Goal: Task Accomplishment & Management: Manage account settings

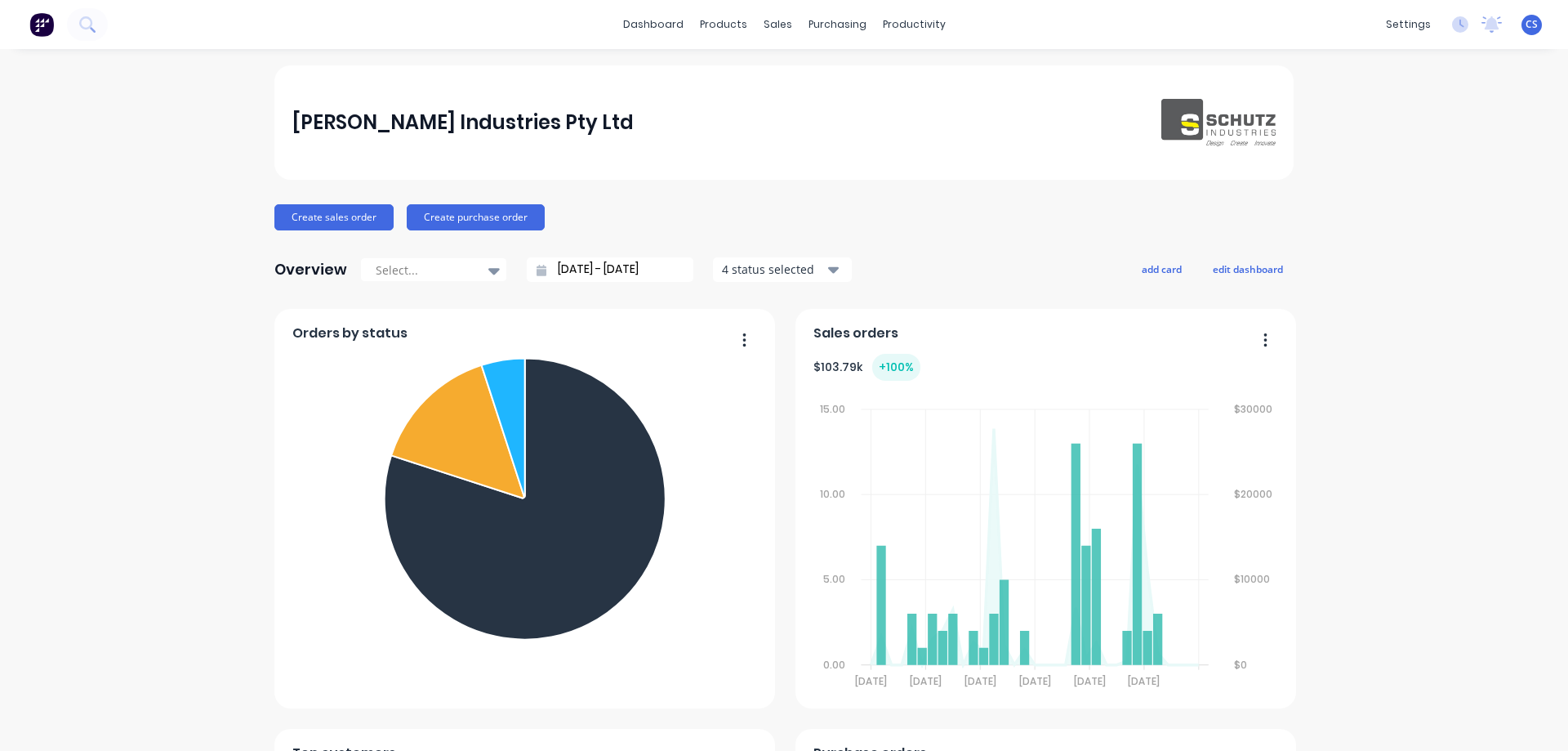
click at [1526, 18] on span "CS" at bounding box center [1532, 24] width 12 height 14
click at [1424, 211] on button "Sign out" at bounding box center [1429, 205] width 216 height 33
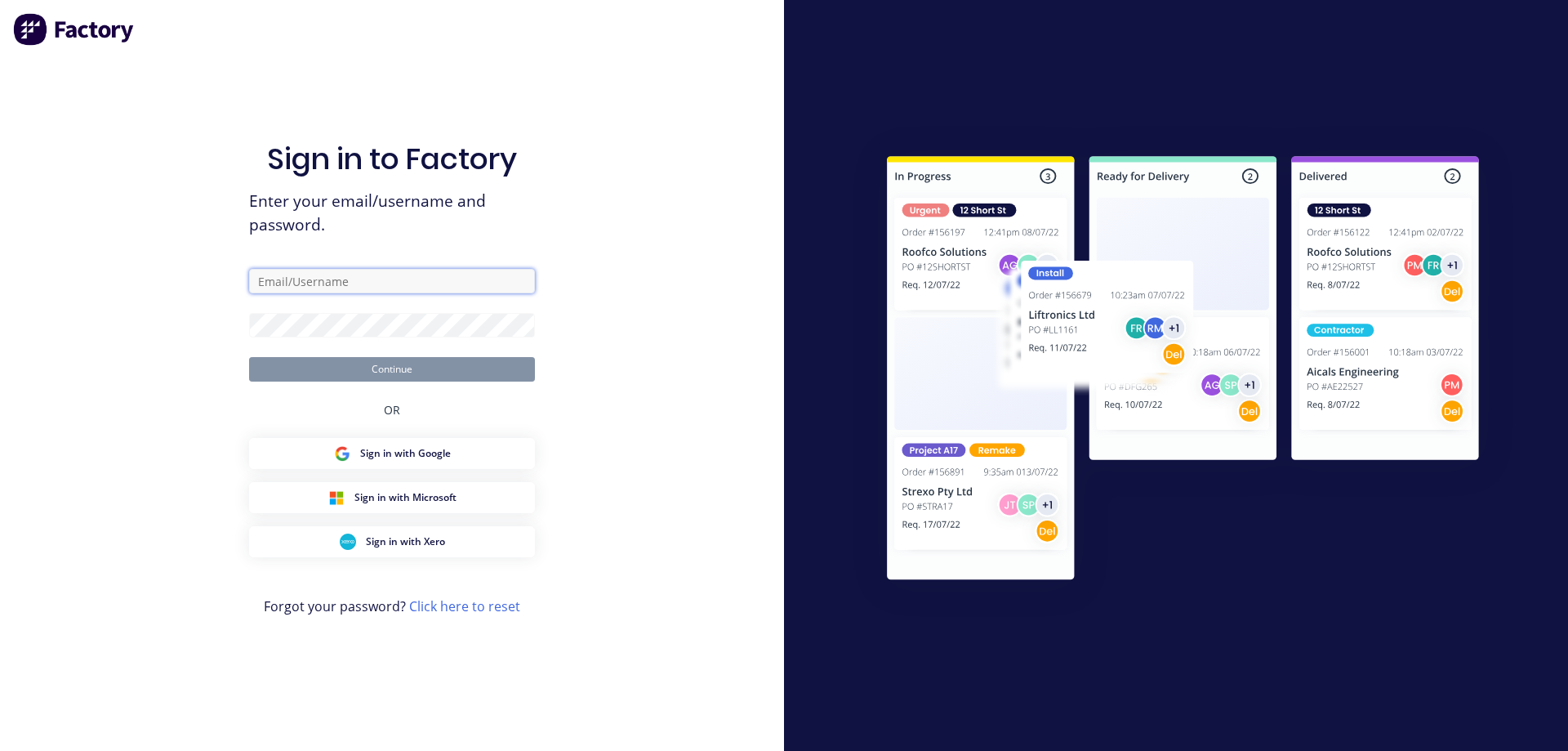
drag, startPoint x: 0, startPoint y: 0, endPoint x: 390, endPoint y: 270, distance: 474.3
click at [390, 270] on input "text" at bounding box center [392, 281] width 286 height 25
type input "admin@schutzind.com.au"
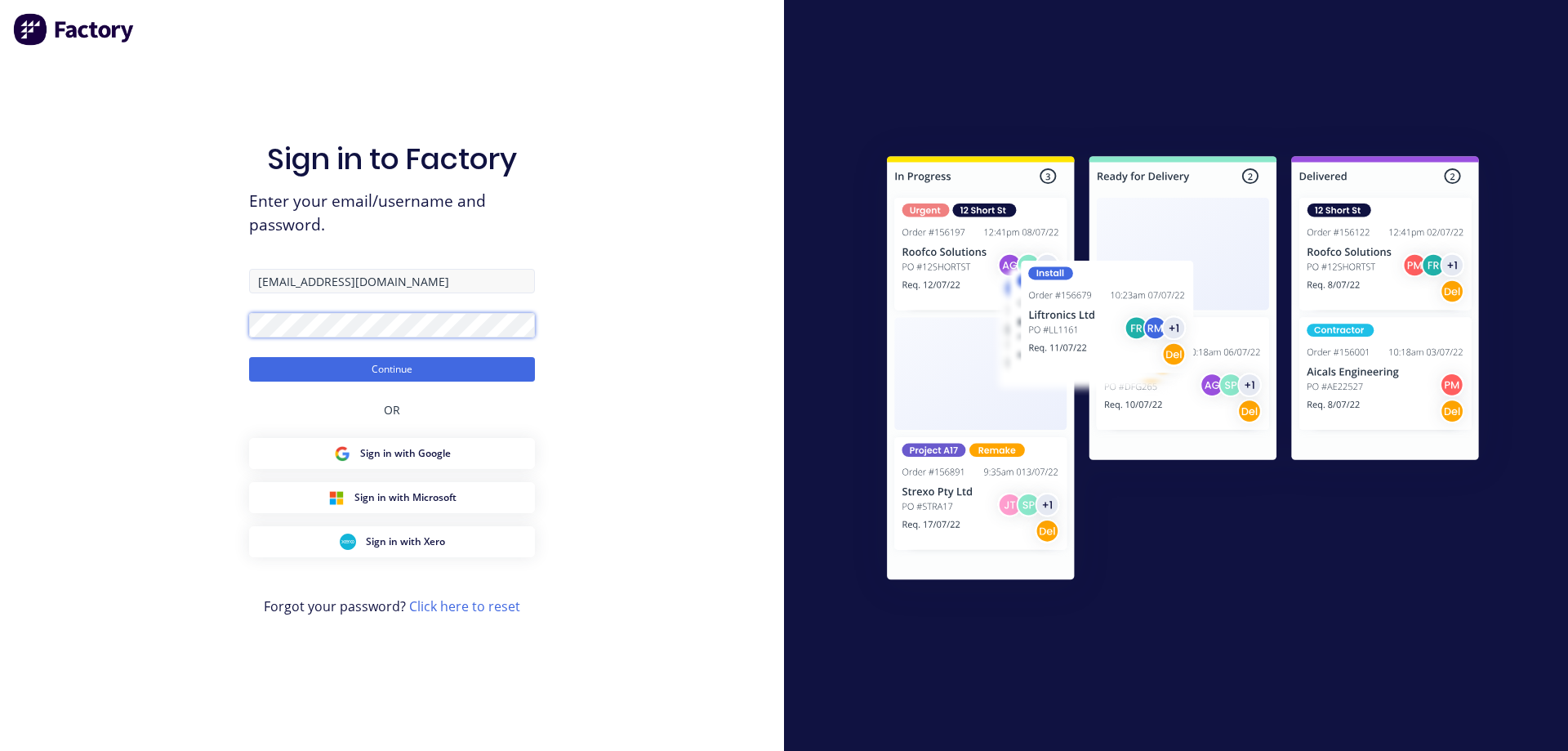
click at [249, 357] on button "Continue" at bounding box center [392, 369] width 286 height 25
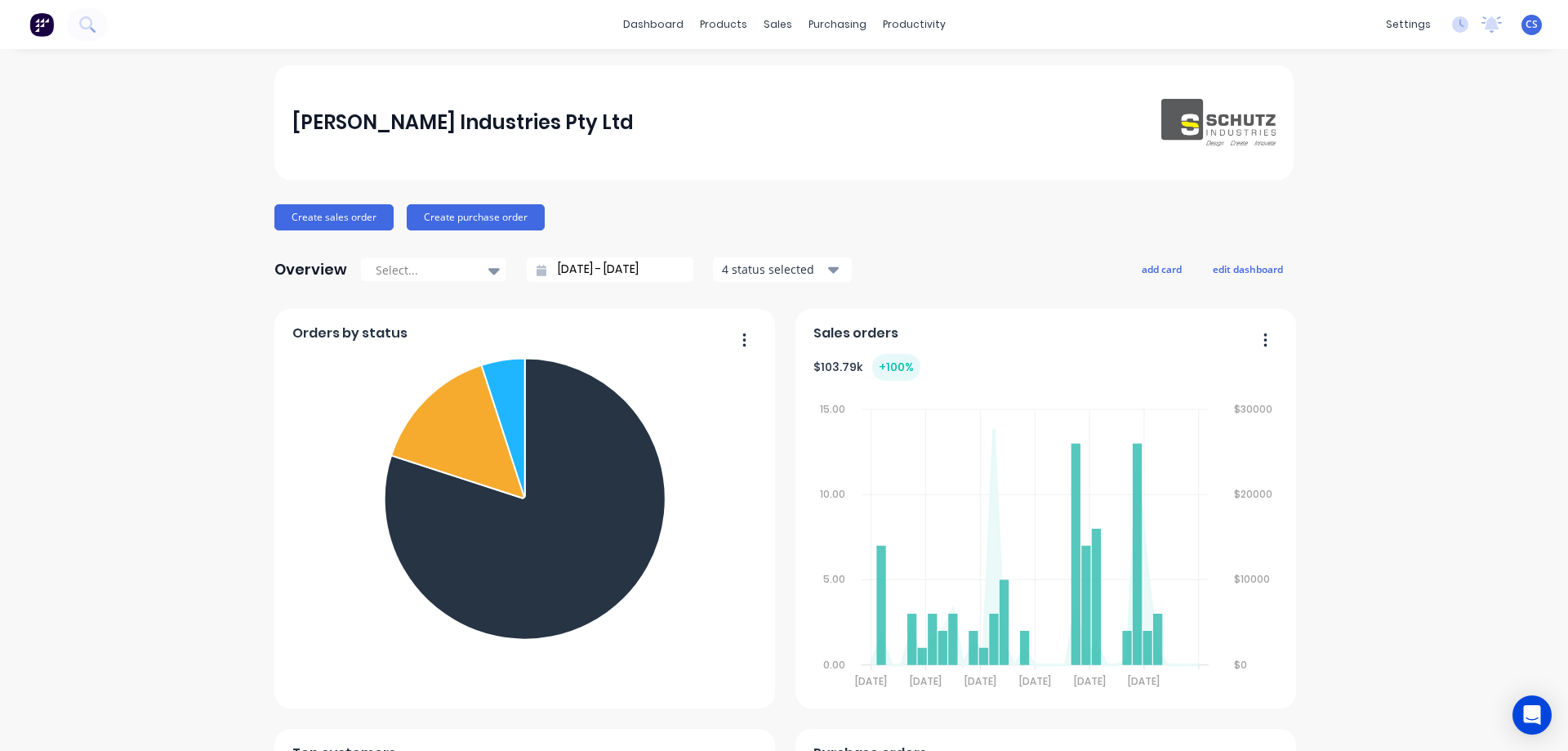
click at [1492, 213] on div "Schutz Industries Pty Ltd Create sales order Create purchase order Overview Sel…" at bounding box center [784, 701] width 1568 height 1272
click at [81, 21] on icon at bounding box center [85, 22] width 13 height 13
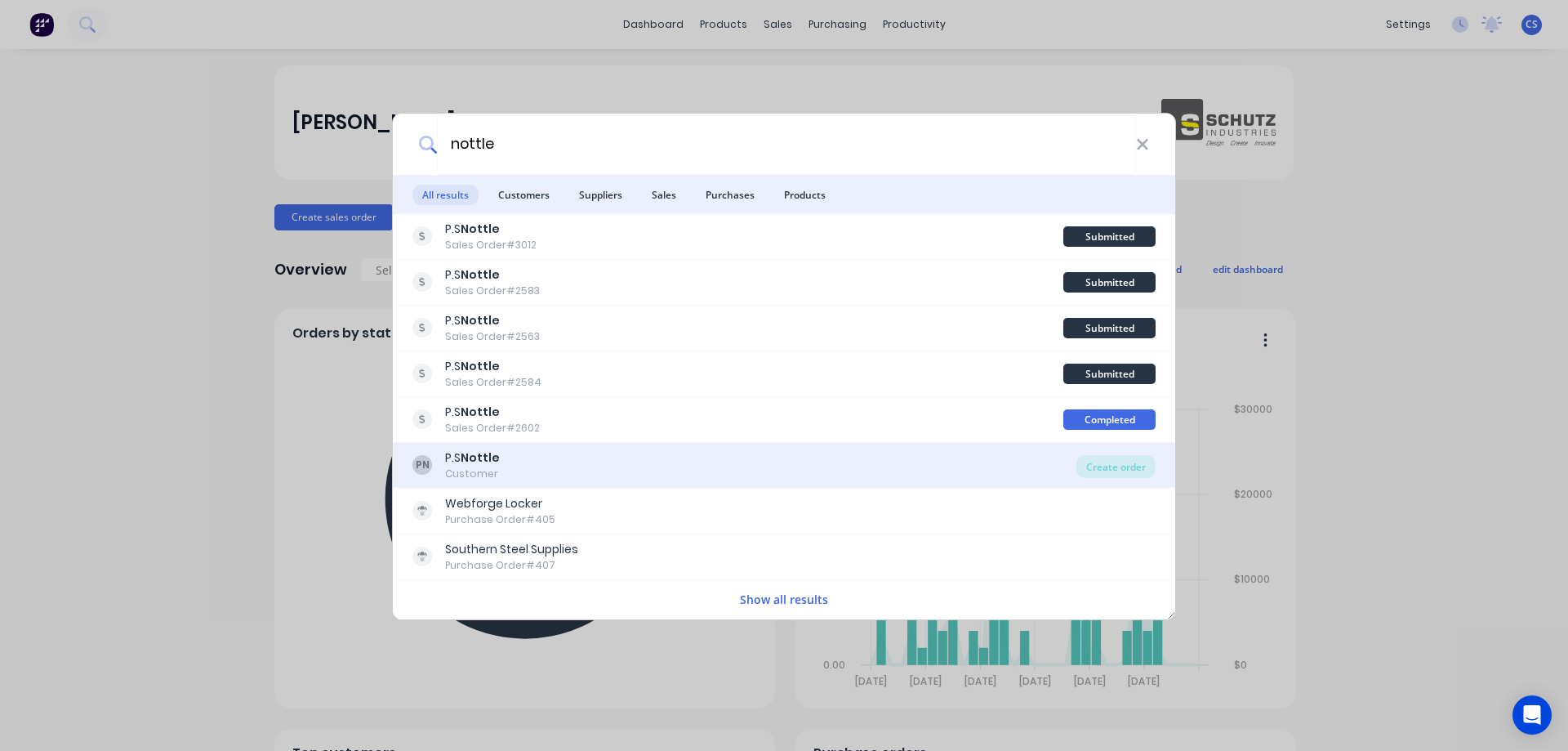
type input "nottle"
click at [556, 482] on div "PN P.S Nottle Customer Create order" at bounding box center [784, 465] width 782 height 46
click at [482, 452] on b "Nottle" at bounding box center [480, 457] width 39 height 16
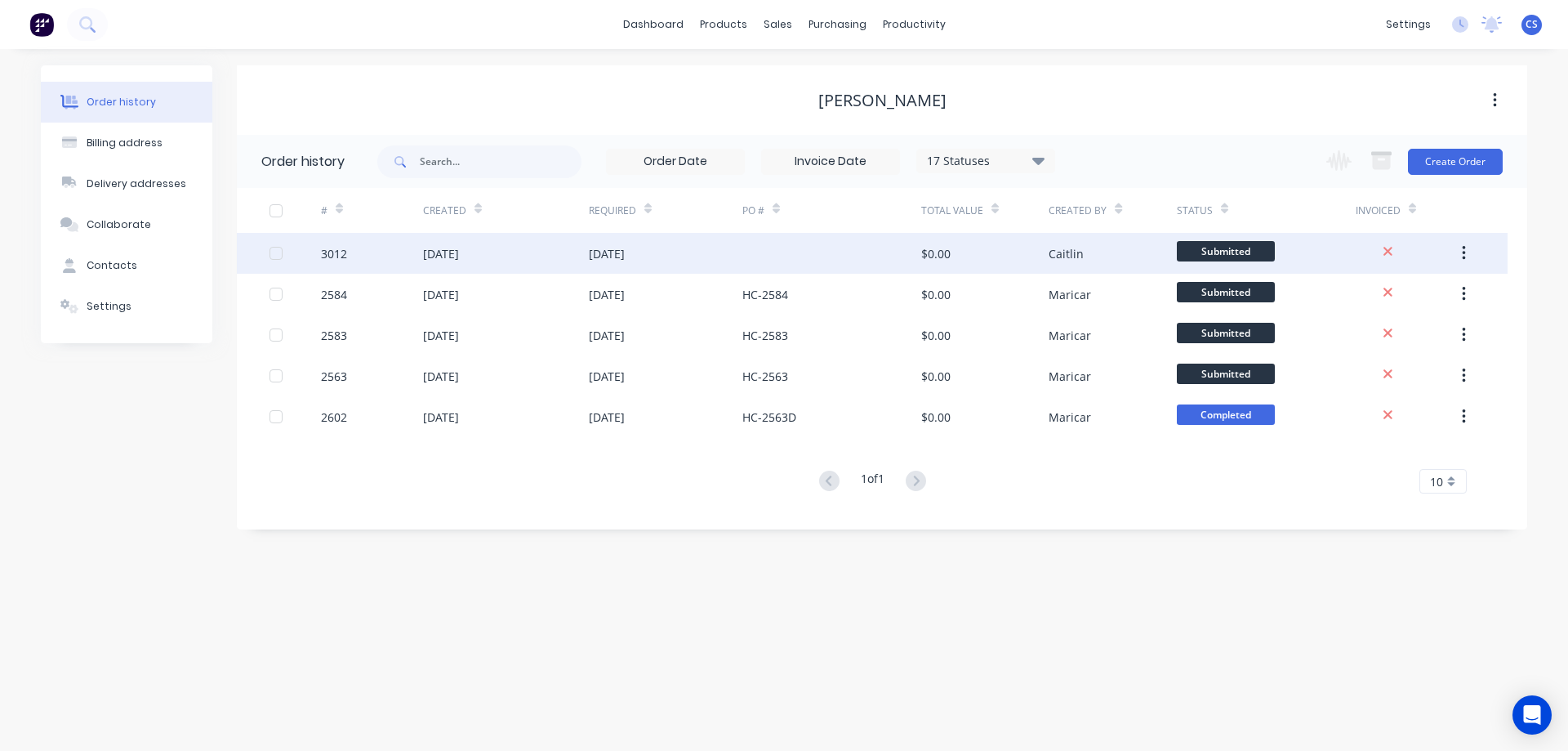
click at [881, 246] on div at bounding box center [831, 253] width 179 height 41
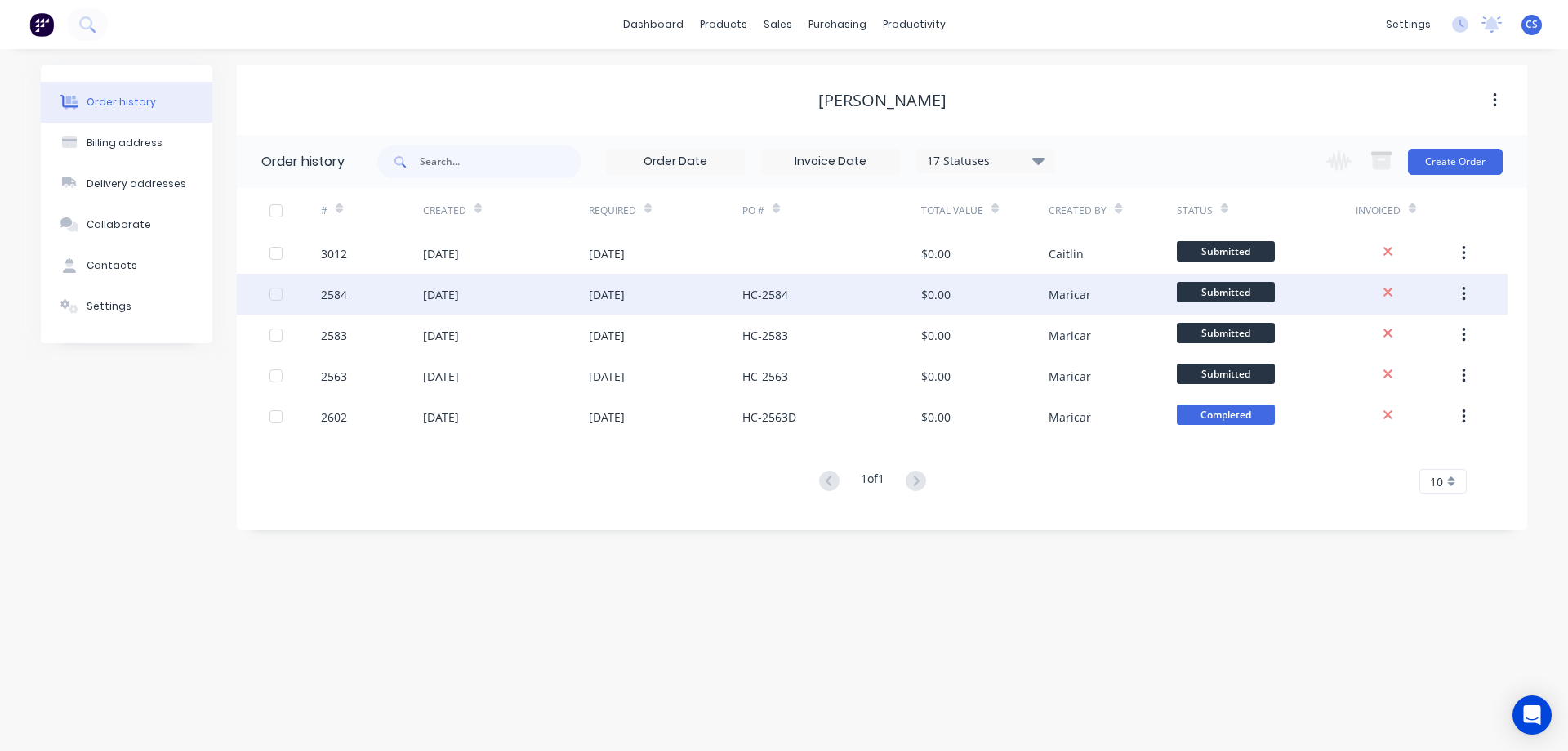
click at [861, 292] on div "HC-2584" at bounding box center [831, 294] width 179 height 41
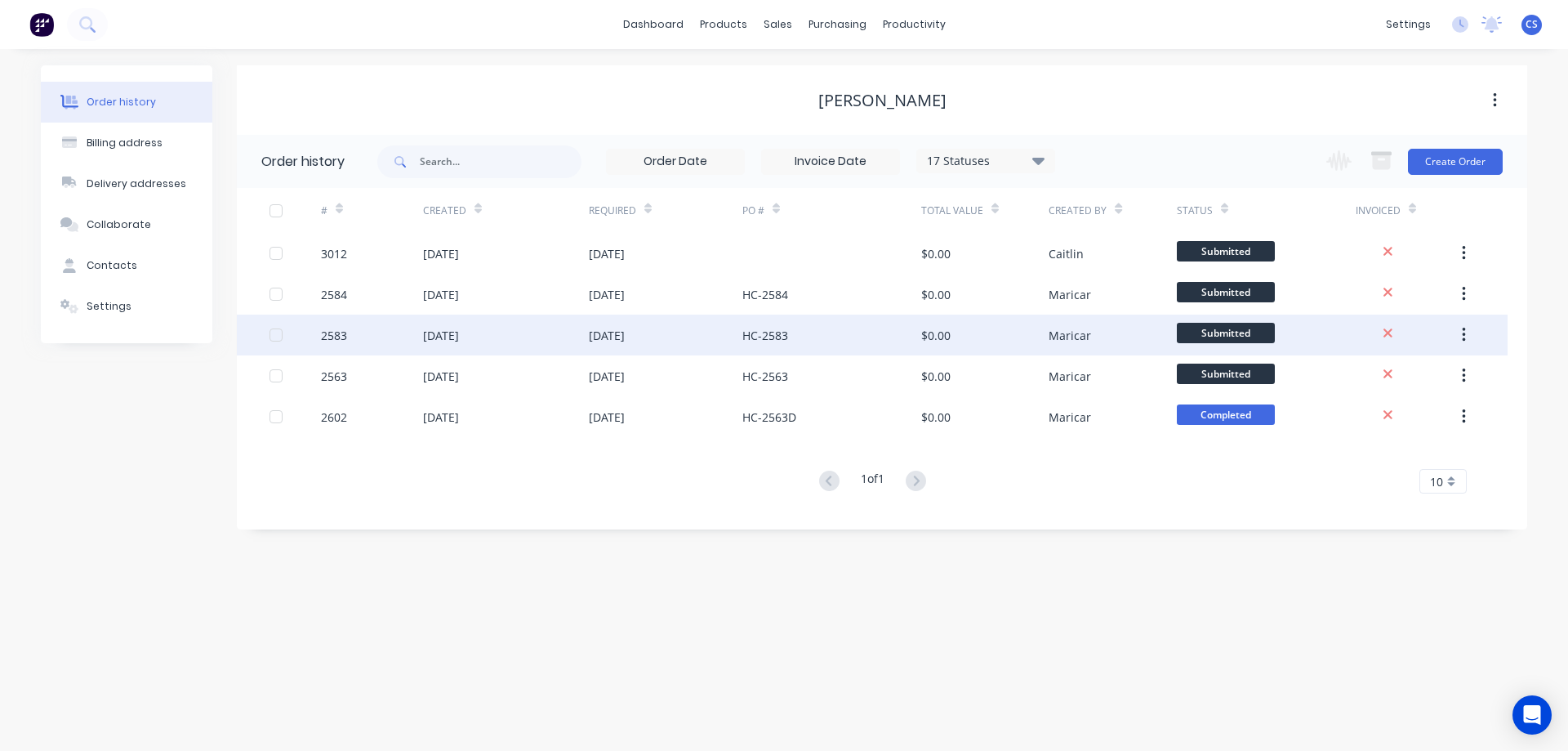
click at [887, 340] on div "HC-2583" at bounding box center [831, 335] width 179 height 41
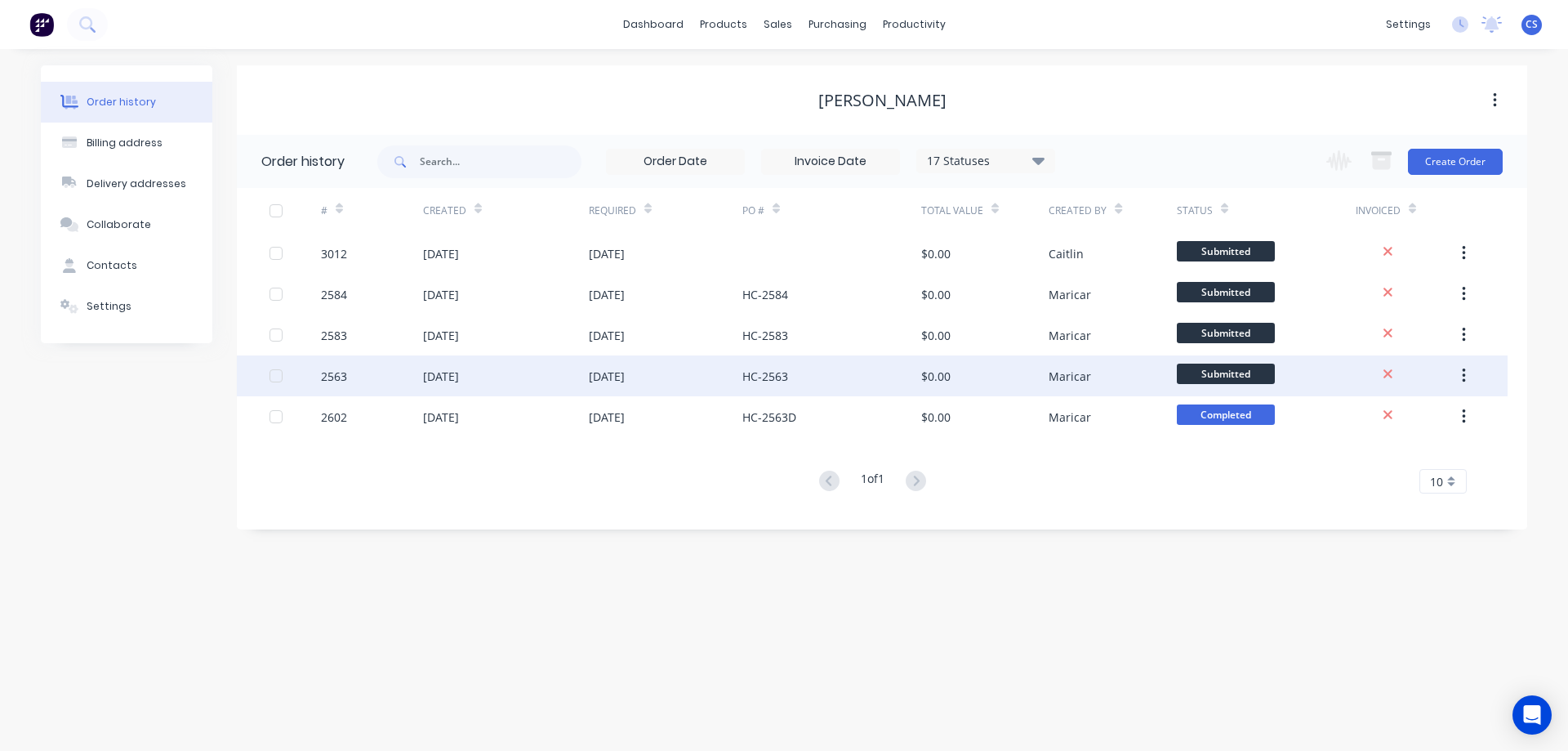
click at [818, 372] on div "HC-2563" at bounding box center [831, 376] width 179 height 41
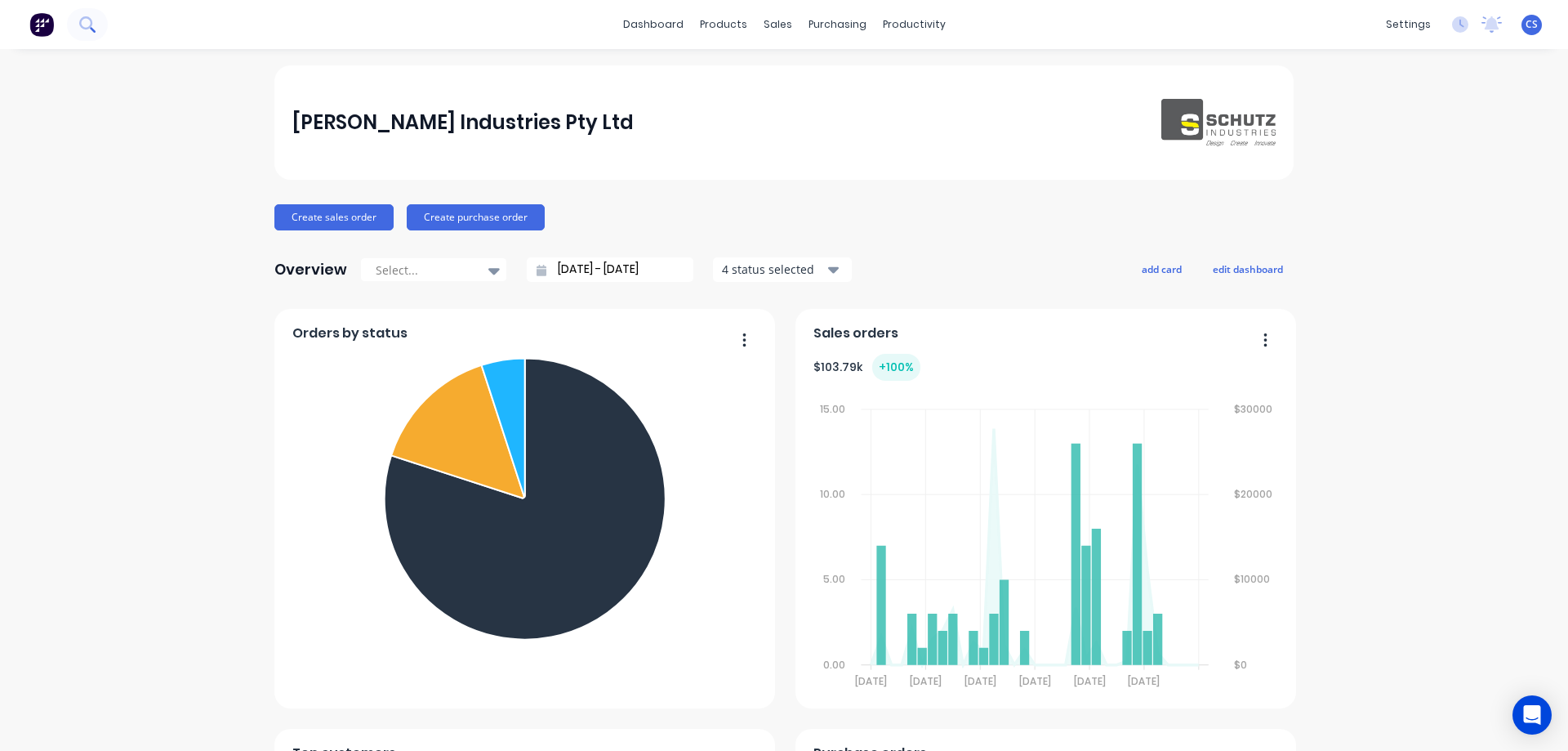
click at [92, 23] on icon at bounding box center [86, 24] width 15 height 15
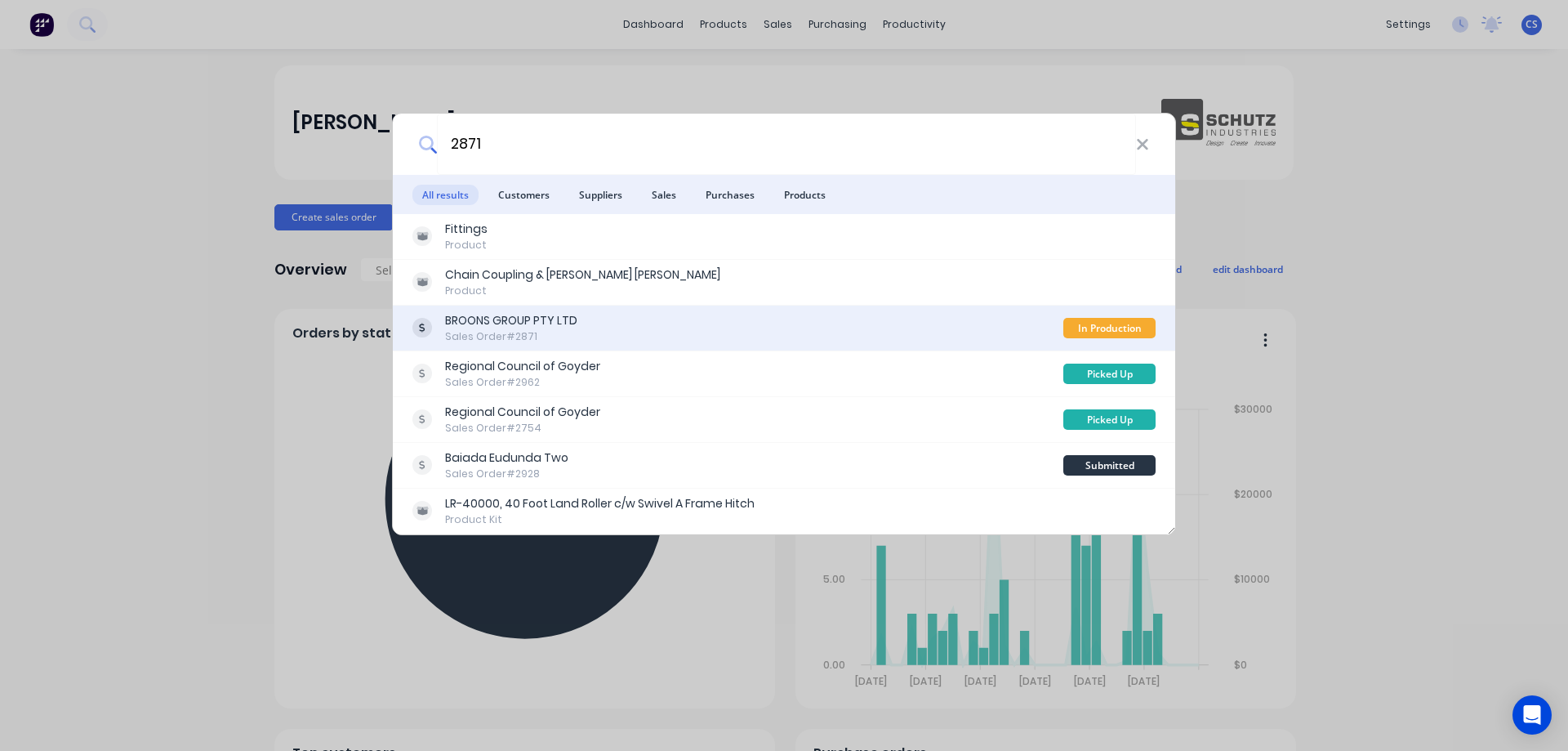
type input "2871"
click at [596, 341] on div "BROONS GROUP PTY LTD Sales Order #2871" at bounding box center [738, 328] width 651 height 32
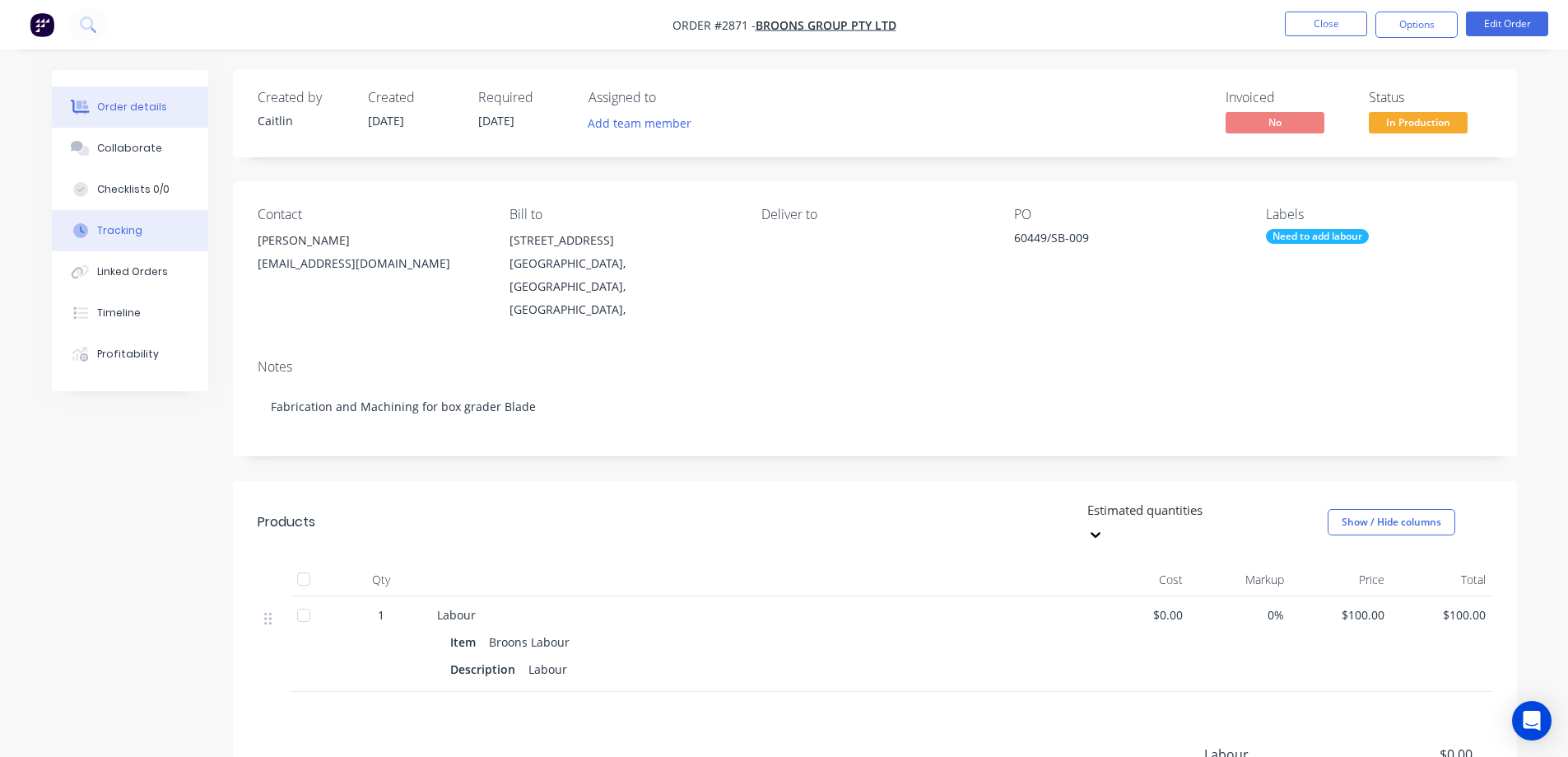
click at [146, 238] on button "Tracking" at bounding box center [130, 231] width 156 height 41
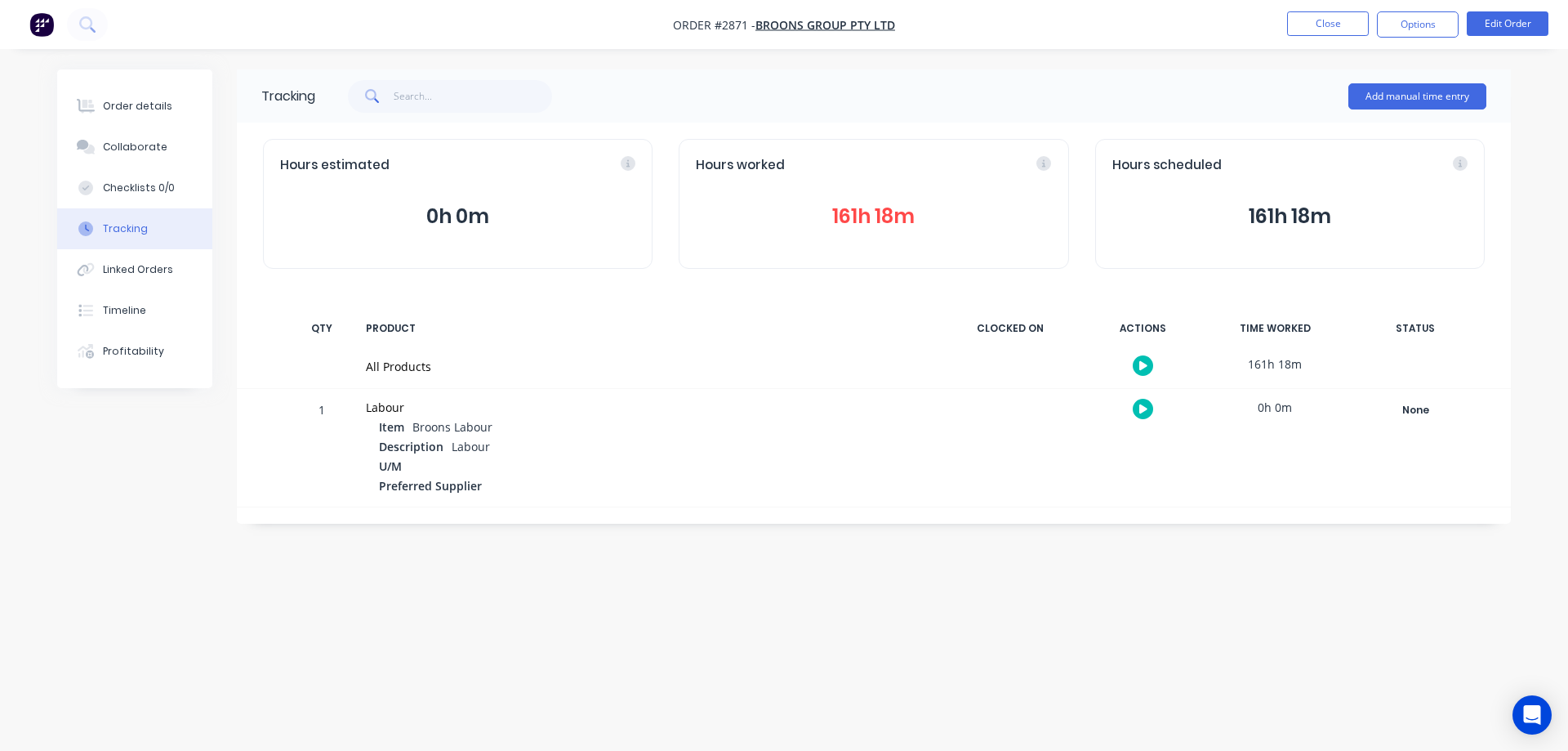
click at [1076, 281] on div "Hours estimated 0h 0m Hours worked 161h 18m Hours scheduled 161h 18m" at bounding box center [873, 204] width 1274 height 163
click at [1300, 218] on button "161h 18m" at bounding box center [1289, 216] width 355 height 31
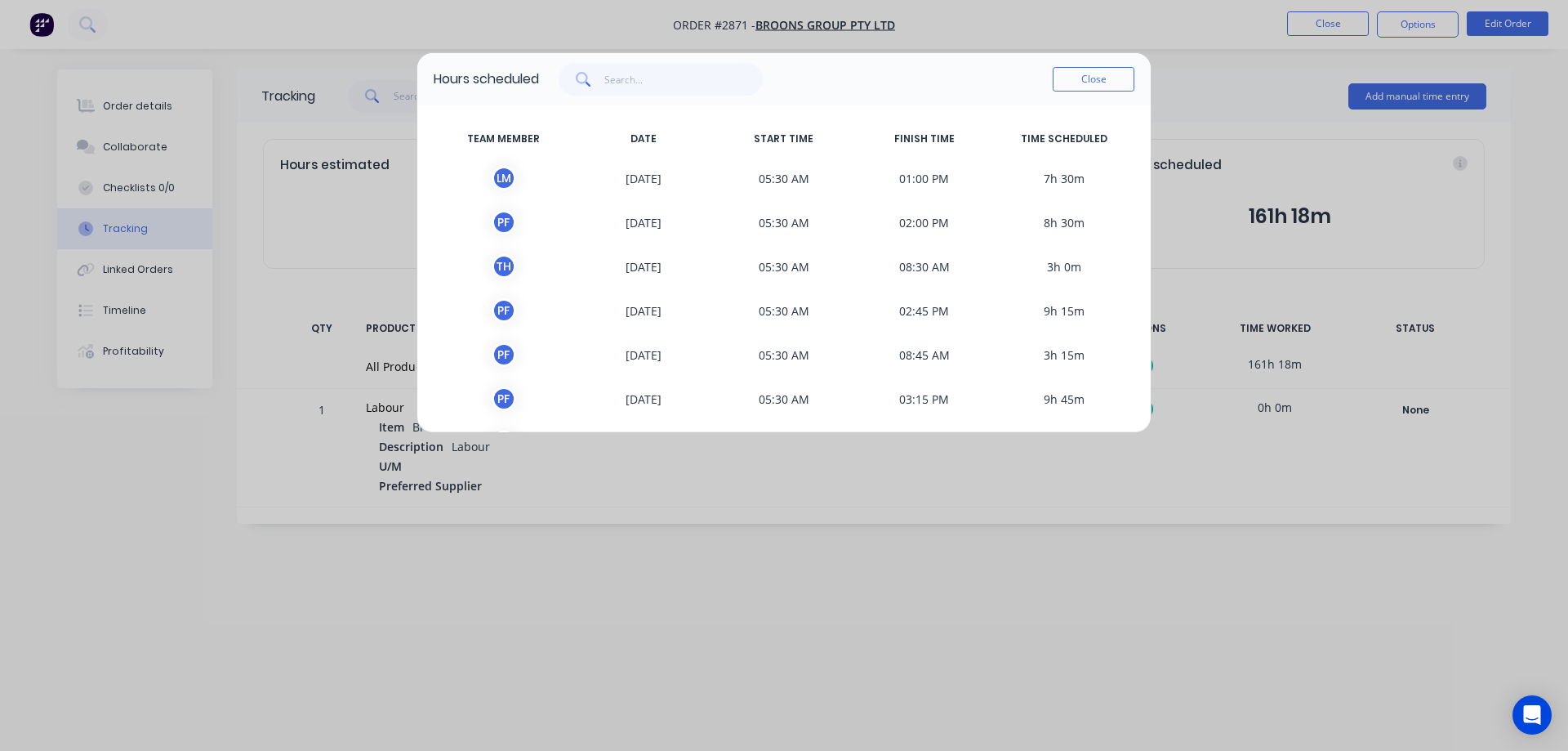
click at [1081, 77] on button "Close" at bounding box center [1093, 79] width 81 height 25
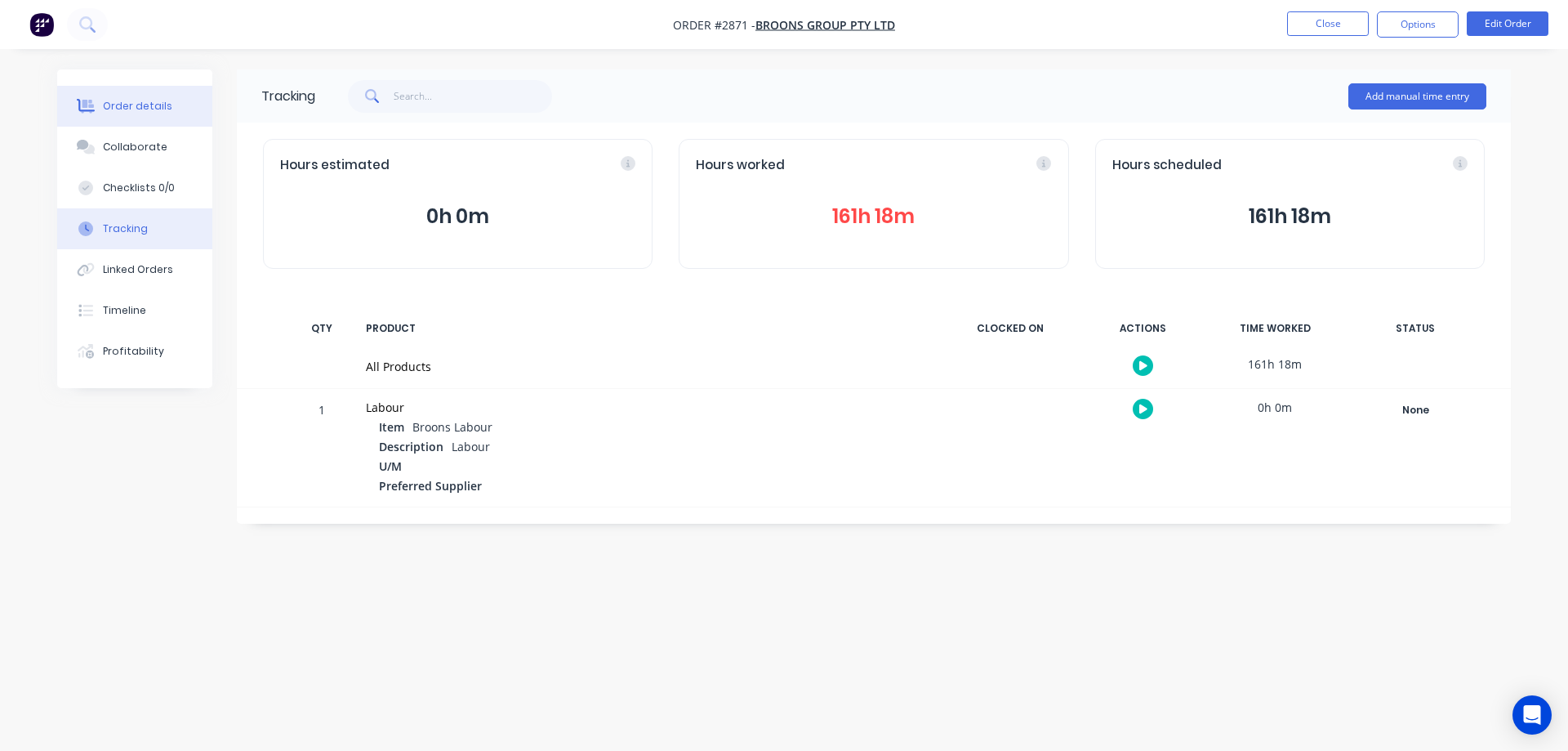
click at [189, 100] on button "Order details" at bounding box center [134, 106] width 155 height 41
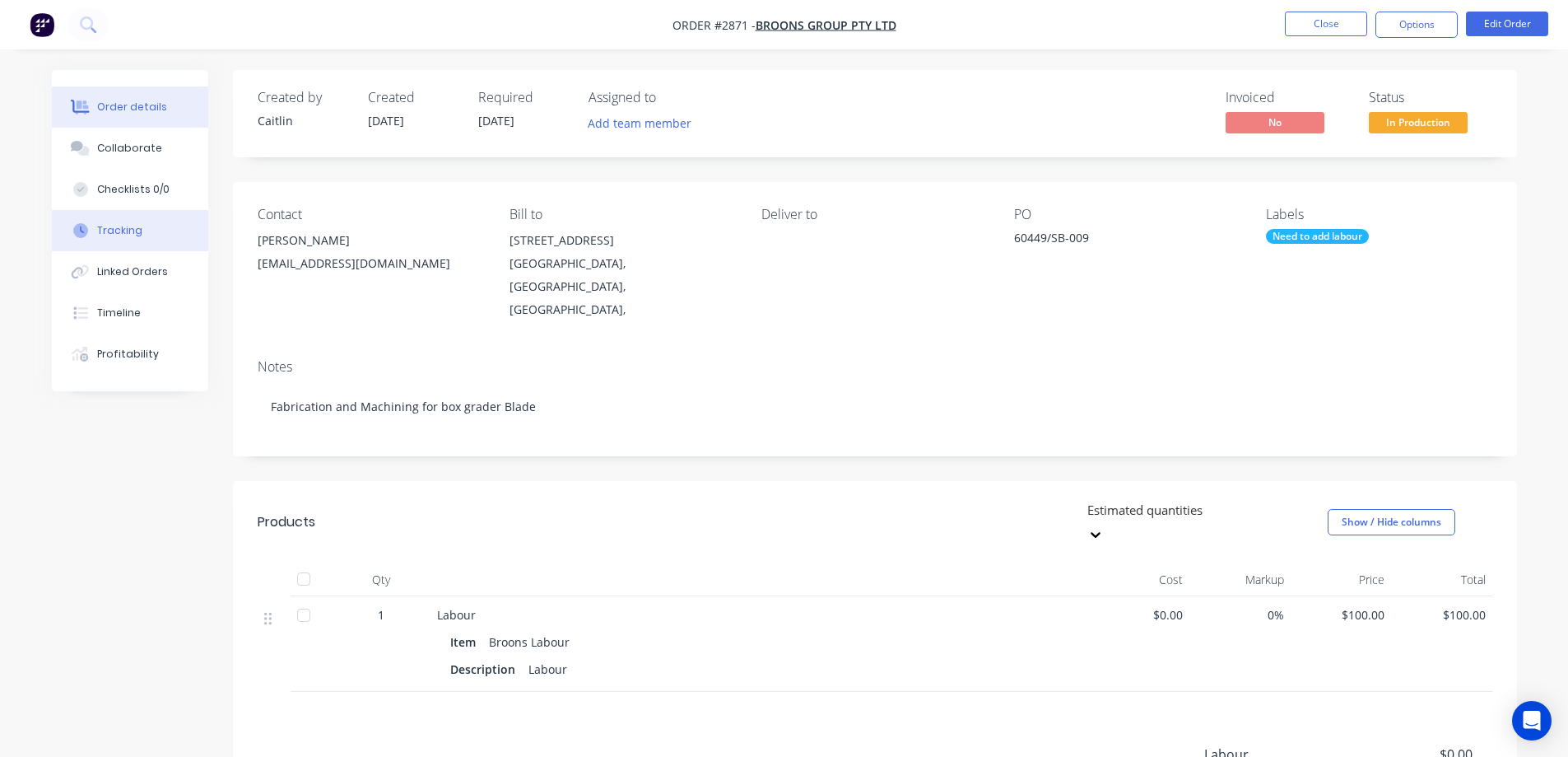
click at [139, 231] on div "Tracking" at bounding box center [120, 230] width 45 height 15
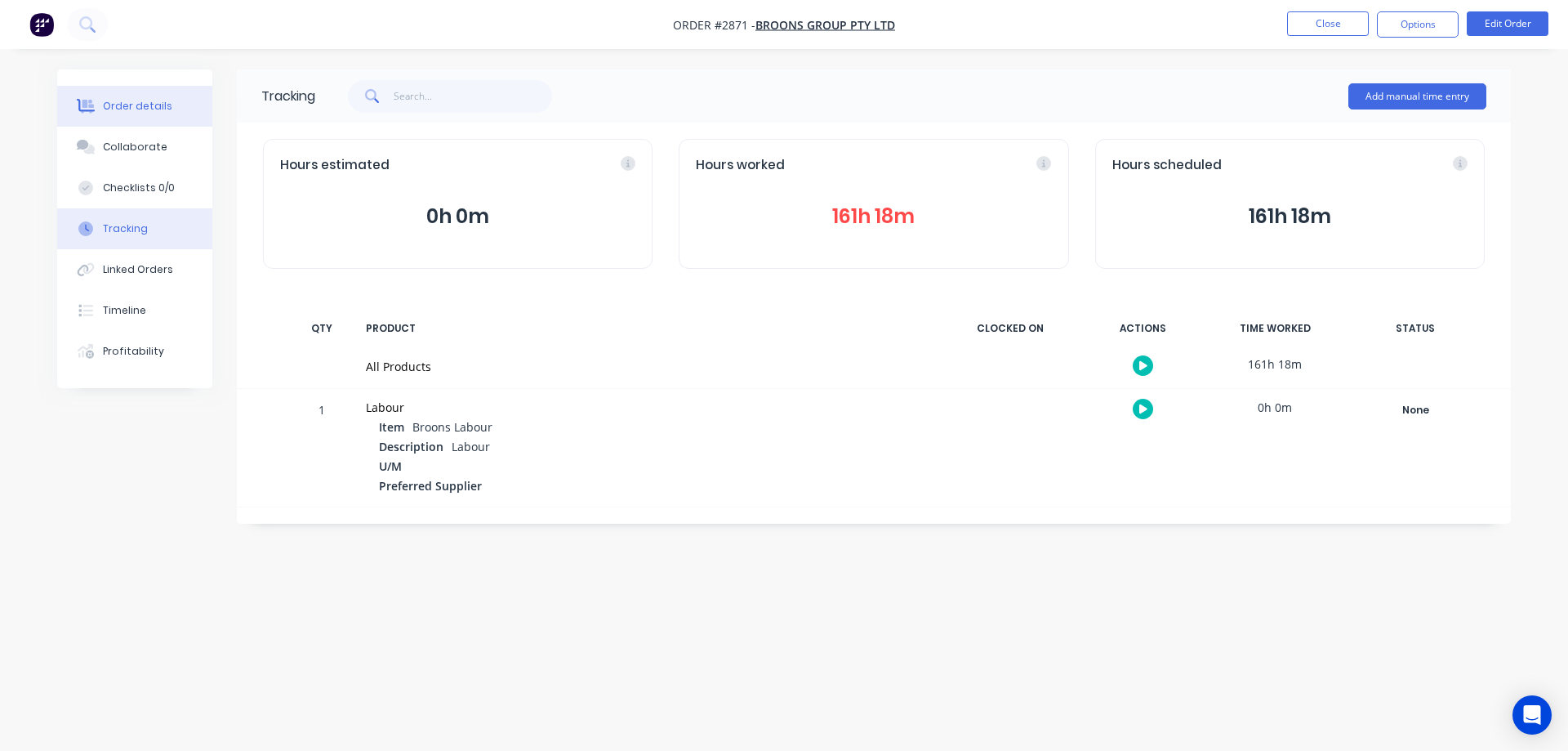
click at [167, 103] on button "Order details" at bounding box center [134, 106] width 155 height 41
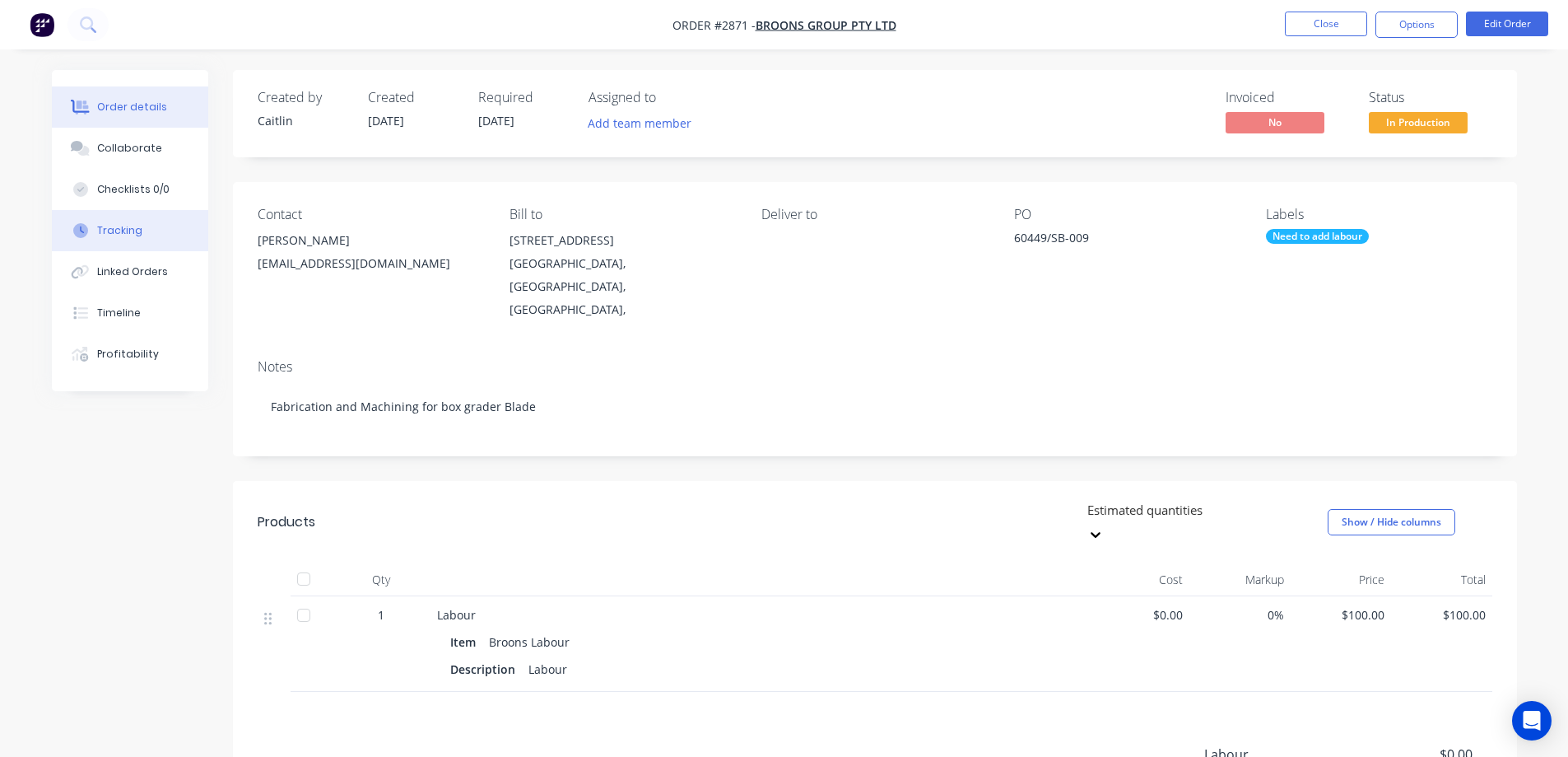
click at [136, 245] on button "Tracking" at bounding box center [130, 231] width 156 height 41
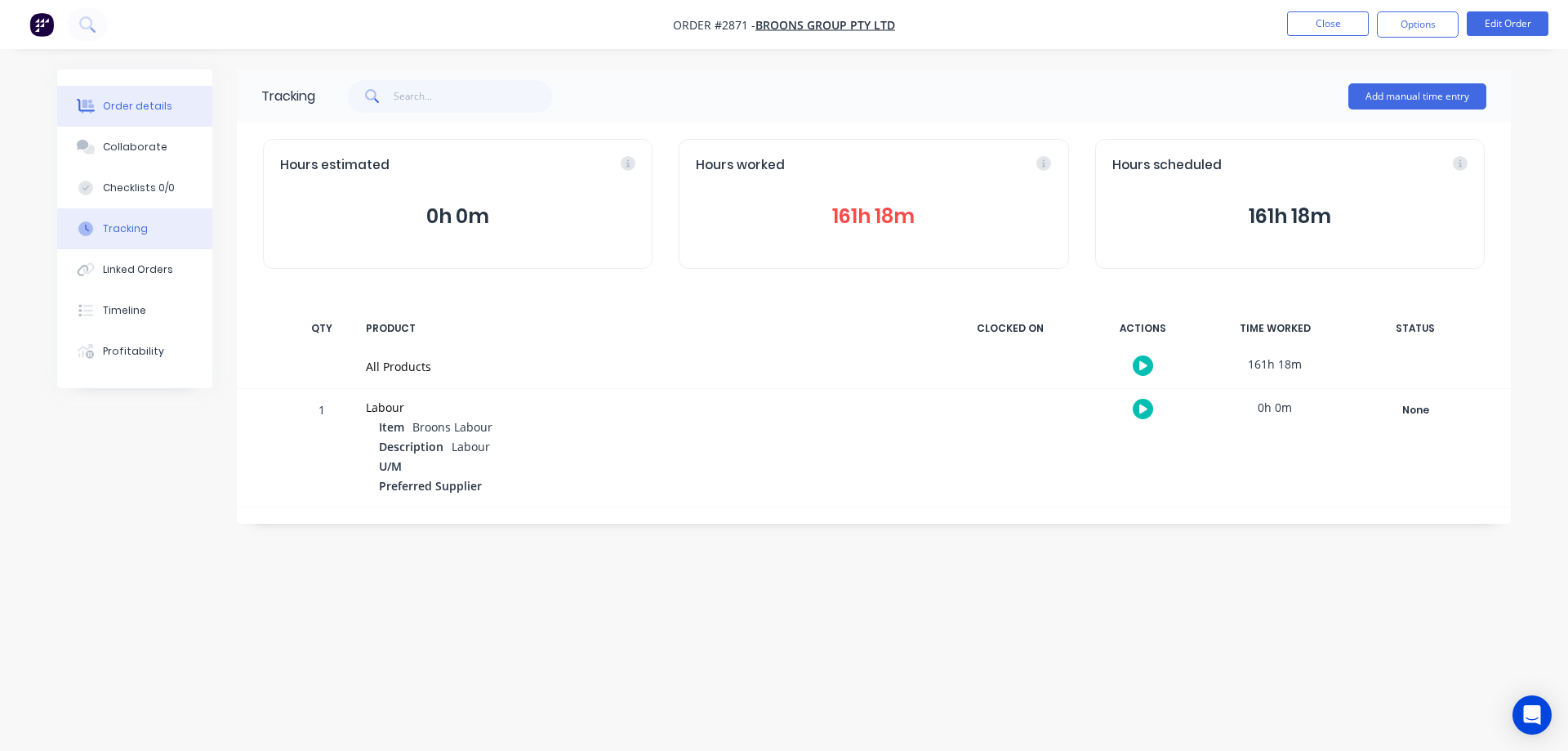
click at [139, 109] on div "Order details" at bounding box center [137, 106] width 70 height 14
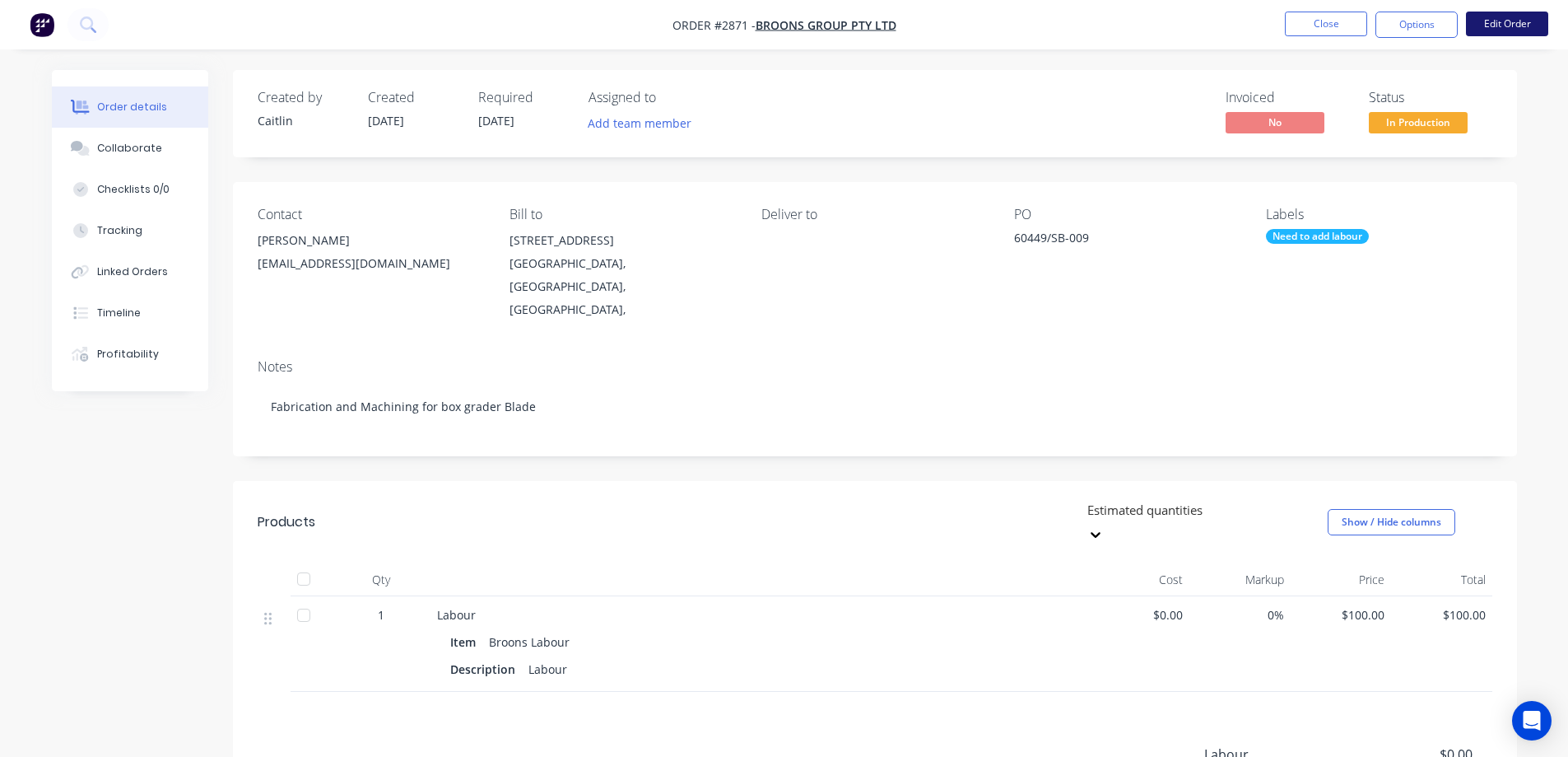
click at [1506, 20] on button "Edit Order" at bounding box center [1507, 23] width 82 height 25
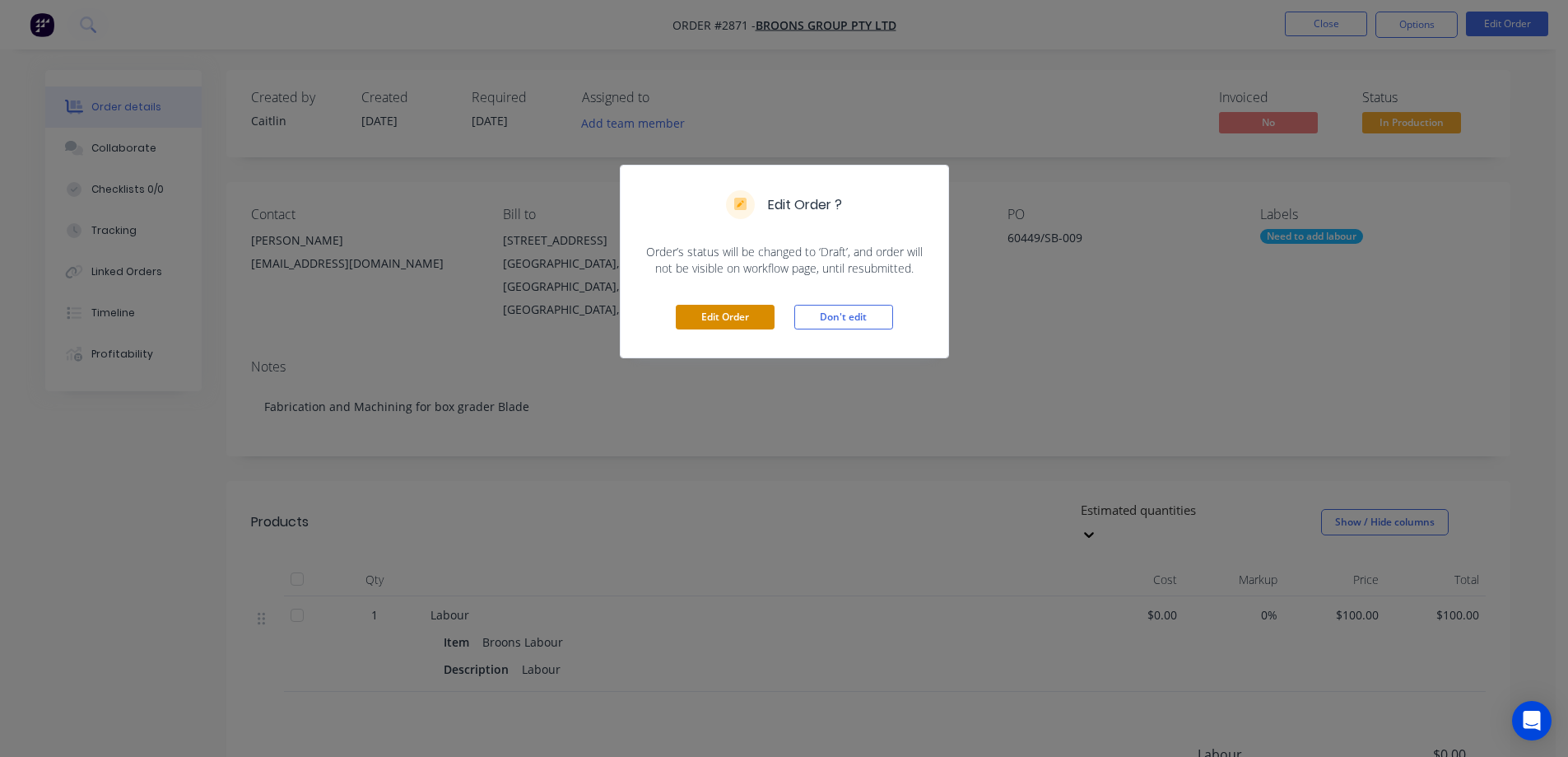
click at [761, 324] on button "Edit Order" at bounding box center [725, 317] width 99 height 25
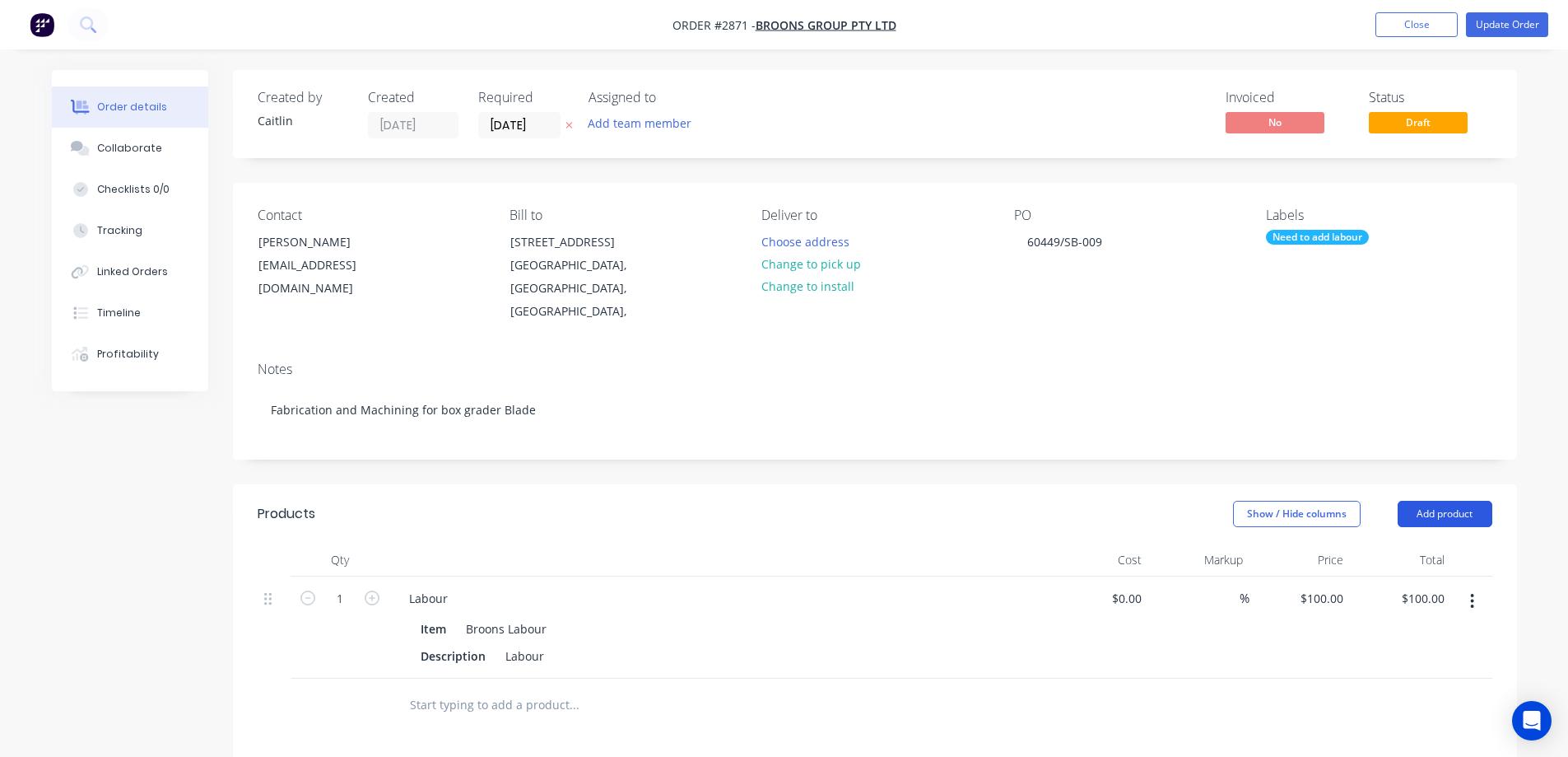
click at [1431, 501] on button "Add product" at bounding box center [1444, 513] width 95 height 26
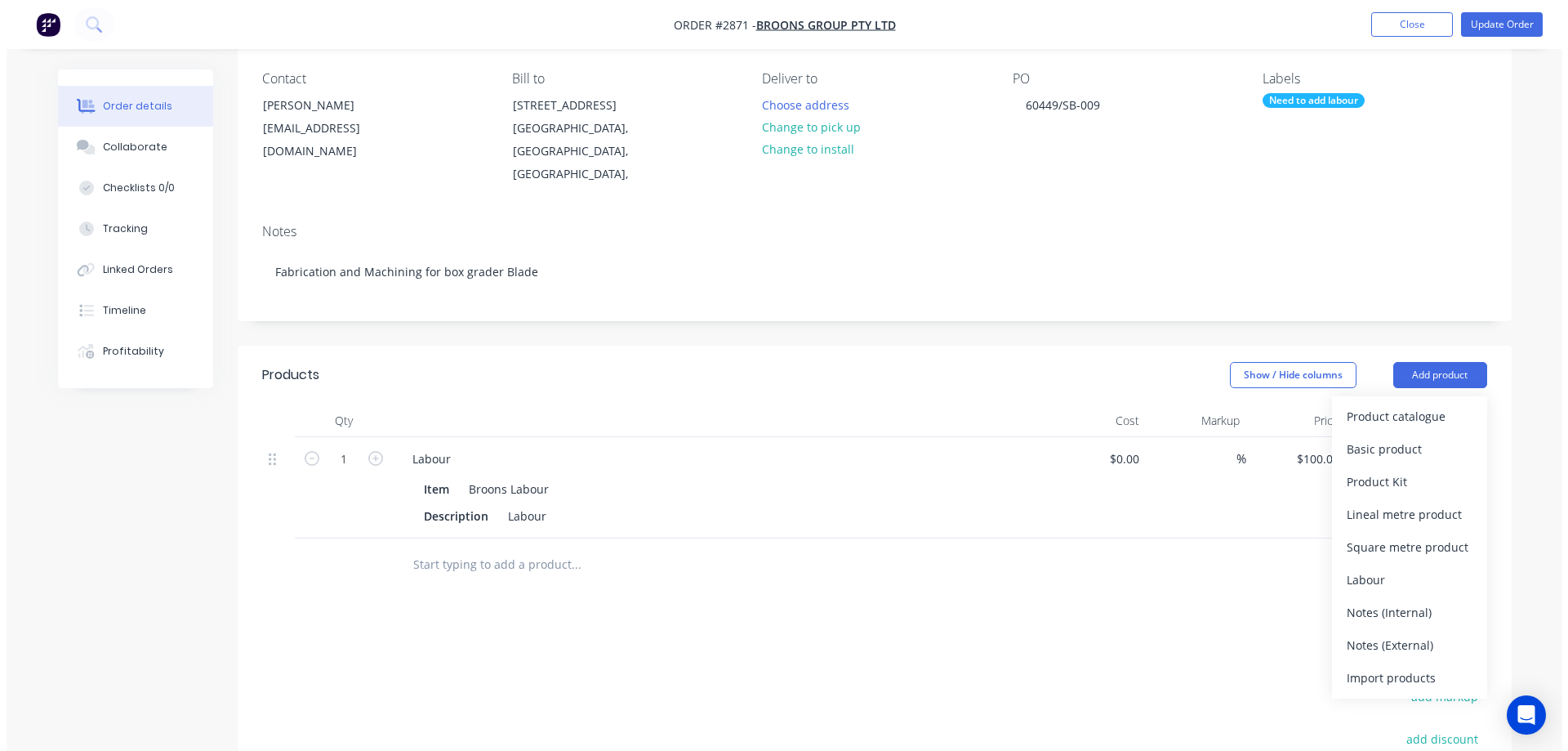
scroll to position [164, 0]
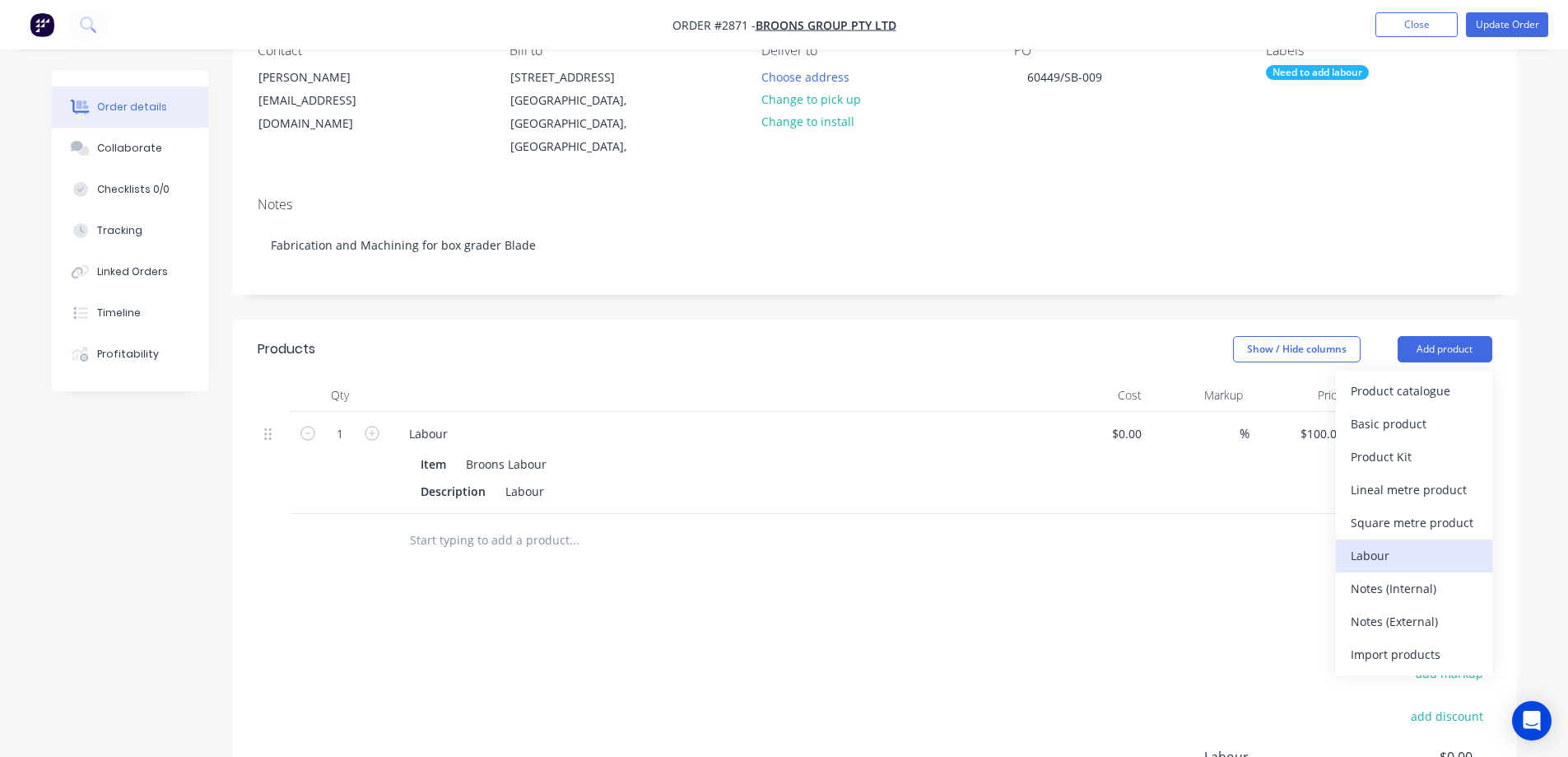
click at [1404, 543] on div "Labour" at bounding box center [1413, 555] width 126 height 24
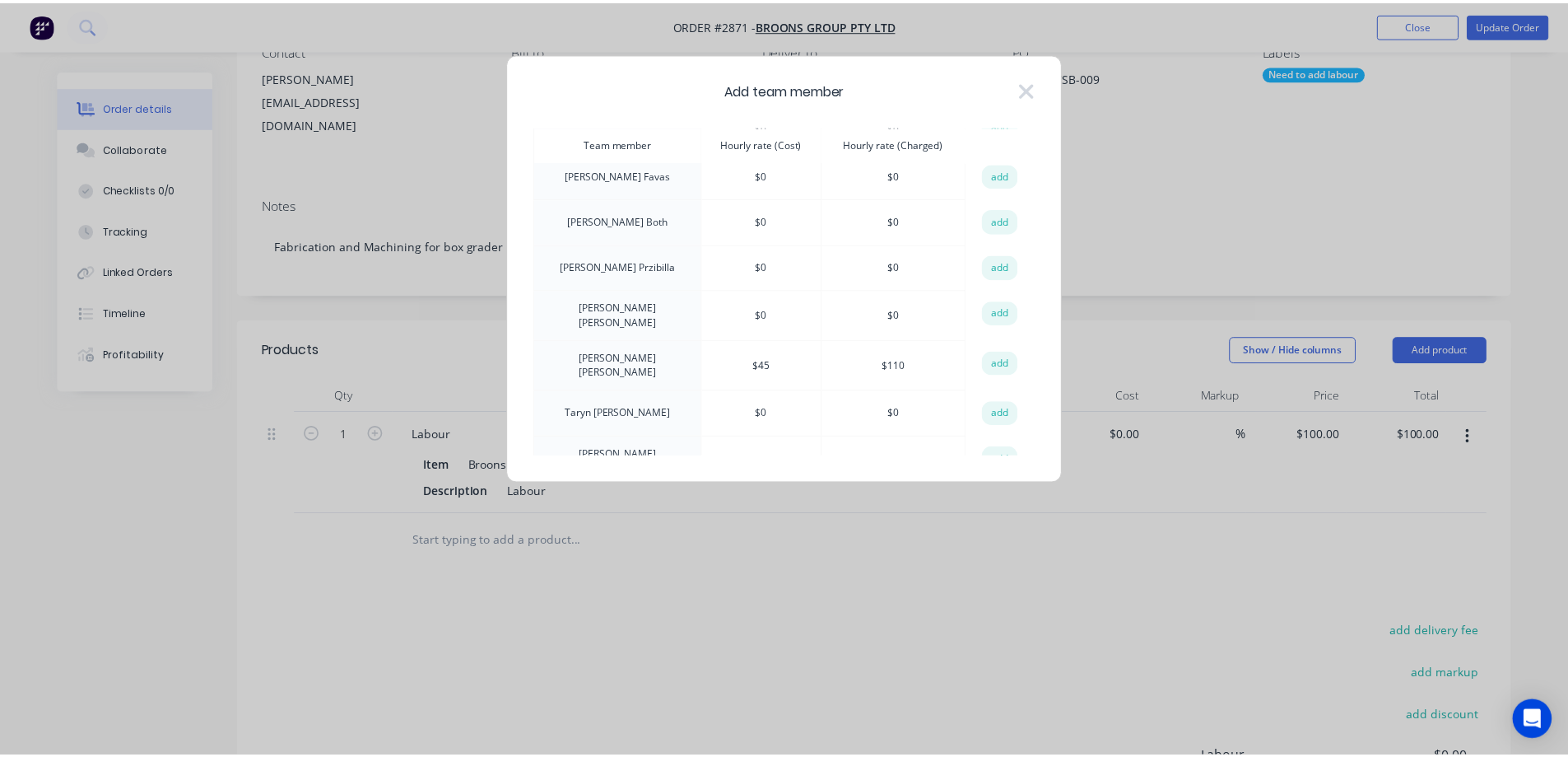
scroll to position [0, 0]
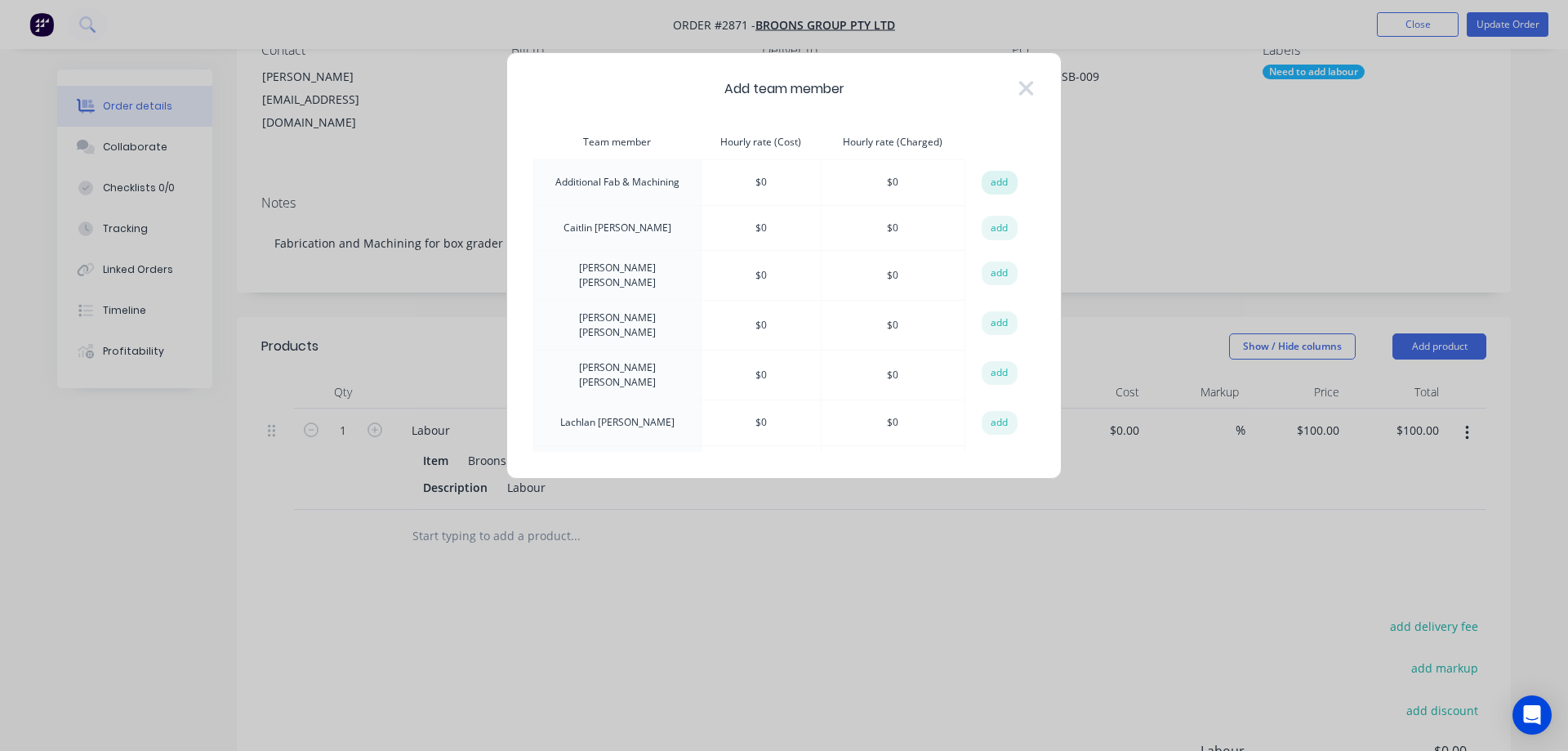
click at [996, 185] on button "add" at bounding box center [999, 182] width 36 height 25
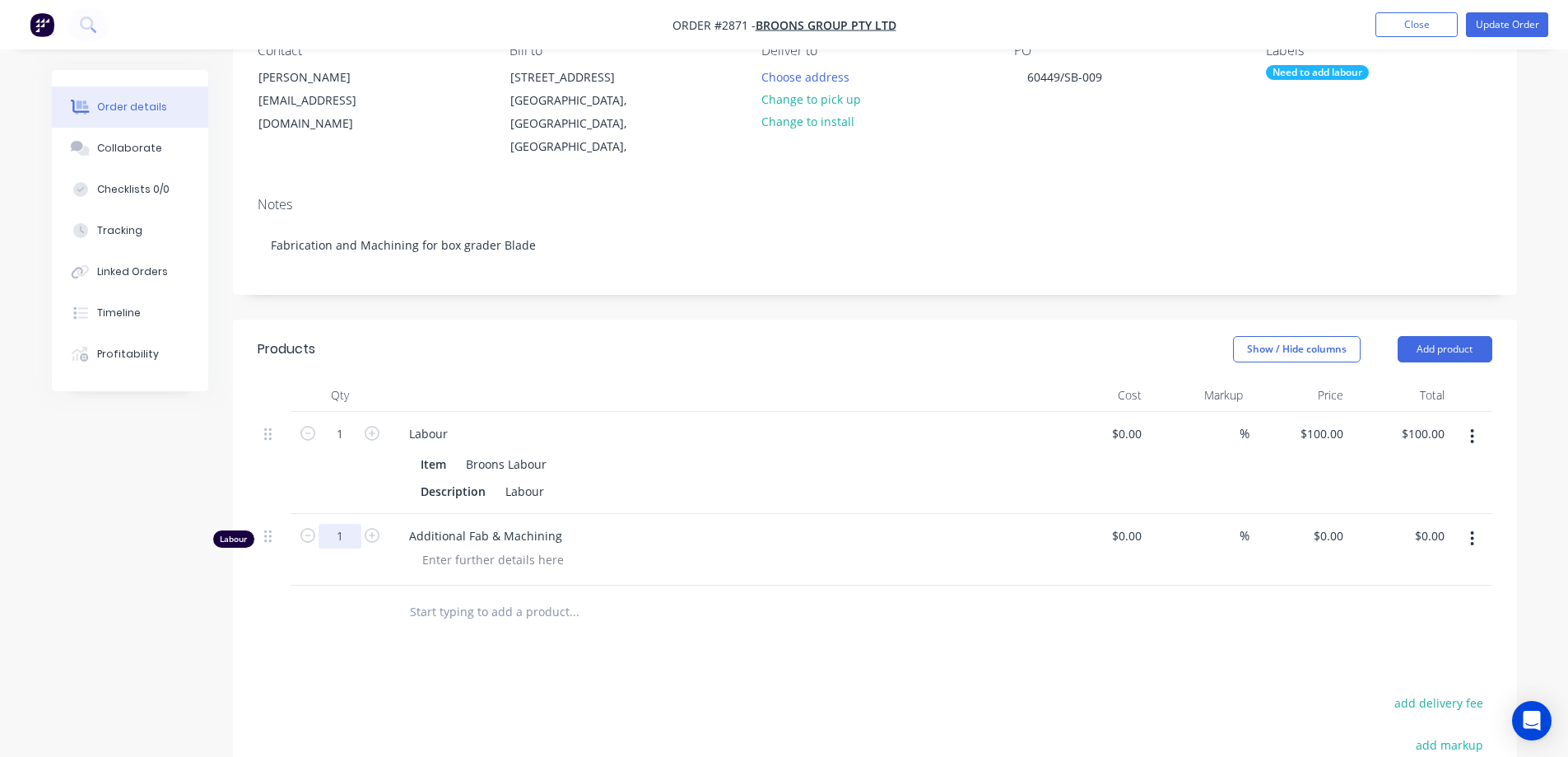
click at [341, 524] on input "1" at bounding box center [340, 536] width 43 height 25
type input "161.2"
click at [124, 591] on div "Created by Caitlin Created 07/08/25 Required 07/08/25 Assigned to Add team memb…" at bounding box center [784, 482] width 1465 height 1153
click at [1341, 524] on input "0" at bounding box center [1340, 536] width 19 height 24
click at [1533, 474] on div "Order details Collaborate Checklists 0/0 Tracking Linked Orders Timeline Profit…" at bounding box center [784, 447] width 1568 height 1224
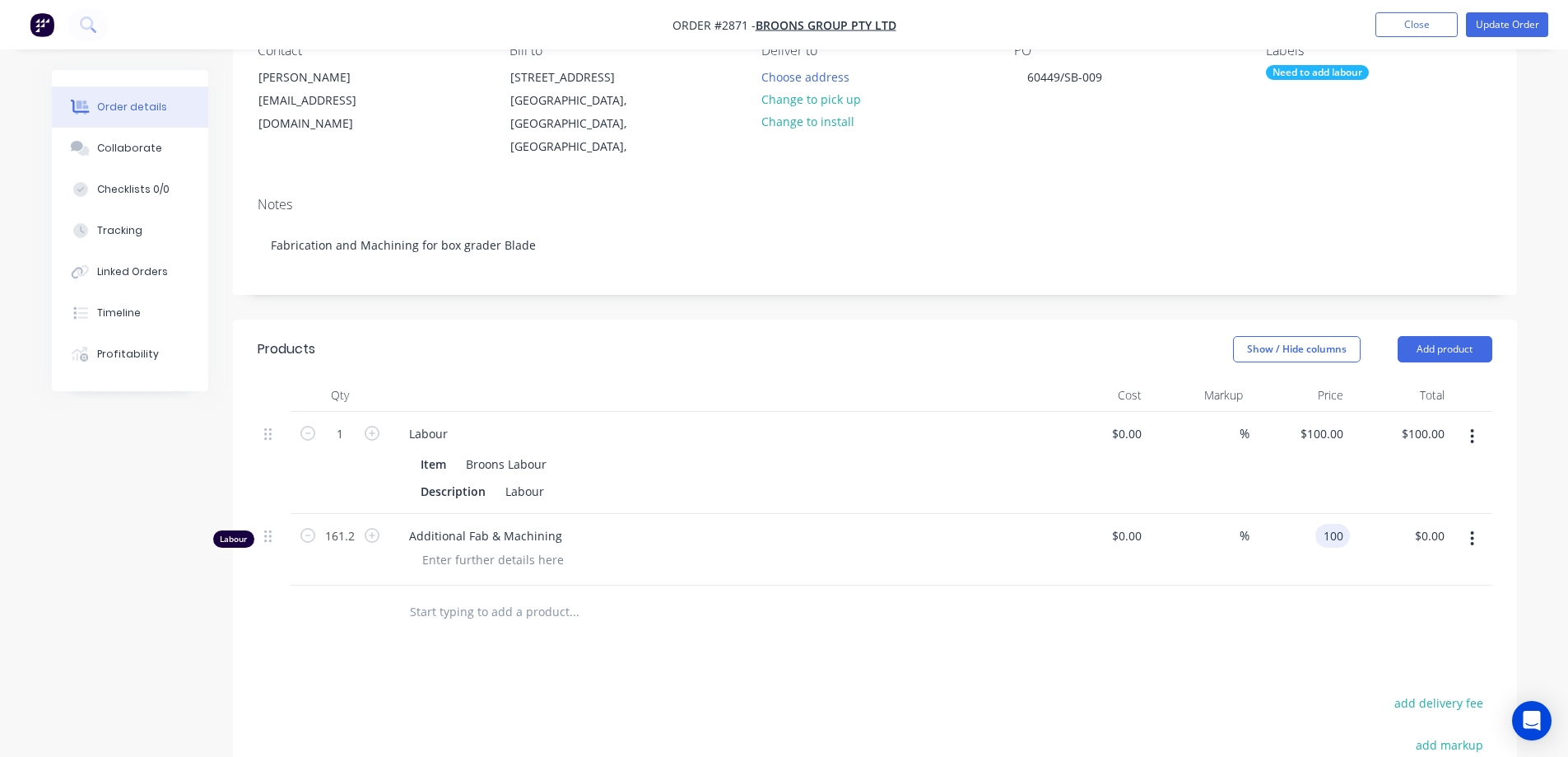
type input "$100.00"
type input "$16,120.00"
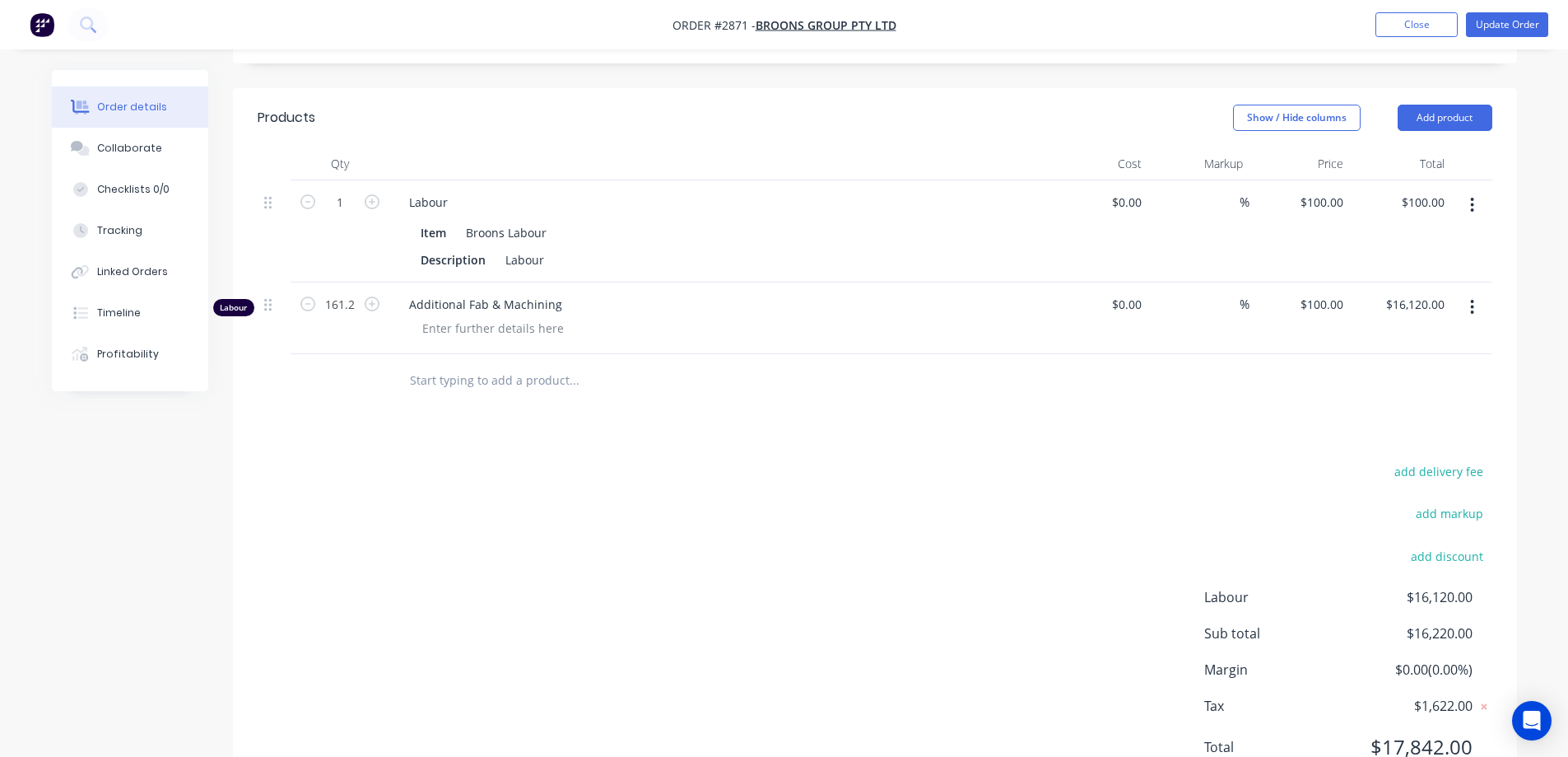
scroll to position [443, 0]
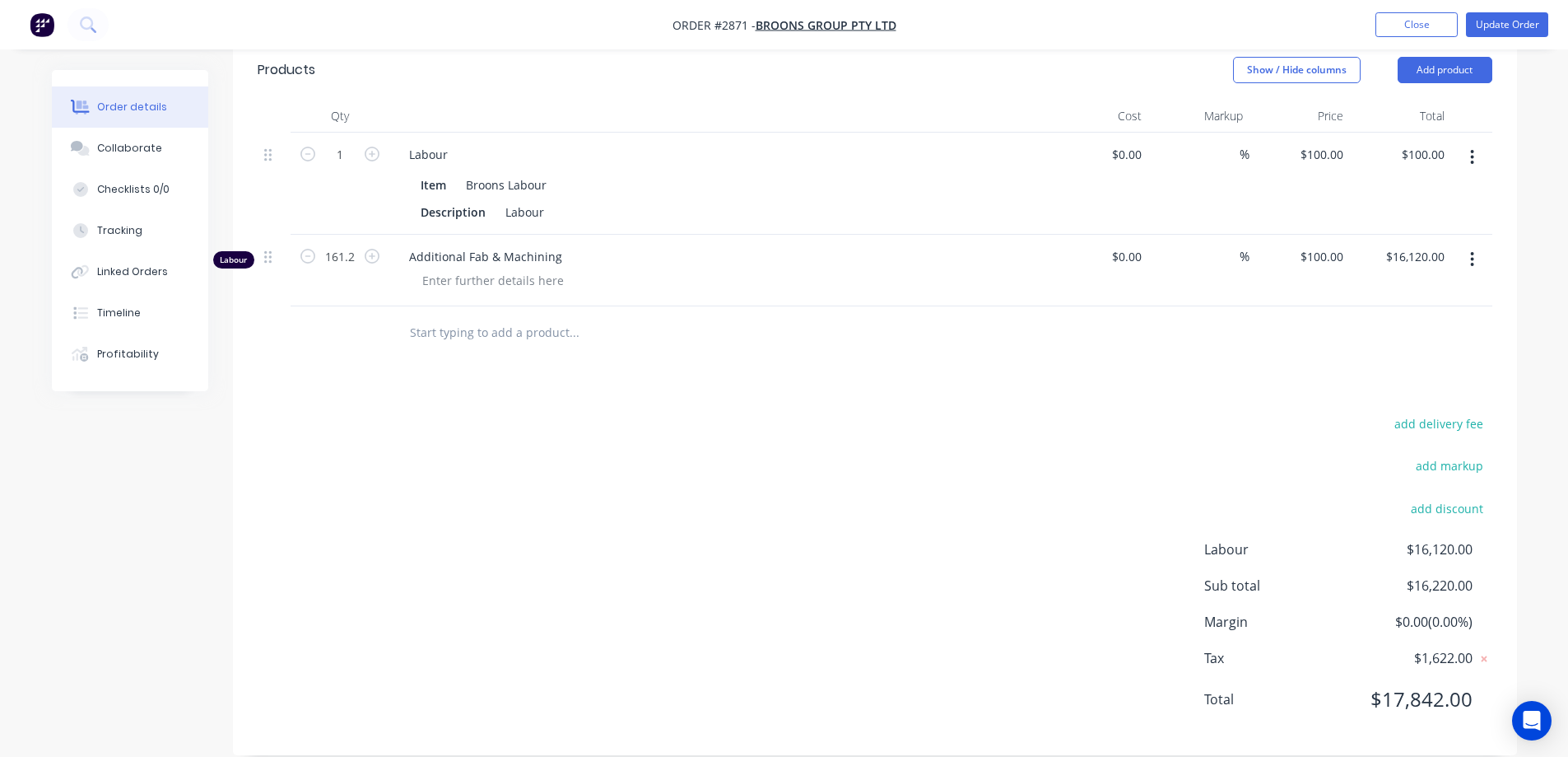
click at [1533, 473] on div "Order details Collaborate Checklists 0/0 Tracking Linked Orders Timeline Profit…" at bounding box center [784, 168] width 1568 height 1224
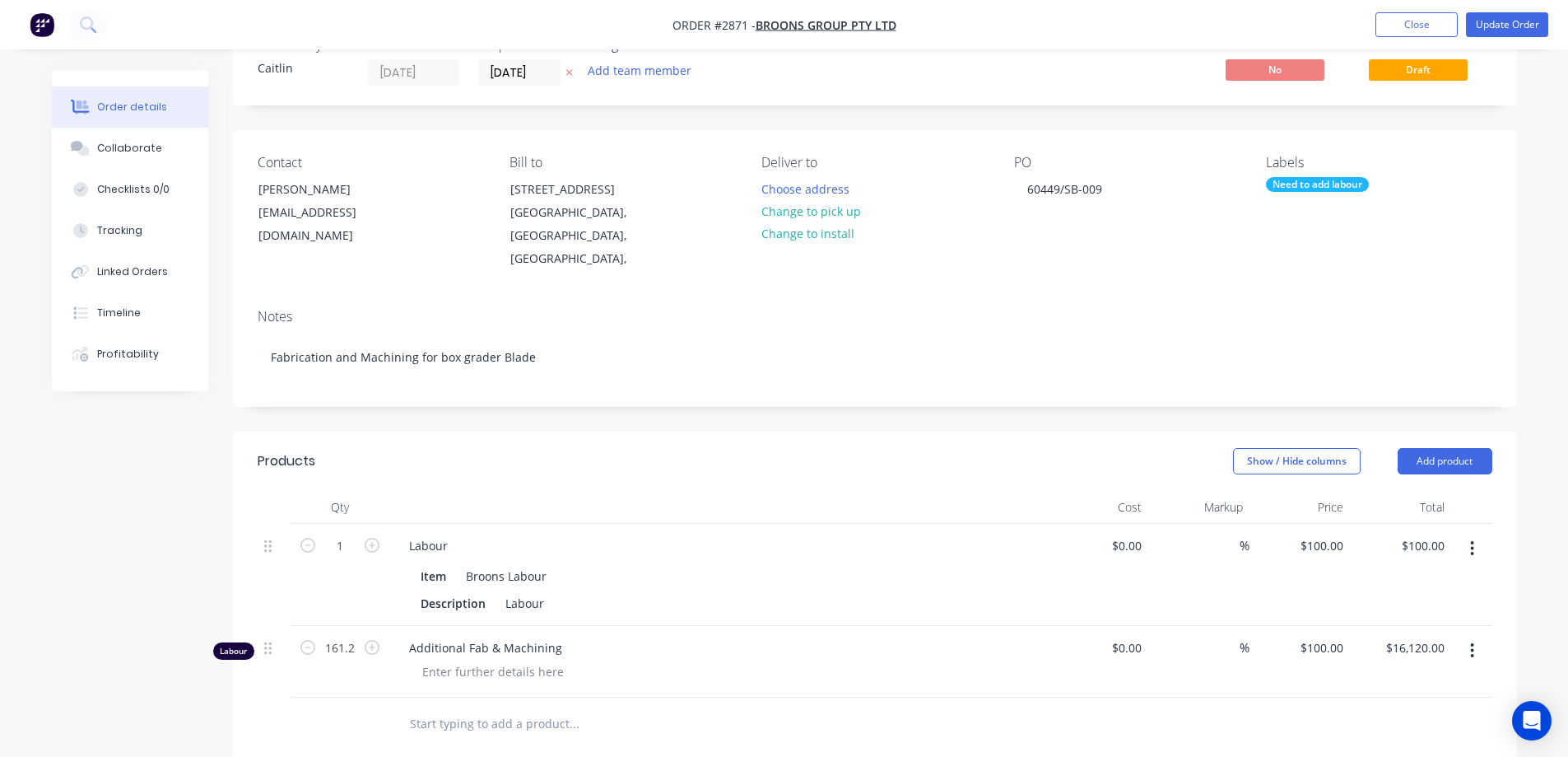
scroll to position [0, 0]
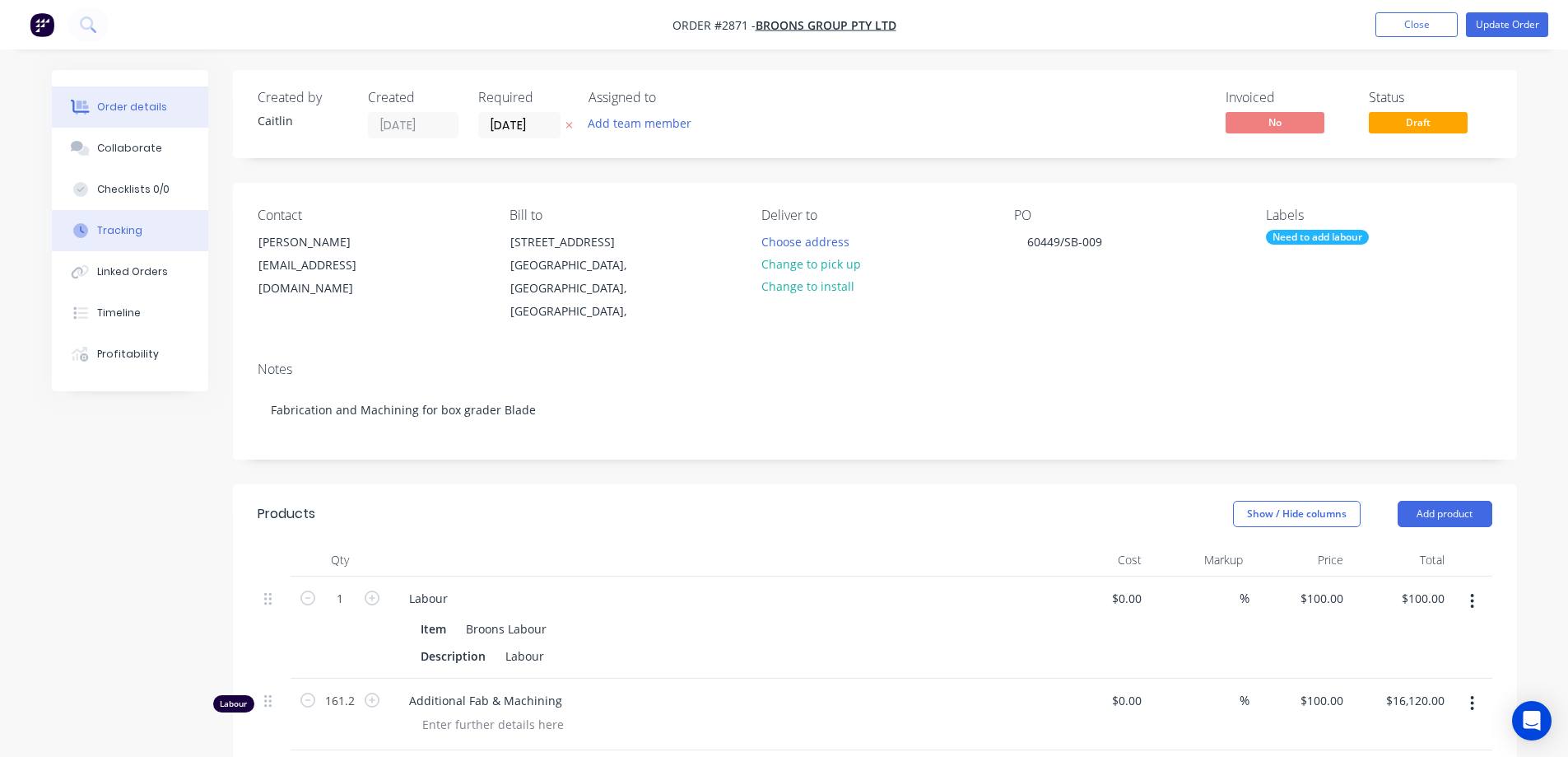
click at [121, 226] on div "Tracking" at bounding box center [120, 230] width 45 height 15
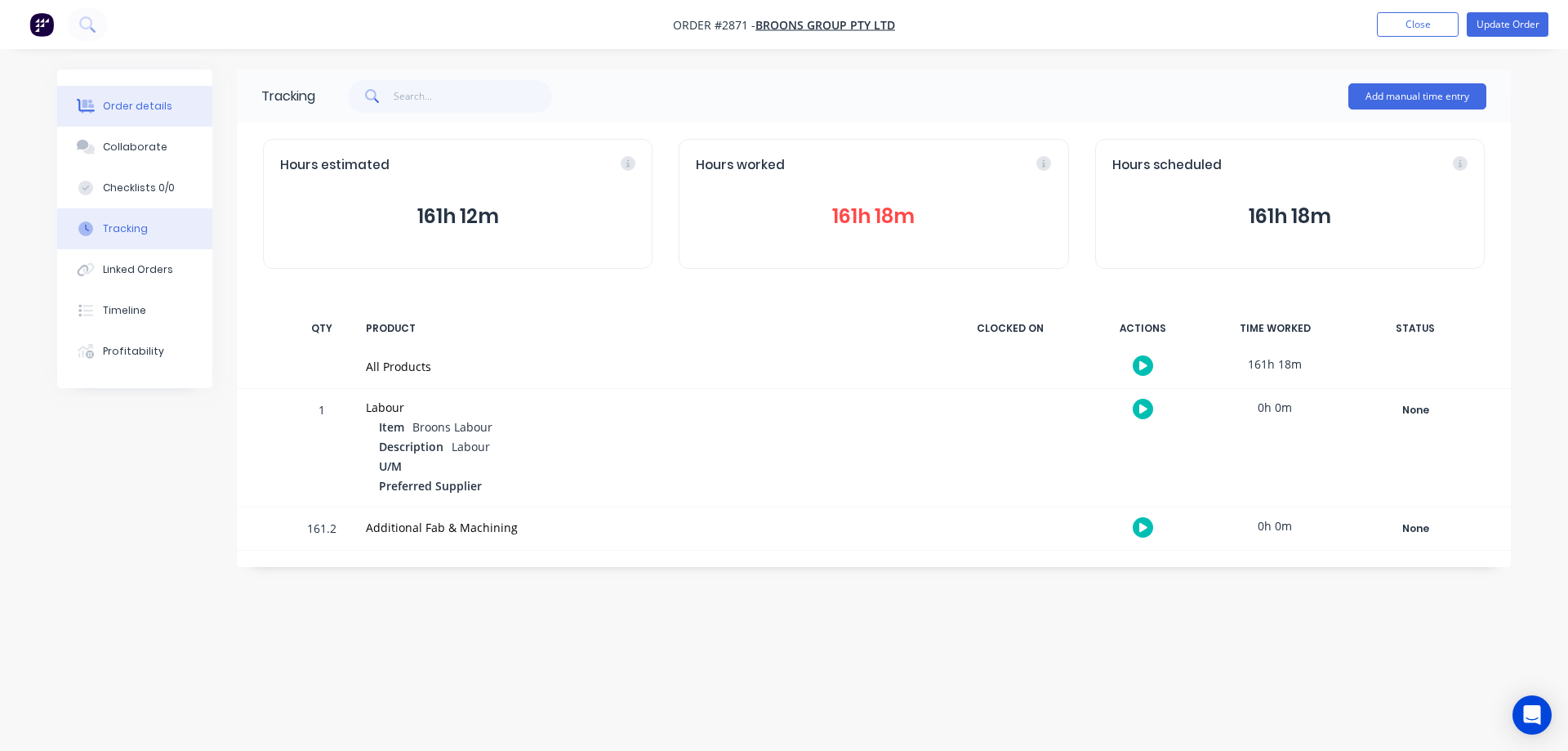
click at [126, 92] on button "Order details" at bounding box center [134, 106] width 155 height 41
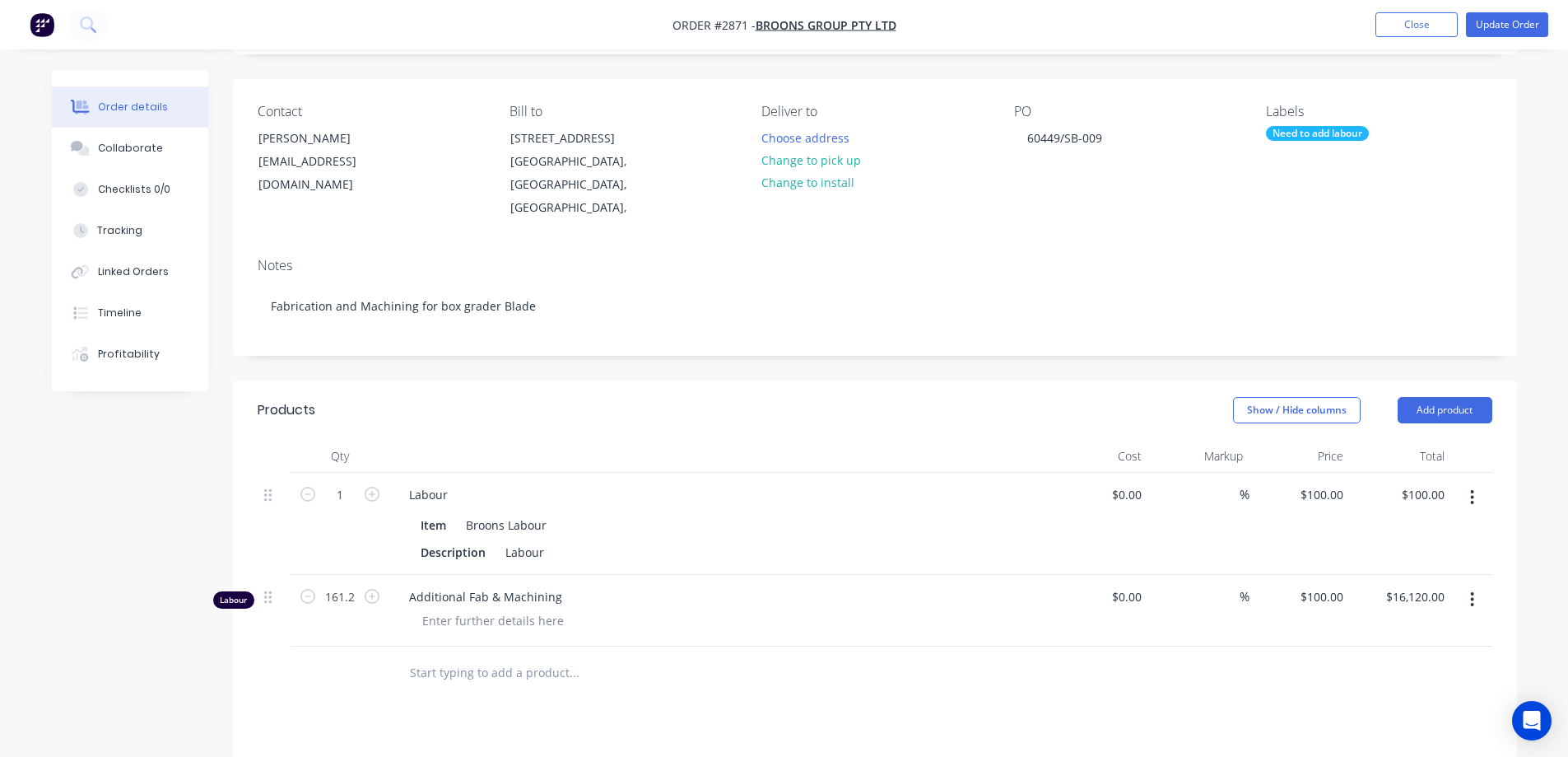
scroll to position [443, 0]
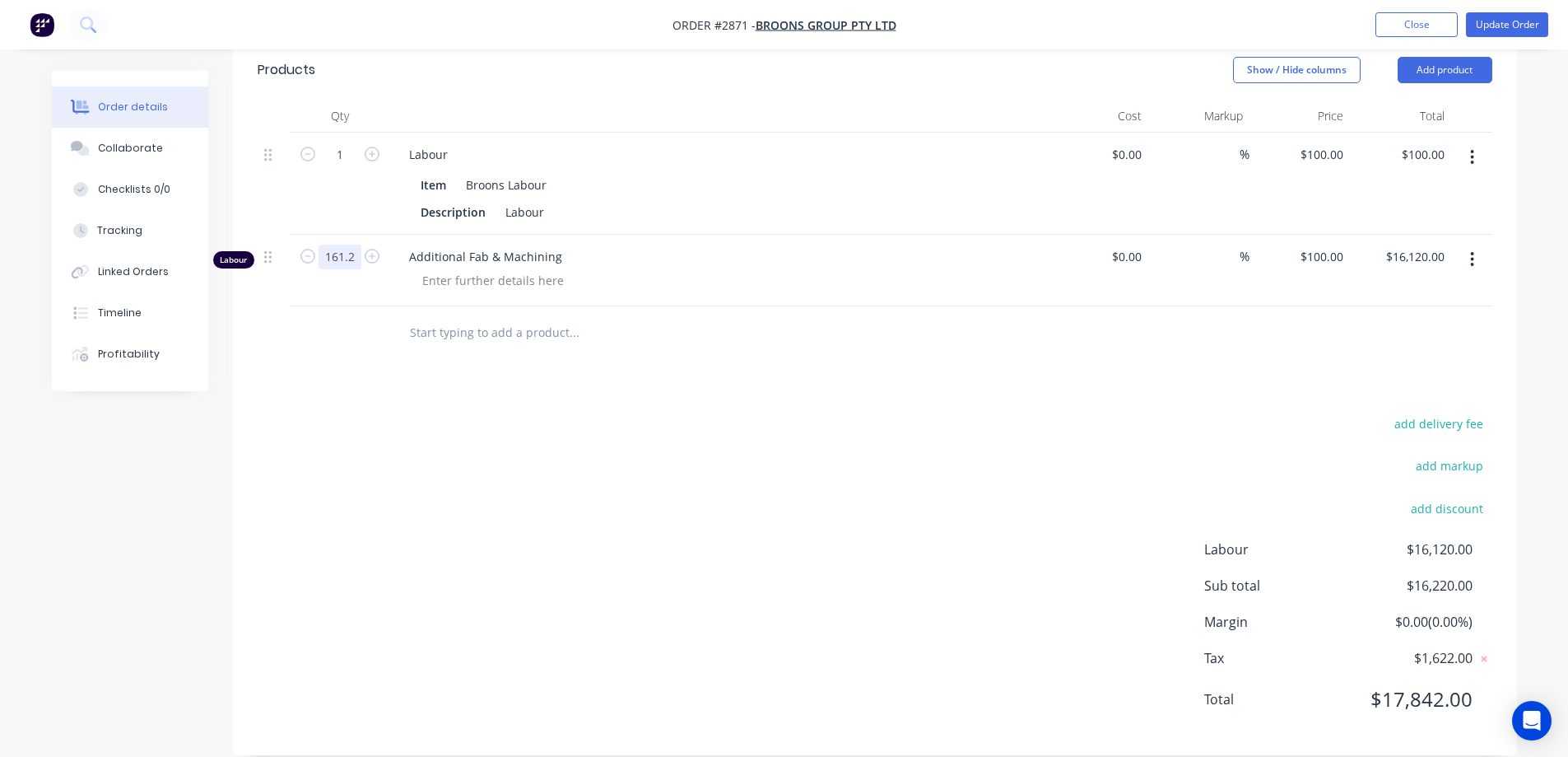
click at [350, 244] on input "161.2" at bounding box center [340, 256] width 43 height 25
click at [348, 244] on input "161.2" at bounding box center [340, 256] width 43 height 25
type input "161.3"
click at [165, 462] on div "Created by Caitlin Created 07/08/25 Required 07/08/25 Assigned to Add team memb…" at bounding box center [784, 203] width 1465 height 1153
type input "$16,130.00"
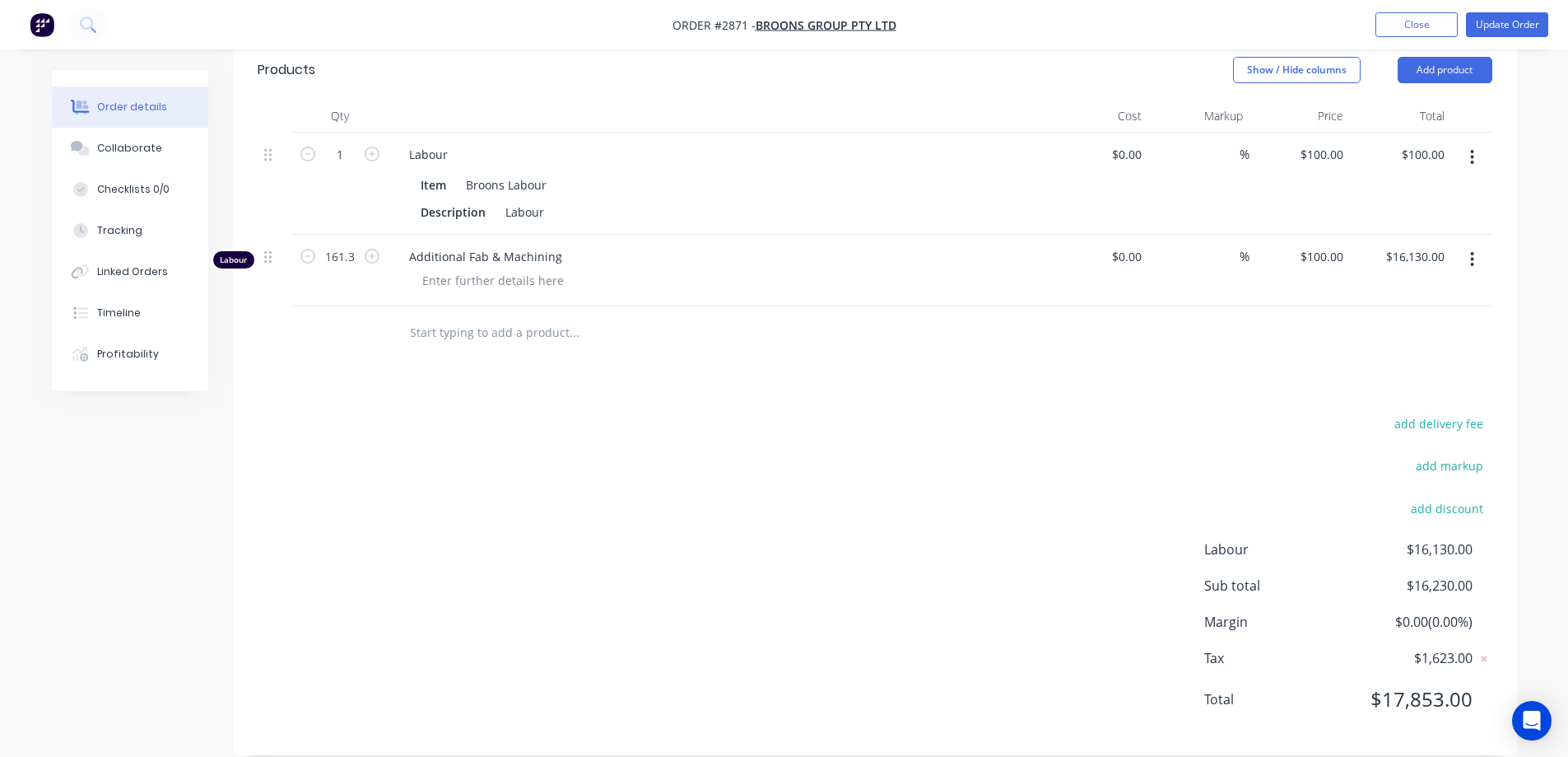
scroll to position [0, 0]
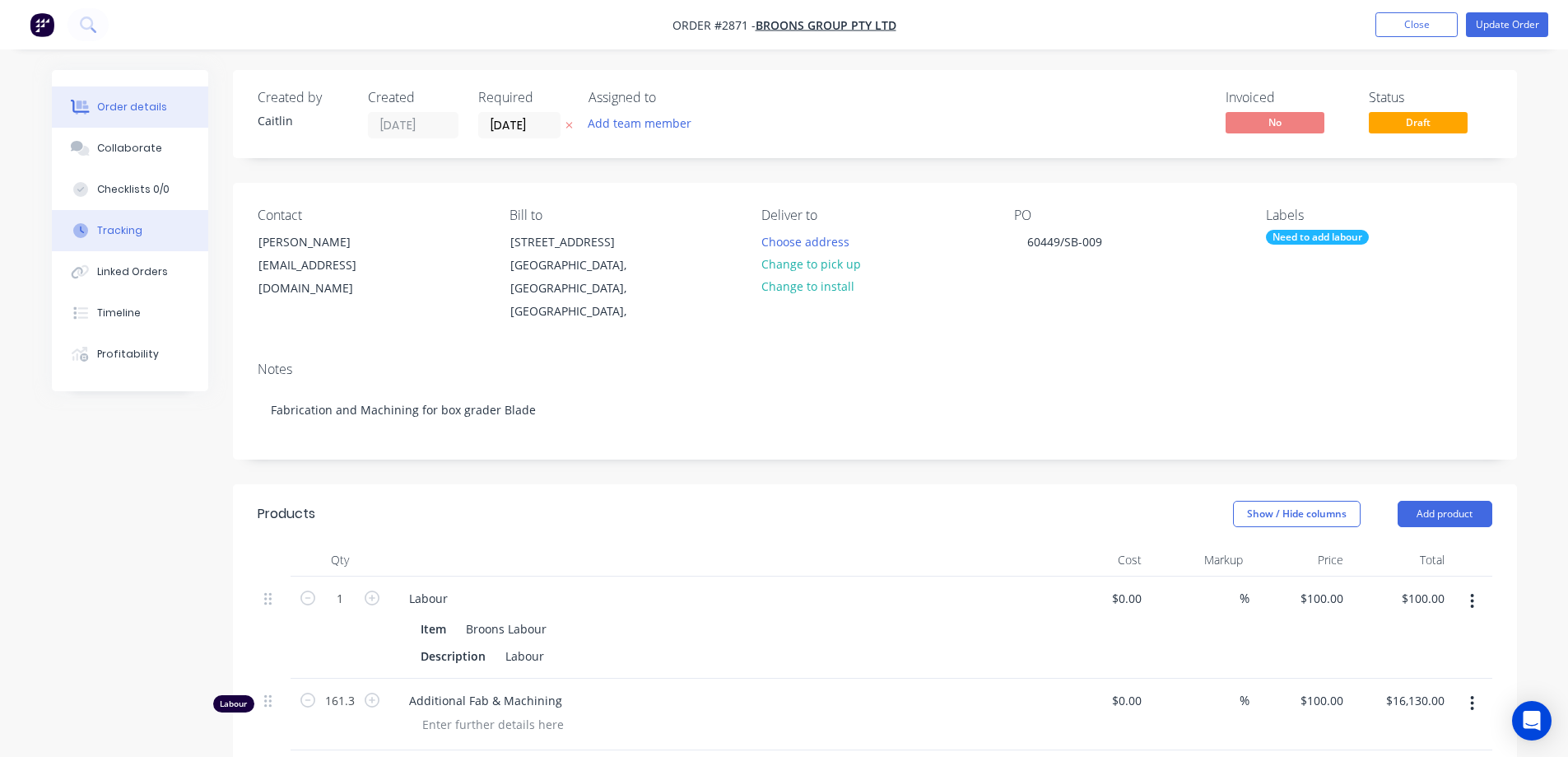
click at [125, 225] on div "Tracking" at bounding box center [120, 230] width 45 height 15
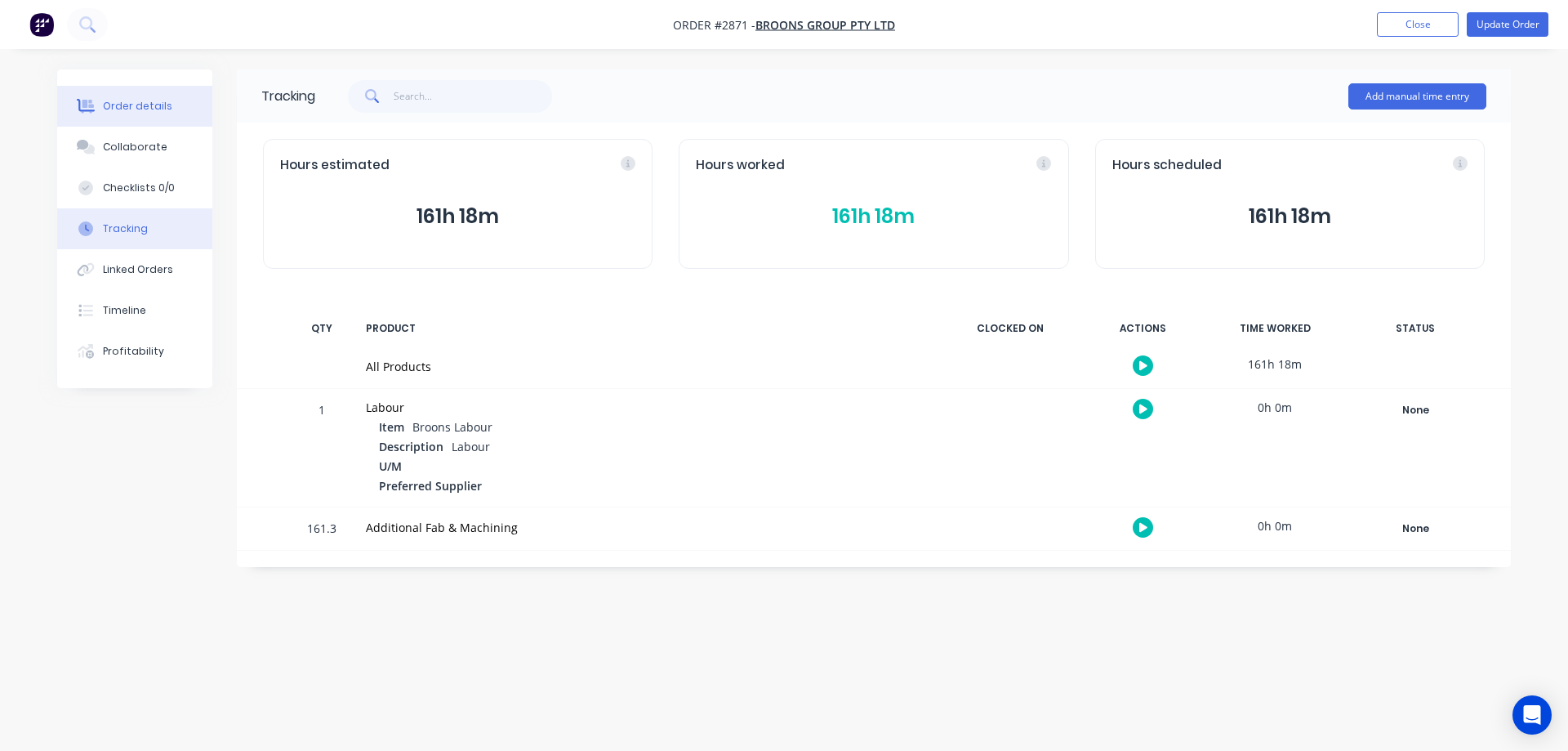
click at [142, 108] on div "Order details" at bounding box center [137, 106] width 70 height 14
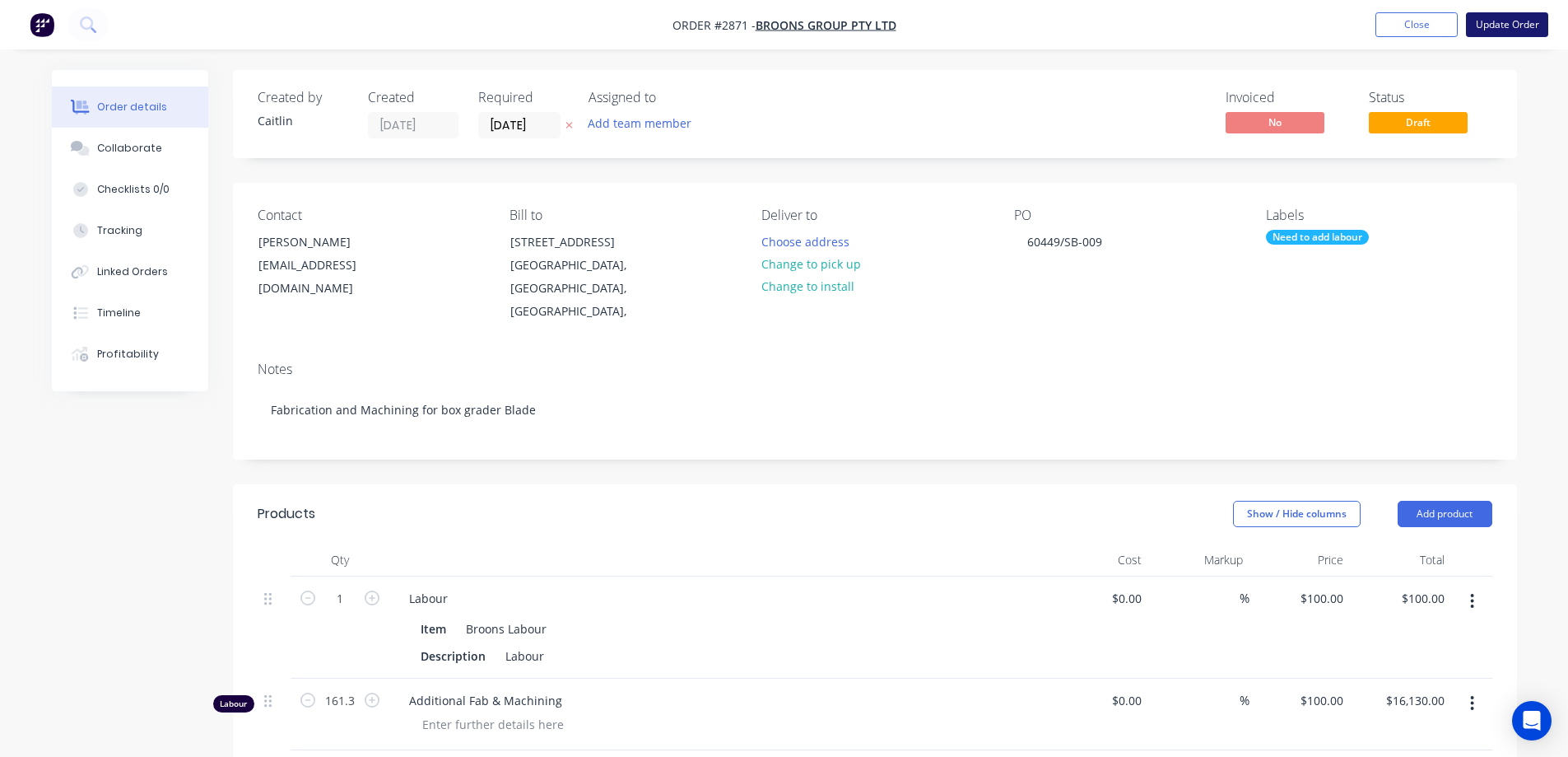
click at [1499, 28] on button "Update Order" at bounding box center [1507, 24] width 82 height 25
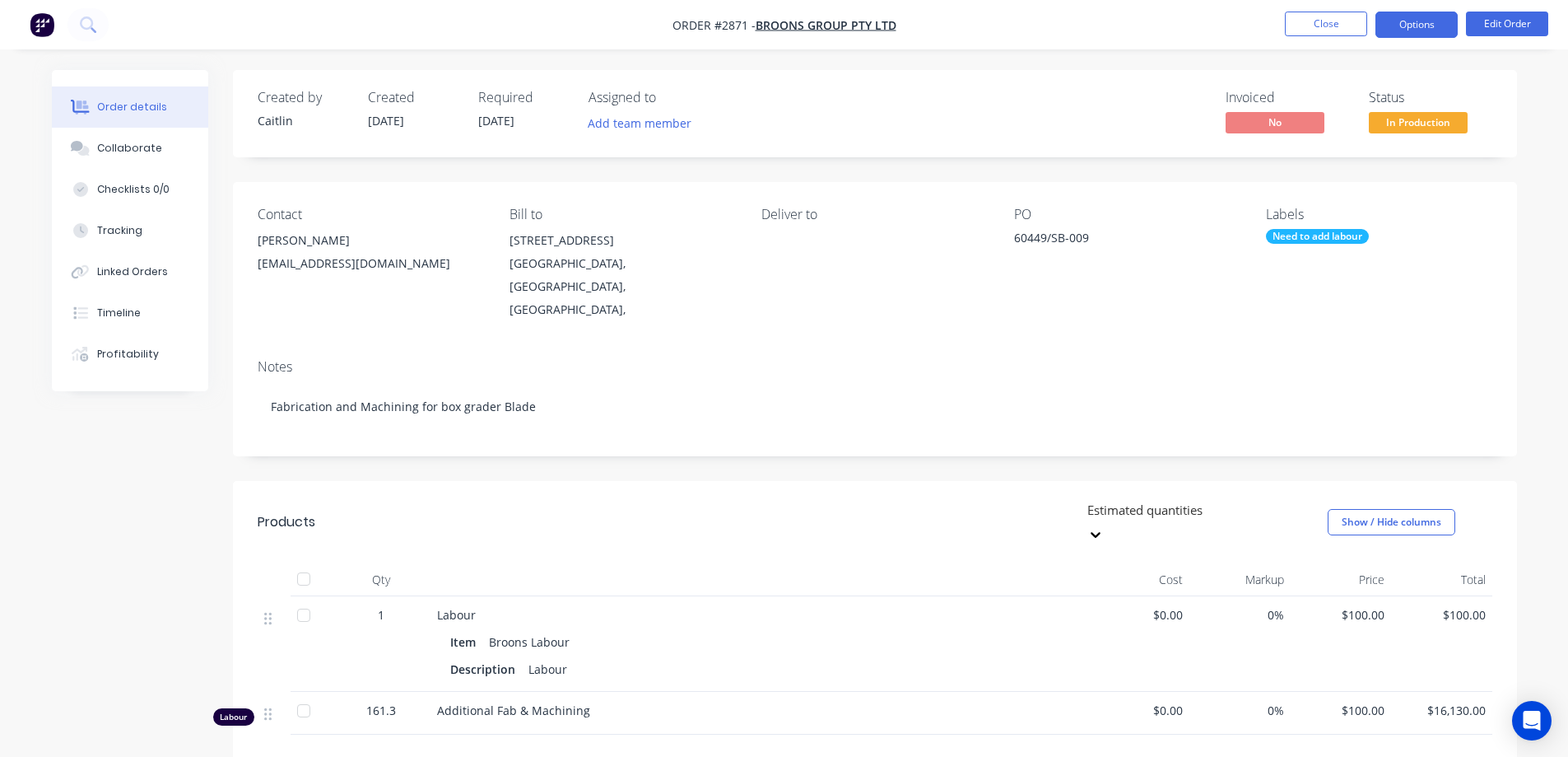
click at [1409, 28] on button "Options" at bounding box center [1416, 24] width 82 height 26
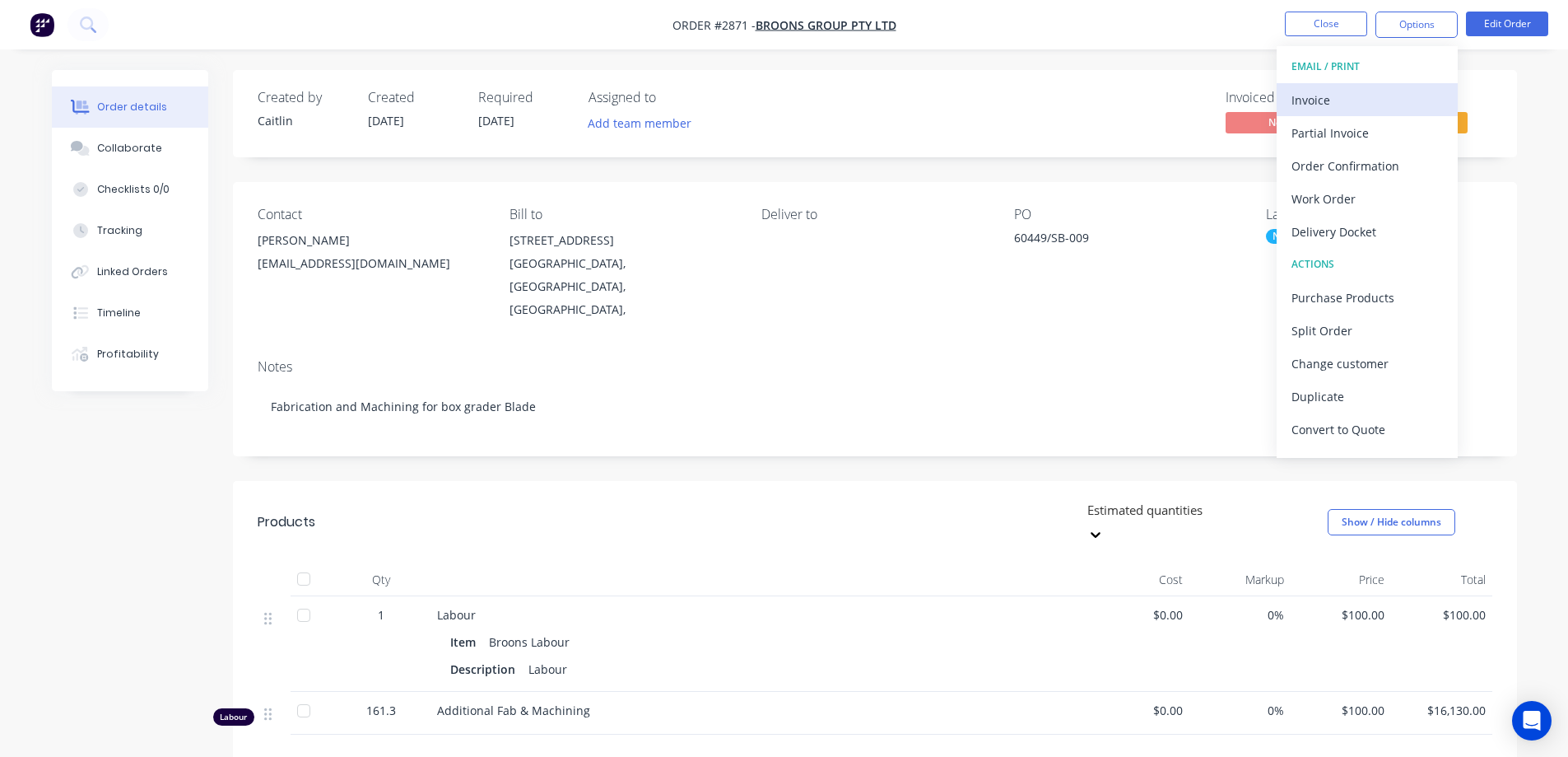
click at [1382, 90] on div "Invoice" at bounding box center [1366, 100] width 151 height 24
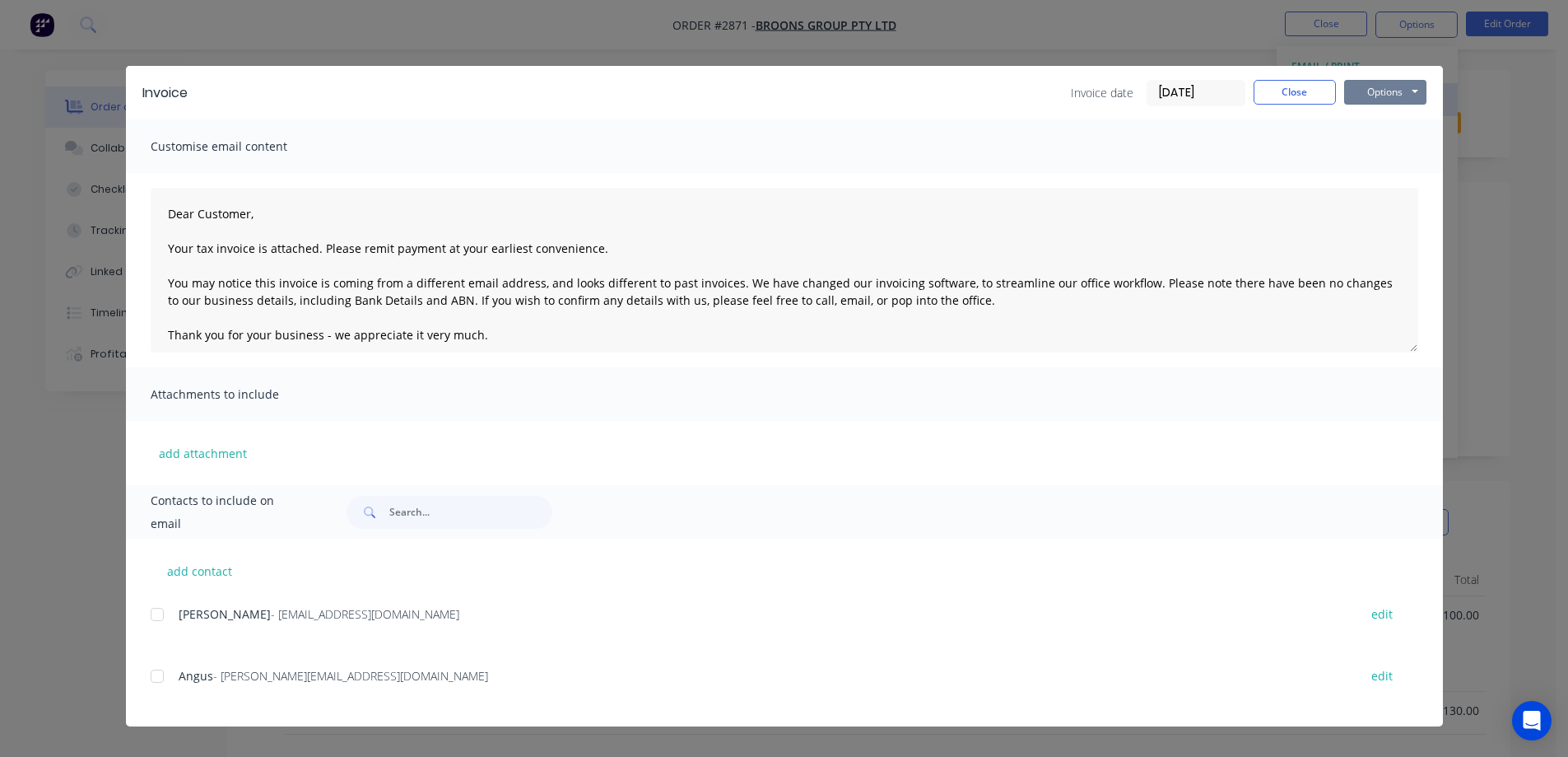
click at [1382, 90] on button "Options" at bounding box center [1385, 91] width 82 height 25
click at [1378, 114] on button "Preview" at bounding box center [1396, 121] width 105 height 27
click at [1518, 184] on div "Invoice Invoice date 13/10/25 Close Options Preview Print Email Customise email…" at bounding box center [784, 378] width 1568 height 757
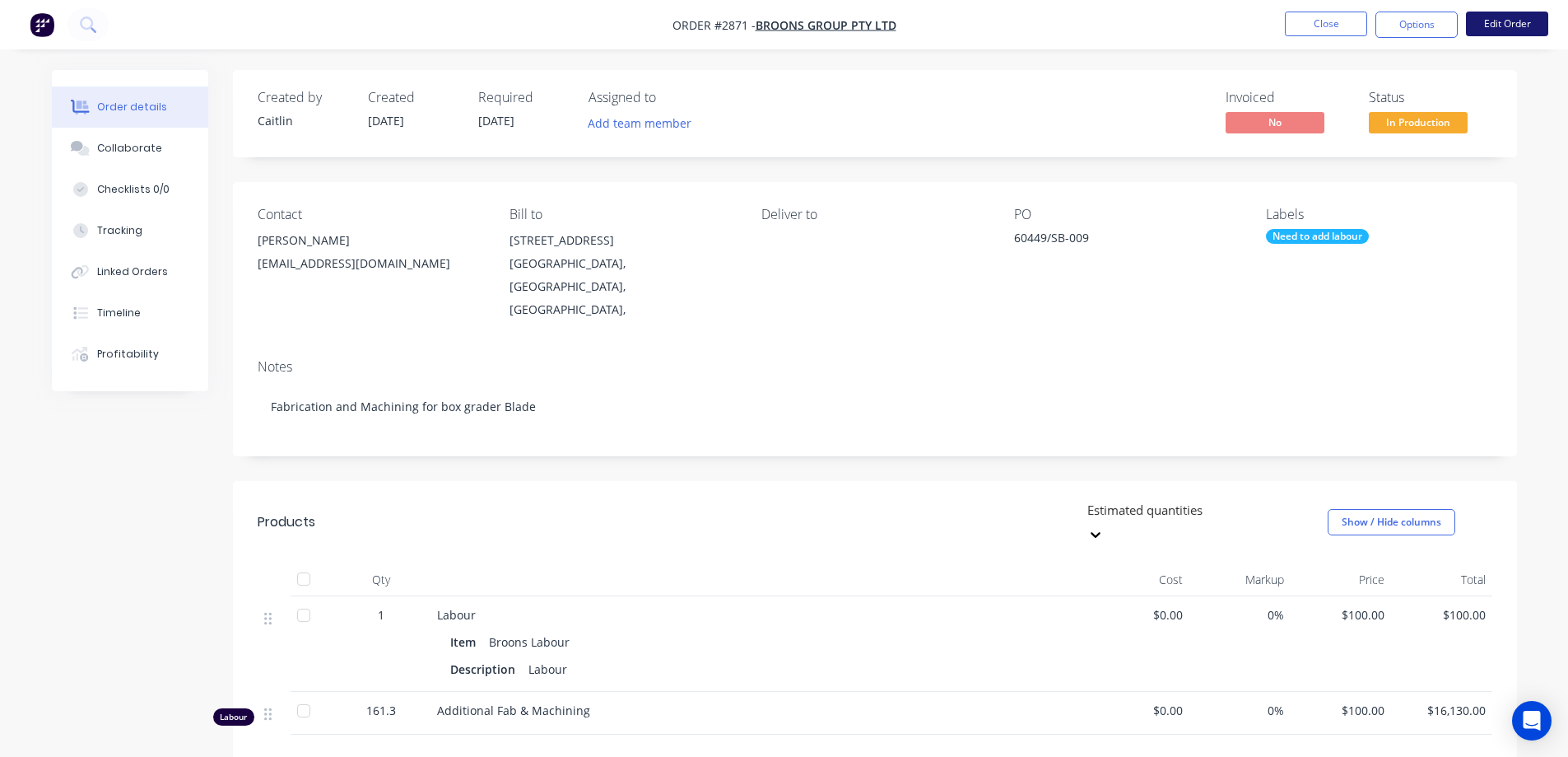
click at [1495, 24] on button "Edit Order" at bounding box center [1507, 23] width 82 height 25
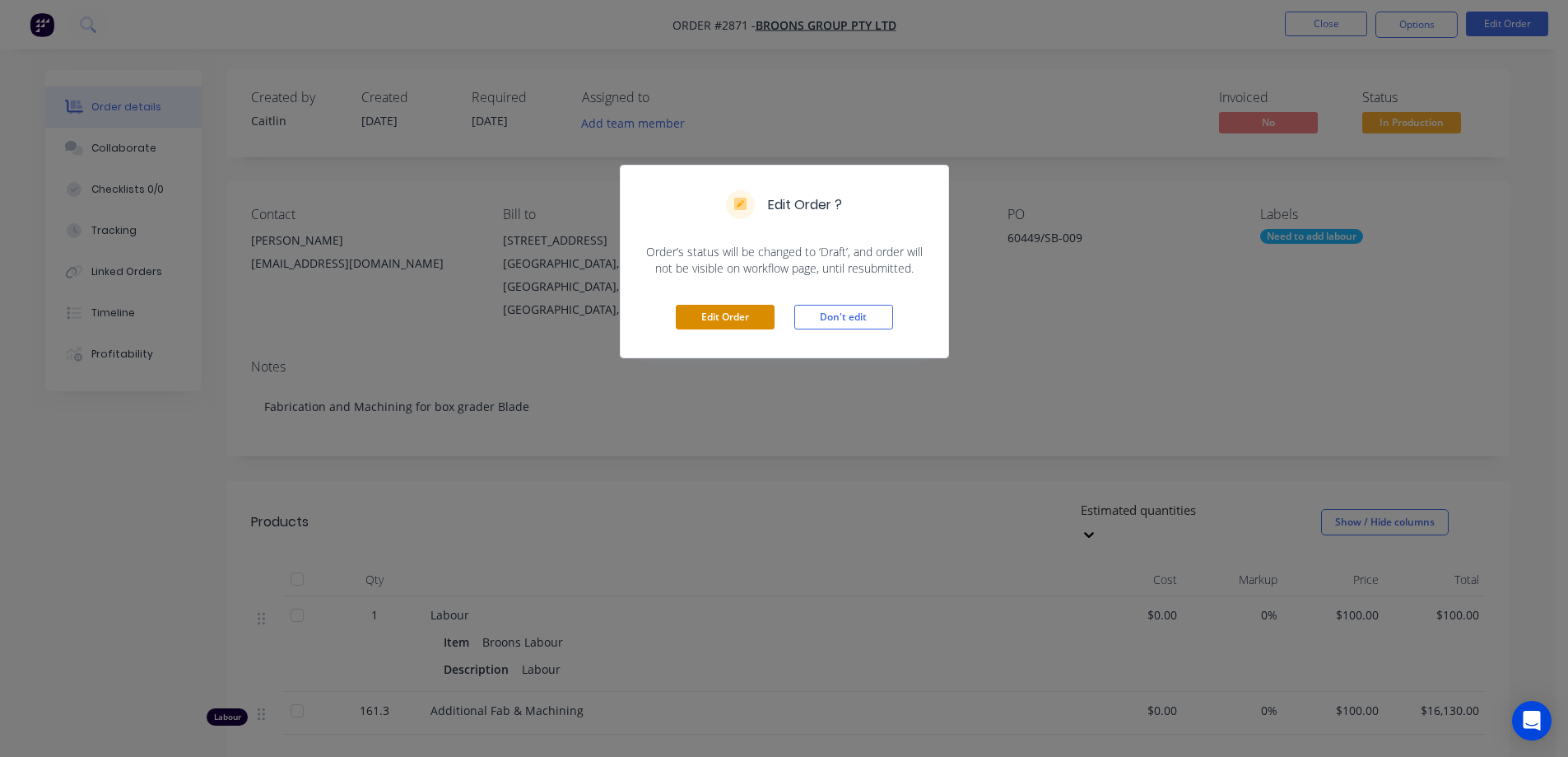
click at [760, 318] on button "Edit Order" at bounding box center [725, 317] width 99 height 25
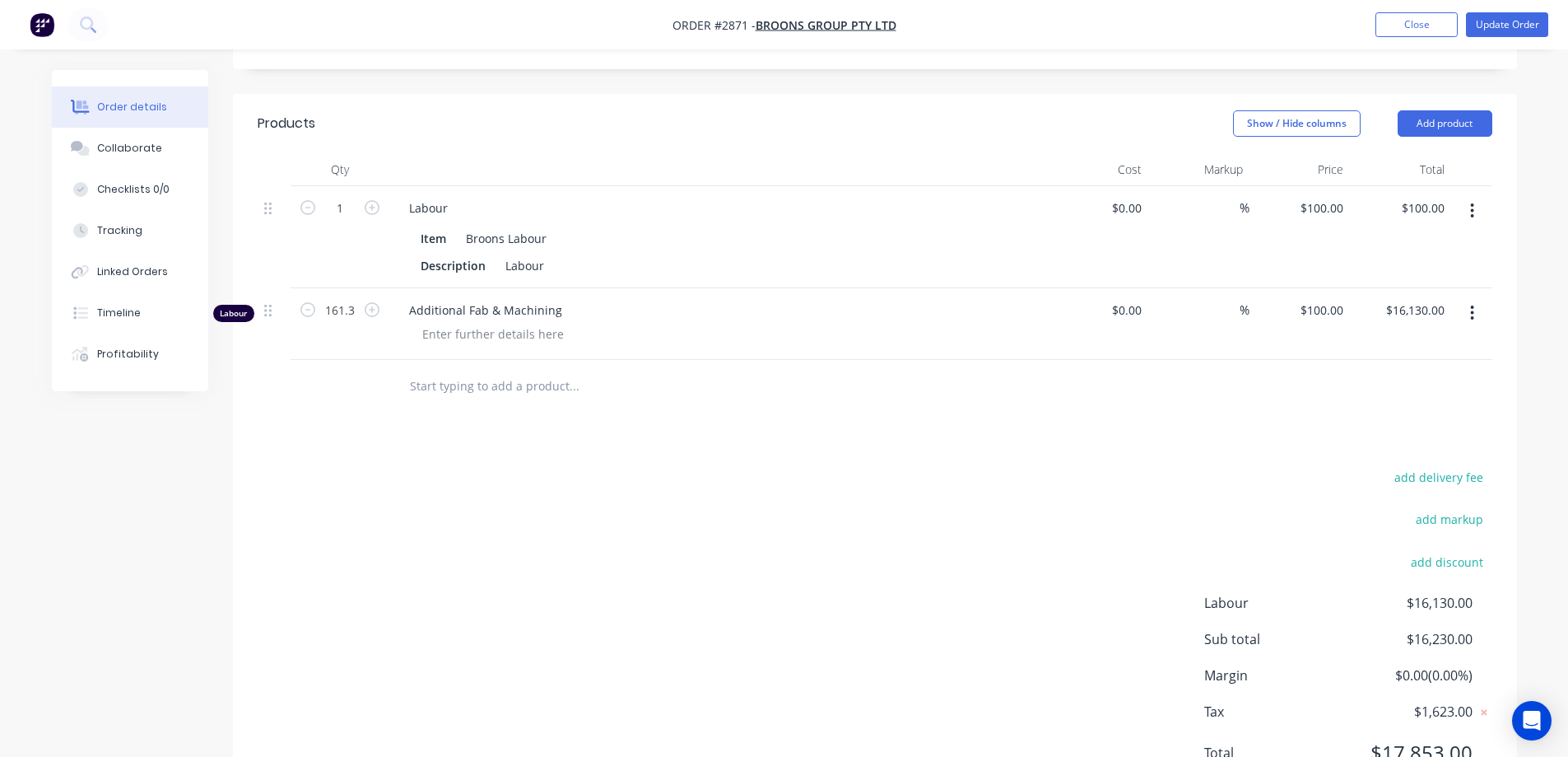
scroll to position [412, 0]
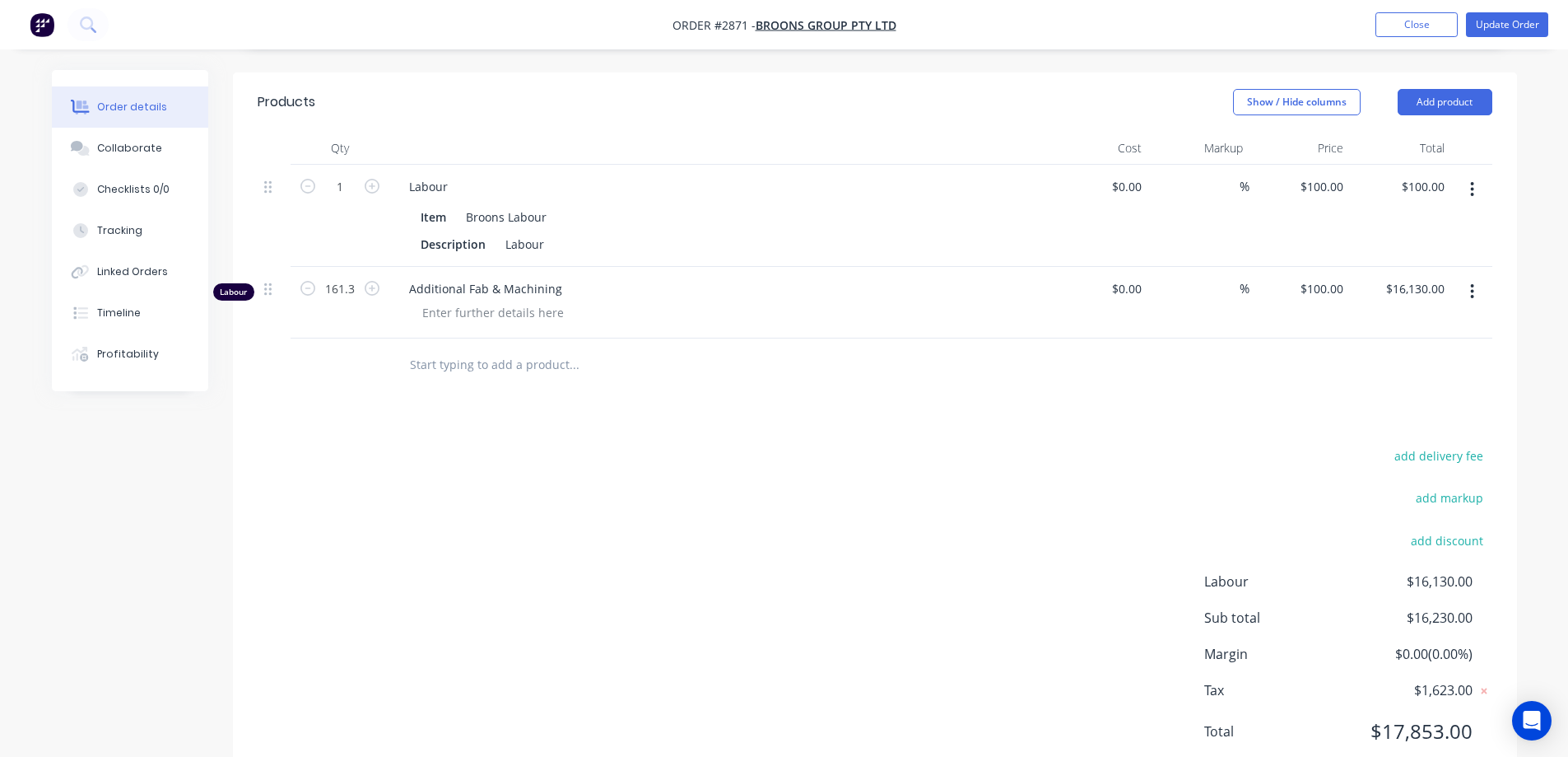
click at [1471, 283] on icon "button" at bounding box center [1471, 291] width 4 height 18
click at [1413, 421] on div "Delete" at bounding box center [1413, 433] width 126 height 24
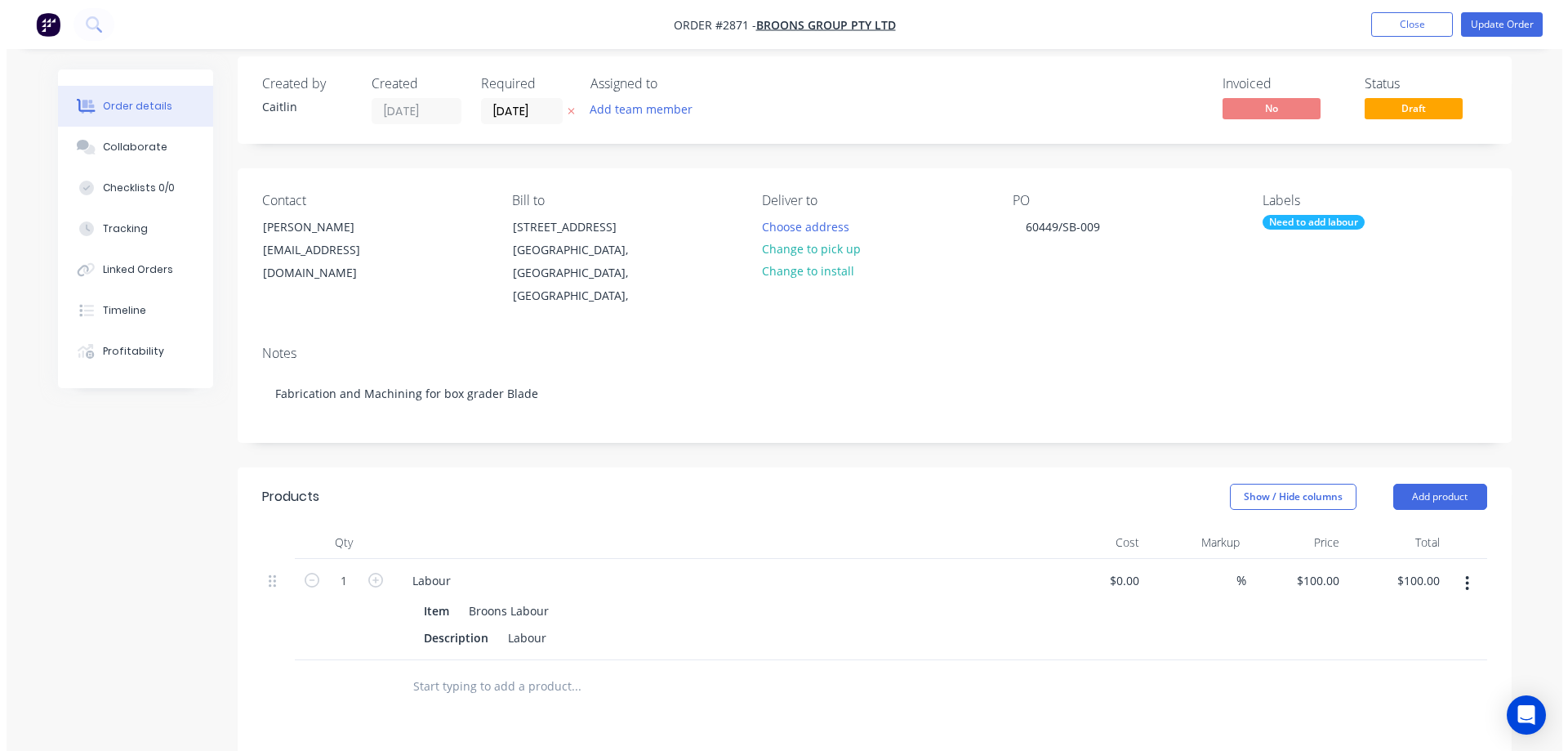
scroll to position [0, 0]
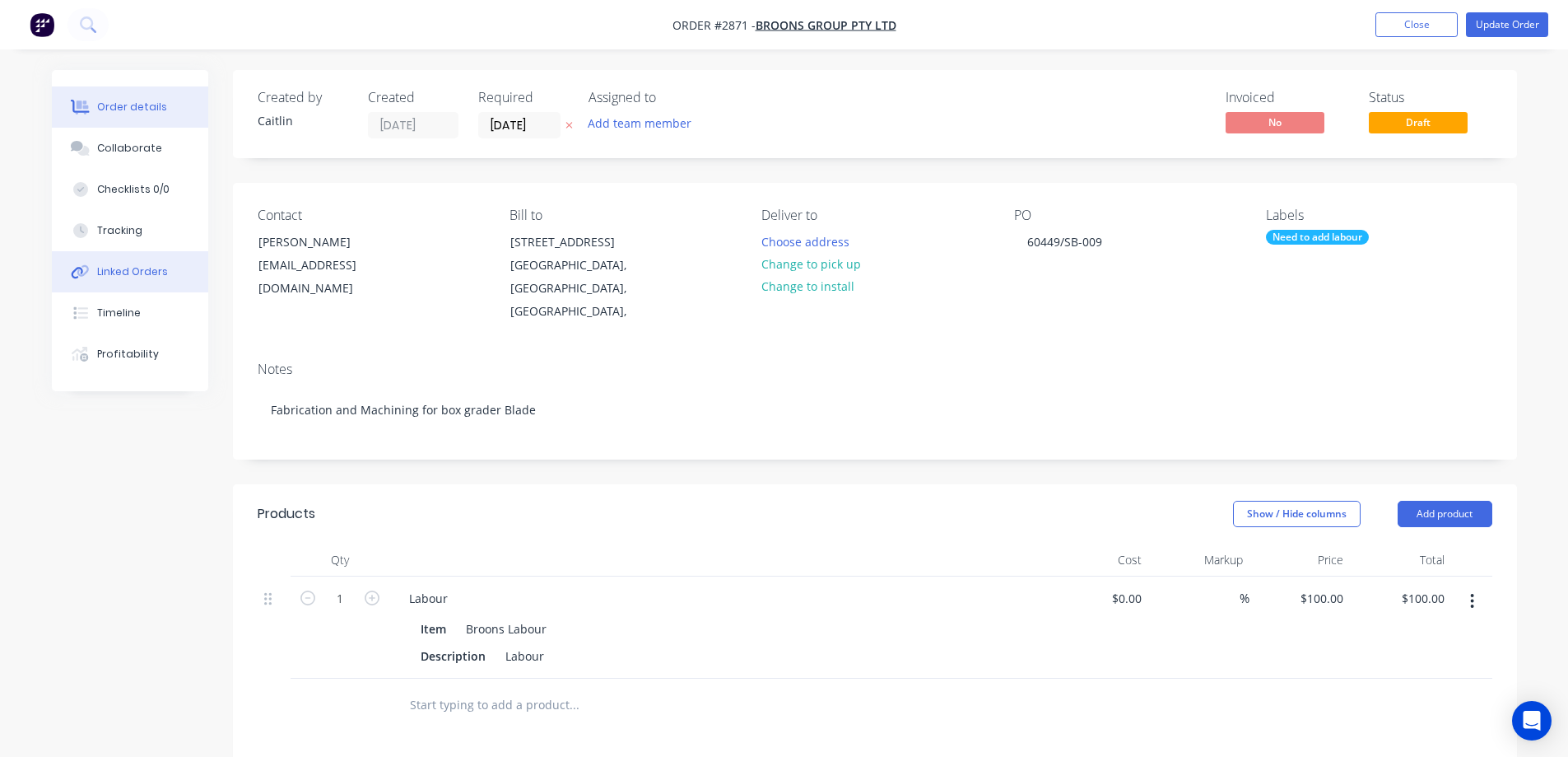
click at [143, 257] on button "Linked Orders" at bounding box center [130, 272] width 156 height 41
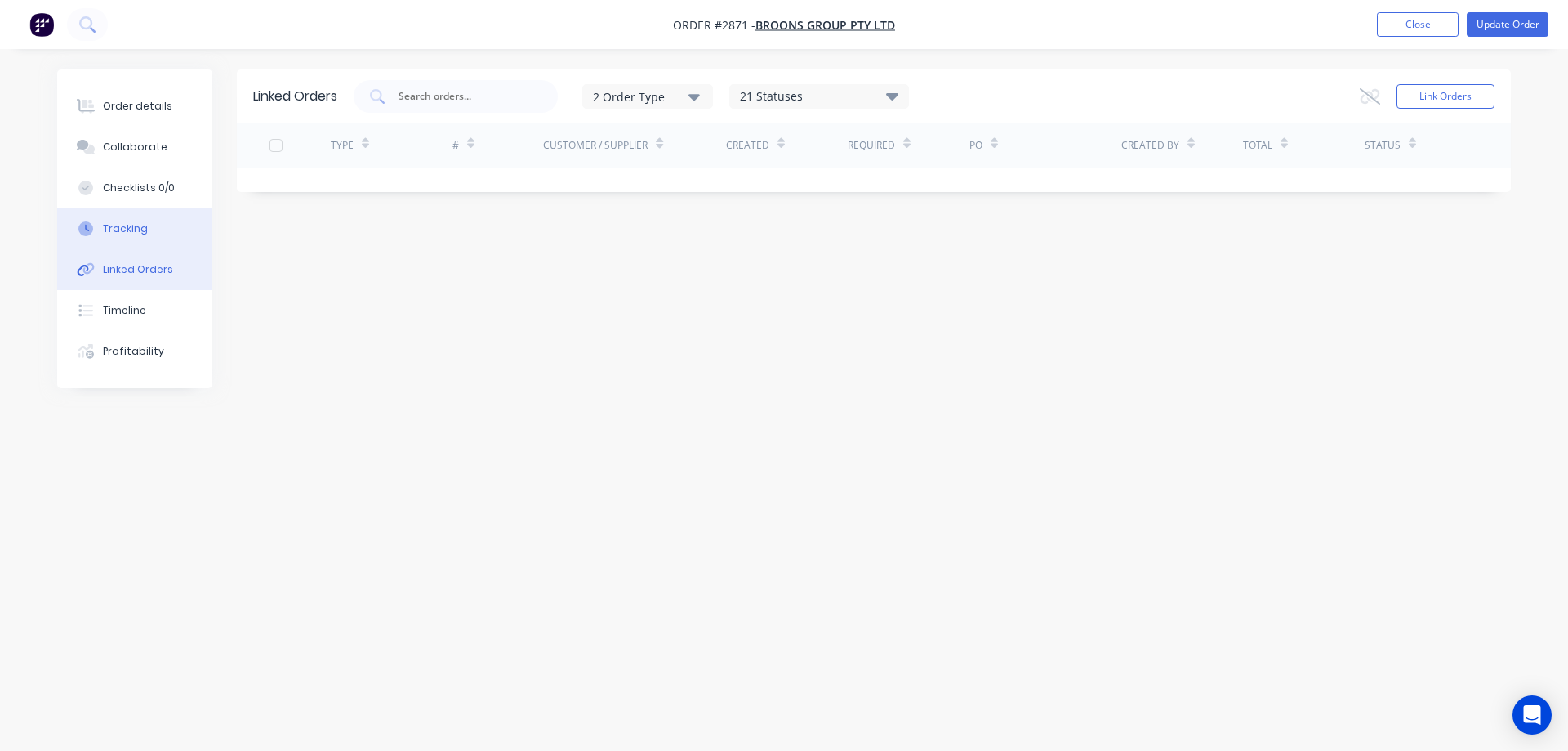
click at [141, 225] on div "Tracking" at bounding box center [125, 228] width 45 height 14
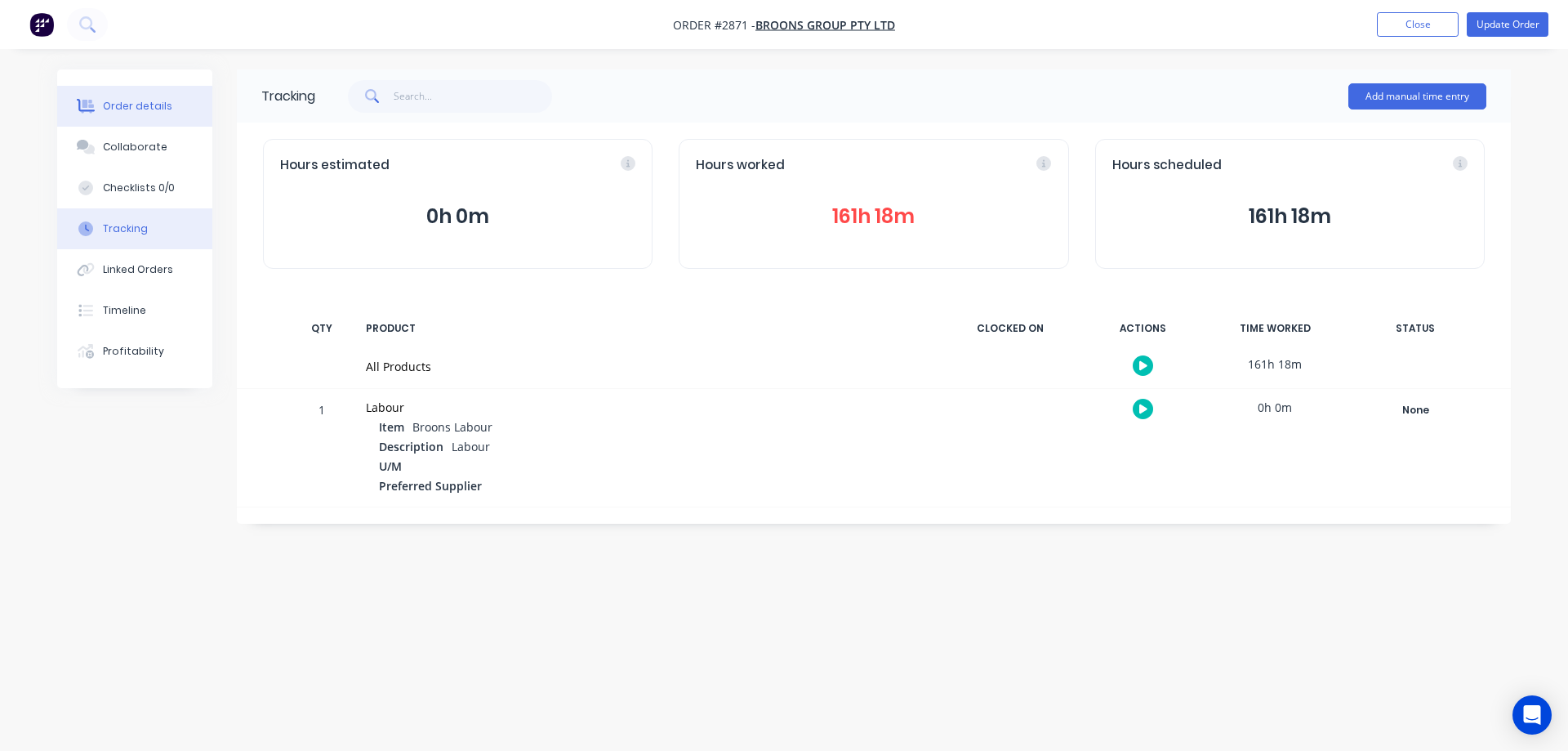
click at [162, 102] on div "Order details" at bounding box center [137, 106] width 70 height 14
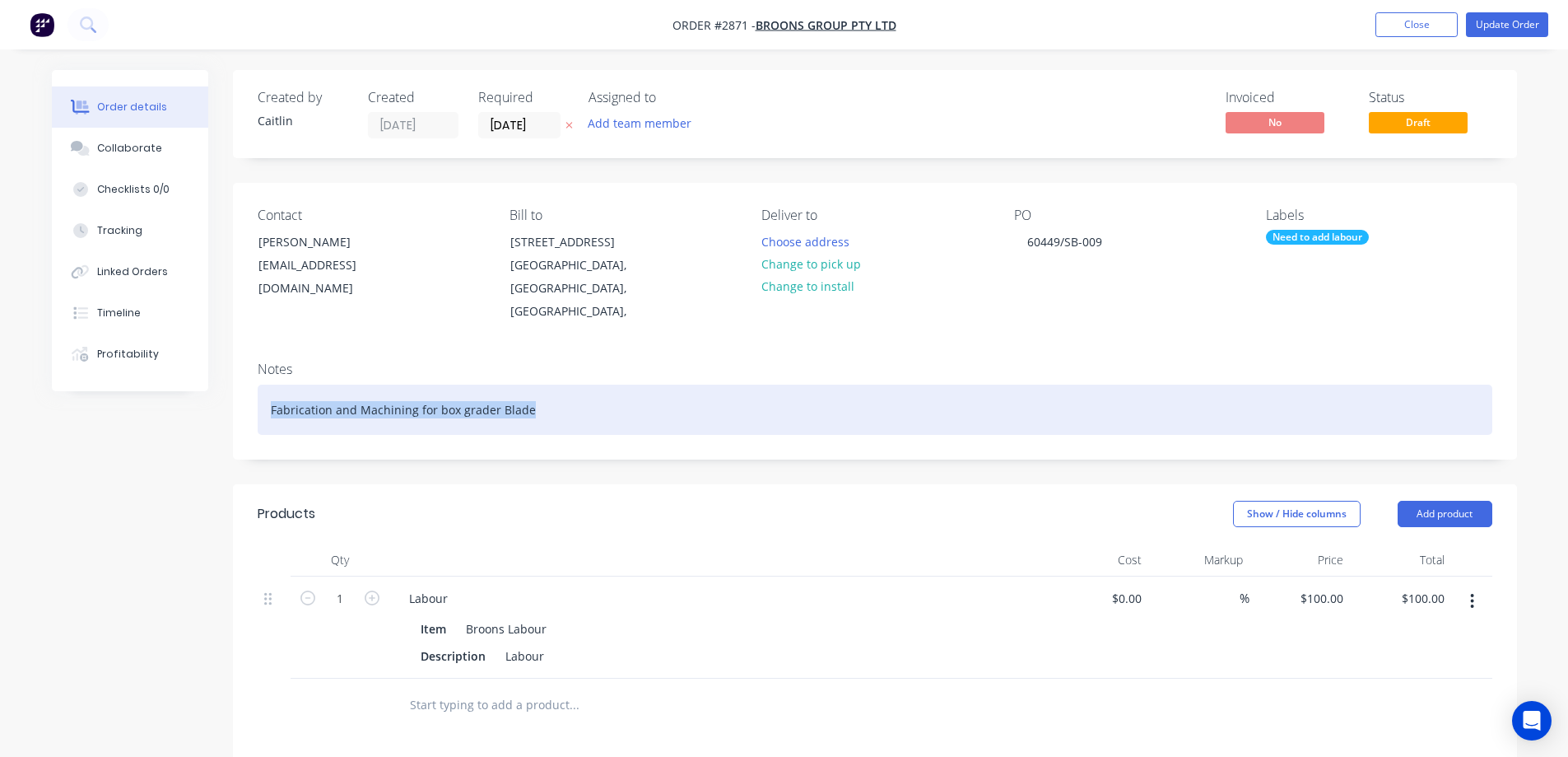
drag, startPoint x: 554, startPoint y: 388, endPoint x: 271, endPoint y: 382, distance: 283.1
click at [271, 384] on div "Fabrication and Machining for box grader Blade" at bounding box center [875, 409] width 1234 height 50
copy div "Fabrication and Machining for box grader Blade"
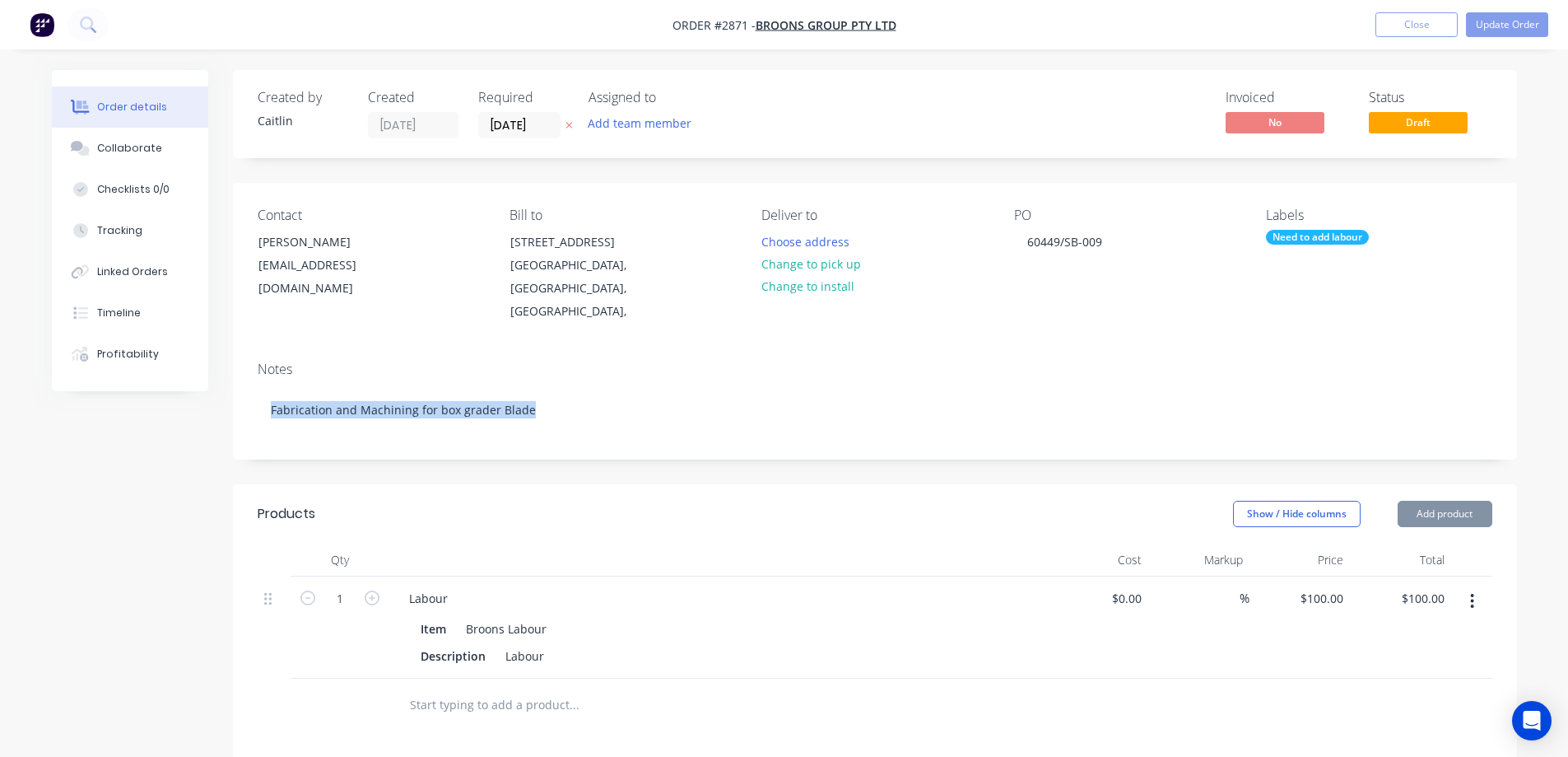
click at [545, 644] on div "Labour" at bounding box center [524, 656] width 52 height 24
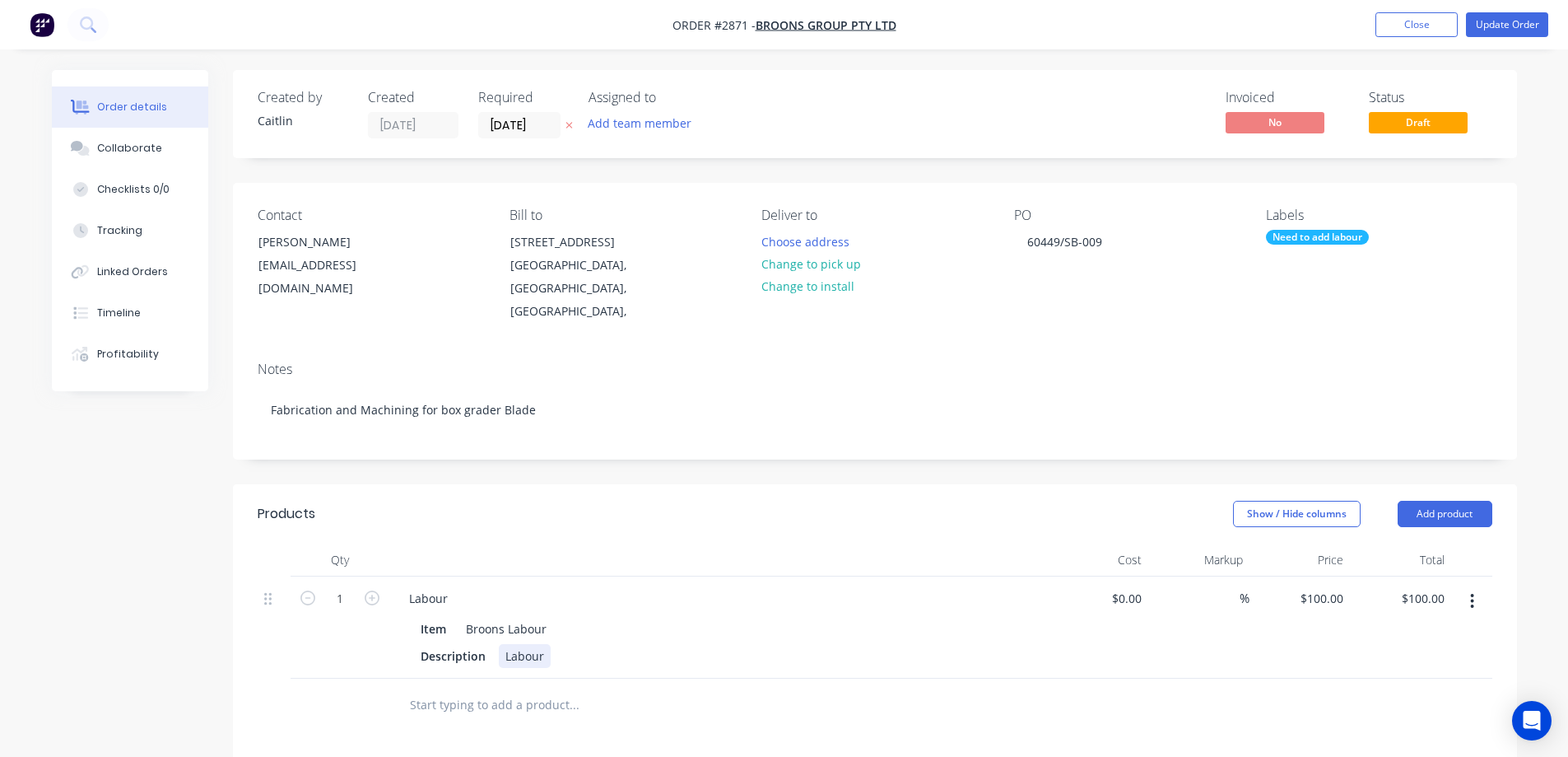
click at [541, 644] on div "Labour" at bounding box center [524, 656] width 52 height 24
click at [124, 622] on div "Created by Caitlin Created 07/08/25 Required 07/08/25 Assigned to Add team memb…" at bounding box center [784, 611] width 1465 height 1082
click at [343, 586] on input "1" at bounding box center [340, 598] width 43 height 25
type input "161.3"
click at [152, 538] on div "Created by Caitlin Created 07/08/25 Required 07/08/25 Assigned to Add team memb…" at bounding box center [784, 611] width 1465 height 1082
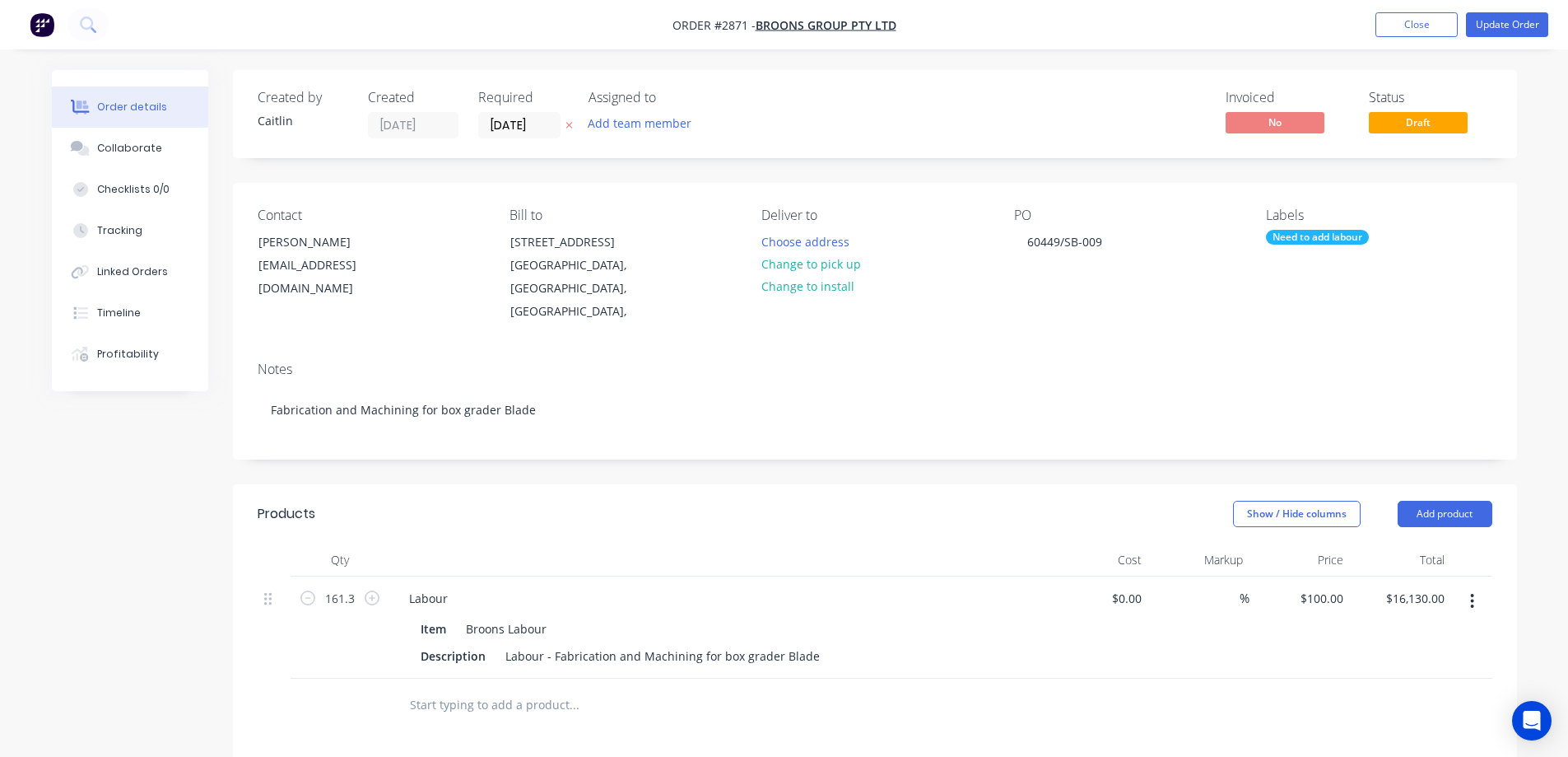
type input "$16,130.00"
click at [146, 244] on button "Tracking" at bounding box center [130, 231] width 156 height 41
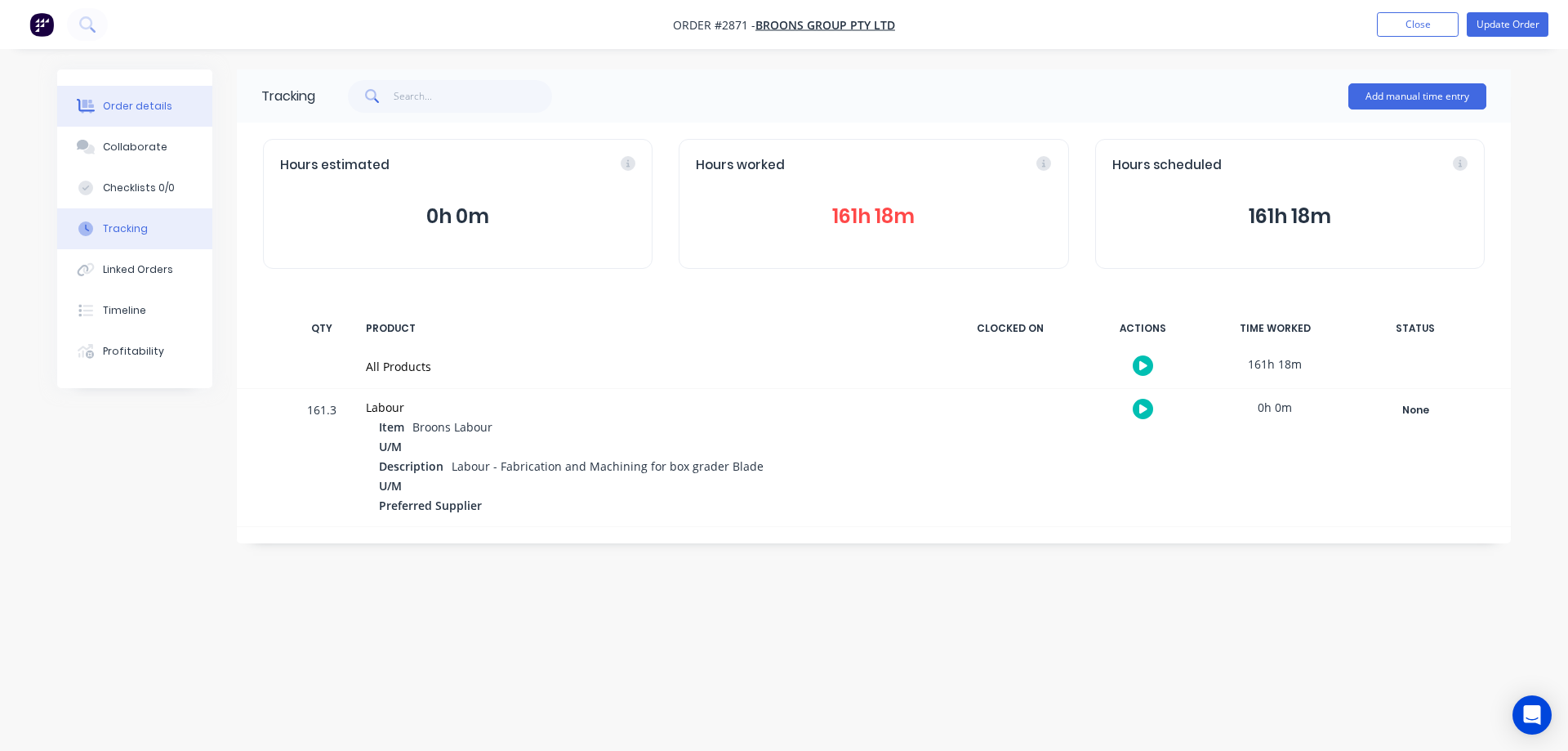
click at [131, 101] on div "Order details" at bounding box center [137, 106] width 70 height 14
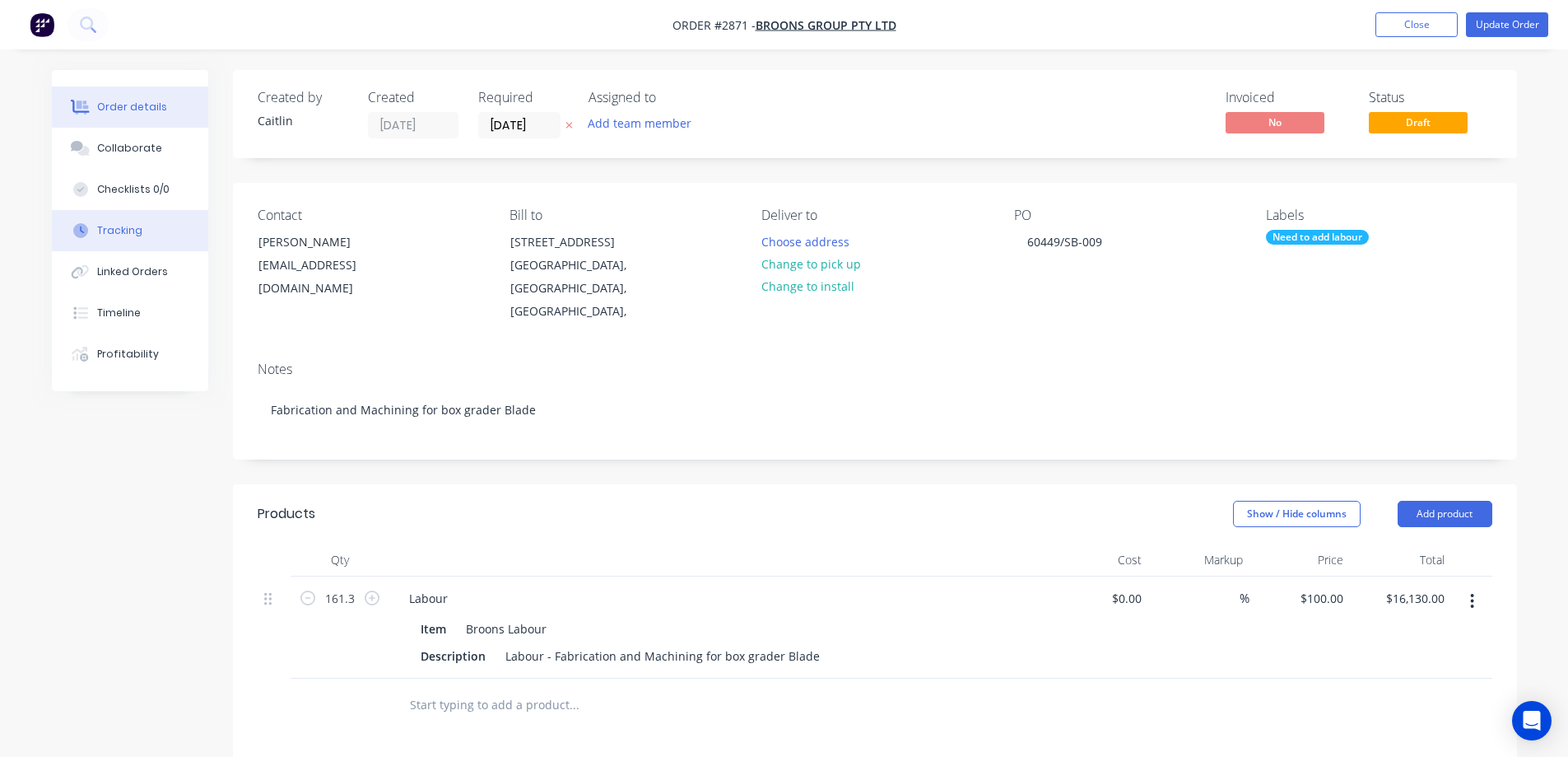
click at [120, 227] on div "Tracking" at bounding box center [120, 230] width 45 height 15
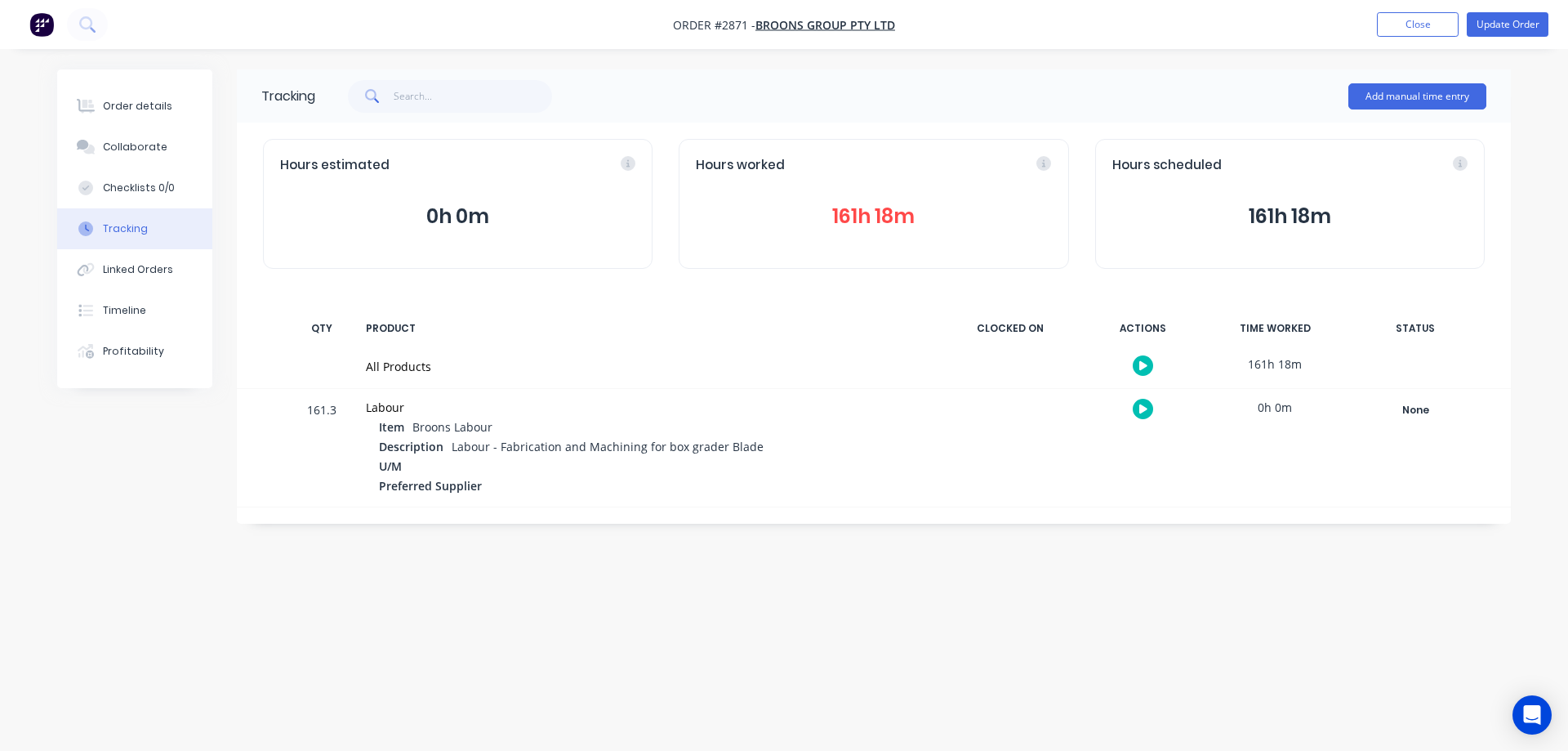
click at [627, 167] on div "Hours estimated" at bounding box center [458, 165] width 355 height 19
click at [514, 164] on icon at bounding box center [512, 163] width 14 height 14
click at [511, 164] on icon at bounding box center [512, 163] width 14 height 14
click at [1043, 164] on div "Hours worked" at bounding box center [873, 165] width 355 height 19
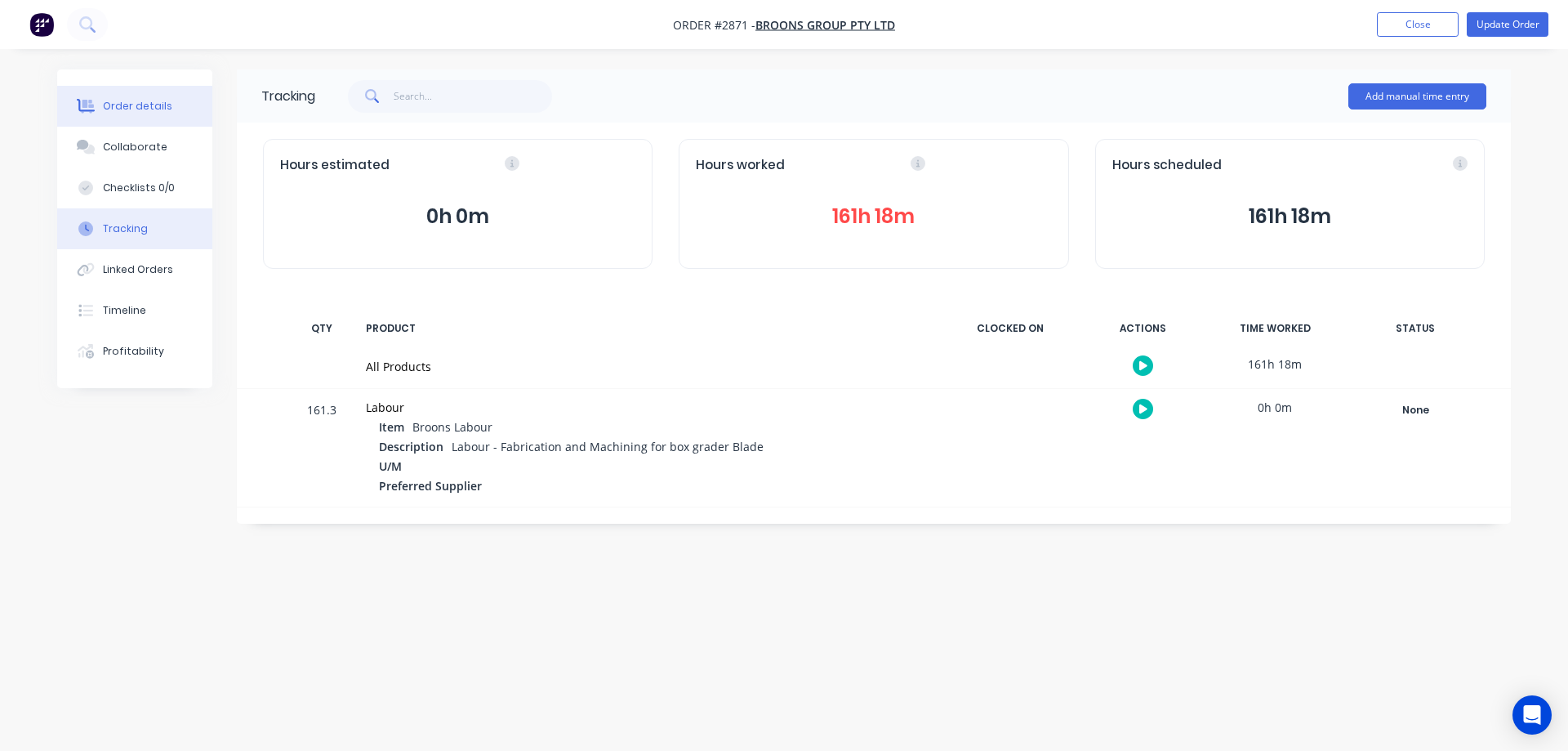
click at [176, 92] on button "Order details" at bounding box center [134, 106] width 155 height 41
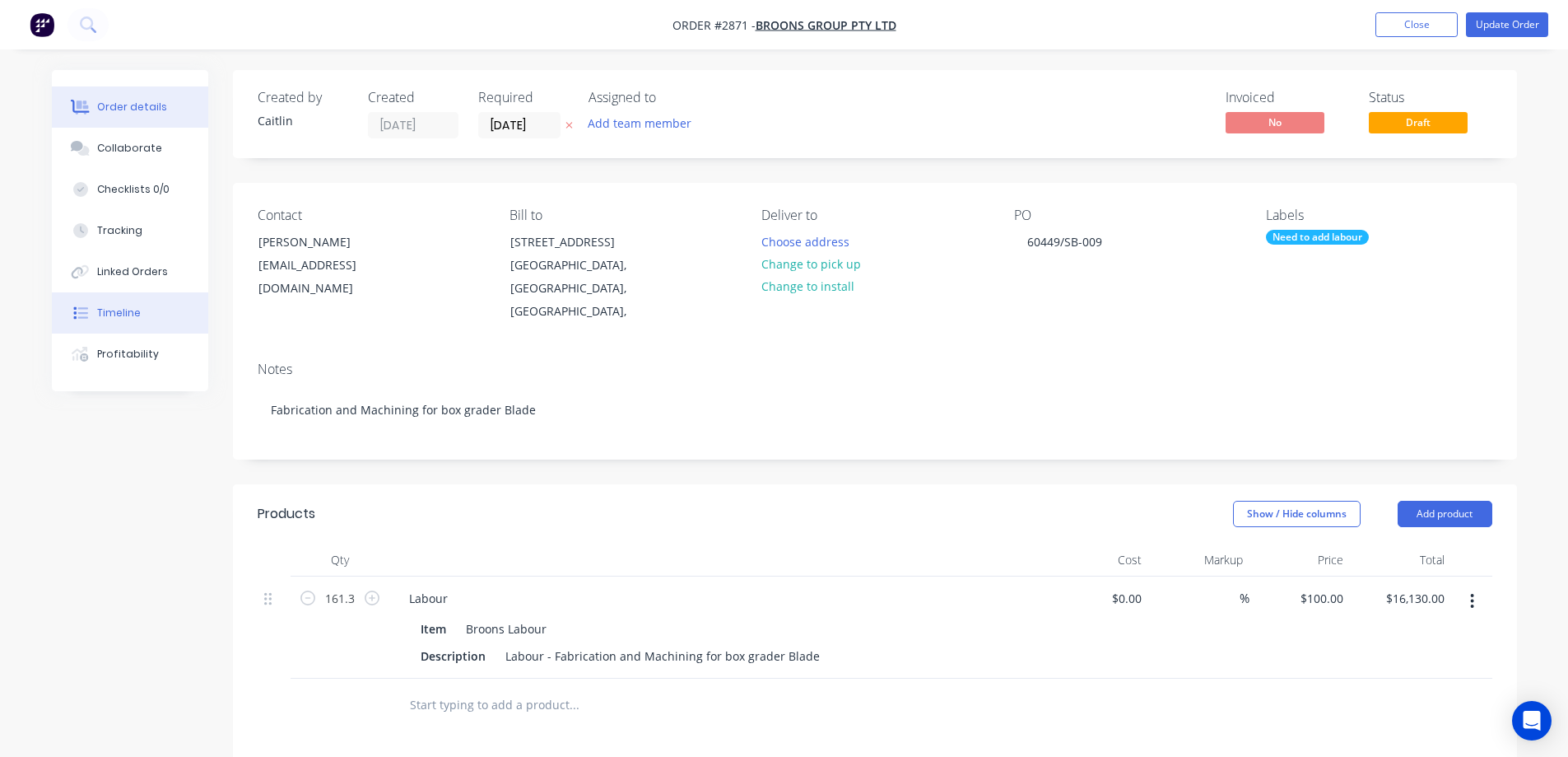
click at [154, 244] on button "Tracking" at bounding box center [130, 231] width 156 height 41
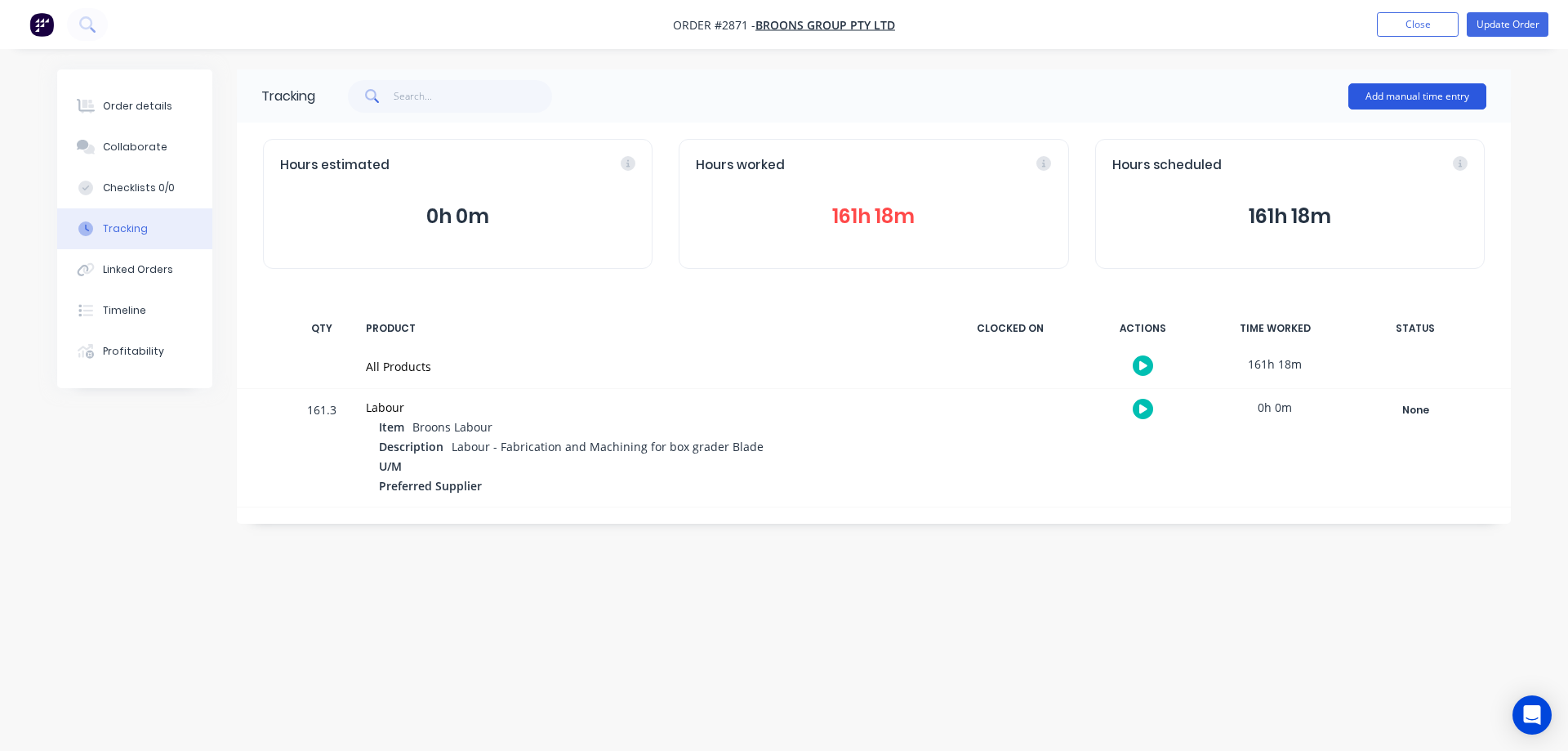
click at [1367, 105] on button "Add manual time entry" at bounding box center [1417, 96] width 138 height 26
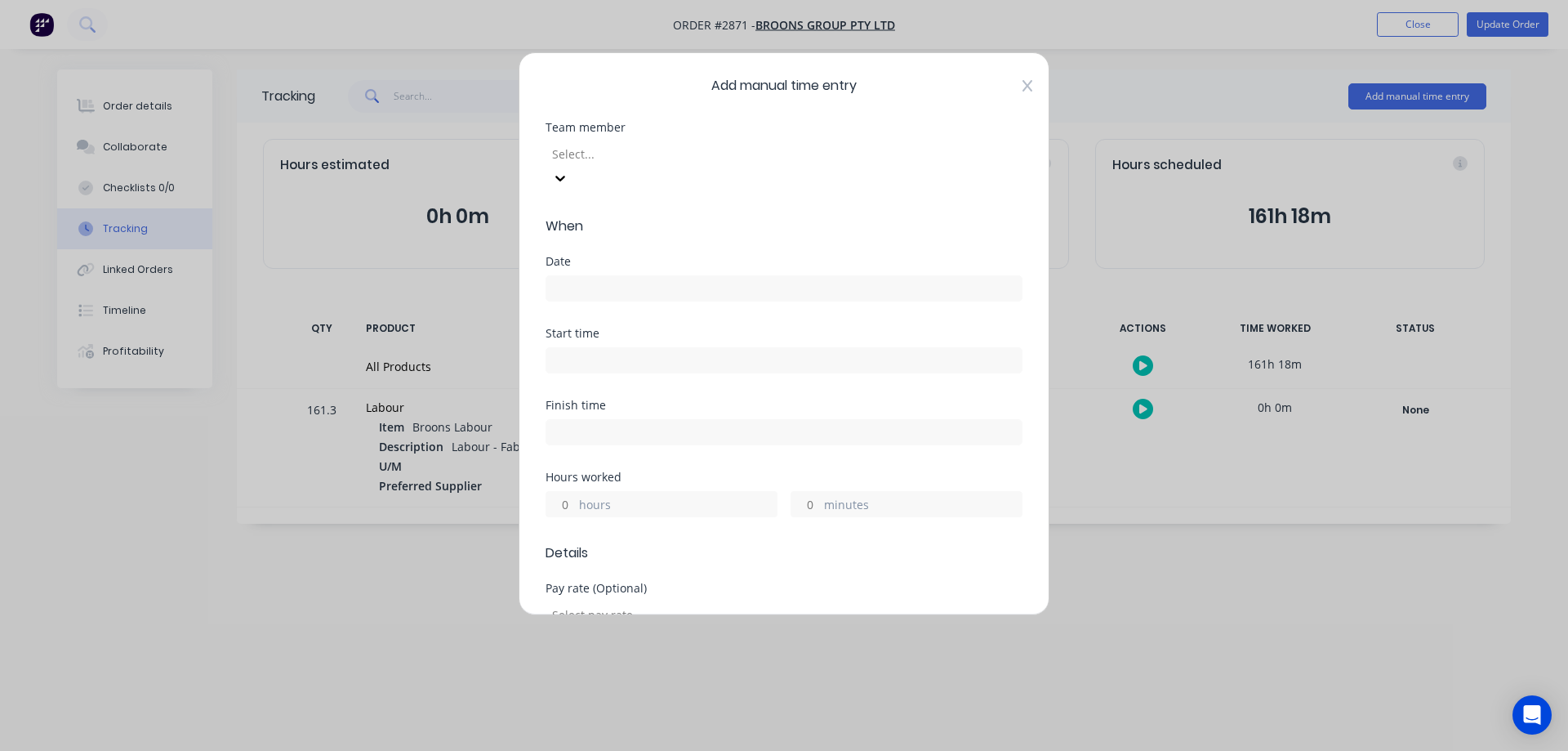
click at [1022, 81] on icon at bounding box center [1027, 85] width 10 height 11
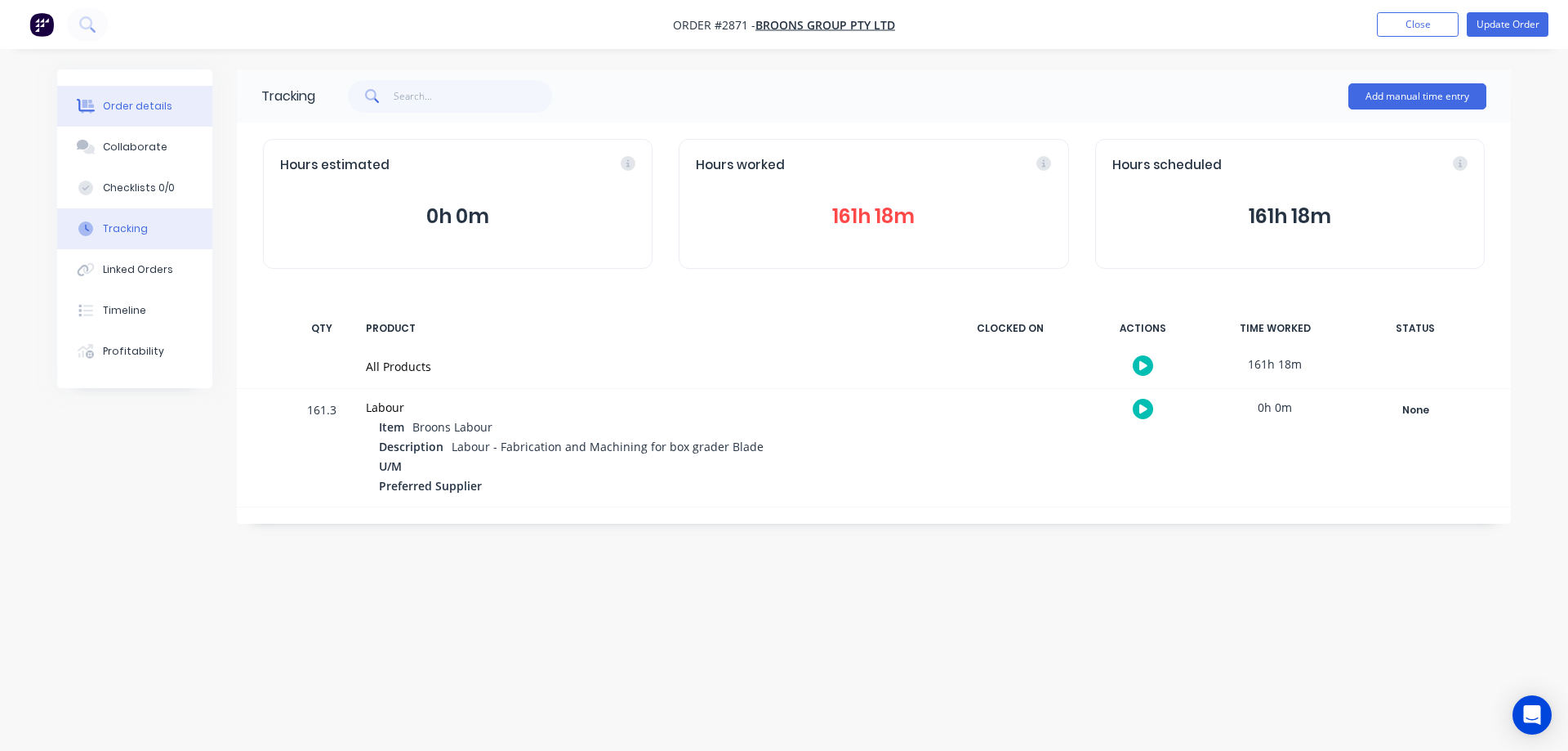
click at [137, 117] on button "Order details" at bounding box center [134, 106] width 155 height 41
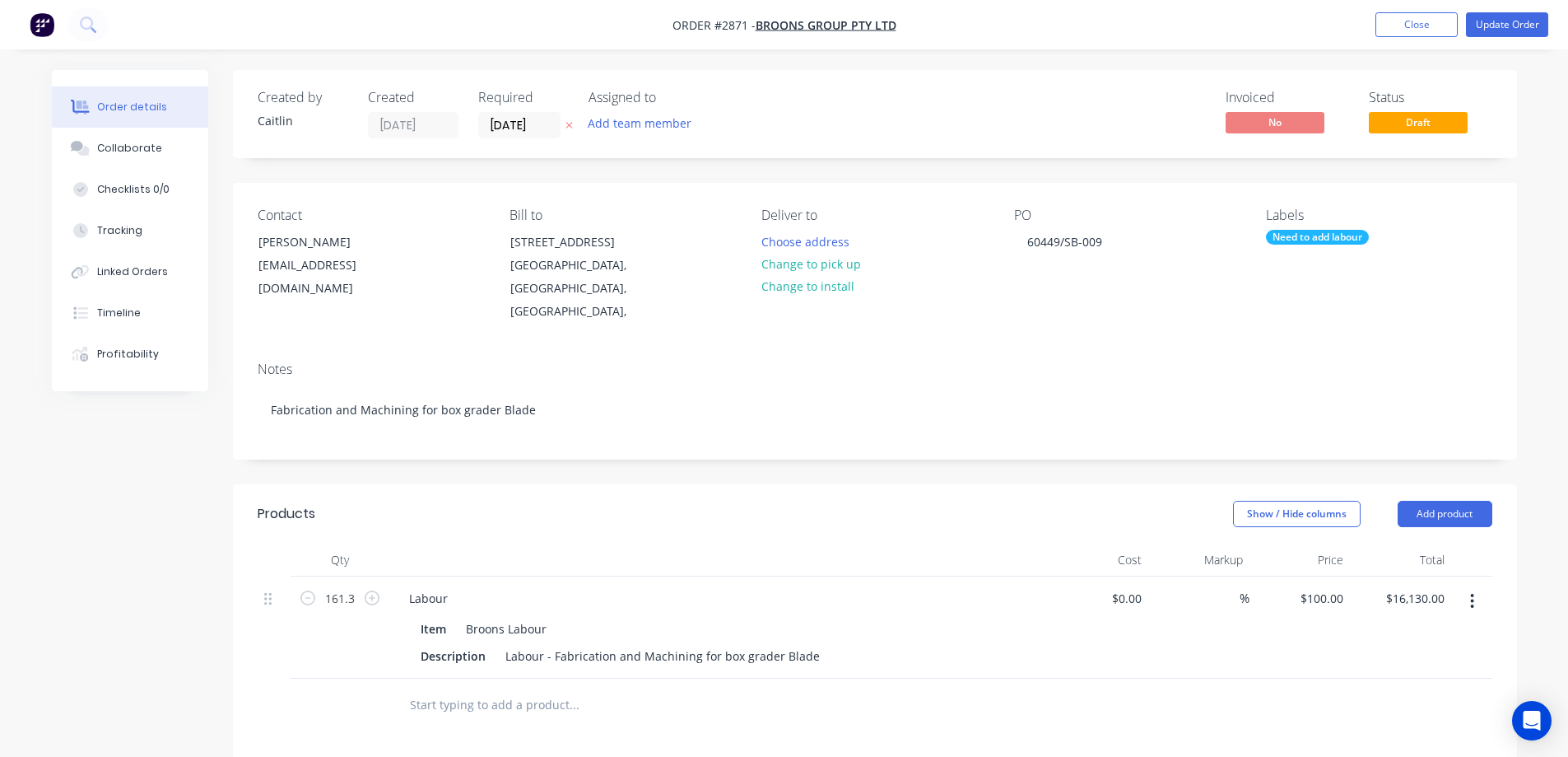
click at [1302, 239] on div "Need to add labour" at bounding box center [1317, 237] width 102 height 15
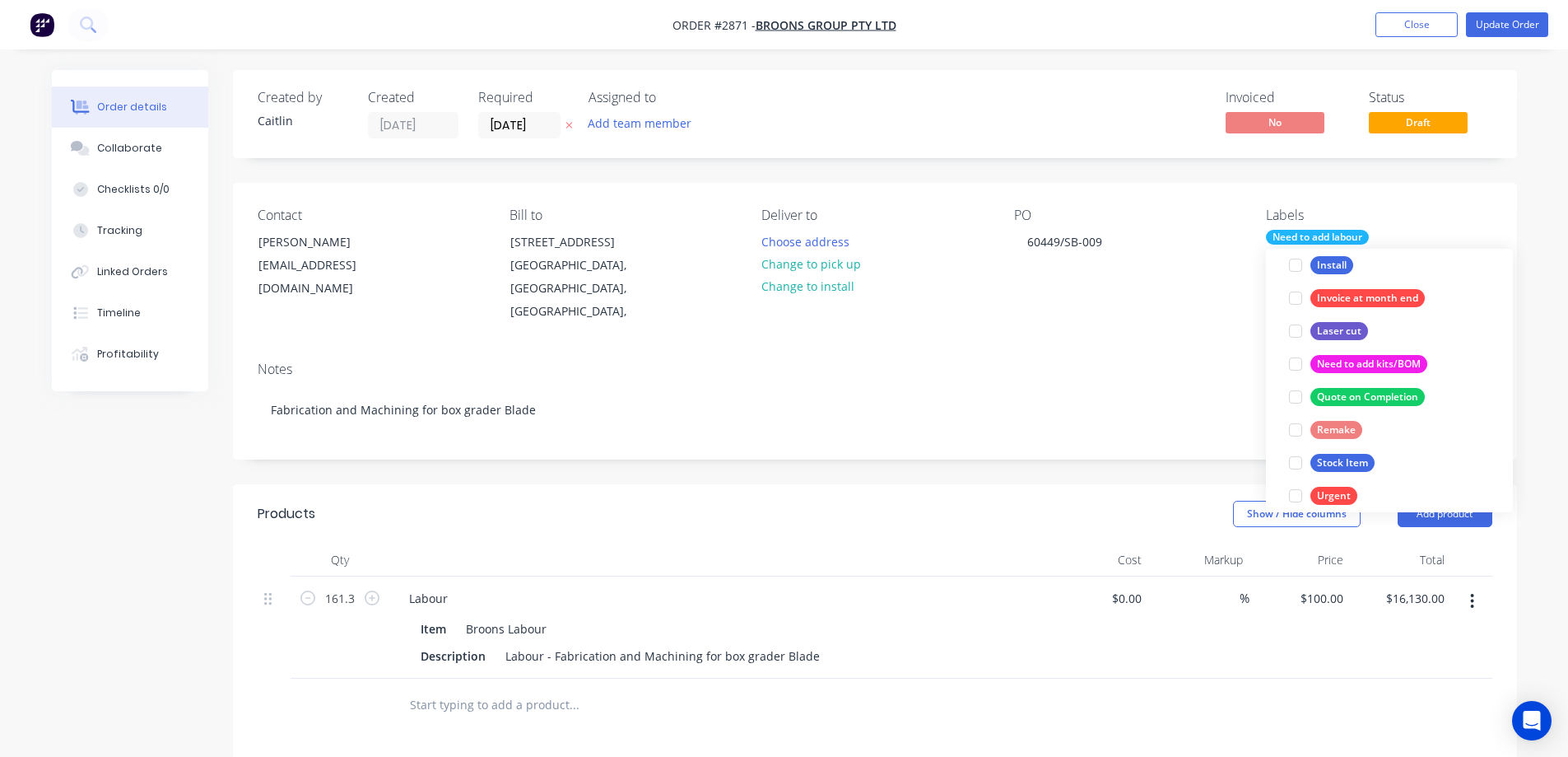
scroll to position [165, 0]
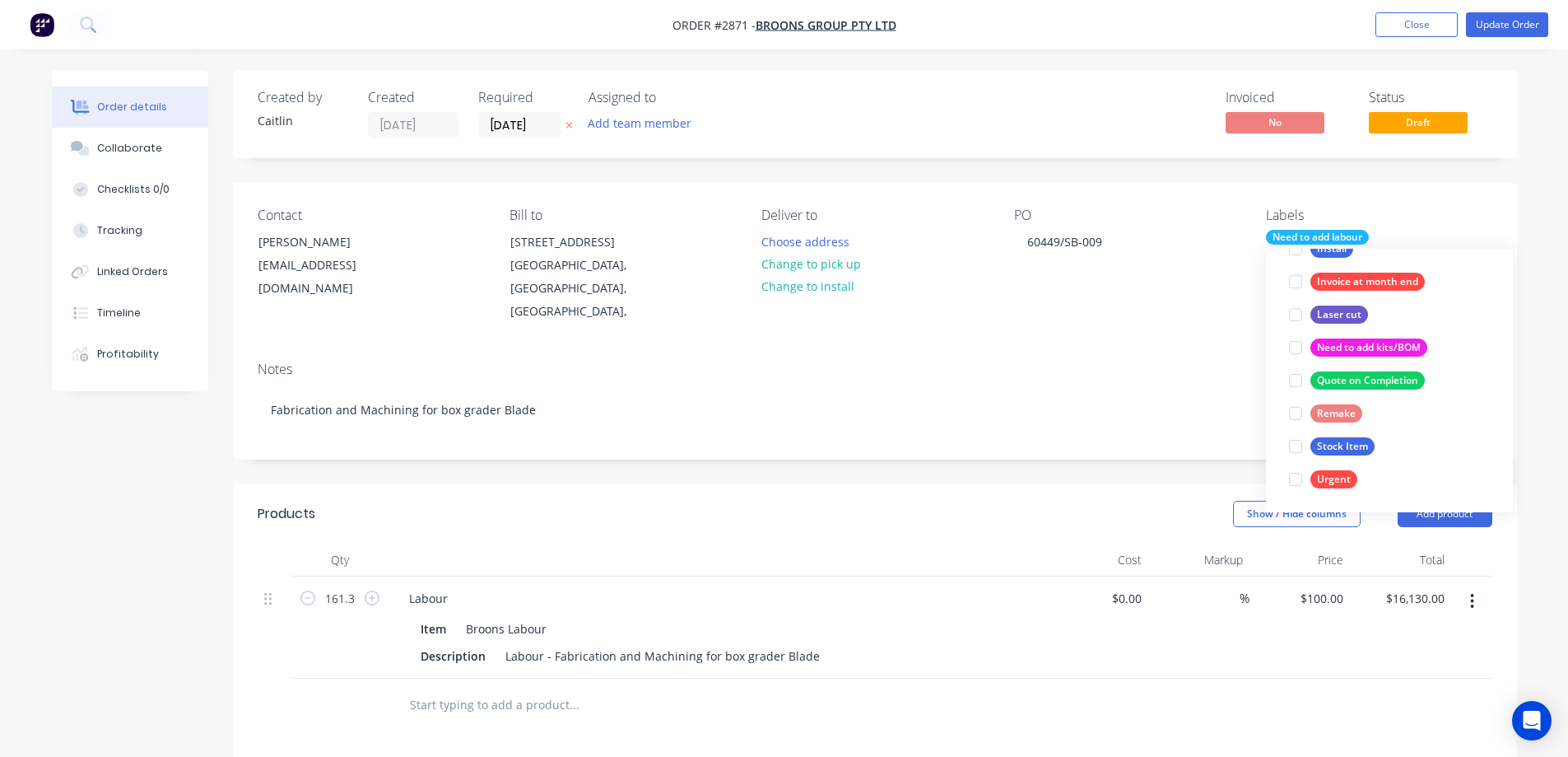
click at [1543, 262] on div "Order details Collaborate Checklists 0/0 Tracking Linked Orders Timeline Profit…" at bounding box center [784, 576] width 1568 height 1152
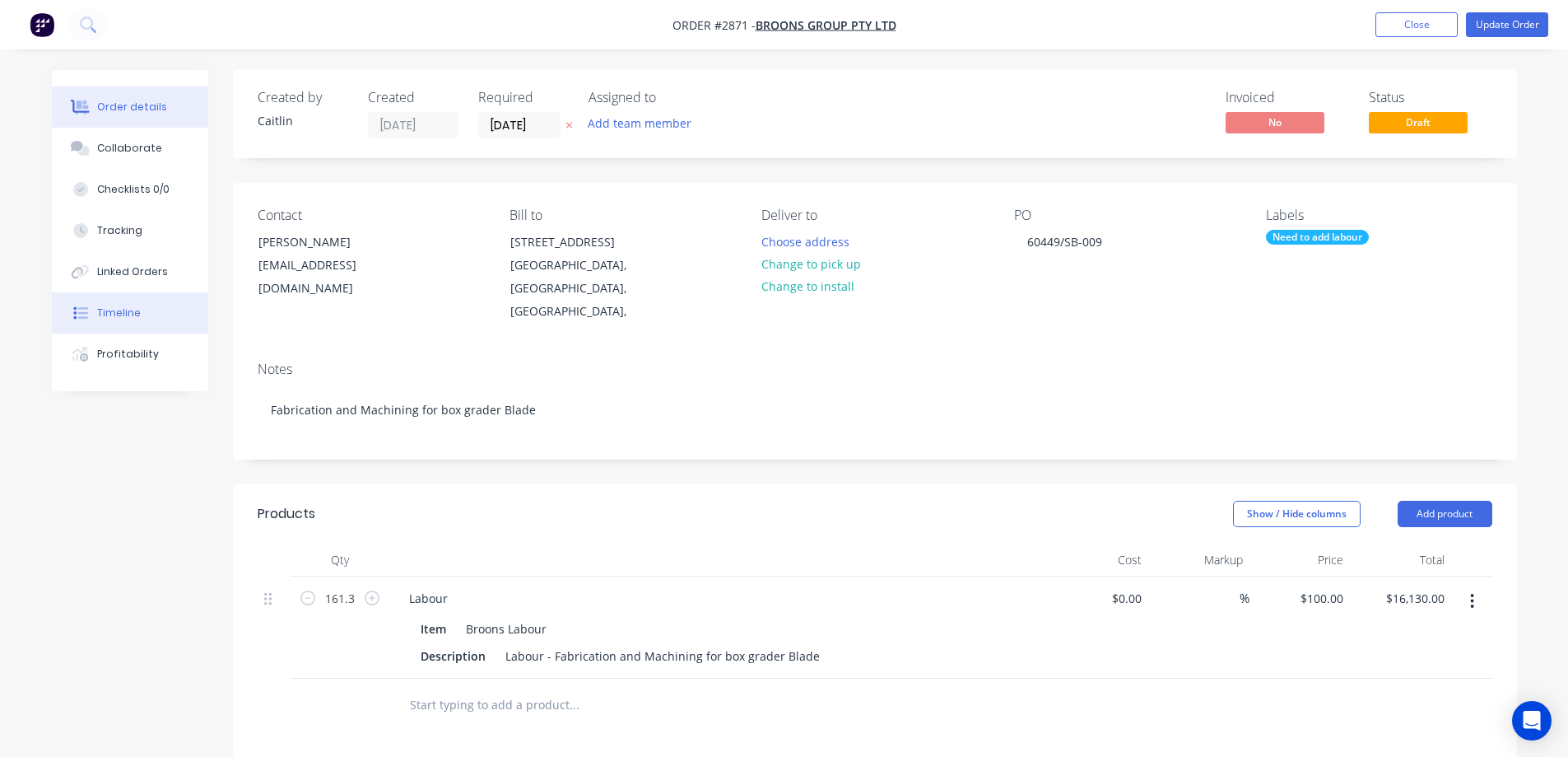
click at [122, 331] on button "Timeline" at bounding box center [130, 313] width 156 height 41
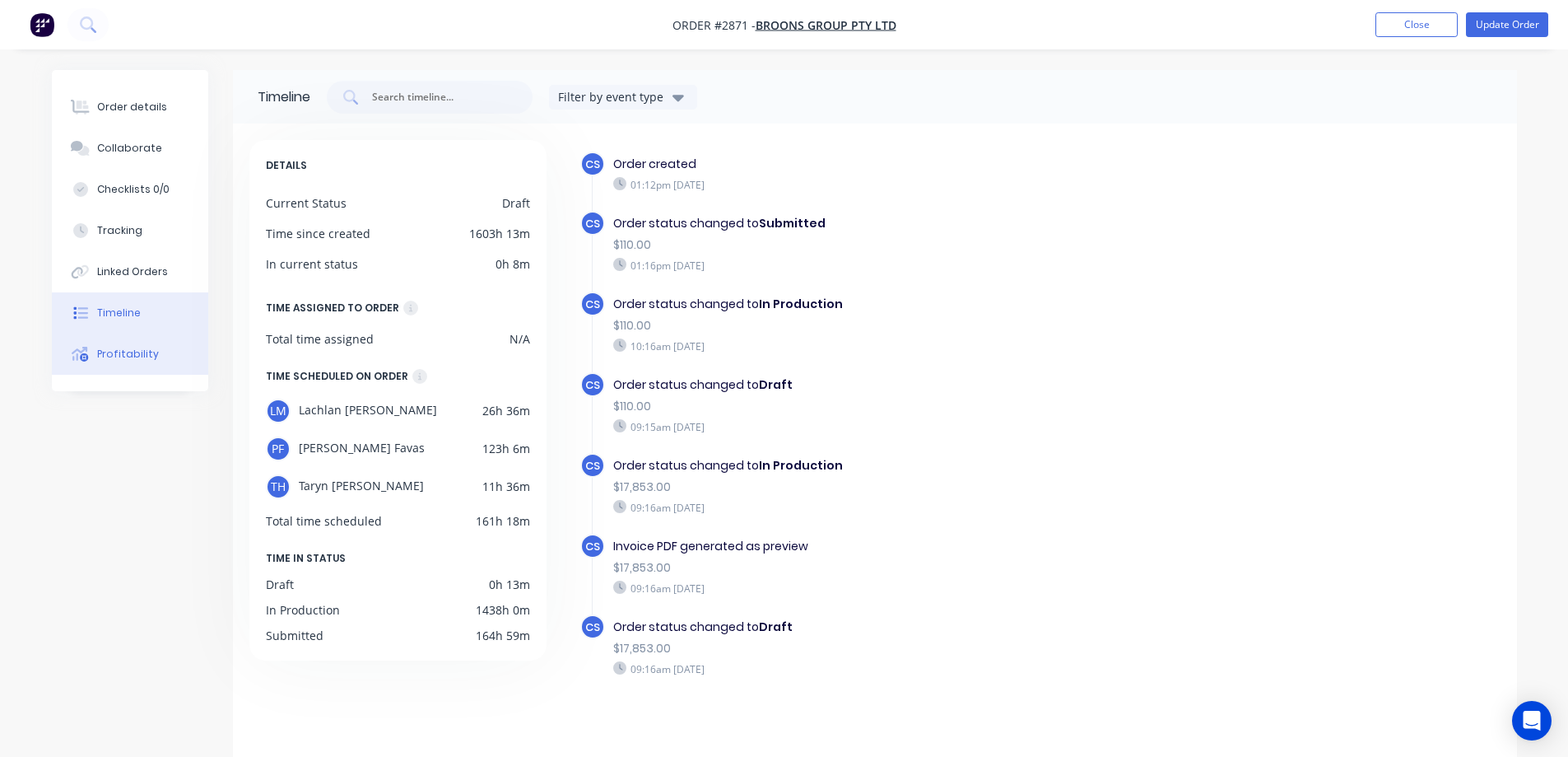
click at [116, 349] on div "Profitability" at bounding box center [128, 354] width 61 height 15
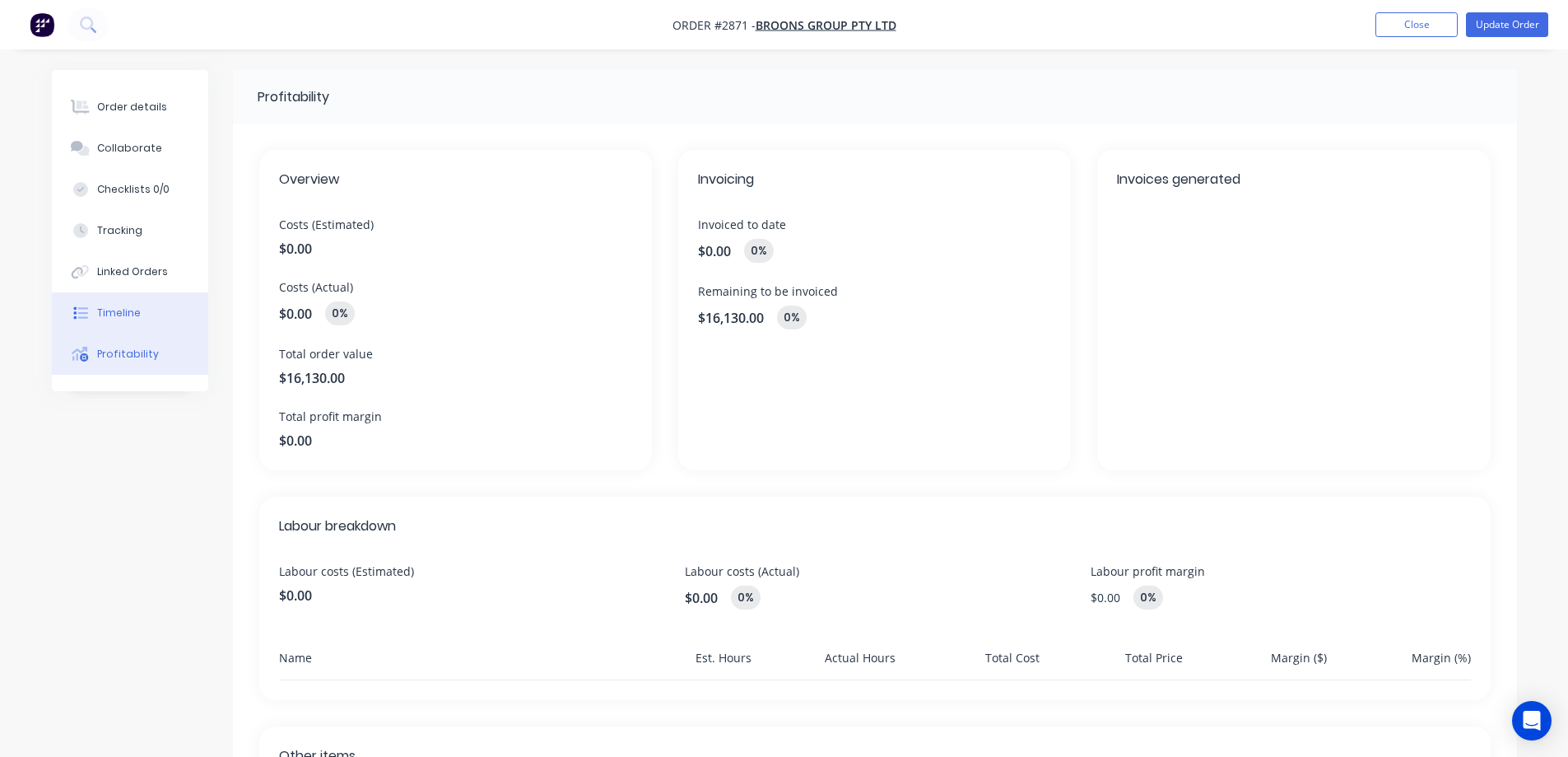
click at [100, 312] on div "Timeline" at bounding box center [119, 313] width 44 height 15
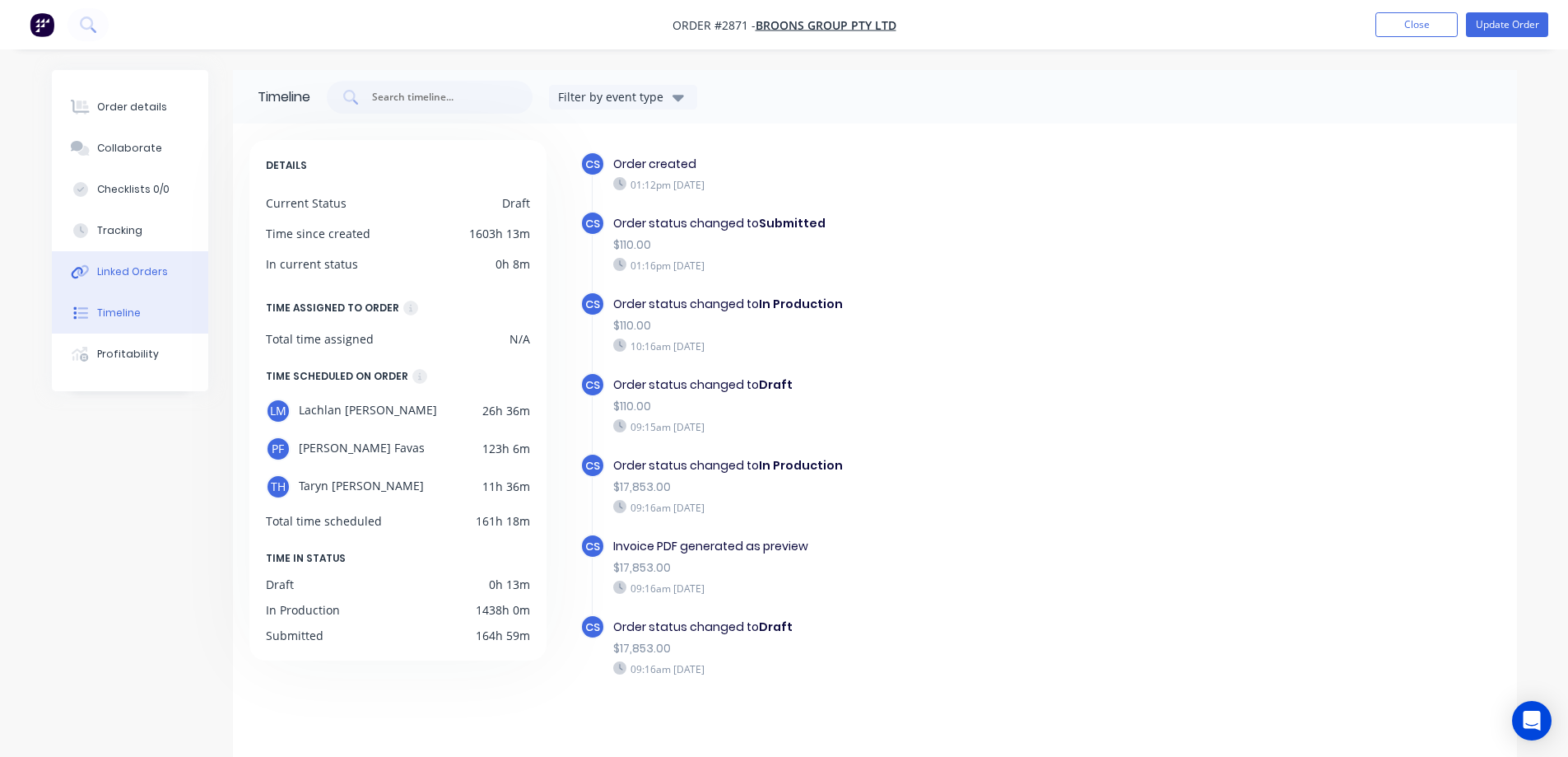
click at [118, 273] on div "Linked Orders" at bounding box center [132, 271] width 71 height 15
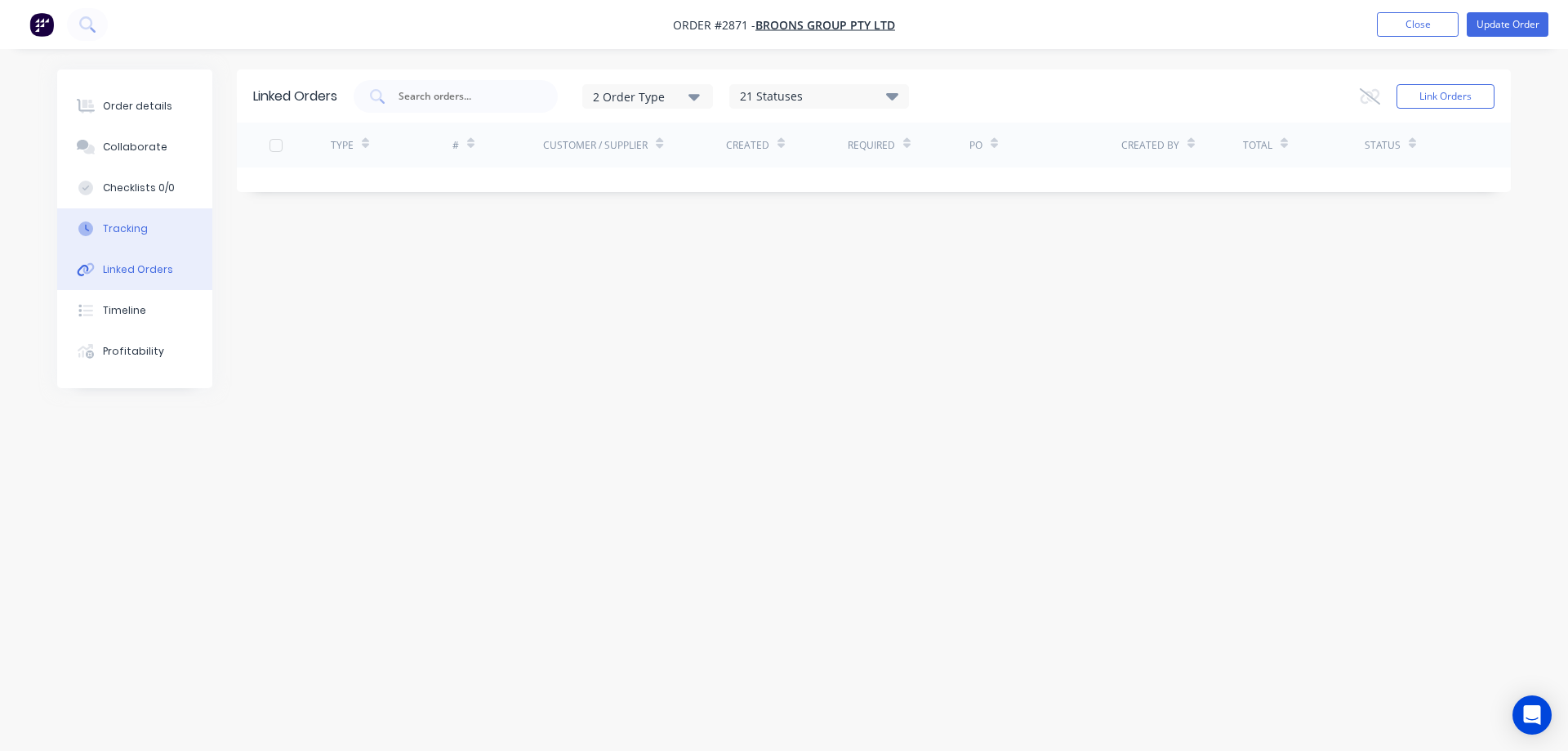
click at [136, 236] on button "Tracking" at bounding box center [134, 229] width 155 height 41
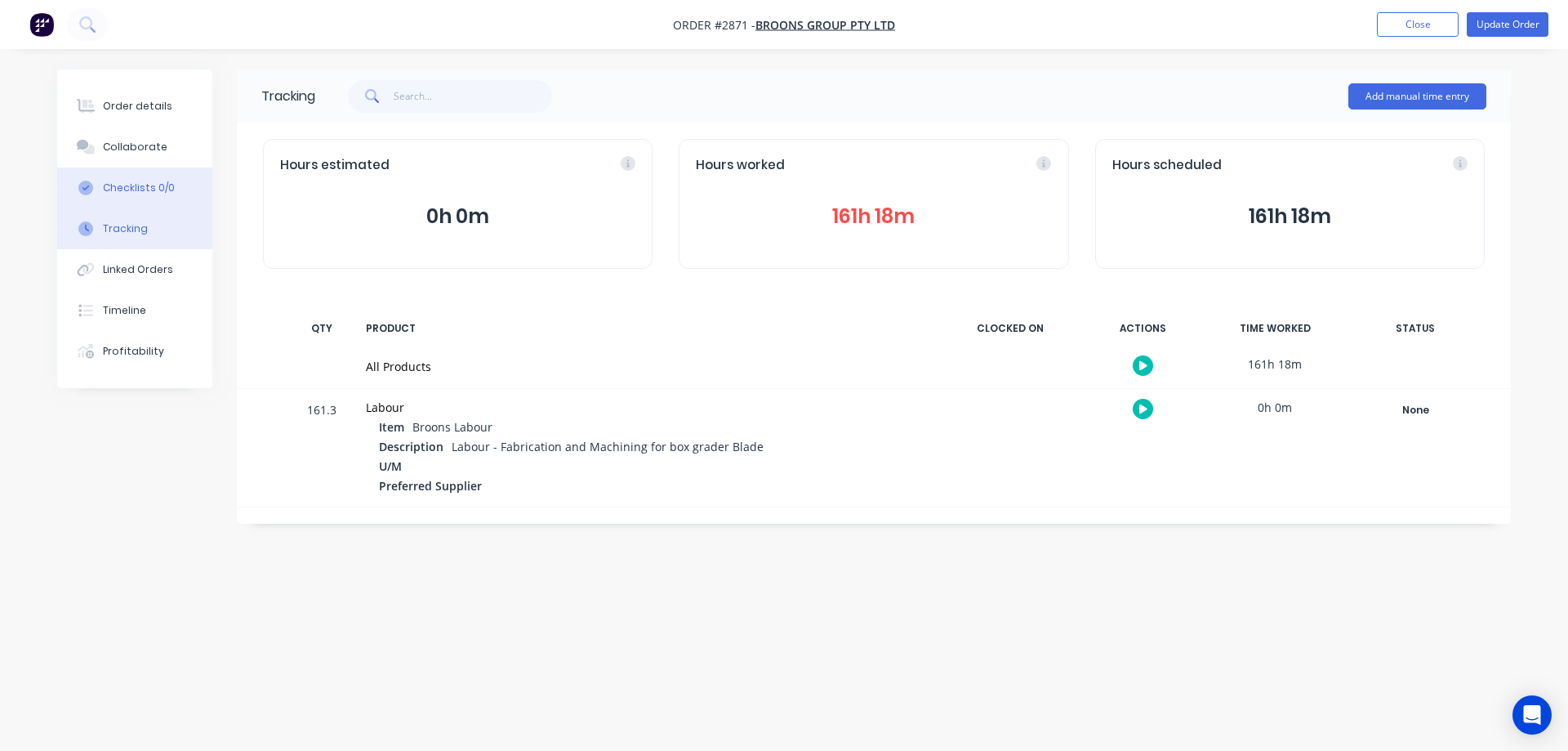
click at [154, 181] on div "Checklists 0/0" at bounding box center [138, 187] width 72 height 14
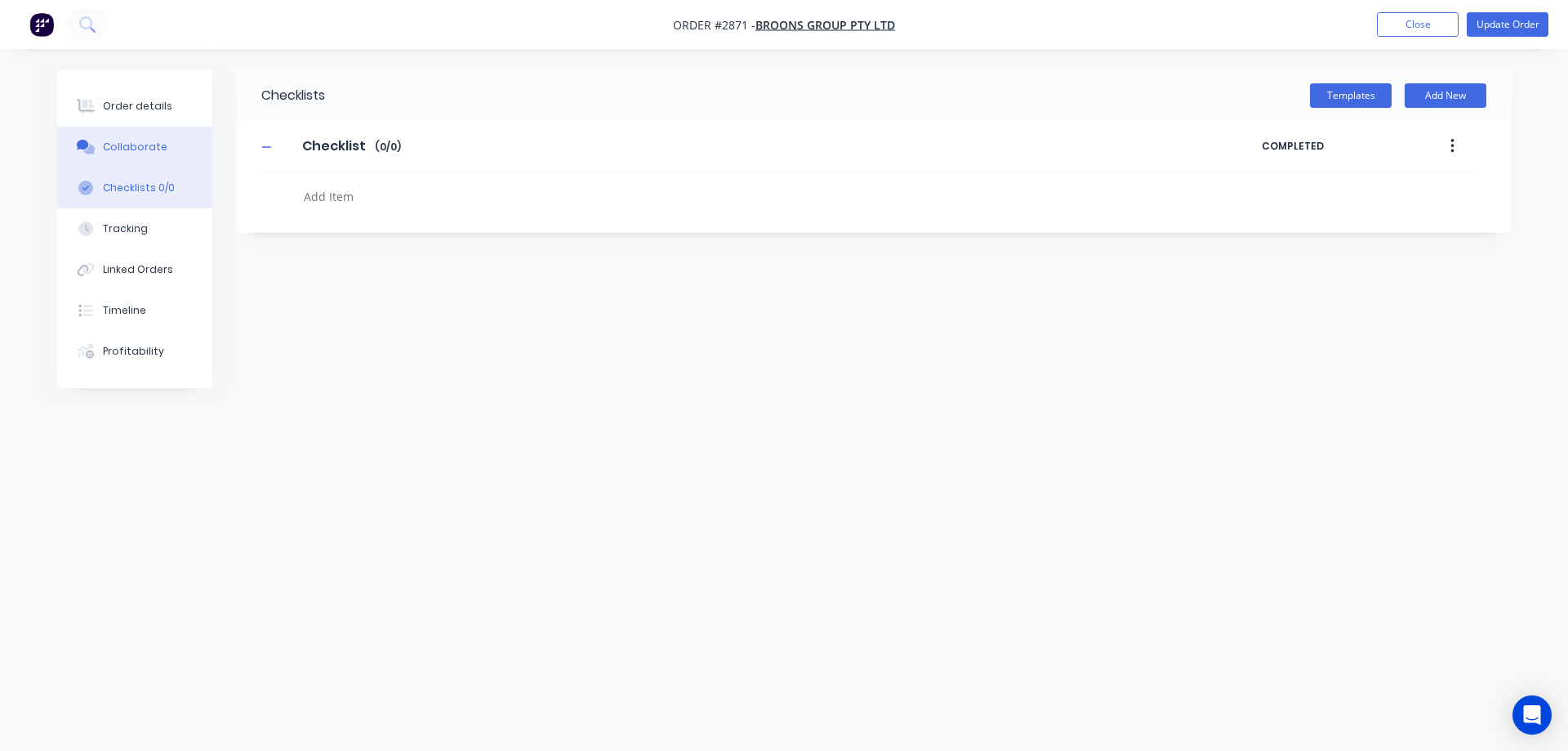
click at [168, 149] on button "Collaborate" at bounding box center [134, 147] width 155 height 41
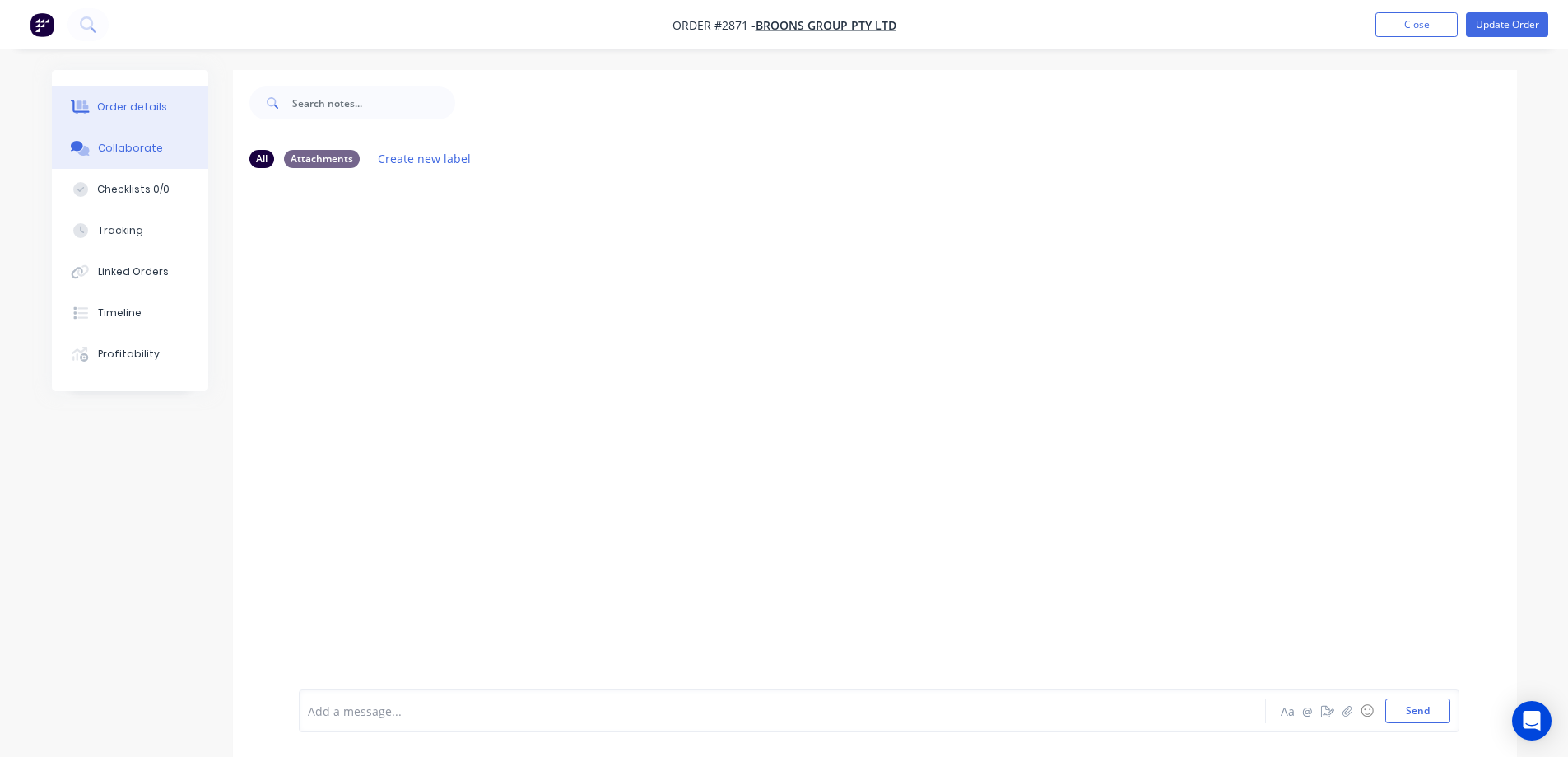
click at [180, 111] on button "Order details" at bounding box center [130, 107] width 156 height 41
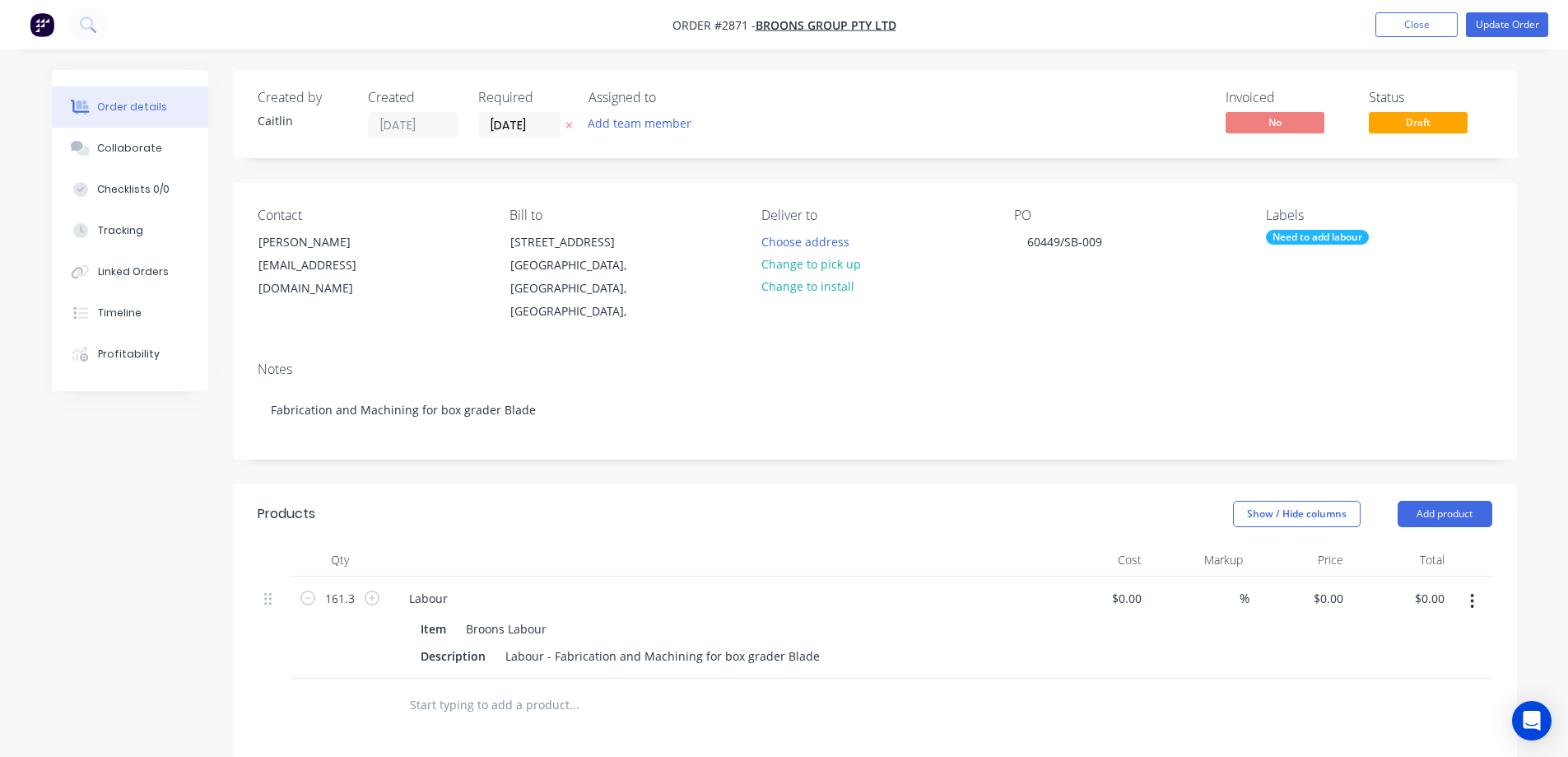
type input "$100.00"
type input "$16,130.00"
click at [143, 331] on button "Timeline" at bounding box center [130, 313] width 156 height 41
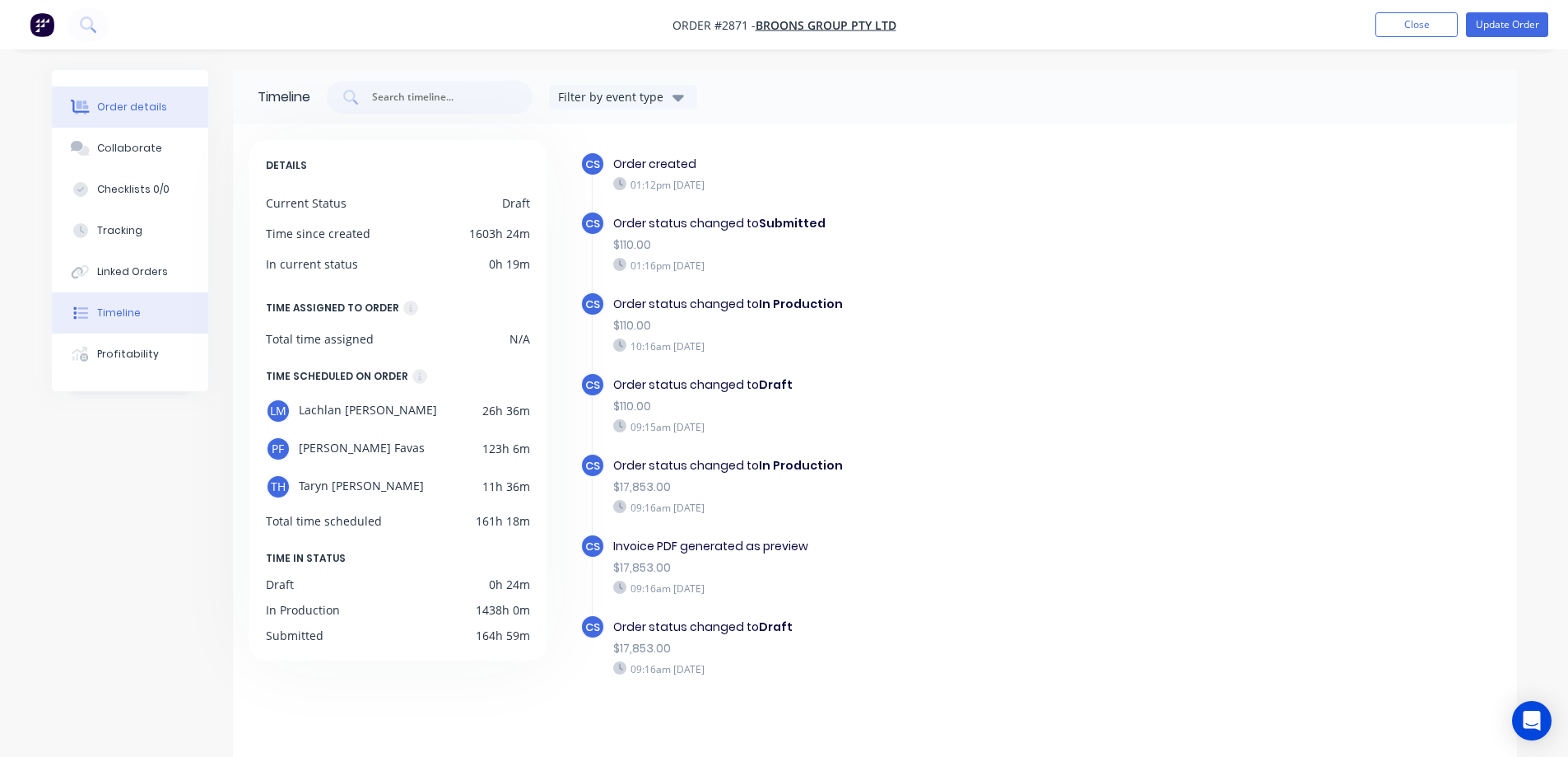
click at [133, 96] on button "Order details" at bounding box center [130, 107] width 156 height 41
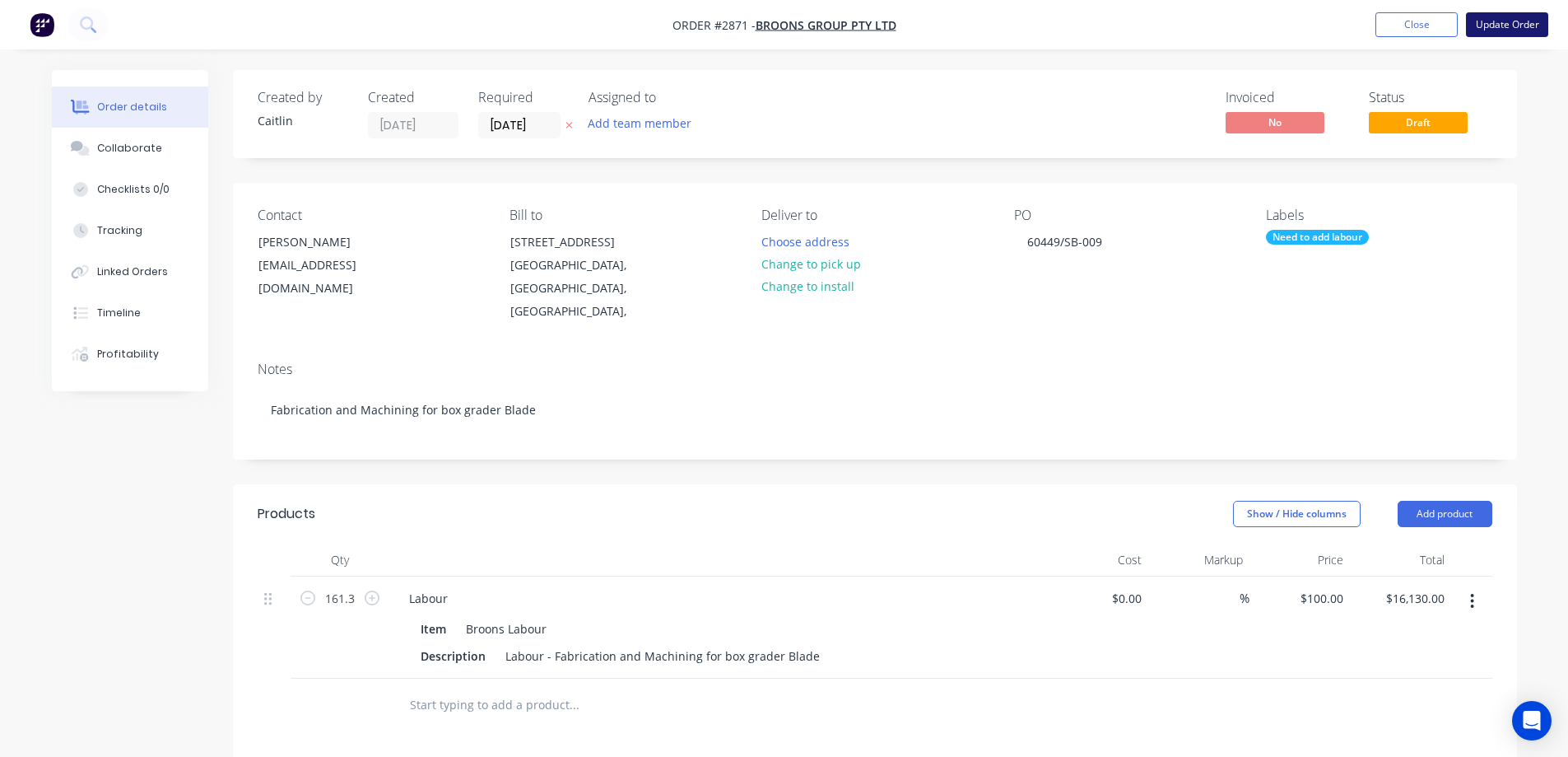
click at [1490, 32] on button "Update Order" at bounding box center [1507, 24] width 82 height 25
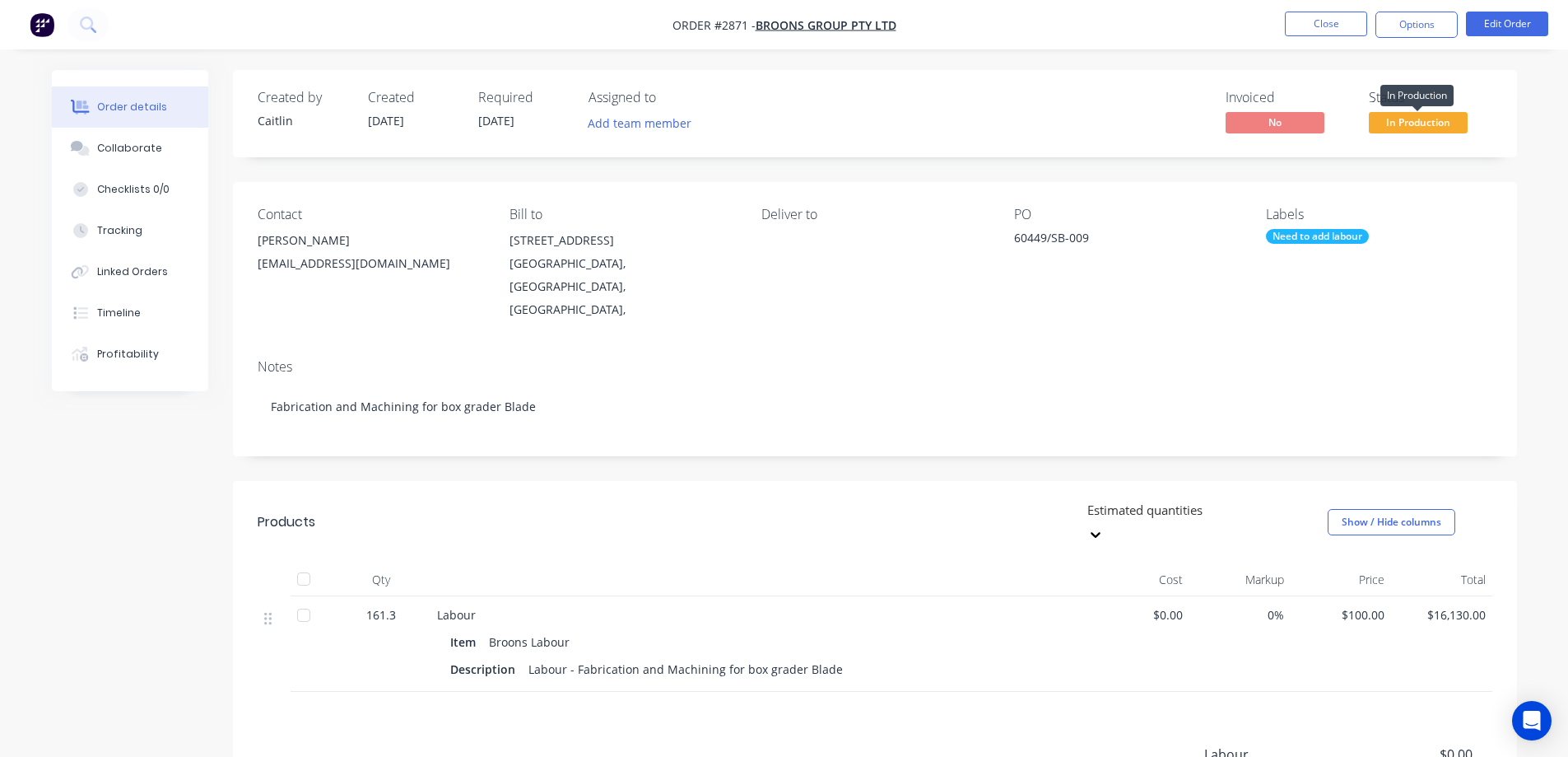
click at [1384, 123] on span "In Production" at bounding box center [1419, 122] width 99 height 21
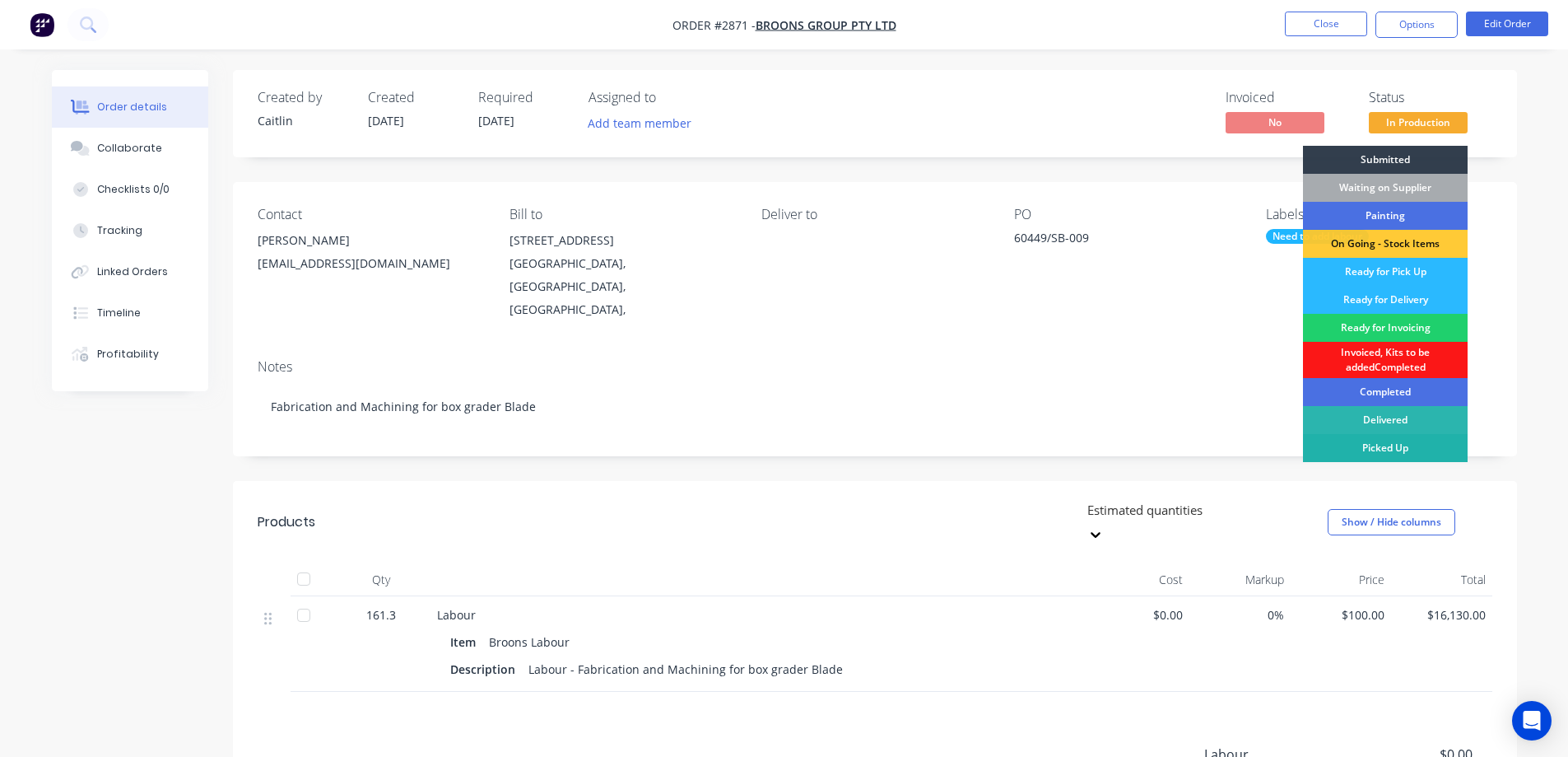
click at [1389, 442] on div "Picked Up" at bounding box center [1384, 448] width 165 height 28
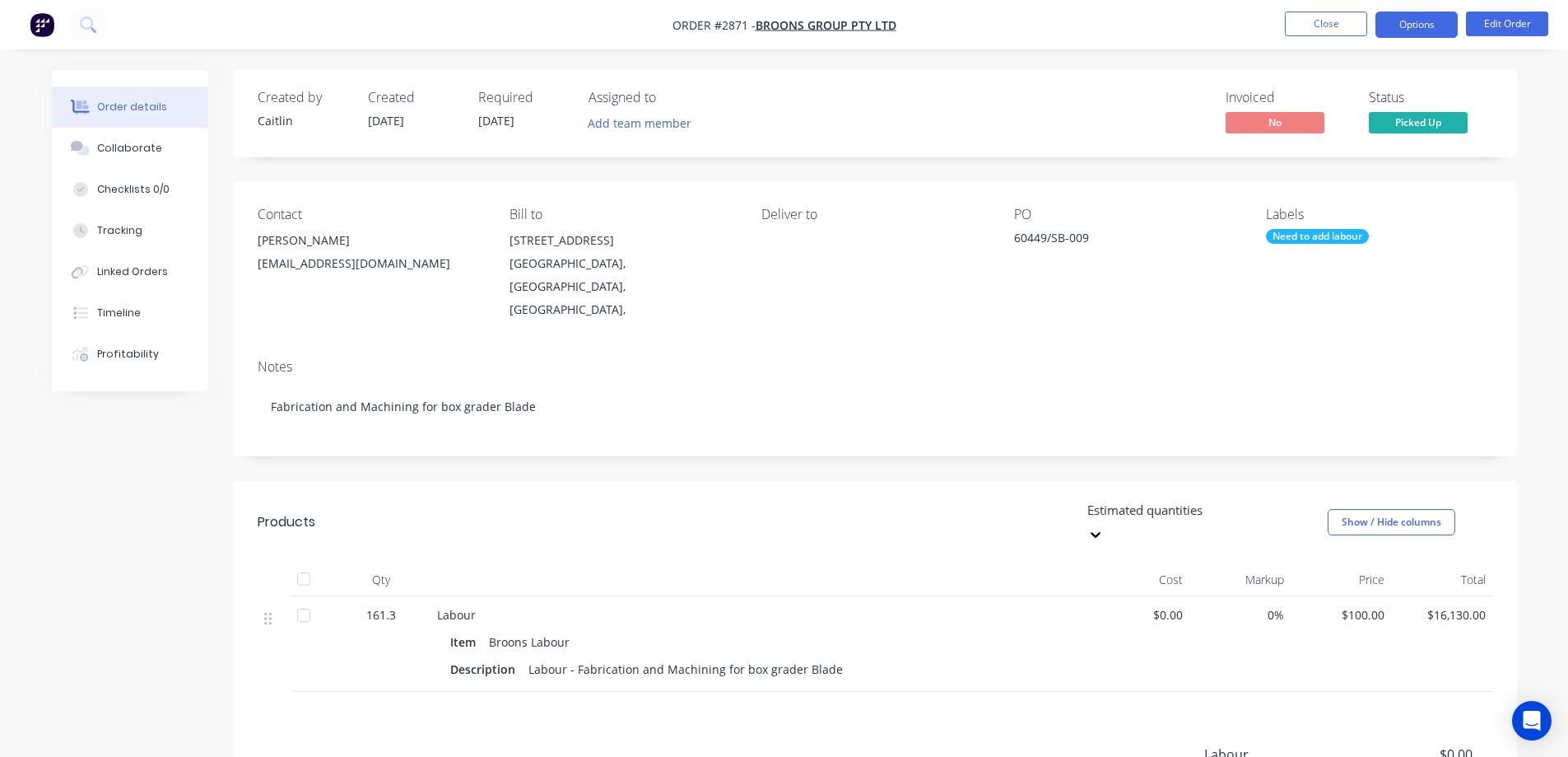
click at [1406, 13] on button "Options" at bounding box center [1416, 24] width 82 height 26
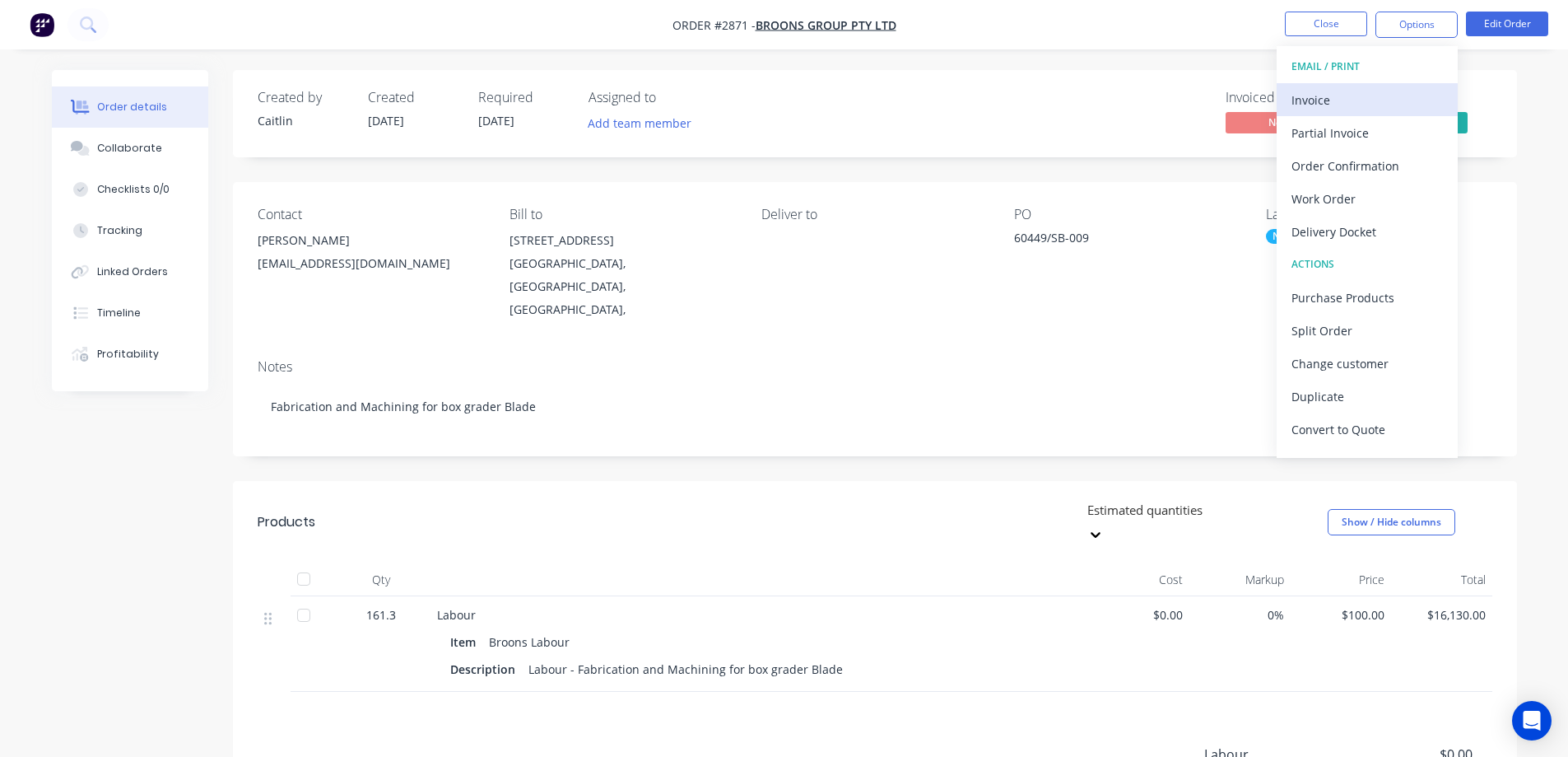
click at [1366, 107] on div "Invoice" at bounding box center [1366, 100] width 151 height 24
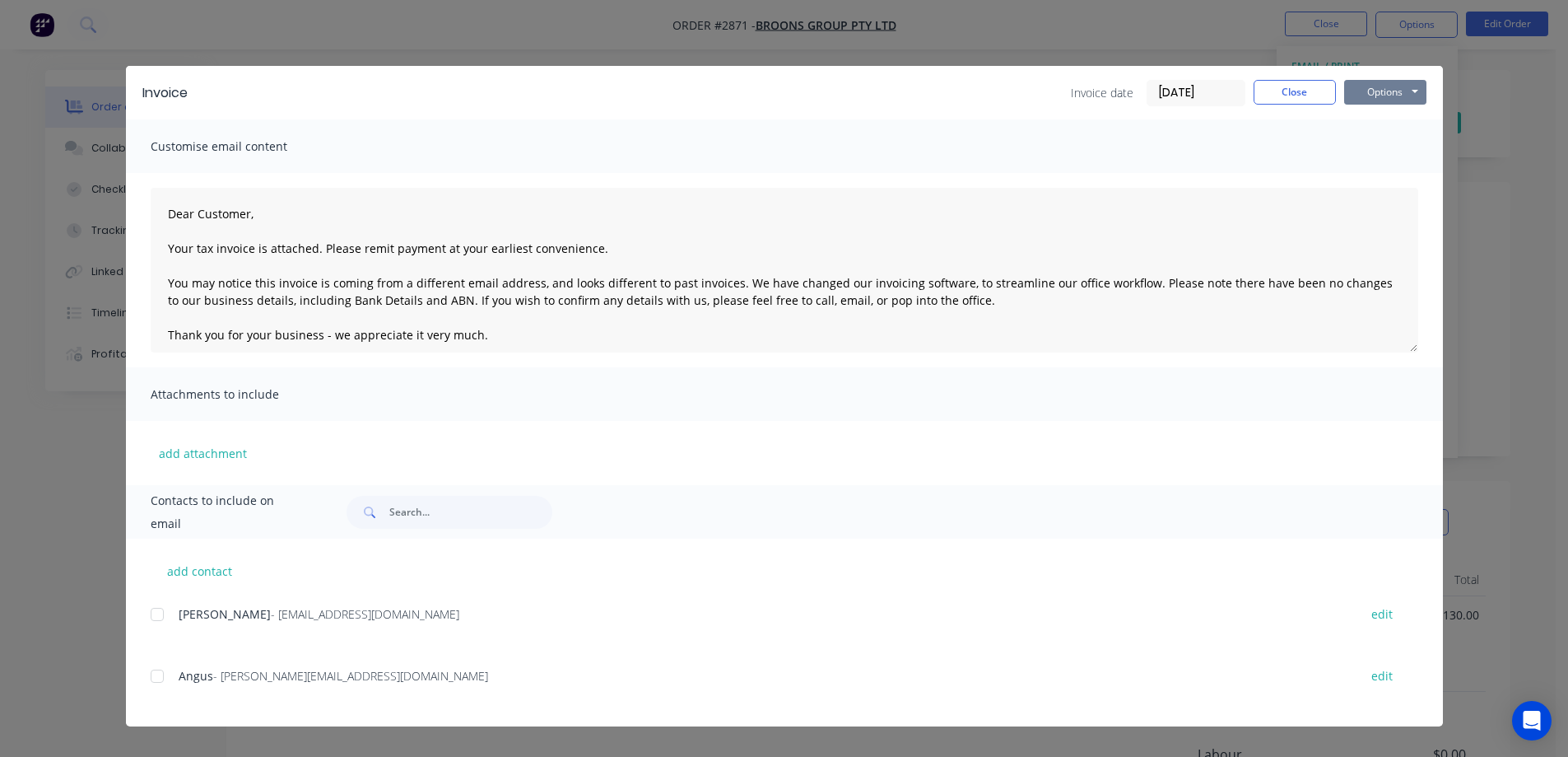
click at [1372, 92] on button "Options" at bounding box center [1385, 91] width 82 height 25
click at [1371, 118] on button "Preview" at bounding box center [1396, 121] width 105 height 27
click at [158, 609] on div at bounding box center [157, 614] width 33 height 33
click at [154, 685] on div at bounding box center [157, 676] width 33 height 33
click at [1392, 84] on button "Options" at bounding box center [1385, 91] width 82 height 25
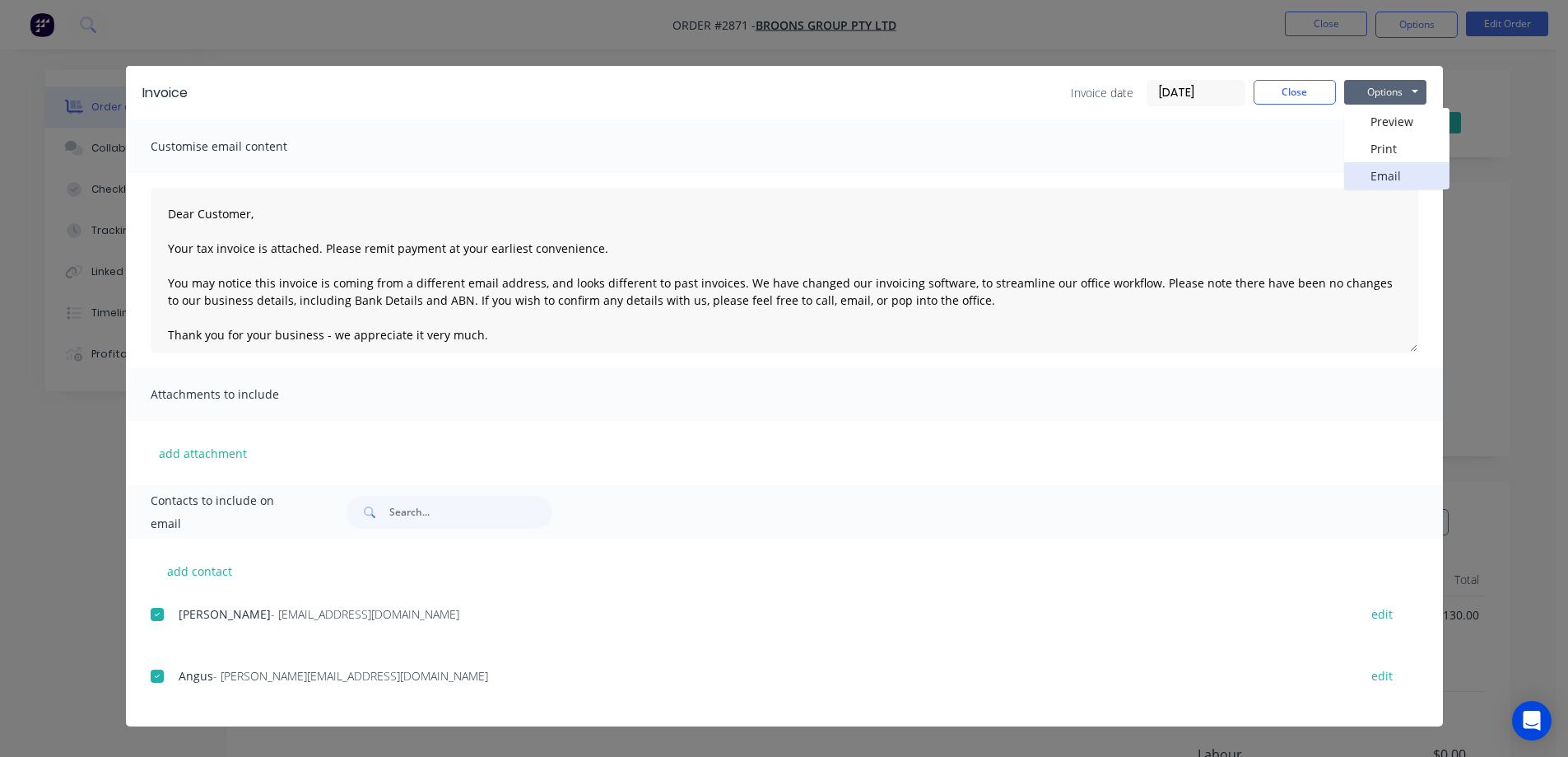
click at [1393, 173] on button "Email" at bounding box center [1396, 176] width 105 height 27
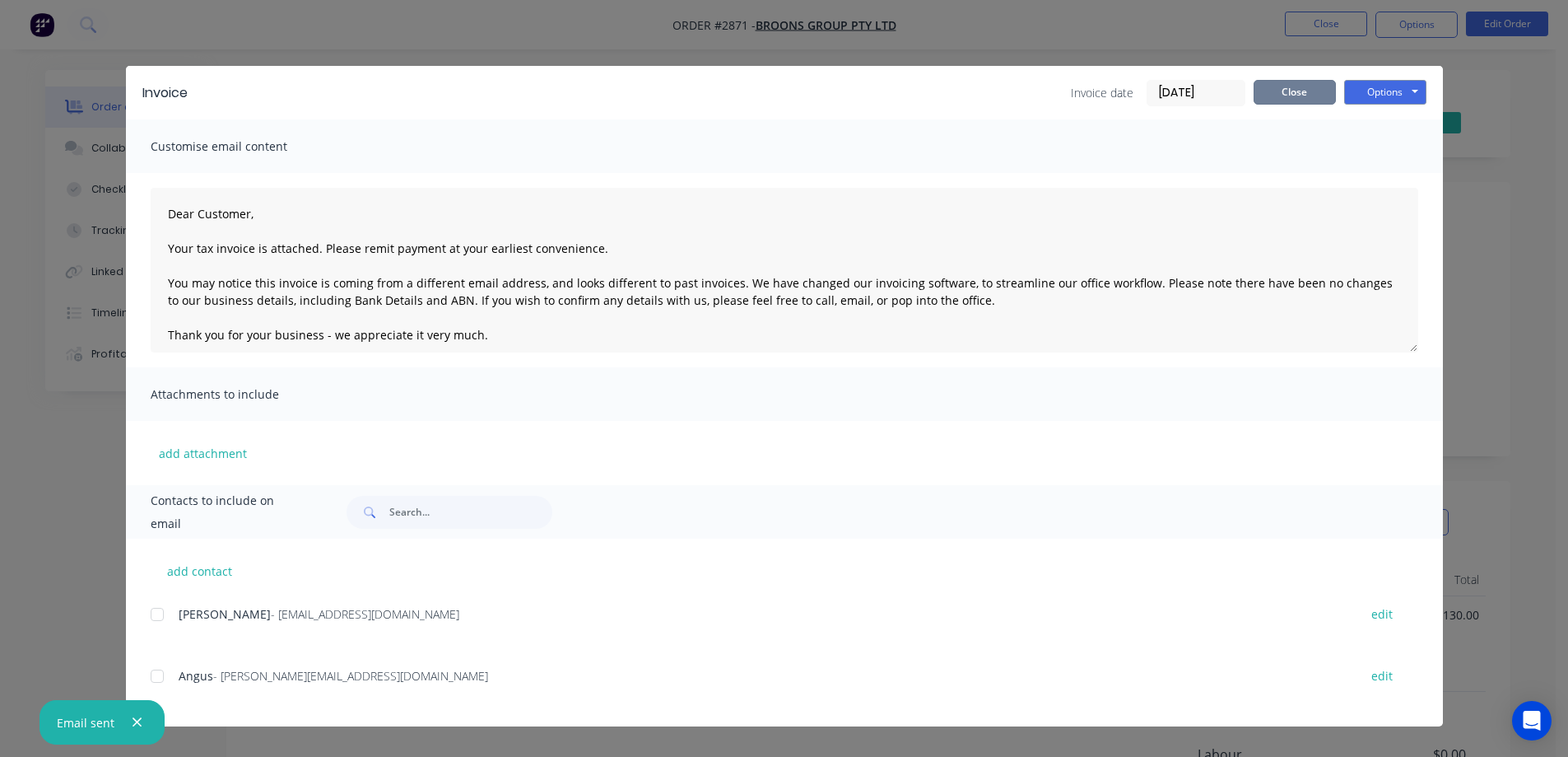
click at [1308, 97] on button "Close" at bounding box center [1295, 91] width 82 height 25
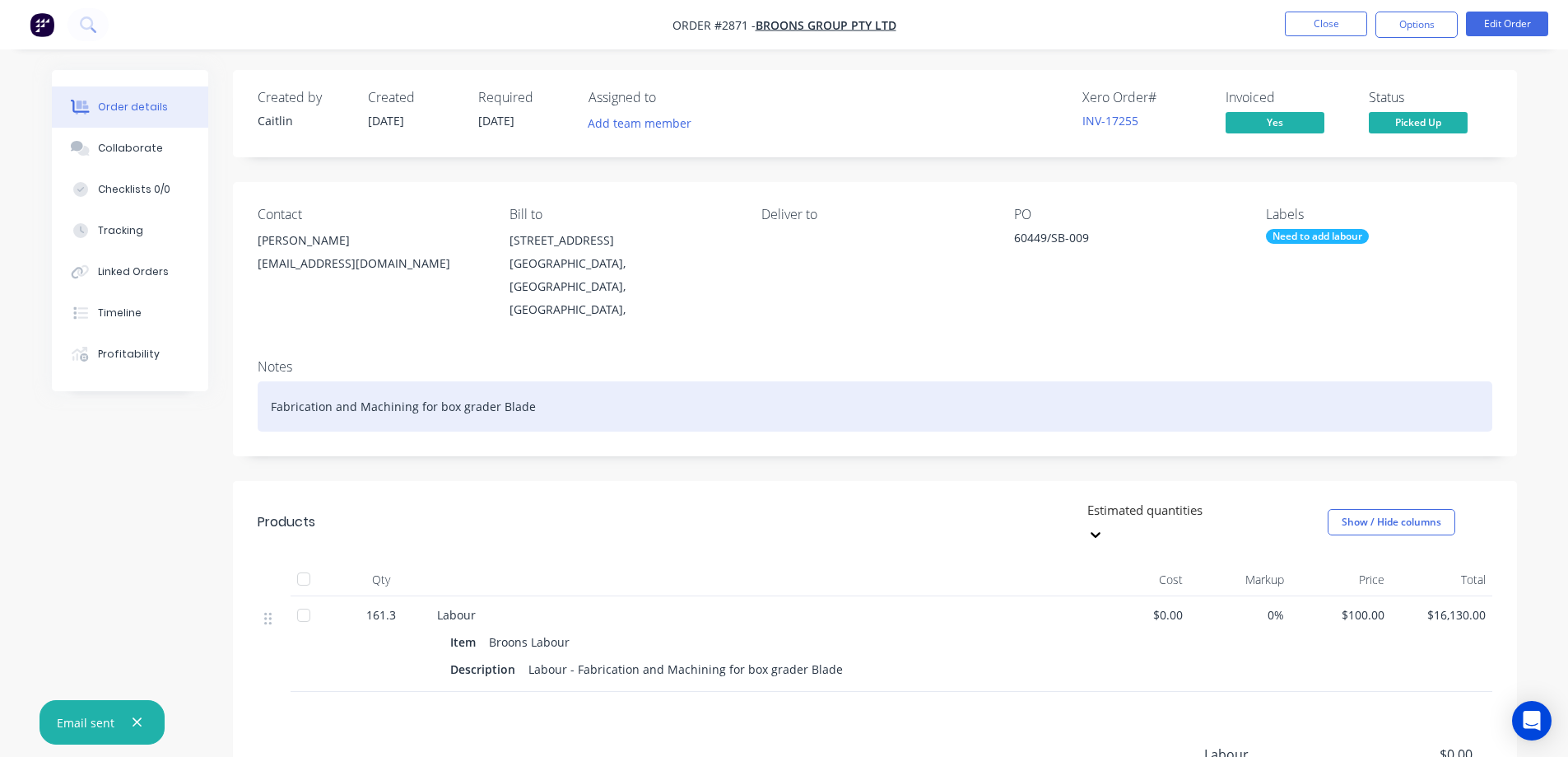
click at [606, 383] on div "Fabrication and Machining for box grader Blade" at bounding box center [875, 406] width 1234 height 50
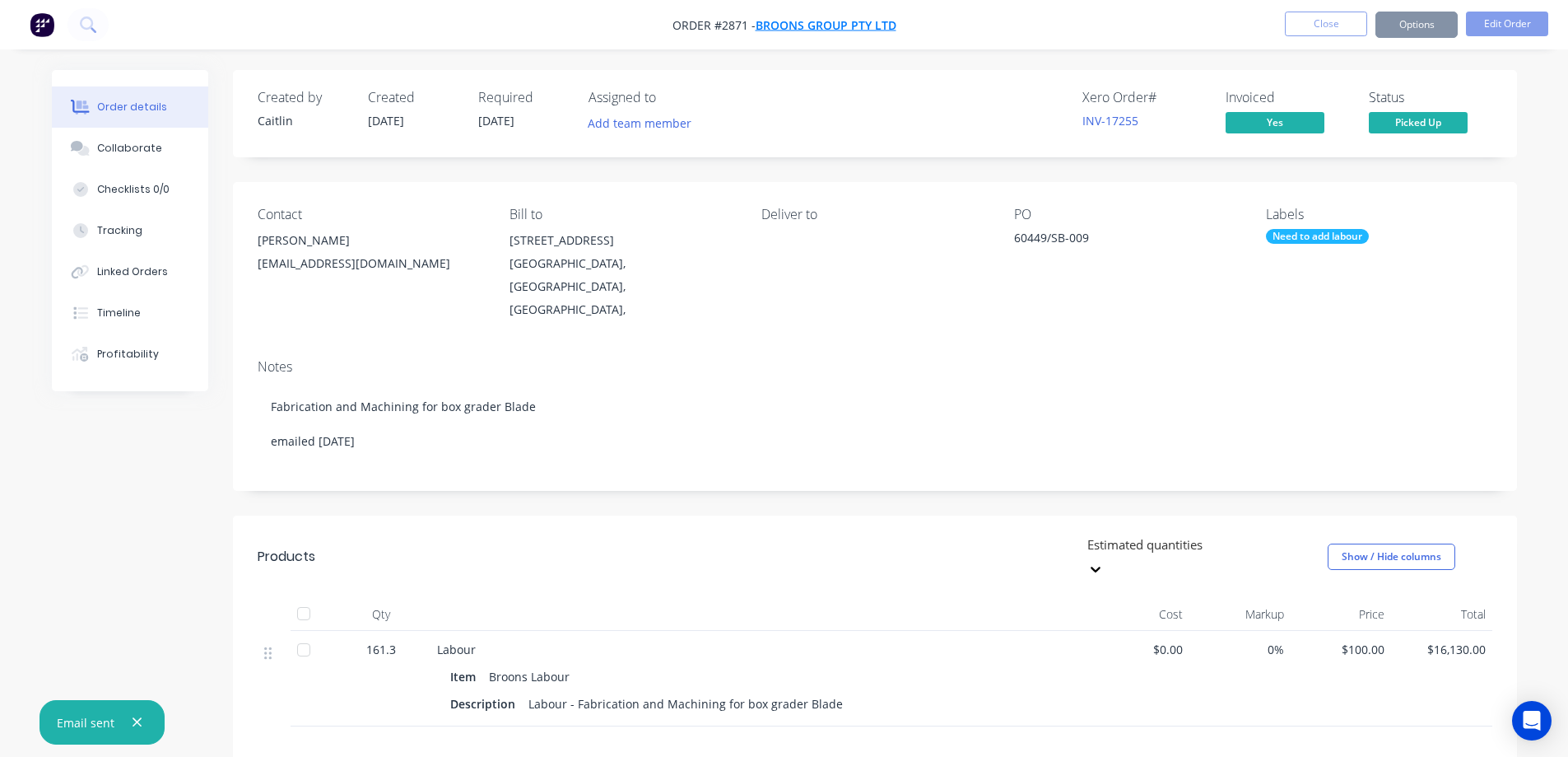
click at [849, 29] on span "BROONS GROUP PTY LTD" at bounding box center [826, 25] width 141 height 15
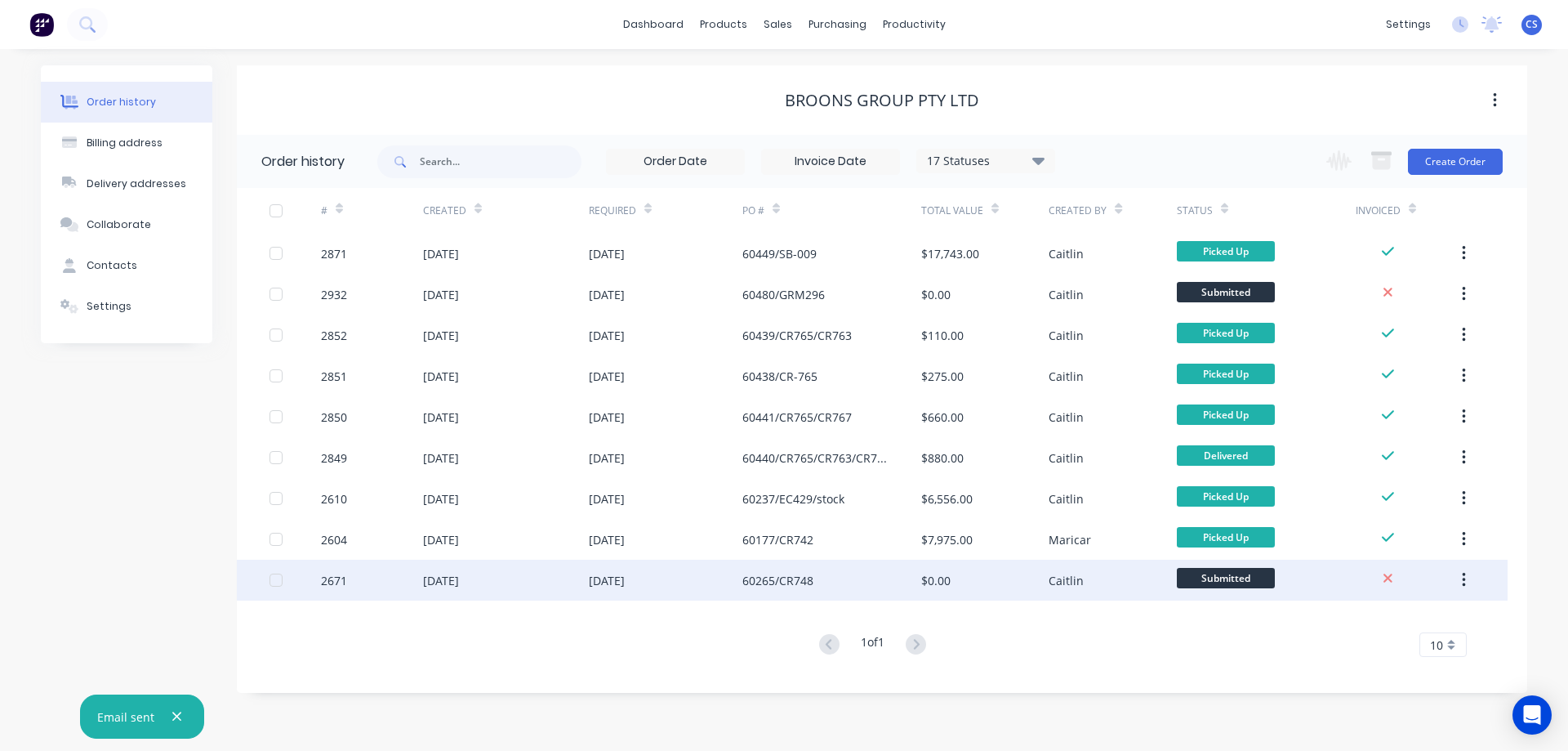
click at [859, 586] on div "60265/CR748" at bounding box center [831, 580] width 179 height 41
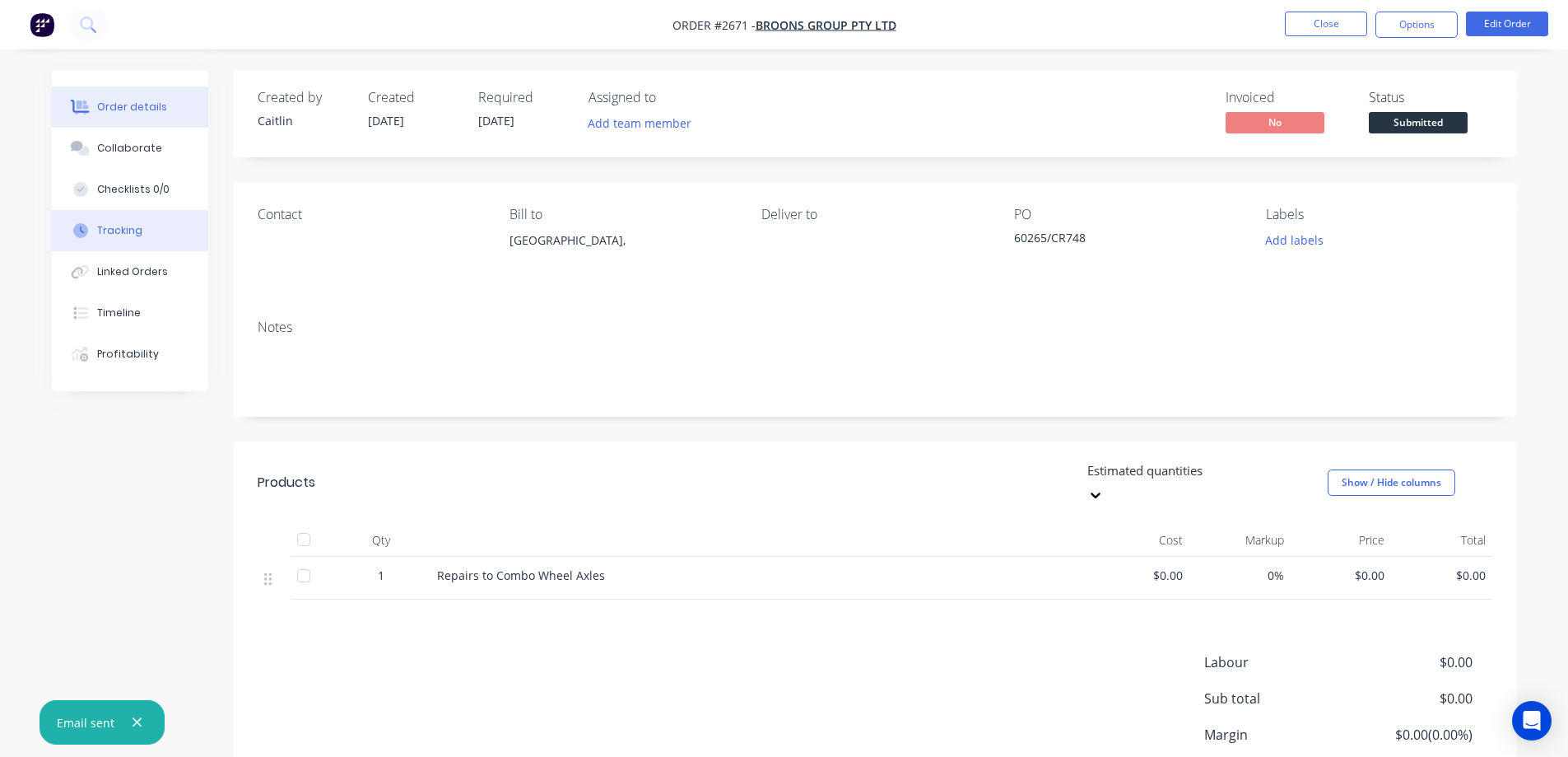
click at [105, 237] on div "Tracking" at bounding box center [120, 230] width 45 height 15
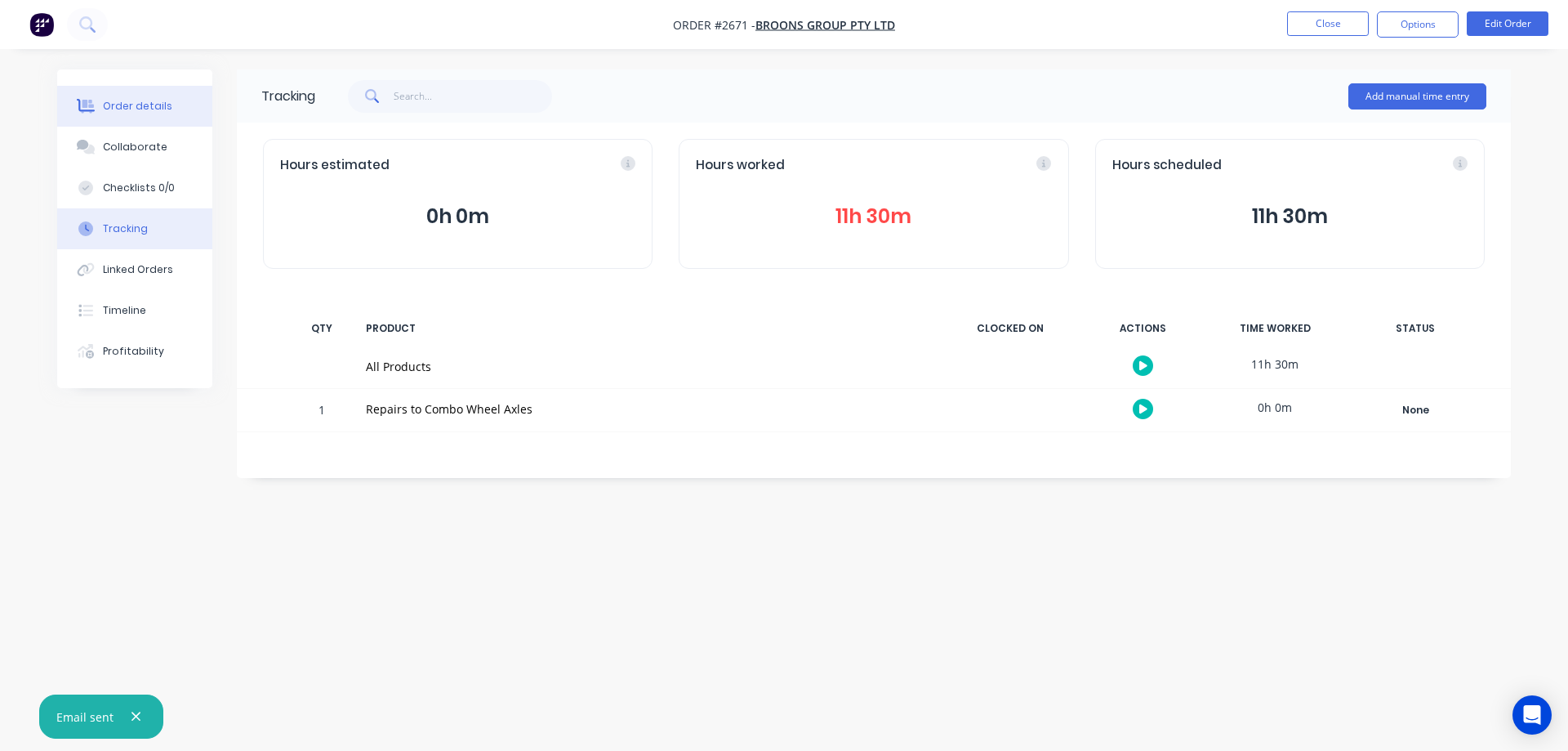
click at [161, 109] on div "Order details" at bounding box center [137, 106] width 70 height 14
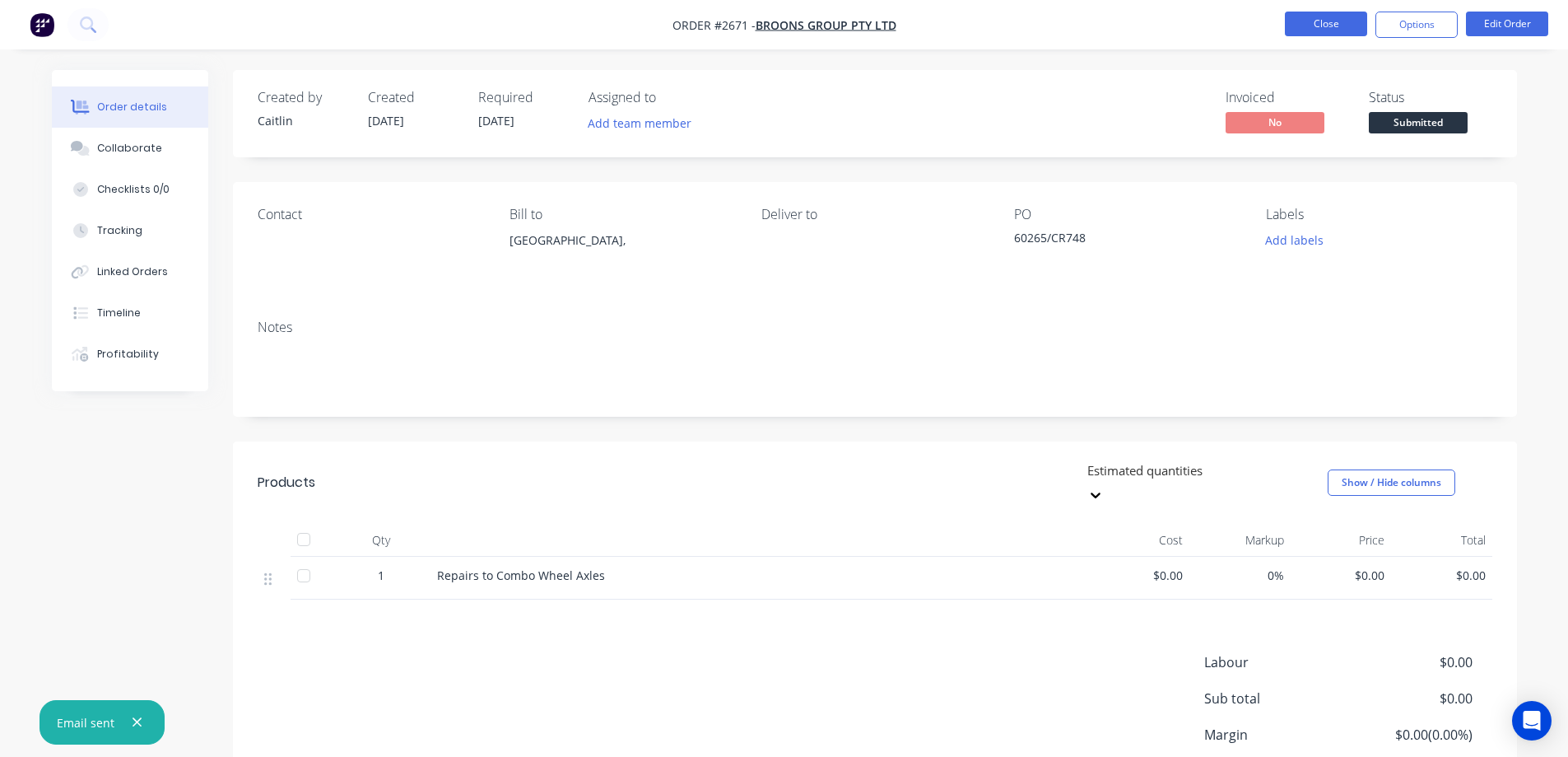
click at [1310, 30] on button "Close" at bounding box center [1325, 23] width 82 height 25
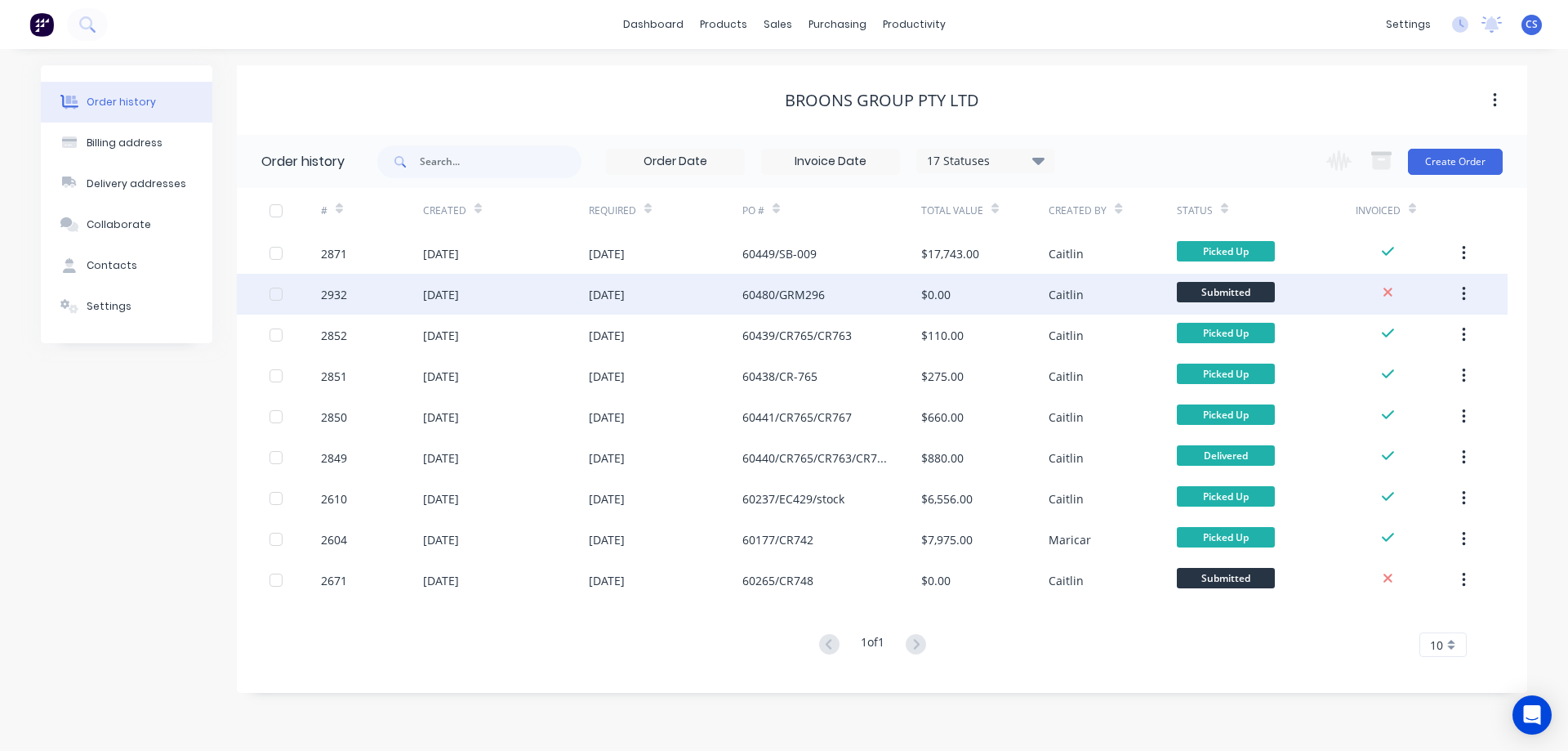
click at [971, 291] on div "$0.00" at bounding box center [985, 294] width 127 height 41
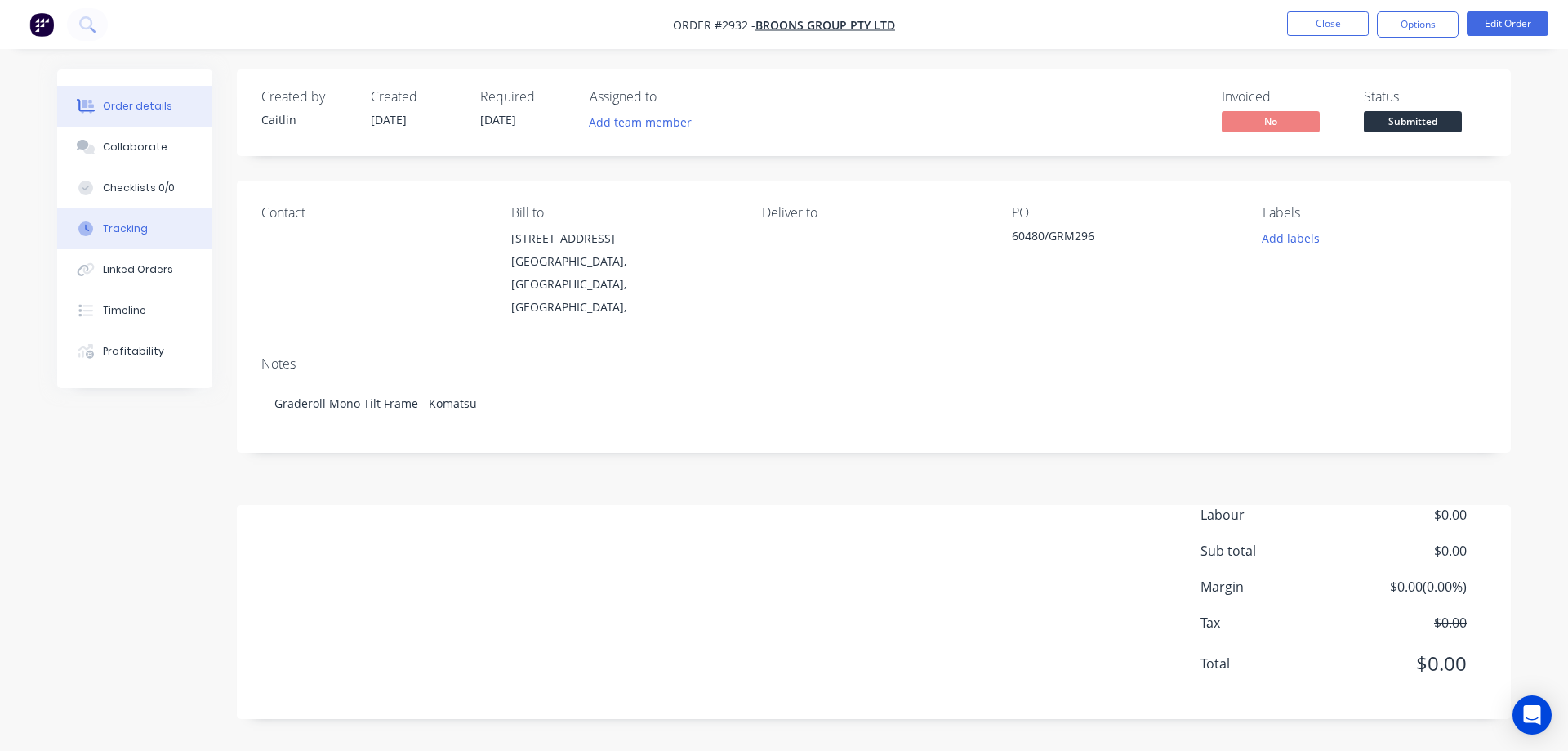
click at [90, 231] on icon at bounding box center [86, 228] width 14 height 14
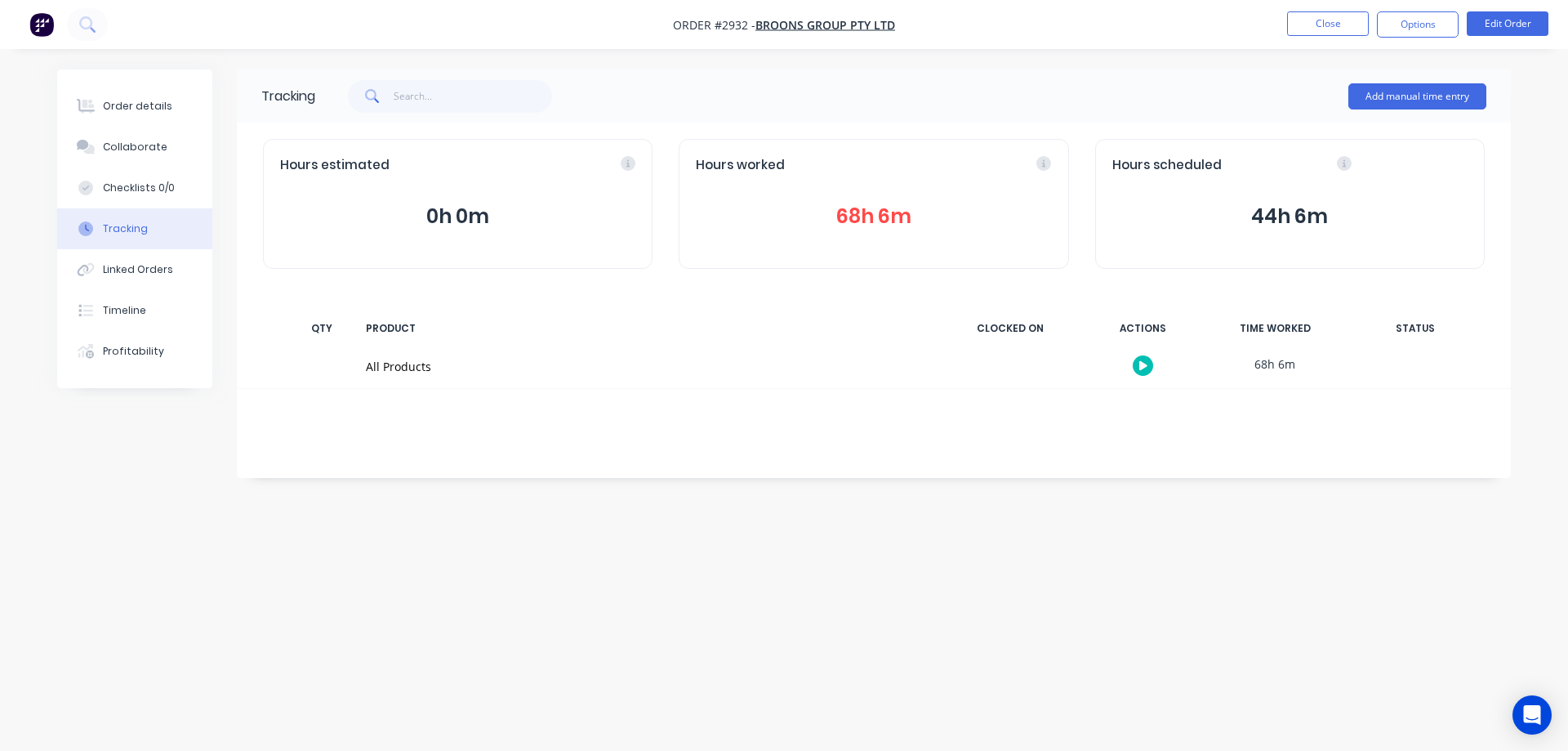
click at [1527, 144] on div "Order details Collaborate Checklists 0/0 Tracking Linked Orders Timeline Profit…" at bounding box center [784, 376] width 1568 height 751
click at [1280, 214] on button "44h 6m" at bounding box center [1289, 216] width 355 height 31
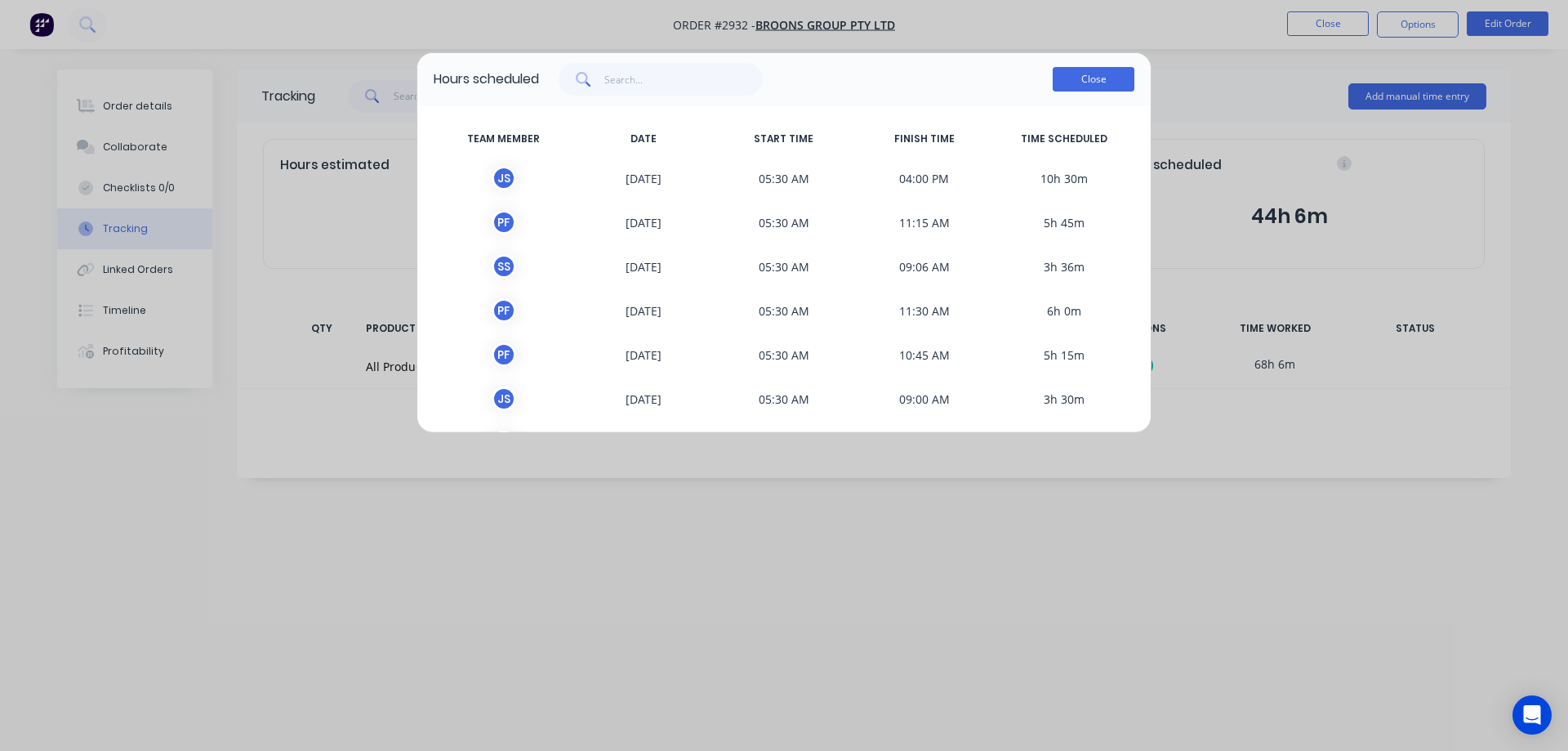
click at [1095, 81] on button "Close" at bounding box center [1093, 79] width 81 height 25
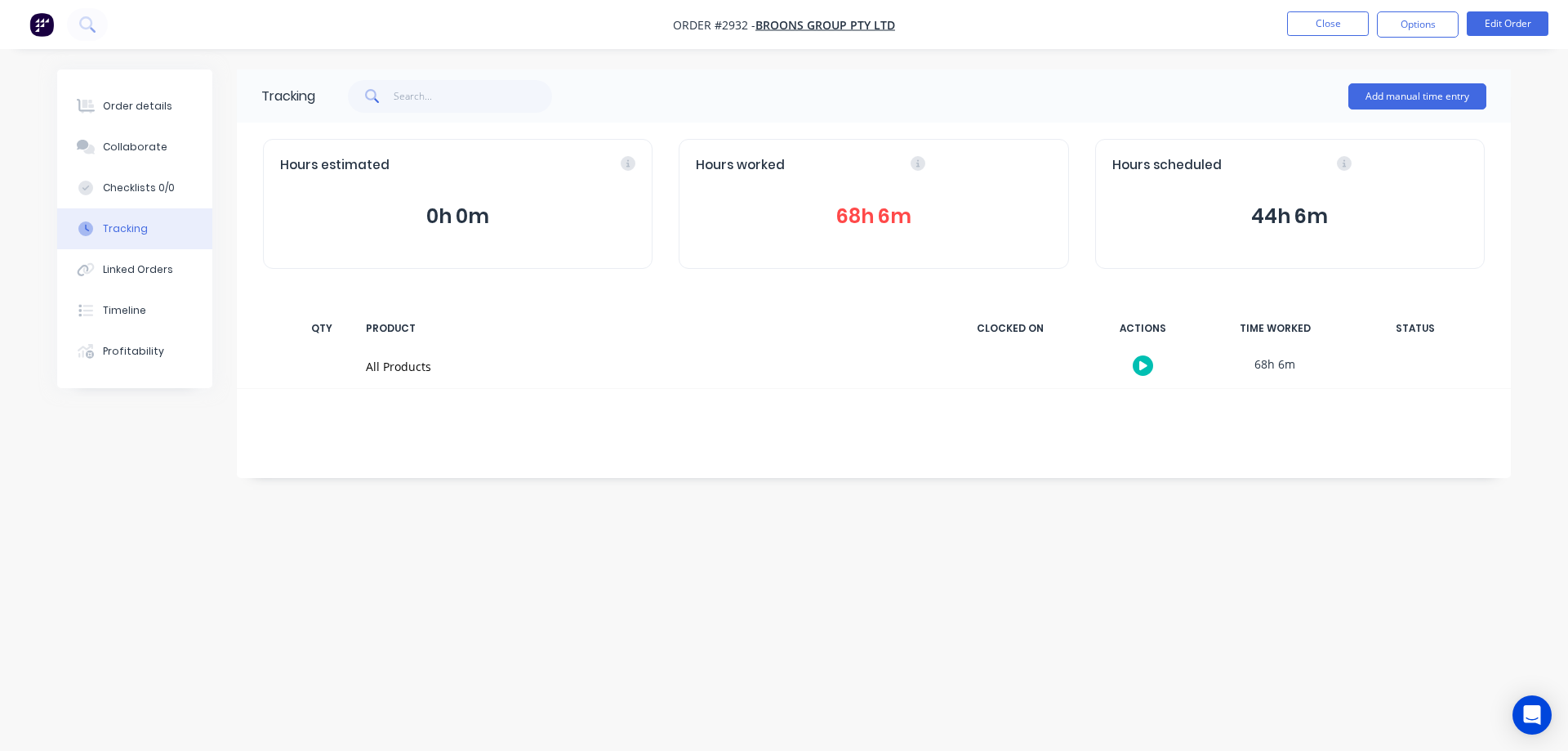
click at [864, 215] on button "68h 6m" at bounding box center [873, 216] width 355 height 31
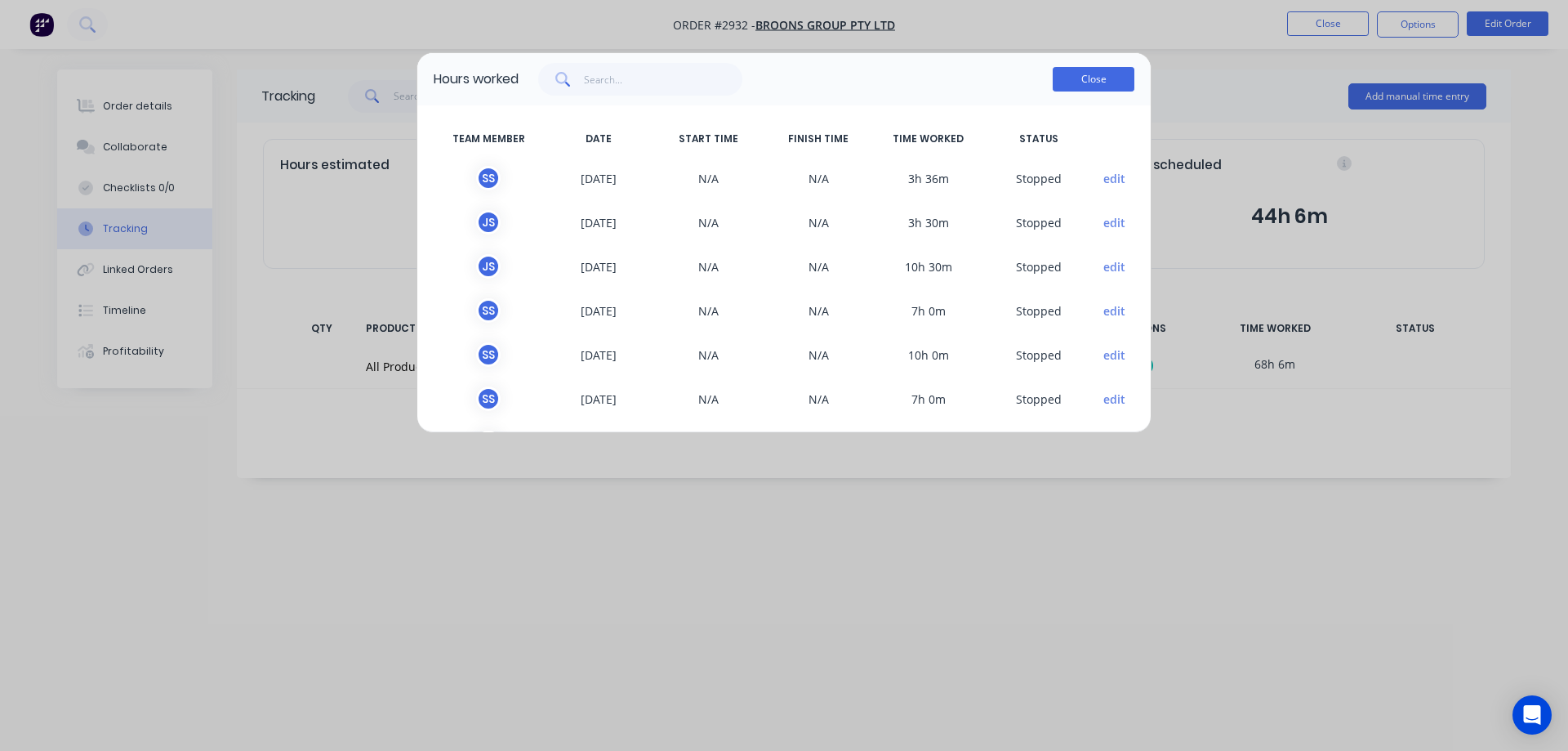
click at [1077, 80] on button "Close" at bounding box center [1093, 79] width 81 height 25
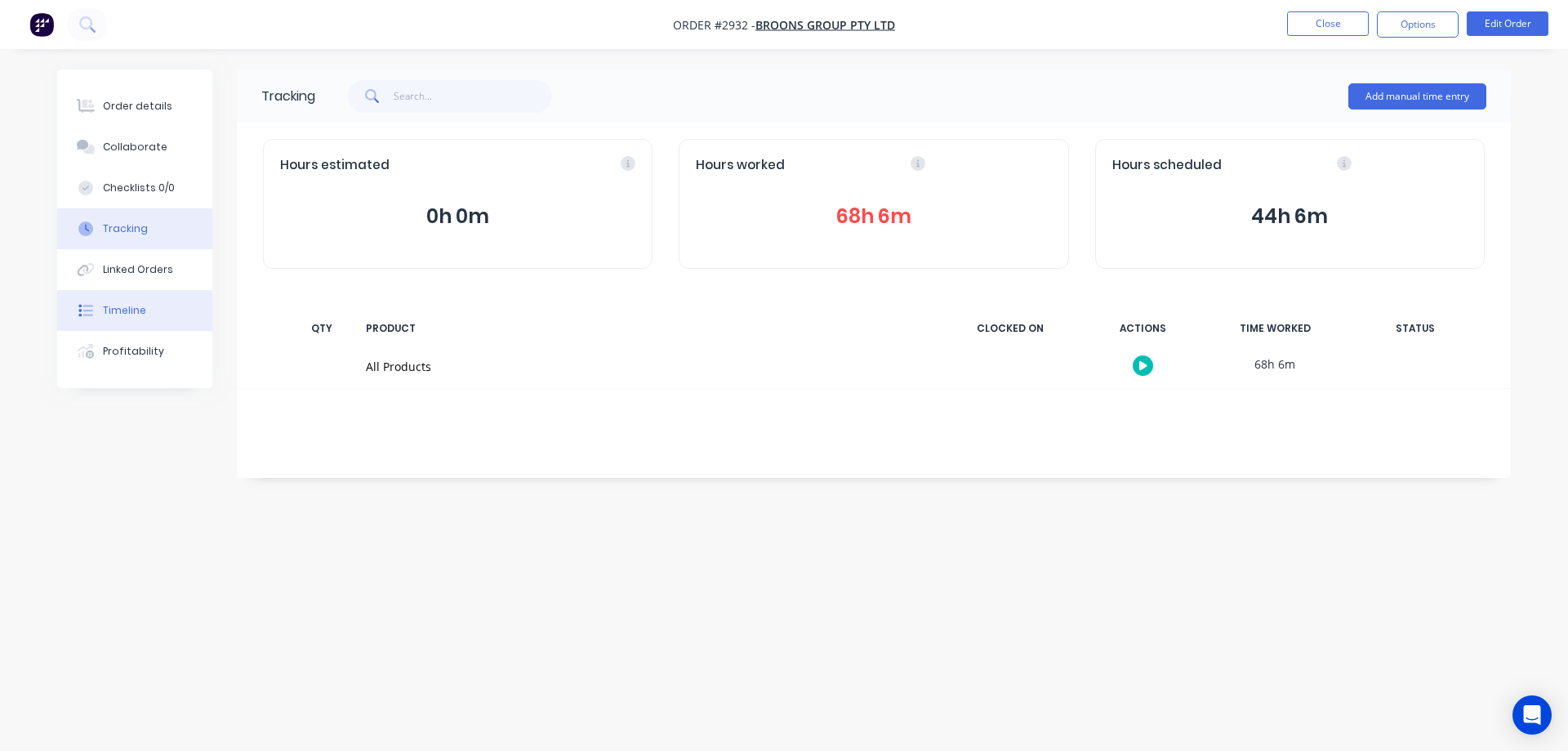
click at [155, 313] on button "Timeline" at bounding box center [134, 310] width 155 height 41
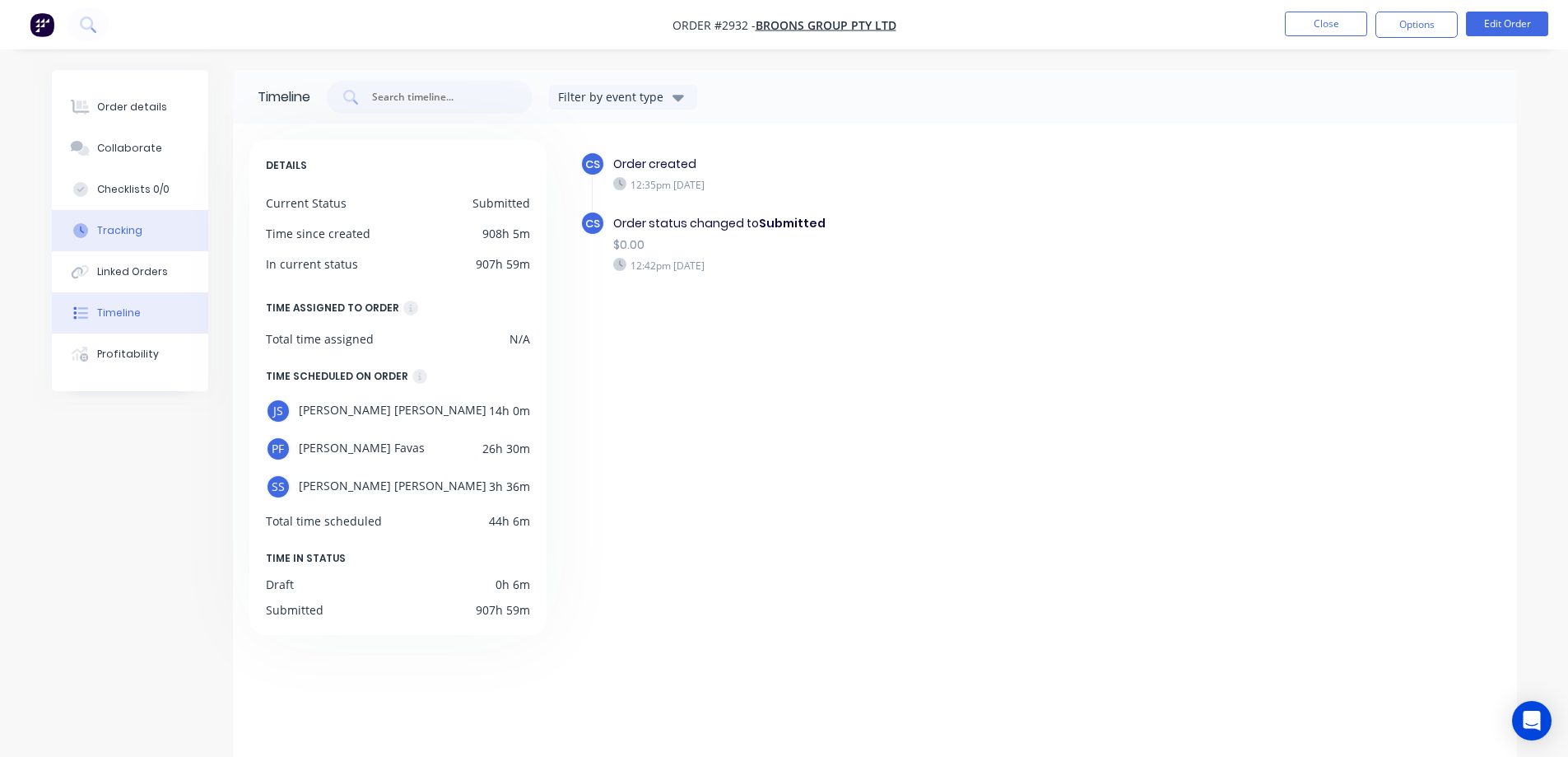
click at [121, 231] on div "Tracking" at bounding box center [120, 230] width 45 height 15
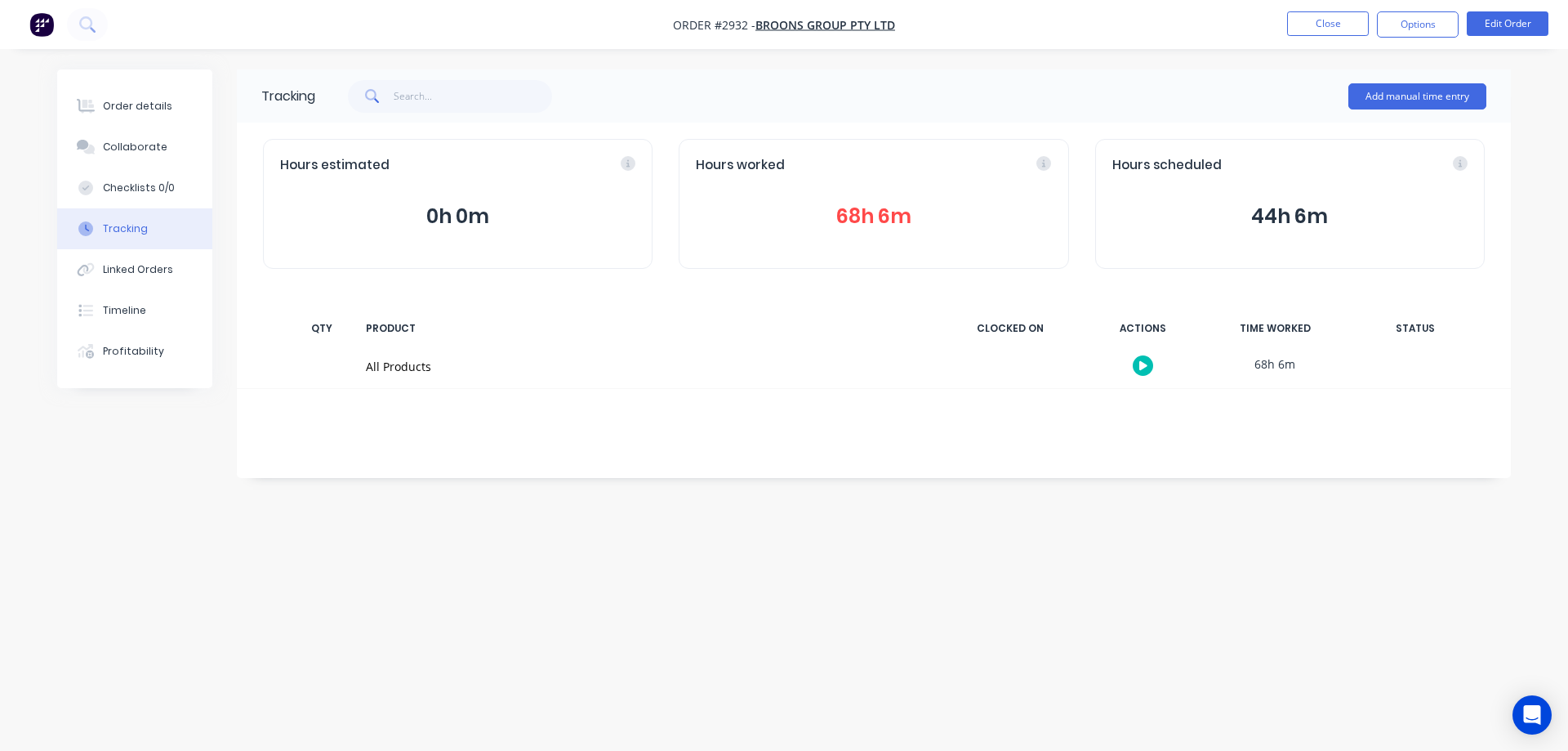
click at [1292, 216] on button "44h 6m" at bounding box center [1289, 216] width 355 height 31
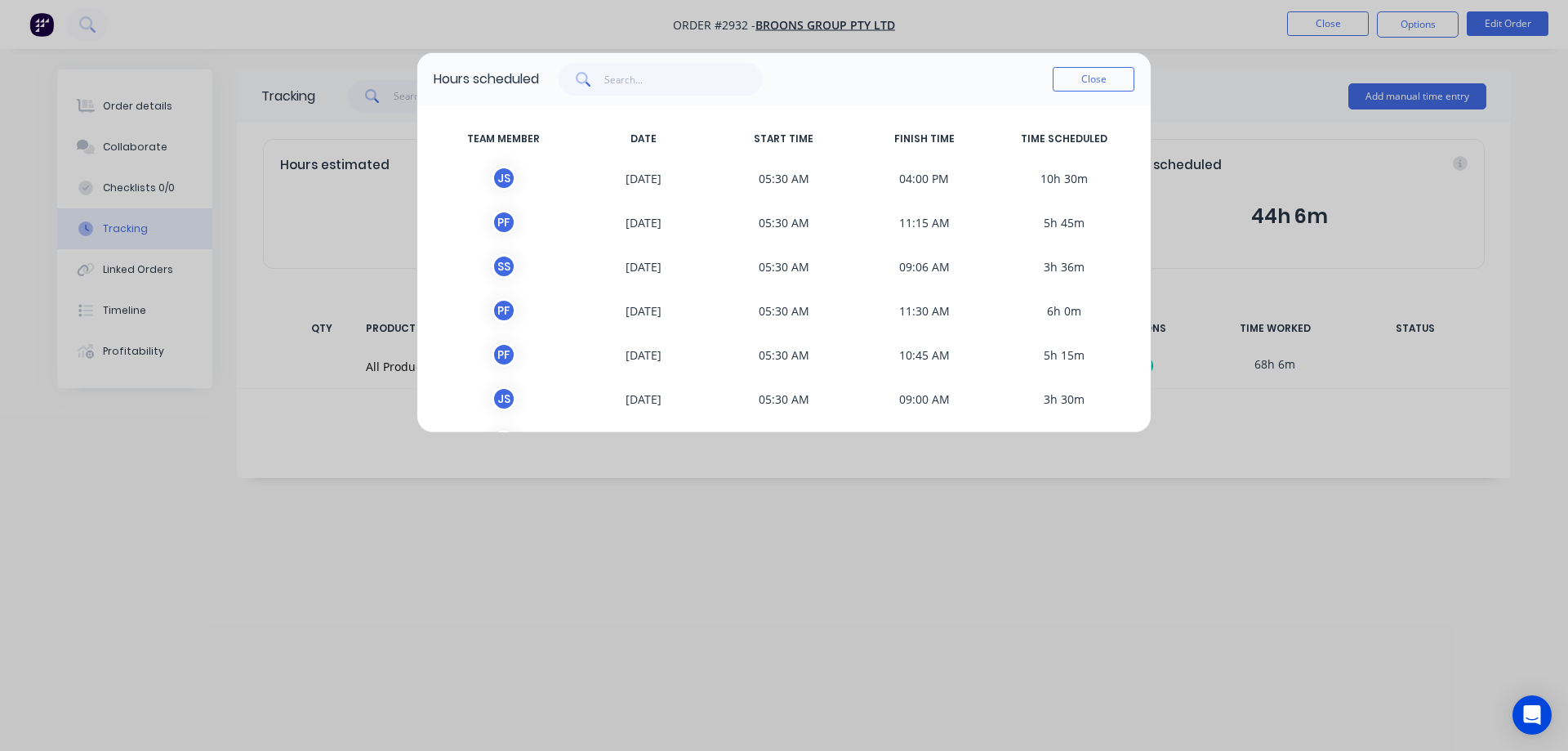
scroll to position [49, 0]
drag, startPoint x: 1095, startPoint y: 76, endPoint x: 1080, endPoint y: 86, distance: 18.0
click at [1095, 76] on button "Close" at bounding box center [1093, 79] width 81 height 25
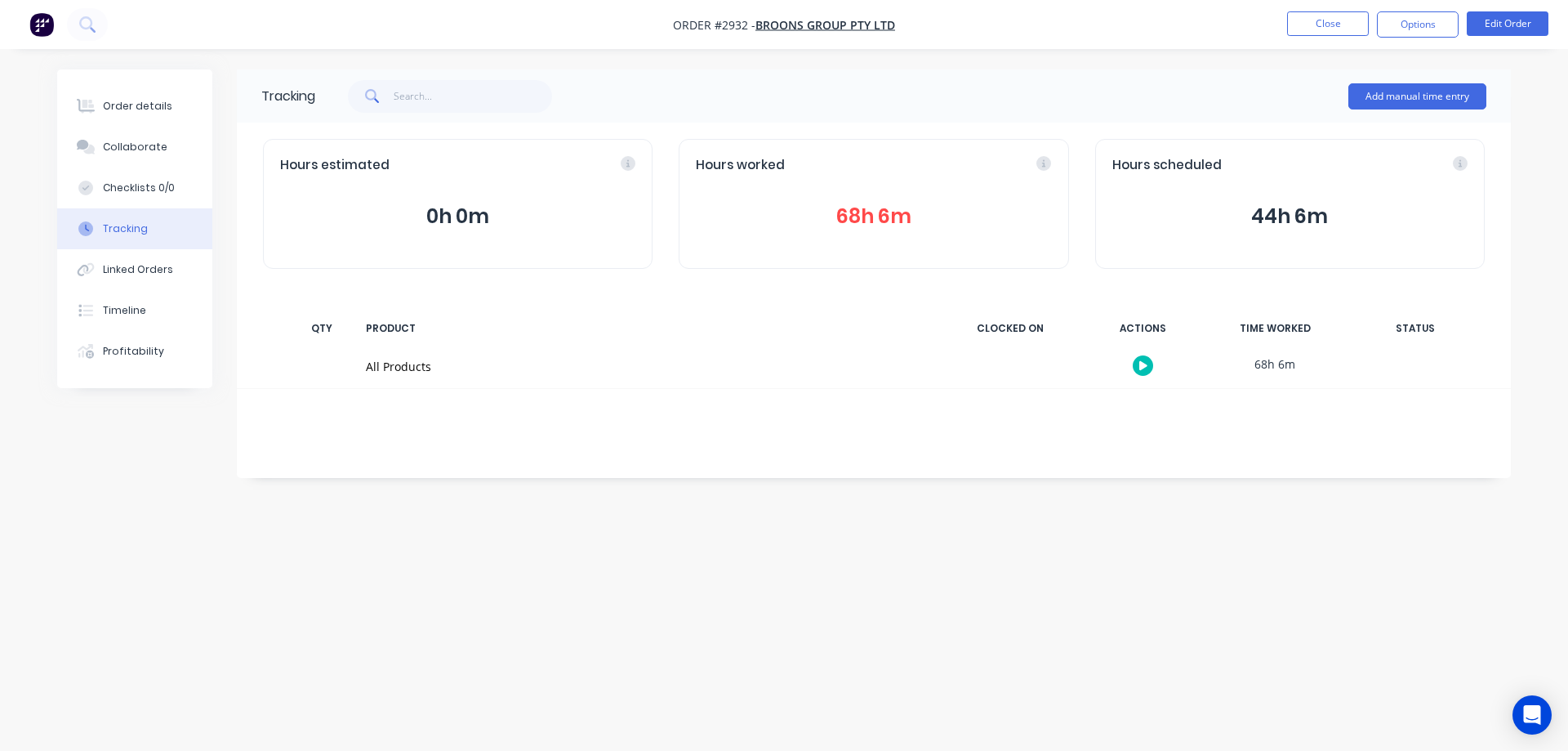
click at [899, 223] on button "68h 6m" at bounding box center [873, 216] width 355 height 31
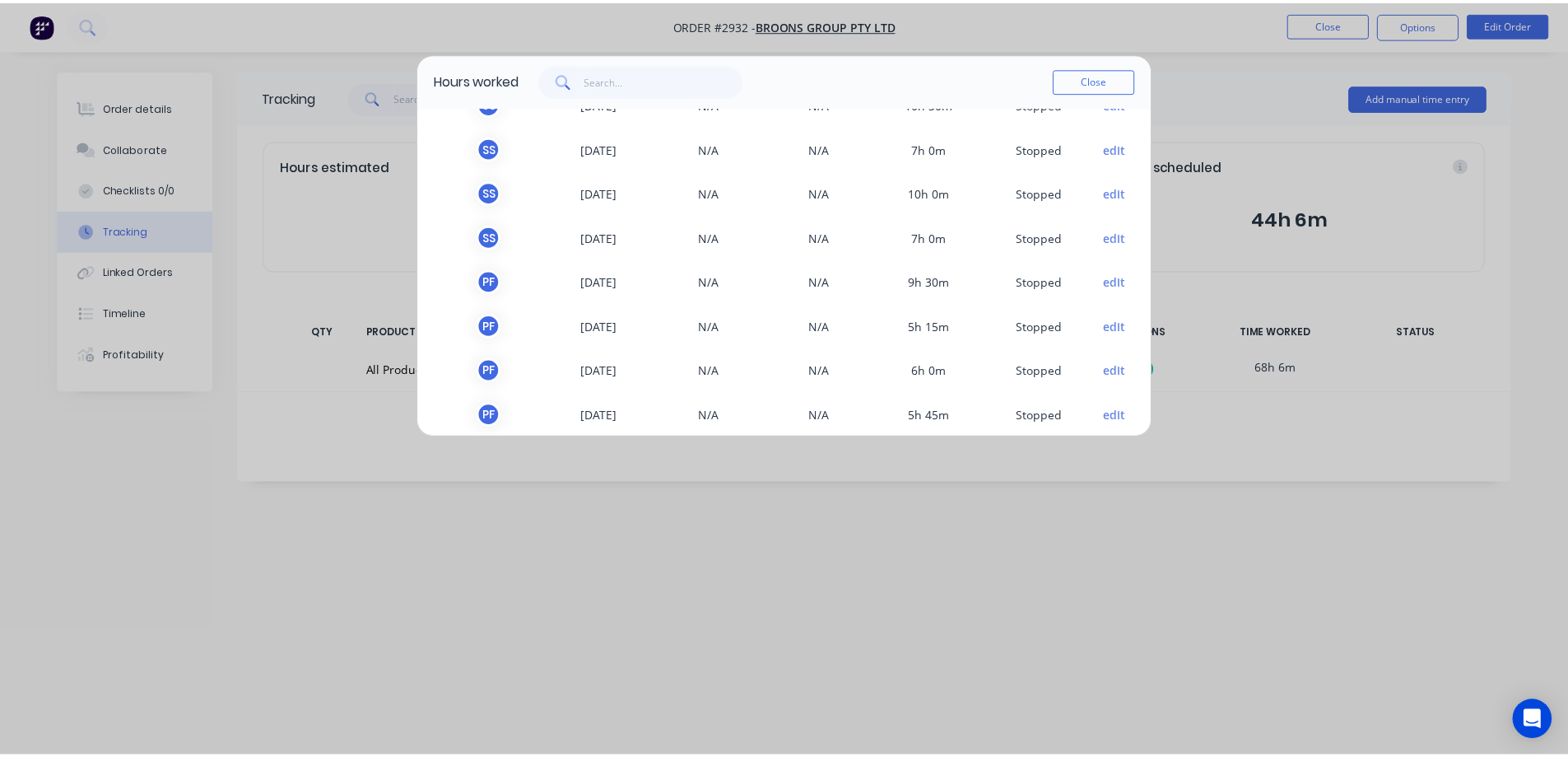
scroll to position [183, 0]
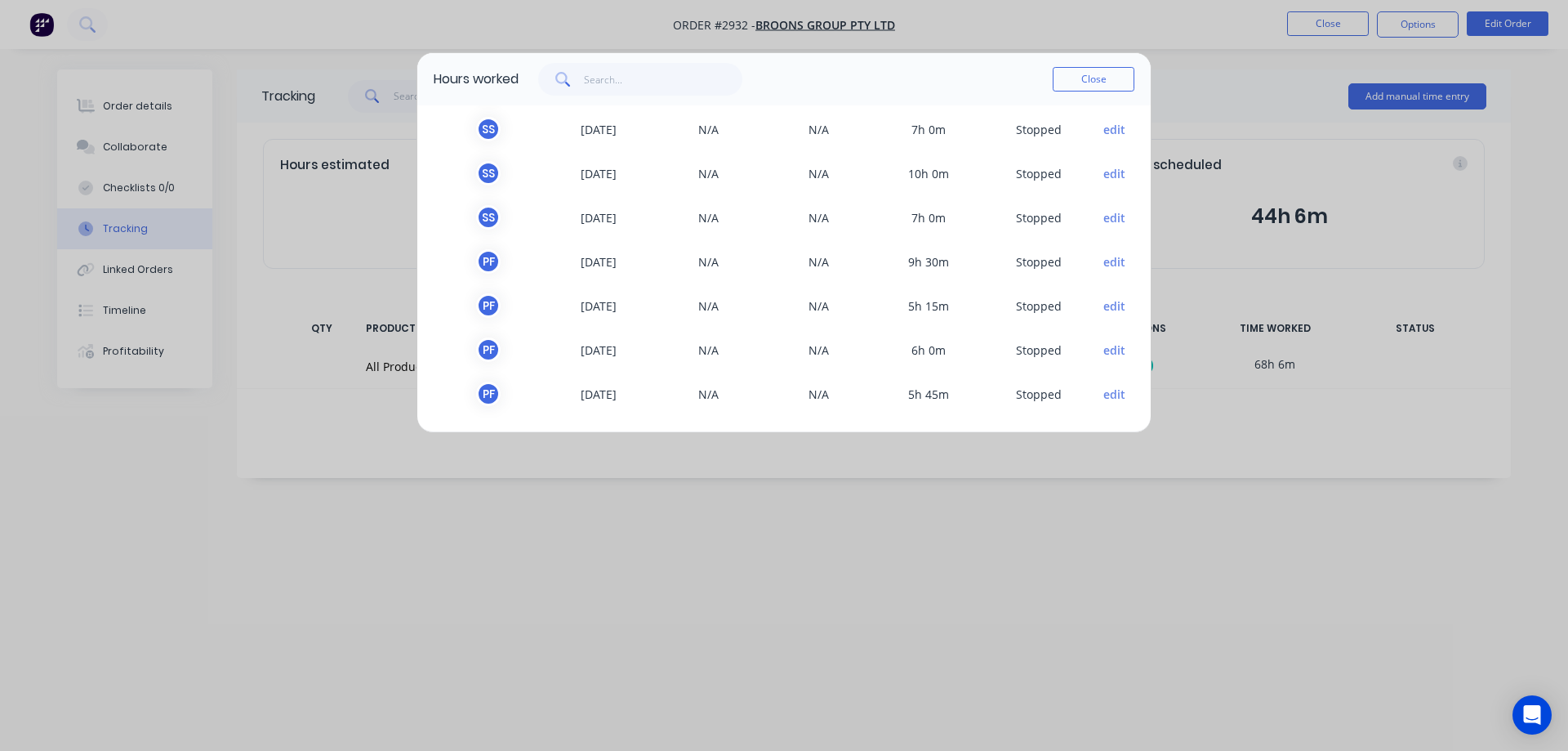
click at [712, 175] on span "N/A" at bounding box center [709, 173] width 110 height 25
click at [1104, 86] on button "Close" at bounding box center [1093, 79] width 81 height 25
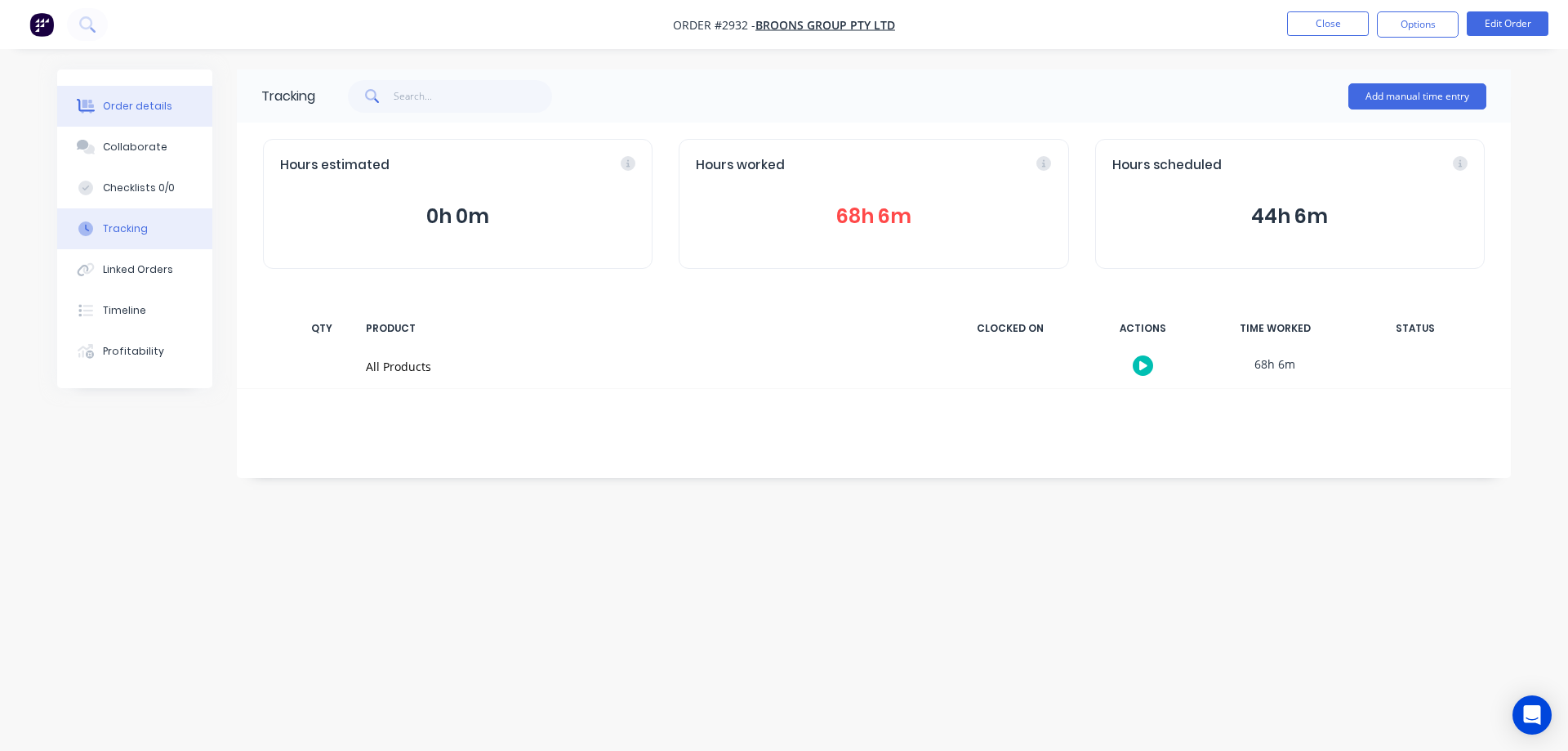
click at [120, 110] on div "Order details" at bounding box center [137, 106] width 70 height 14
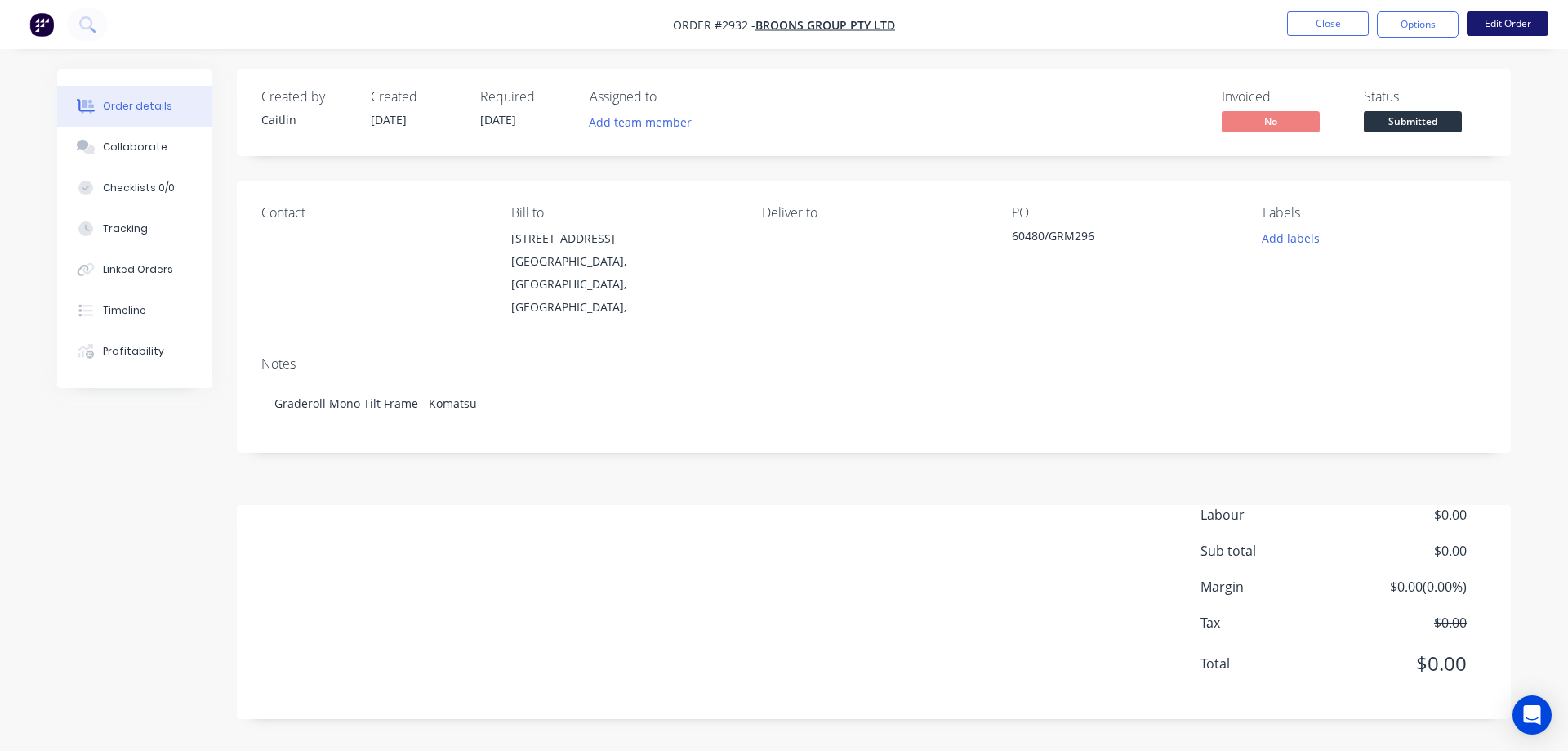
click at [1490, 21] on button "Edit Order" at bounding box center [1508, 23] width 81 height 25
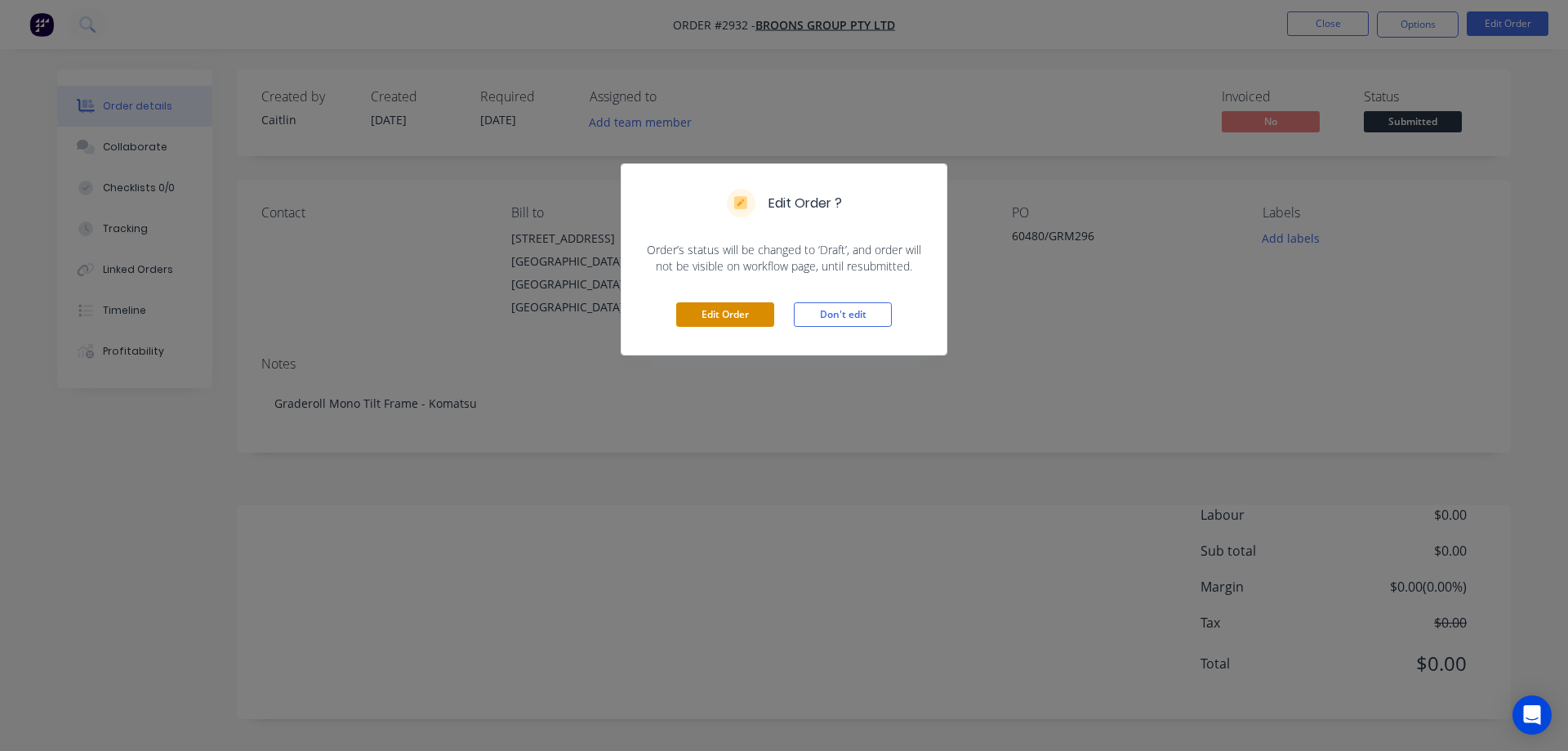
click at [718, 314] on button "Edit Order" at bounding box center [726, 314] width 98 height 25
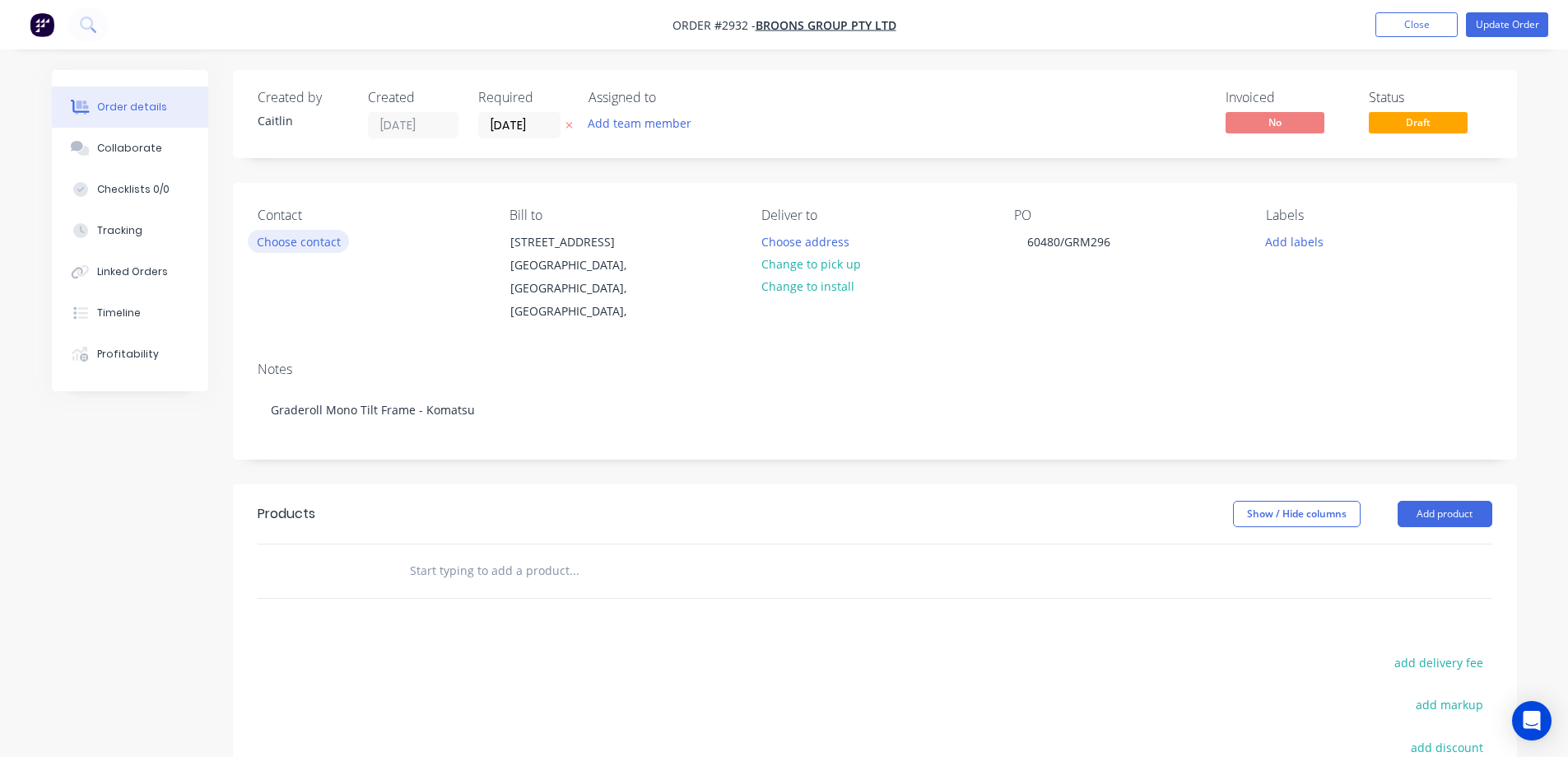
click at [308, 246] on button "Choose contact" at bounding box center [298, 241] width 102 height 22
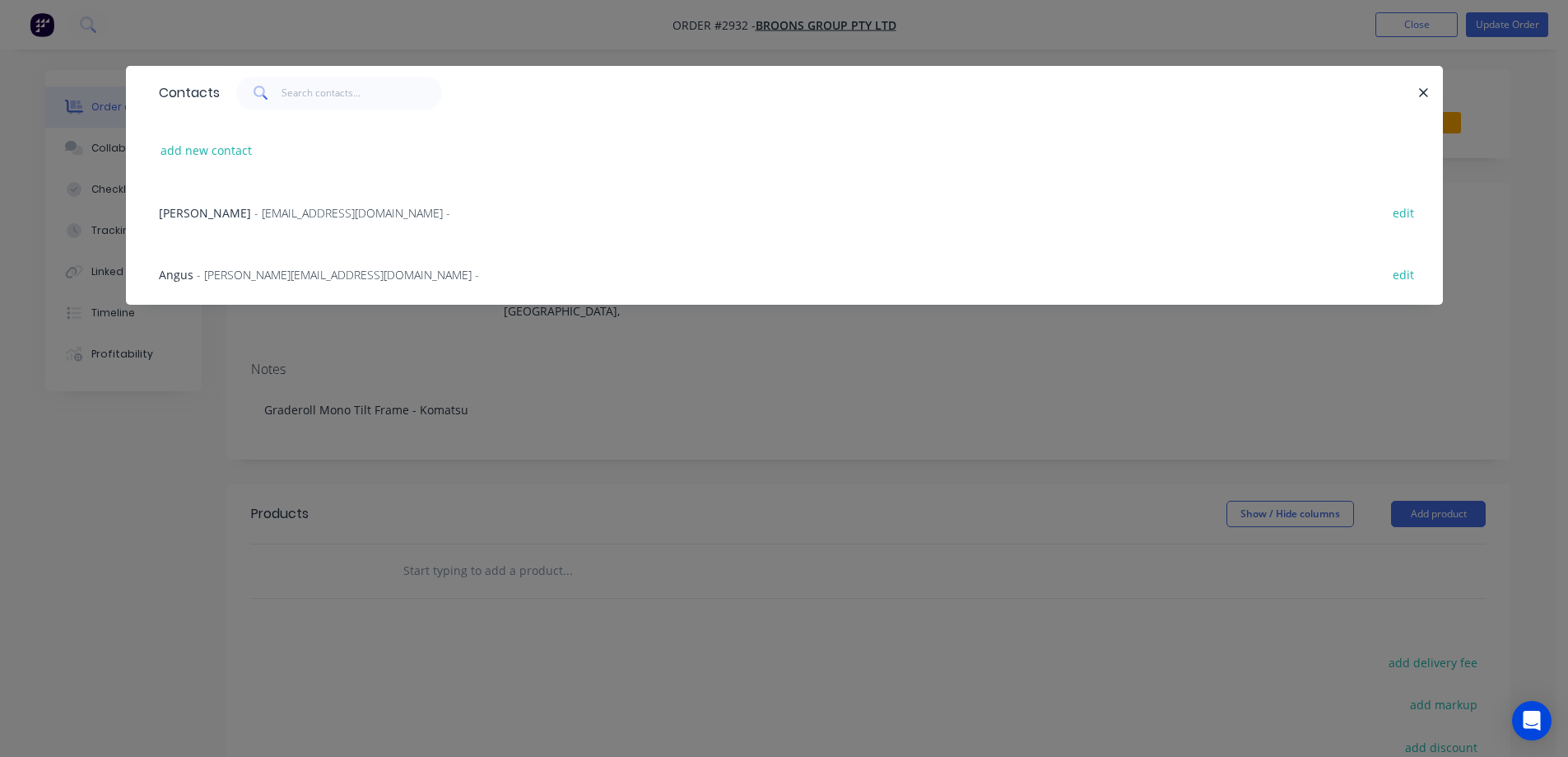
click at [284, 212] on span "- stuartbowes@bigpond.com -" at bounding box center [352, 213] width 196 height 15
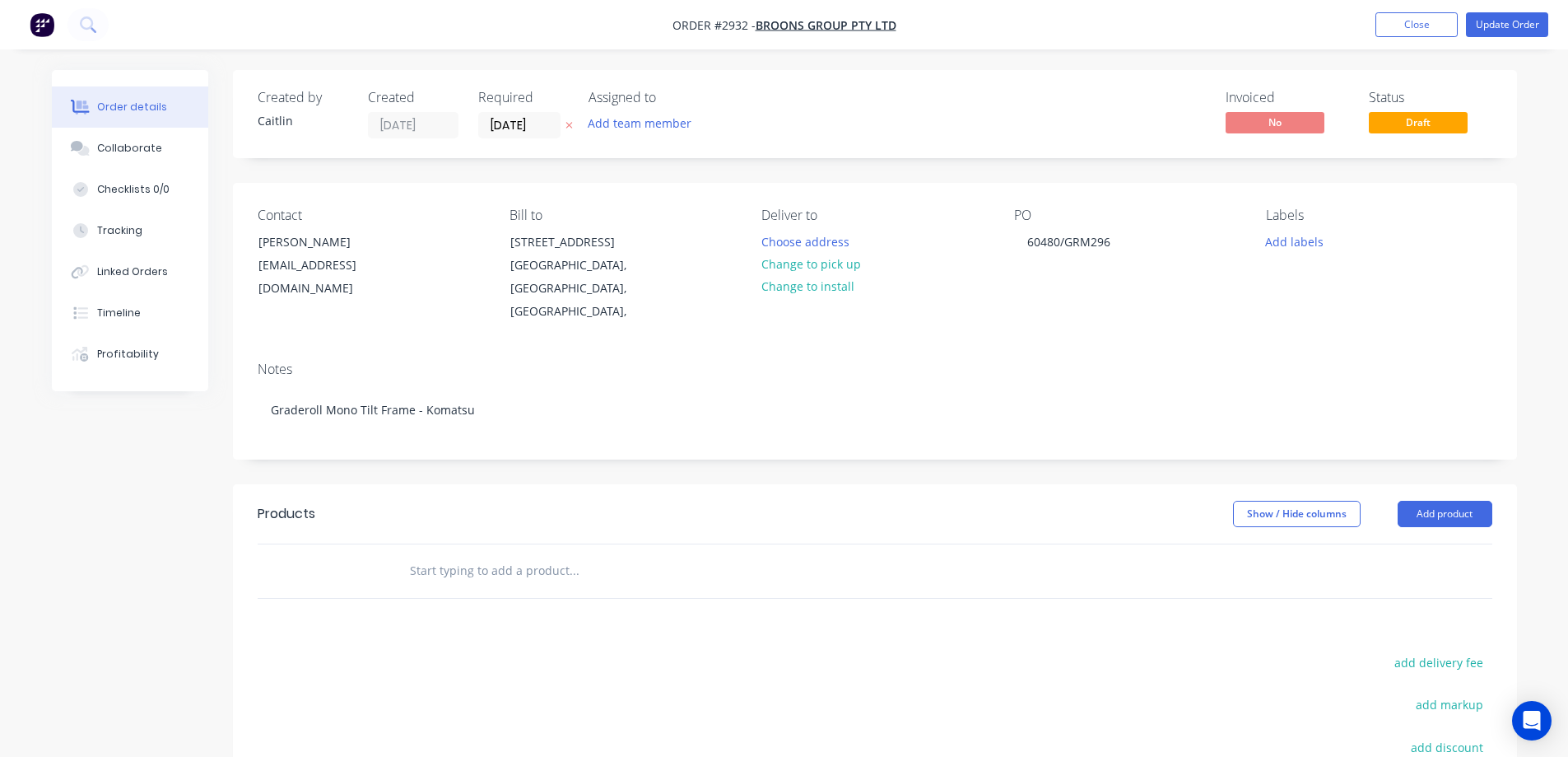
click at [564, 561] on input "text" at bounding box center [573, 571] width 329 height 33
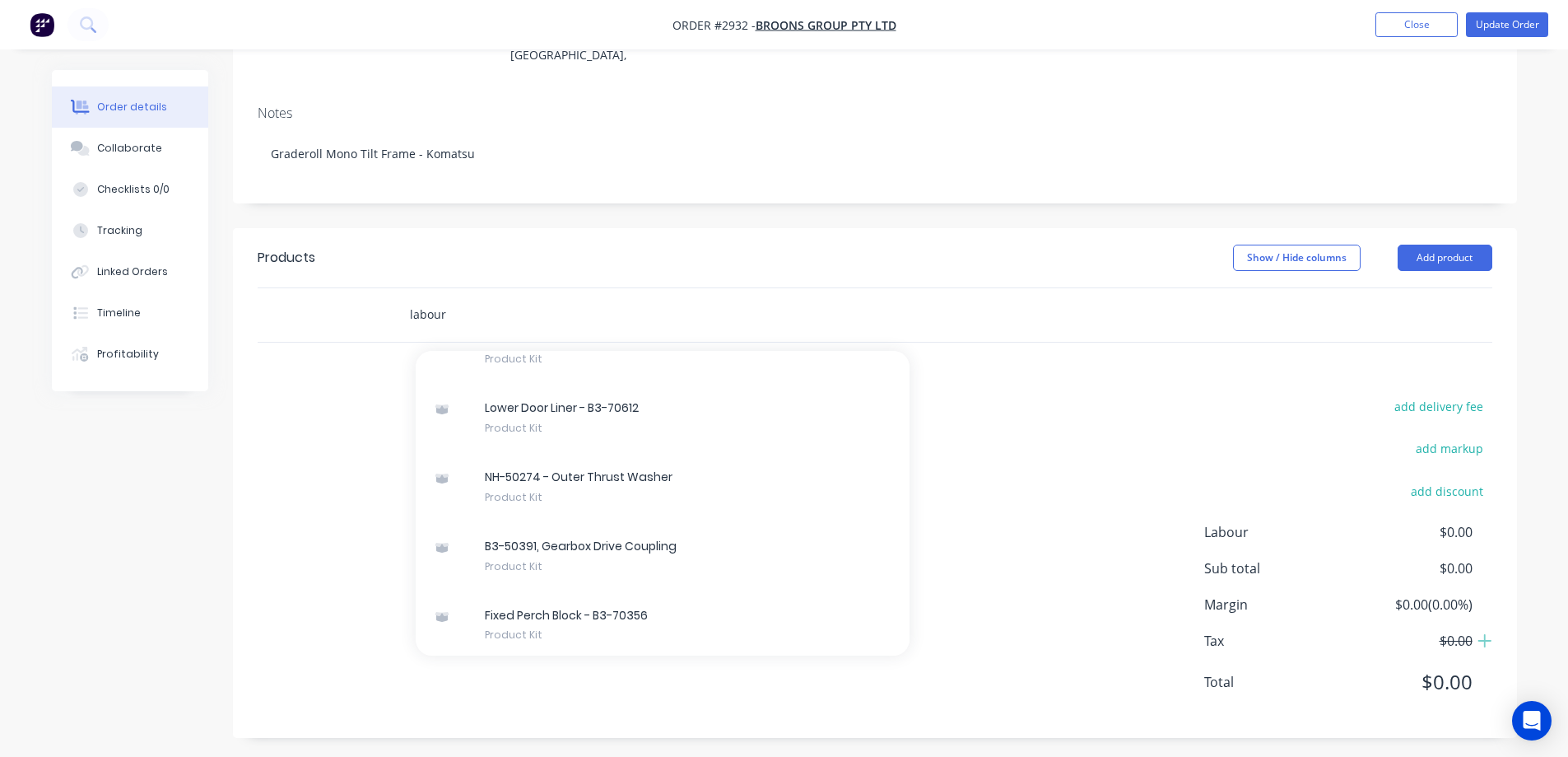
scroll to position [9834, 0]
drag, startPoint x: 427, startPoint y: 309, endPoint x: 397, endPoint y: 311, distance: 30.1
click at [397, 311] on div "labour Add labour to order labour Xero Item # 0 Bolts Metric Galvanised Descrip…" at bounding box center [643, 314] width 494 height 33
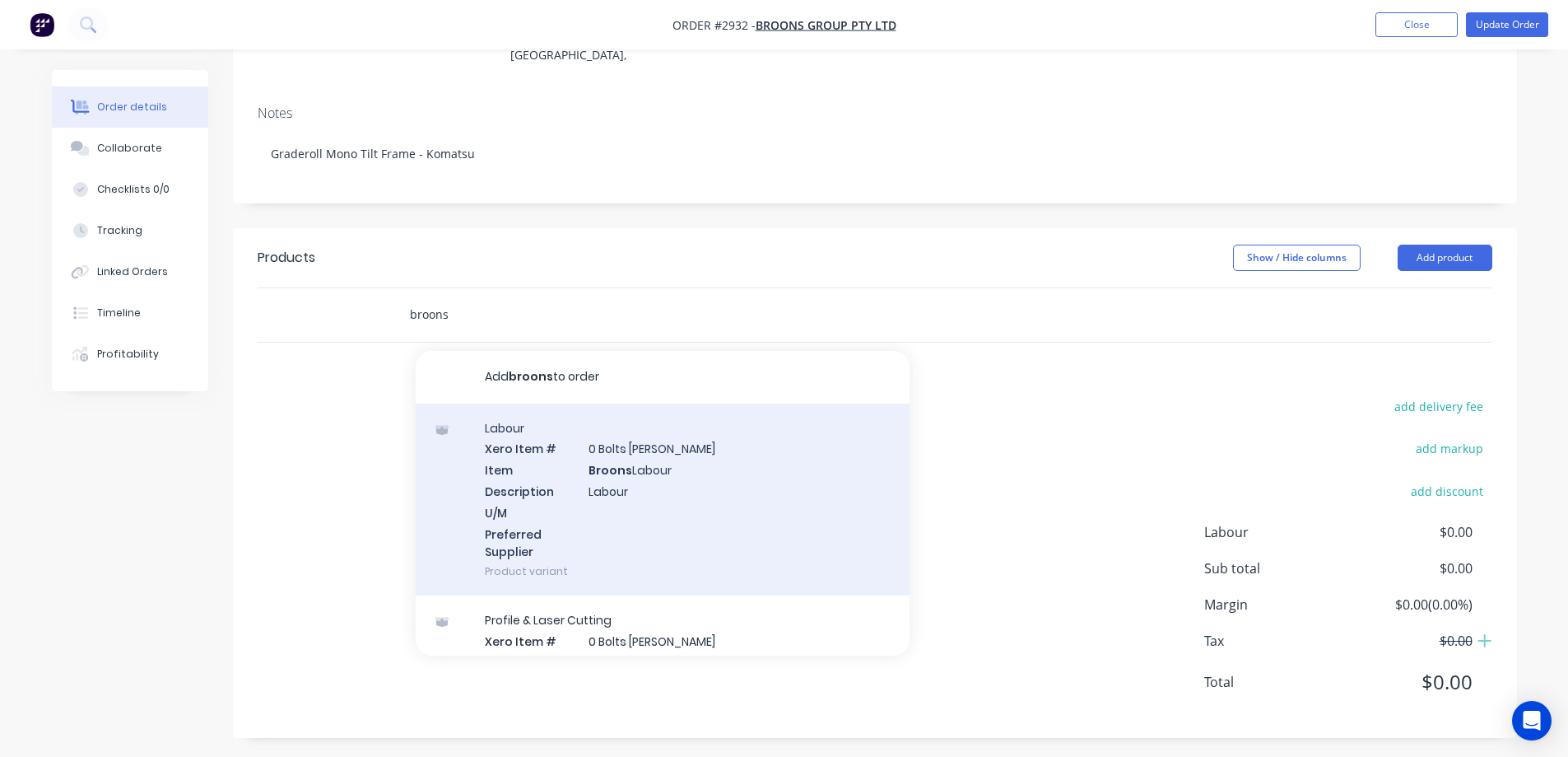
type input "broons"
click at [800, 464] on div "Labour Xero Item # 0 Bolts Metric Galvanised Item Broons Labour Description Lab…" at bounding box center [663, 499] width 494 height 192
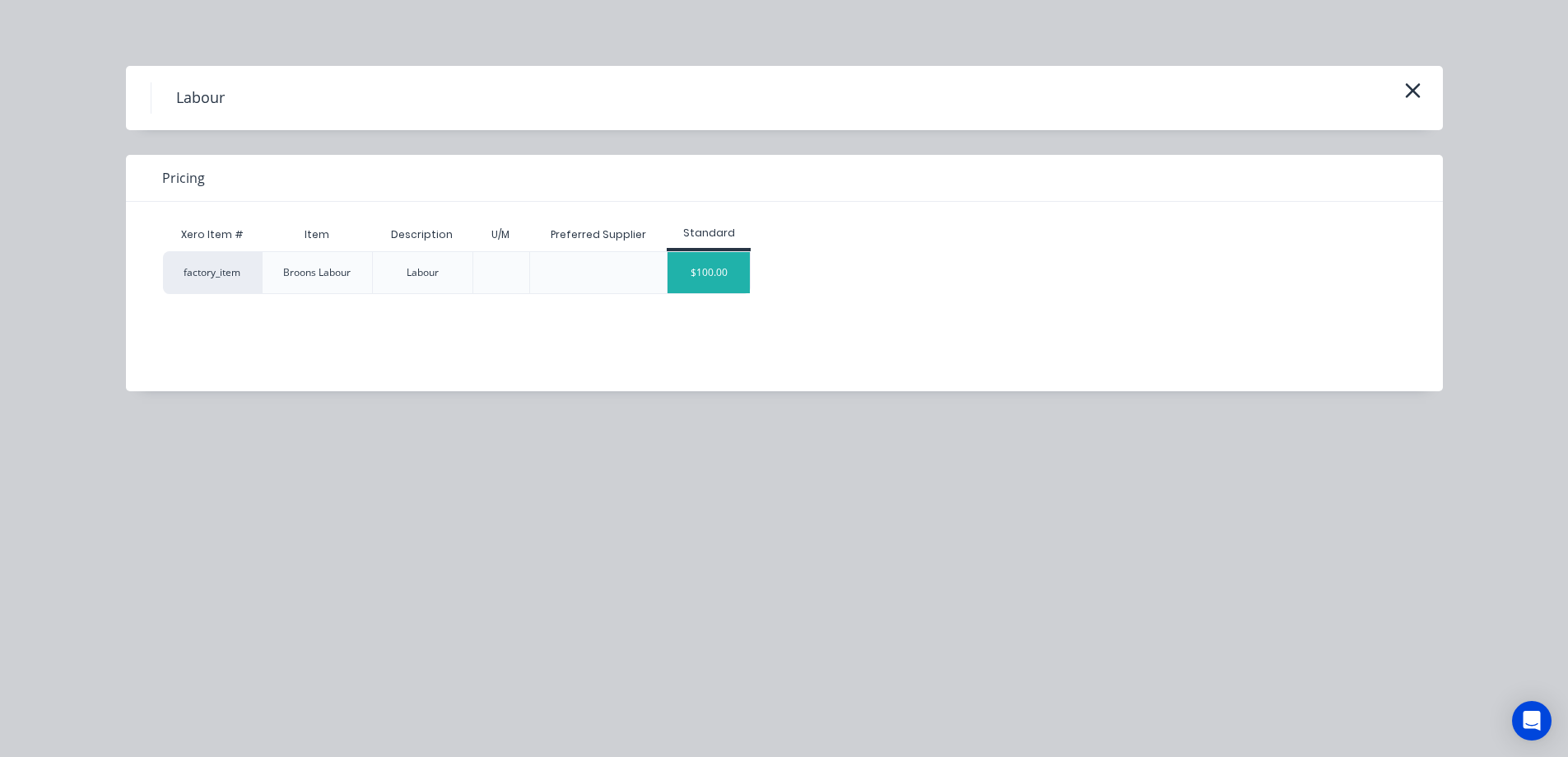
click at [701, 272] on div "$100.00" at bounding box center [709, 273] width 82 height 41
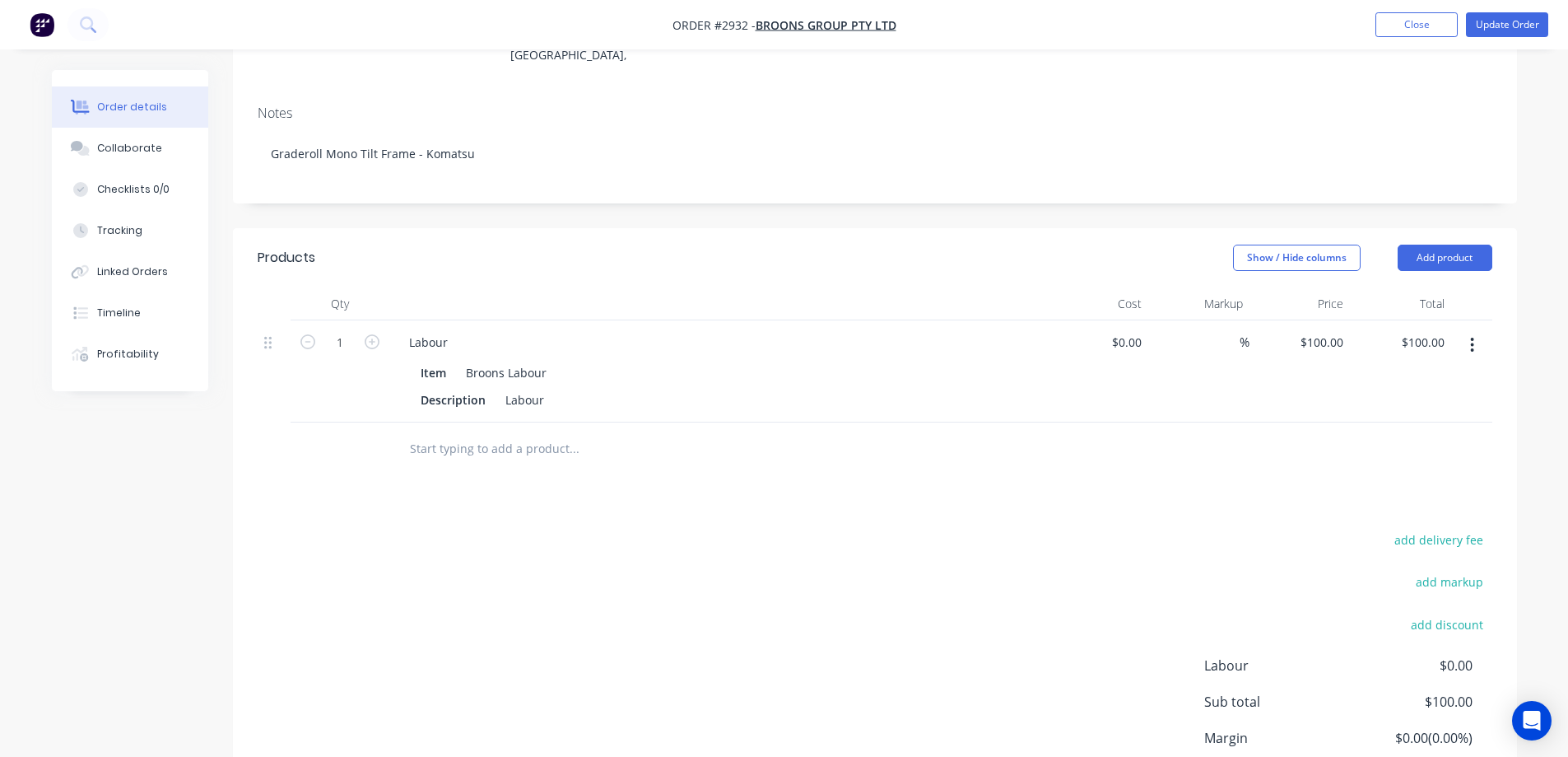
scroll to position [173, 0]
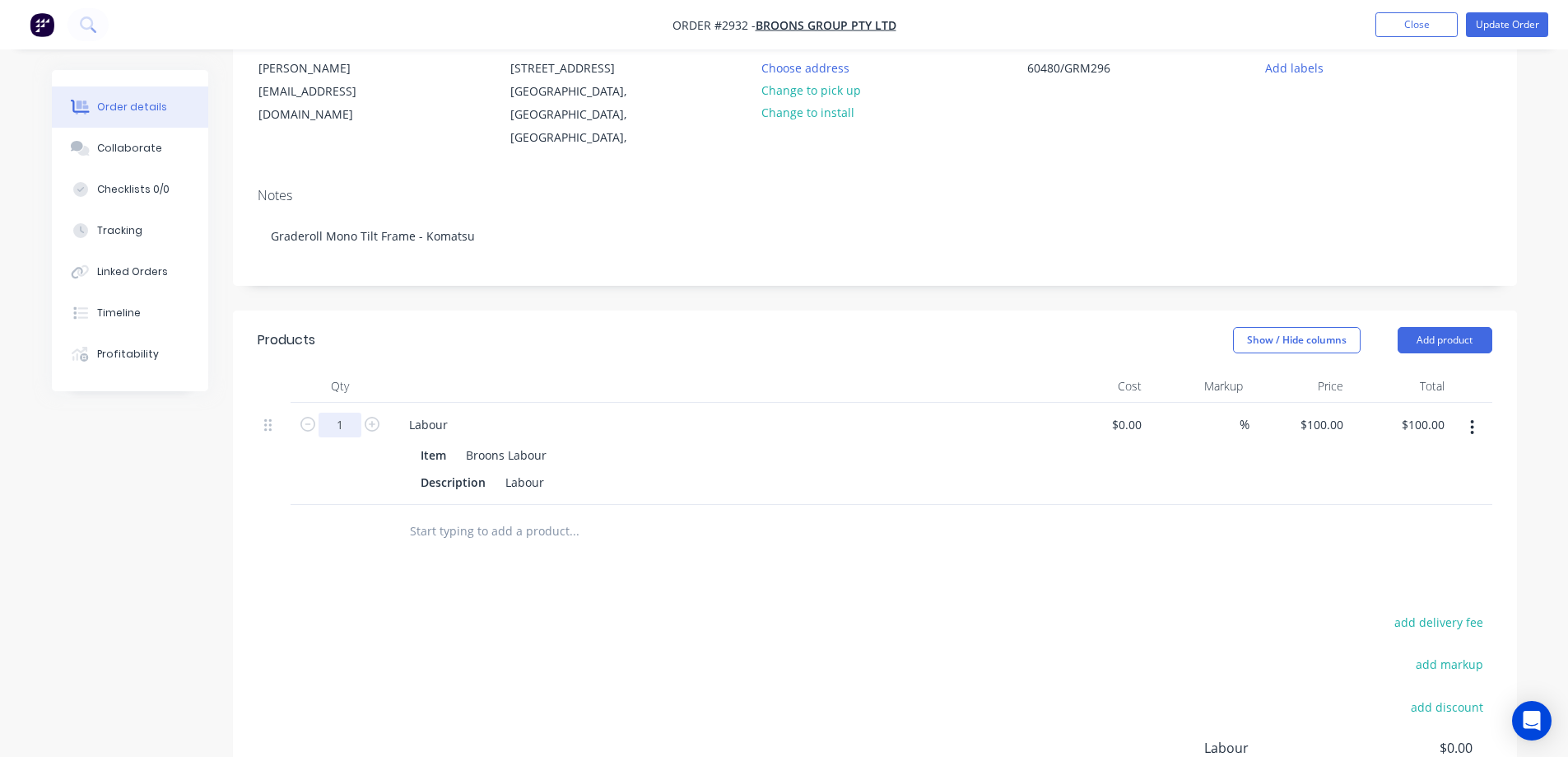
click at [336, 413] on input "1" at bounding box center [340, 425] width 43 height 25
click at [148, 238] on button "Tracking" at bounding box center [130, 231] width 156 height 41
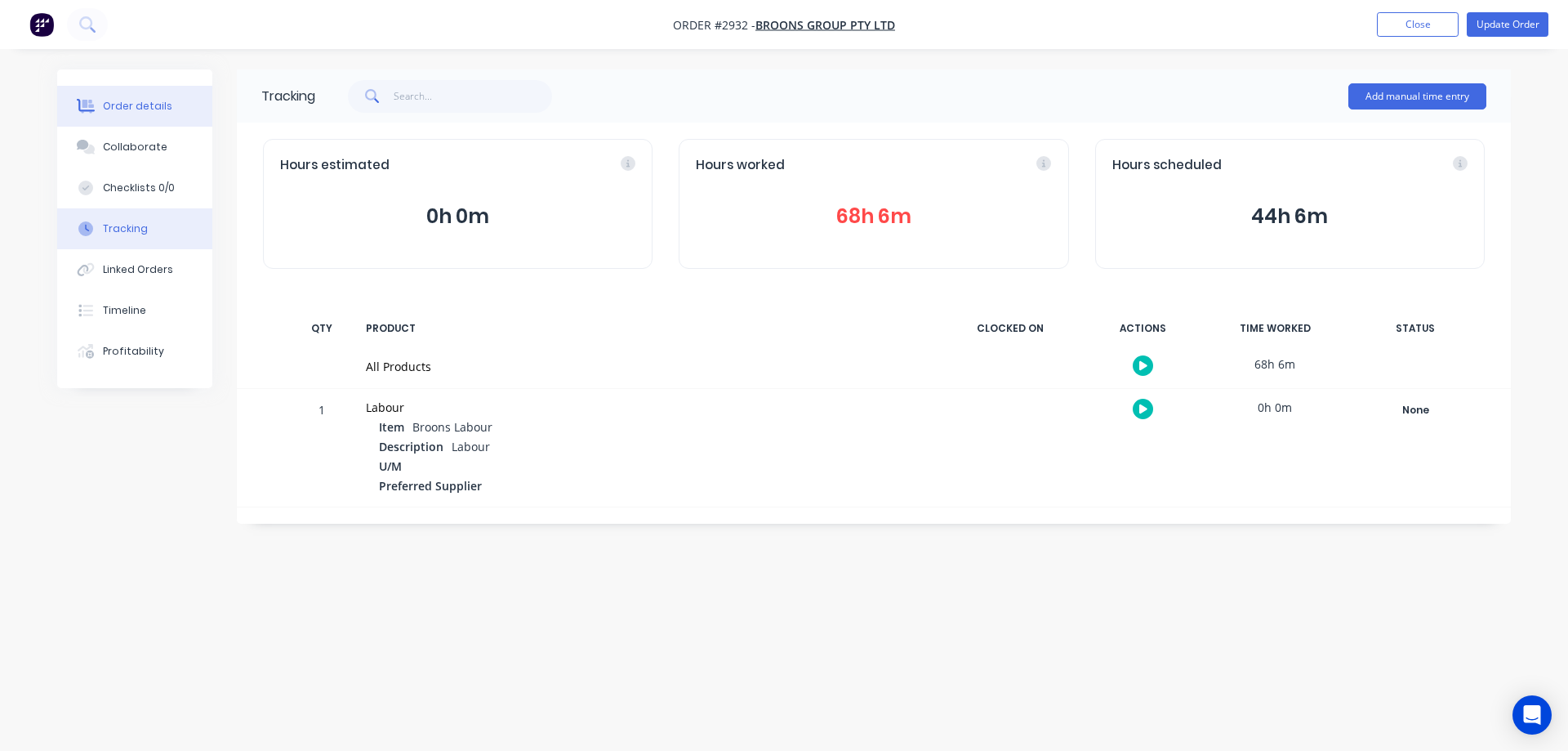
click at [158, 113] on button "Order details" at bounding box center [134, 106] width 155 height 41
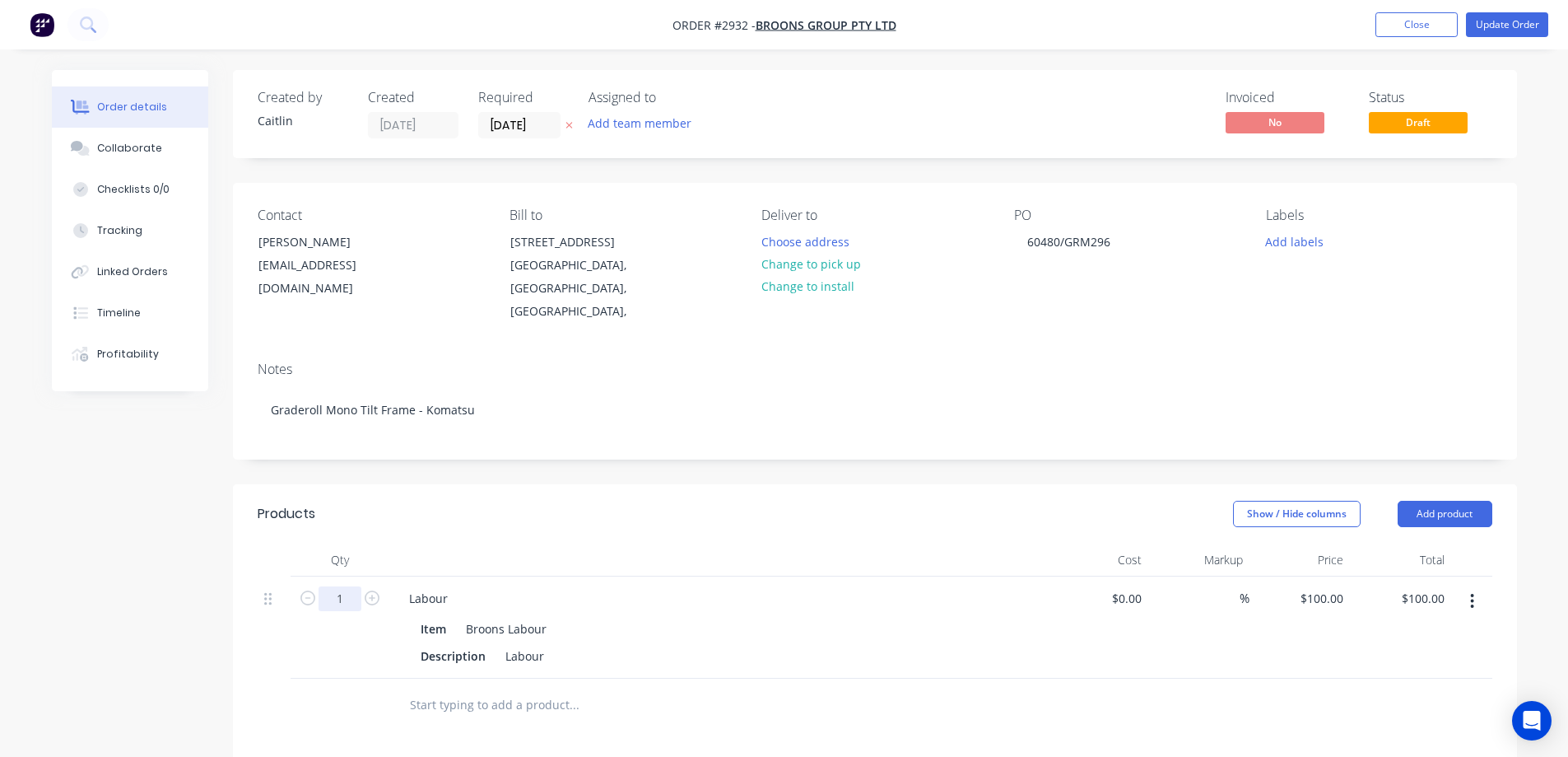
click at [349, 595] on input "1" at bounding box center [340, 598] width 43 height 25
type input "68.2"
click at [180, 574] on div "Created by Caitlin Created 05/09/25 Required 05/09/25 Assigned to Add team memb…" at bounding box center [784, 611] width 1465 height 1082
type input "$6,820.00"
click at [146, 226] on button "Tracking" at bounding box center [130, 231] width 156 height 41
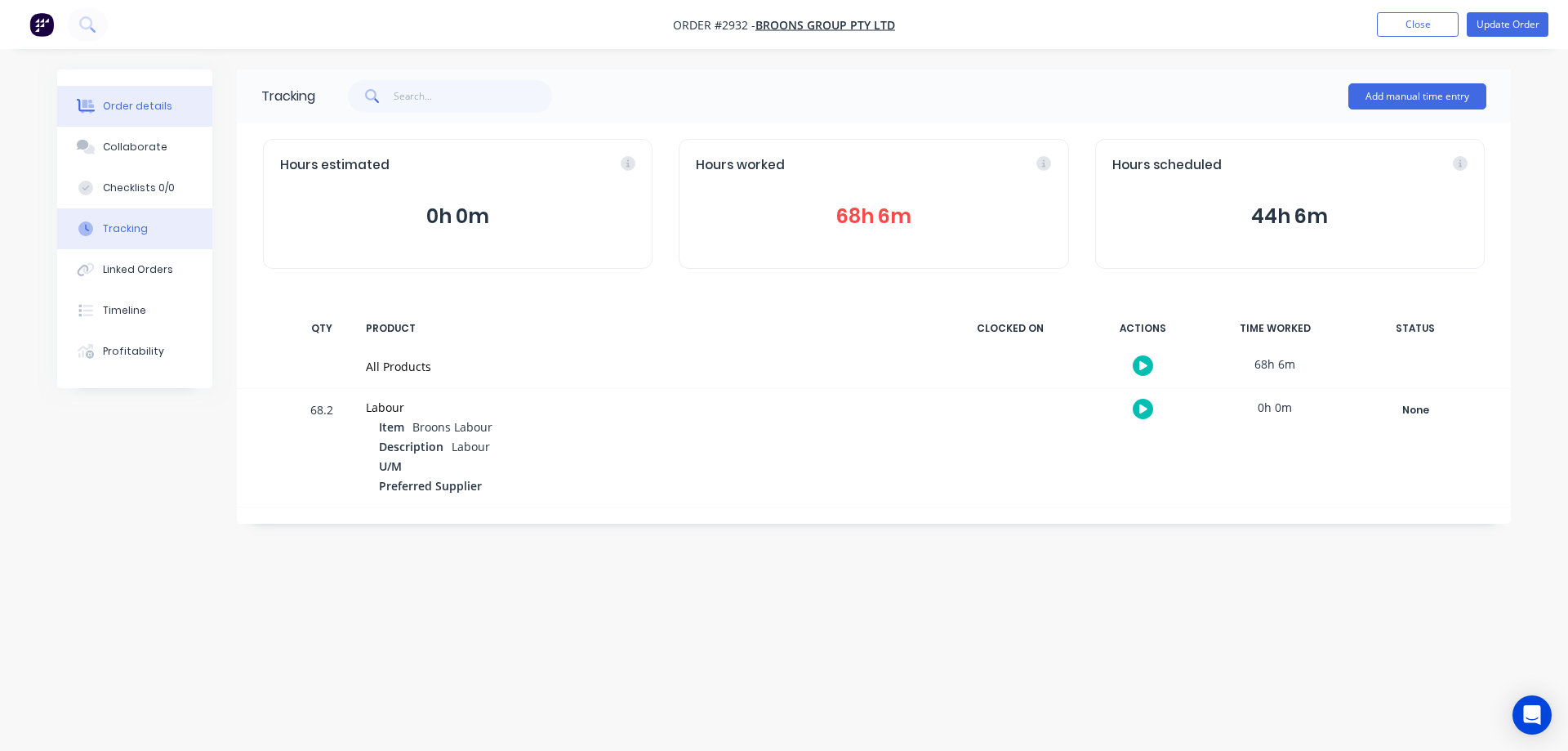
click at [142, 98] on button "Order details" at bounding box center [134, 106] width 155 height 41
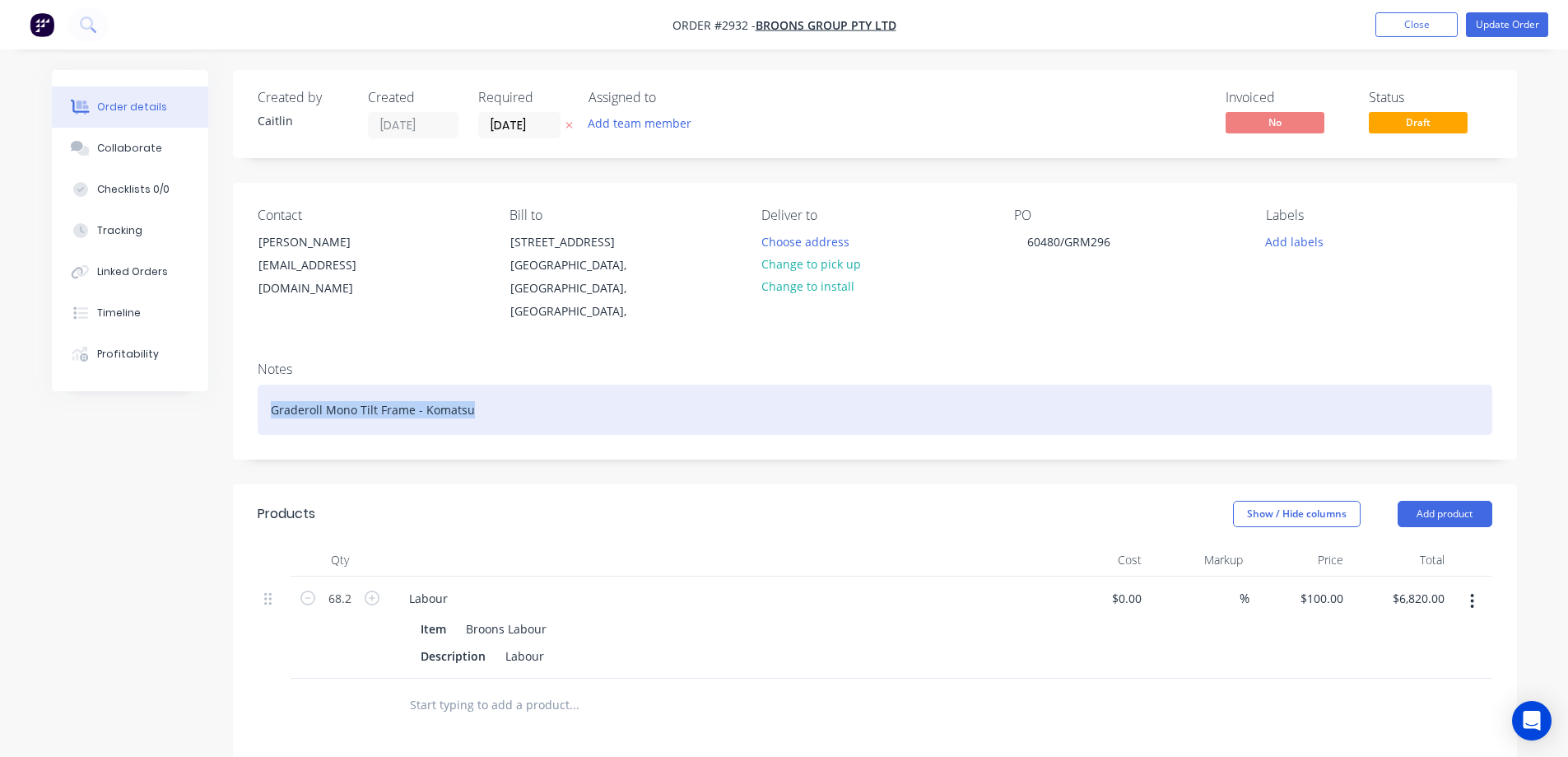
drag, startPoint x: 496, startPoint y: 395, endPoint x: 244, endPoint y: 382, distance: 252.3
click at [244, 382] on div "Notes Graderoll Mono Tilt Frame - Komatsu" at bounding box center [875, 403] width 1284 height 110
copy div "Graderoll Mono Tilt Frame - Komatsu"
paste div
drag, startPoint x: 505, startPoint y: 388, endPoint x: 269, endPoint y: 381, distance: 236.1
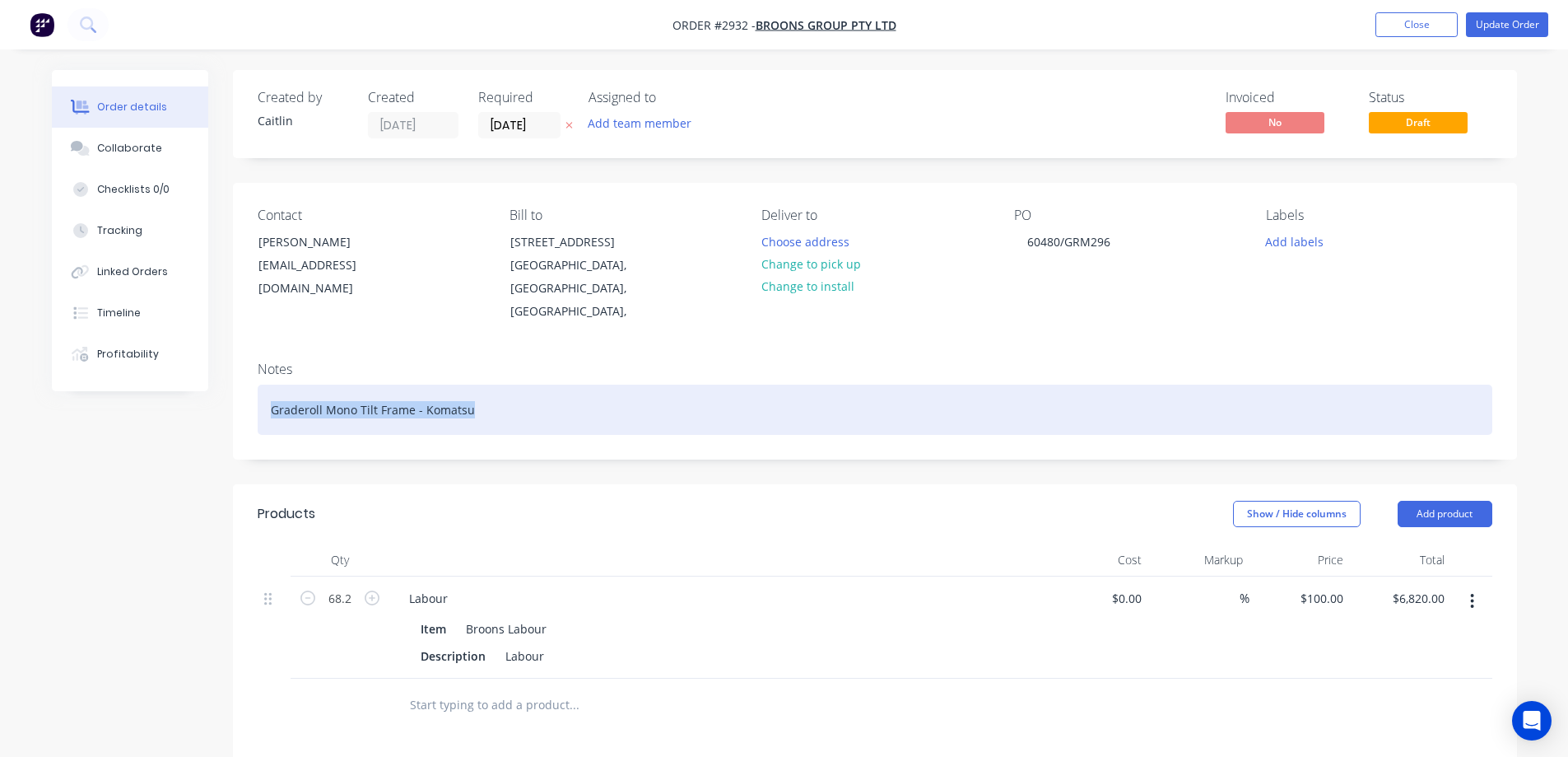
click at [269, 384] on div "Graderoll Mono Tilt Frame - Komatsu" at bounding box center [875, 409] width 1234 height 50
copy div "Graderoll Mono Tilt Frame - Komatsu"
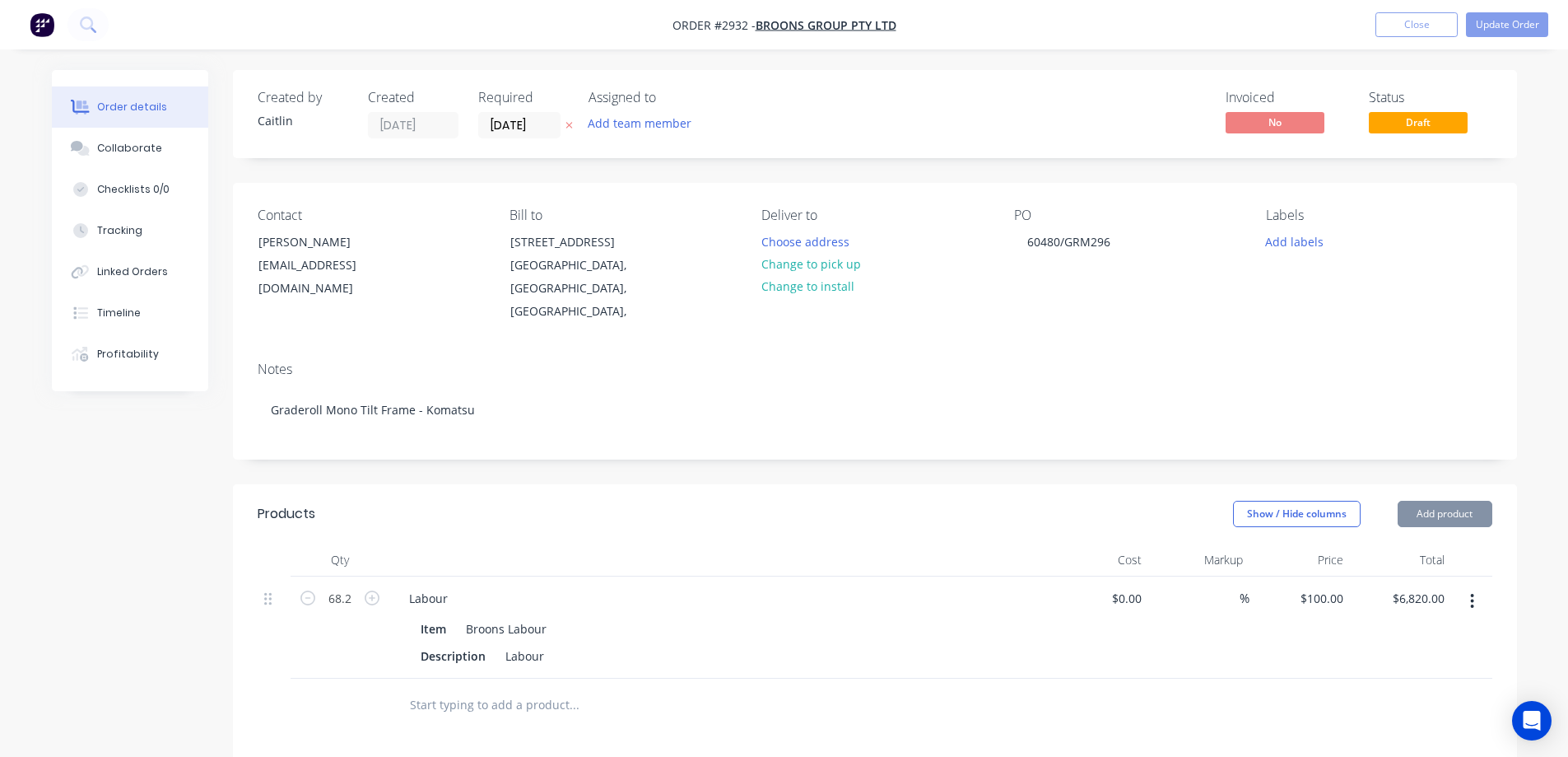
click at [541, 647] on div "Labour" at bounding box center [524, 656] width 52 height 24
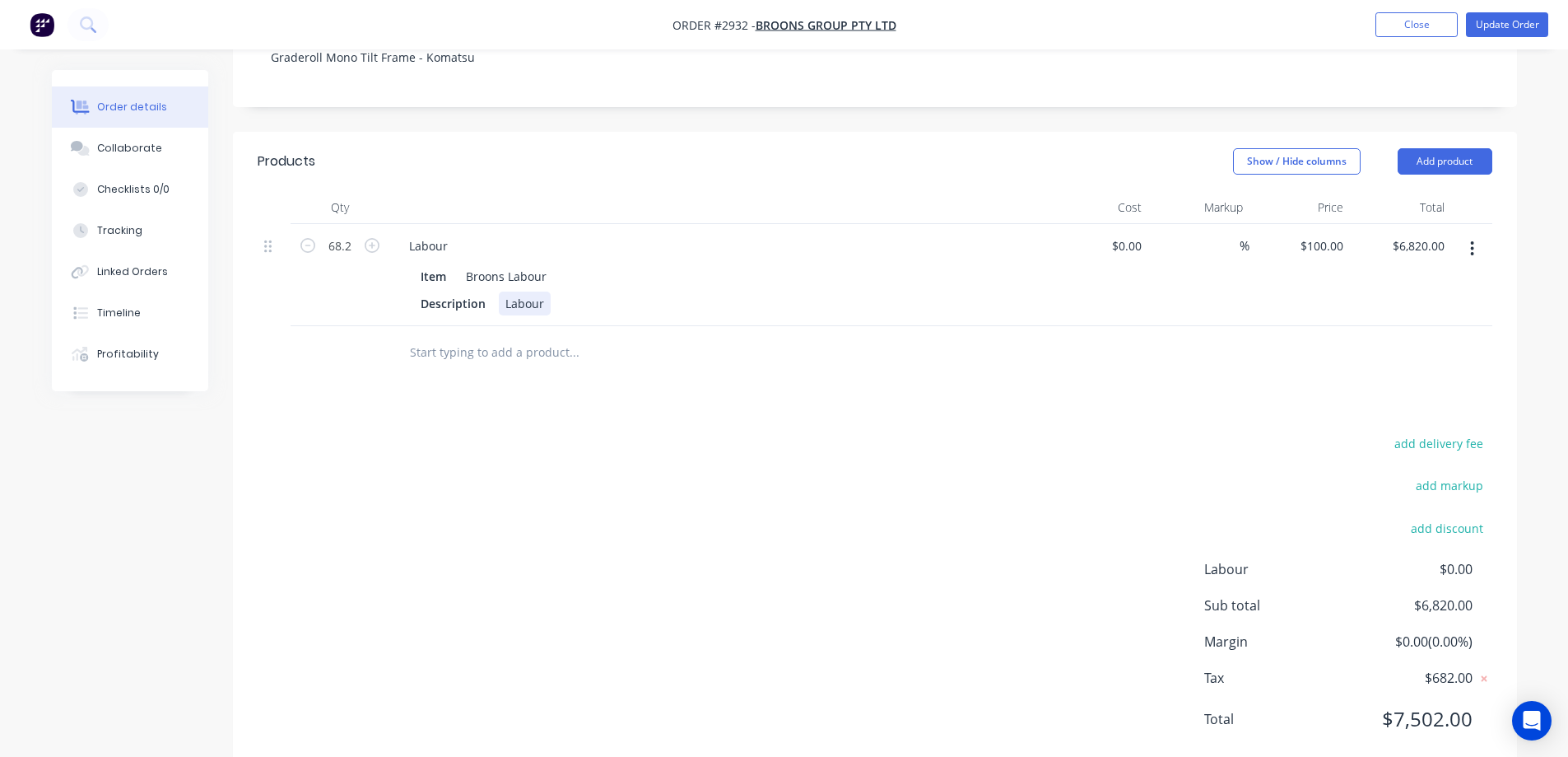
scroll to position [390, 0]
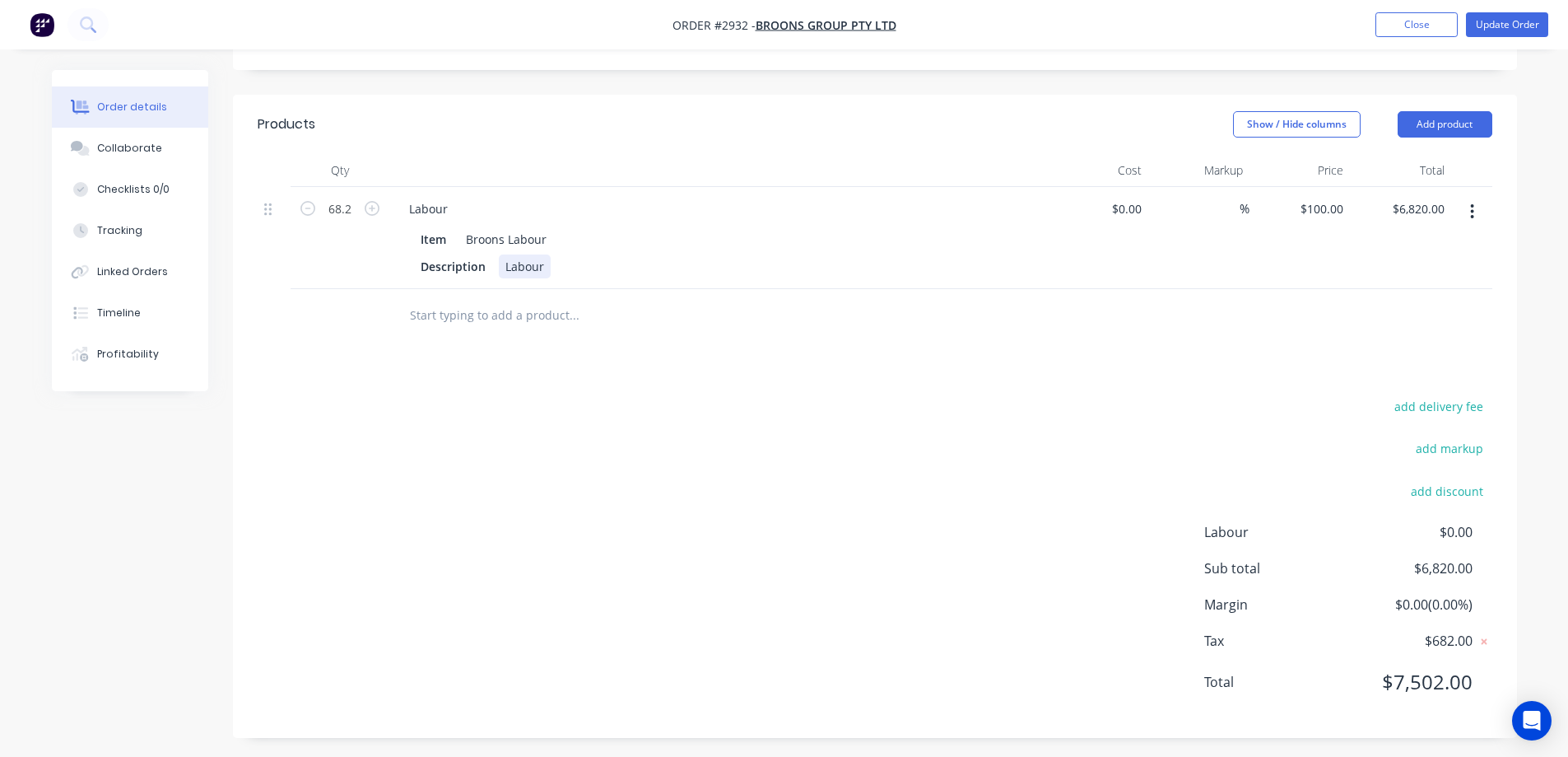
click at [542, 261] on div "Labour" at bounding box center [524, 267] width 52 height 24
click at [815, 327] on div at bounding box center [686, 315] width 593 height 54
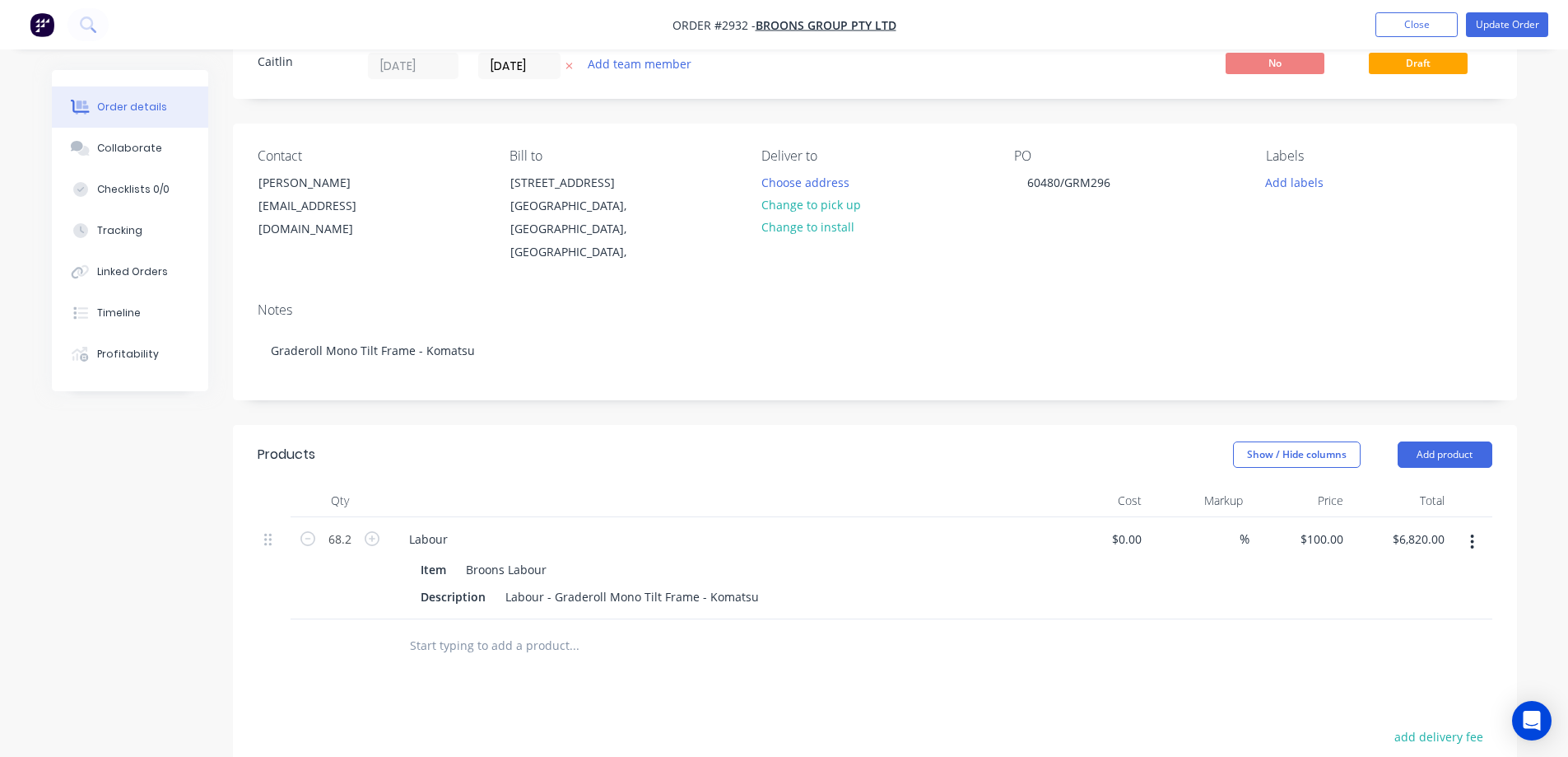
scroll to position [0, 0]
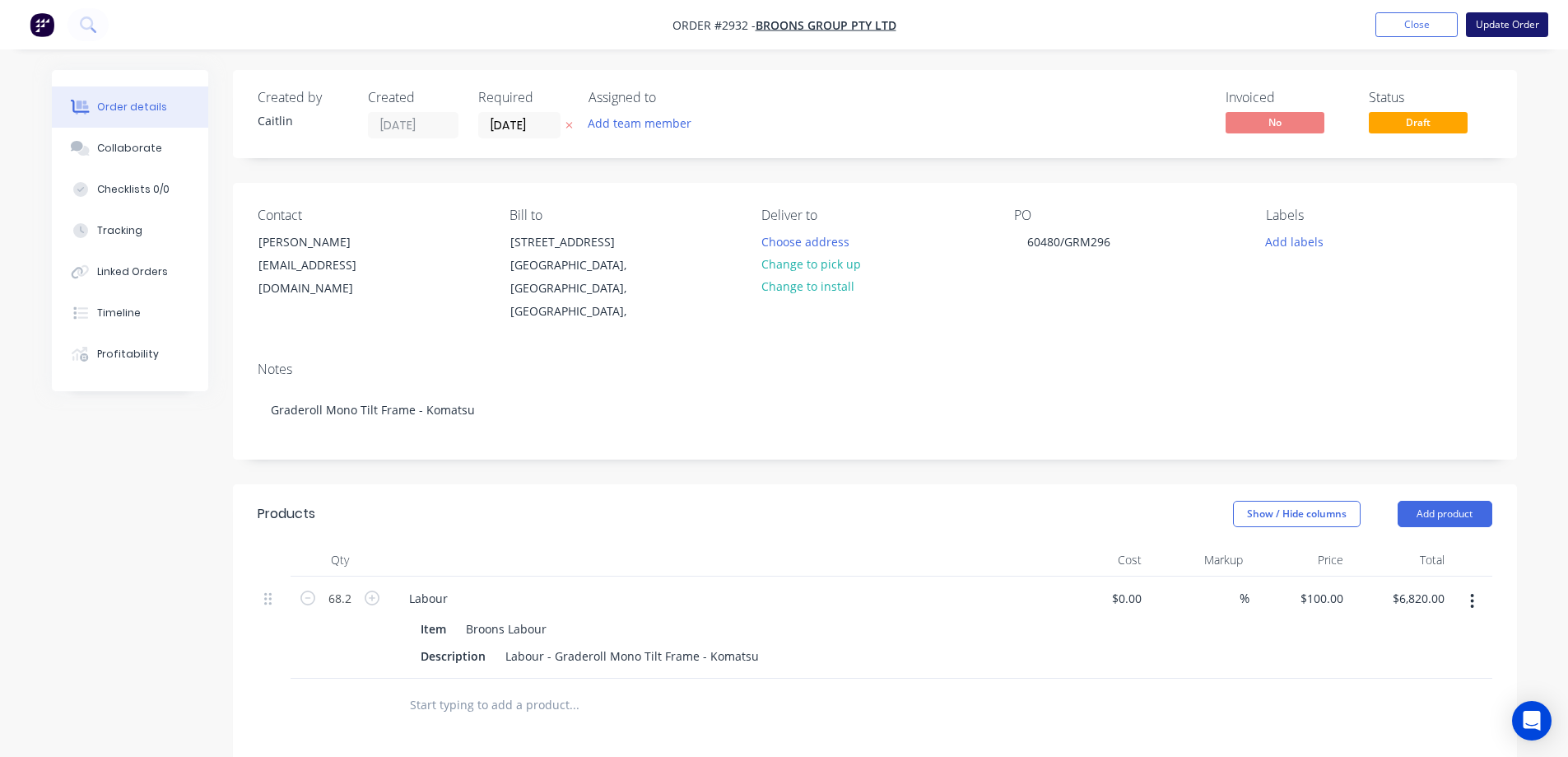
click at [1496, 24] on button "Update Order" at bounding box center [1507, 24] width 82 height 25
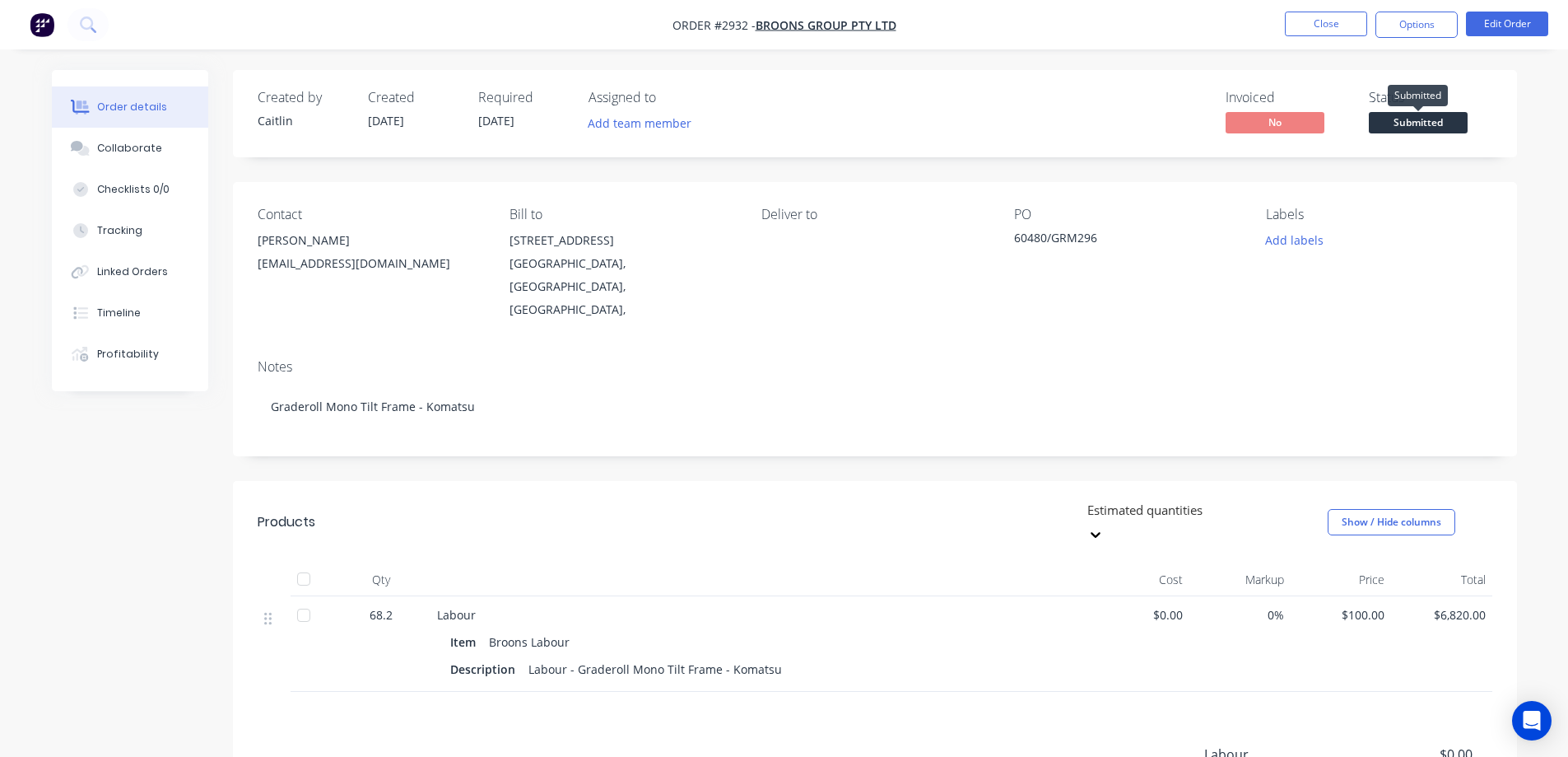
click at [1389, 120] on span "Submitted" at bounding box center [1419, 122] width 99 height 21
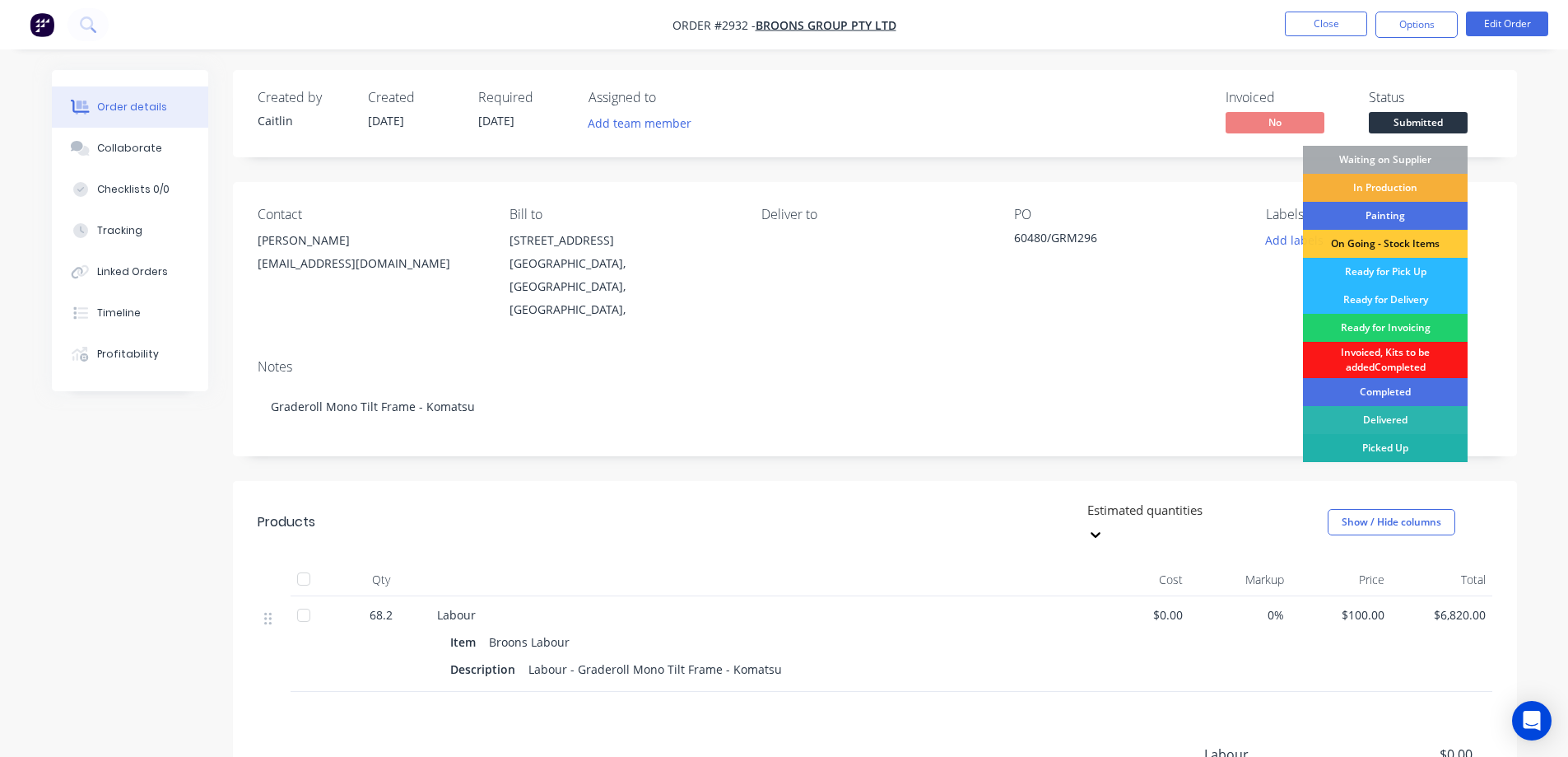
click at [1392, 442] on div "Picked Up" at bounding box center [1384, 448] width 165 height 28
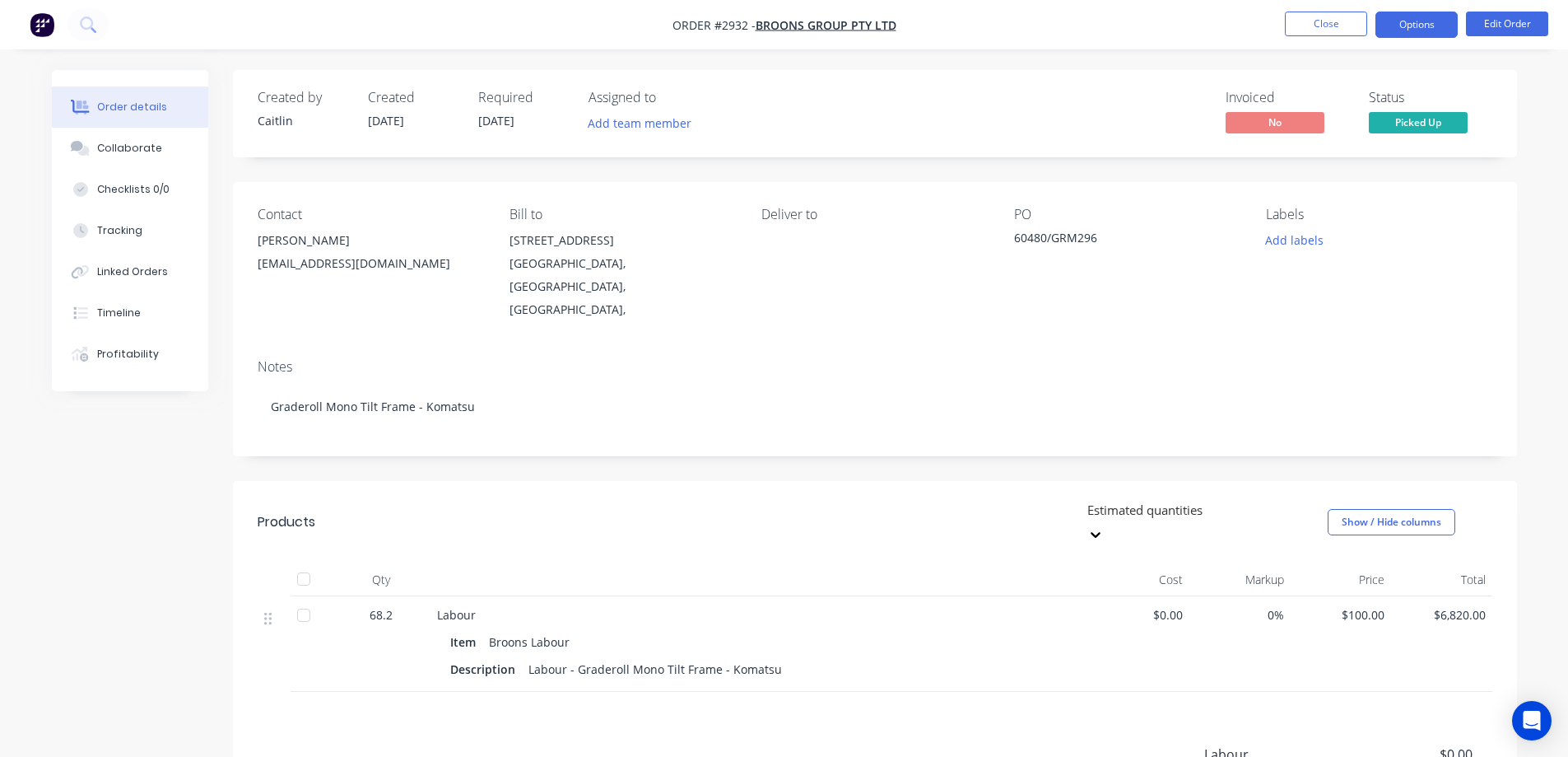
click at [1442, 21] on button "Options" at bounding box center [1416, 24] width 82 height 26
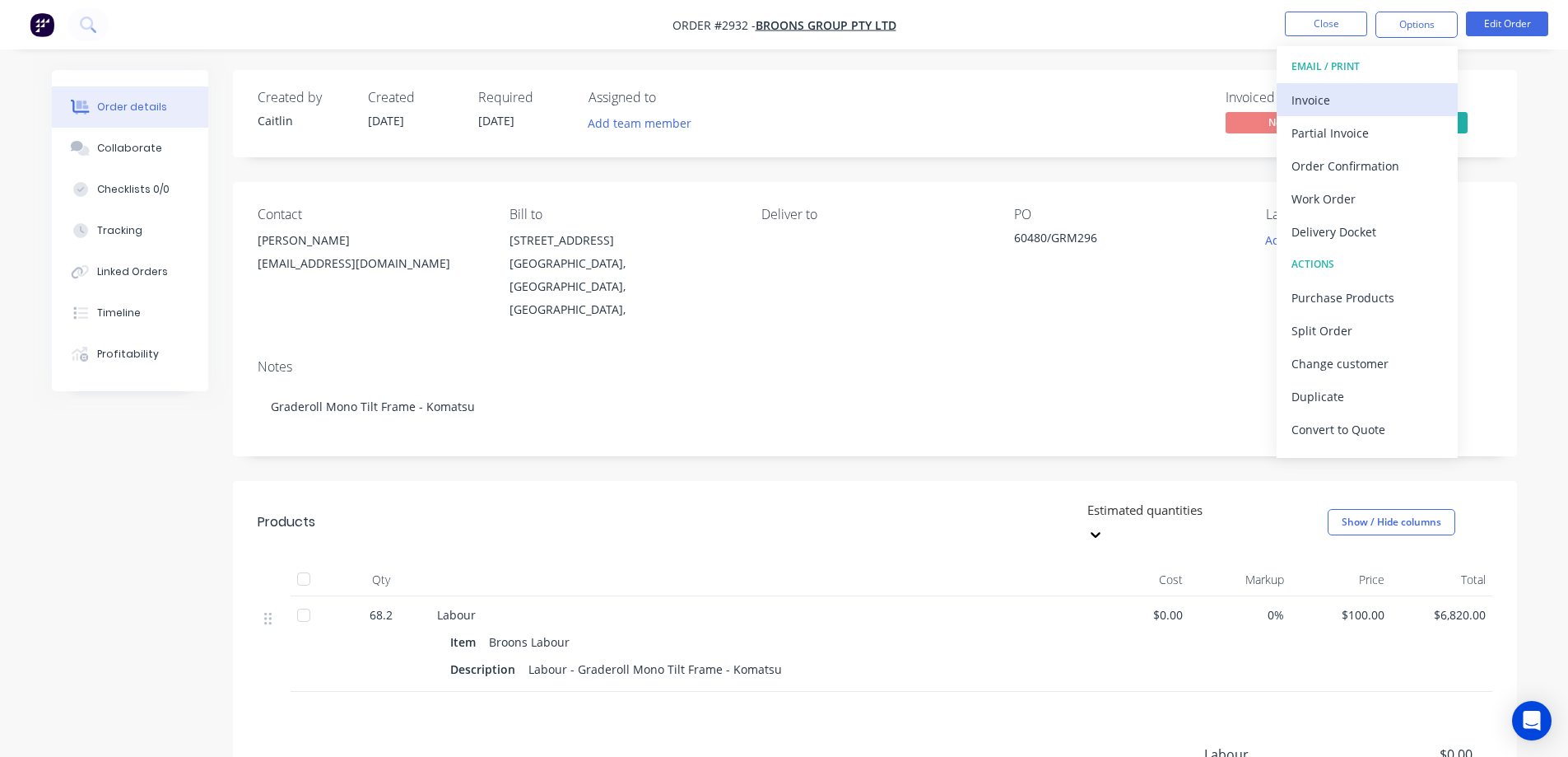
click at [1385, 100] on div "Invoice" at bounding box center [1366, 100] width 151 height 24
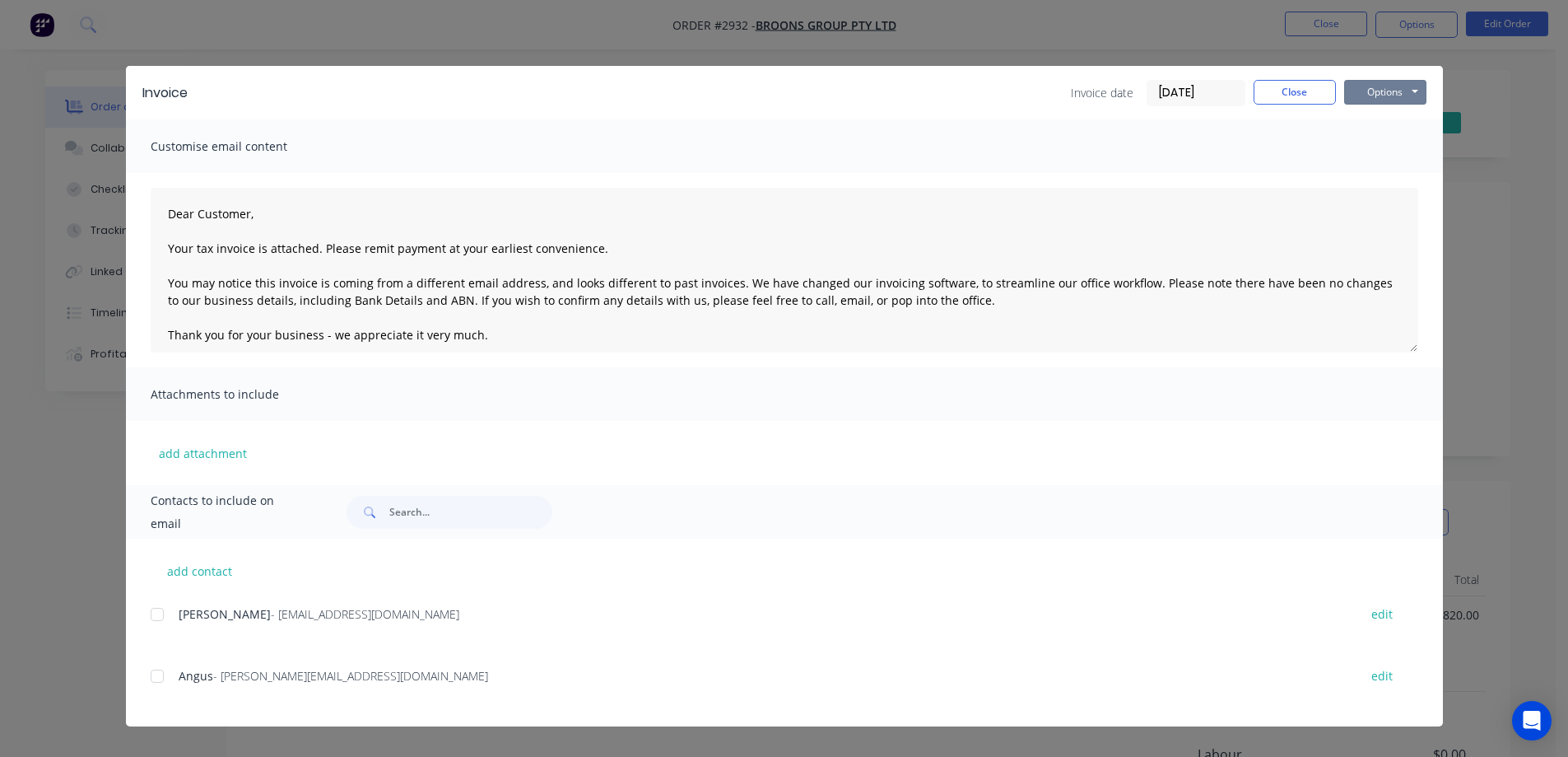
click at [1385, 100] on button "Options" at bounding box center [1385, 91] width 82 height 25
click at [1388, 134] on button "Preview" at bounding box center [1396, 121] width 105 height 27
click at [1380, 96] on button "Options" at bounding box center [1385, 91] width 82 height 25
click at [155, 618] on div at bounding box center [157, 614] width 33 height 33
click at [157, 681] on div at bounding box center [157, 676] width 33 height 33
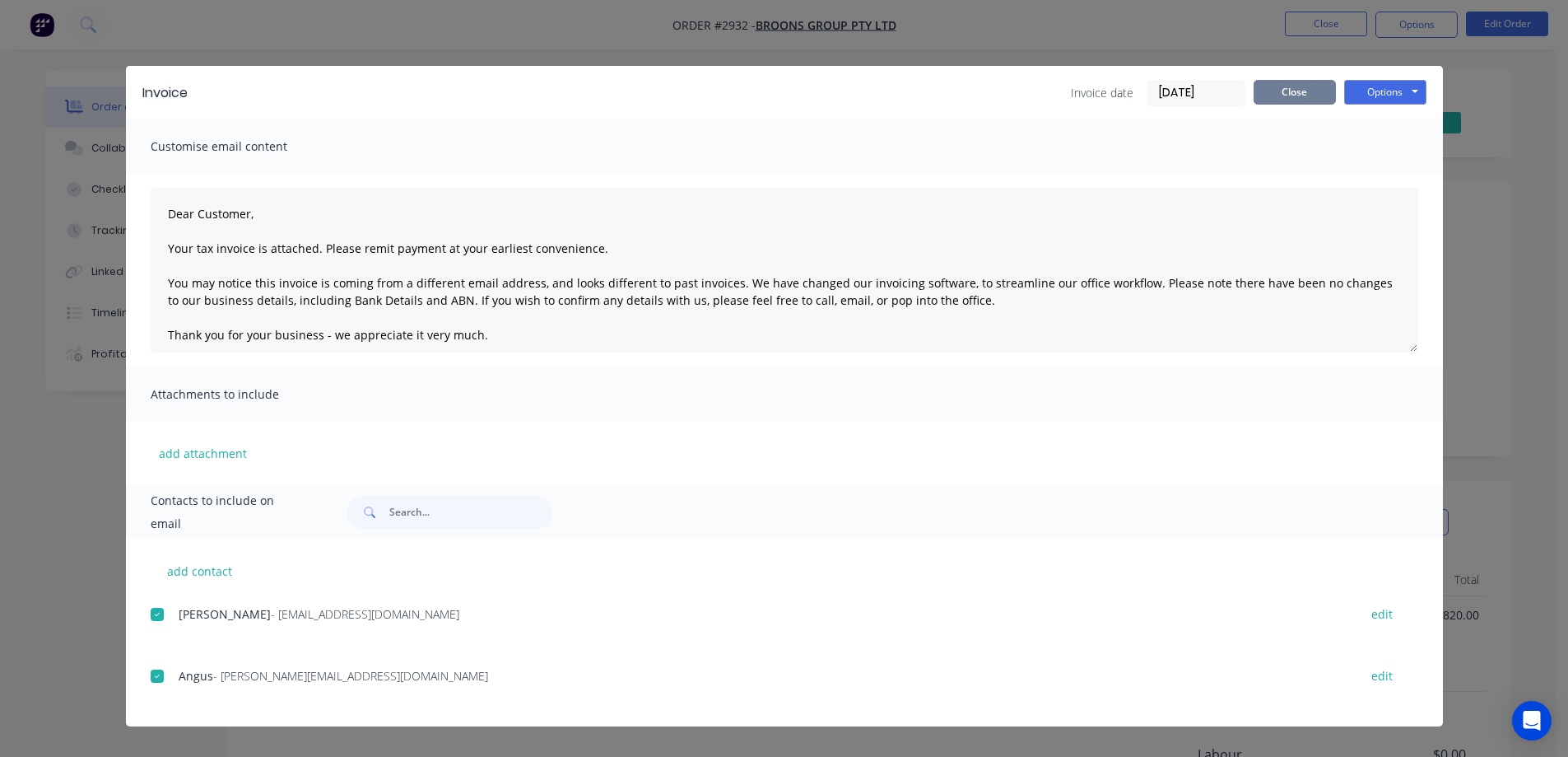
click at [1304, 96] on button "Close" at bounding box center [1295, 91] width 82 height 25
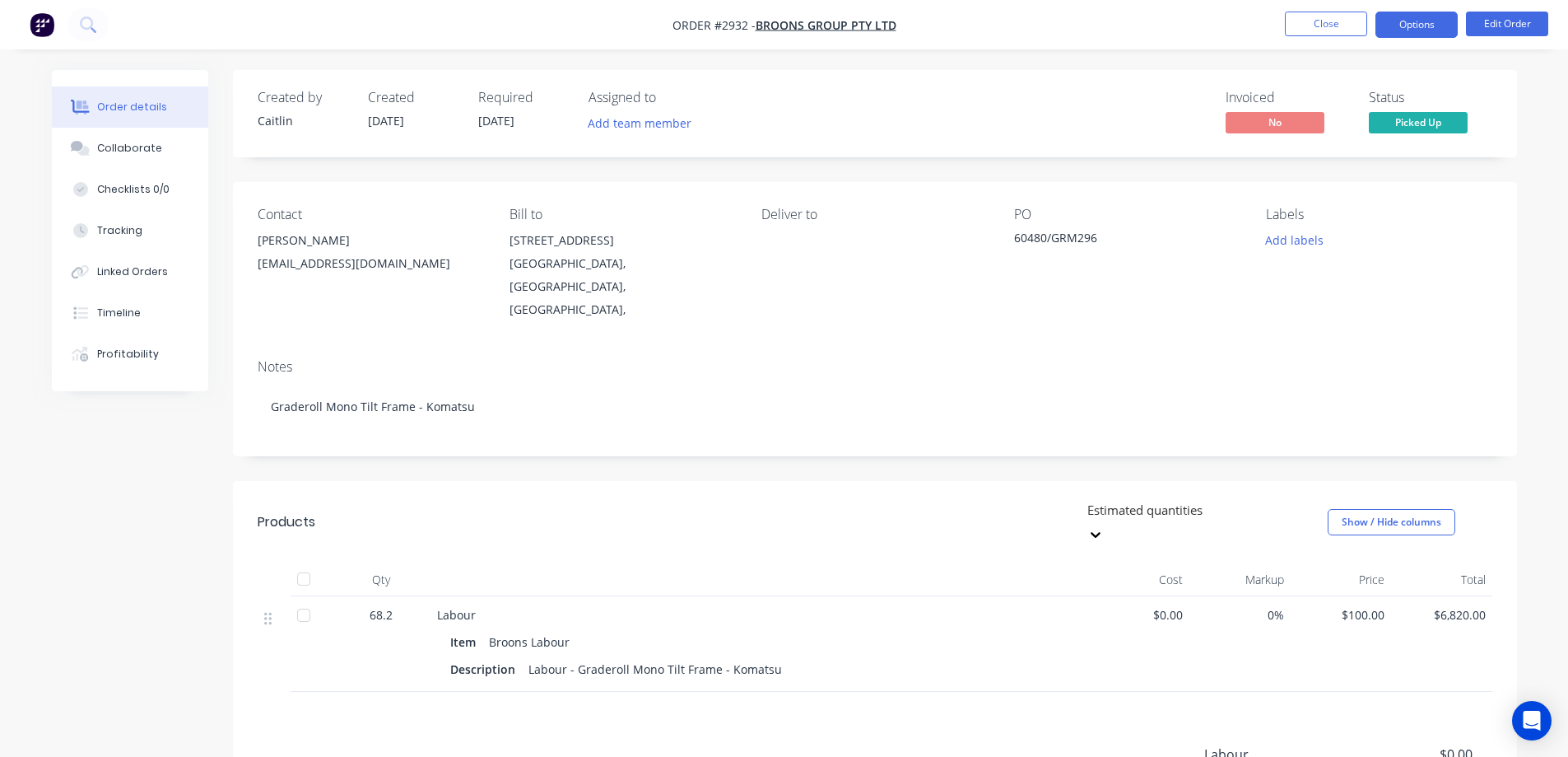
click at [1424, 21] on button "Options" at bounding box center [1416, 24] width 82 height 26
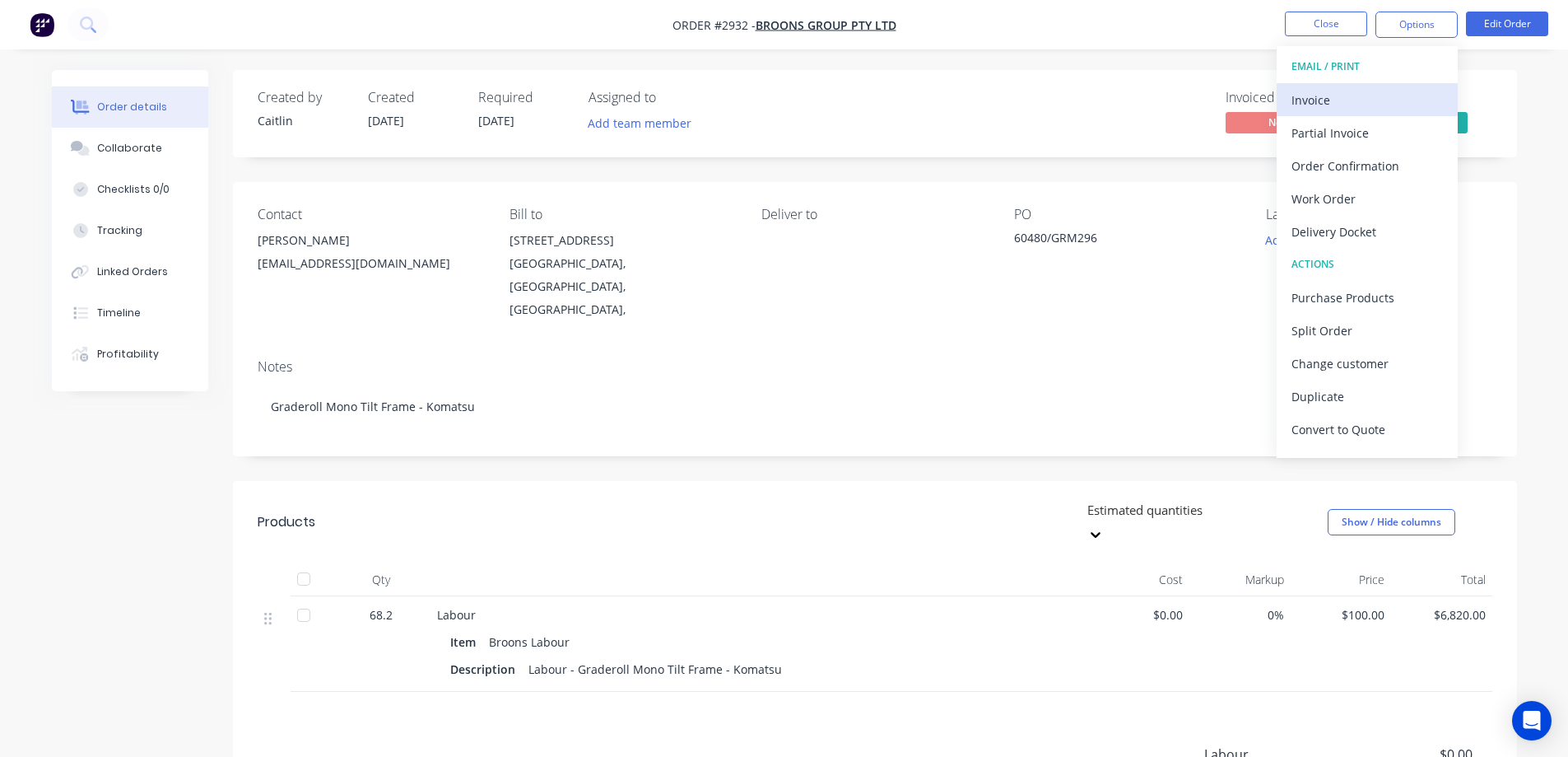
click at [1393, 100] on div "Invoice" at bounding box center [1366, 100] width 151 height 24
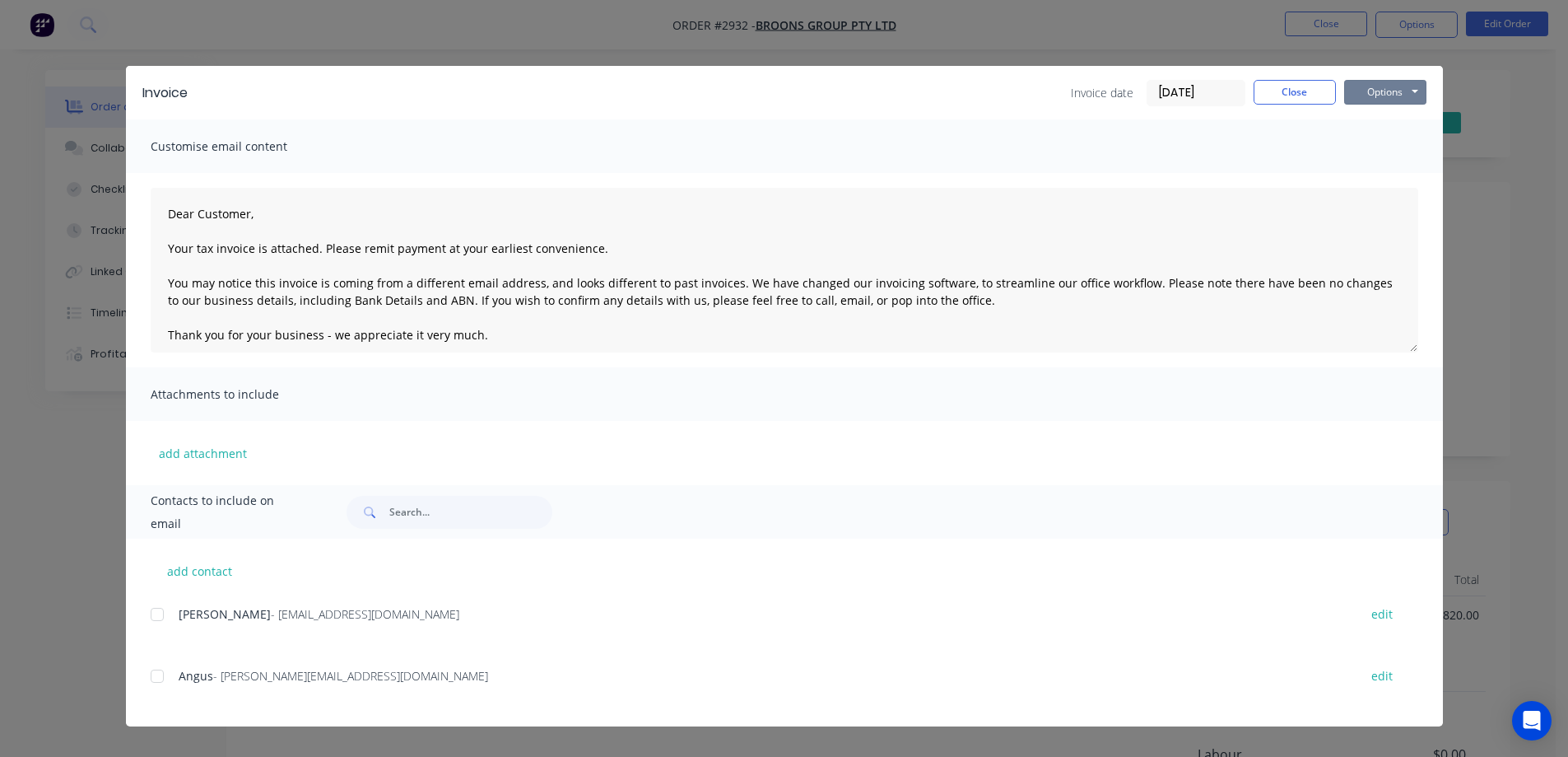
click at [1393, 100] on button "Options" at bounding box center [1385, 91] width 82 height 25
click at [150, 619] on div at bounding box center [157, 614] width 33 height 33
click at [157, 681] on div at bounding box center [157, 676] width 33 height 33
click at [1394, 106] on div "Invoice Invoice date 13/10/25 Close Options Preview Print Email" at bounding box center [784, 92] width 1317 height 54
click at [1396, 93] on button "Options" at bounding box center [1385, 91] width 82 height 25
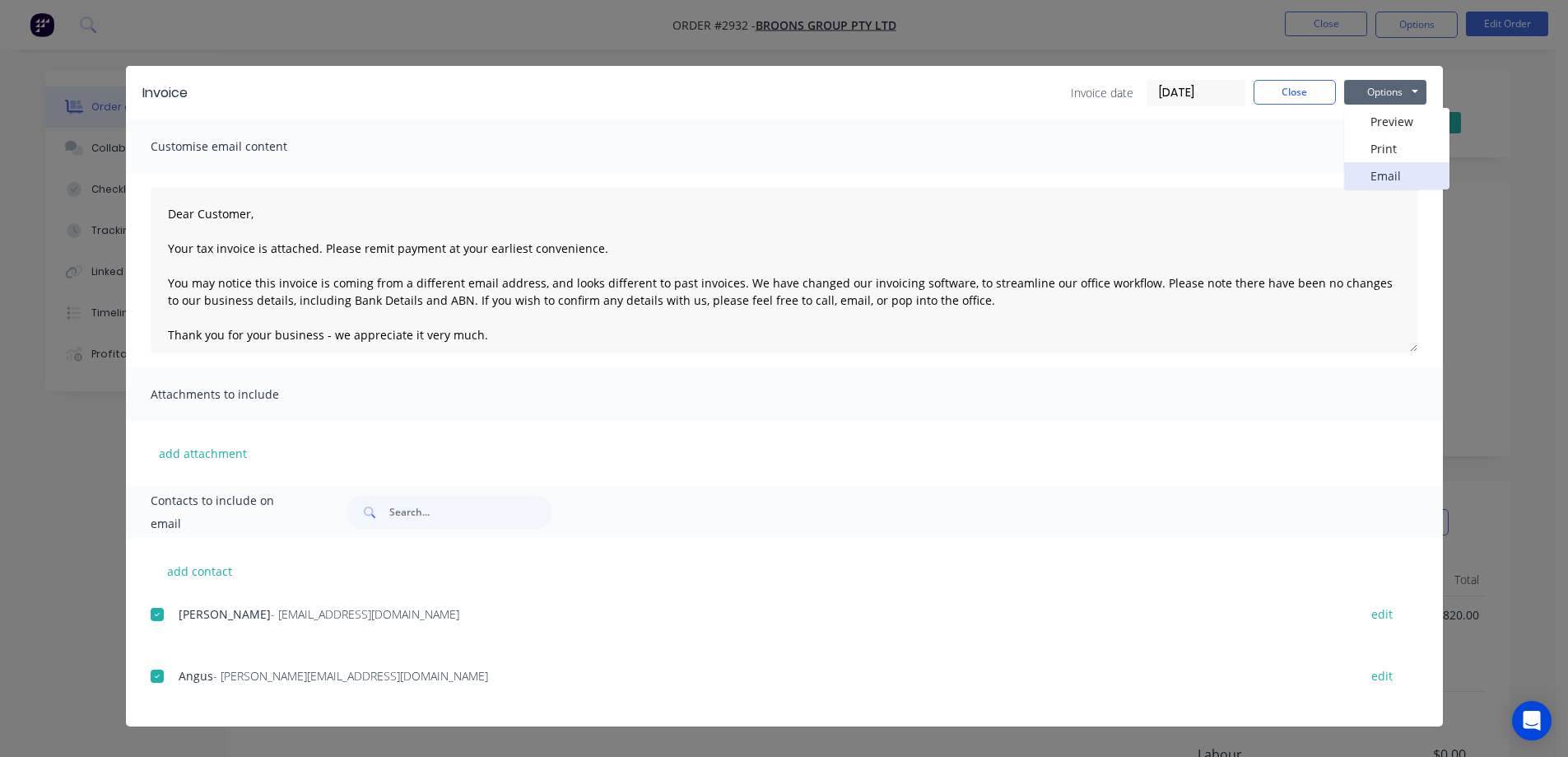
click at [1387, 167] on button "Email" at bounding box center [1396, 176] width 105 height 27
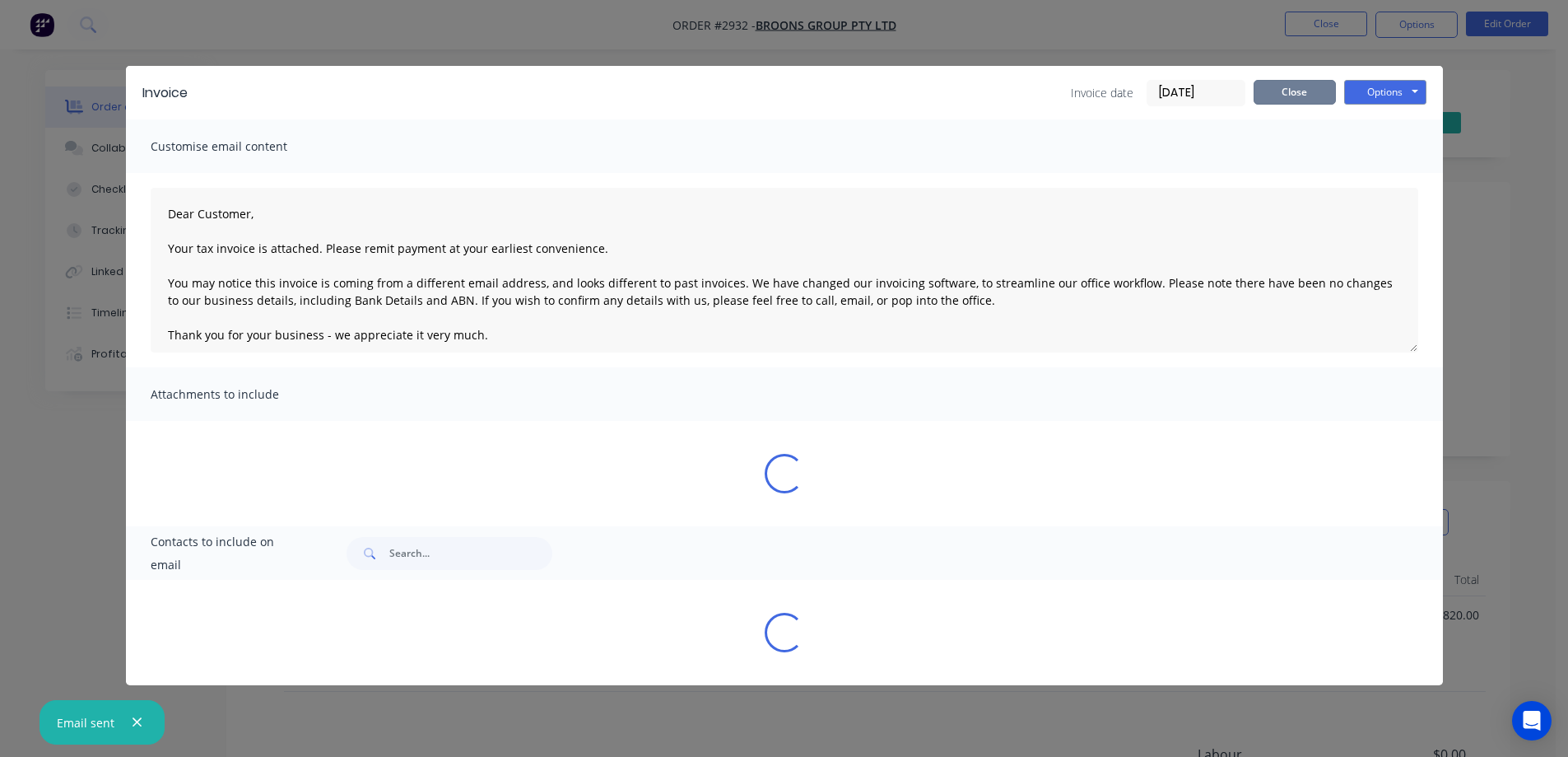
click at [1308, 97] on button "Close" at bounding box center [1295, 91] width 82 height 25
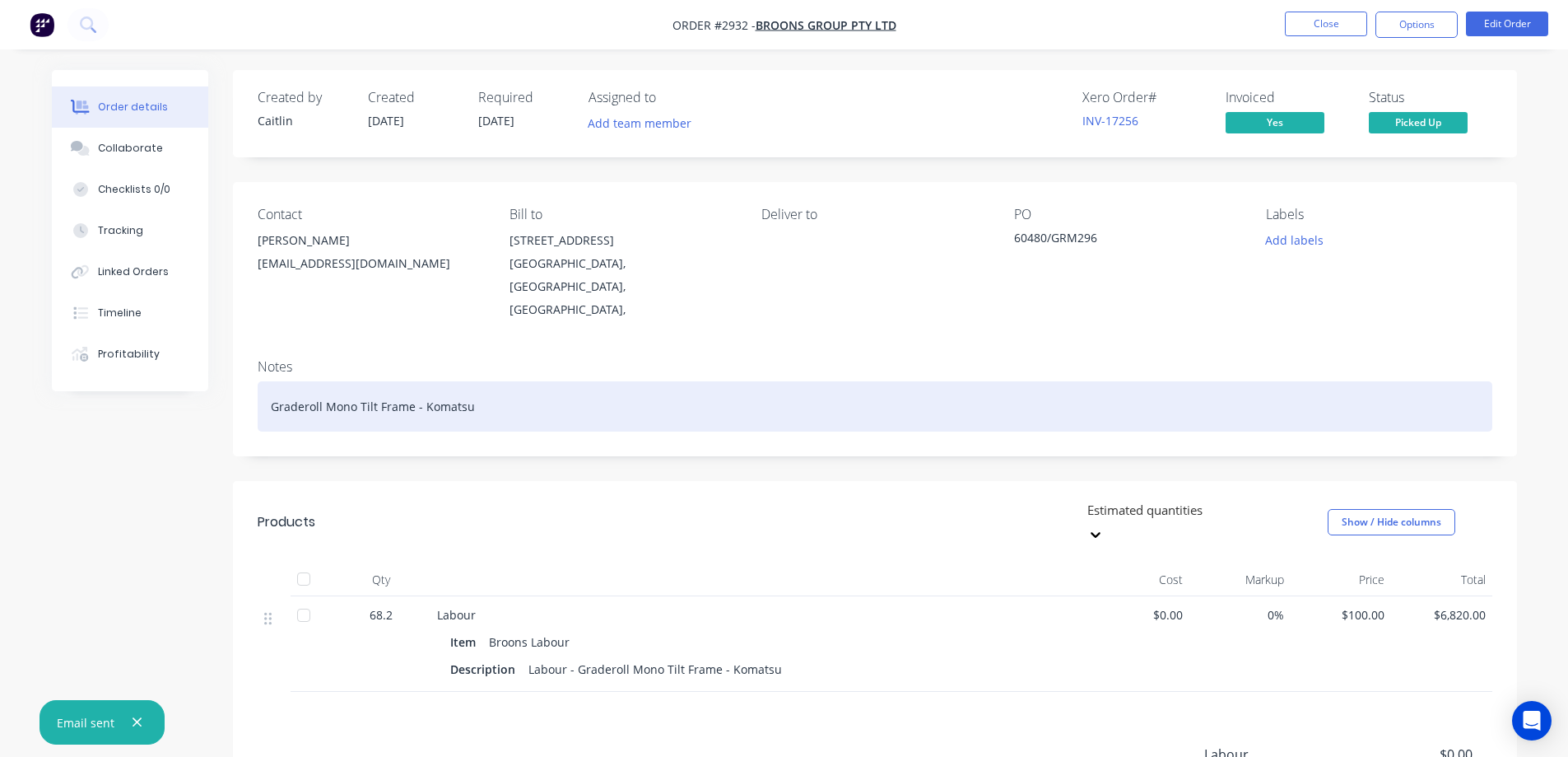
click at [491, 382] on div "Graderoll Mono Tilt Frame - Komatsu" at bounding box center [875, 406] width 1234 height 50
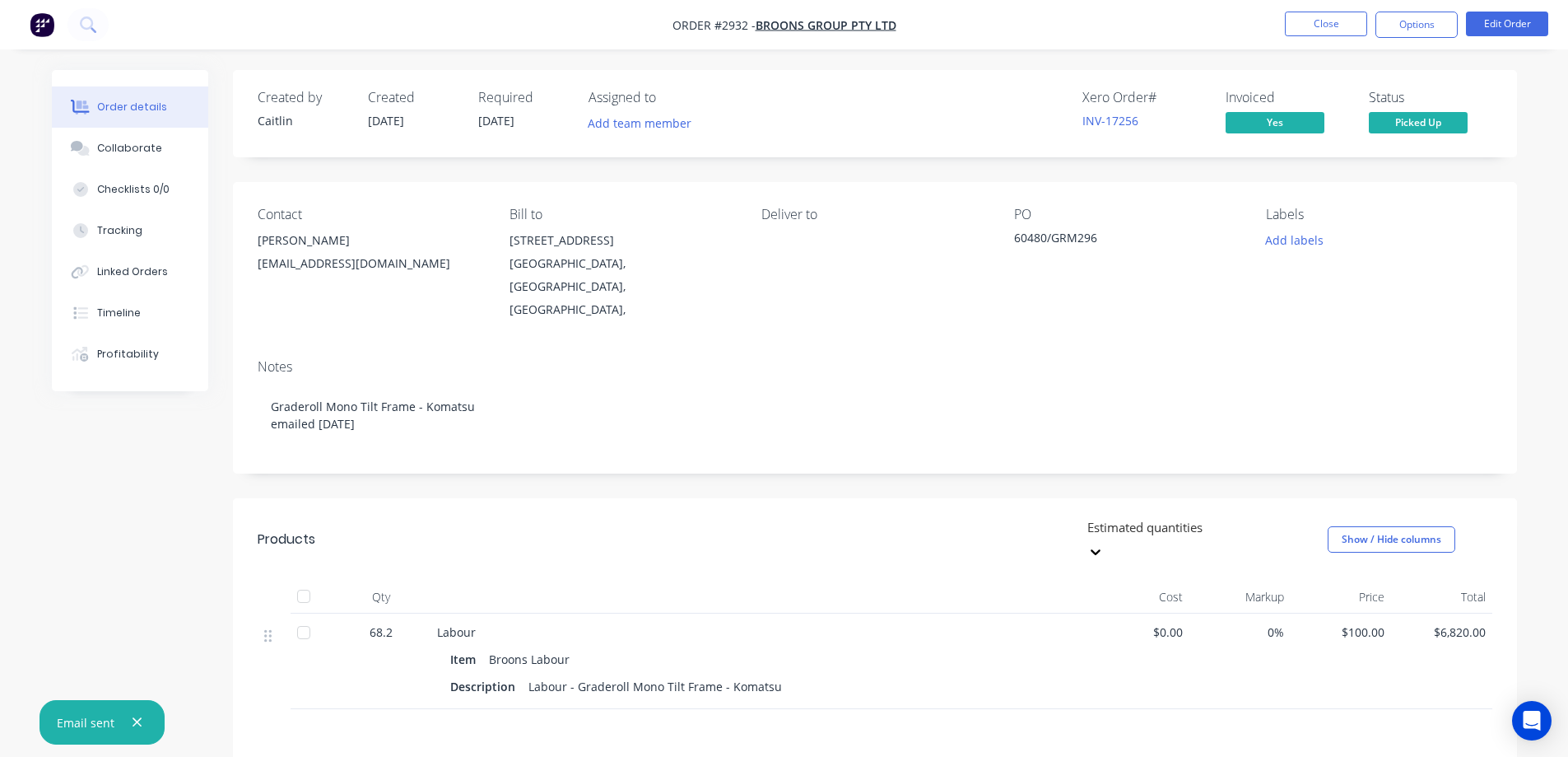
click at [133, 724] on icon "button" at bounding box center [137, 722] width 9 height 9
click at [194, 537] on div "Created by Caitlin Created 05/09/25 Required 05/09/25 Assigned to Add team memb…" at bounding box center [784, 536] width 1465 height 932
click at [1460, 21] on ul "Close Options Edit Order" at bounding box center [1416, 24] width 303 height 26
click at [1436, 17] on button "Options" at bounding box center [1416, 24] width 82 height 26
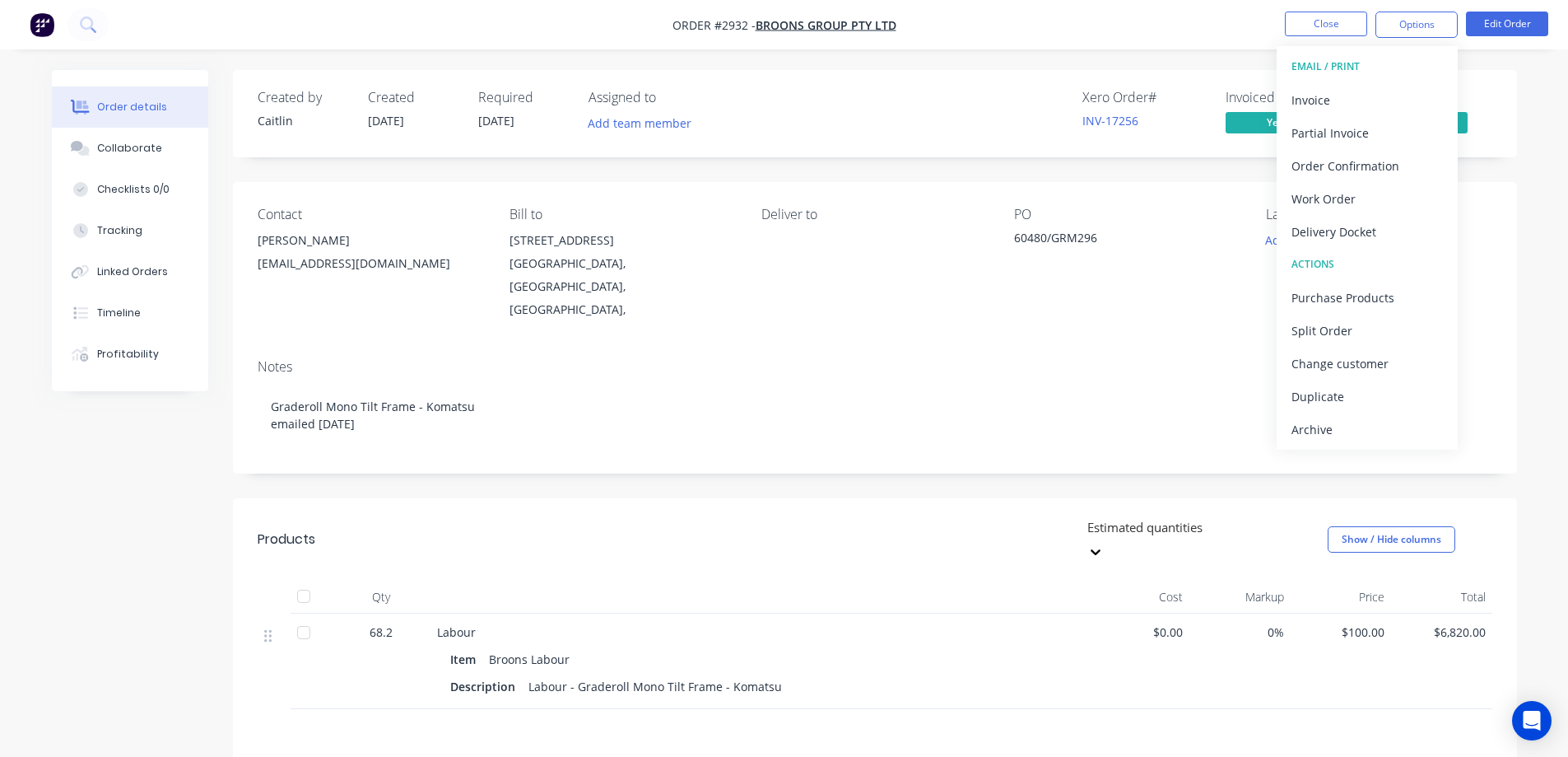
click at [1532, 293] on div "Order details Collaborate Checklists 0/0 Tracking Linked Orders Timeline Profit…" at bounding box center [784, 536] width 1498 height 932
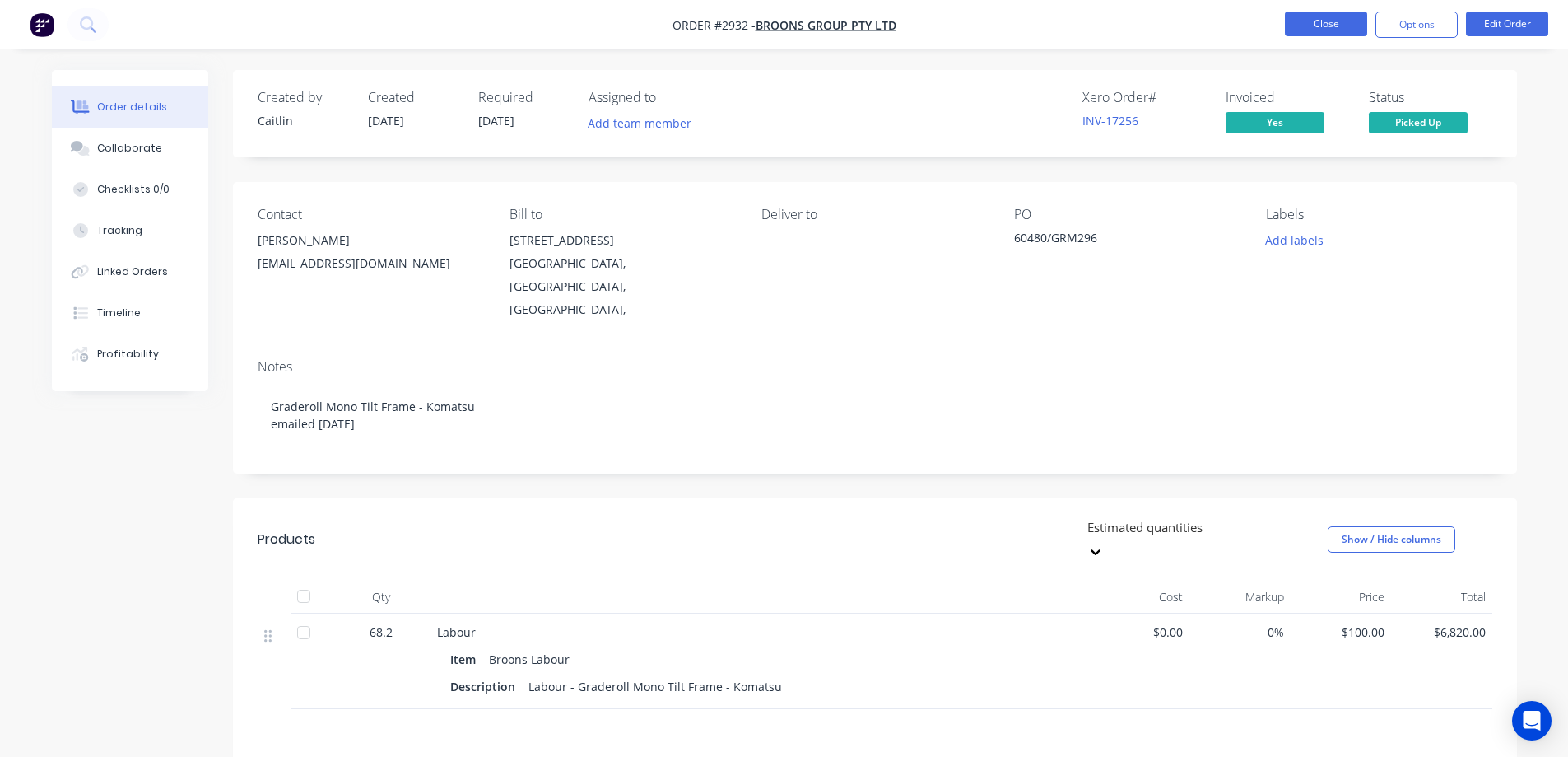
click at [1337, 25] on button "Close" at bounding box center [1325, 23] width 82 height 25
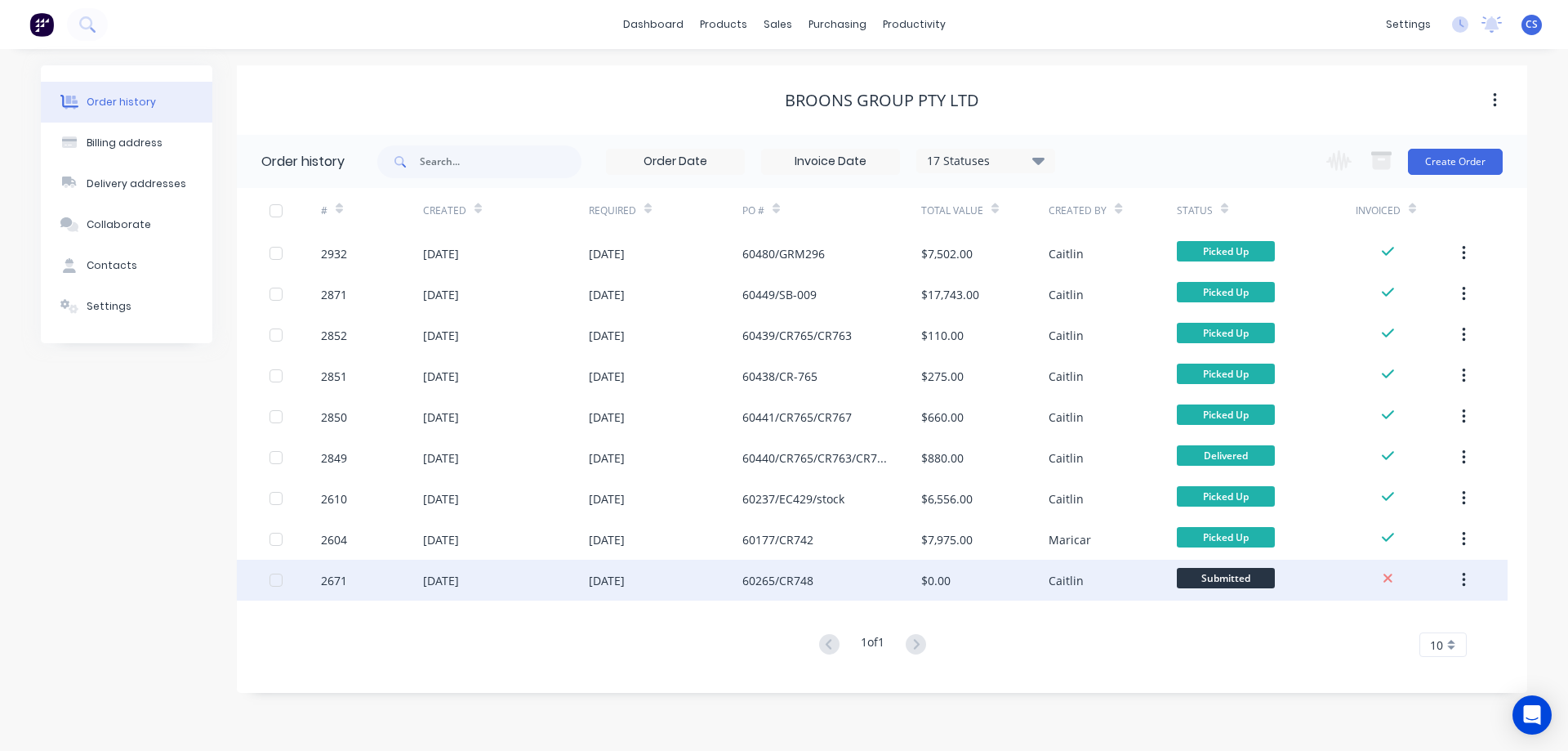
click at [834, 582] on div "60265/CR748" at bounding box center [831, 580] width 179 height 41
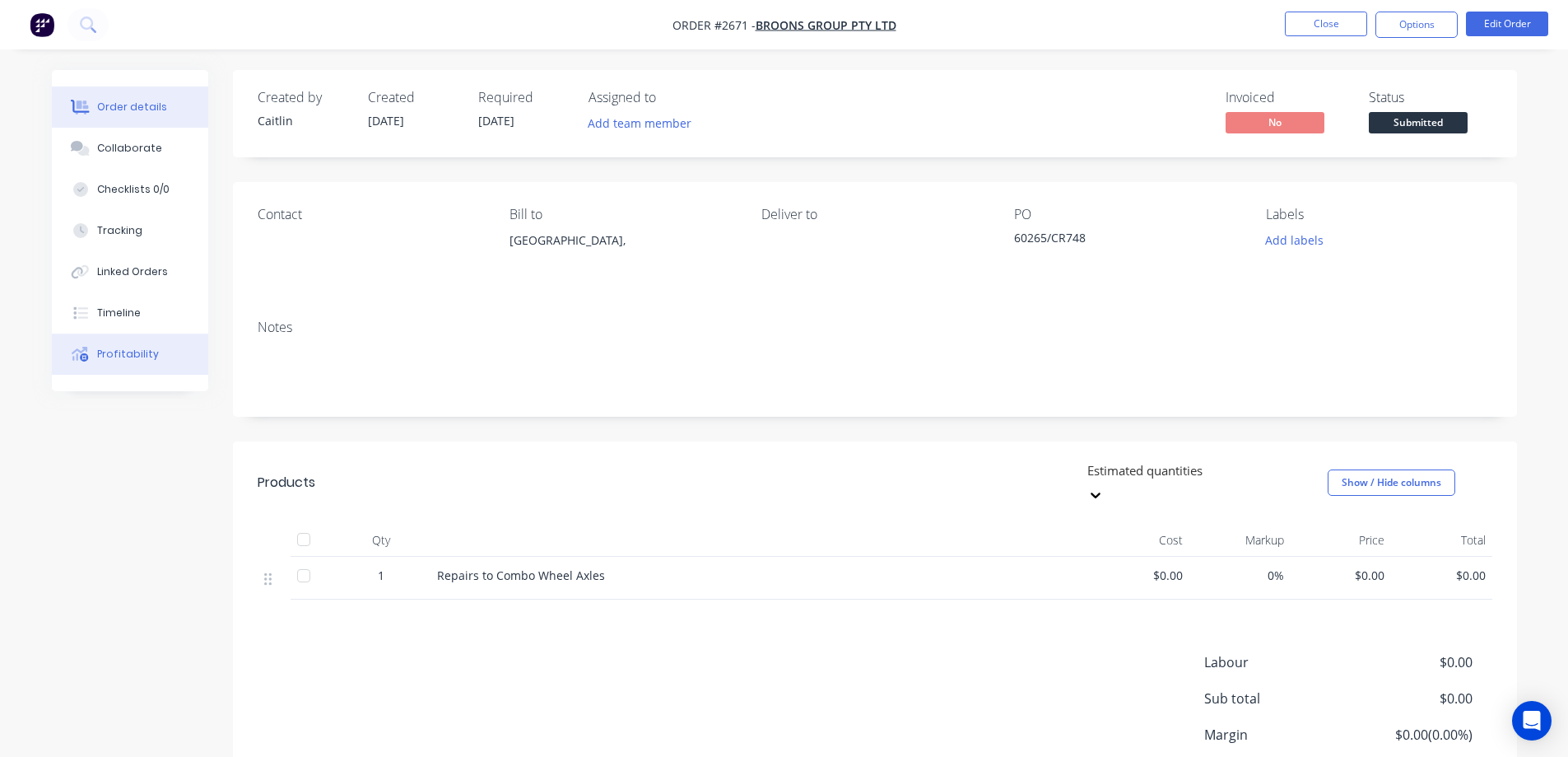
click at [114, 356] on div "Profitability" at bounding box center [128, 354] width 61 height 15
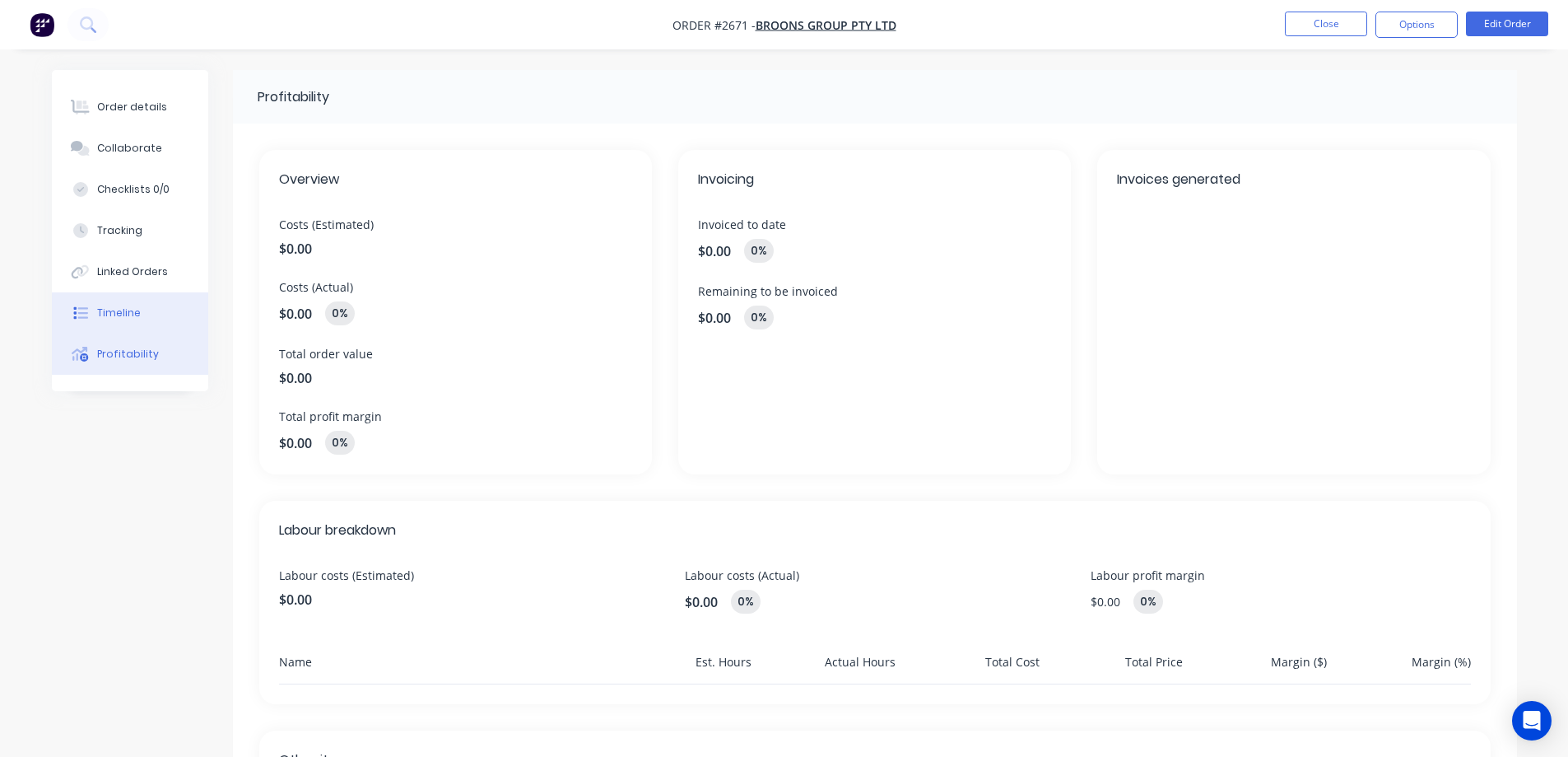
click at [142, 308] on button "Timeline" at bounding box center [130, 313] width 156 height 41
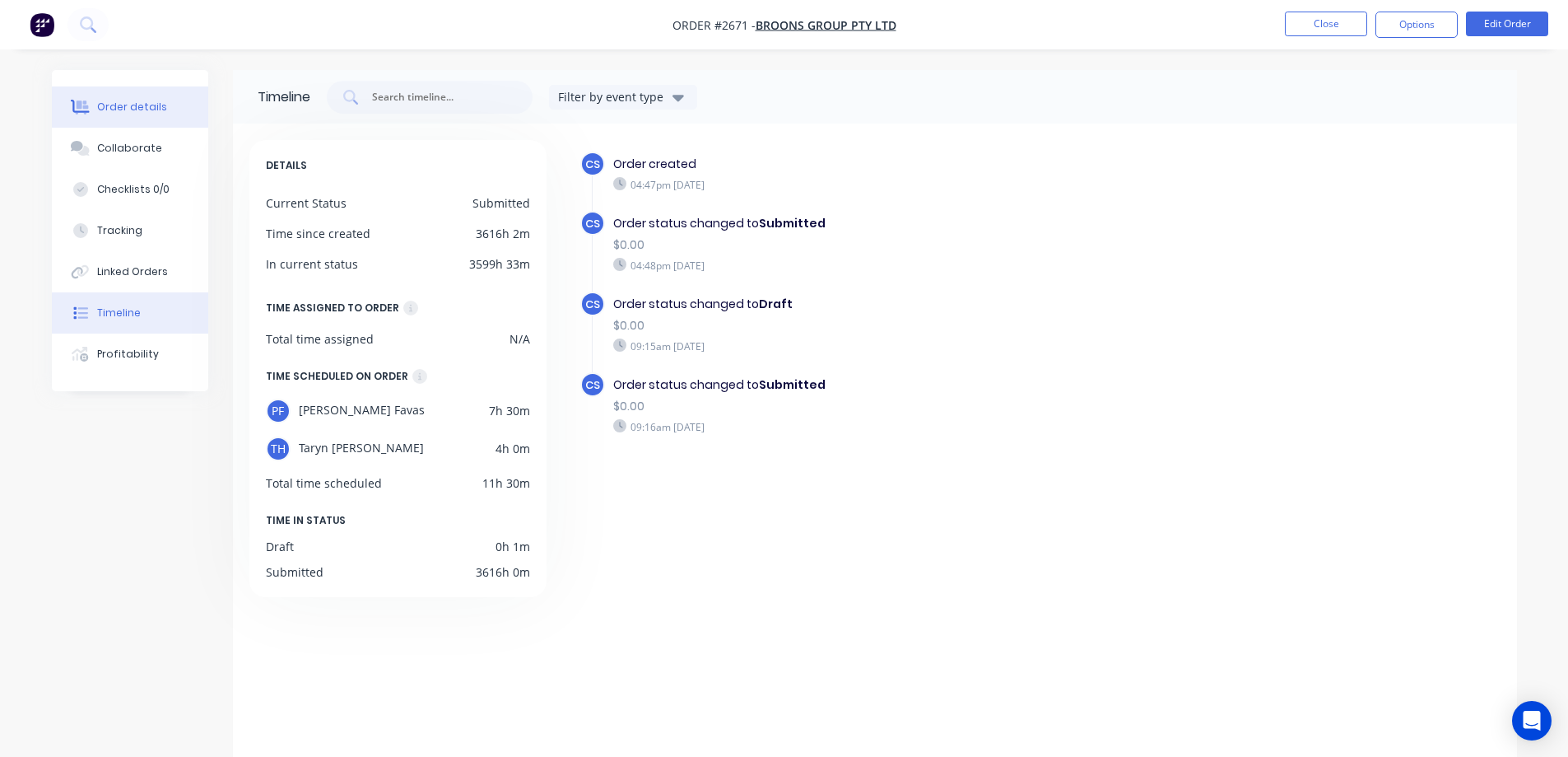
click at [180, 118] on button "Order details" at bounding box center [130, 107] width 156 height 41
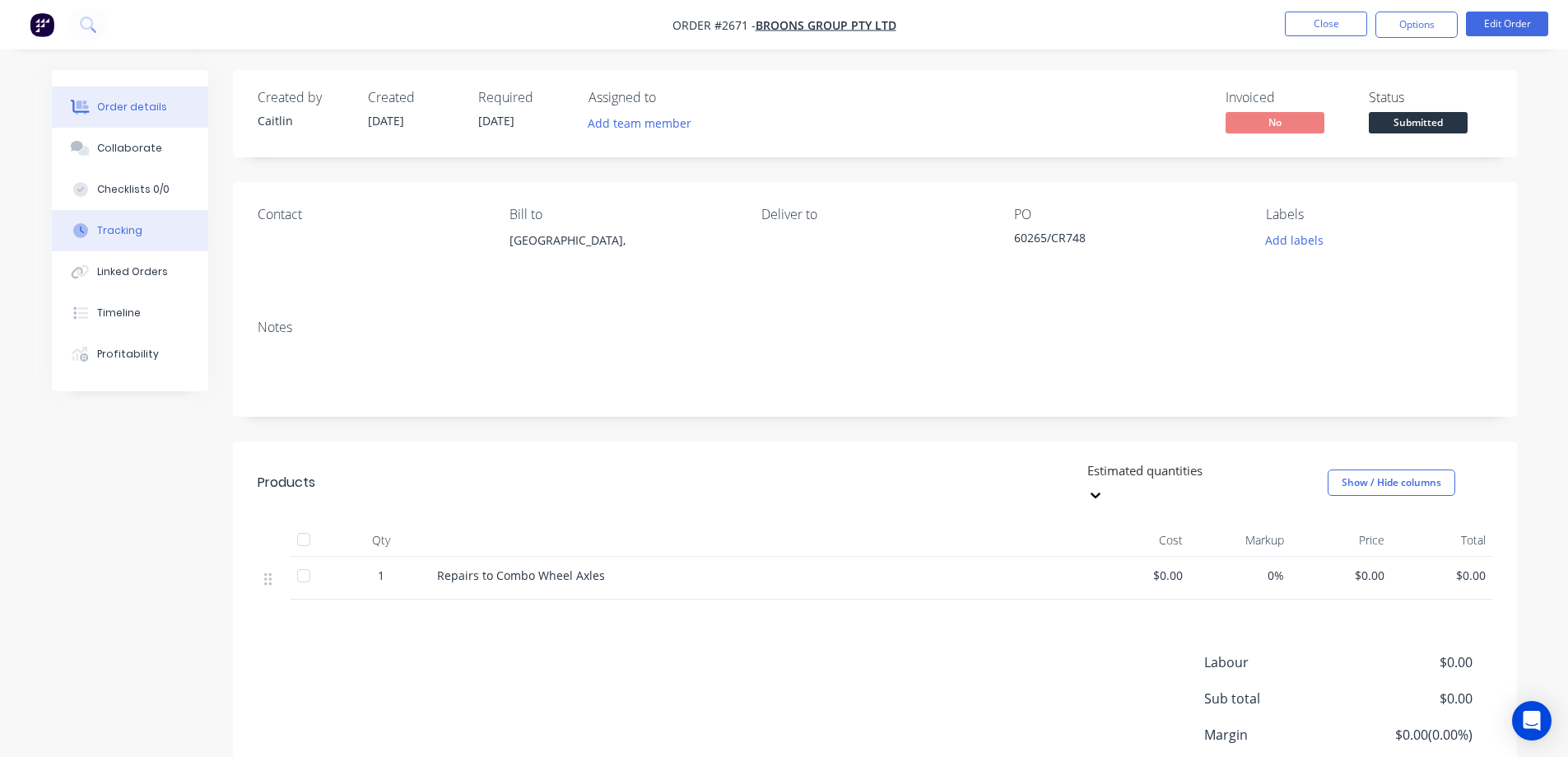
click at [139, 235] on div "Tracking" at bounding box center [120, 230] width 45 height 15
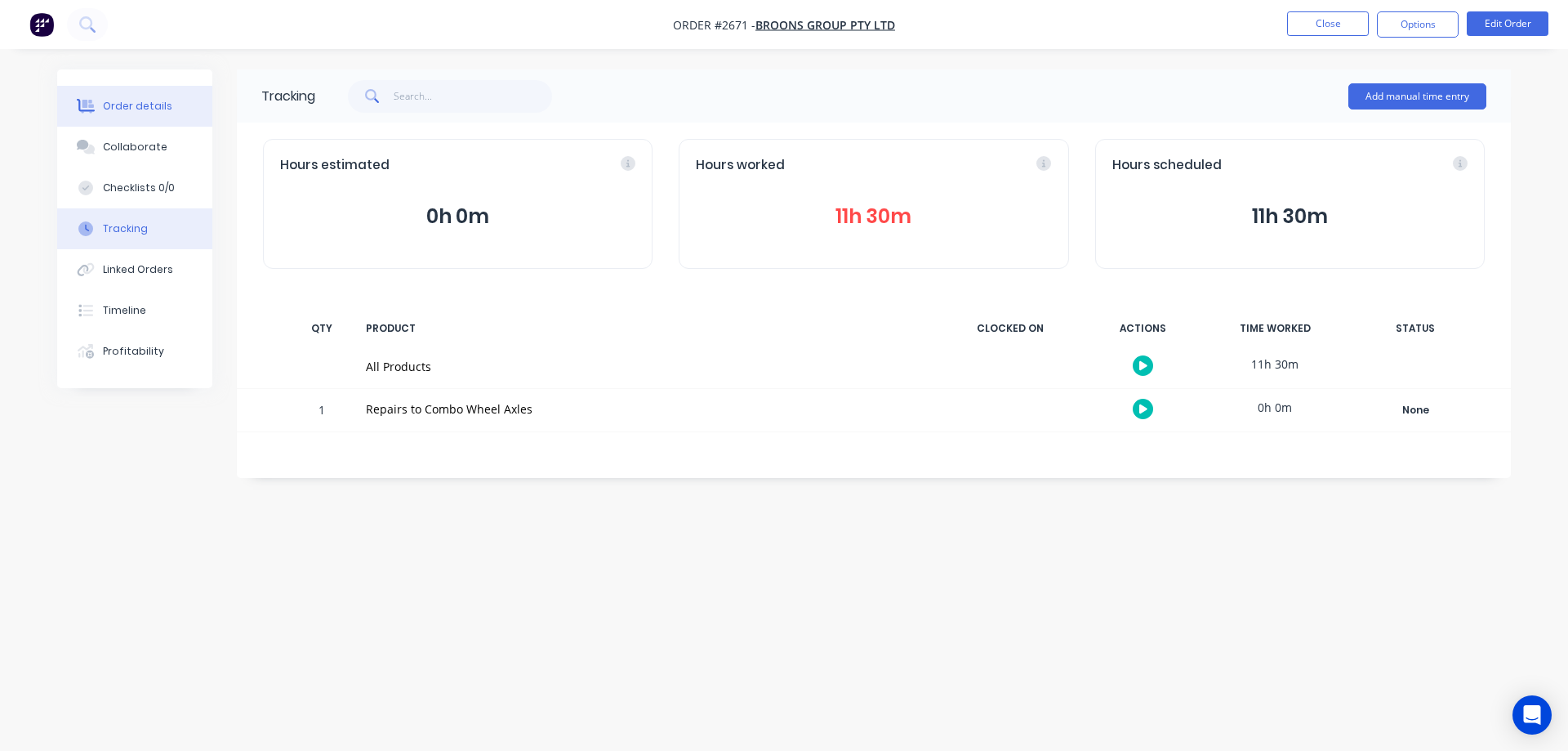
click at [184, 101] on button "Order details" at bounding box center [134, 106] width 155 height 41
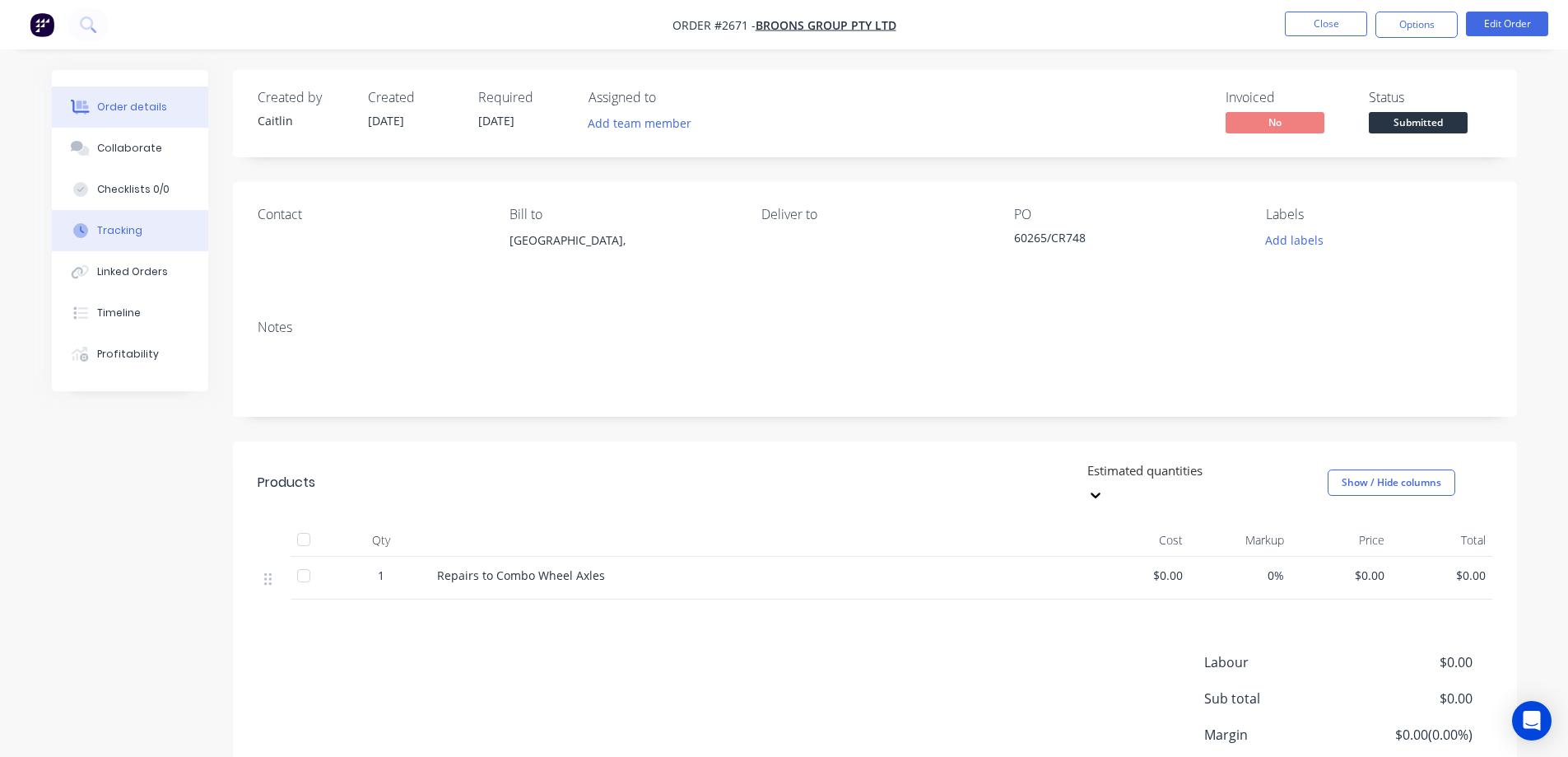
click at [173, 230] on button "Tracking" at bounding box center [130, 231] width 156 height 41
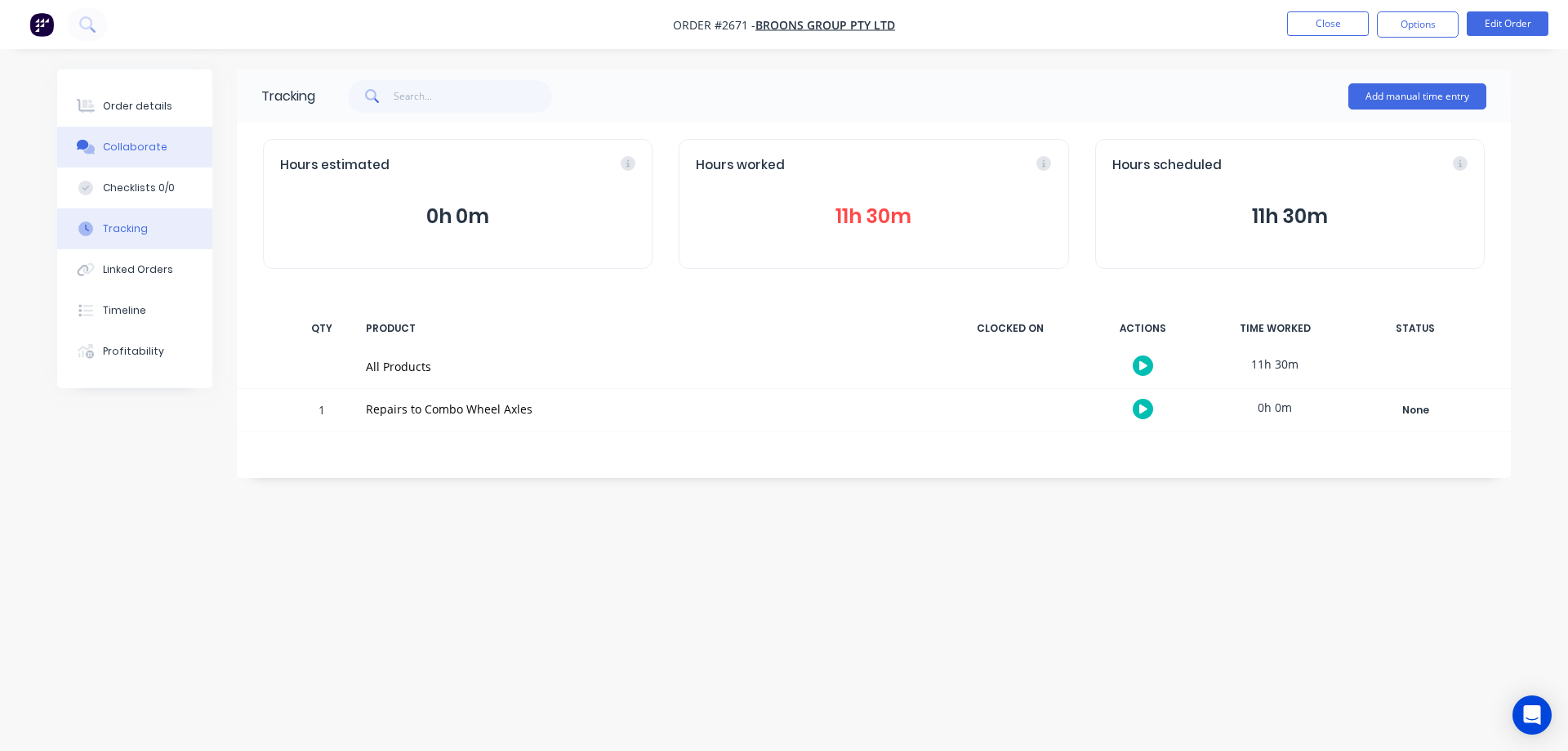
drag, startPoint x: 170, startPoint y: 110, endPoint x: 185, endPoint y: 146, distance: 39.0
click at [170, 109] on button "Order details" at bounding box center [134, 106] width 155 height 41
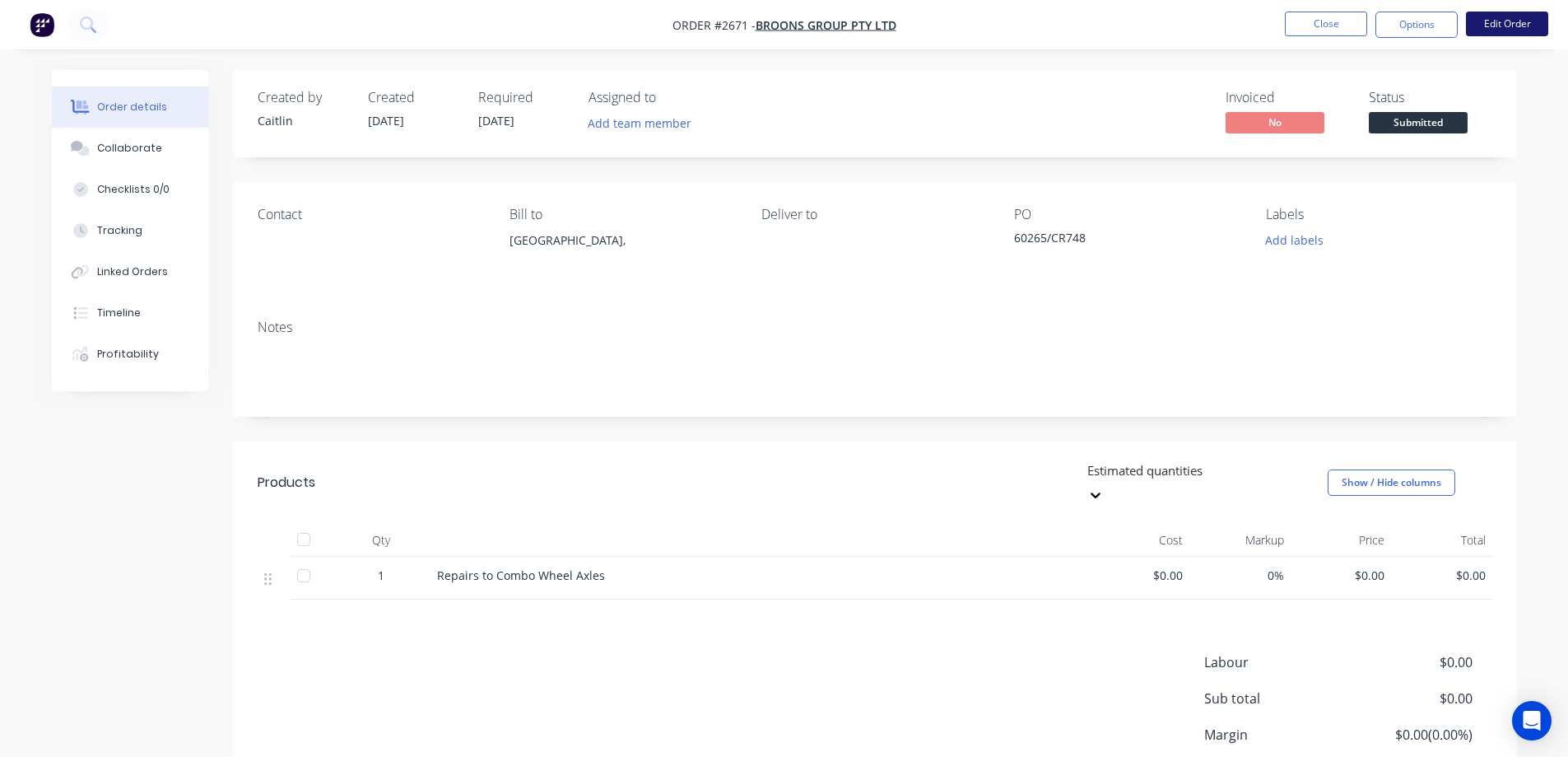
click at [1517, 32] on button "Edit Order" at bounding box center [1507, 23] width 82 height 25
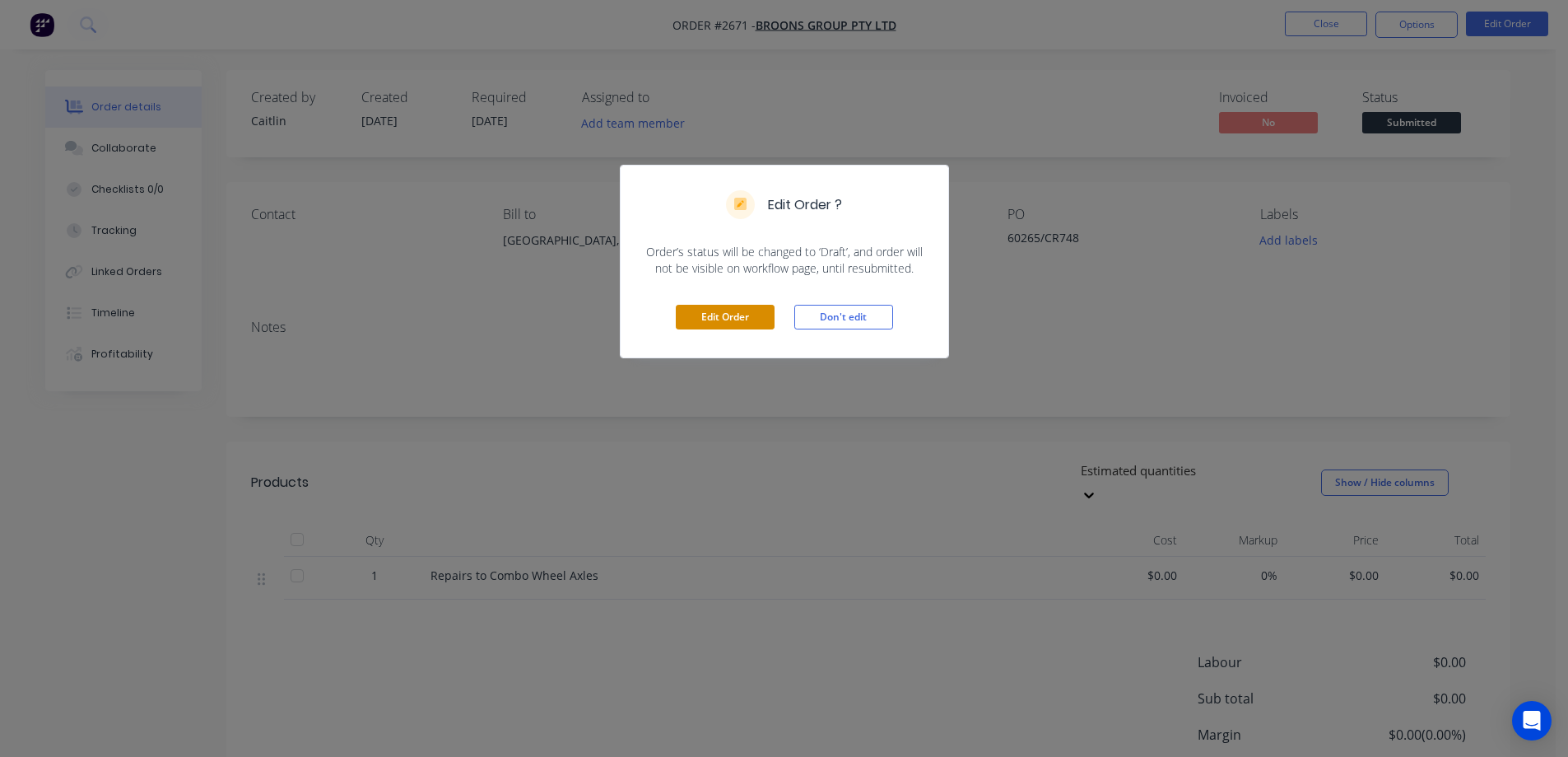
click at [723, 319] on button "Edit Order" at bounding box center [725, 317] width 99 height 25
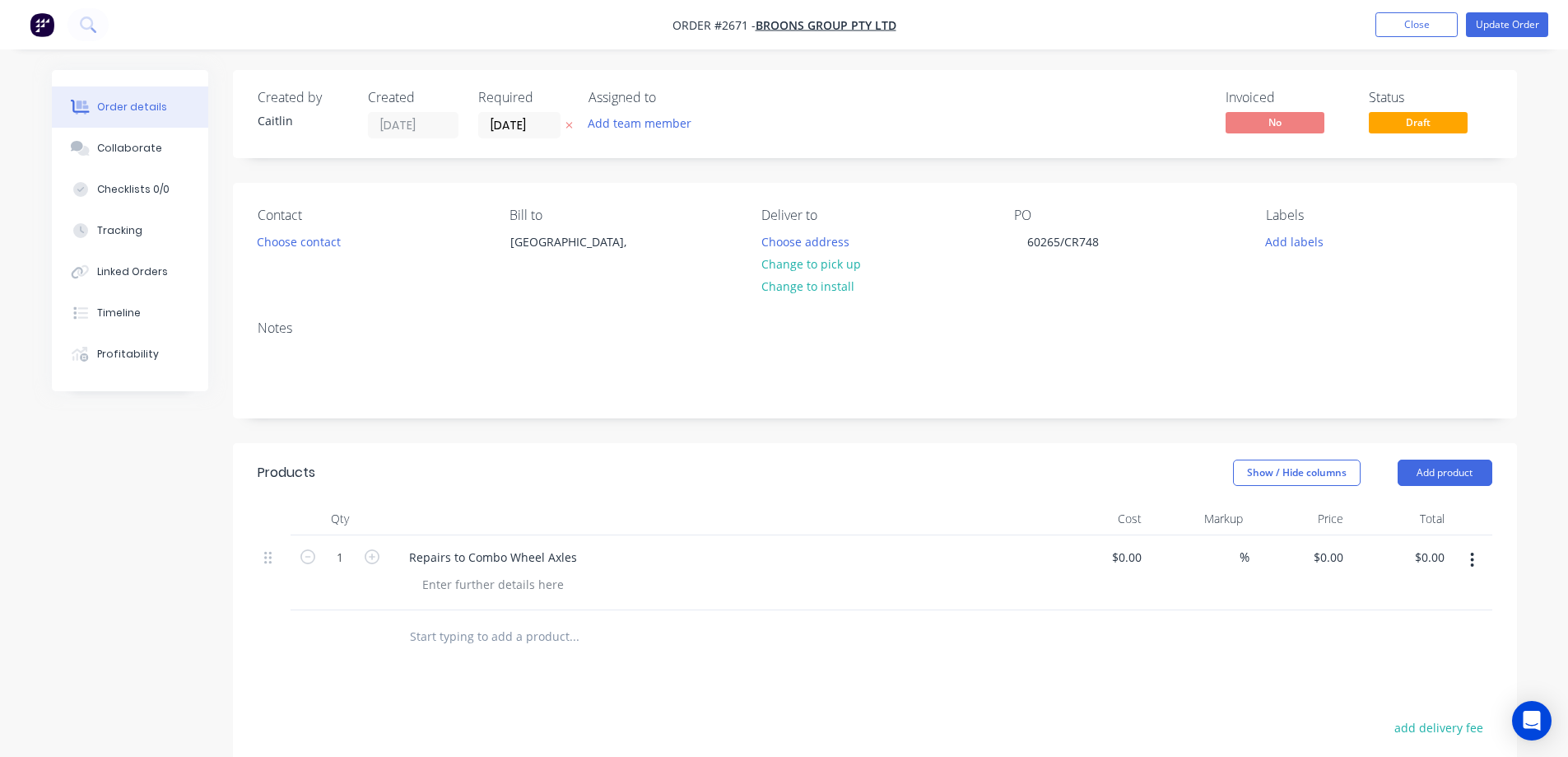
click at [1471, 565] on icon "button" at bounding box center [1472, 560] width 3 height 15
click at [480, 644] on input "text" at bounding box center [573, 637] width 329 height 33
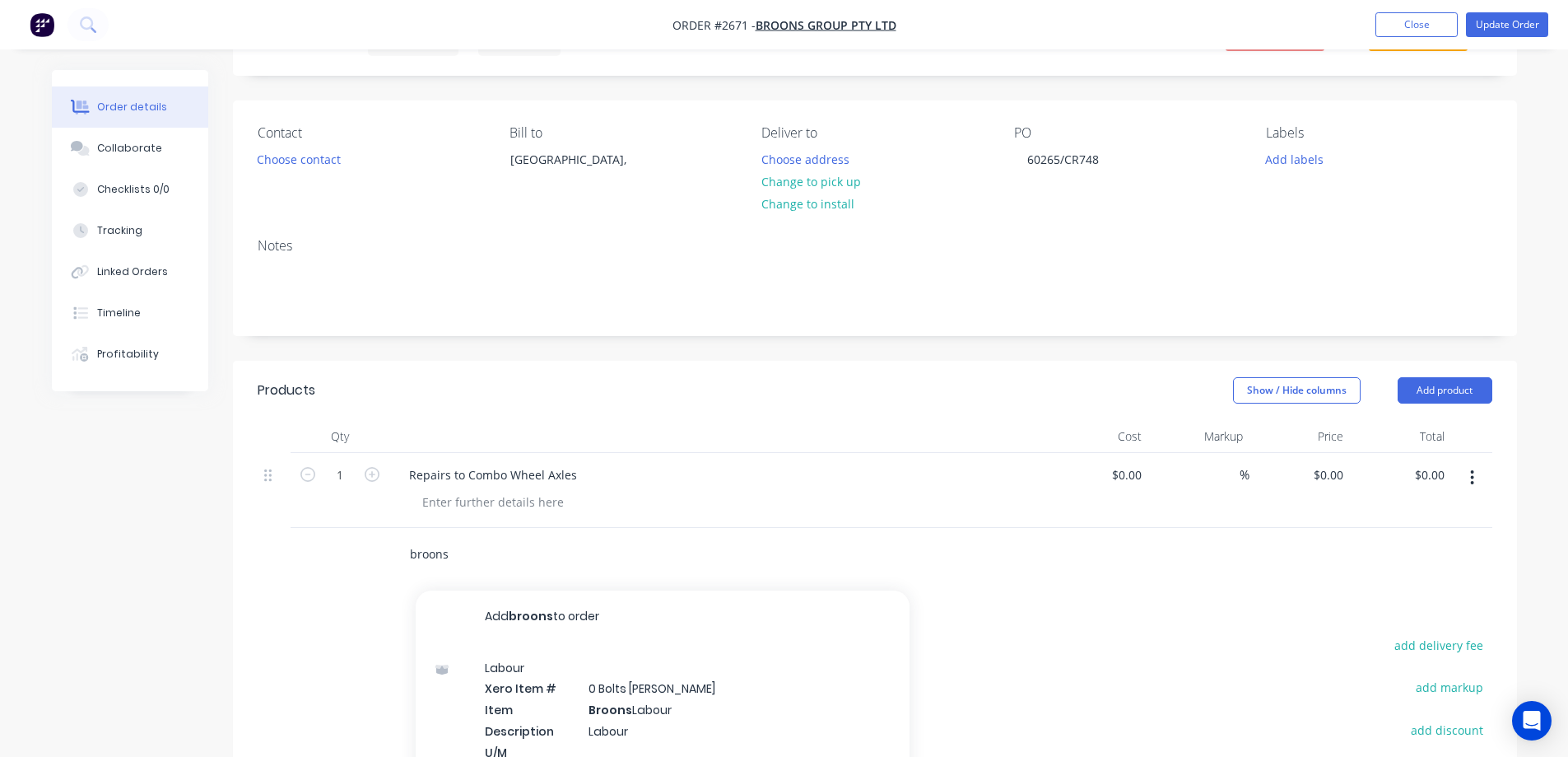
scroll to position [247, 0]
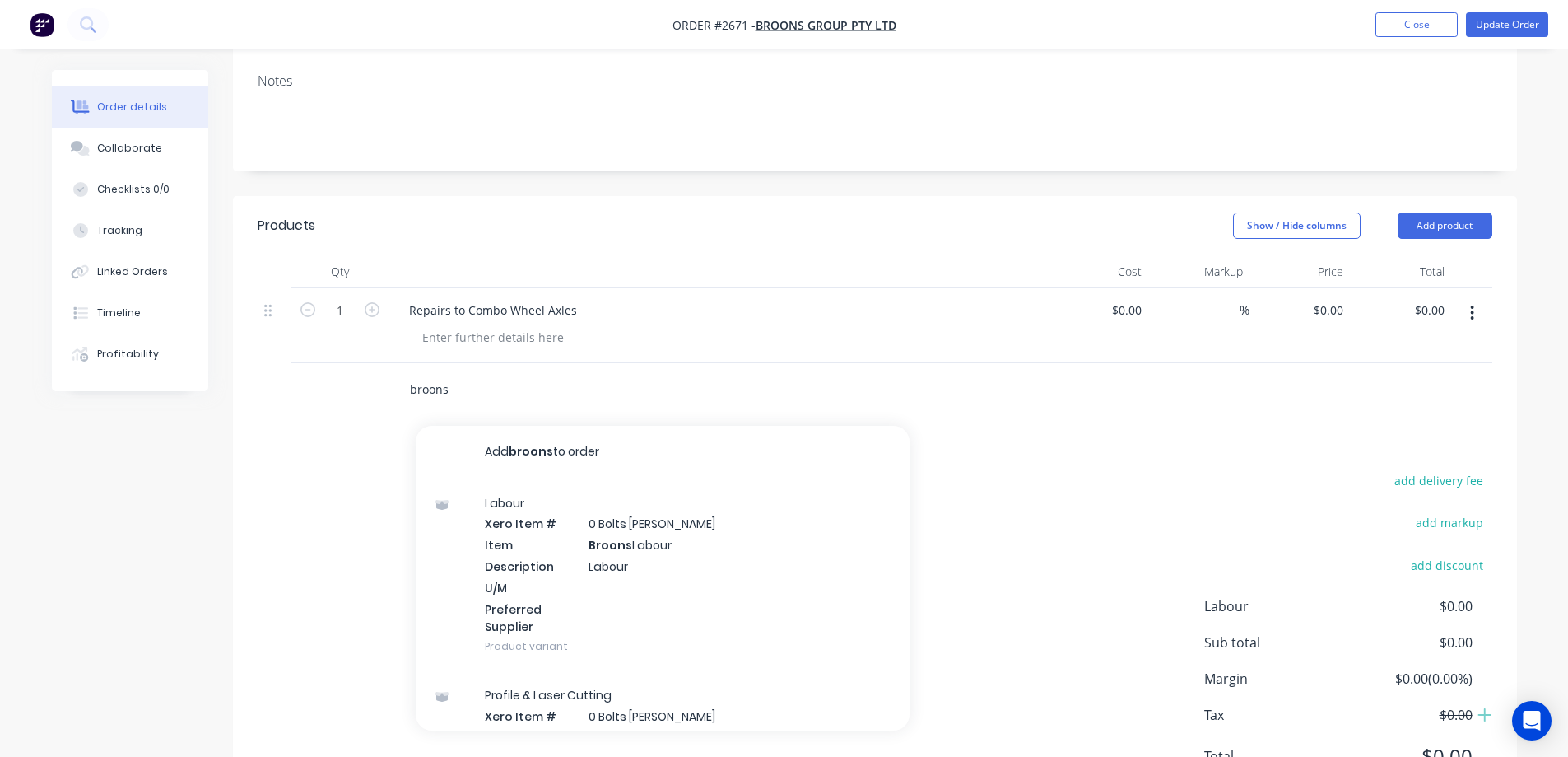
type input "broons"
click at [779, 547] on div "Labour Xero Item # 0 Bolts Metric Galvanised Item Broons Labour Description Lab…" at bounding box center [663, 574] width 494 height 192
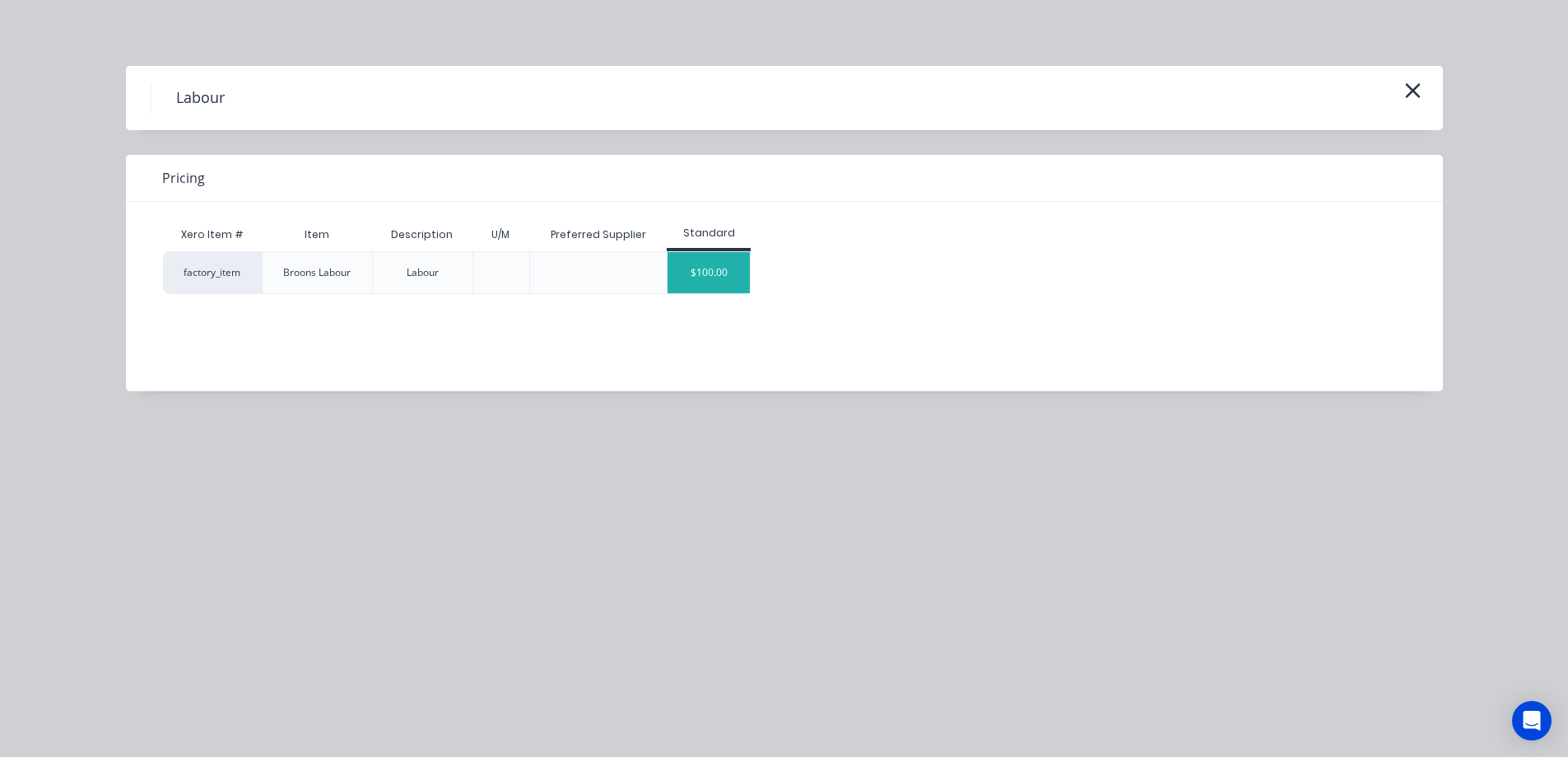
click at [684, 268] on div "$100.00" at bounding box center [709, 273] width 82 height 41
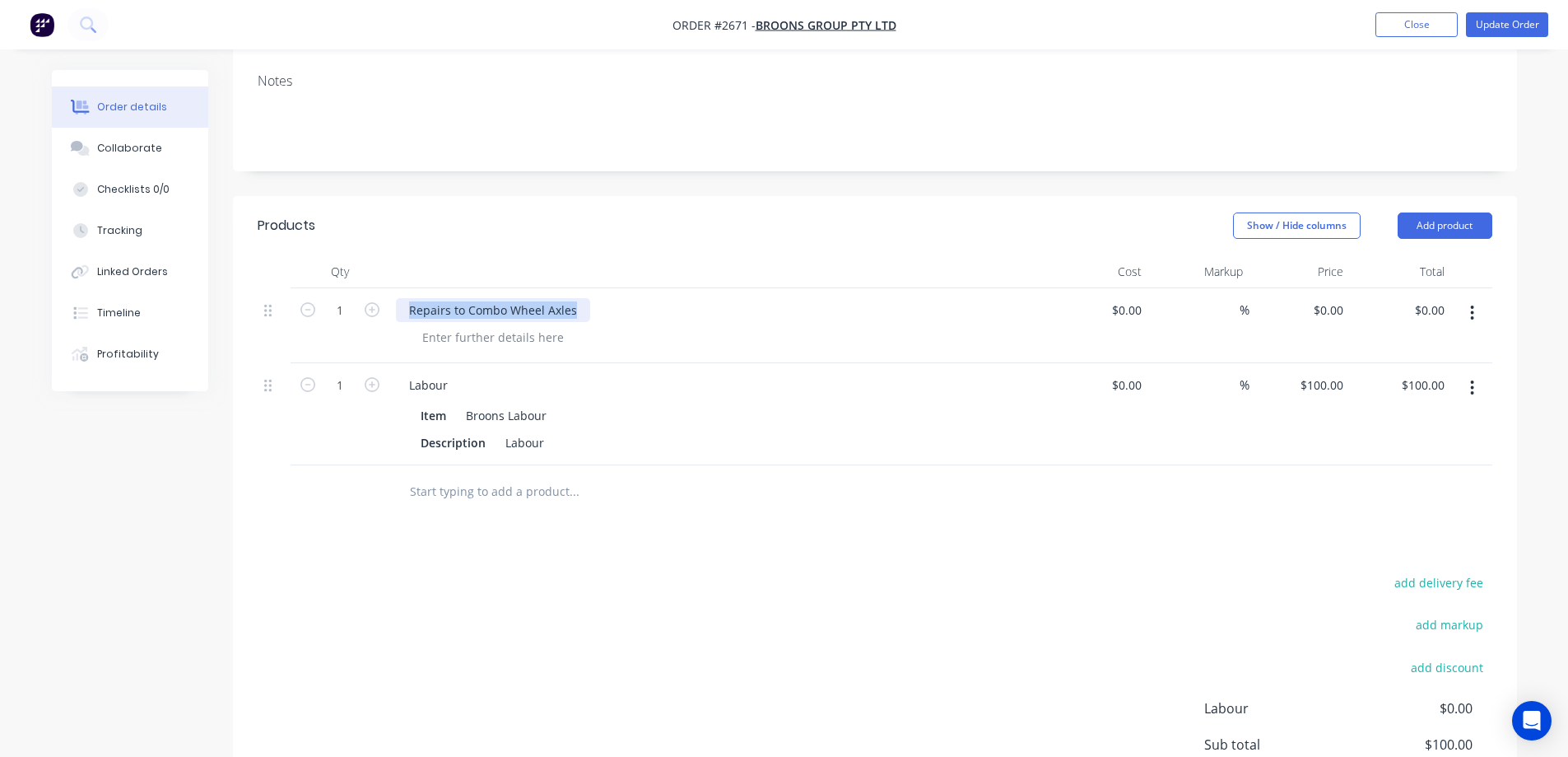
drag, startPoint x: 578, startPoint y: 311, endPoint x: 399, endPoint y: 307, distance: 179.0
click at [399, 307] on div "Repairs to Combo Wheel Axles" at bounding box center [493, 310] width 194 height 24
copy div "Repairs to Combo Wheel Axles"
click at [545, 443] on div "Labour" at bounding box center [524, 443] width 52 height 24
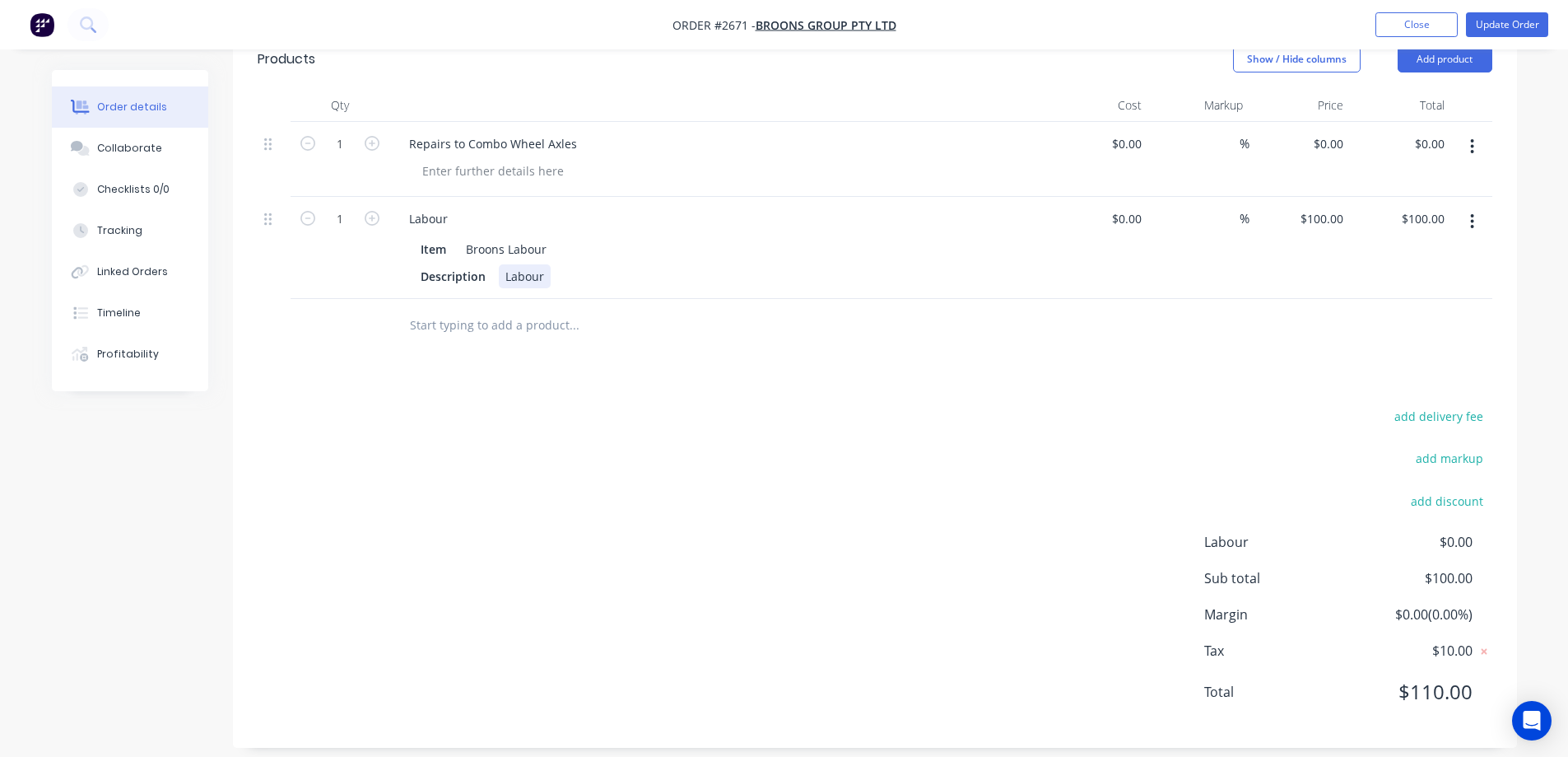
scroll to position [429, 0]
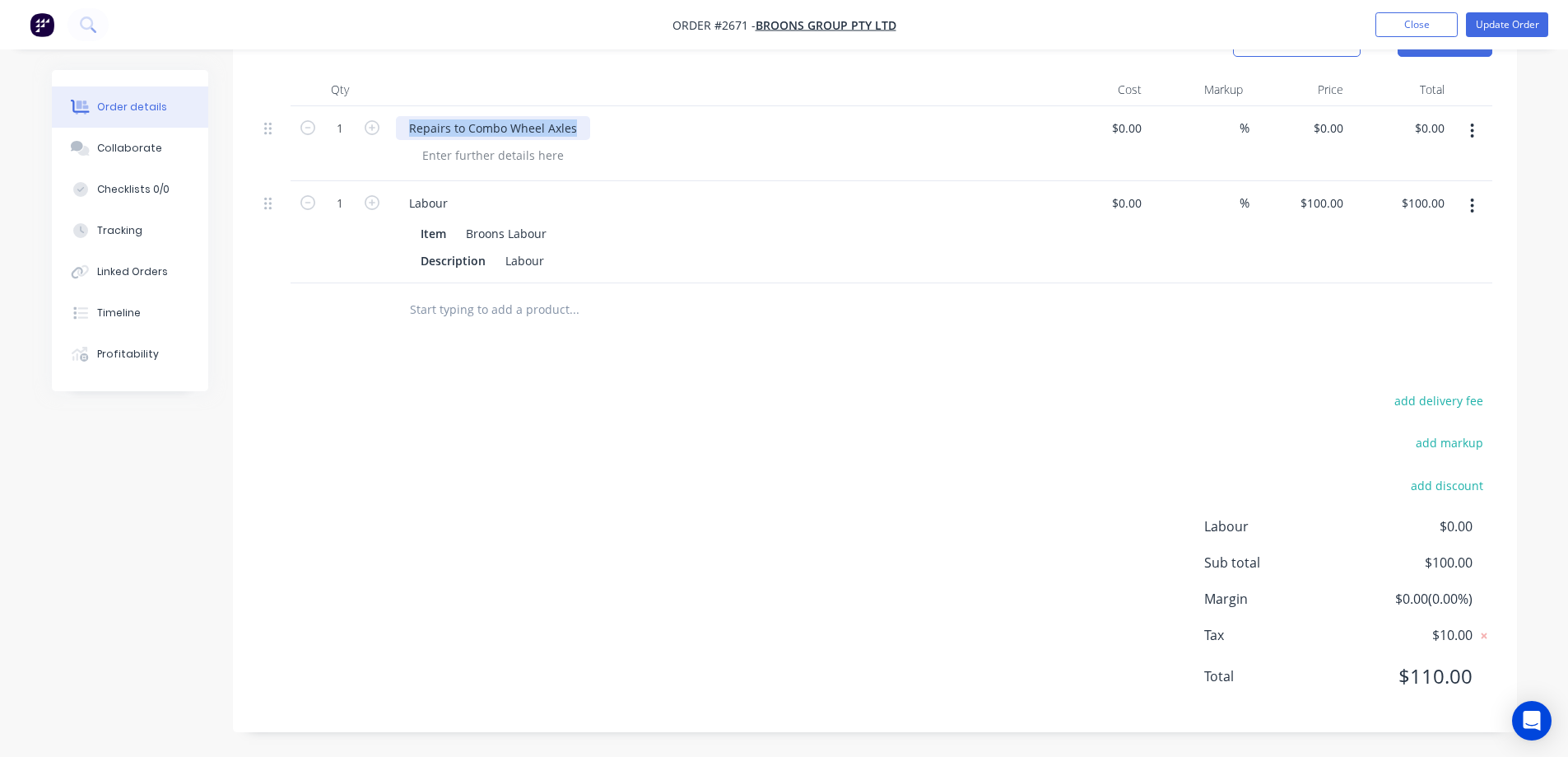
drag, startPoint x: 575, startPoint y: 125, endPoint x: 388, endPoint y: 119, distance: 187.1
click at [388, 119] on div "1 Repairs to Combo Wheel Axles $0.00 $0.00 % $0.00 $0.00 $0.00 $0.00" at bounding box center [875, 144] width 1234 height 75
copy div "Repairs to Combo Wheel Axles"
click at [545, 258] on div "Labour" at bounding box center [524, 261] width 52 height 24
click at [544, 259] on div "Labour" at bounding box center [524, 261] width 52 height 24
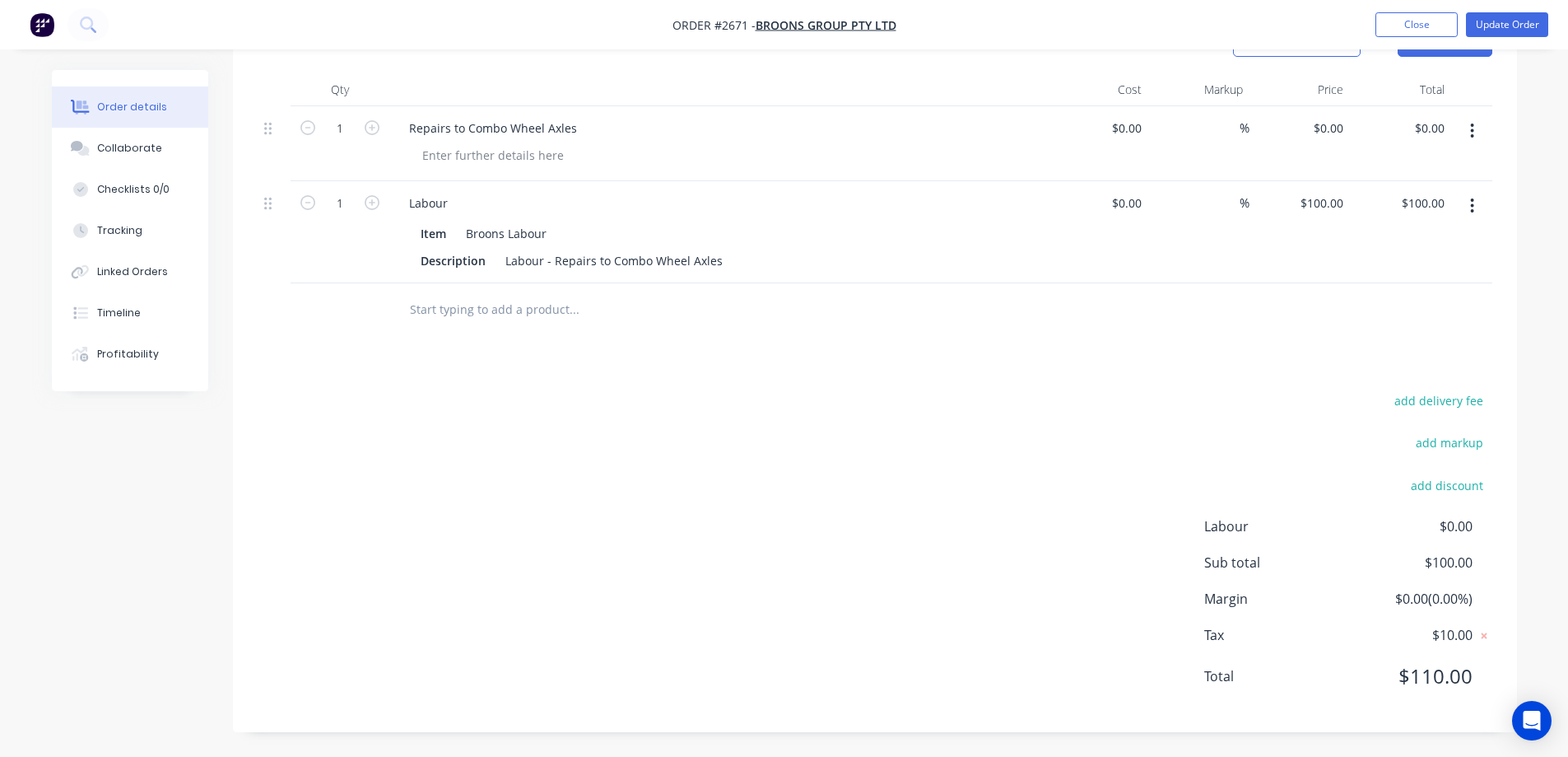
click at [1475, 129] on button "button" at bounding box center [1471, 131] width 38 height 30
click at [1430, 267] on div "Delete" at bounding box center [1413, 273] width 126 height 24
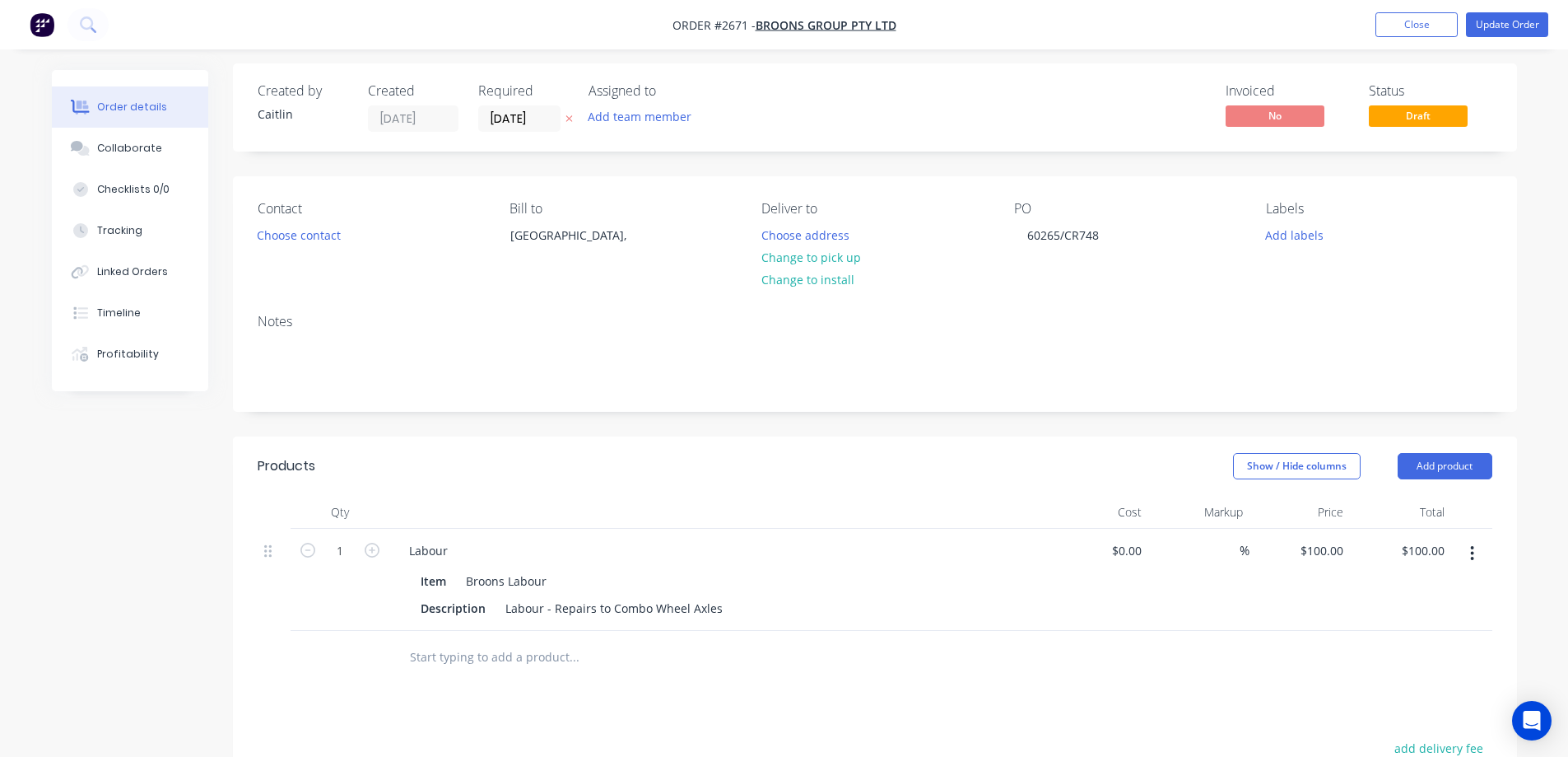
scroll to position [0, 0]
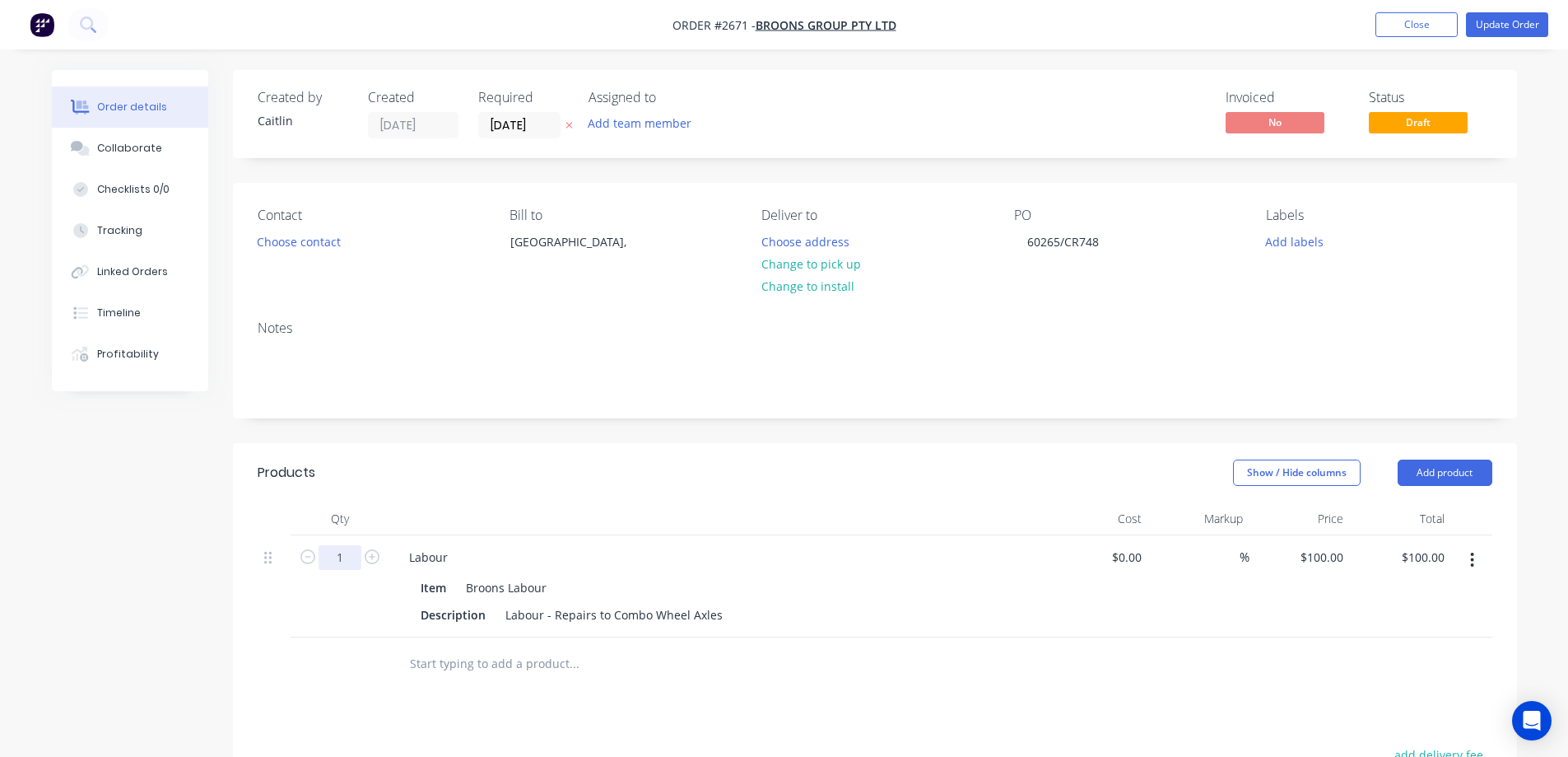
click at [352, 565] on input "1" at bounding box center [340, 557] width 43 height 25
type input "11.5"
click at [142, 589] on div "Created by Caitlin Created 15/05/25 Required 15/05/25 Assigned to Add team memb…" at bounding box center [784, 590] width 1465 height 1041
type input "$1,150.00"
click at [132, 338] on button "Profitability" at bounding box center [130, 354] width 156 height 41
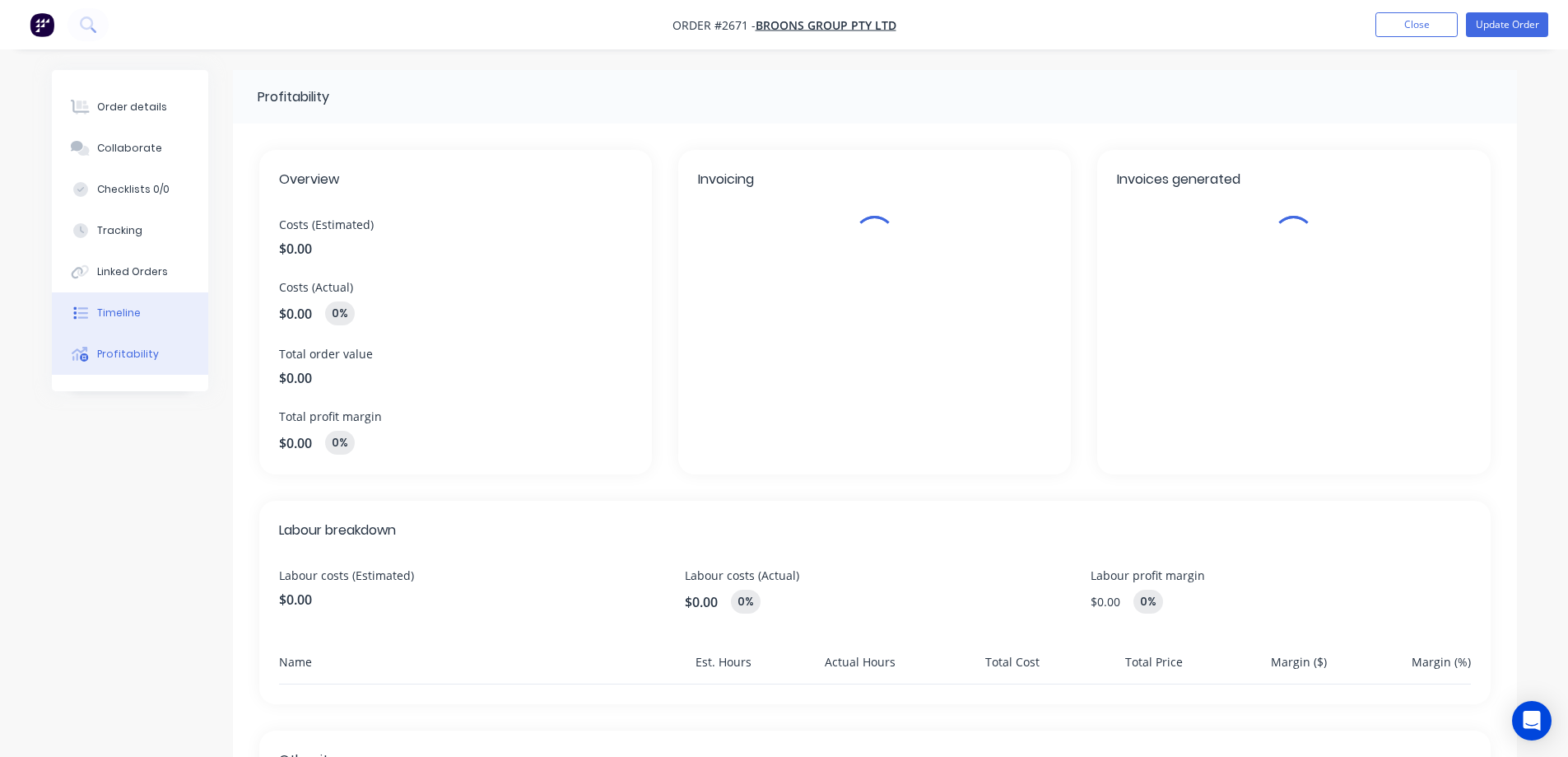
click at [137, 306] on div "Timeline" at bounding box center [119, 313] width 44 height 15
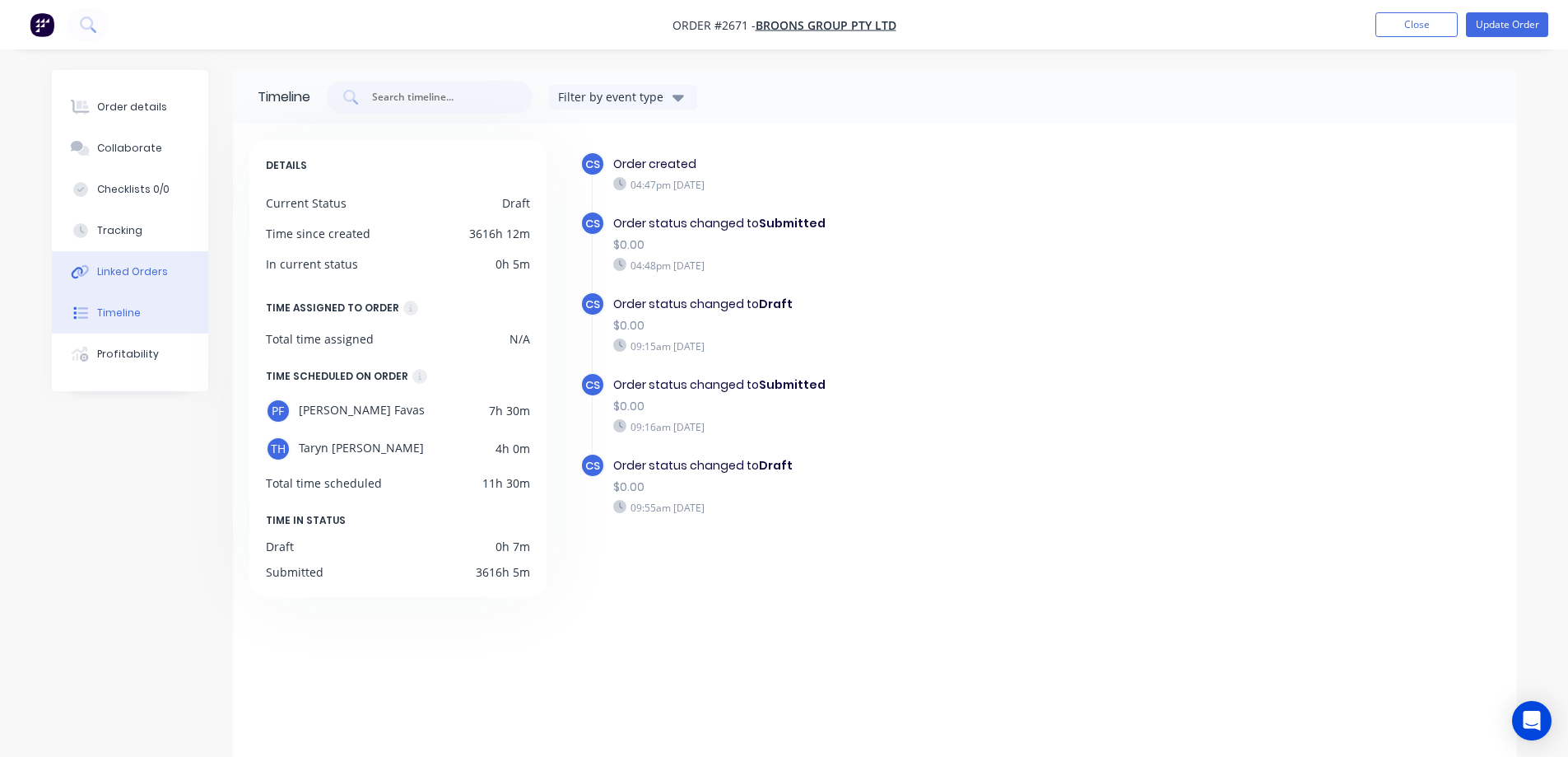
click at [158, 257] on button "Linked Orders" at bounding box center [130, 272] width 156 height 41
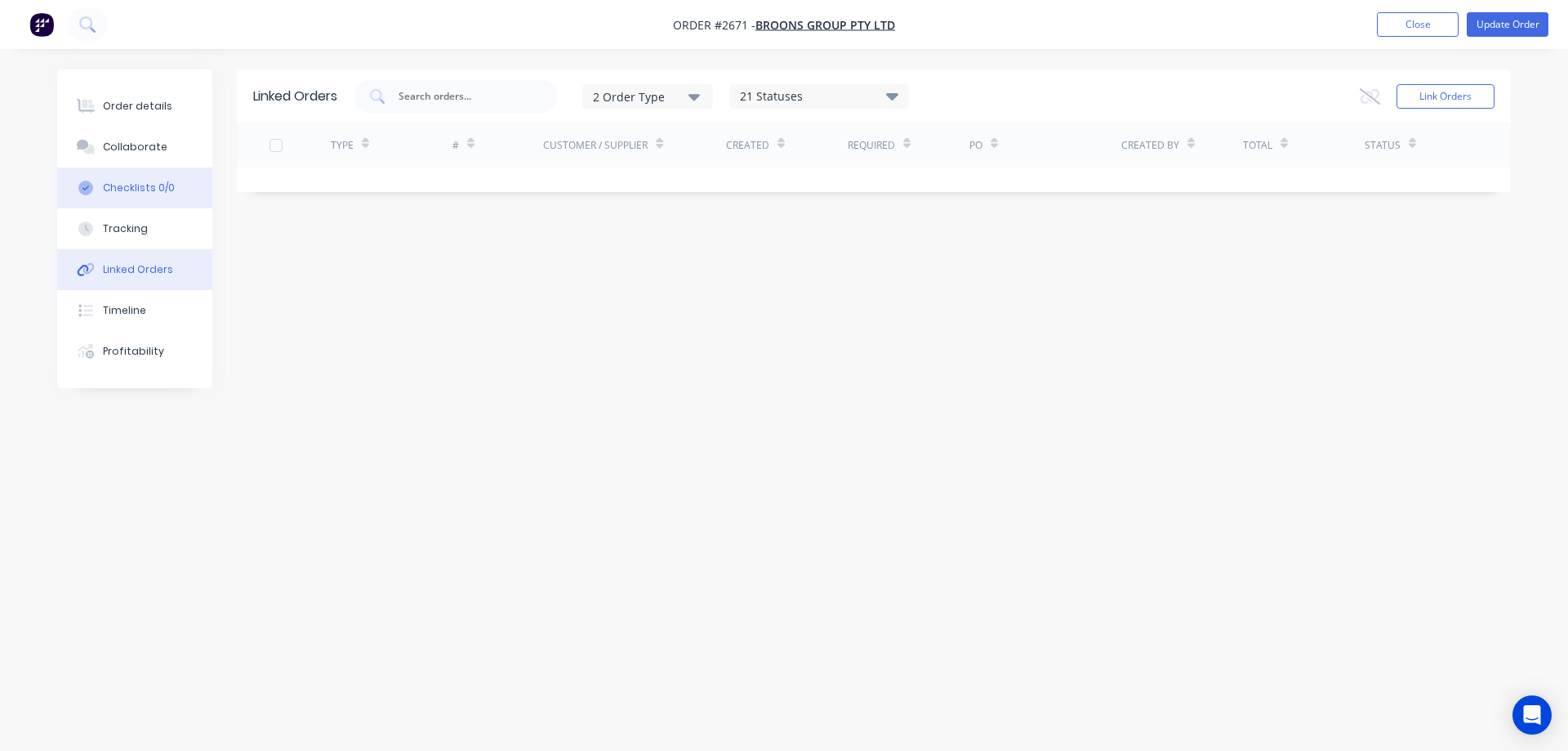
click at [146, 207] on button "Checklists 0/0" at bounding box center [134, 188] width 155 height 41
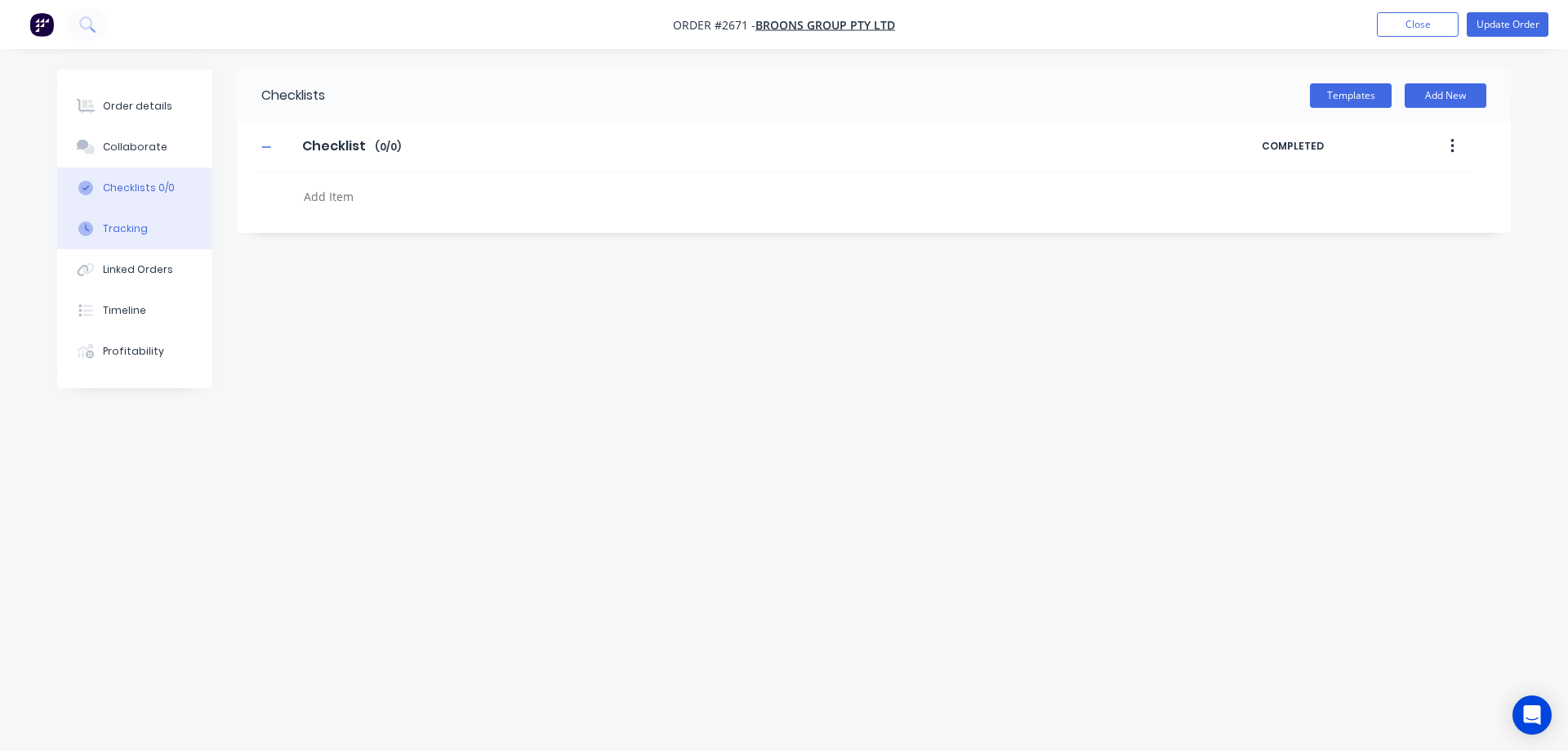
click at [147, 231] on button "Tracking" at bounding box center [134, 229] width 155 height 41
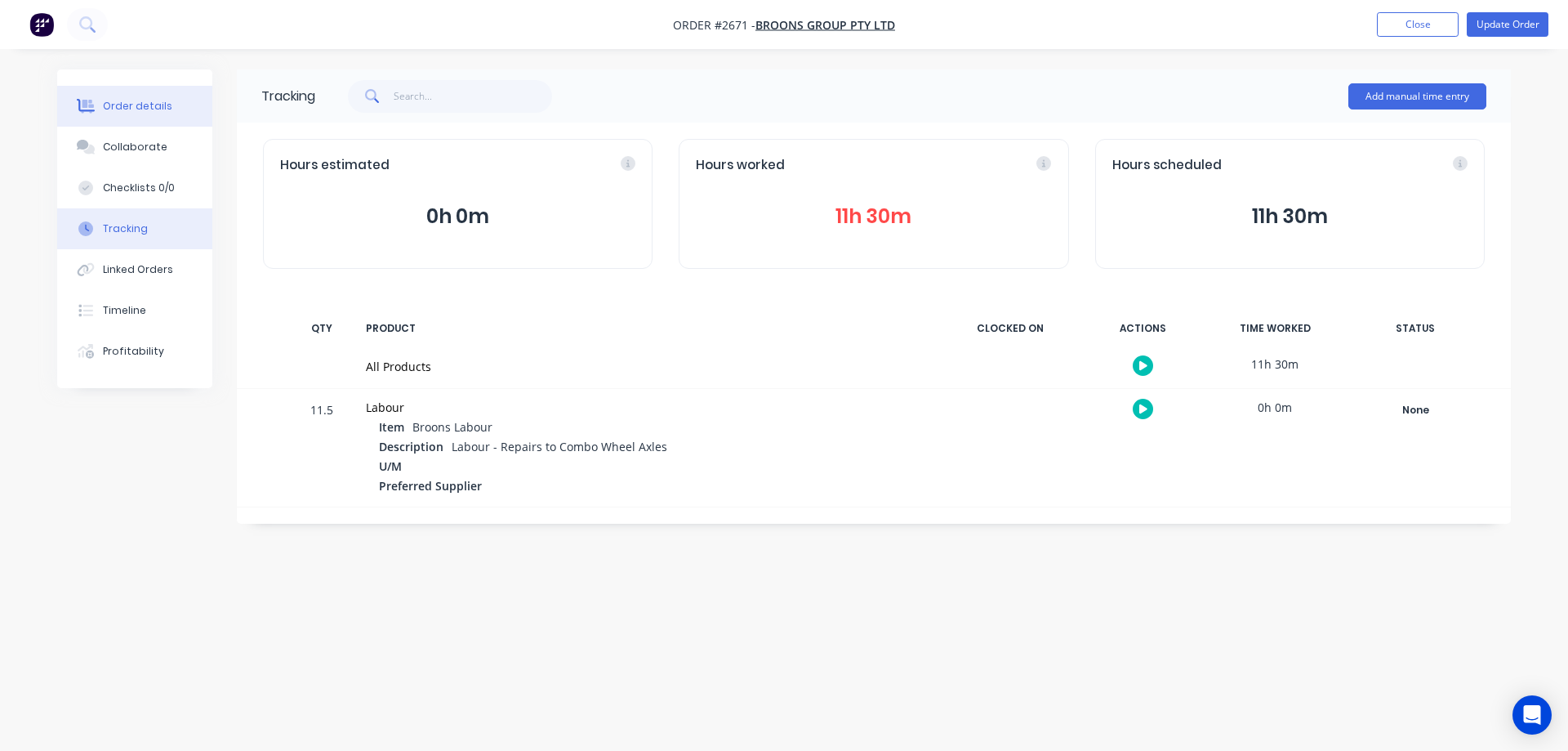
click at [132, 106] on div "Order details" at bounding box center [137, 106] width 70 height 14
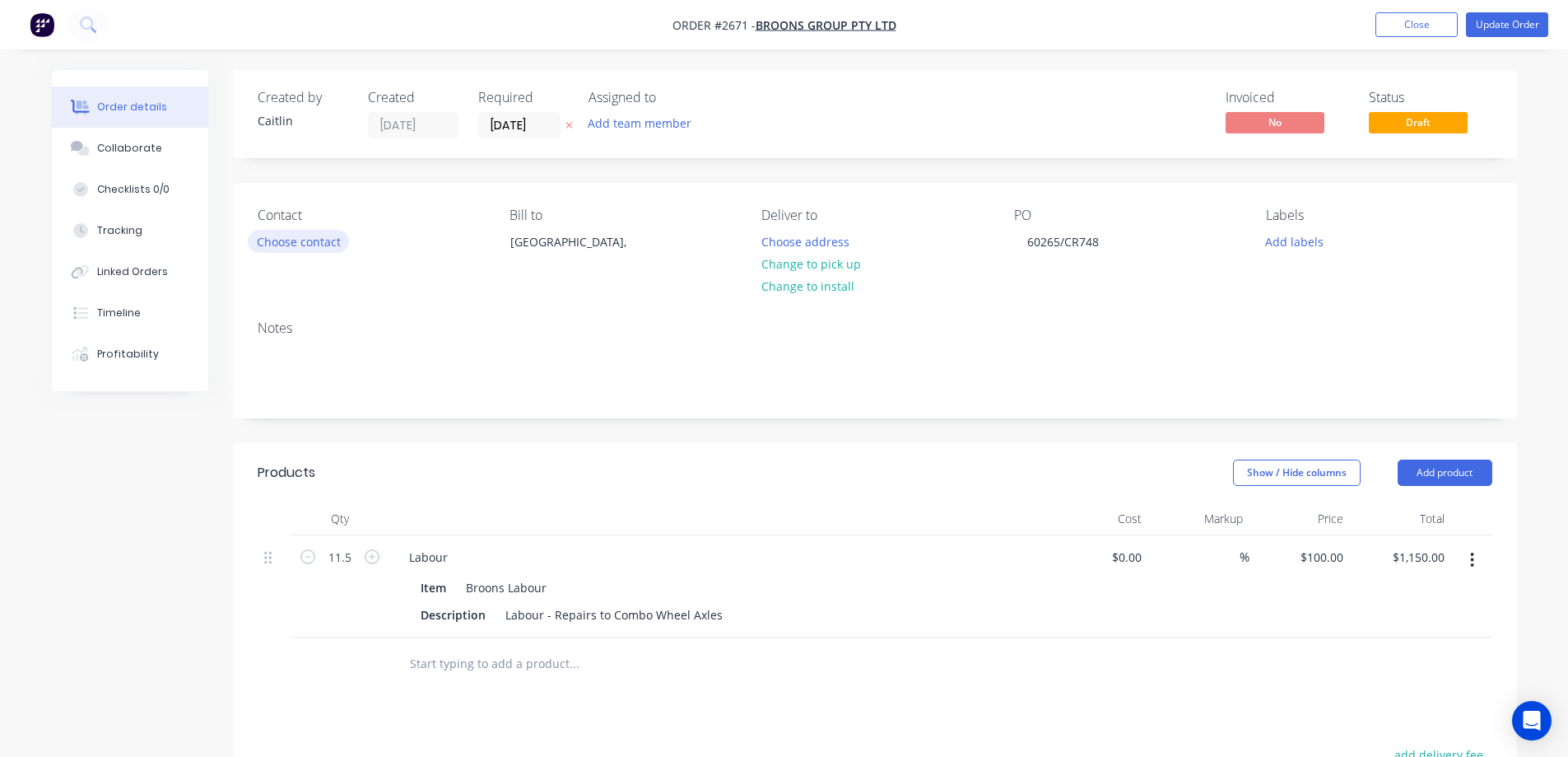
click at [307, 231] on button "Choose contact" at bounding box center [298, 241] width 102 height 22
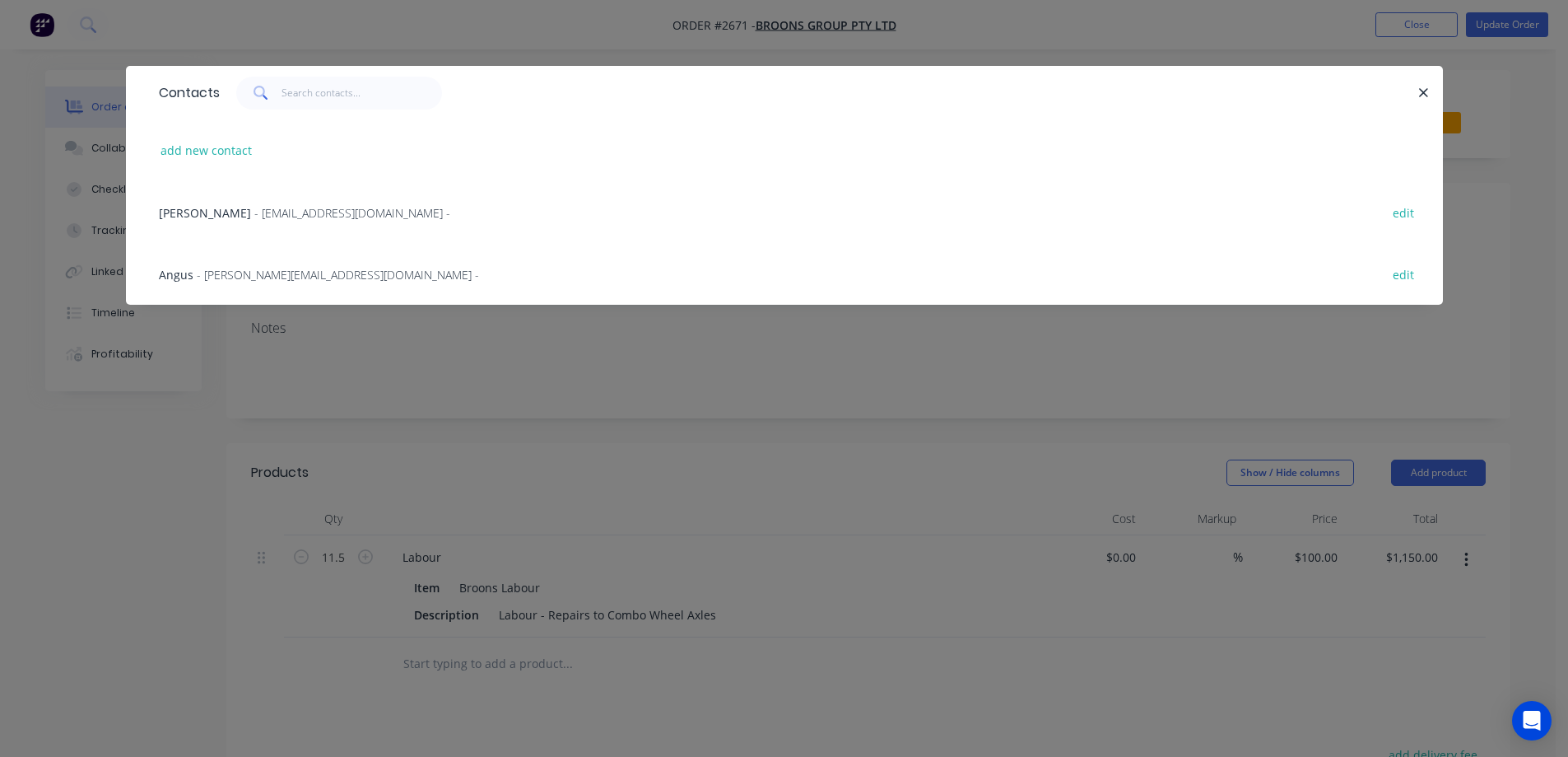
click at [294, 220] on div "Stuart - stuartbowes@bigpond.com -" at bounding box center [304, 213] width 291 height 17
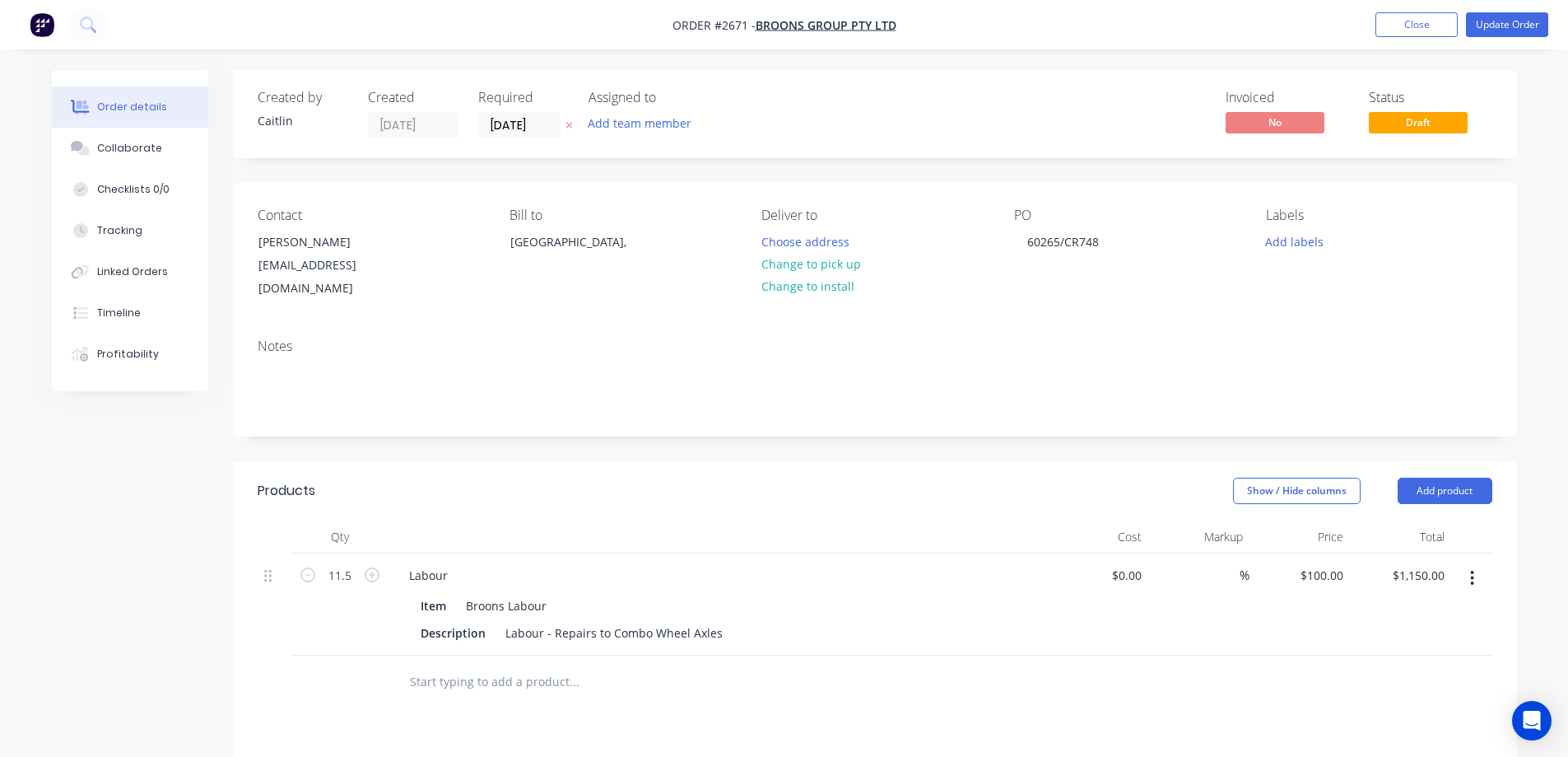
click at [1491, 5] on nav "Order #2671 - BROONS GROUP PTY LTD Add product Close Update Order" at bounding box center [784, 25] width 1568 height 50
click at [1496, 21] on button "Update Order" at bounding box center [1507, 24] width 82 height 25
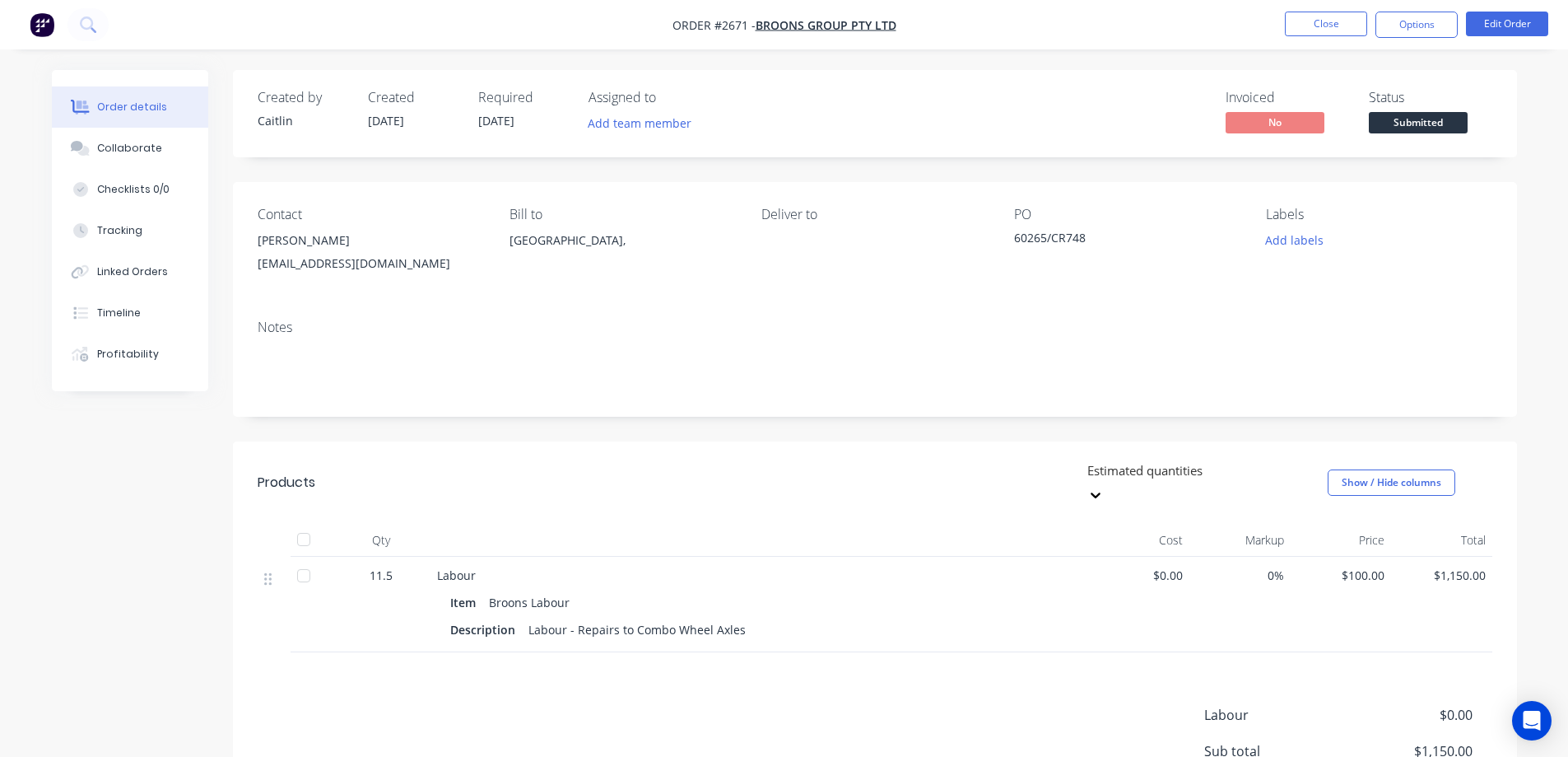
click at [1412, 129] on span "Submitted" at bounding box center [1419, 122] width 99 height 21
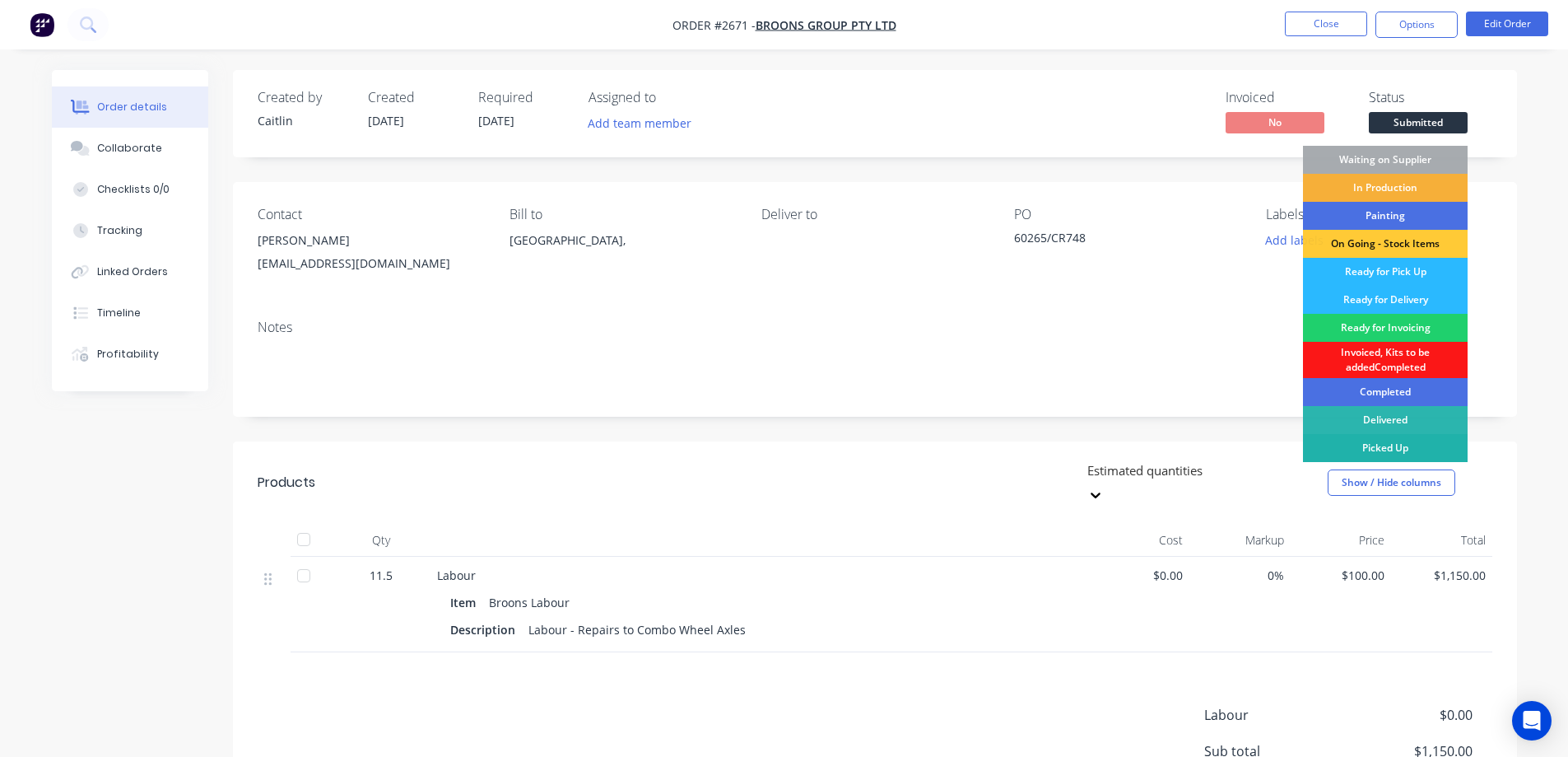
click at [1388, 445] on div "Picked Up" at bounding box center [1384, 448] width 165 height 28
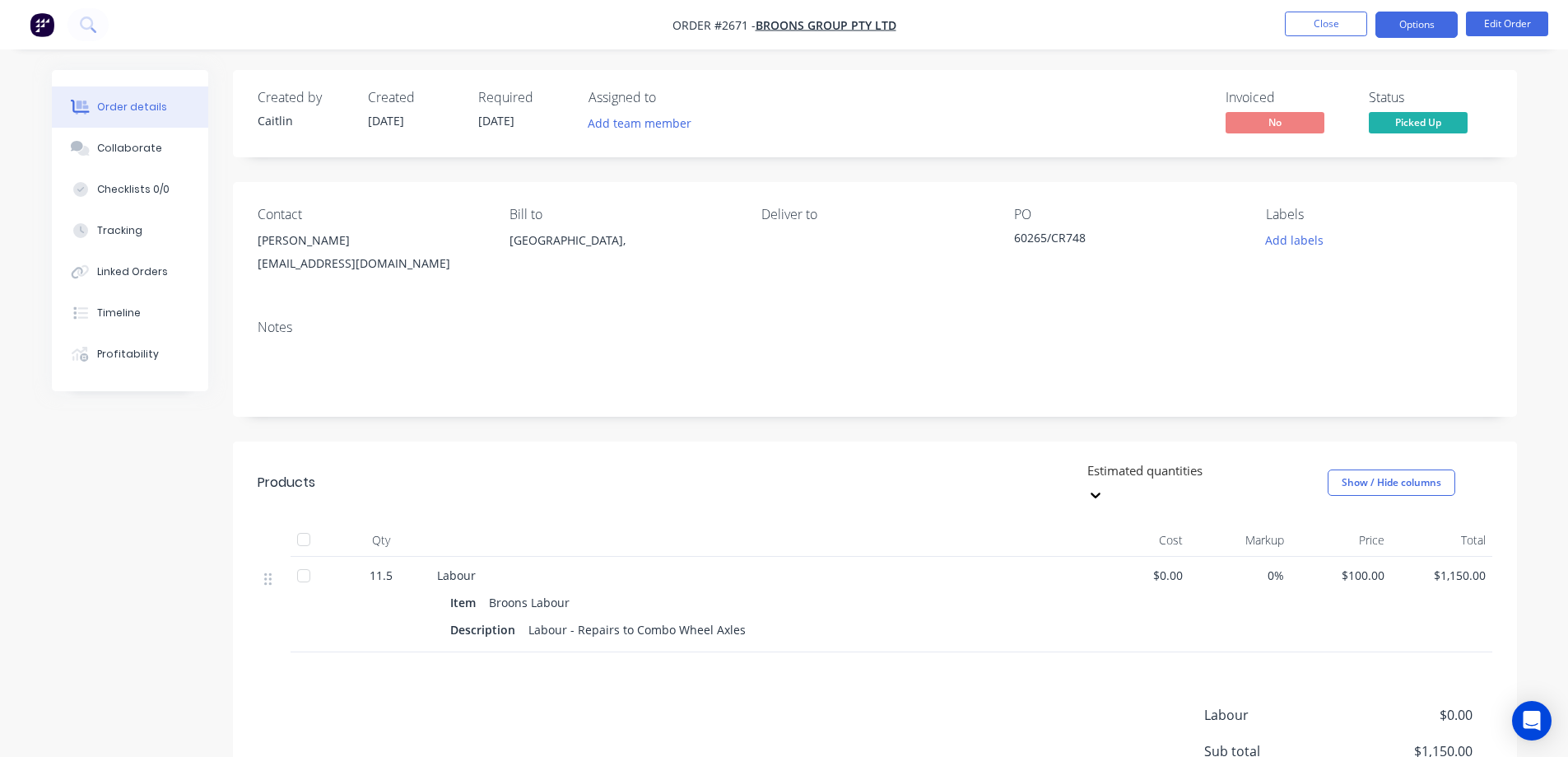
click at [1406, 11] on button "Options" at bounding box center [1416, 24] width 82 height 26
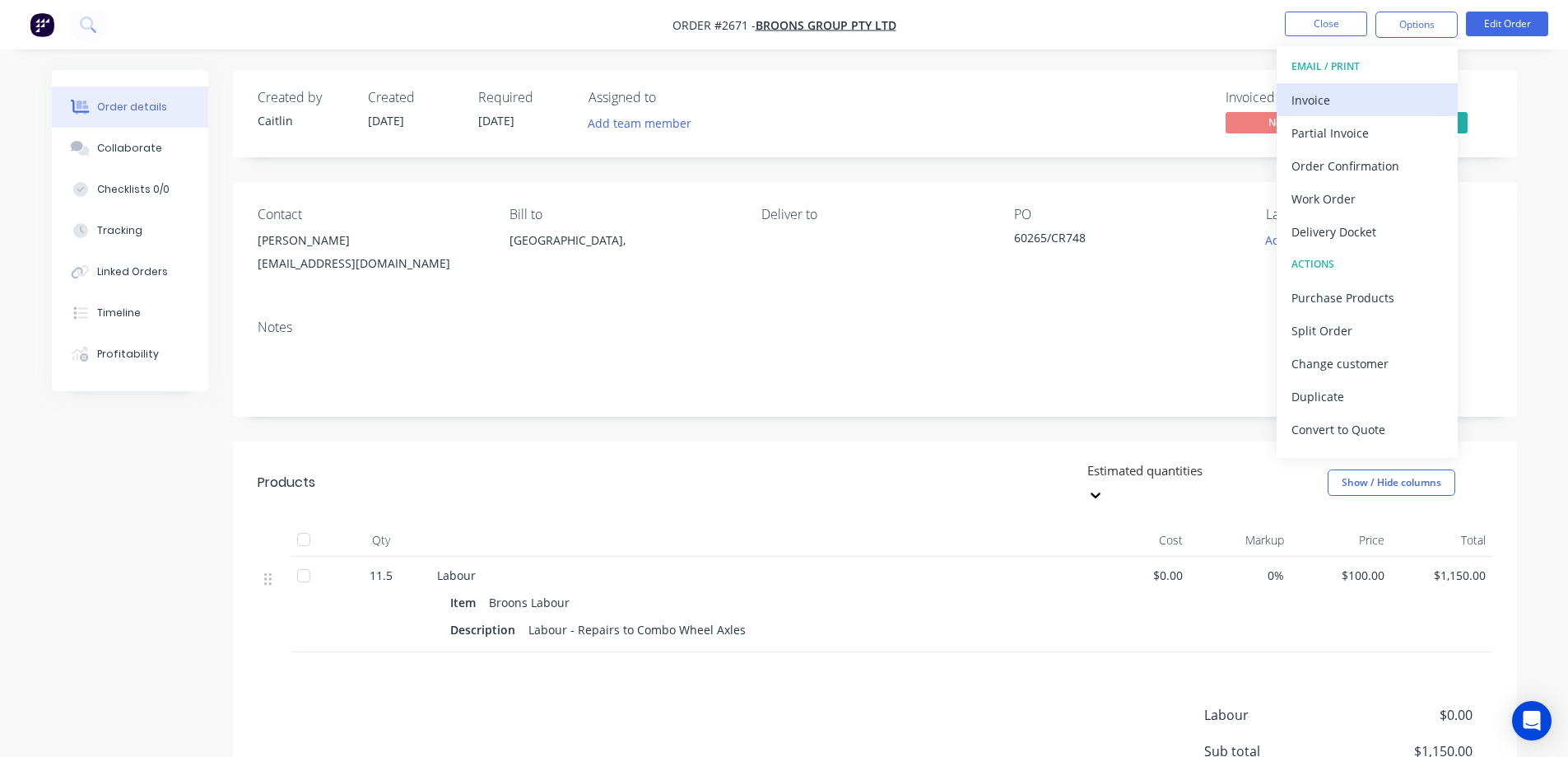
click at [1384, 98] on div "Invoice" at bounding box center [1366, 100] width 151 height 24
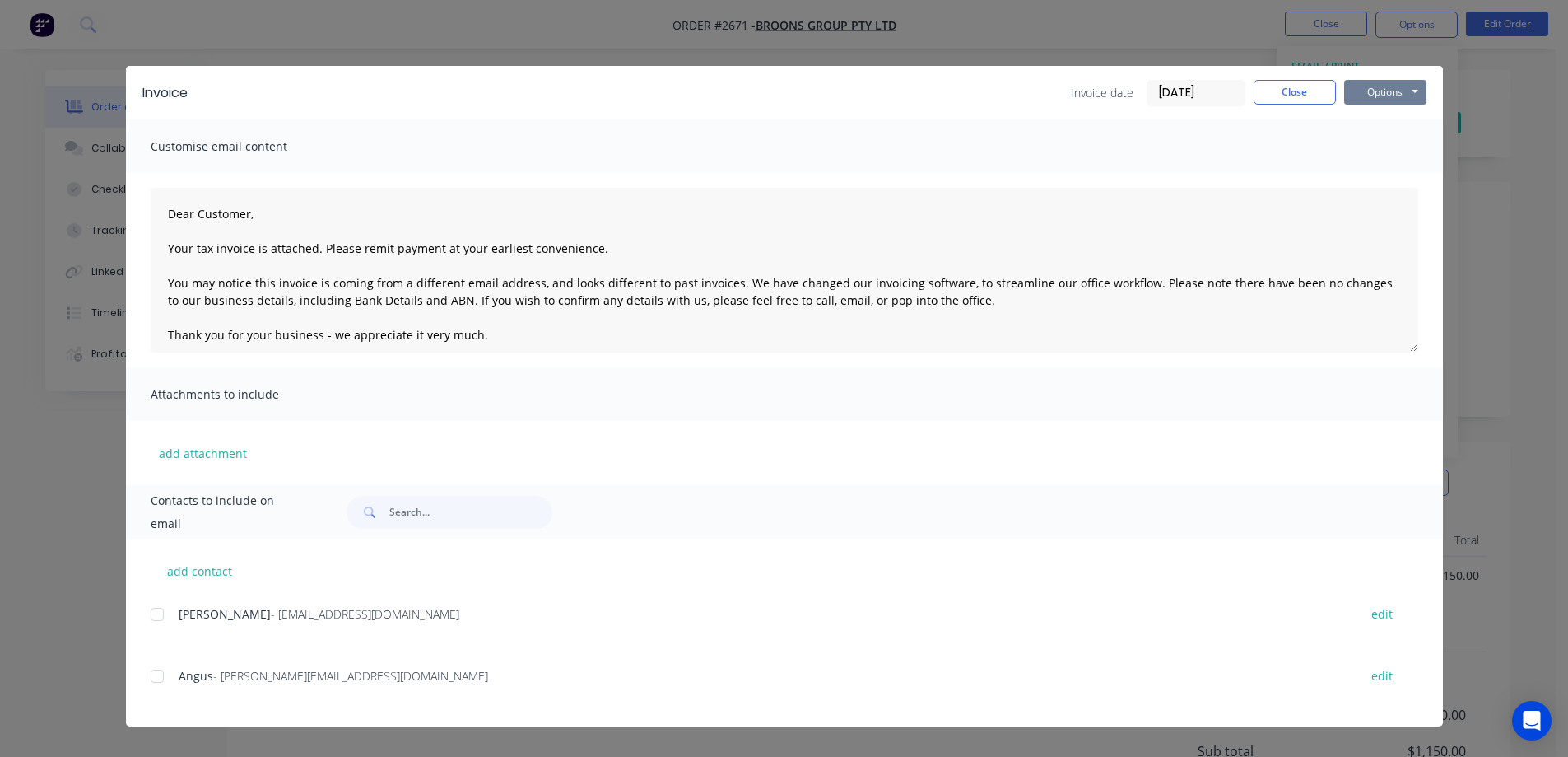
click at [1383, 85] on button "Options" at bounding box center [1385, 91] width 82 height 25
click at [1376, 115] on button "Preview" at bounding box center [1396, 121] width 105 height 27
click at [155, 619] on div at bounding box center [157, 614] width 33 height 33
click at [149, 682] on div at bounding box center [157, 676] width 33 height 33
click at [1370, 100] on button "Options" at bounding box center [1385, 91] width 82 height 25
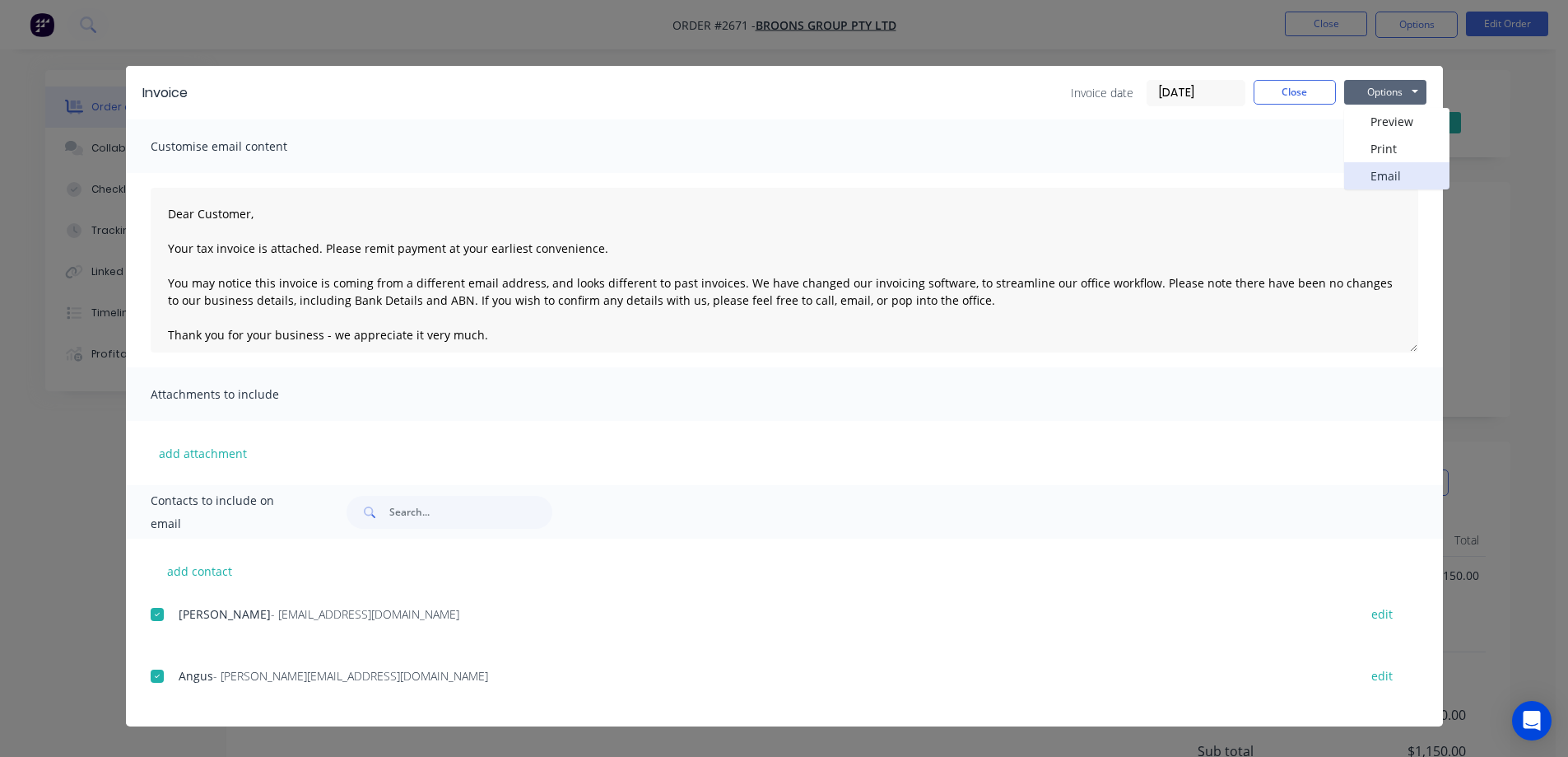
click at [1381, 170] on button "Email" at bounding box center [1396, 176] width 105 height 27
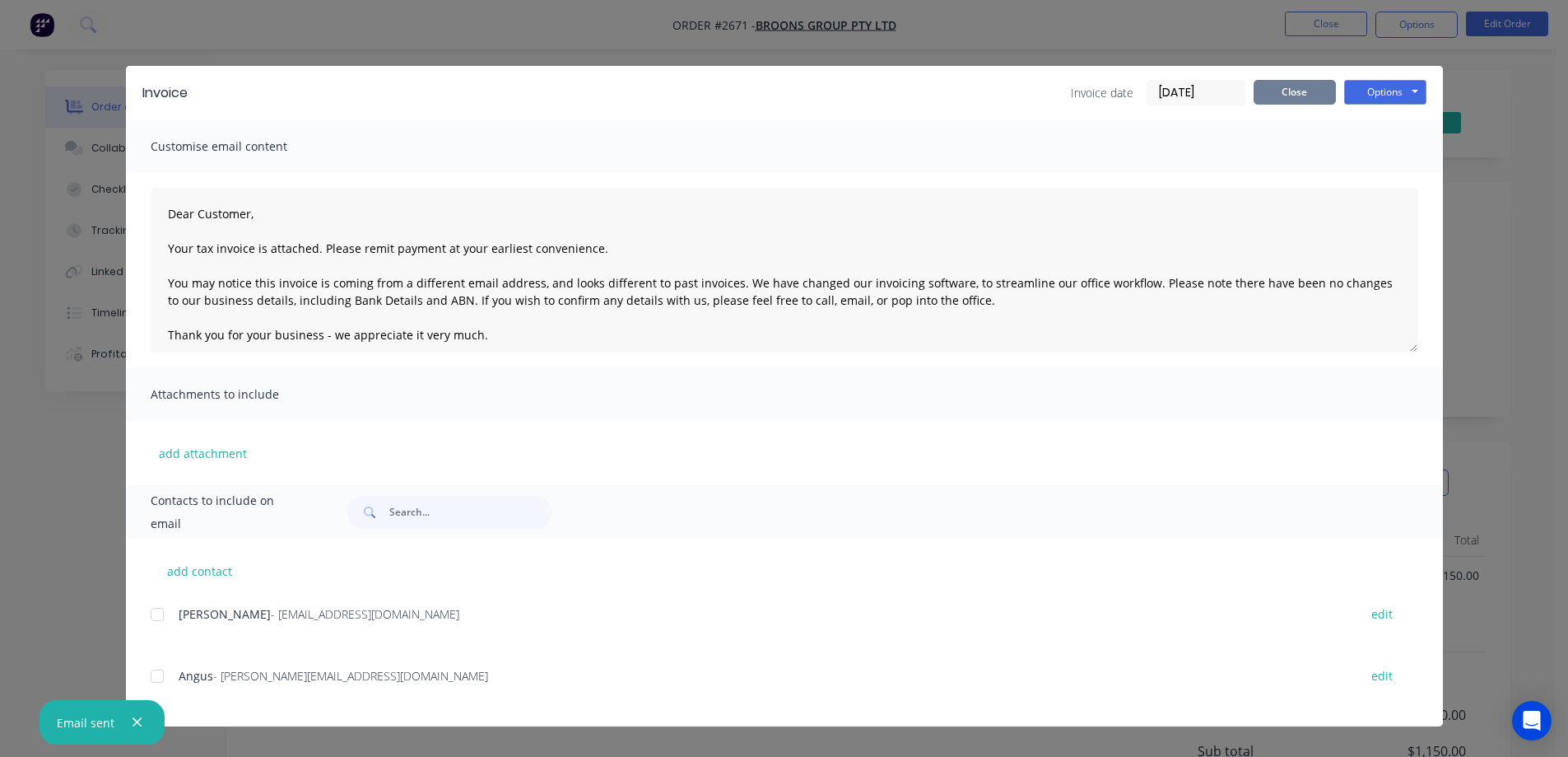
click at [1301, 91] on button "Close" at bounding box center [1295, 91] width 82 height 25
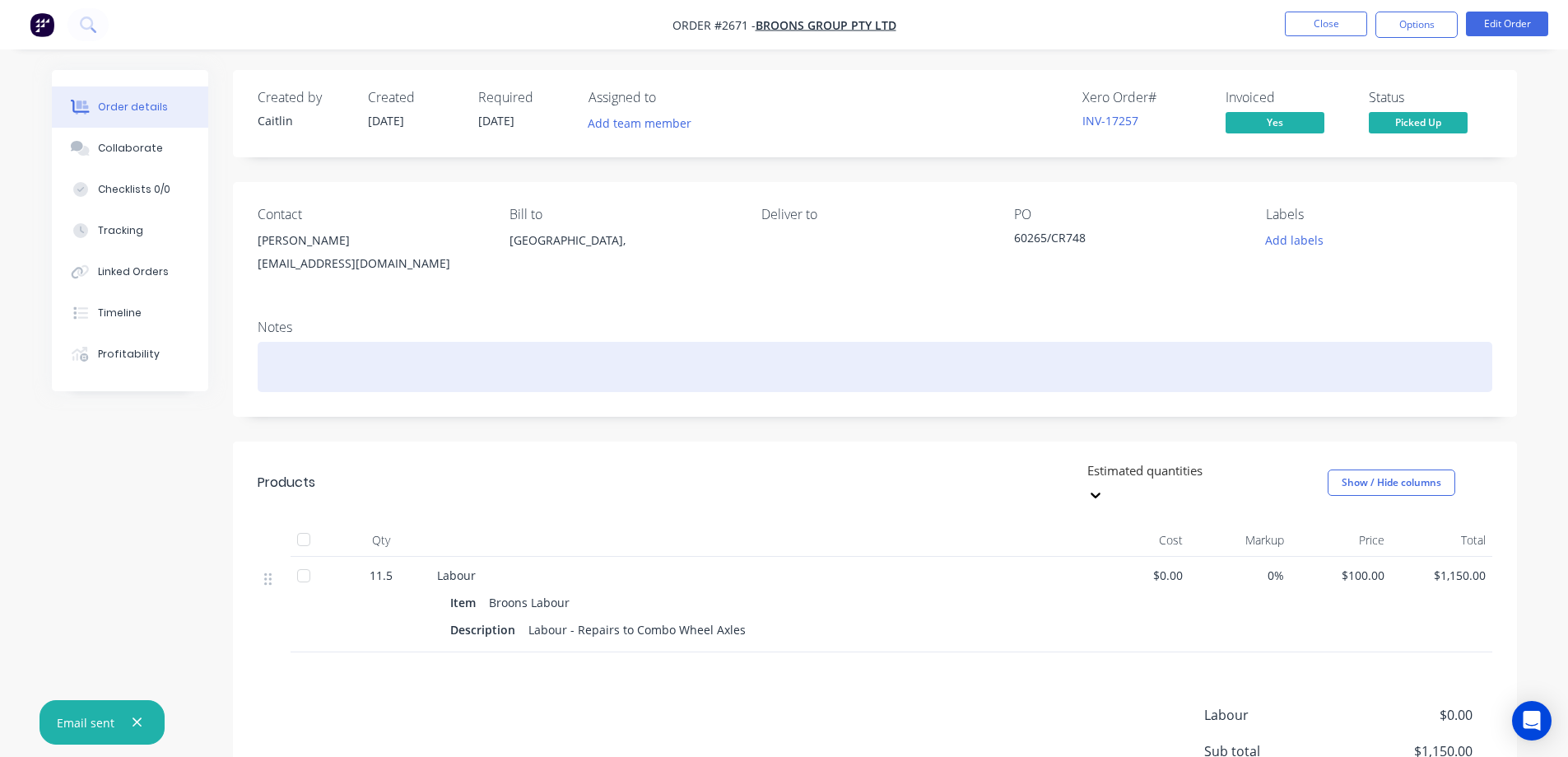
click at [429, 349] on div at bounding box center [875, 367] width 1234 height 50
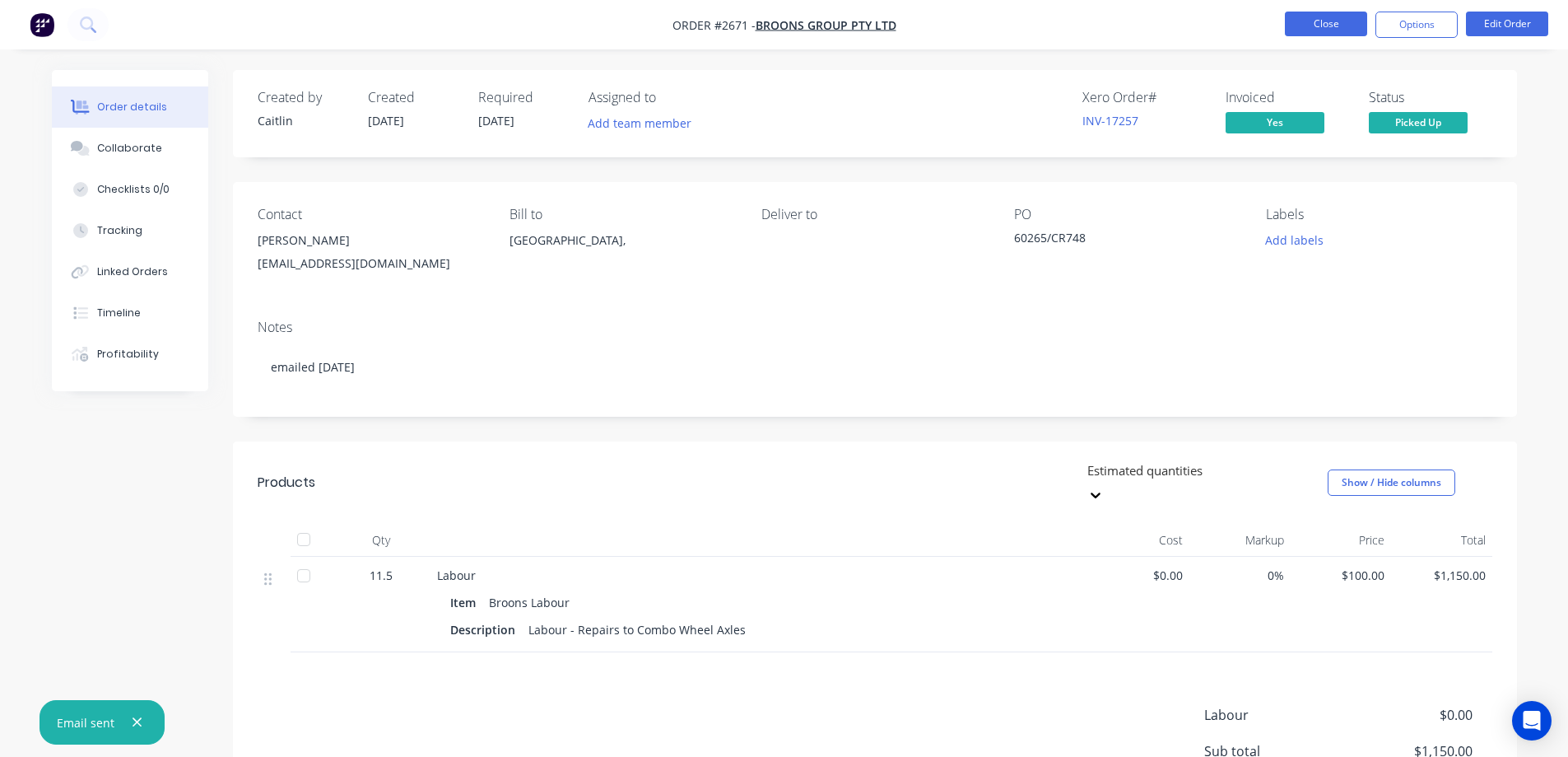
click at [1308, 26] on button "Close" at bounding box center [1325, 23] width 82 height 25
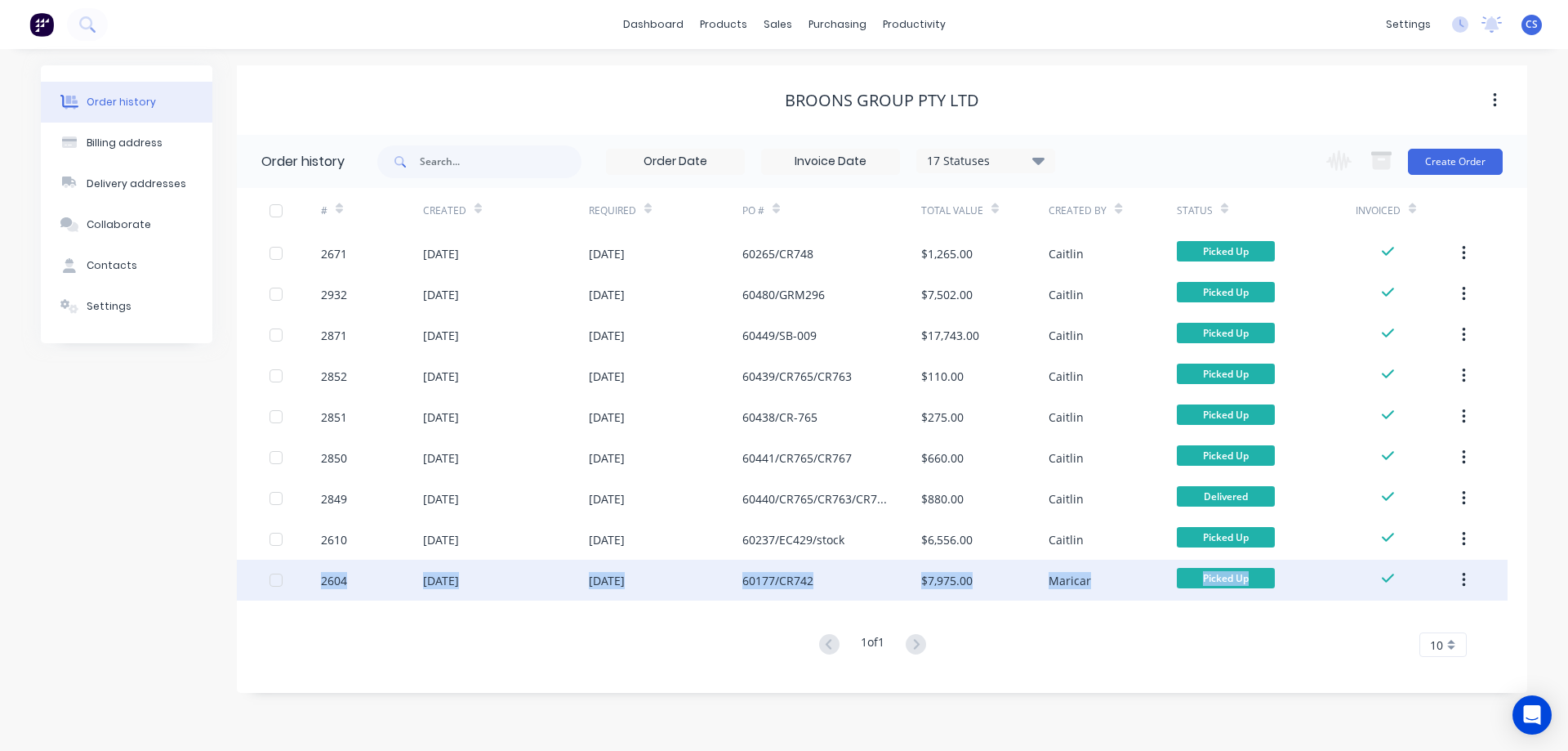
click at [1287, 564] on div "2671 15 May 2025 15 May 2025 60265/CR748 $1,265.00 Caitlin Picked Up 2932 05 Se…" at bounding box center [871, 417] width 1271 height 368
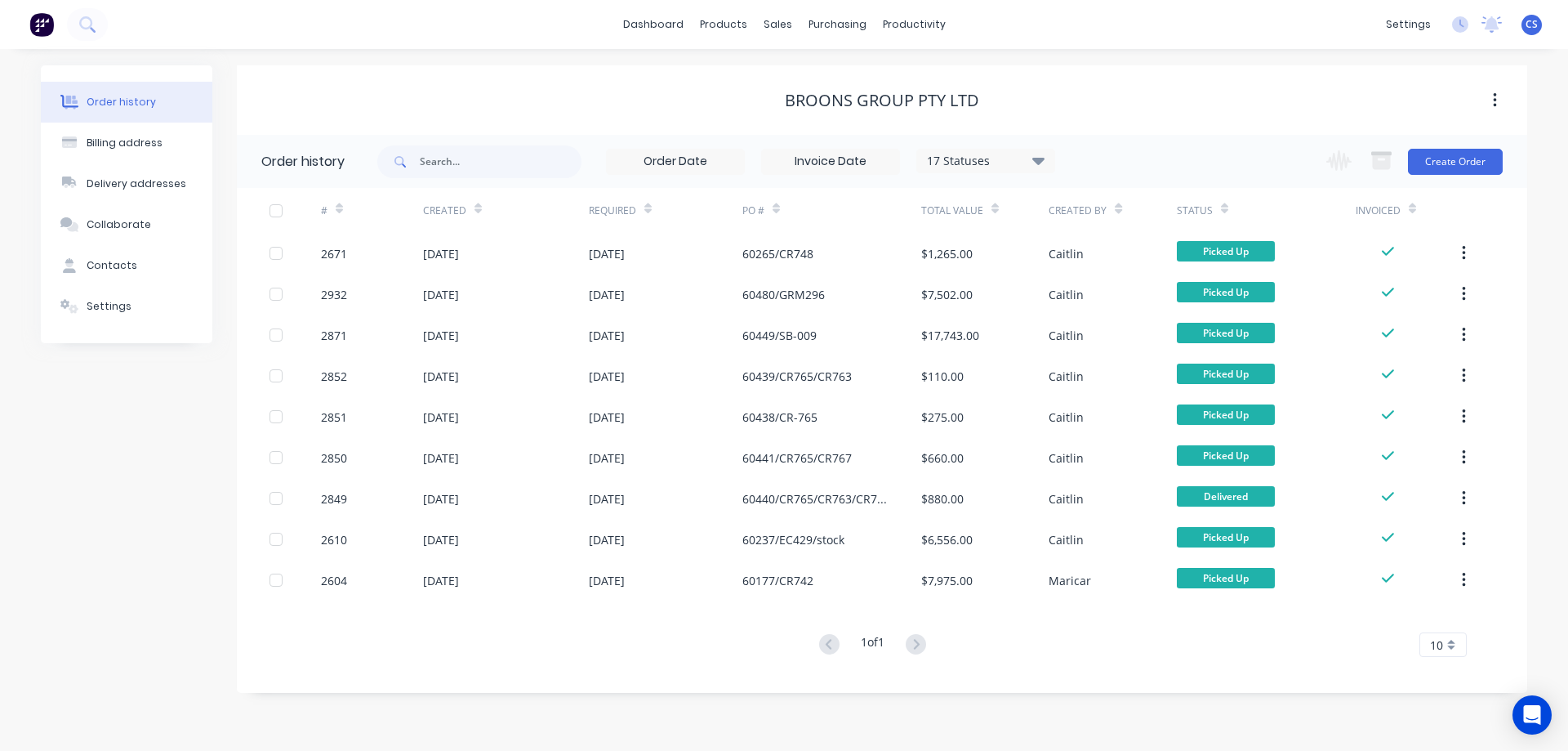
click at [1361, 667] on div "# Created Required PO # Total Value Created By Status Invoiced 2671 15 May 2025…" at bounding box center [871, 432] width 1271 height 488
click at [78, 26] on button at bounding box center [87, 25] width 41 height 33
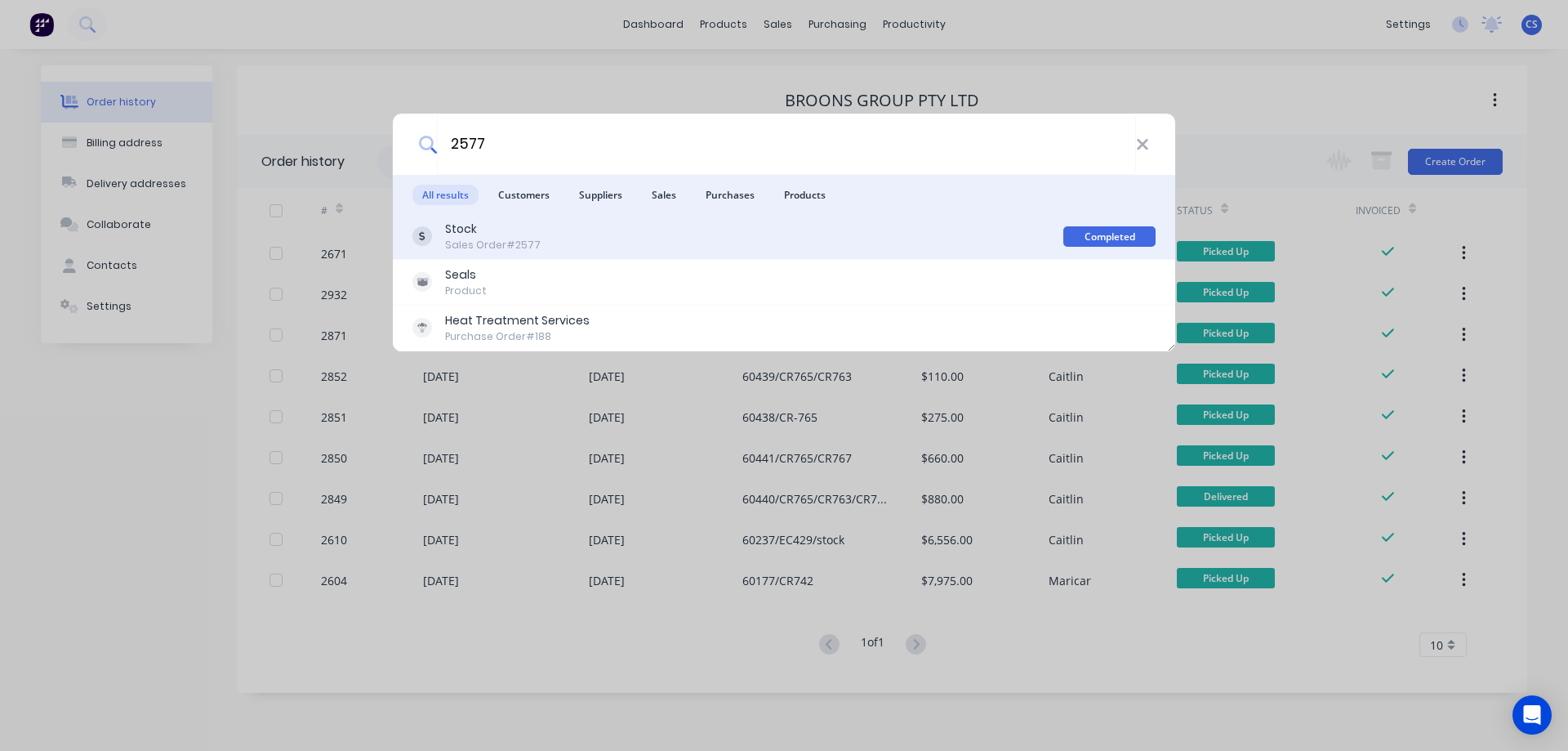
type input "2577"
click at [596, 240] on div "Stock Sales Order #2577" at bounding box center [738, 236] width 651 height 32
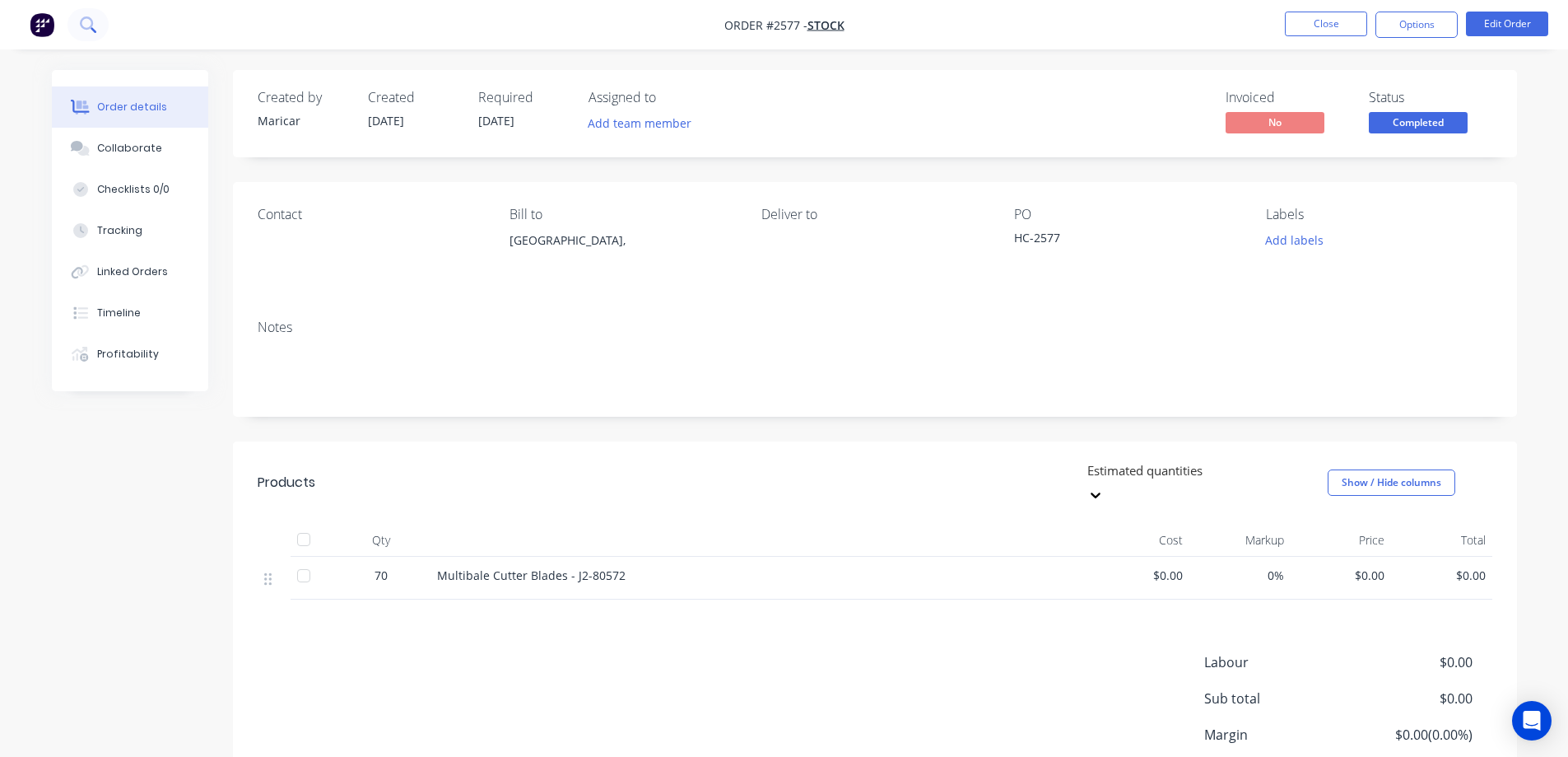
click at [98, 23] on button at bounding box center [88, 25] width 41 height 33
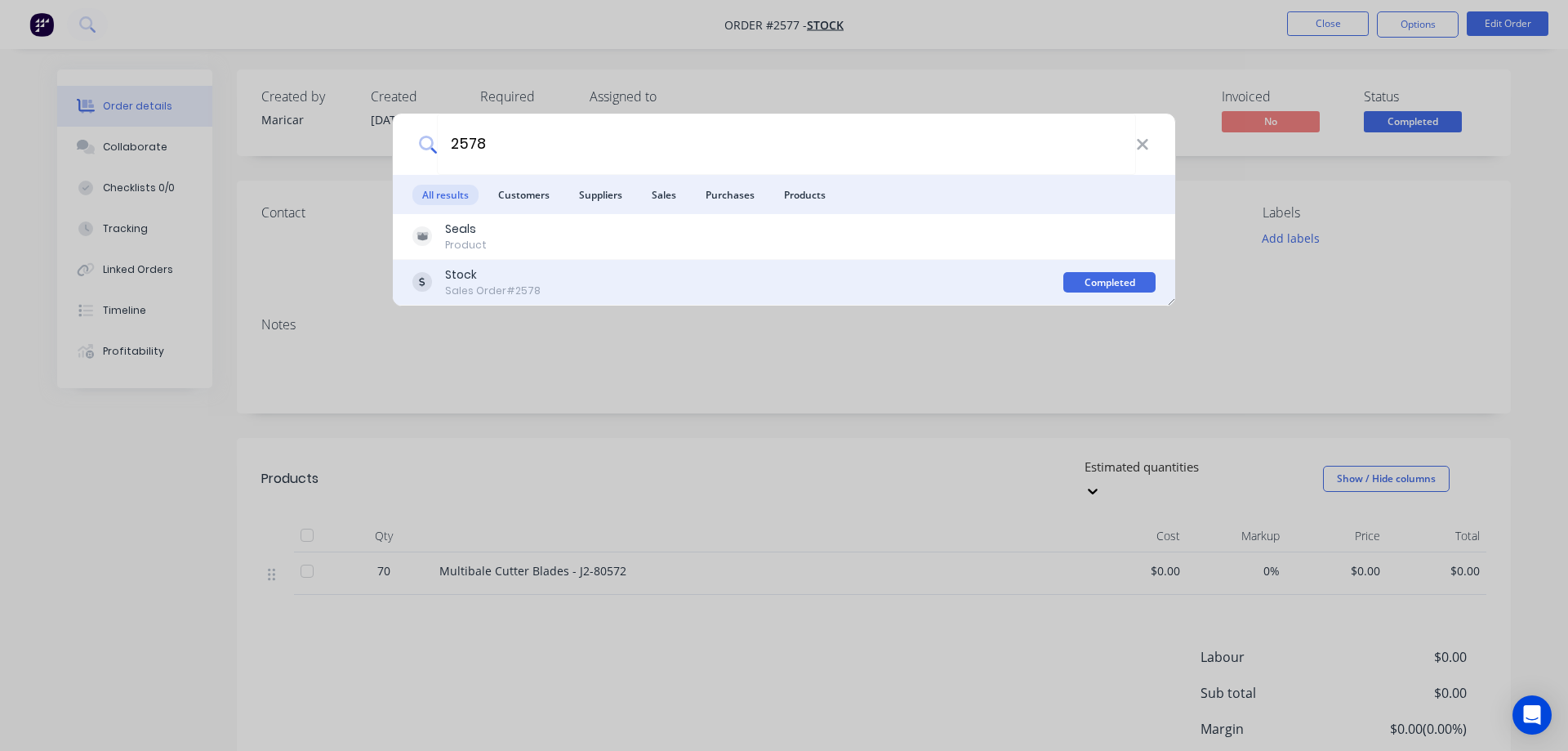
type input "2578"
click at [644, 286] on div "Stock Sales Order #2578" at bounding box center [738, 282] width 651 height 32
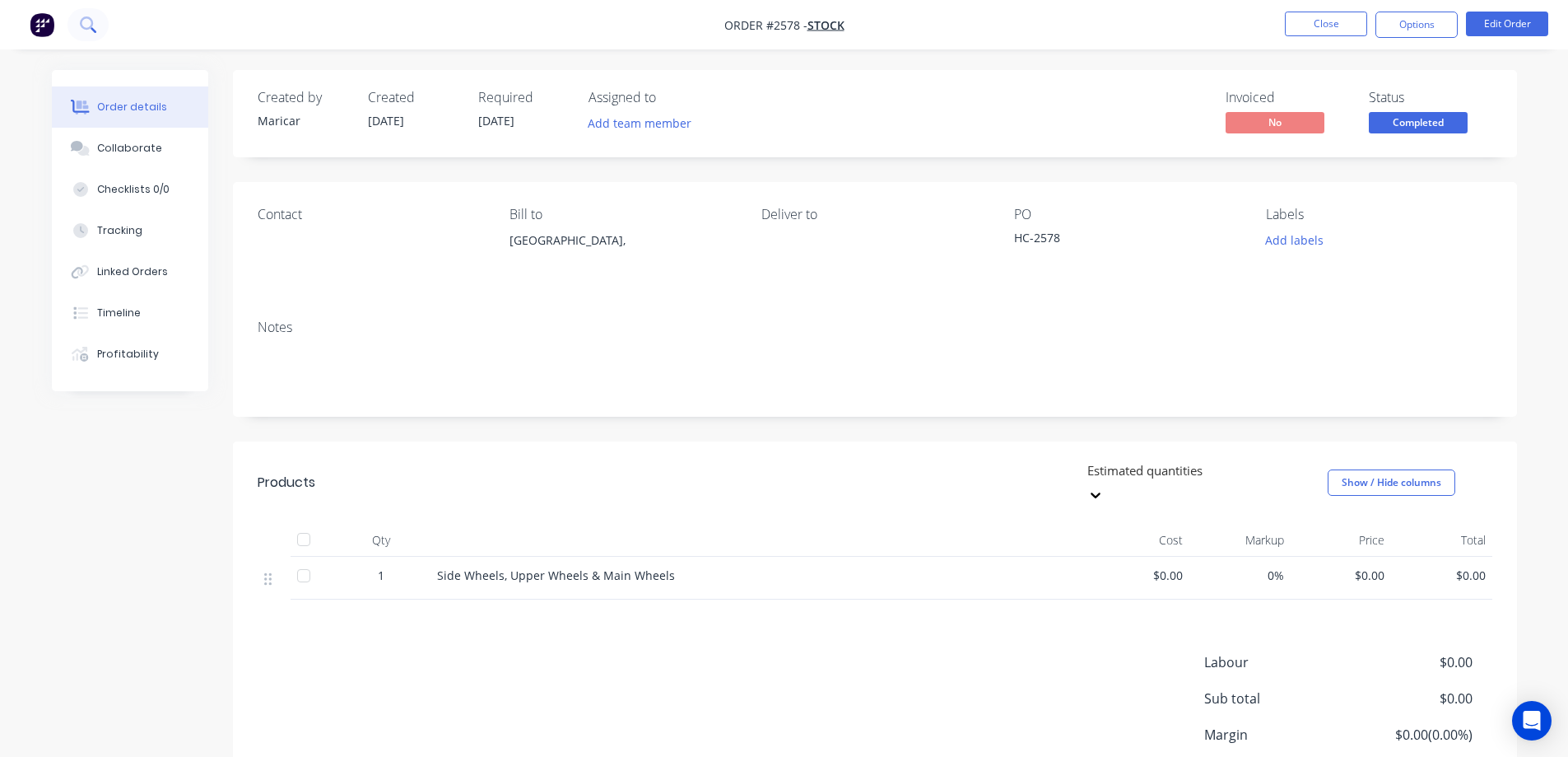
click at [92, 22] on icon at bounding box center [85, 22] width 13 height 13
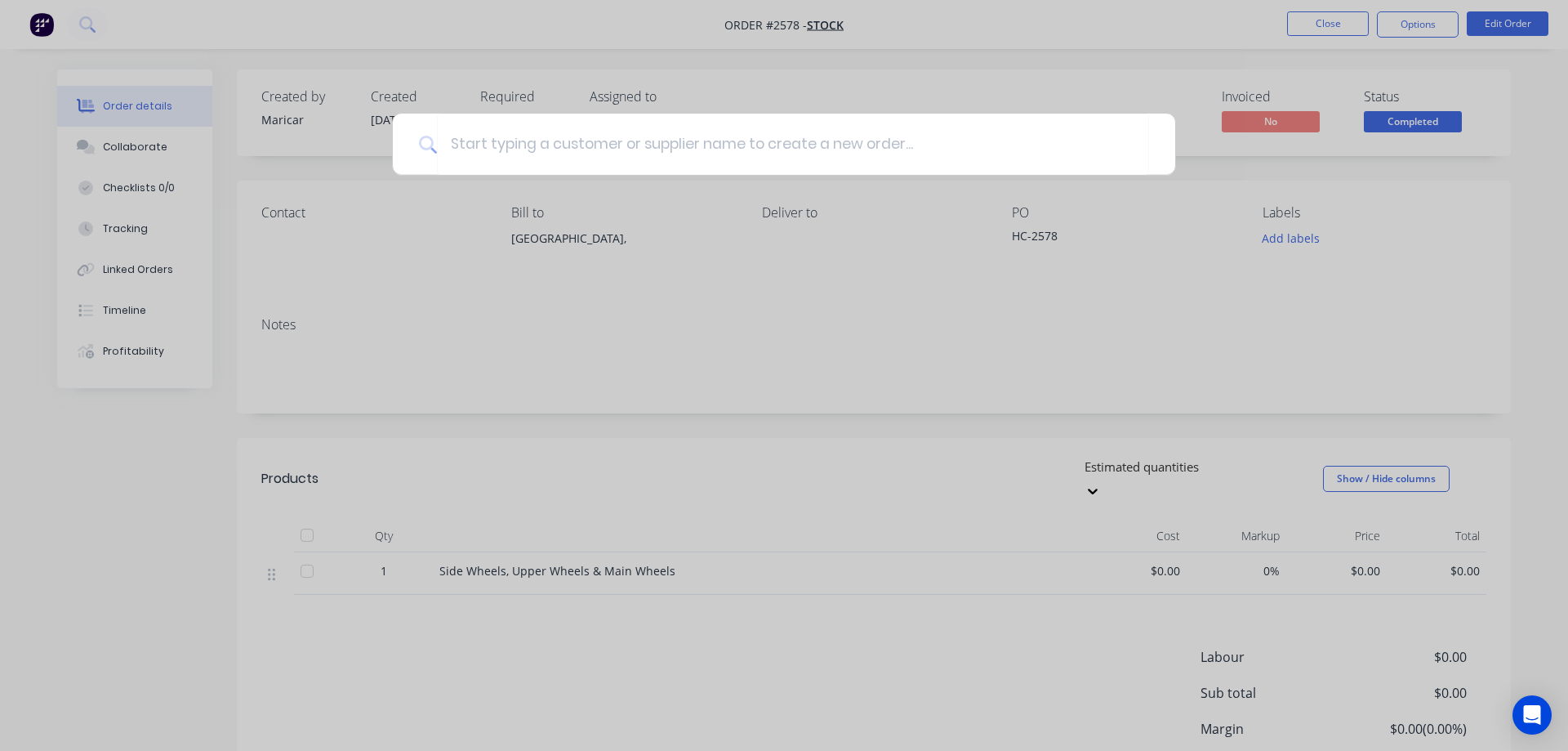
click at [1412, 118] on div at bounding box center [784, 376] width 1568 height 751
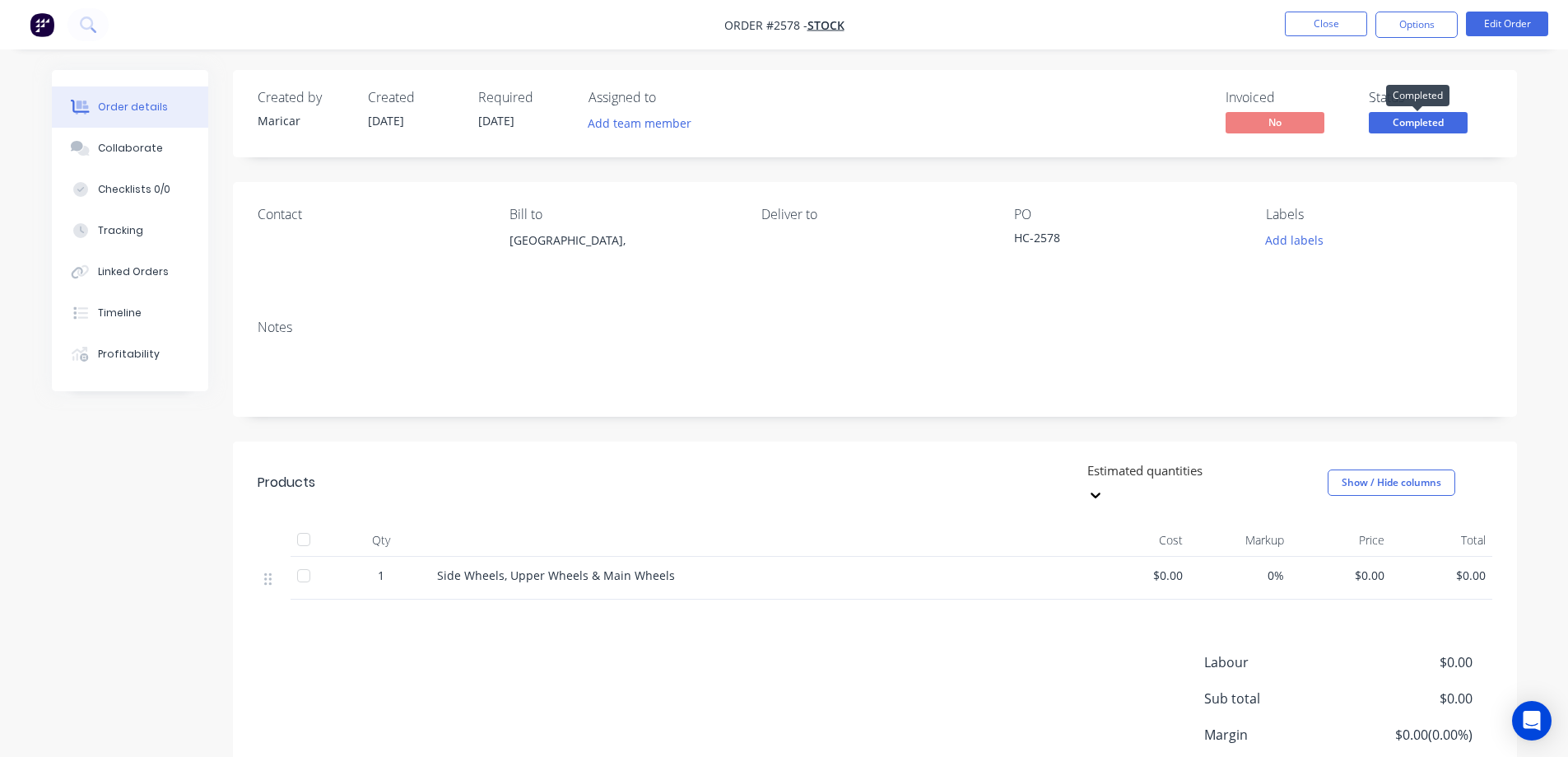
click at [1419, 128] on span "Completed" at bounding box center [1419, 122] width 99 height 21
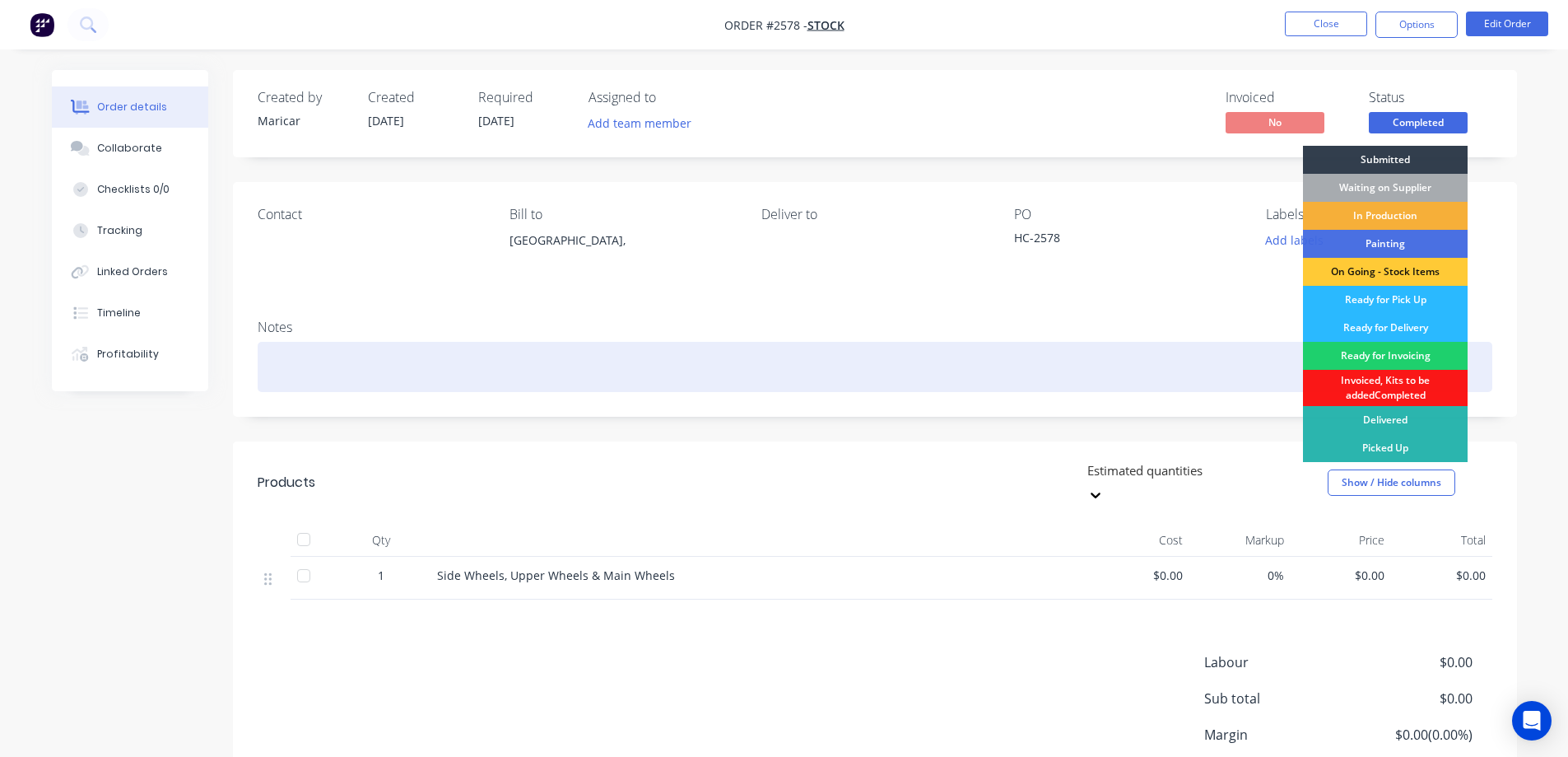
click at [1447, 385] on div "Invoiced, Kits to be addedCompleted" at bounding box center [1384, 388] width 165 height 36
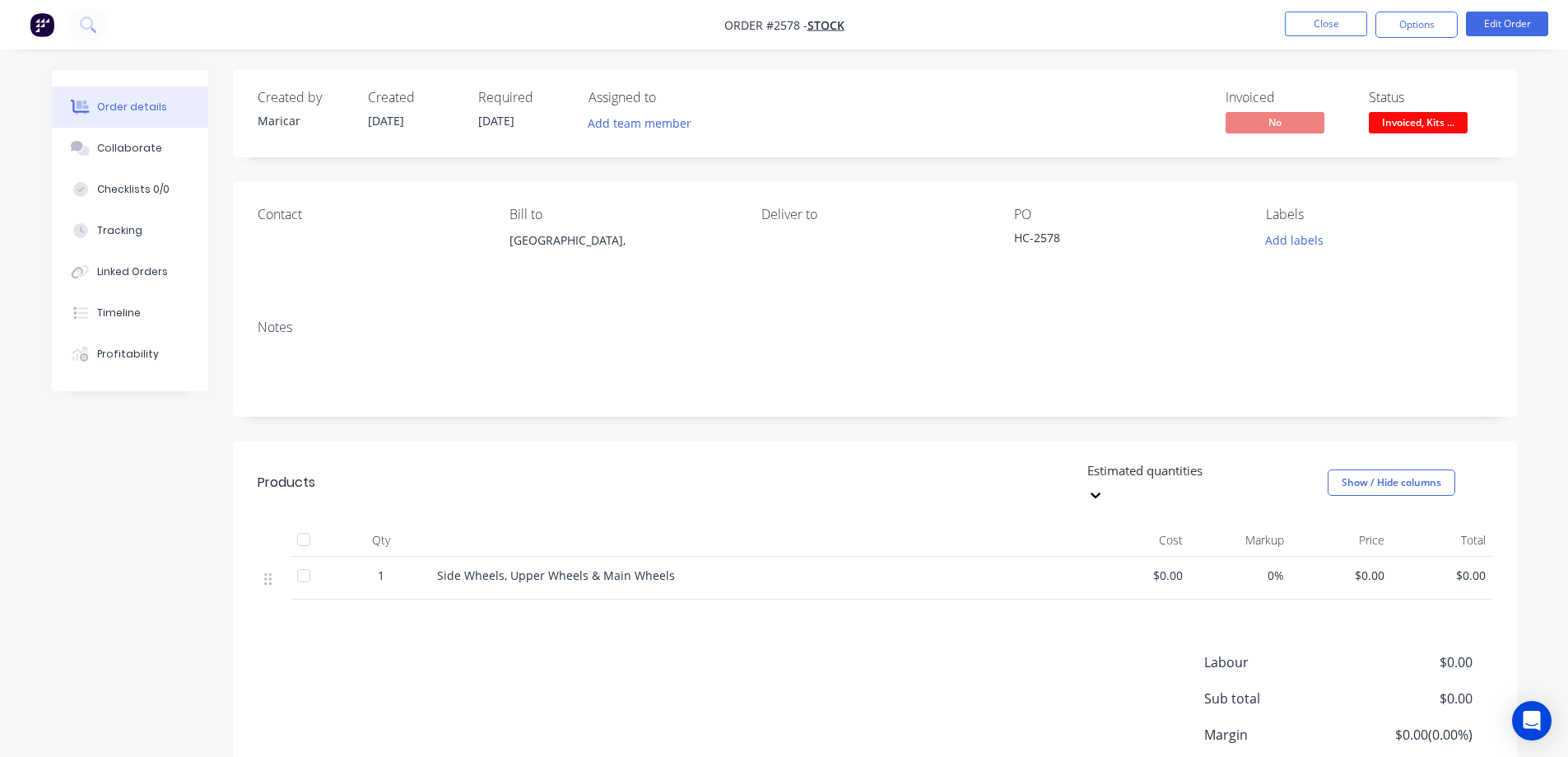
click at [1413, 117] on span "Invoiced, Kits ..." at bounding box center [1419, 122] width 99 height 21
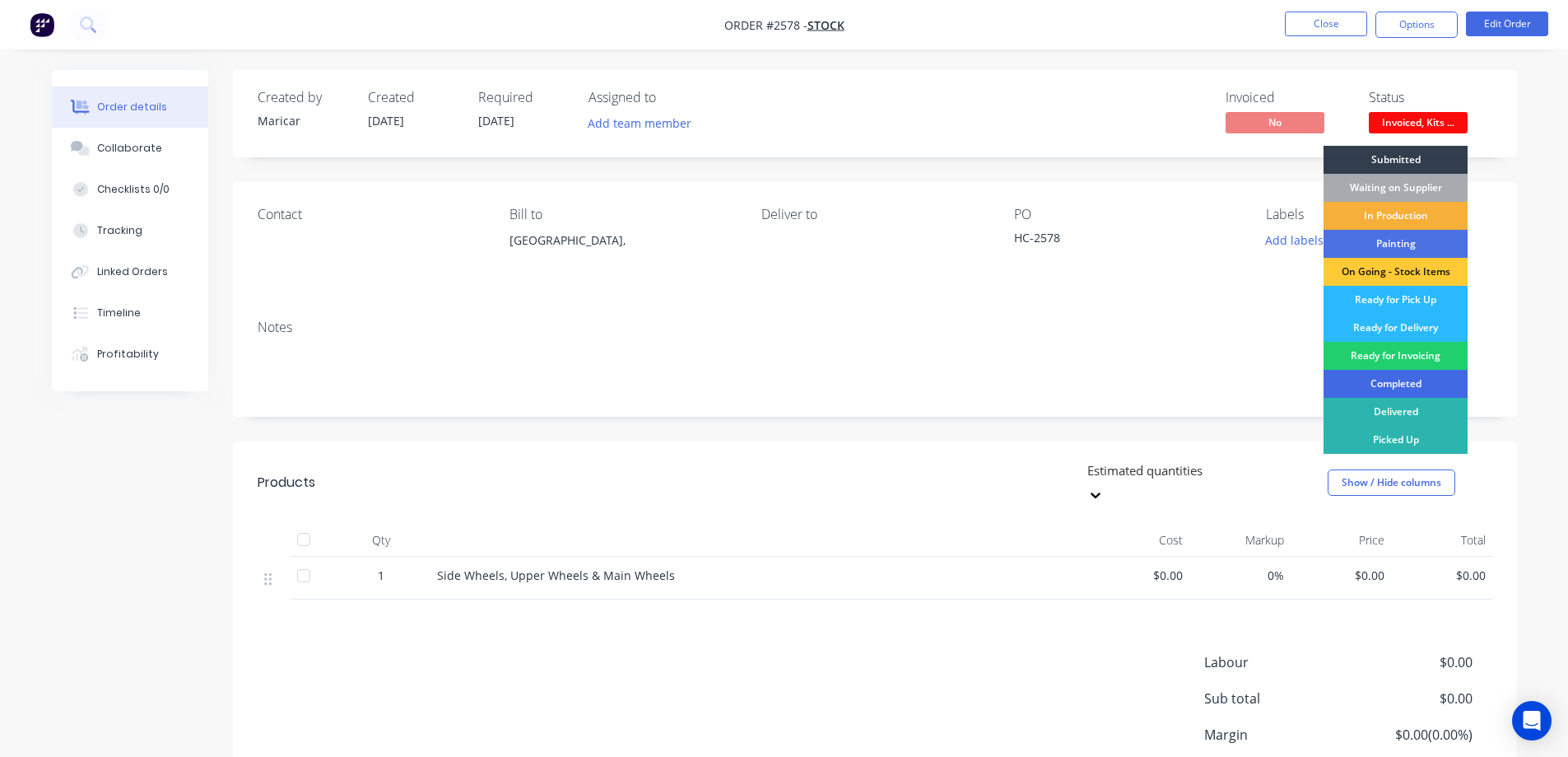
click at [1415, 380] on div "Completed" at bounding box center [1395, 384] width 144 height 28
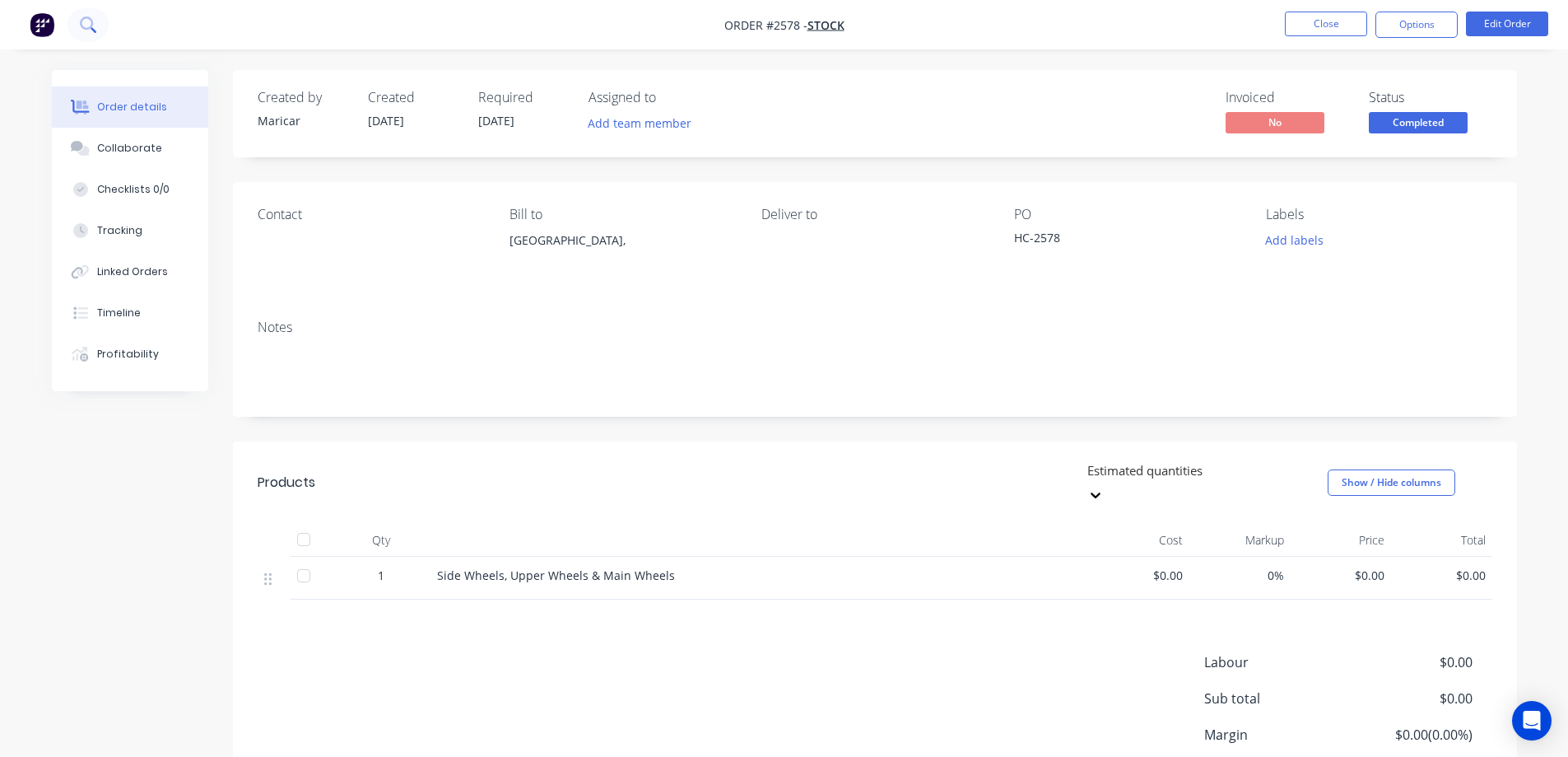
click at [98, 26] on button at bounding box center [88, 25] width 41 height 33
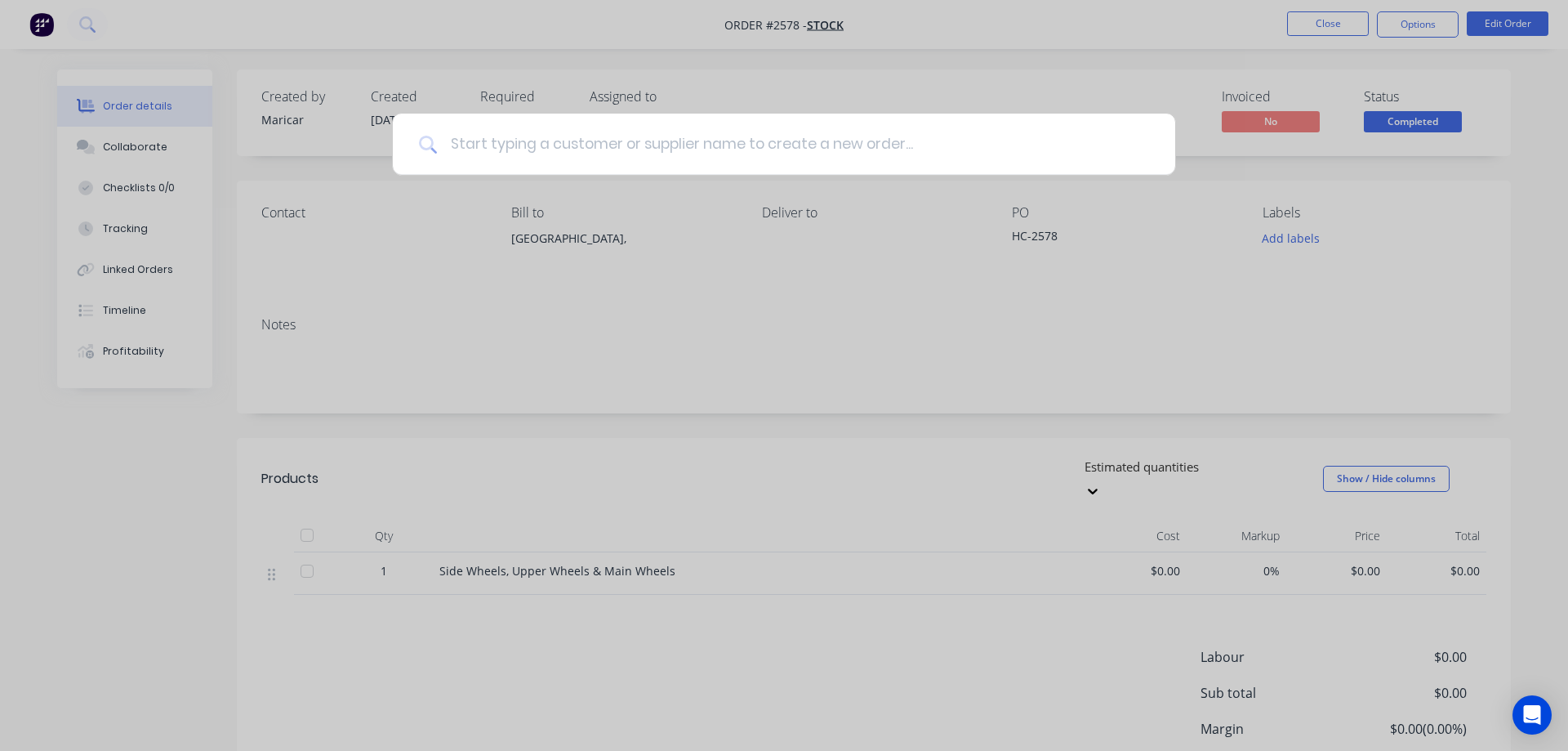
click at [704, 142] on input at bounding box center [793, 144] width 712 height 61
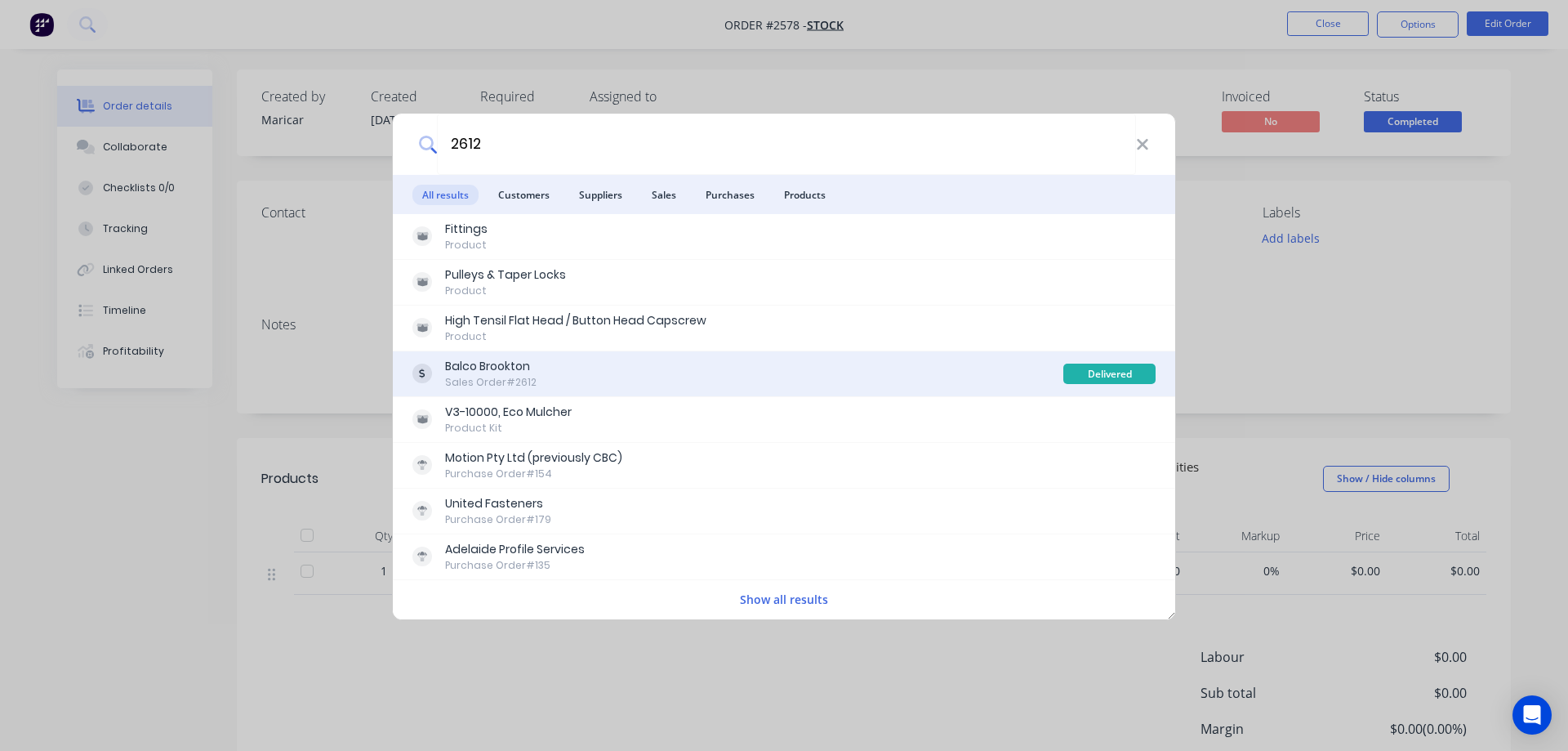
type input "2612"
click at [567, 372] on div "Balco Brookton Sales Order #2612" at bounding box center [738, 374] width 651 height 32
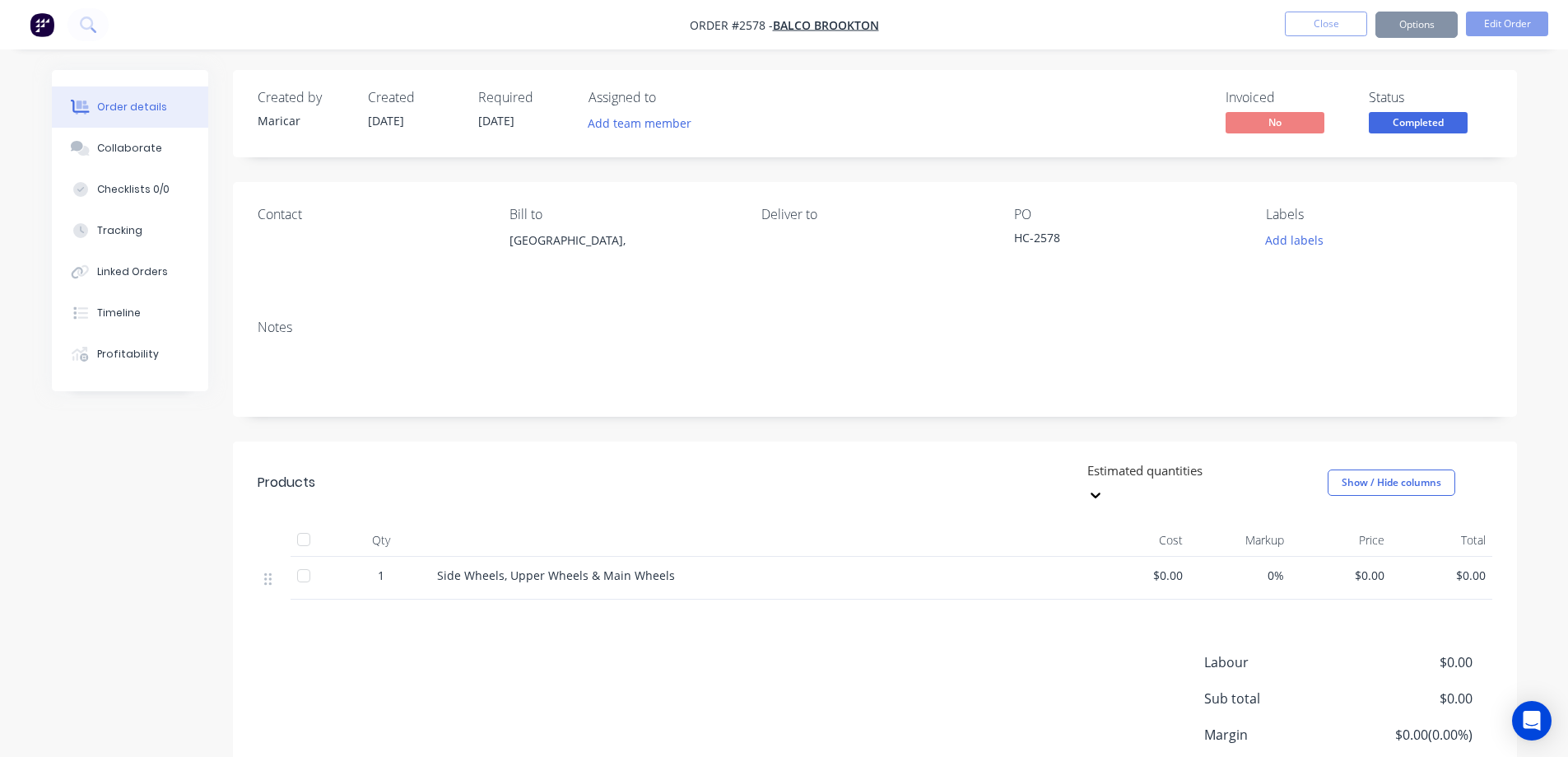
click at [373, 62] on div "Order details Collaborate Checklists 0/0 Tracking Linked Orders Timeline Profit…" at bounding box center [784, 446] width 1568 height 893
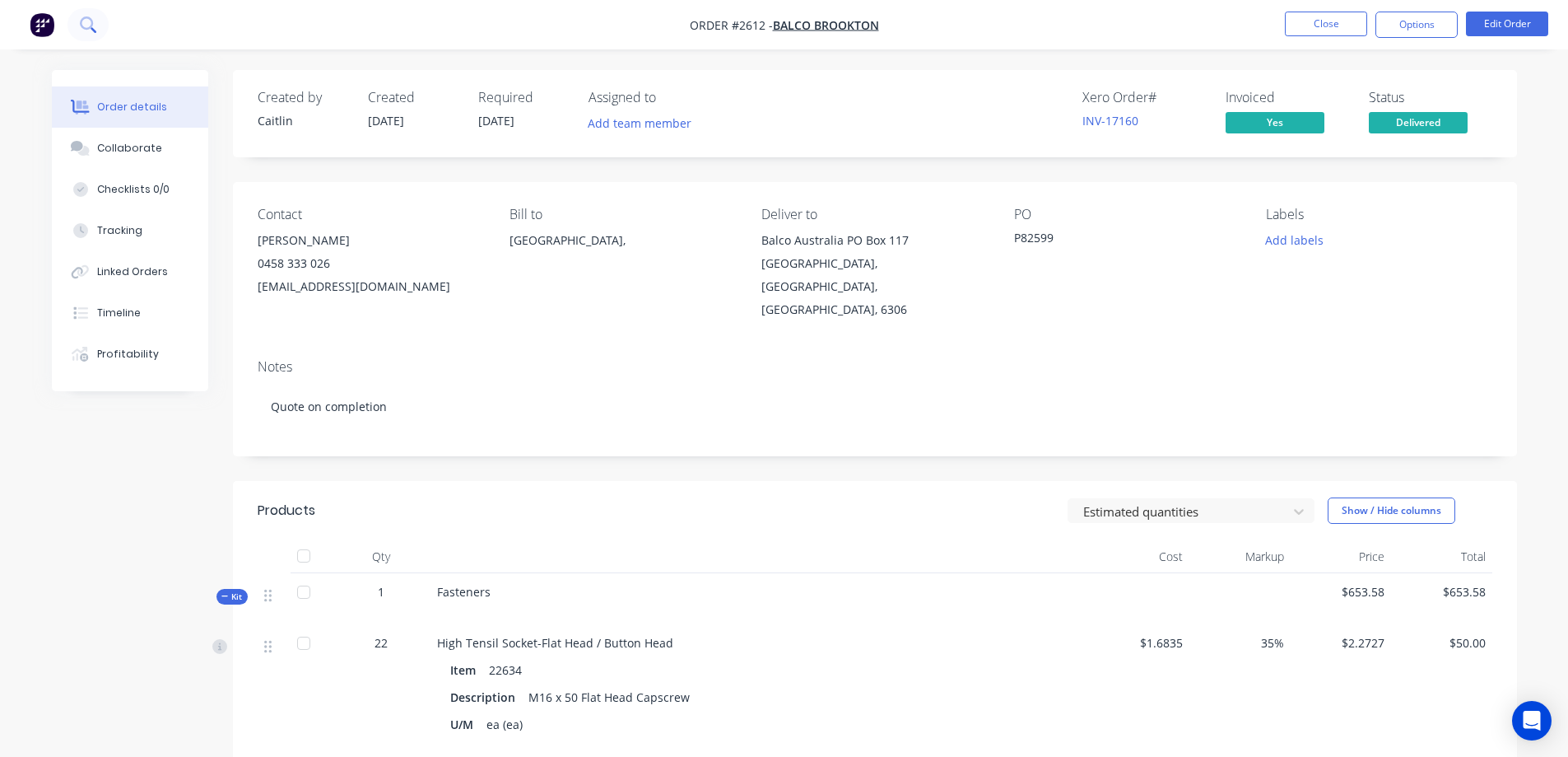
click at [103, 30] on button at bounding box center [88, 25] width 41 height 33
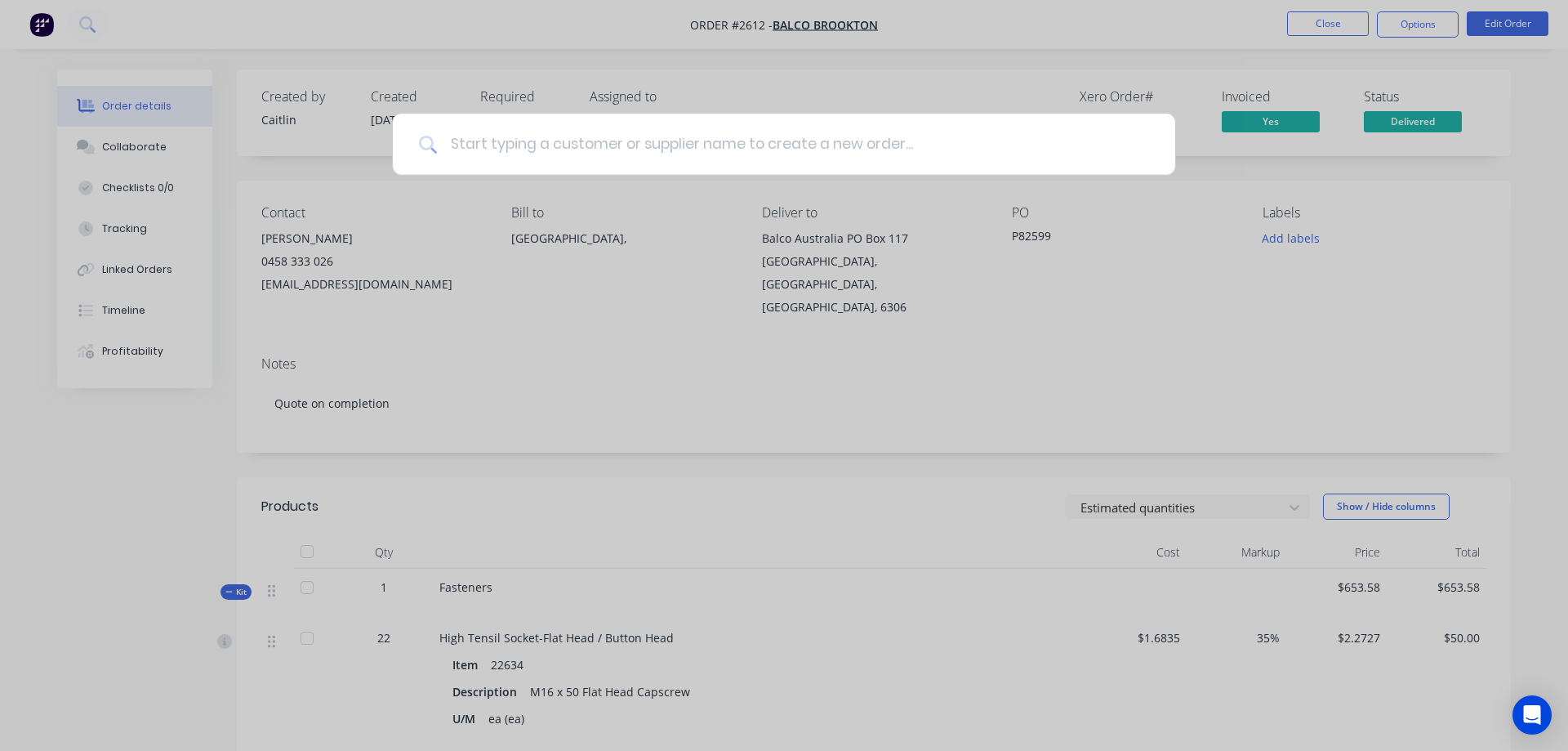
click at [543, 152] on input at bounding box center [793, 144] width 712 height 61
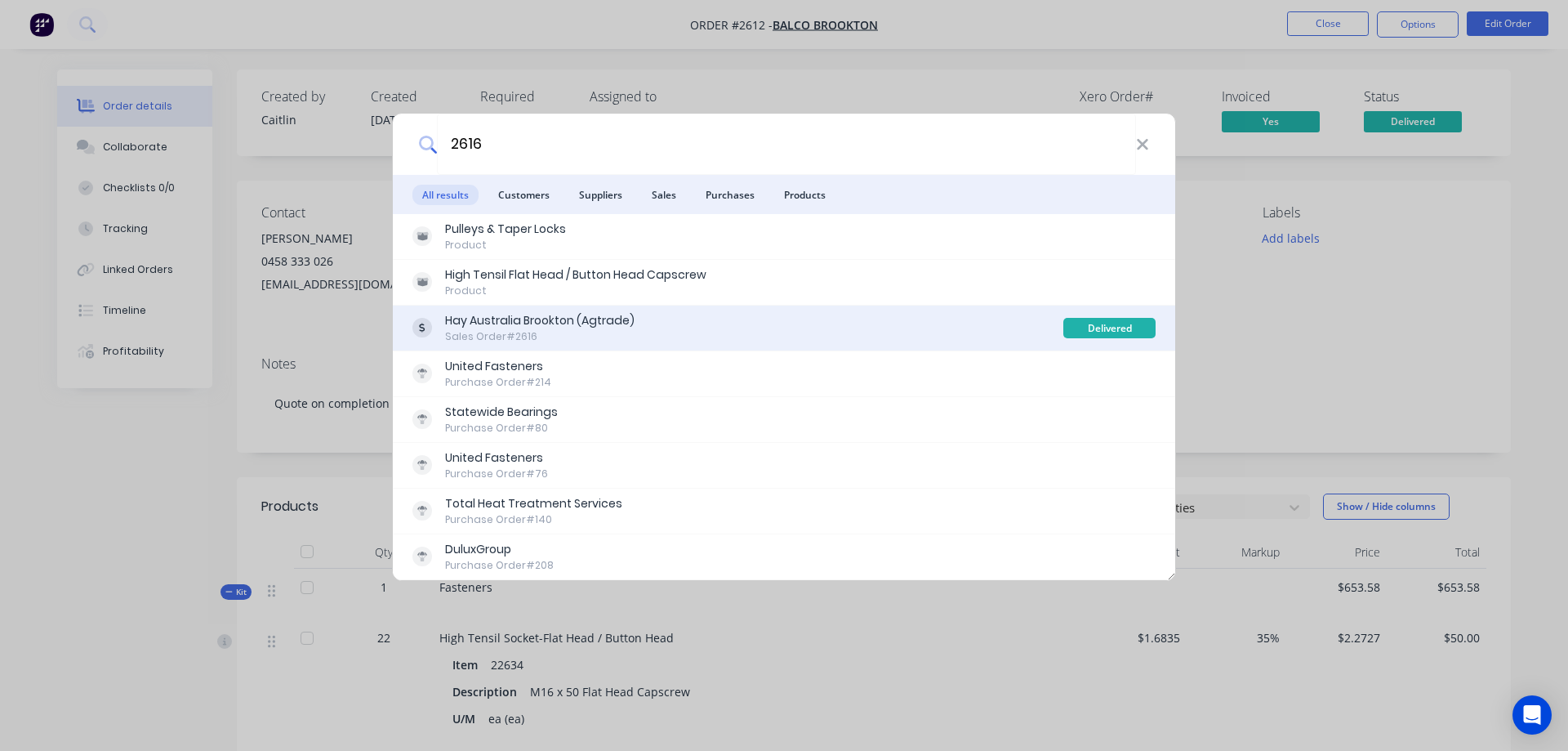
type input "2616"
click at [583, 325] on div "Hay Australia Brookton (Agtrade)" at bounding box center [540, 320] width 190 height 17
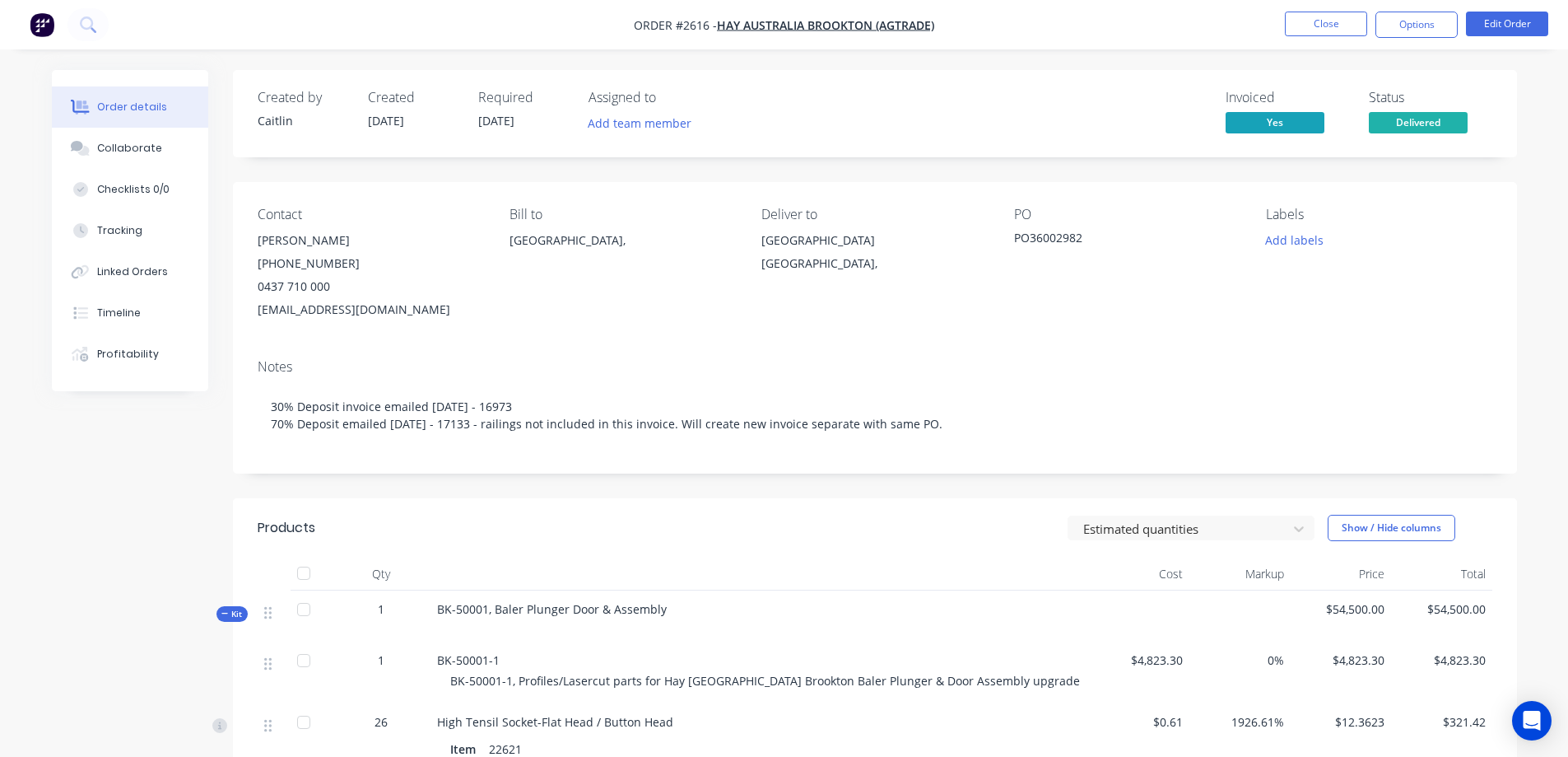
click at [102, 19] on button at bounding box center [88, 25] width 41 height 33
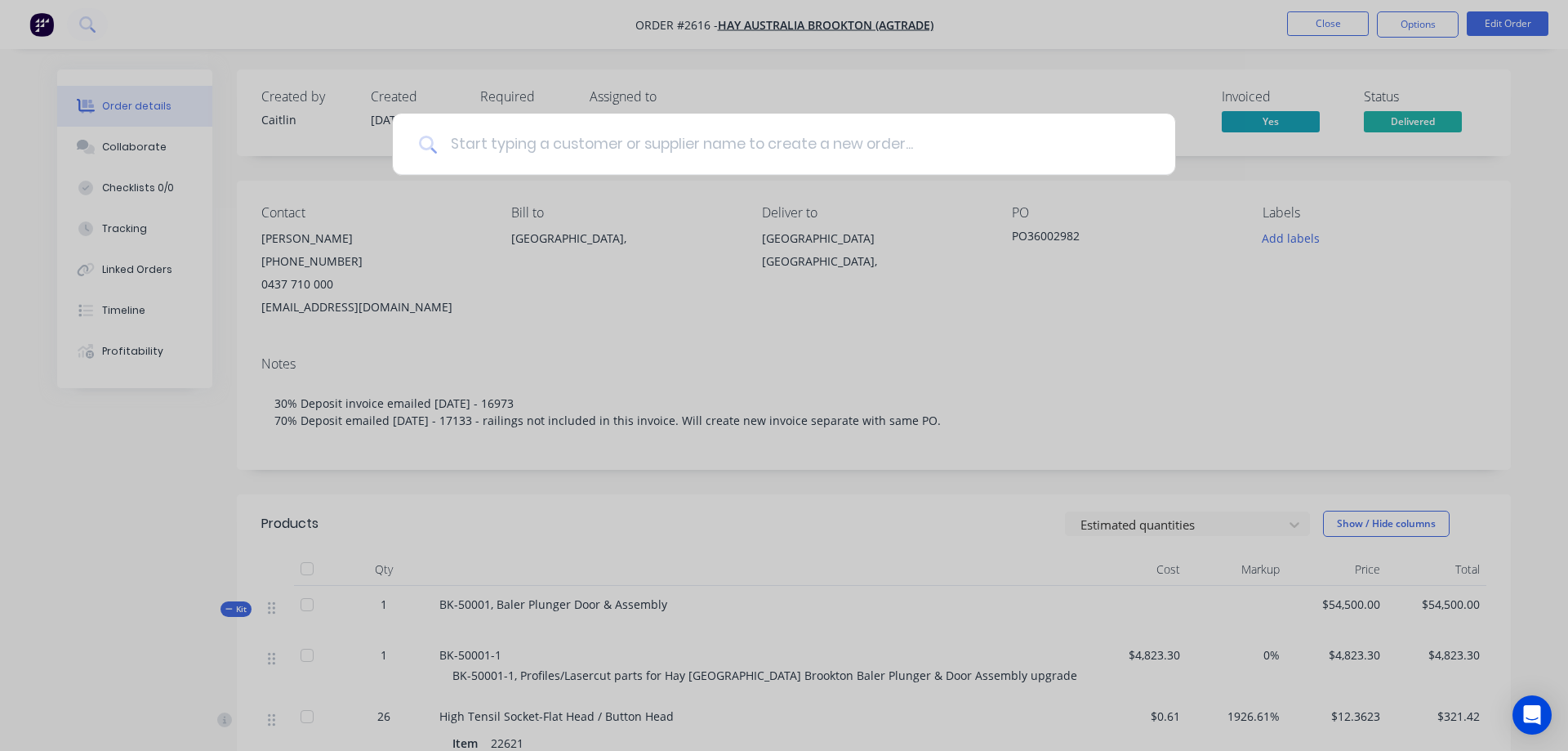
click at [630, 149] on input at bounding box center [793, 144] width 712 height 61
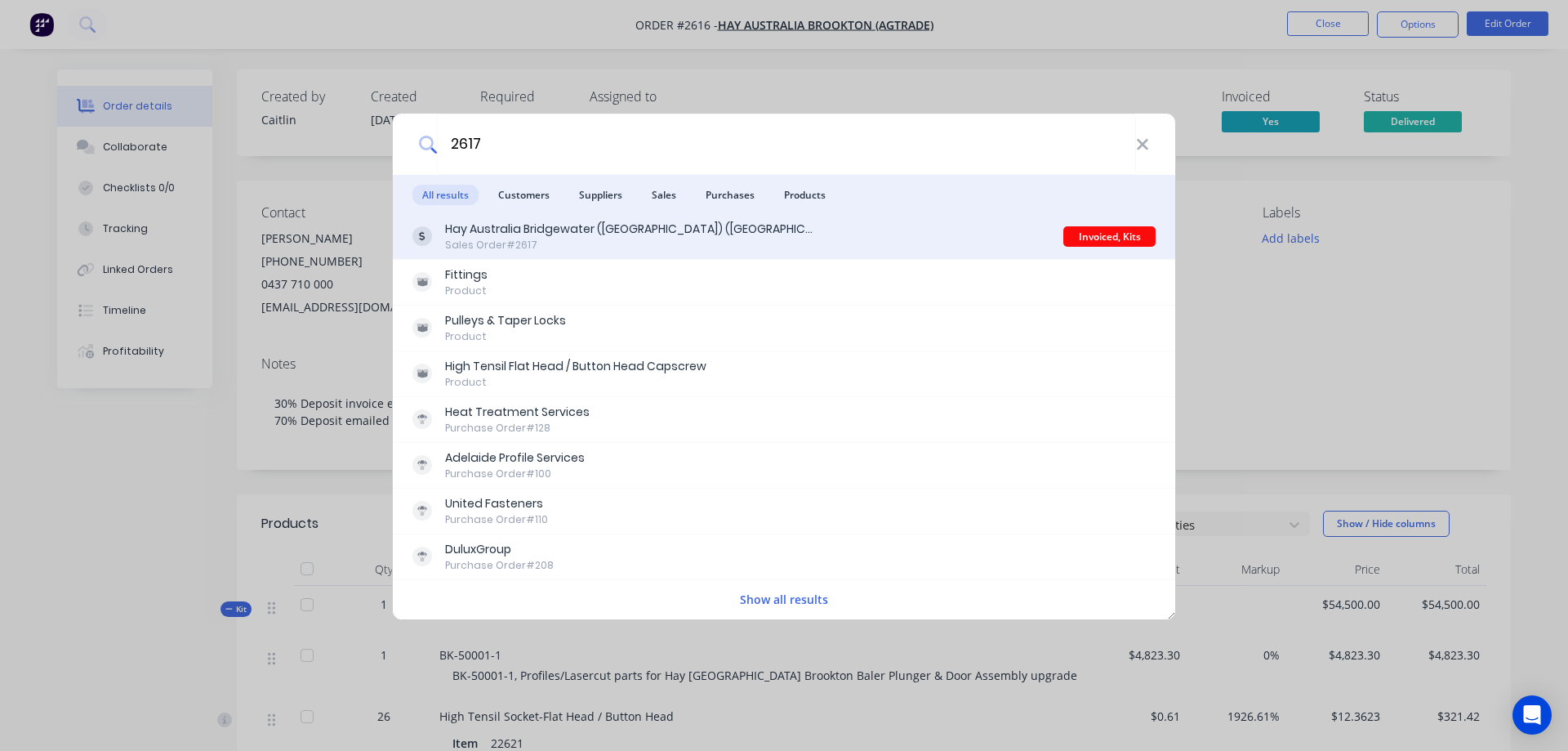
type input "2617"
click at [655, 242] on div "Sales Order #2617" at bounding box center [629, 244] width 368 height 14
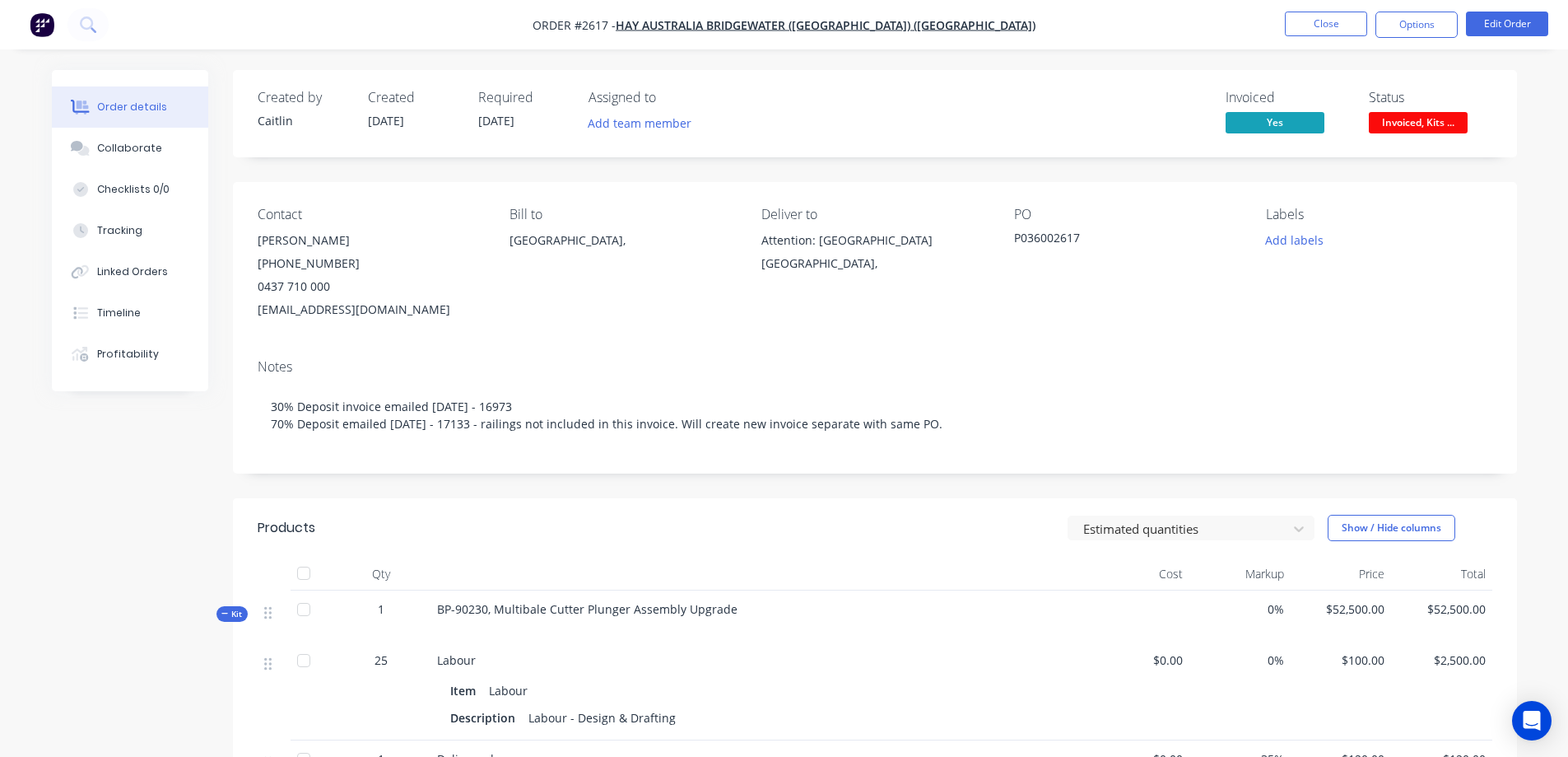
click at [917, 485] on div "Created by Caitlin Created 07/05/25 Required 07/05/25 Assigned to Add team memb…" at bounding box center [875, 611] width 1284 height 1082
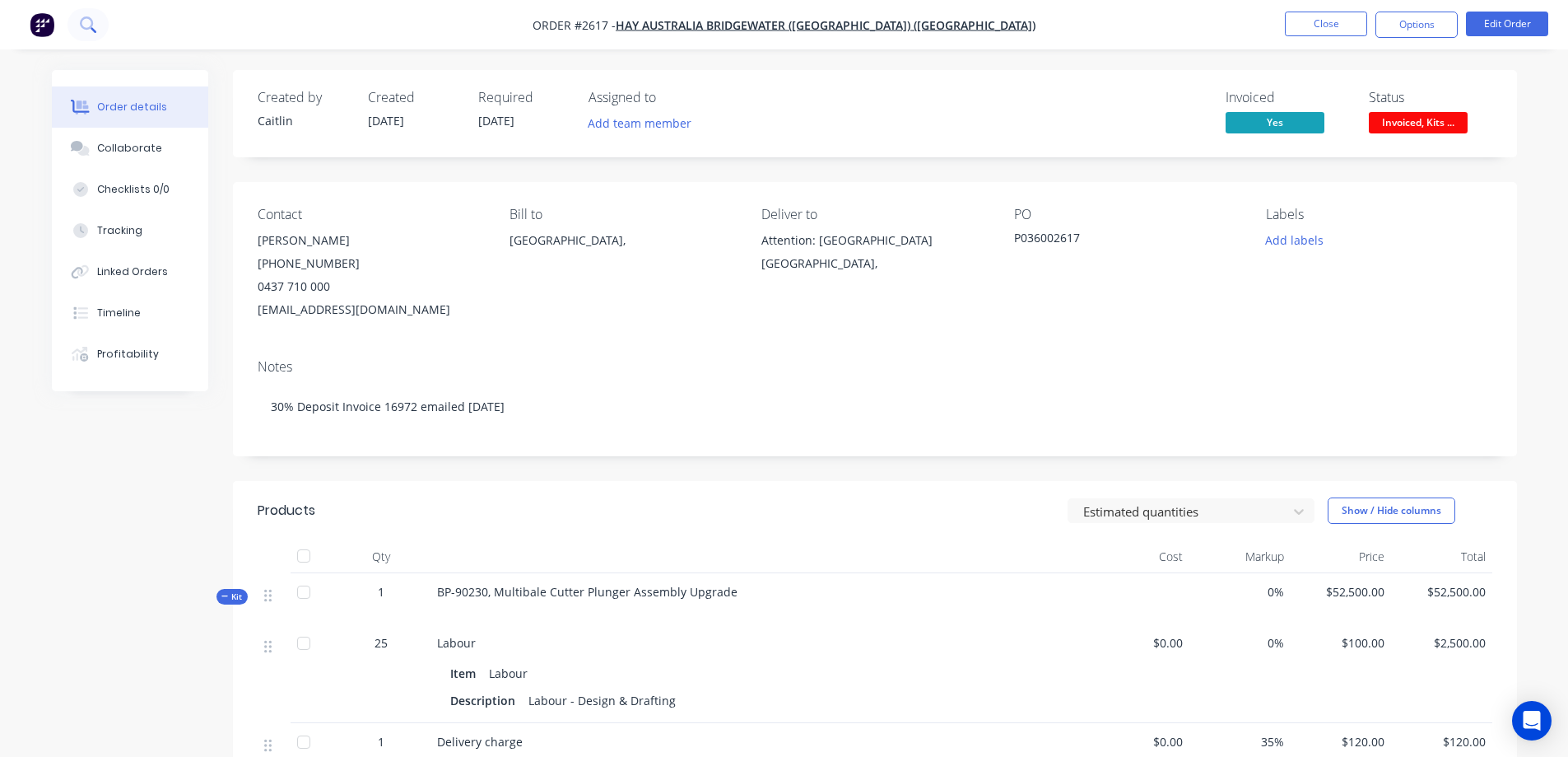
click at [96, 32] on icon at bounding box center [93, 30] width 6 height 6
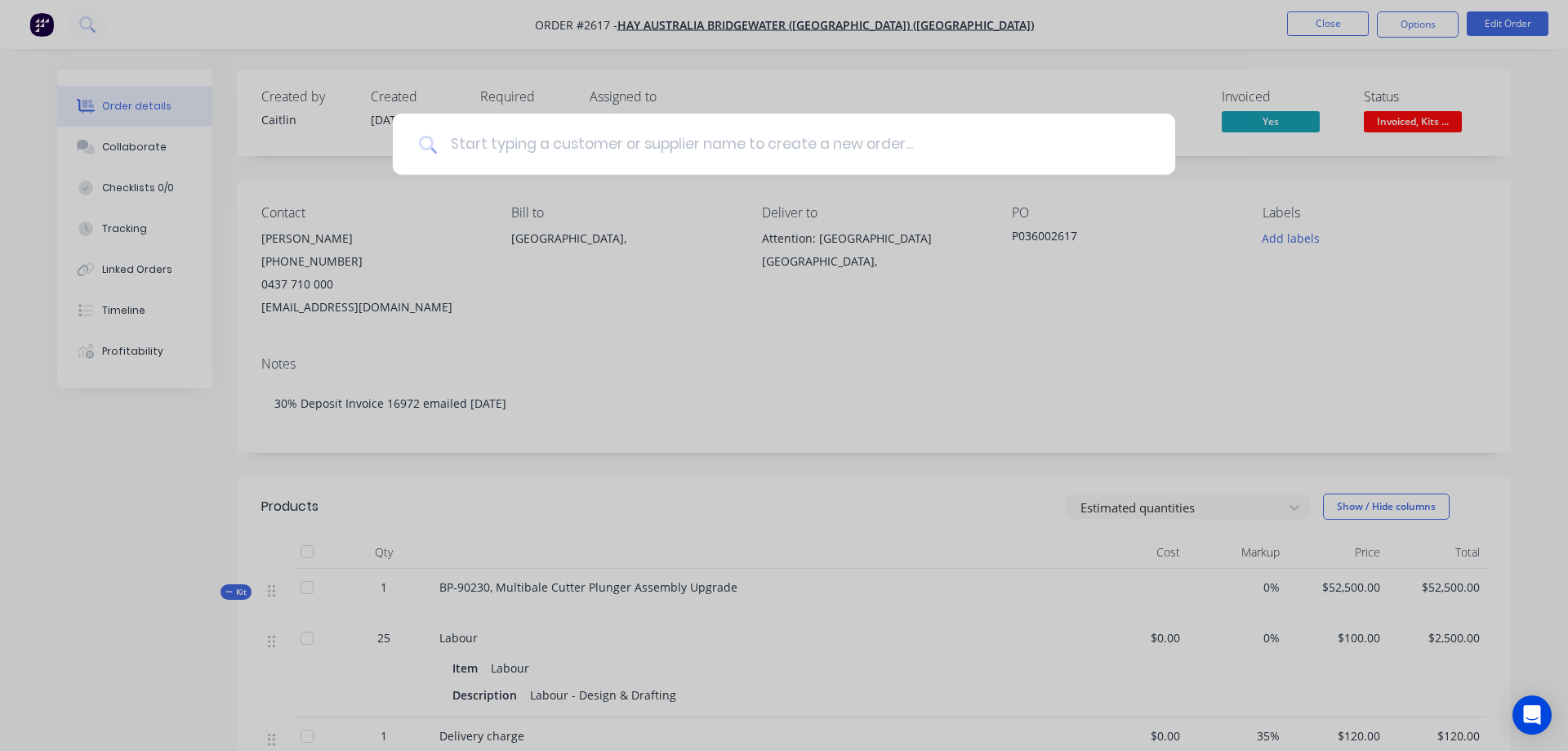
click at [492, 151] on input at bounding box center [793, 144] width 712 height 61
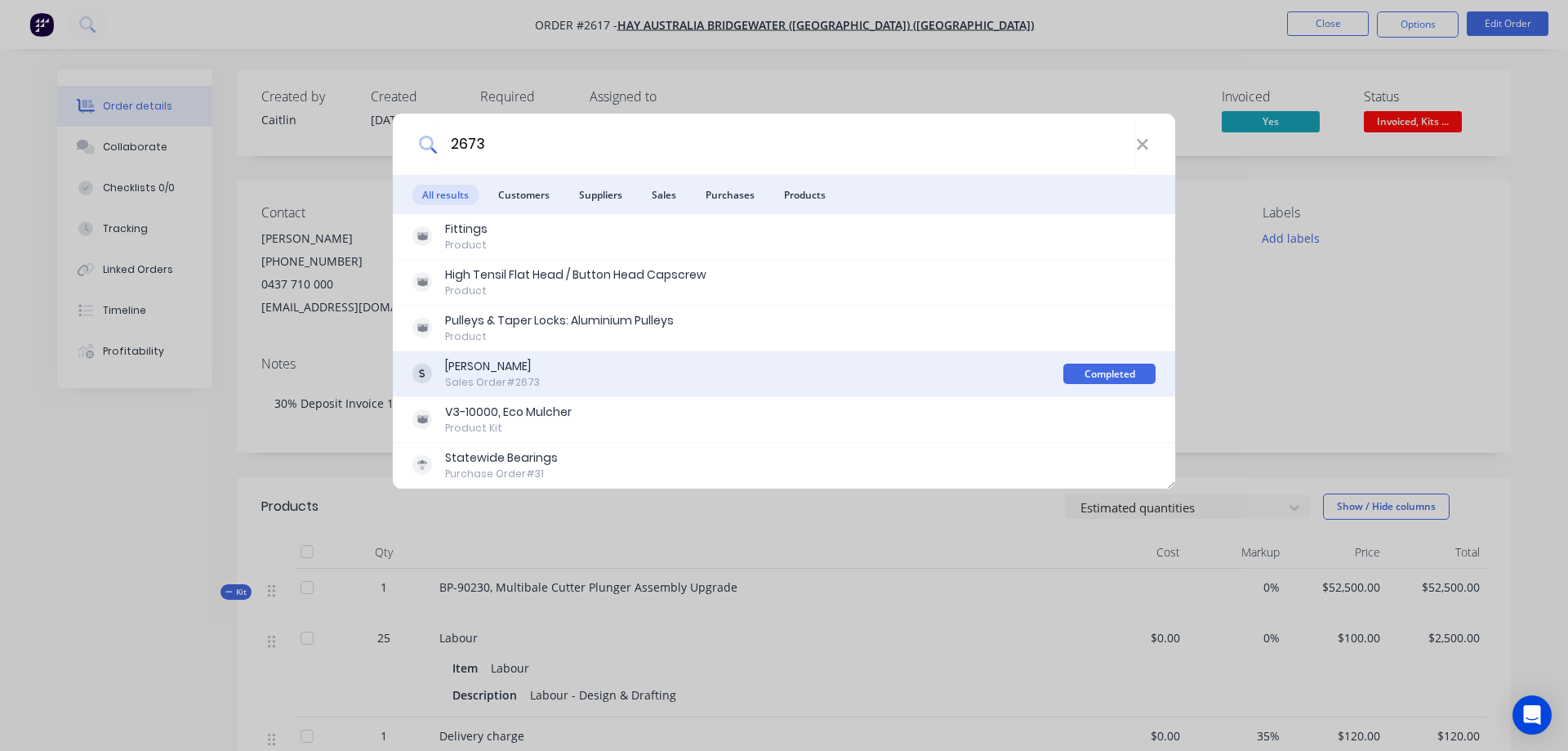
type input "2673"
click at [633, 372] on div "Narrakine Hay Sales Order #2673" at bounding box center [738, 374] width 651 height 32
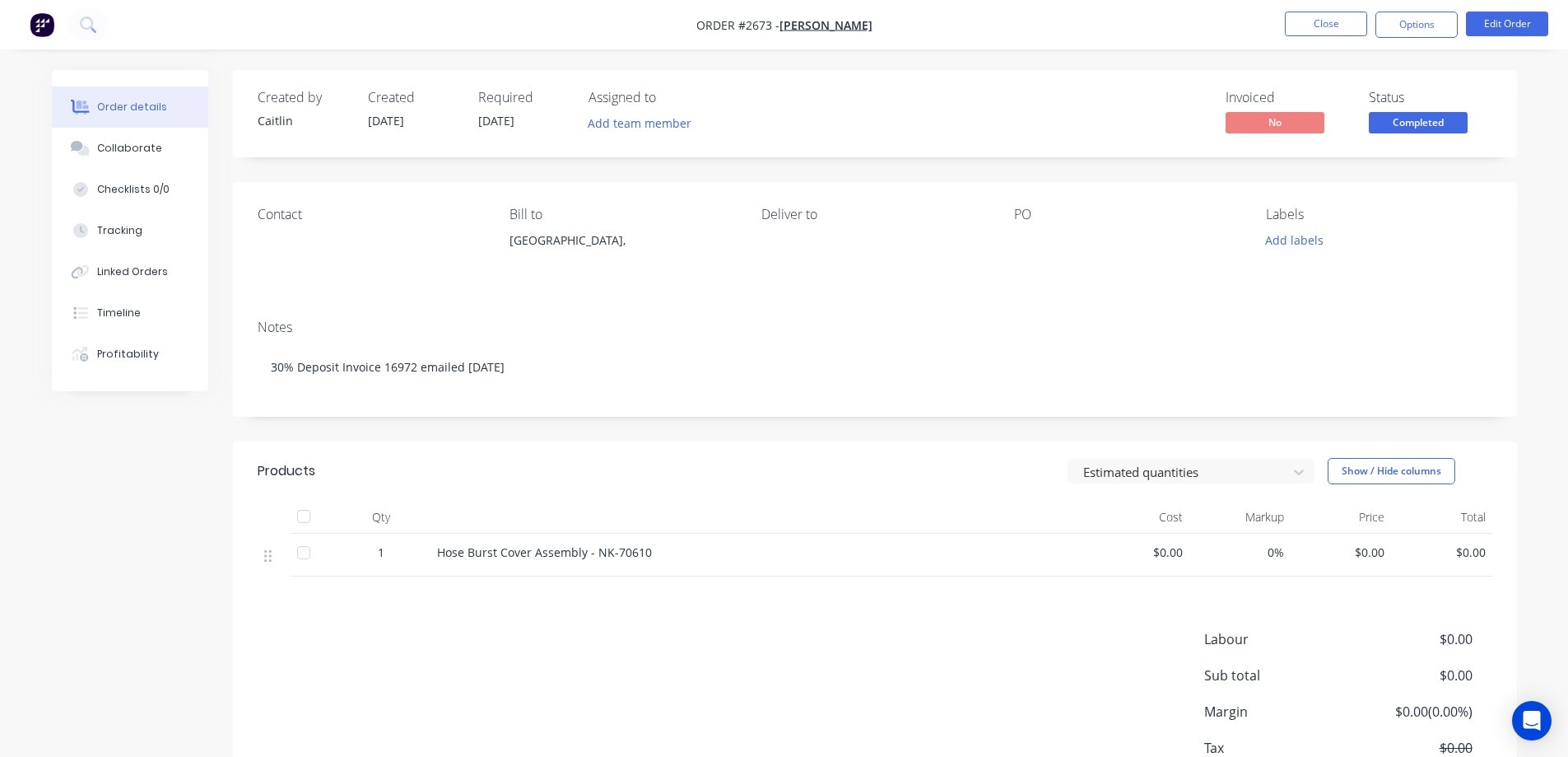
click at [108, 32] on nav "Order #2673 - Narrakine Hay Close Options Edit Order" at bounding box center [784, 25] width 1568 height 50
click at [92, 28] on icon at bounding box center [93, 30] width 6 height 6
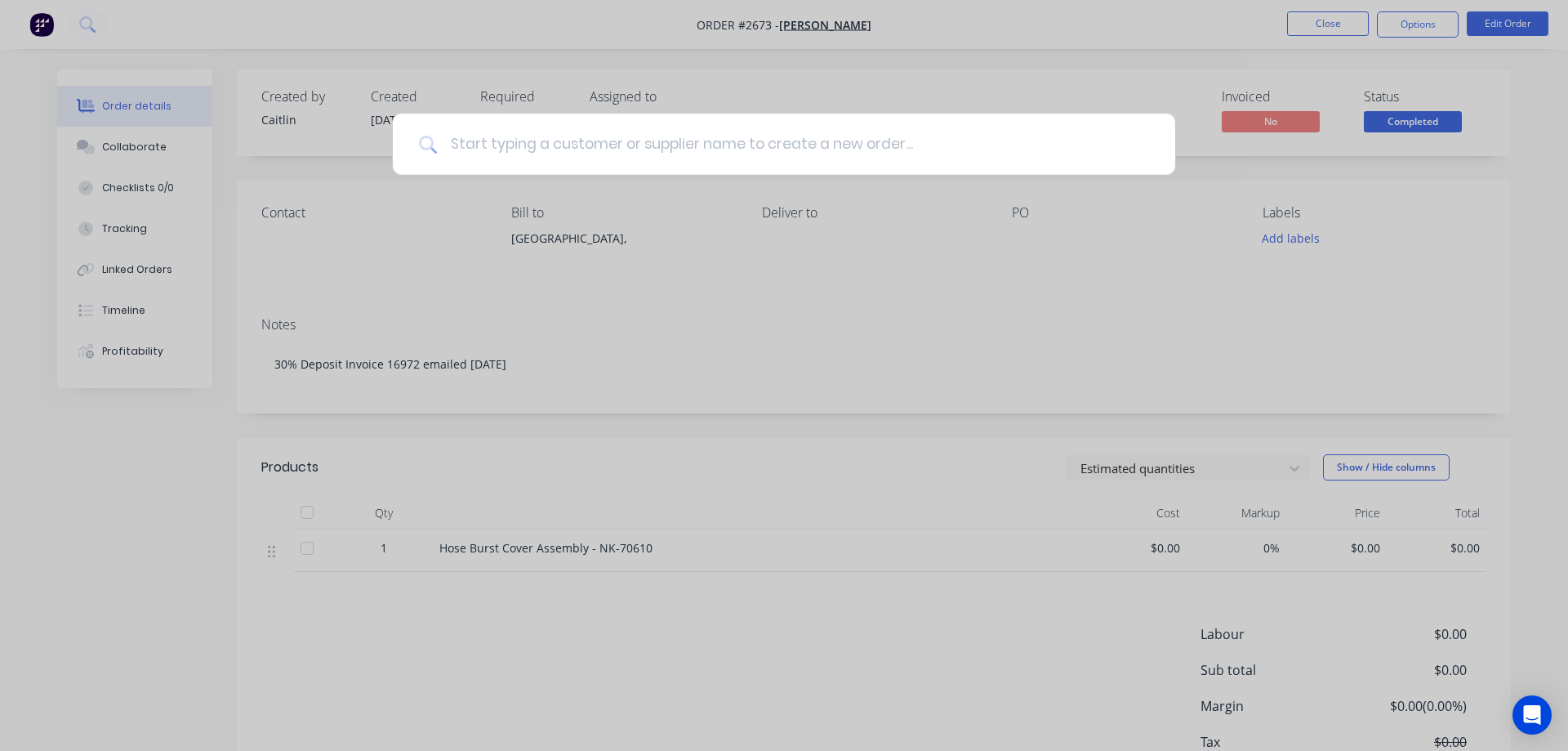
click at [518, 142] on input at bounding box center [793, 144] width 712 height 61
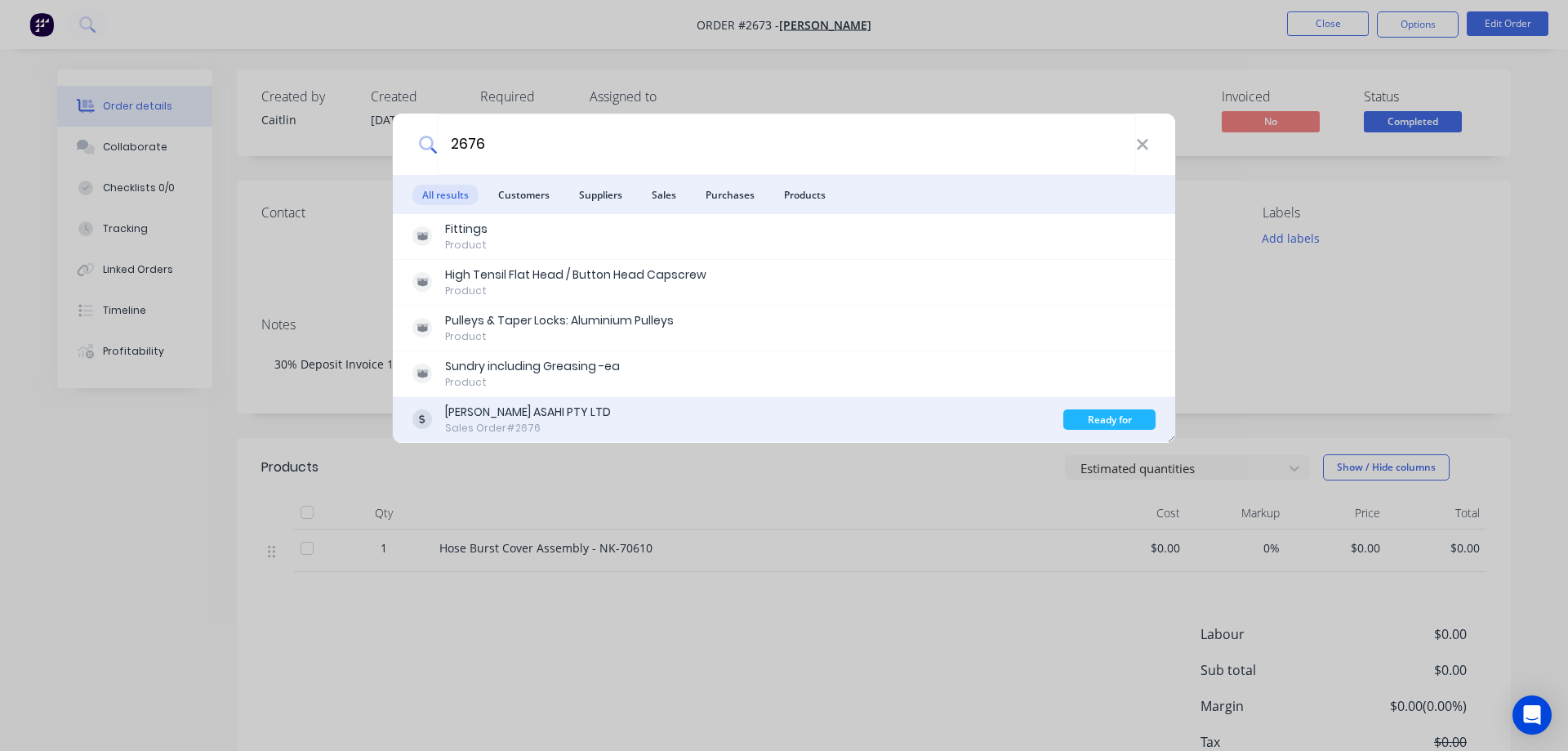
type input "2676"
click at [654, 410] on div "JOHNSON ASAHI PTY LTD Sales Order #2676" at bounding box center [738, 420] width 651 height 32
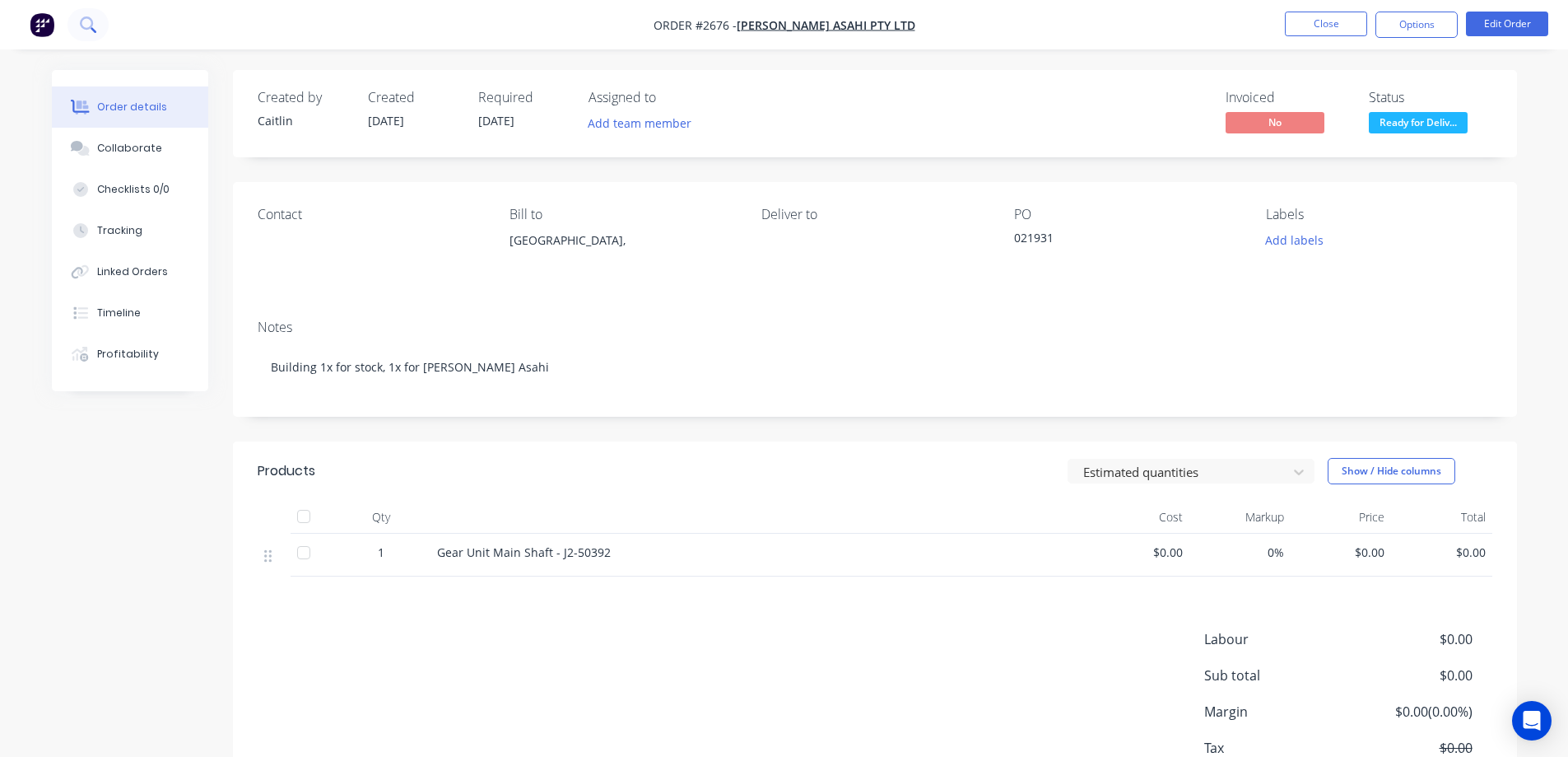
click at [83, 26] on icon at bounding box center [85, 22] width 13 height 13
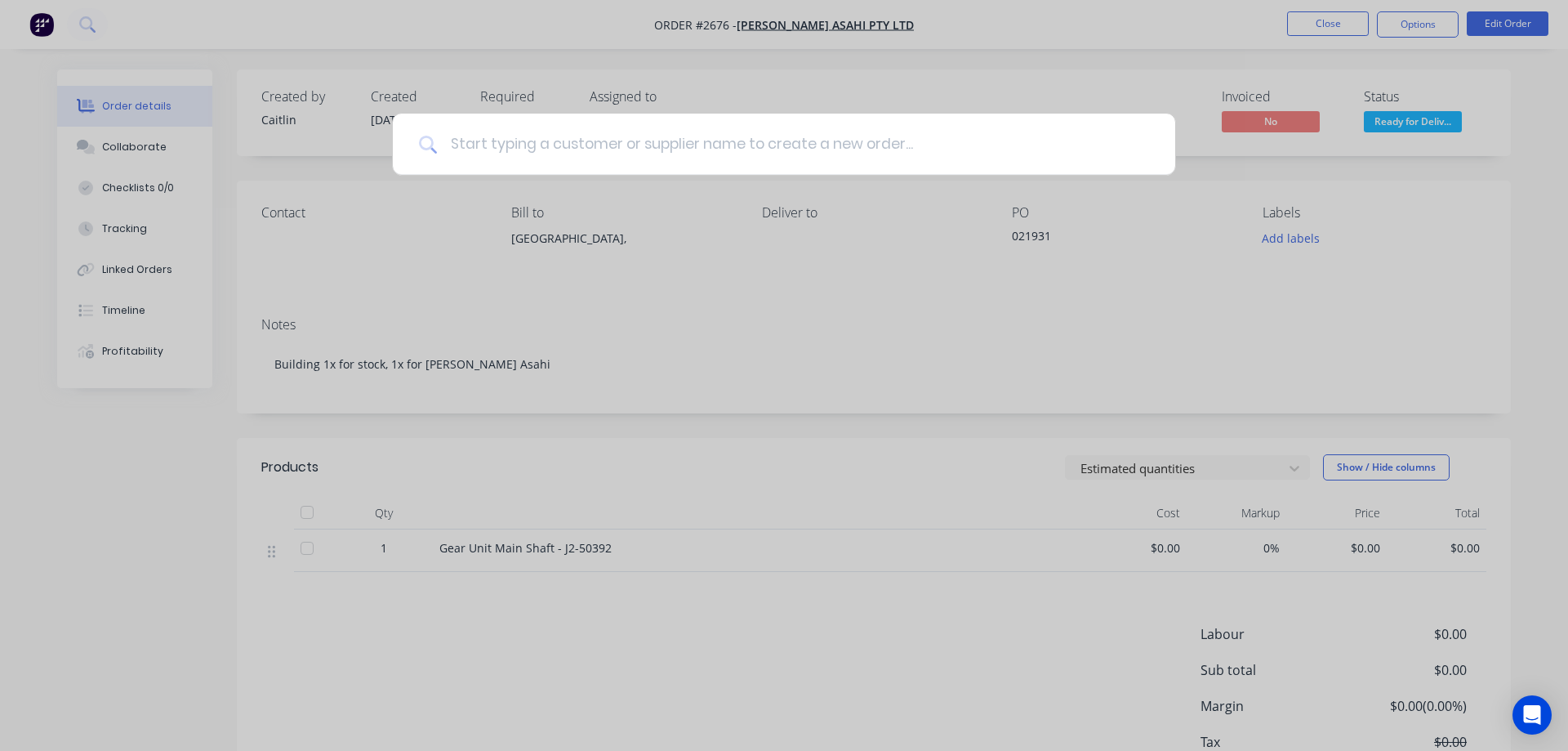
click at [547, 146] on input at bounding box center [793, 144] width 712 height 61
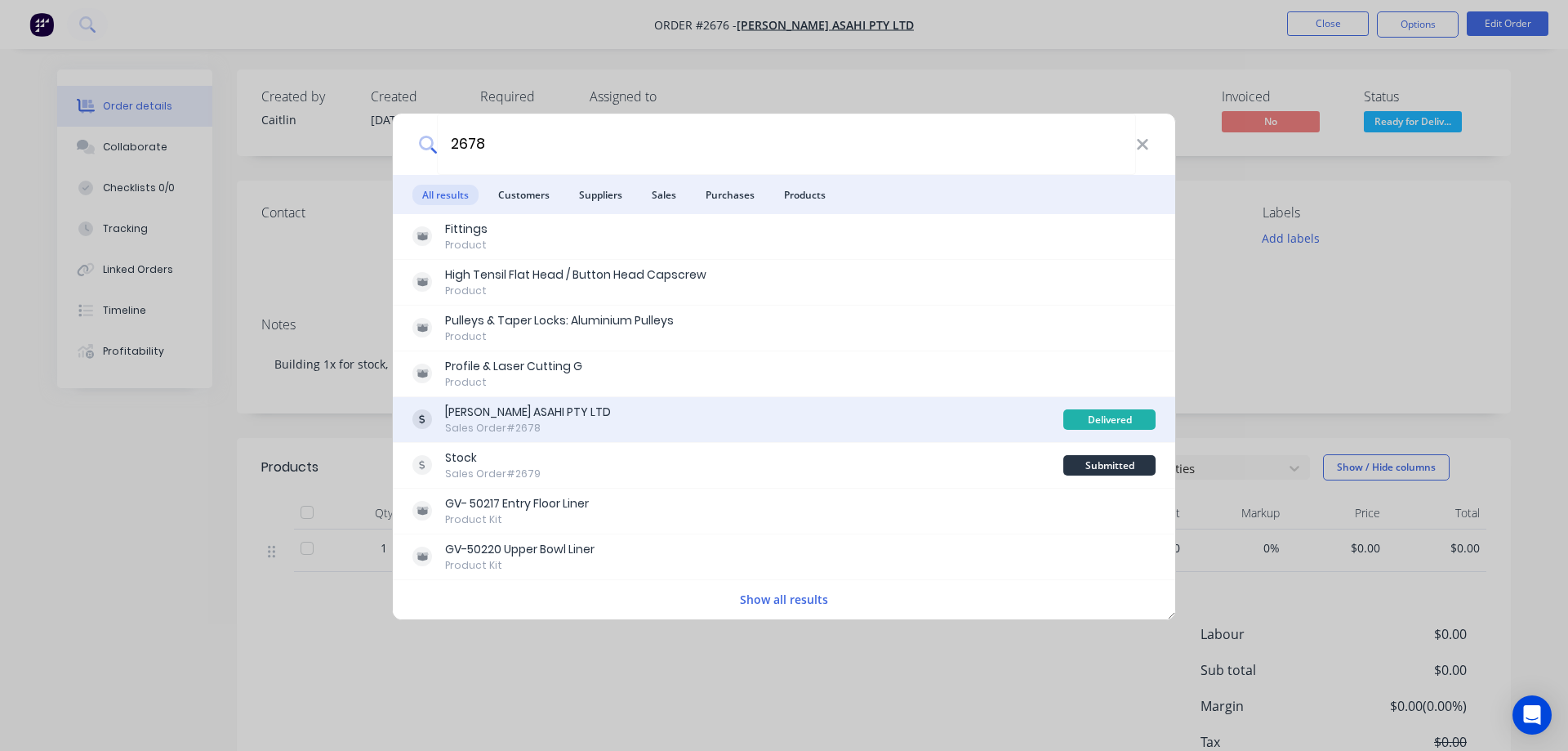
type input "2678"
click at [617, 410] on div "JOHNSON ASAHI PTY LTD Sales Order #2678" at bounding box center [738, 420] width 651 height 32
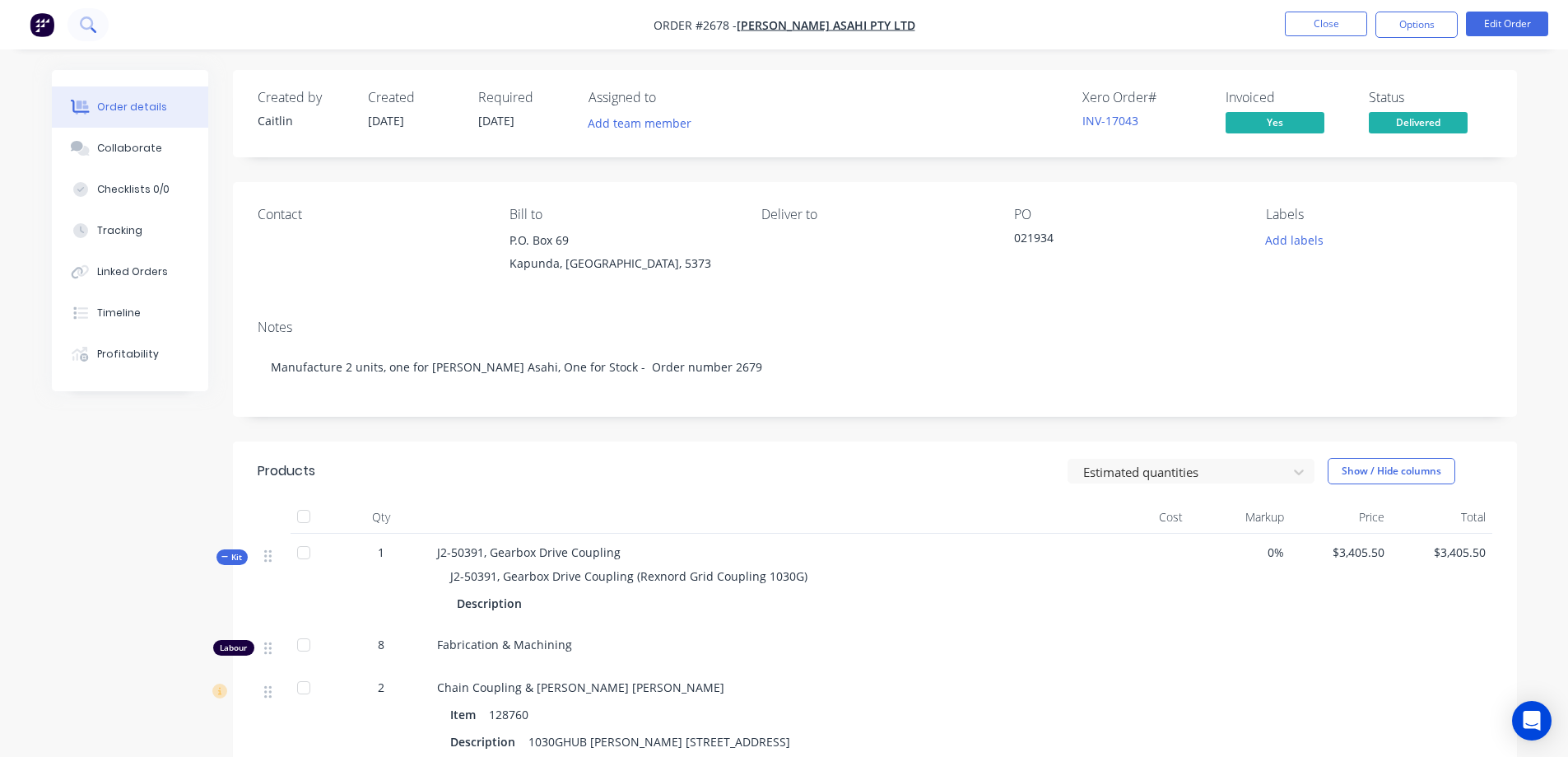
click at [83, 32] on icon at bounding box center [87, 24] width 15 height 15
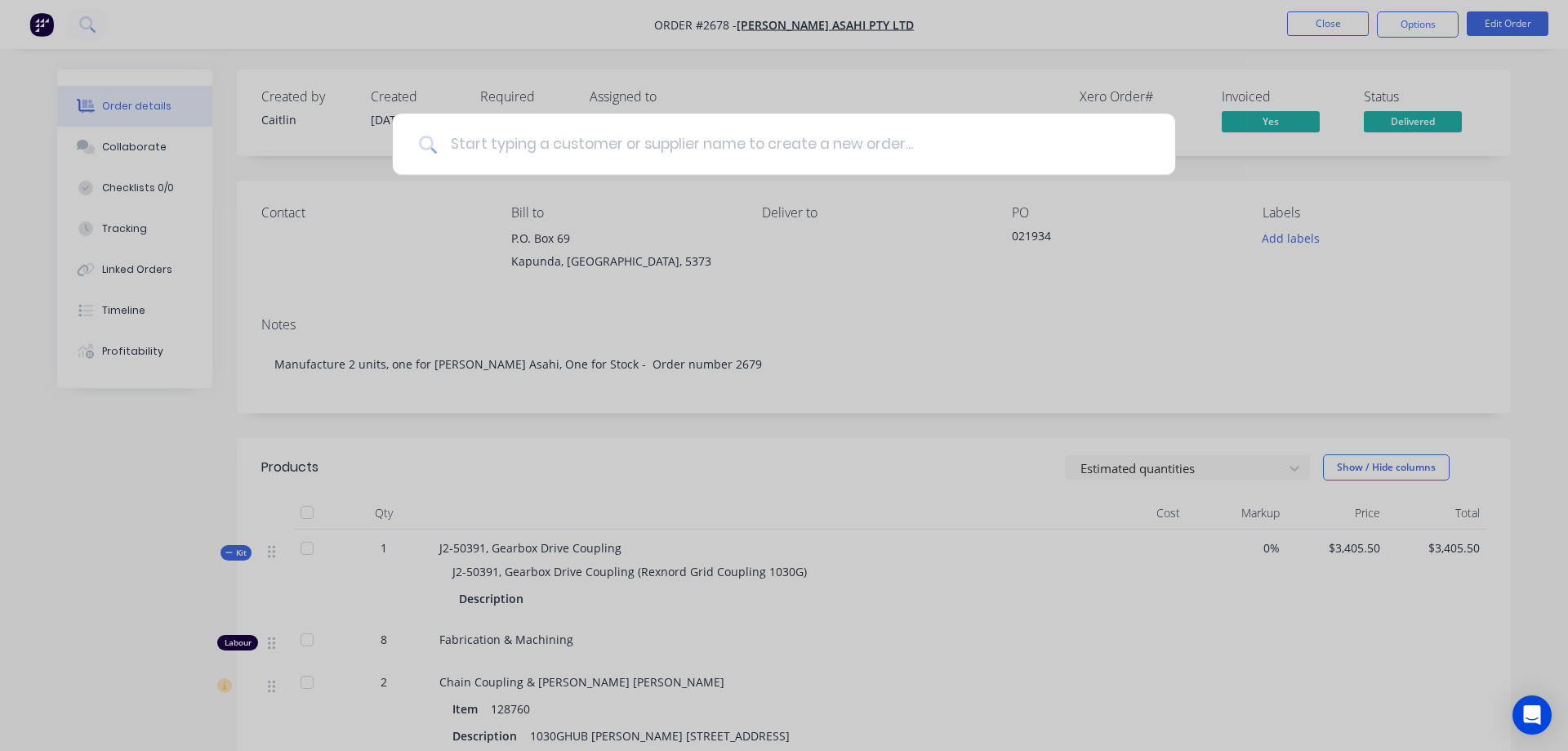
click at [564, 150] on input at bounding box center [793, 144] width 712 height 61
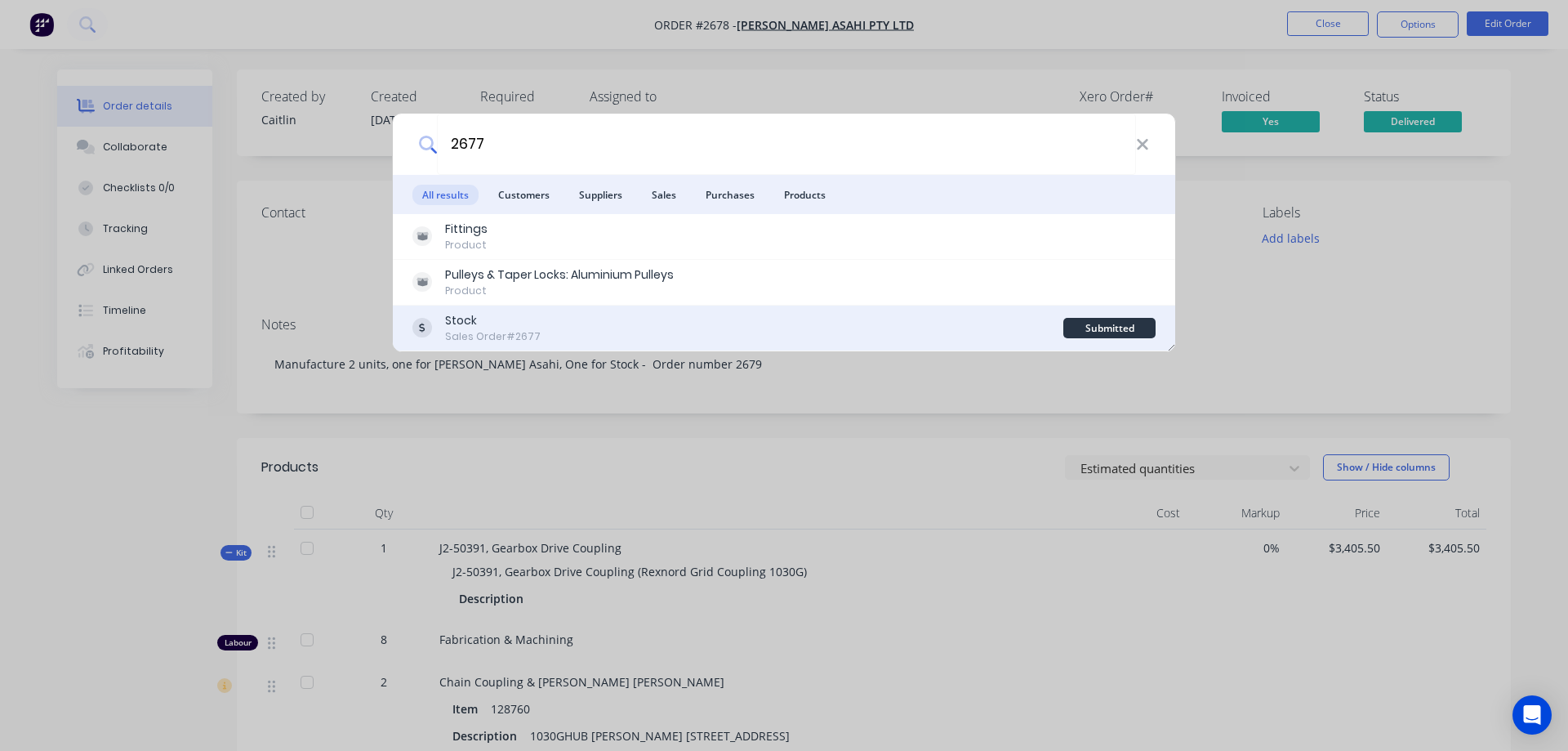
type input "2677"
click at [616, 320] on div "Stock Sales Order #2677" at bounding box center [738, 328] width 651 height 32
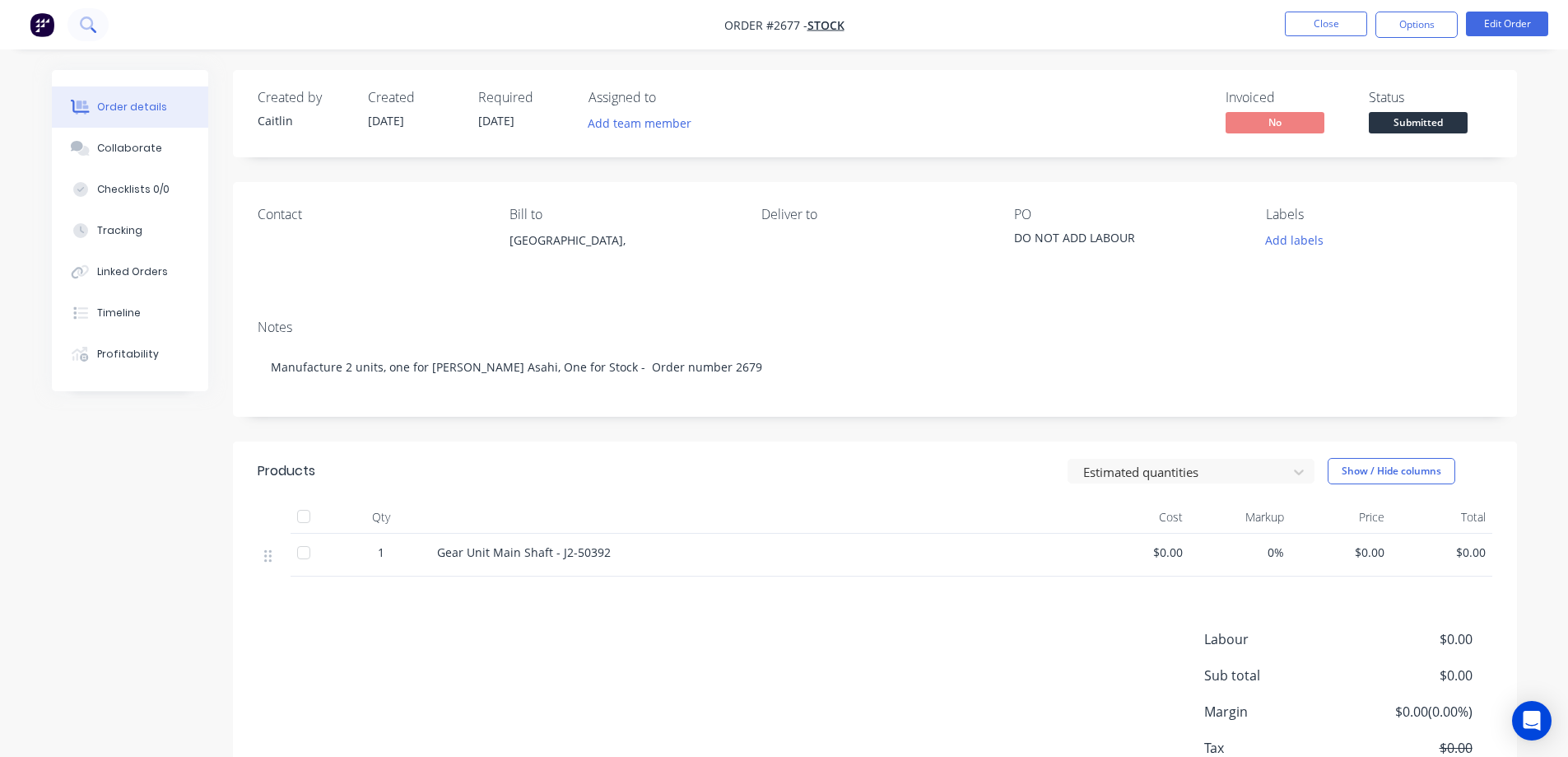
click at [102, 34] on button at bounding box center [88, 25] width 41 height 33
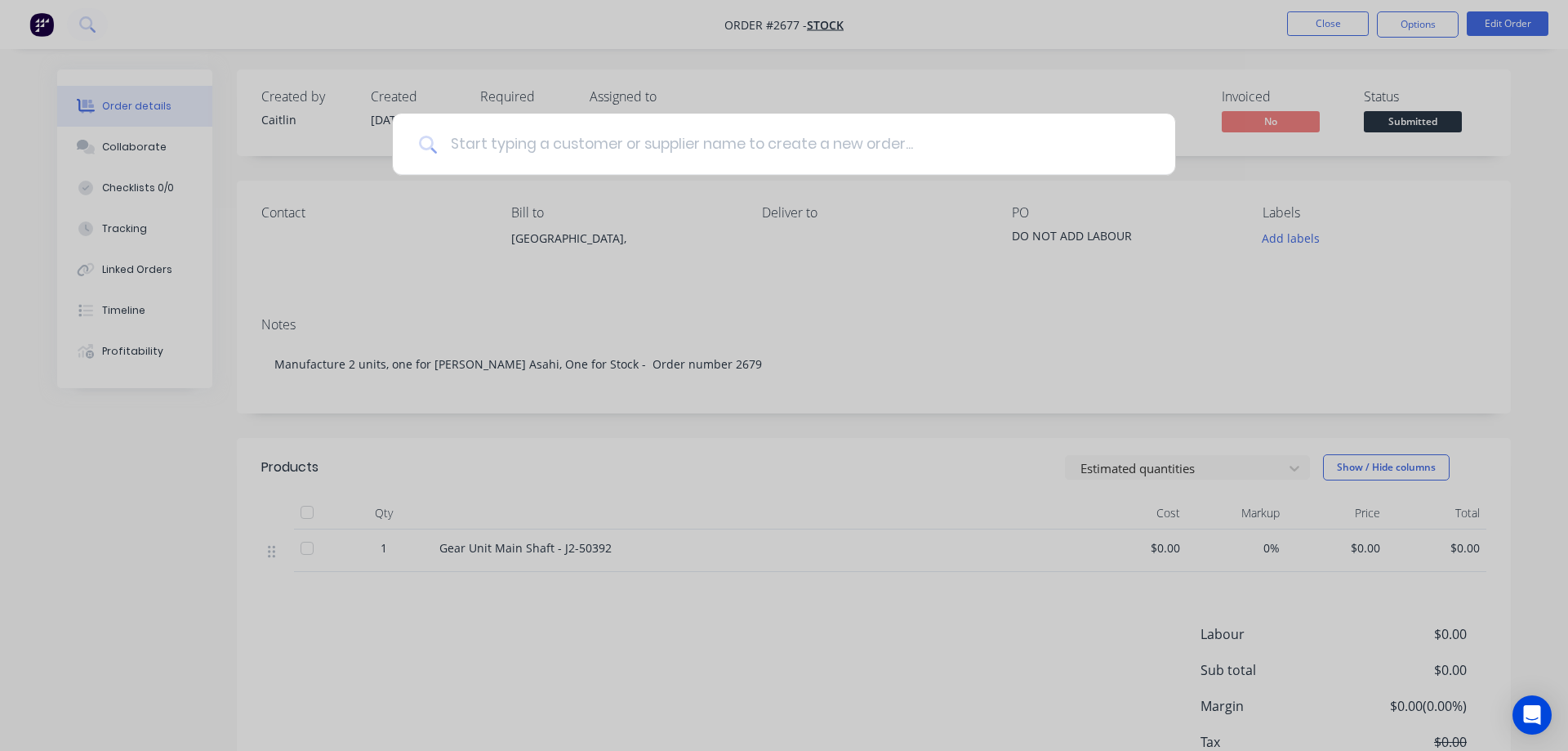
click at [544, 147] on input at bounding box center [793, 144] width 712 height 61
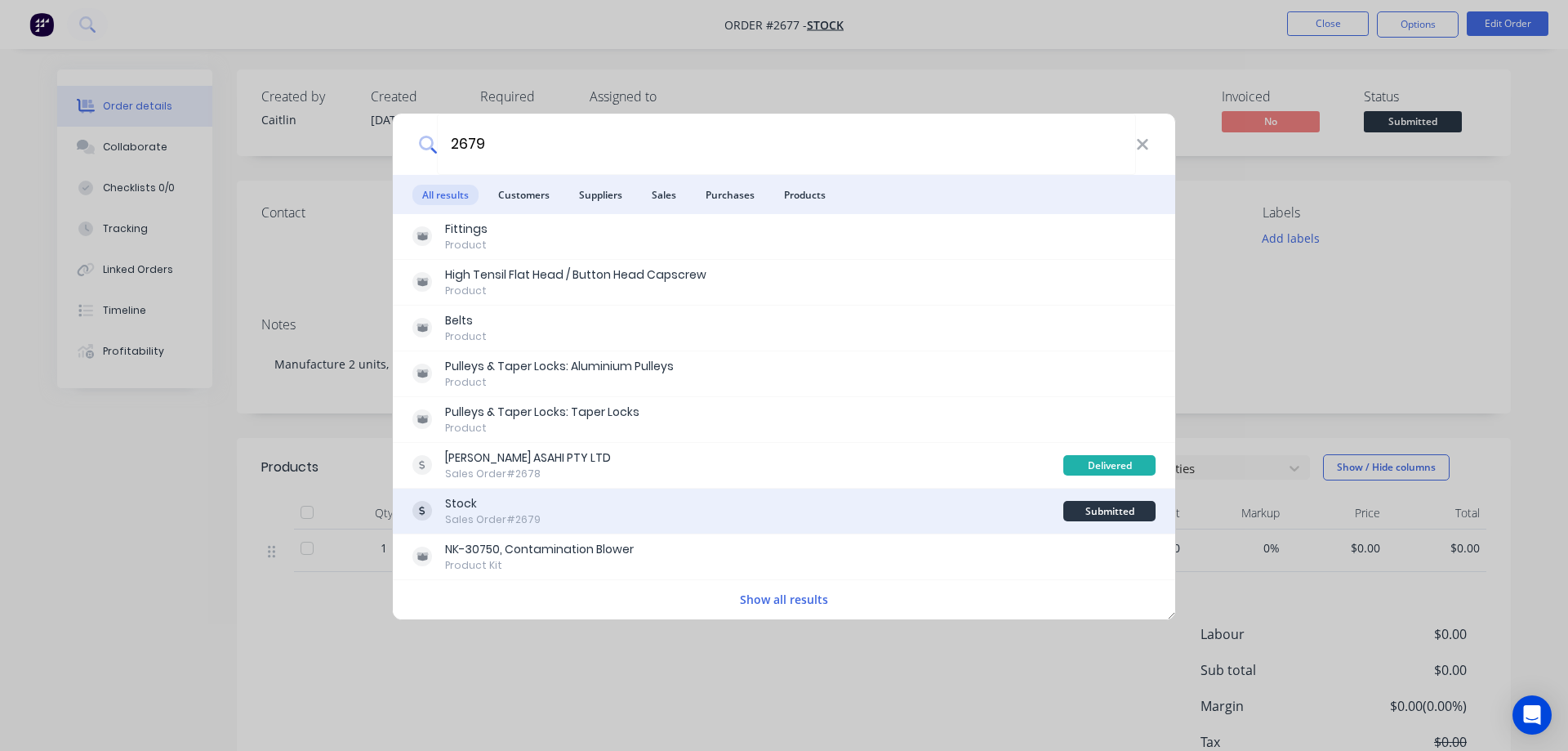
type input "2679"
click at [630, 513] on div "Stock Sales Order #2679" at bounding box center [738, 511] width 651 height 32
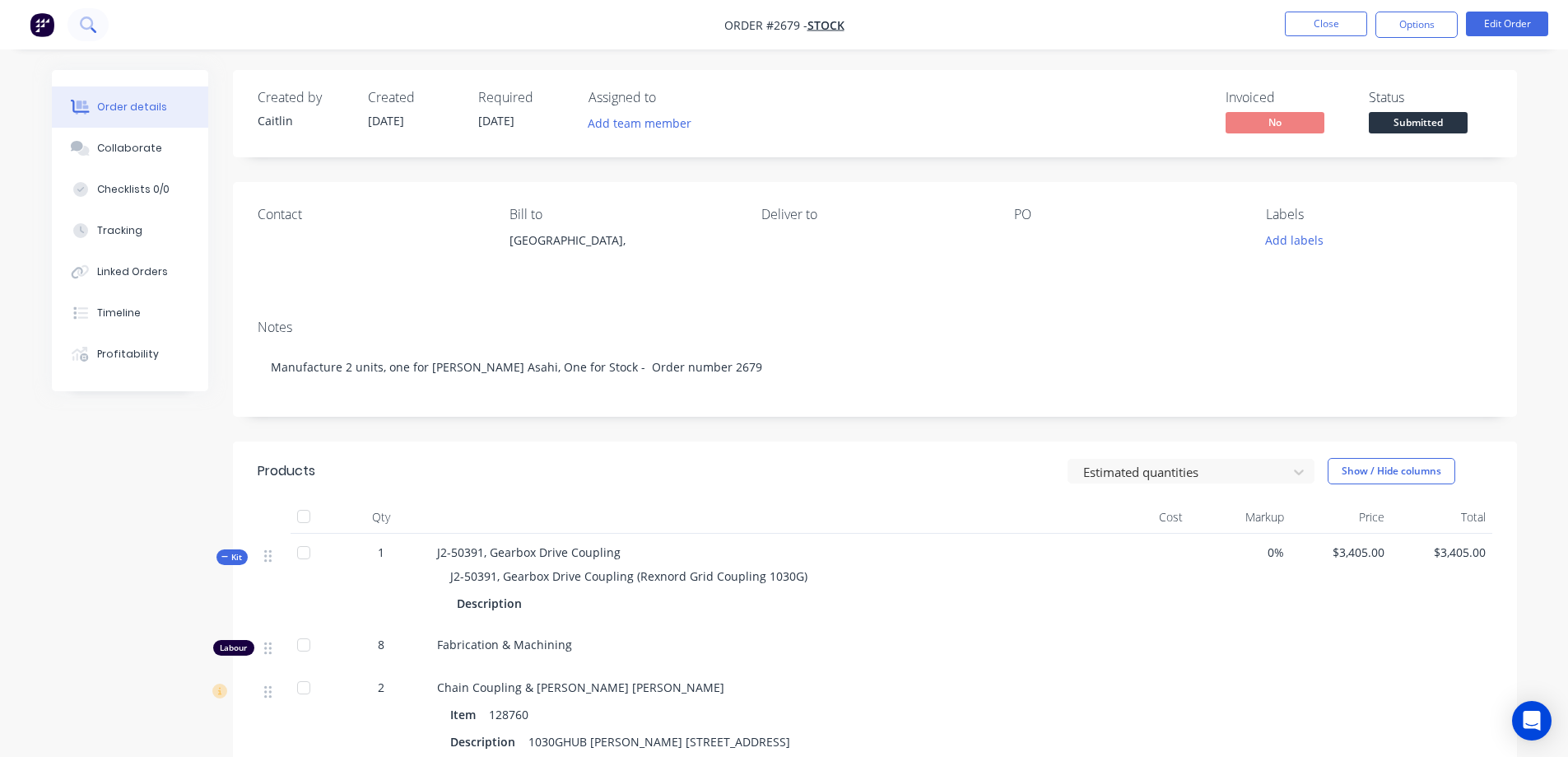
click at [92, 15] on button at bounding box center [88, 25] width 41 height 33
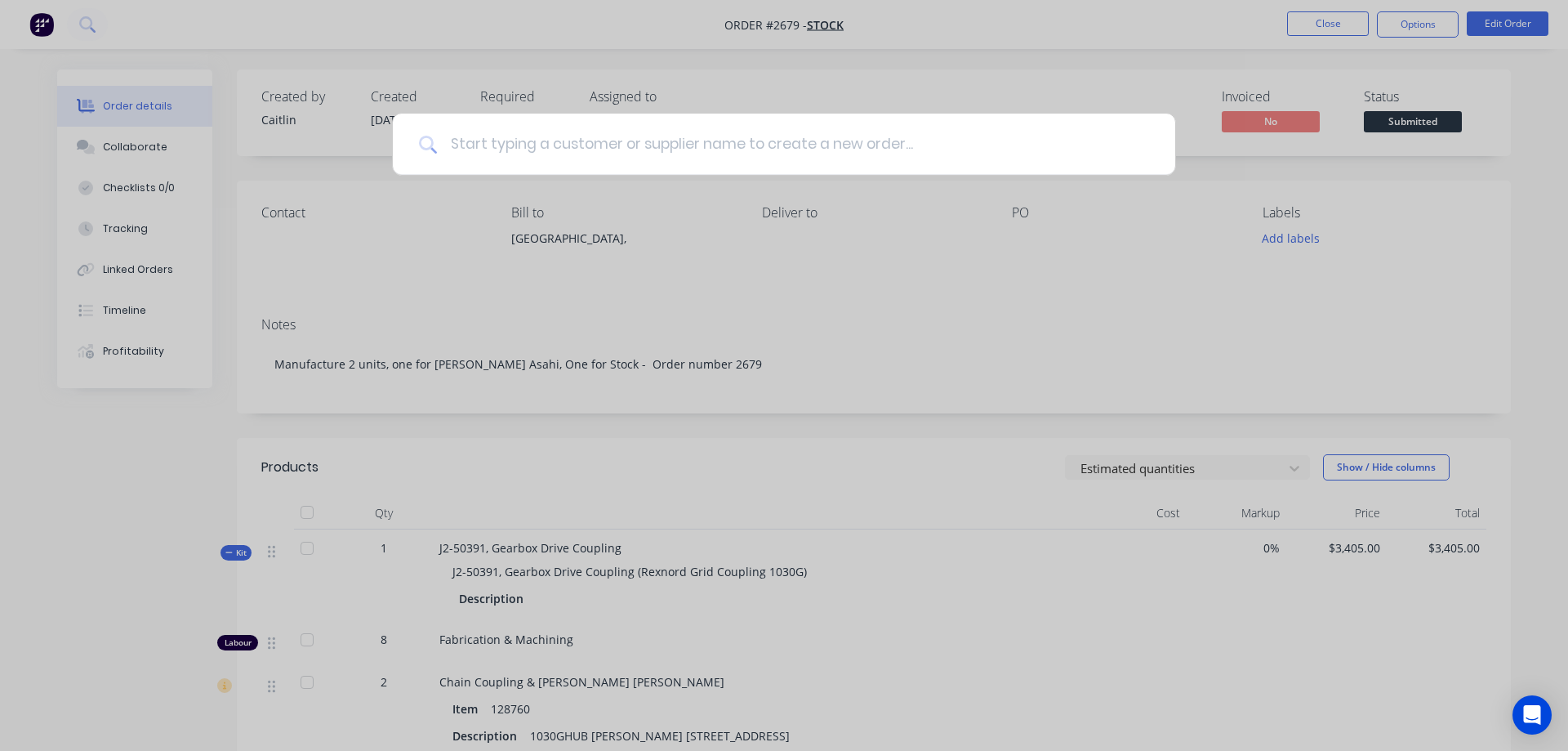
click at [560, 162] on input at bounding box center [793, 144] width 712 height 61
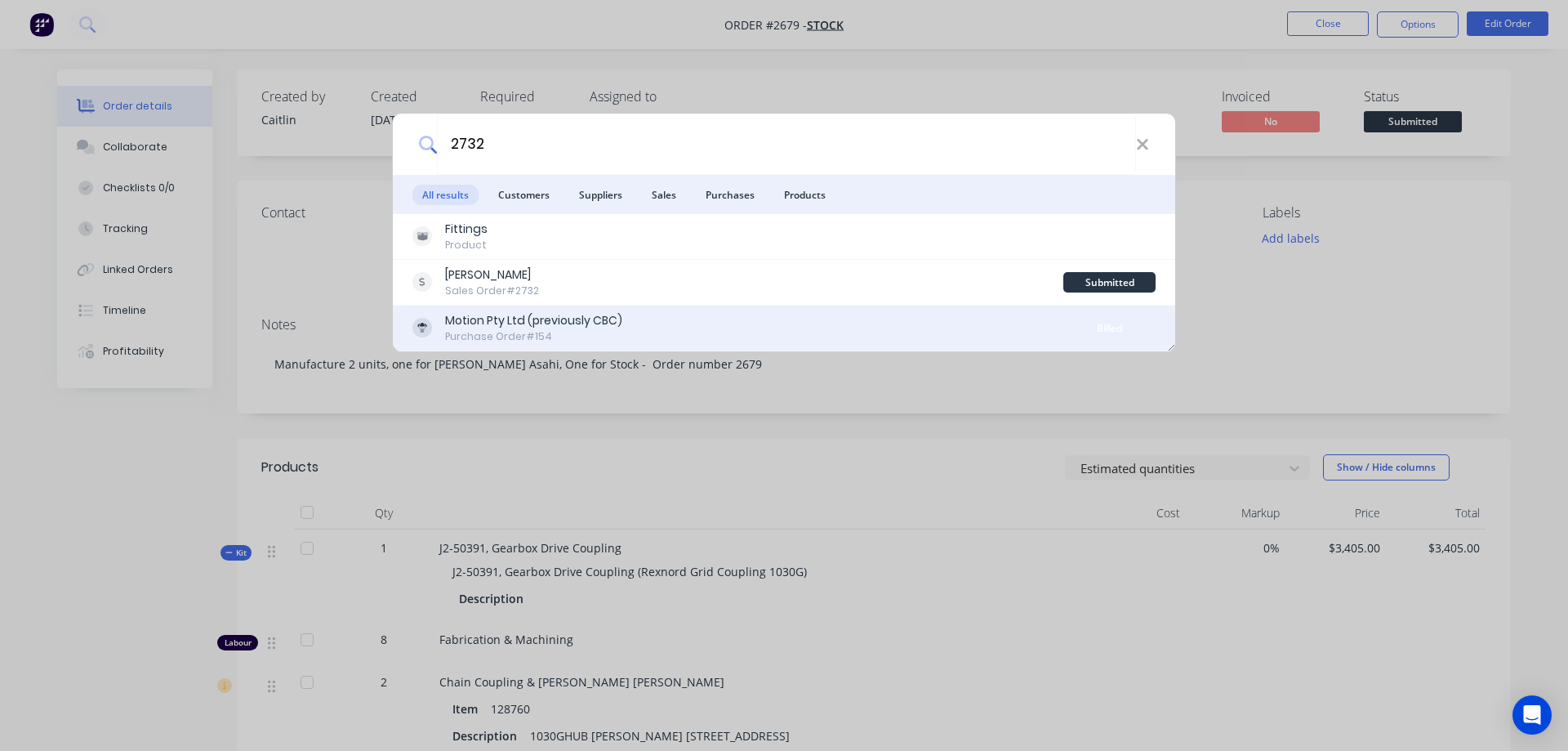
type input "2732"
click at [629, 305] on div "Motion Pty Ltd (previously CBC) Purchase Order #154 Billed" at bounding box center [784, 328] width 782 height 46
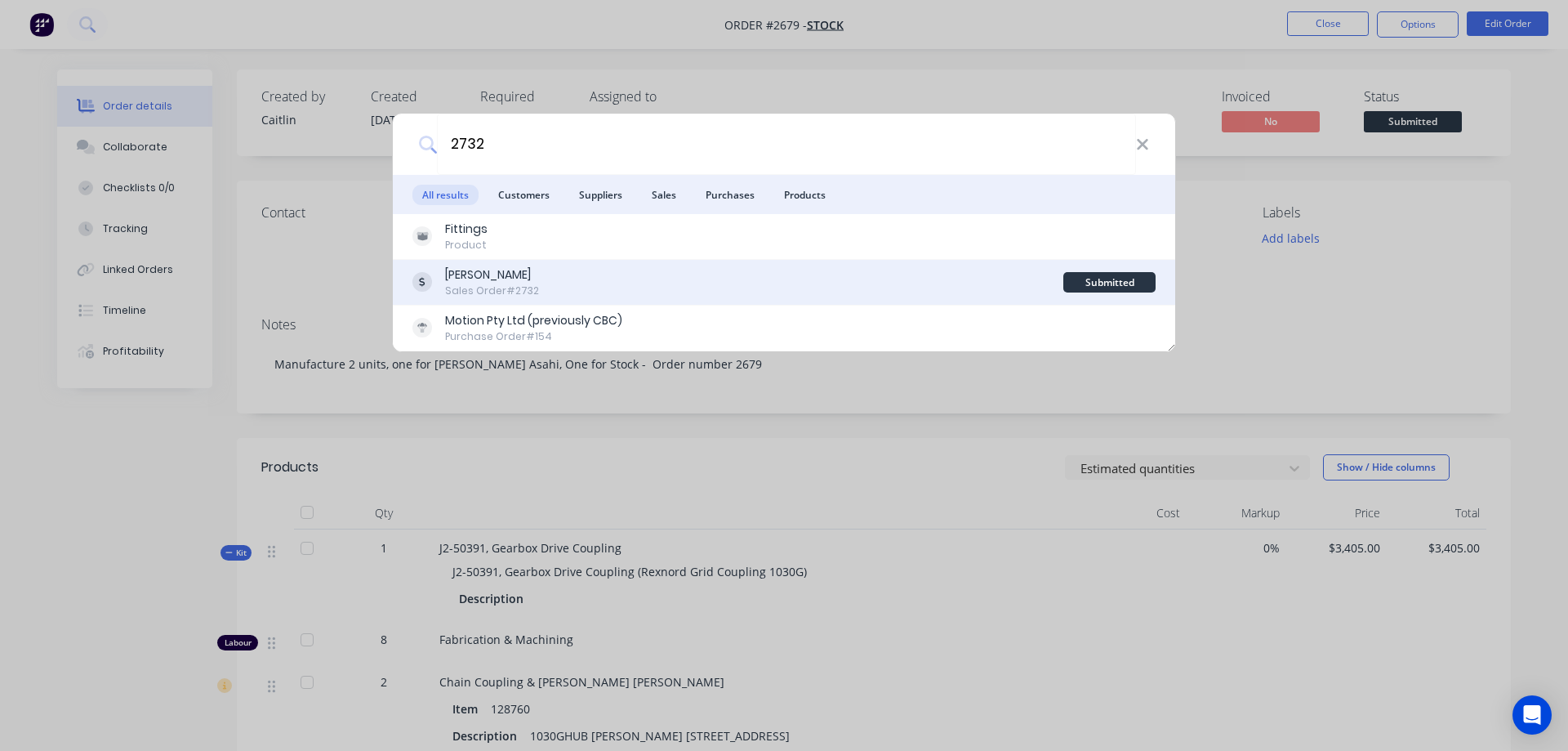
click at [631, 280] on div "Balco Bowmans Sales Order #2732" at bounding box center [738, 282] width 651 height 32
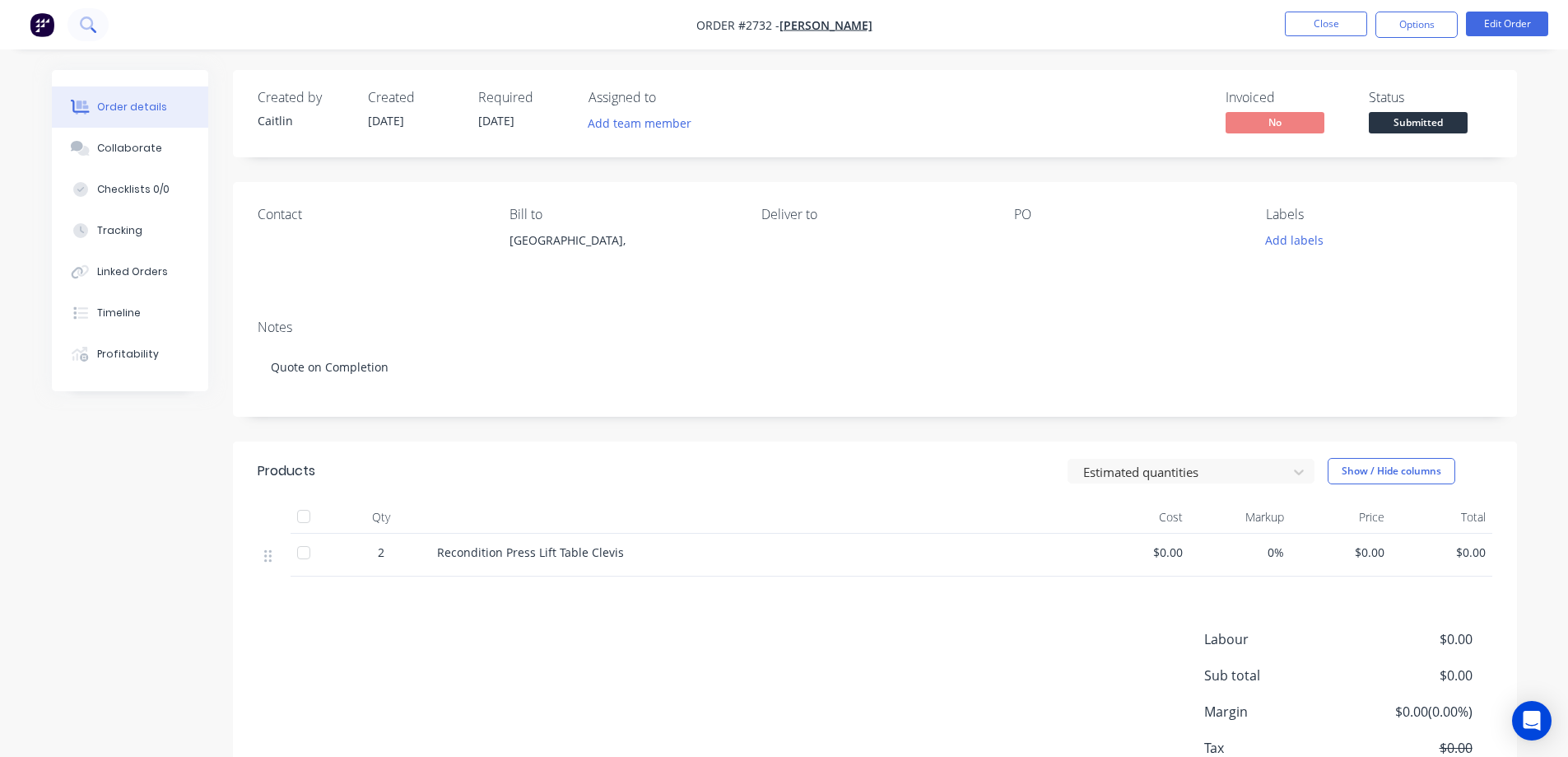
click at [91, 21] on icon at bounding box center [87, 24] width 15 height 15
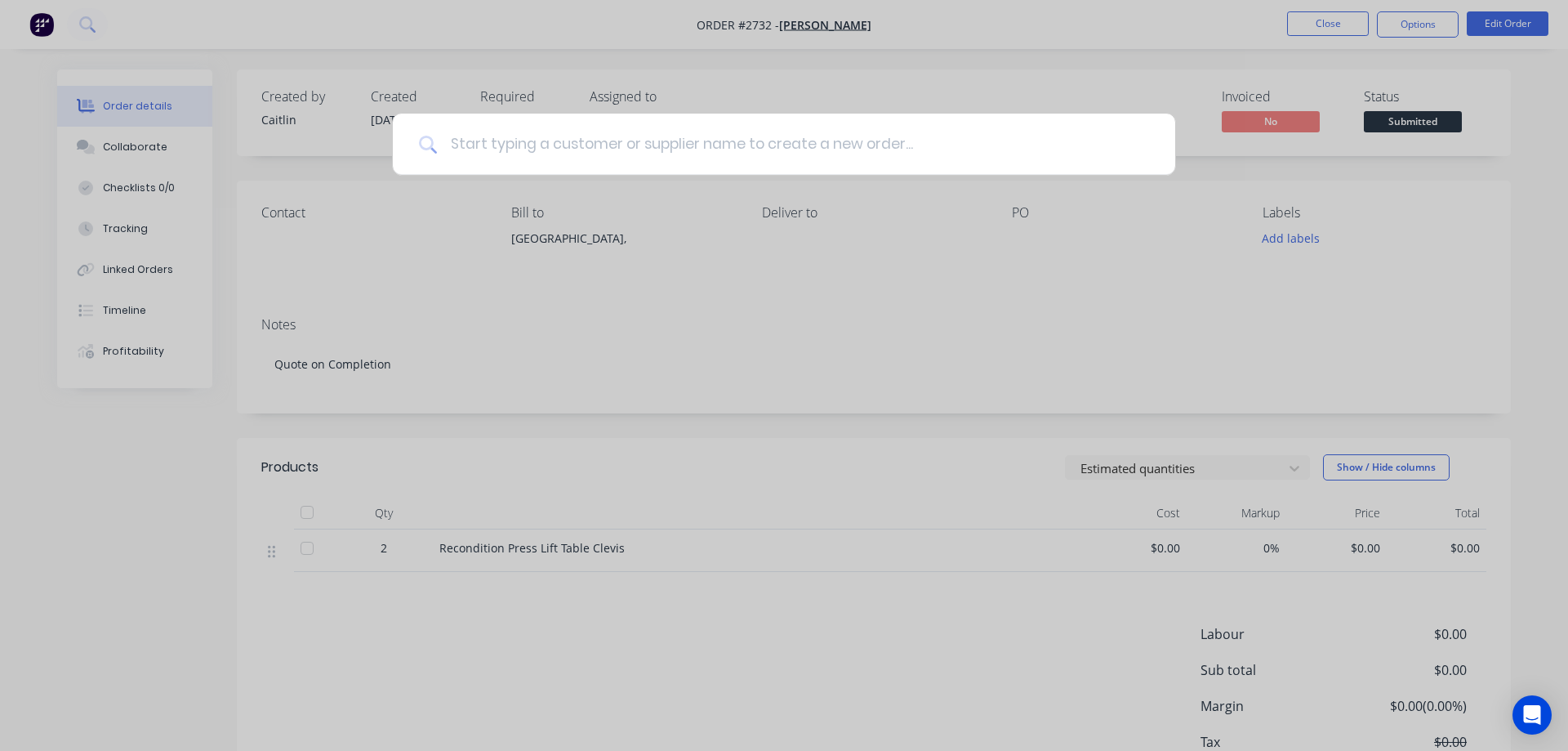
click at [512, 141] on input at bounding box center [793, 144] width 712 height 61
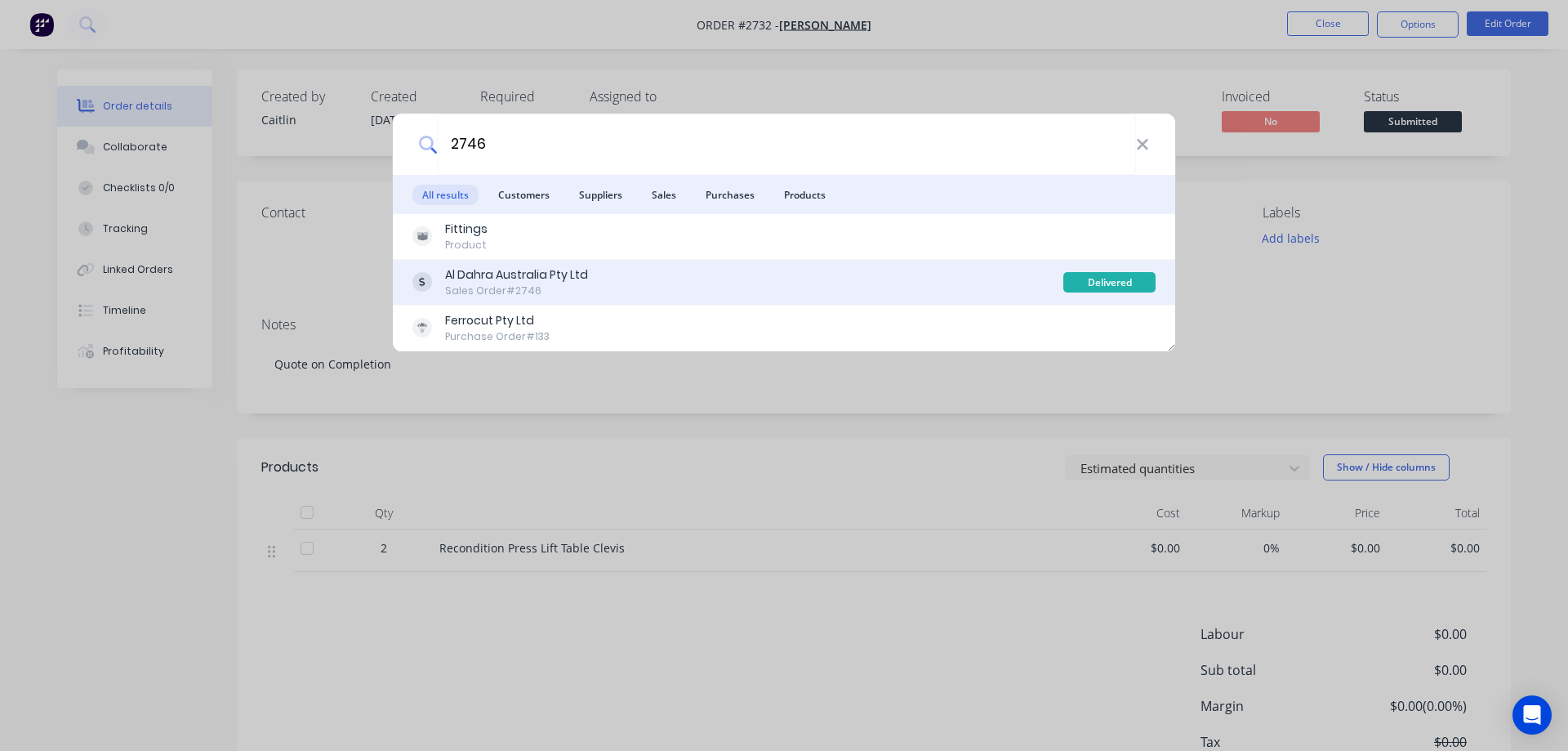
type input "2746"
click at [634, 286] on div "Al Dahra Australia Pty Ltd Sales Order #2746" at bounding box center [738, 282] width 651 height 32
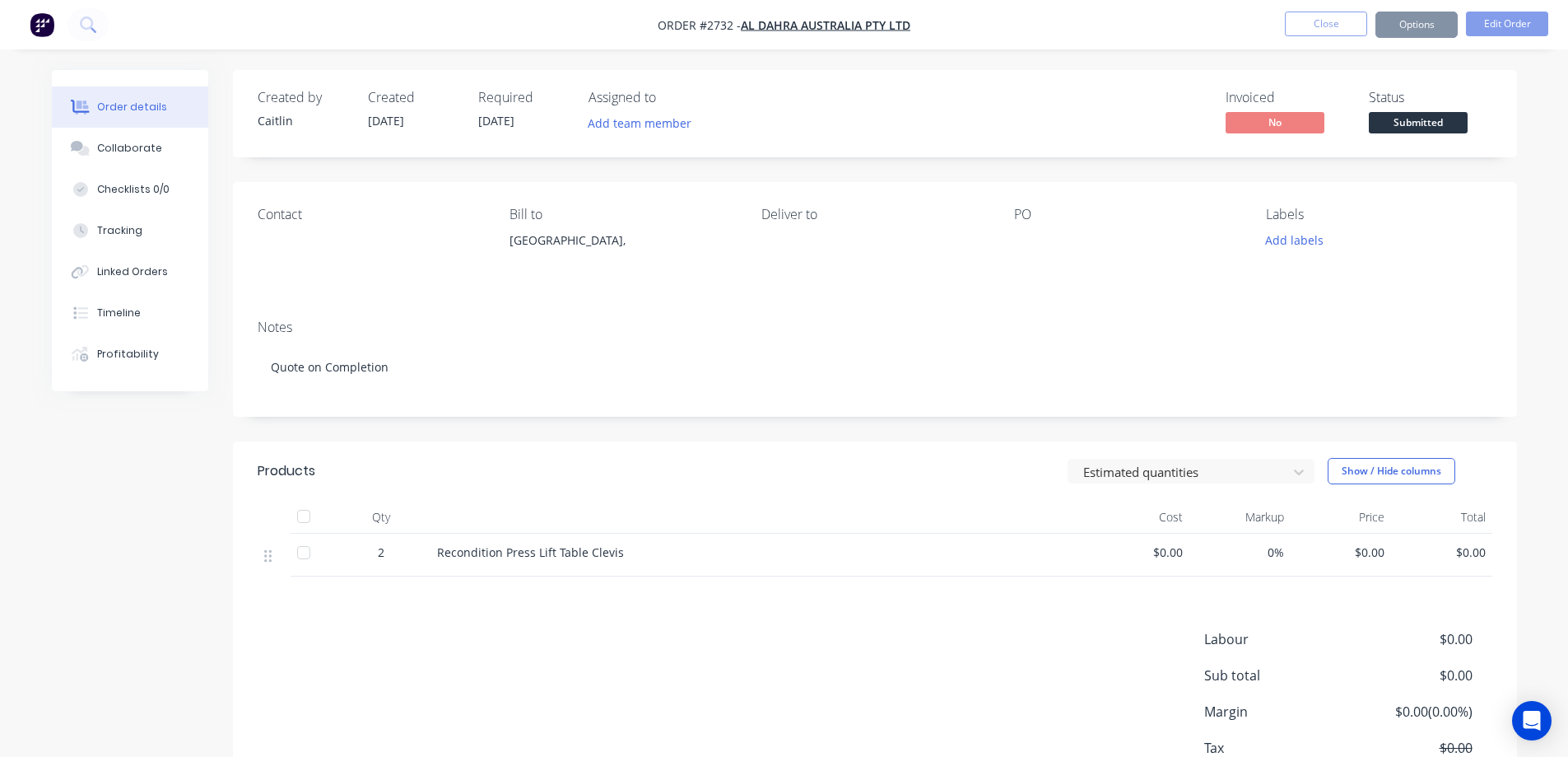
click at [651, 170] on div "Created by Caitlin Created 06/06/25 Required 06/06/25 Assigned to Add team memb…" at bounding box center [875, 457] width 1284 height 775
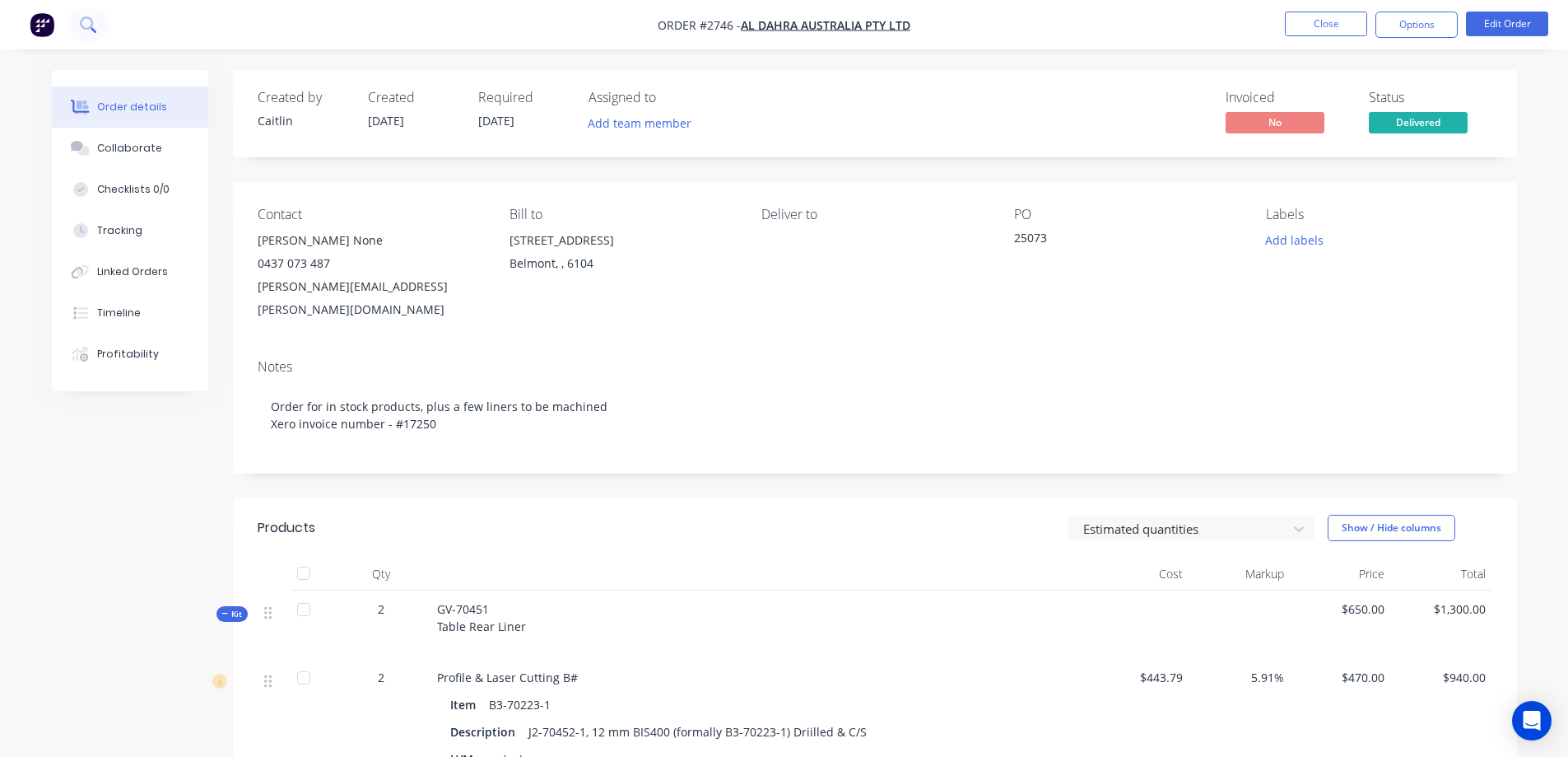
click at [102, 17] on button at bounding box center [88, 25] width 41 height 33
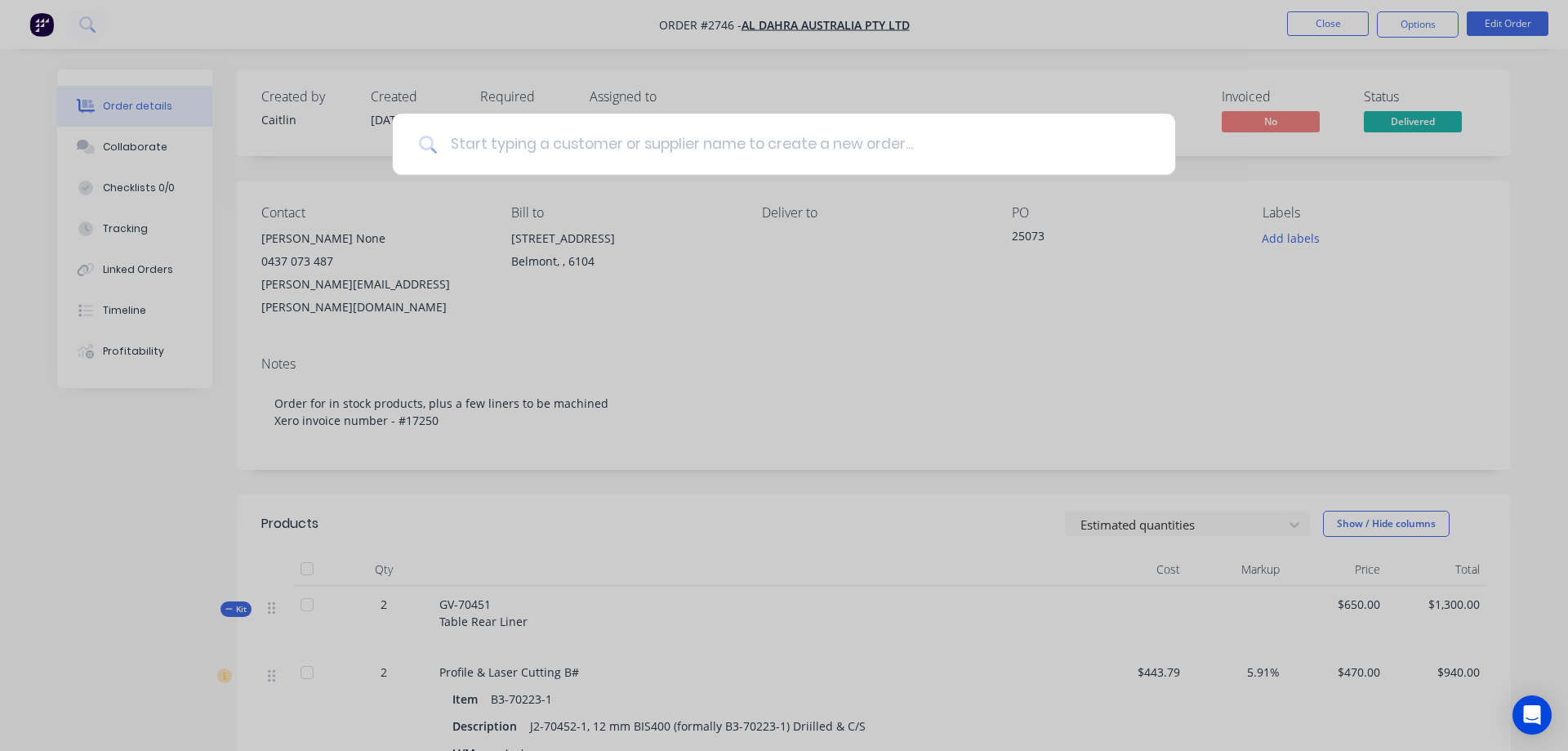
click at [481, 136] on input at bounding box center [793, 144] width 712 height 61
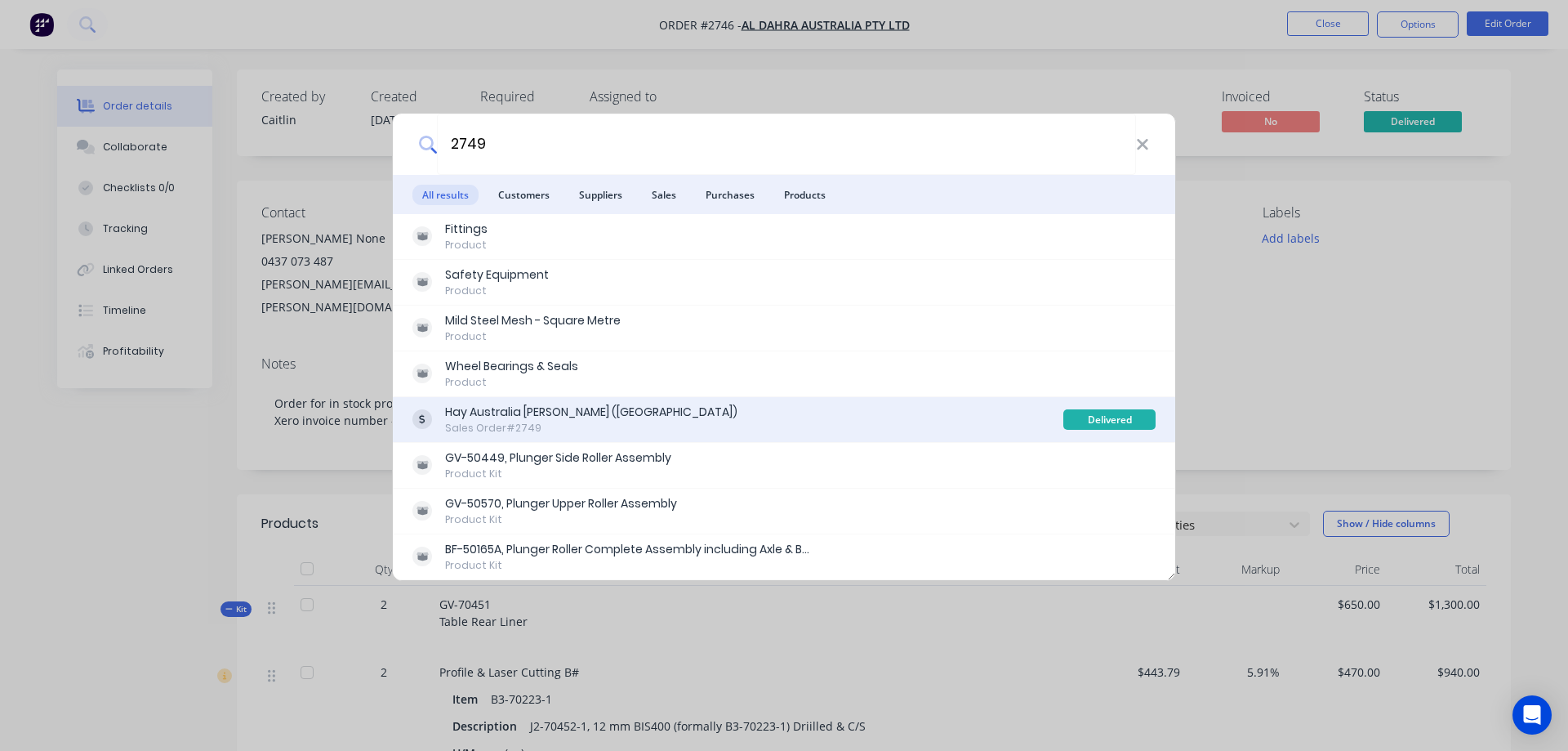
type input "2749"
click at [652, 423] on div "Hay Australia Thomas Plain (SA) Sales Order #2749" at bounding box center [738, 420] width 651 height 32
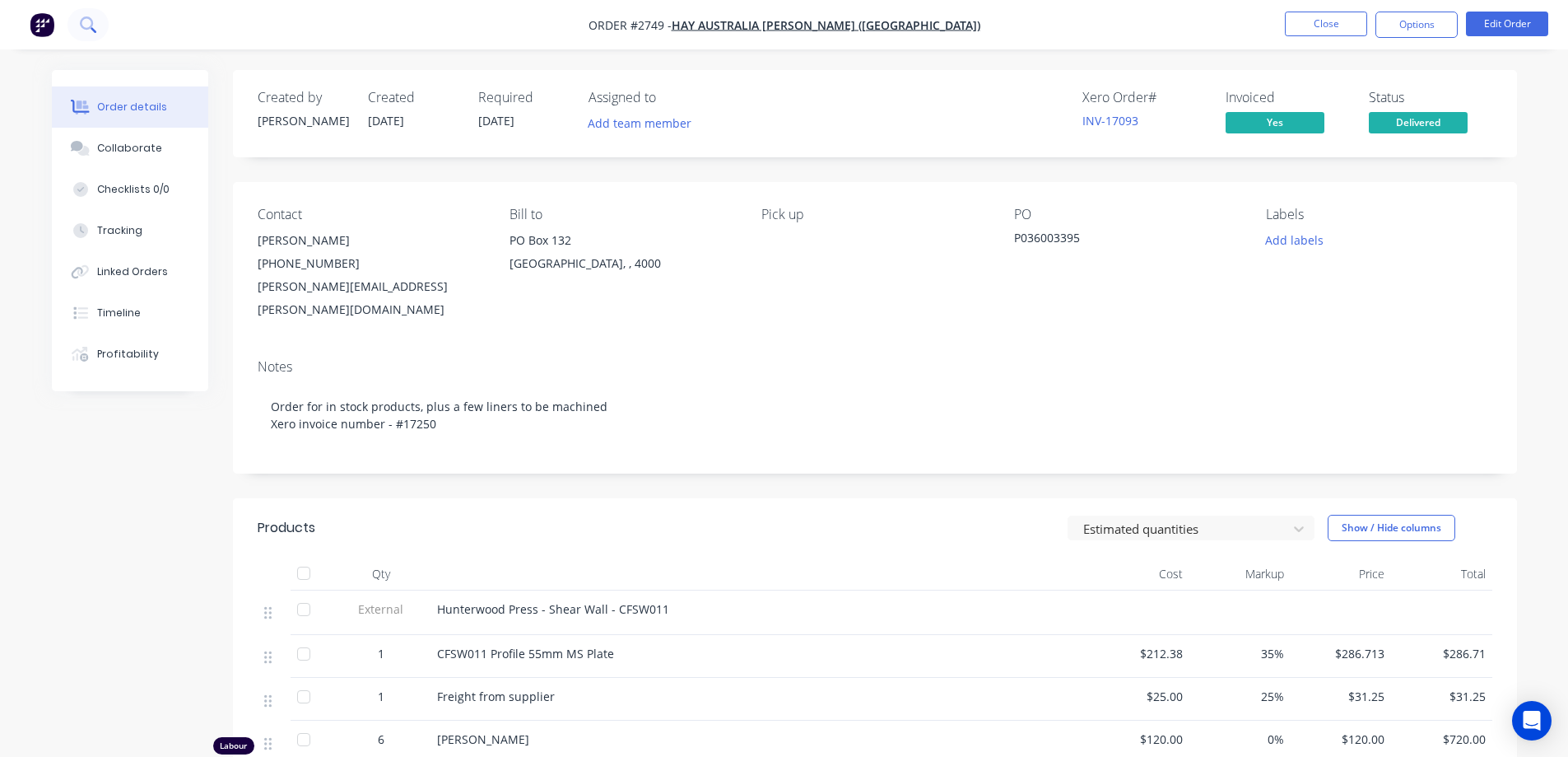
click at [97, 28] on button at bounding box center [88, 25] width 41 height 33
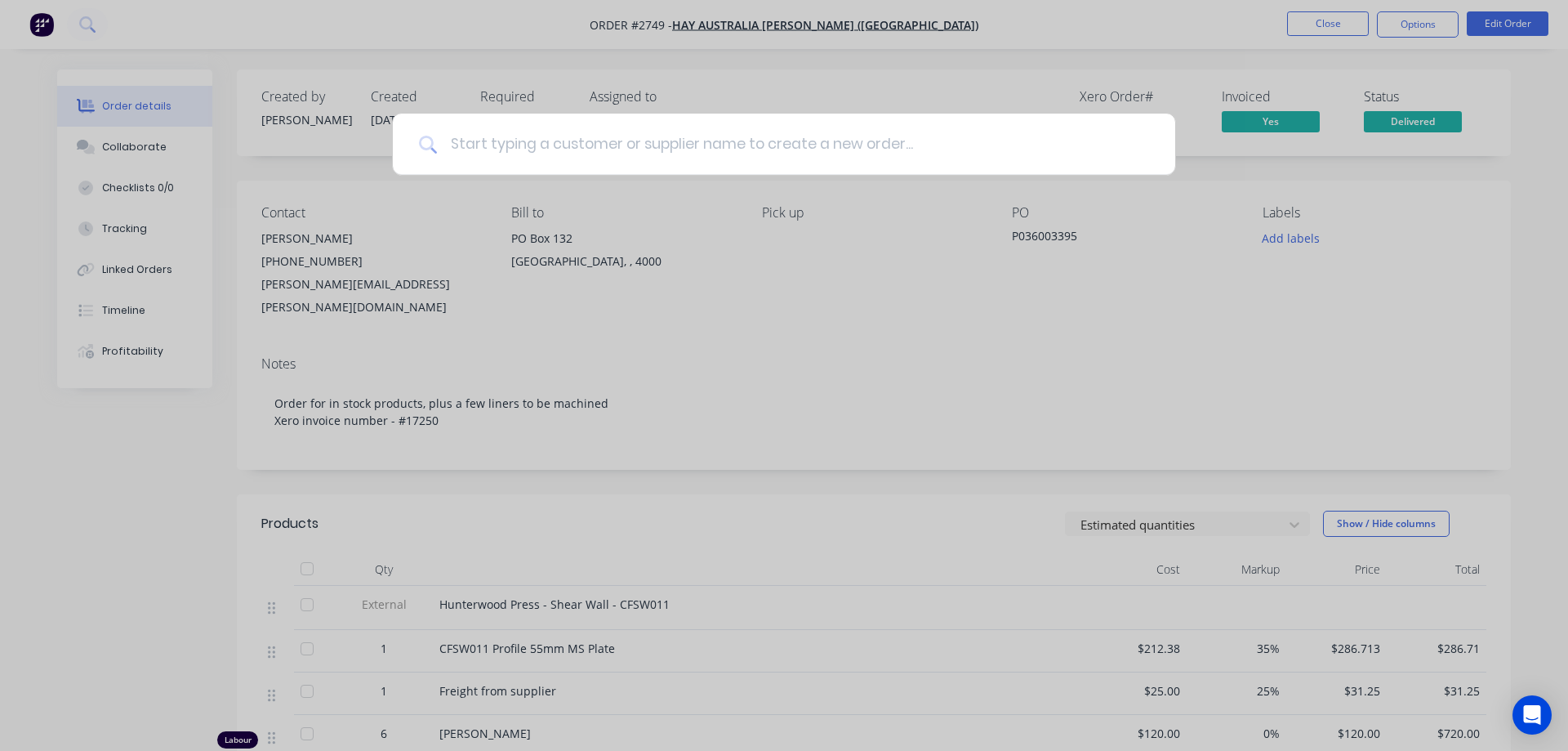
click at [674, 148] on input at bounding box center [793, 144] width 712 height 61
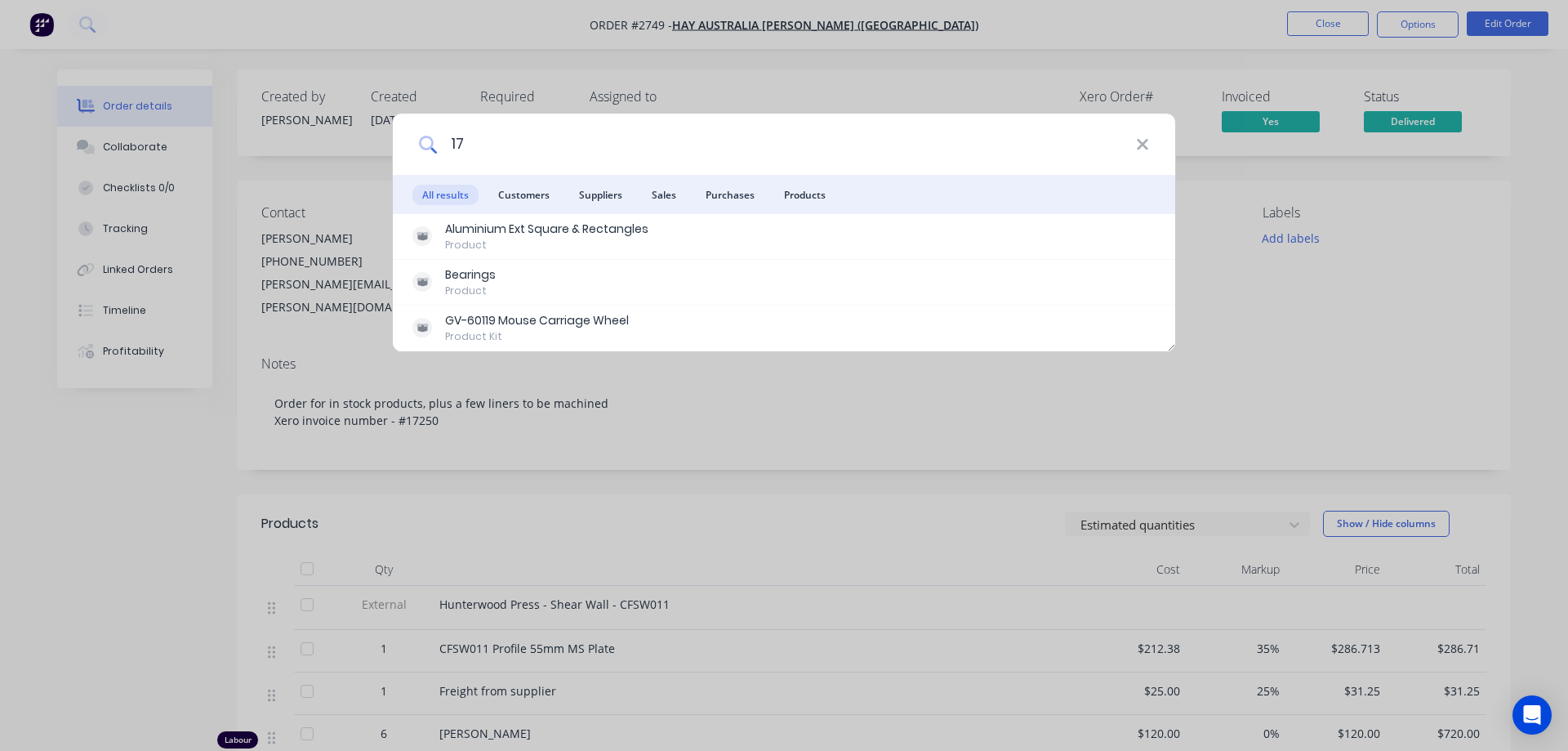
type input "1"
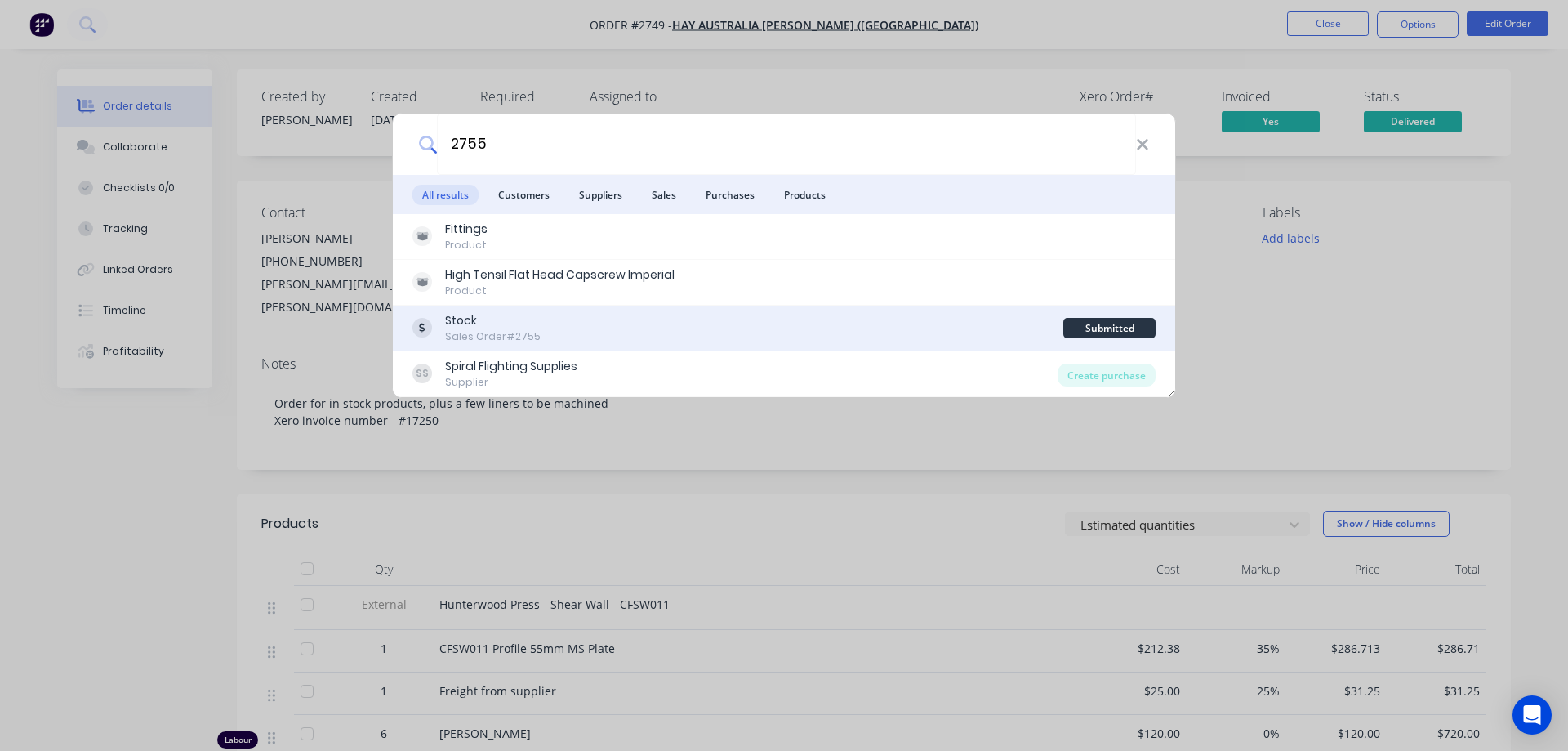
type input "2755"
click at [626, 332] on div "Stock Sales Order #2755" at bounding box center [738, 328] width 651 height 32
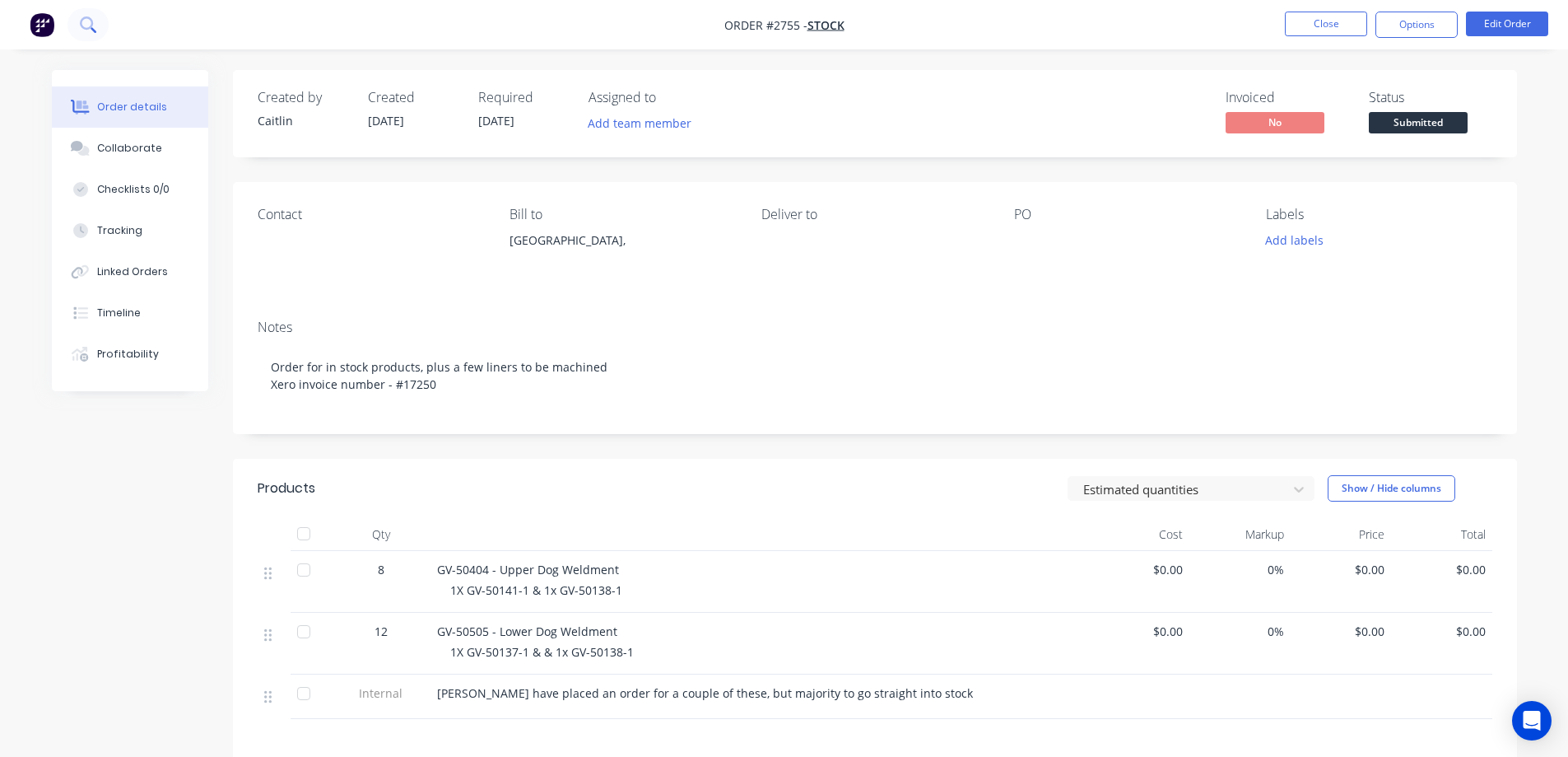
click at [90, 26] on icon at bounding box center [87, 24] width 15 height 15
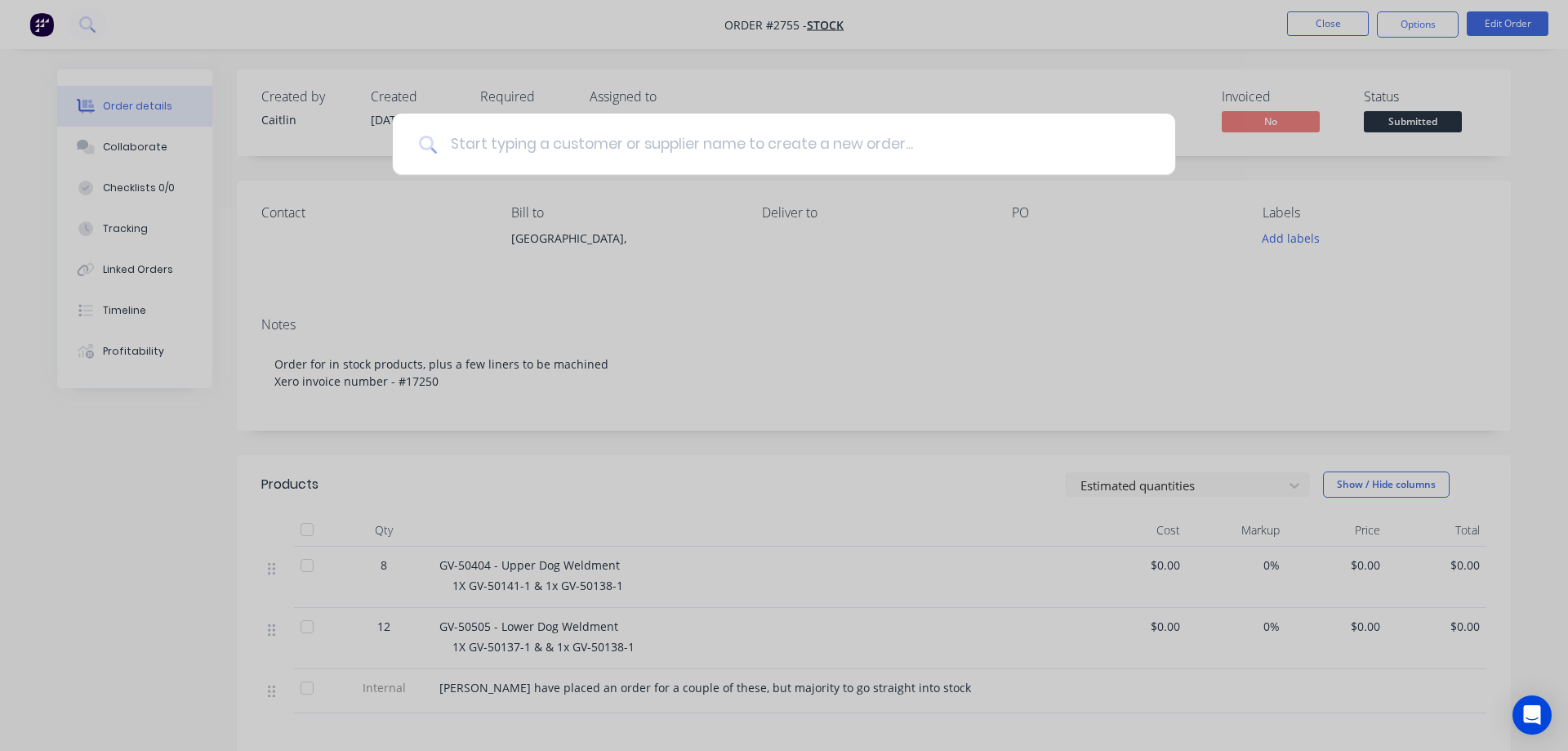
click at [544, 152] on input at bounding box center [793, 144] width 712 height 61
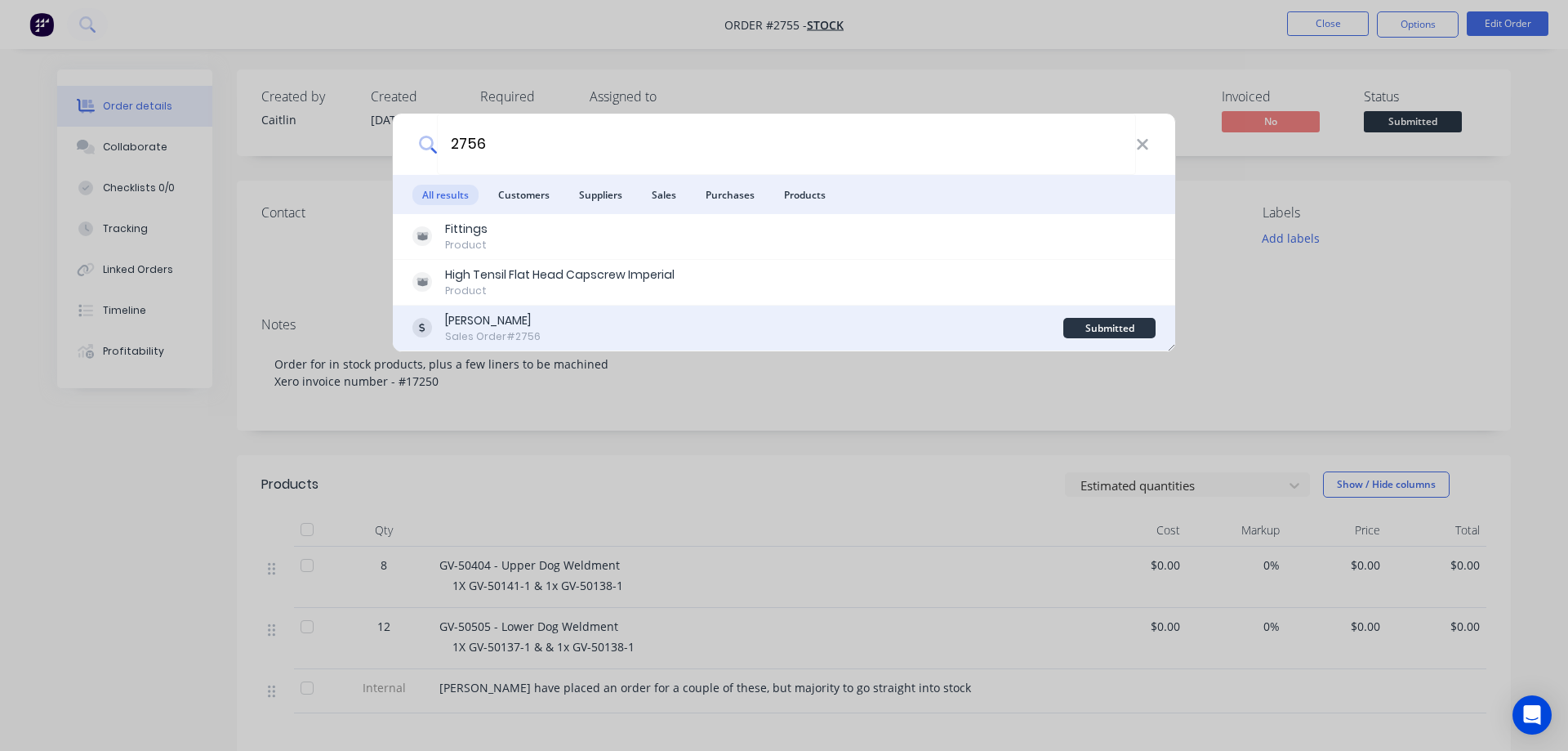
type input "2756"
click at [590, 336] on div "Narrakine Hay Sales Order #2756" at bounding box center [738, 328] width 651 height 32
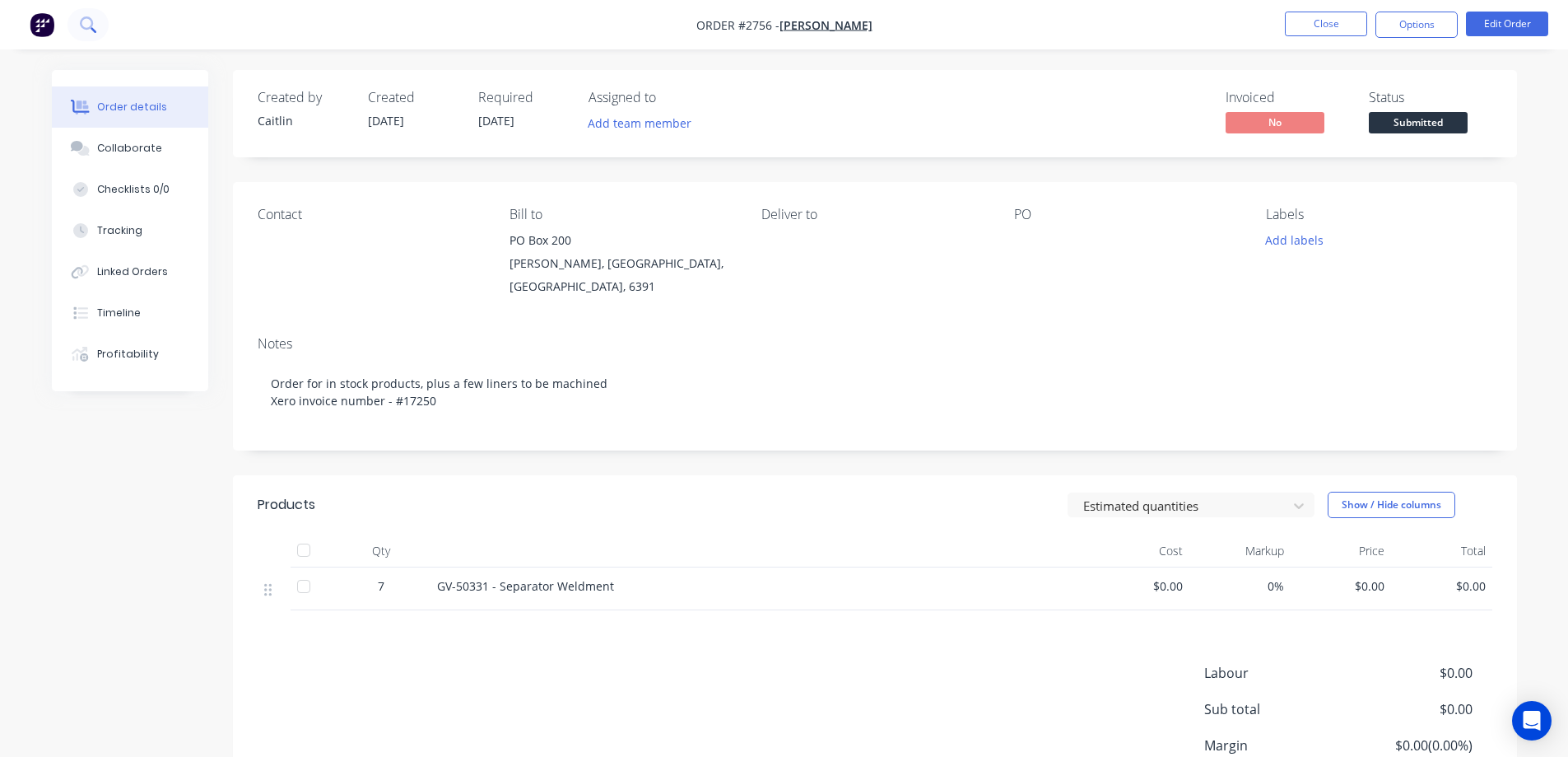
click at [84, 26] on icon at bounding box center [87, 24] width 15 height 15
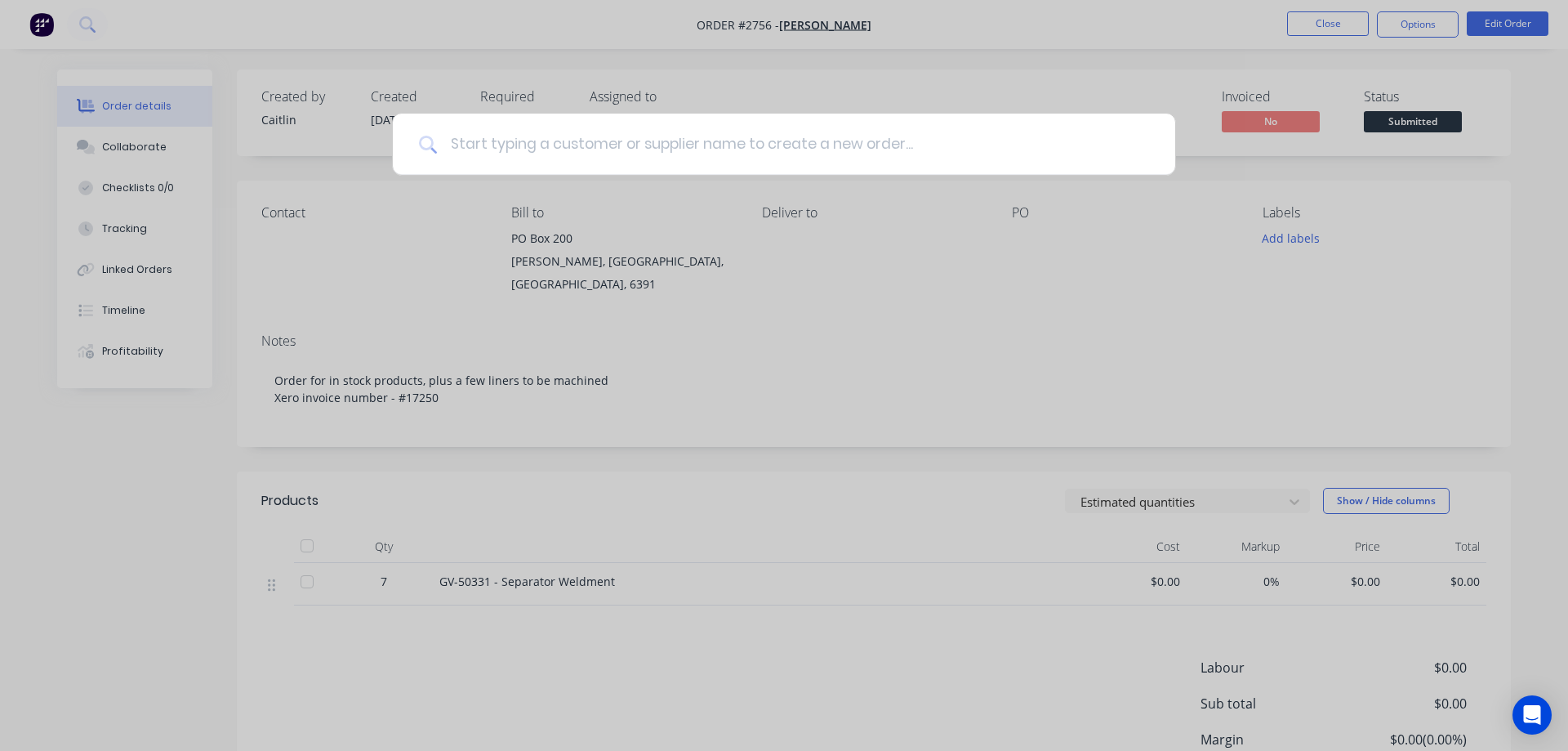
click at [565, 149] on input at bounding box center [793, 144] width 712 height 61
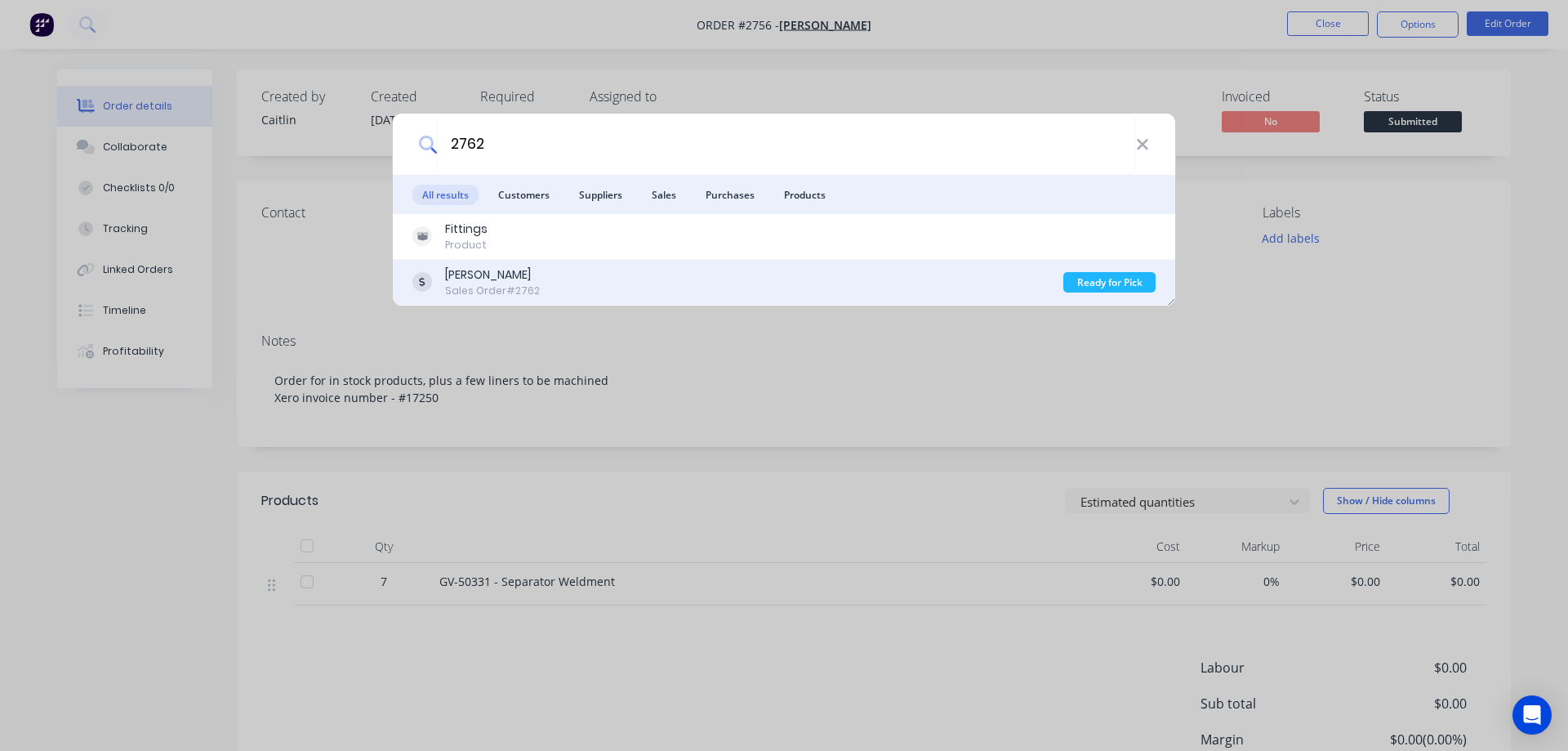
type input "2762"
click at [603, 278] on div "Mallee Hay Sales Order #2762" at bounding box center [738, 282] width 651 height 32
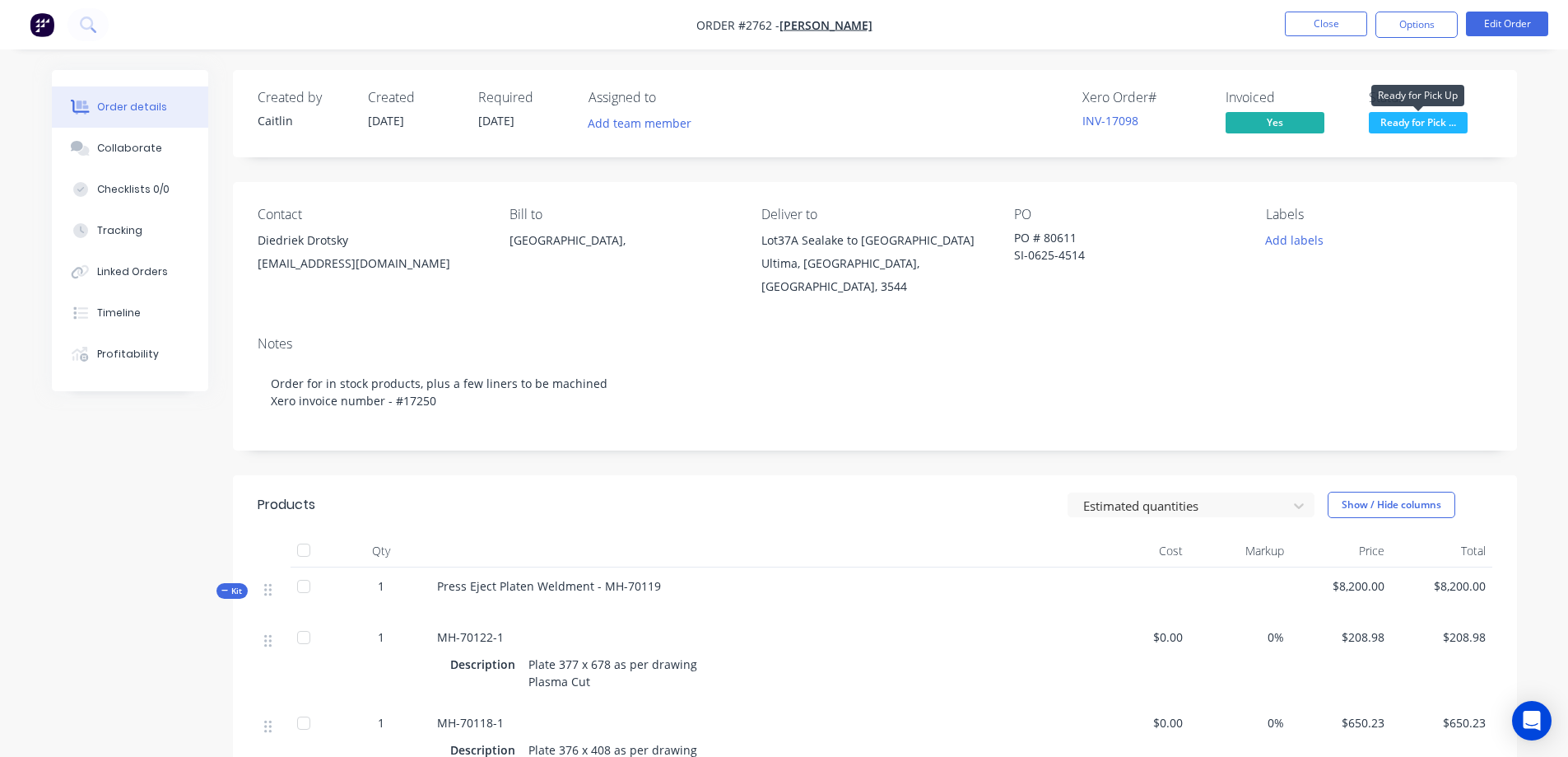
click at [1423, 121] on span "Ready for Pick ..." at bounding box center [1419, 122] width 99 height 21
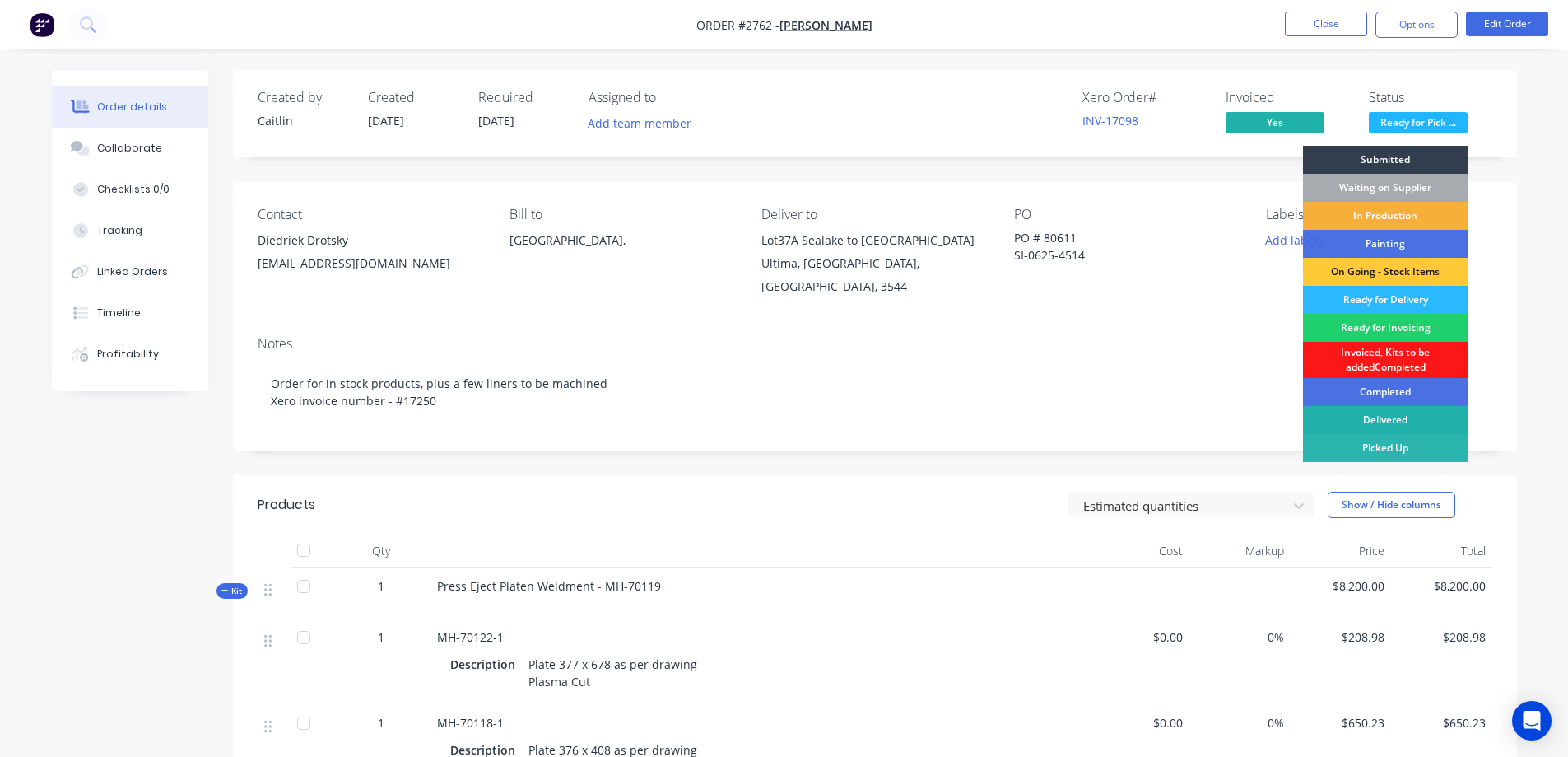
click at [1417, 419] on div "Delivered" at bounding box center [1384, 420] width 165 height 28
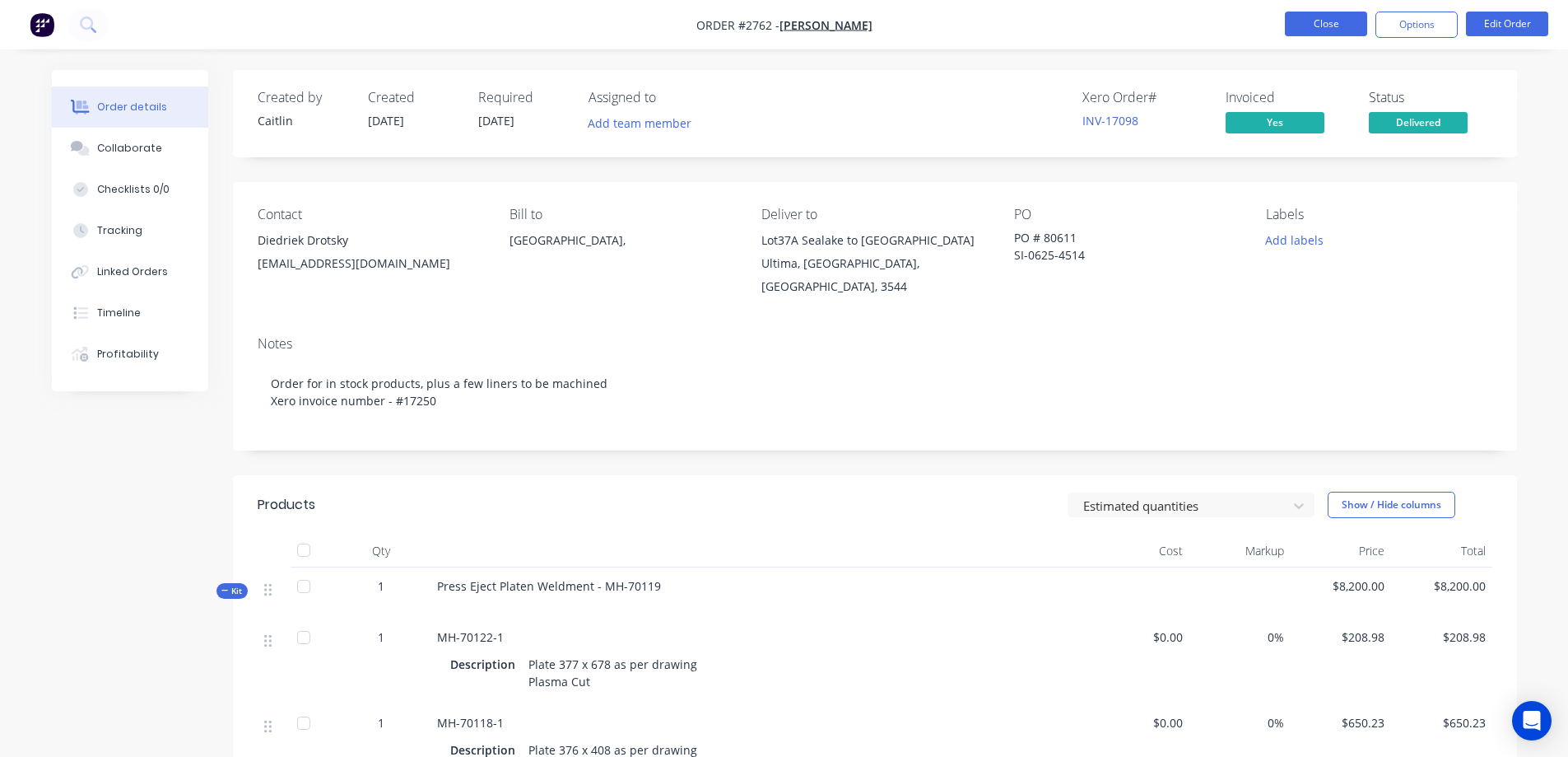
click at [1343, 26] on button "Close" at bounding box center [1325, 23] width 82 height 25
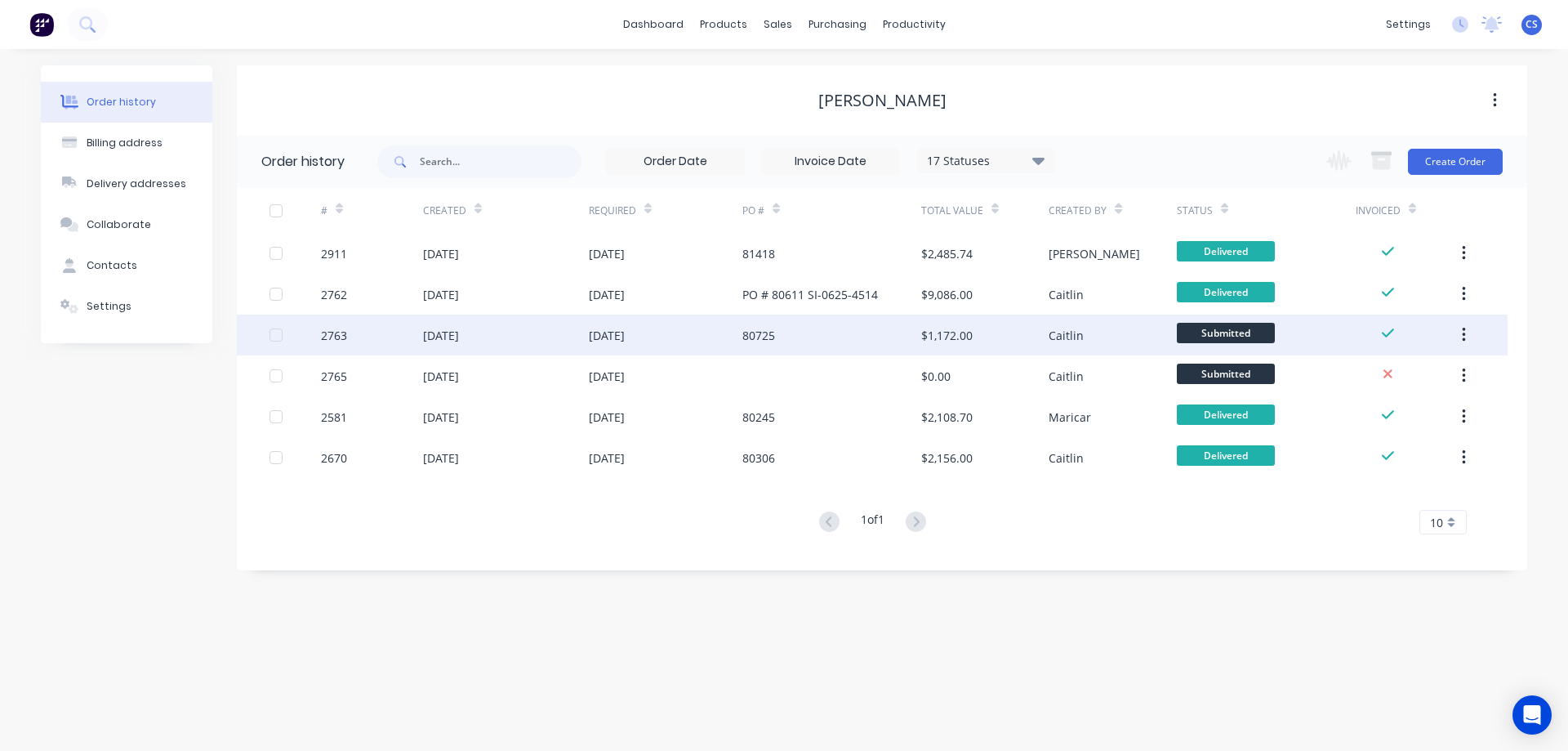
click at [989, 337] on div "$1,172.00" at bounding box center [985, 335] width 127 height 41
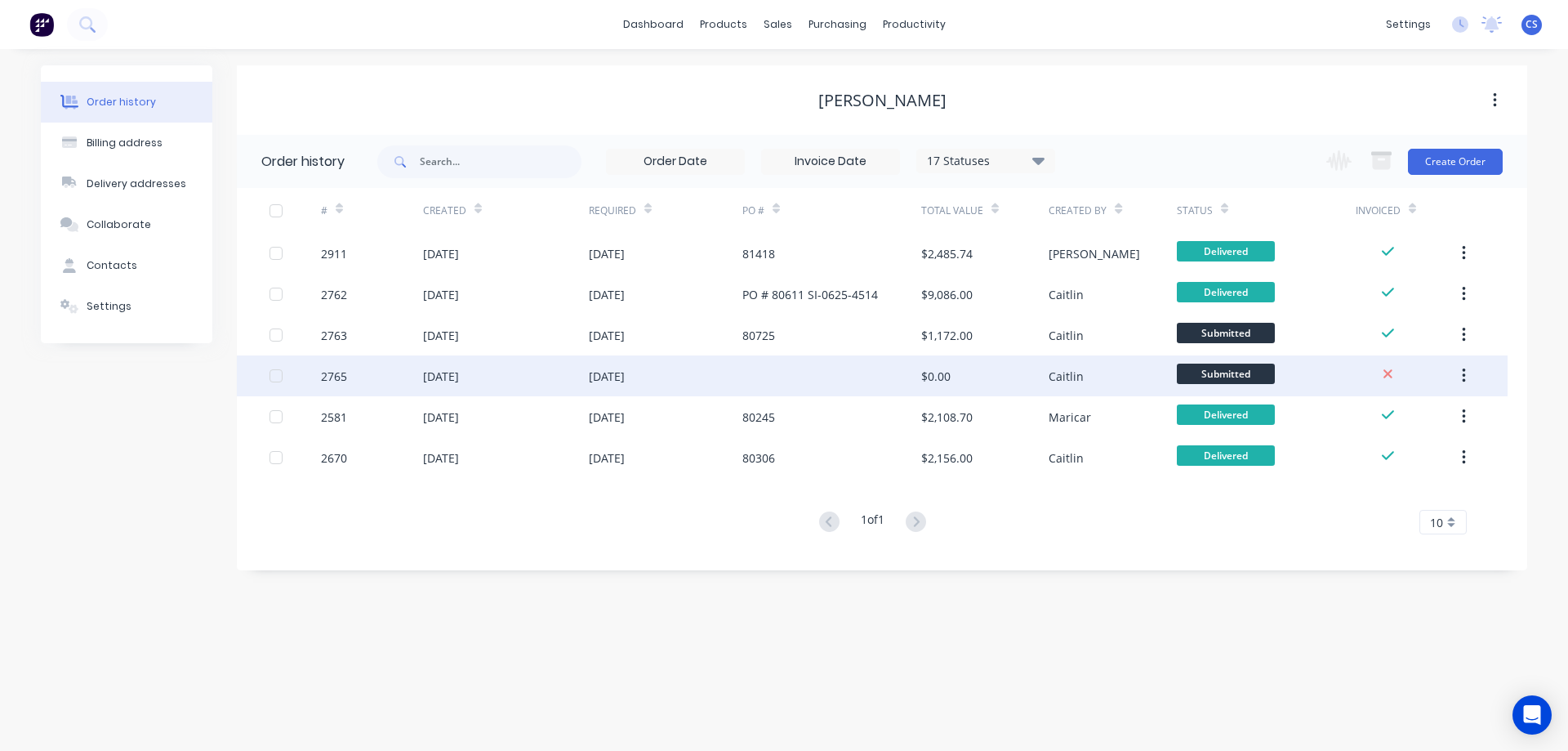
click at [987, 370] on div "$0.00" at bounding box center [985, 376] width 127 height 41
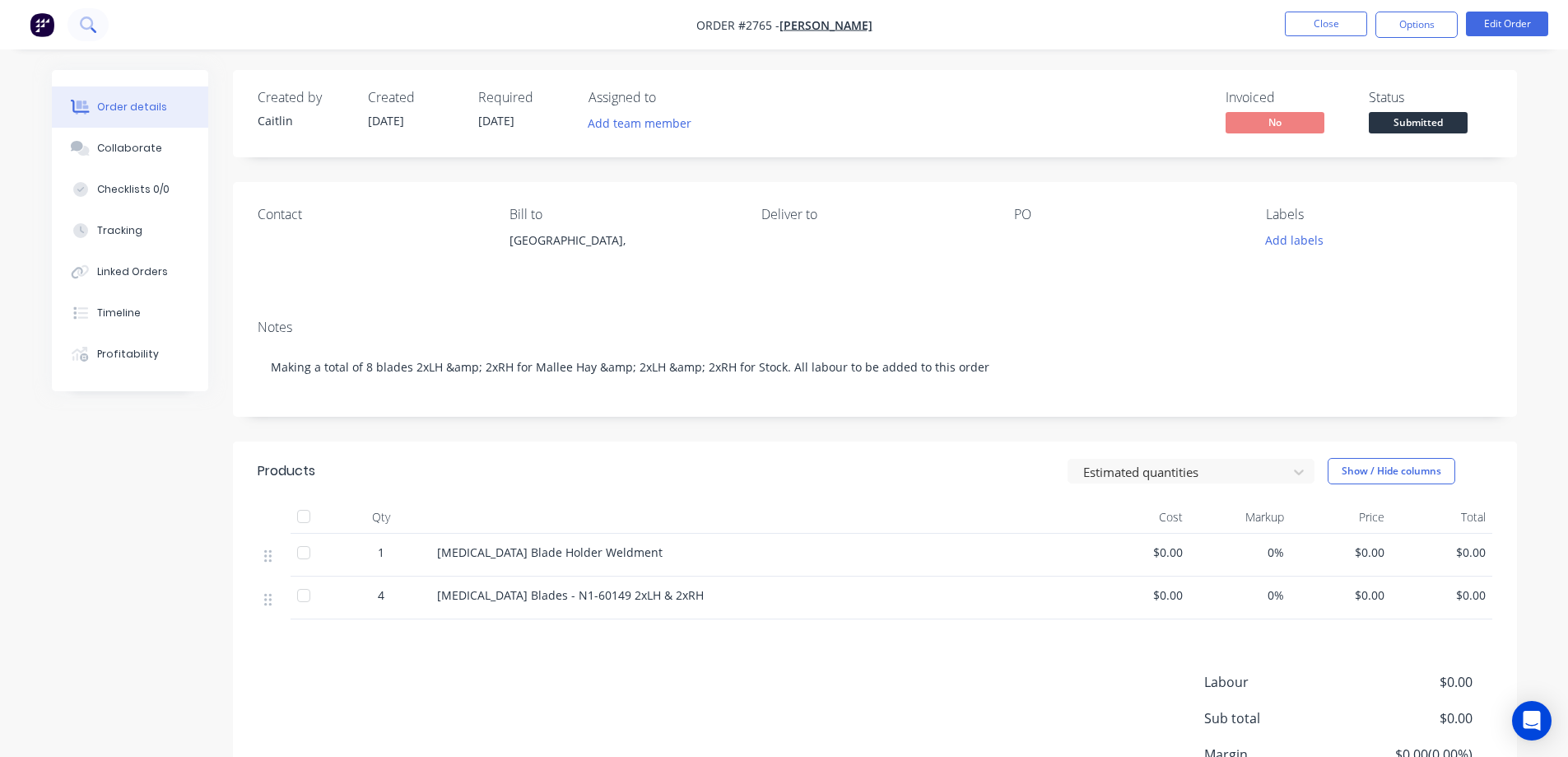
click at [97, 26] on button at bounding box center [88, 25] width 41 height 33
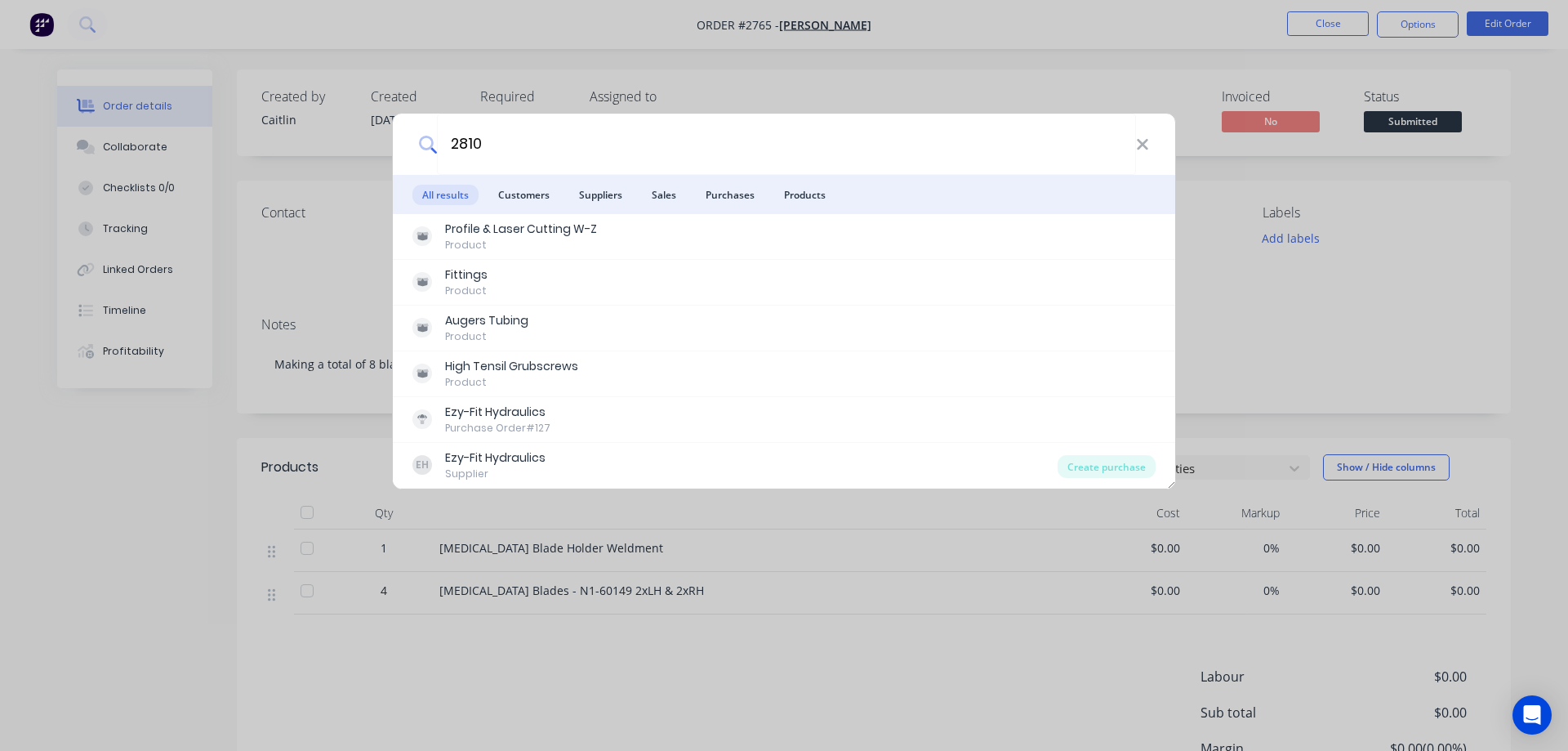
type input "2810"
click at [739, 206] on li "Purchases" at bounding box center [730, 194] width 69 height 39
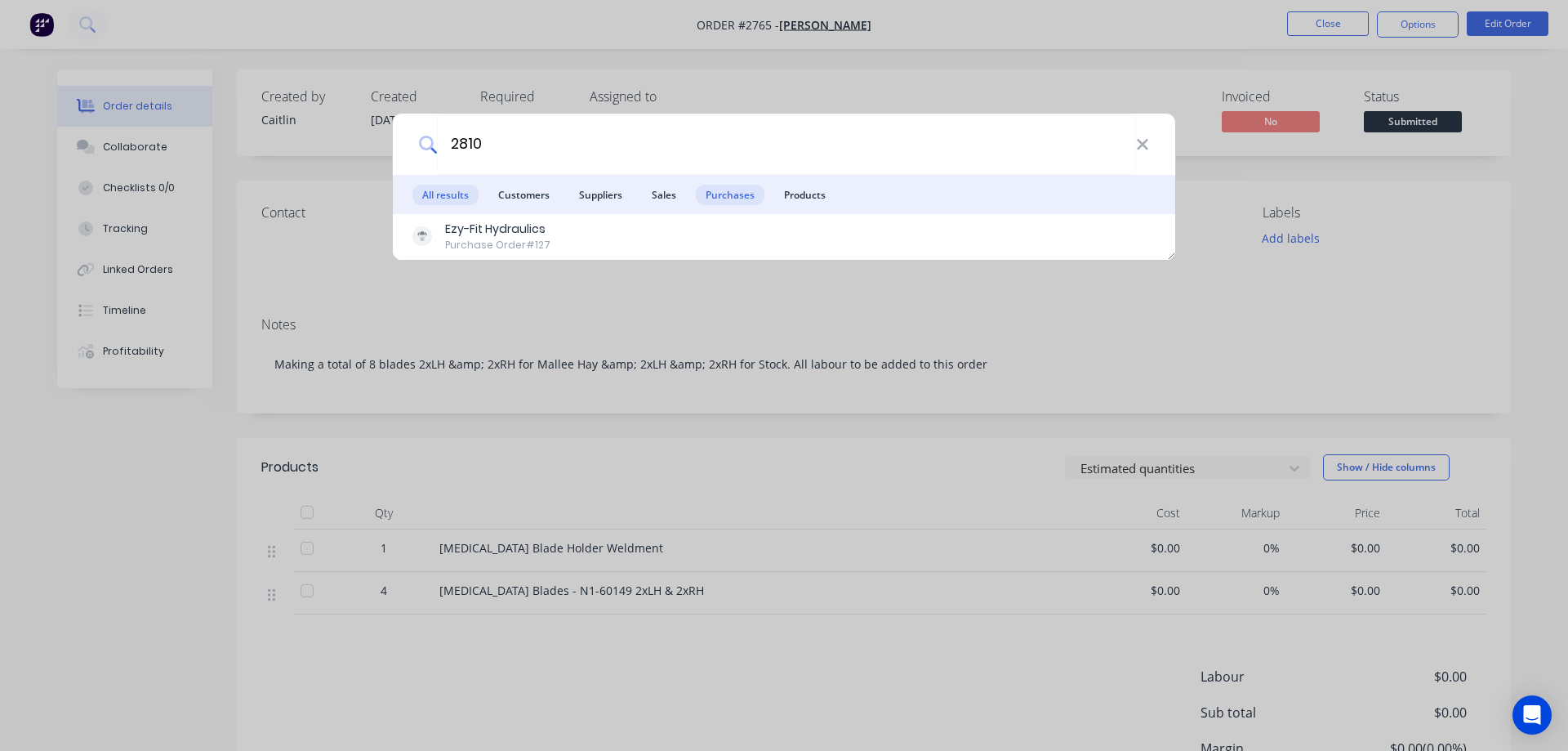
click at [436, 194] on span "All results" at bounding box center [446, 195] width 66 height 20
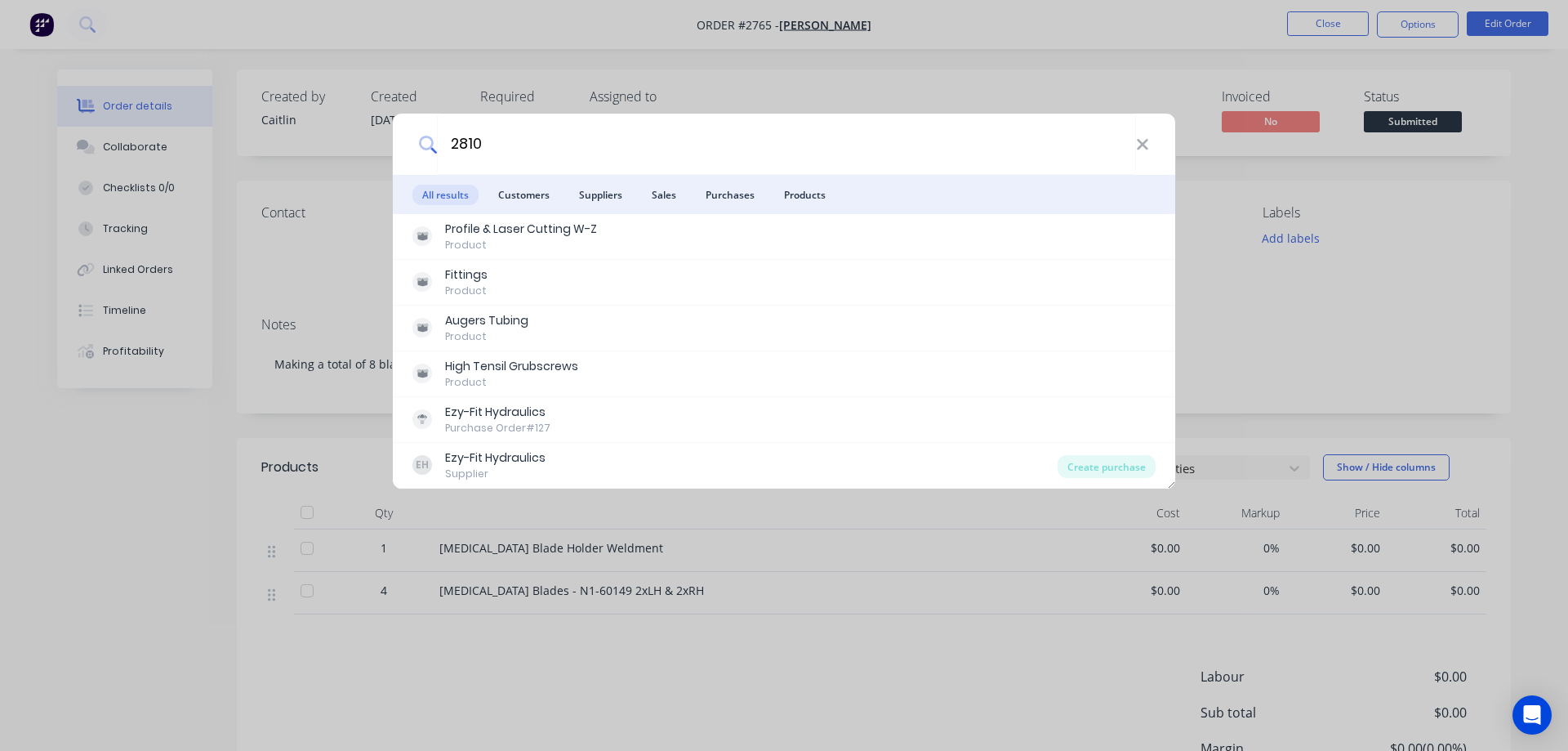
click at [37, 29] on div "2810 All results Customers Suppliers Sales Purchases Products Profile & Laser C…" at bounding box center [784, 376] width 1568 height 751
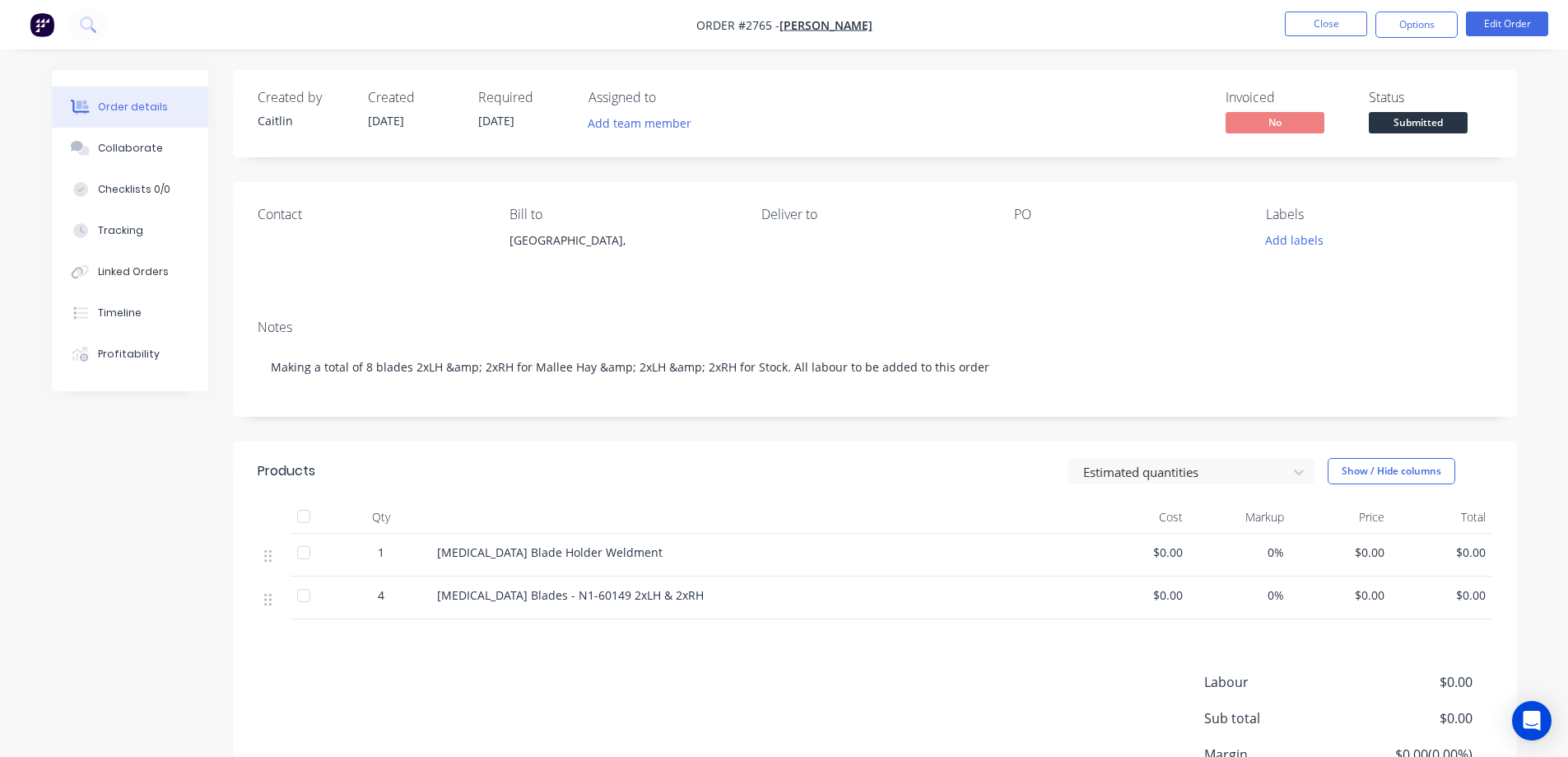
click at [44, 29] on img "button" at bounding box center [42, 24] width 25 height 25
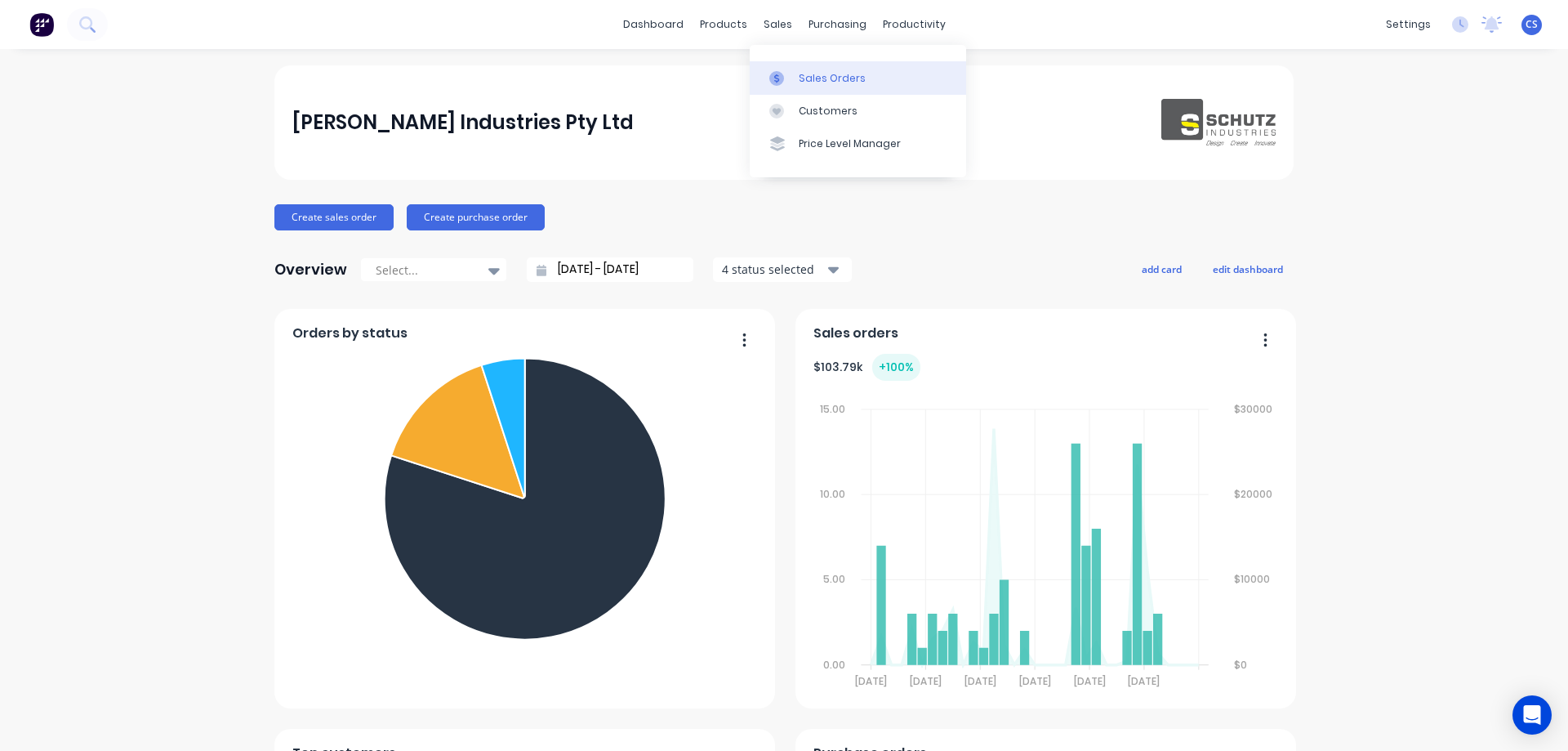
click at [793, 71] on div at bounding box center [781, 78] width 25 height 14
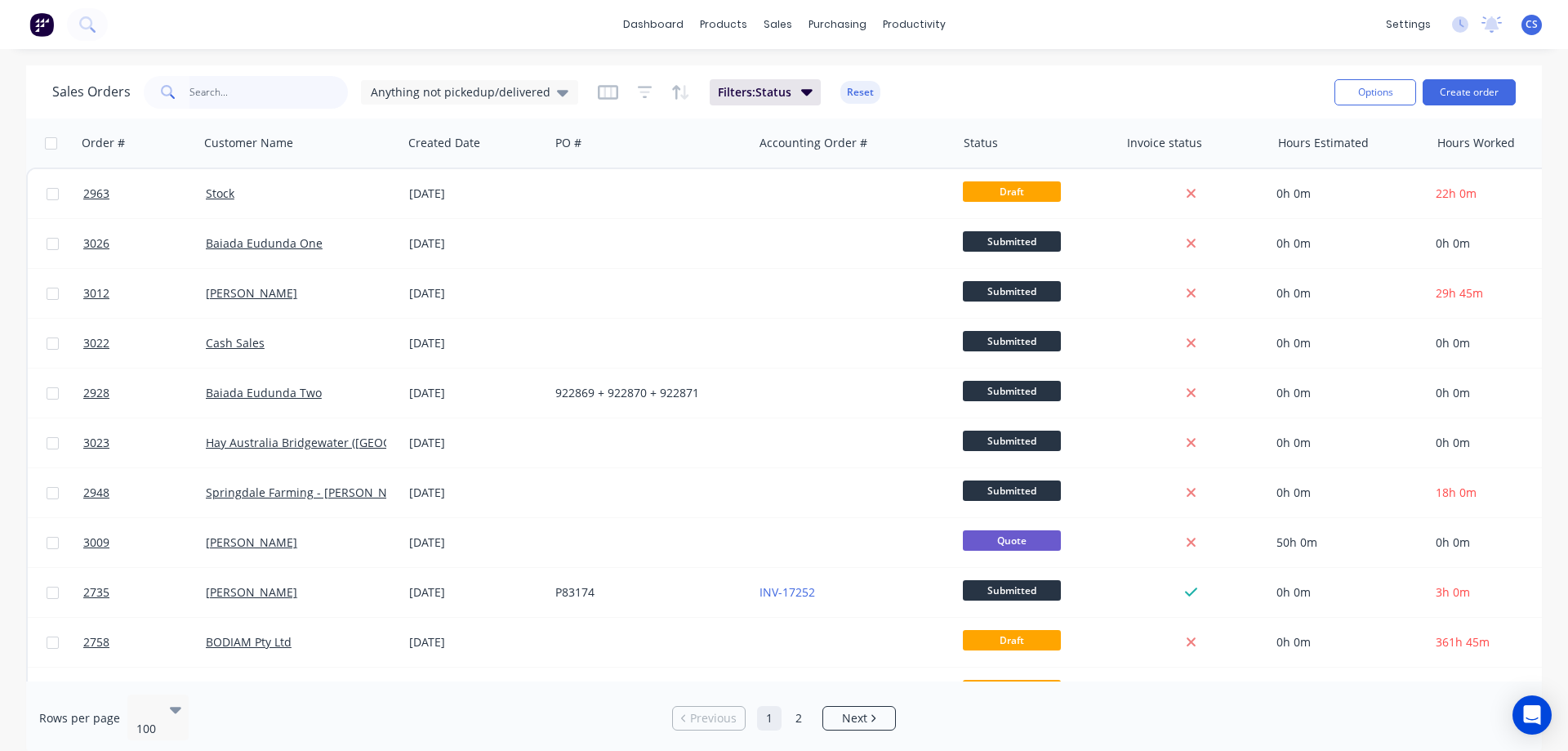
click at [238, 100] on input "text" at bounding box center [270, 92] width 159 height 33
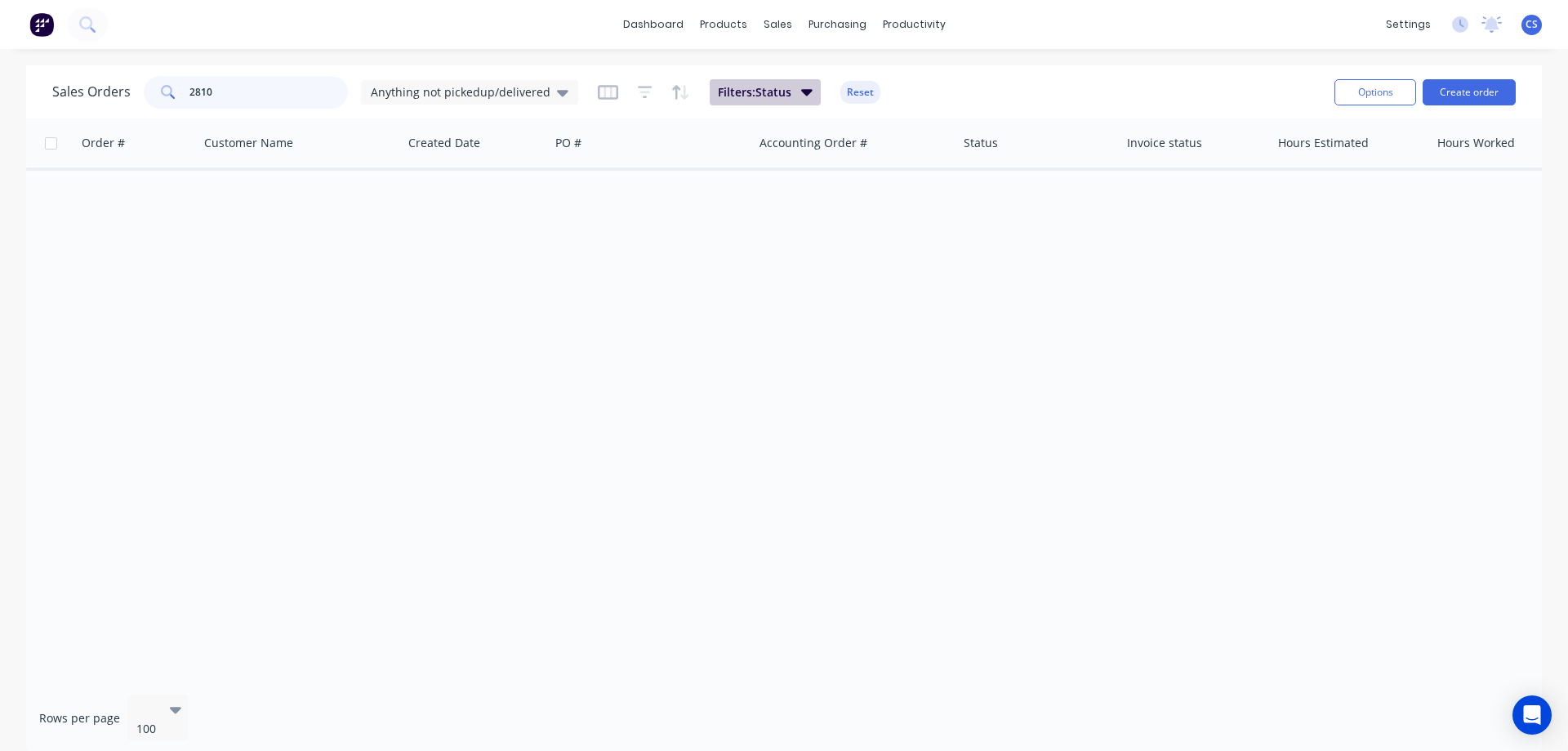
type input "2810"
click at [744, 87] on span "Filters: Status" at bounding box center [754, 92] width 74 height 16
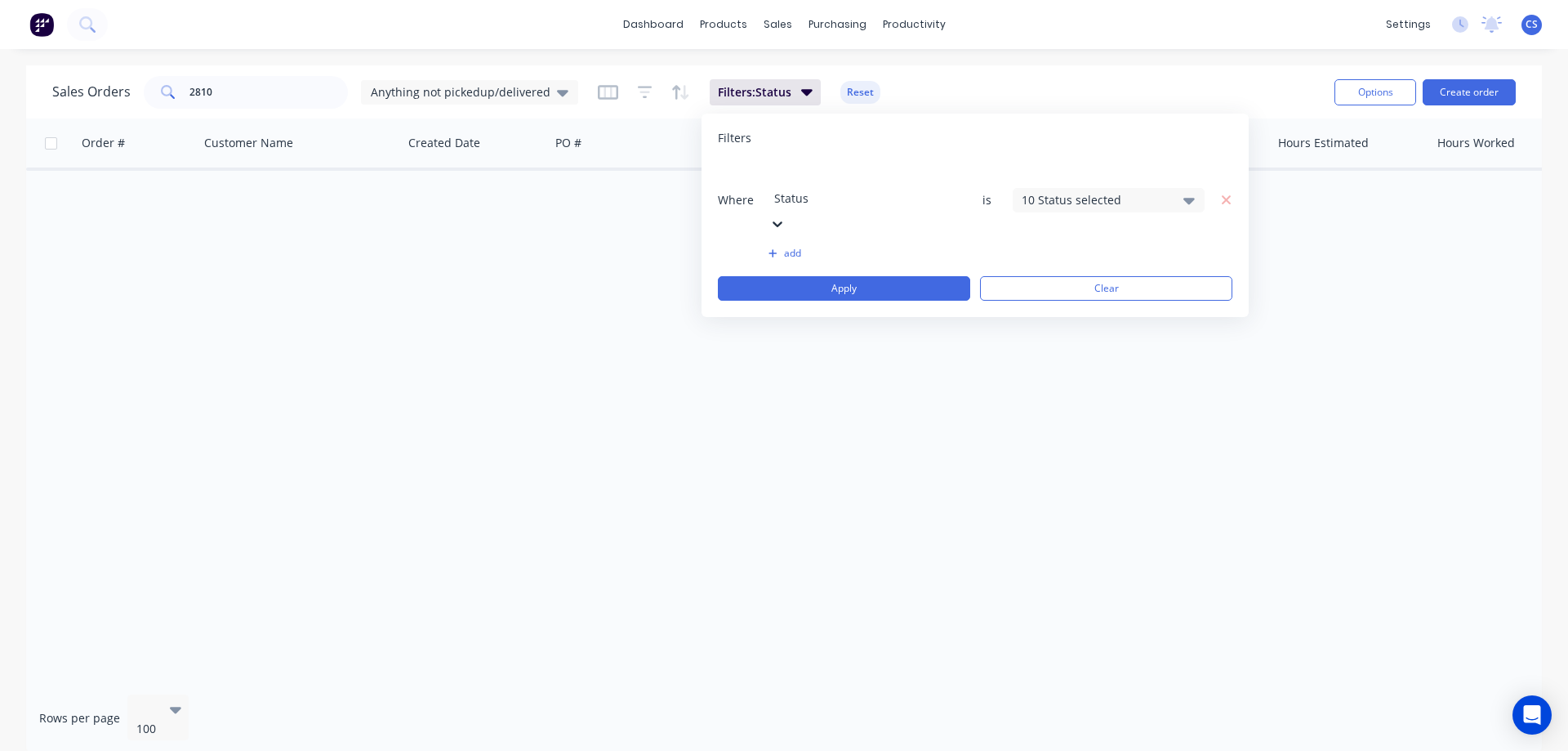
click at [1096, 191] on div "10 Status selected" at bounding box center [1096, 199] width 147 height 17
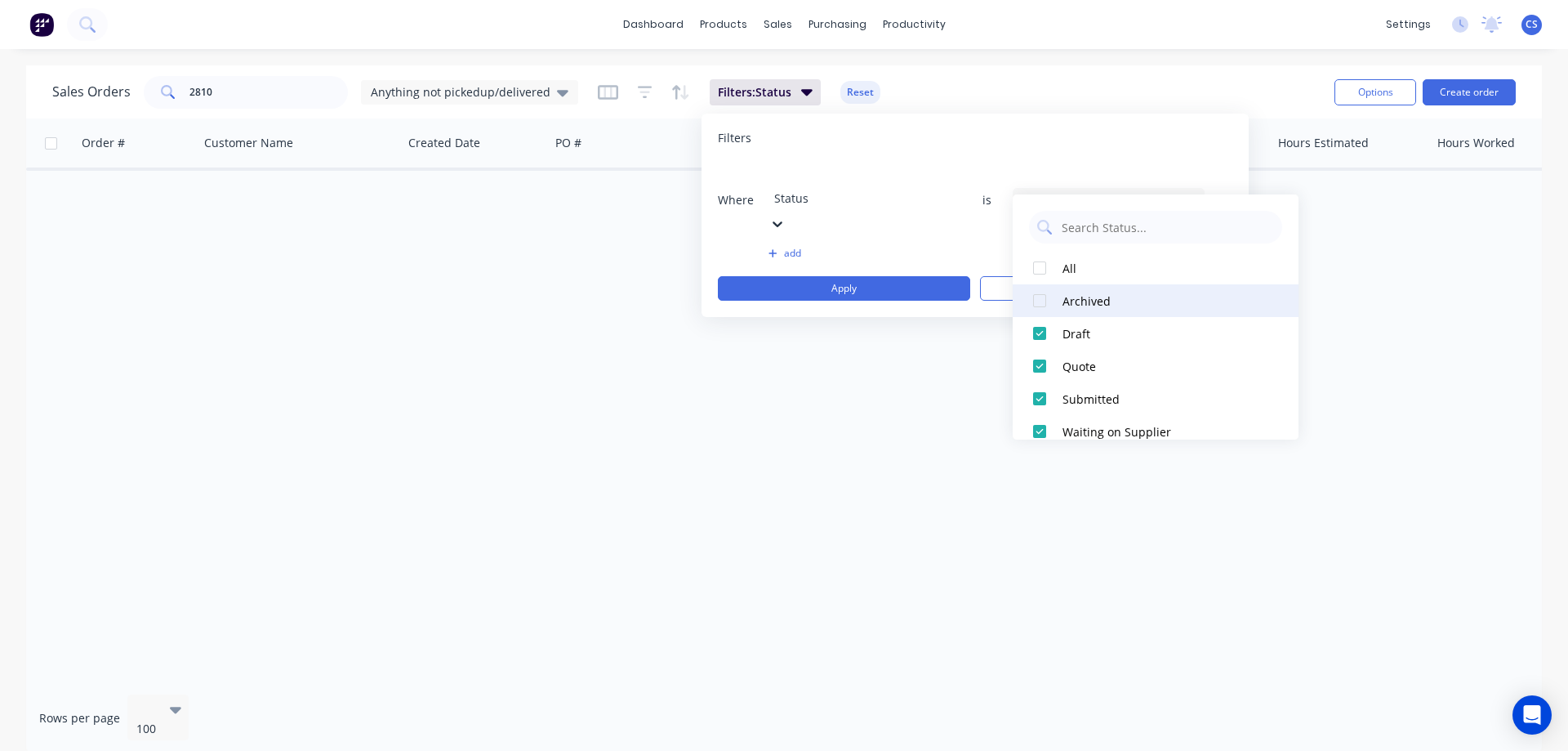
click at [1071, 294] on div "Archived" at bounding box center [1160, 301] width 196 height 17
click at [1074, 271] on div "All" at bounding box center [1160, 268] width 196 height 17
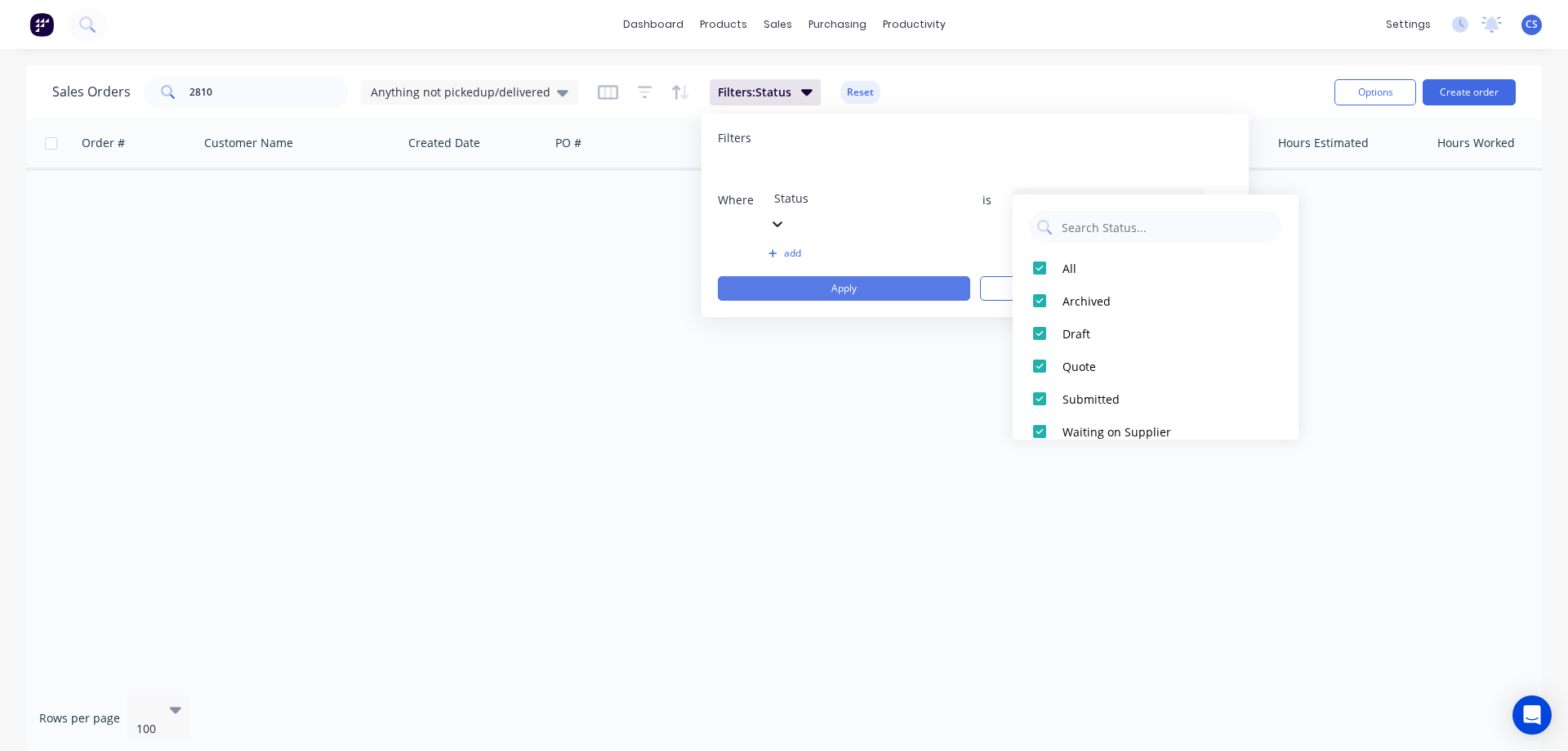
click at [916, 276] on button "Apply" at bounding box center [844, 288] width 253 height 25
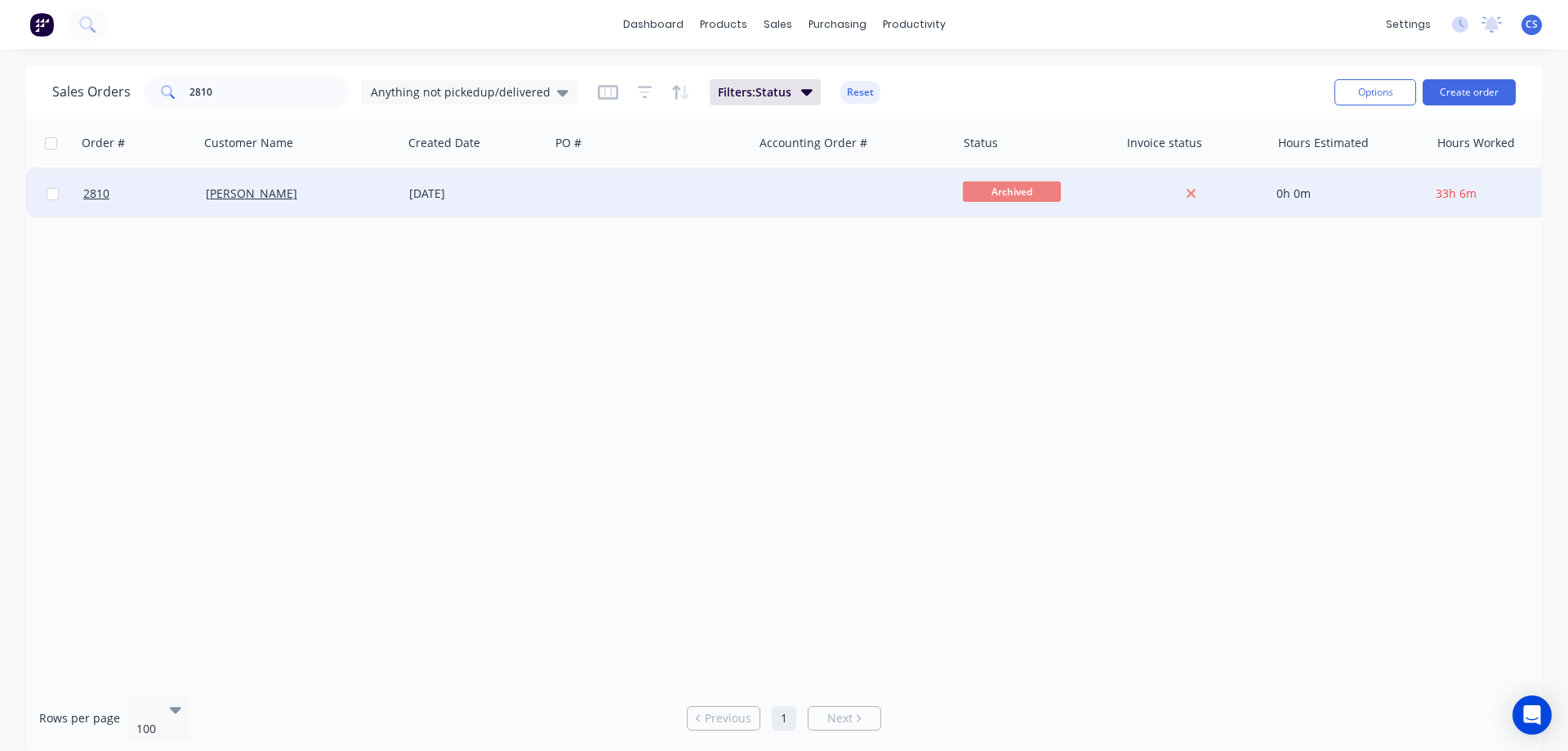
click at [542, 205] on div "[DATE]" at bounding box center [475, 193] width 147 height 49
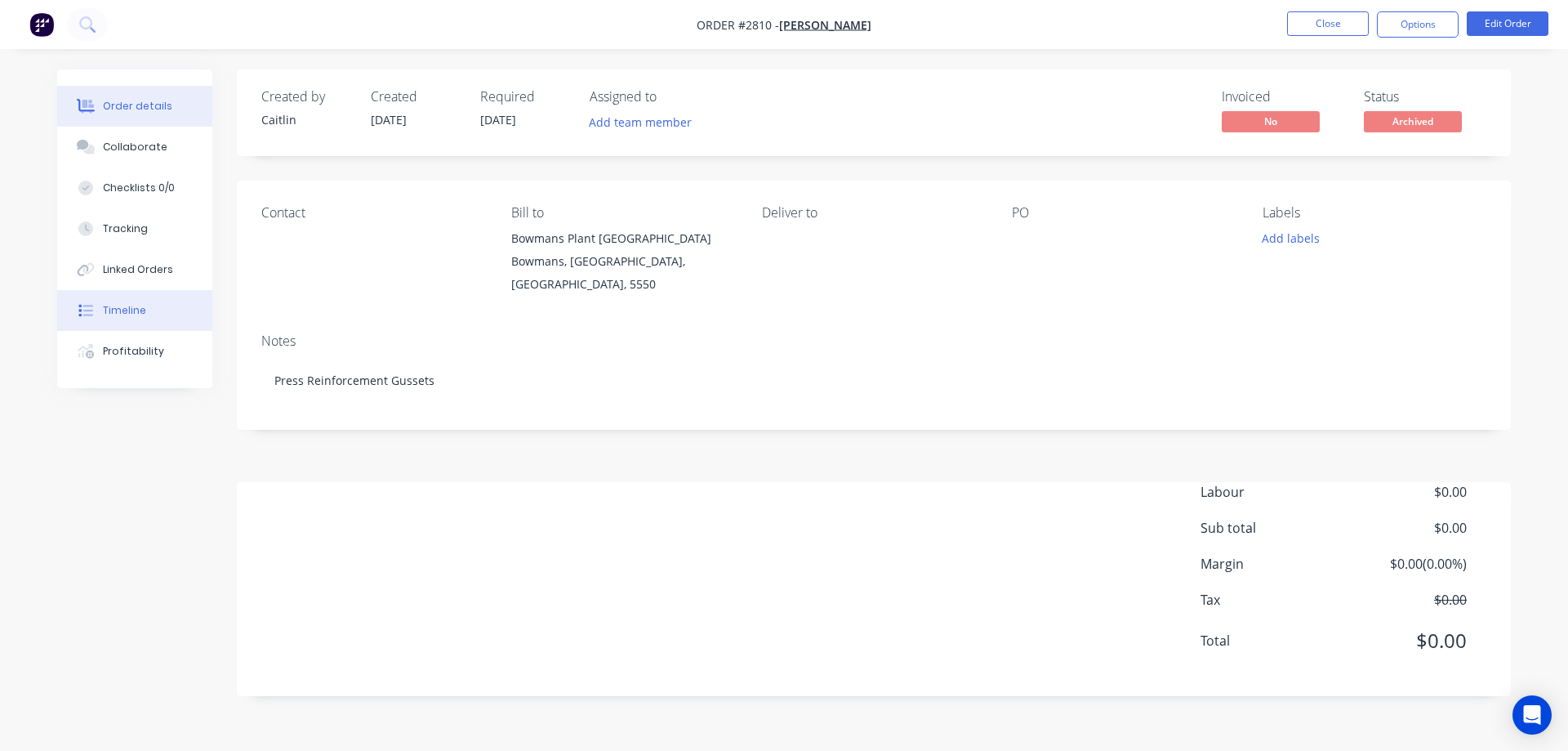
click at [144, 318] on button "Timeline" at bounding box center [134, 310] width 155 height 41
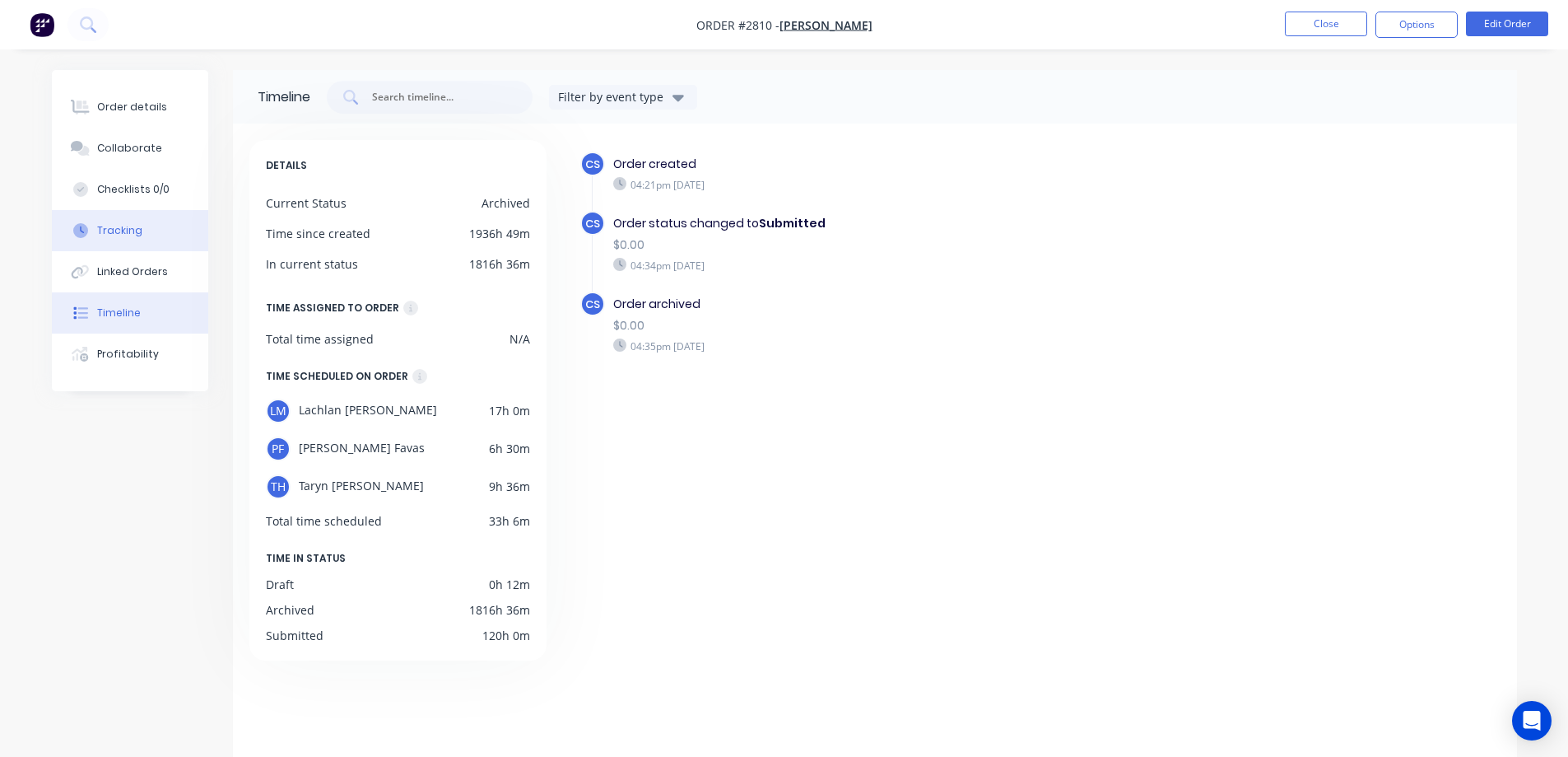
click at [112, 228] on div "Tracking" at bounding box center [120, 230] width 45 height 15
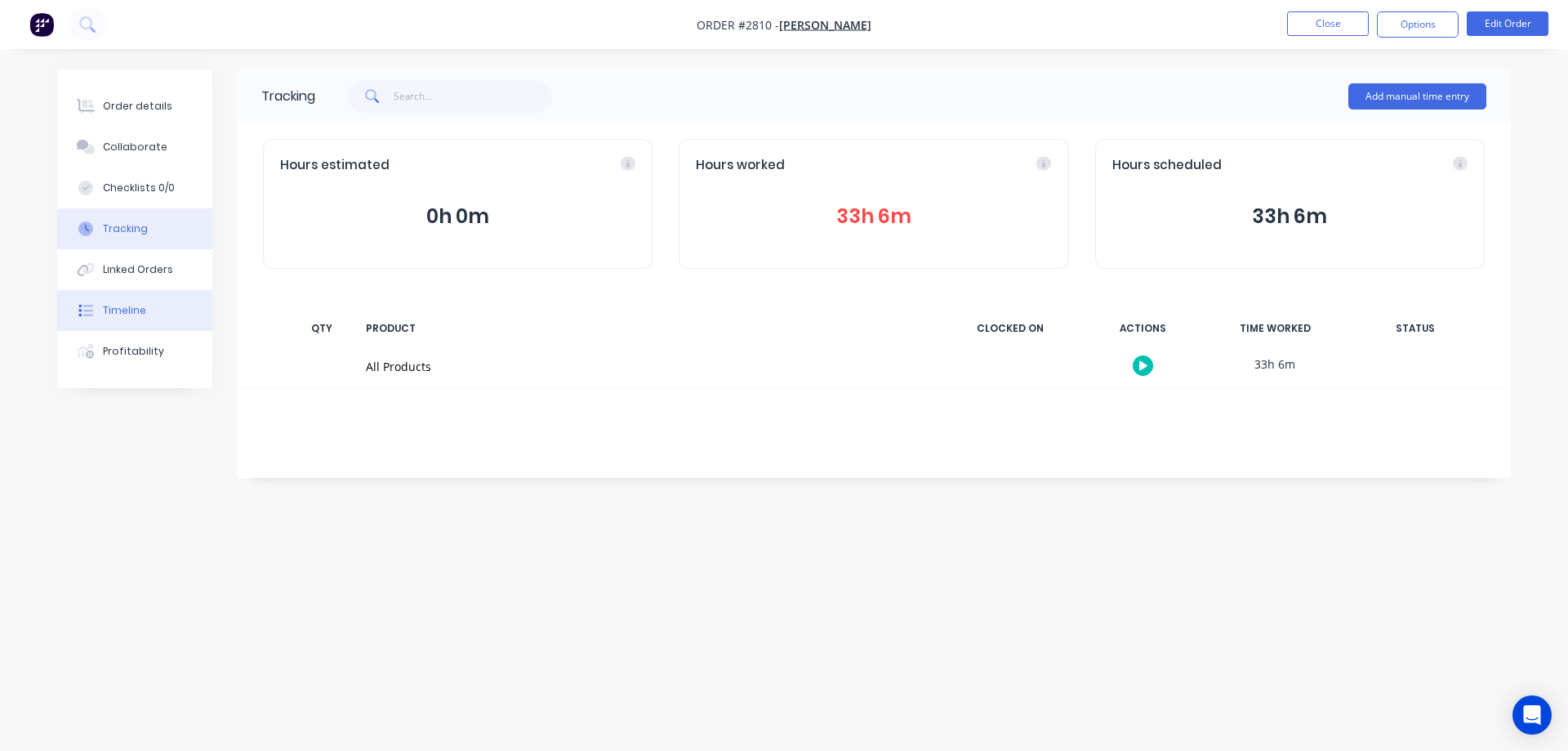
click at [111, 313] on div "Timeline" at bounding box center [124, 310] width 43 height 14
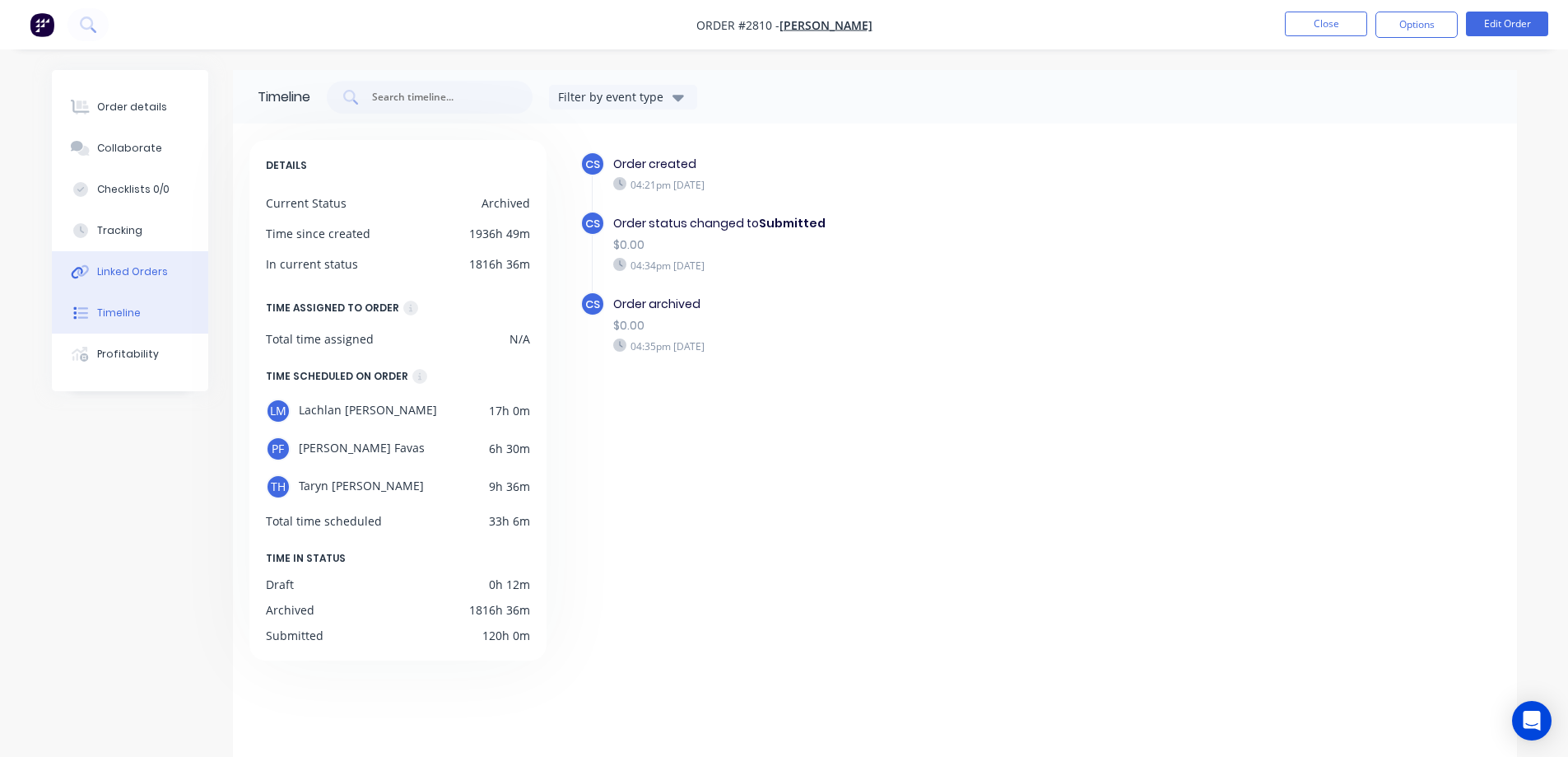
click at [147, 262] on button "Linked Orders" at bounding box center [130, 272] width 156 height 41
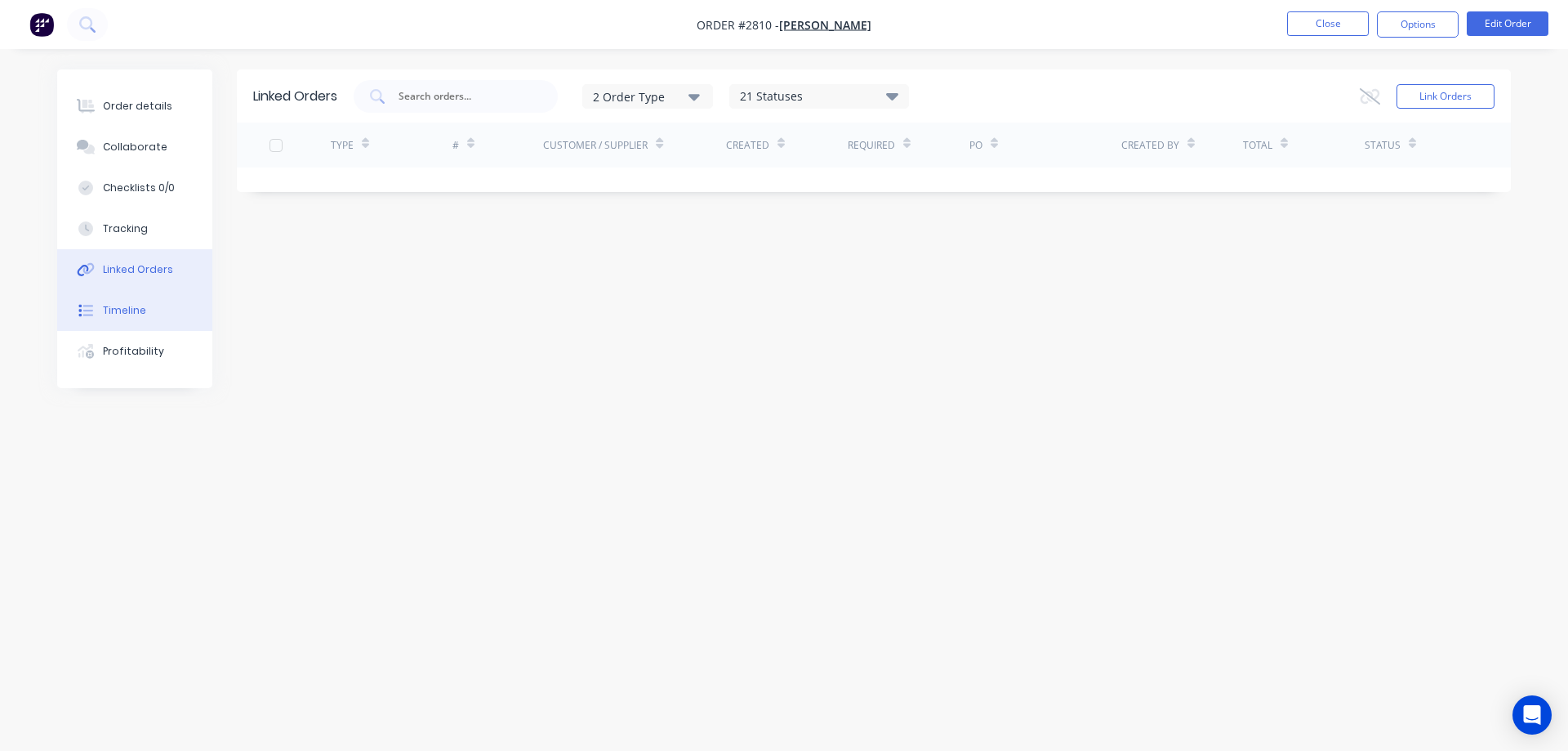
click at [179, 296] on button "Timeline" at bounding box center [134, 310] width 155 height 41
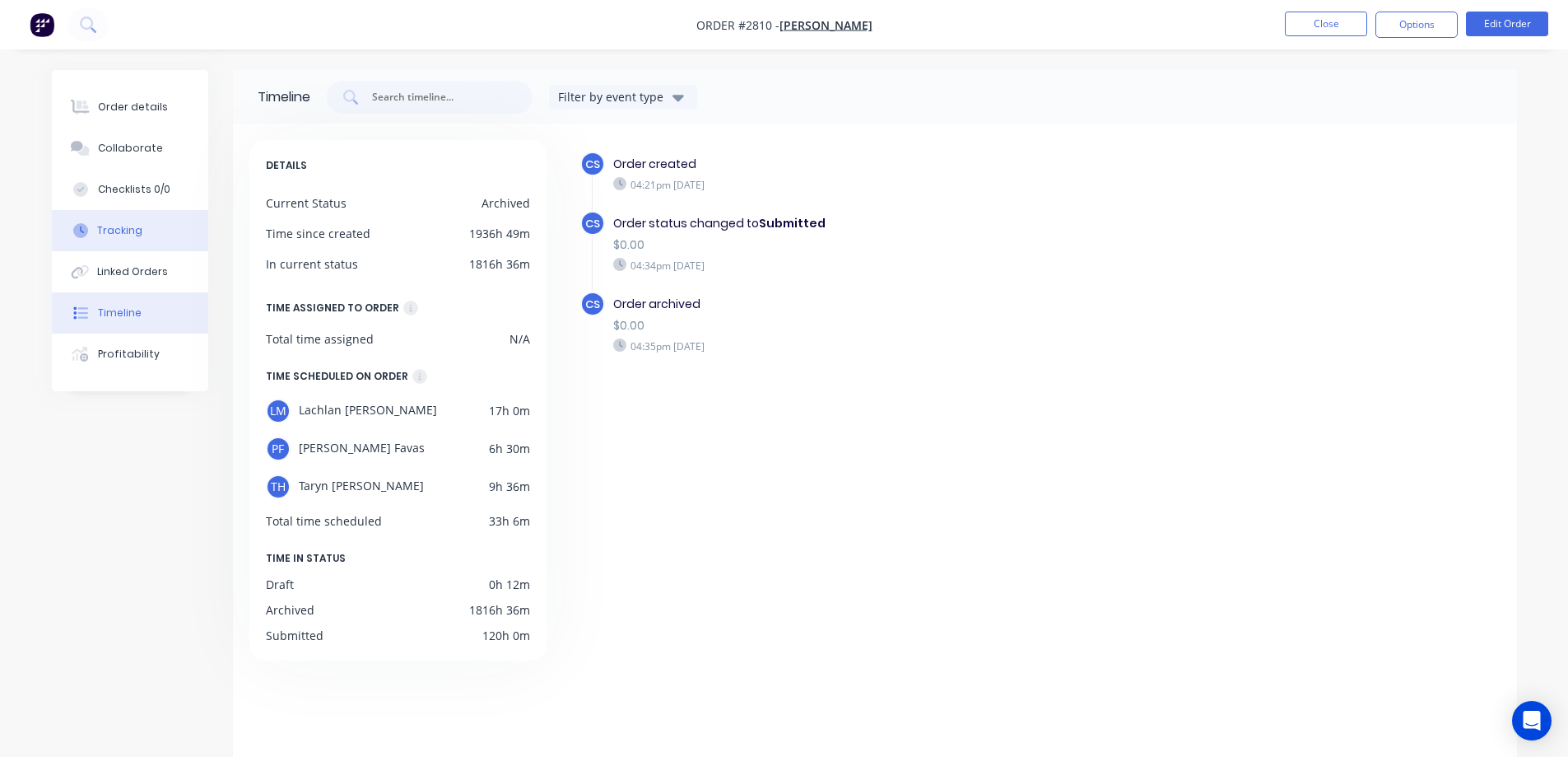
click at [185, 233] on button "Tracking" at bounding box center [130, 231] width 156 height 41
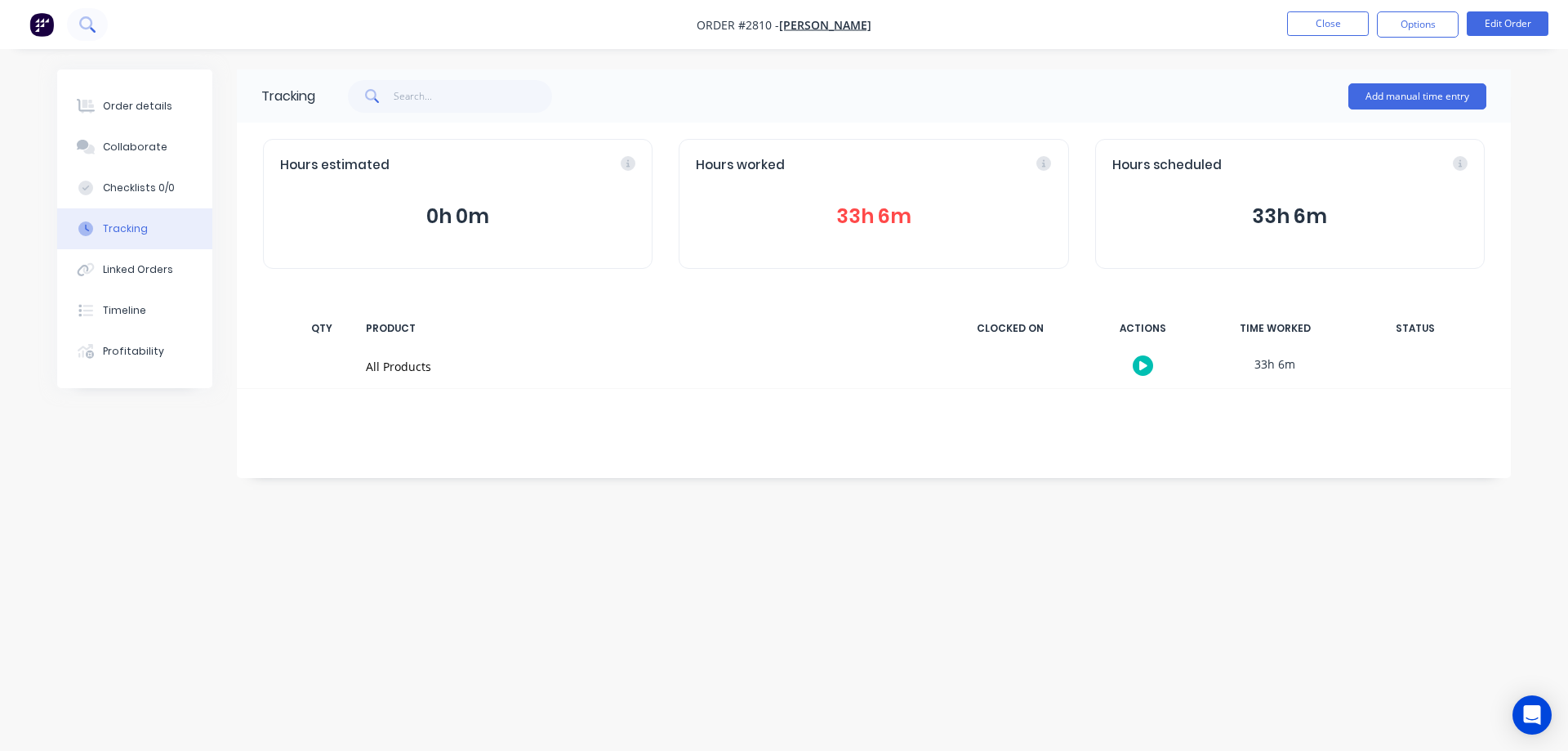
click at [107, 29] on button at bounding box center [87, 25] width 41 height 33
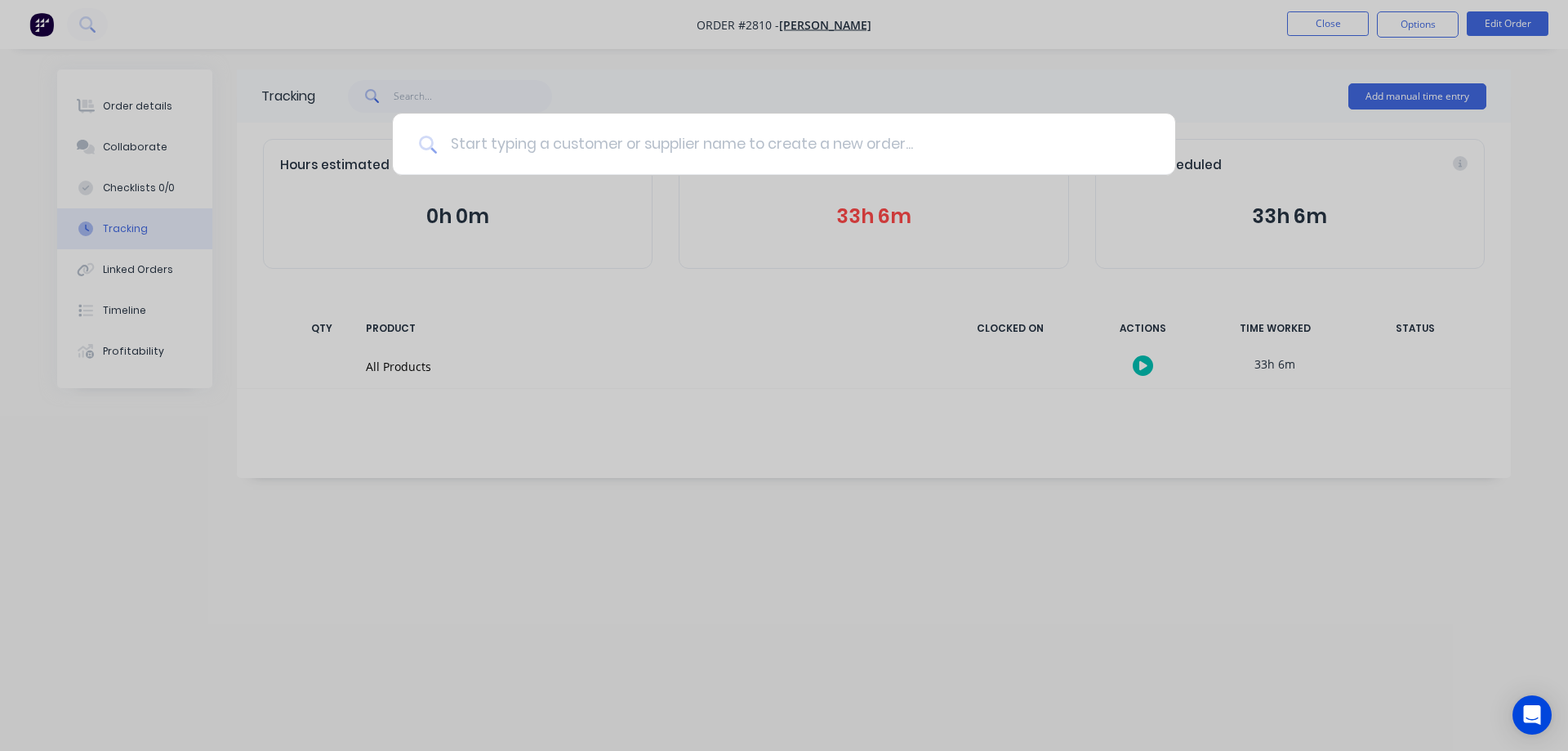
click at [510, 148] on input at bounding box center [793, 144] width 712 height 61
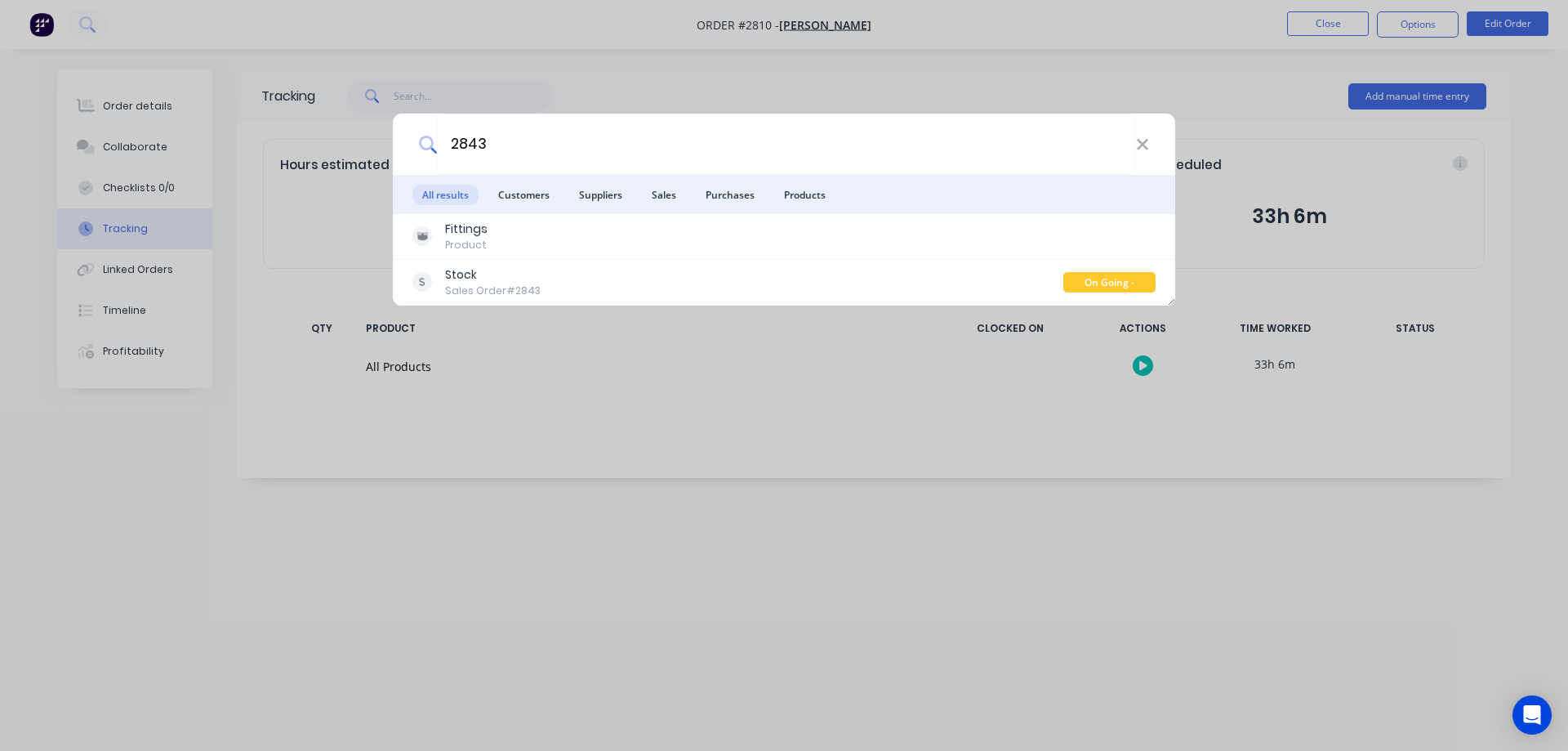
type input "2843"
click at [111, 101] on div "2843 All results Customers Suppliers Sales Purchases Products Fittings Product …" at bounding box center [784, 376] width 1568 height 751
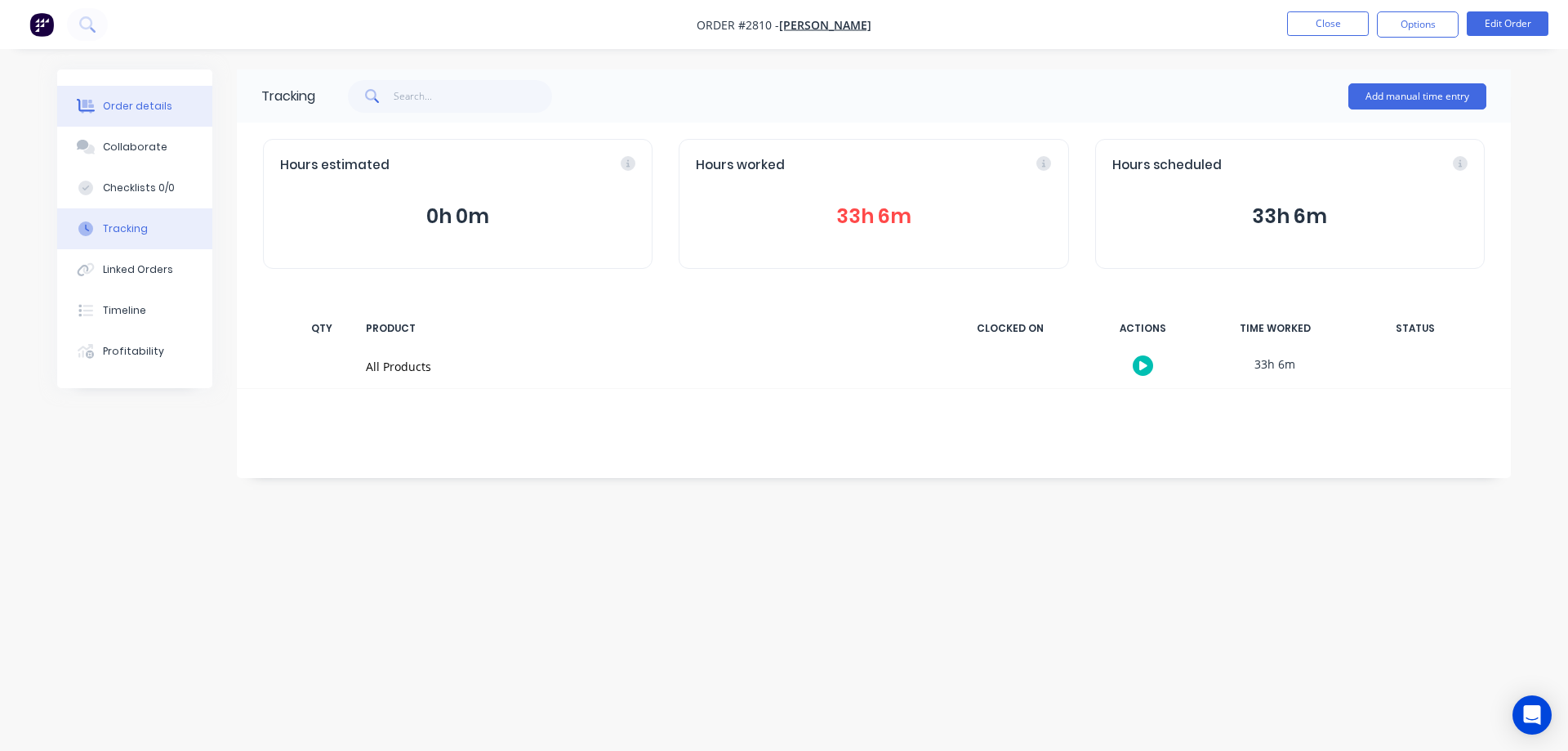
click at [173, 115] on button "Order details" at bounding box center [134, 106] width 155 height 41
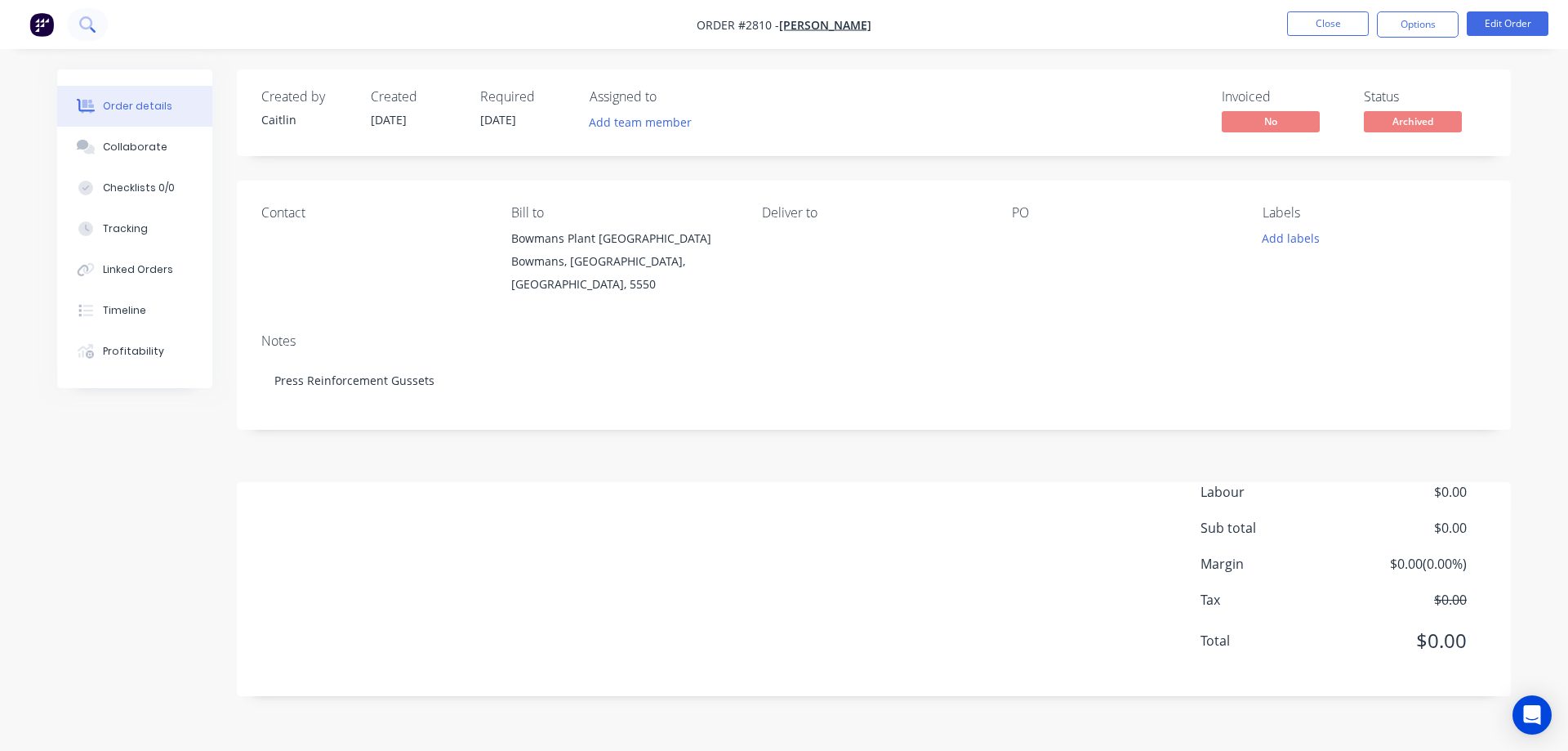
click at [95, 31] on icon at bounding box center [86, 24] width 15 height 15
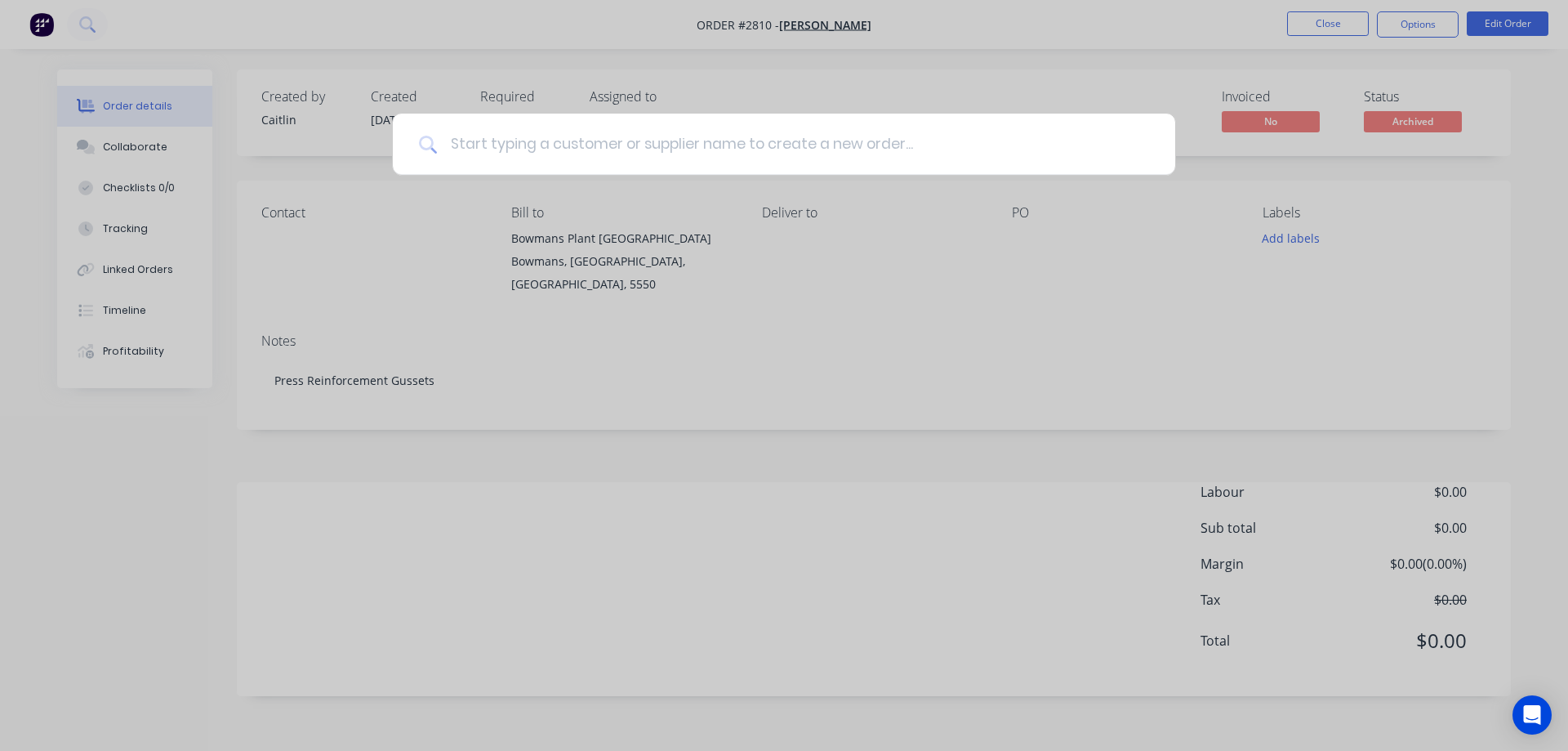
click at [614, 135] on input at bounding box center [793, 144] width 712 height 61
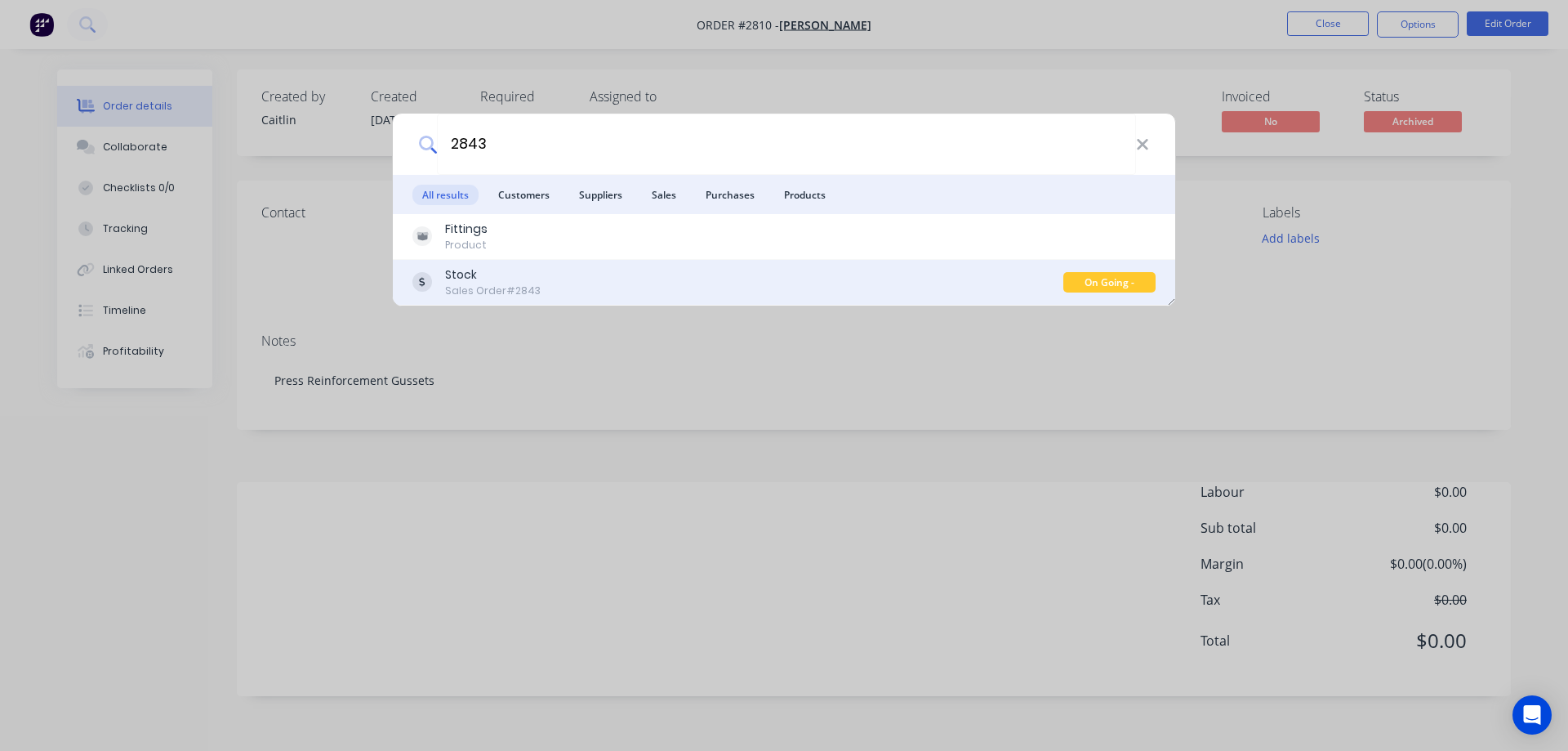
type input "2843"
click at [611, 276] on div "Stock Sales Order #2843" at bounding box center [738, 282] width 651 height 32
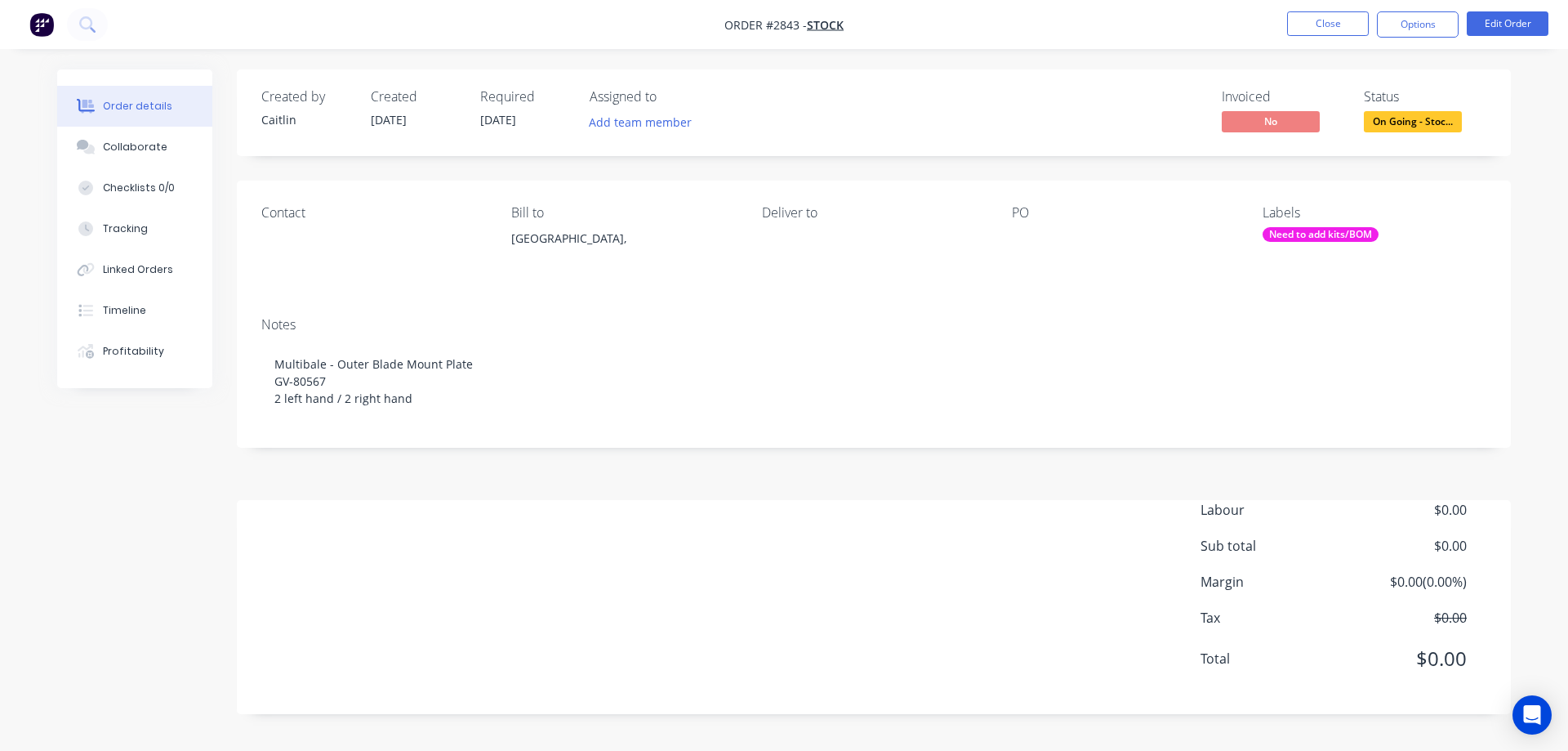
click at [34, 31] on img "button" at bounding box center [42, 24] width 25 height 25
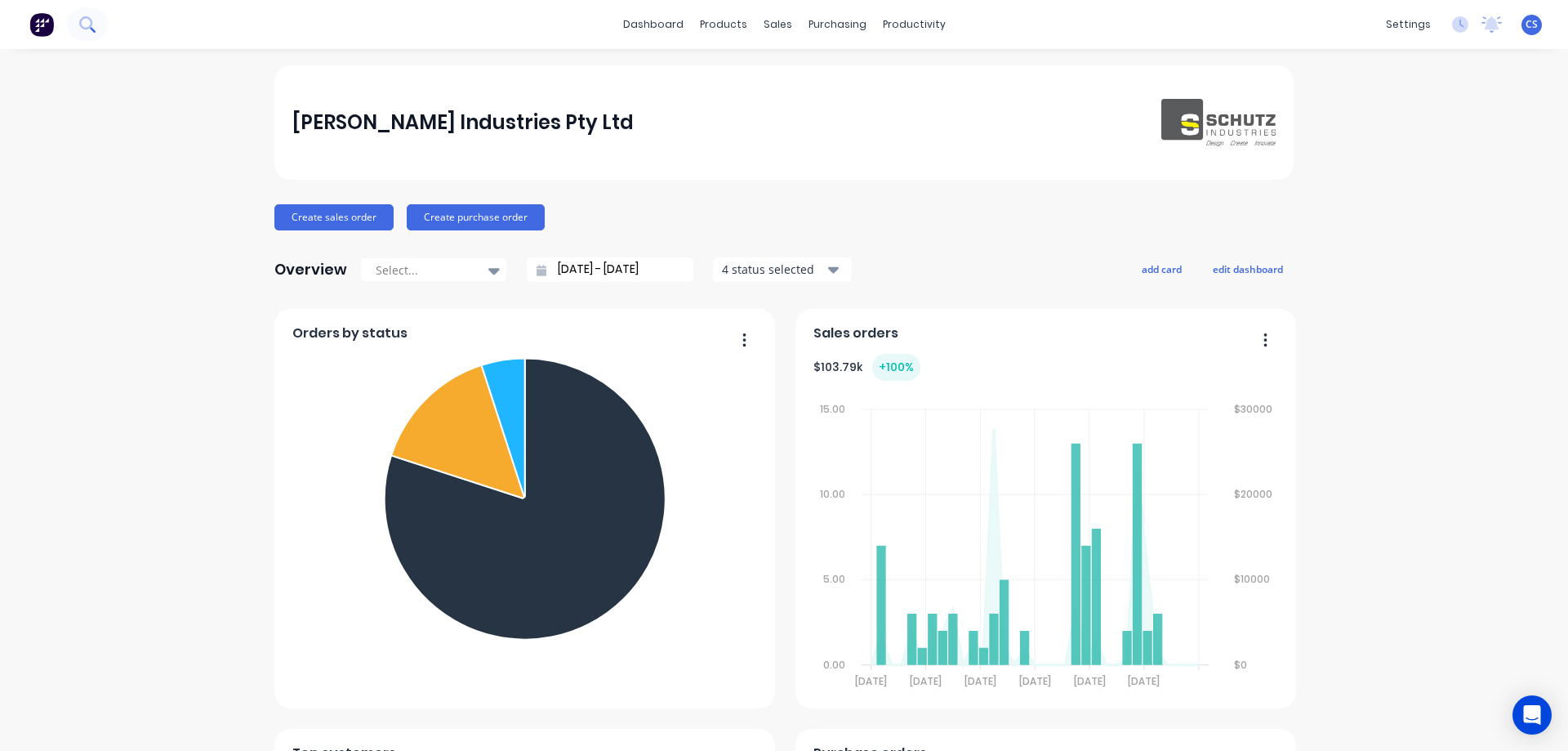
click at [93, 21] on icon at bounding box center [86, 24] width 15 height 15
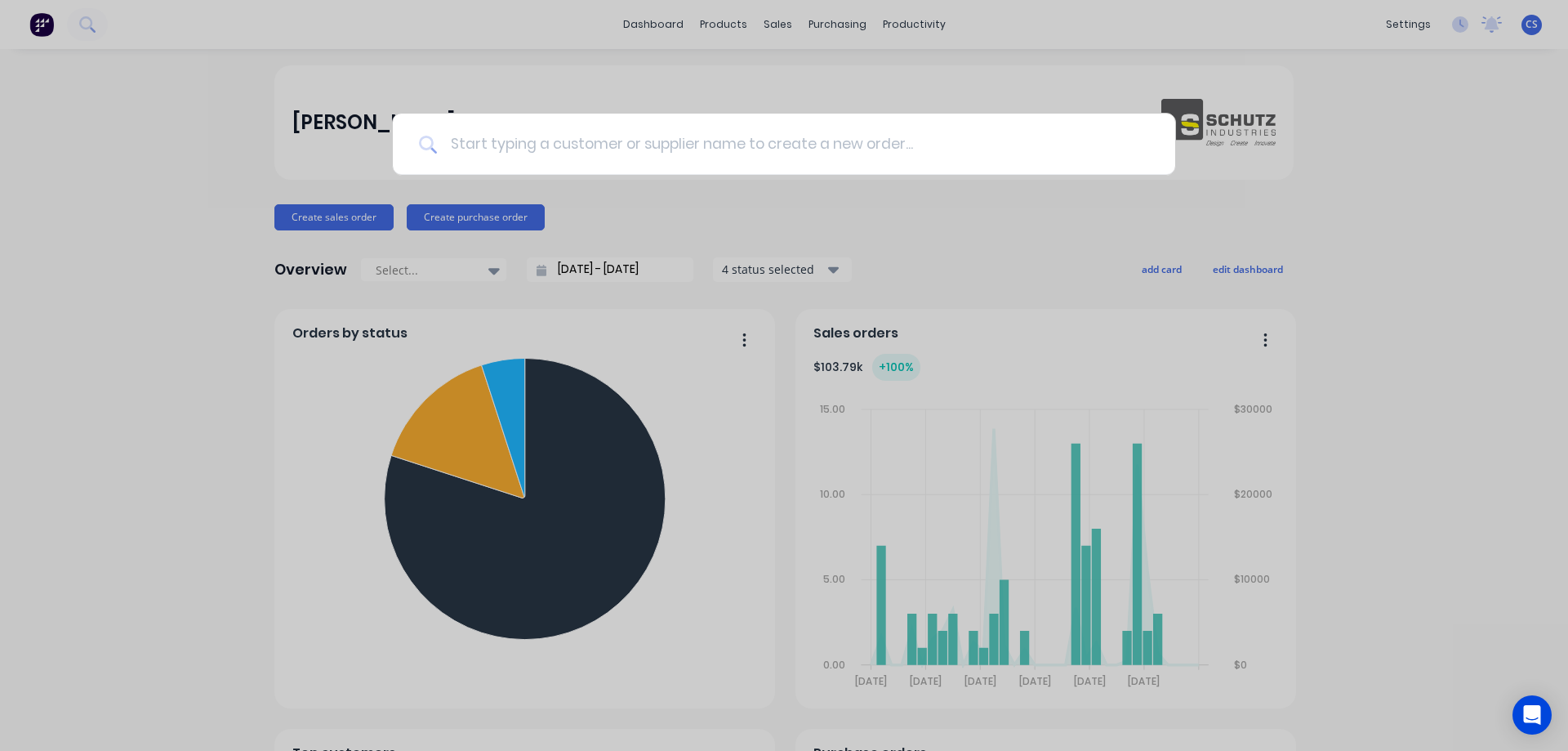
click at [552, 152] on input at bounding box center [793, 144] width 712 height 61
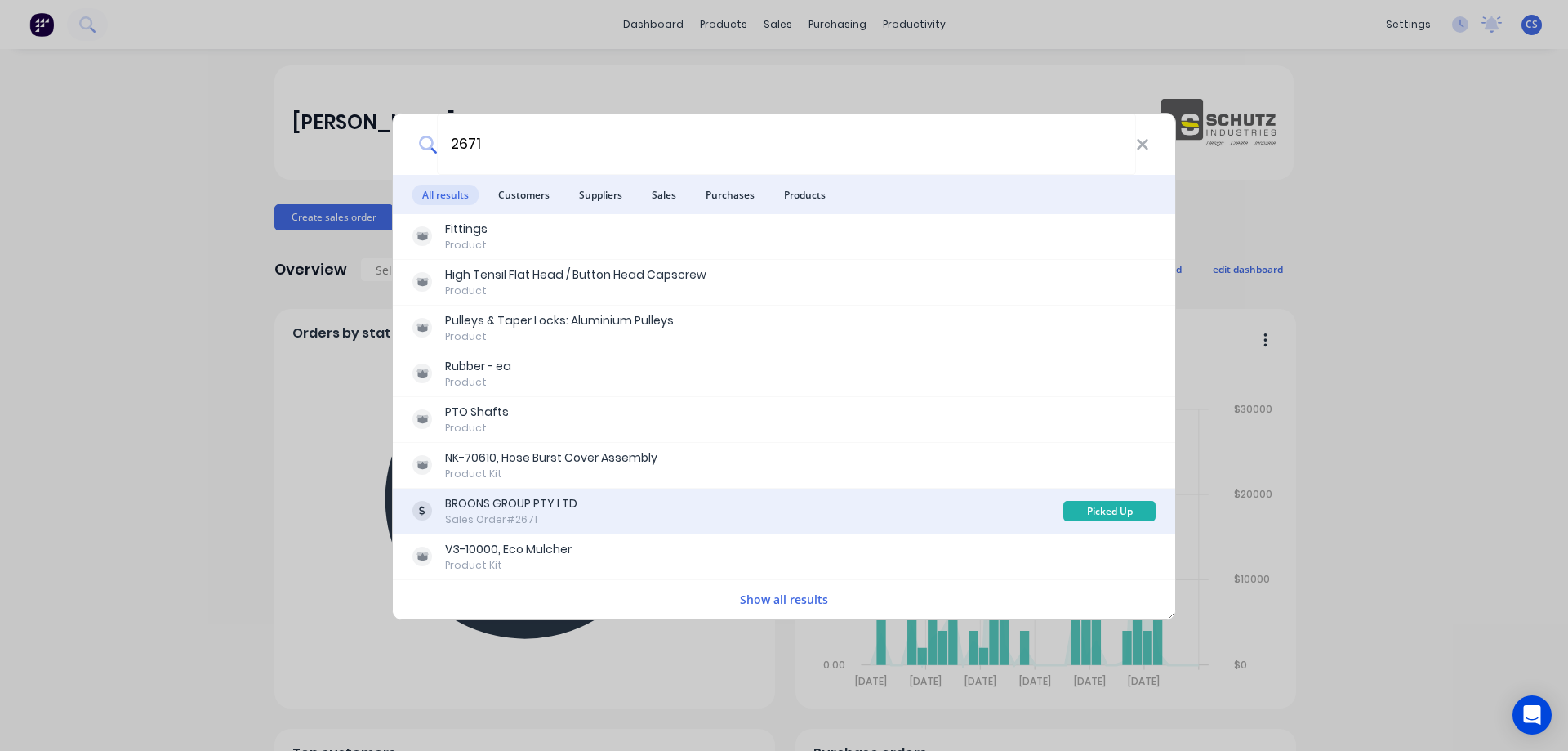
type input "2671"
click at [583, 517] on div "BROONS GROUP PTY LTD Sales Order #2671" at bounding box center [738, 511] width 651 height 32
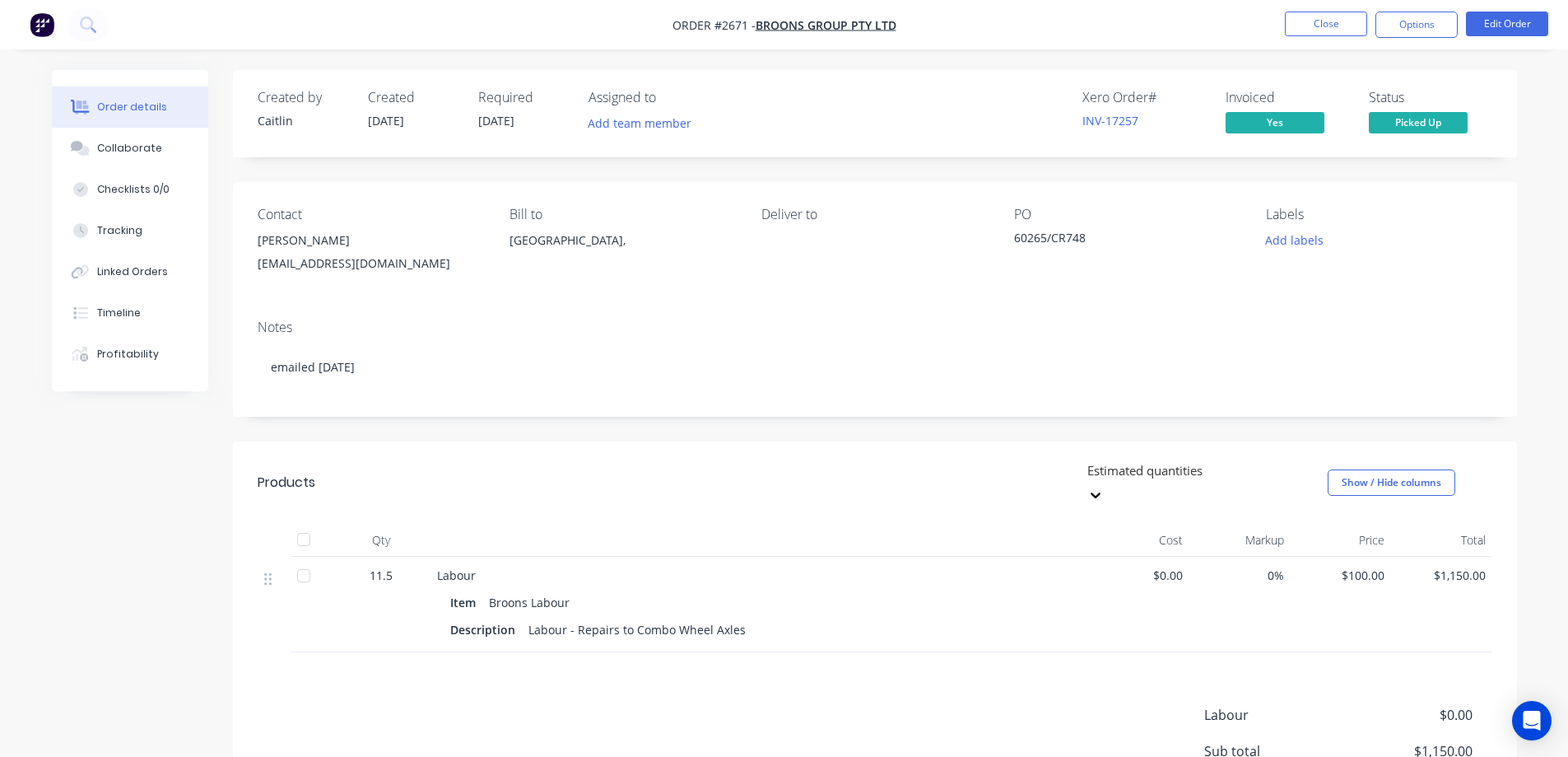
click at [41, 25] on img "button" at bounding box center [42, 24] width 25 height 25
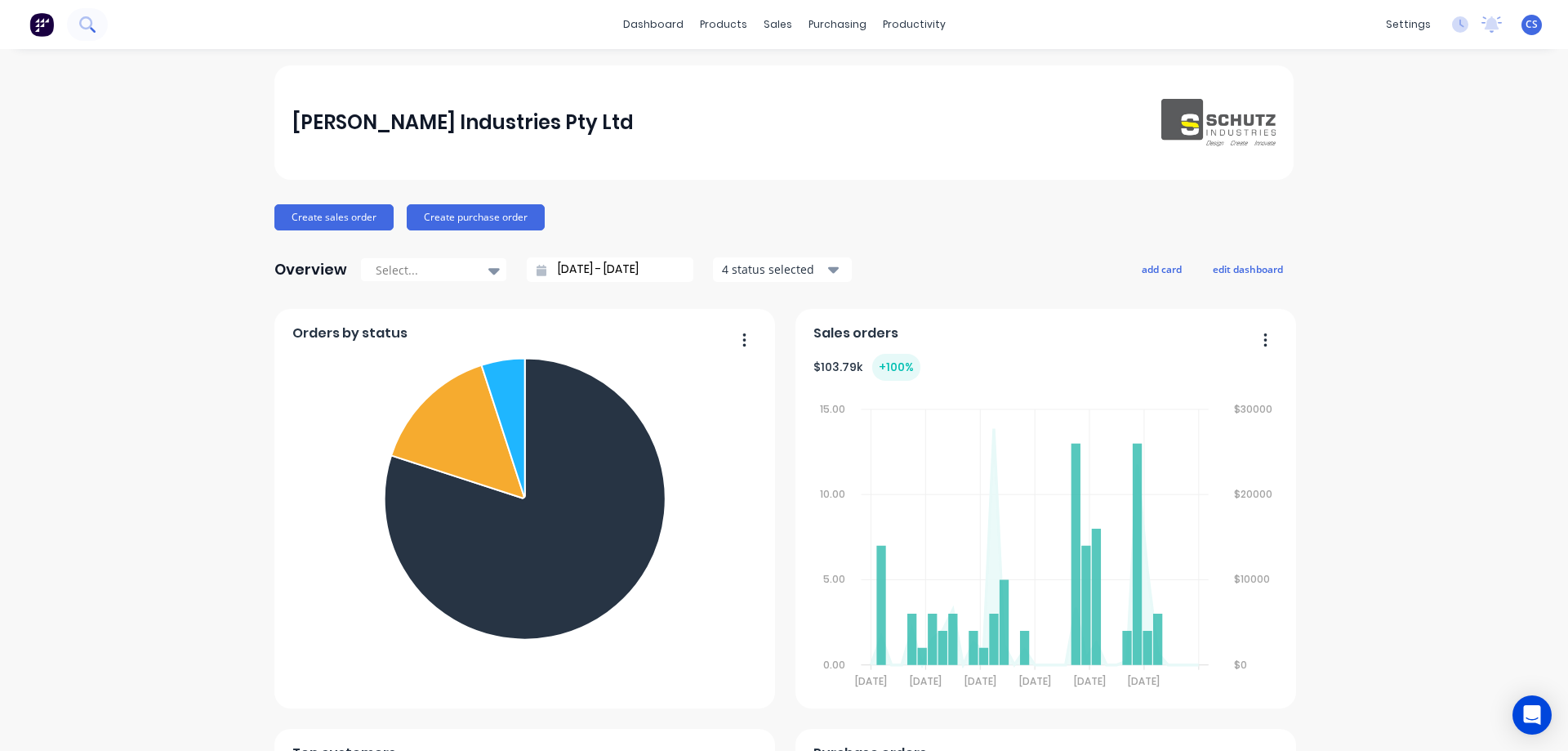
click at [91, 19] on icon at bounding box center [85, 22] width 13 height 13
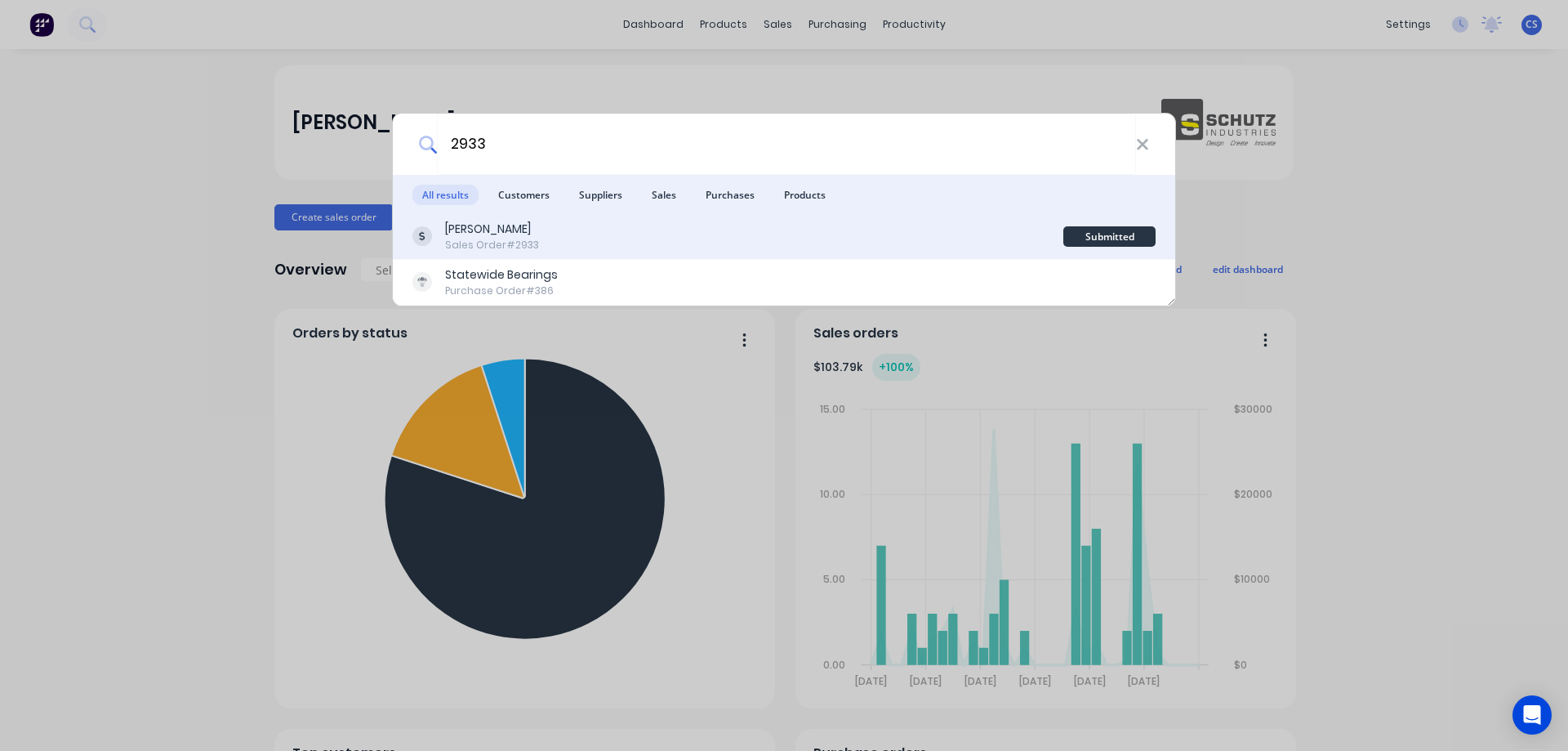
type input "2933"
click at [615, 221] on div "[PERSON_NAME] Sales Order #2933" at bounding box center [738, 236] width 651 height 32
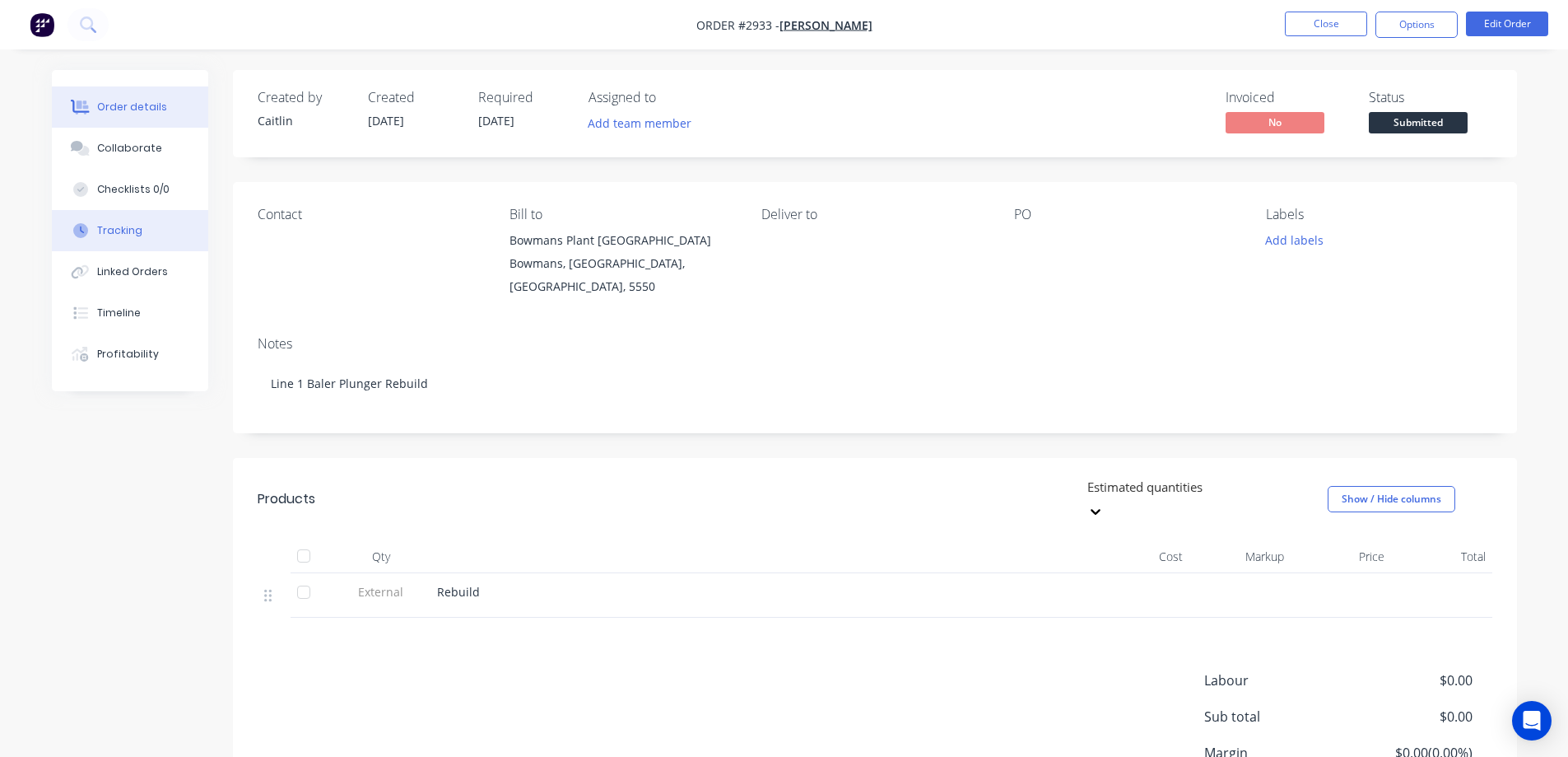
click at [179, 237] on button "Tracking" at bounding box center [130, 231] width 156 height 41
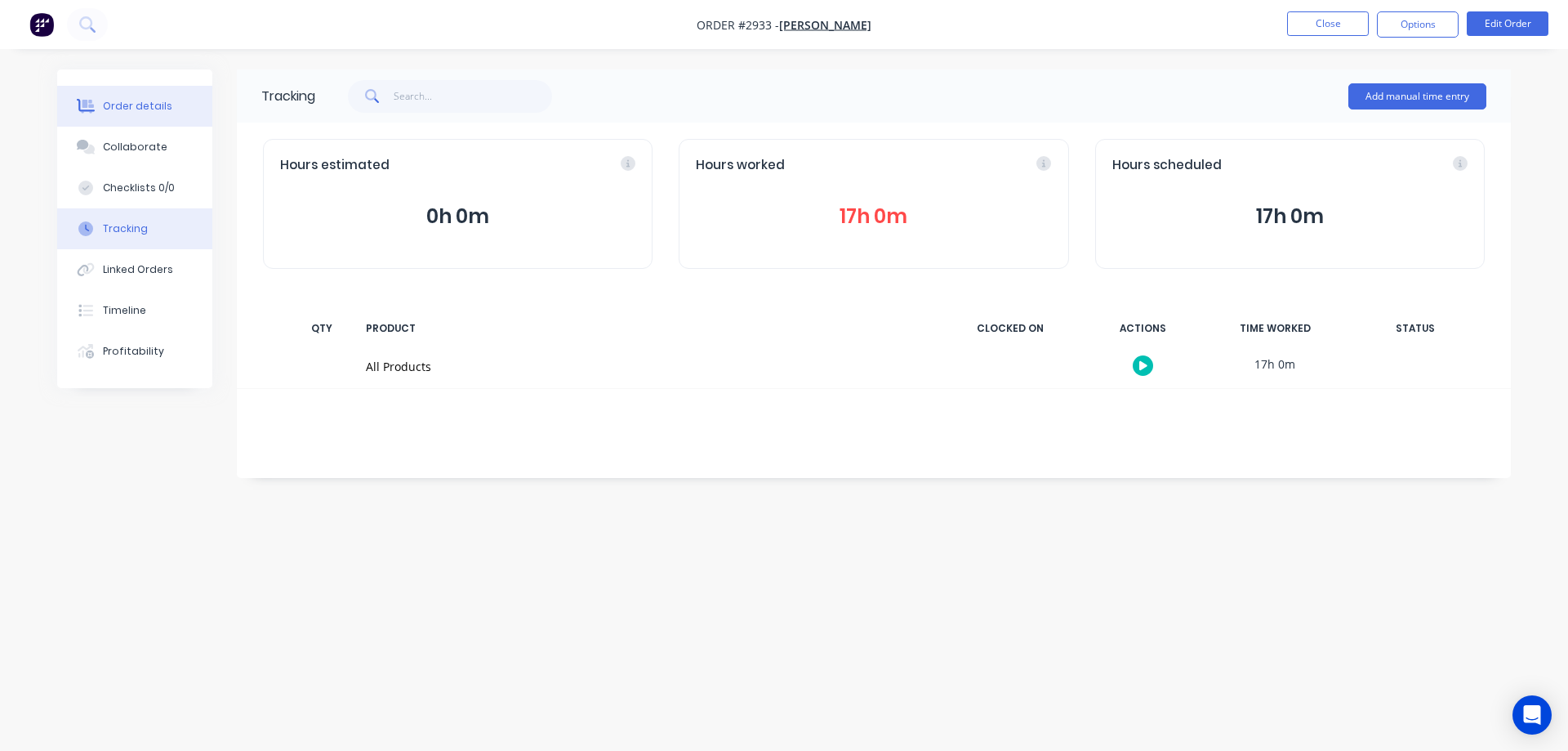
click at [136, 104] on div "Order details" at bounding box center [137, 106] width 70 height 14
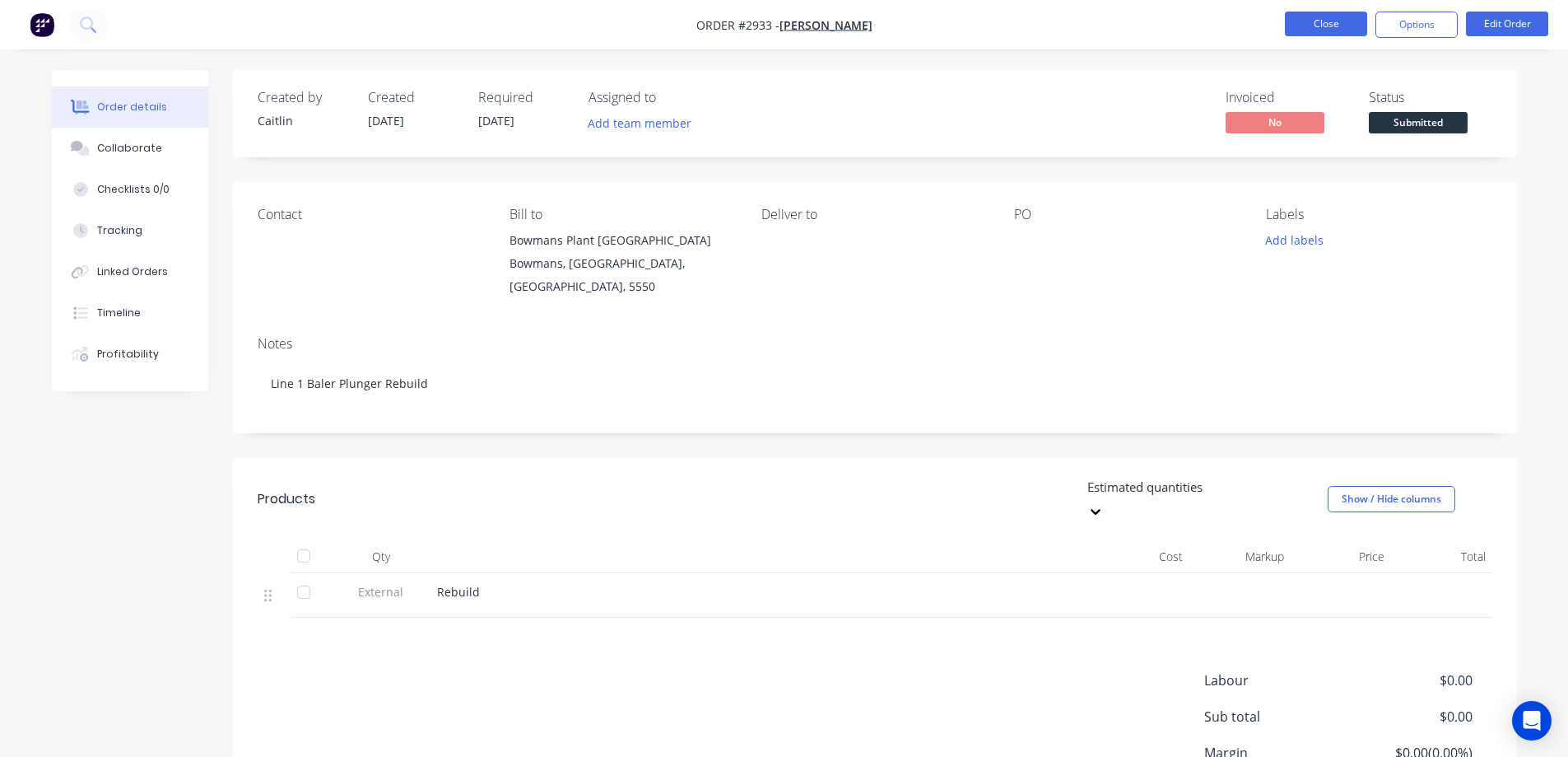
click at [1324, 24] on button "Close" at bounding box center [1325, 23] width 82 height 25
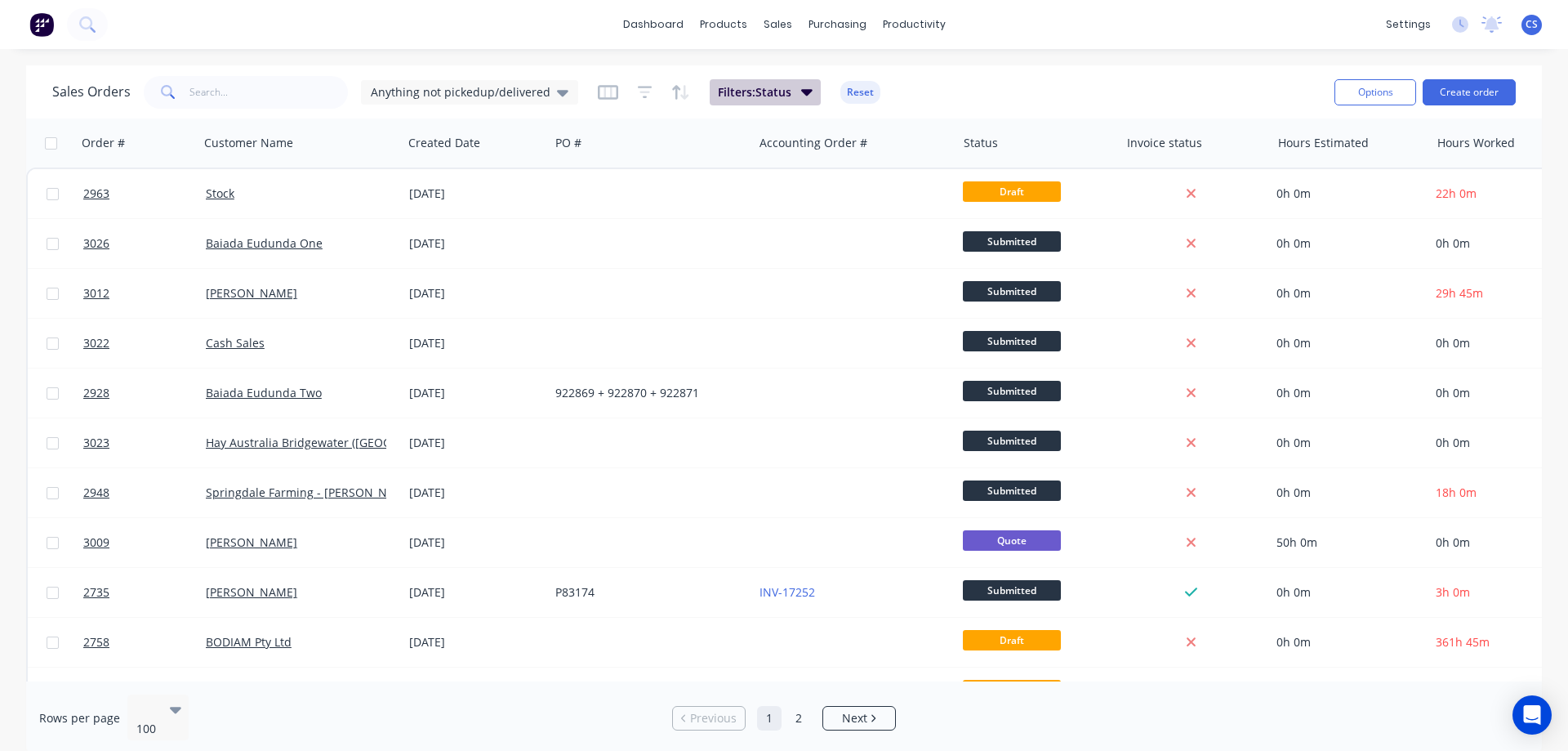
click at [770, 93] on span "Filters: Status" at bounding box center [754, 92] width 74 height 16
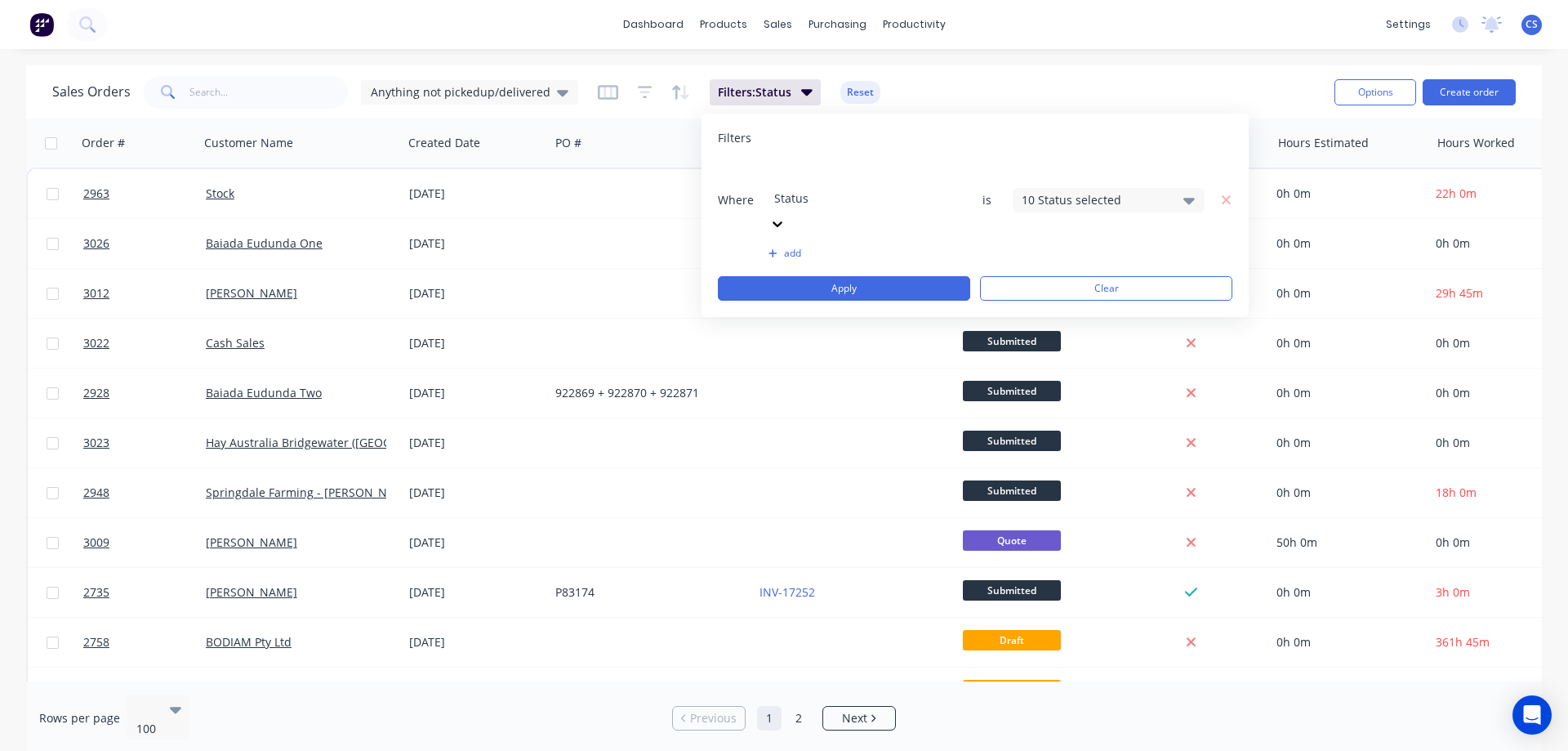
click at [1047, 191] on div "10 Status selected" at bounding box center [1096, 199] width 147 height 17
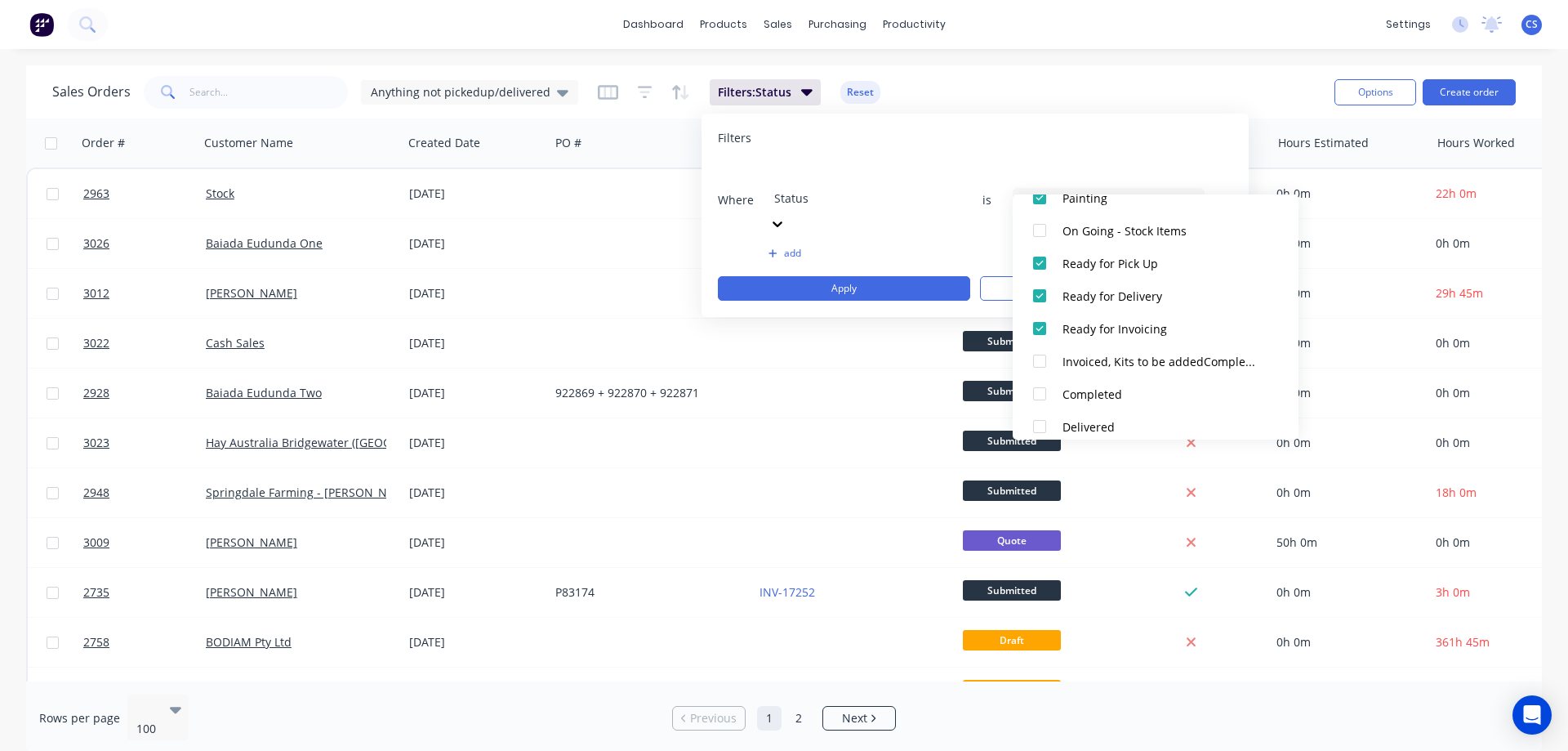
scroll to position [326, 0]
click at [1035, 335] on div at bounding box center [1039, 333] width 33 height 33
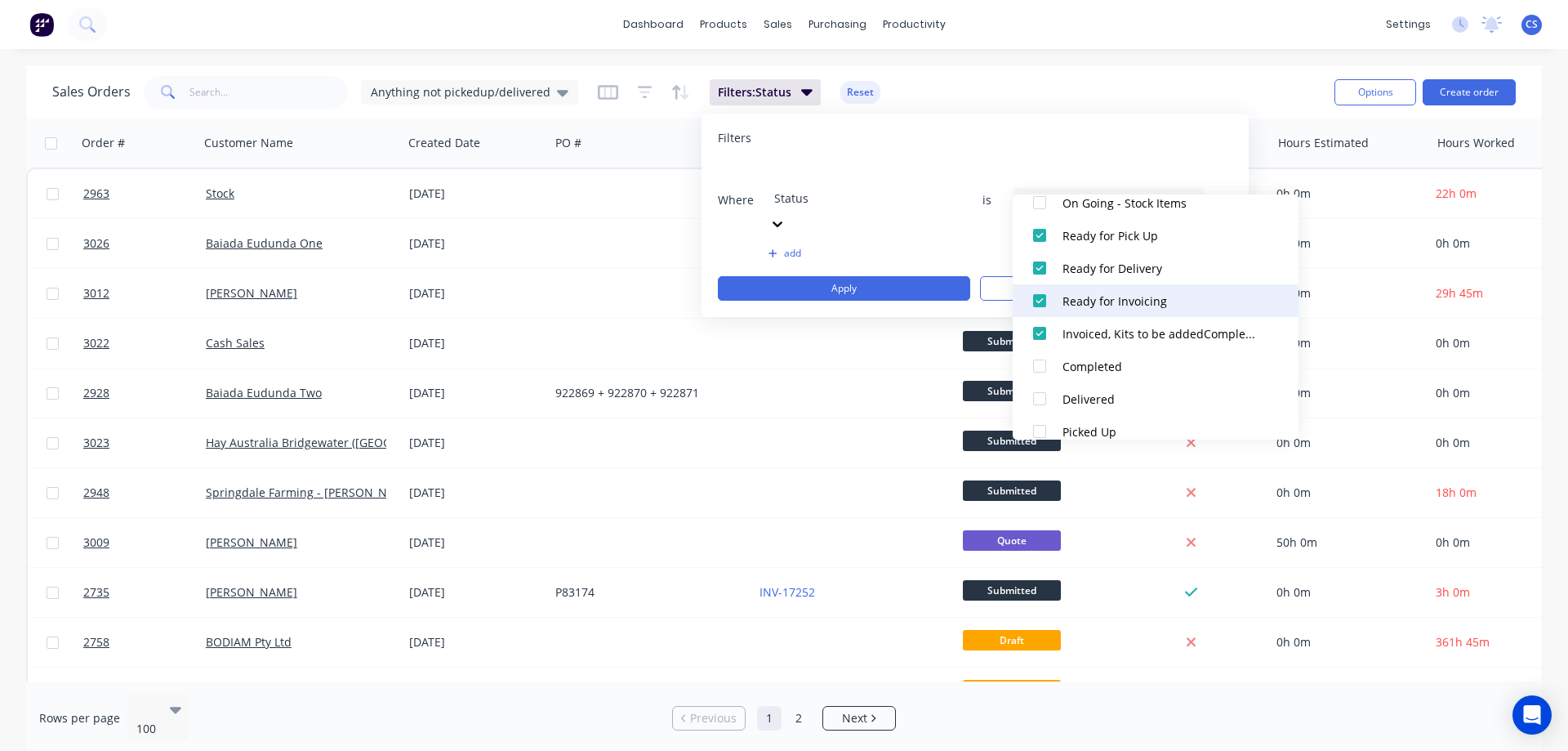
click at [1039, 302] on div at bounding box center [1039, 300] width 33 height 33
click at [1043, 263] on div at bounding box center [1039, 268] width 33 height 33
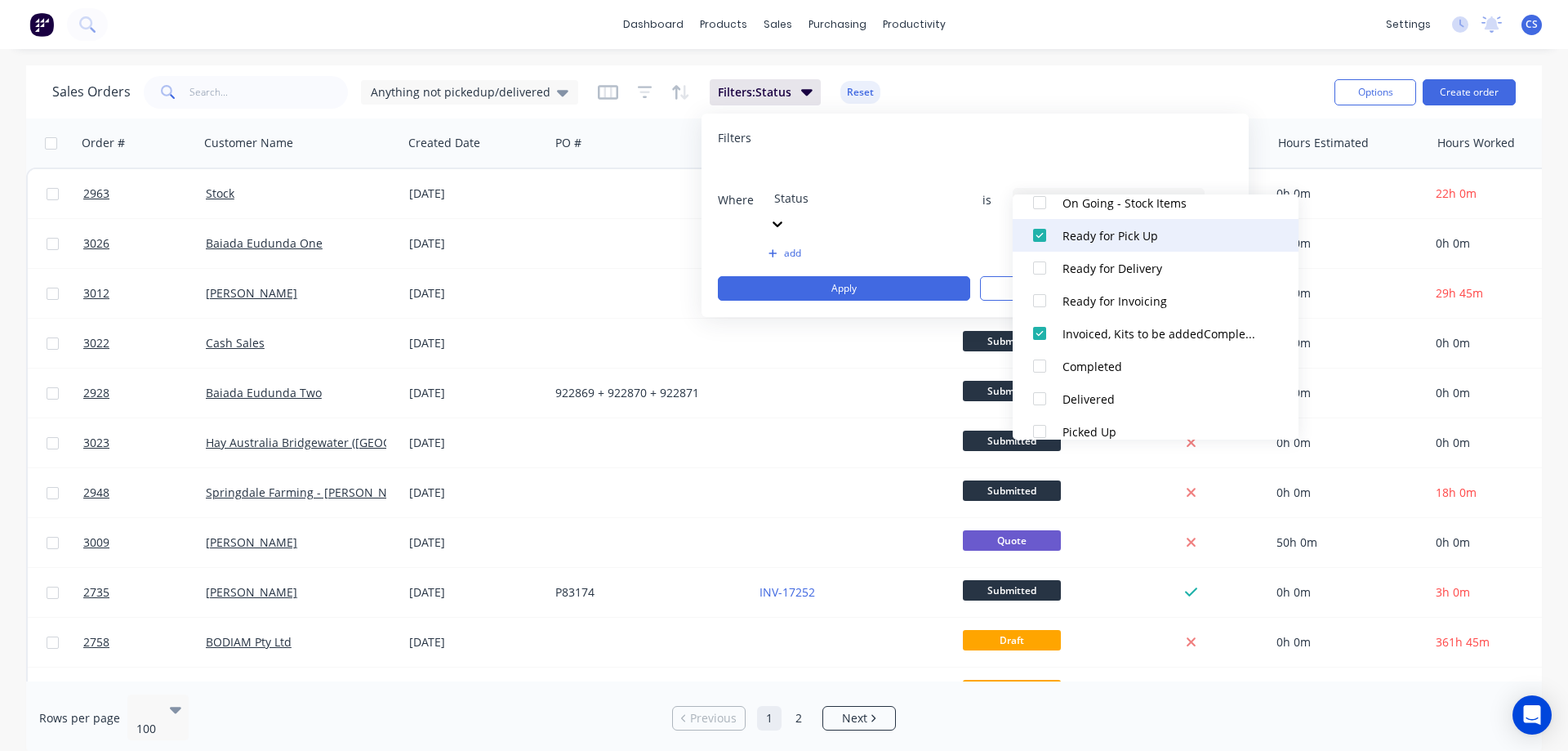
click at [1045, 237] on div at bounding box center [1039, 235] width 33 height 33
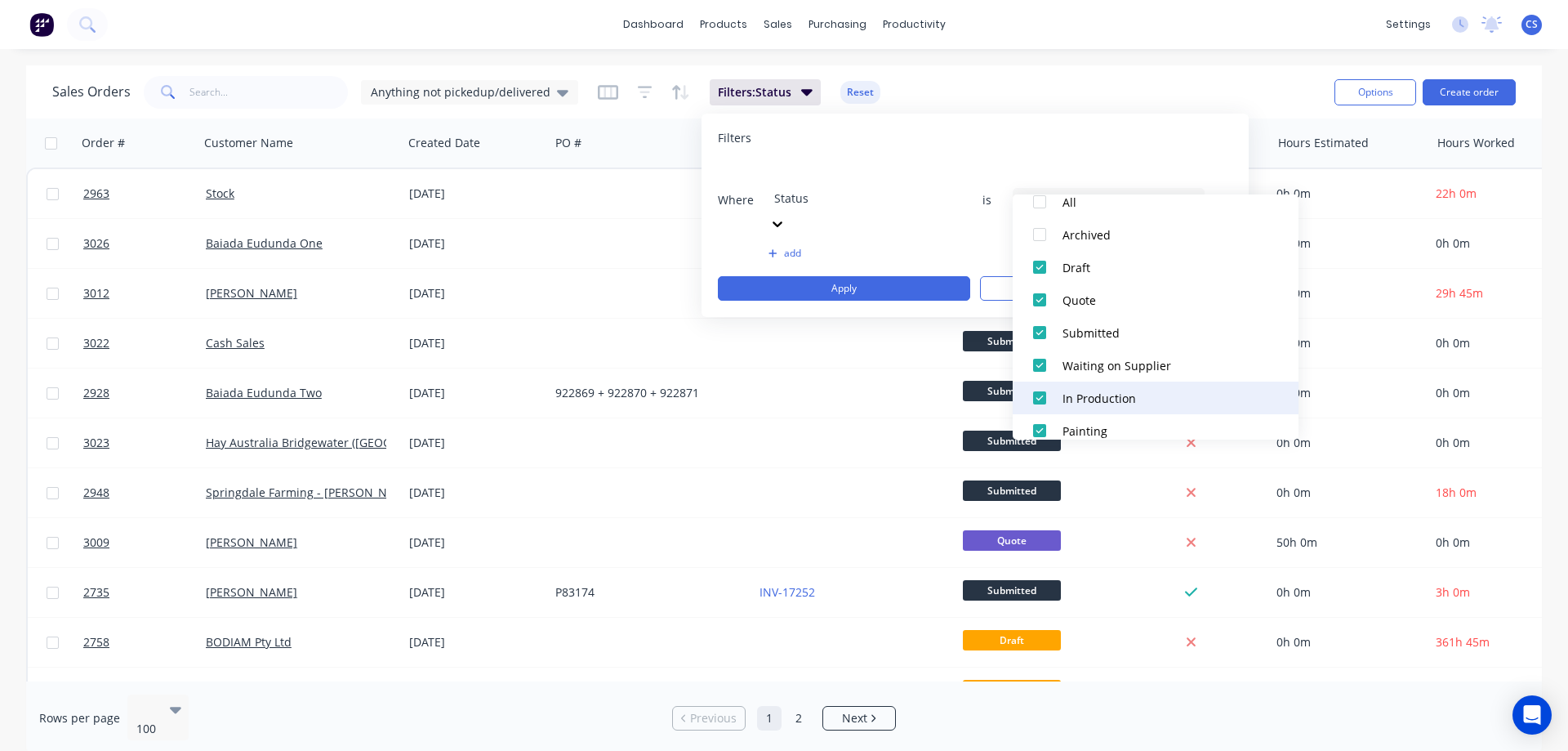
scroll to position [164, 0]
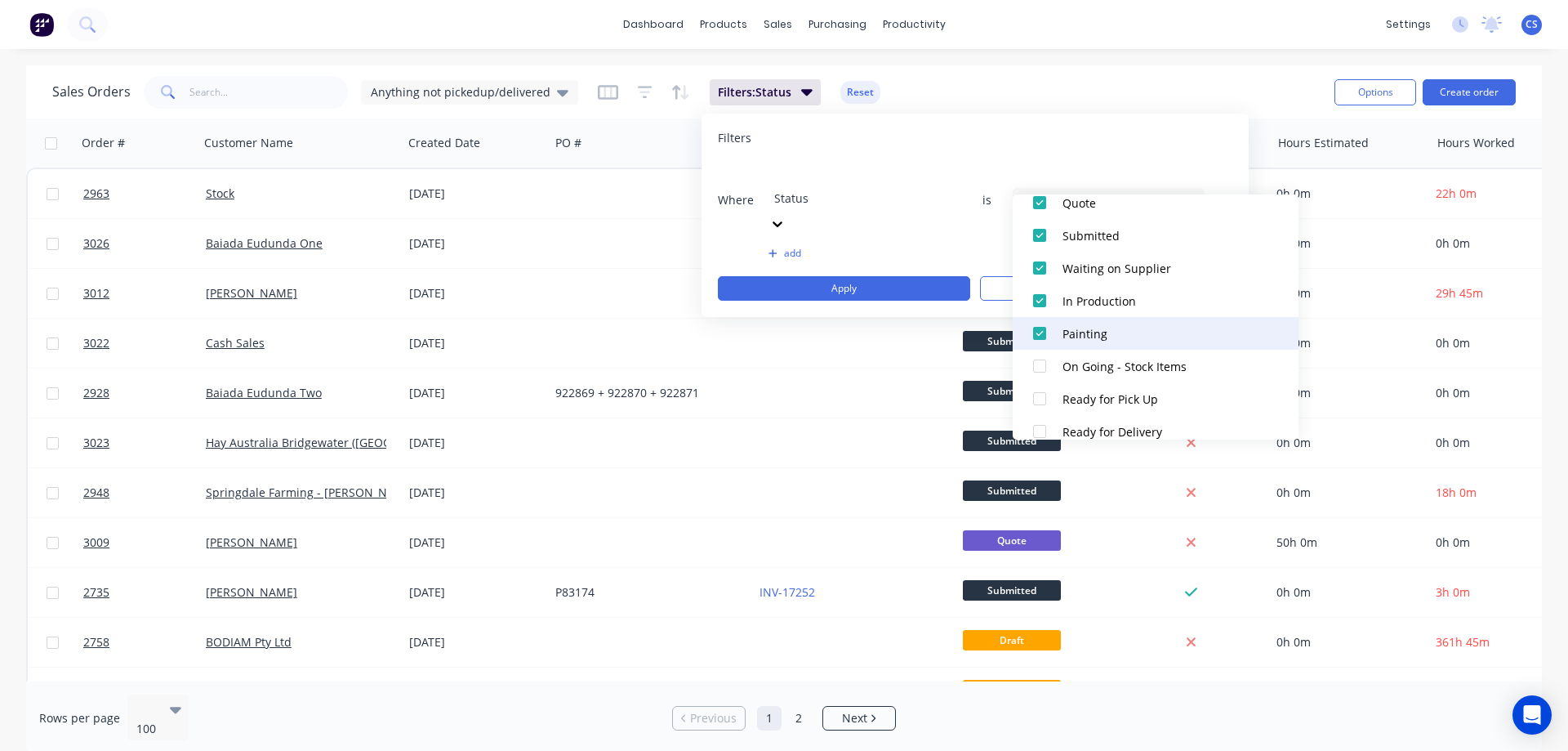
click at [1038, 335] on div at bounding box center [1039, 333] width 33 height 33
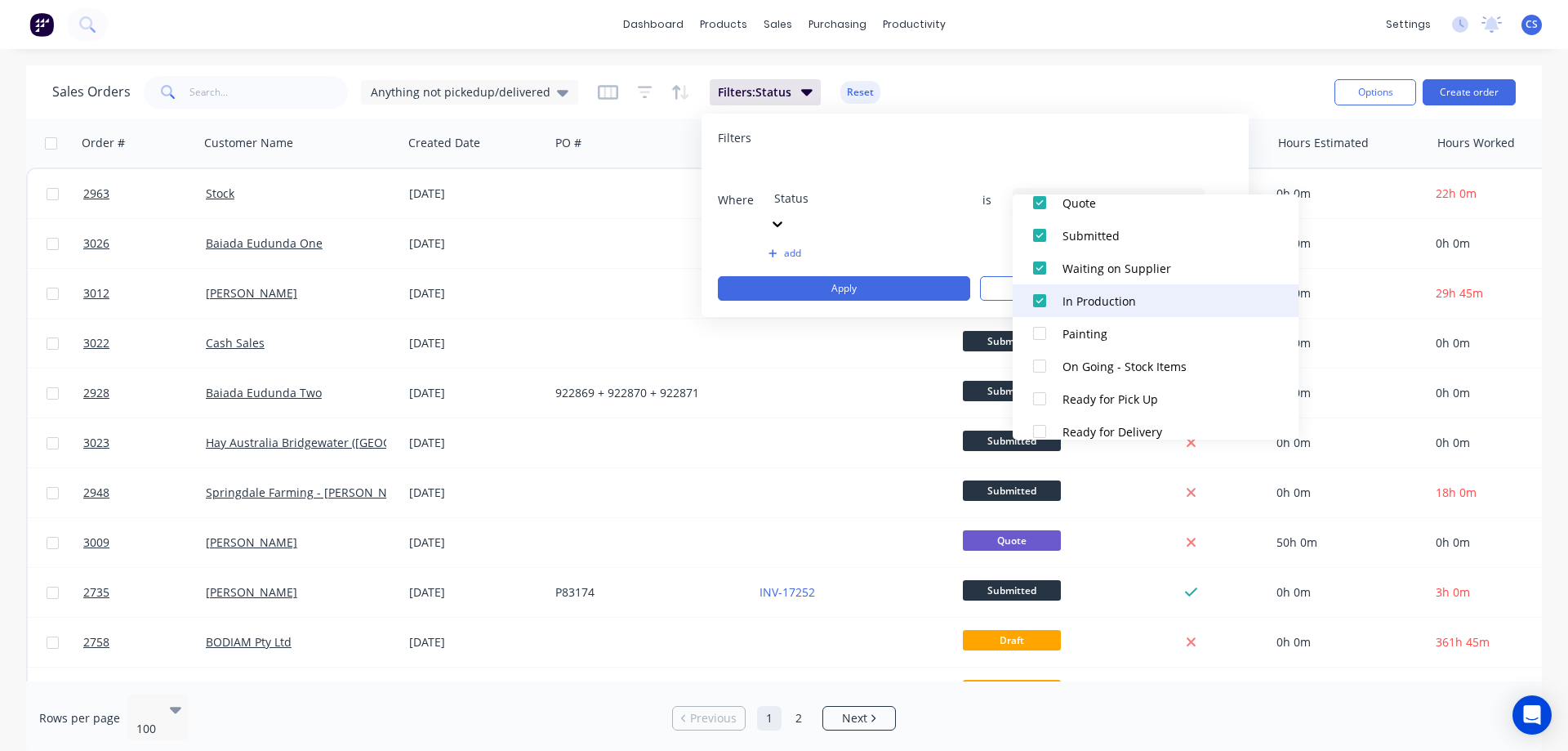
click at [1044, 296] on div at bounding box center [1039, 300] width 33 height 33
click at [1042, 264] on div at bounding box center [1039, 268] width 33 height 33
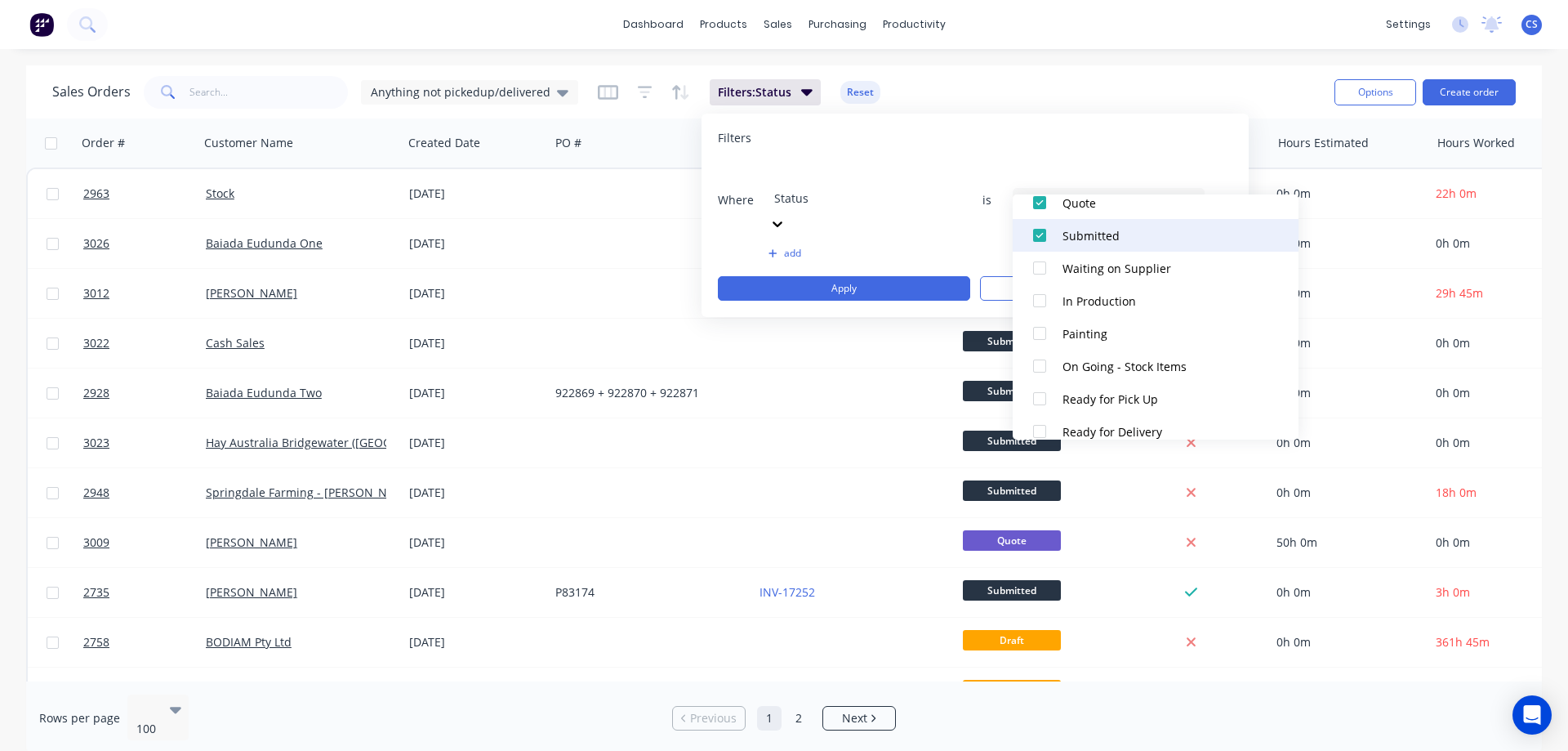
drag, startPoint x: 1037, startPoint y: 236, endPoint x: 1035, endPoint y: 223, distance: 13.2
click at [1037, 236] on div at bounding box center [1039, 235] width 33 height 33
drag, startPoint x: 1037, startPoint y: 204, endPoint x: 1043, endPoint y: 216, distance: 13.4
click at [1037, 203] on div at bounding box center [1039, 203] width 33 height 33
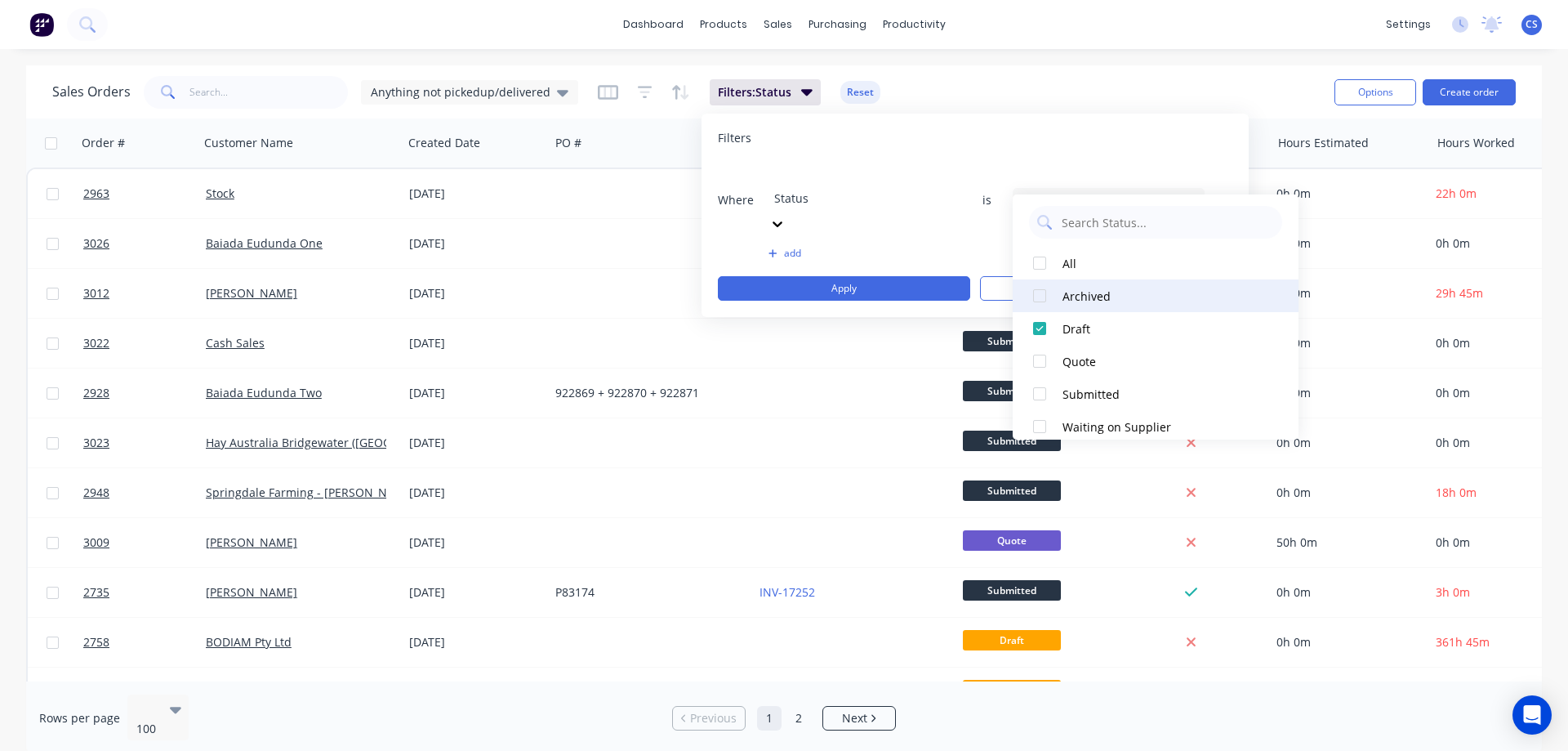
scroll to position [0, 0]
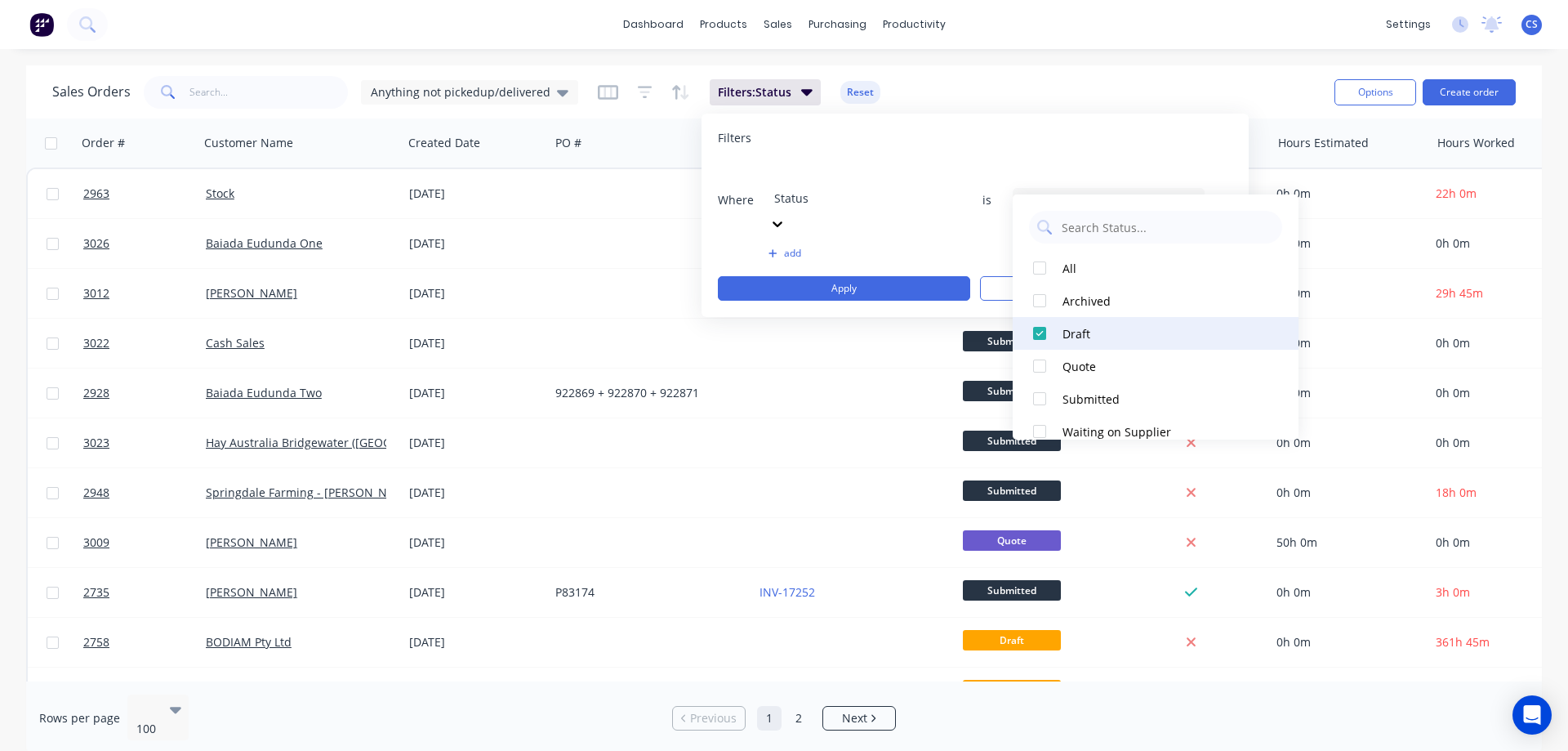
click at [1033, 337] on div at bounding box center [1039, 333] width 33 height 33
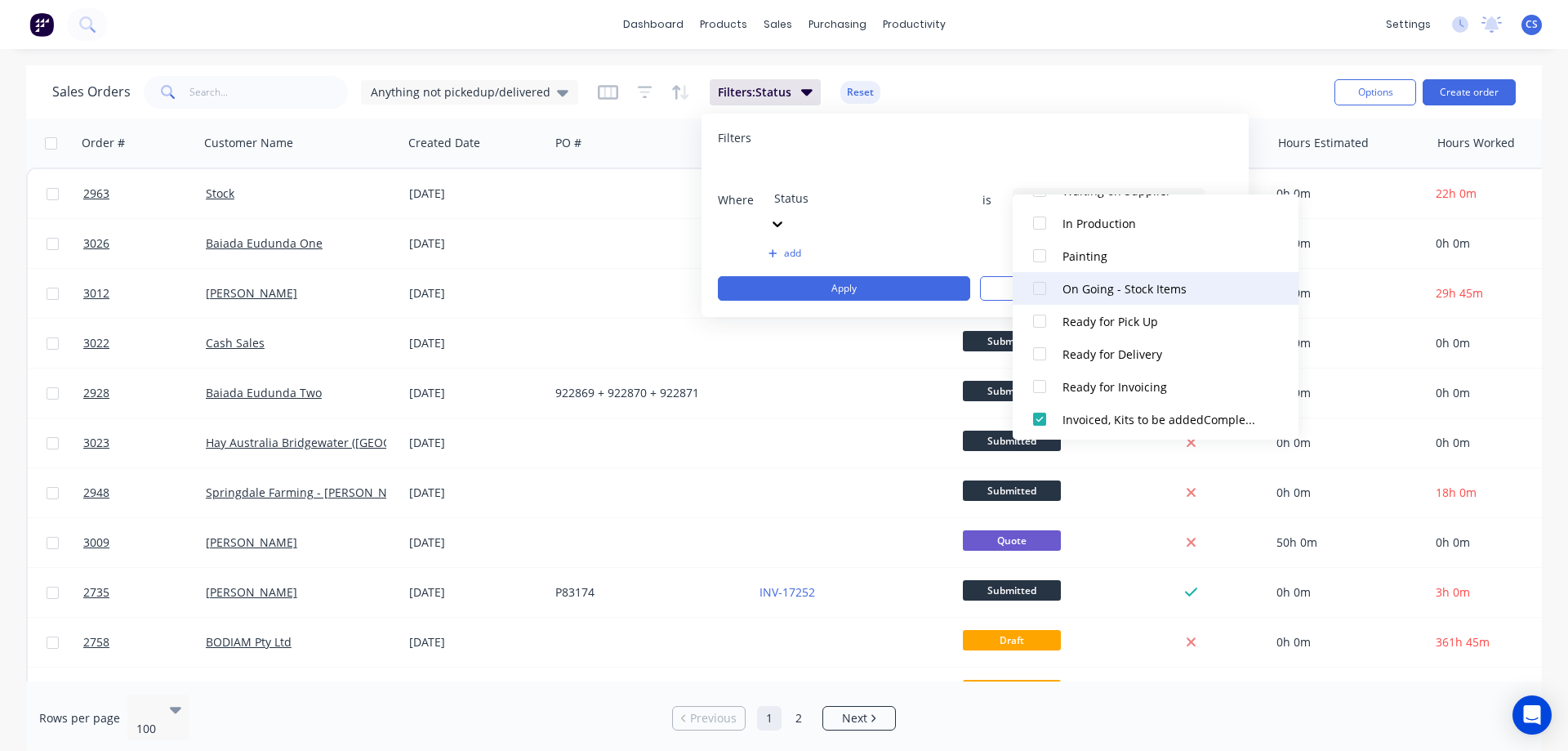
scroll to position [343, 0]
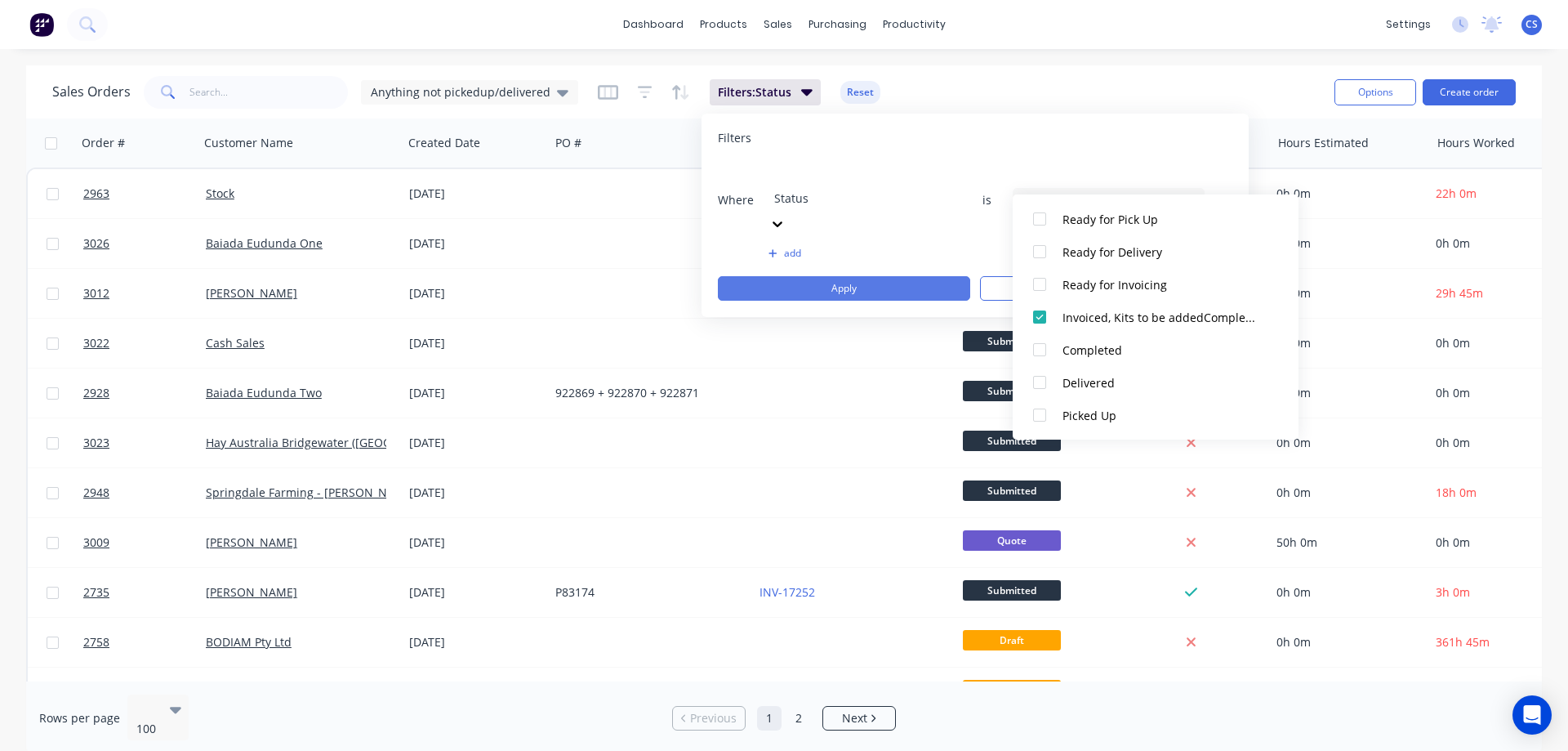
click at [902, 276] on button "Apply" at bounding box center [844, 288] width 253 height 25
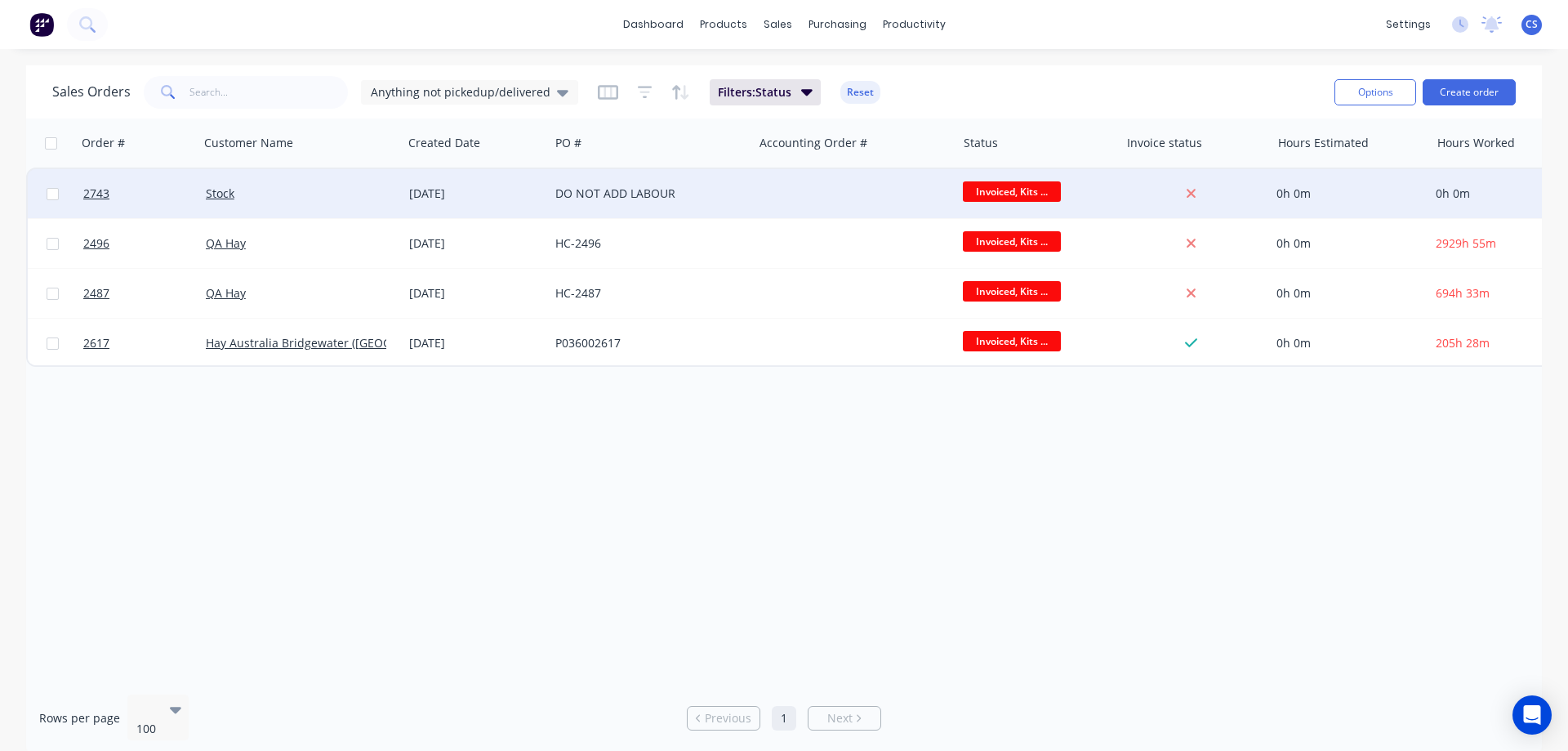
click at [559, 207] on div "DO NOT ADD LABOUR" at bounding box center [651, 193] width 203 height 49
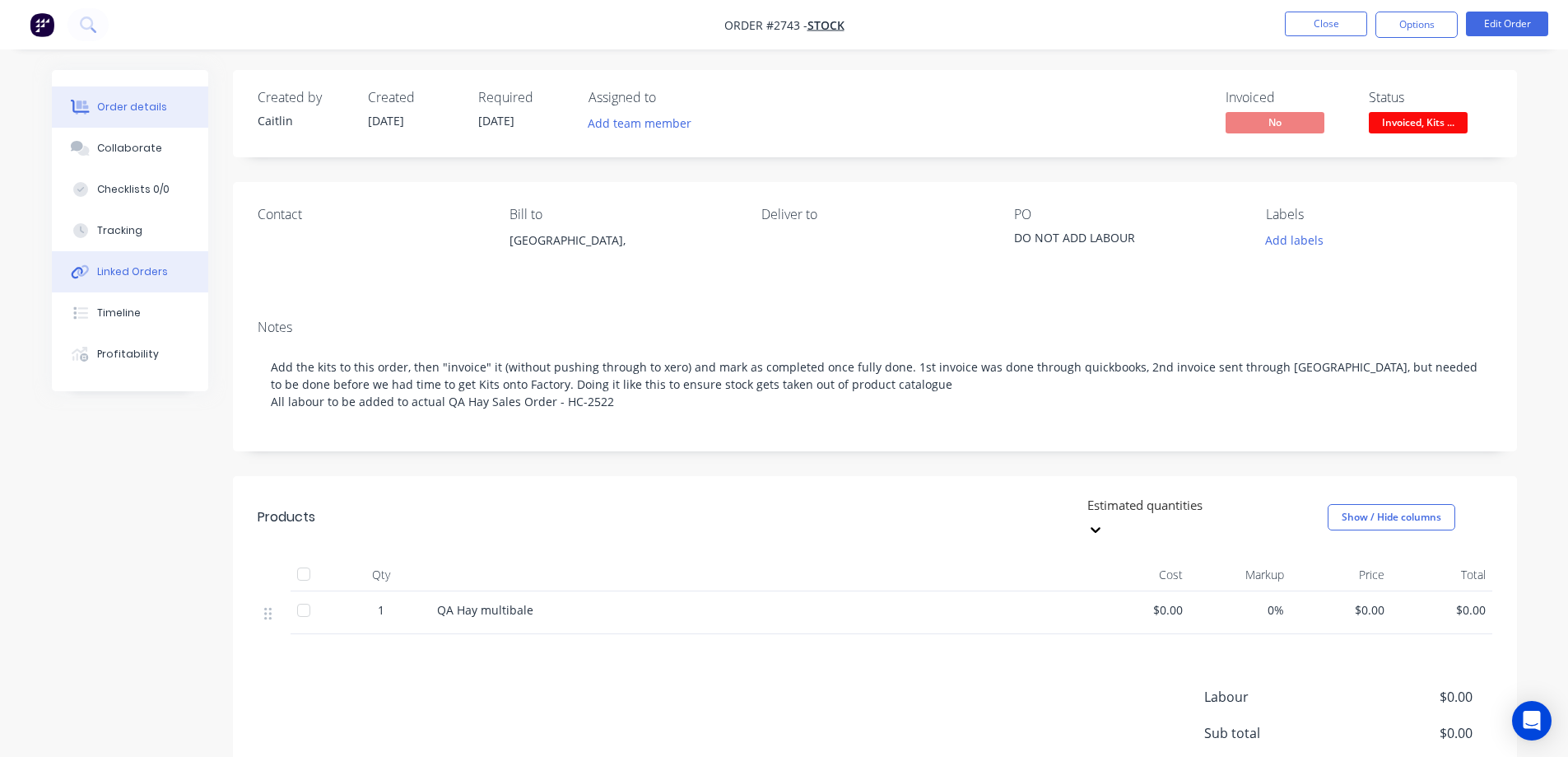
click at [151, 266] on div "Linked Orders" at bounding box center [132, 271] width 71 height 15
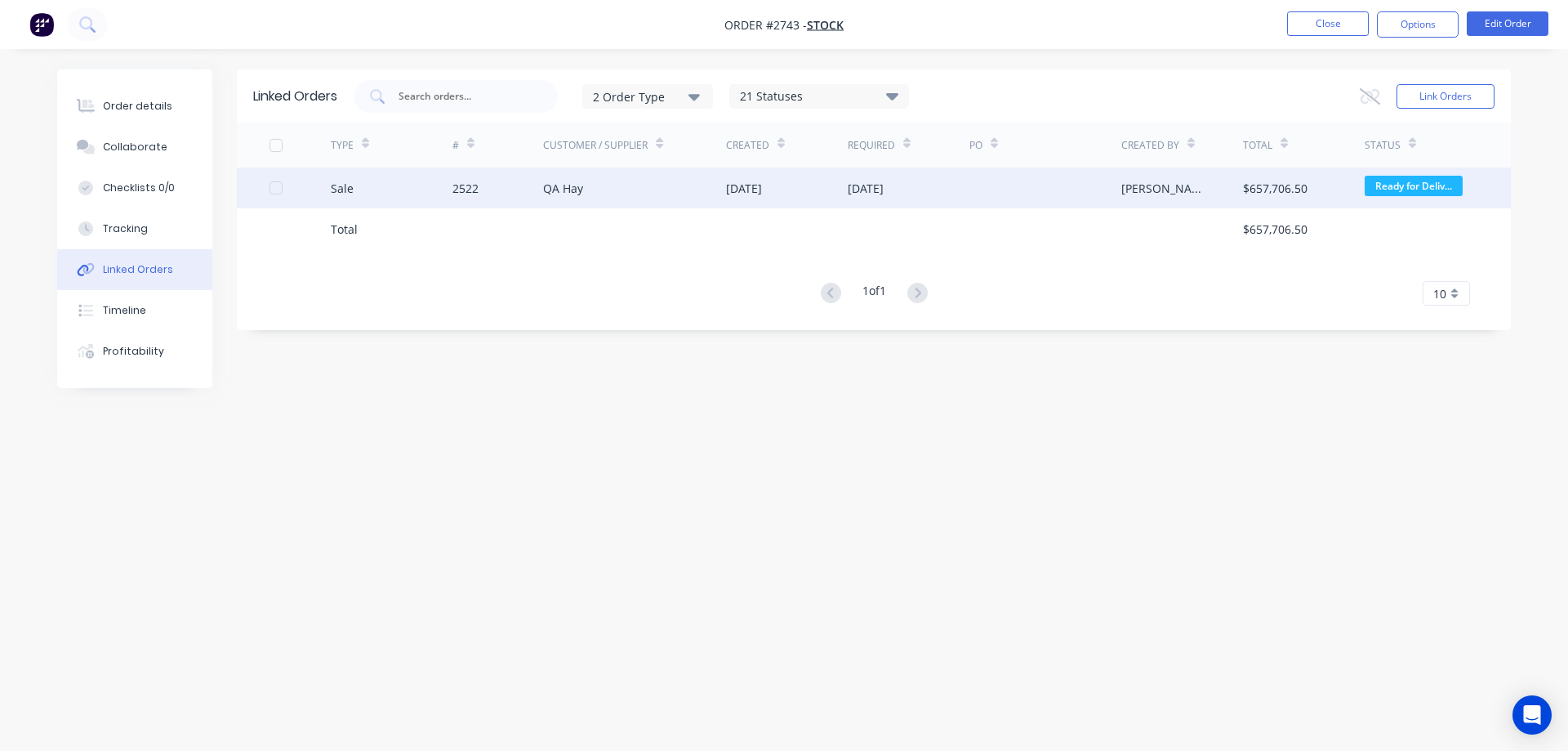
click at [485, 193] on div "2522" at bounding box center [498, 188] width 92 height 41
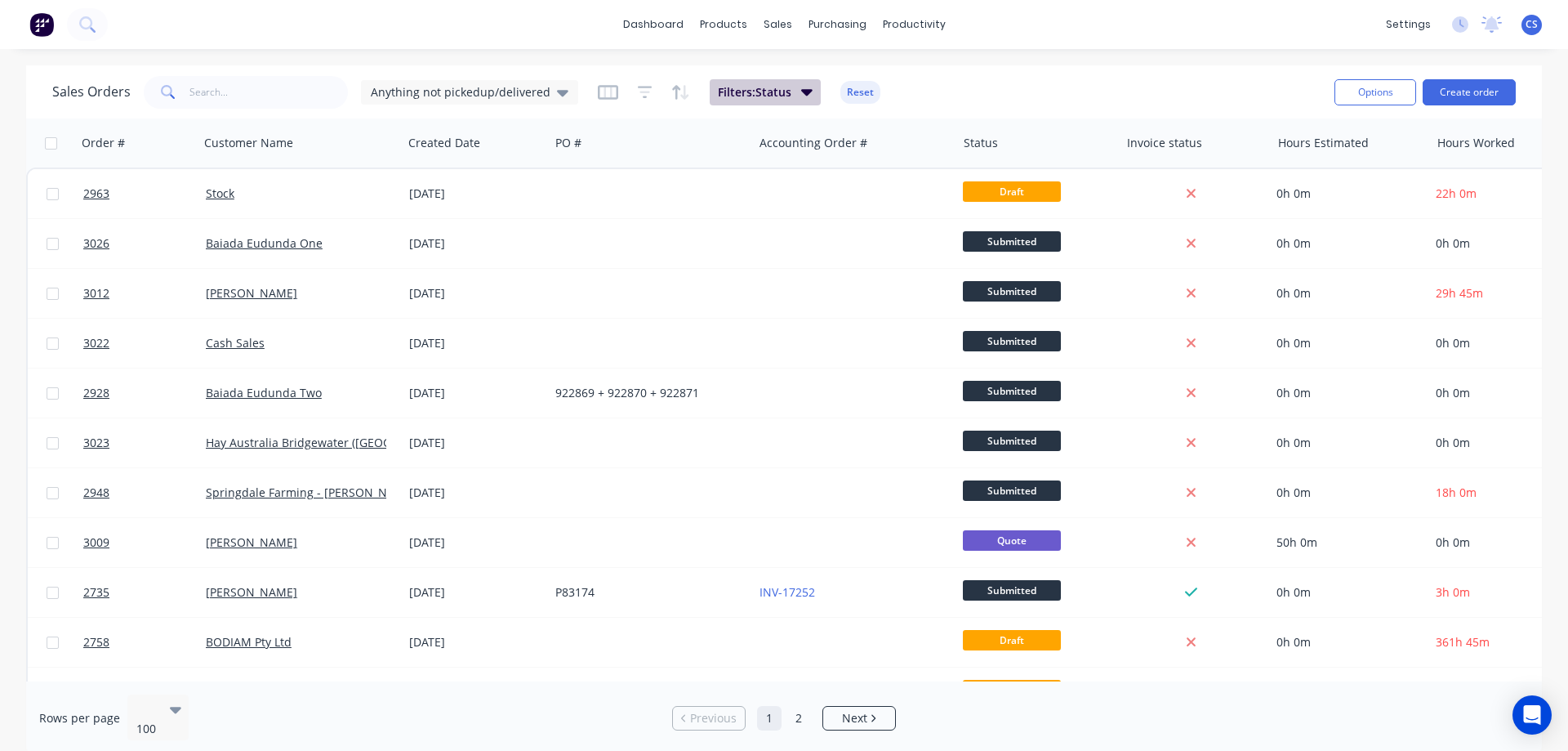
click at [776, 102] on button "Filters: Status" at bounding box center [765, 92] width 111 height 26
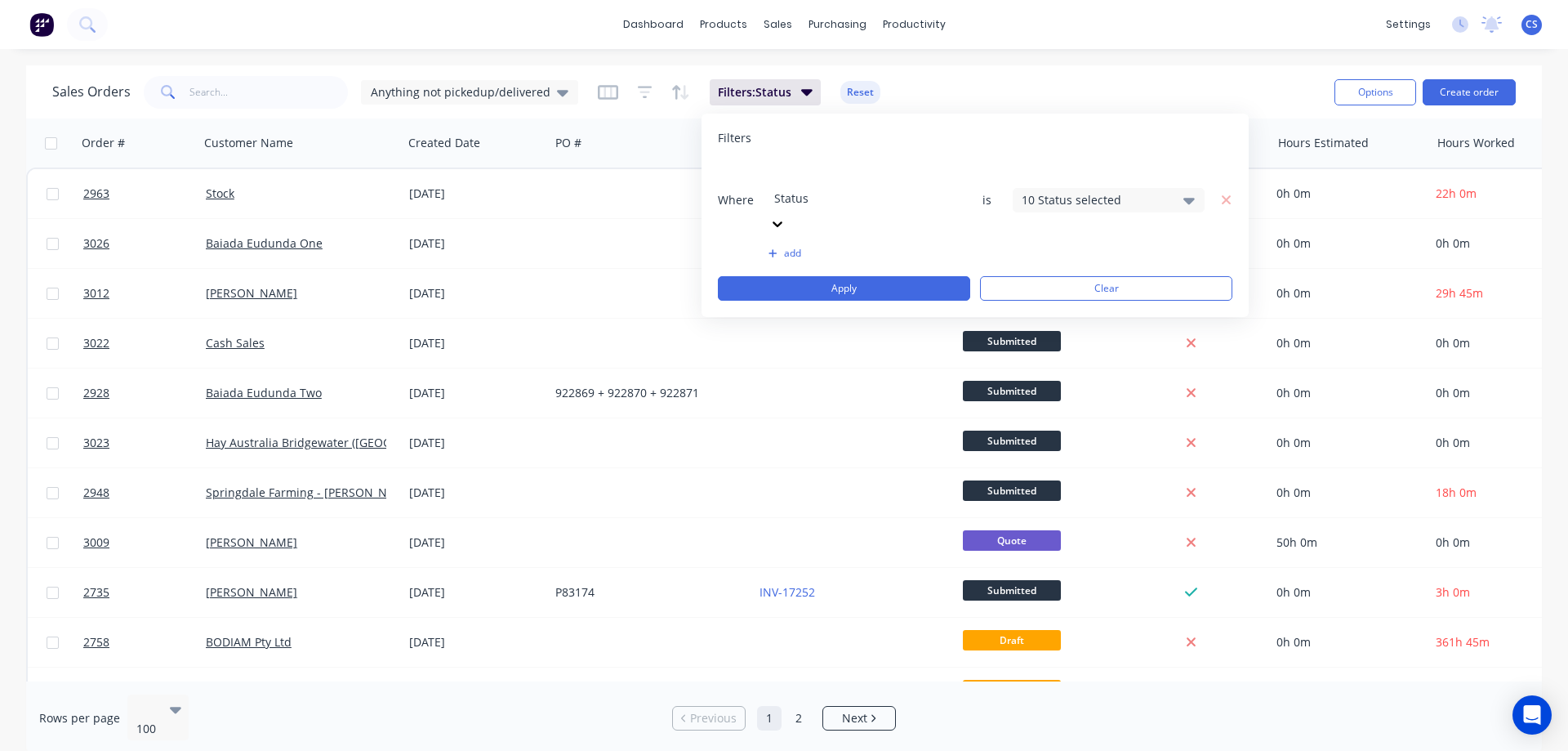
click at [1112, 188] on div "10 Status selected" at bounding box center [1109, 200] width 192 height 25
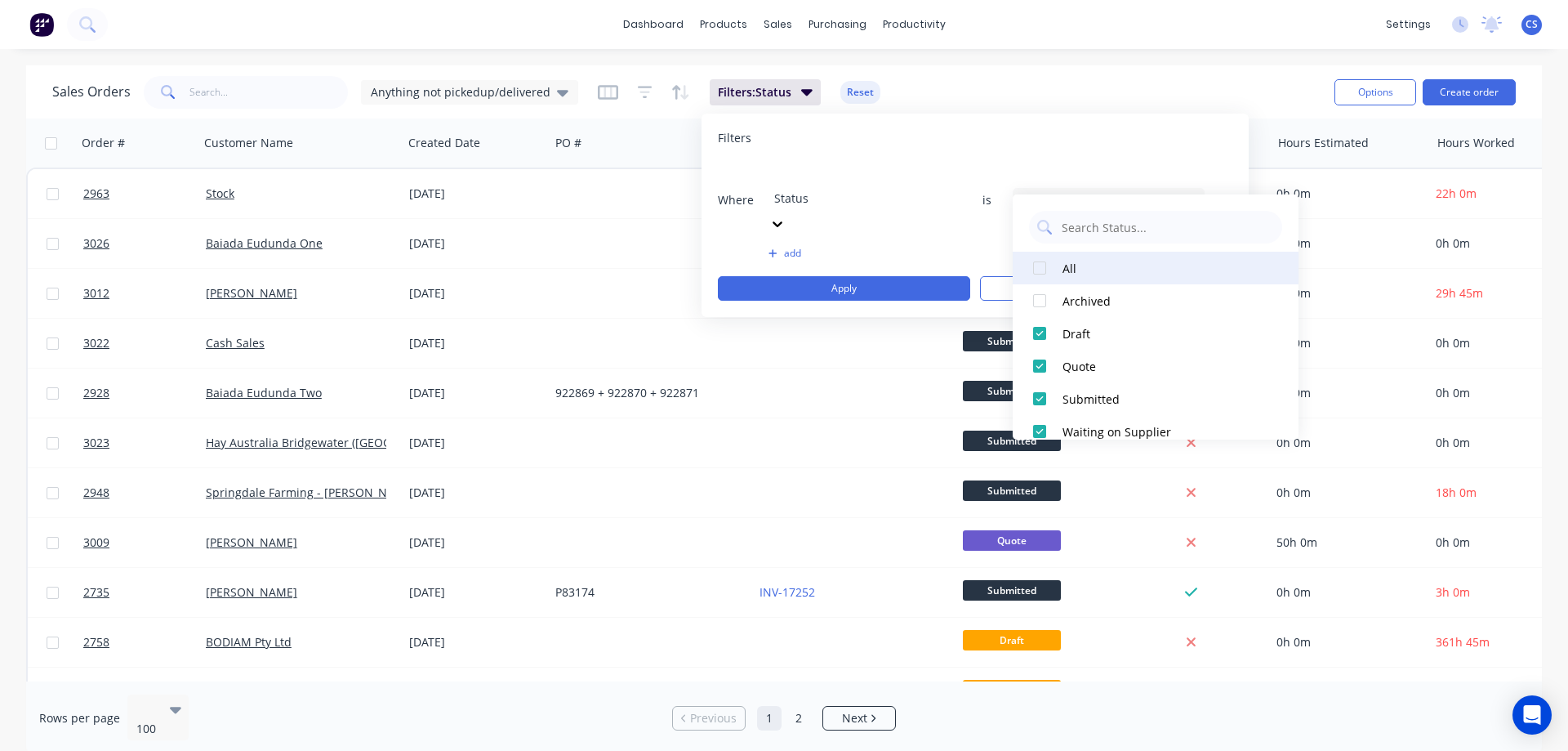
click at [1042, 273] on div at bounding box center [1039, 268] width 33 height 33
click at [1037, 274] on div at bounding box center [1039, 268] width 33 height 33
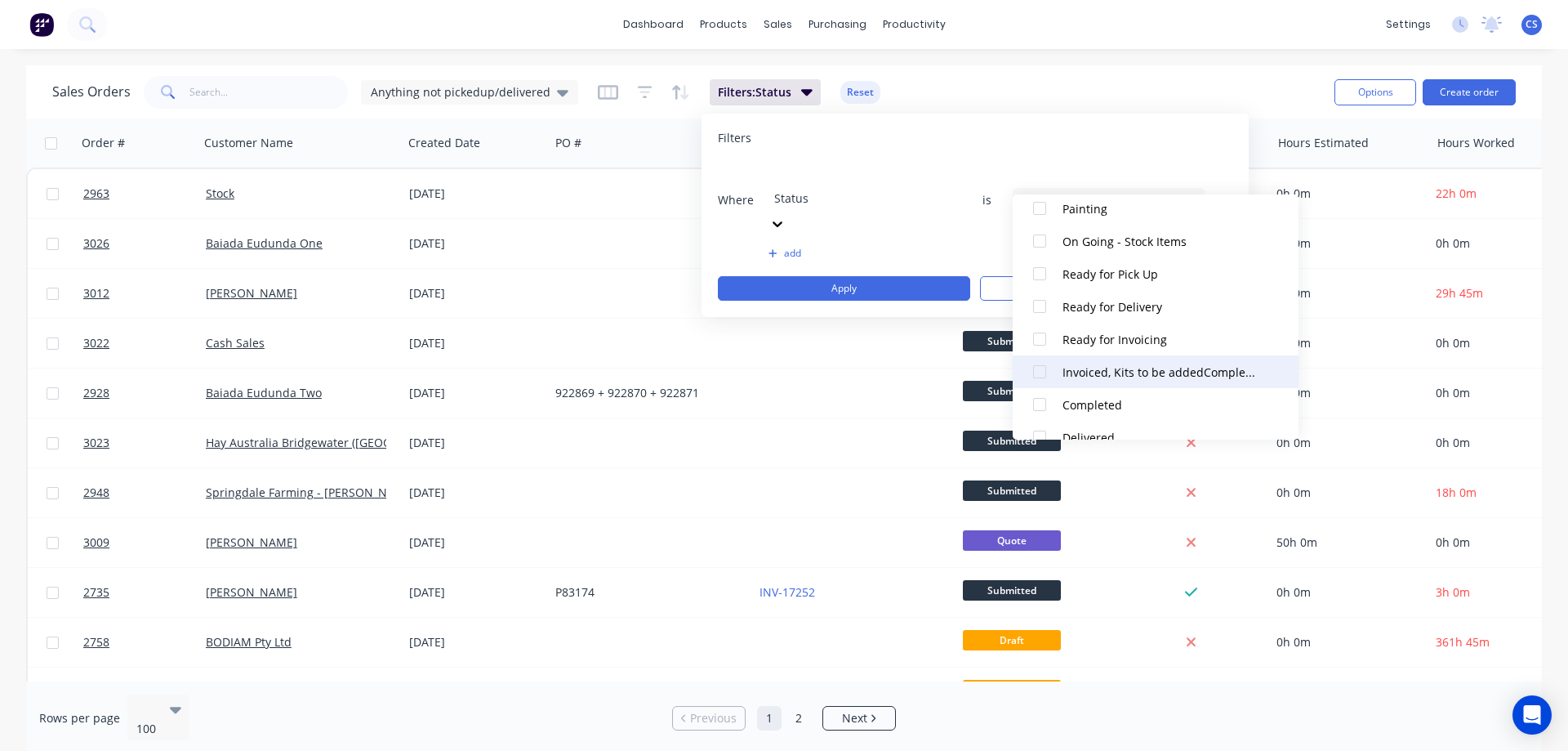
scroll to position [326, 0]
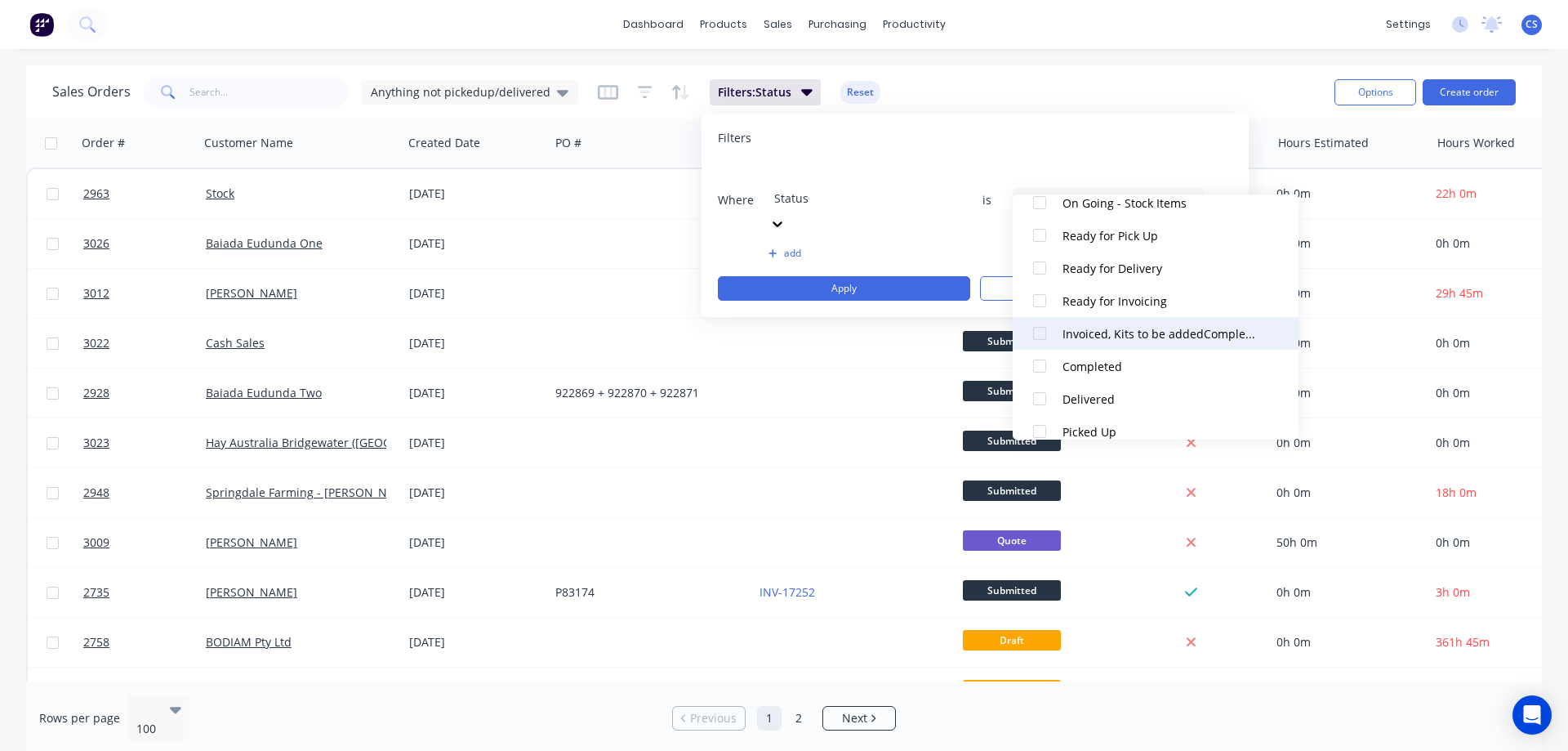
click at [1035, 333] on div at bounding box center [1039, 333] width 33 height 33
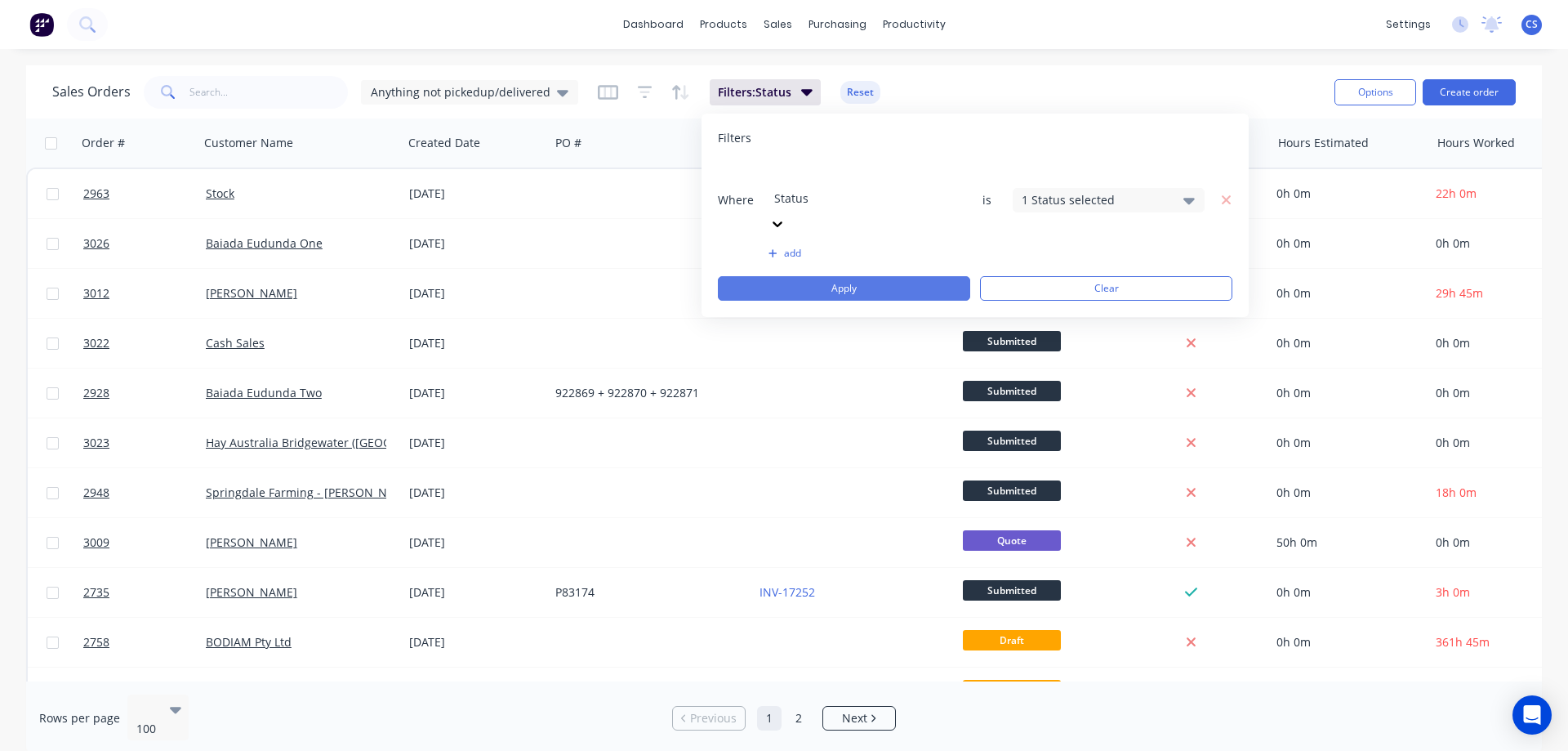
click at [880, 276] on button "Apply" at bounding box center [844, 288] width 253 height 25
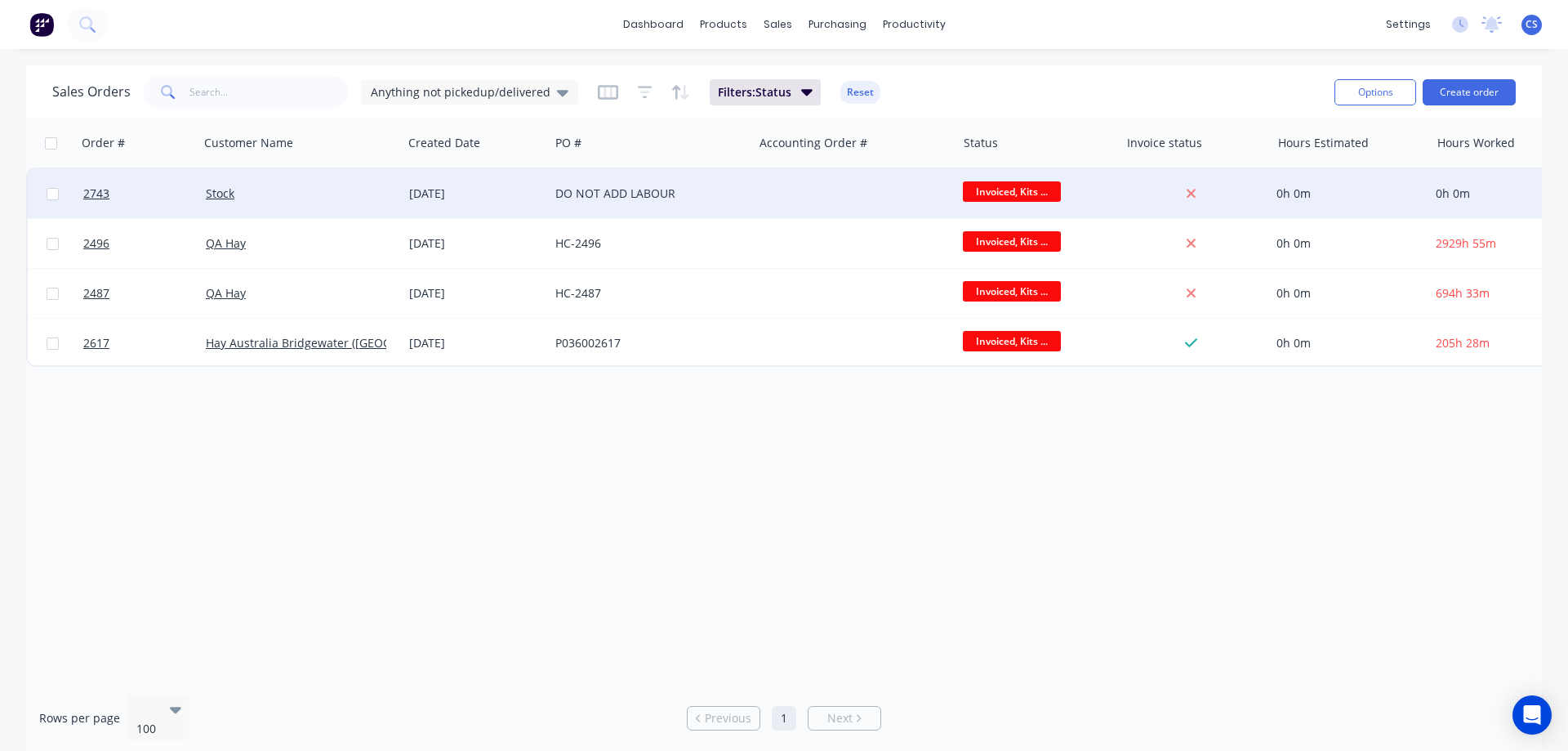
click at [595, 196] on div "DO NOT ADD LABOUR" at bounding box center [646, 193] width 181 height 16
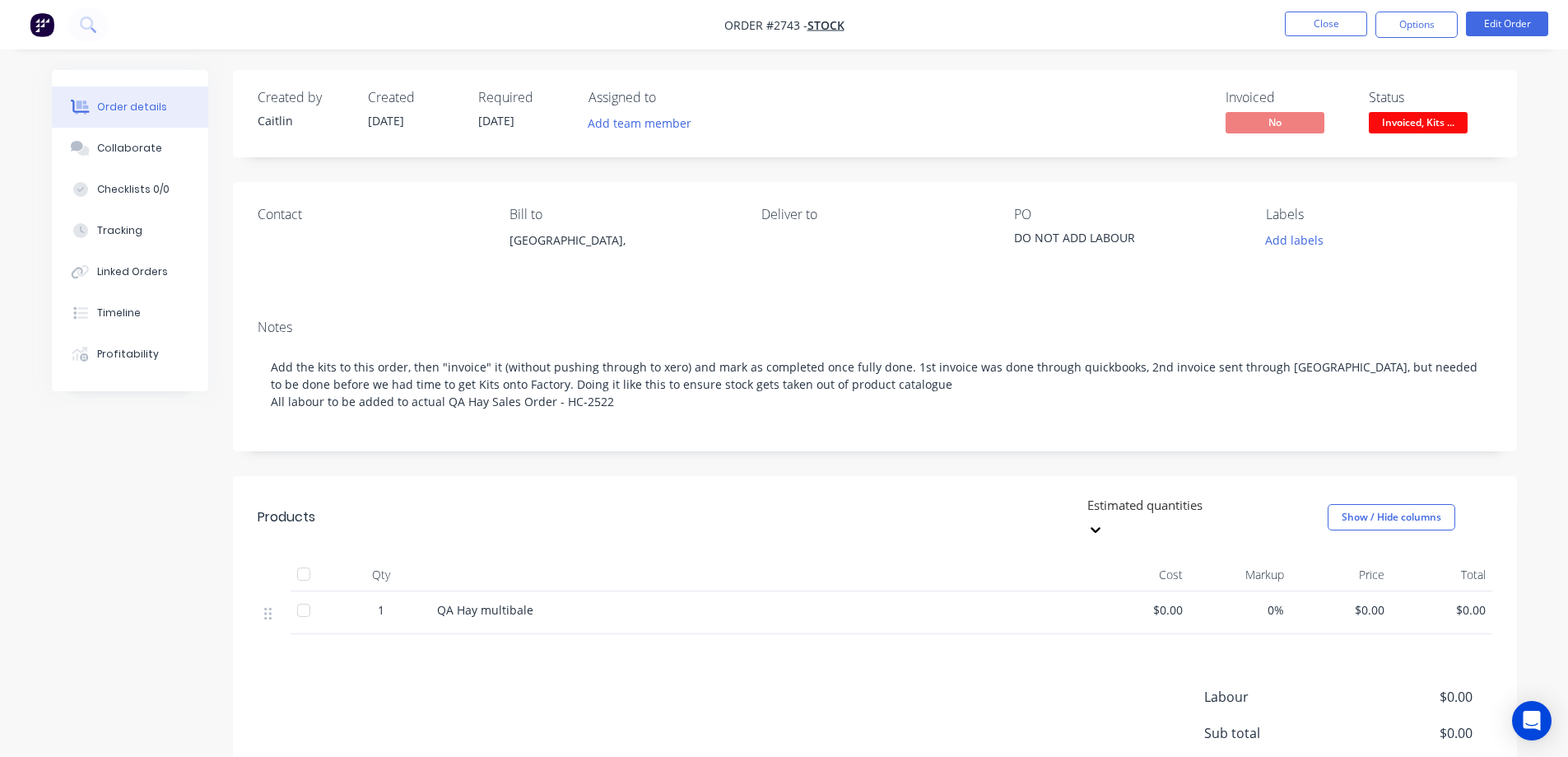
click at [1132, 237] on div "DO NOT ADD LABOUR" at bounding box center [1116, 240] width 206 height 23
click at [1479, 15] on button "Edit Order" at bounding box center [1507, 23] width 82 height 25
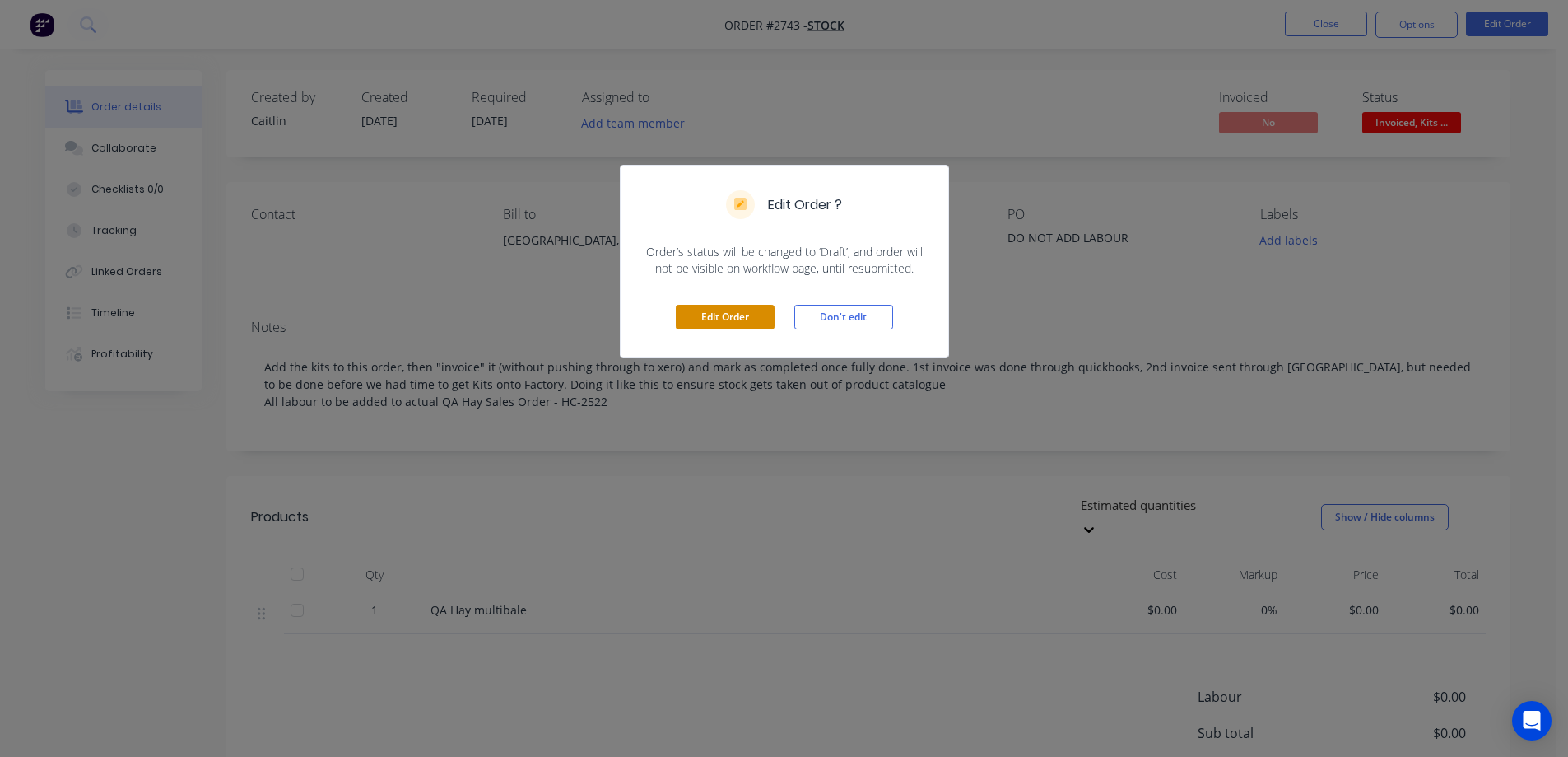
click at [729, 312] on button "Edit Order" at bounding box center [725, 317] width 99 height 25
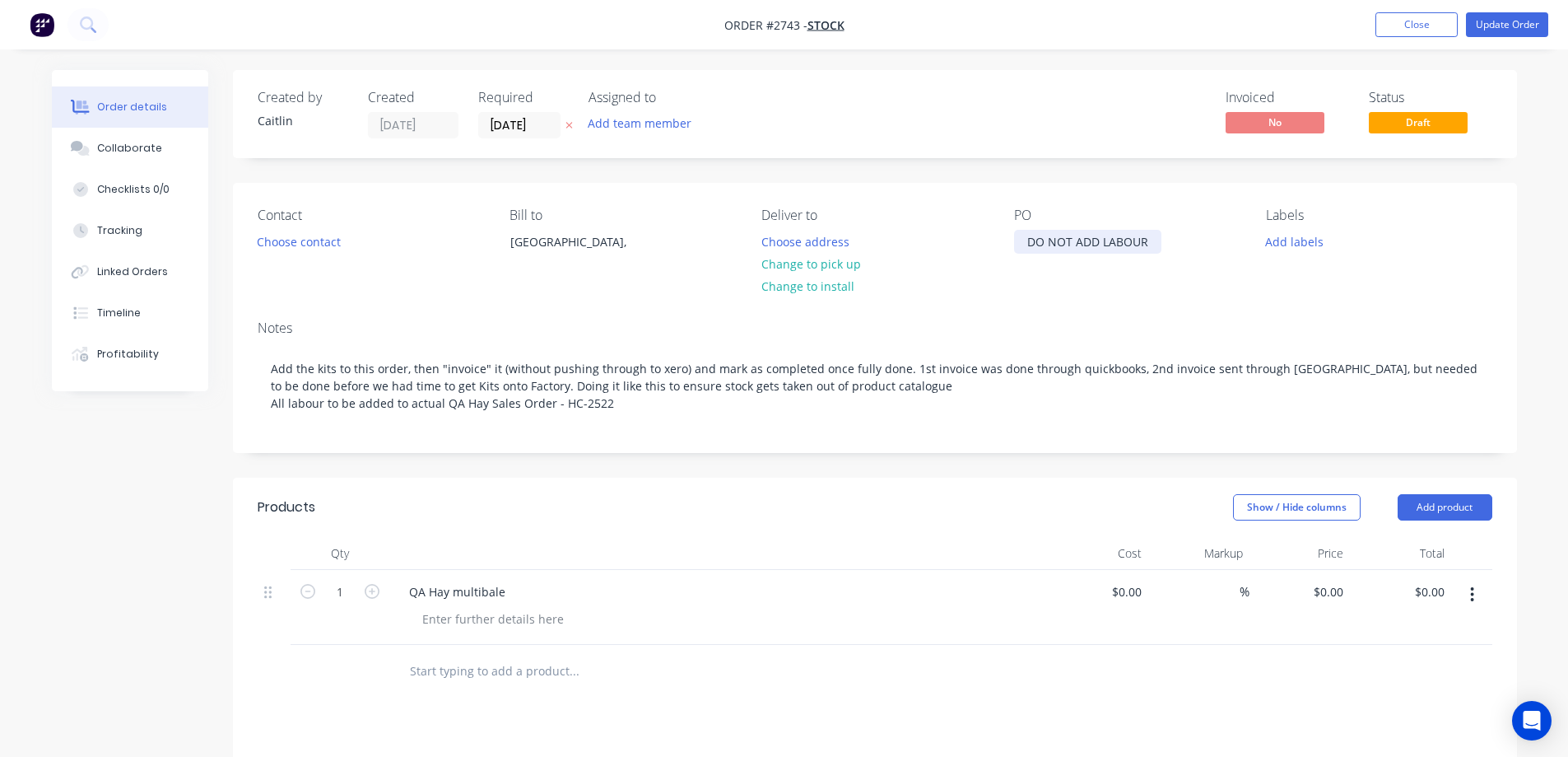
click at [1147, 240] on div "DO NOT ADD LABOUR" at bounding box center [1087, 242] width 147 height 24
click at [1418, 171] on div "Created by Caitlin Created 10/06/25 Required 10/06/25 Assigned to Add team memb…" at bounding box center [875, 582] width 1284 height 1024
click at [1495, 30] on button "Update Order" at bounding box center [1507, 24] width 82 height 25
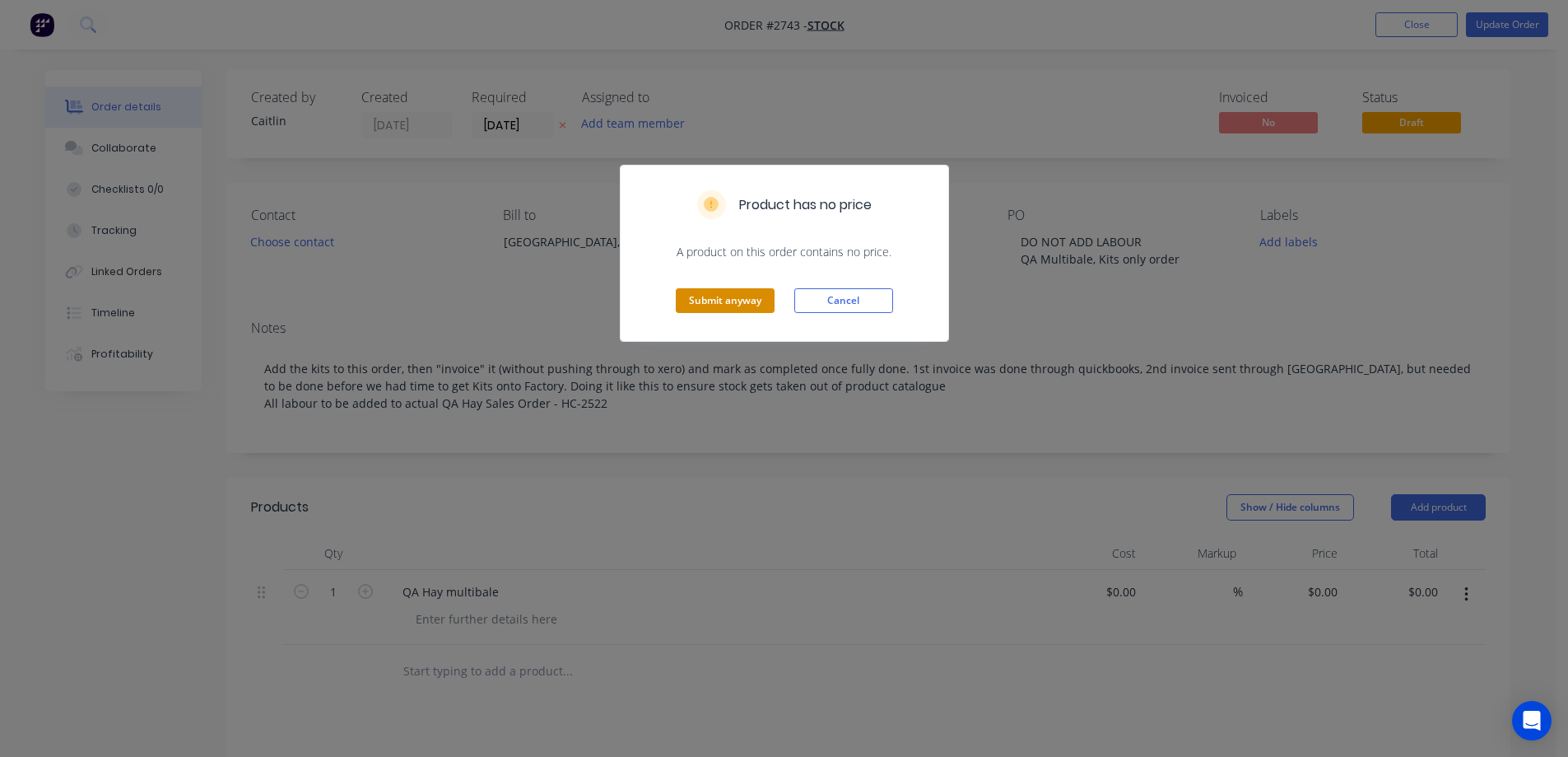
click at [740, 308] on button "Submit anyway" at bounding box center [725, 300] width 99 height 25
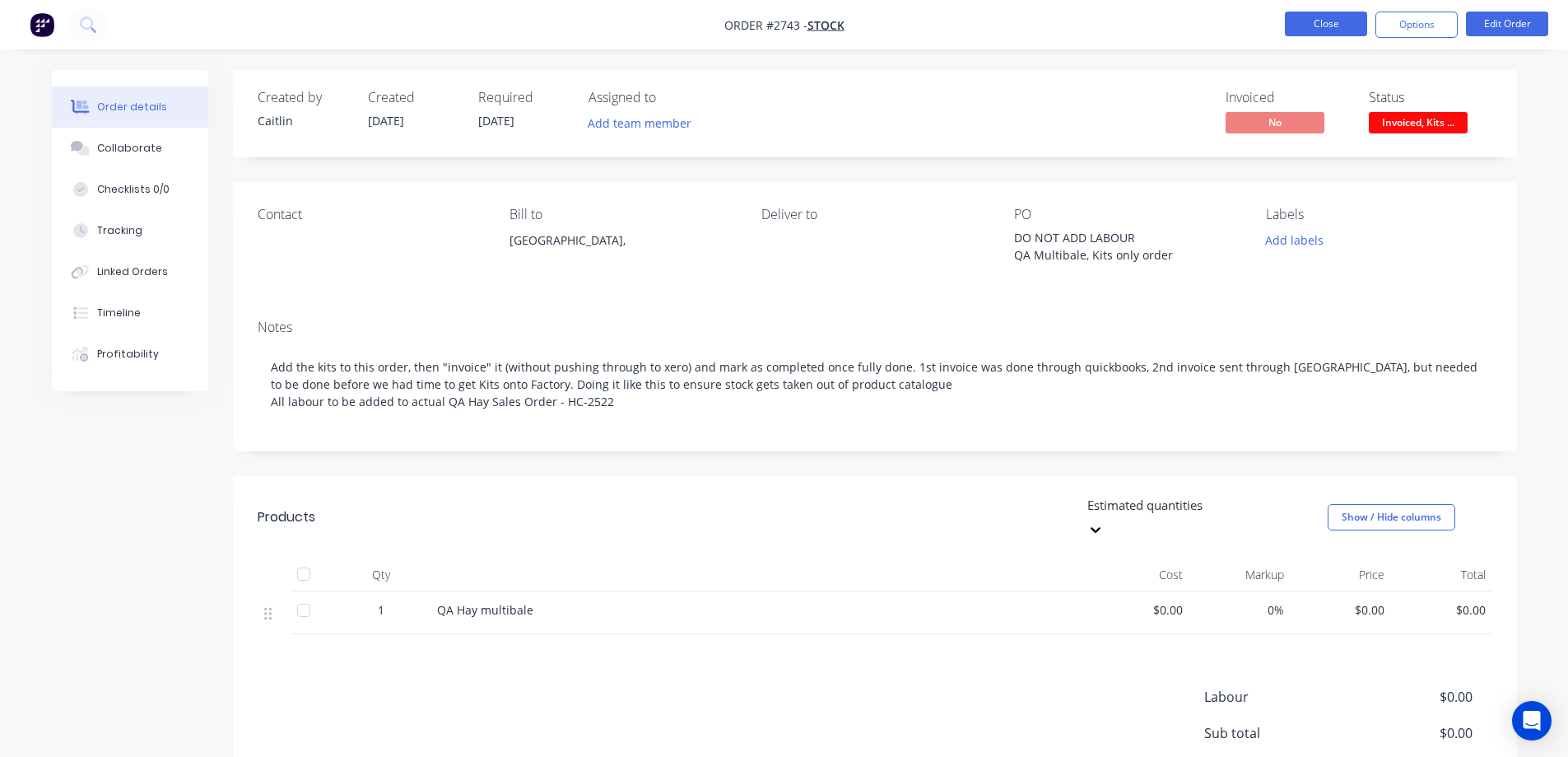
click at [1318, 24] on button "Close" at bounding box center [1325, 23] width 82 height 25
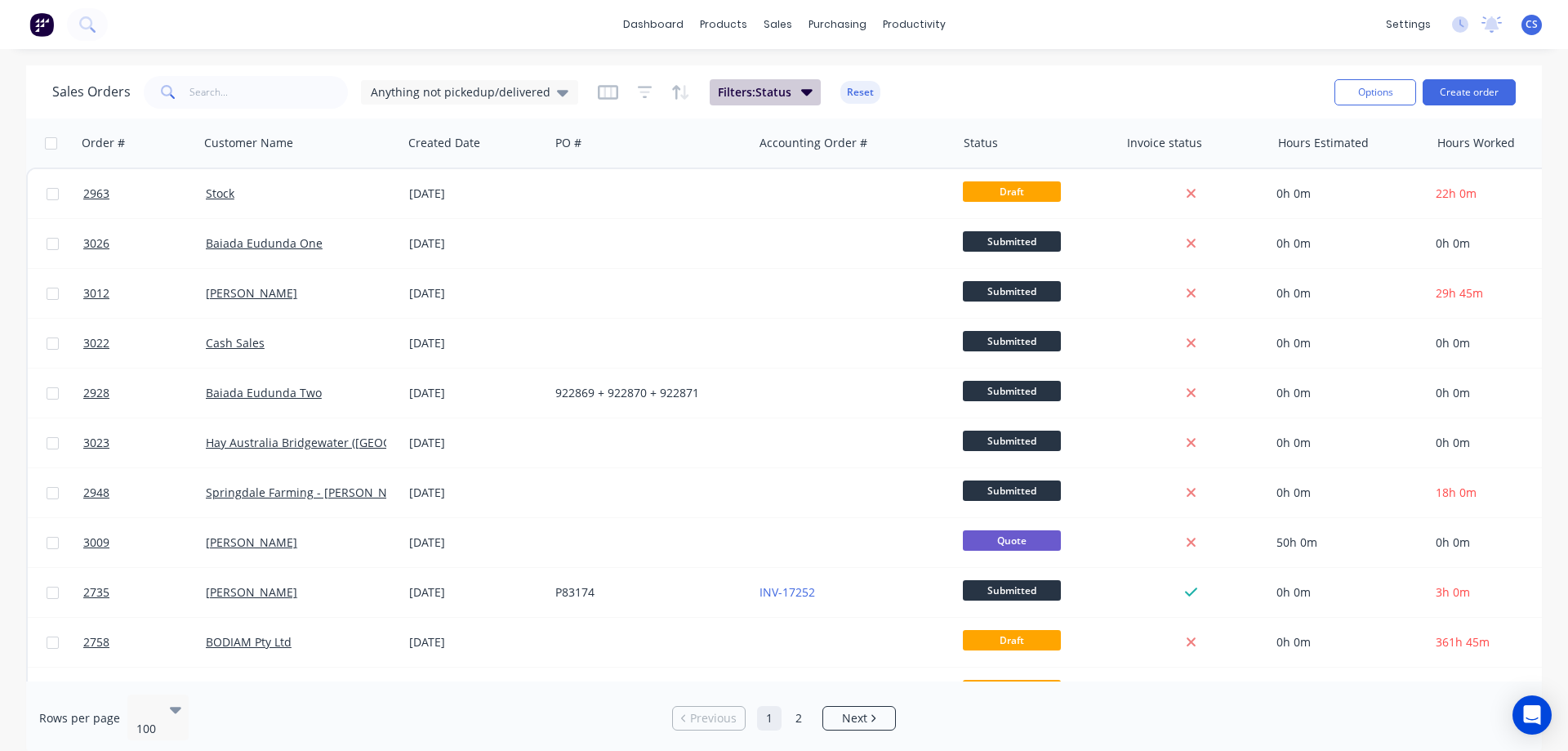
click at [750, 98] on span "Filters: Status" at bounding box center [754, 92] width 74 height 16
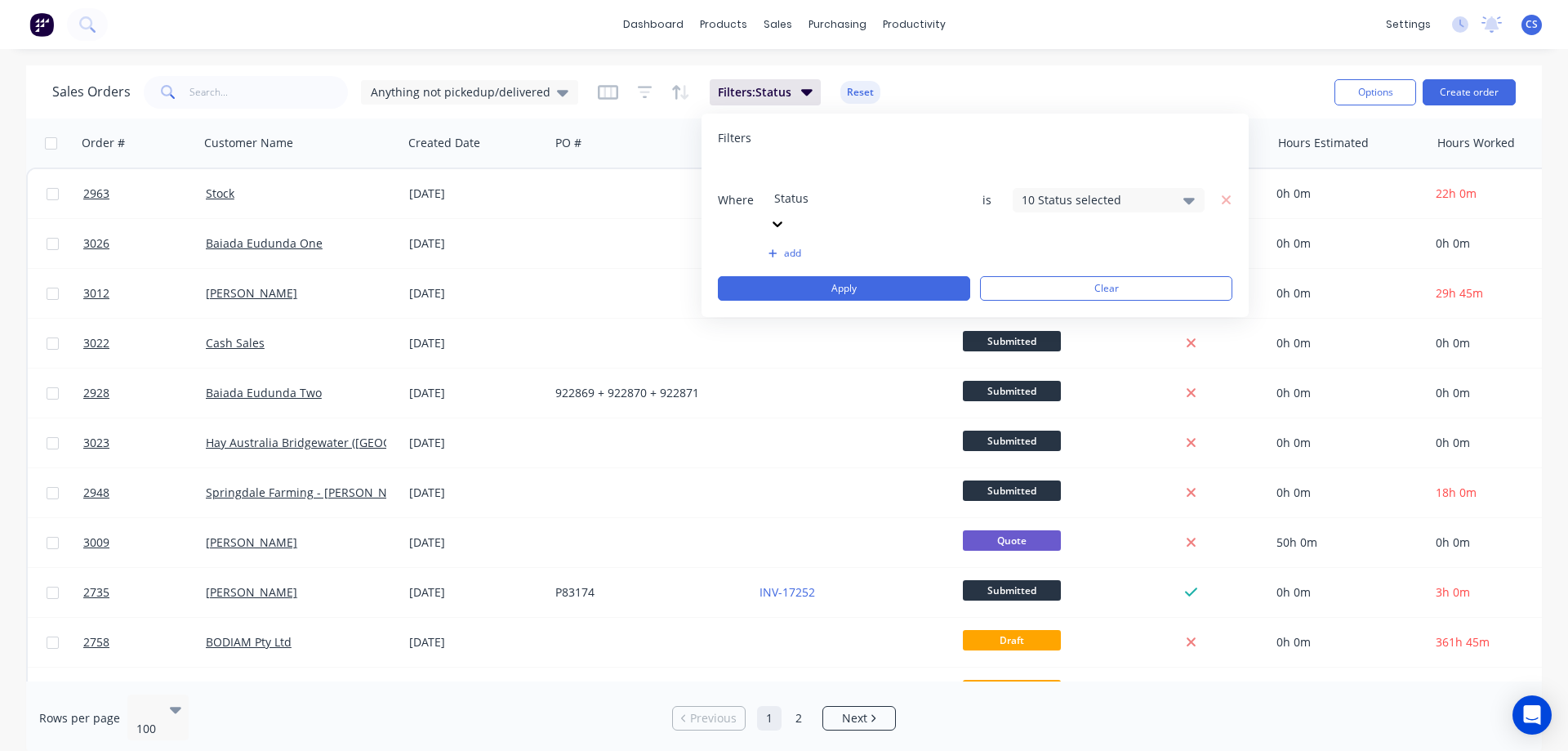
click at [1059, 191] on div "10 Status selected" at bounding box center [1096, 199] width 147 height 17
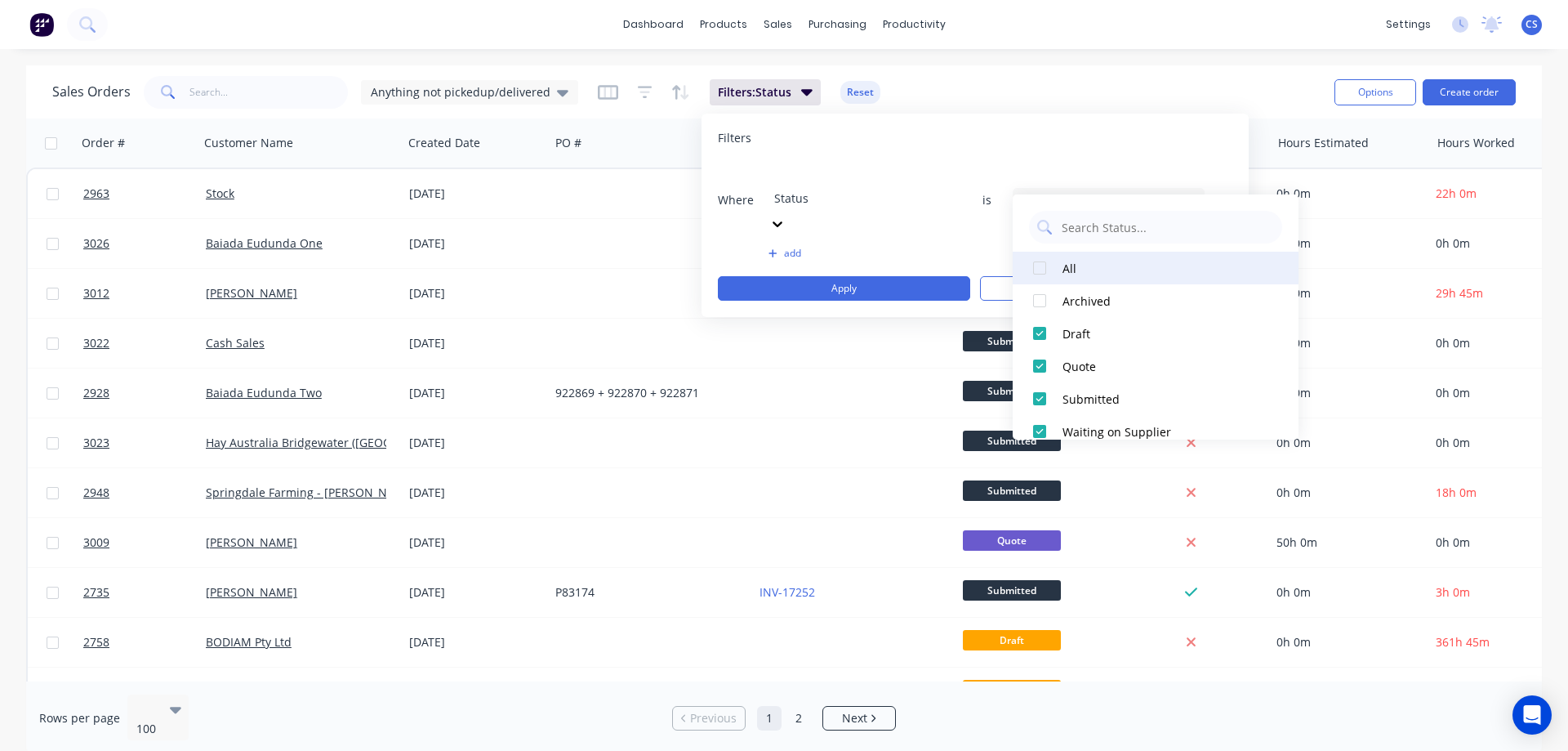
click at [1037, 269] on div at bounding box center [1039, 268] width 33 height 33
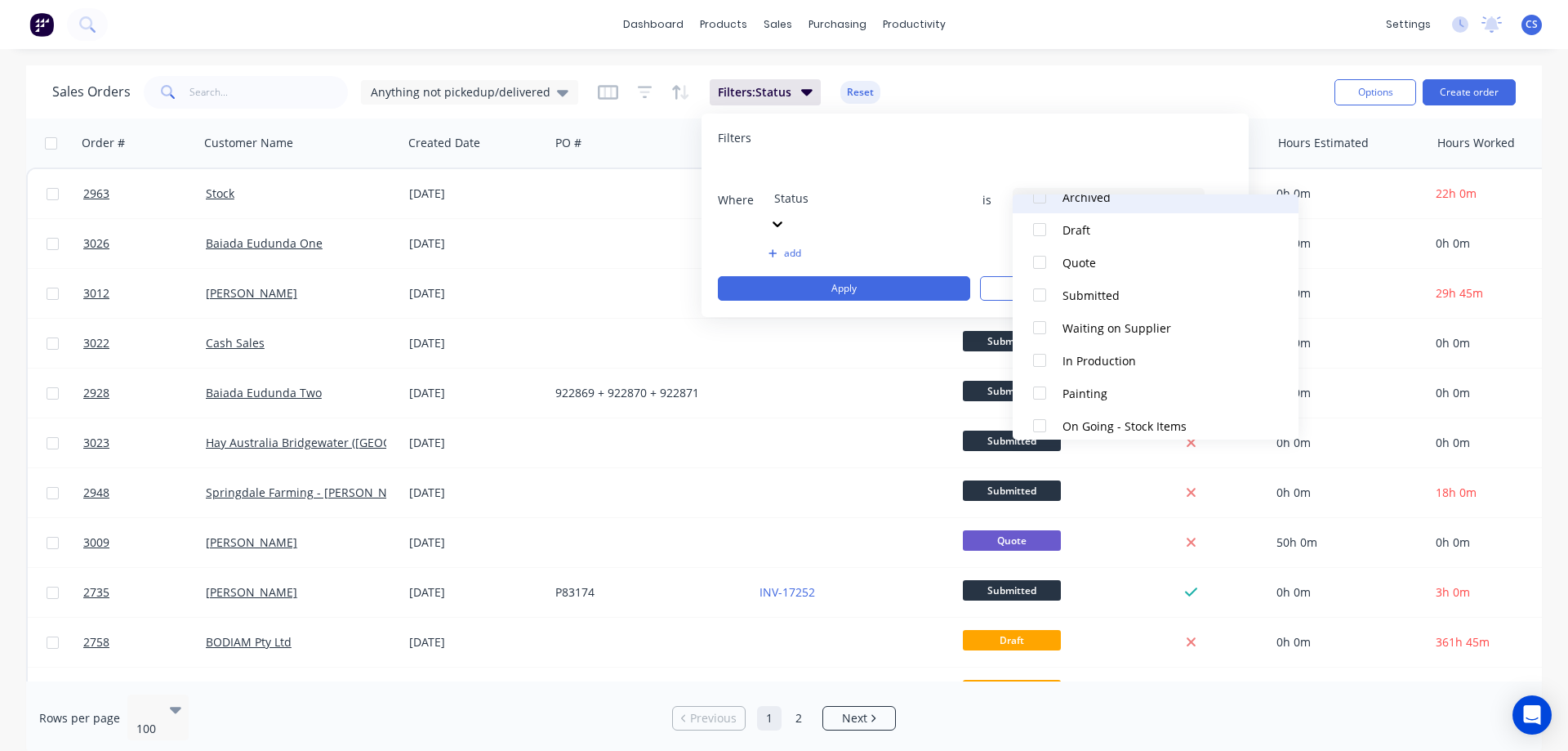
scroll to position [343, 0]
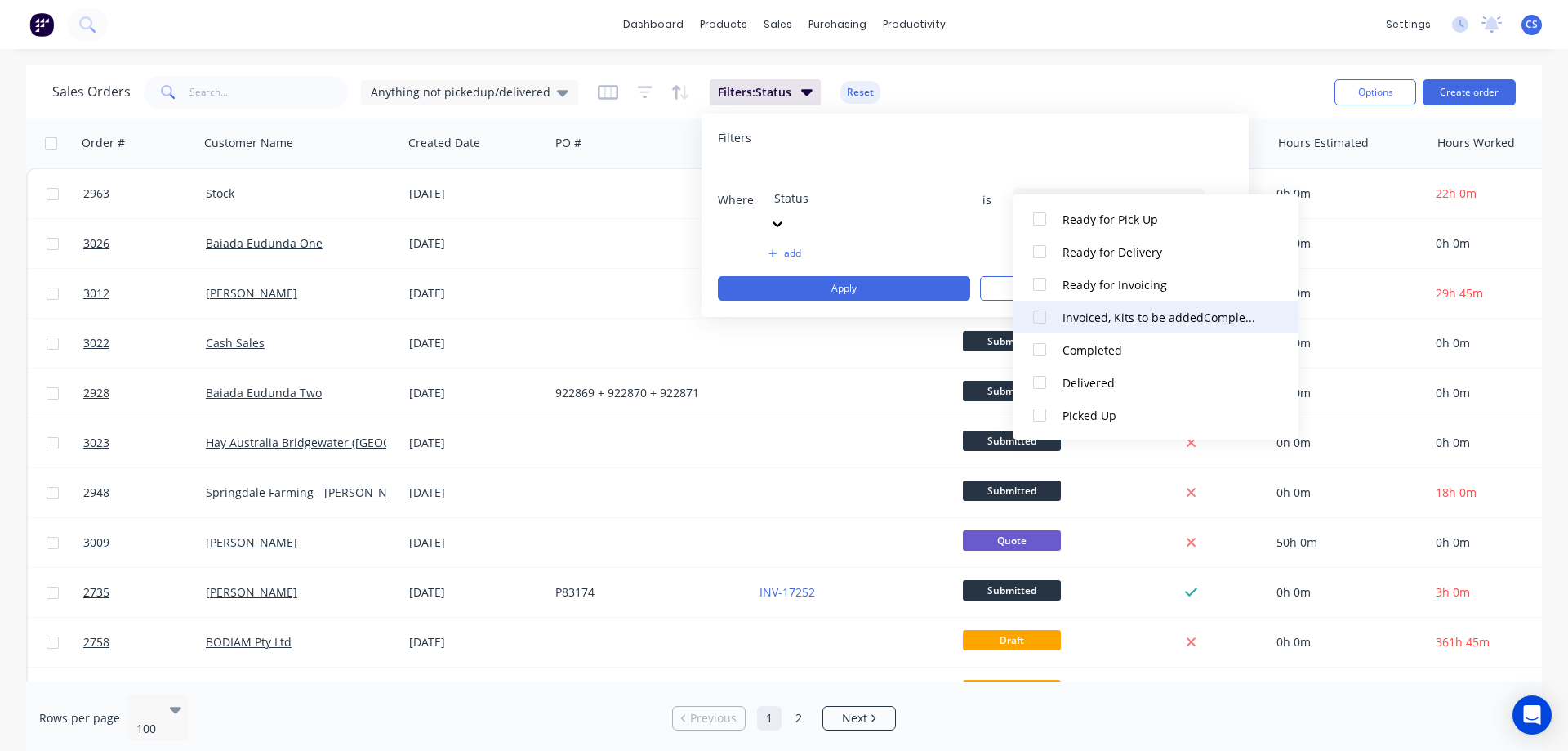
click at [1043, 324] on div at bounding box center [1039, 317] width 33 height 33
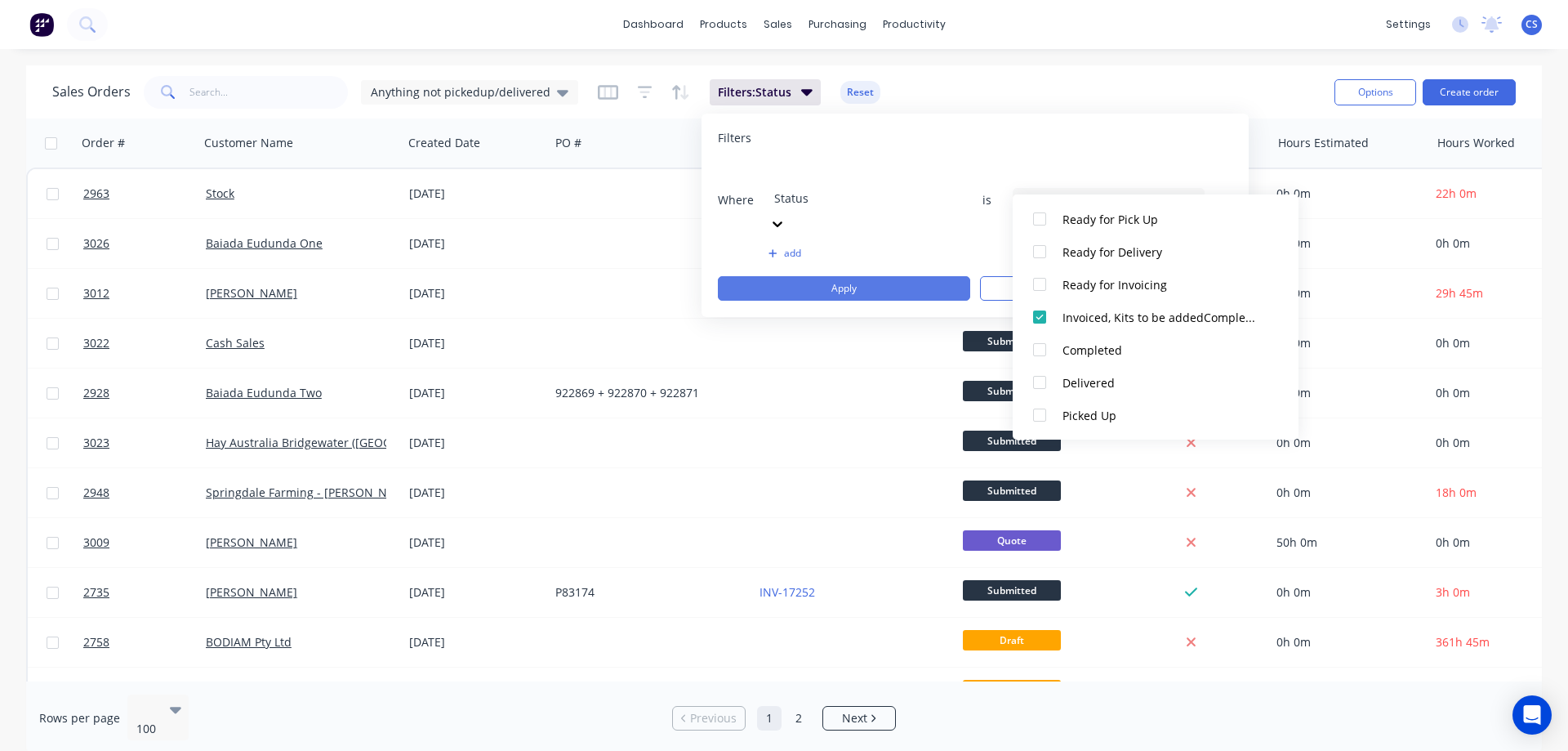
click at [837, 276] on button "Apply" at bounding box center [844, 288] width 253 height 25
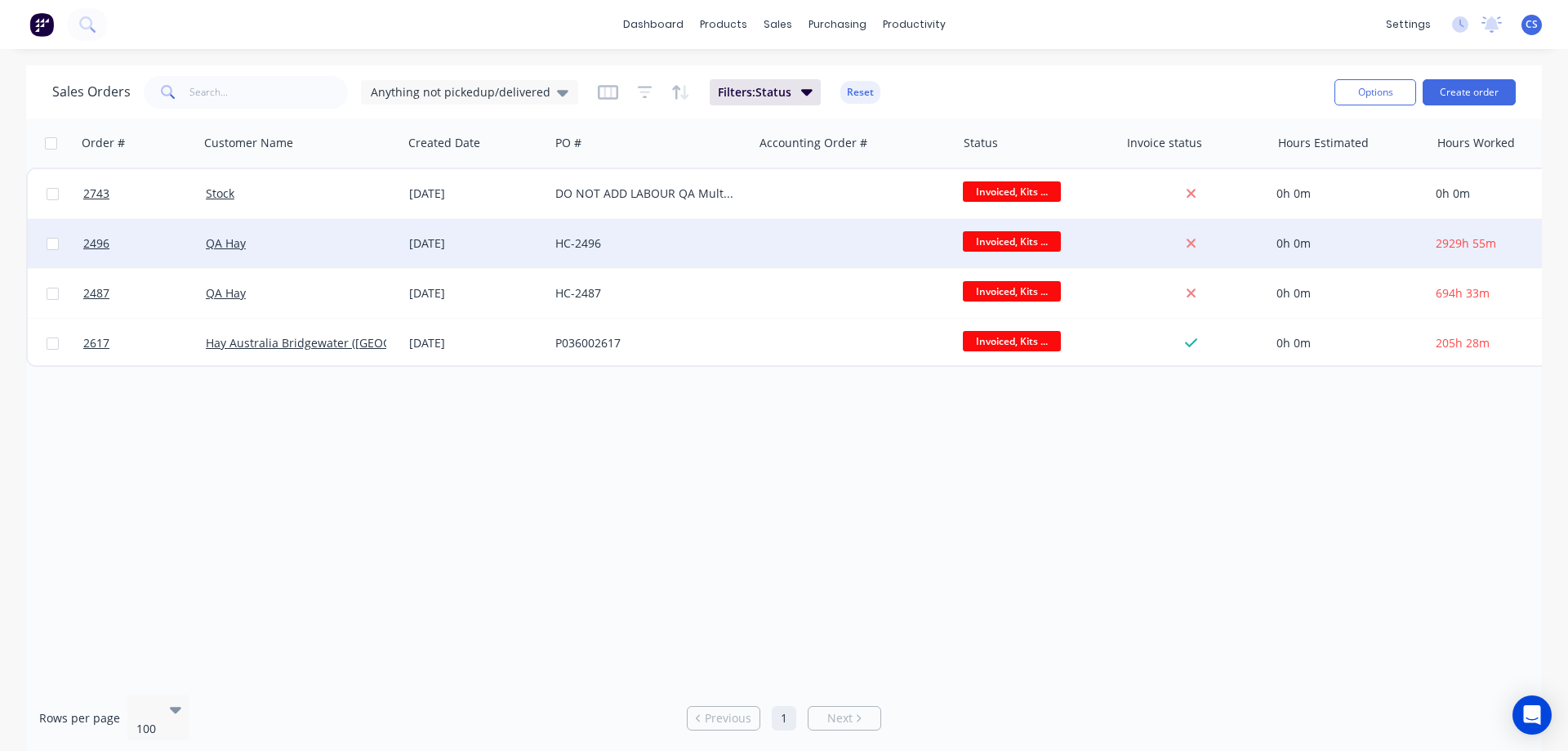
click at [666, 247] on div "HC-2496" at bounding box center [646, 243] width 181 height 16
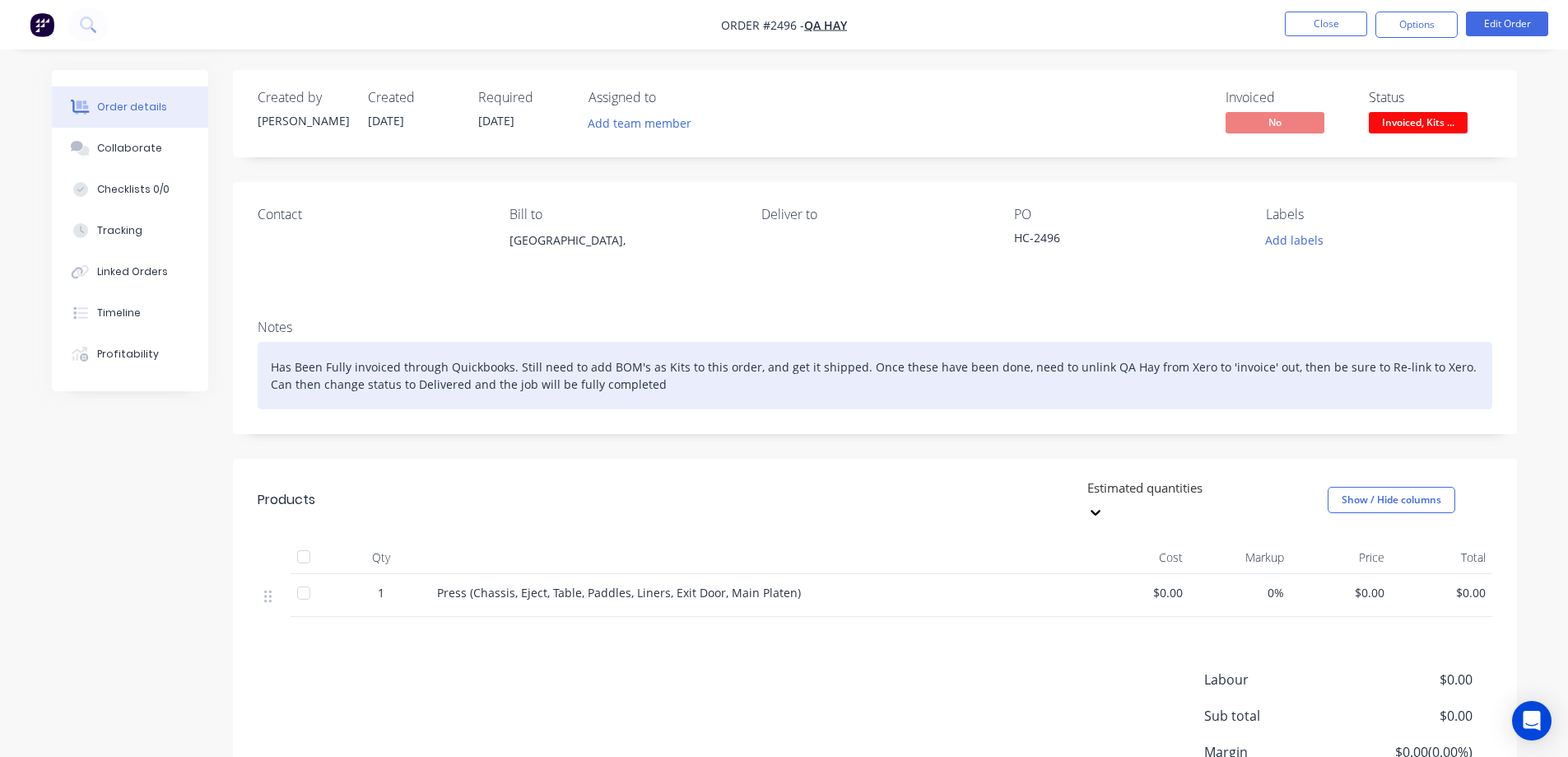
click at [1425, 384] on div "Has Been Fully invoiced through Quickbooks. Still need to add BOM's as Kits to …" at bounding box center [875, 375] width 1234 height 67
click at [1438, 365] on div "Has Been Fully invoiced through Quickbooks. Still need to add BOM's as Kits to …" at bounding box center [875, 375] width 1234 height 67
drag, startPoint x: 1033, startPoint y: 391, endPoint x: 626, endPoint y: 378, distance: 407.2
click at [626, 378] on div "Has Been Fully invoiced through Quickbooks. Still need to add BOM's as Kits to …" at bounding box center [875, 375] width 1234 height 67
click at [1269, 367] on div "Has Been Fully invoiced through Quickbooks. Still need to add BOM's as Kits to …" at bounding box center [875, 375] width 1234 height 67
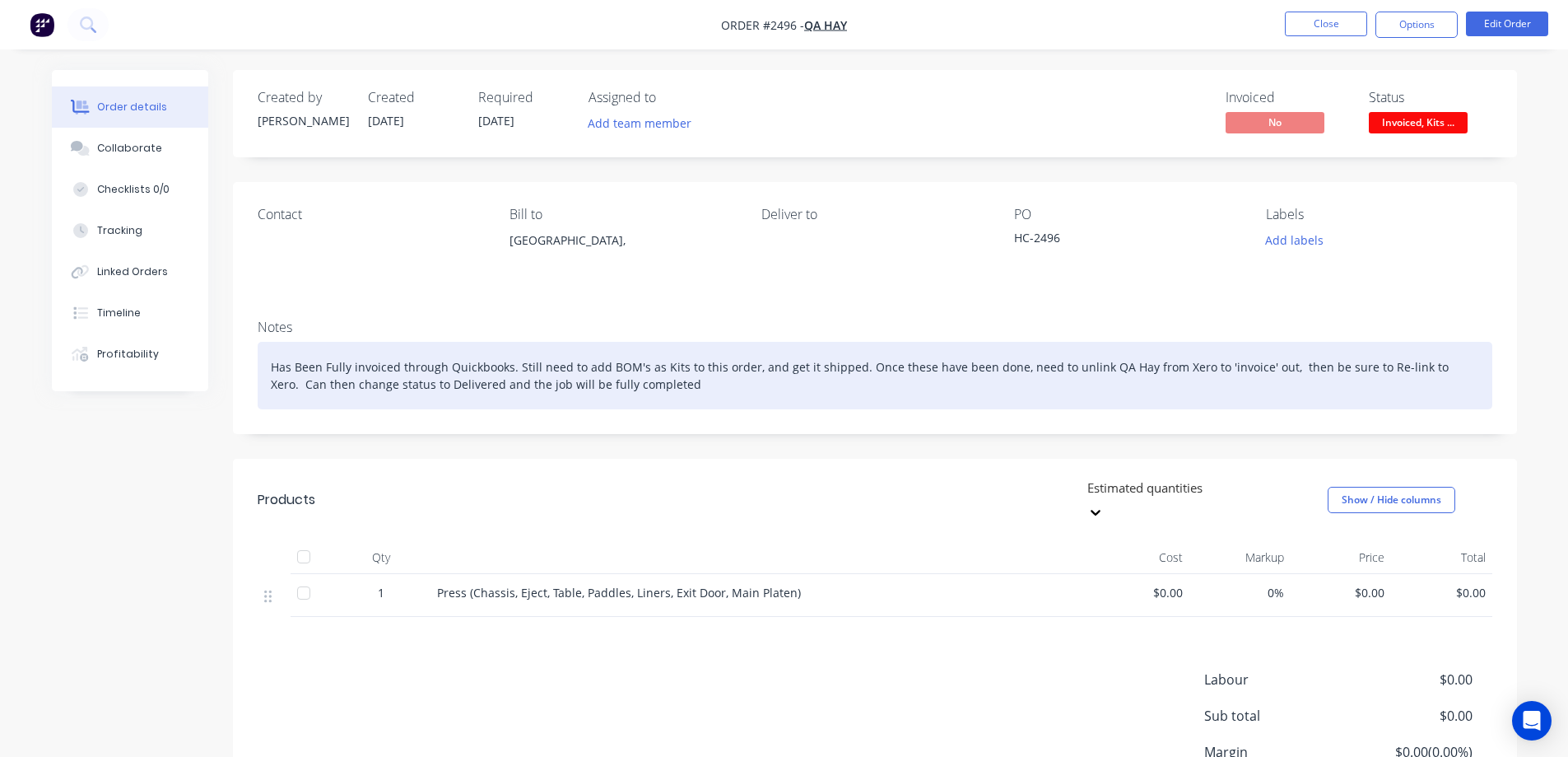
click at [1271, 371] on div "Has Been Fully invoiced through Quickbooks. Still need to add BOM's as Kits to …" at bounding box center [875, 375] width 1234 height 67
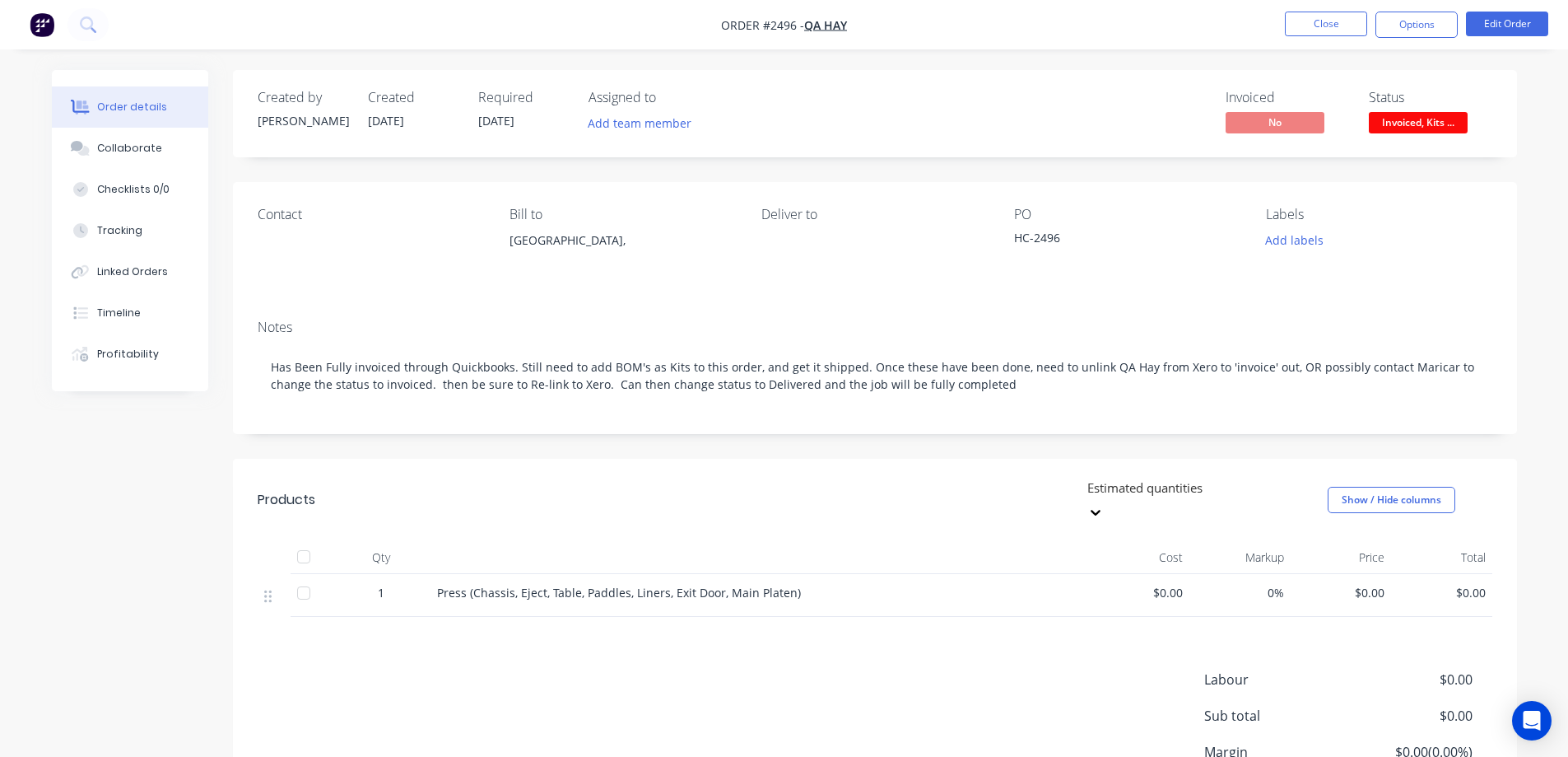
click at [1553, 95] on div "Order details Collaborate Checklists 0/0 Tracking Linked Orders Timeline Profit…" at bounding box center [784, 455] width 1568 height 910
click at [1344, 26] on button "Close" at bounding box center [1325, 23] width 82 height 25
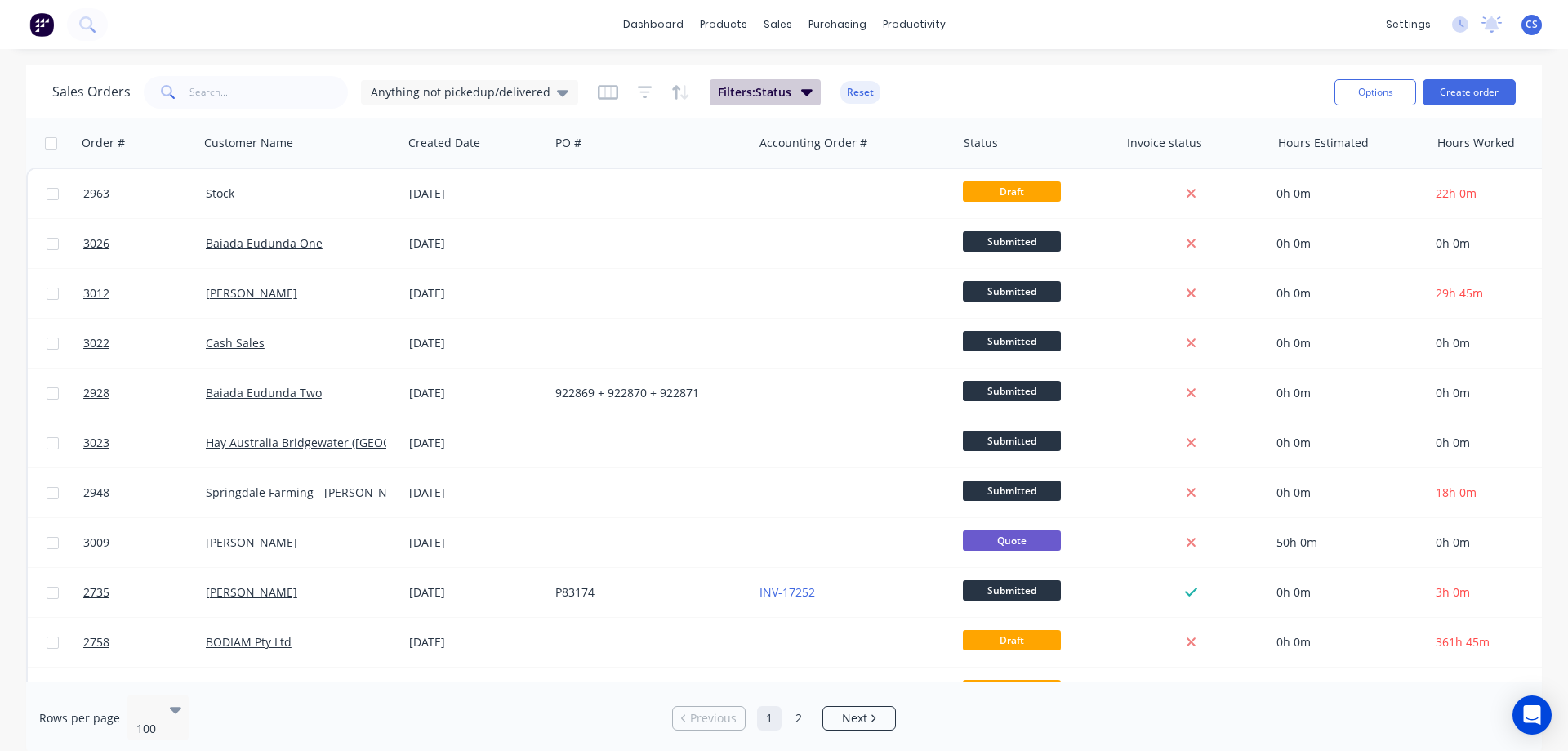
click at [779, 87] on span "Filters: Status" at bounding box center [754, 92] width 74 height 16
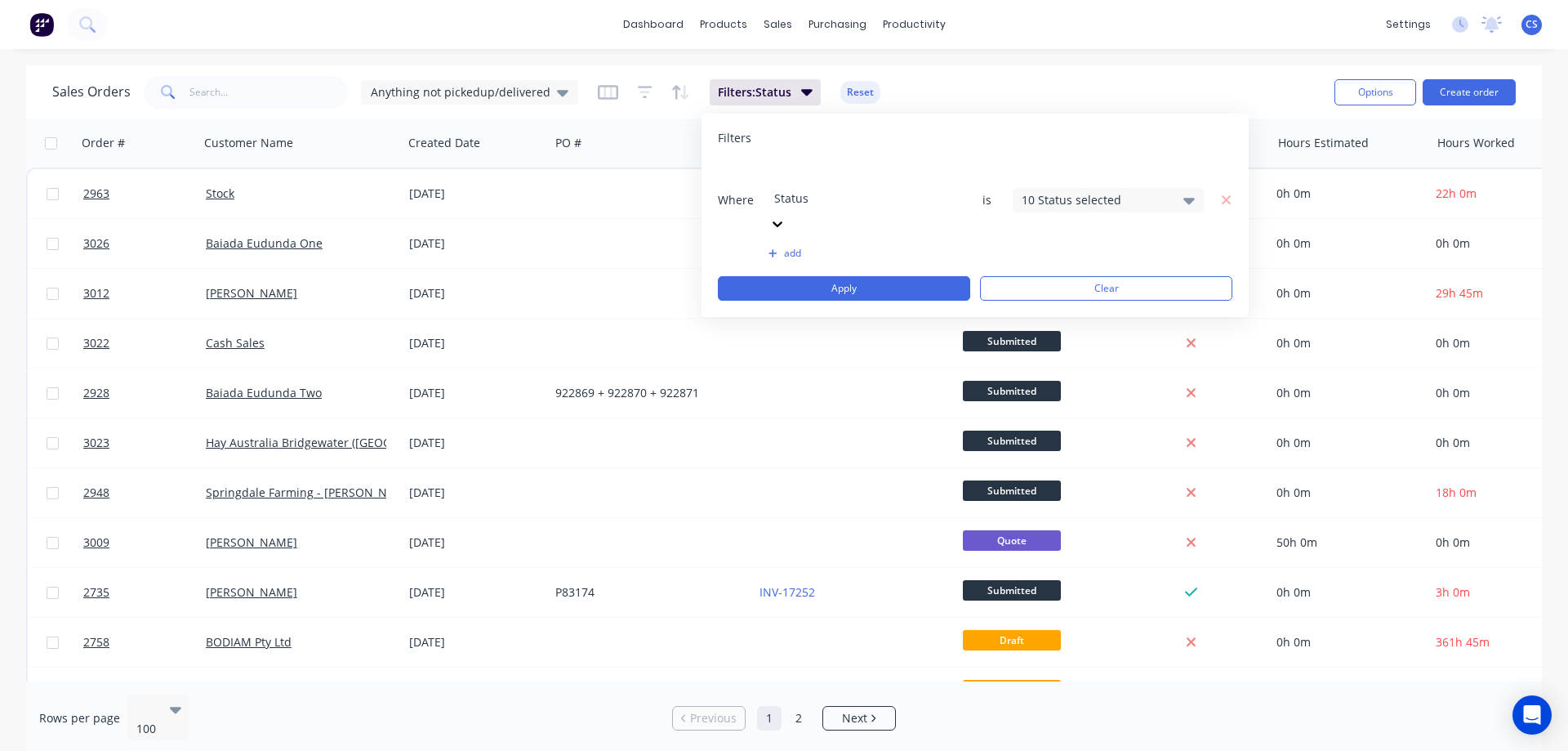
click at [1068, 191] on div "10 Status selected" at bounding box center [1096, 199] width 147 height 17
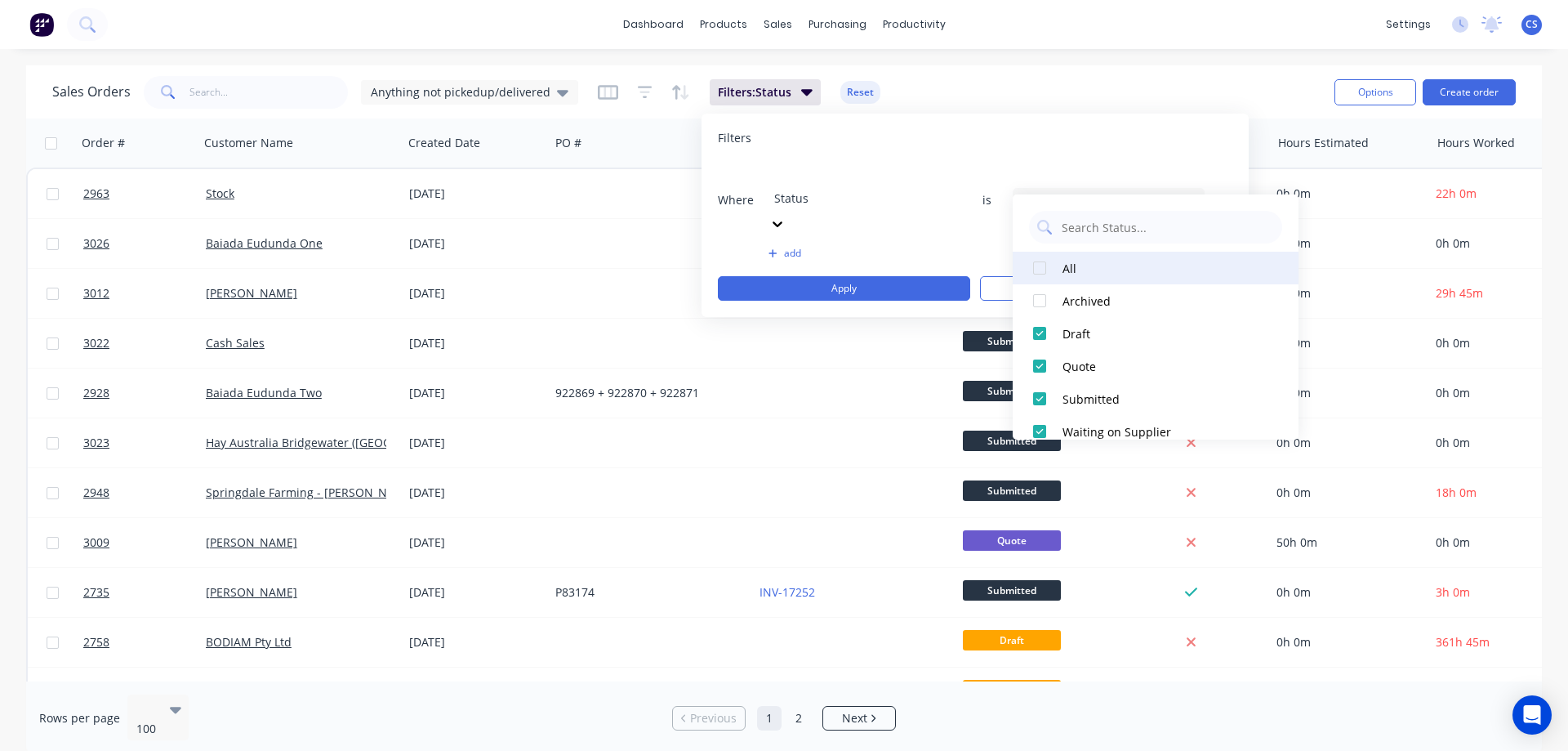
click at [1045, 271] on div at bounding box center [1039, 268] width 33 height 33
click at [1045, 270] on div at bounding box center [1039, 268] width 33 height 33
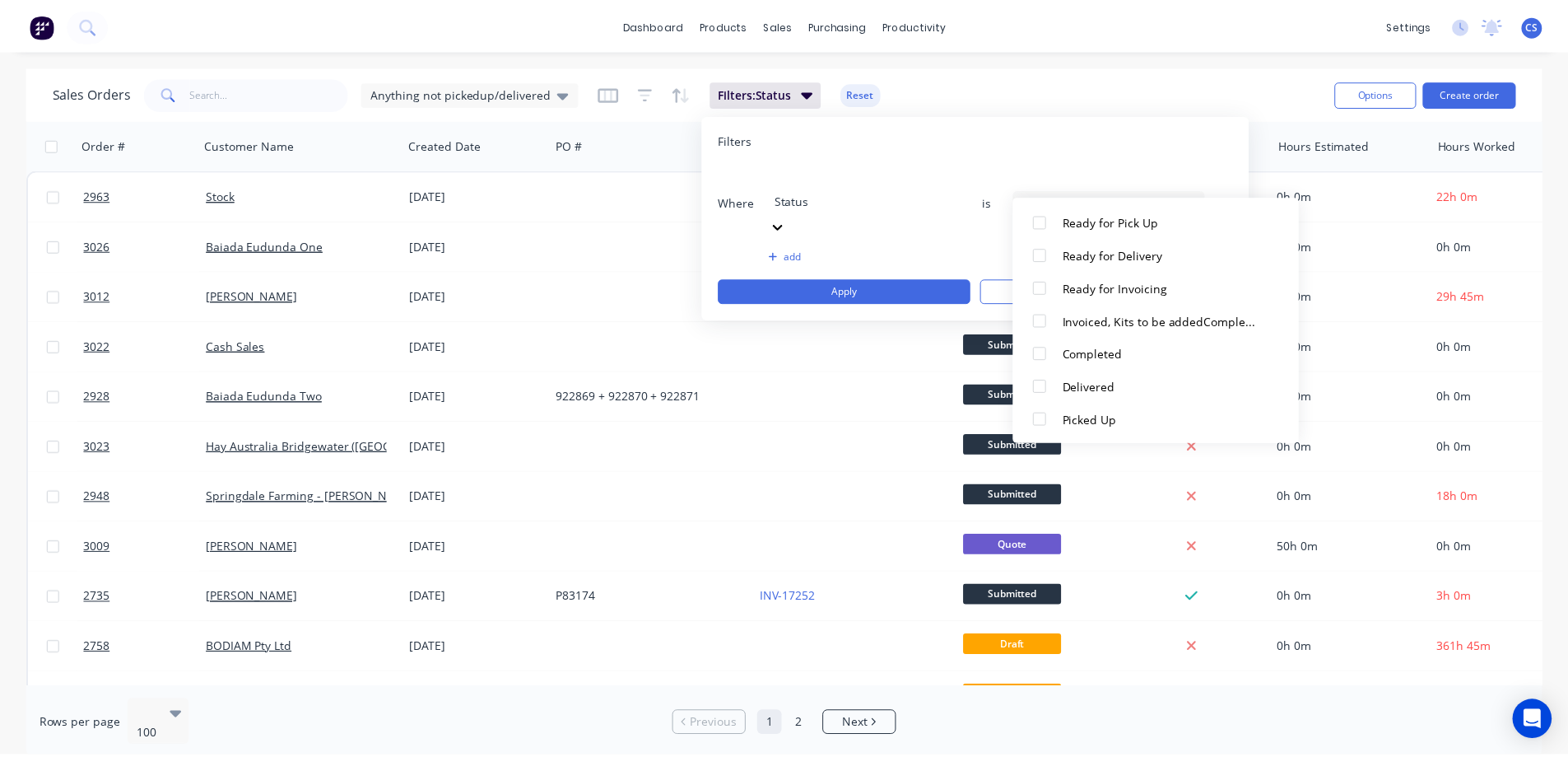
scroll to position [346, 0]
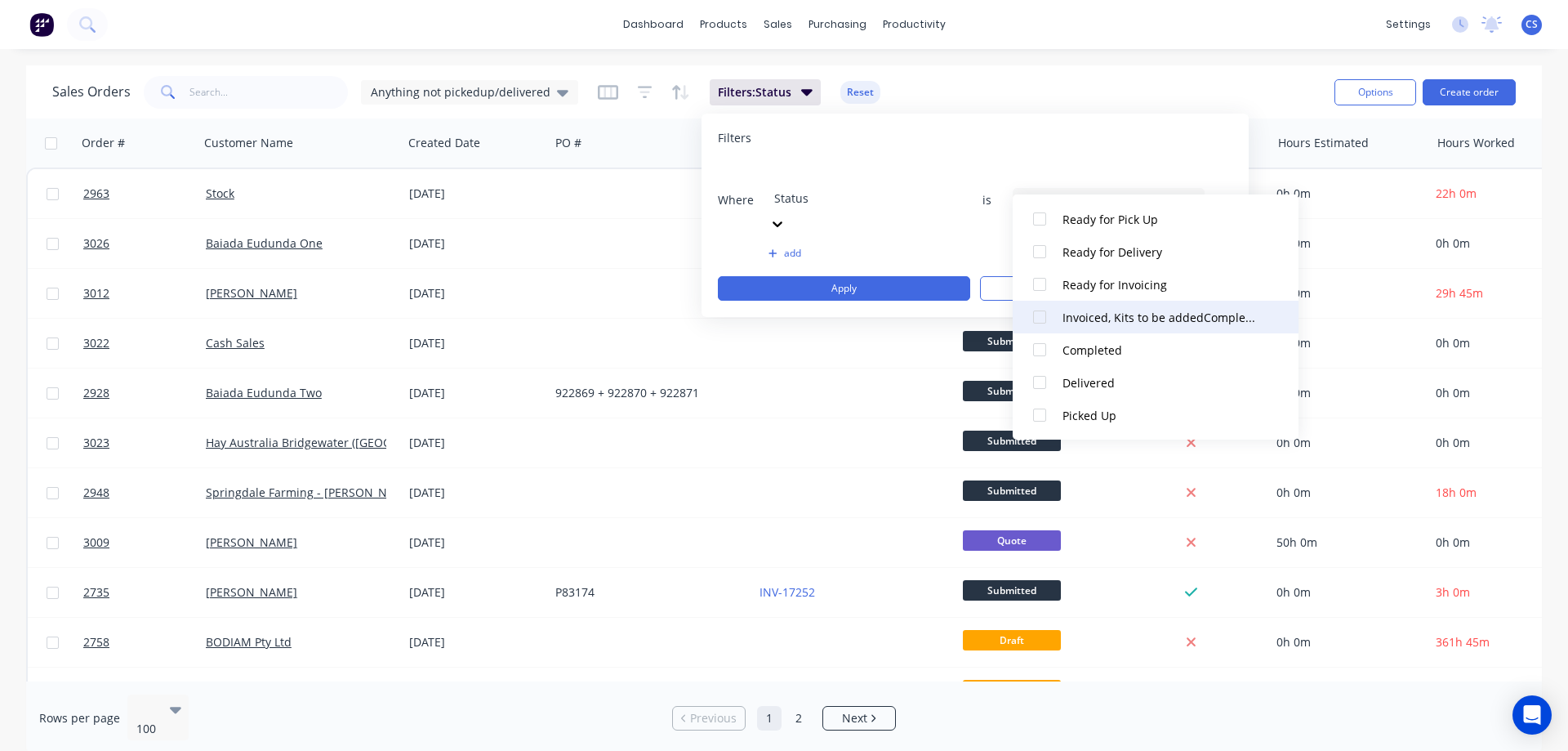
click at [1044, 320] on div at bounding box center [1039, 317] width 33 height 33
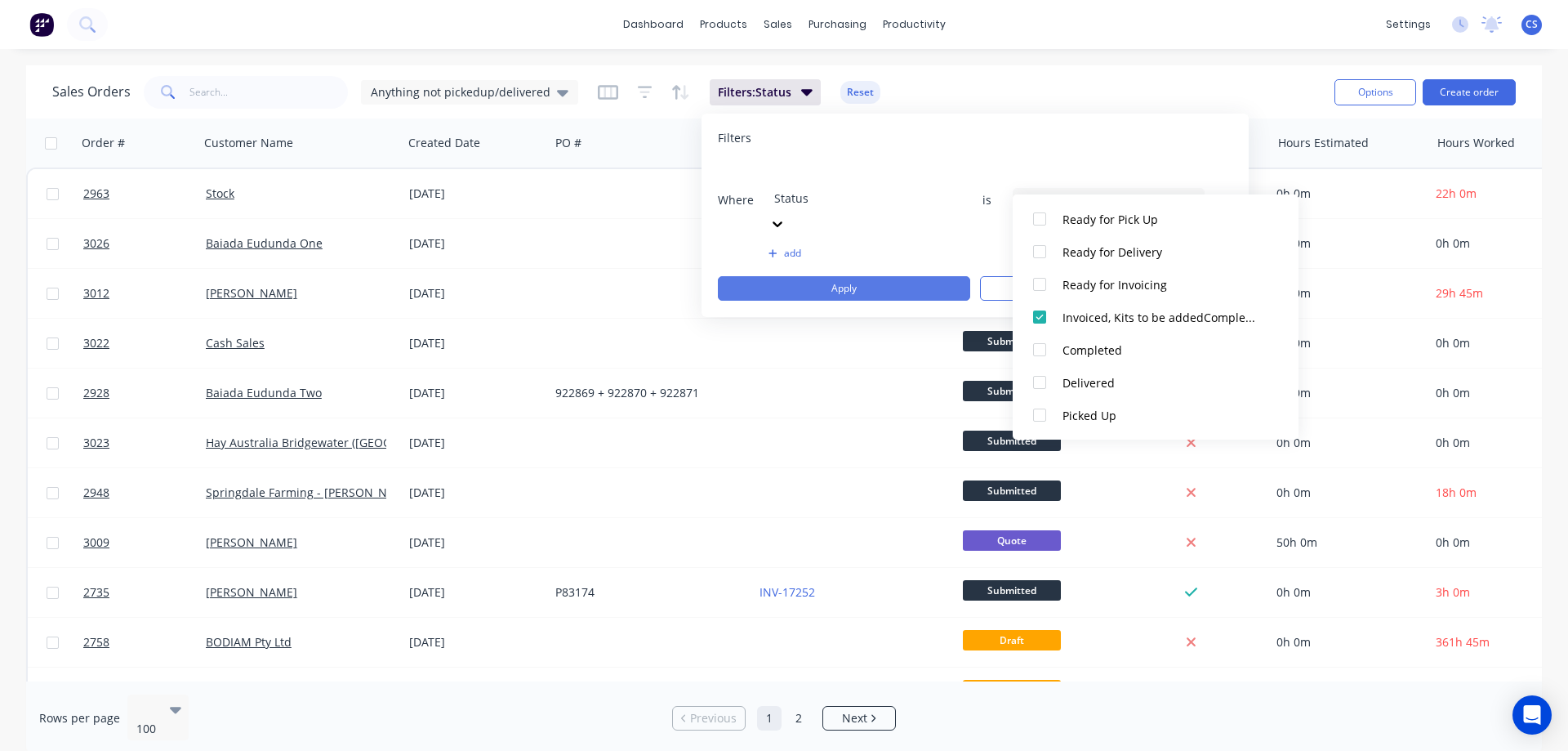
click at [869, 276] on button "Apply" at bounding box center [844, 288] width 253 height 25
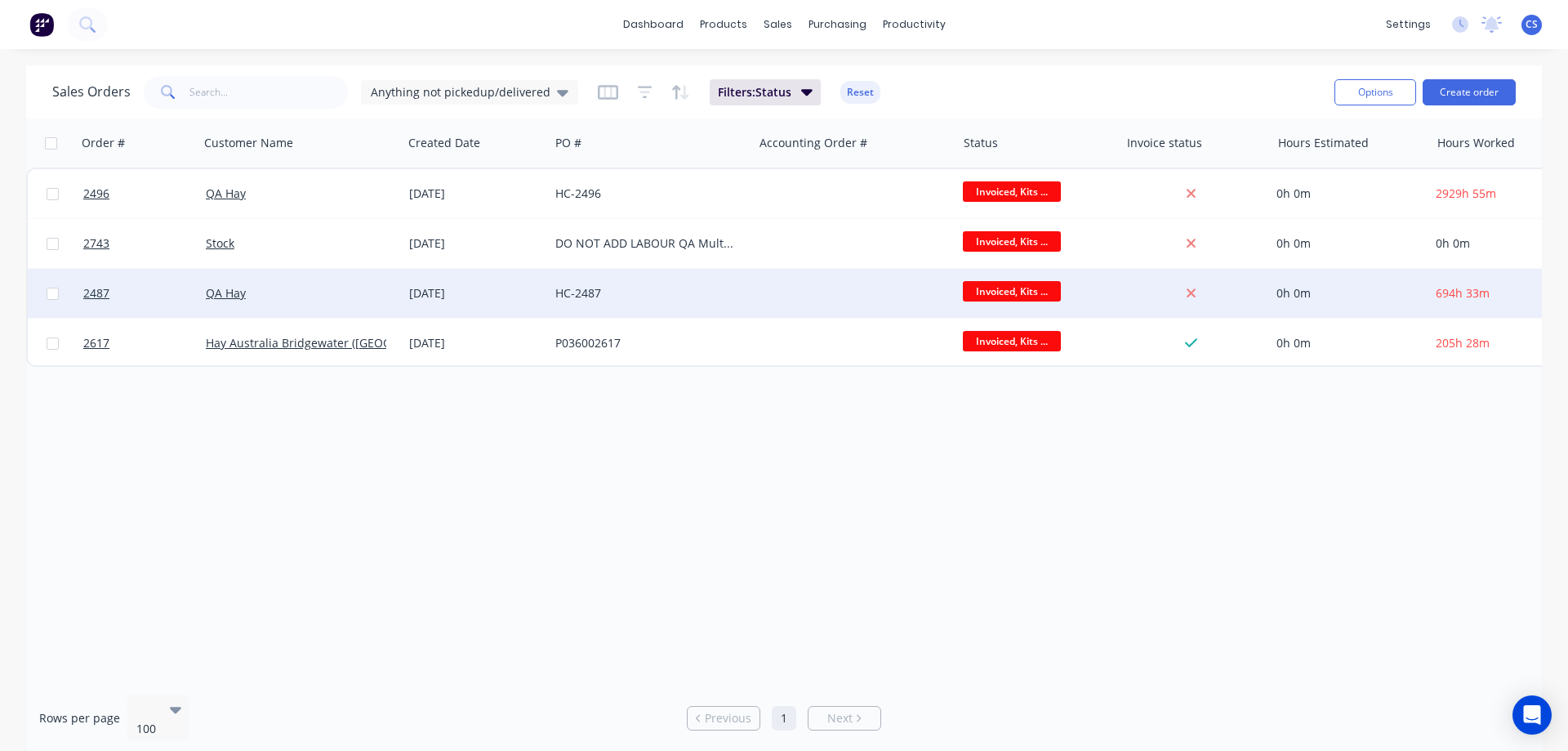
click at [854, 304] on div at bounding box center [854, 293] width 203 height 49
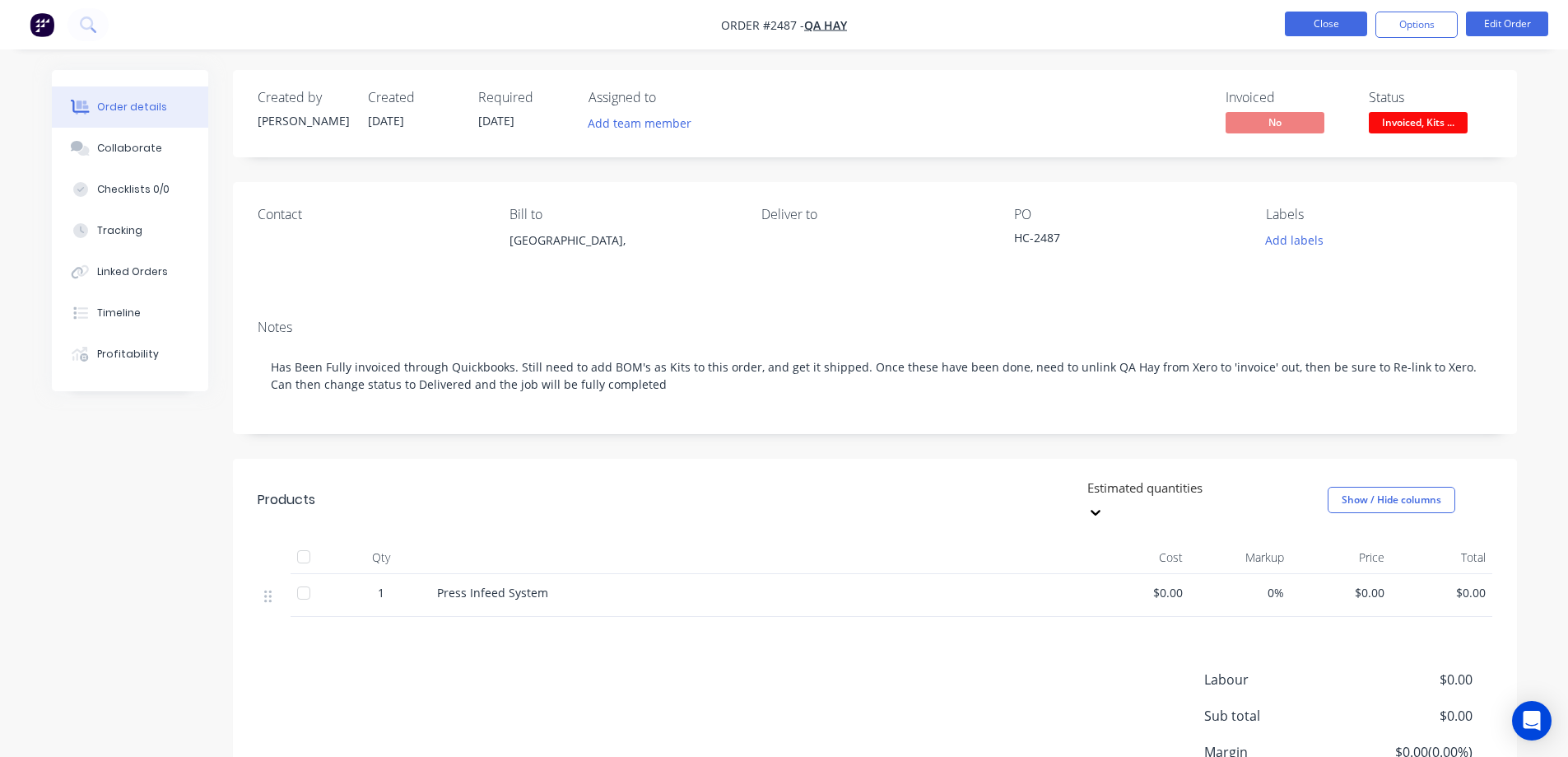
click at [1343, 33] on button "Close" at bounding box center [1325, 23] width 82 height 25
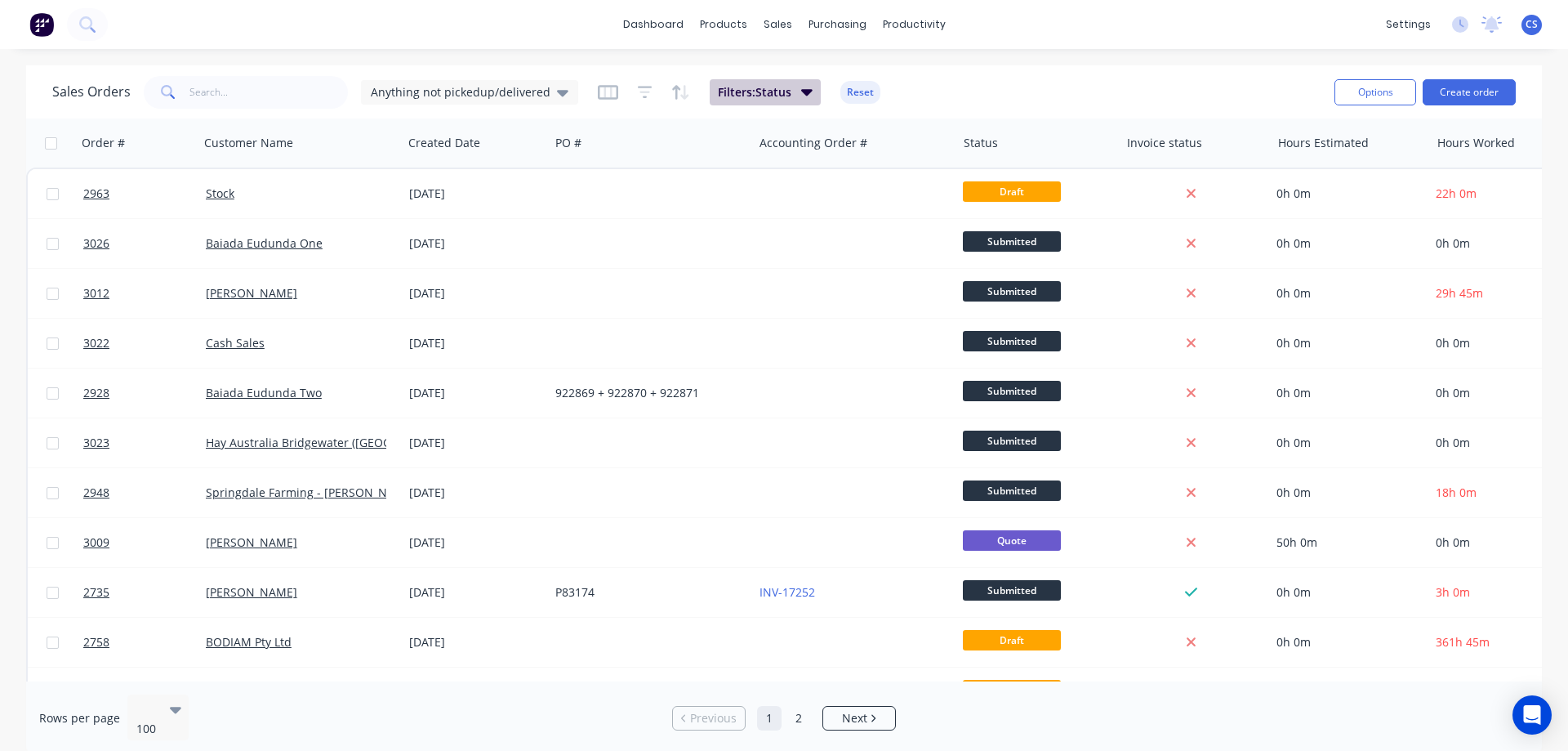
click at [802, 91] on icon "button" at bounding box center [806, 92] width 11 height 7
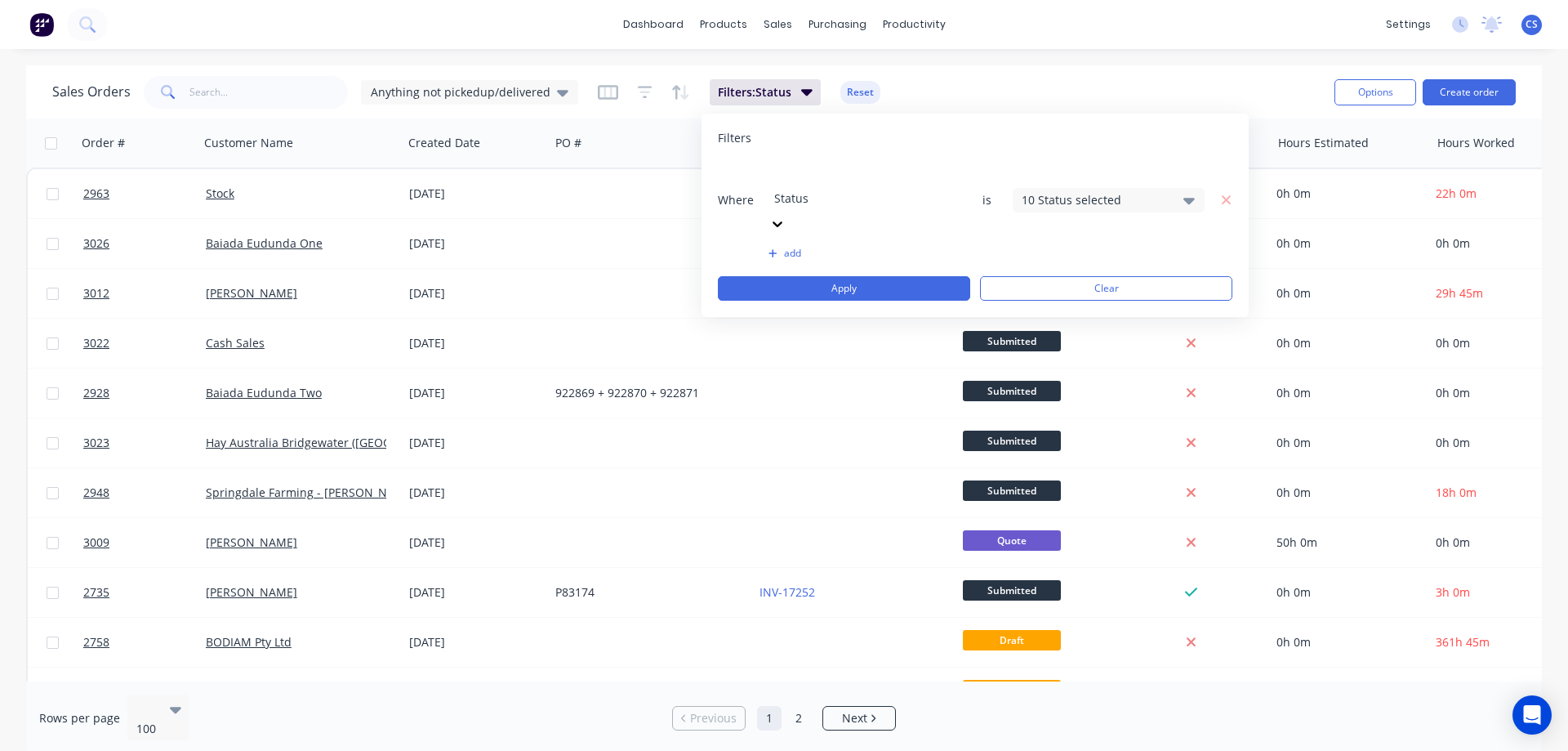
click at [1080, 191] on div "10 Status selected" at bounding box center [1096, 199] width 147 height 17
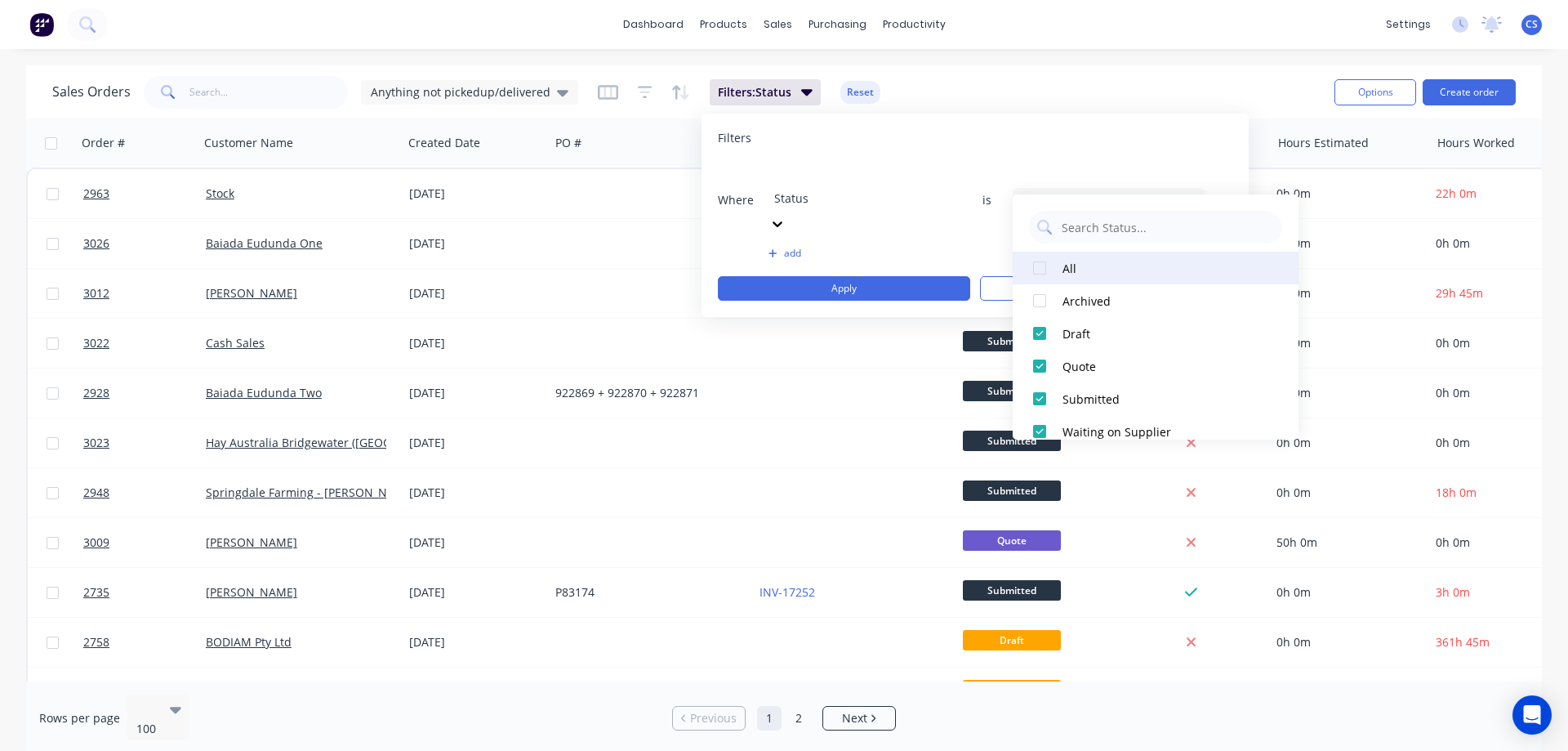
click at [1043, 270] on div at bounding box center [1039, 268] width 33 height 33
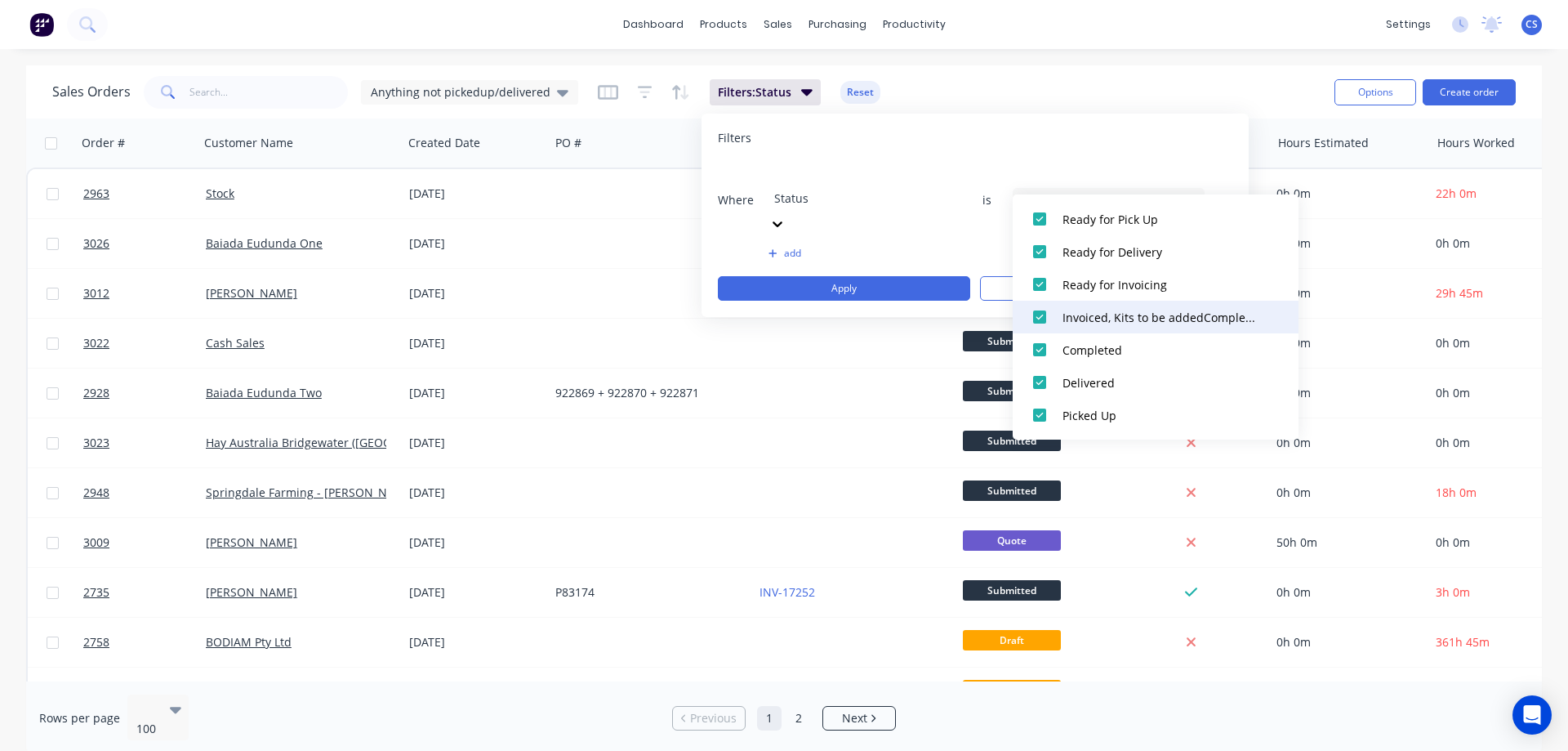
click at [1040, 322] on div at bounding box center [1039, 317] width 33 height 33
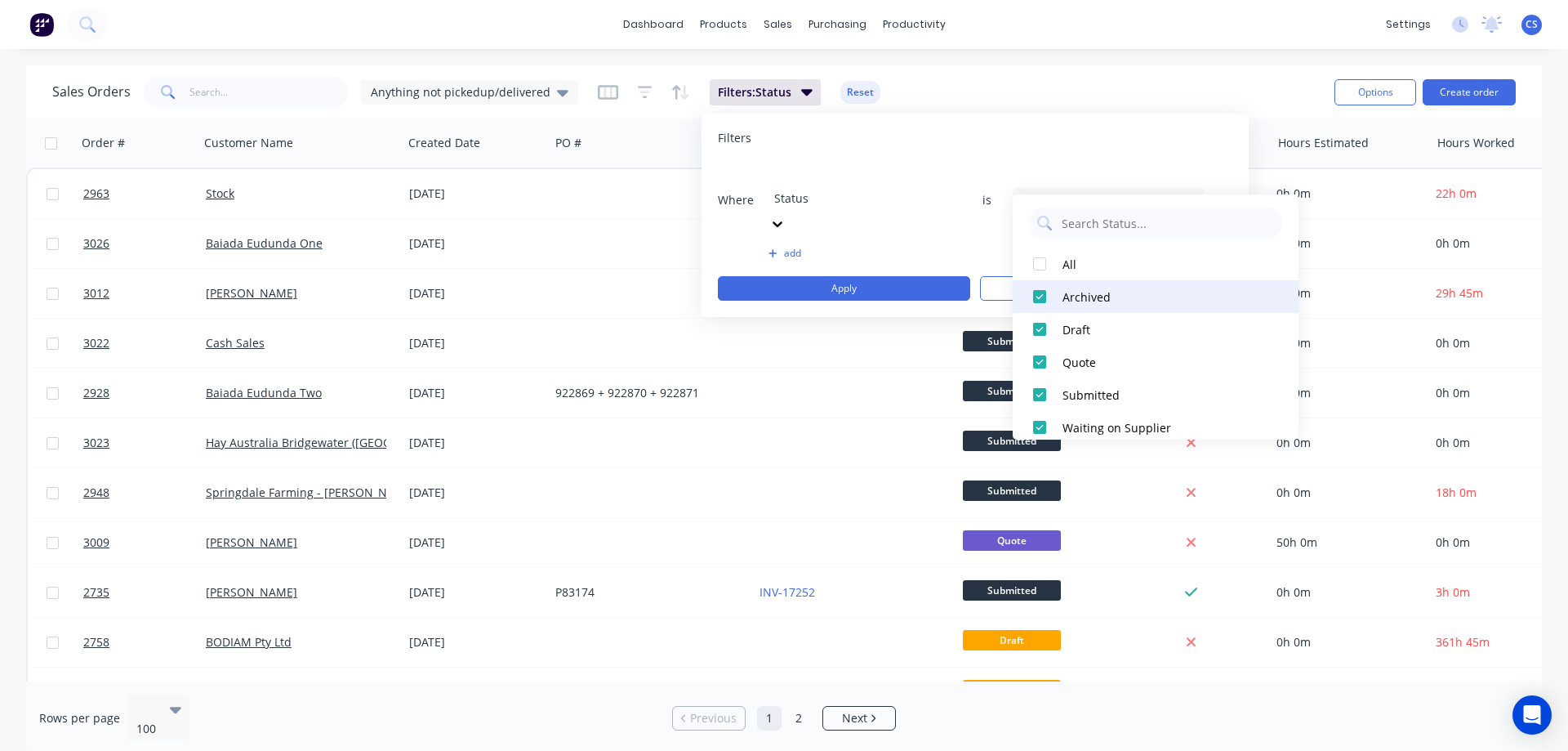
scroll to position [0, 0]
click at [1035, 275] on div at bounding box center [1039, 268] width 33 height 33
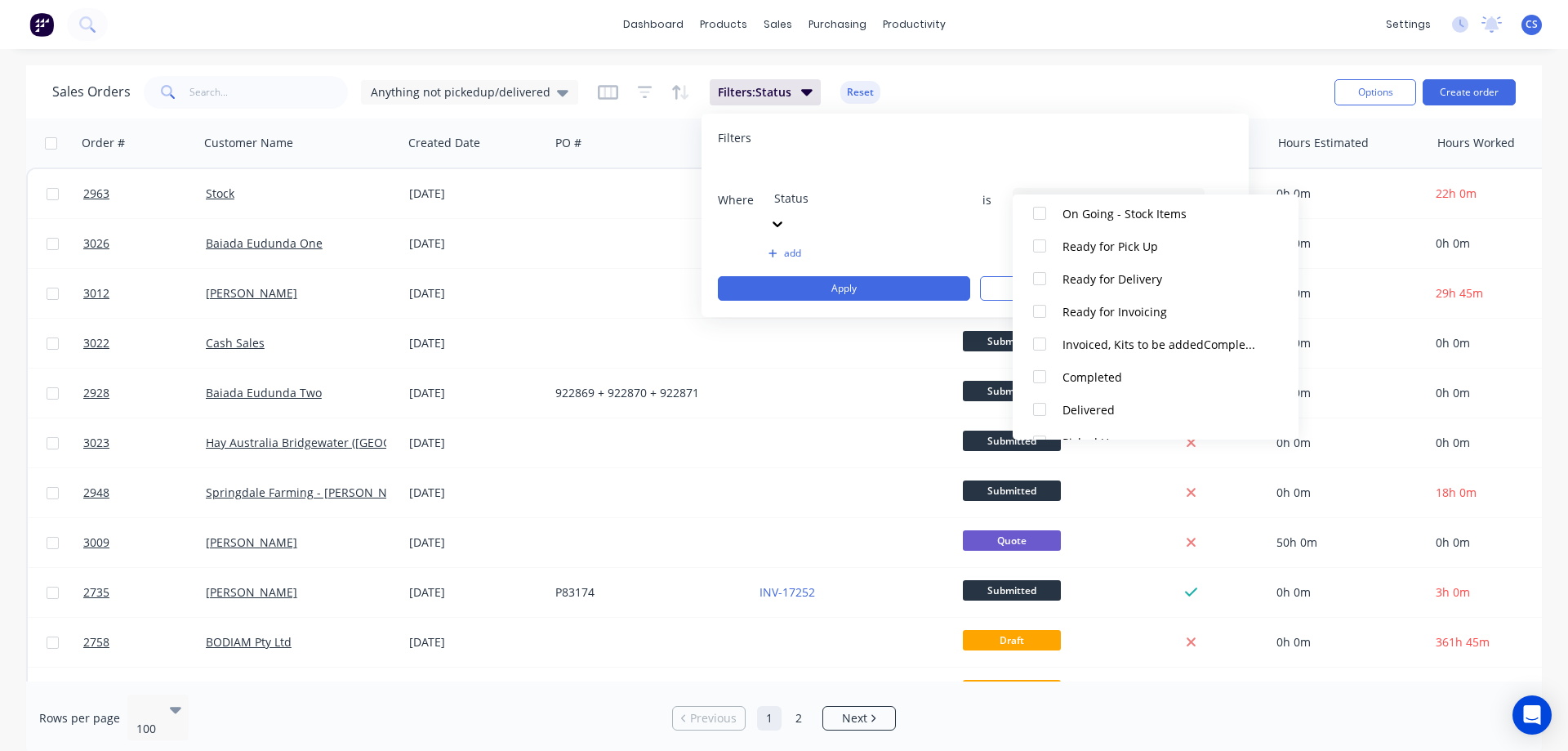
scroll to position [343, 0]
click at [1033, 314] on div at bounding box center [1039, 317] width 33 height 33
click at [868, 276] on button "Apply" at bounding box center [844, 288] width 253 height 25
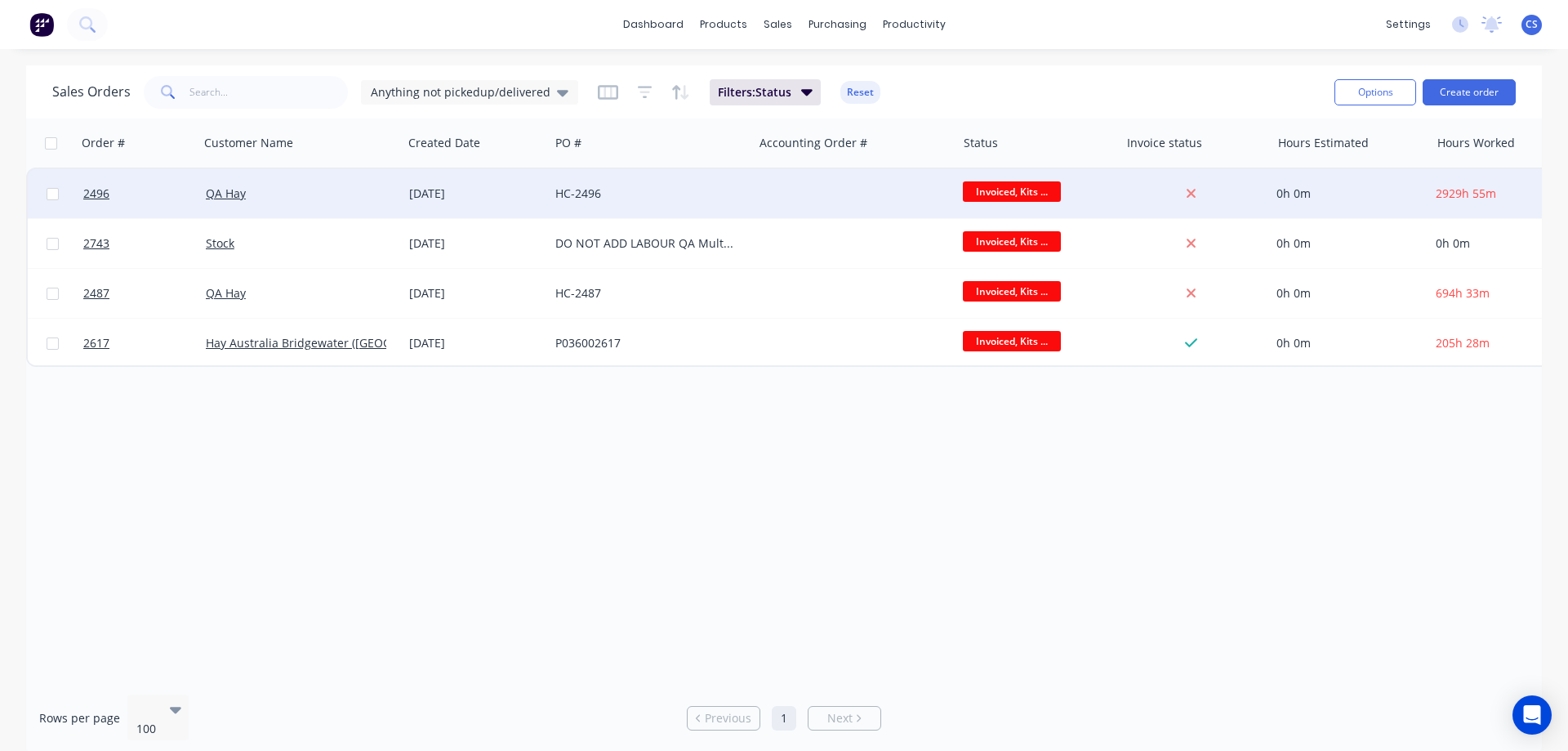
click at [846, 204] on div at bounding box center [854, 193] width 203 height 49
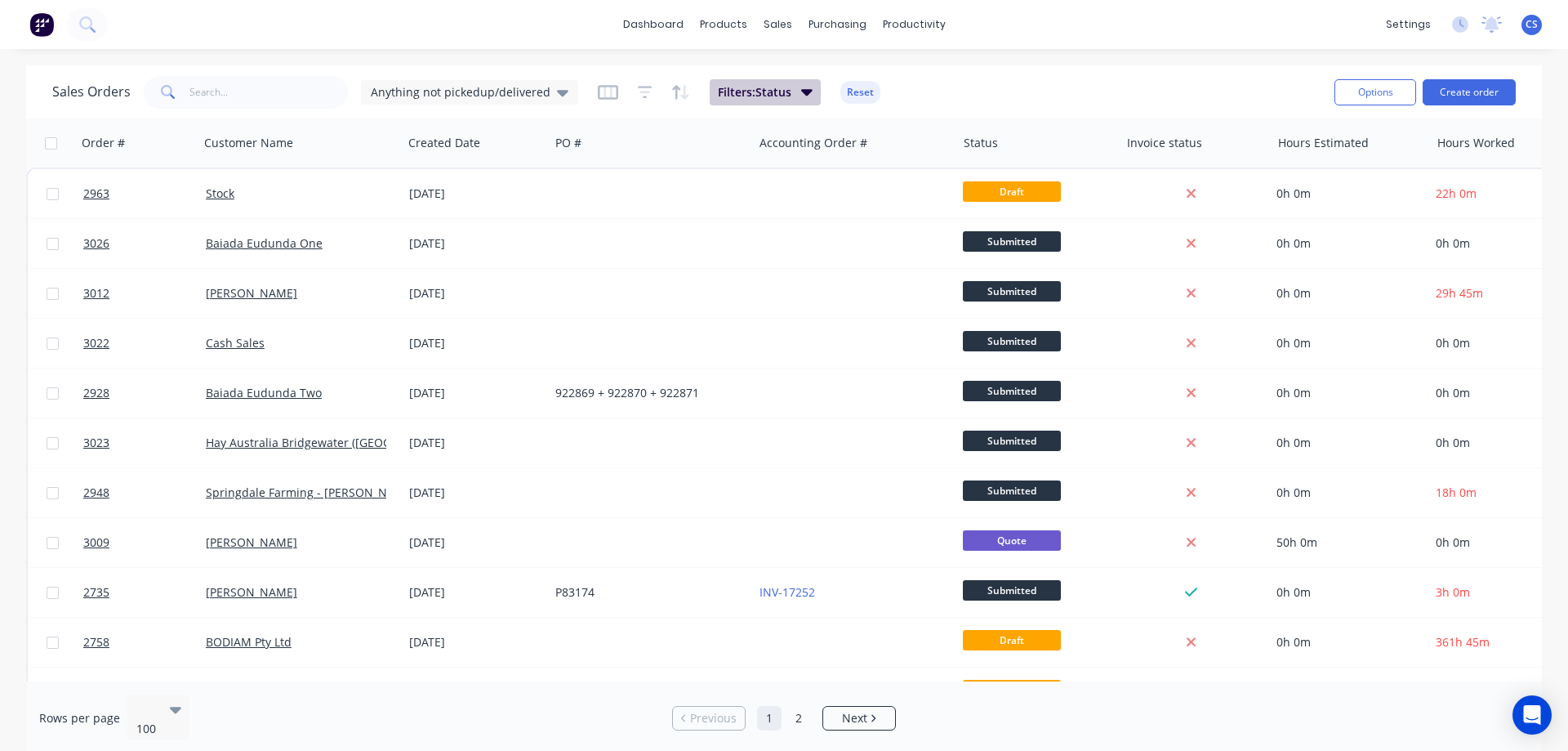
click at [746, 95] on span "Filters: Status" at bounding box center [754, 92] width 74 height 16
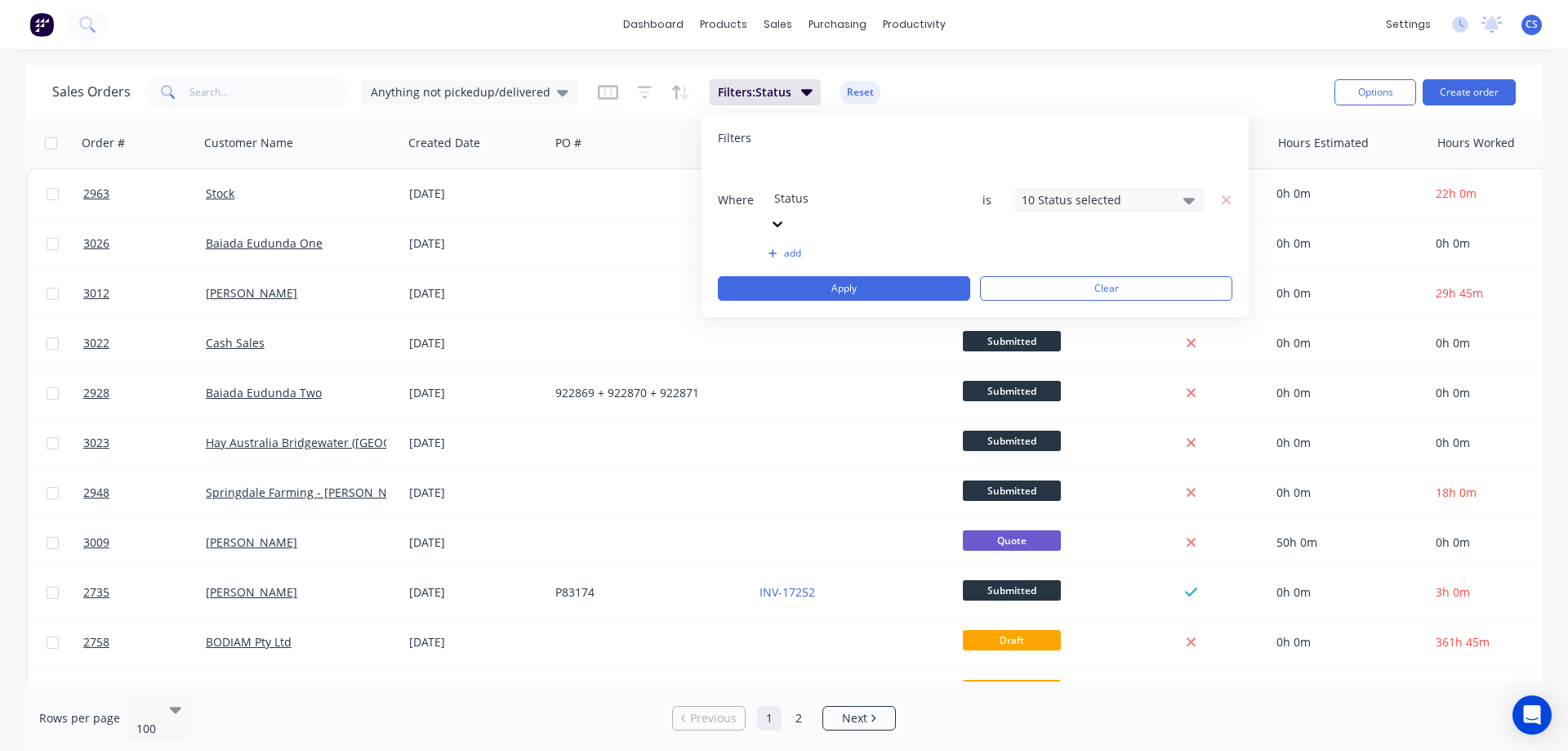
click at [1006, 169] on div "Where option Status, selected. Select is focused ,type to refine list, press Do…" at bounding box center [975, 200] width 514 height 75
click at [1058, 191] on div "10 Status selected" at bounding box center [1096, 199] width 147 height 17
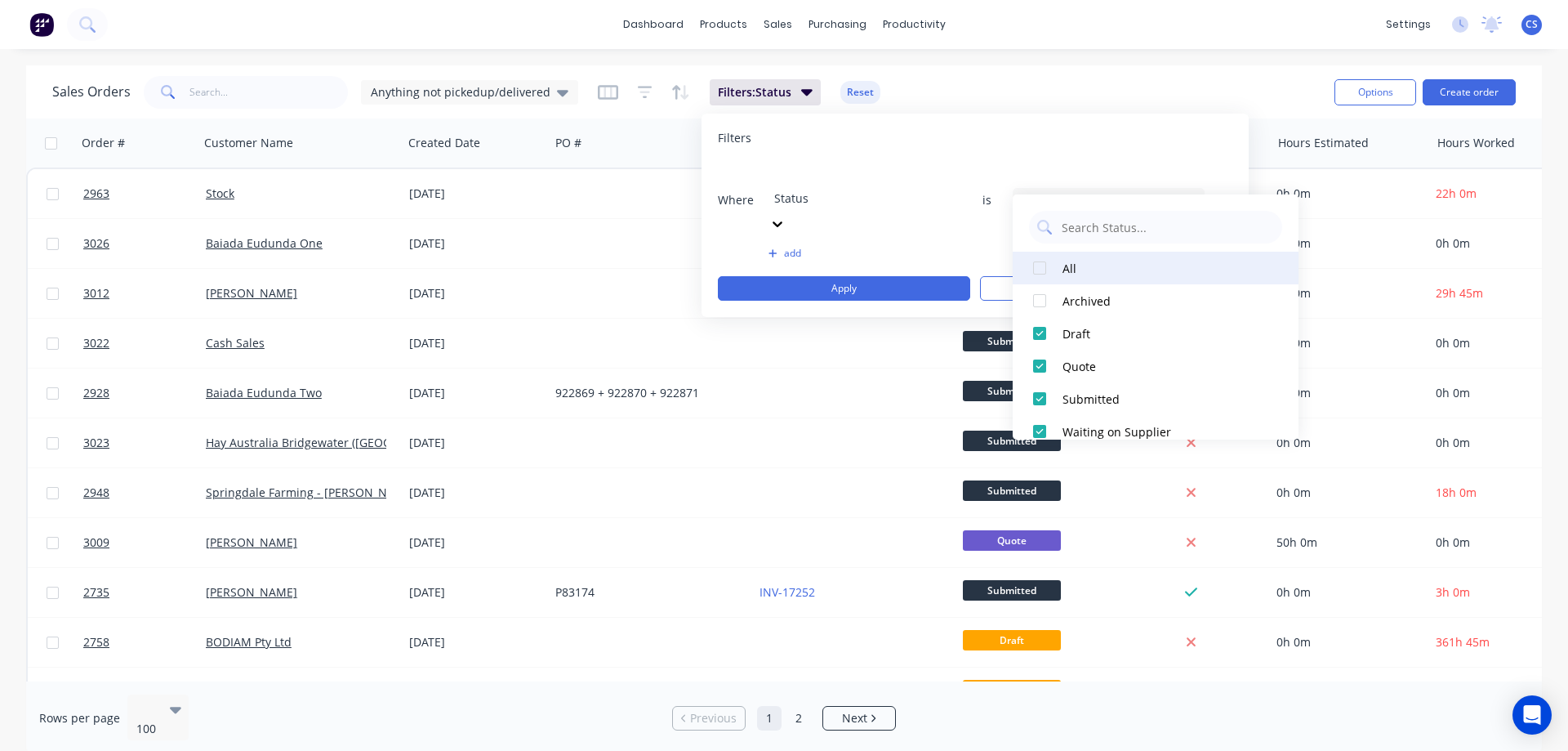
click at [1042, 258] on div at bounding box center [1039, 268] width 33 height 33
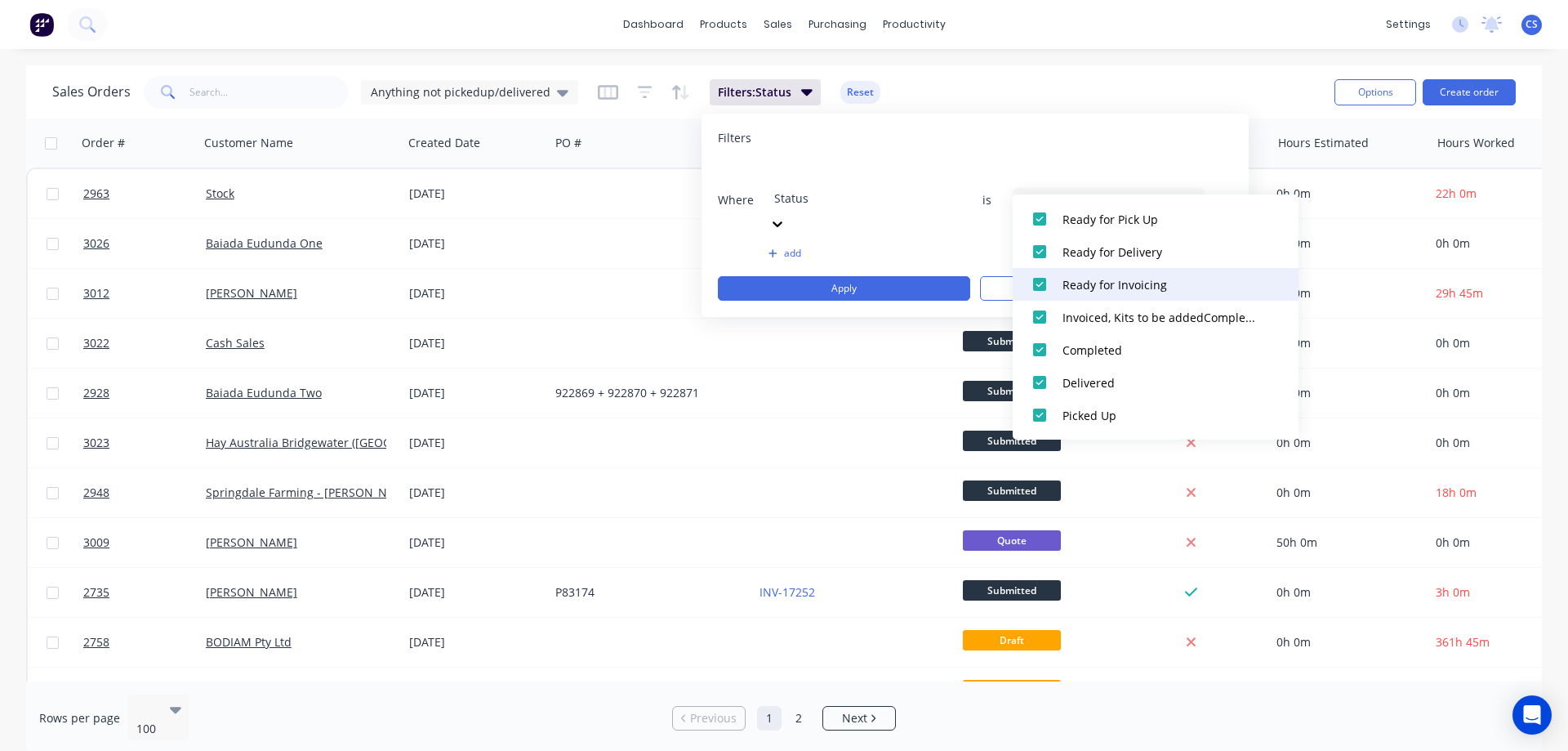
scroll to position [16, 0]
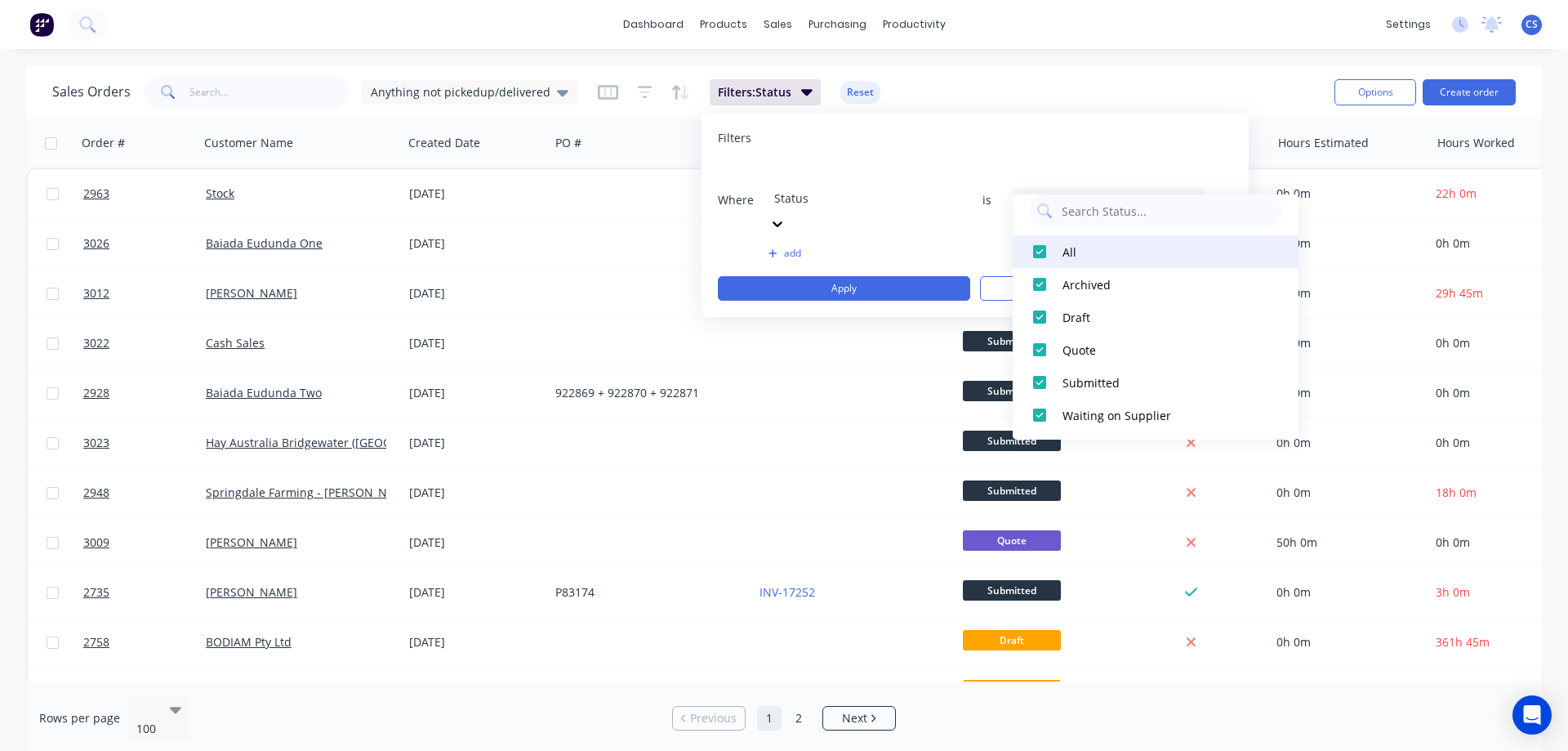
click at [1043, 259] on div at bounding box center [1039, 252] width 33 height 33
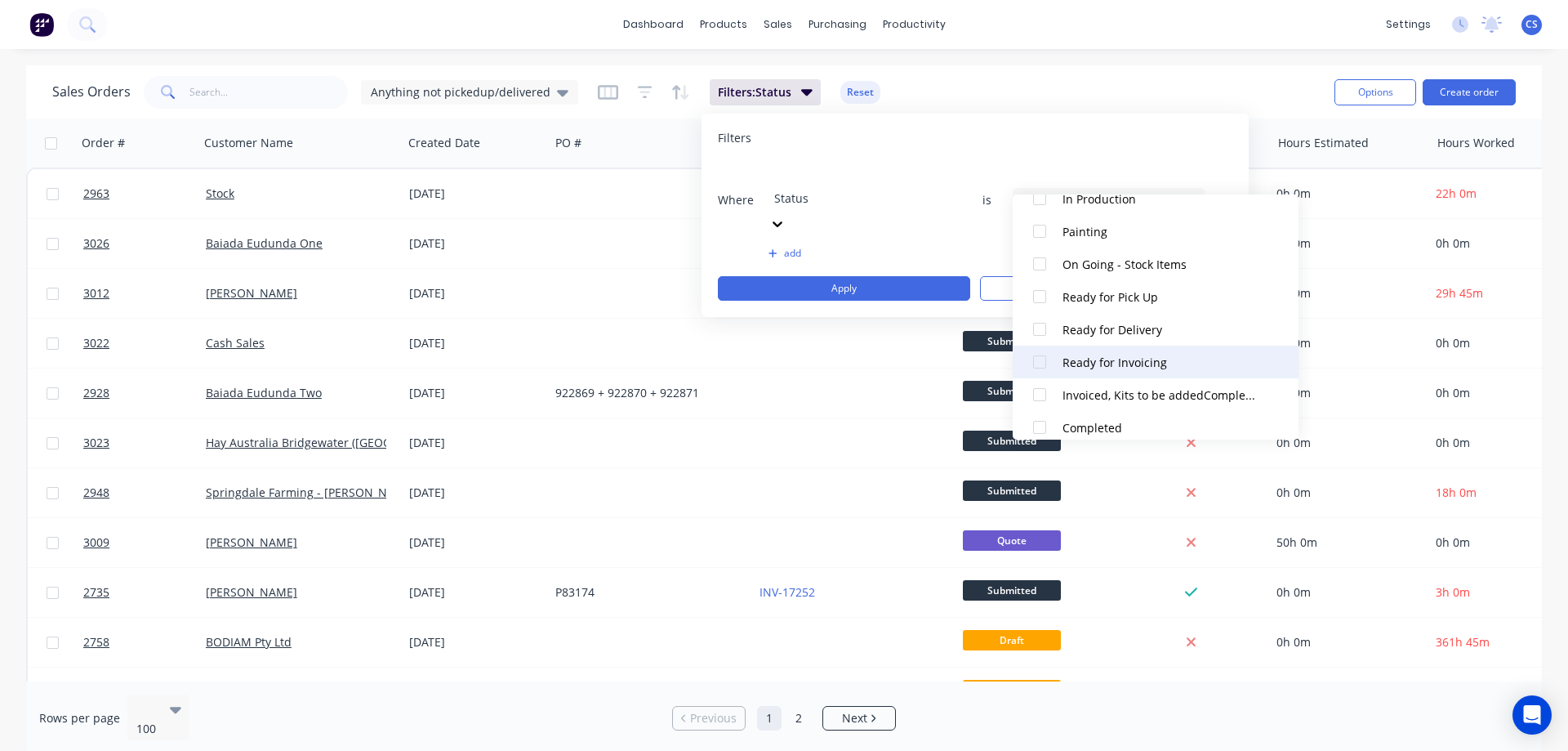
scroll to position [343, 0]
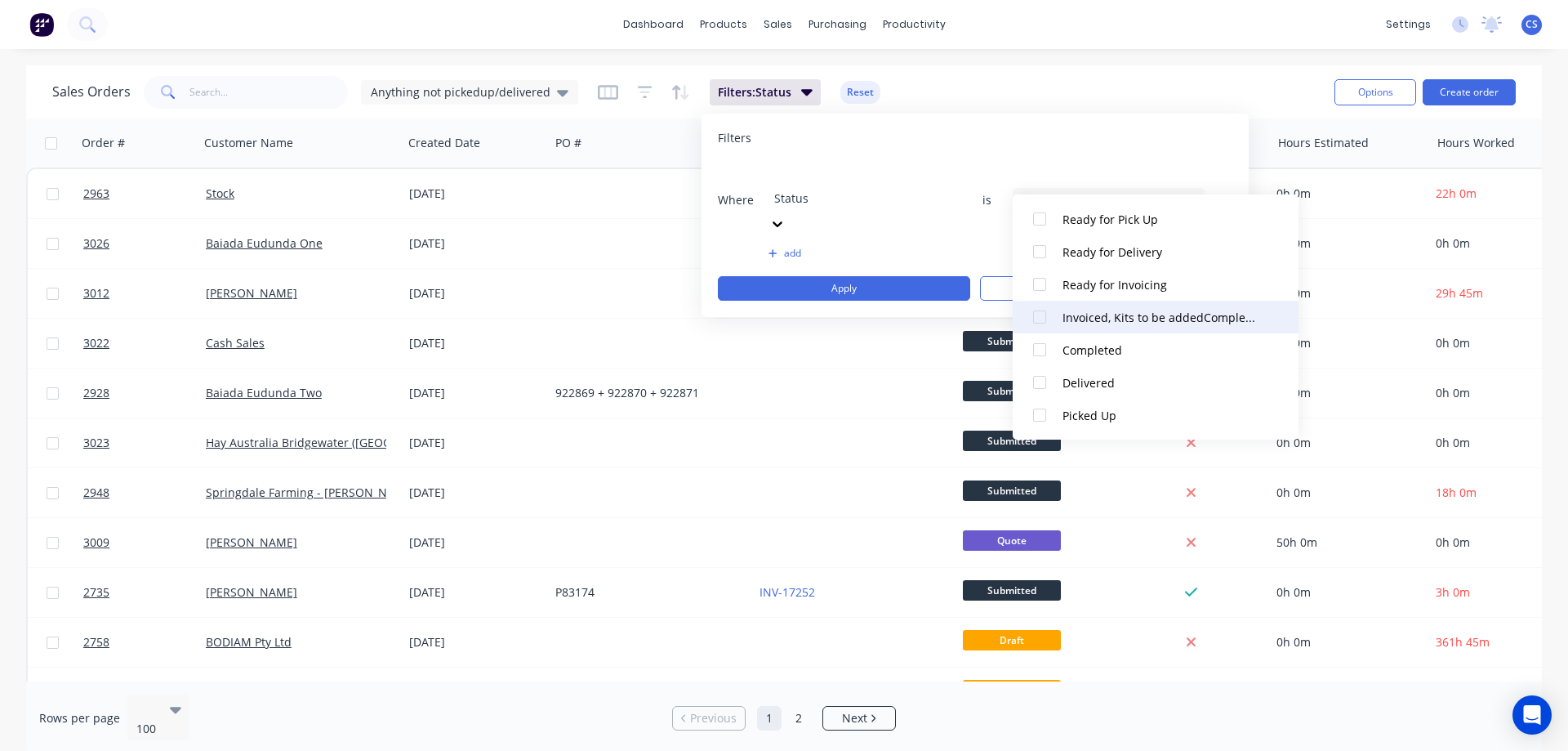
click at [1069, 320] on div "Invoiced, Kits to be addedCompleted" at bounding box center [1160, 317] width 196 height 17
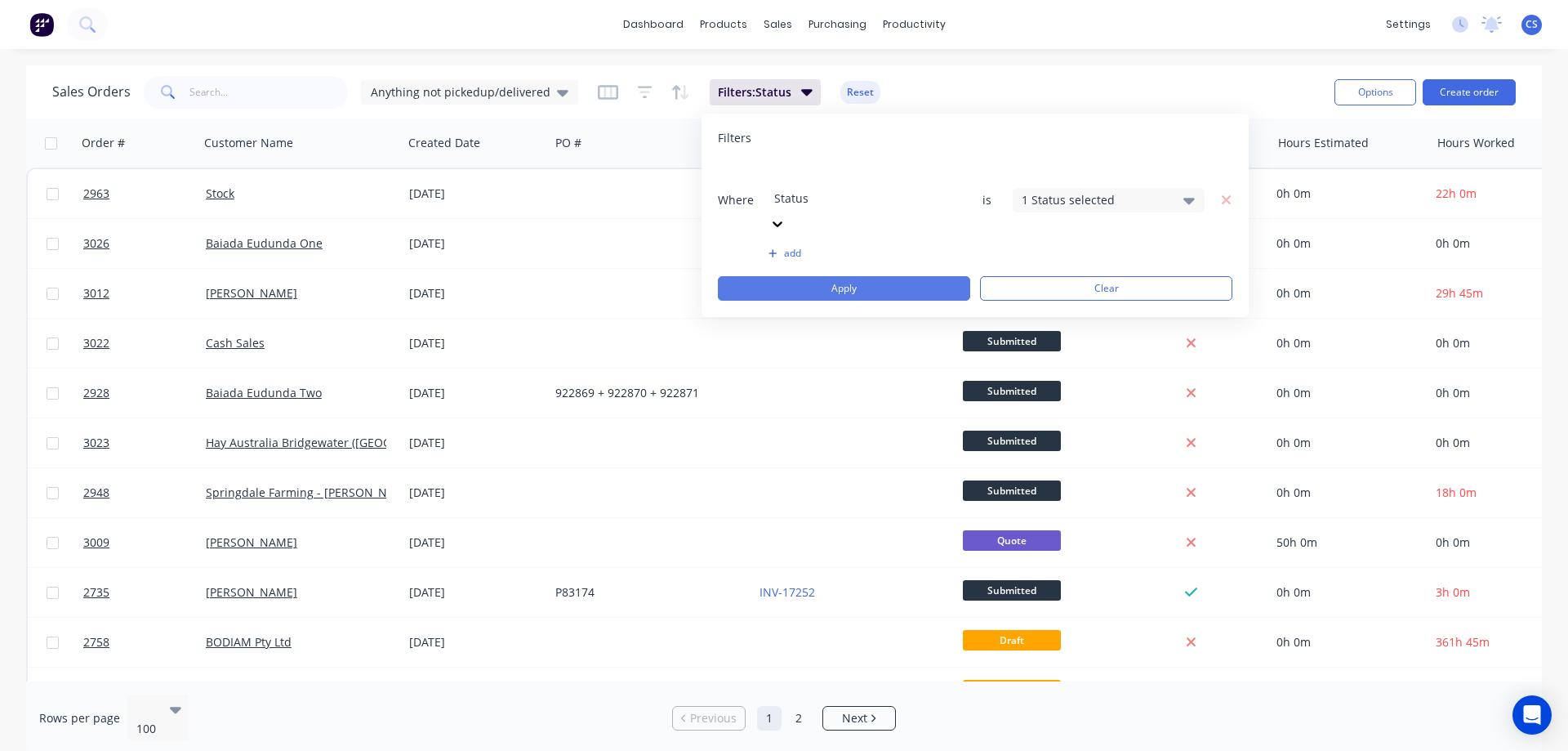
click at [911, 276] on button "Apply" at bounding box center [844, 288] width 253 height 25
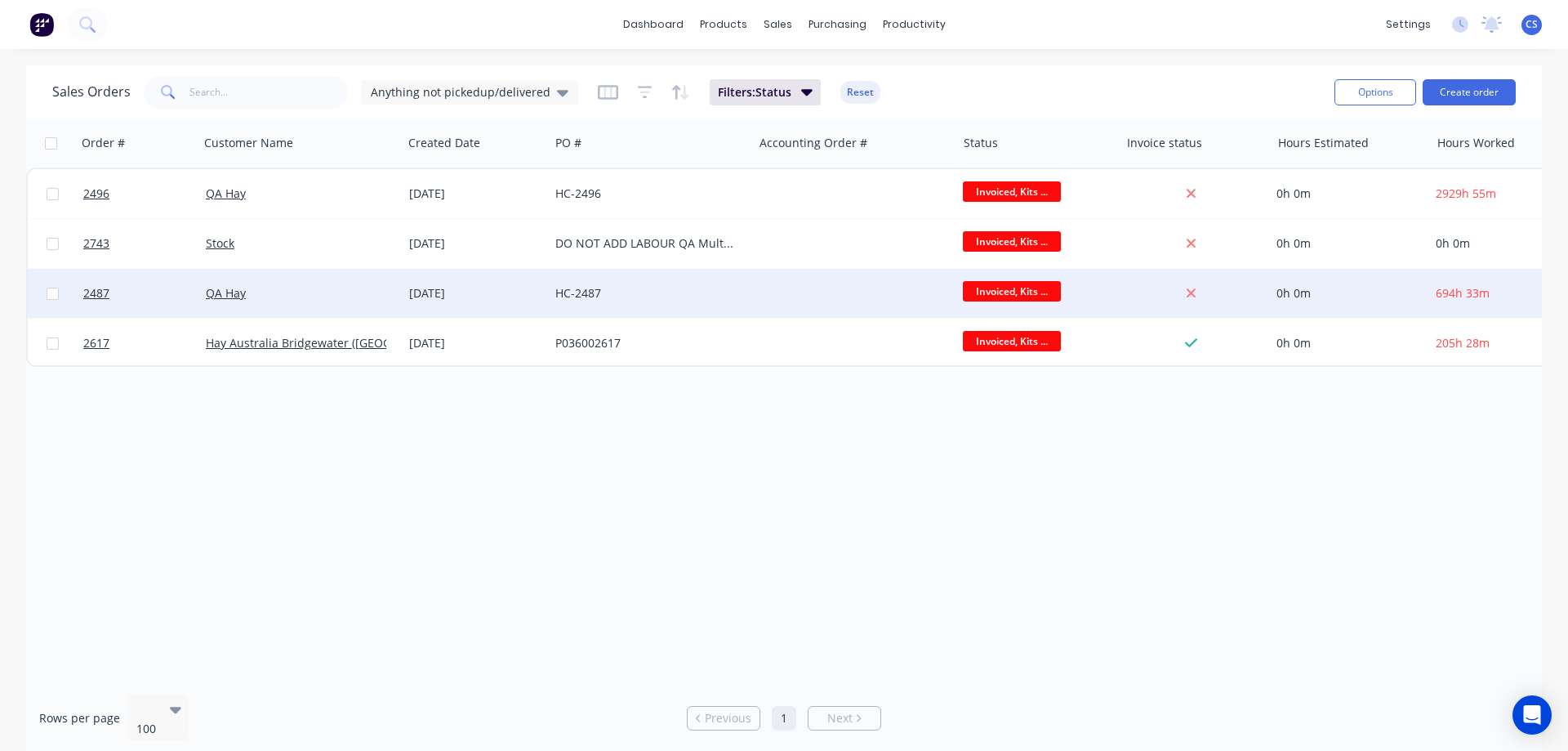
click at [704, 295] on div "HC-2487" at bounding box center [646, 292] width 181 height 16
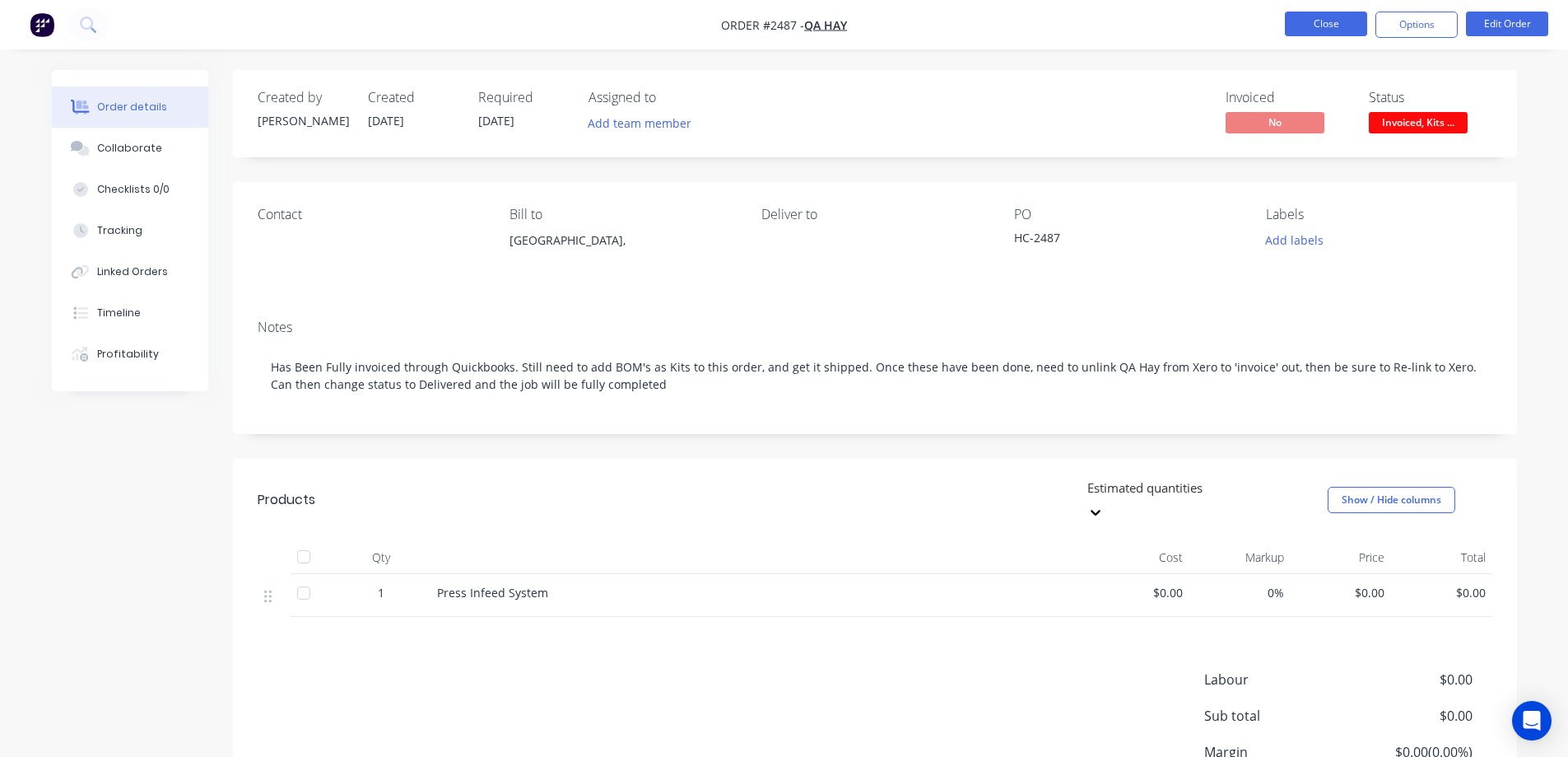
click at [1325, 30] on button "Close" at bounding box center [1325, 23] width 82 height 25
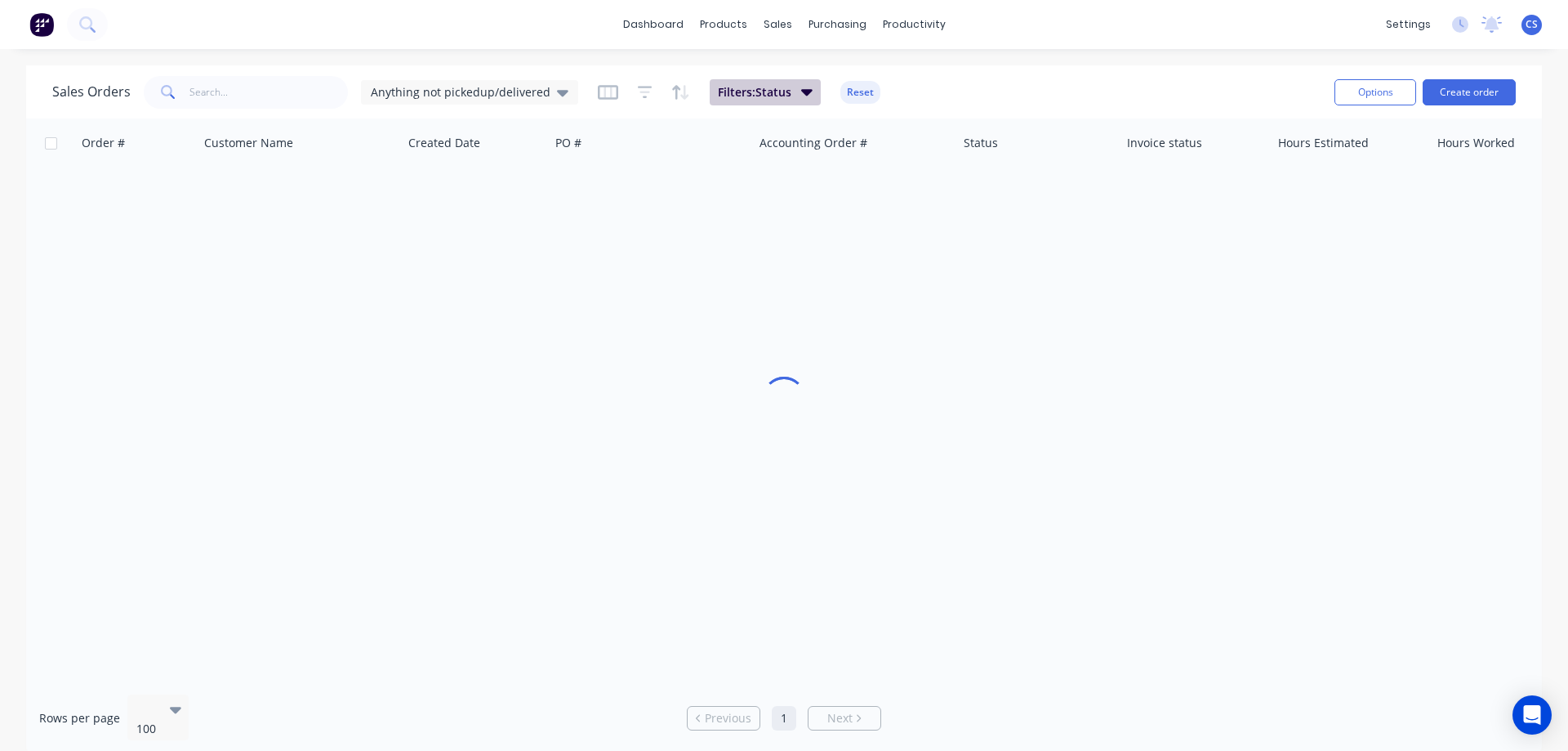
click at [792, 87] on button "Filters: Status" at bounding box center [765, 92] width 111 height 26
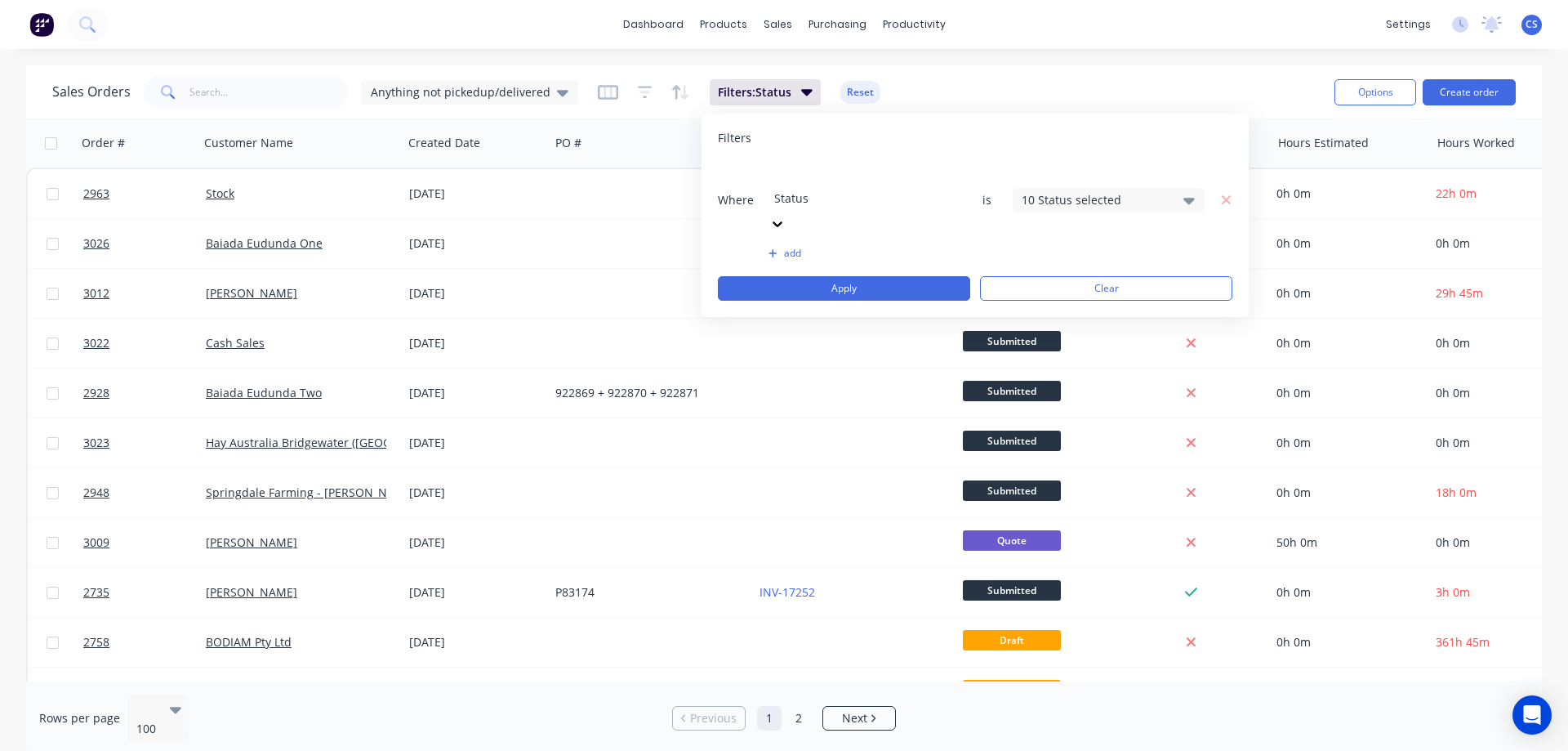
click at [1046, 191] on div "10 Status selected" at bounding box center [1096, 199] width 147 height 17
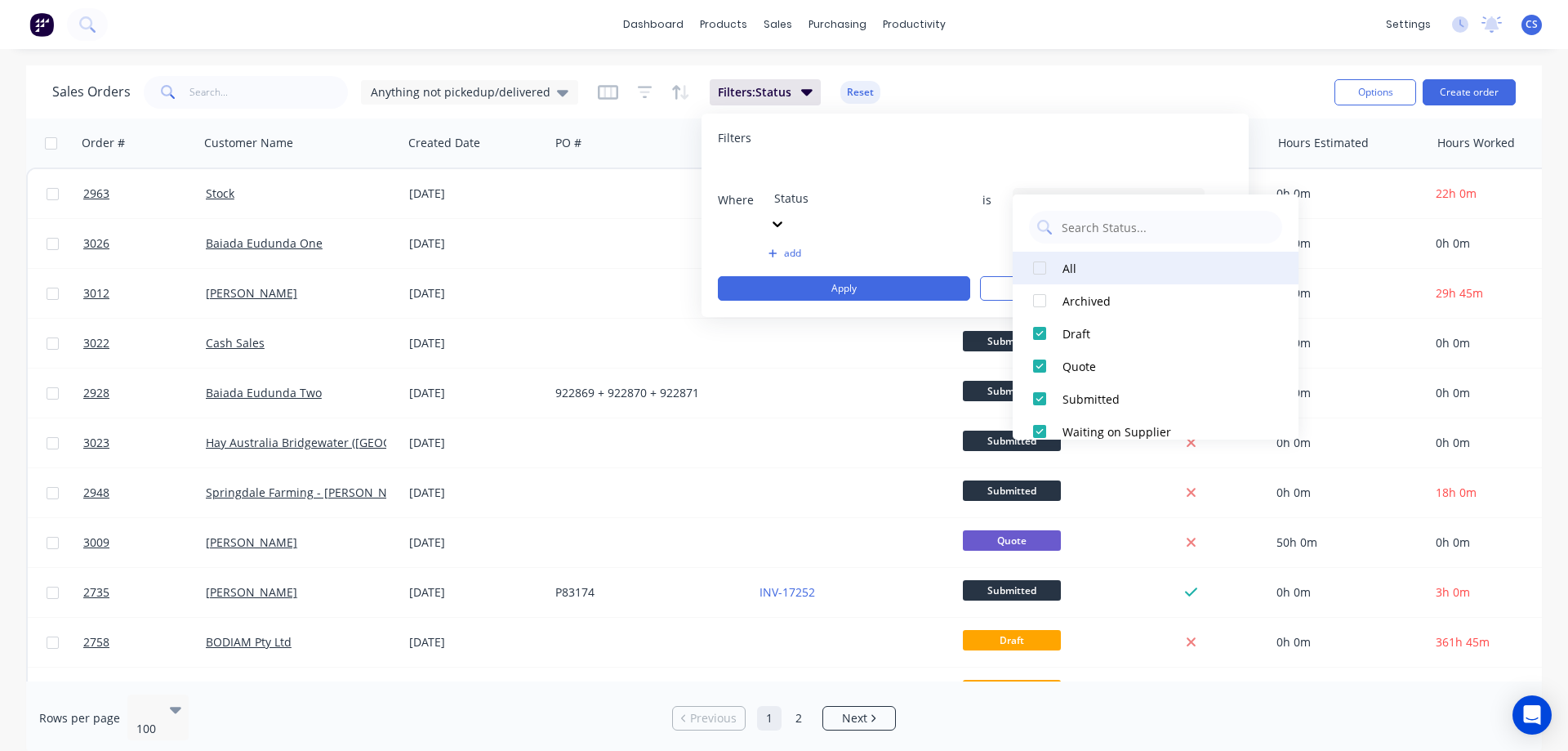
click at [1046, 262] on div at bounding box center [1039, 268] width 33 height 33
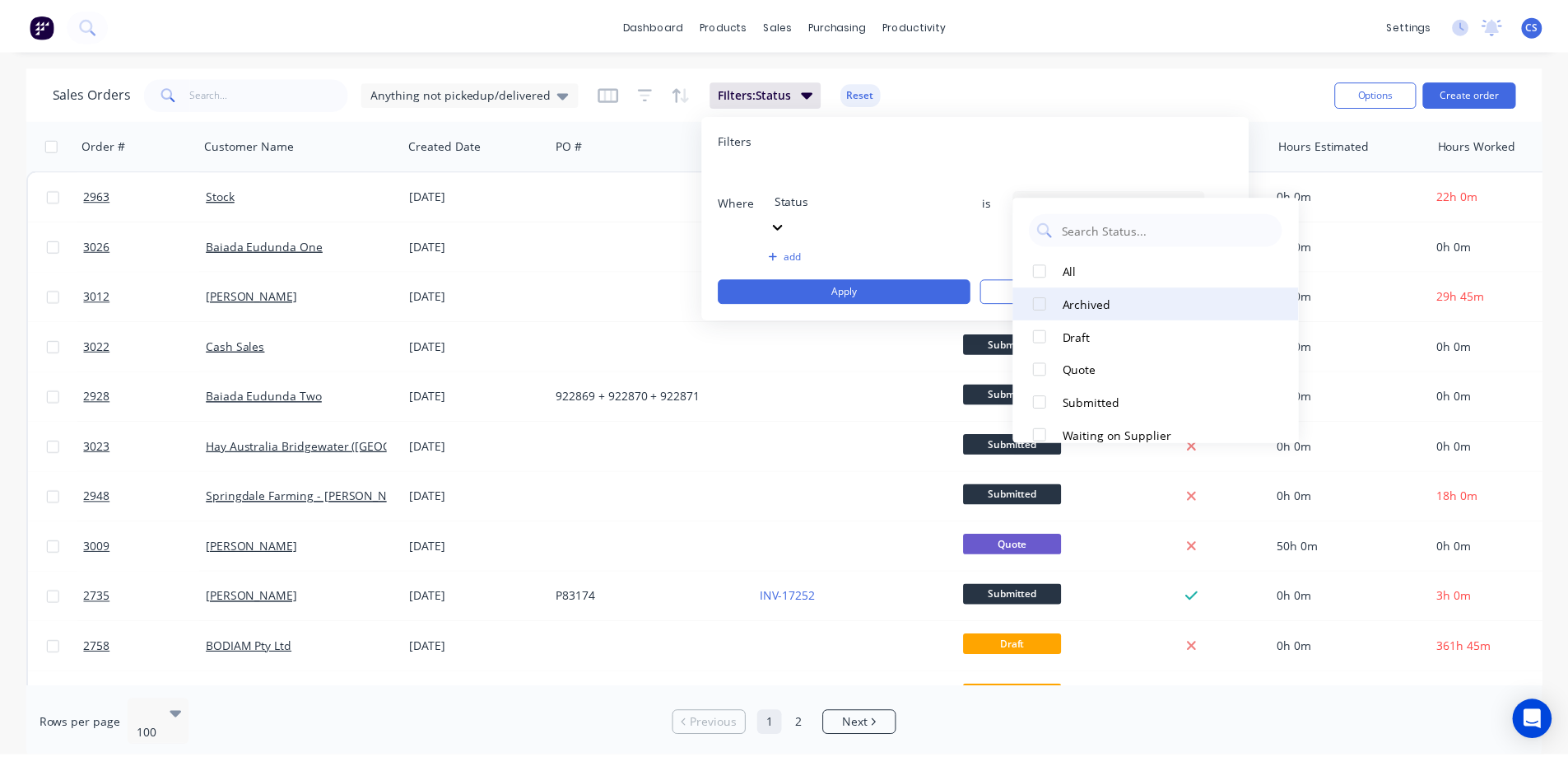
scroll to position [346, 0]
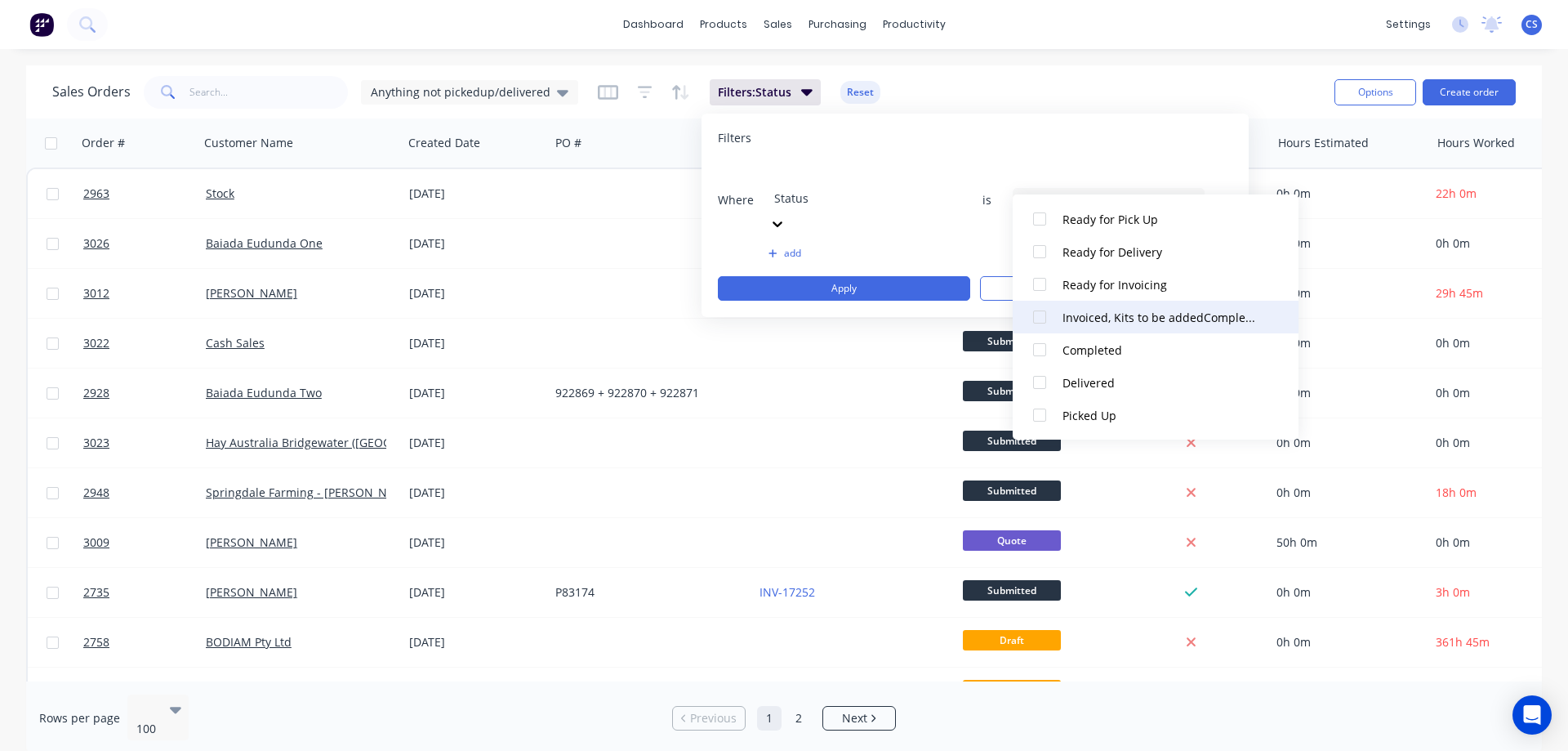
click at [1064, 320] on div "Invoiced, Kits to be addedCompleted" at bounding box center [1160, 317] width 196 height 17
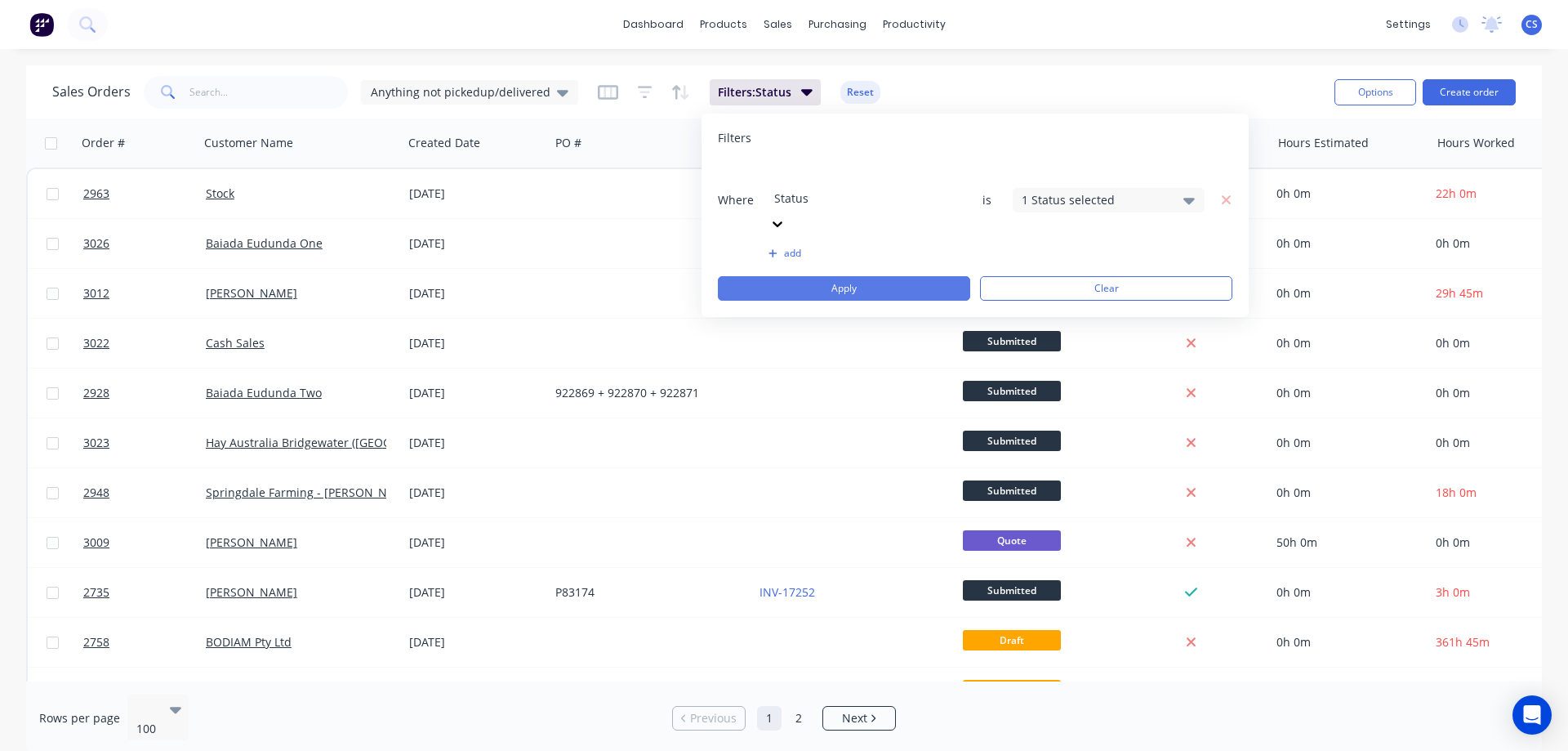
click at [889, 276] on button "Apply" at bounding box center [844, 288] width 253 height 25
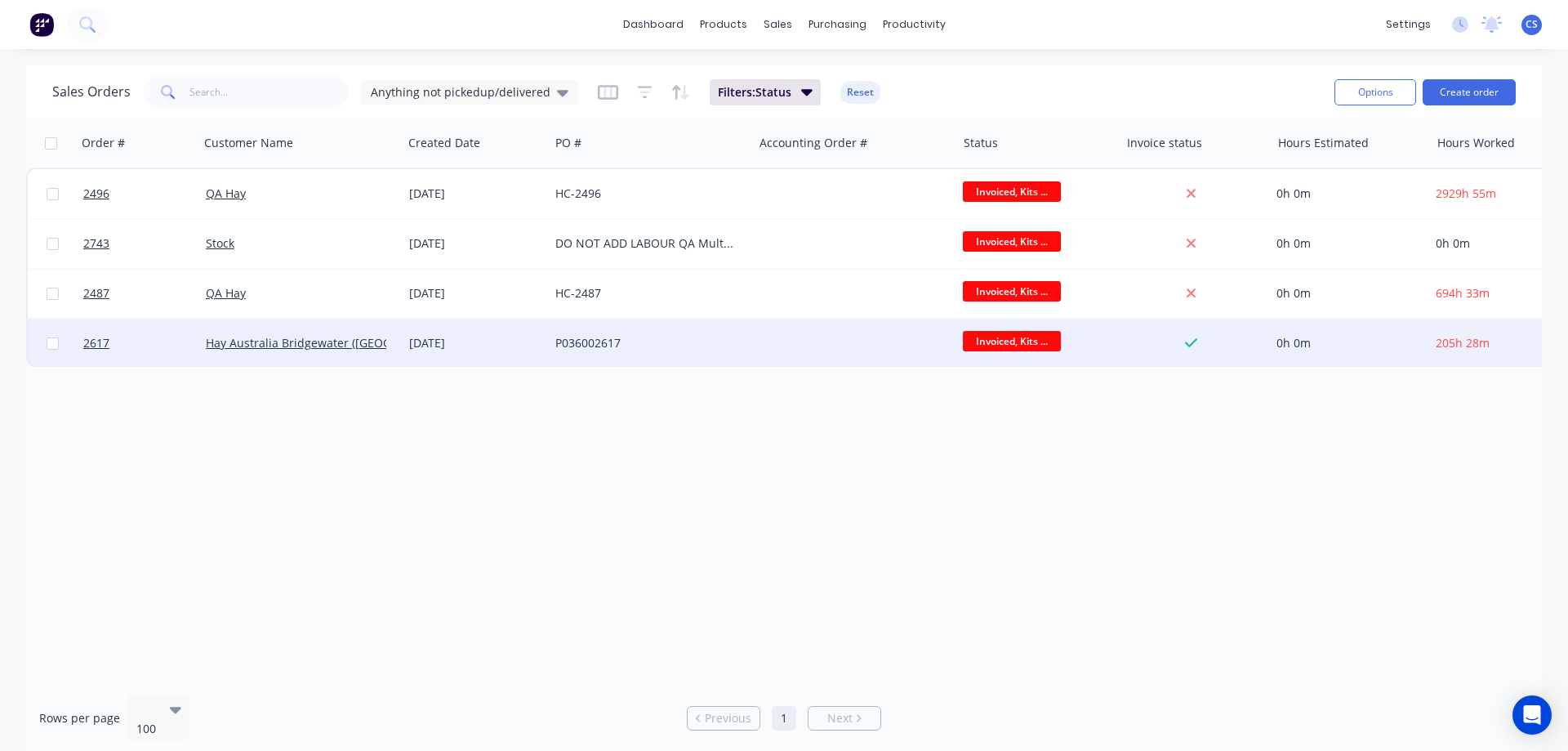
click at [842, 356] on div at bounding box center [854, 343] width 203 height 49
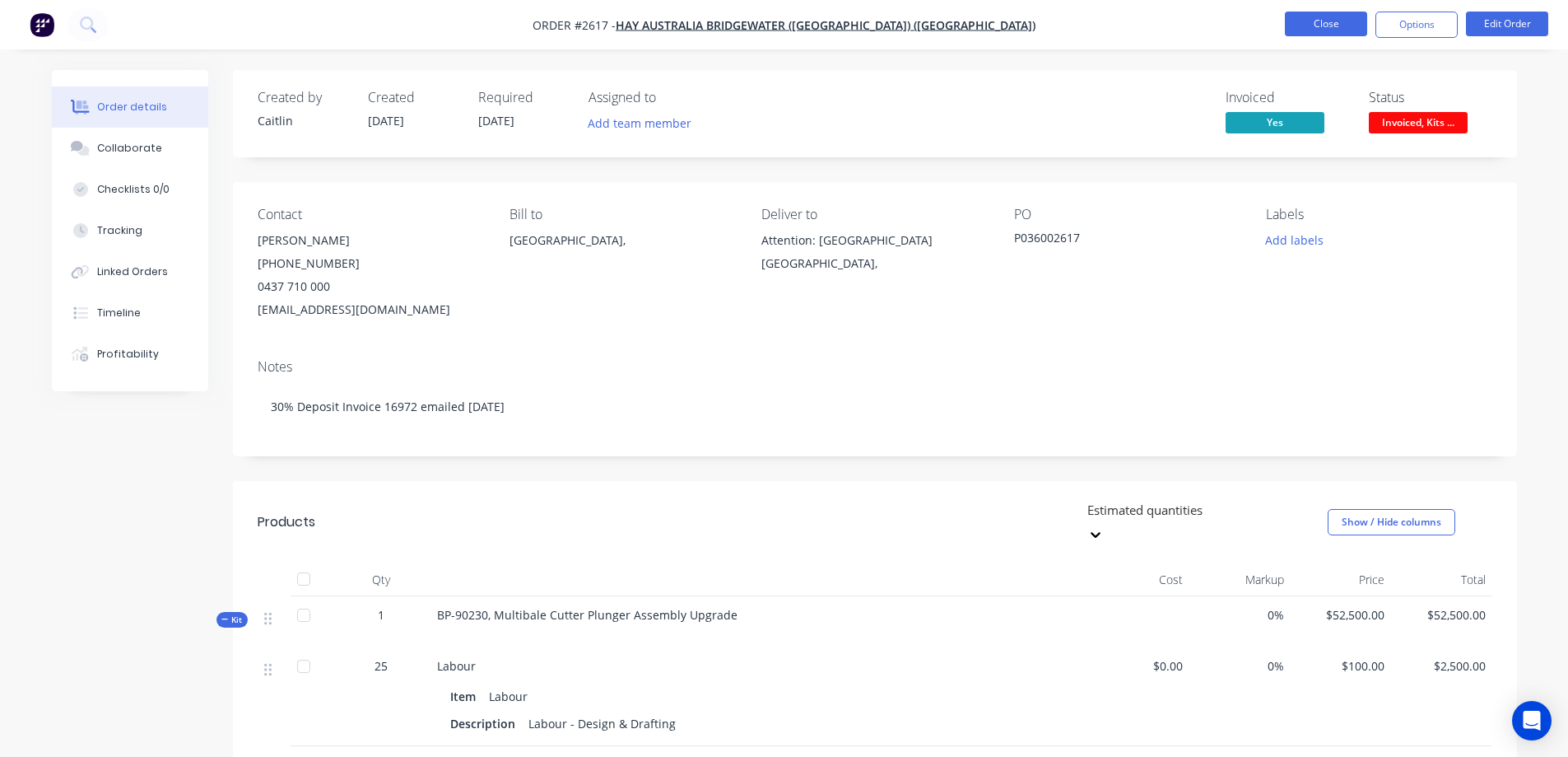
click at [1313, 17] on button "Close" at bounding box center [1325, 23] width 82 height 25
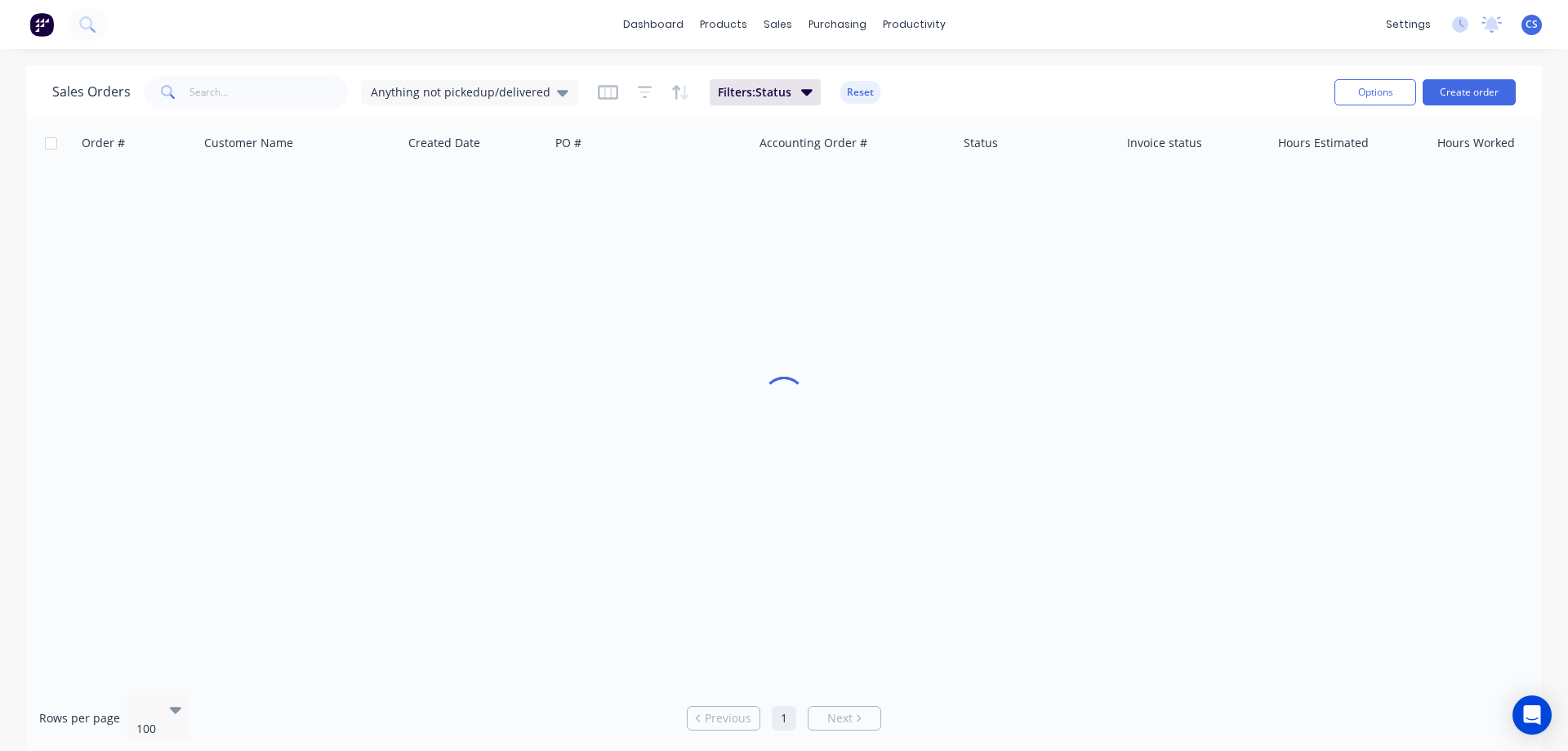
click at [47, 28] on img at bounding box center [42, 24] width 25 height 25
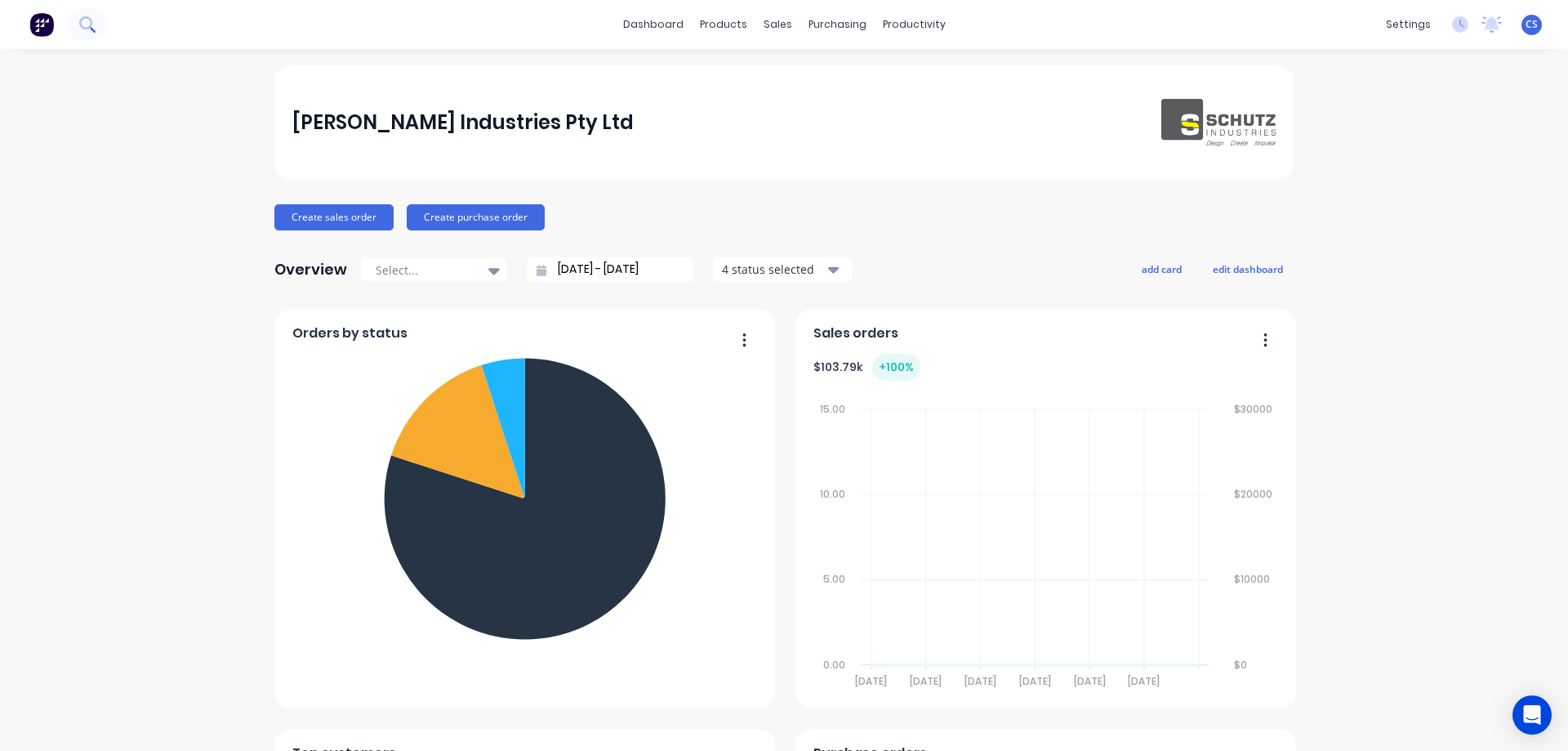
click at [90, 18] on icon at bounding box center [86, 24] width 15 height 15
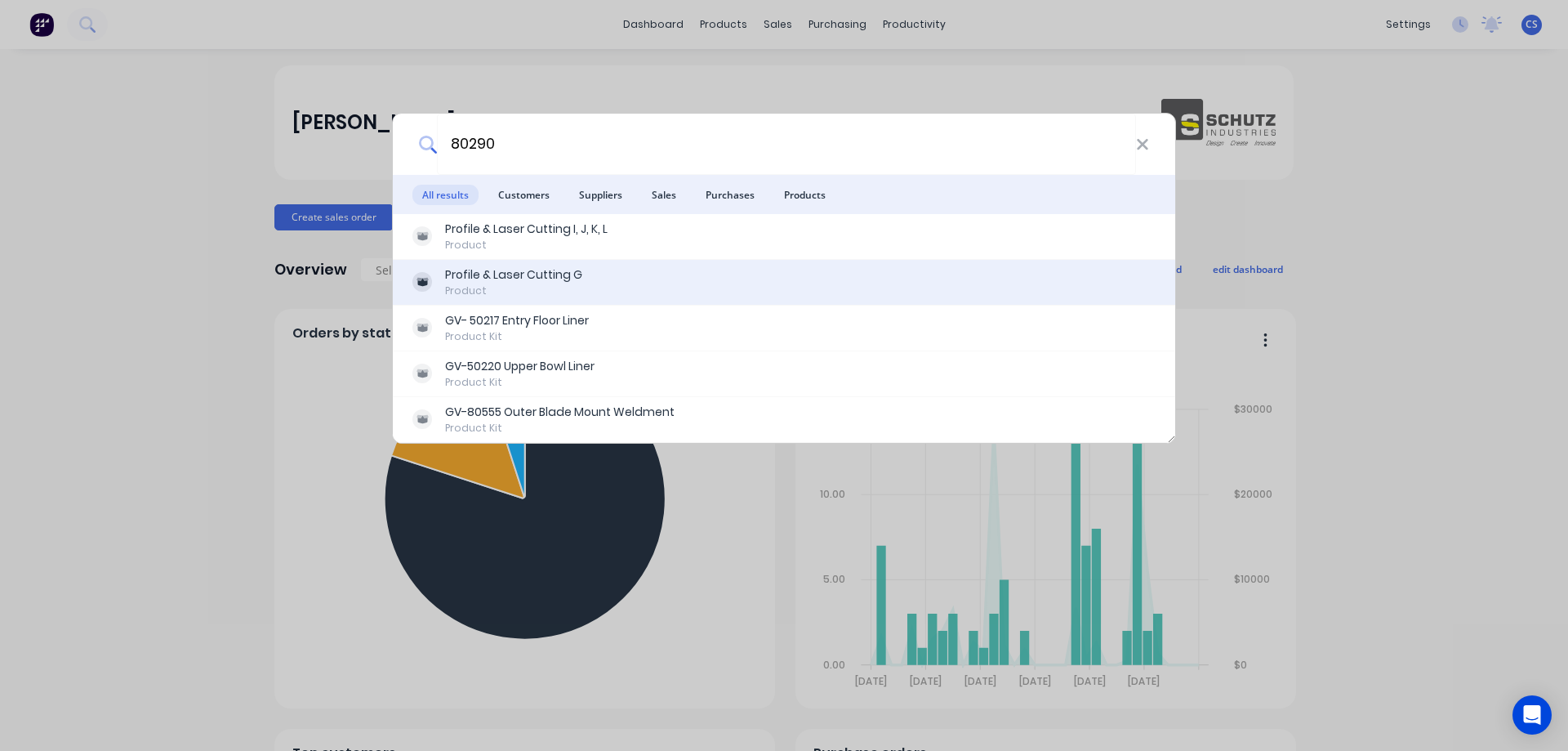
type input "80290"
click at [581, 283] on div "Profile & Laser Cutting G Product" at bounding box center [784, 282] width 743 height 32
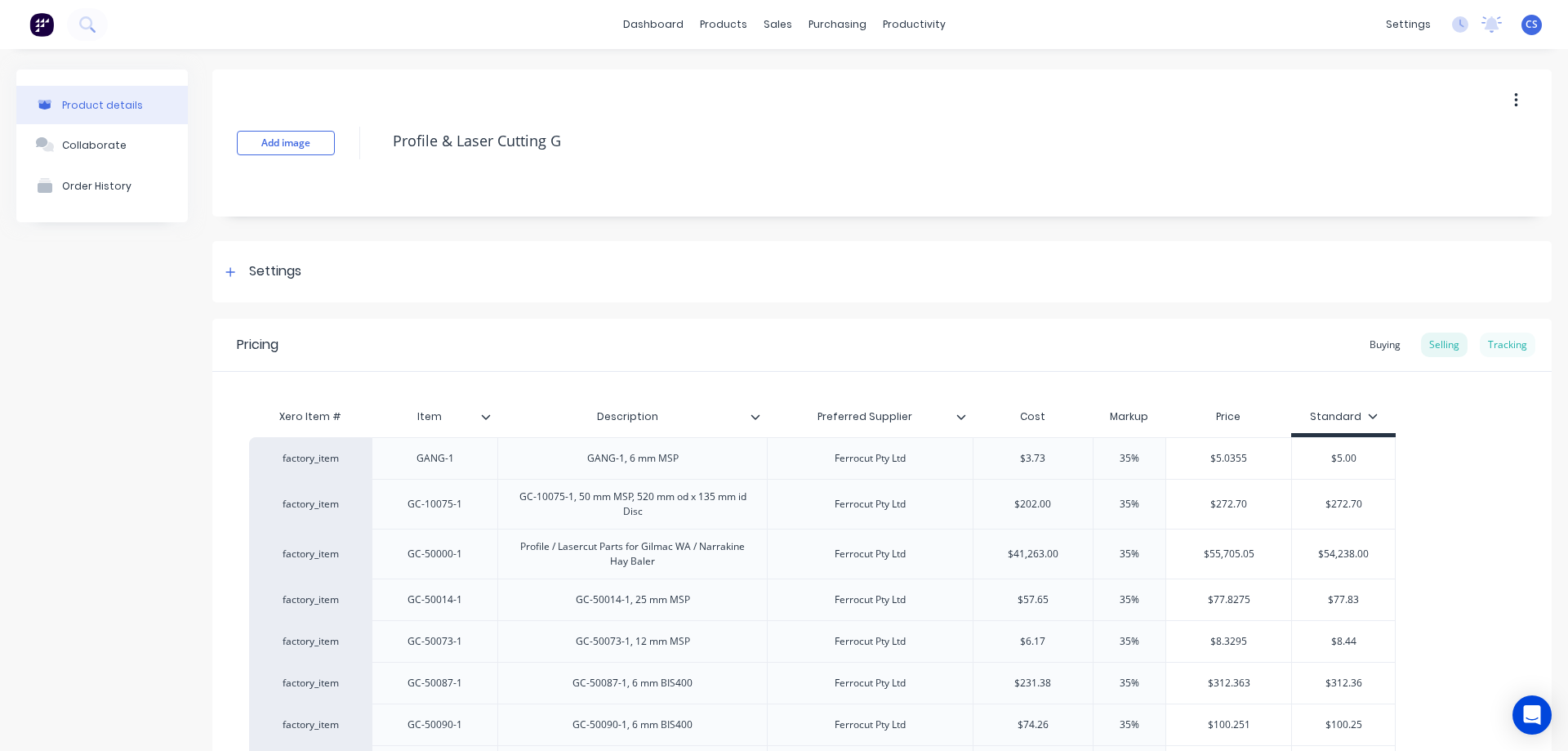
click at [1498, 343] on div "Tracking" at bounding box center [1508, 344] width 56 height 25
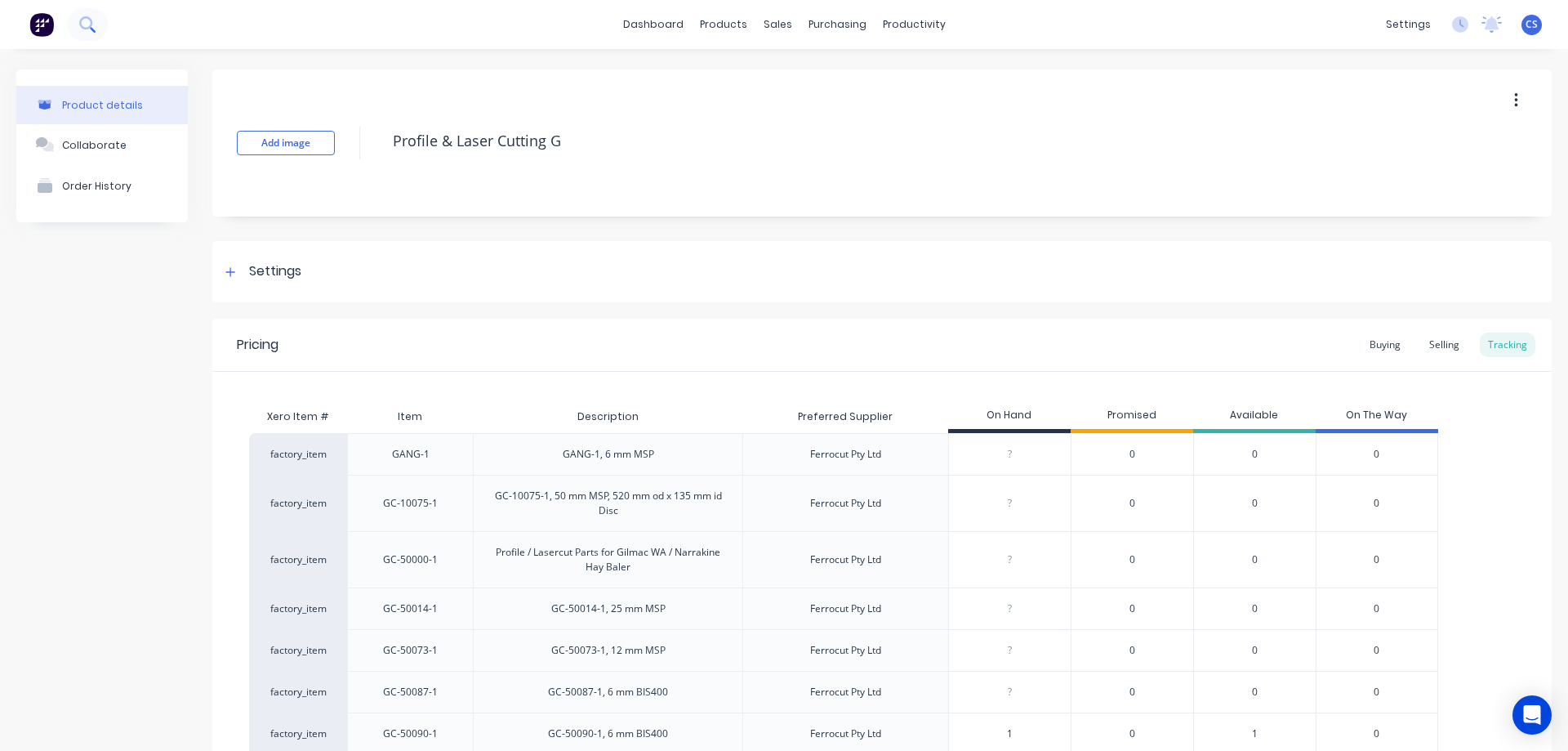
click at [81, 26] on icon at bounding box center [85, 22] width 13 height 13
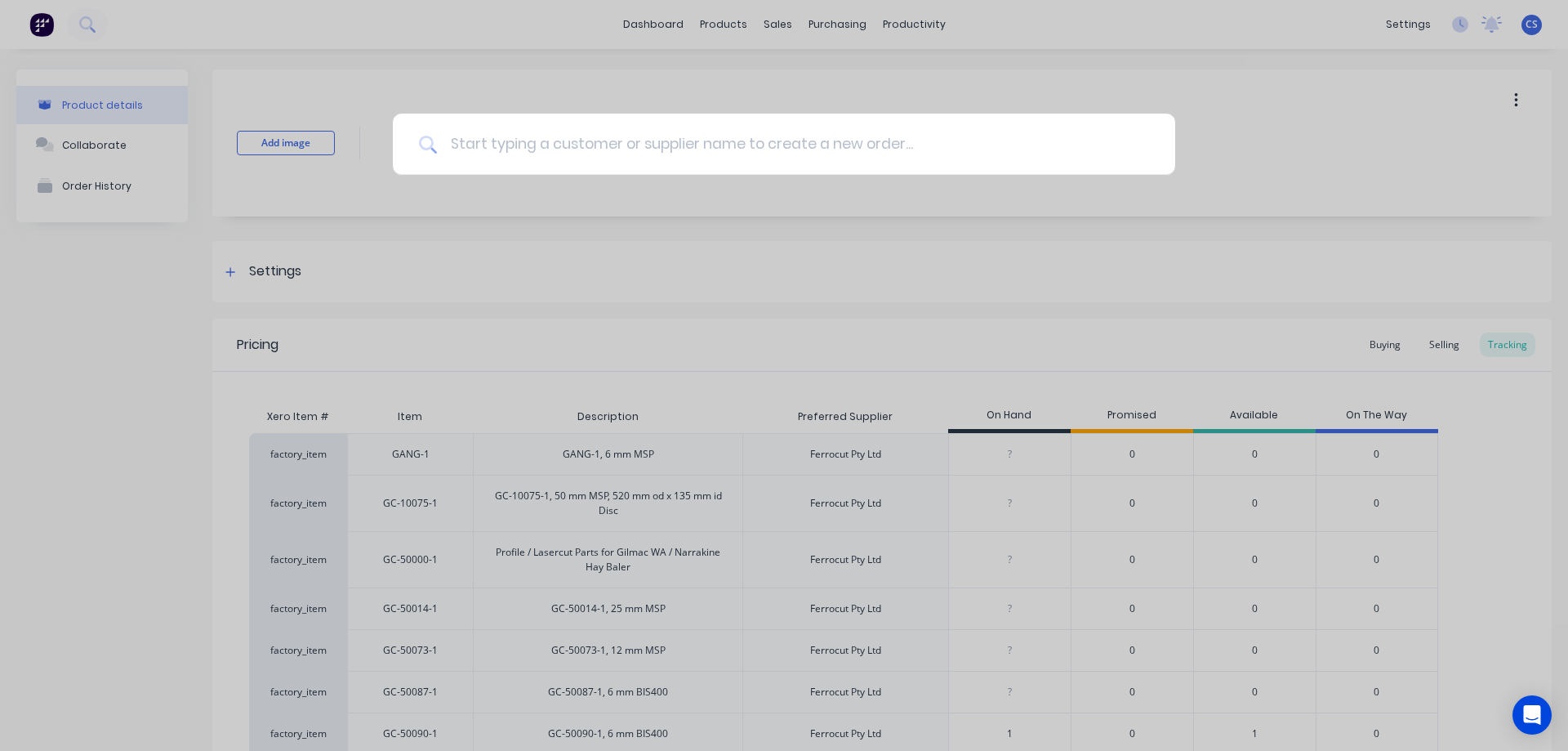
click at [568, 144] on input at bounding box center [793, 144] width 712 height 61
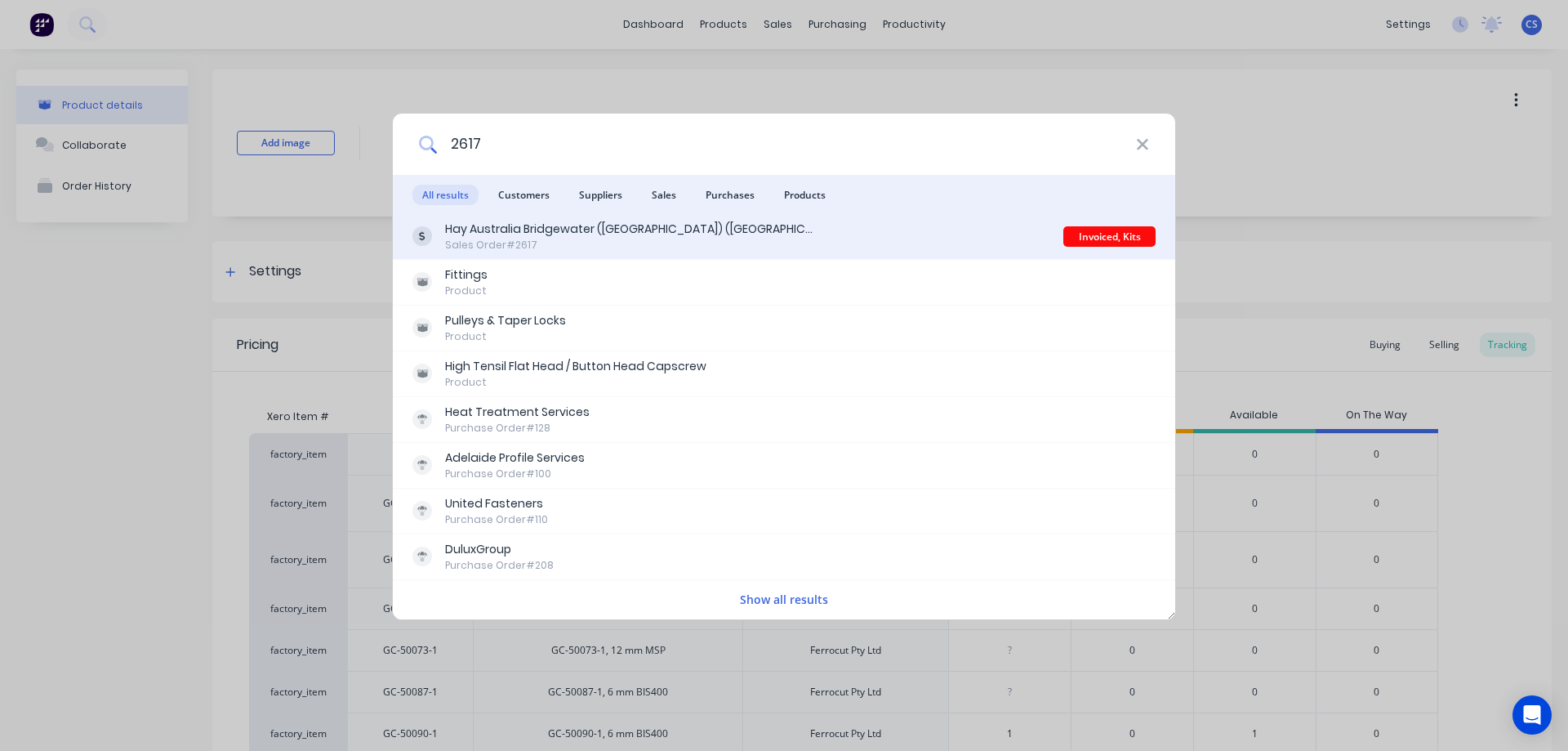
type input "2617"
click at [674, 245] on div "Sales Order #2617" at bounding box center [629, 244] width 368 height 14
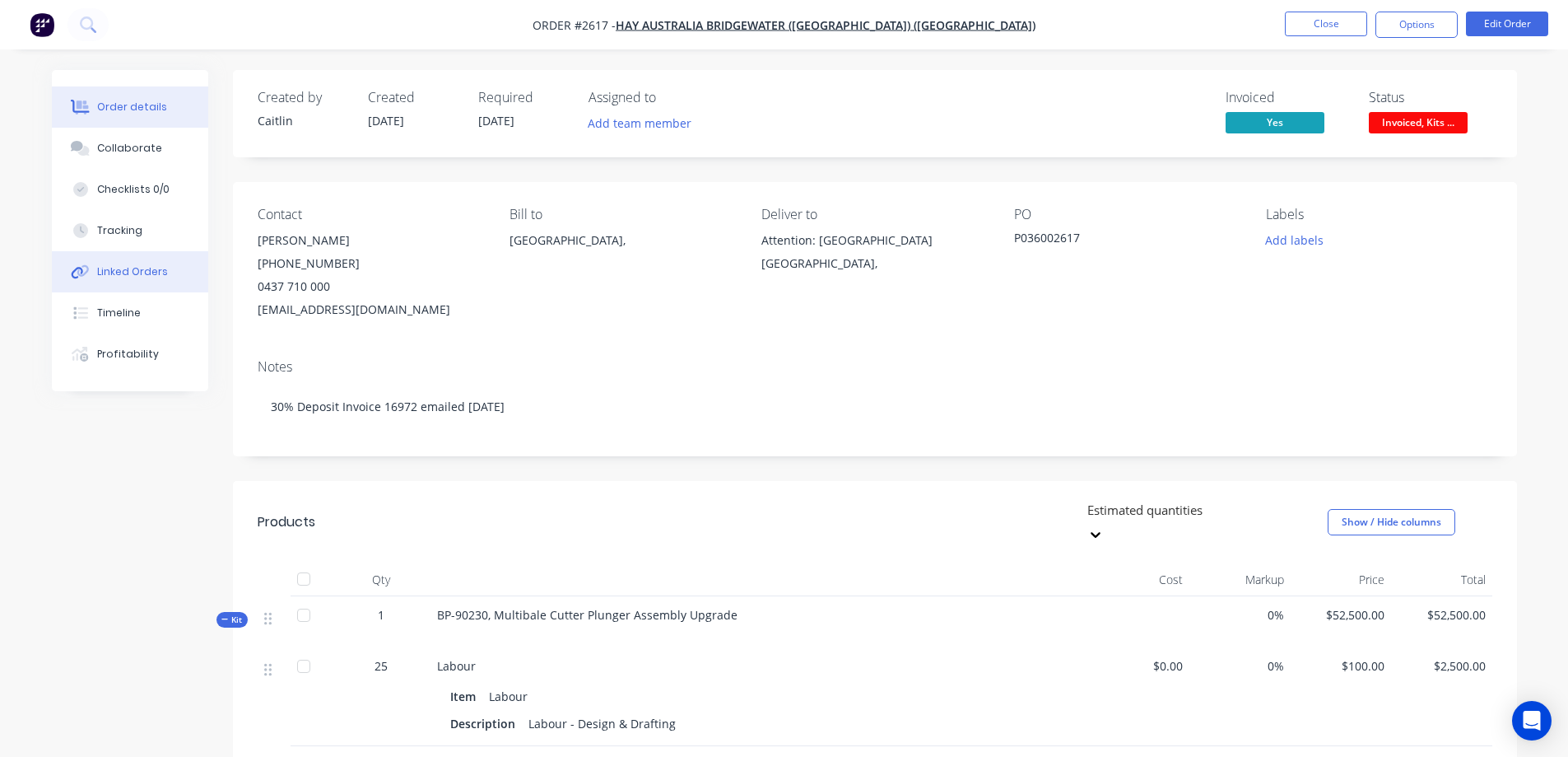
click at [143, 281] on button "Linked Orders" at bounding box center [130, 272] width 156 height 41
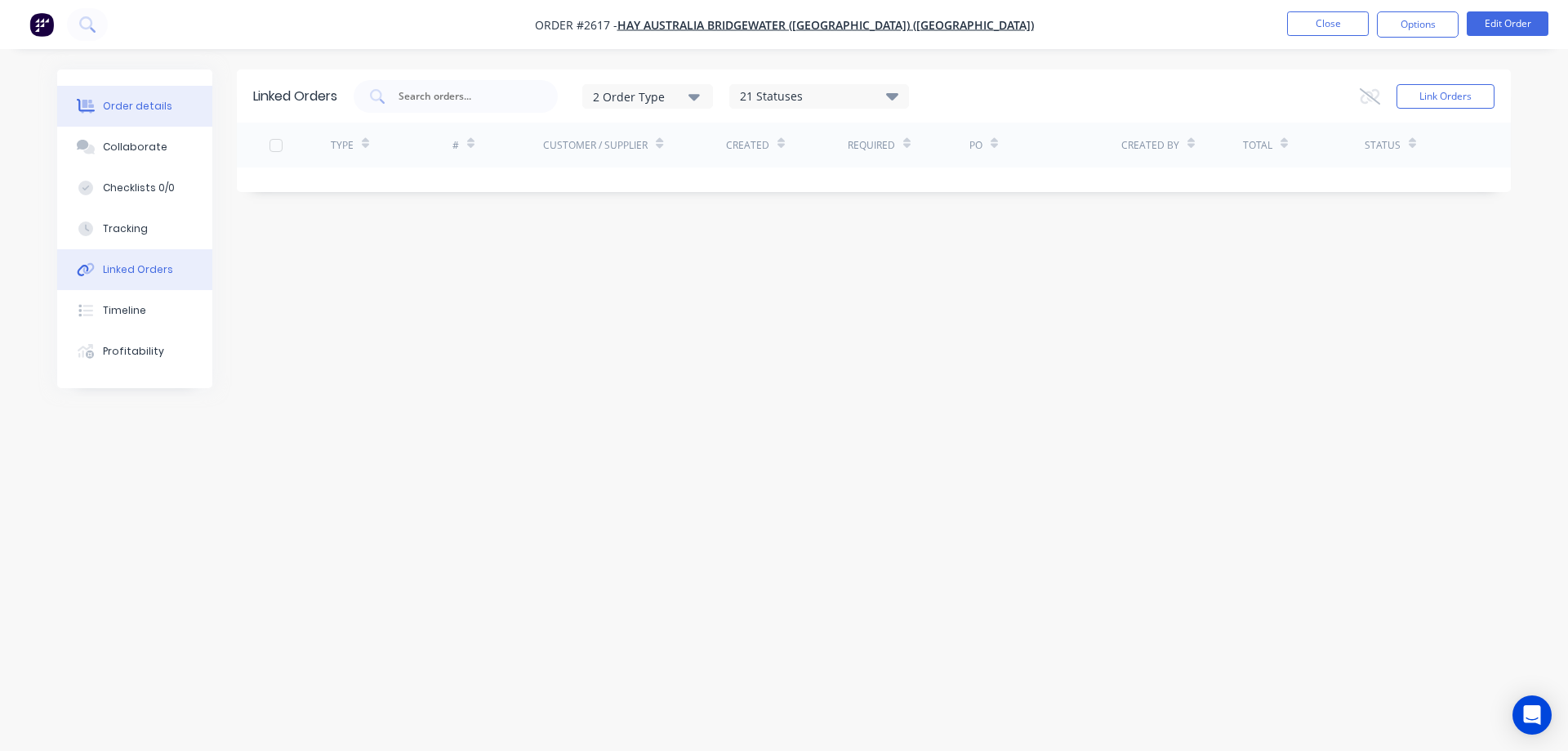
click at [154, 104] on div "Order details" at bounding box center [137, 106] width 70 height 14
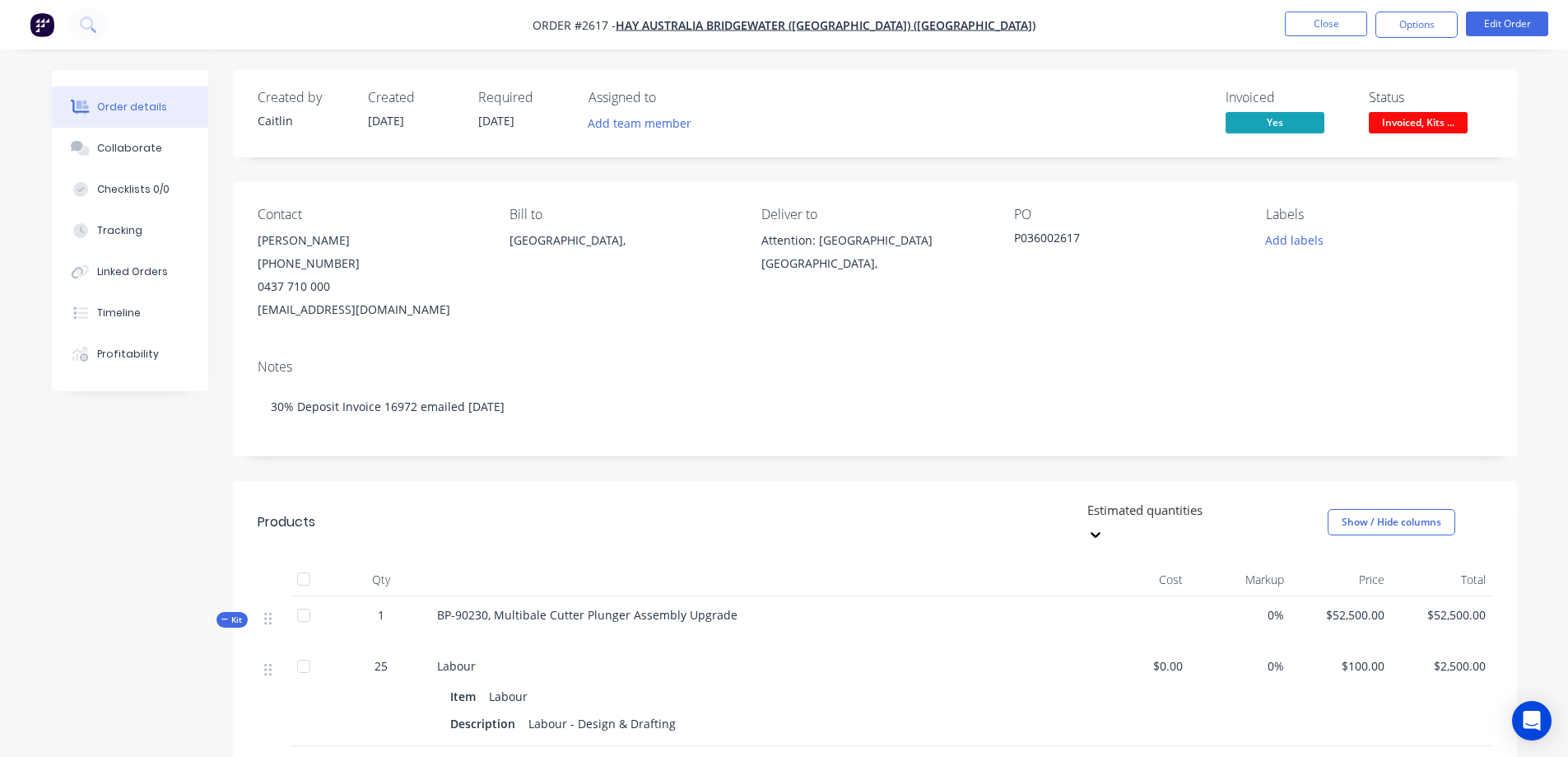
click at [50, 24] on img "button" at bounding box center [42, 24] width 25 height 25
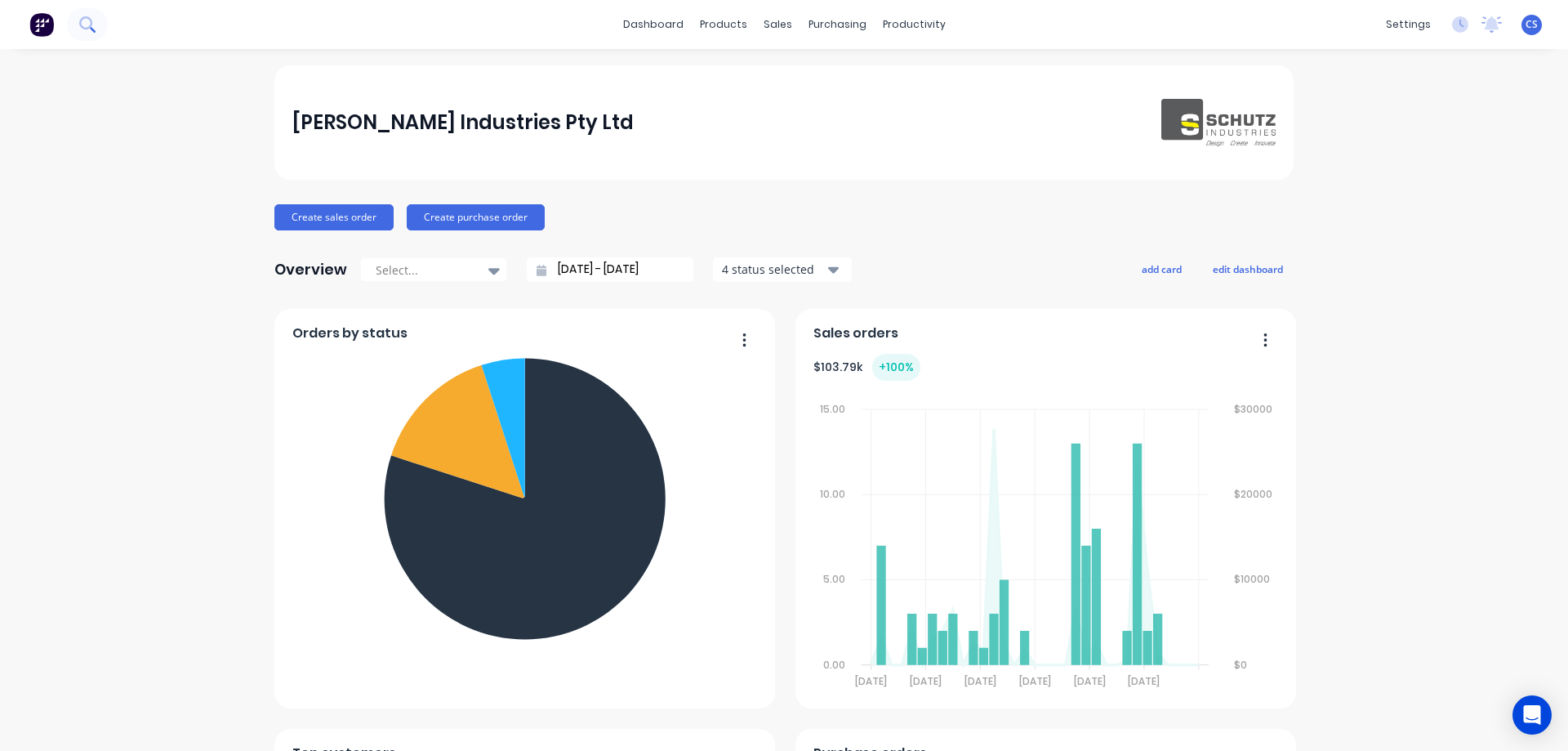
click at [87, 23] on icon at bounding box center [86, 24] width 15 height 15
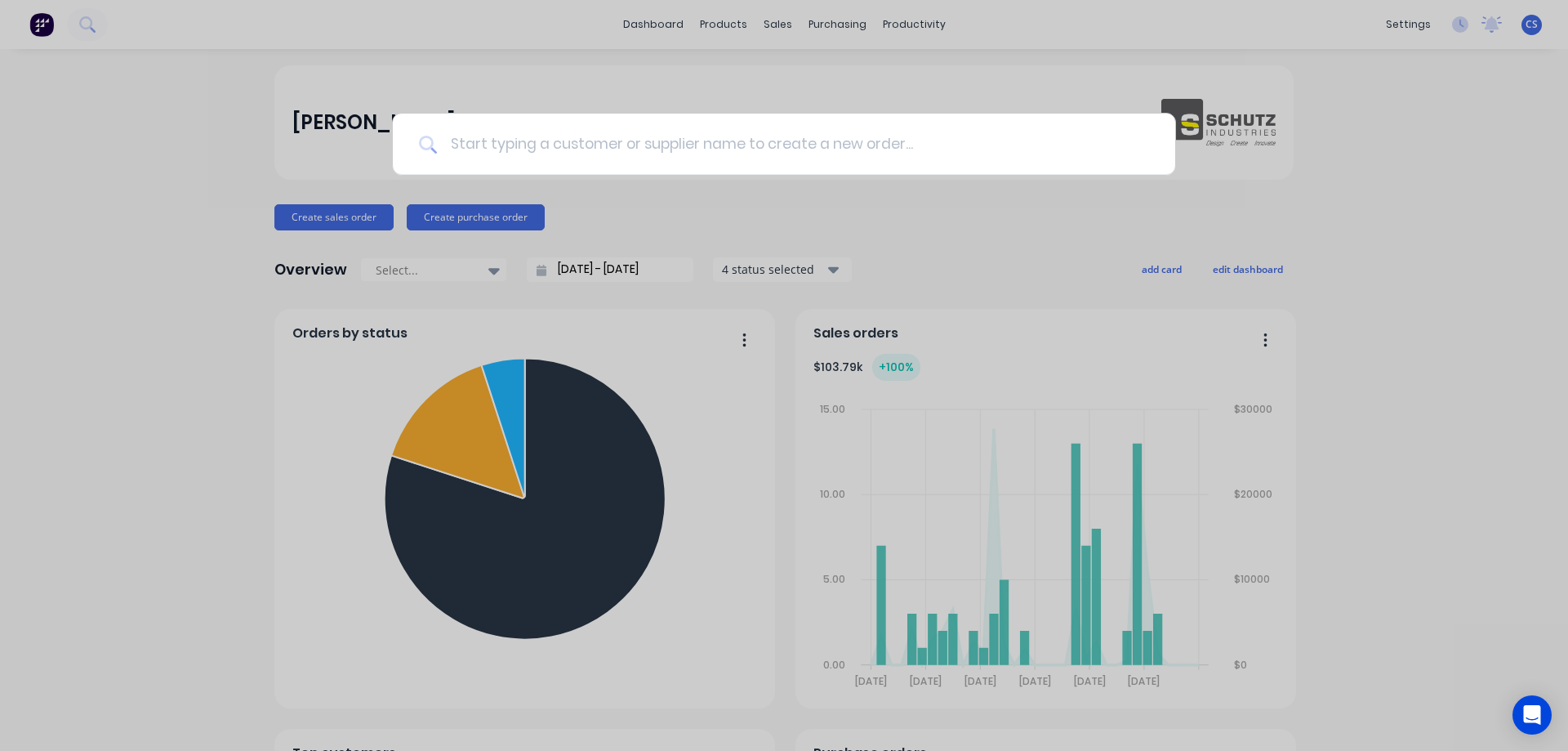
click at [506, 146] on input at bounding box center [793, 144] width 712 height 61
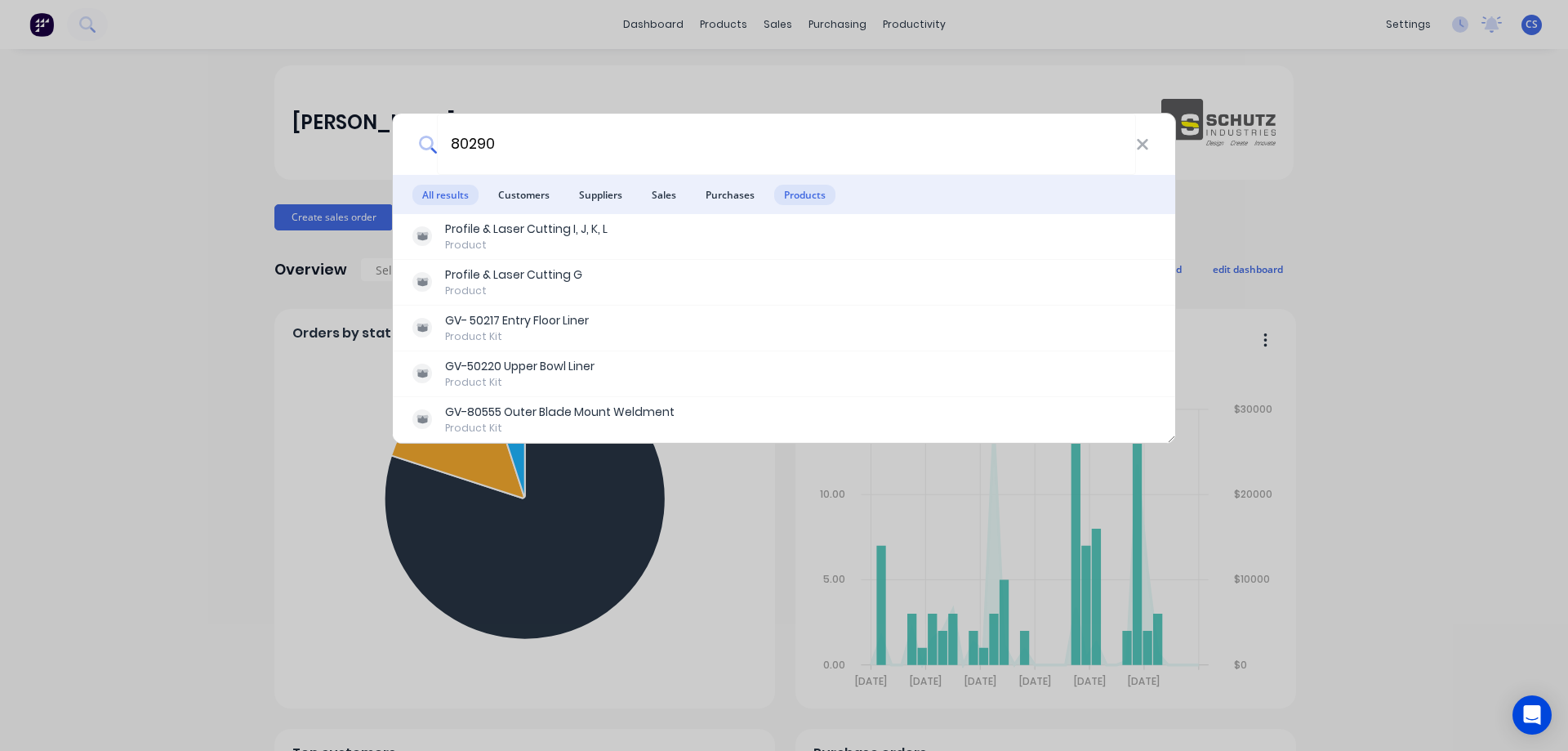
type input "80290"
click at [787, 196] on span "Products" at bounding box center [805, 195] width 61 height 20
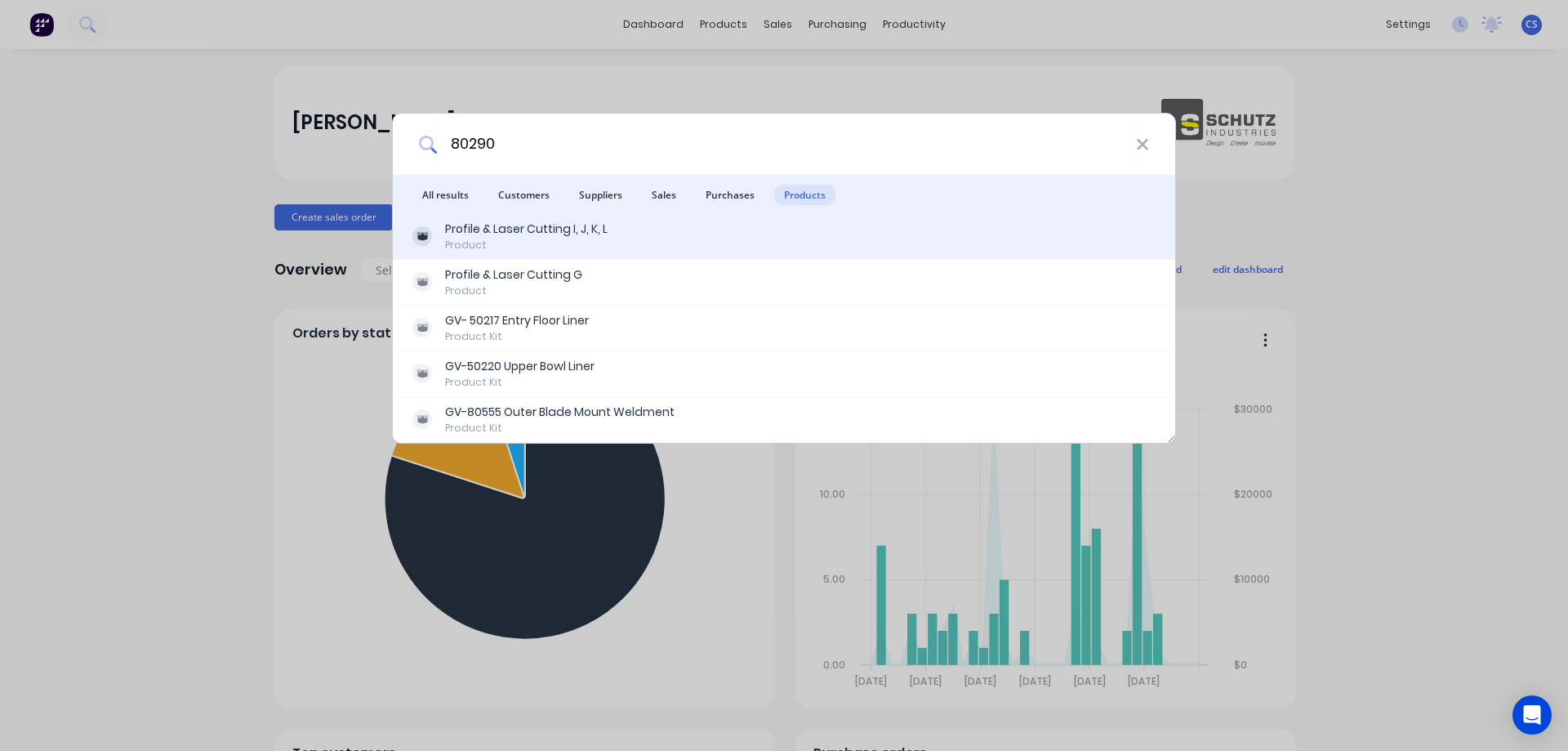
click at [748, 221] on div "Profile & Laser Cutting I, J, K, L Product" at bounding box center [784, 236] width 743 height 32
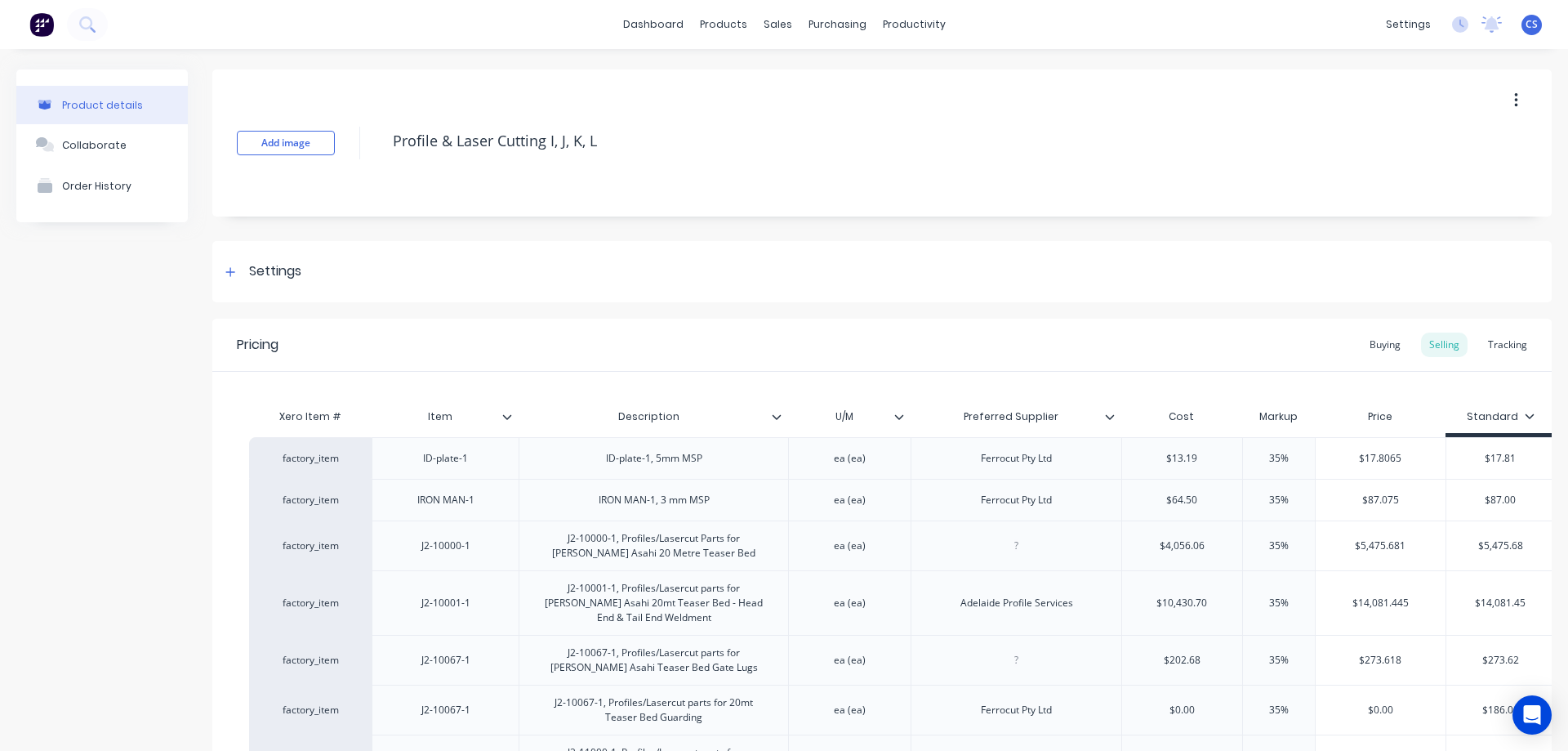
click at [1494, 340] on div "Tracking" at bounding box center [1508, 344] width 56 height 25
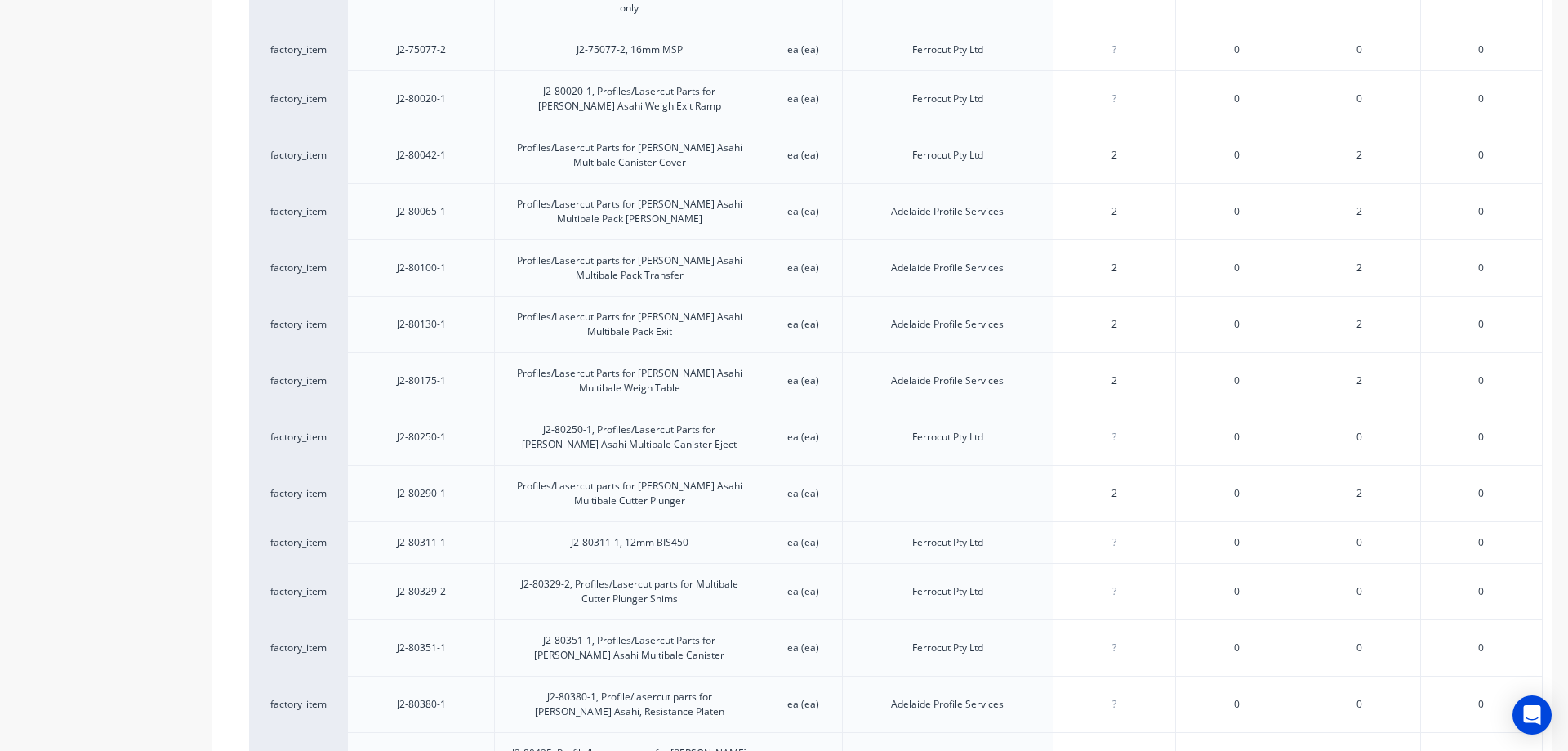
click at [1364, 465] on div "2" at bounding box center [1359, 492] width 123 height 56
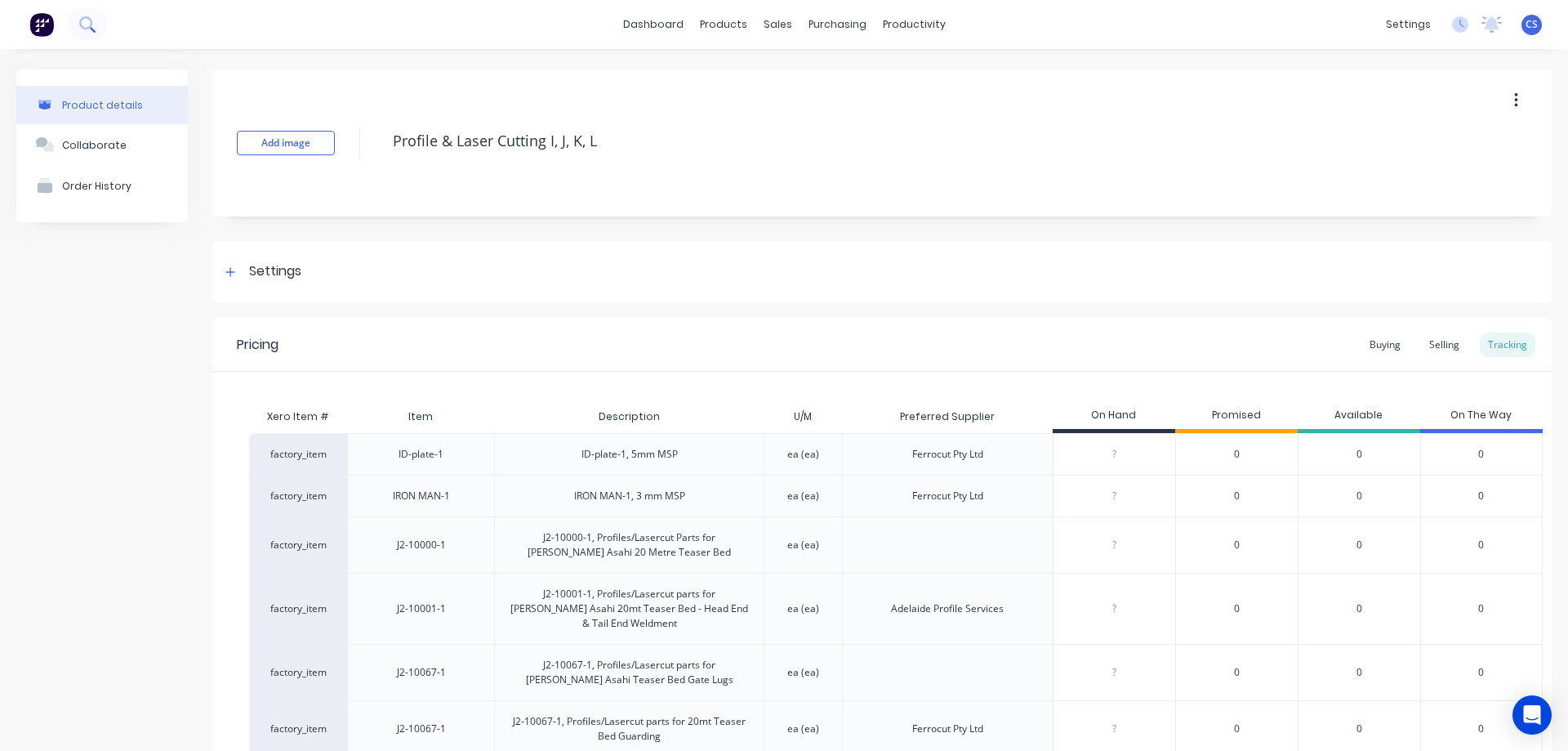
click at [94, 21] on icon at bounding box center [86, 24] width 15 height 15
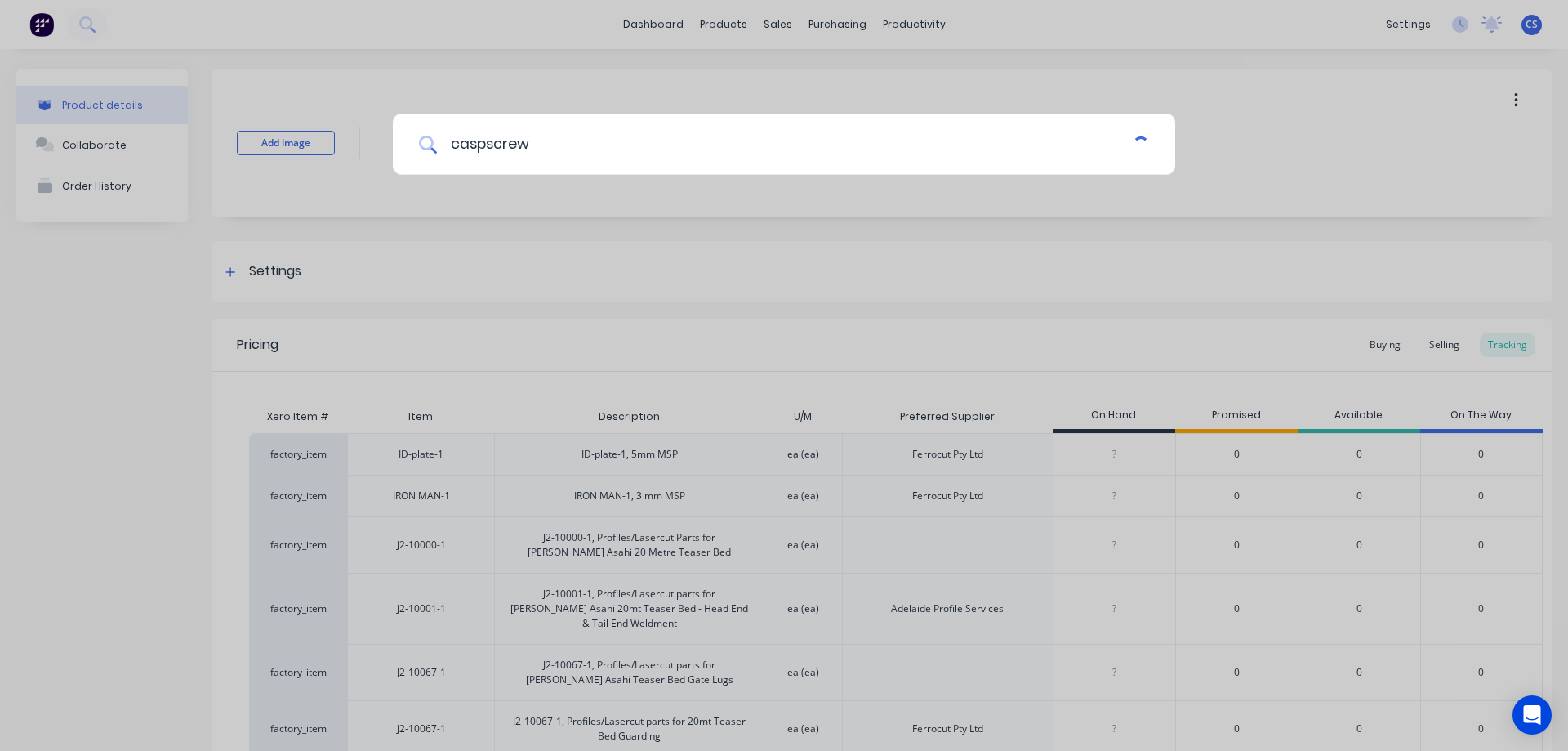
click at [478, 149] on input "caspscrew" at bounding box center [785, 144] width 696 height 61
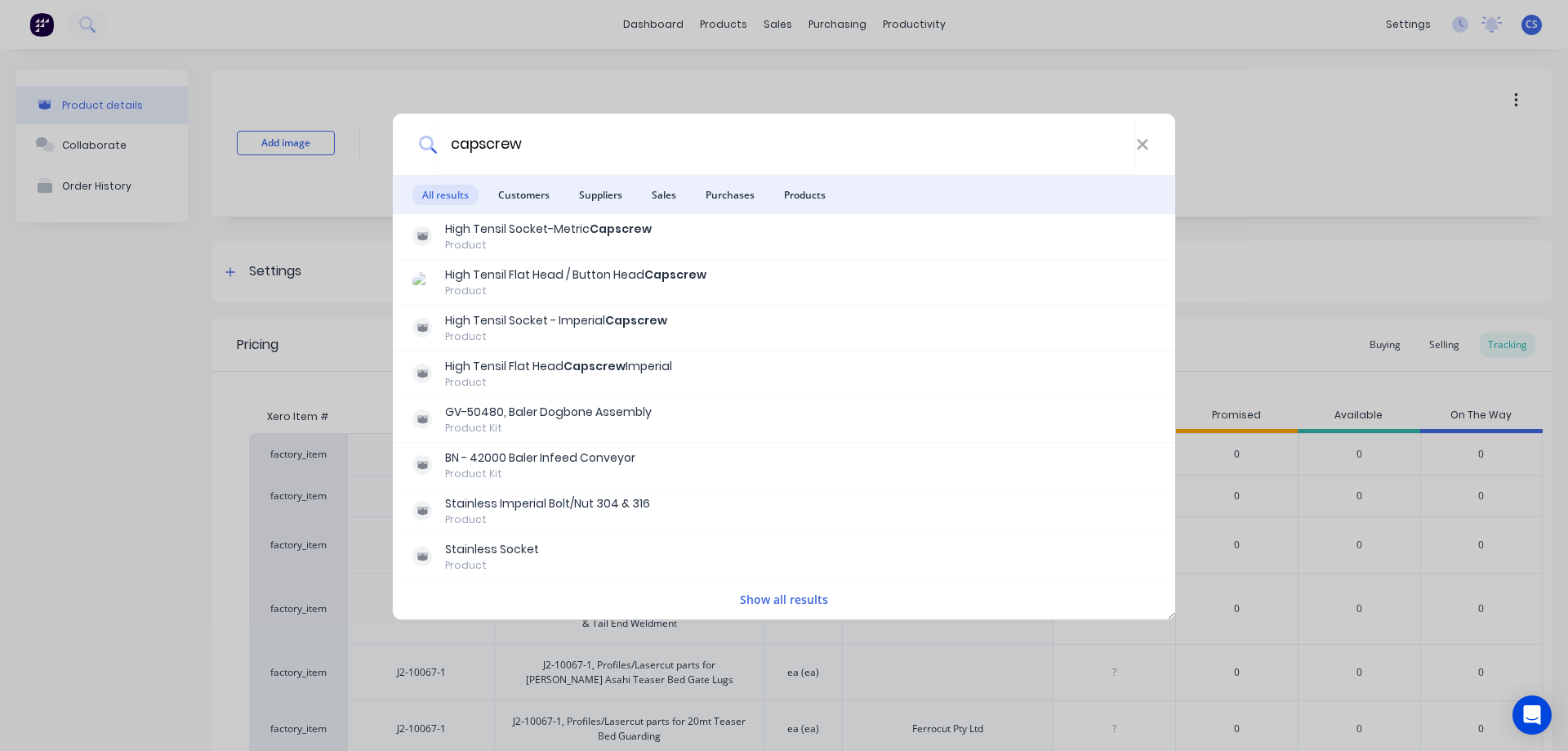
type input "capscrew"
click at [131, 281] on div "capscrew All results Customers Suppliers Sales Purchases Products High Tensil S…" at bounding box center [784, 376] width 1568 height 751
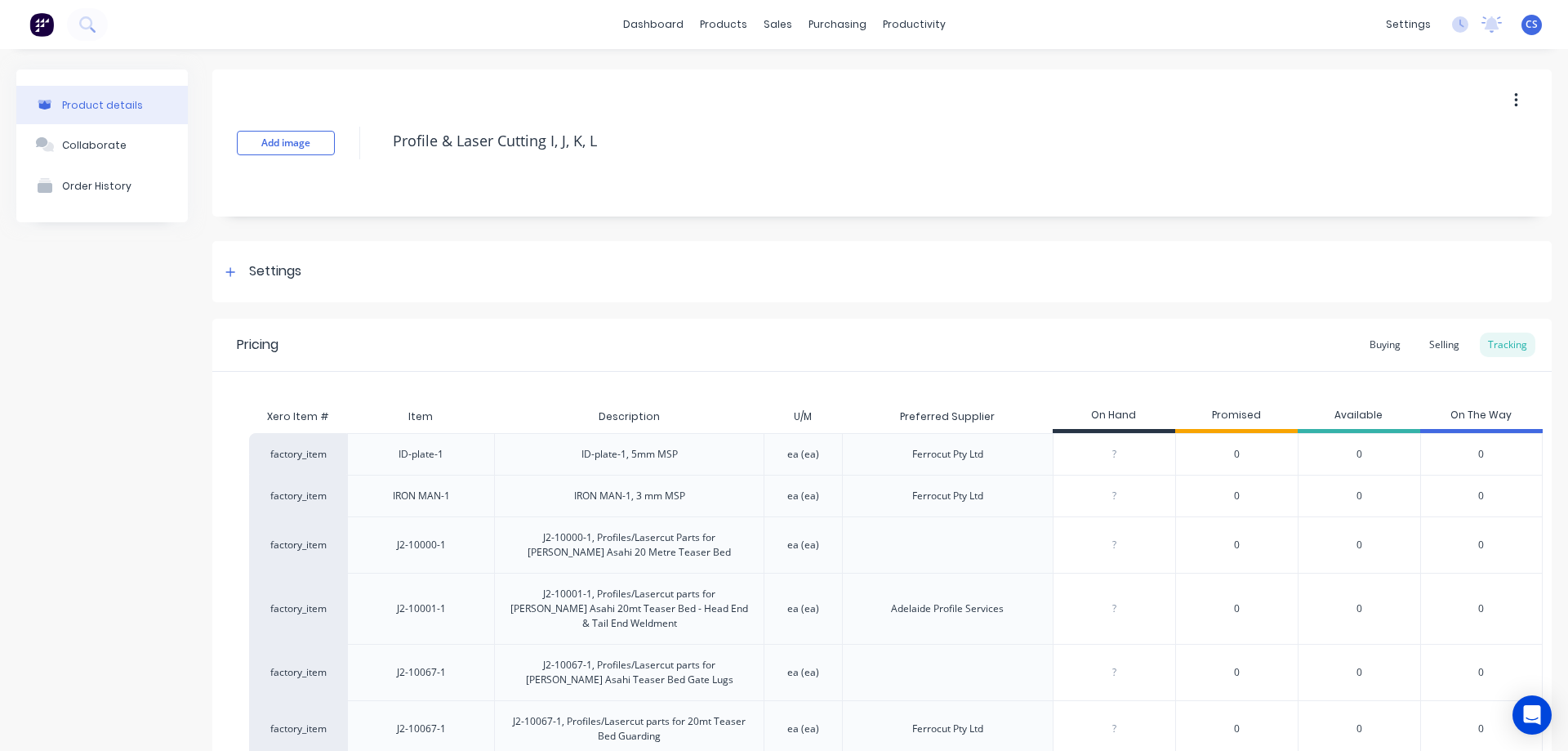
click at [31, 31] on img at bounding box center [42, 24] width 25 height 25
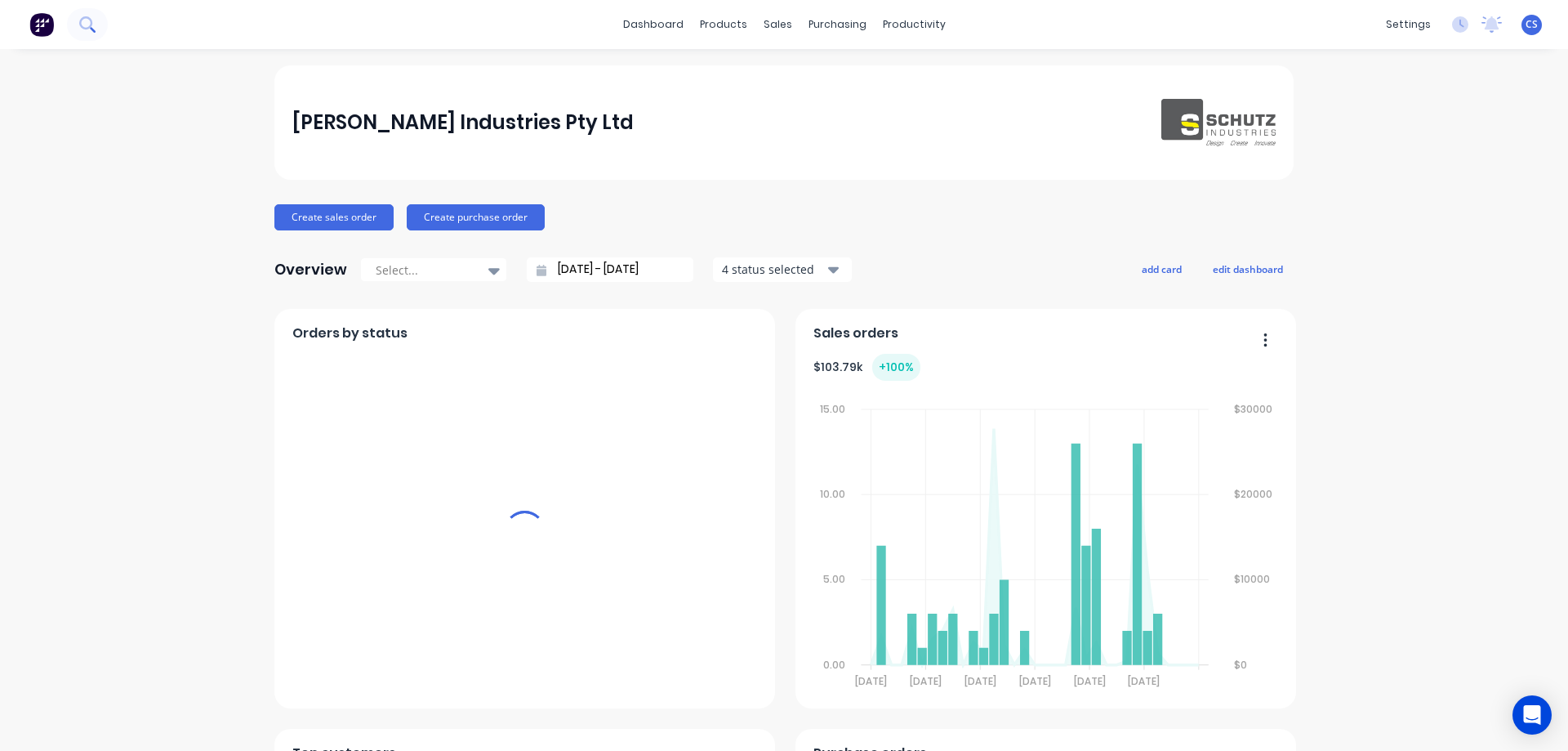
click at [88, 21] on icon at bounding box center [86, 24] width 15 height 15
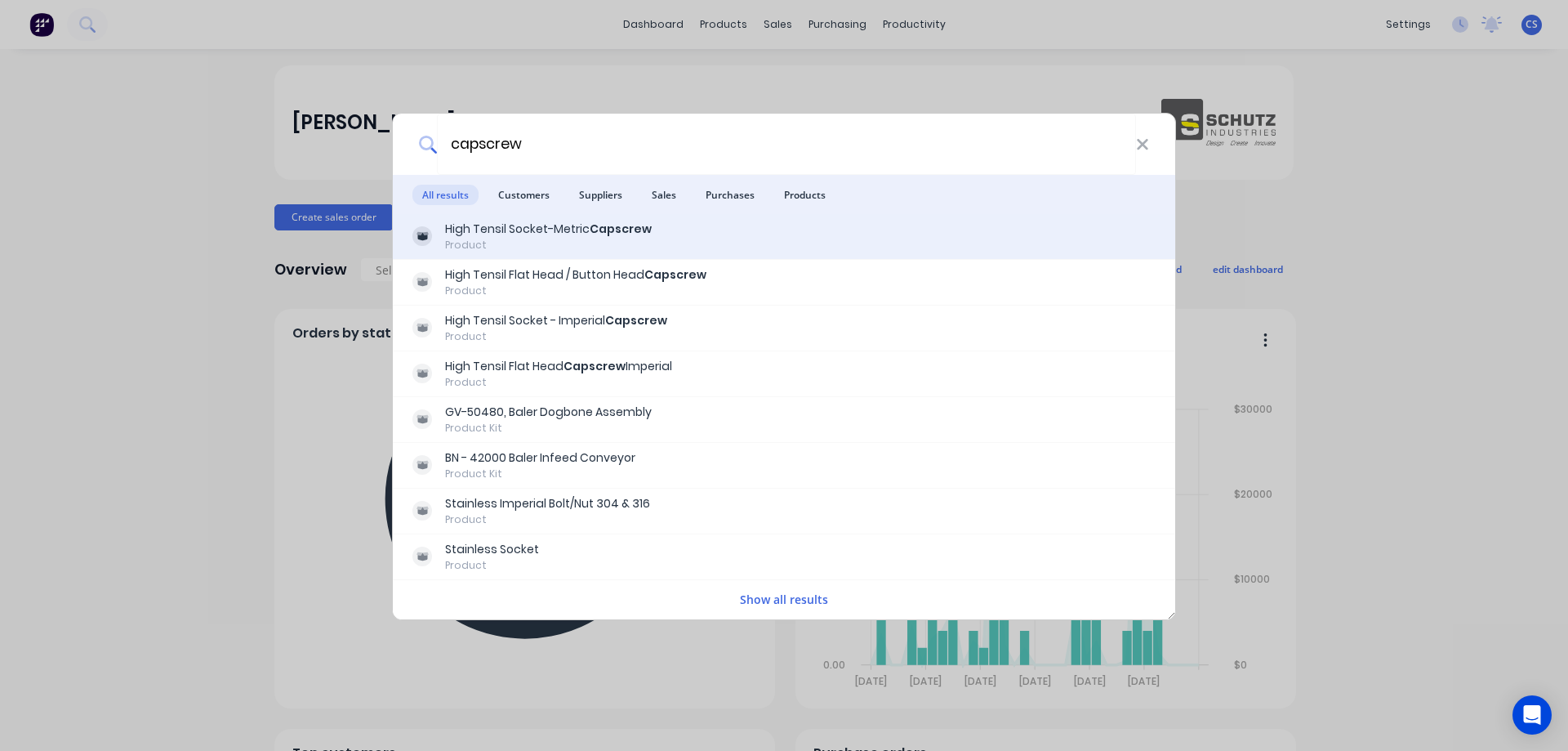
type input "capscrew"
click at [655, 241] on div "High Tensil Socket-Metric Capscrew Product" at bounding box center [784, 236] width 743 height 32
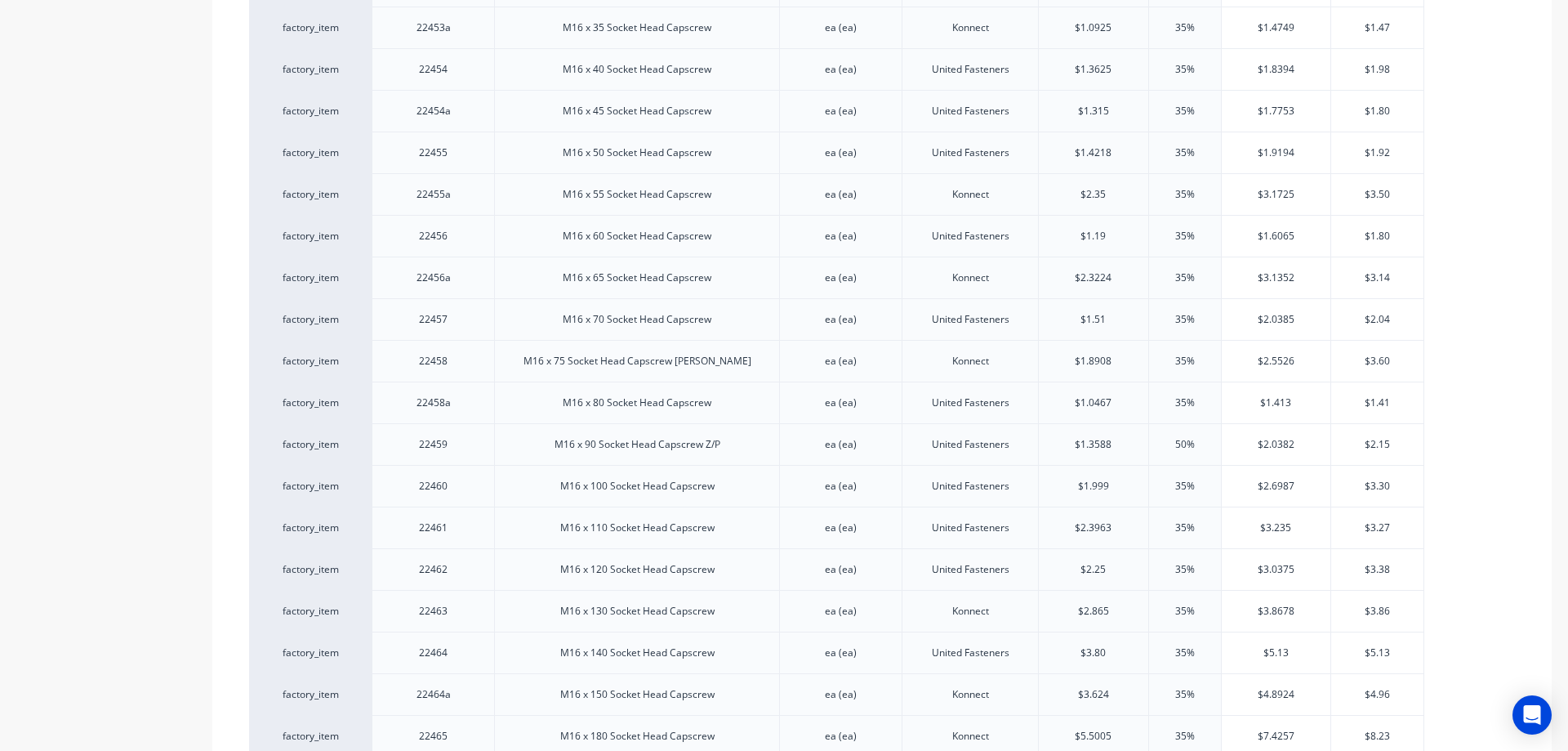
scroll to position [5065, 0]
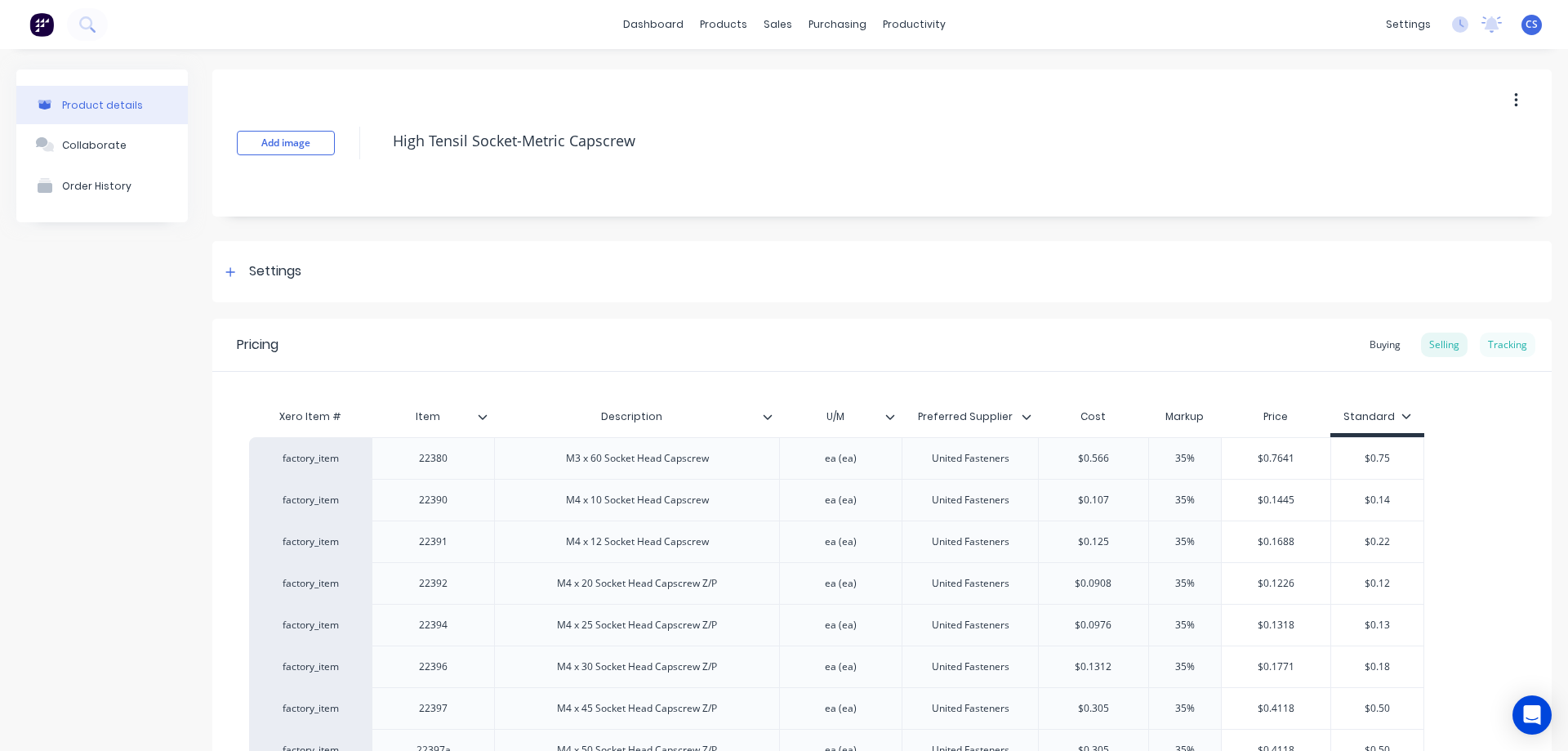
click at [1480, 347] on div "Tracking" at bounding box center [1508, 344] width 56 height 25
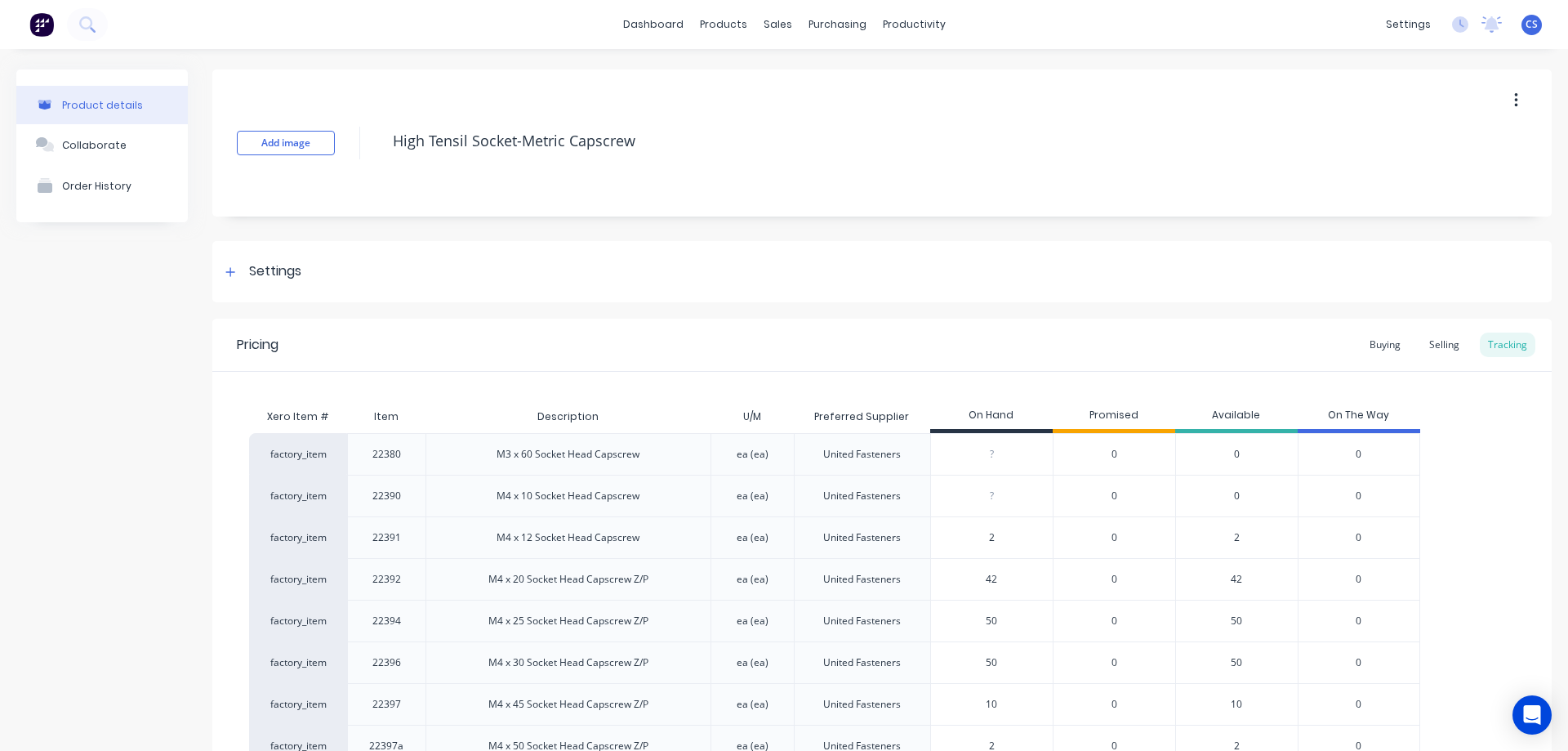
click at [46, 21] on img at bounding box center [42, 24] width 25 height 25
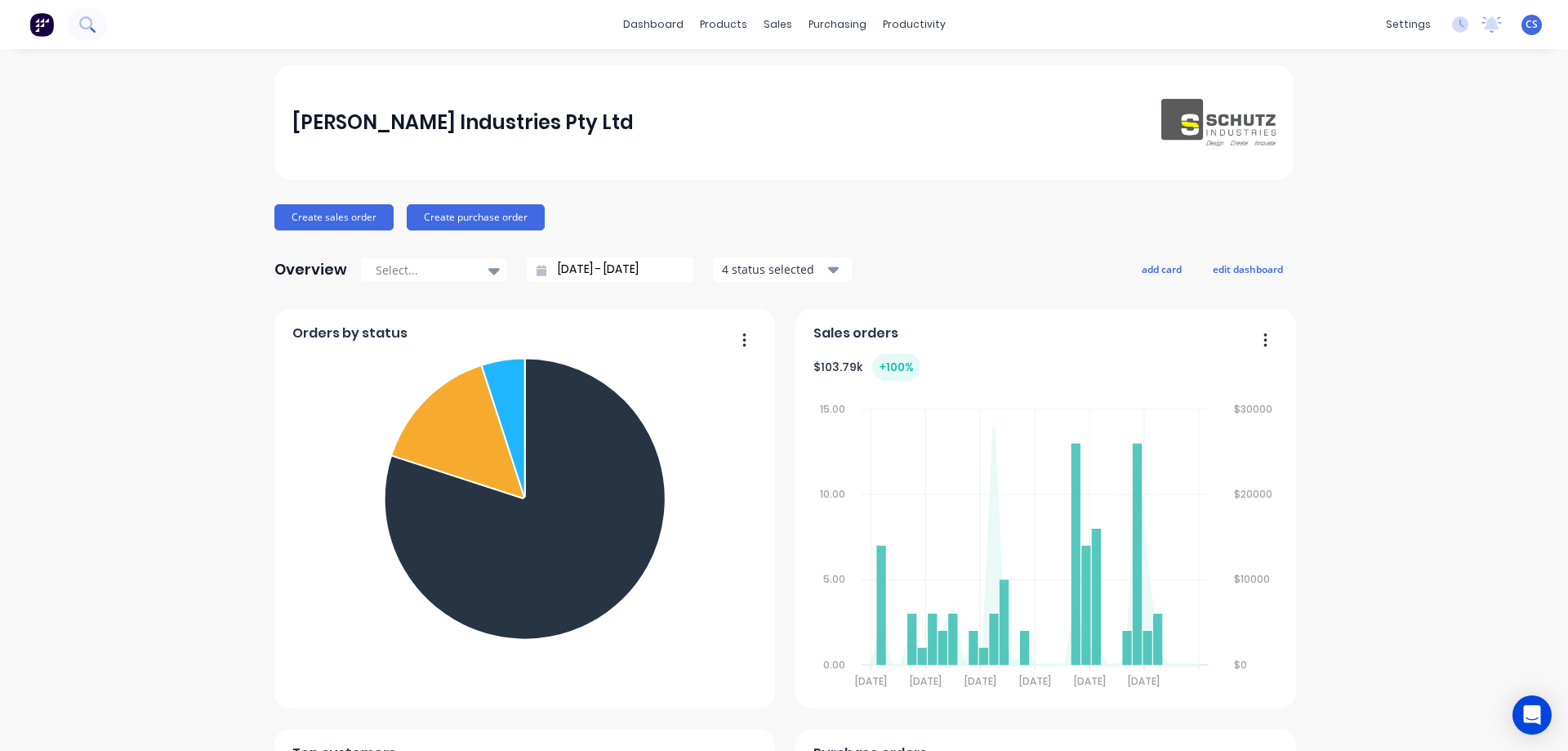
click at [86, 18] on icon at bounding box center [85, 22] width 13 height 13
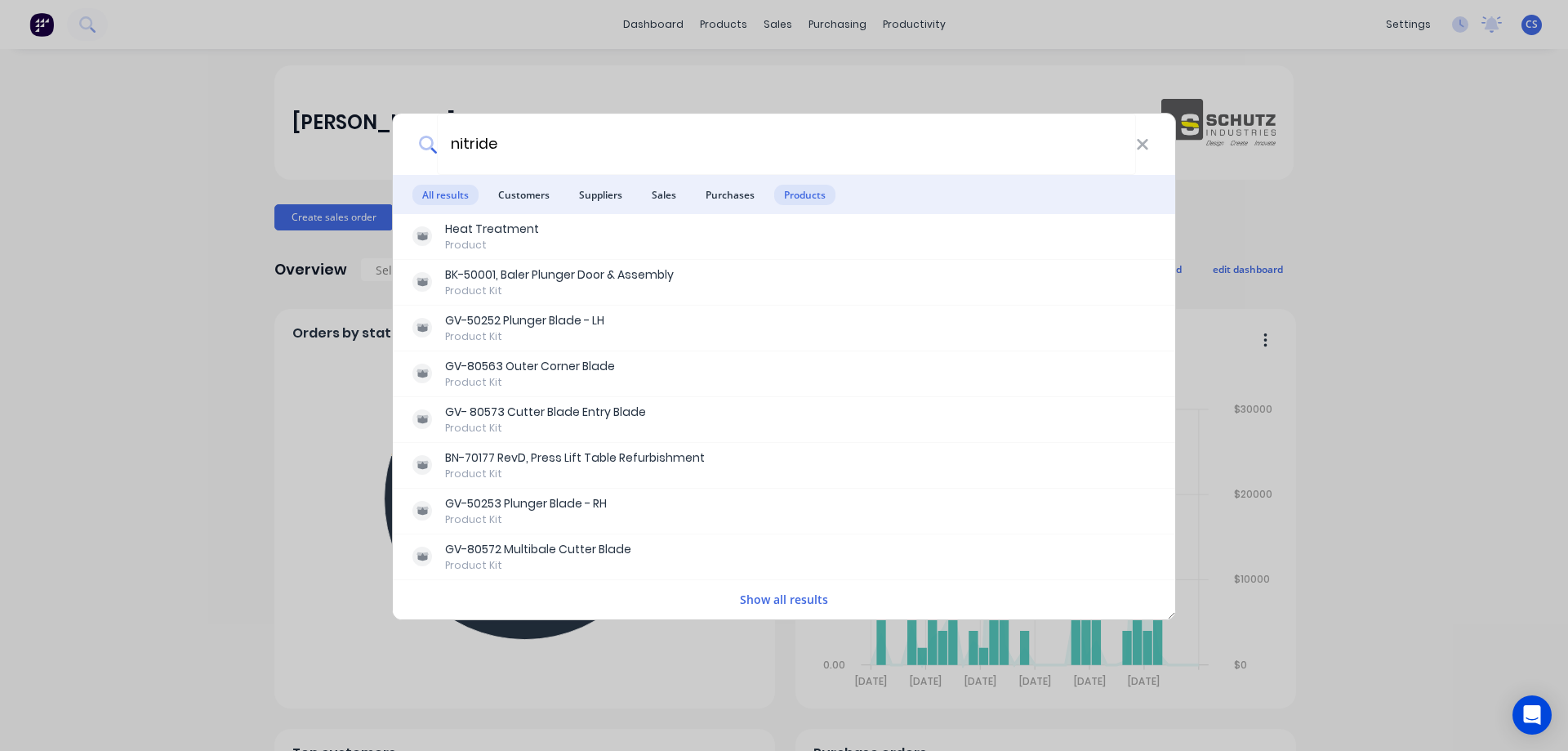
type input "nitride"
click at [803, 194] on span "Products" at bounding box center [805, 195] width 61 height 20
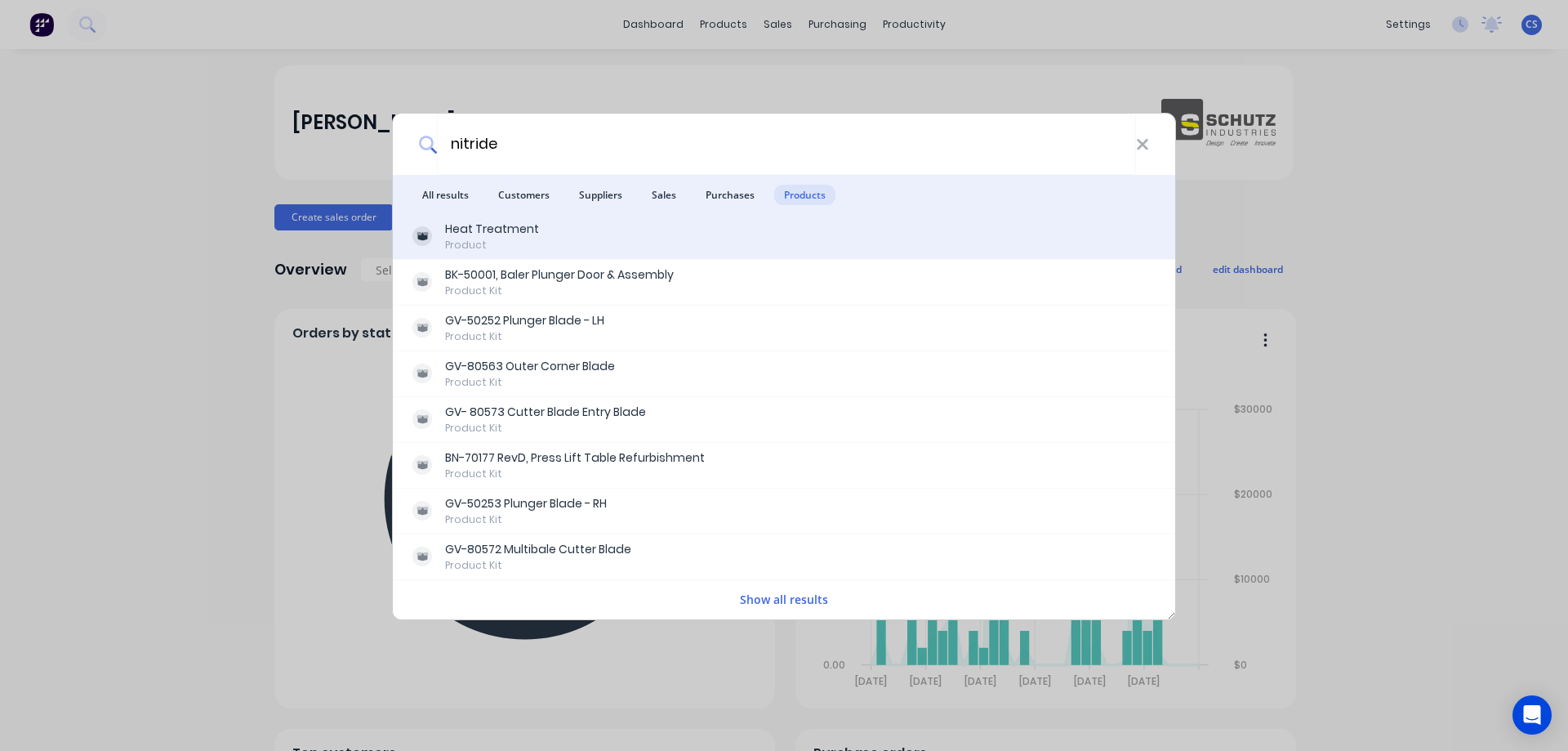
click at [690, 241] on div "Heat Treatment Product" at bounding box center [784, 236] width 743 height 32
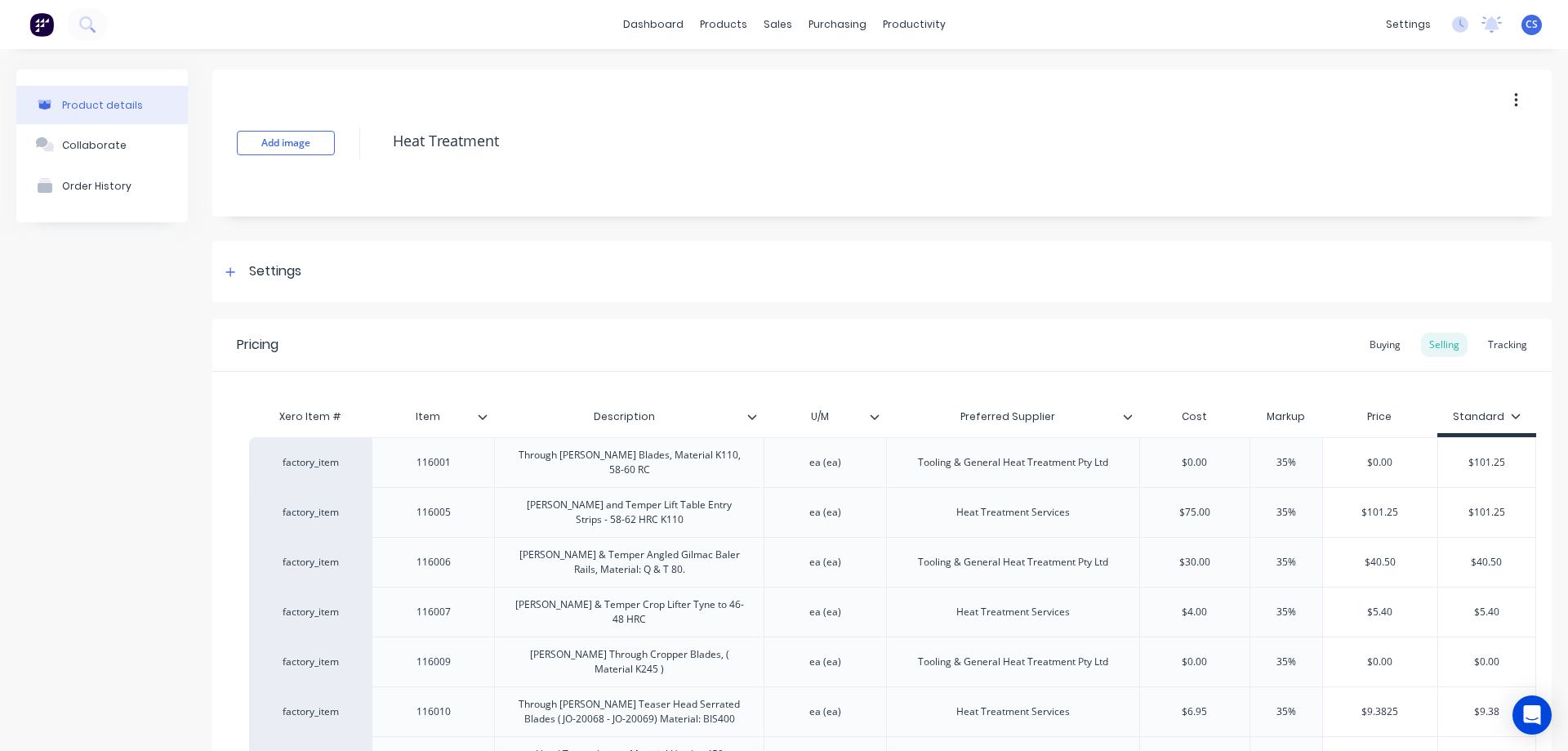
type textarea "x"
click at [1499, 351] on div "Tracking" at bounding box center [1508, 344] width 56 height 25
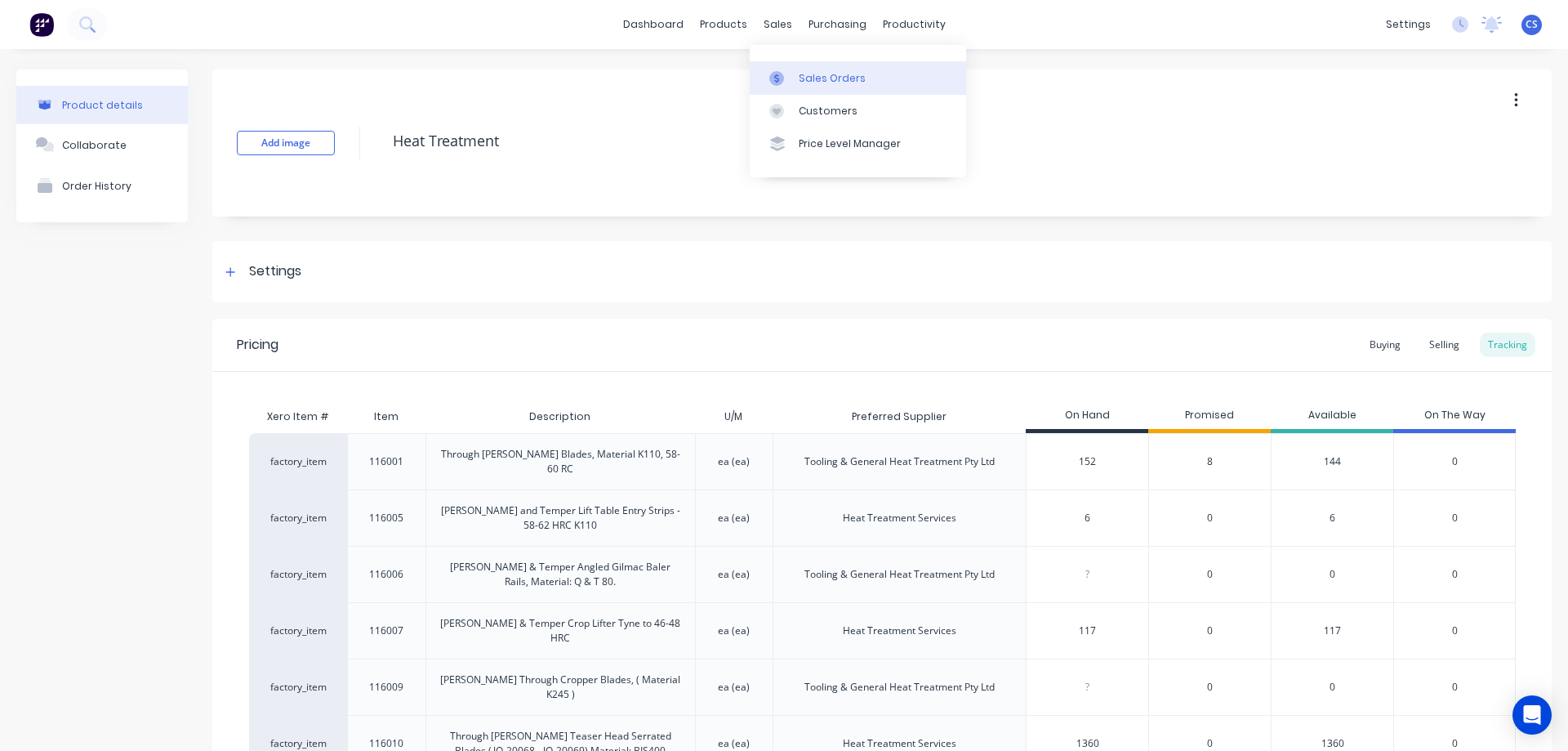
click at [821, 65] on link "Sales Orders" at bounding box center [858, 77] width 216 height 33
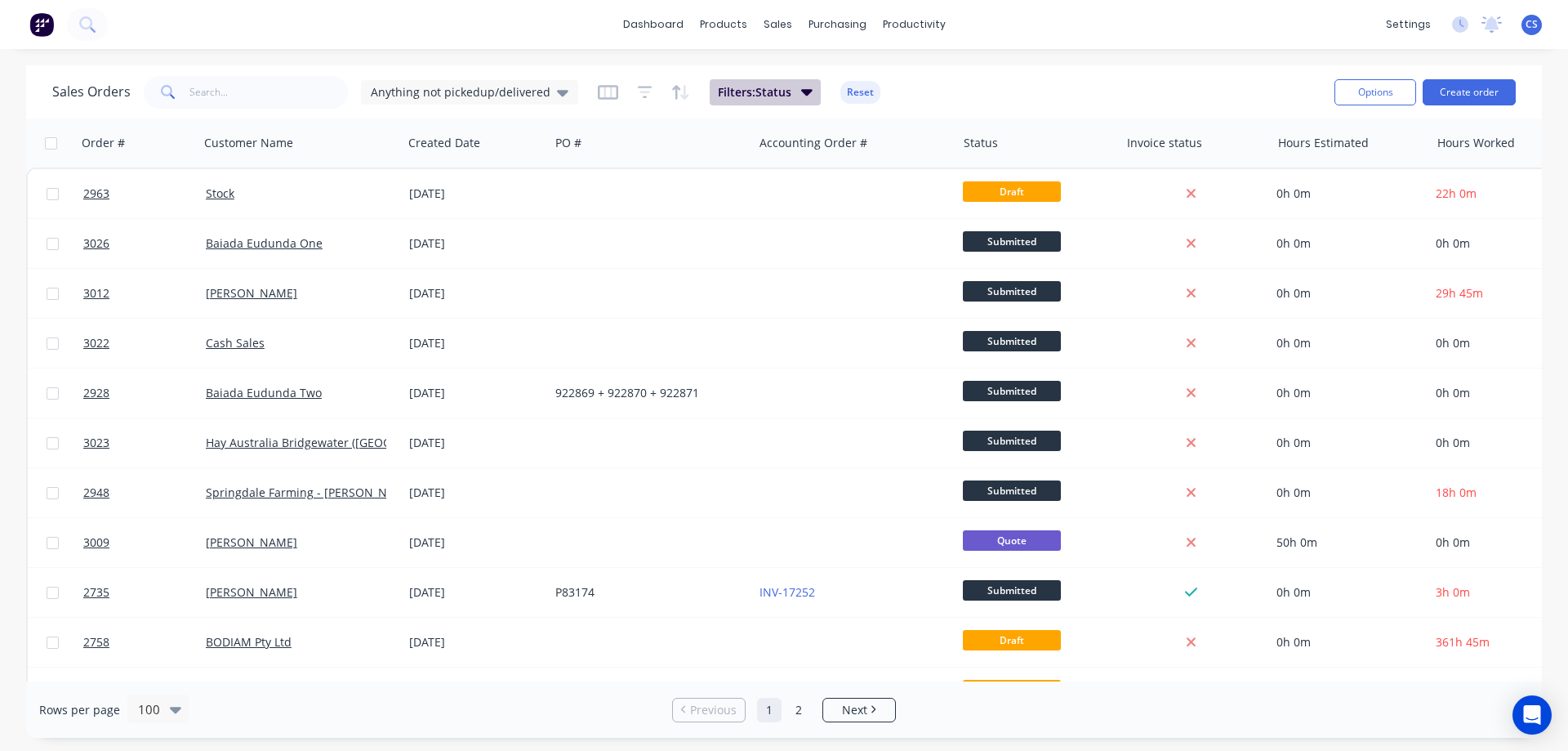
click at [778, 92] on span "Filters: Status" at bounding box center [754, 92] width 74 height 16
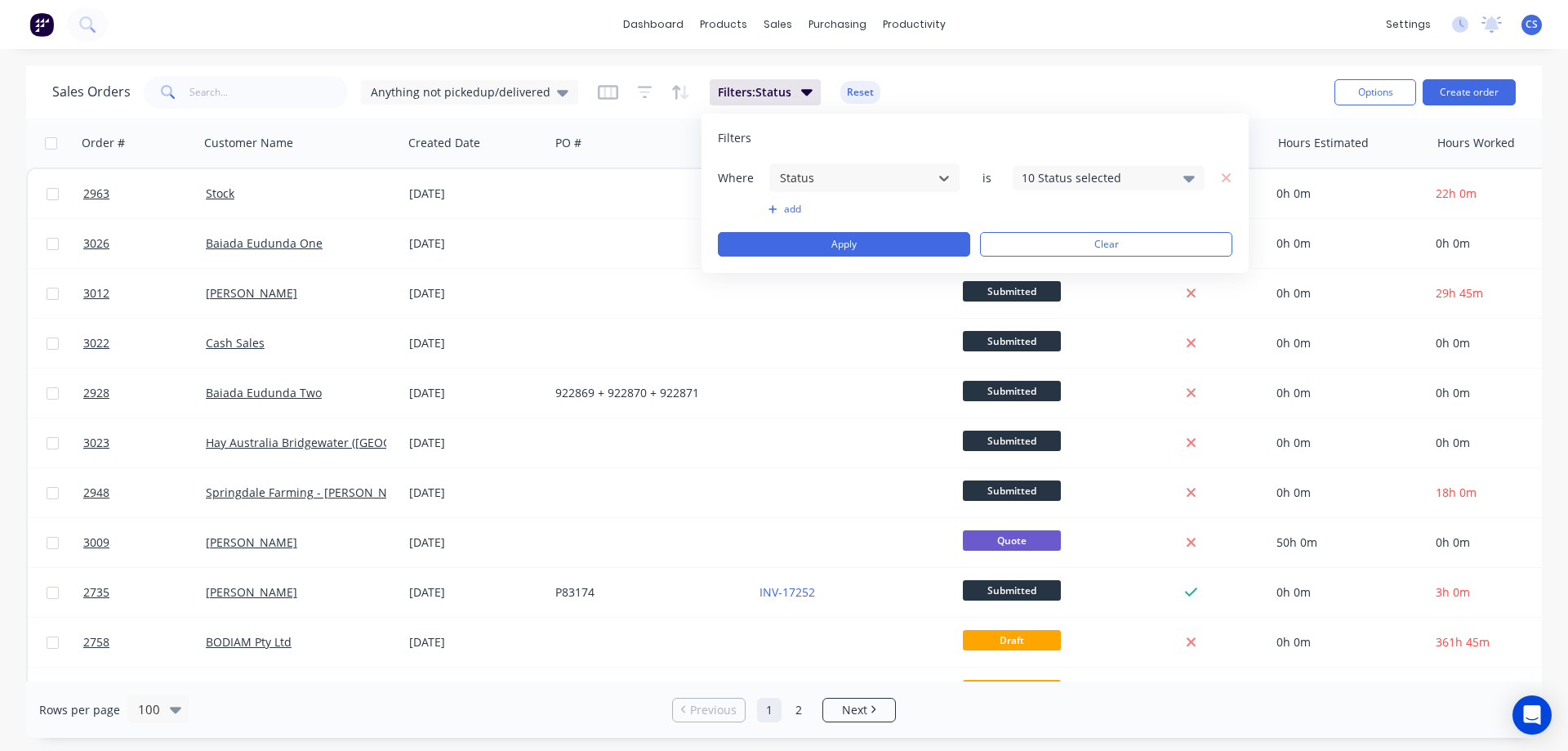
click at [1076, 176] on div "10 Status selected" at bounding box center [1096, 177] width 147 height 17
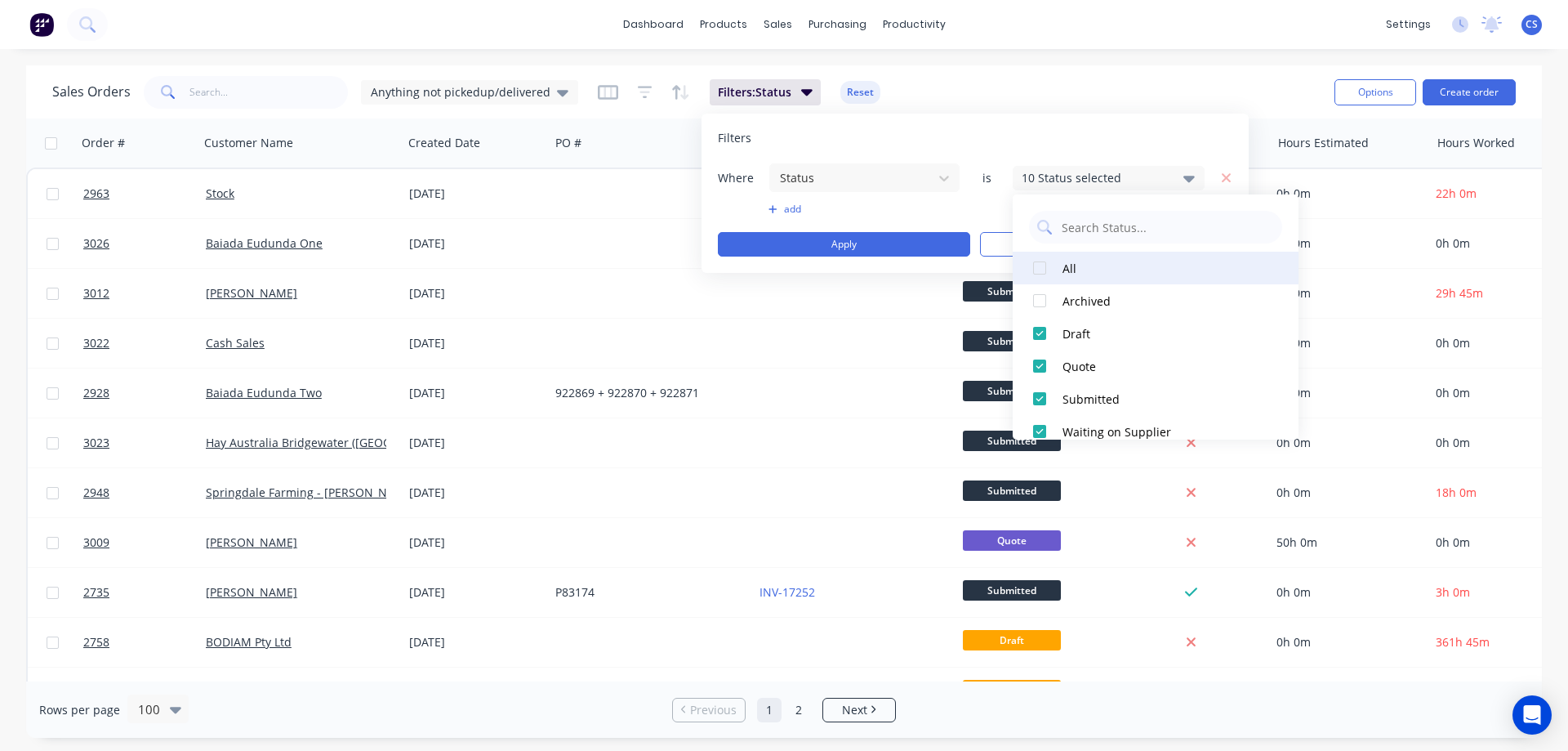
click at [1045, 268] on div at bounding box center [1039, 268] width 33 height 33
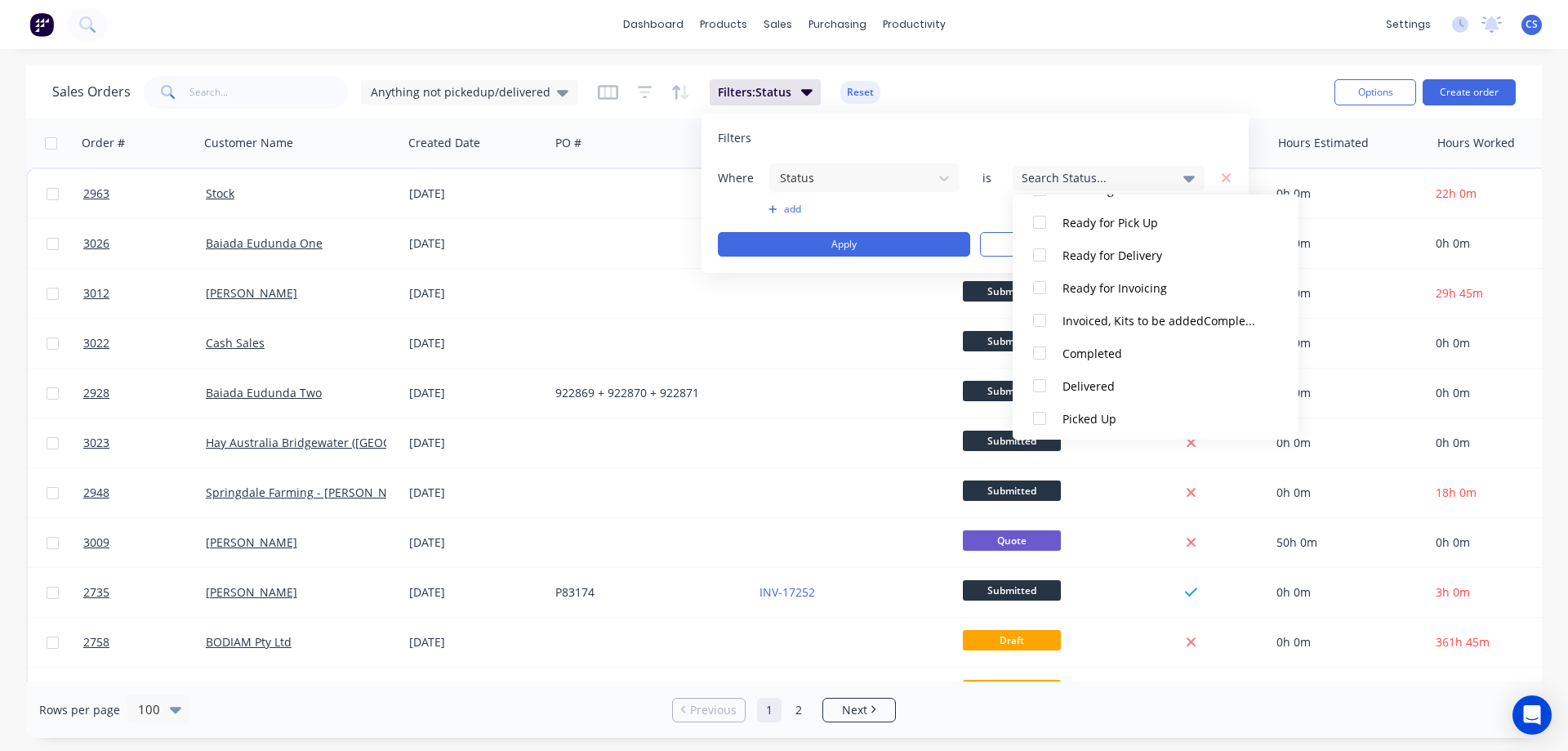
scroll to position [343, 0]
click at [1100, 346] on div "Completed" at bounding box center [1160, 350] width 196 height 17
click at [865, 239] on button "Apply" at bounding box center [844, 244] width 253 height 25
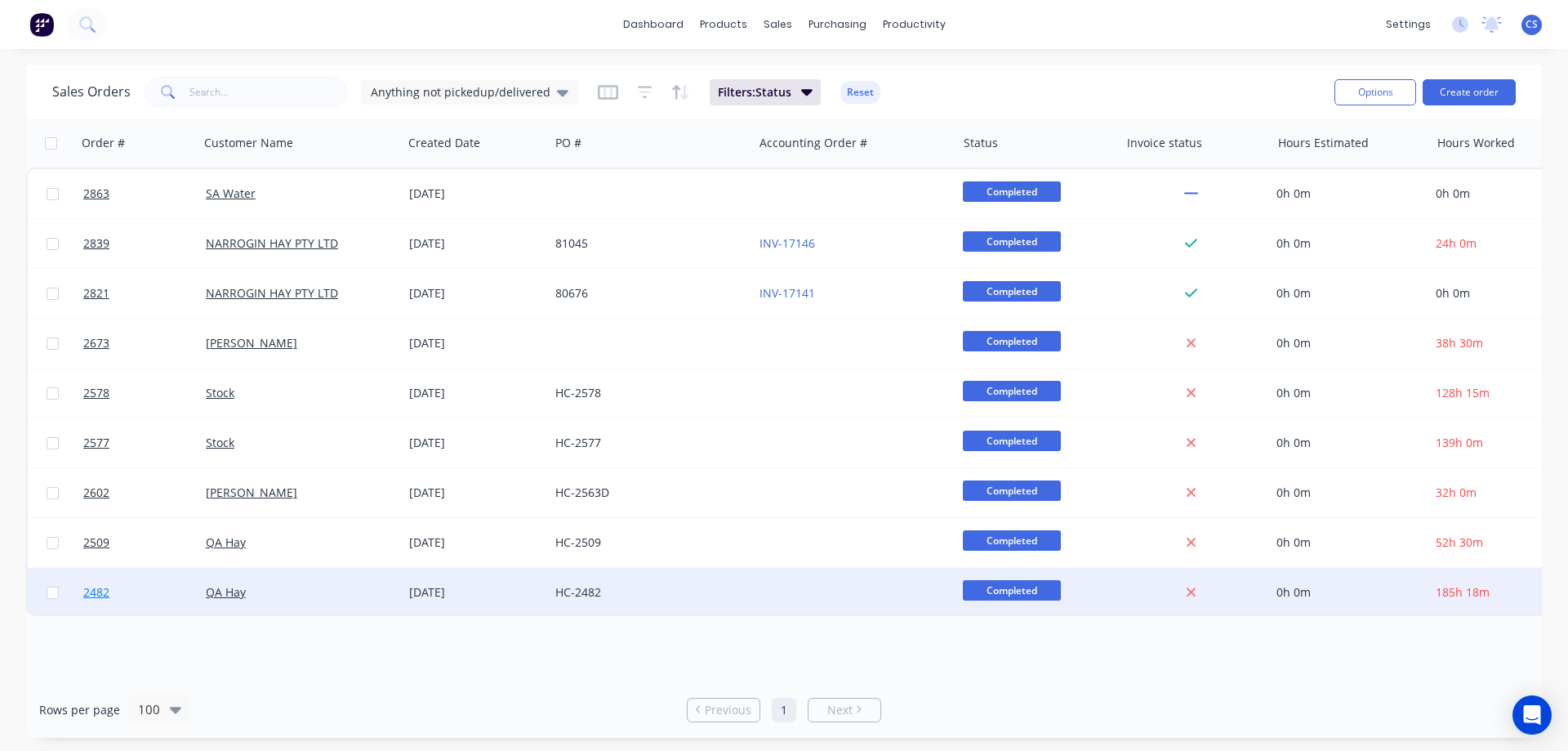
drag, startPoint x: 118, startPoint y: 591, endPoint x: 94, endPoint y: 595, distance: 24.3
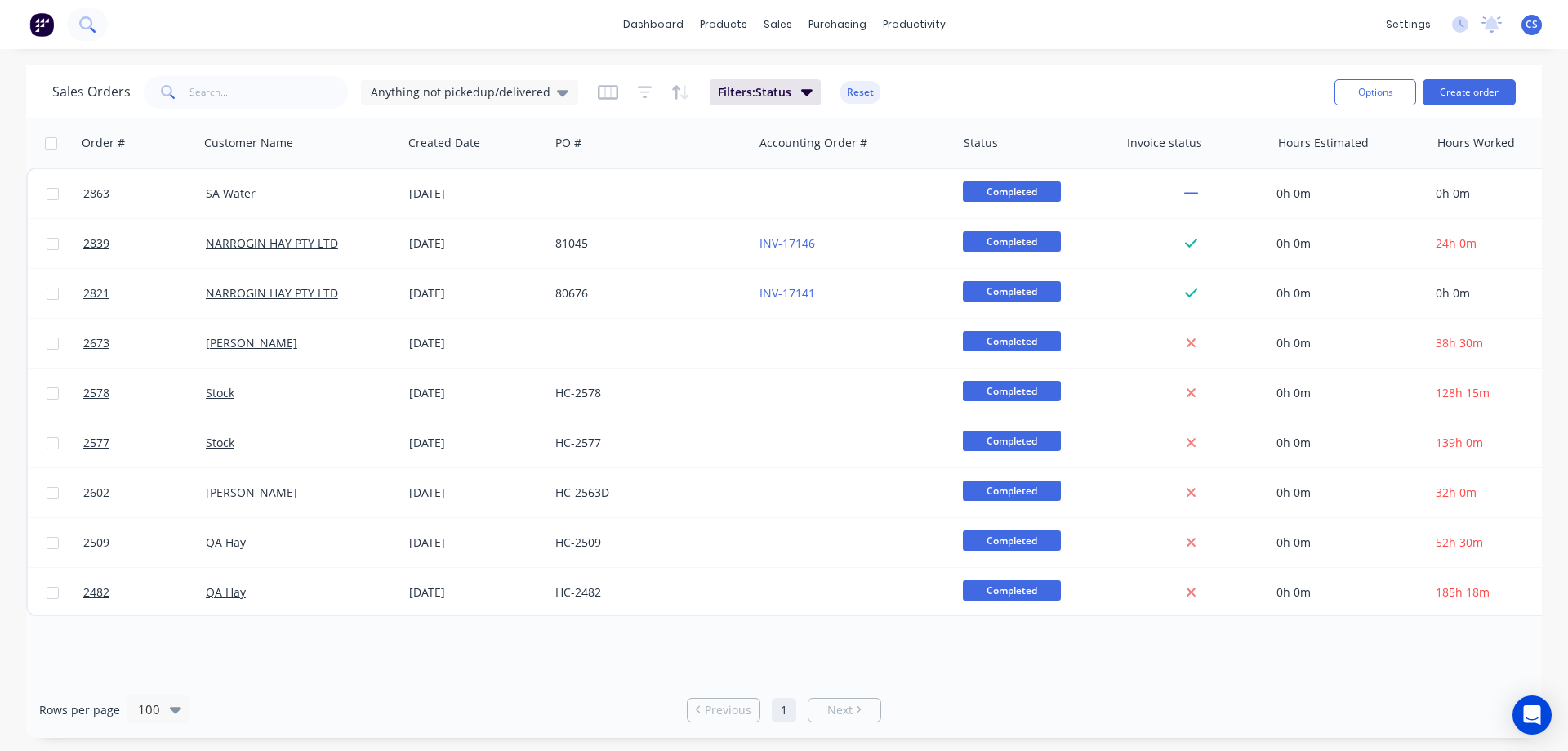
click at [91, 28] on icon at bounding box center [92, 30] width 6 height 6
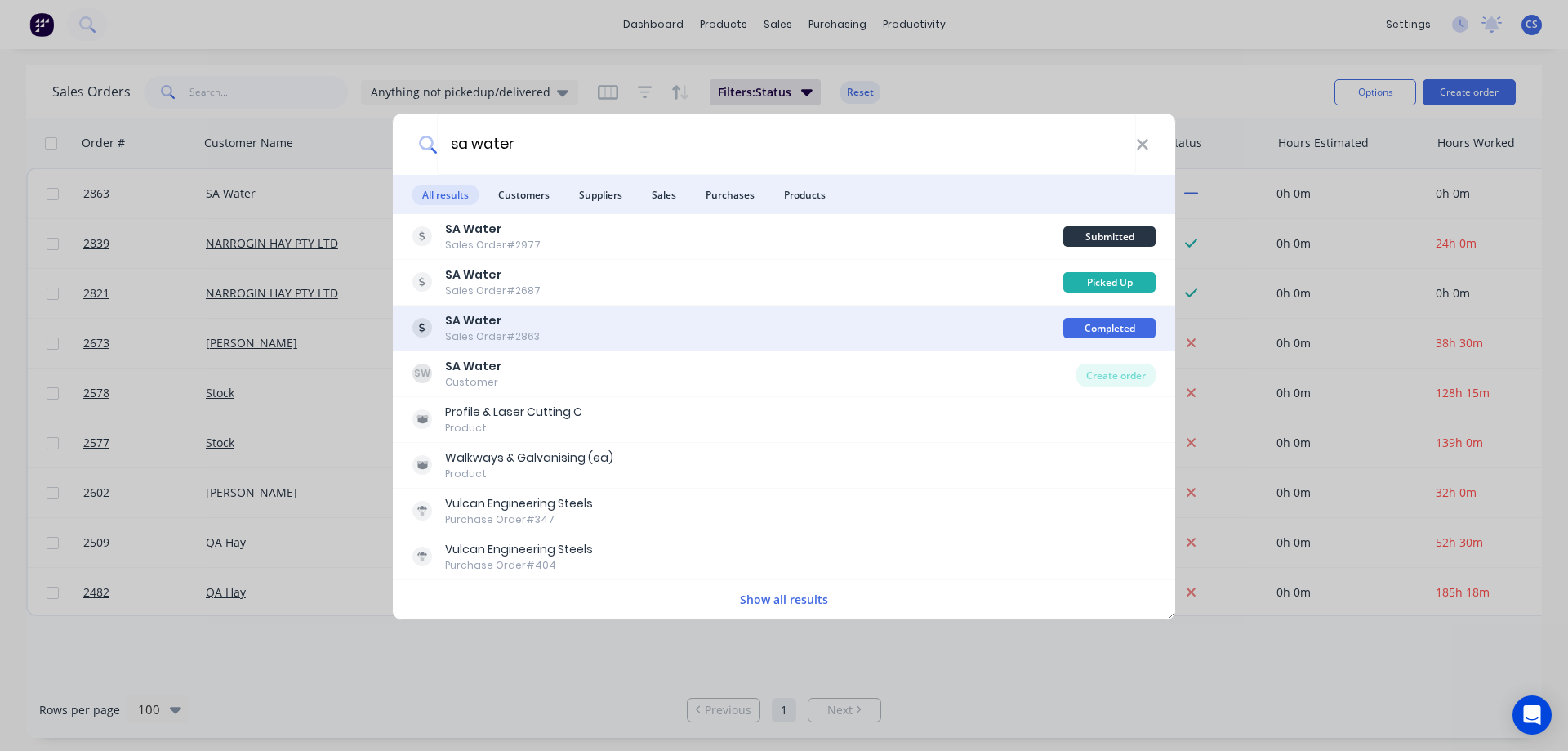
type input "sa water"
click at [685, 321] on div "SA Water Sales Order #2863" at bounding box center [738, 328] width 651 height 32
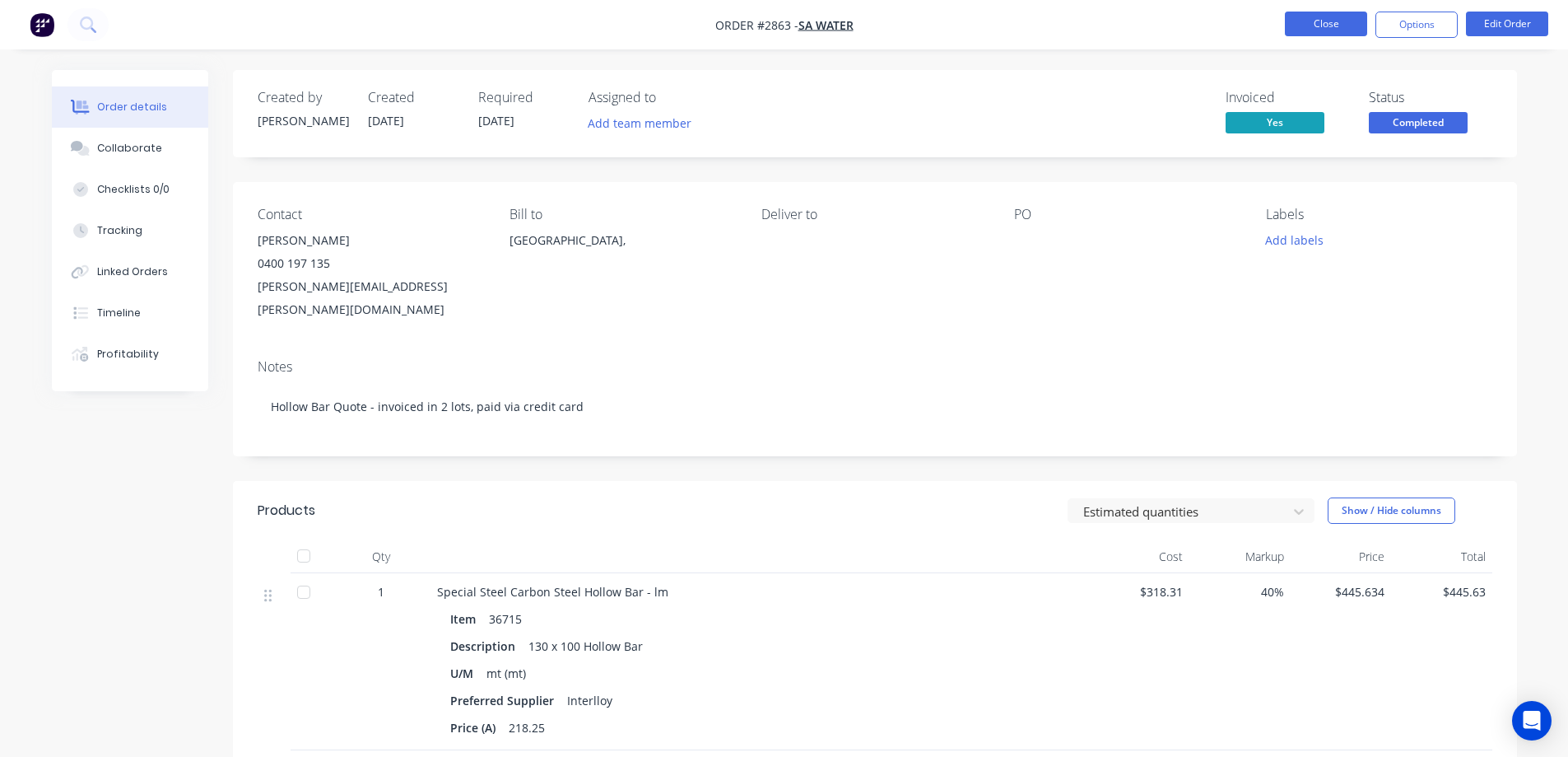
click at [1340, 32] on button "Close" at bounding box center [1325, 23] width 82 height 25
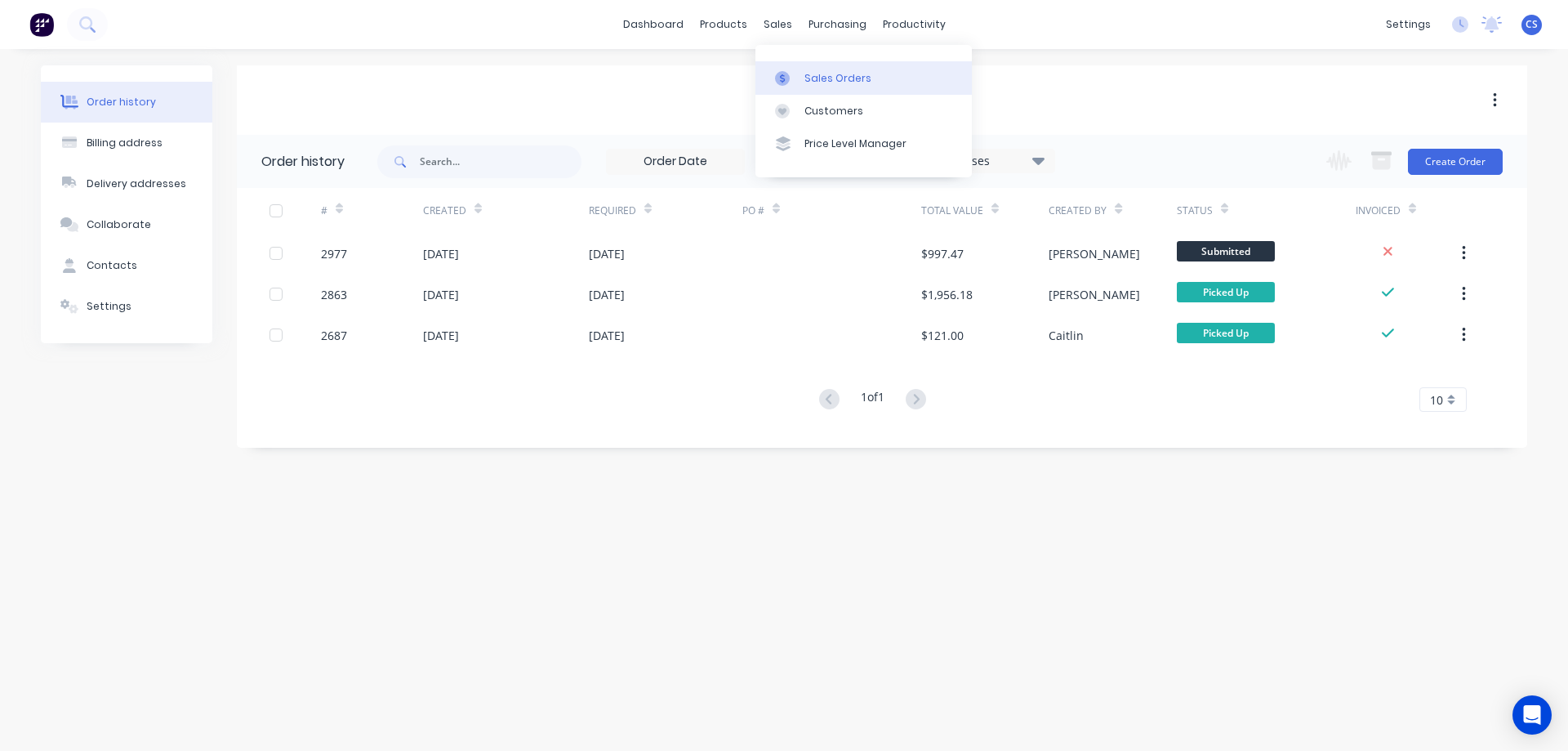
click at [798, 72] on div at bounding box center [787, 78] width 25 height 14
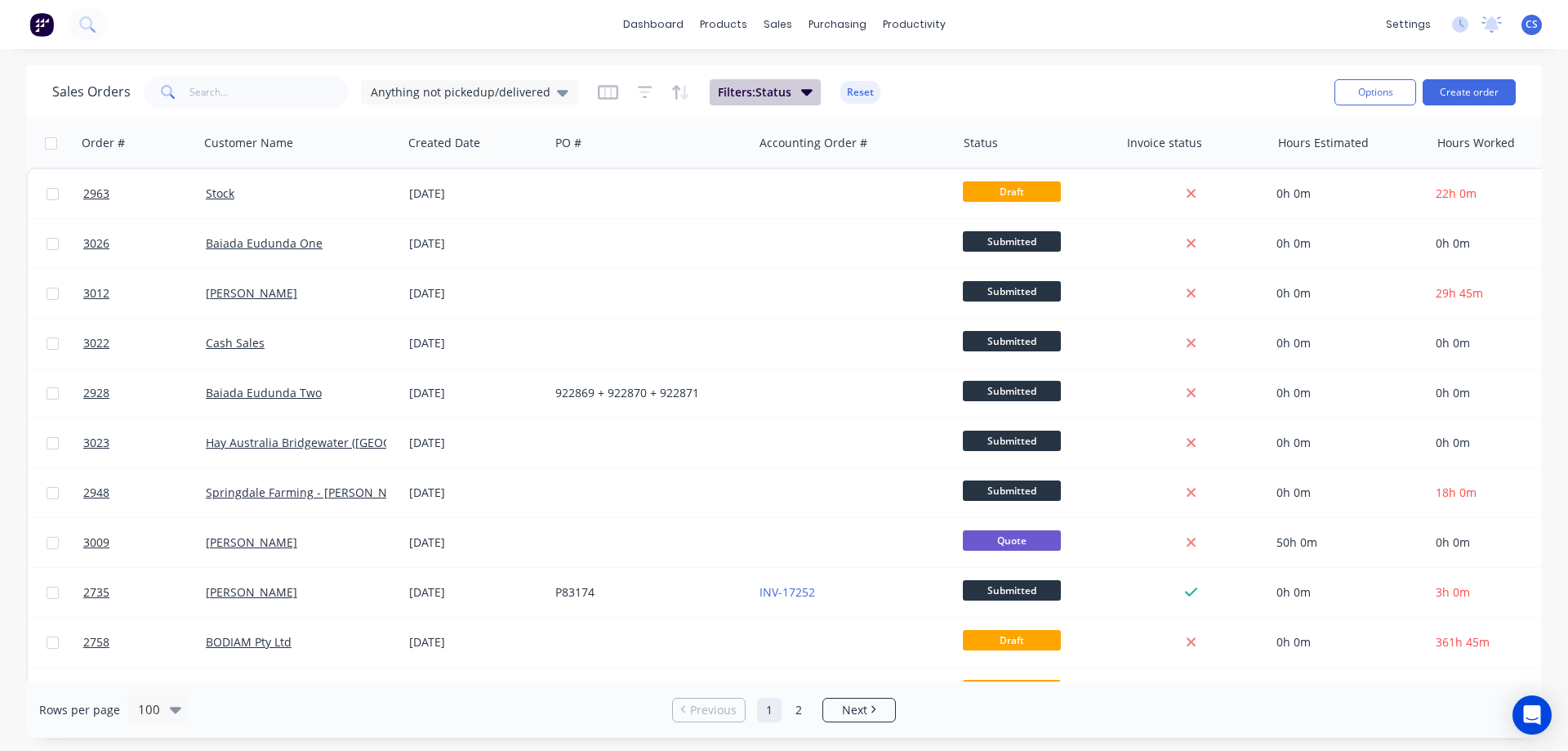
click at [790, 95] on button "Filters: Status" at bounding box center [765, 92] width 111 height 26
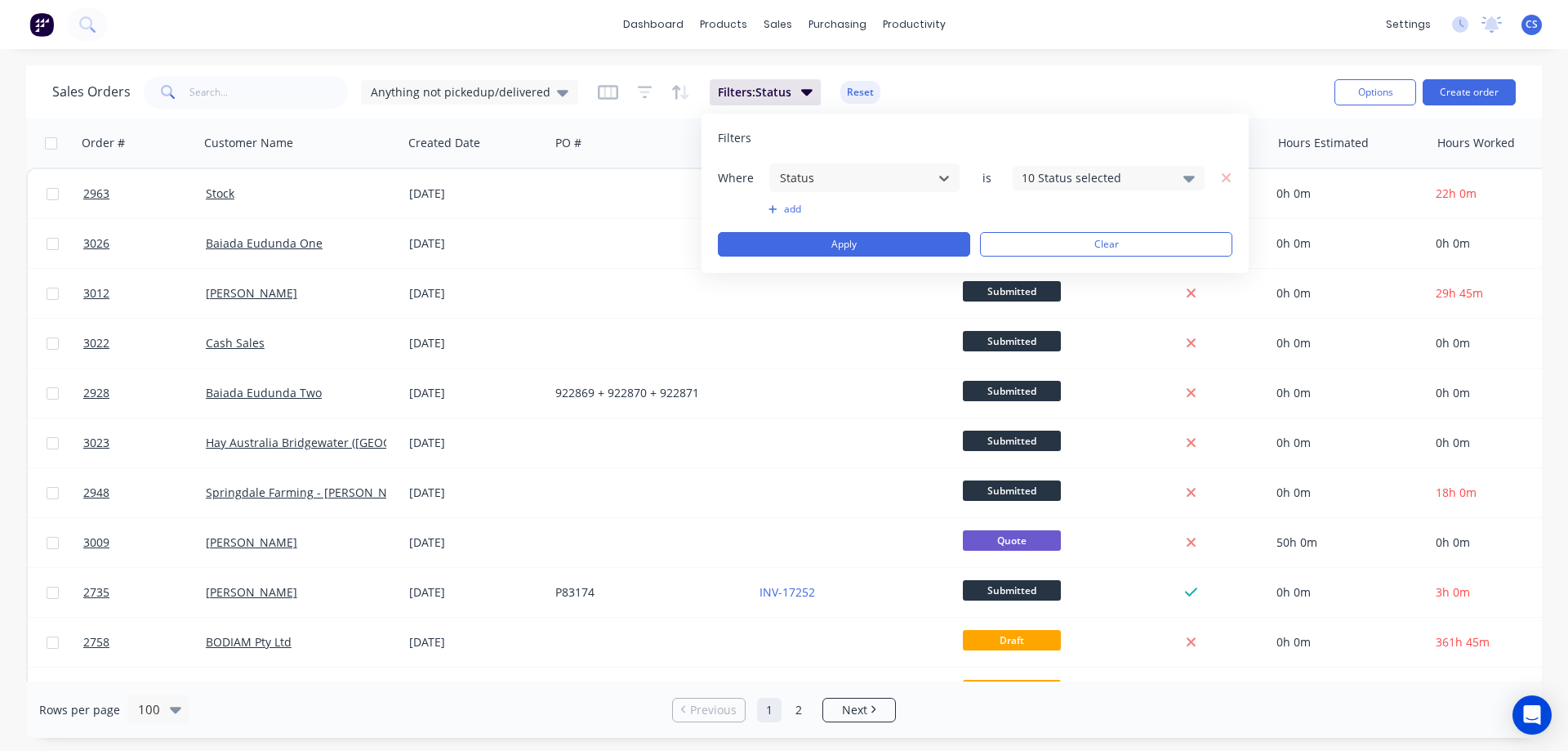
click at [1033, 182] on div "10 Status selected" at bounding box center [1096, 177] width 147 height 17
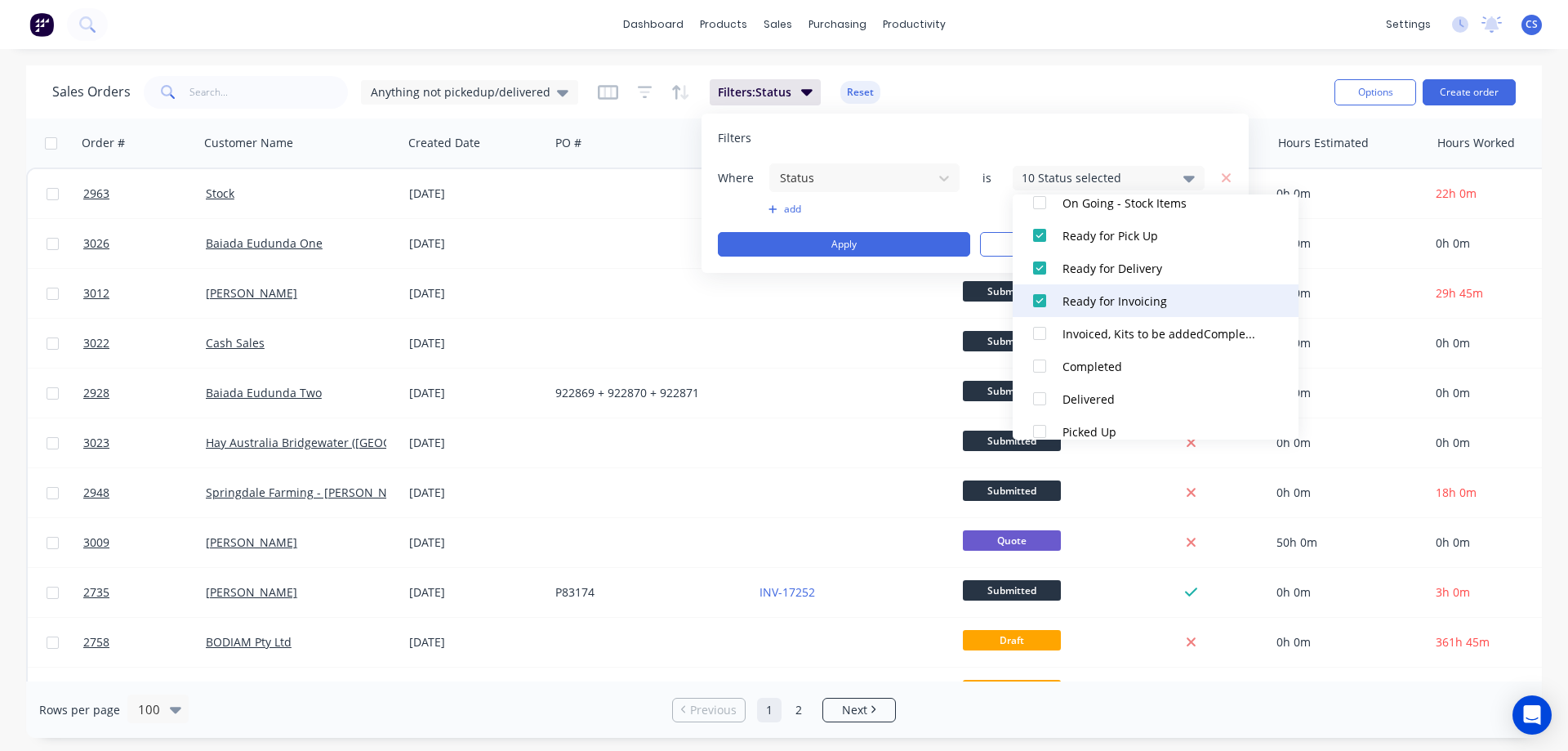
scroll to position [343, 0]
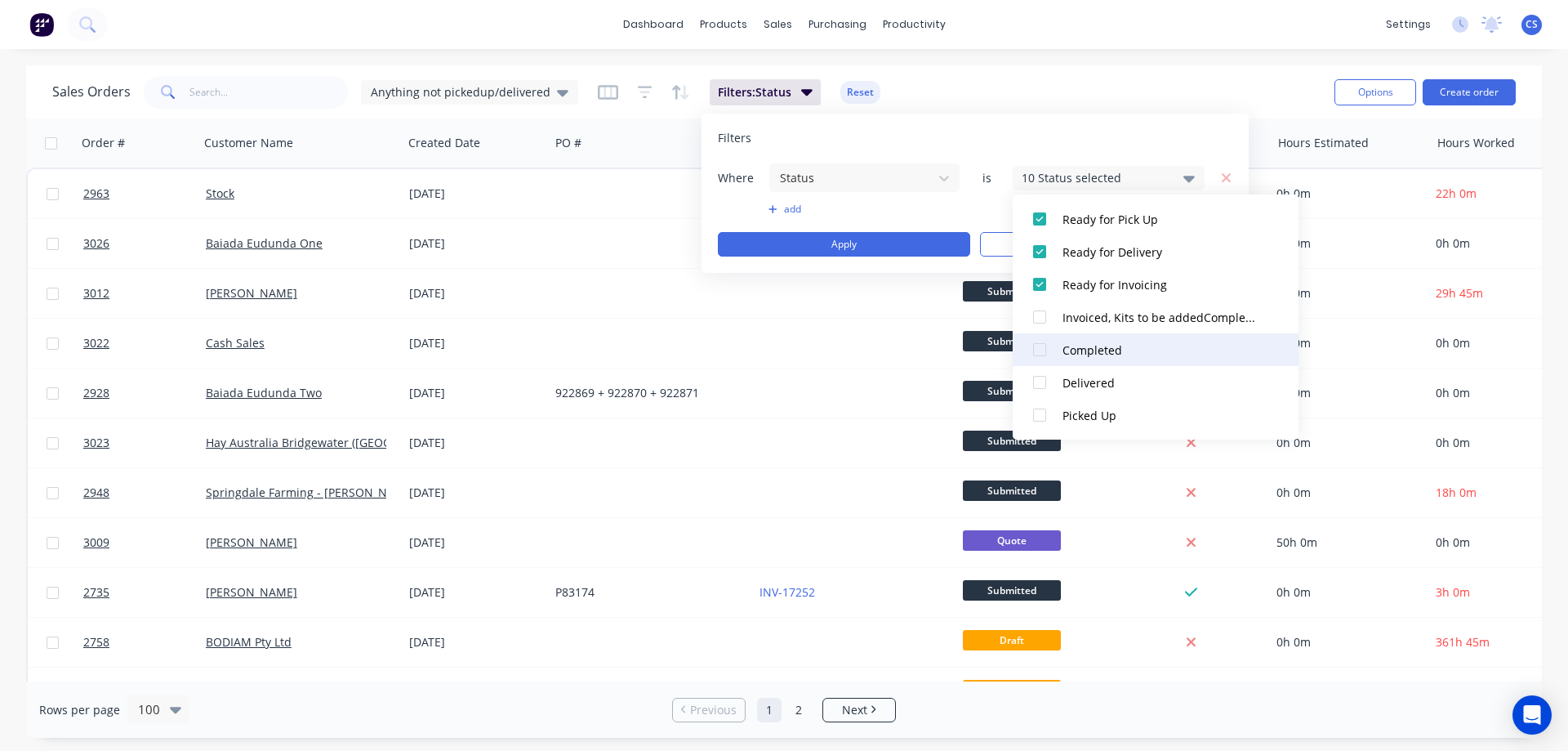
click at [1182, 339] on button "Completed" at bounding box center [1155, 349] width 286 height 33
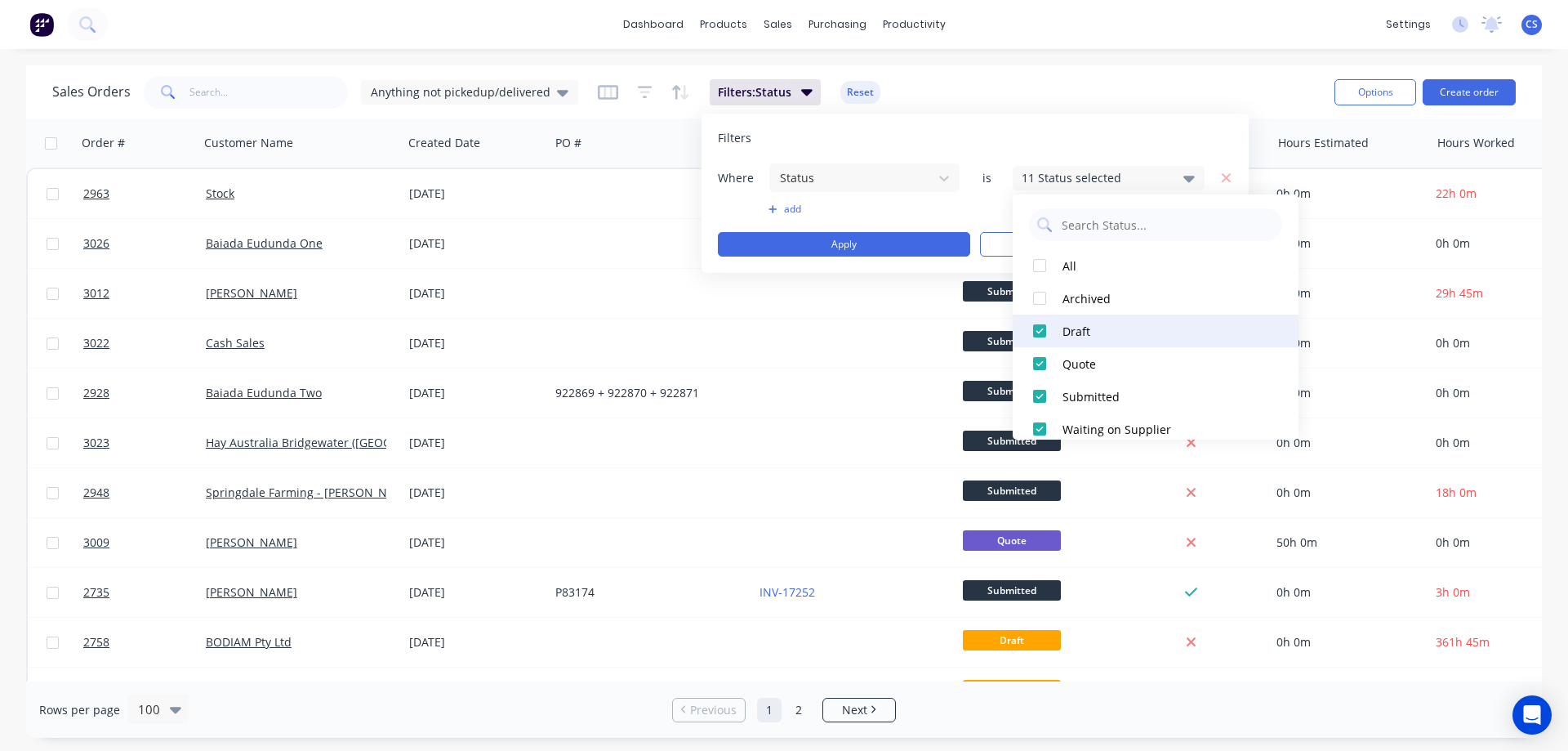
scroll to position [0, 0]
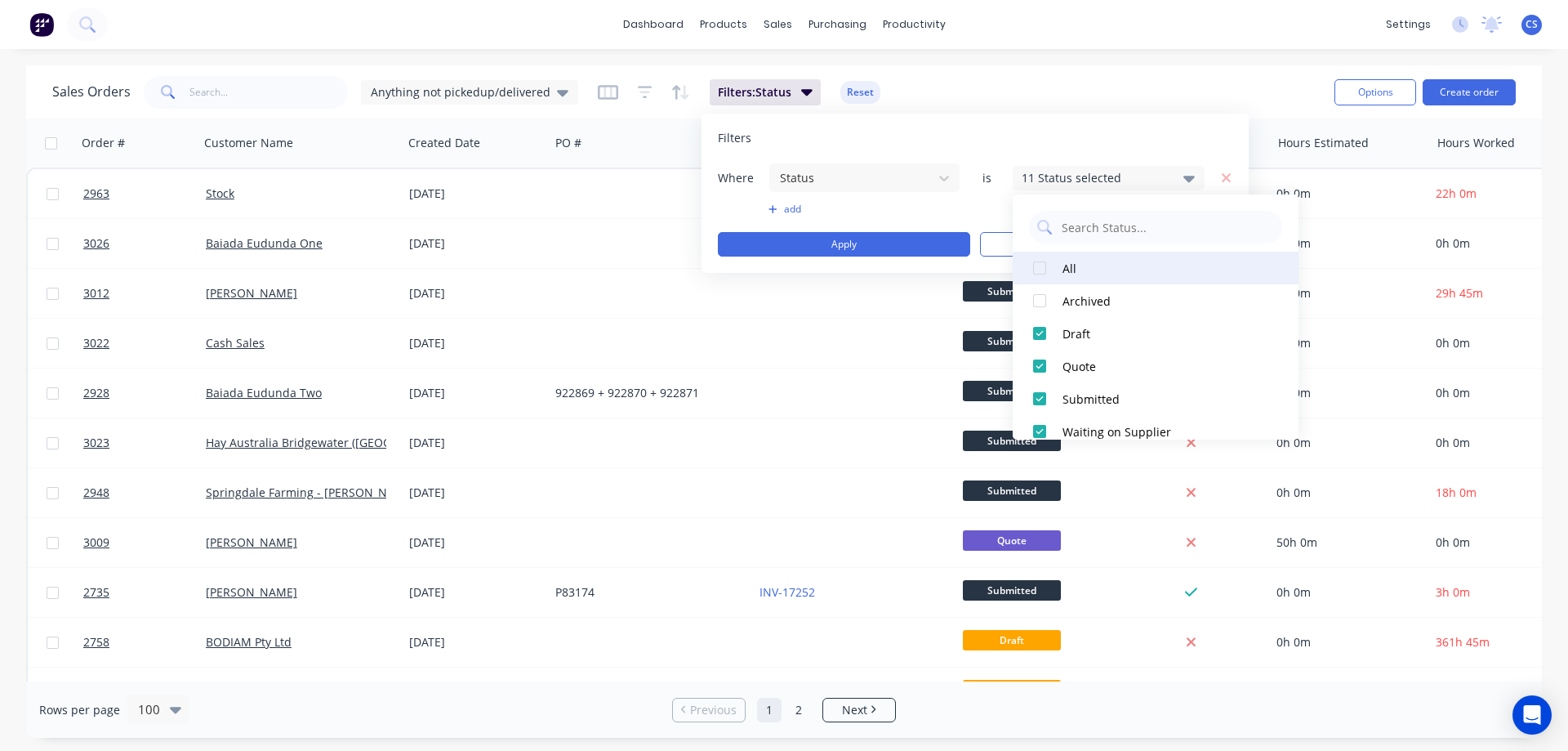
click at [1073, 267] on div "All" at bounding box center [1160, 268] width 196 height 17
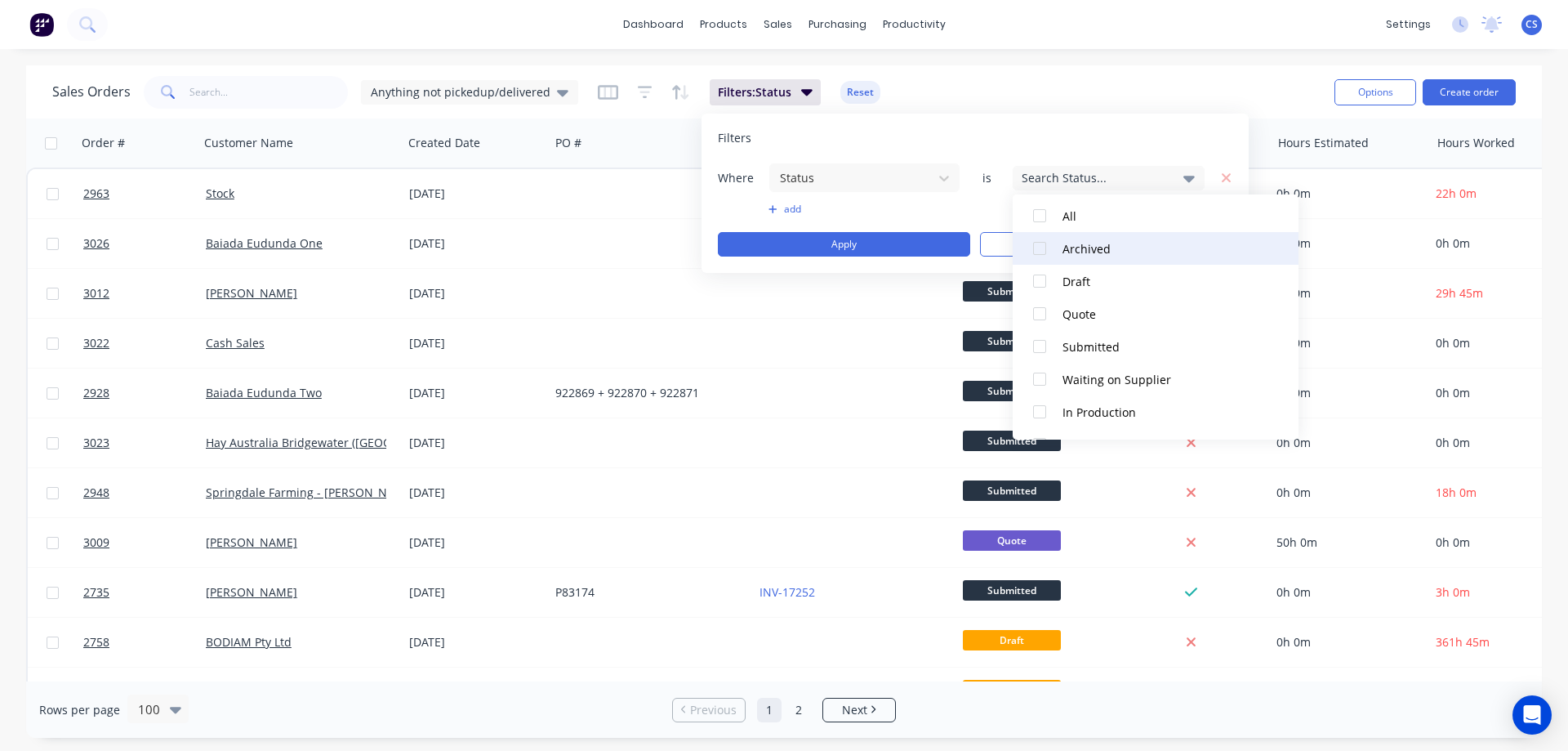
scroll to position [343, 0]
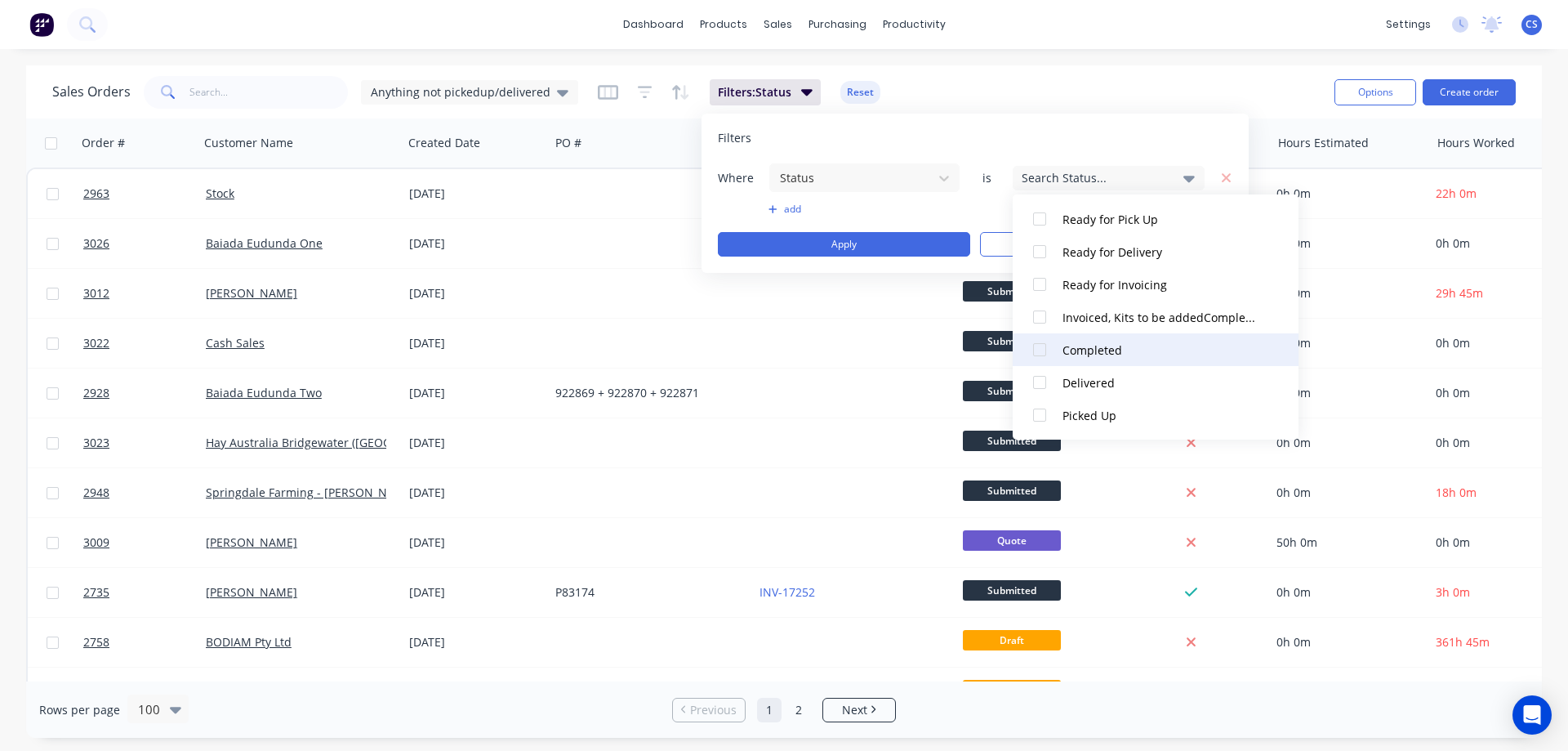
click at [1112, 357] on div "Completed" at bounding box center [1160, 350] width 196 height 17
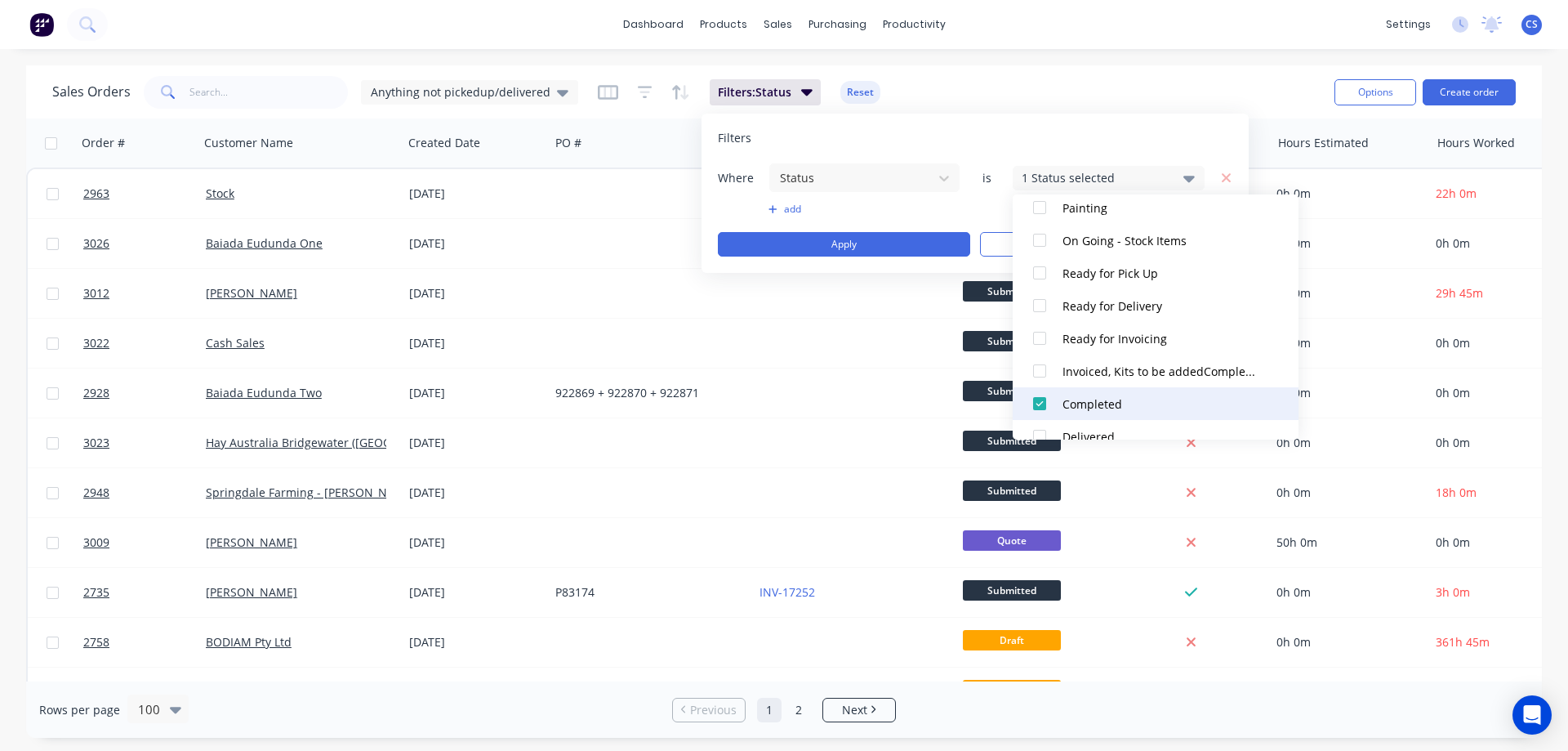
scroll to position [261, 0]
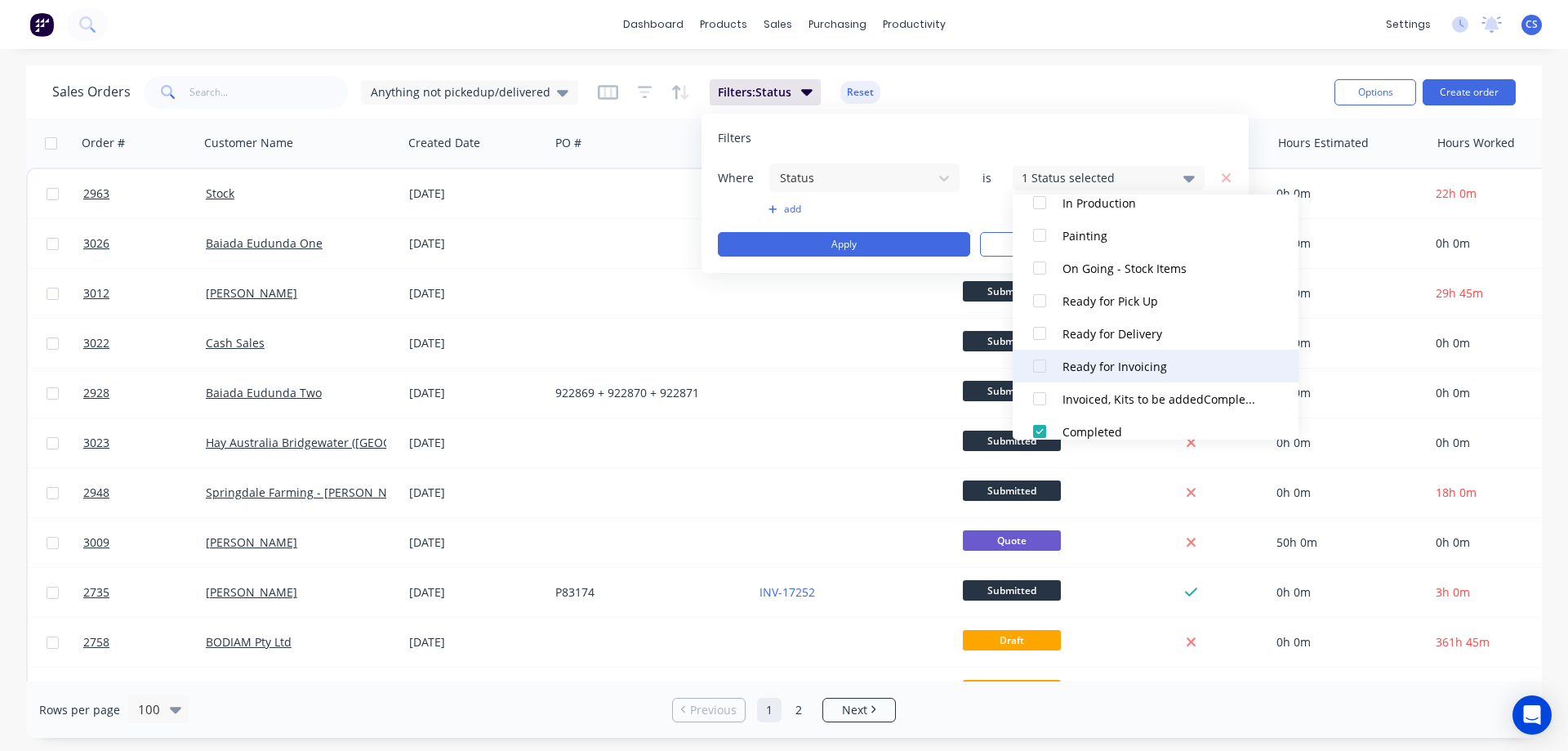
click at [1176, 373] on div "Ready for Invoicing" at bounding box center [1160, 366] width 196 height 17
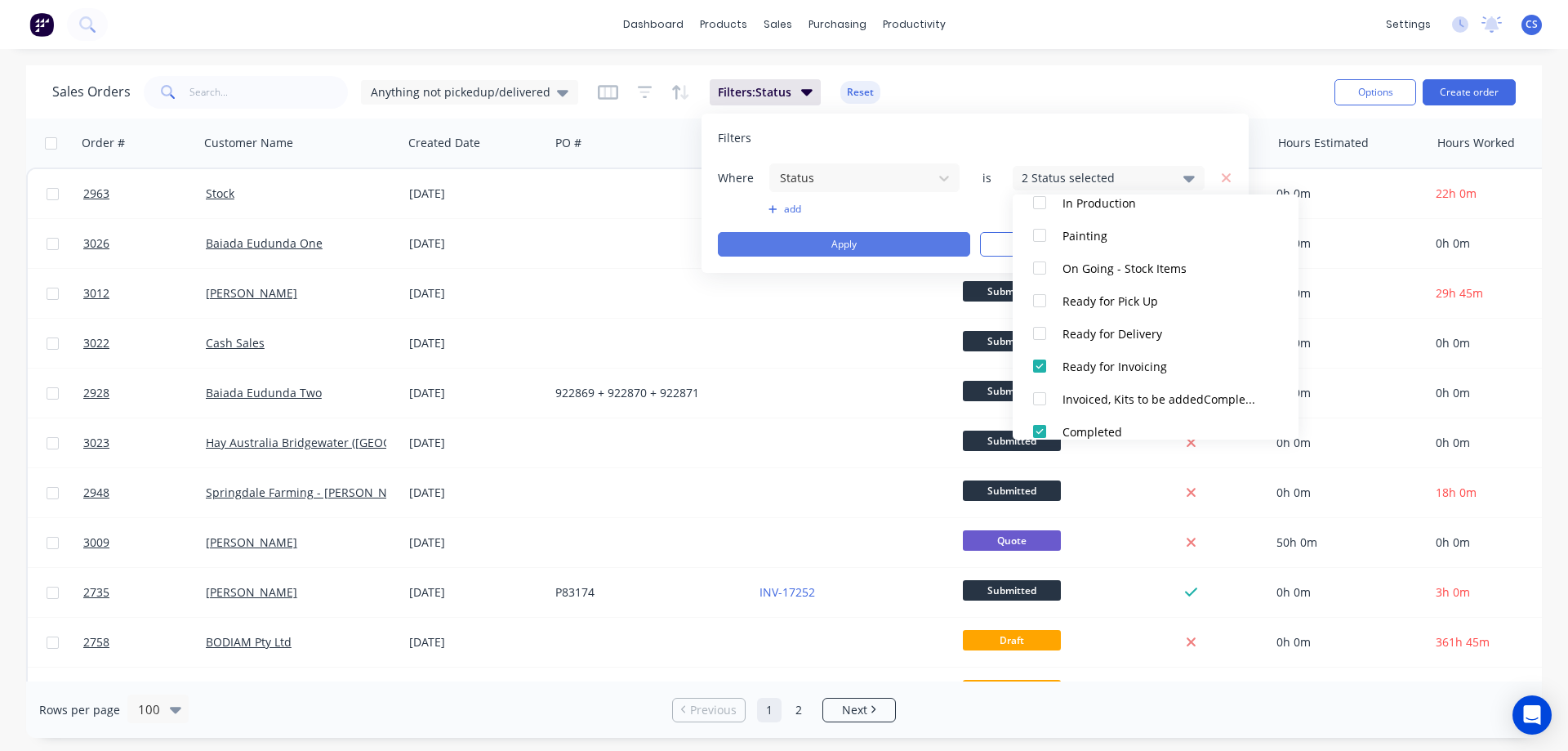
click at [910, 247] on button "Apply" at bounding box center [844, 244] width 253 height 25
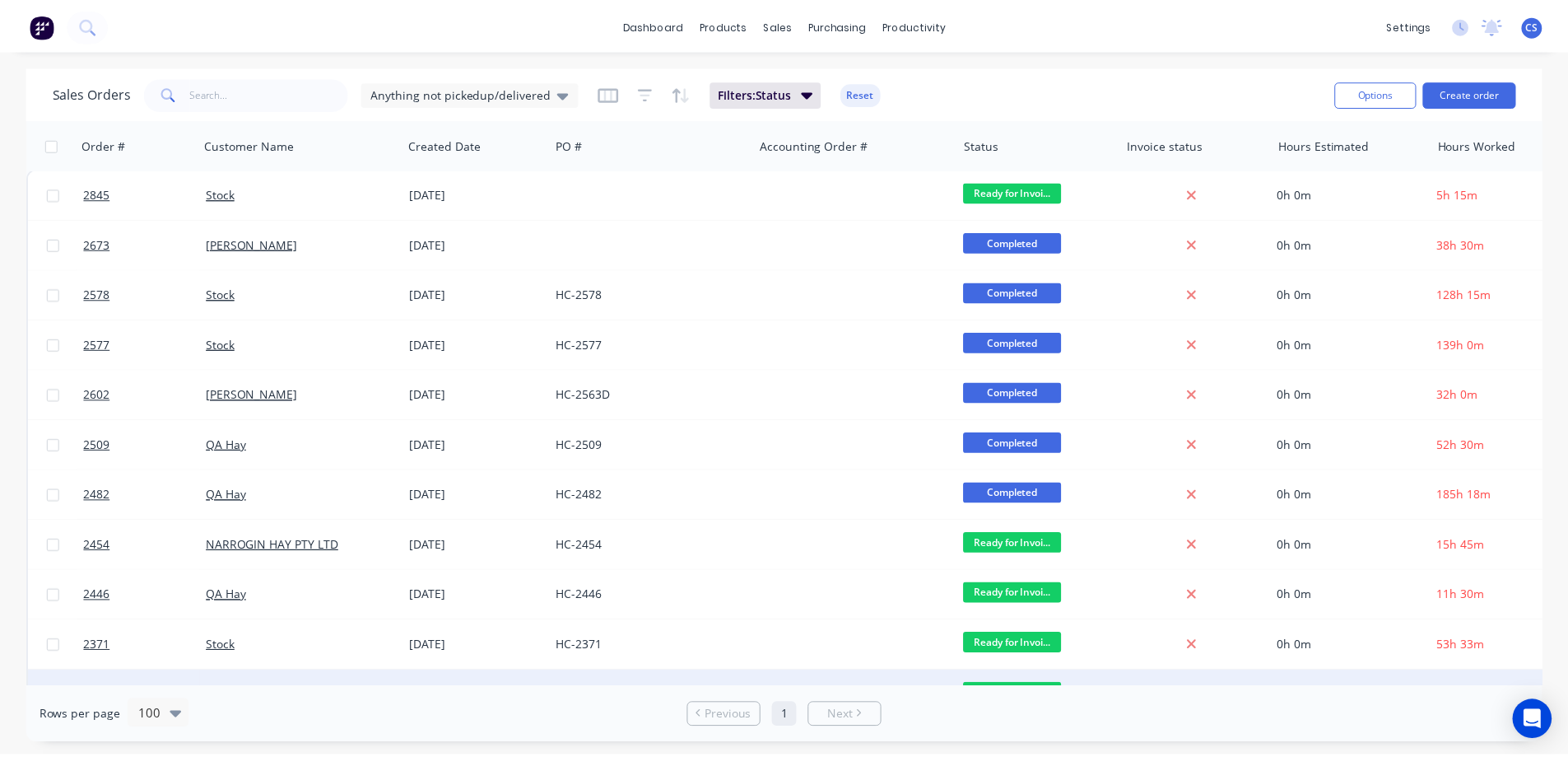
scroll to position [0, 0]
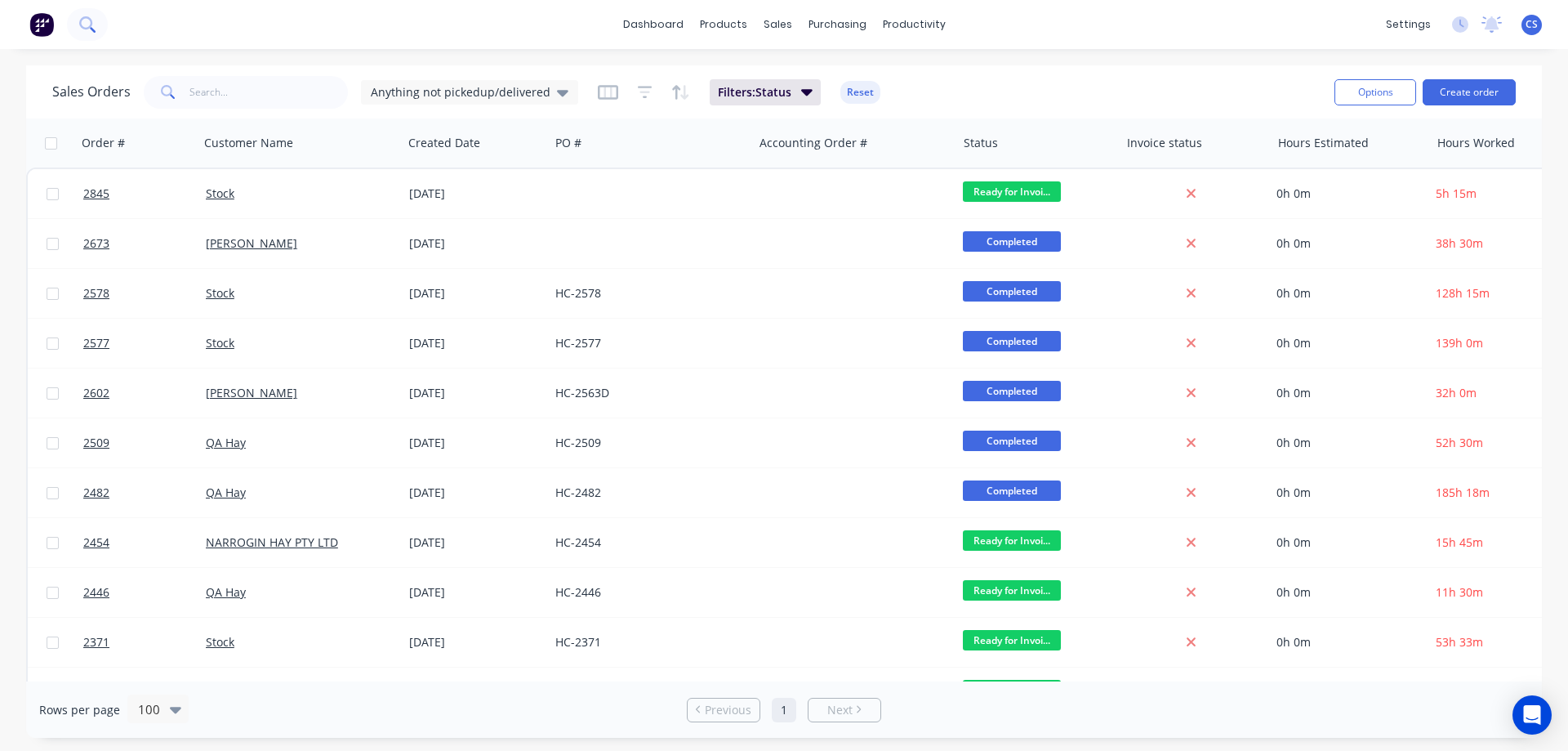
click at [92, 31] on icon at bounding box center [92, 30] width 6 height 6
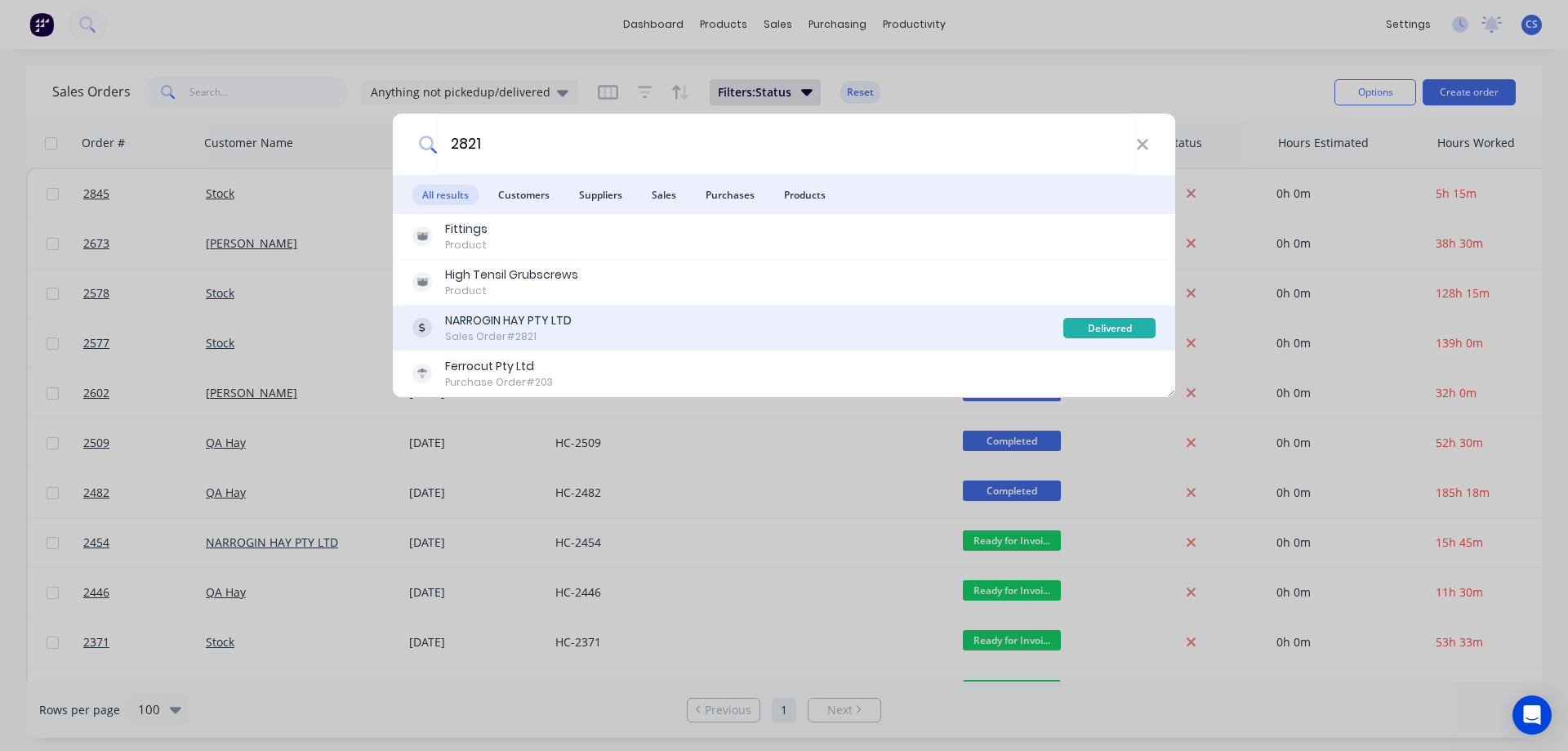
type input "2821"
click at [576, 319] on div "NARROGIN HAY PTY LTD Sales Order #2821" at bounding box center [738, 328] width 651 height 32
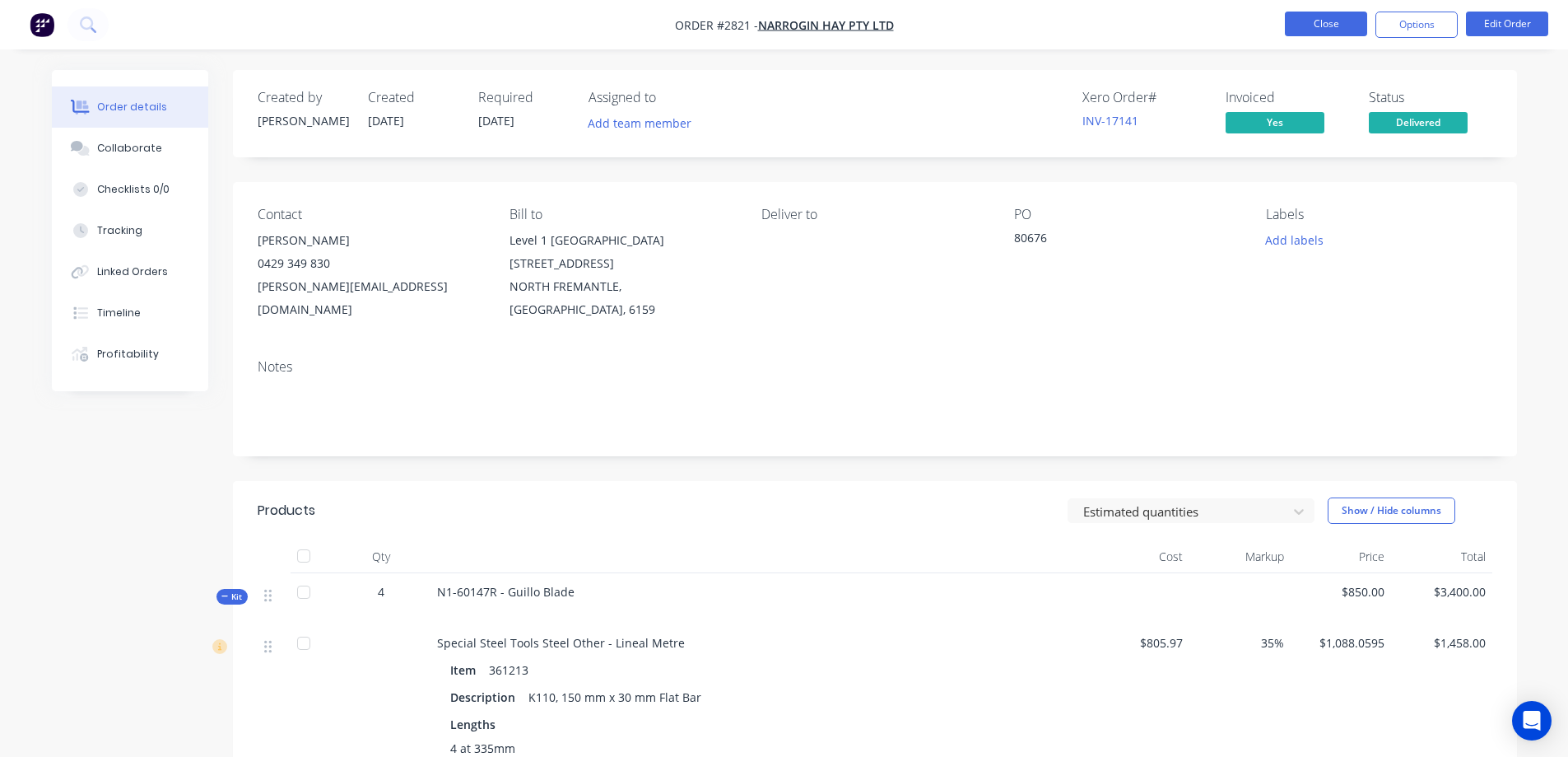
click at [1307, 29] on button "Close" at bounding box center [1325, 23] width 82 height 25
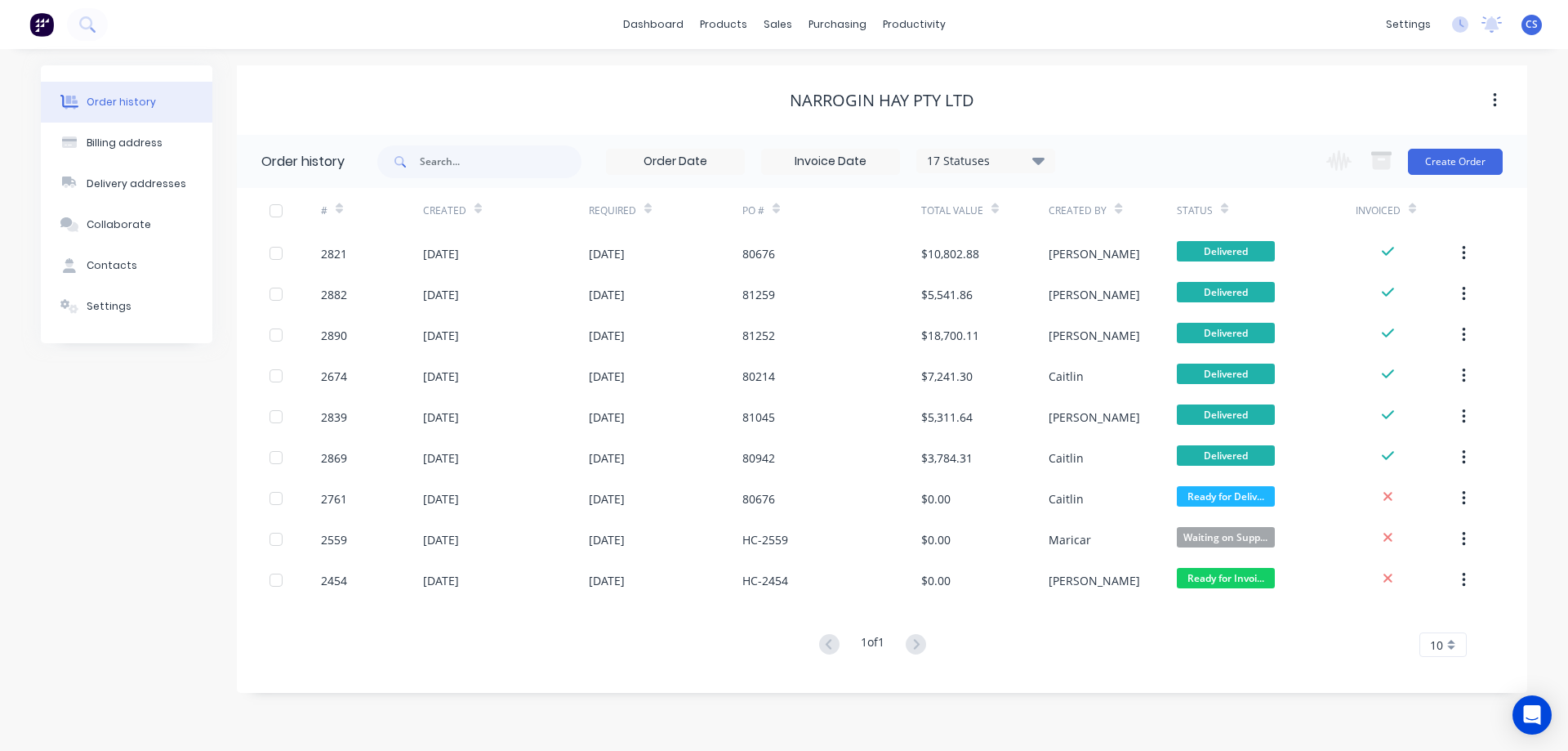
click at [36, 25] on img at bounding box center [42, 24] width 25 height 25
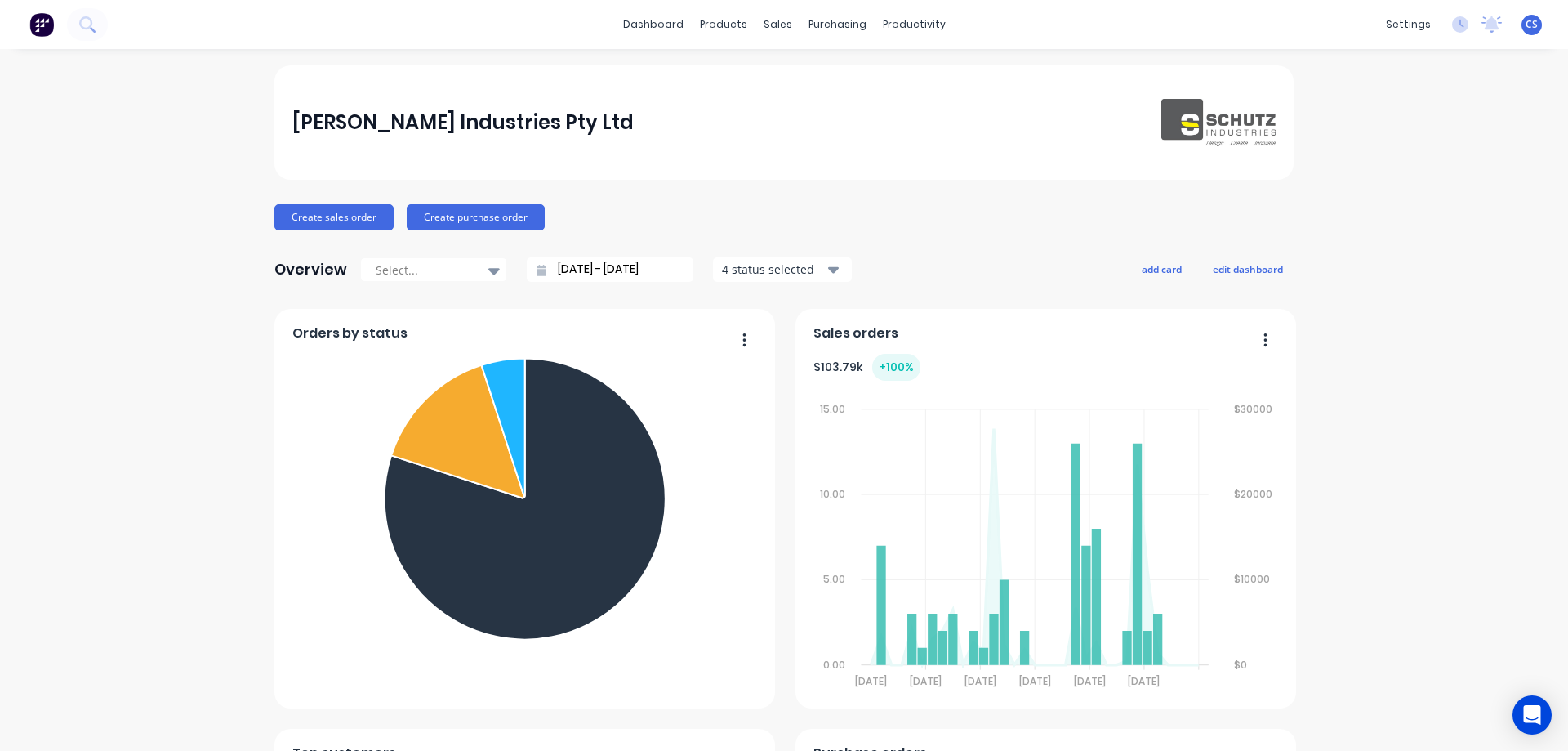
click at [94, 29] on icon at bounding box center [86, 24] width 15 height 15
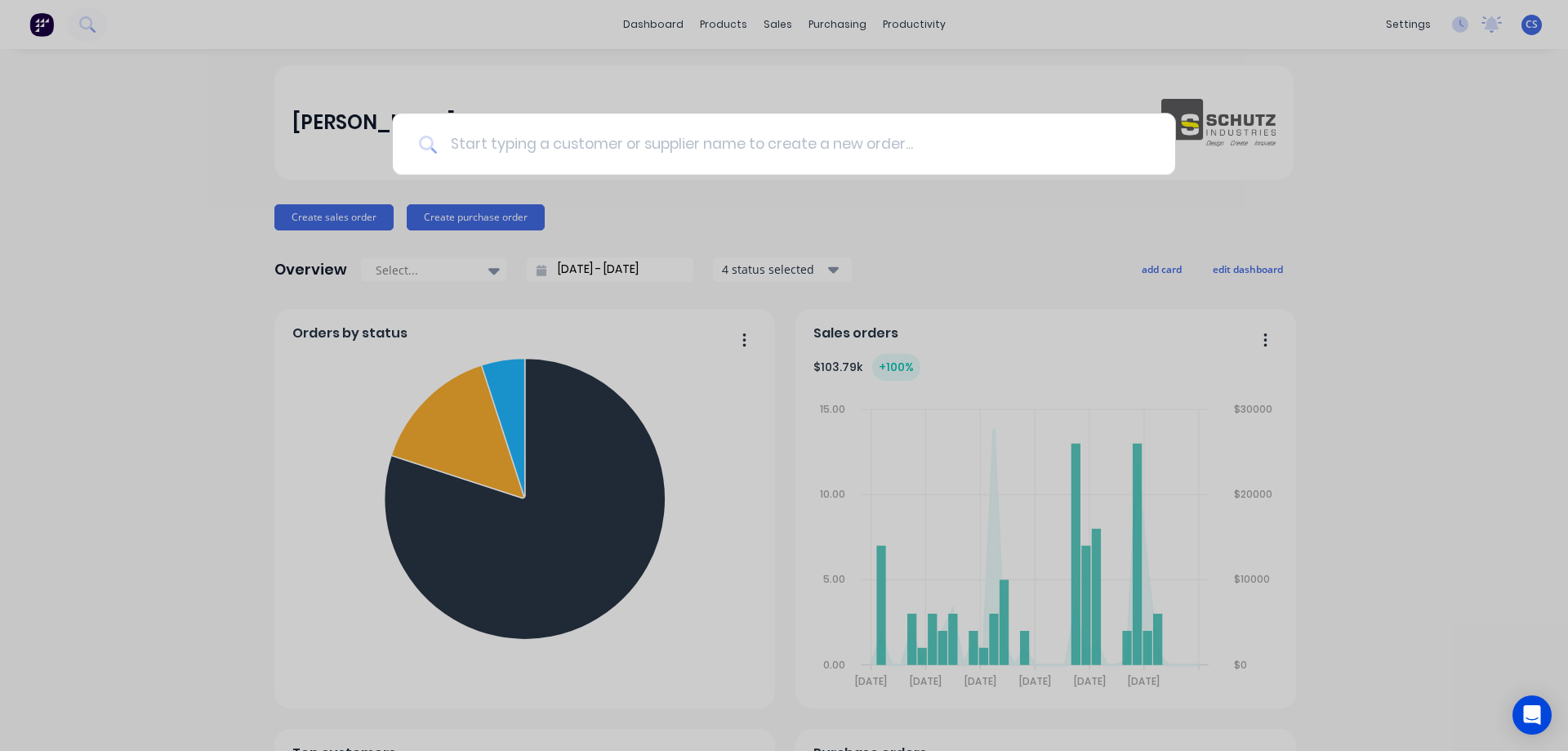
click at [677, 148] on input at bounding box center [793, 144] width 712 height 61
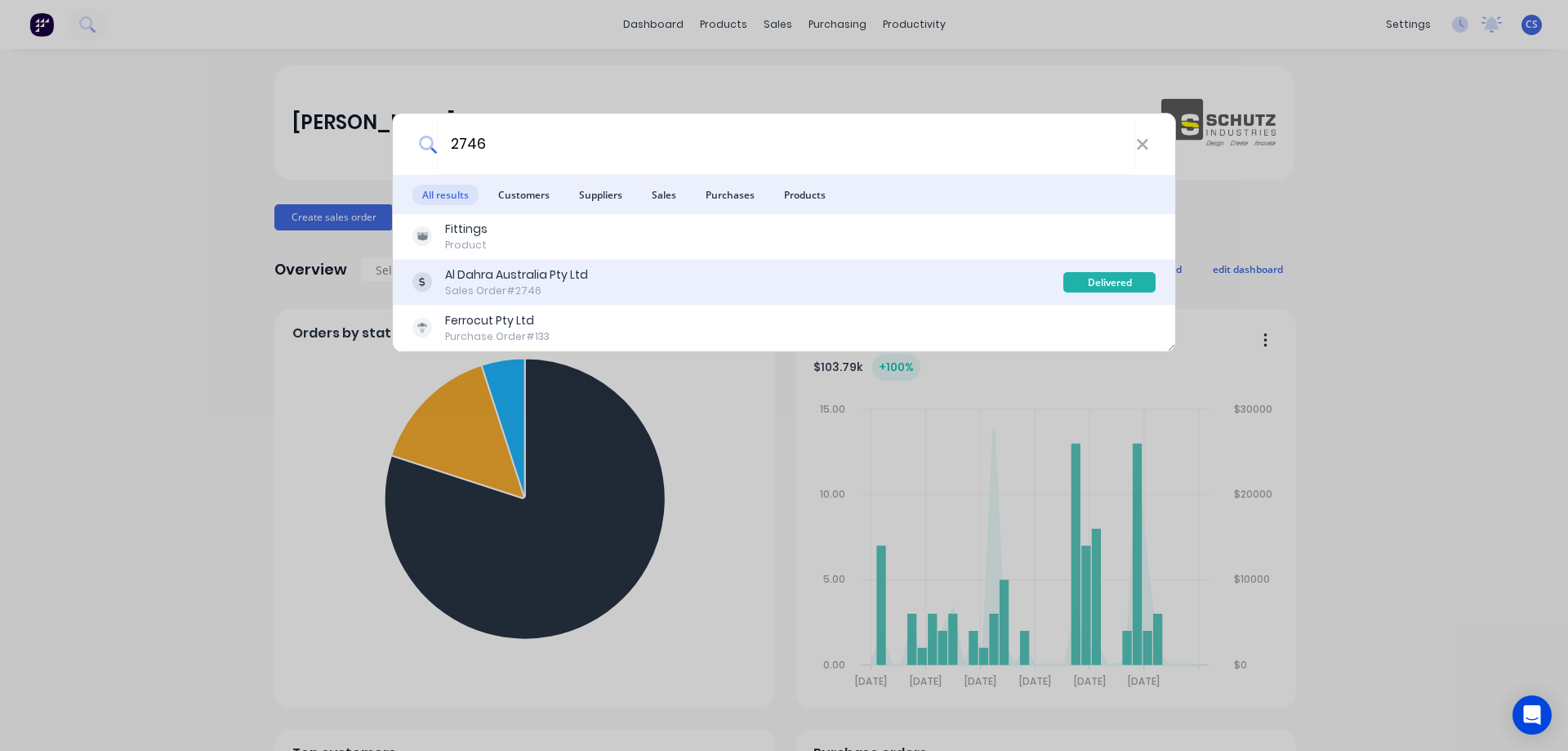
type input "2746"
click at [613, 276] on div "Al Dahra Australia Pty Ltd Sales Order #2746" at bounding box center [738, 282] width 651 height 32
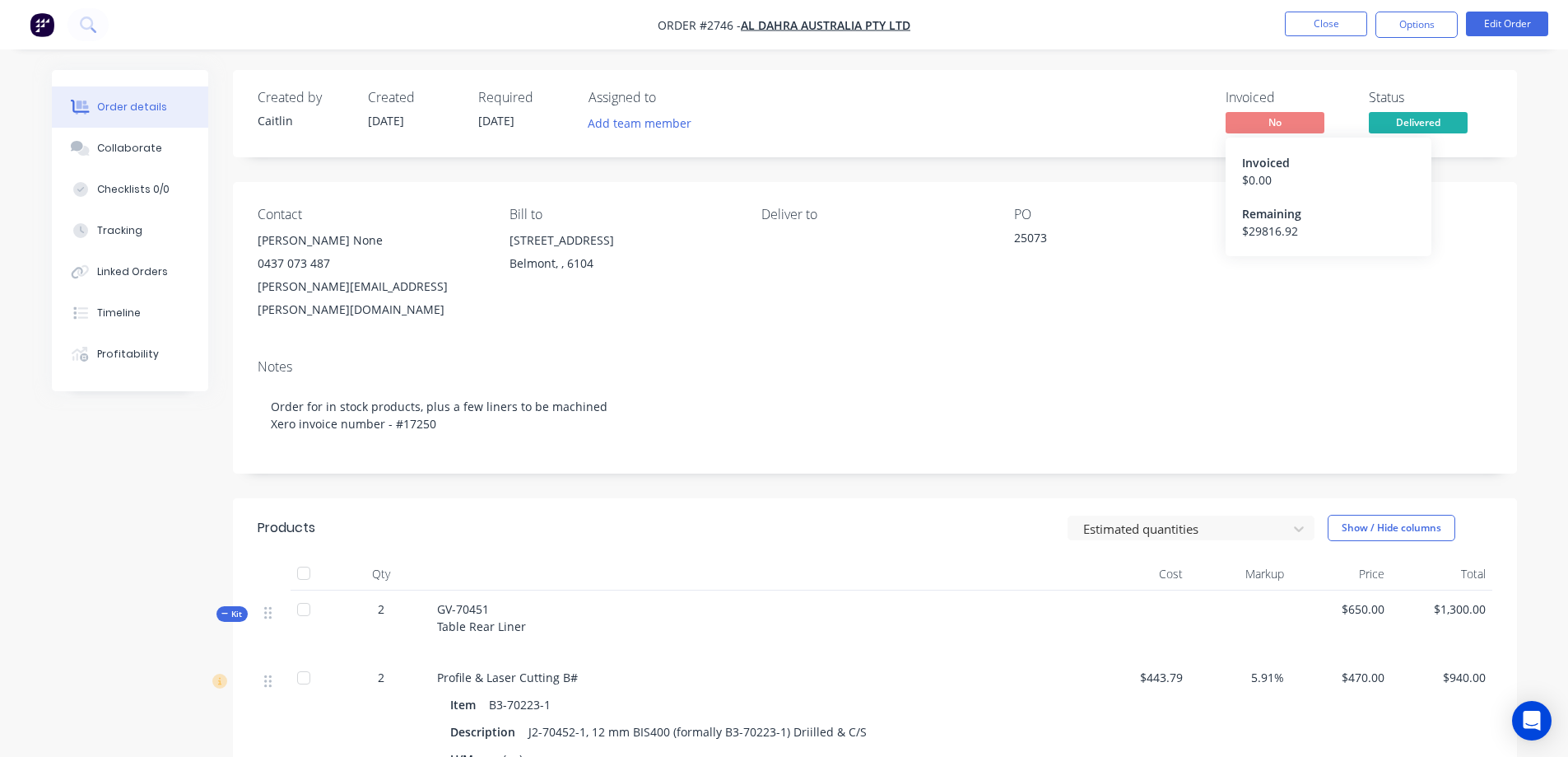
click at [1281, 230] on div "$ 29816.92" at bounding box center [1328, 231] width 173 height 17
click at [1304, 19] on button "Close" at bounding box center [1325, 23] width 82 height 25
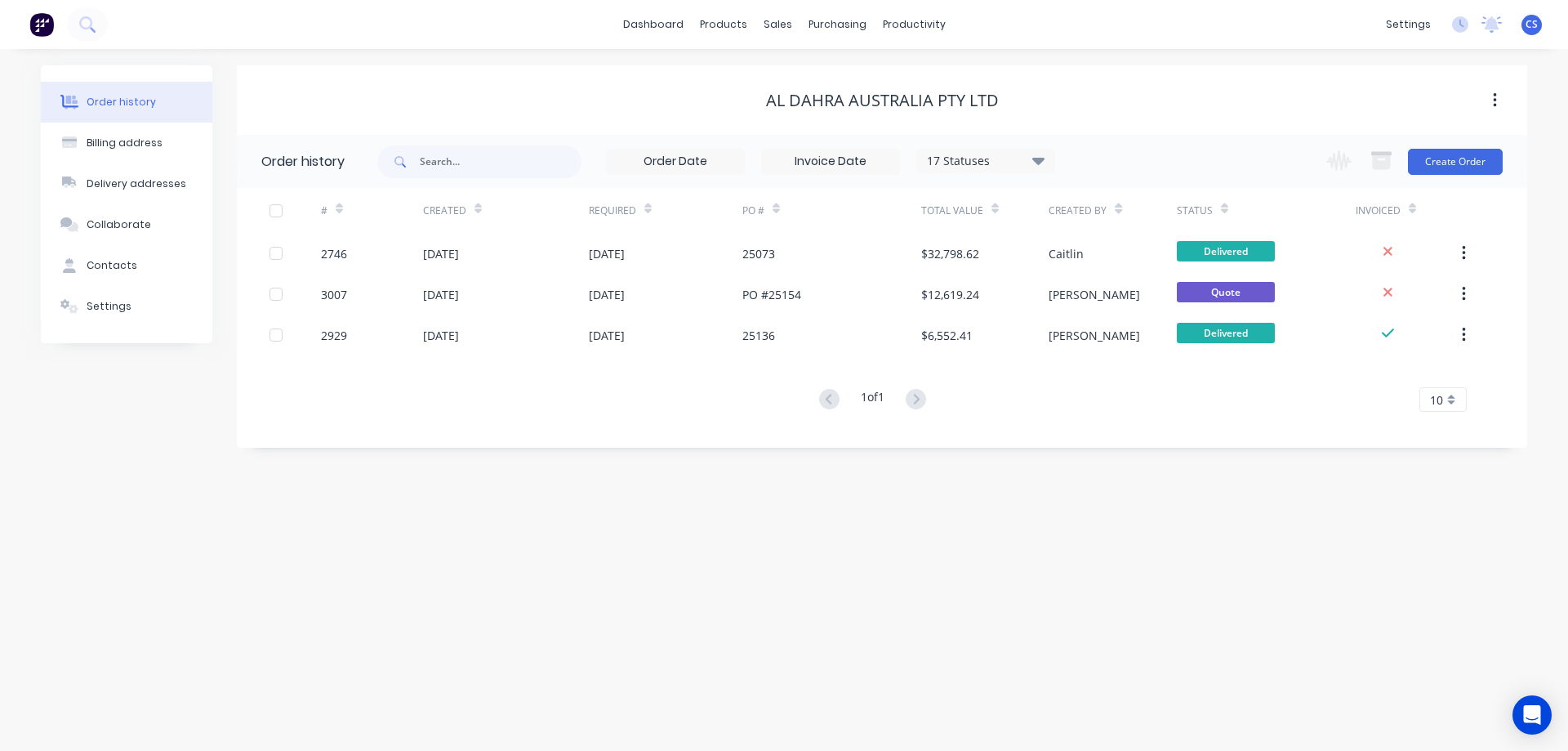
click at [39, 33] on img at bounding box center [42, 24] width 25 height 25
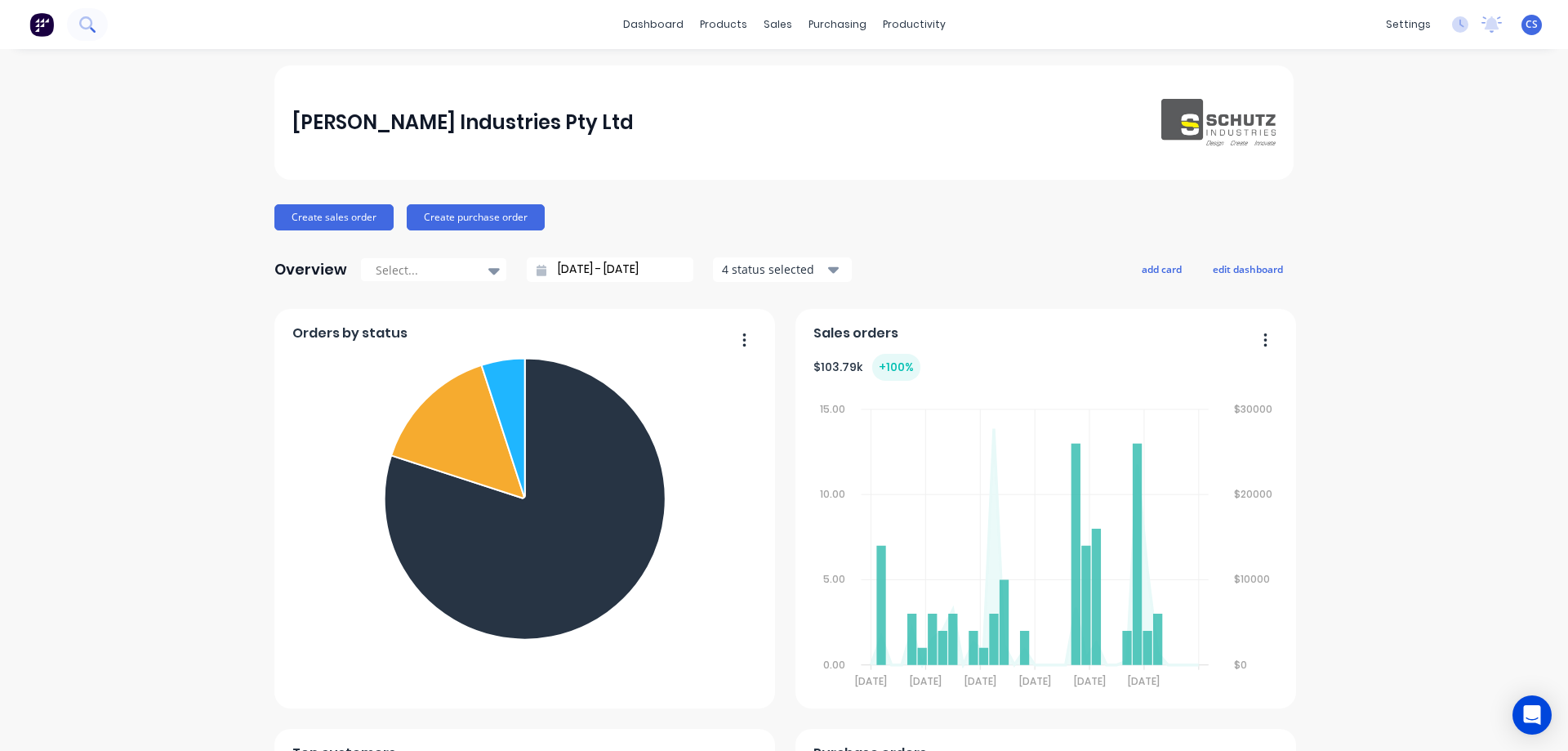
click at [88, 28] on icon at bounding box center [85, 22] width 13 height 13
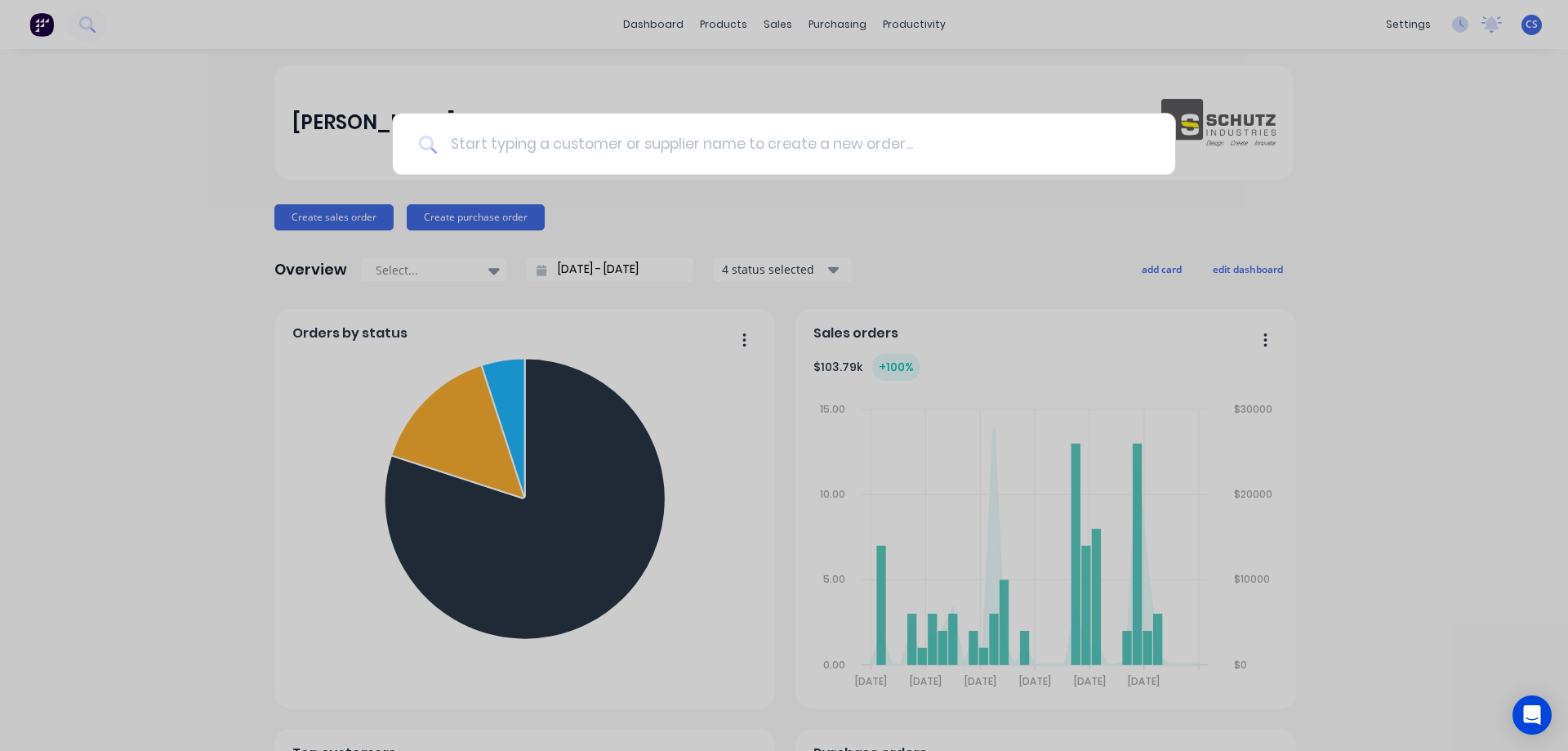
click at [523, 153] on input at bounding box center [793, 144] width 712 height 61
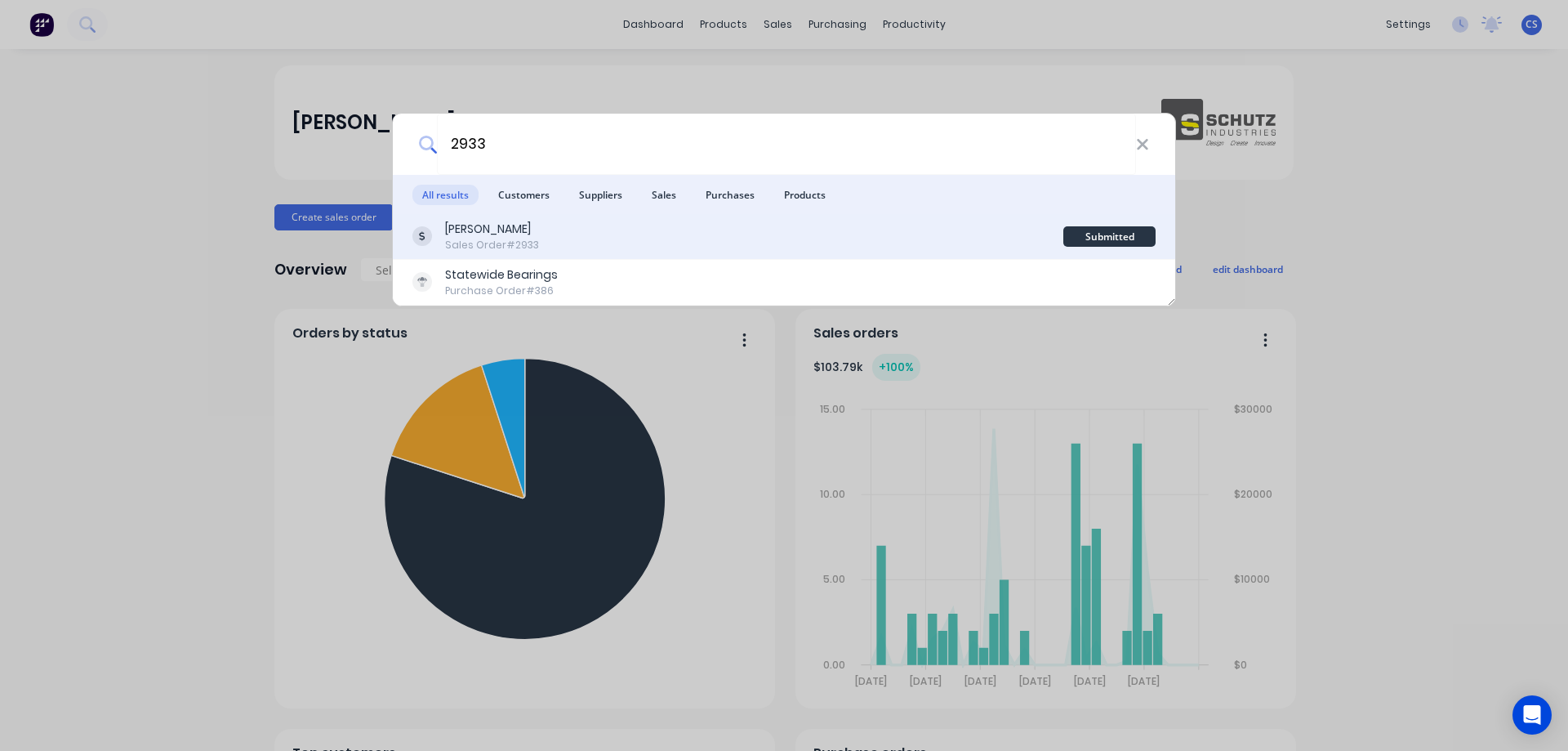
type input "2933"
click at [600, 235] on div "Balco Bowmans Sales Order #2933" at bounding box center [738, 236] width 651 height 32
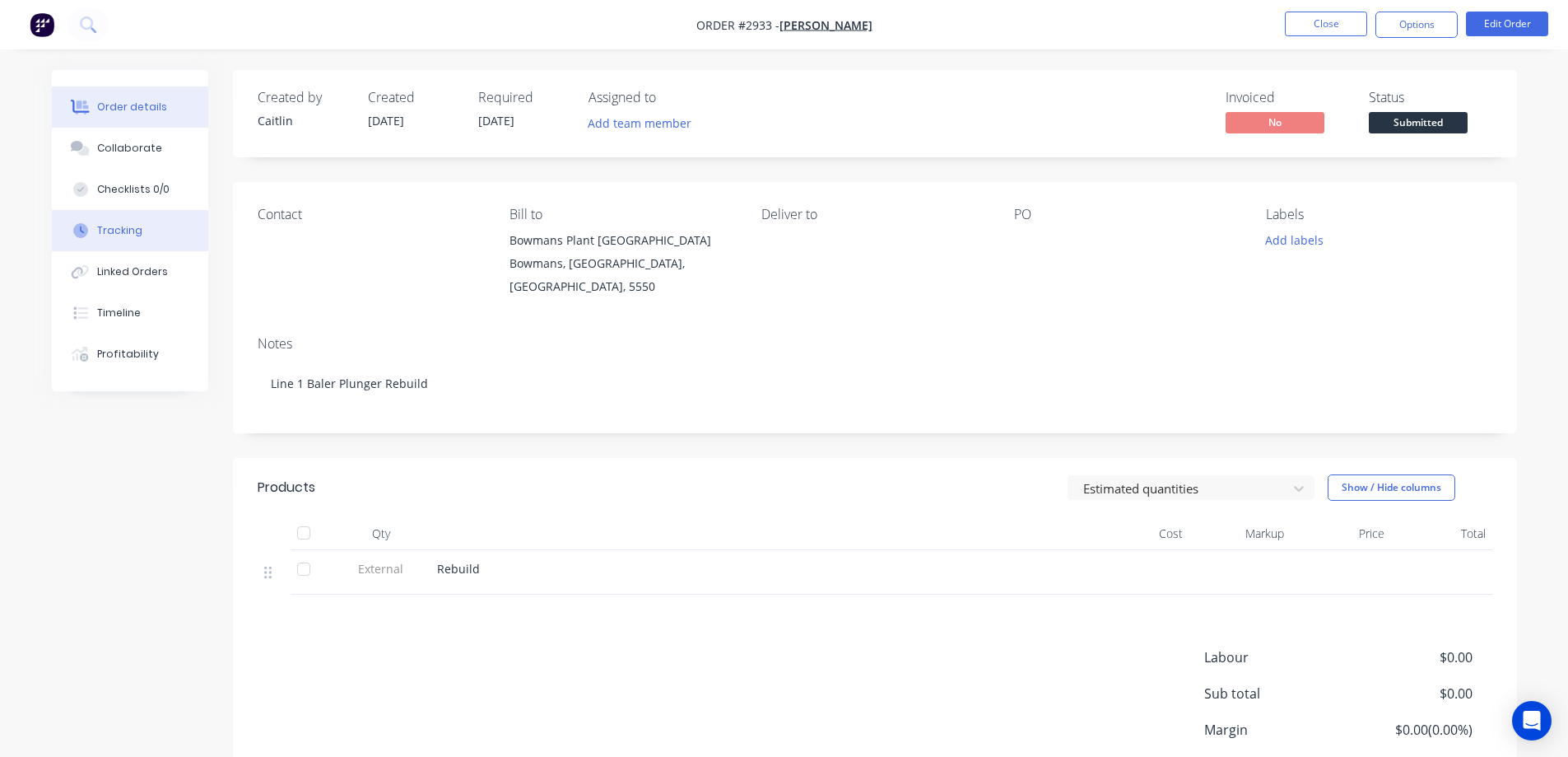
click at [152, 231] on button "Tracking" at bounding box center [130, 231] width 156 height 41
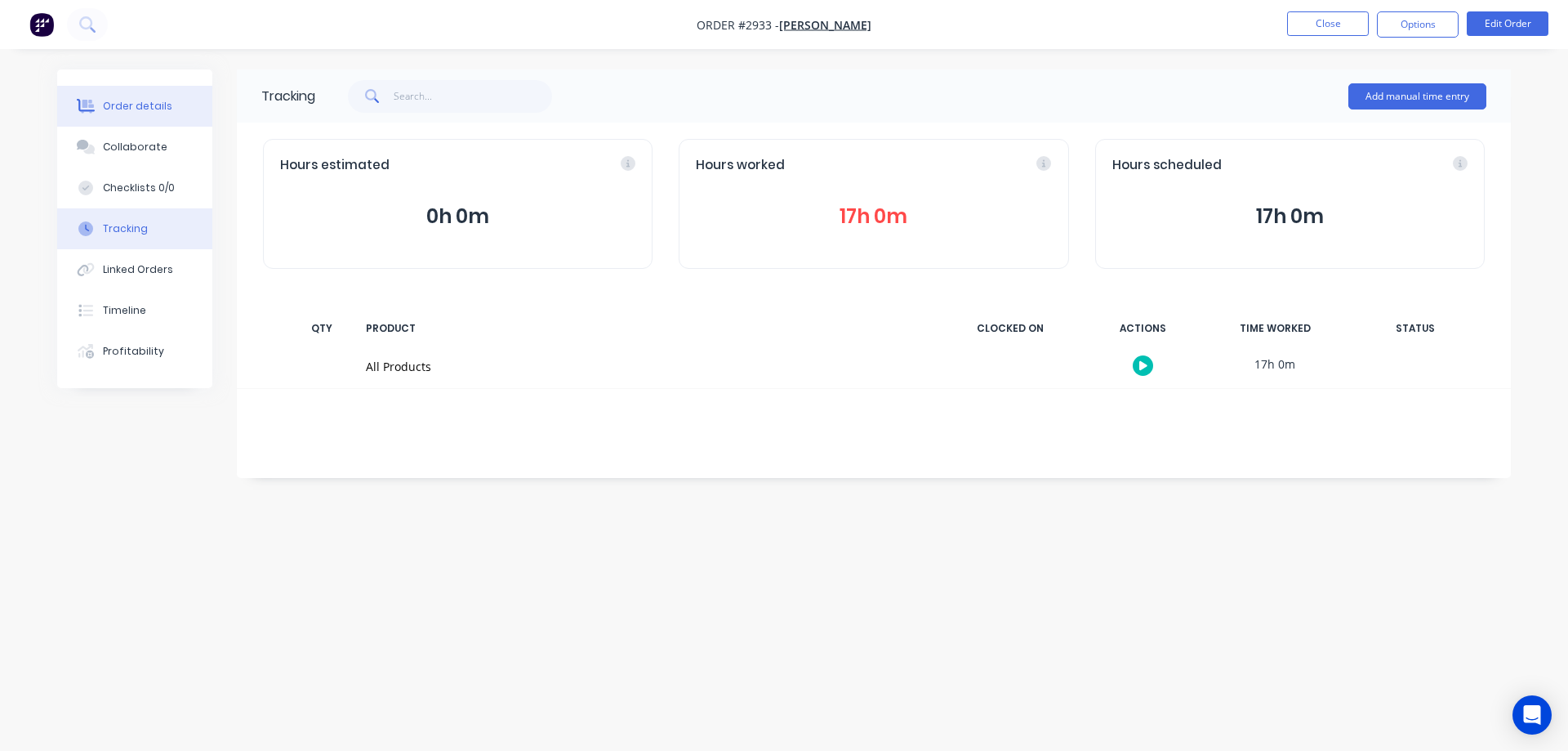
click at [162, 114] on button "Order details" at bounding box center [134, 106] width 155 height 41
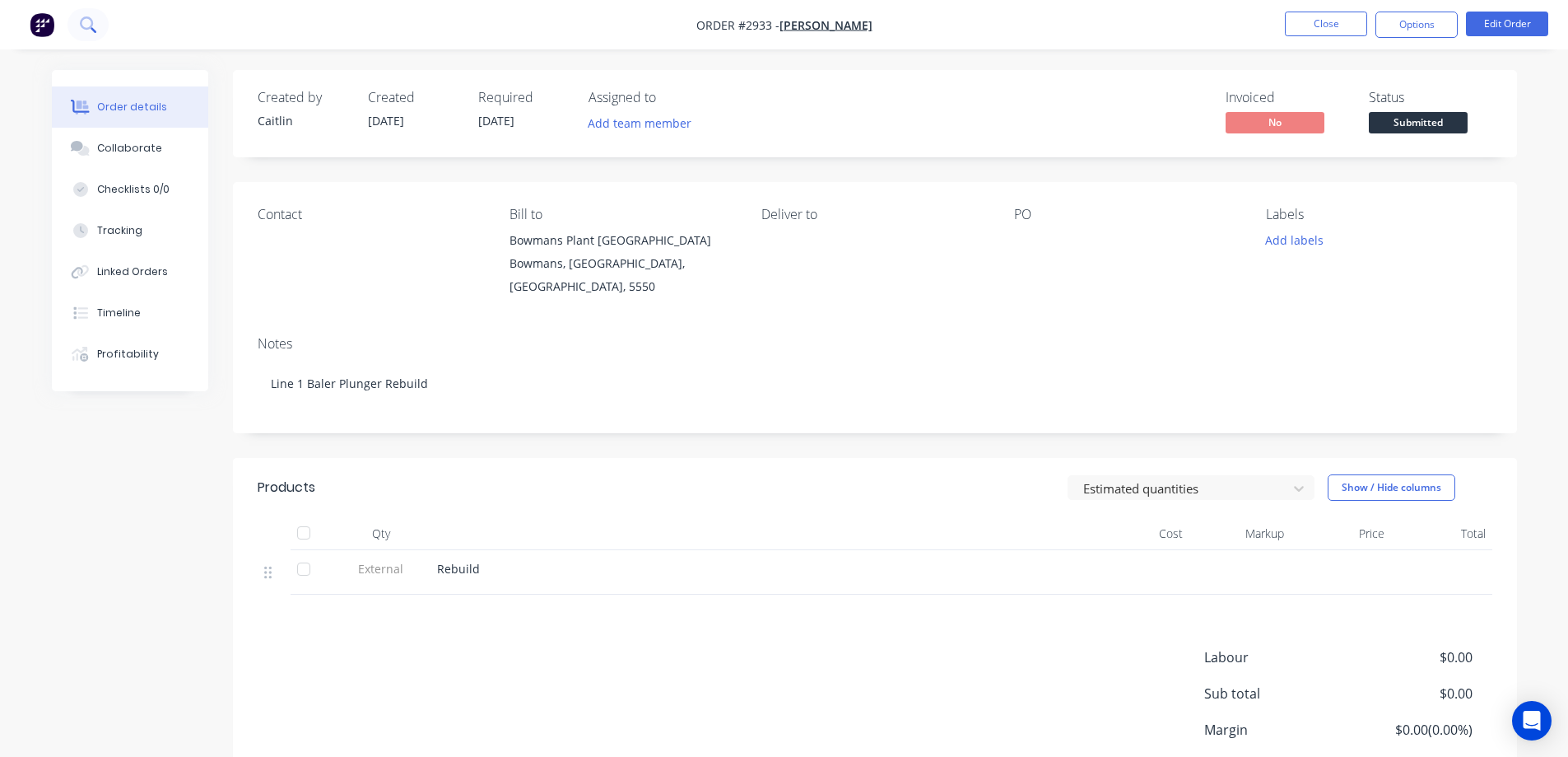
click at [76, 20] on button at bounding box center [88, 25] width 41 height 33
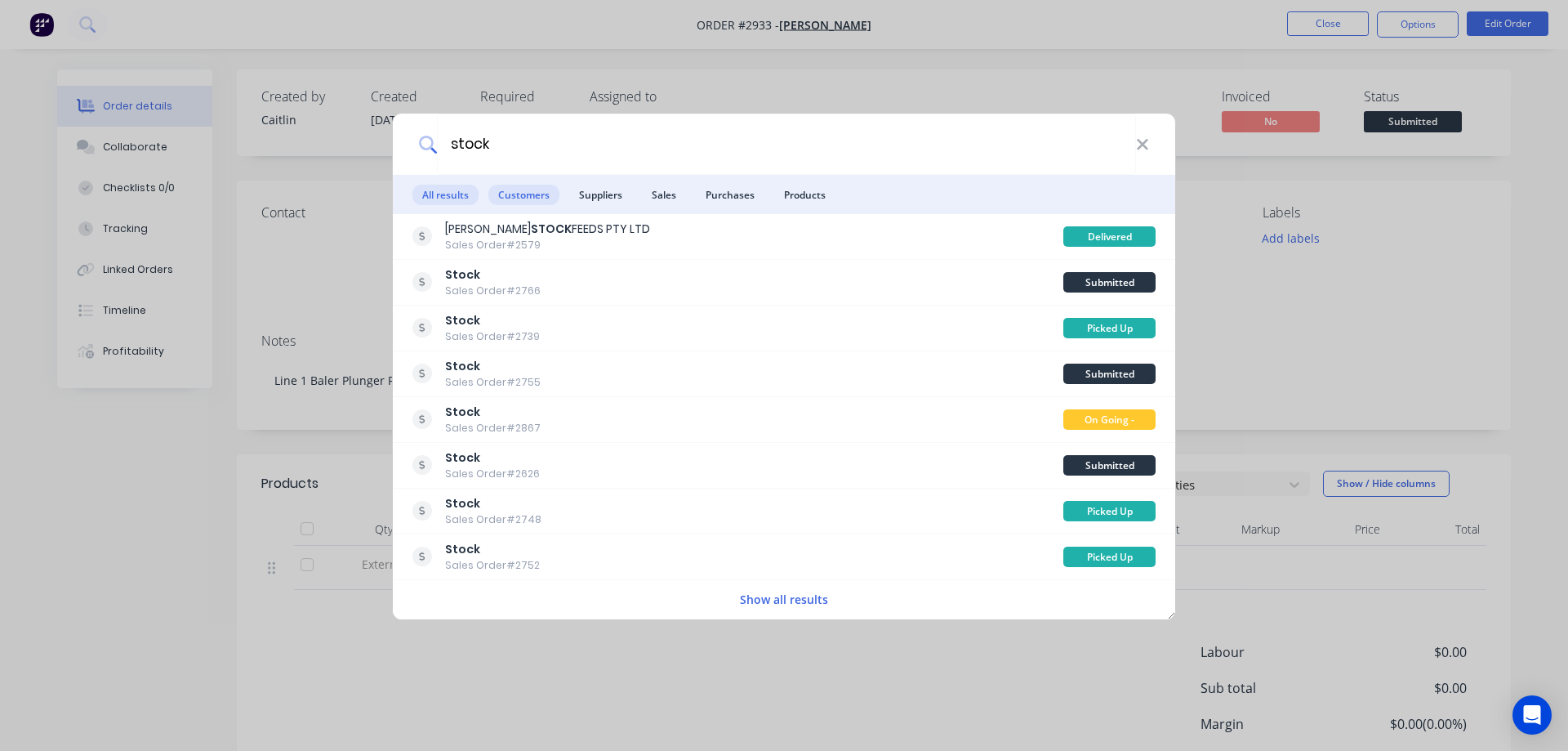
type input "stock"
click at [514, 202] on span "Customers" at bounding box center [524, 195] width 71 height 20
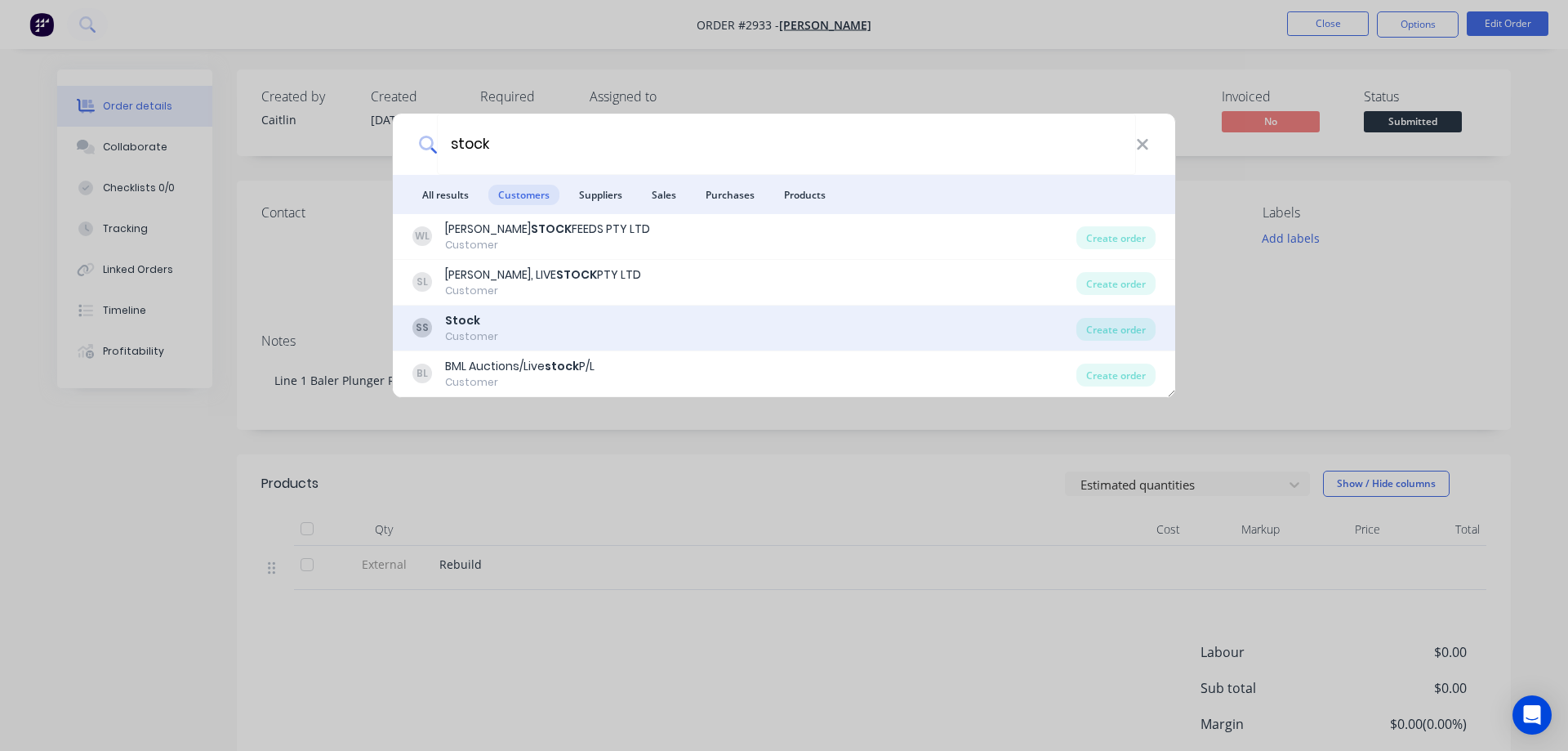
click at [559, 321] on div "SS Stock Customer" at bounding box center [744, 328] width 664 height 32
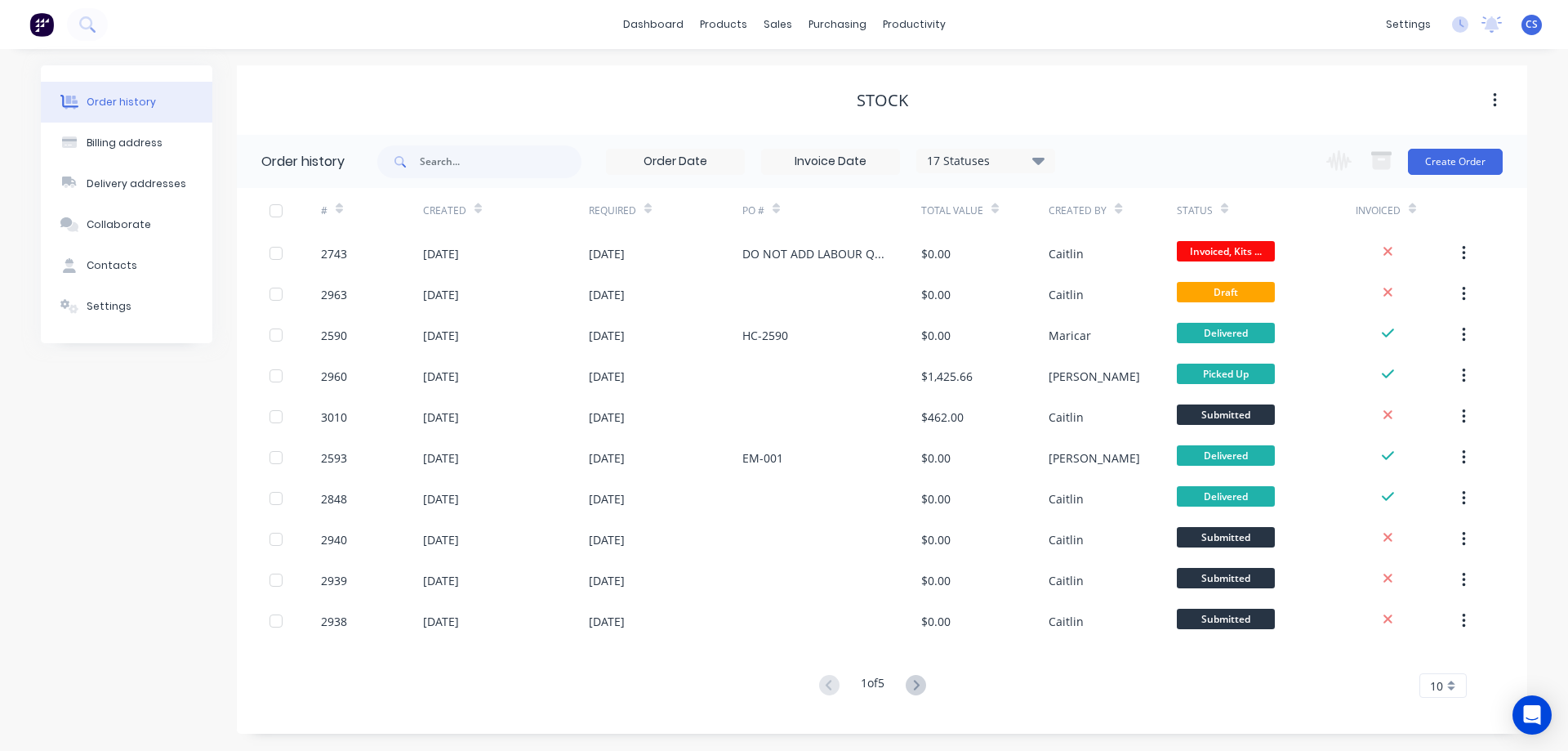
click at [1432, 685] on span "10" at bounding box center [1436, 686] width 13 height 17
click at [1443, 650] on div "35" at bounding box center [1443, 658] width 46 height 29
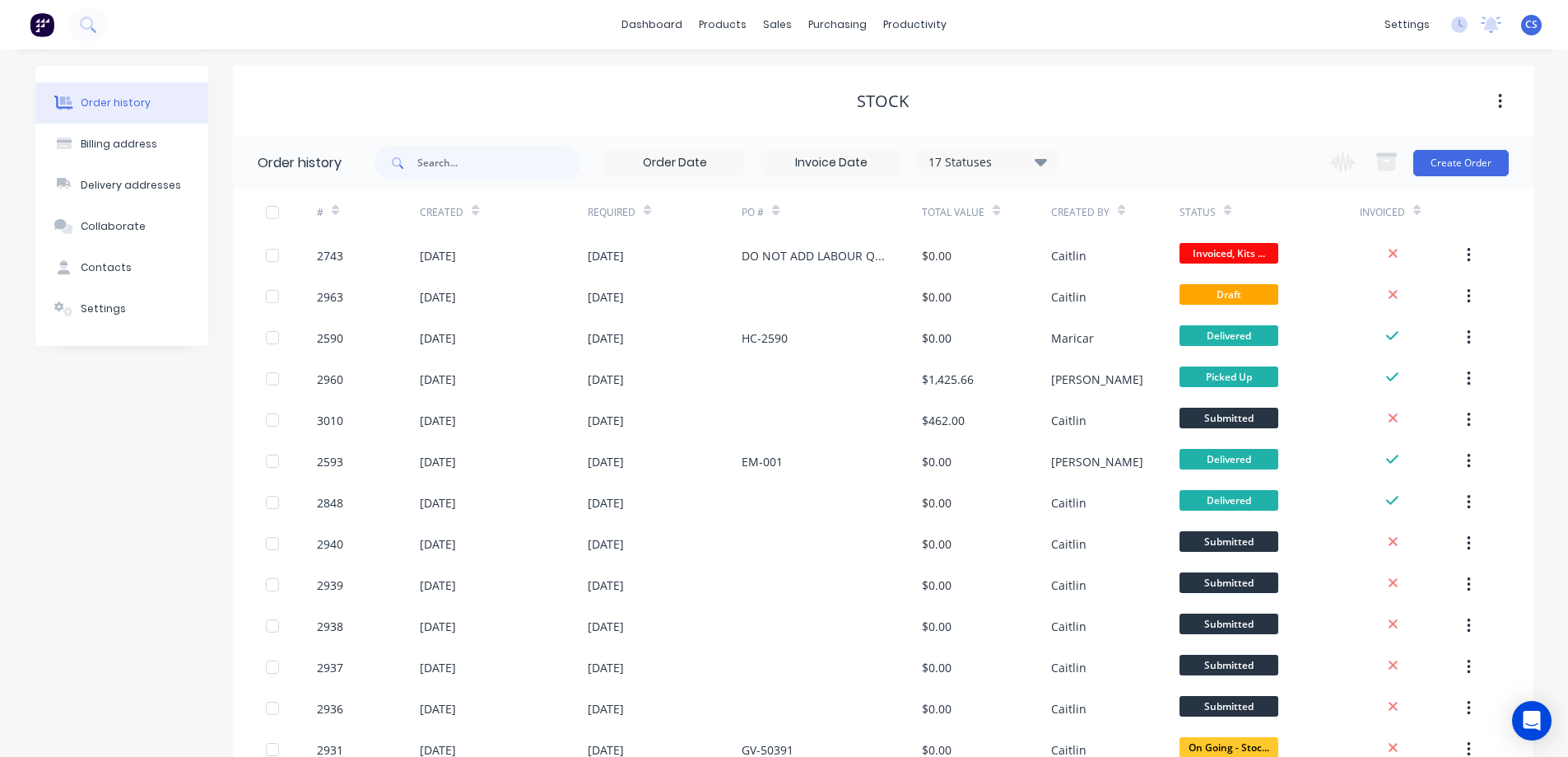
click at [42, 31] on img at bounding box center [42, 24] width 25 height 25
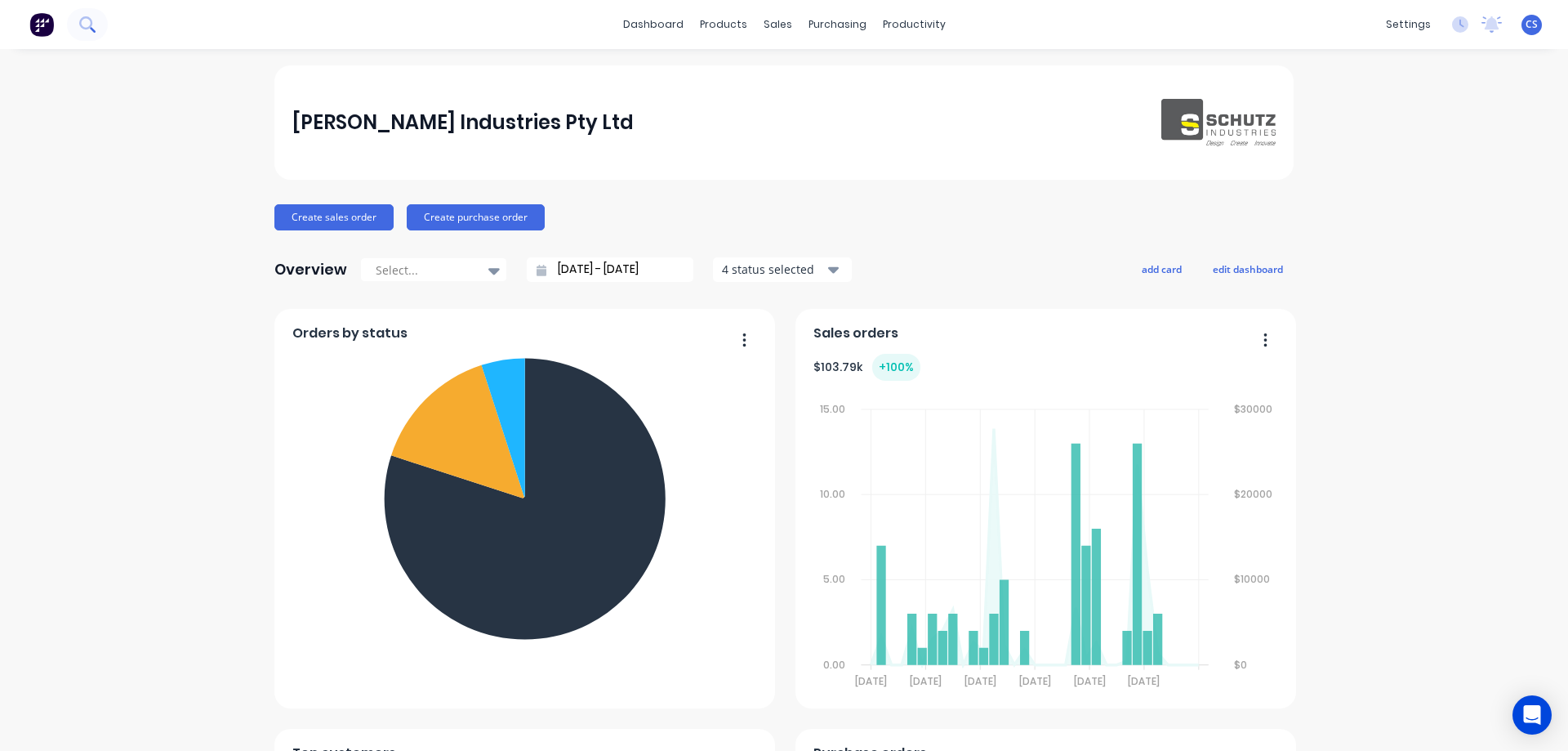
click at [85, 25] on icon at bounding box center [86, 24] width 15 height 15
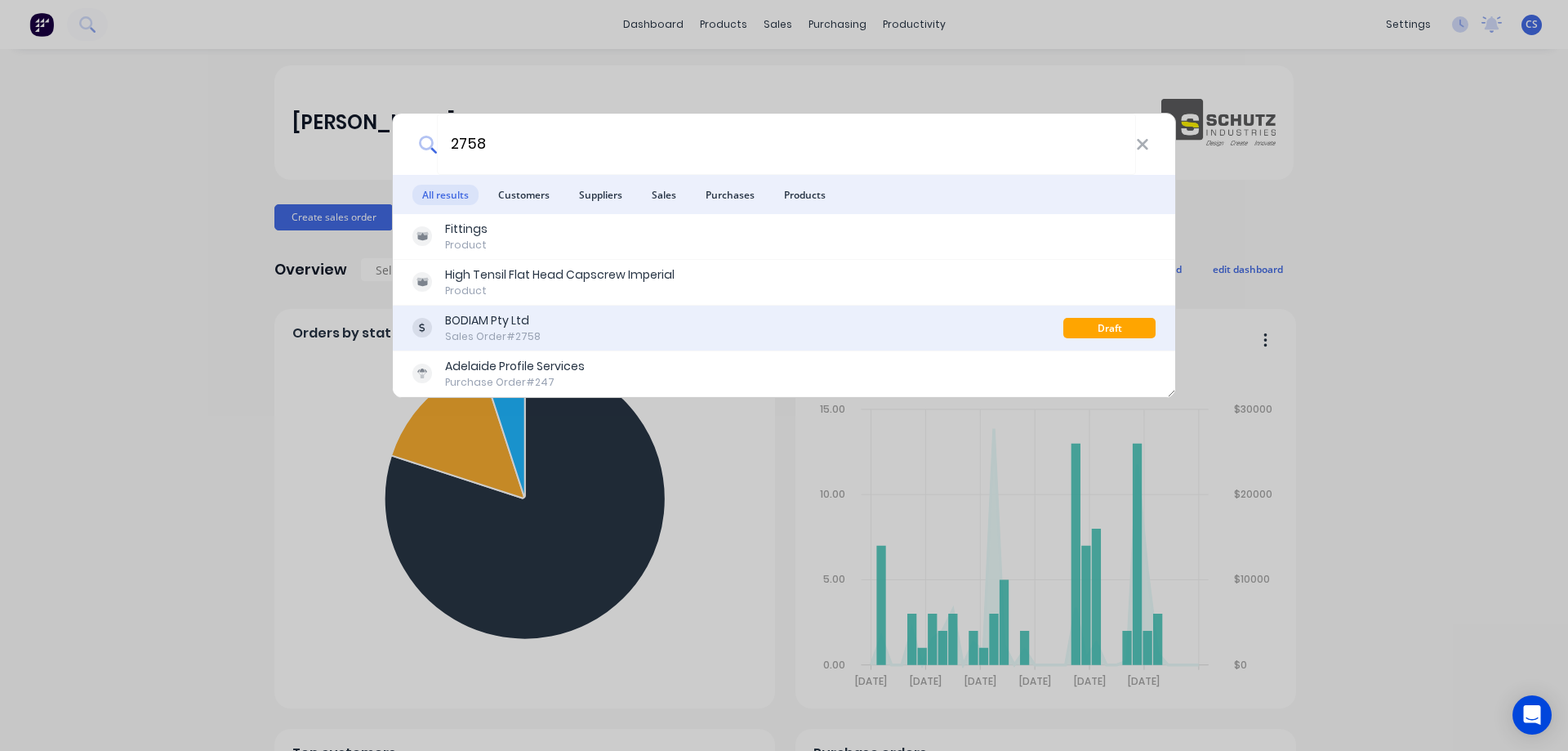
type input "2758"
click at [585, 342] on div "BODIAM Pty Ltd Sales Order #2758" at bounding box center [738, 328] width 651 height 32
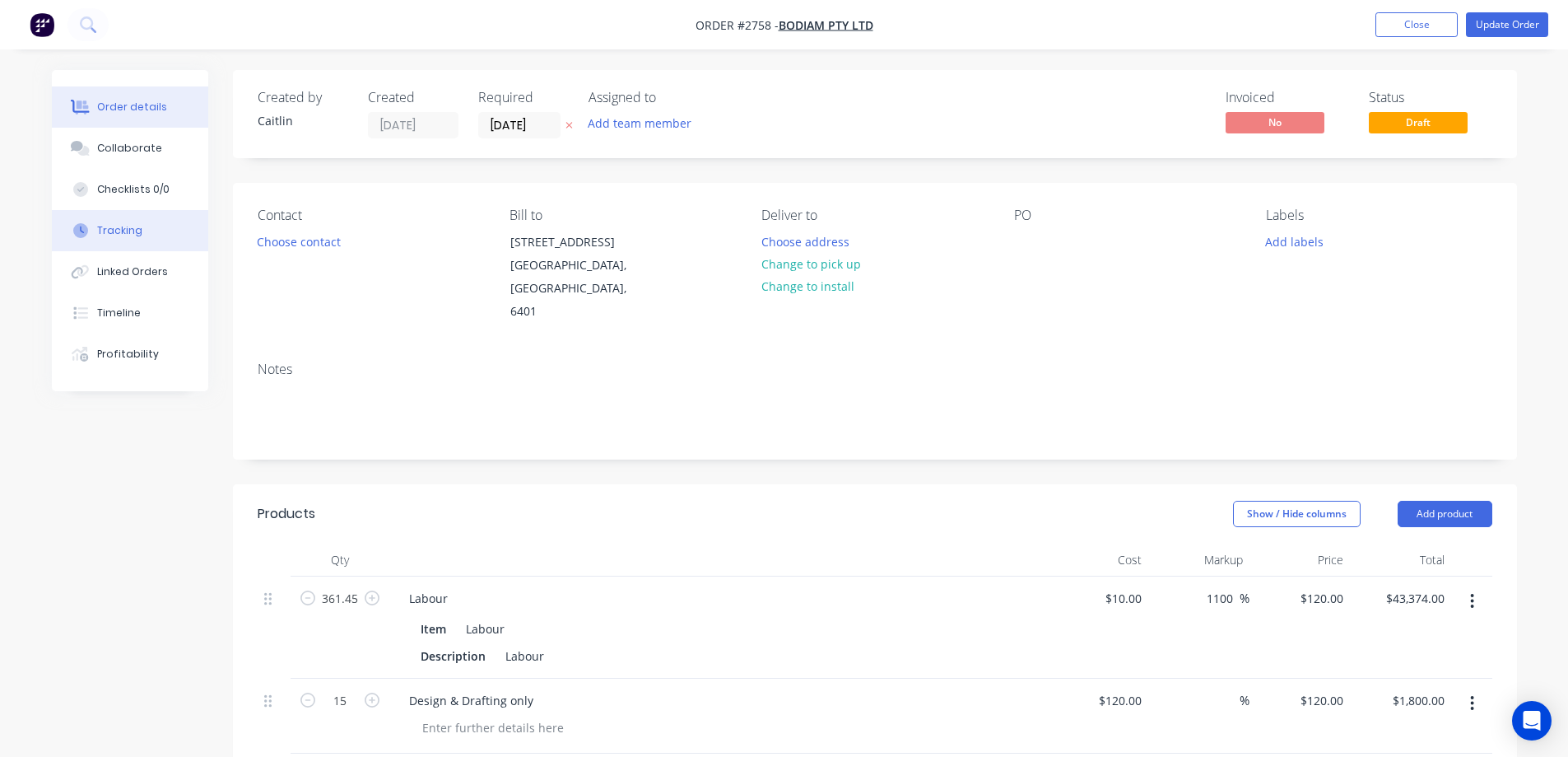
click at [137, 235] on div "Tracking" at bounding box center [120, 230] width 45 height 15
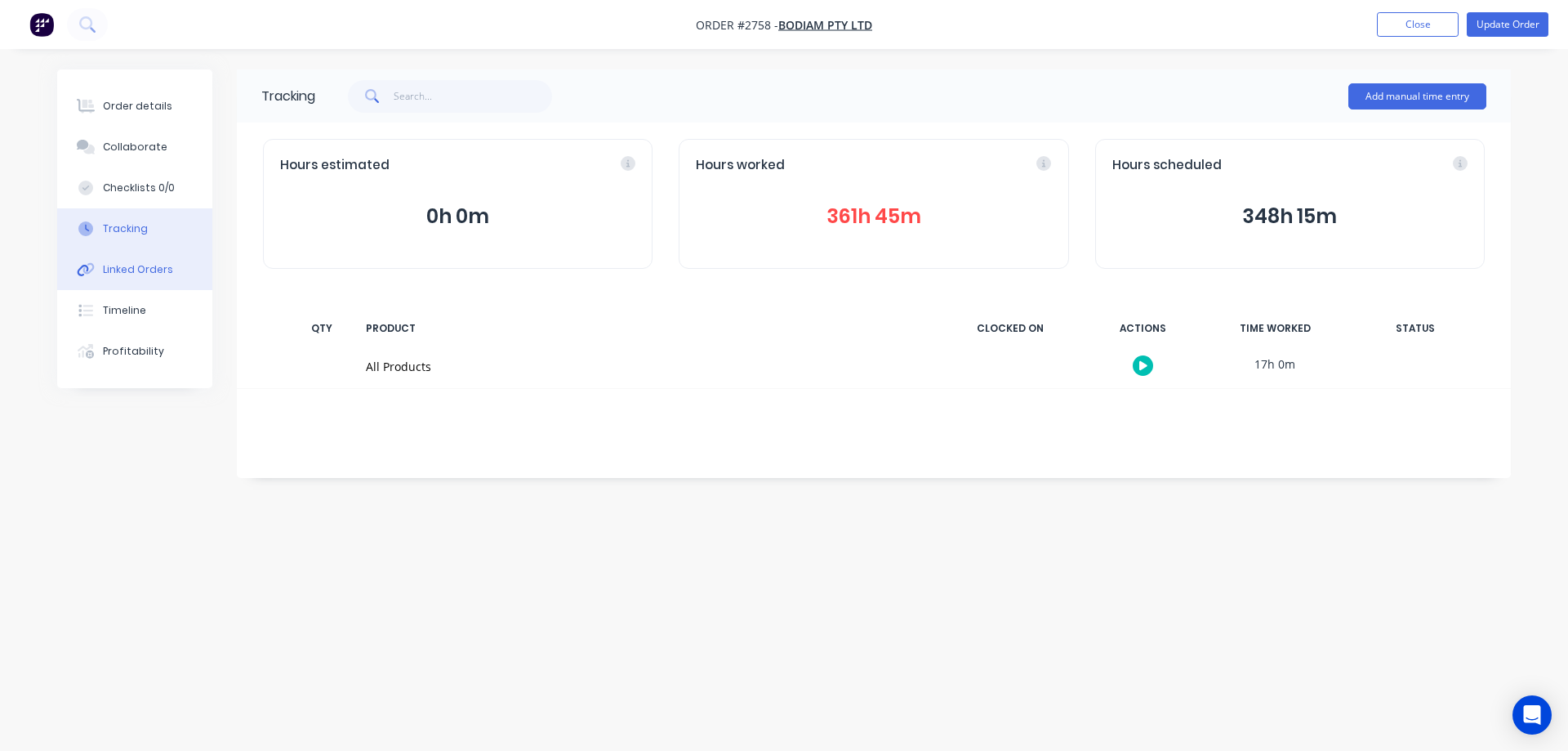
click at [146, 259] on button "Linked Orders" at bounding box center [134, 270] width 155 height 41
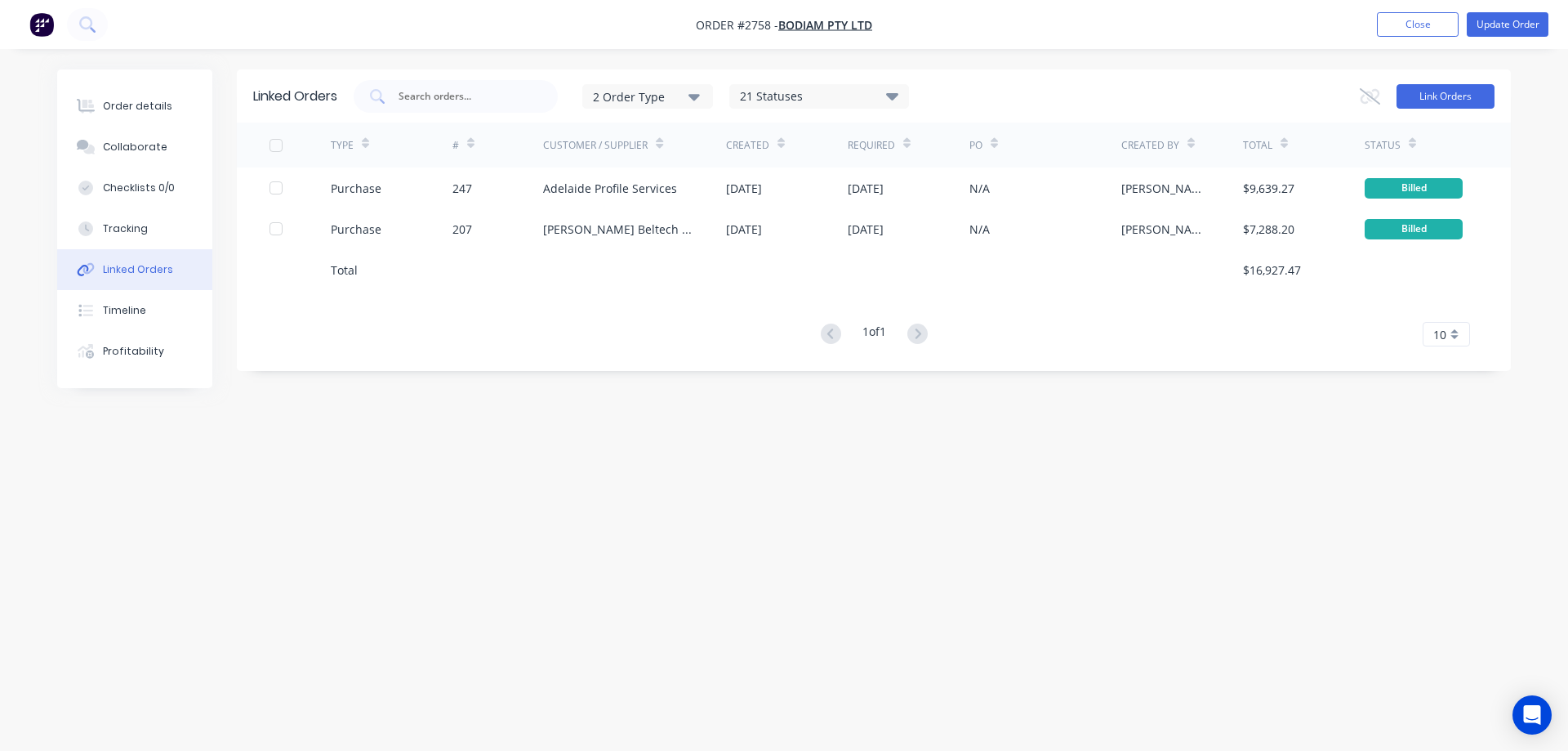
click at [1412, 101] on button "Link Orders" at bounding box center [1446, 96] width 98 height 25
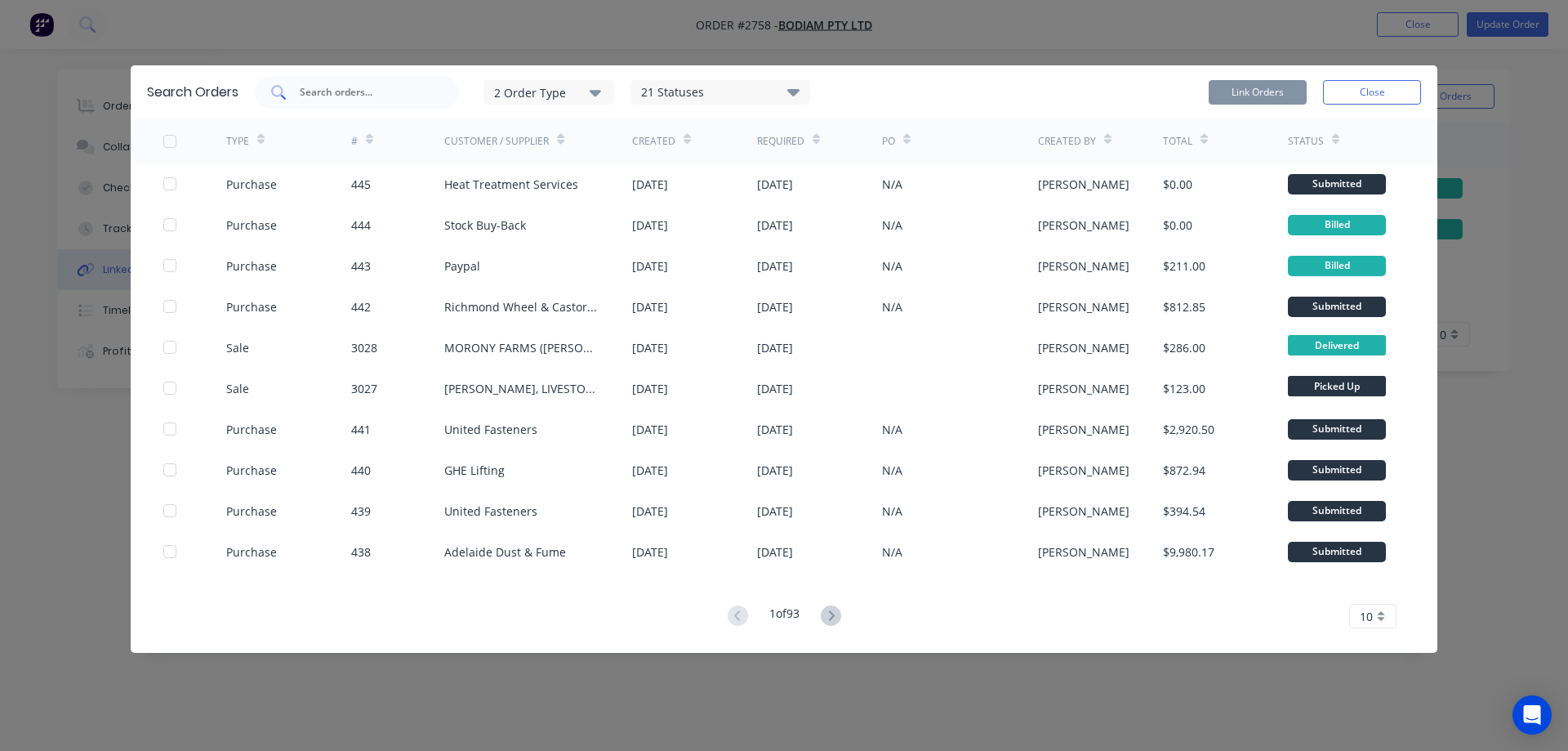
click at [372, 97] on input "text" at bounding box center [366, 92] width 136 height 16
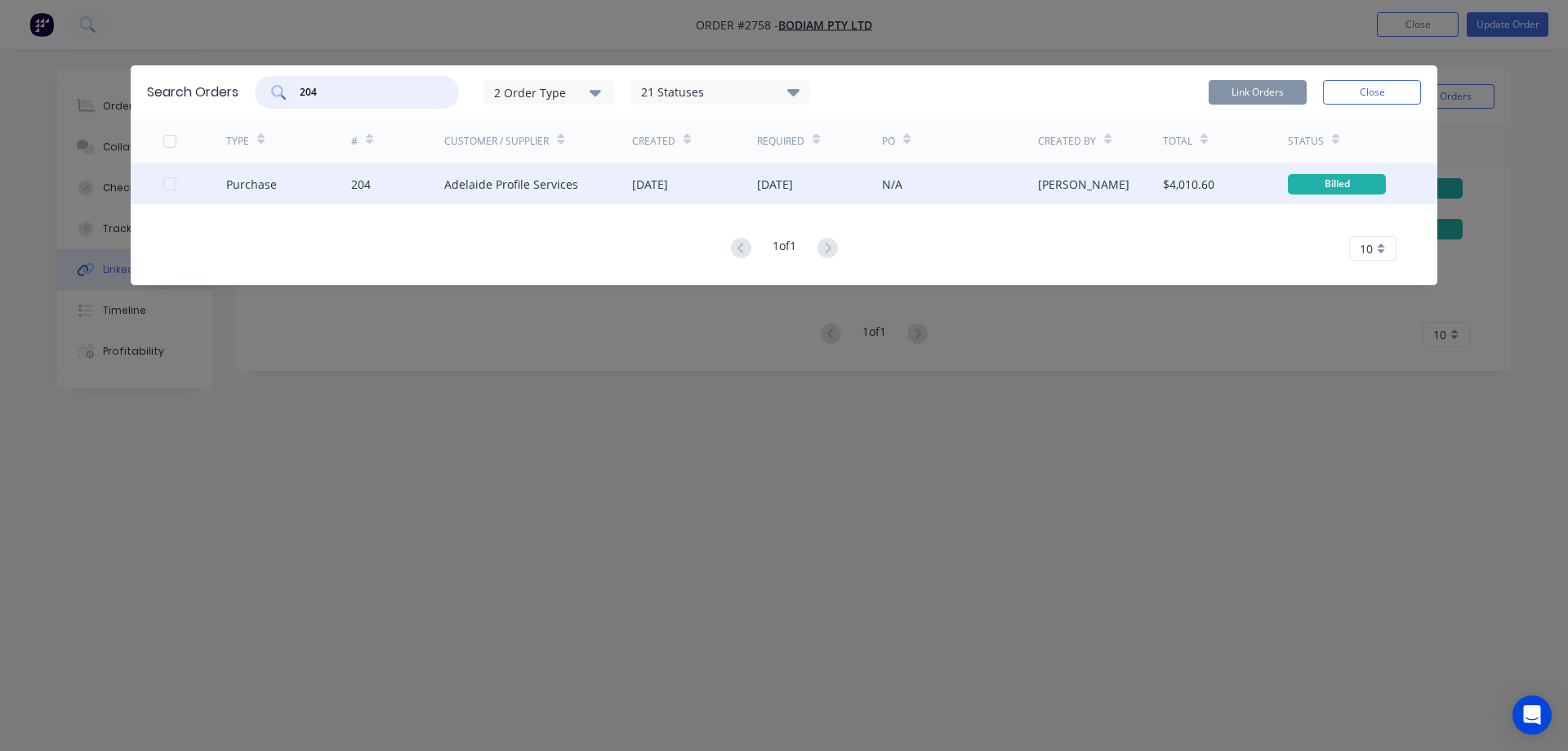
click at [169, 186] on div at bounding box center [170, 184] width 33 height 33
type input "204"
click at [1240, 101] on button "Link Orders" at bounding box center [1258, 92] width 98 height 25
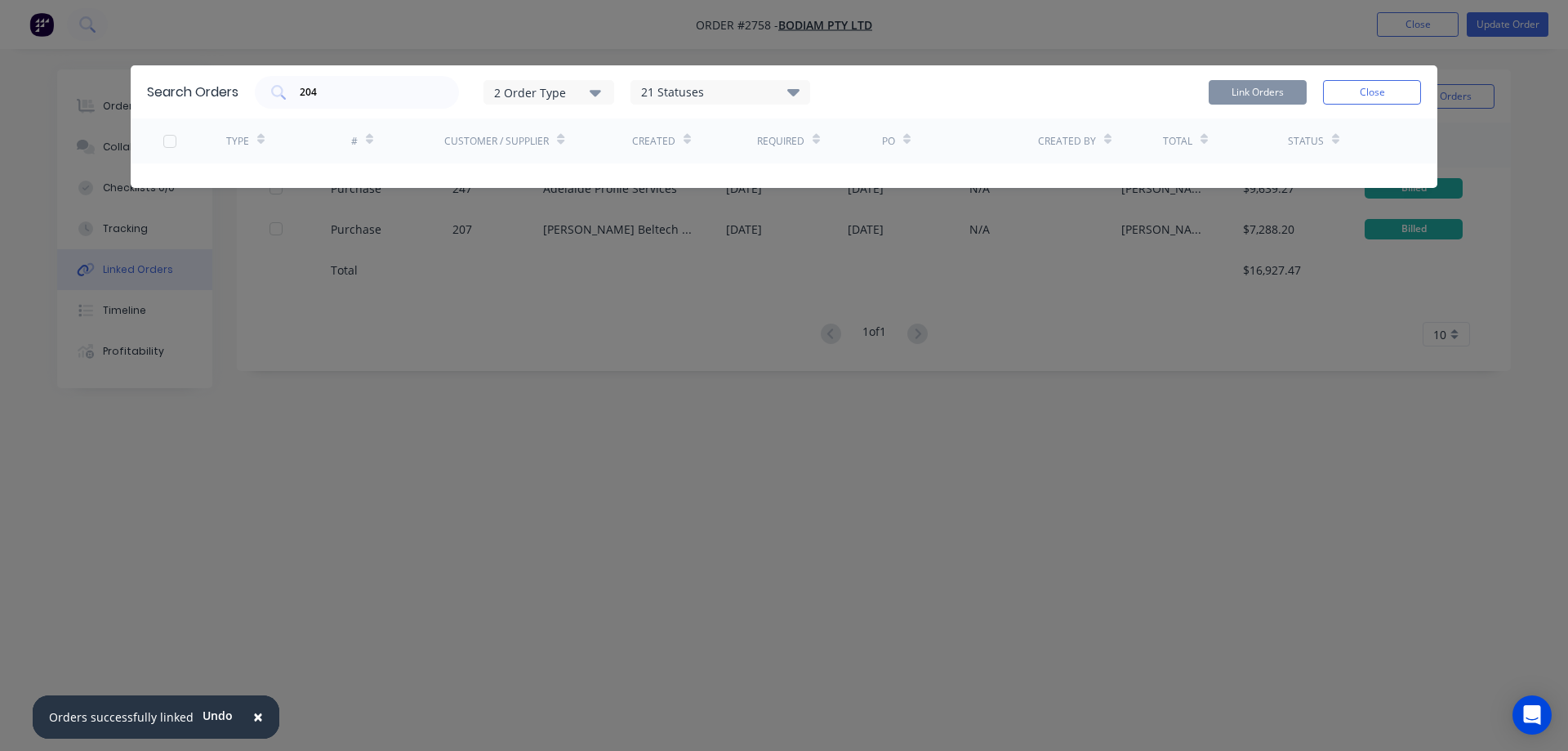
click at [1337, 97] on button "Close" at bounding box center [1372, 92] width 98 height 25
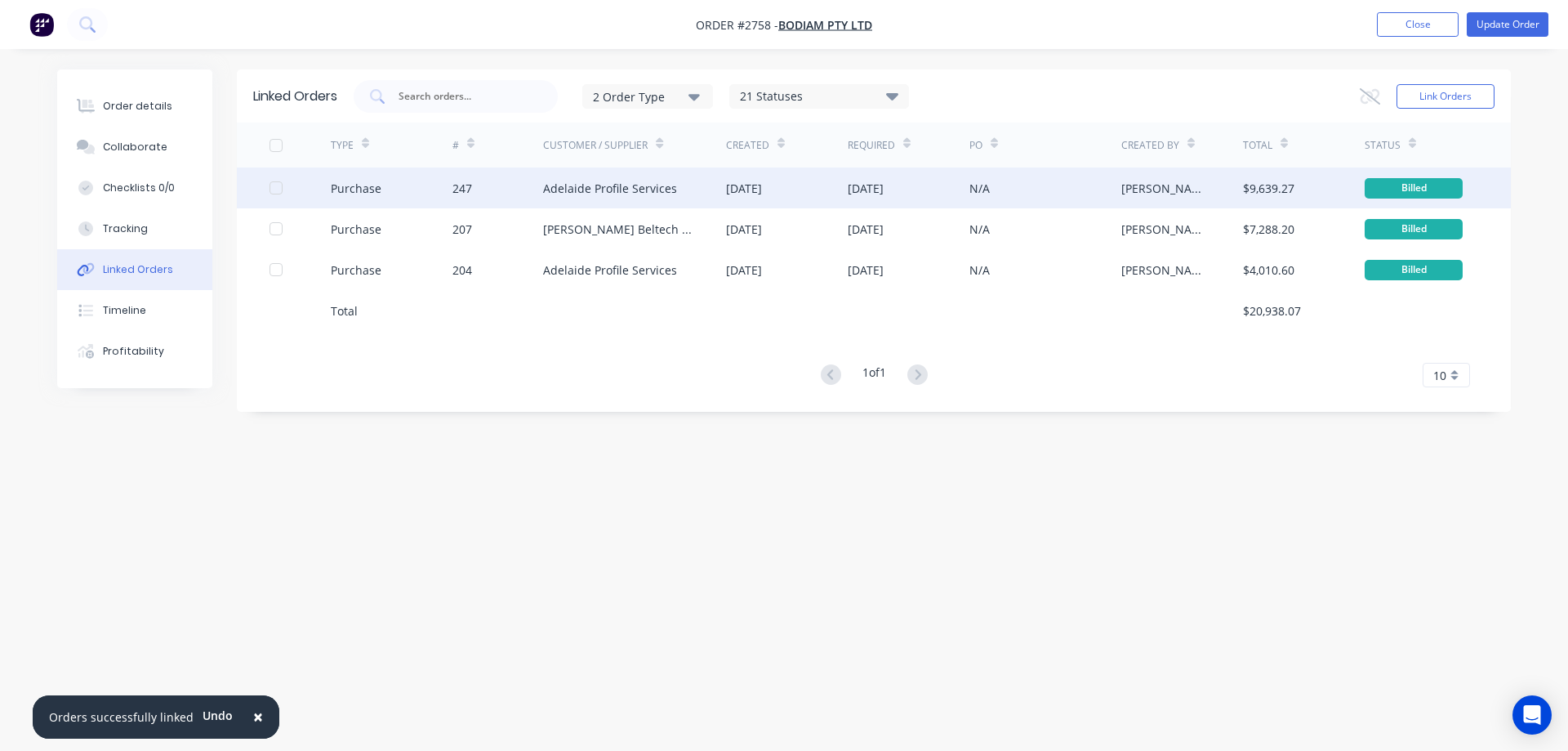
click at [694, 189] on div "Adelaide Profile Services" at bounding box center [635, 188] width 183 height 41
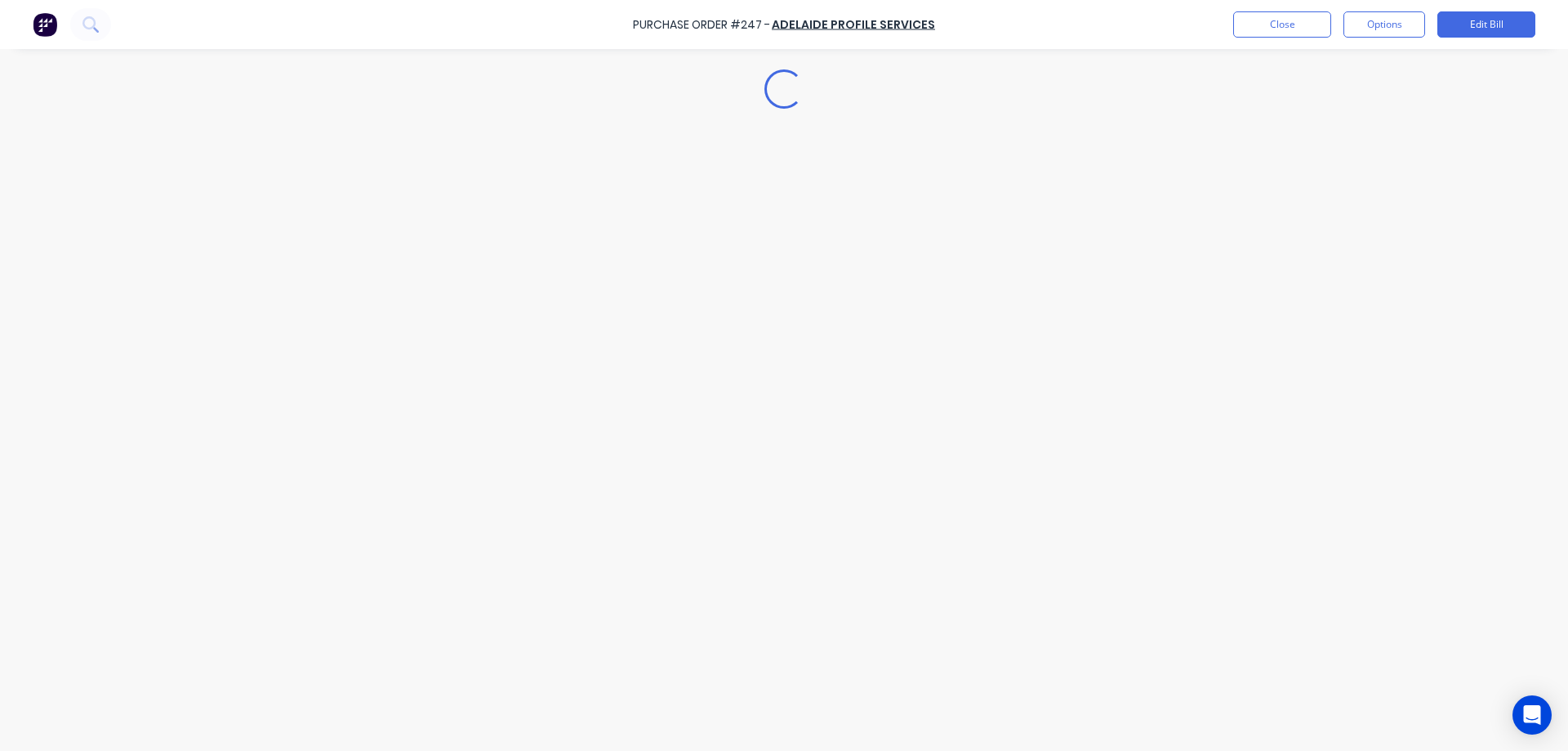
type textarea "x"
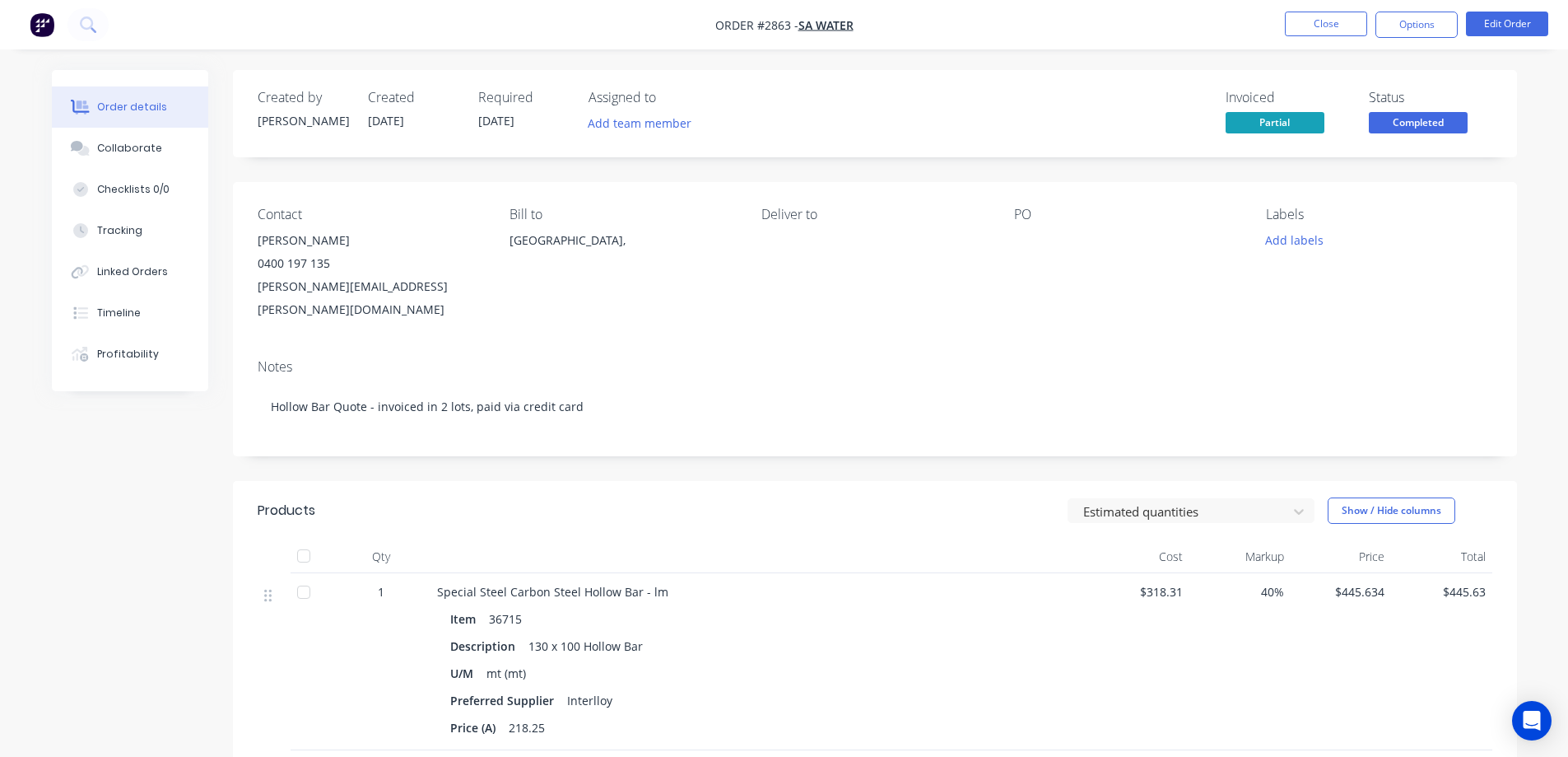
click at [1537, 239] on div "Order details Collaborate Checklists 0/0 Tracking Linked Orders Timeline Profit…" at bounding box center [784, 712] width 1568 height 1423
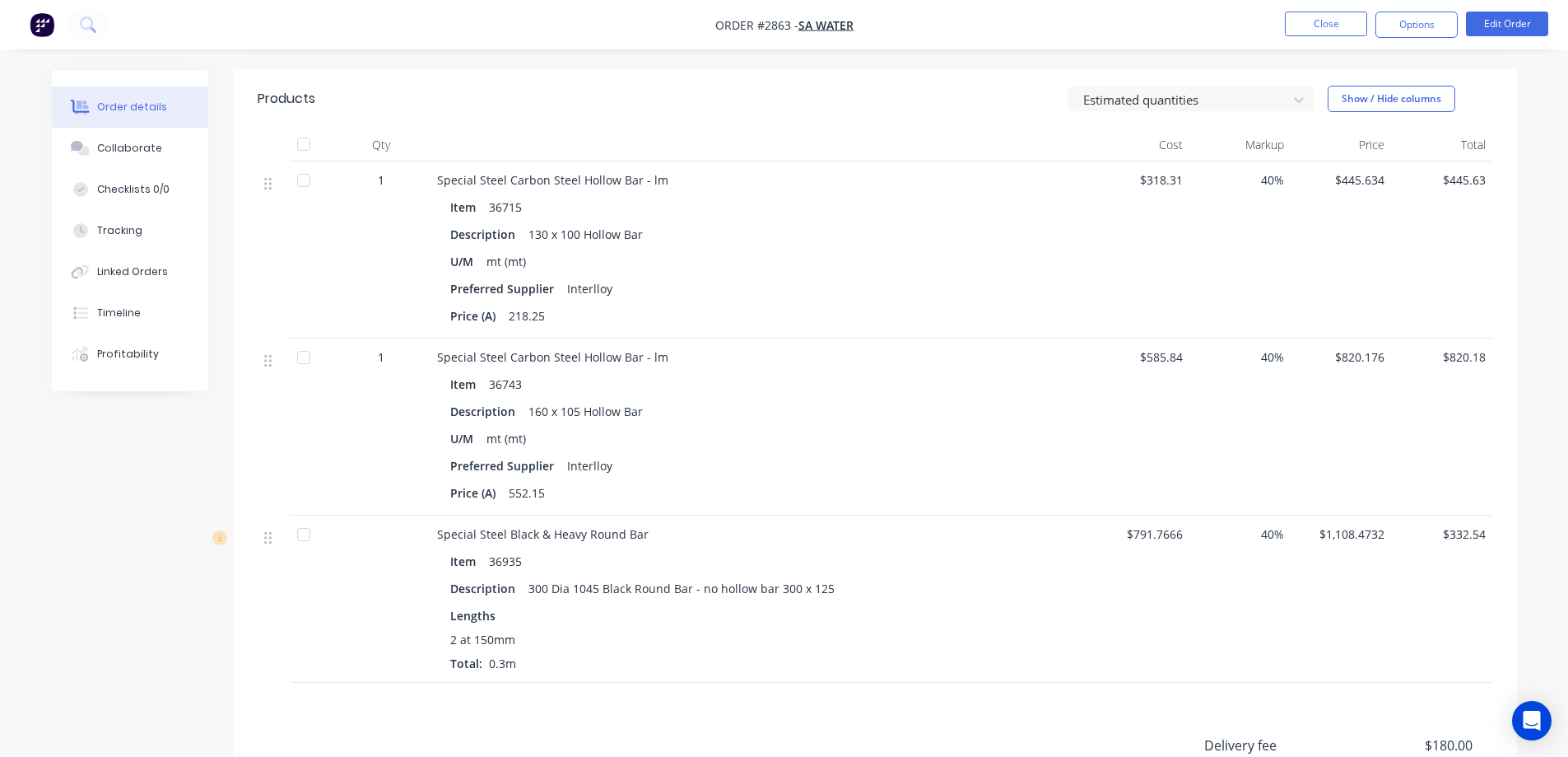
scroll to position [644, 0]
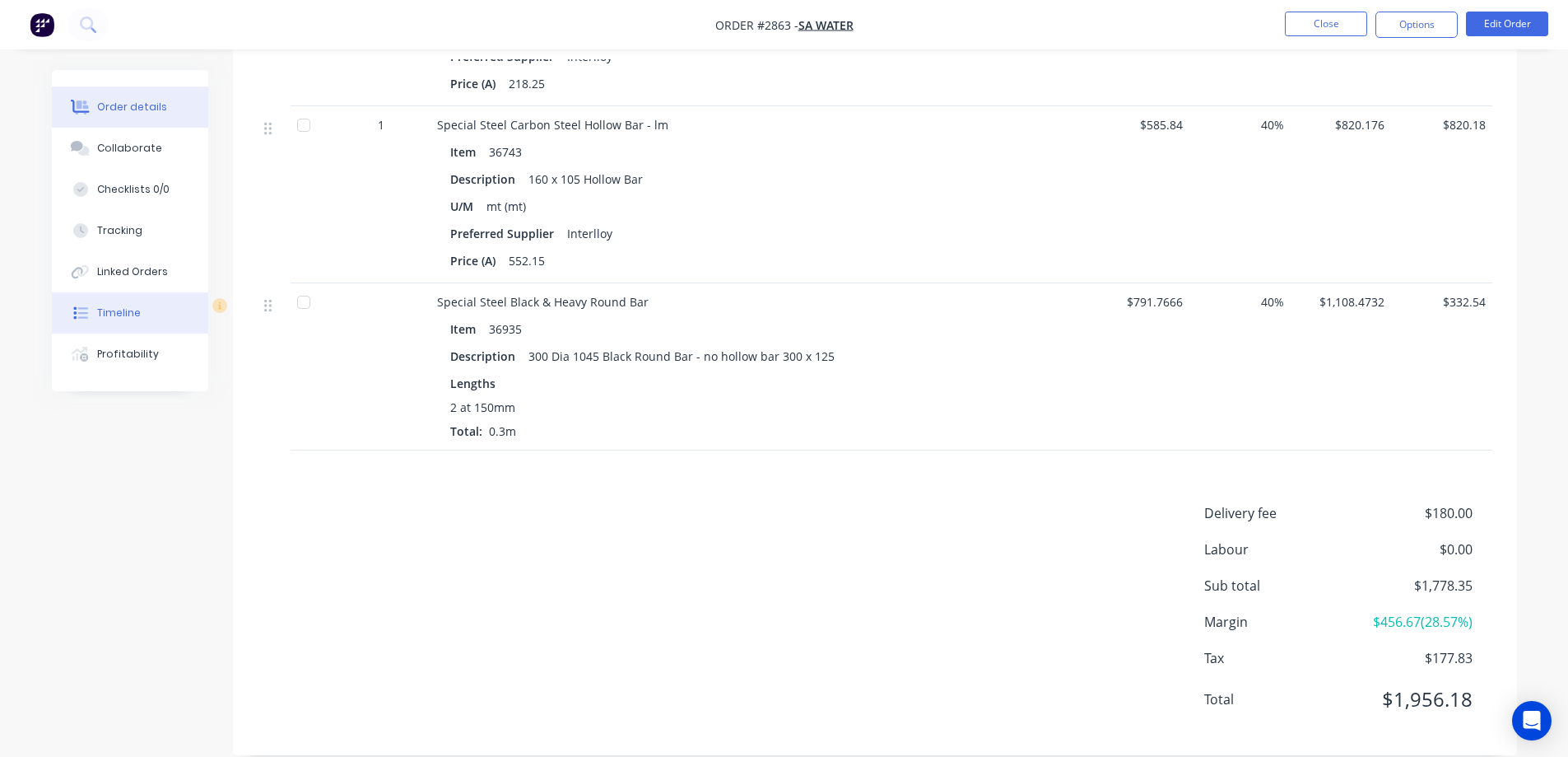
click at [130, 324] on button "Timeline" at bounding box center [130, 313] width 156 height 41
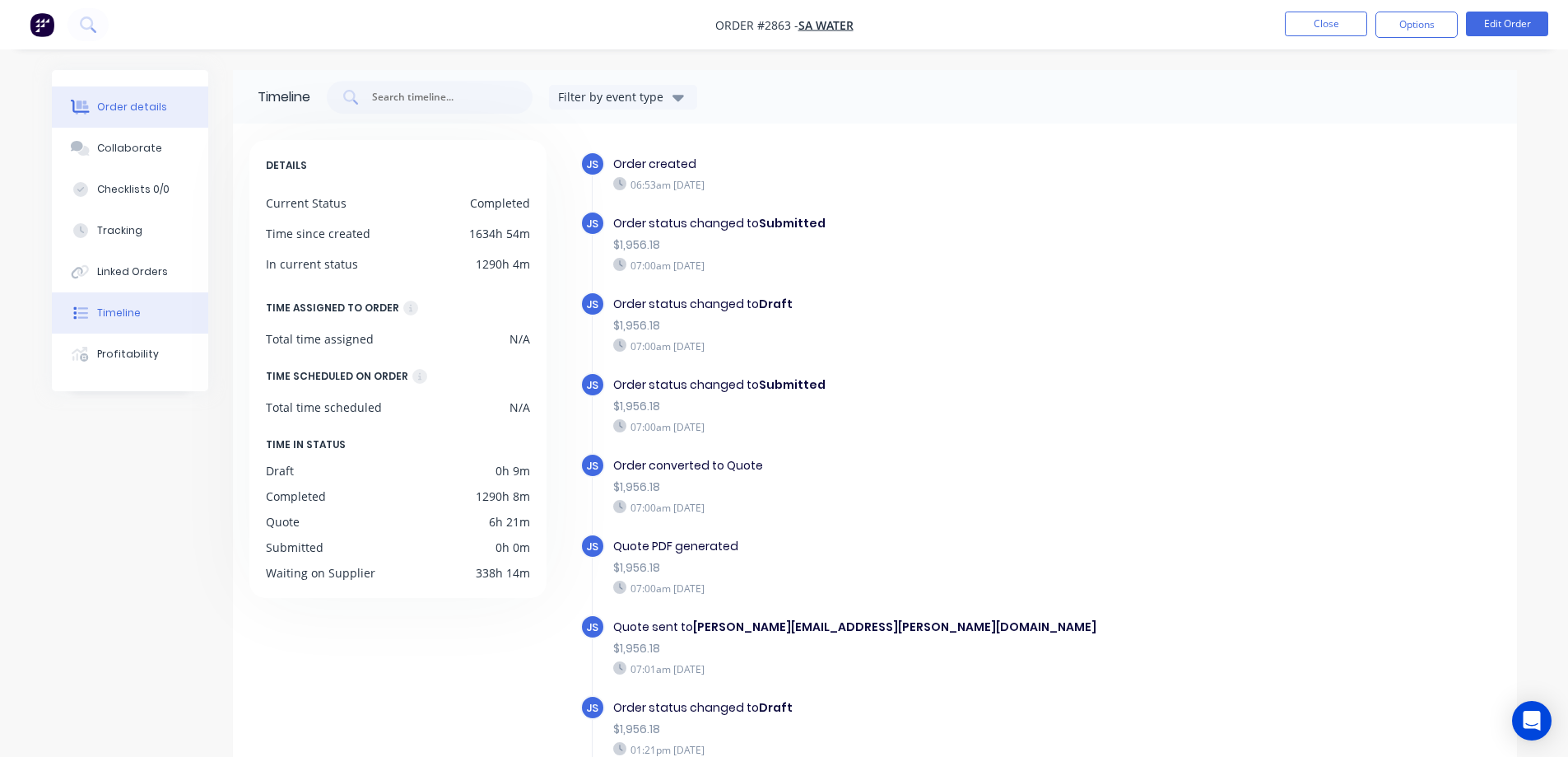
click at [115, 105] on div "Order details" at bounding box center [132, 107] width 70 height 15
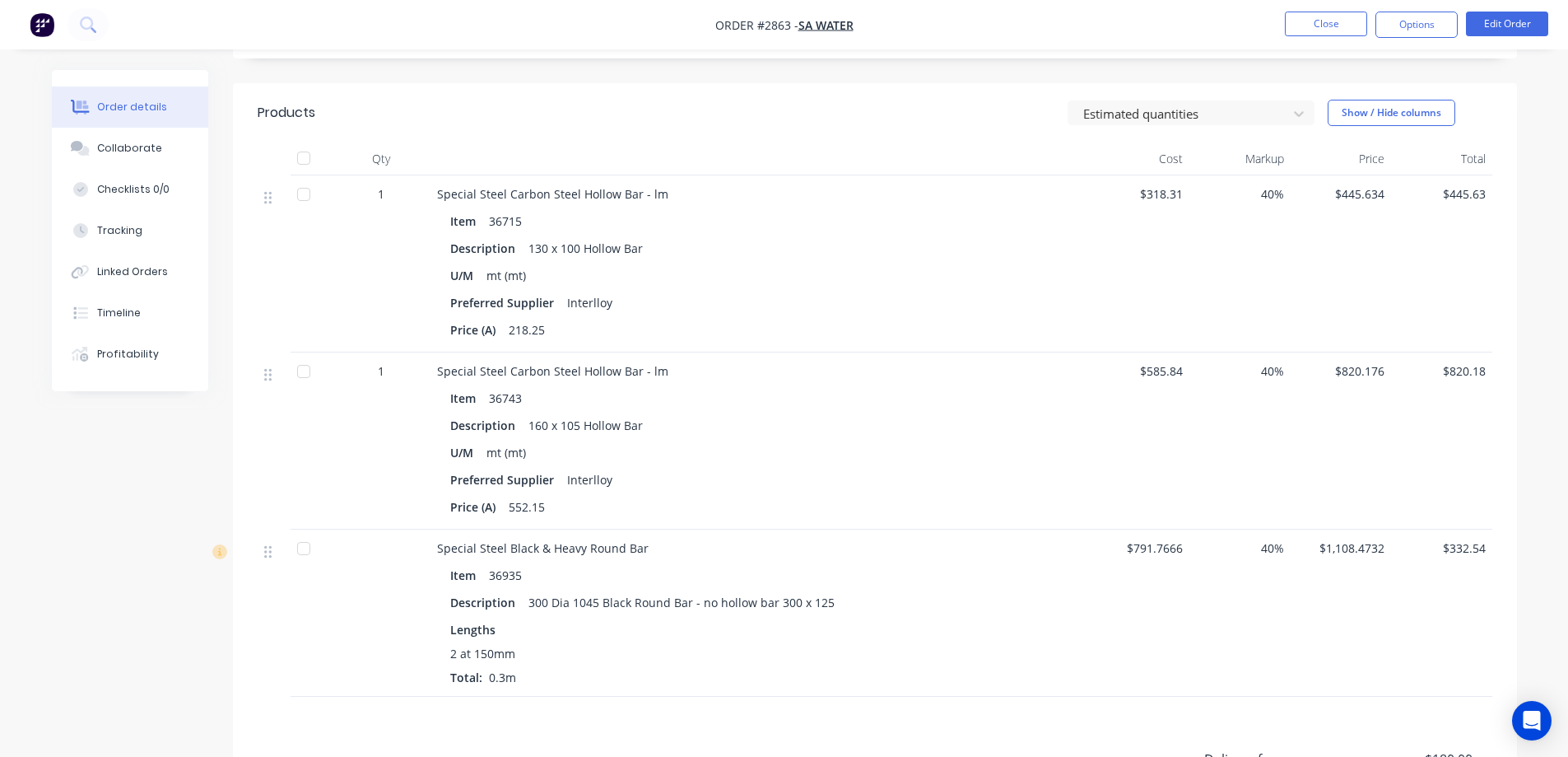
scroll to position [396, 0]
click at [146, 367] on button "Profitability" at bounding box center [130, 354] width 156 height 41
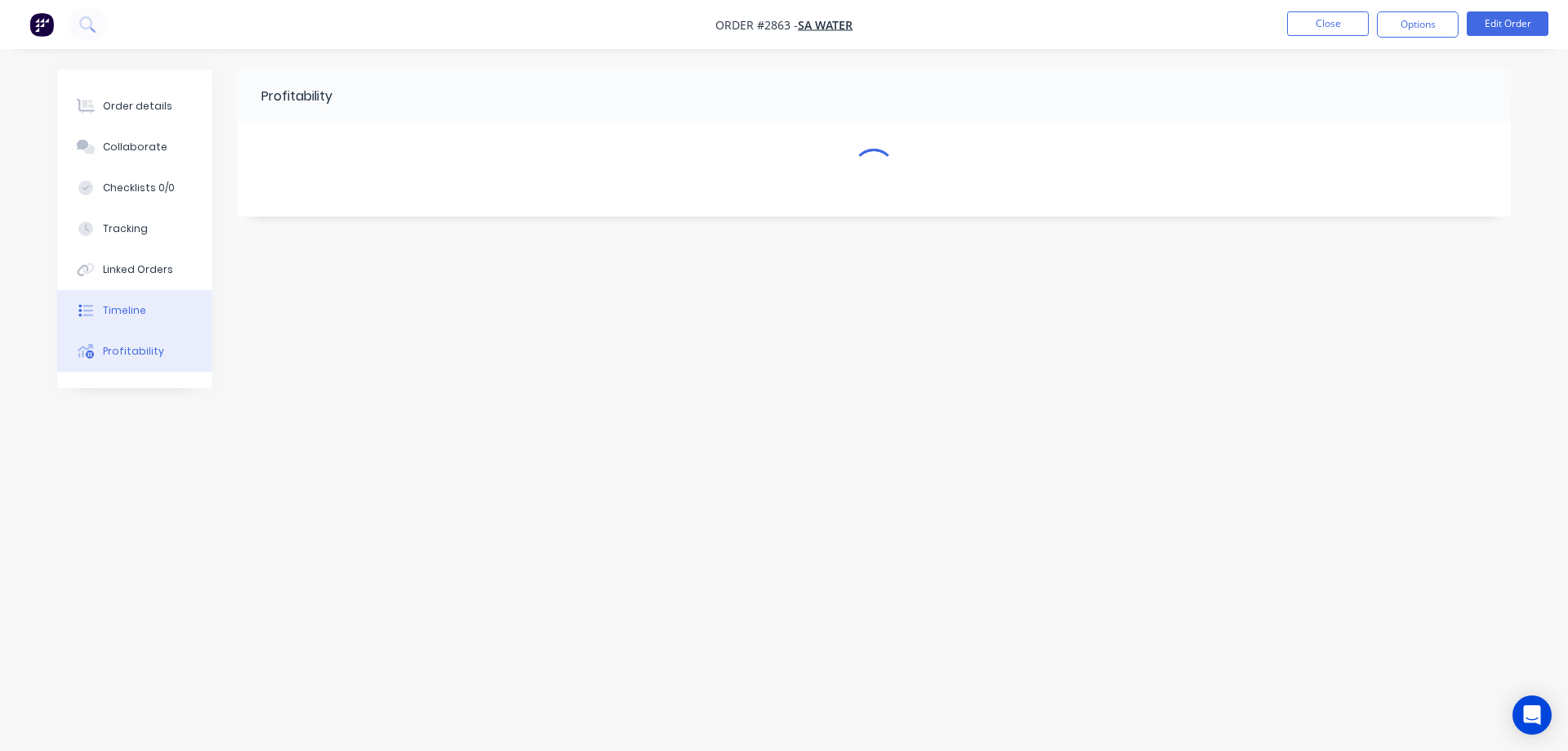
click at [159, 303] on button "Timeline" at bounding box center [134, 310] width 155 height 41
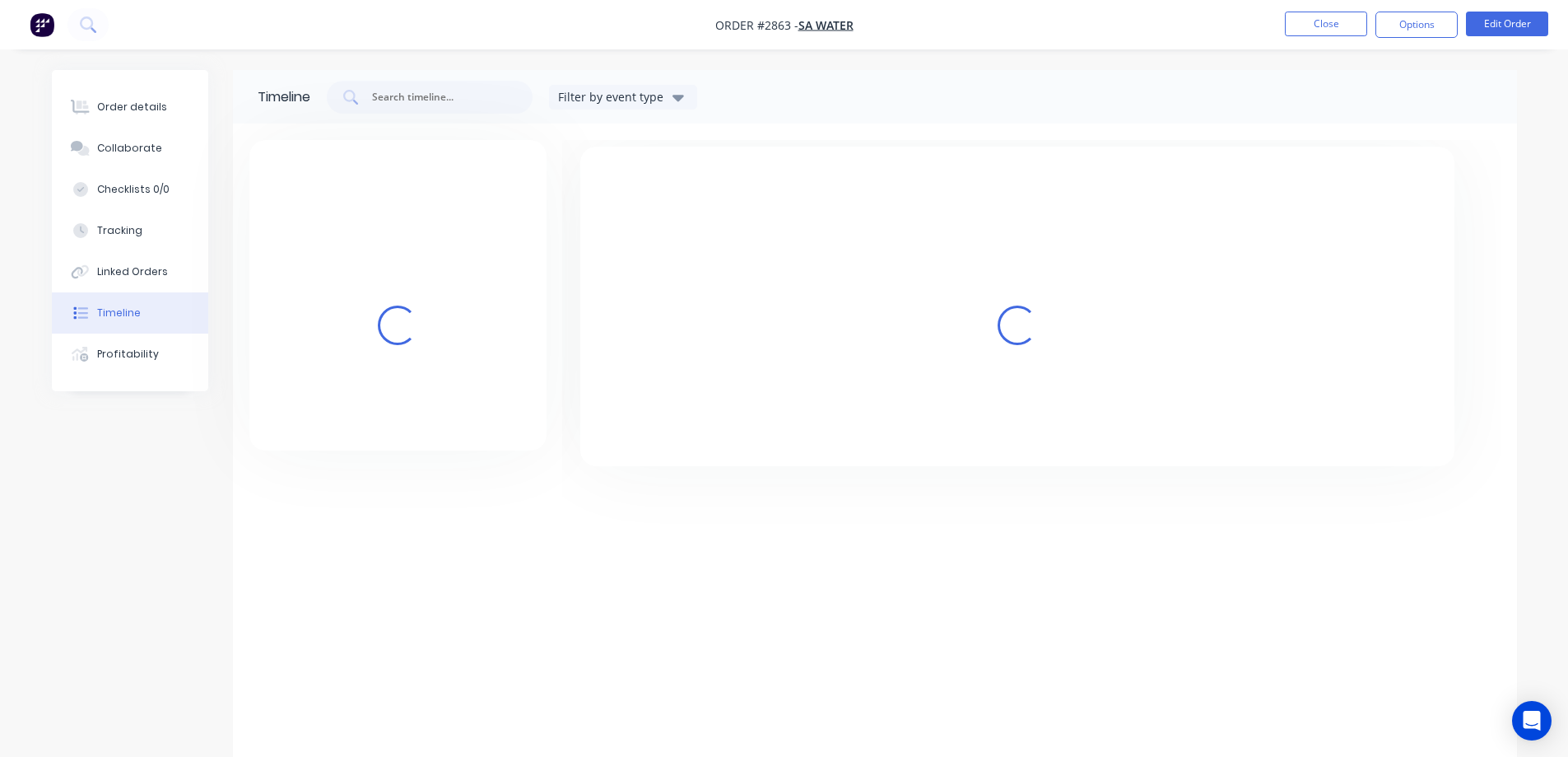
click at [139, 312] on button "Timeline" at bounding box center [130, 313] width 156 height 41
click at [146, 277] on div "Linked Orders" at bounding box center [132, 271] width 71 height 15
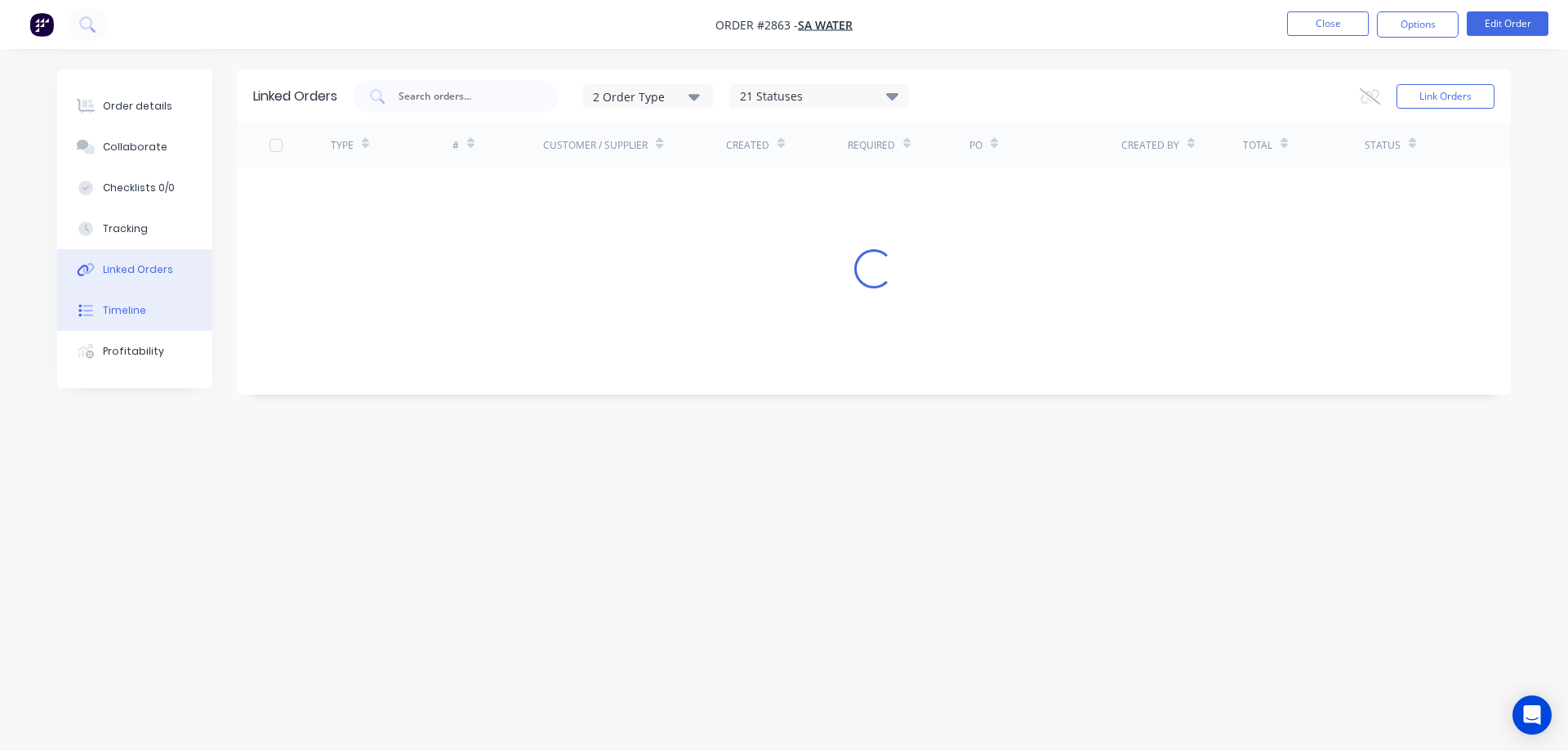
click at [145, 301] on button "Timeline" at bounding box center [134, 310] width 155 height 41
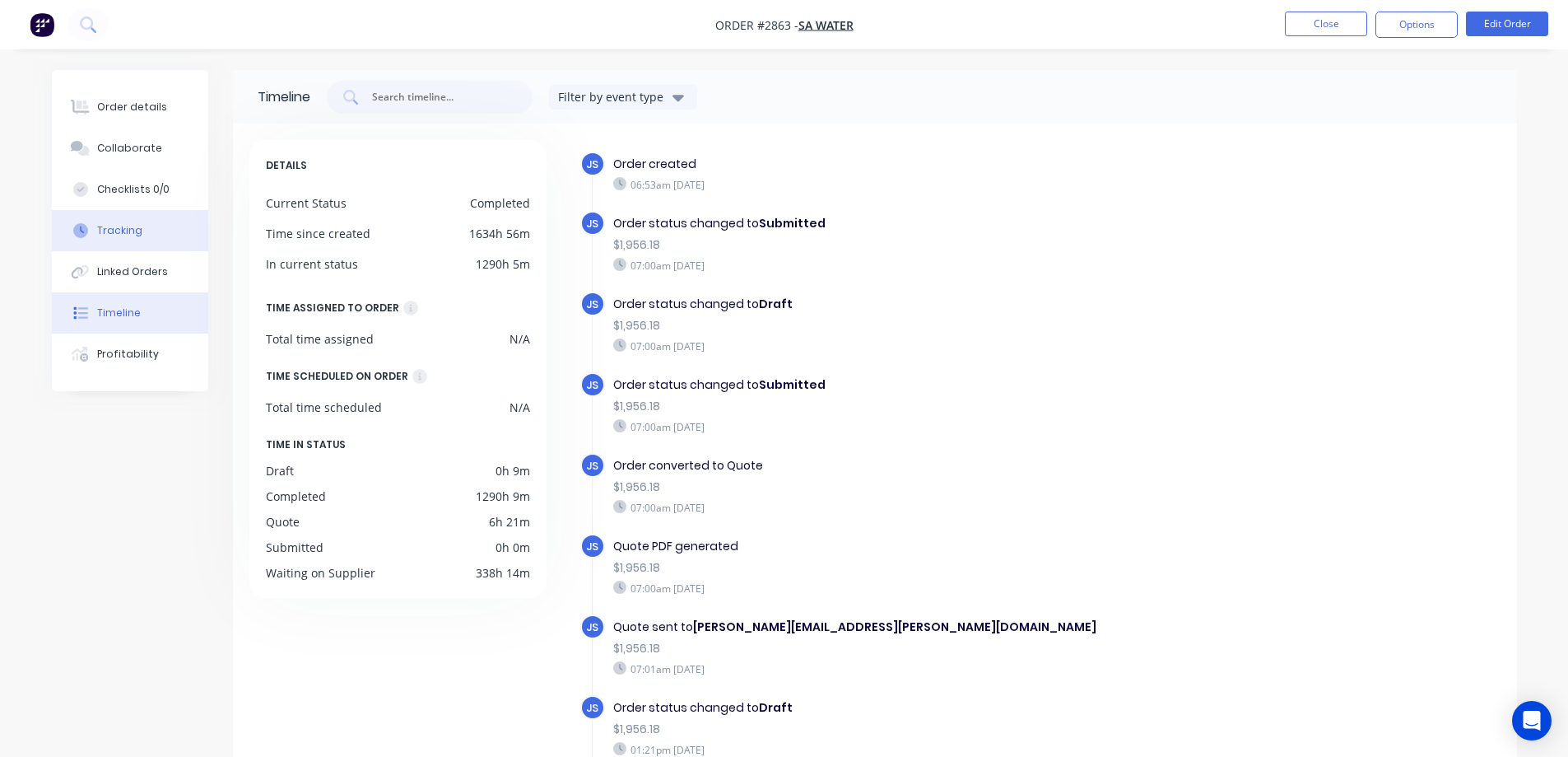
click at [141, 228] on button "Tracking" at bounding box center [130, 231] width 156 height 41
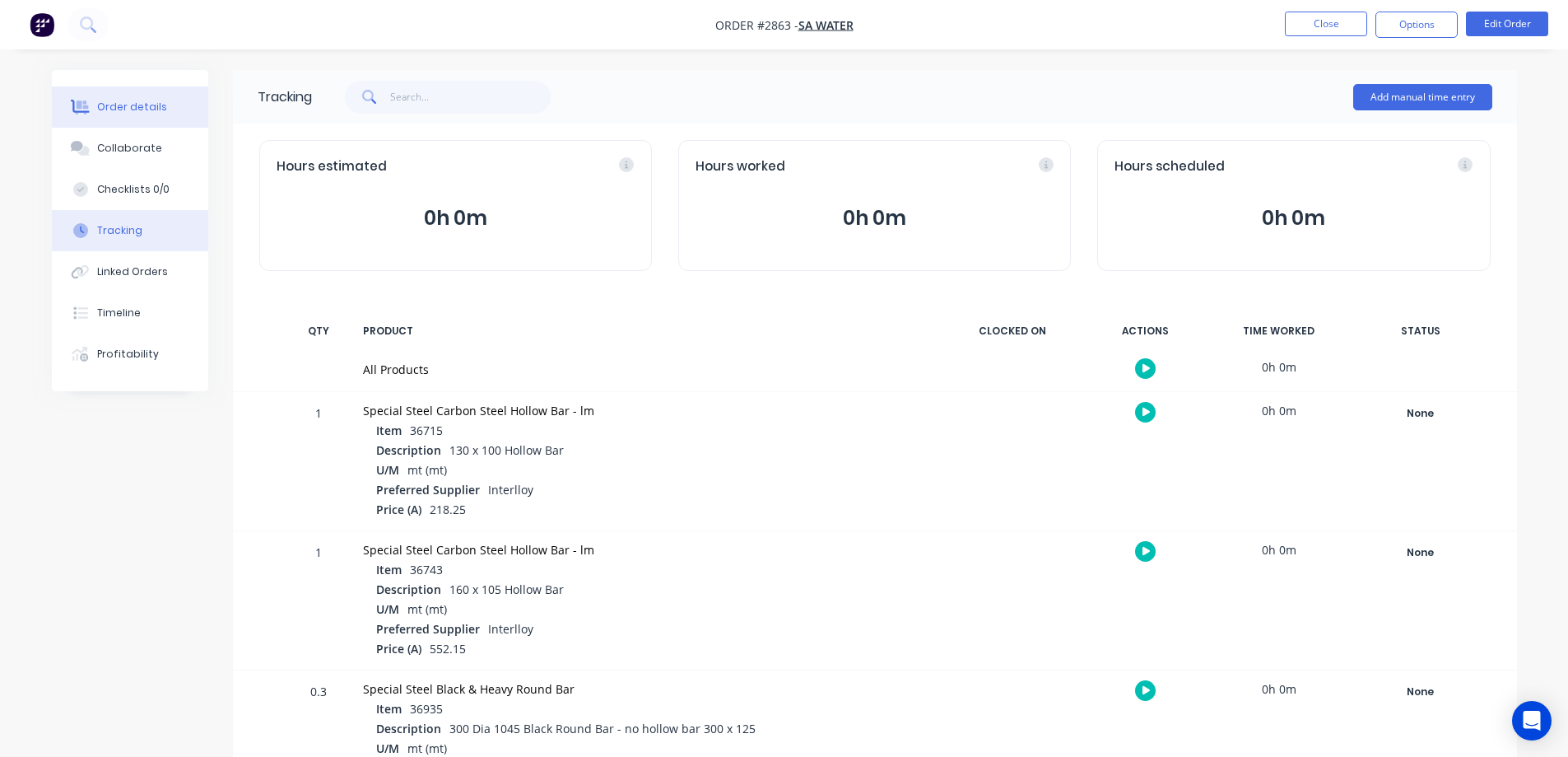
click at [146, 101] on div "Order details" at bounding box center [132, 107] width 70 height 15
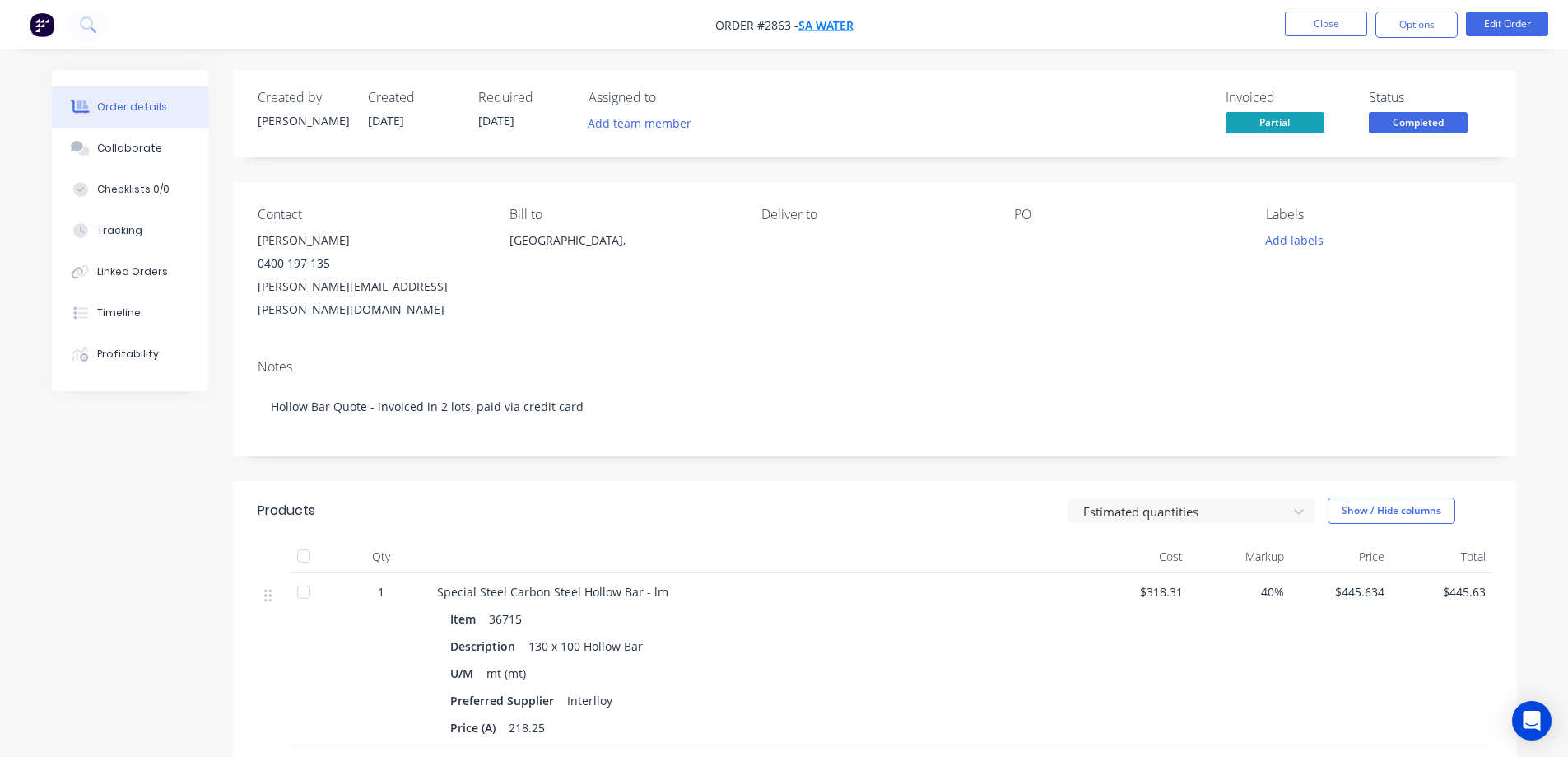
click at [830, 27] on span "SA Water" at bounding box center [826, 25] width 56 height 15
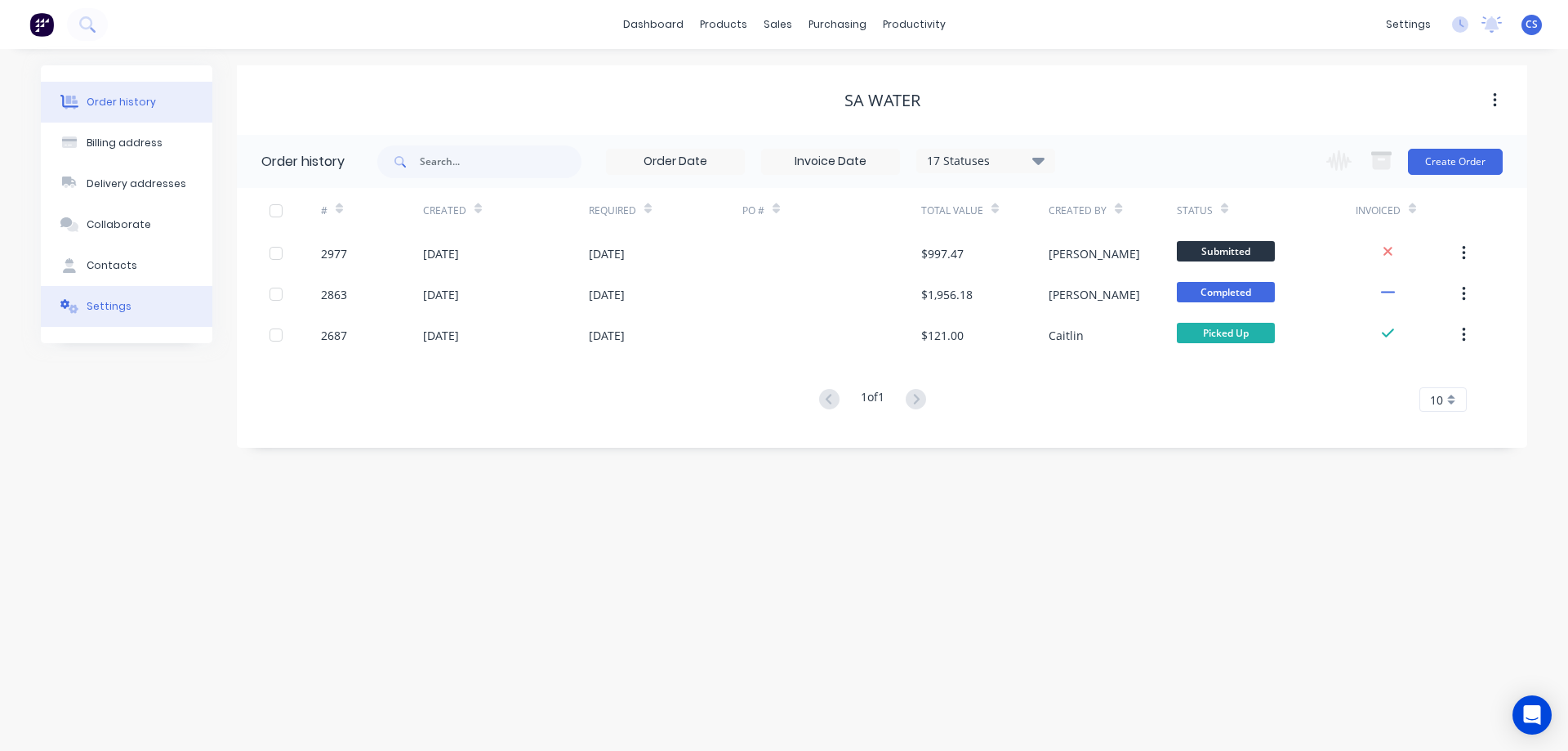
click at [142, 308] on button "Settings" at bounding box center [126, 306] width 171 height 41
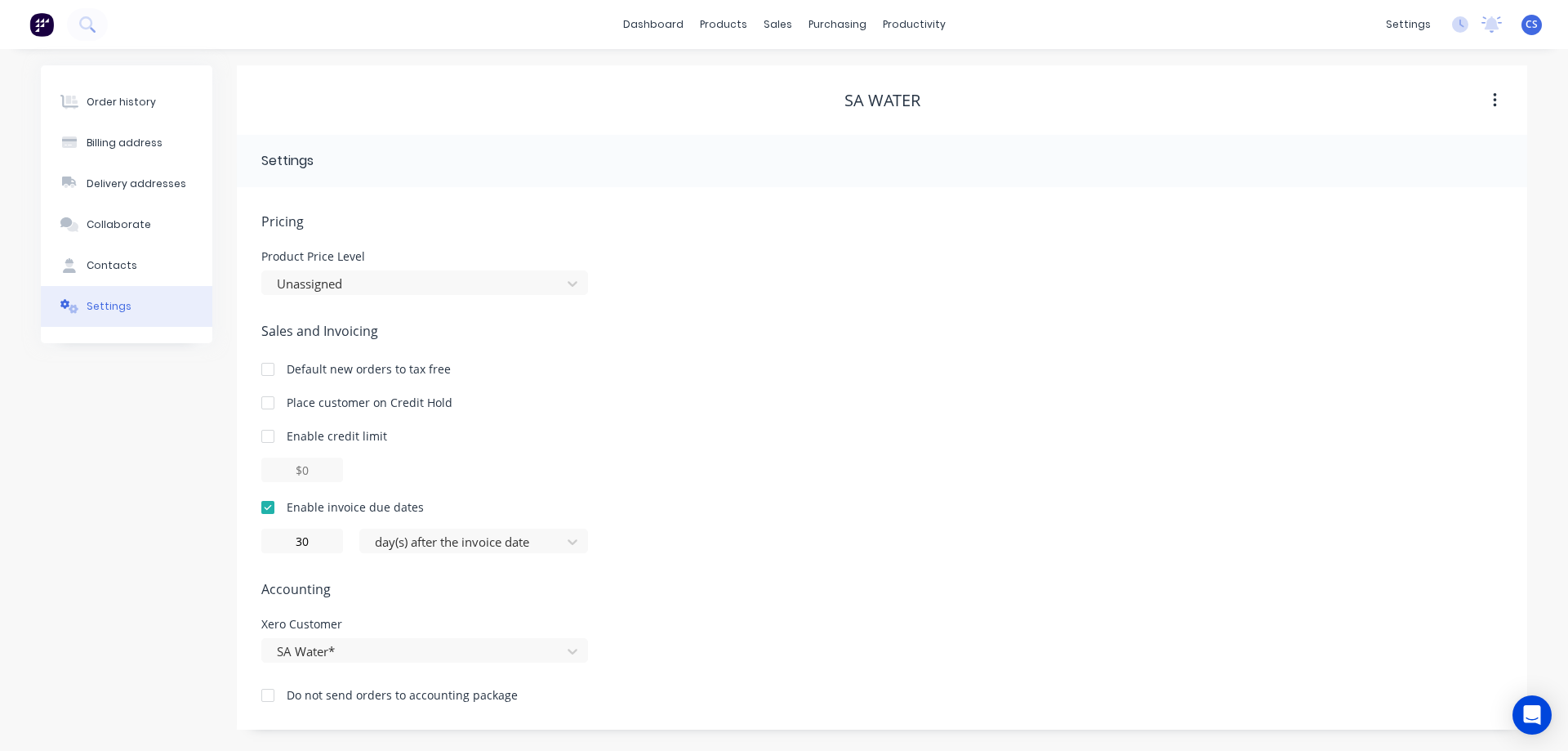
click at [268, 701] on div at bounding box center [268, 695] width 33 height 33
click at [145, 105] on div "Order history" at bounding box center [121, 102] width 70 height 14
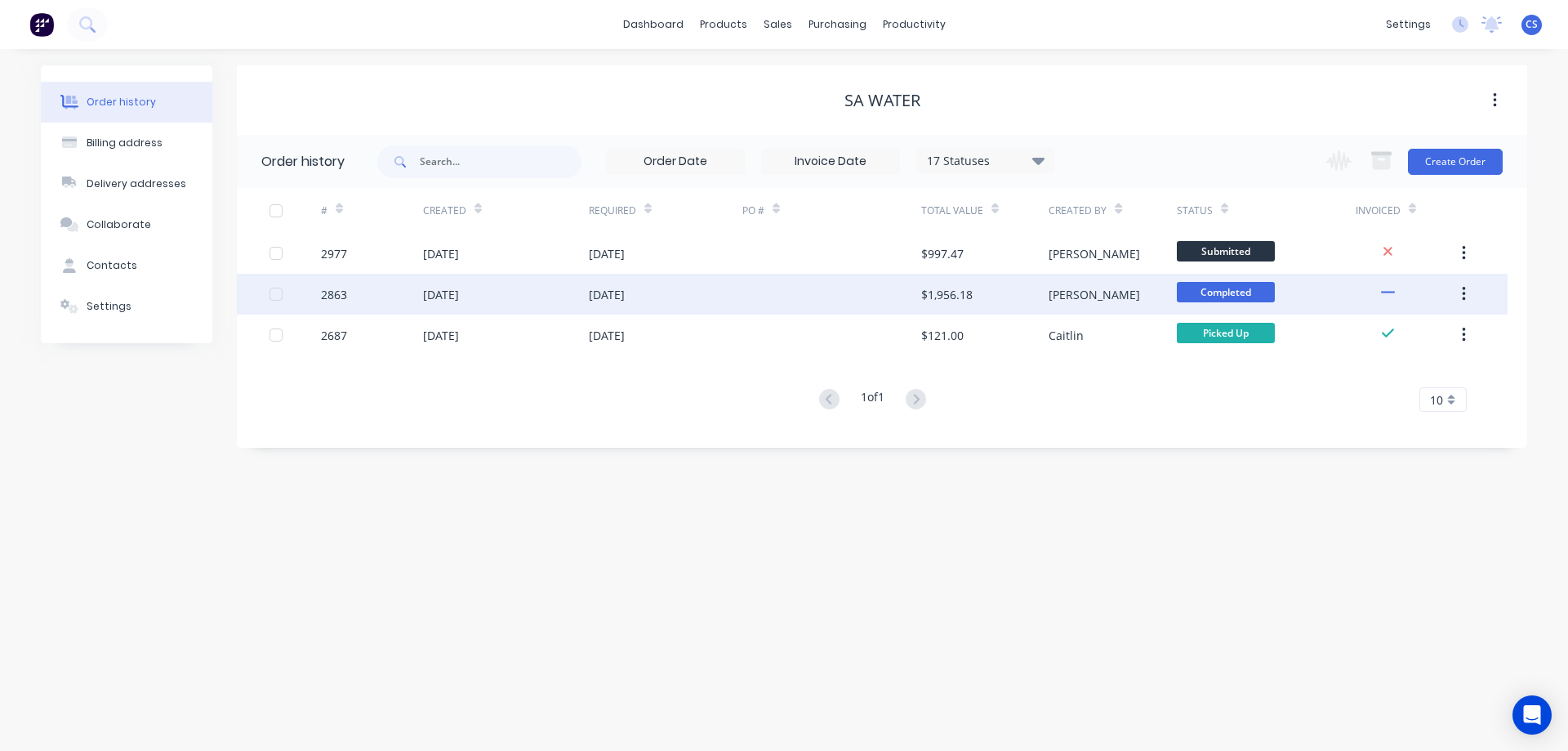
click at [787, 286] on div at bounding box center [831, 294] width 179 height 41
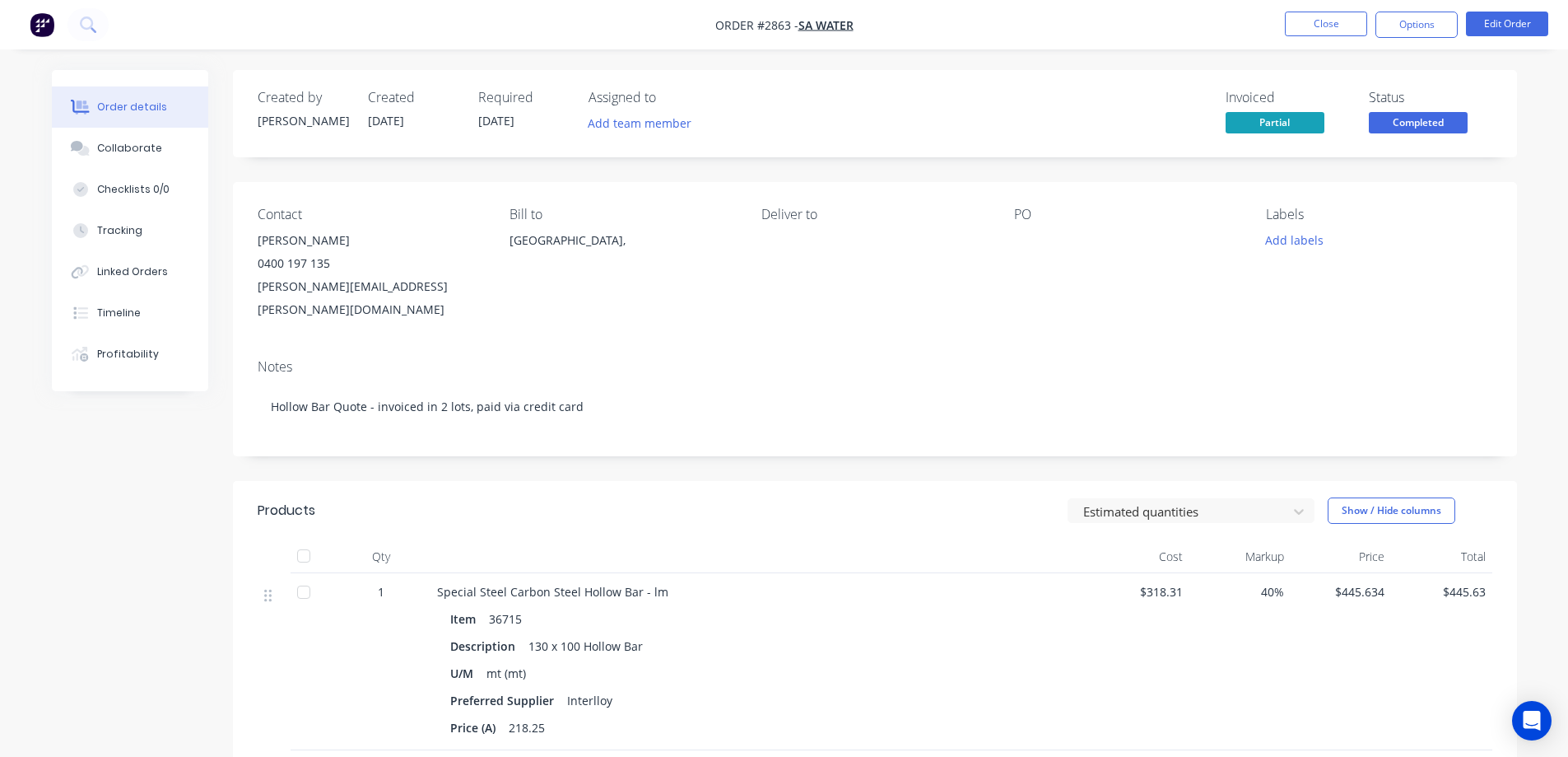
click at [1389, 117] on span "Completed" at bounding box center [1419, 122] width 99 height 21
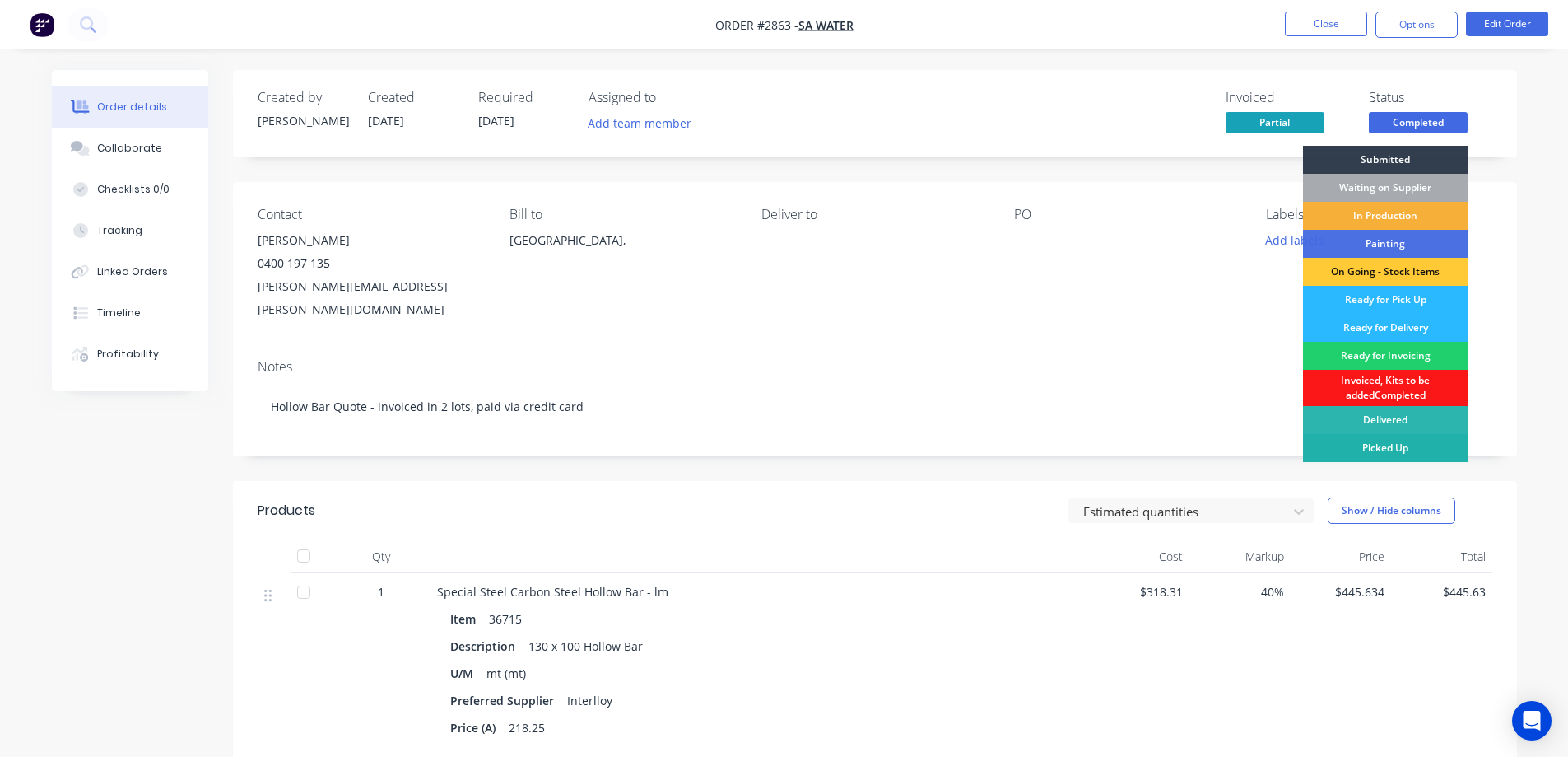
click at [1401, 453] on div "Picked Up" at bounding box center [1384, 448] width 165 height 28
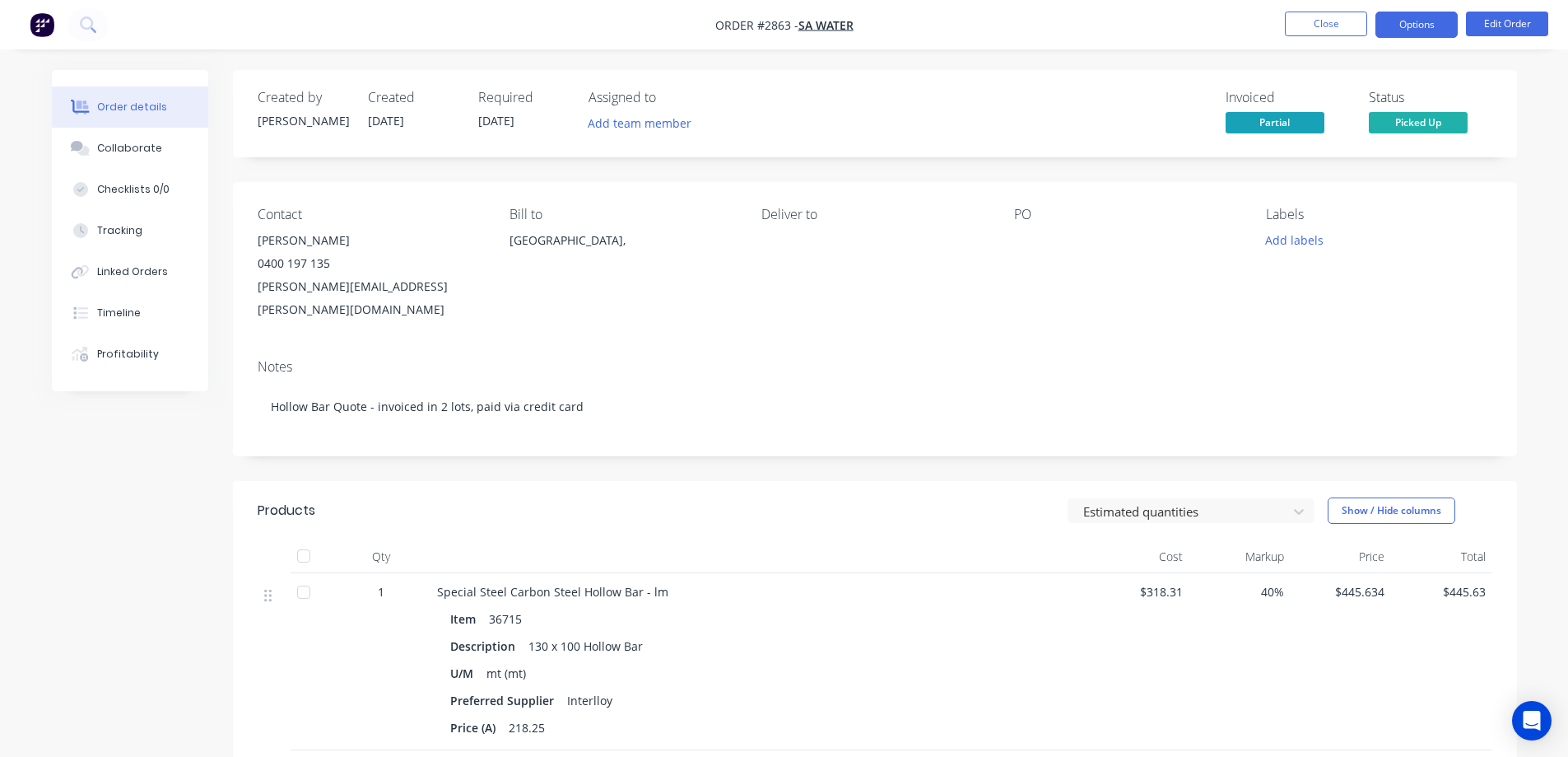
click at [1413, 22] on button "Options" at bounding box center [1416, 24] width 82 height 26
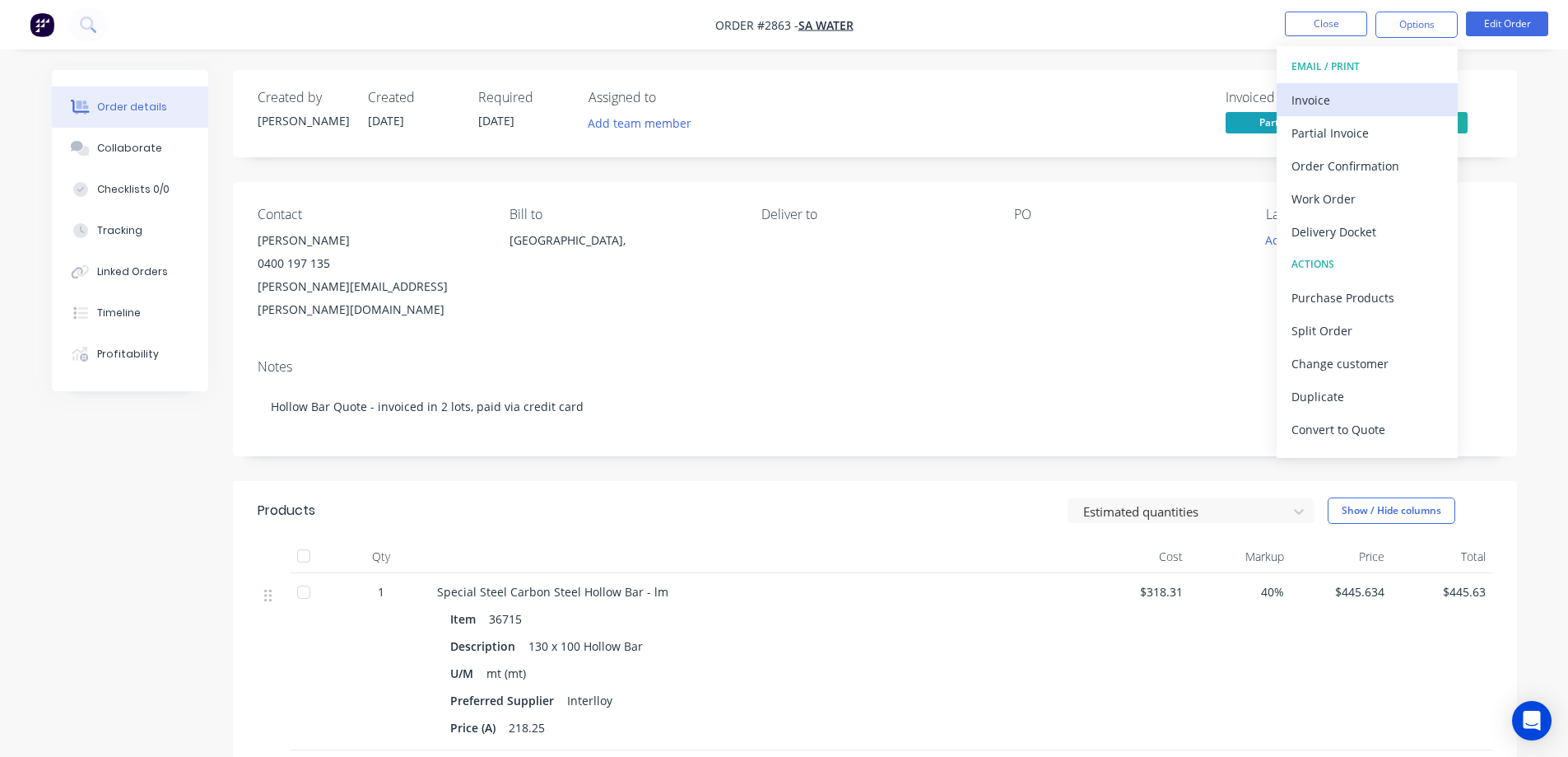
click at [1390, 97] on div "Invoice" at bounding box center [1366, 100] width 151 height 24
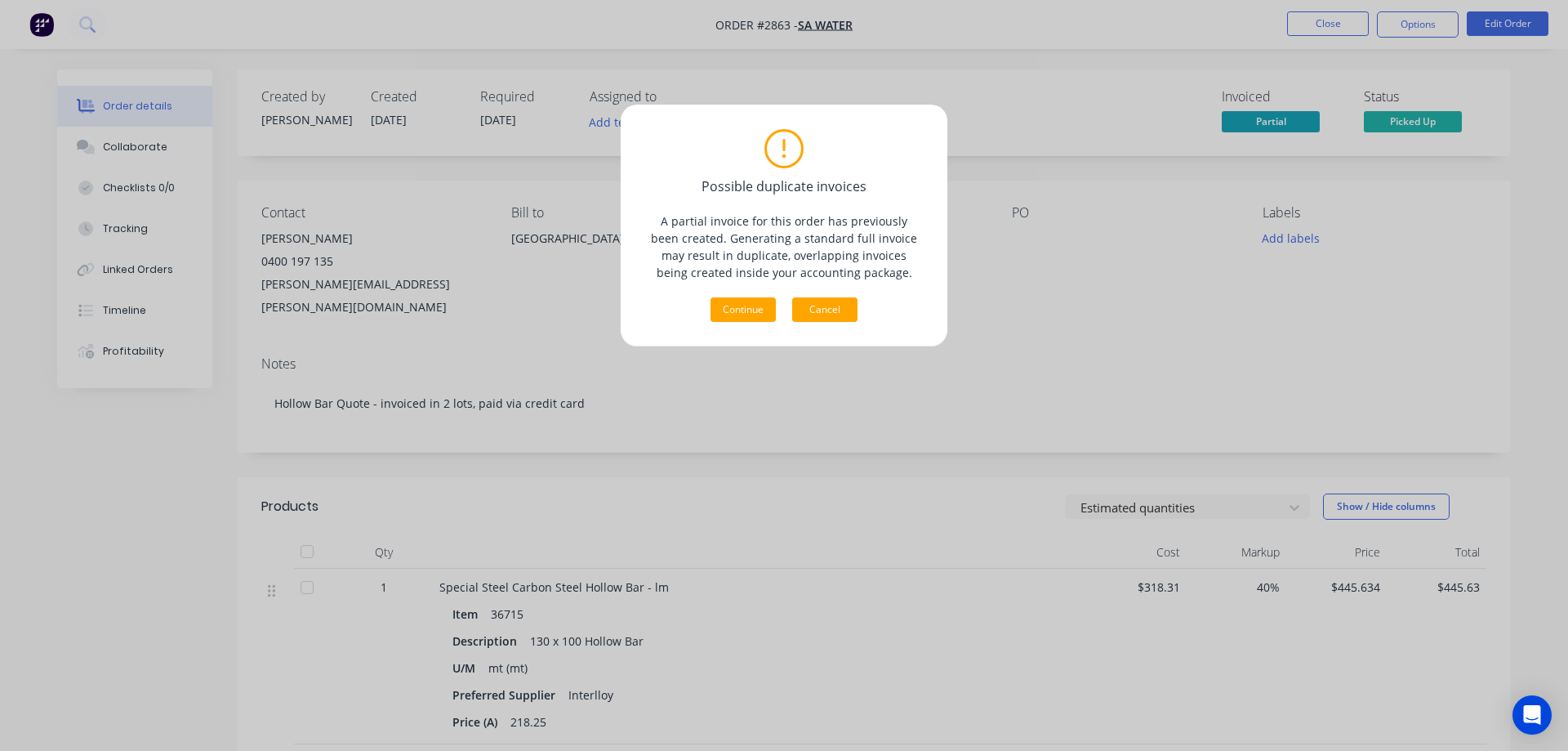
click at [830, 318] on button "Cancel" at bounding box center [825, 309] width 65 height 25
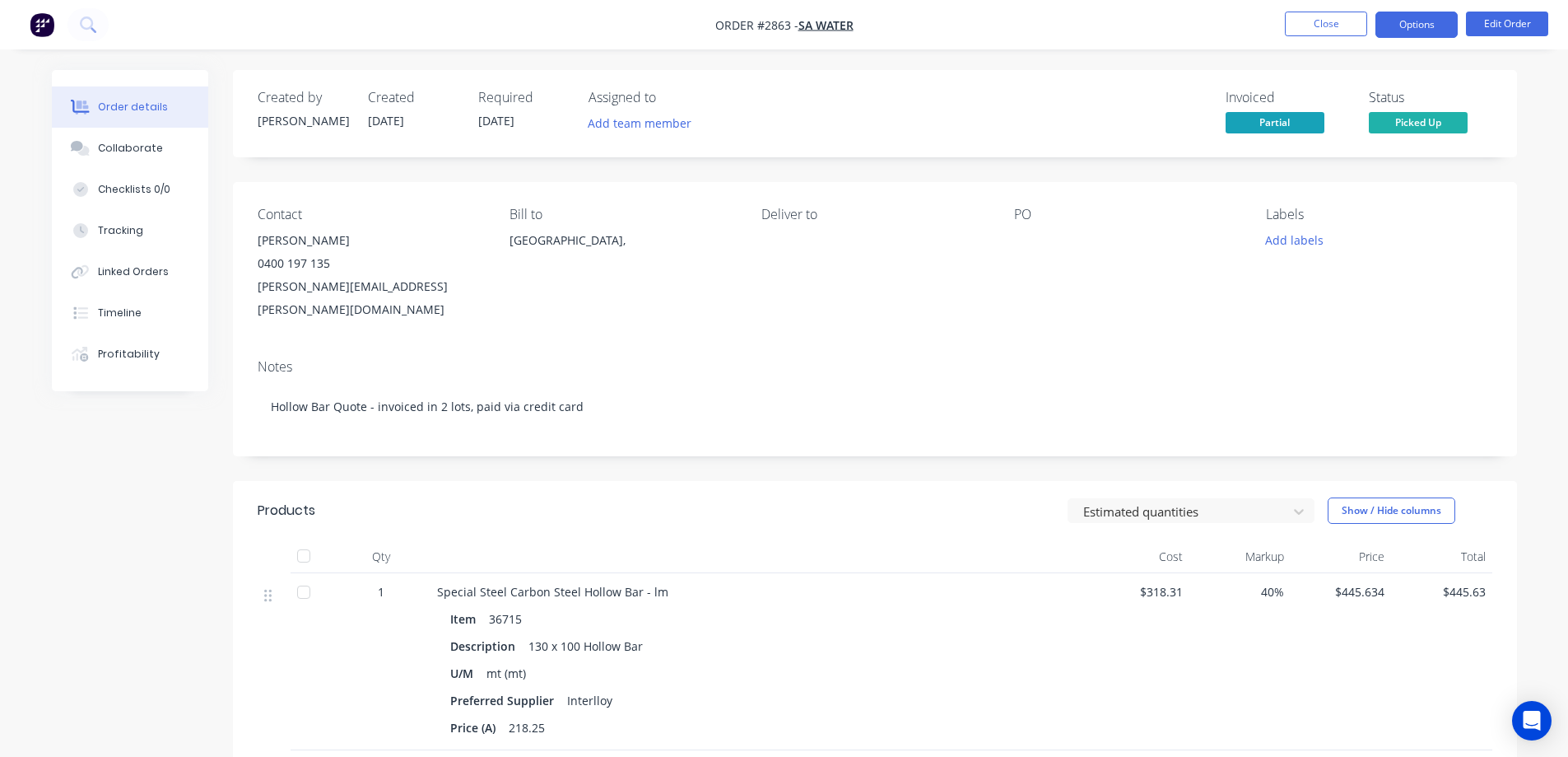
click at [1398, 30] on button "Options" at bounding box center [1416, 24] width 82 height 26
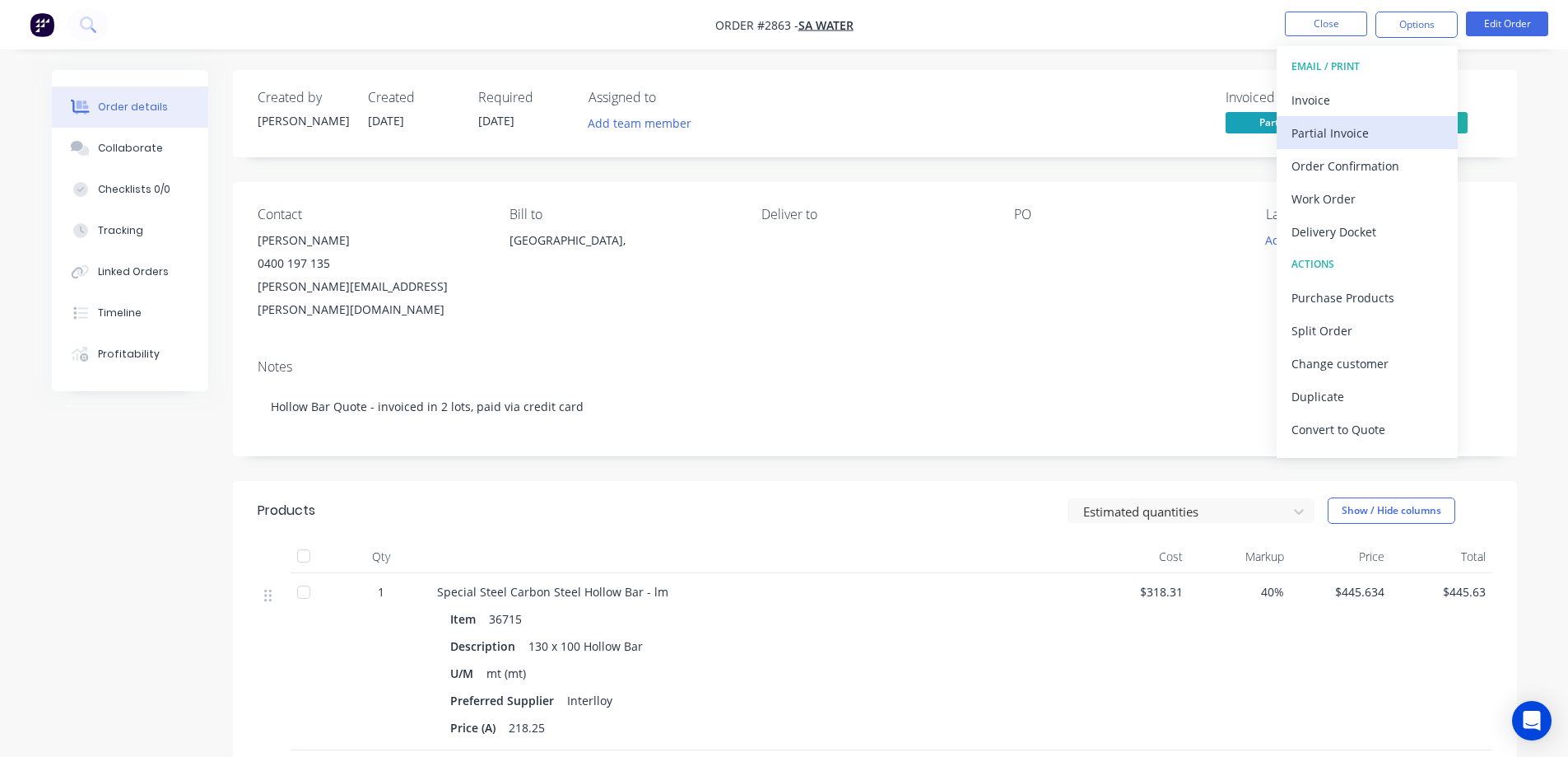
click at [1355, 132] on div "Partial Invoice" at bounding box center [1366, 133] width 151 height 24
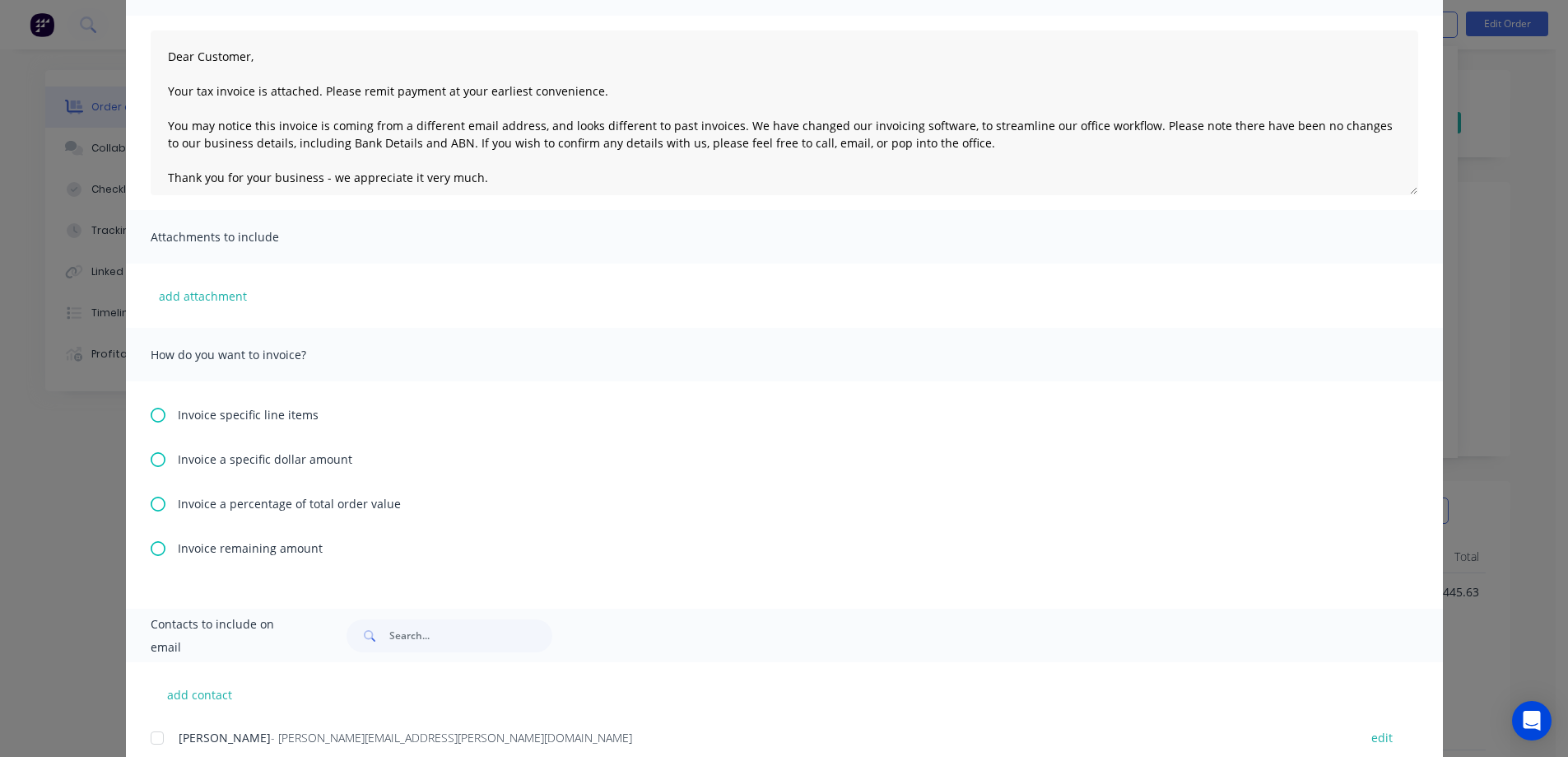
scroll to position [212, 0]
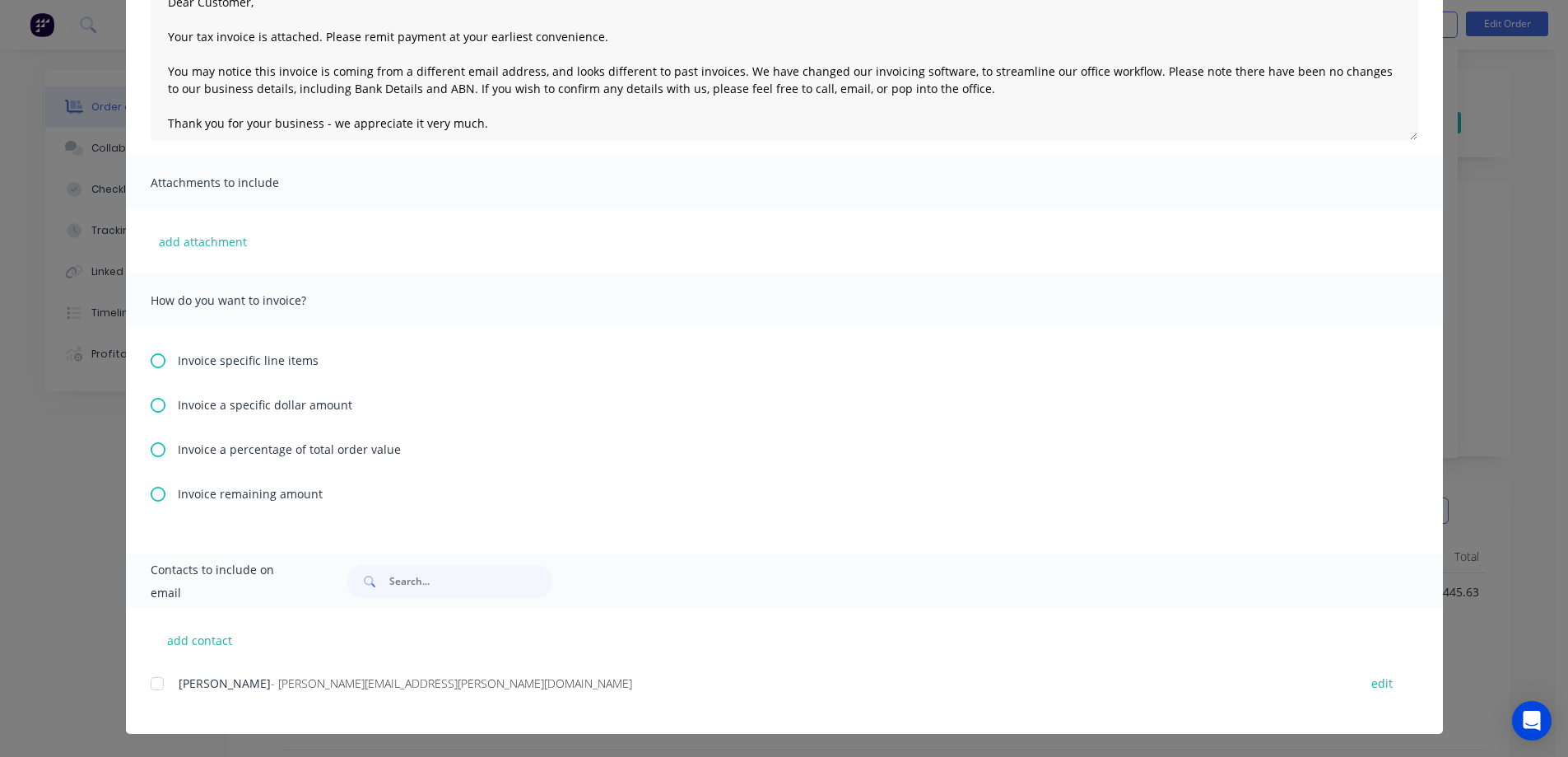
click at [237, 498] on span "Invoice remaining amount" at bounding box center [250, 494] width 145 height 17
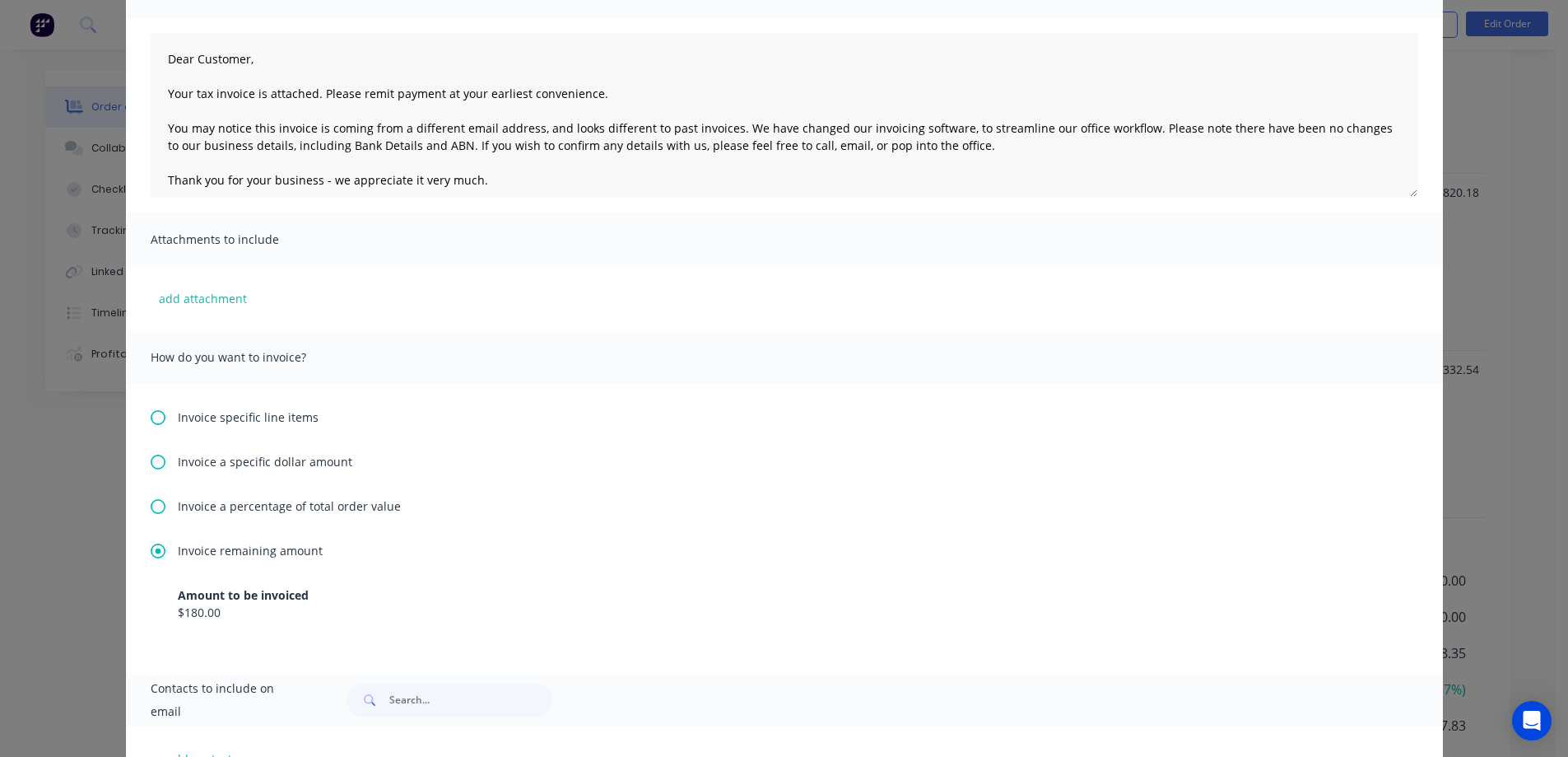
scroll to position [0, 0]
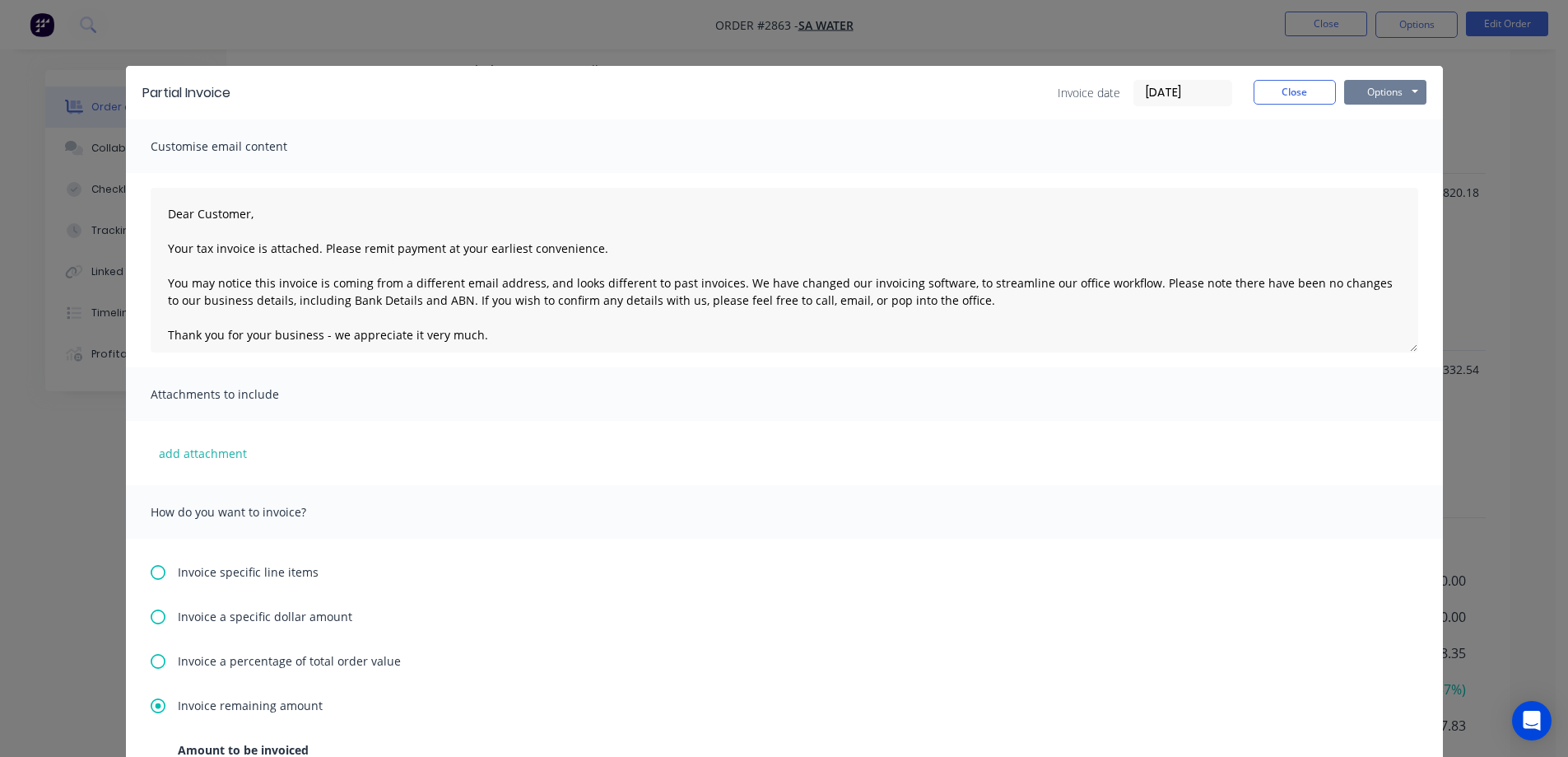
click at [1366, 91] on button "Options" at bounding box center [1385, 91] width 82 height 25
type textarea "Dear Customer, Your tax invoice is attached. Please remit payment at your earli…"
click at [1376, 120] on button "Preview" at bounding box center [1396, 121] width 105 height 27
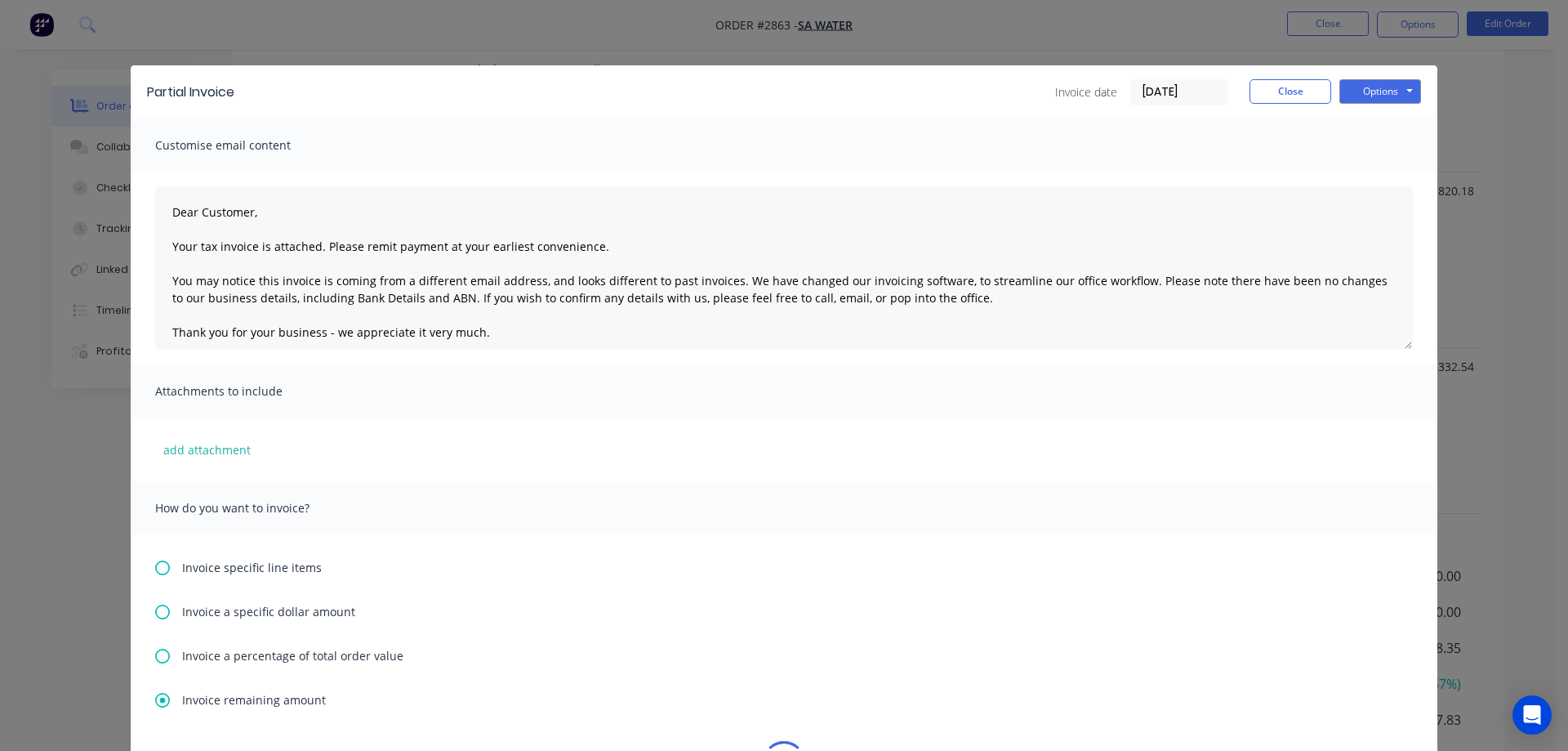
type textarea "Dear Customer, Your tax invoice is attached. Please remit payment at your earli…"
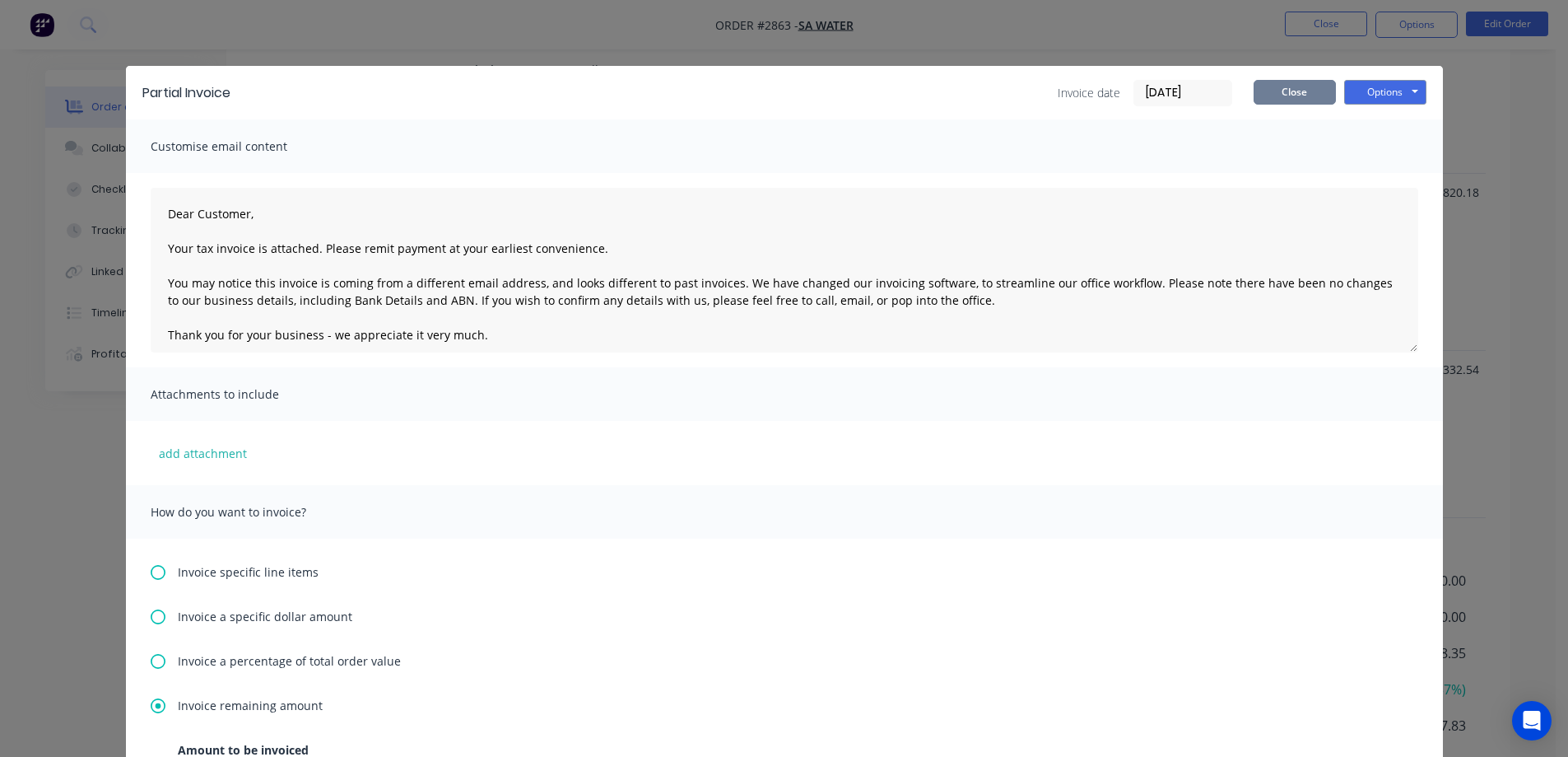
click at [1296, 100] on button "Close" at bounding box center [1295, 91] width 82 height 25
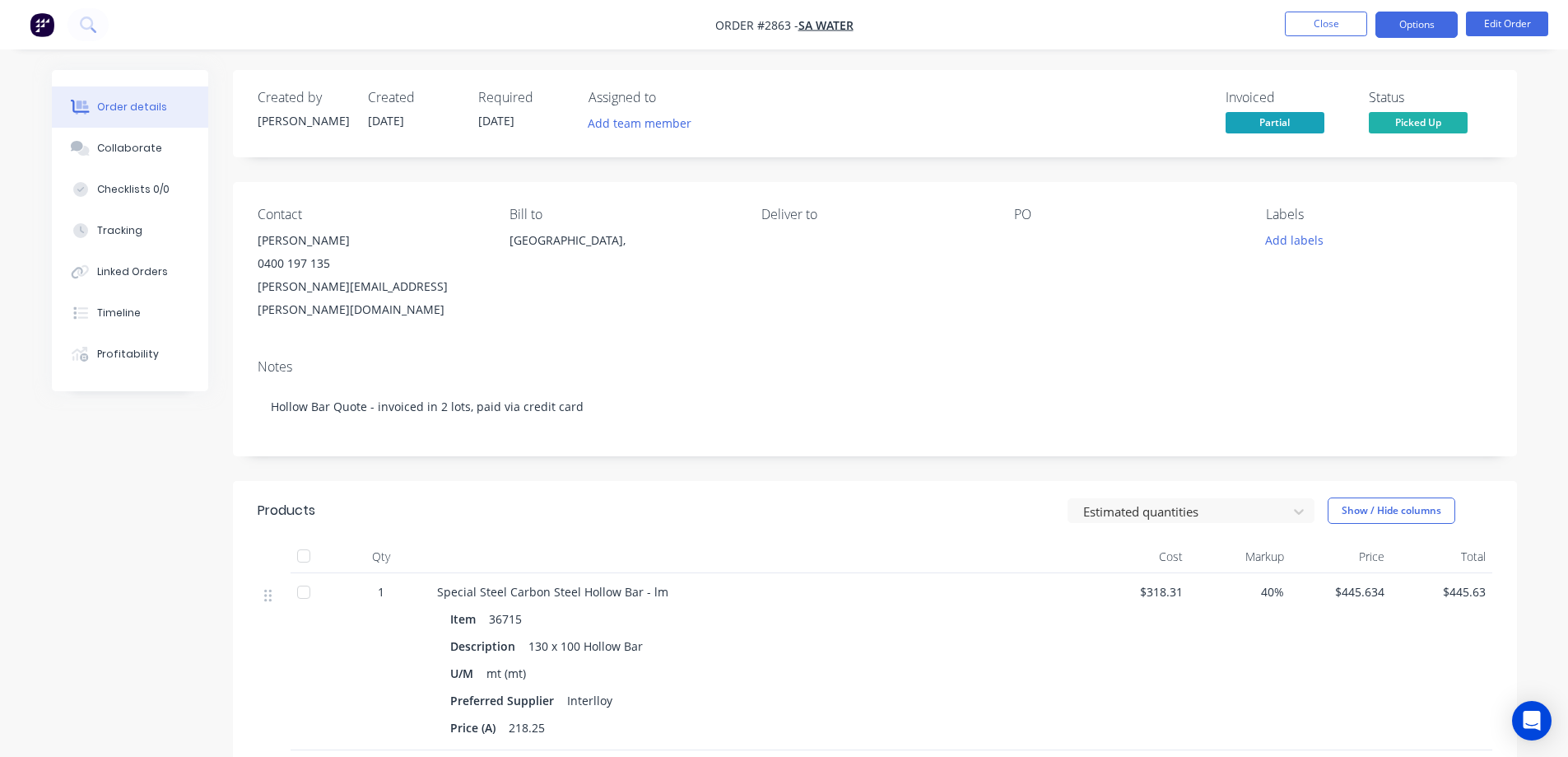
click at [1419, 23] on button "Options" at bounding box center [1416, 24] width 82 height 26
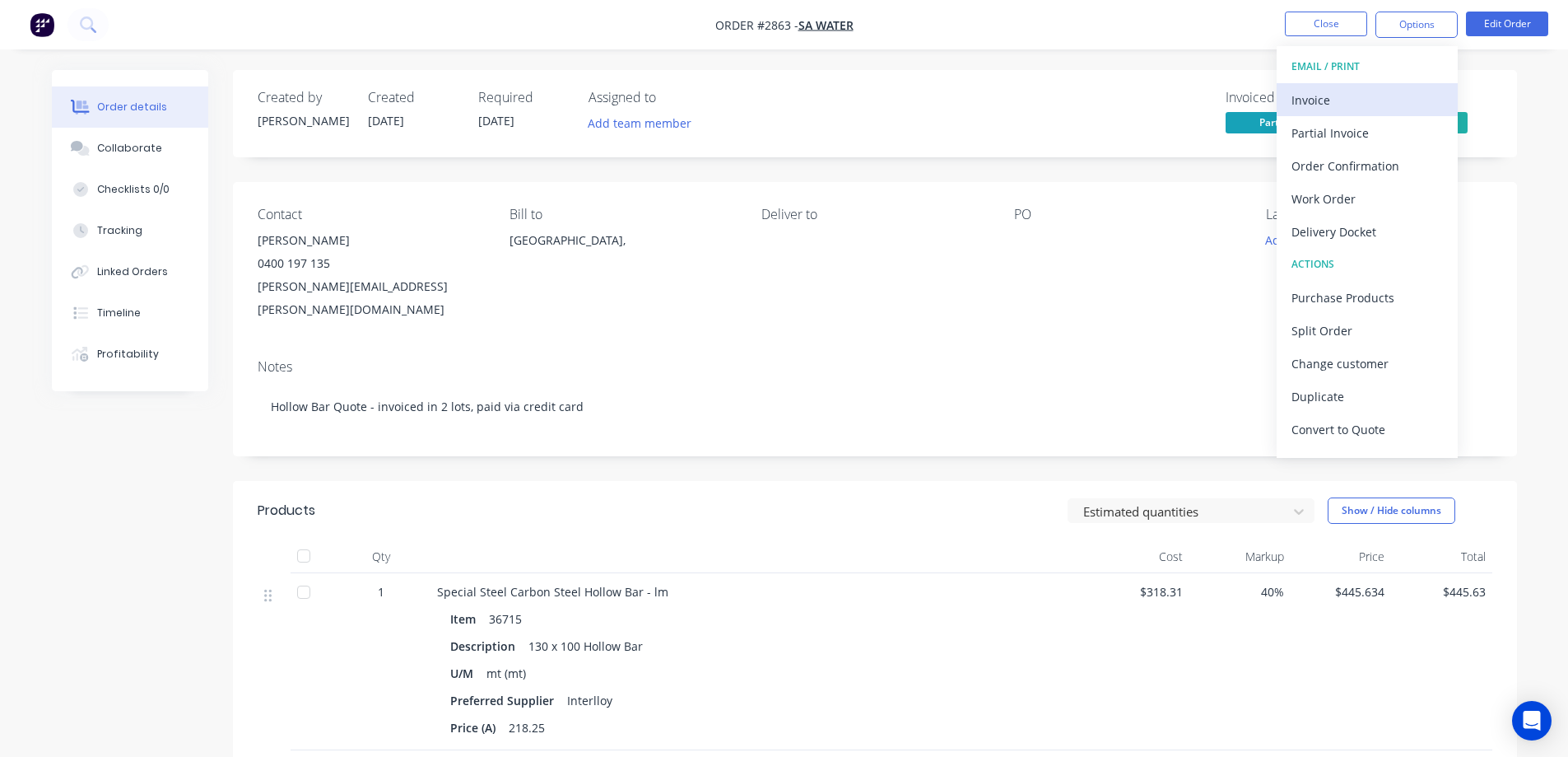
click at [1399, 99] on div "Invoice" at bounding box center [1366, 100] width 151 height 24
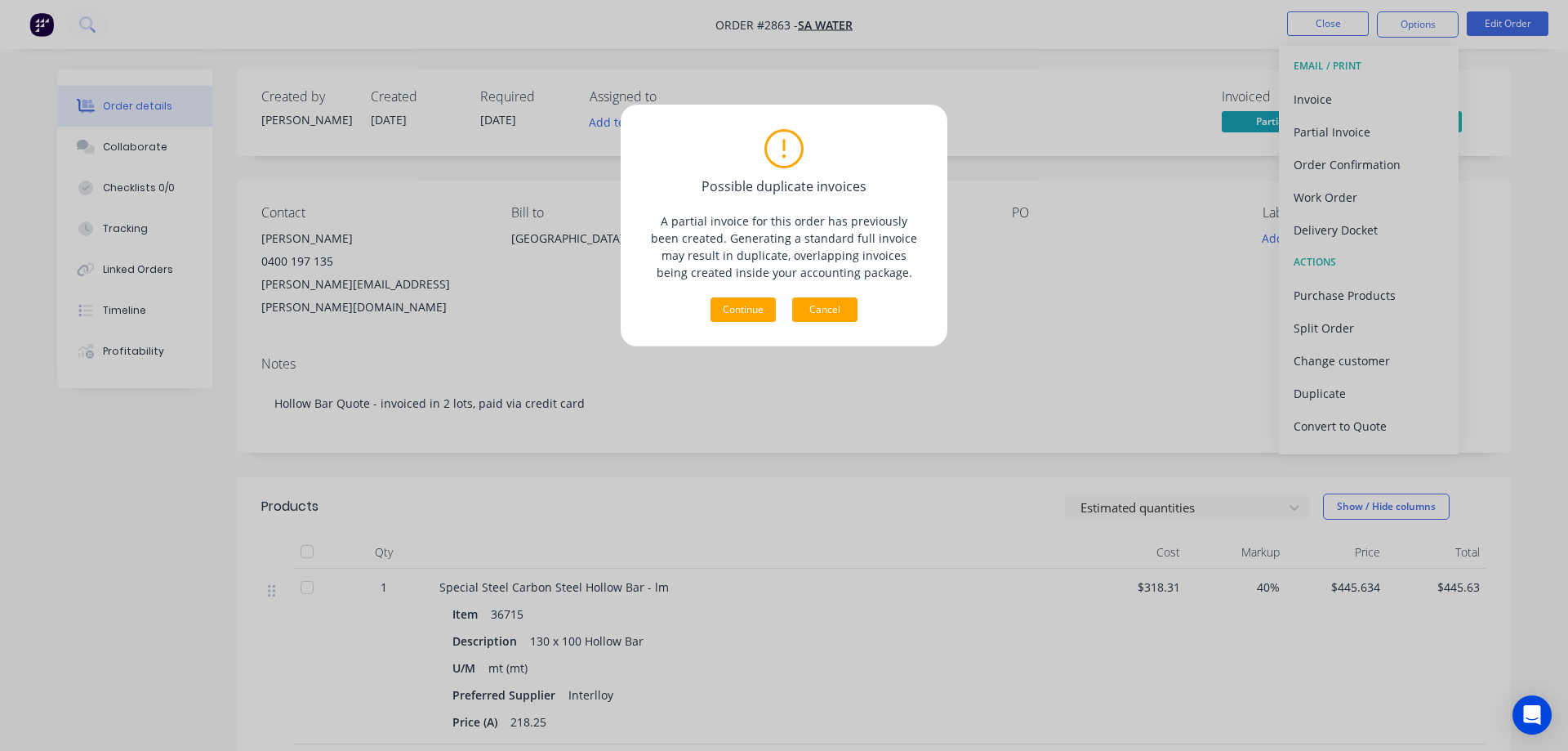
click at [807, 314] on button "Cancel" at bounding box center [825, 309] width 65 height 25
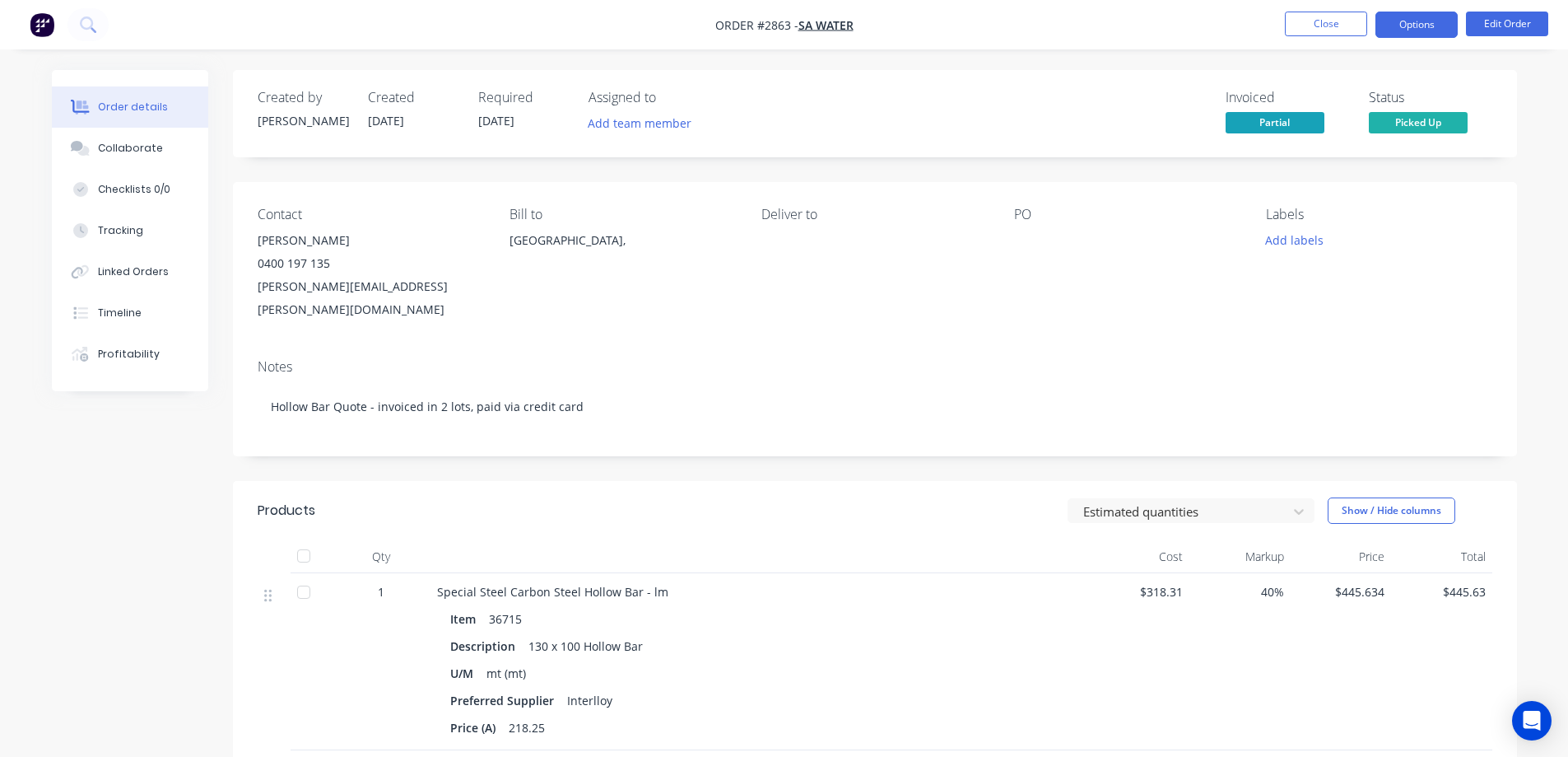
click at [1416, 25] on button "Options" at bounding box center [1416, 24] width 82 height 26
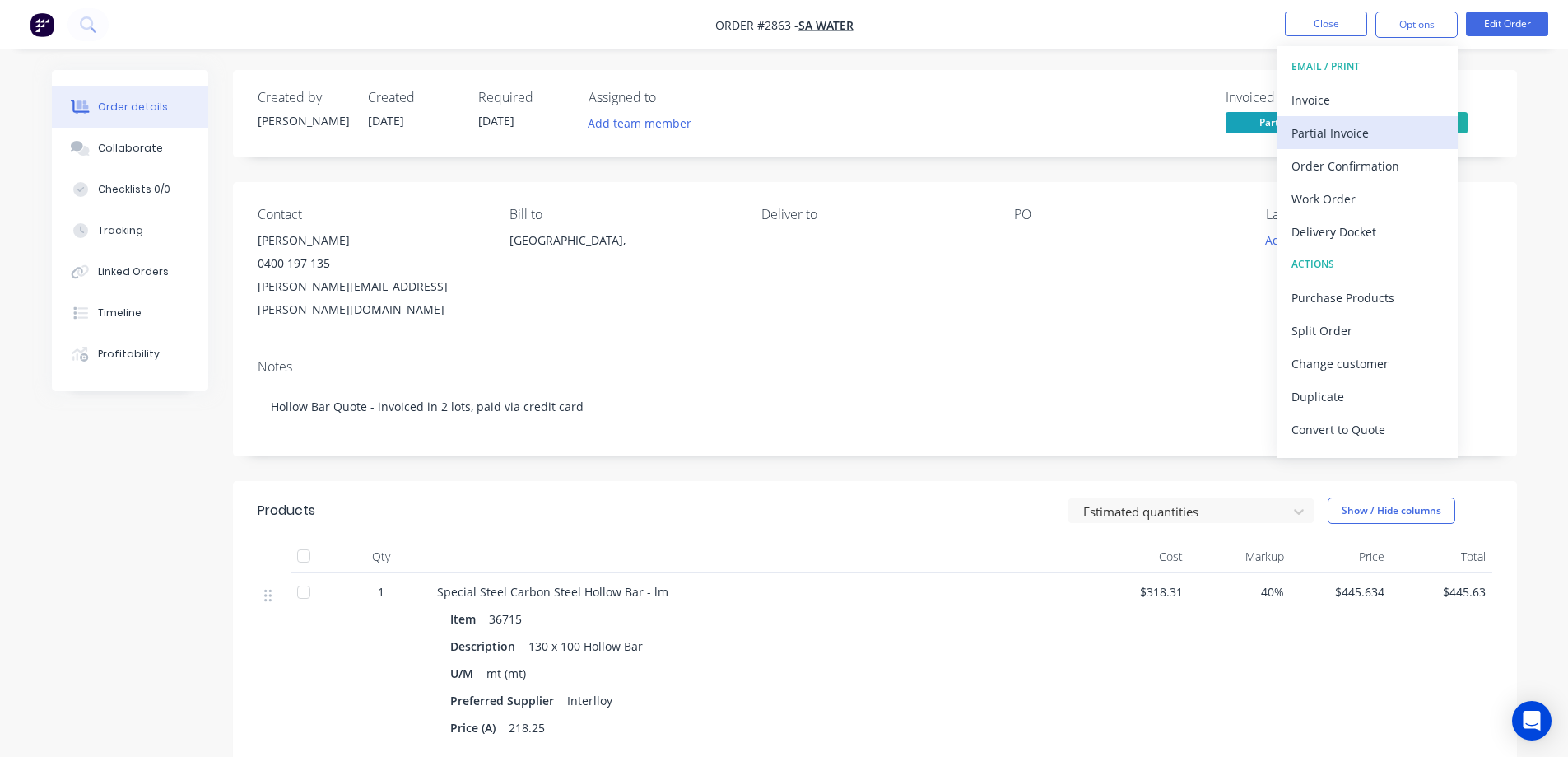
click at [1372, 134] on div "Partial Invoice" at bounding box center [1366, 133] width 151 height 24
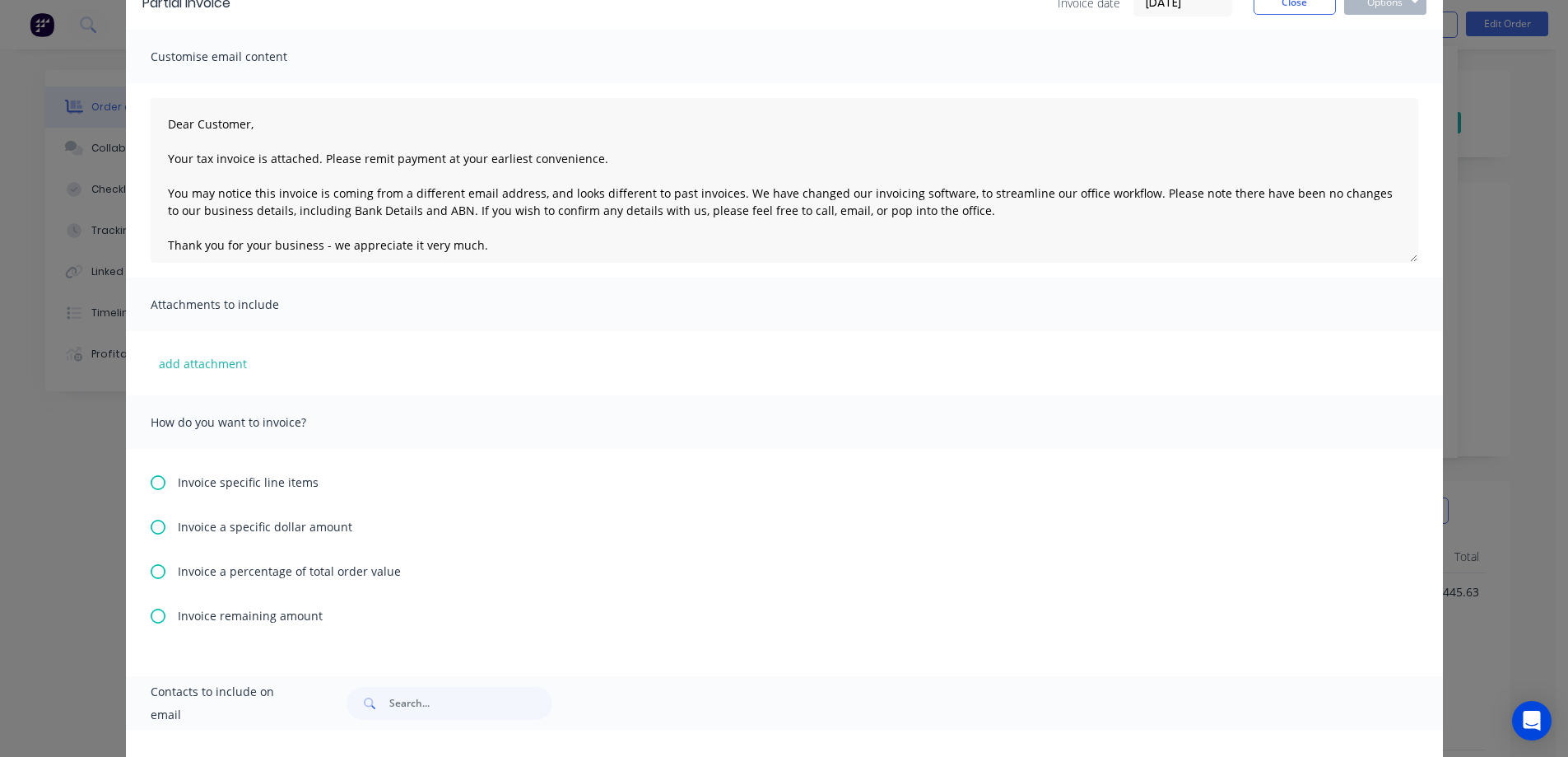
scroll to position [212, 0]
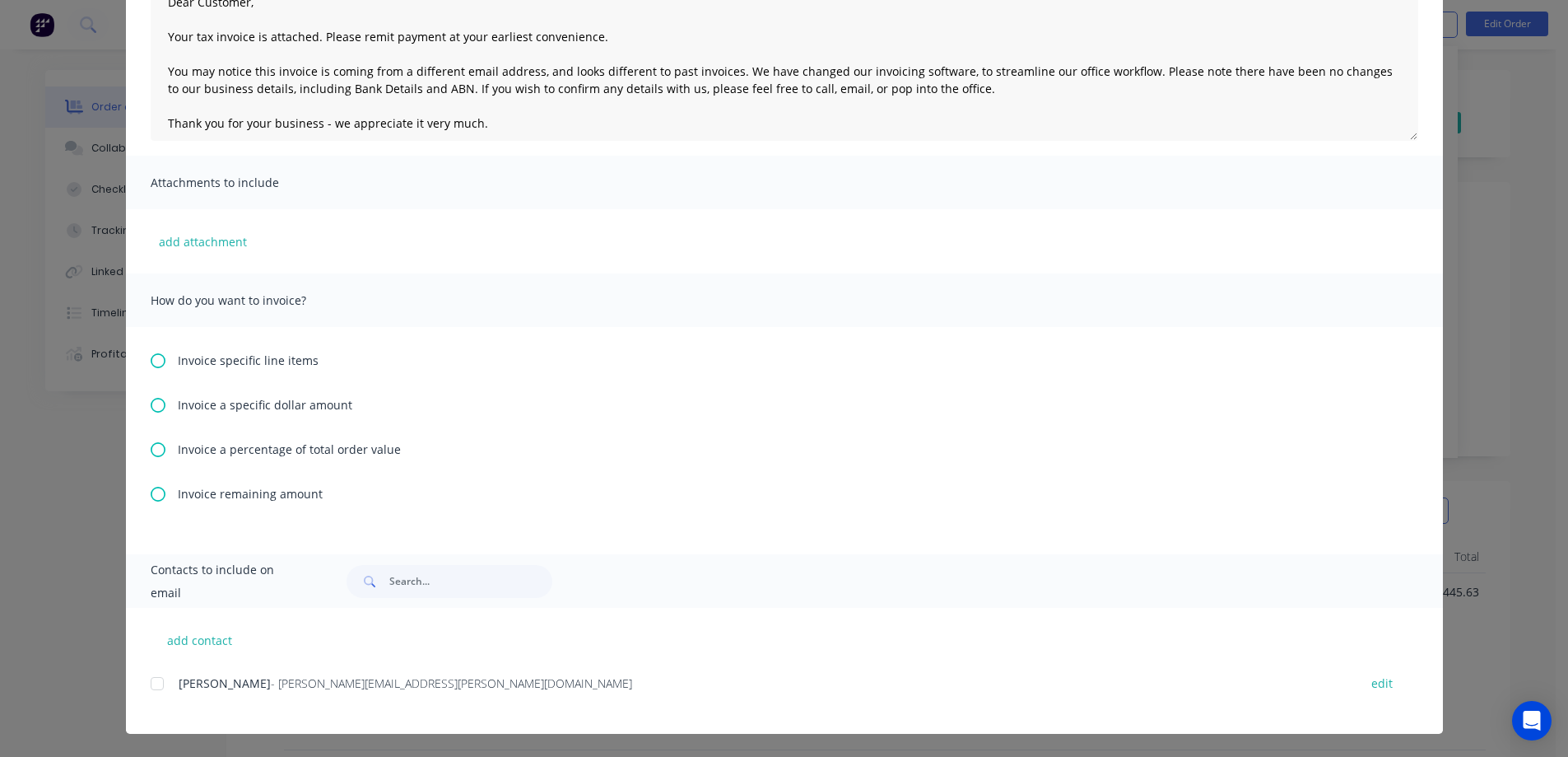
click at [264, 491] on span "Invoice remaining amount" at bounding box center [250, 494] width 145 height 17
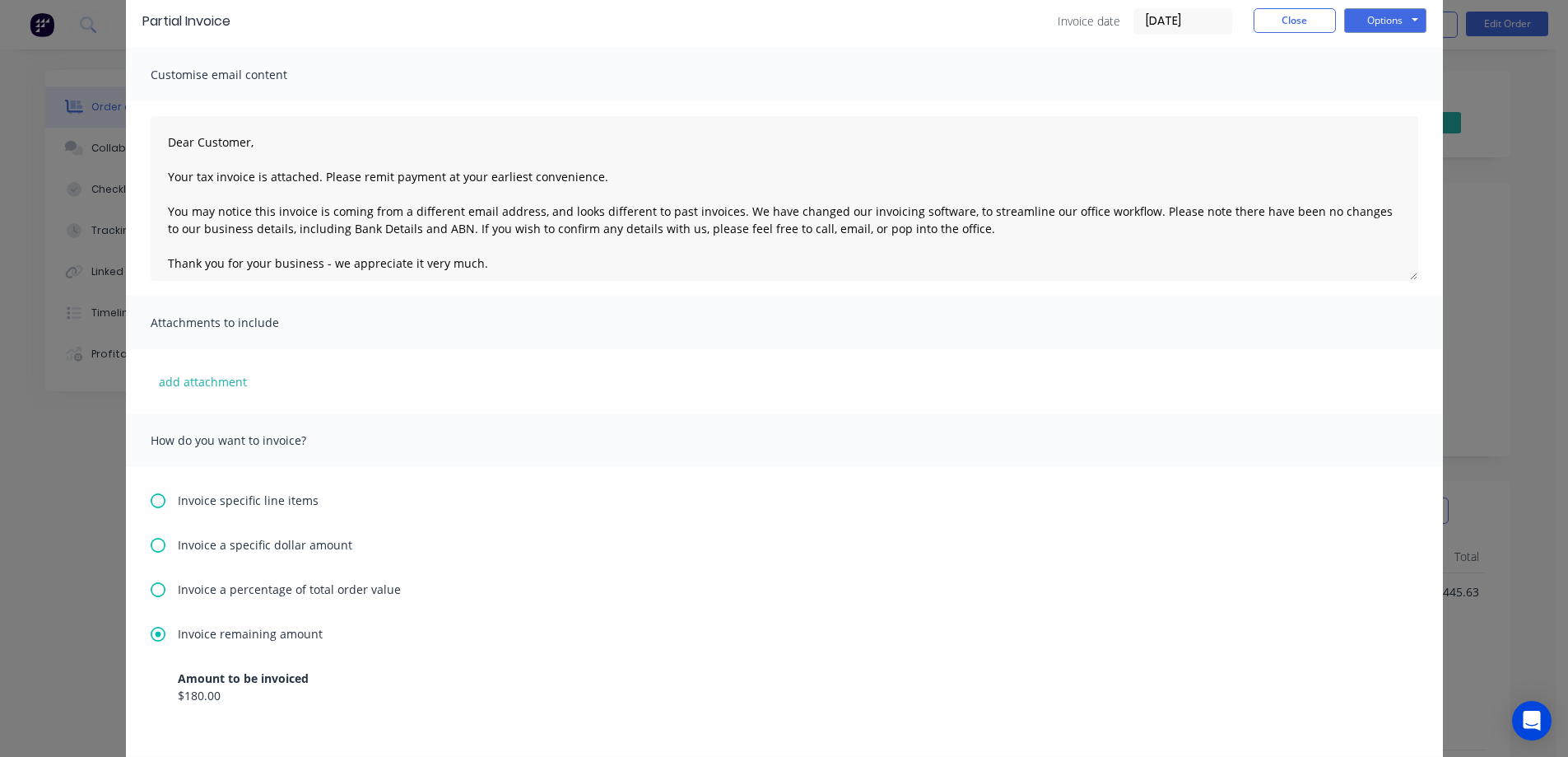
scroll to position [0, 0]
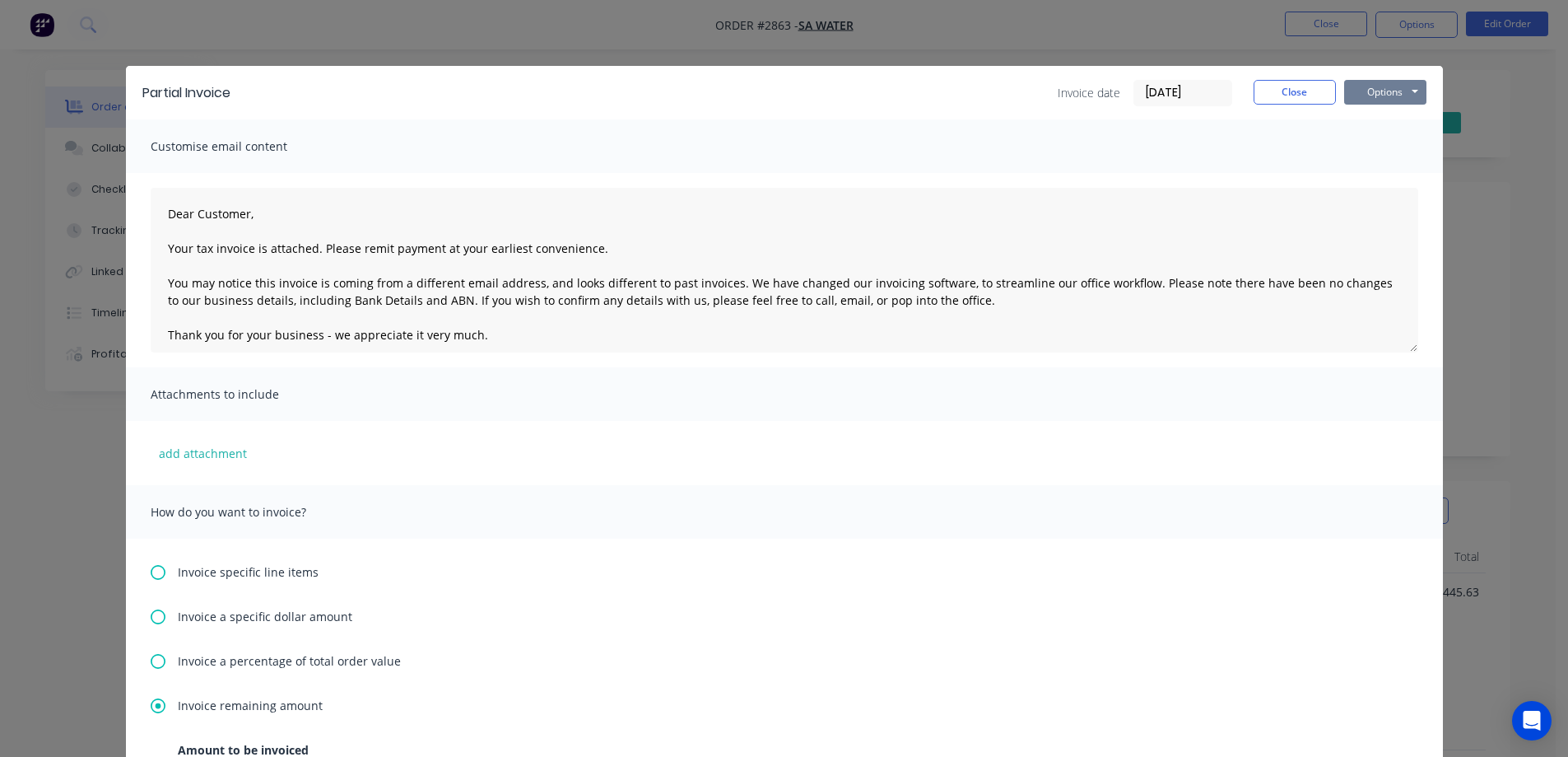
click at [1361, 83] on button "Options" at bounding box center [1385, 91] width 82 height 25
type textarea "Dear Customer, Your tax invoice is attached. Please remit payment at your earli…"
click at [1388, 149] on button "Print" at bounding box center [1396, 149] width 105 height 27
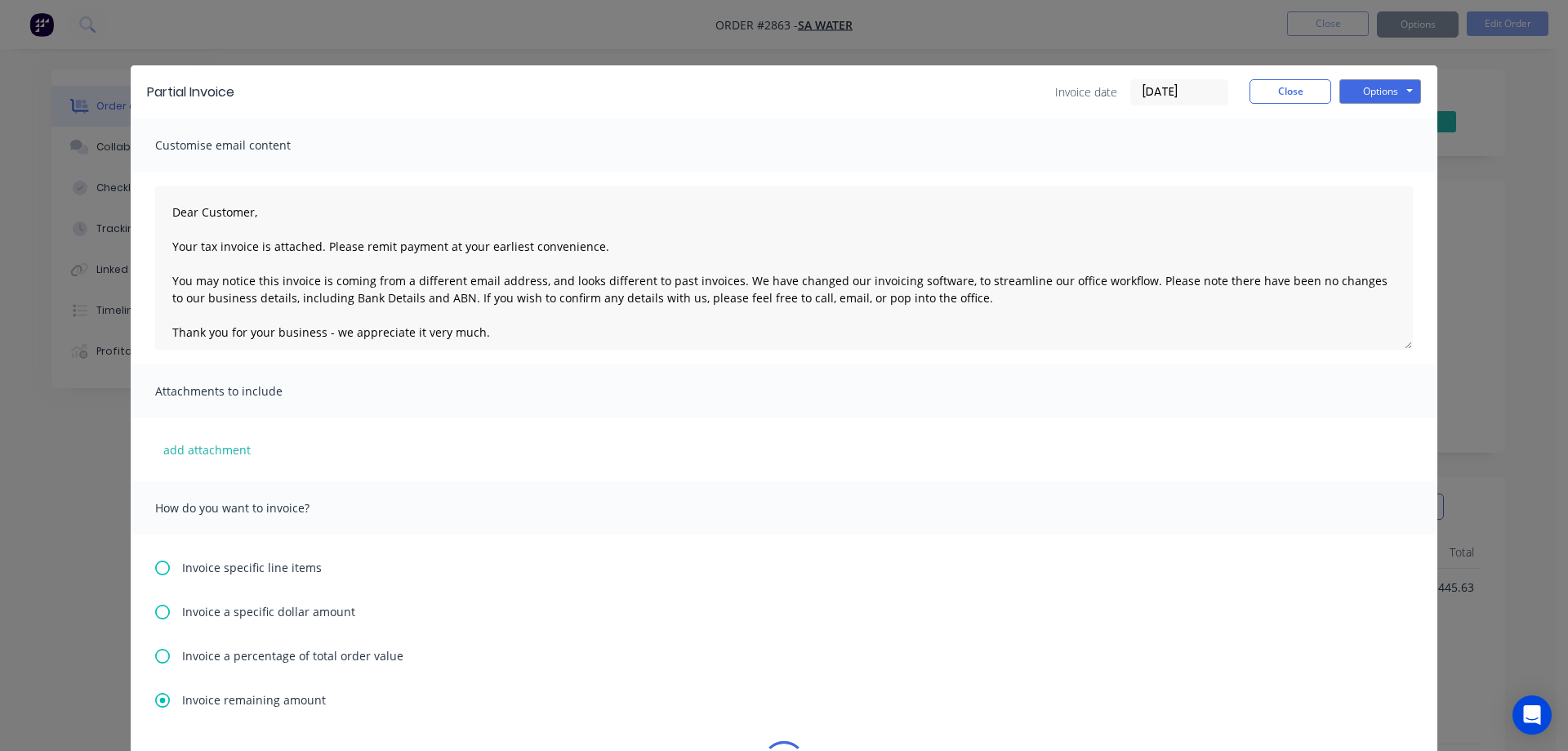
type textarea "Dear Customer, Your tax invoice is attached. Please remit payment at your earli…"
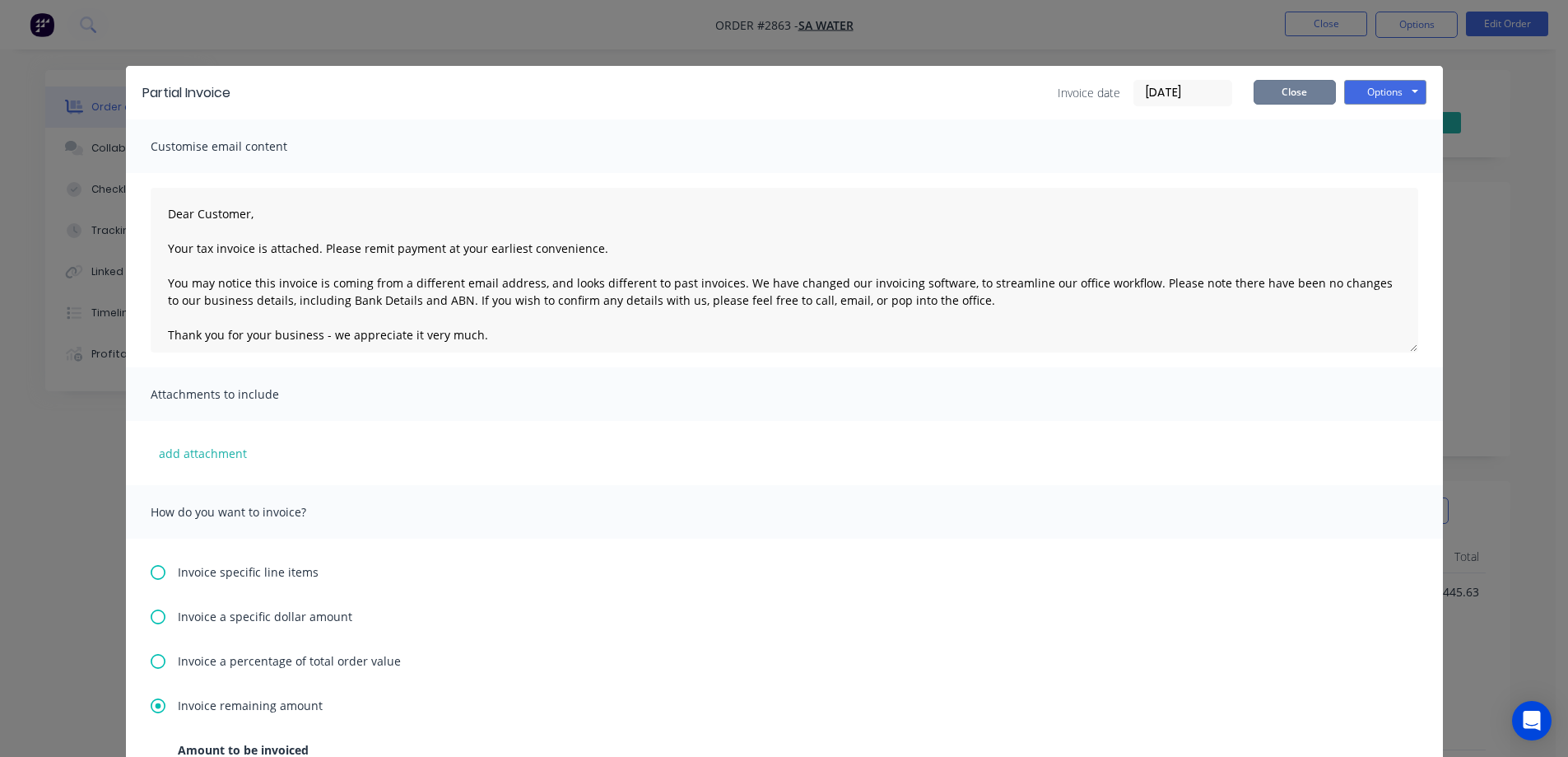
click at [1292, 93] on button "Close" at bounding box center [1295, 91] width 82 height 25
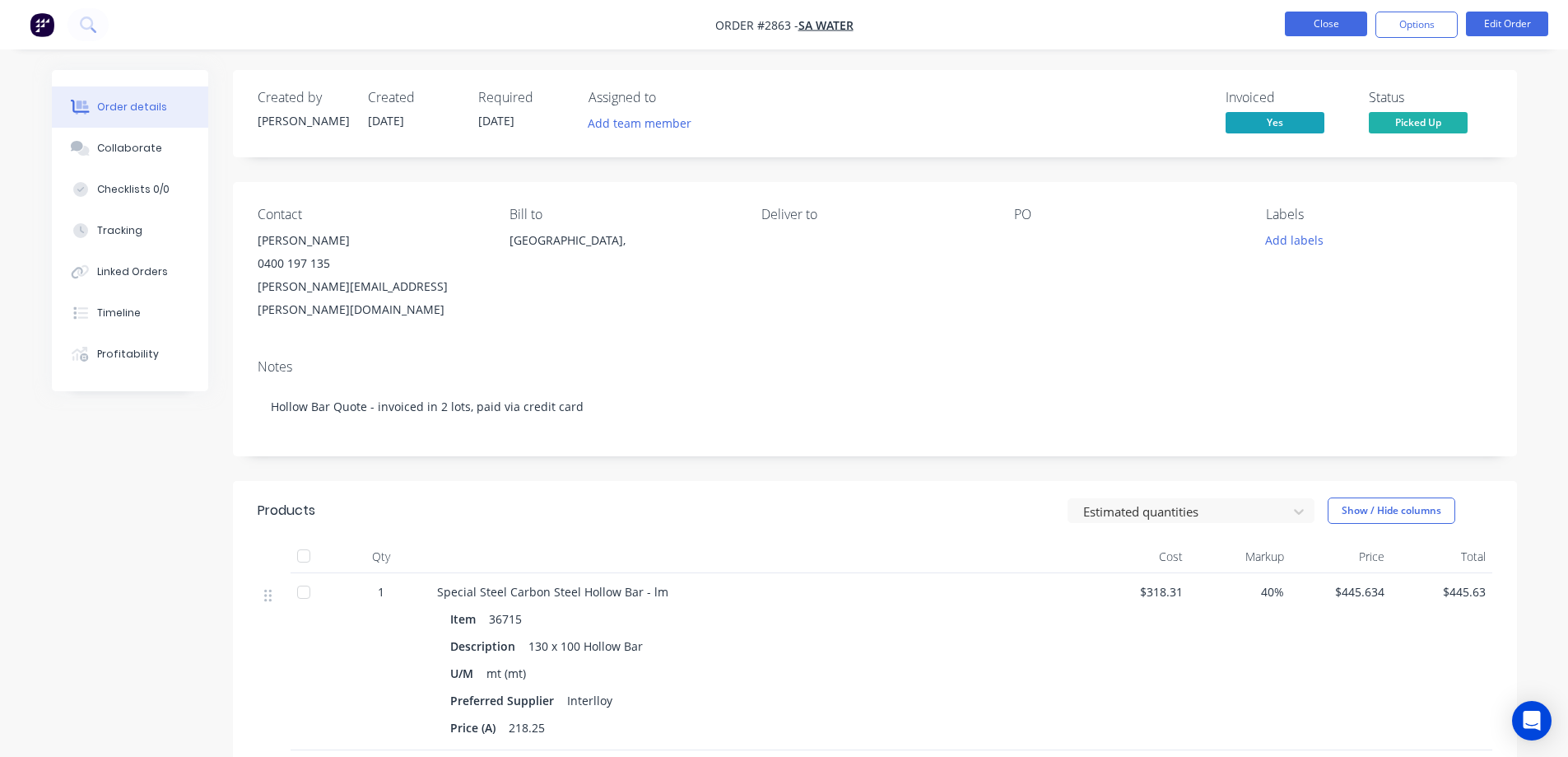
click at [1318, 26] on button "Close" at bounding box center [1325, 23] width 82 height 25
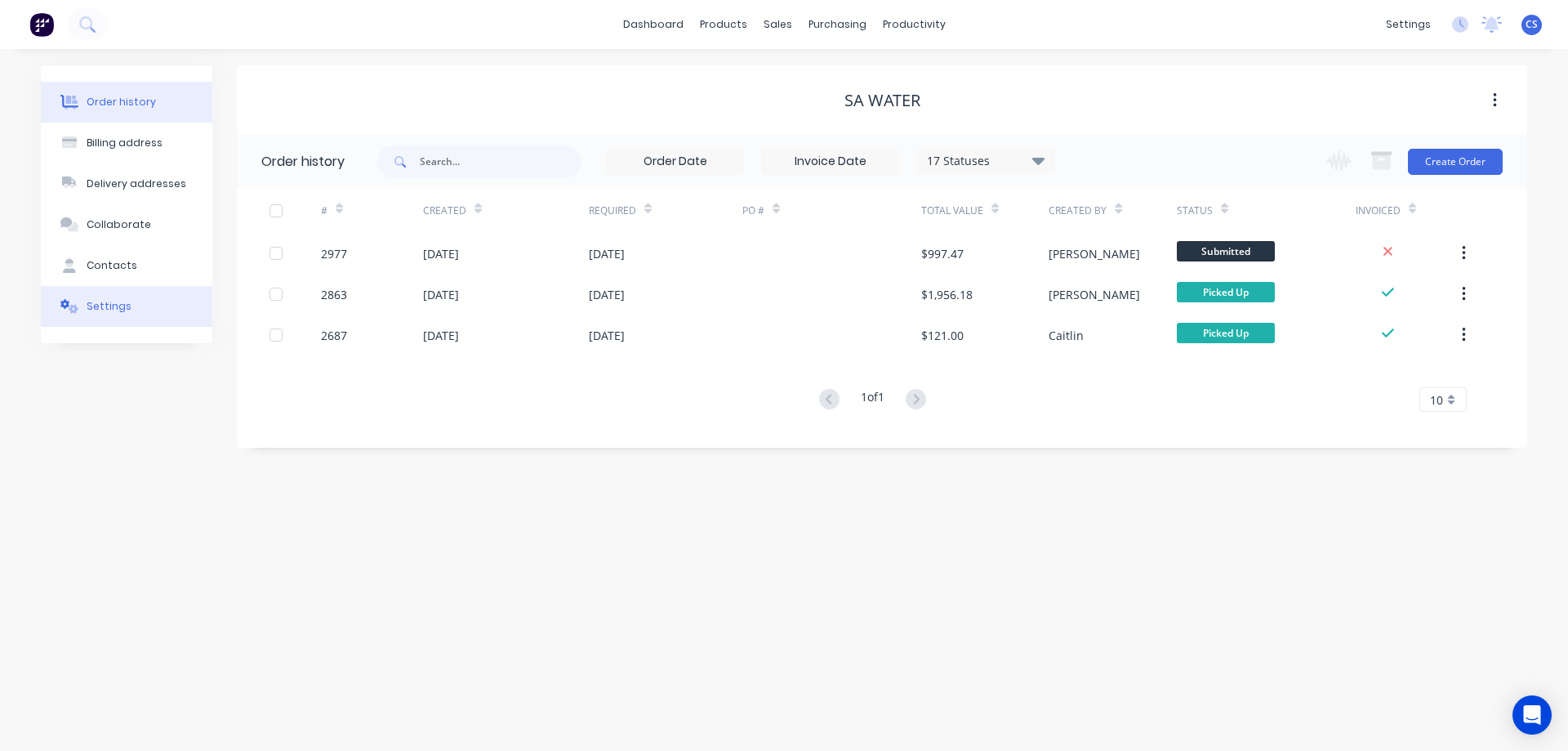
click at [116, 311] on div "Settings" at bounding box center [108, 306] width 45 height 14
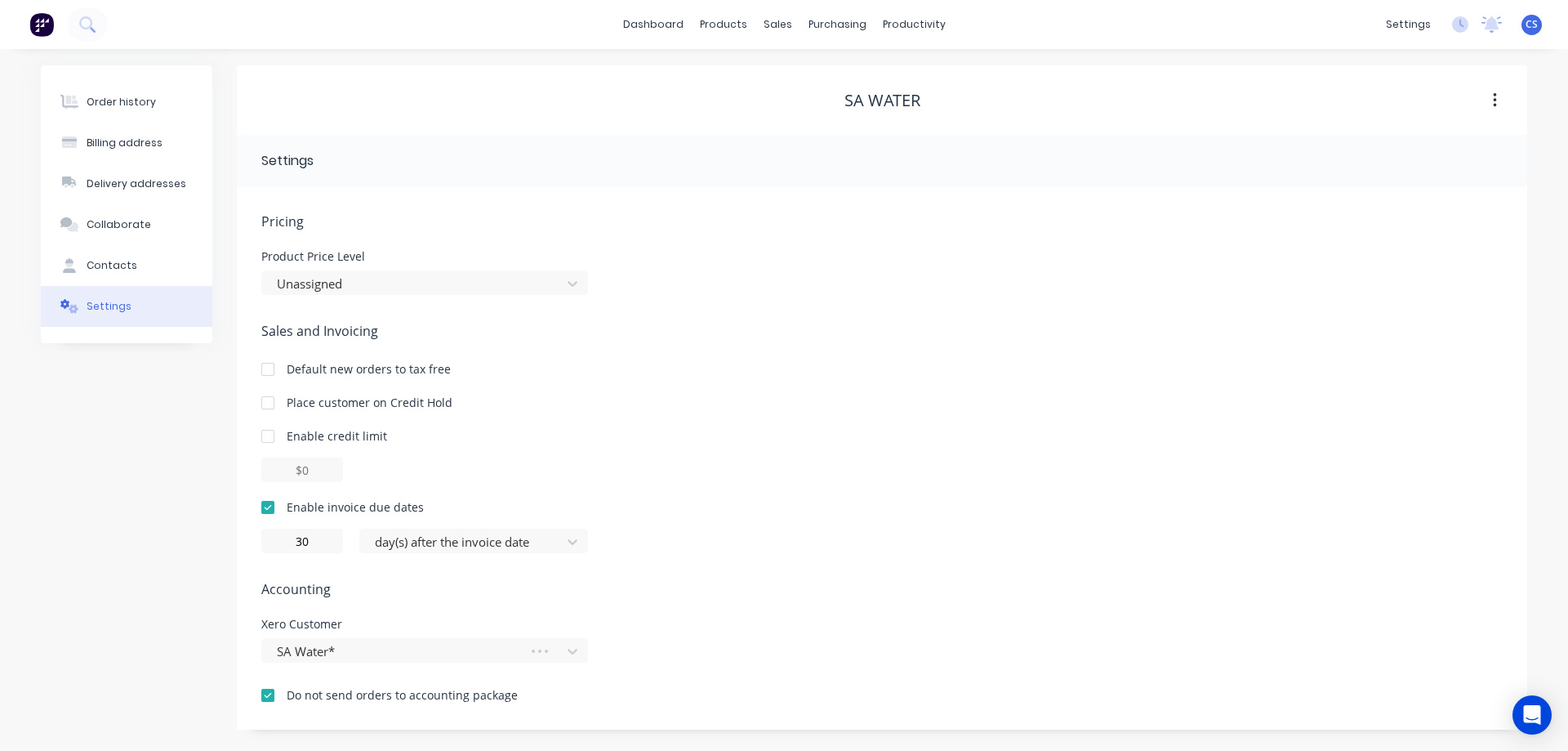
click at [277, 690] on div at bounding box center [268, 695] width 33 height 33
click at [148, 94] on button "Order history" at bounding box center [126, 102] width 171 height 41
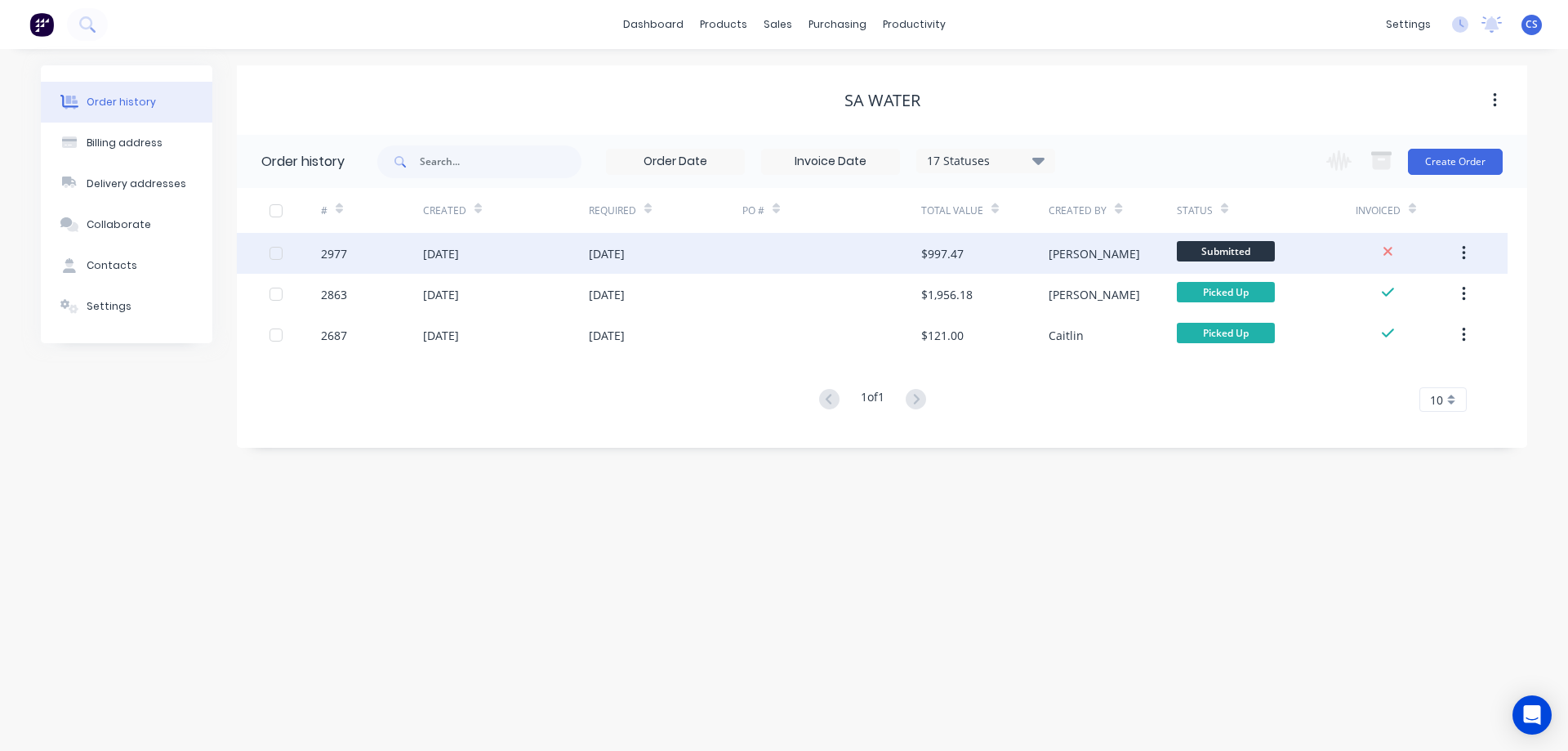
click at [806, 245] on div at bounding box center [831, 253] width 179 height 41
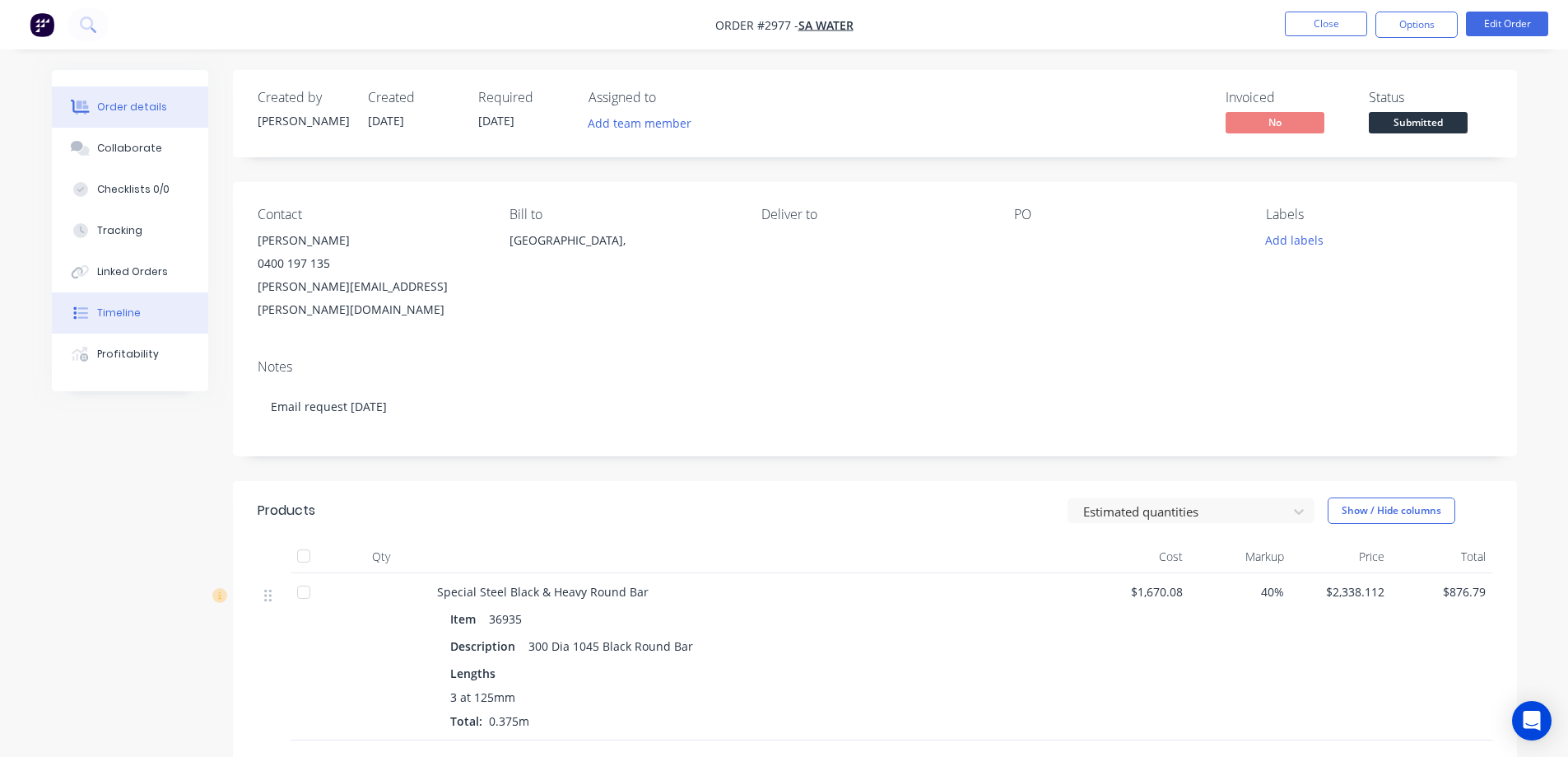
click at [125, 301] on button "Timeline" at bounding box center [130, 313] width 156 height 41
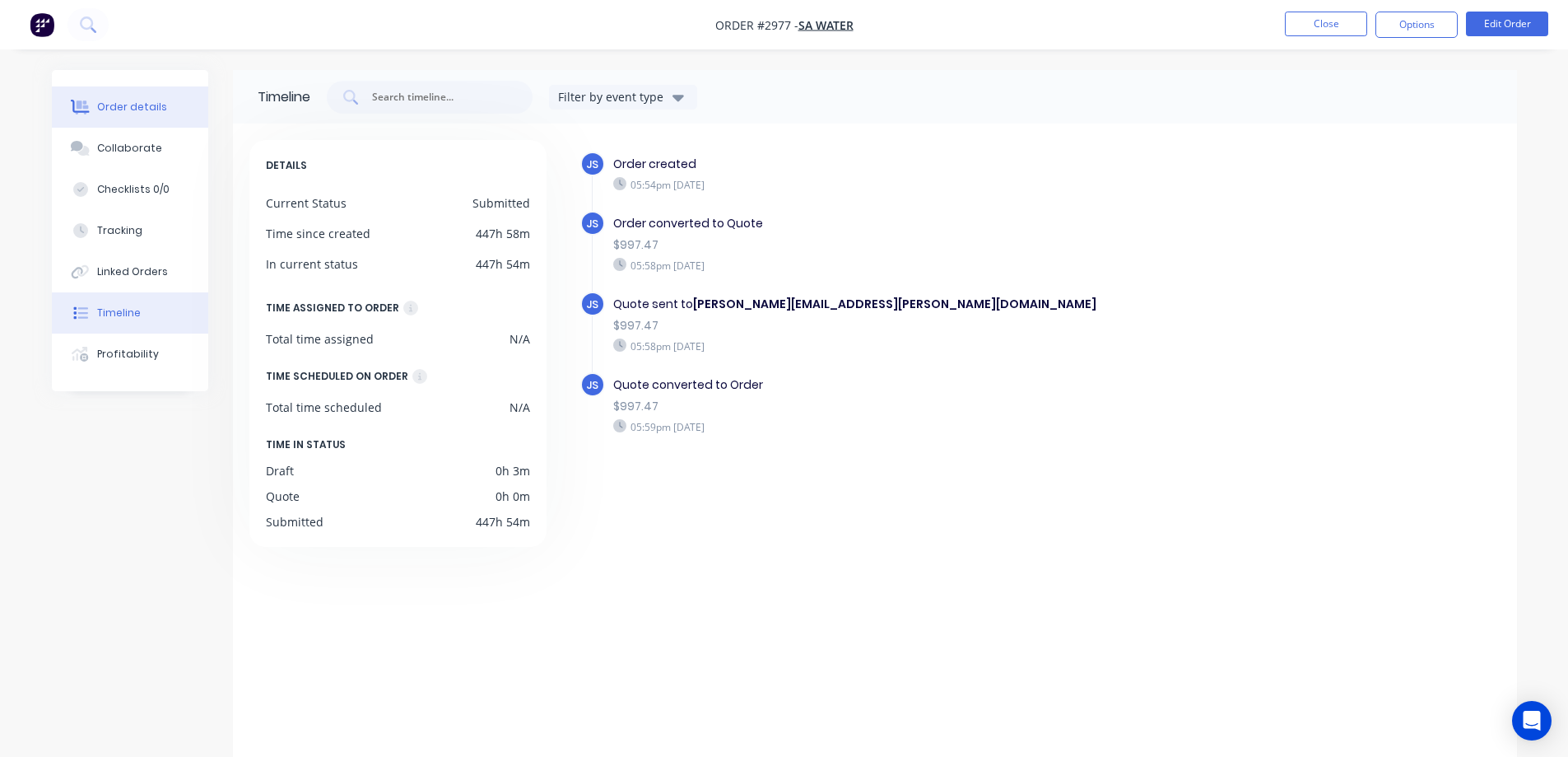
click at [156, 97] on button "Order details" at bounding box center [130, 107] width 156 height 41
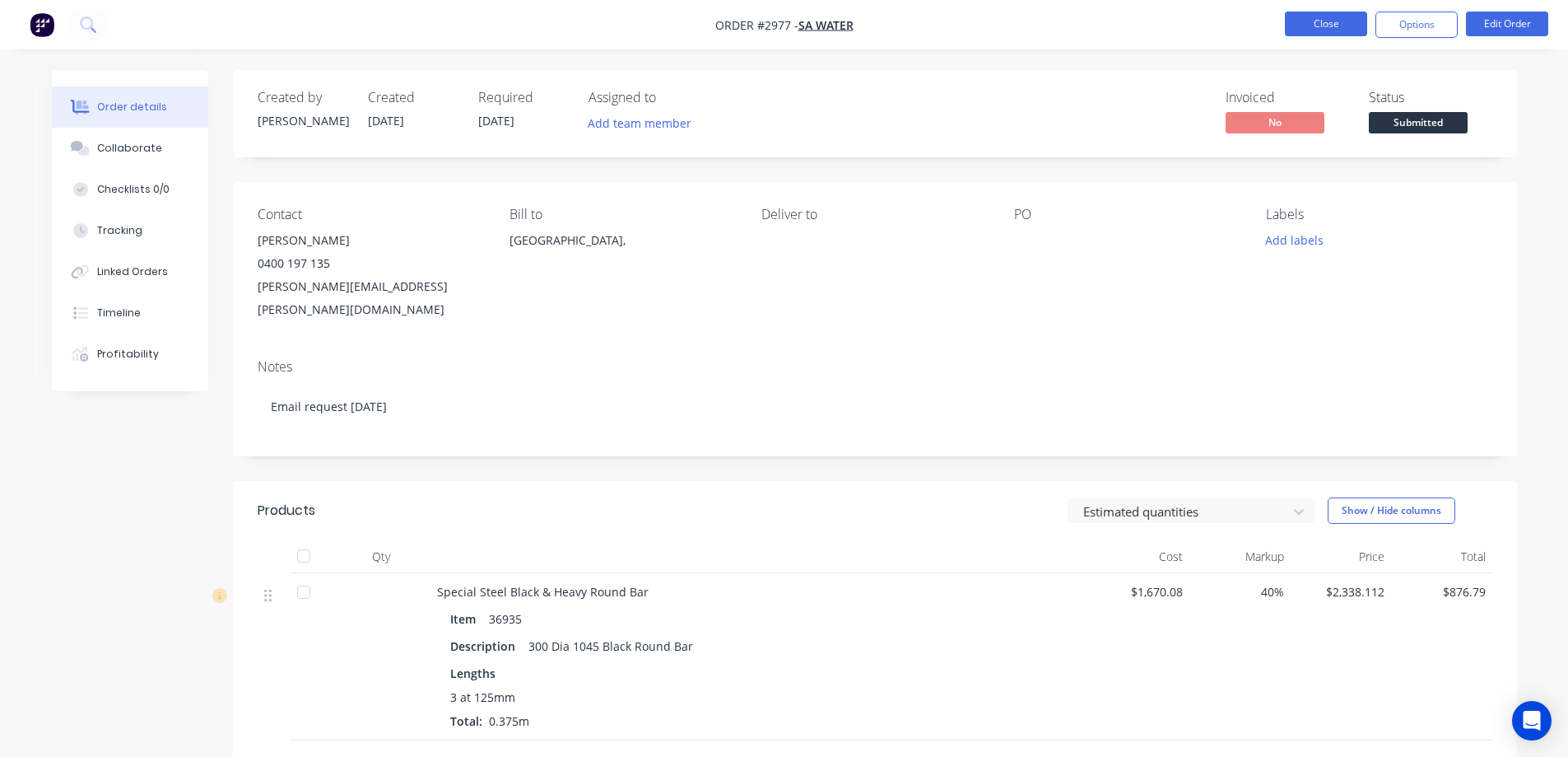
click at [1324, 15] on button "Close" at bounding box center [1325, 23] width 82 height 25
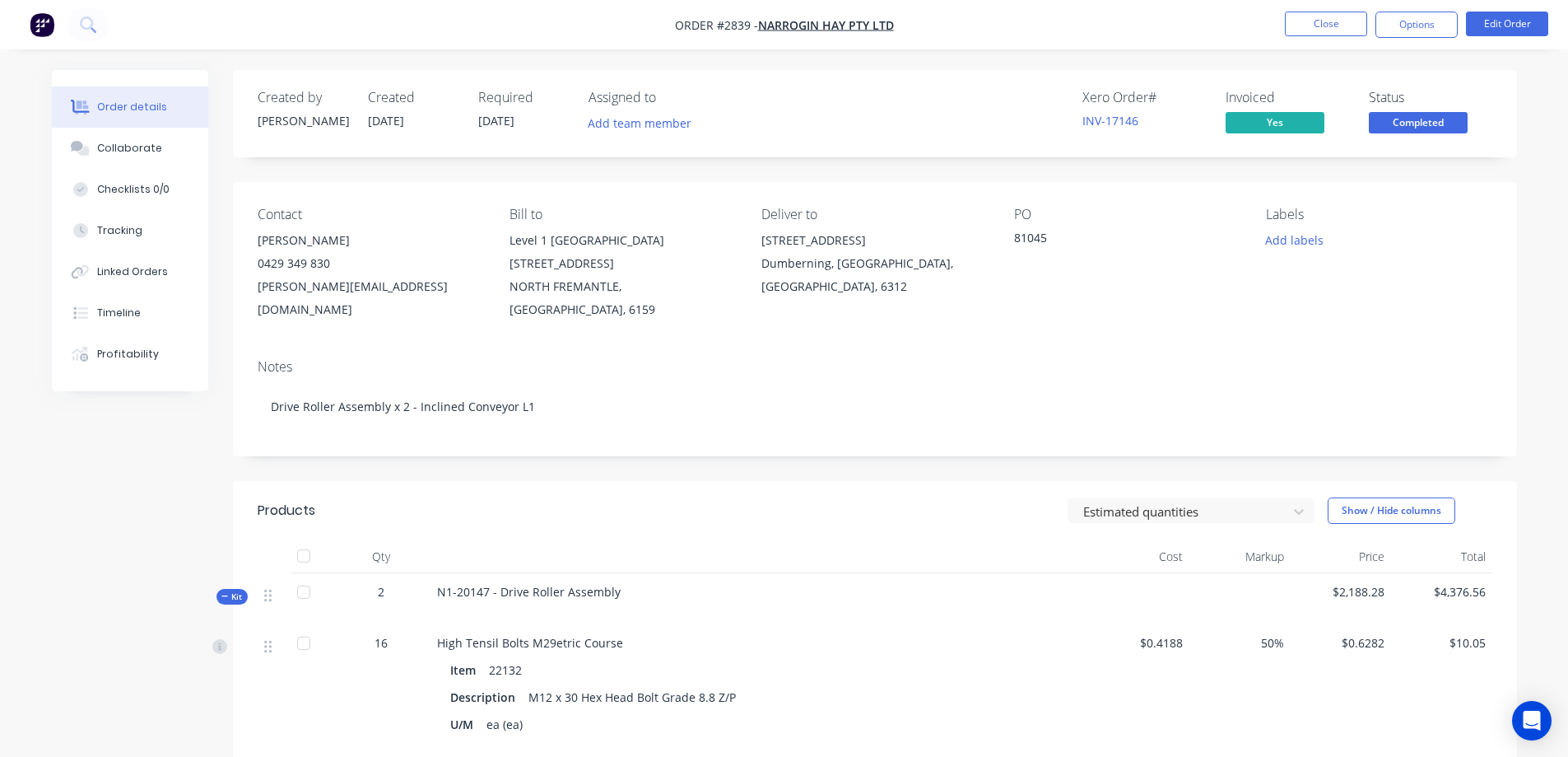
click at [1395, 115] on span "Completed" at bounding box center [1419, 122] width 99 height 21
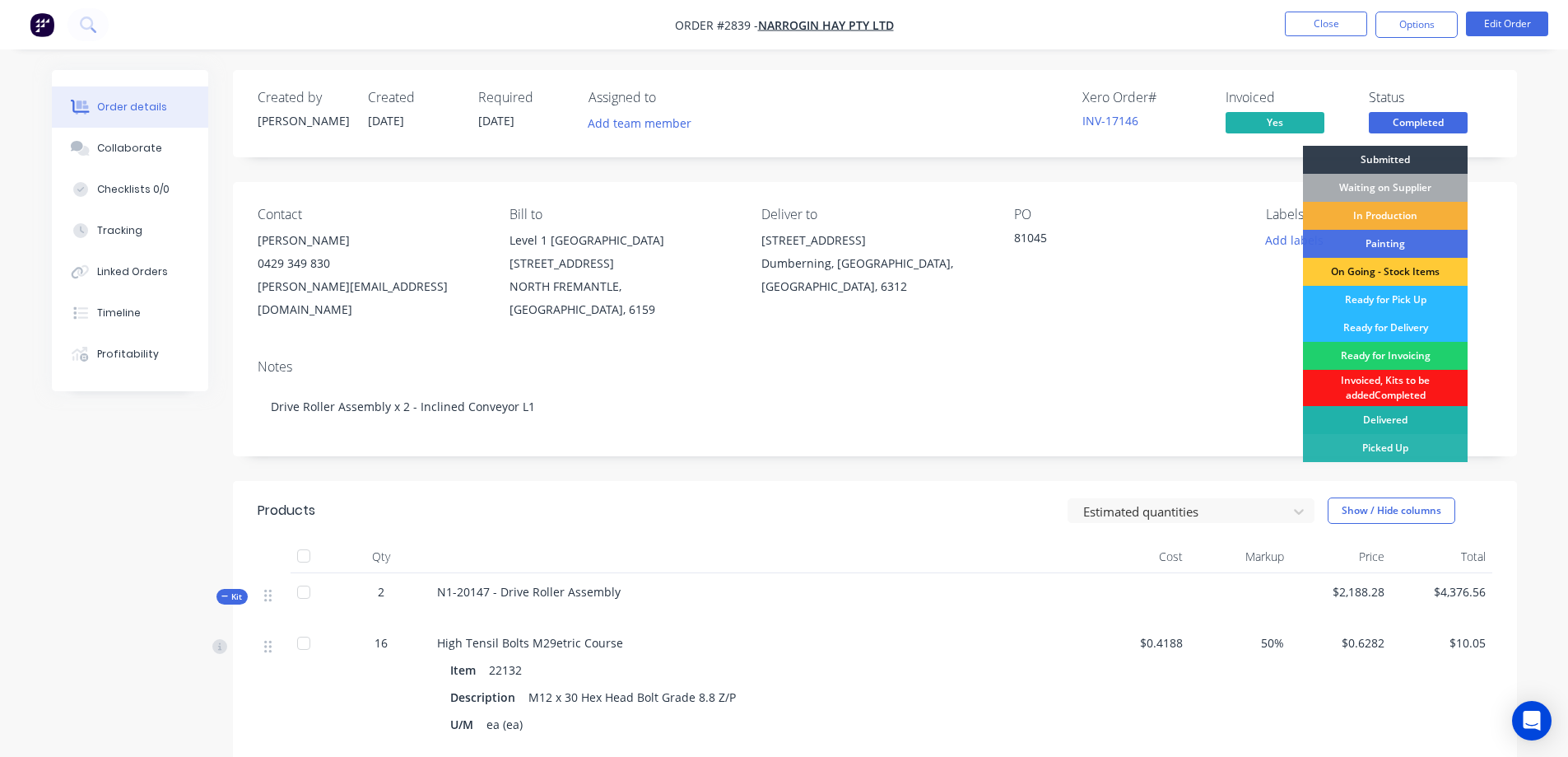
click at [1401, 429] on div "Delivered" at bounding box center [1384, 420] width 165 height 28
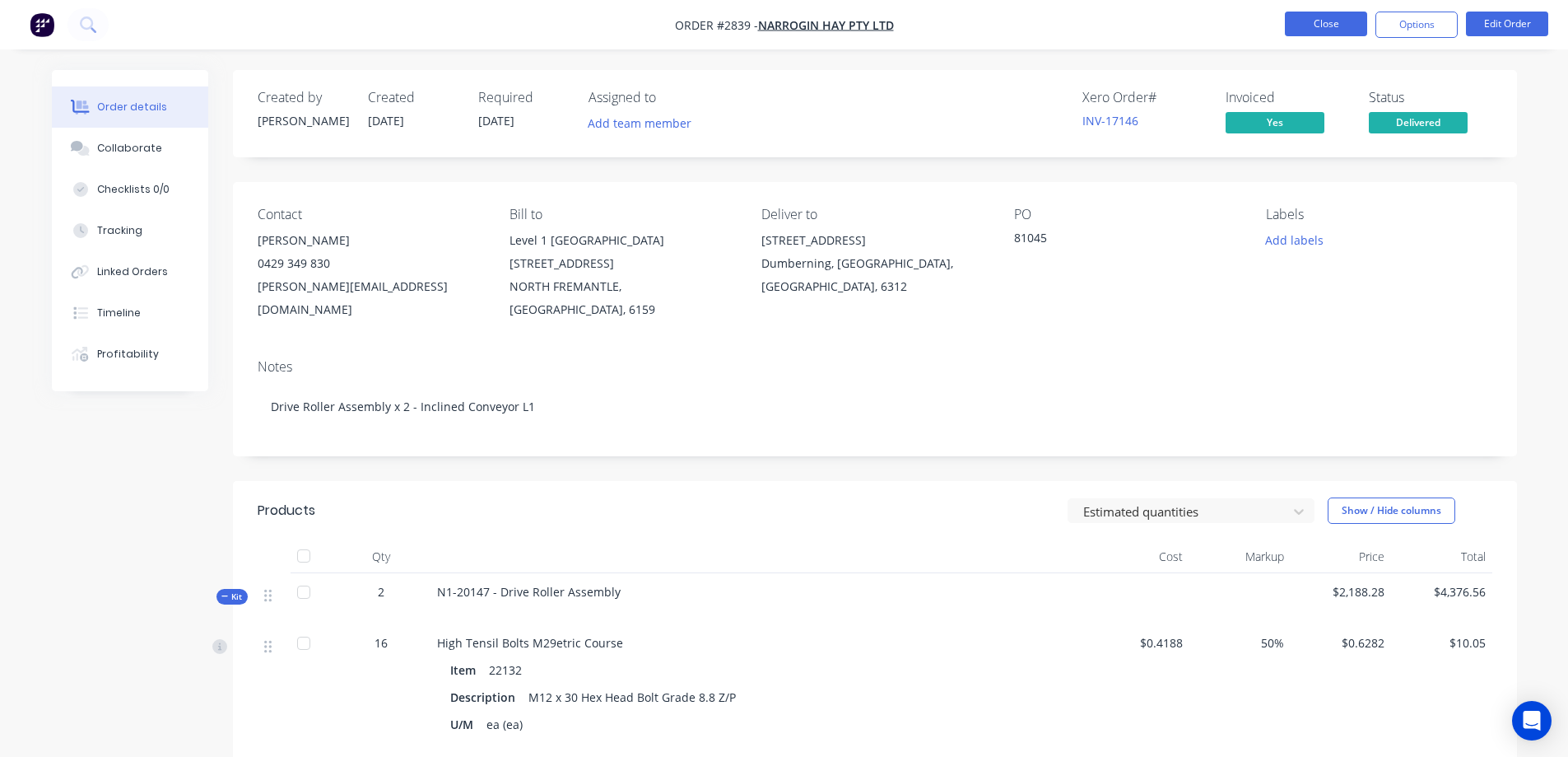
click at [1318, 24] on button "Close" at bounding box center [1325, 23] width 82 height 25
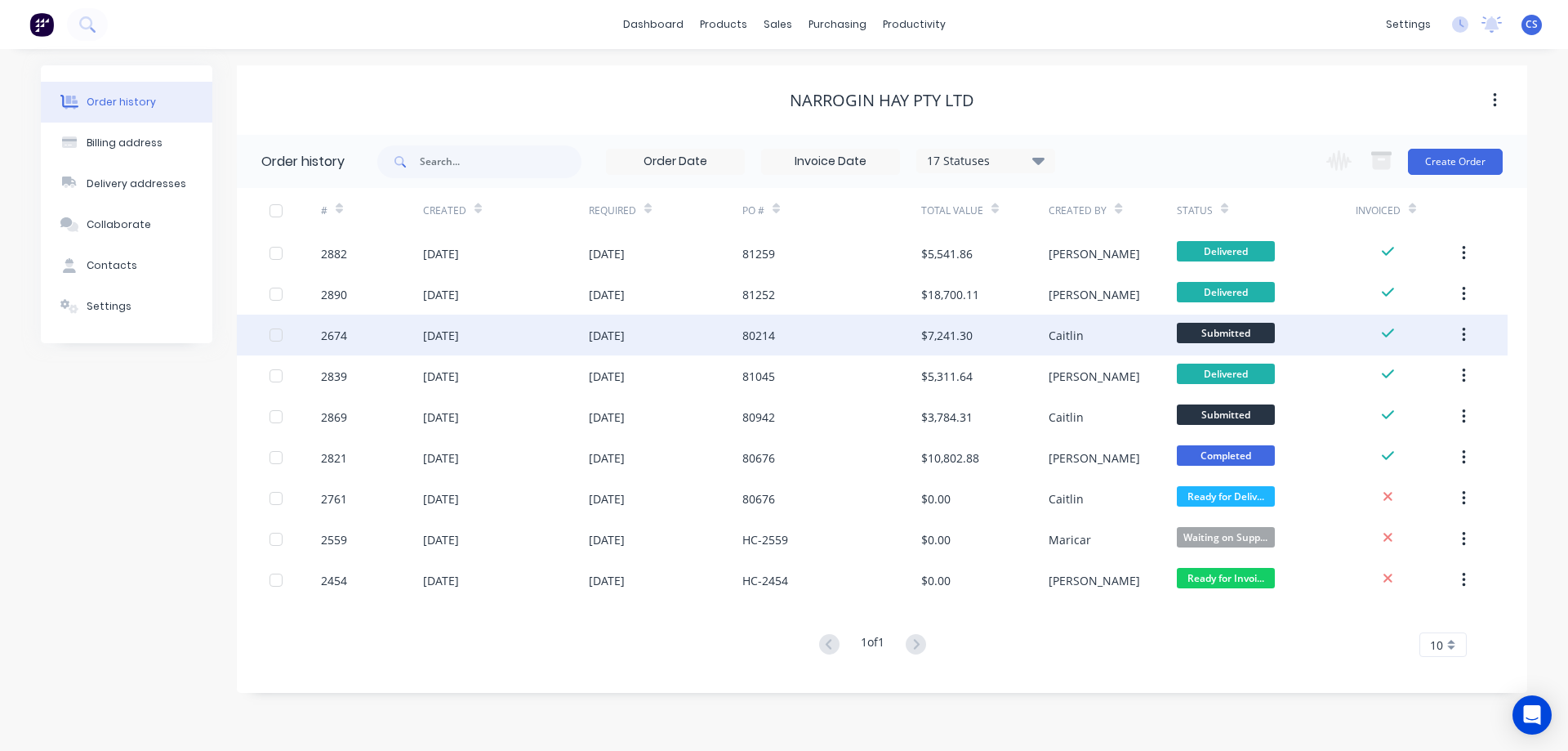
click at [908, 348] on div "80214" at bounding box center [831, 335] width 179 height 41
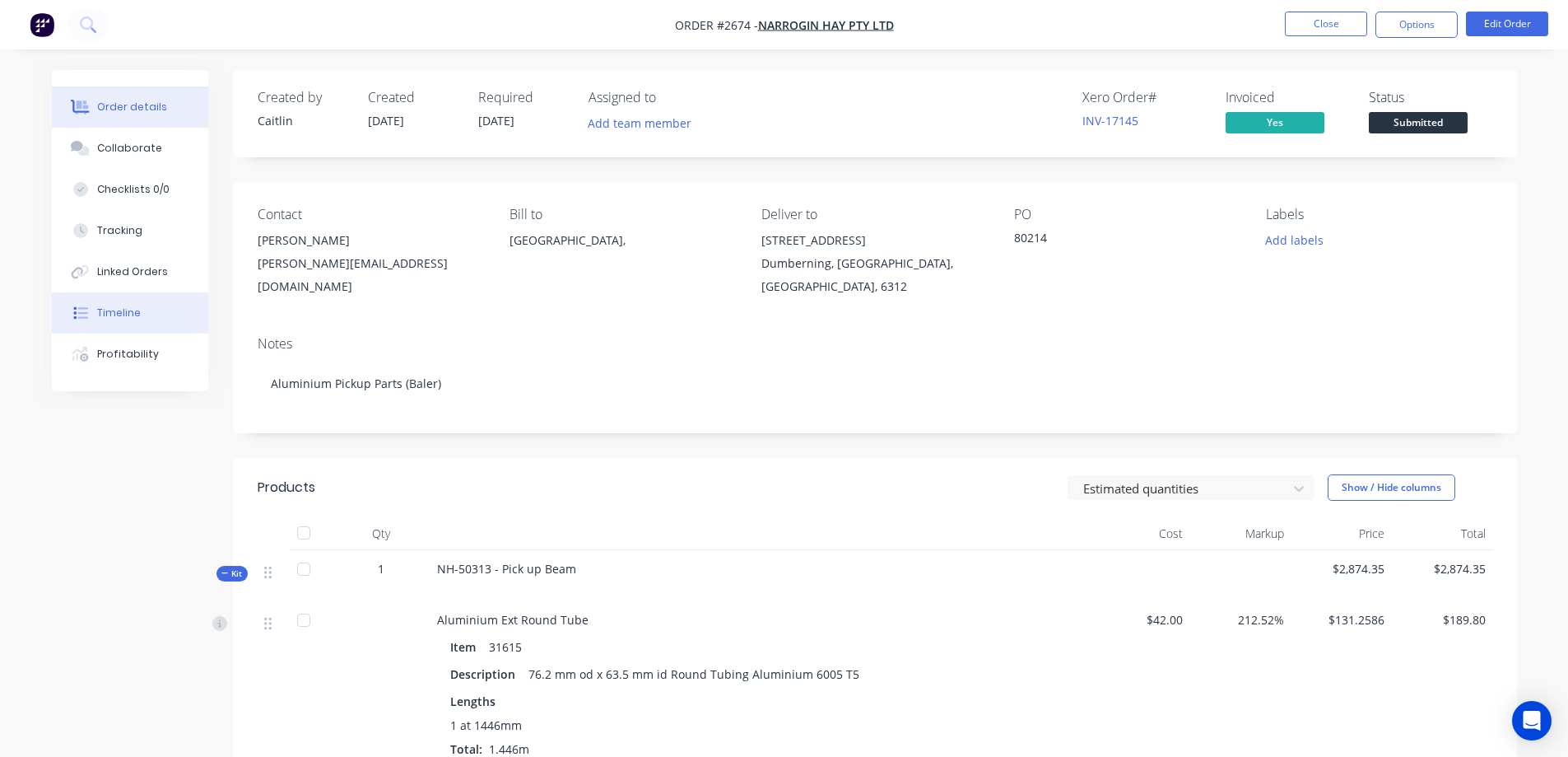
click at [173, 316] on button "Timeline" at bounding box center [130, 313] width 156 height 41
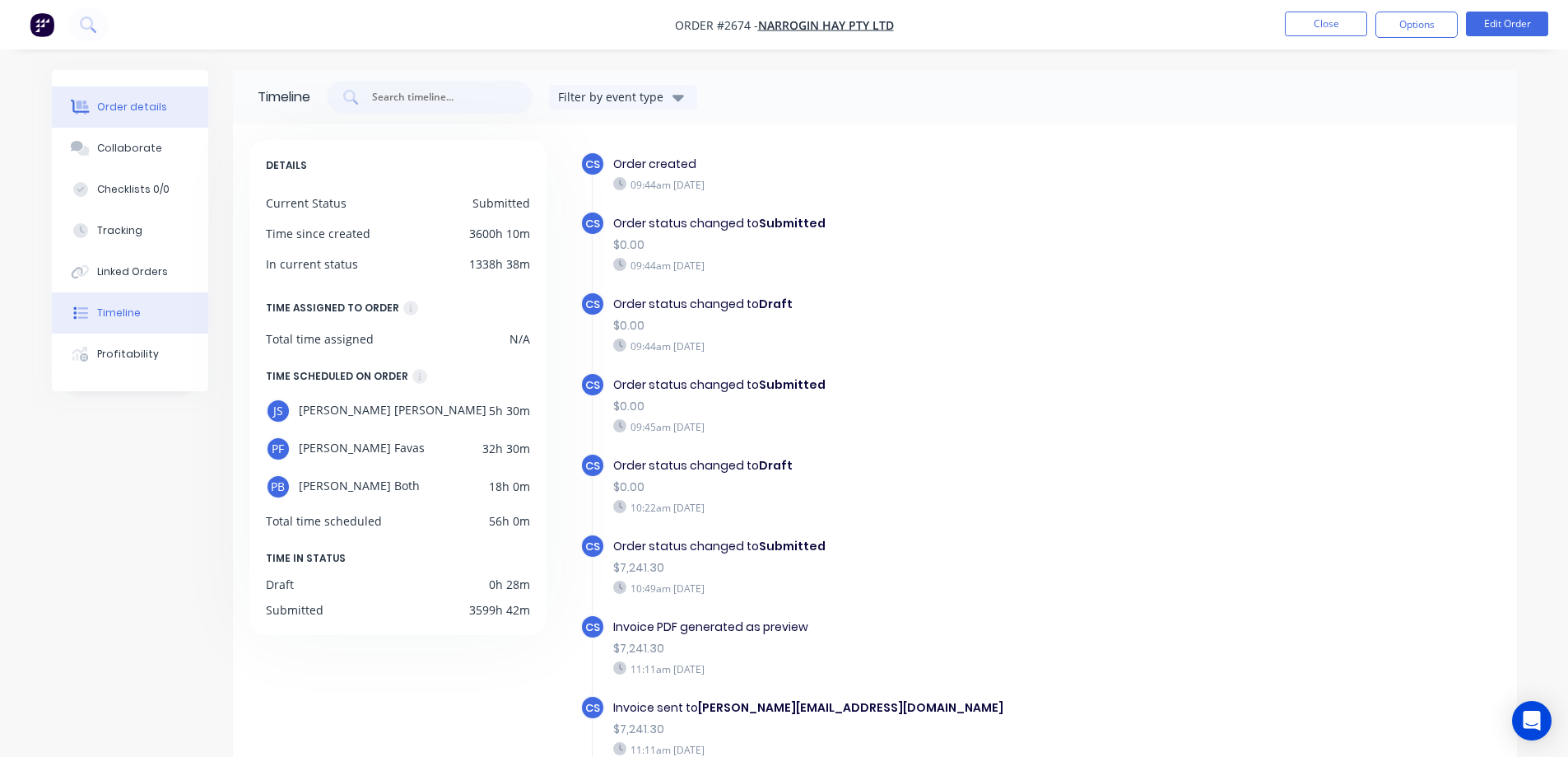
click at [125, 109] on div "Order details" at bounding box center [132, 107] width 70 height 15
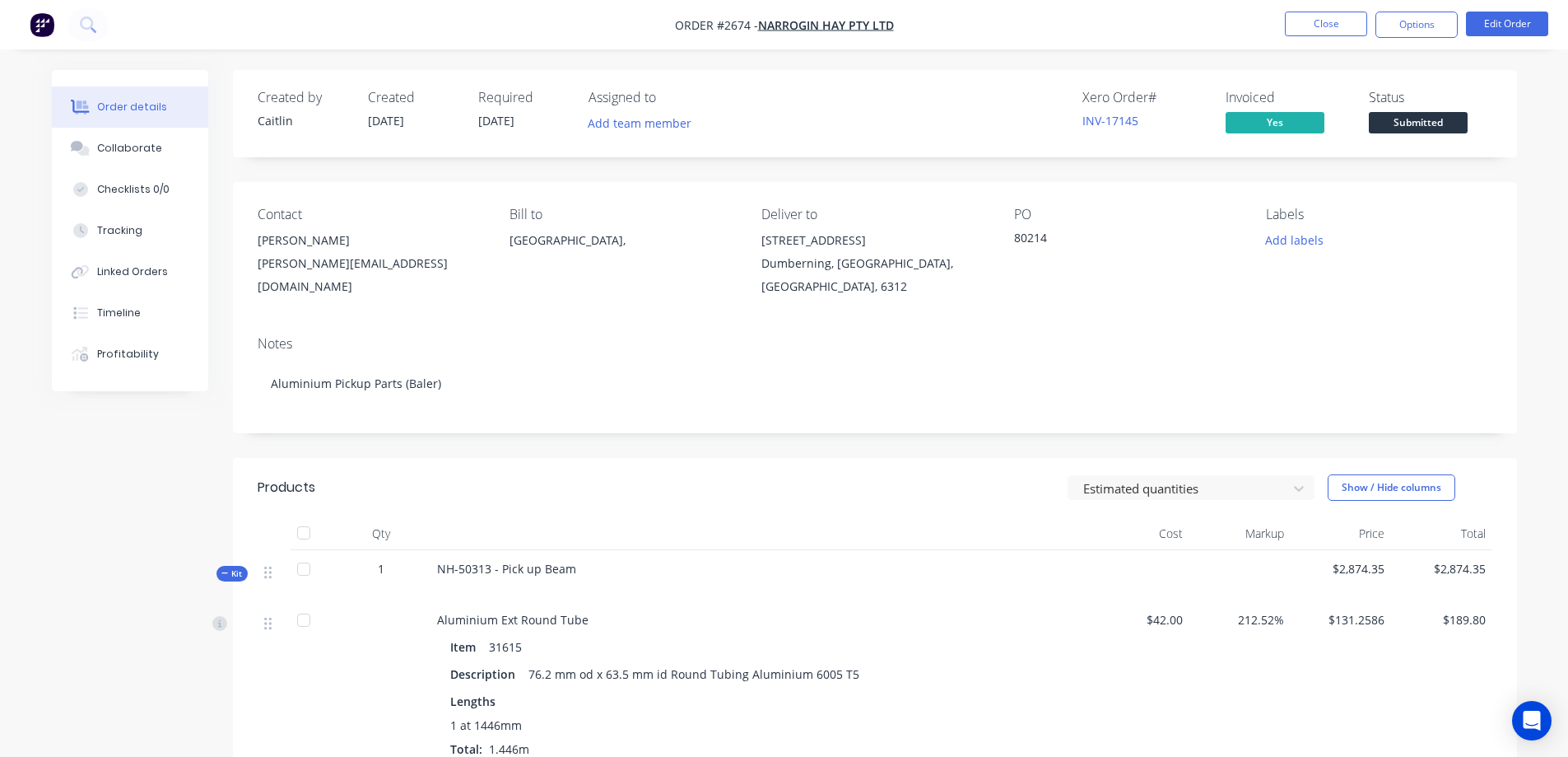
click at [1442, 116] on span "Submitted" at bounding box center [1419, 122] width 99 height 21
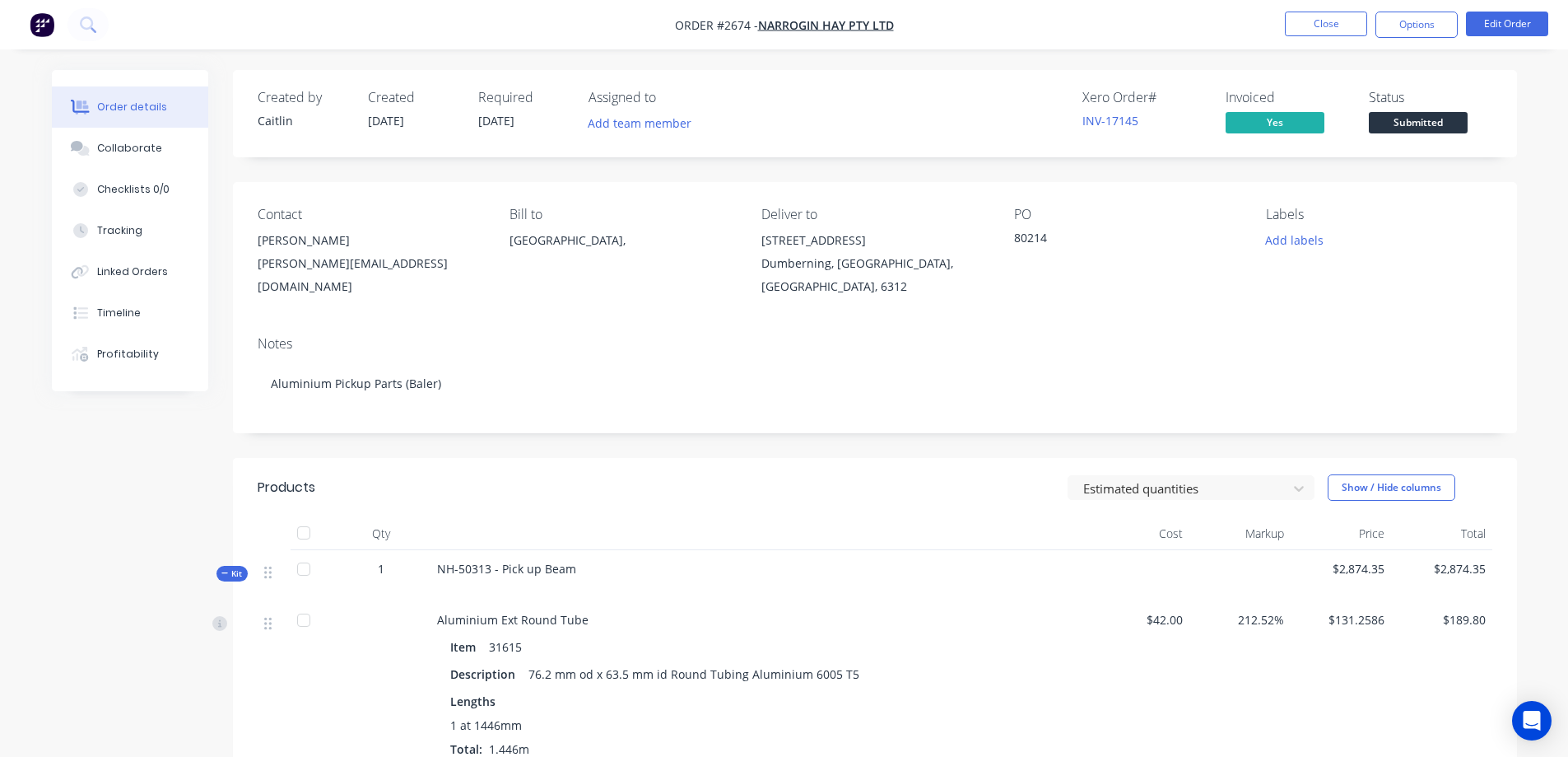
click at [1396, 127] on span "Submitted" at bounding box center [1419, 122] width 99 height 21
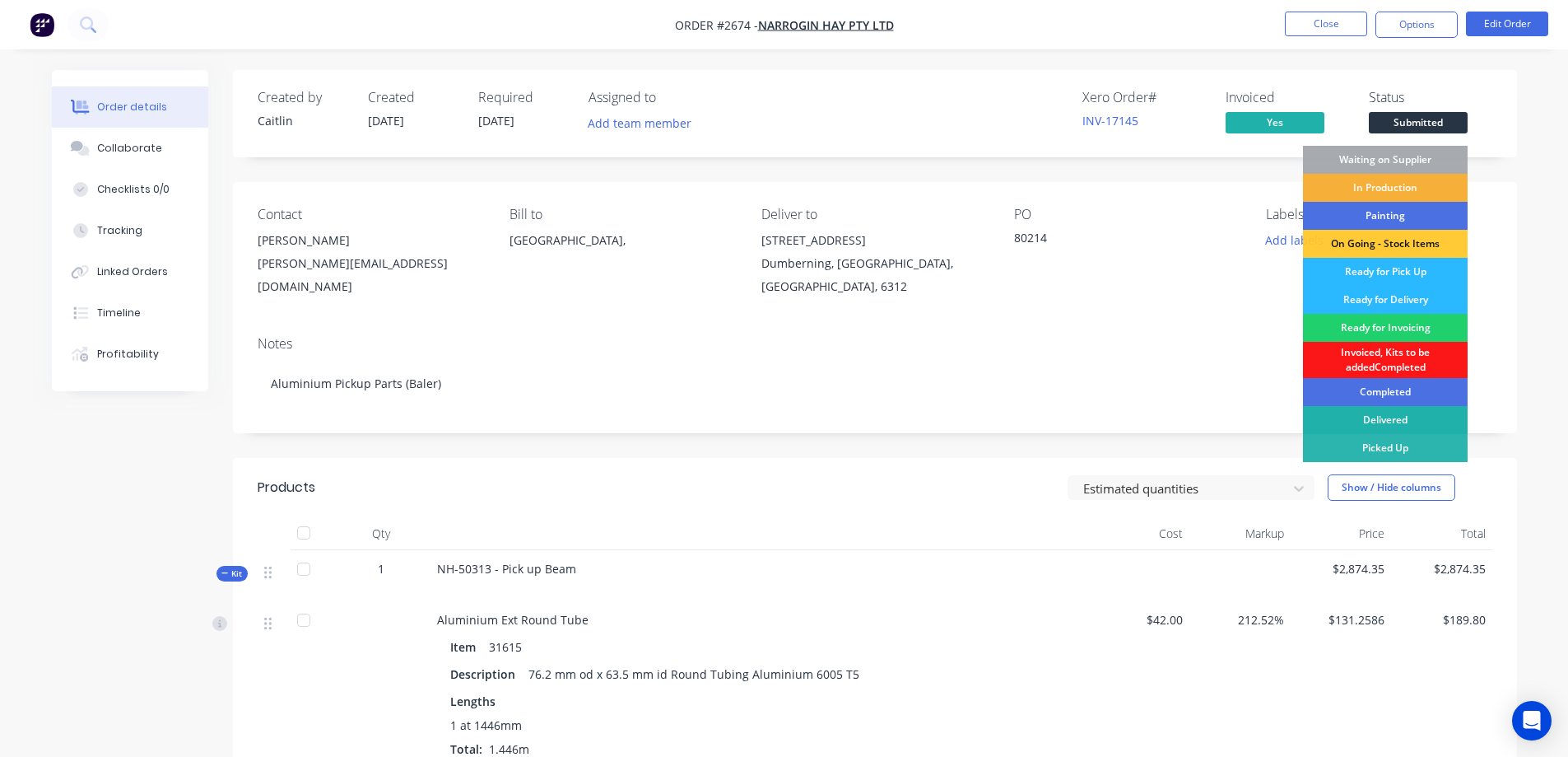
click at [1389, 411] on div "Delivered" at bounding box center [1384, 420] width 165 height 28
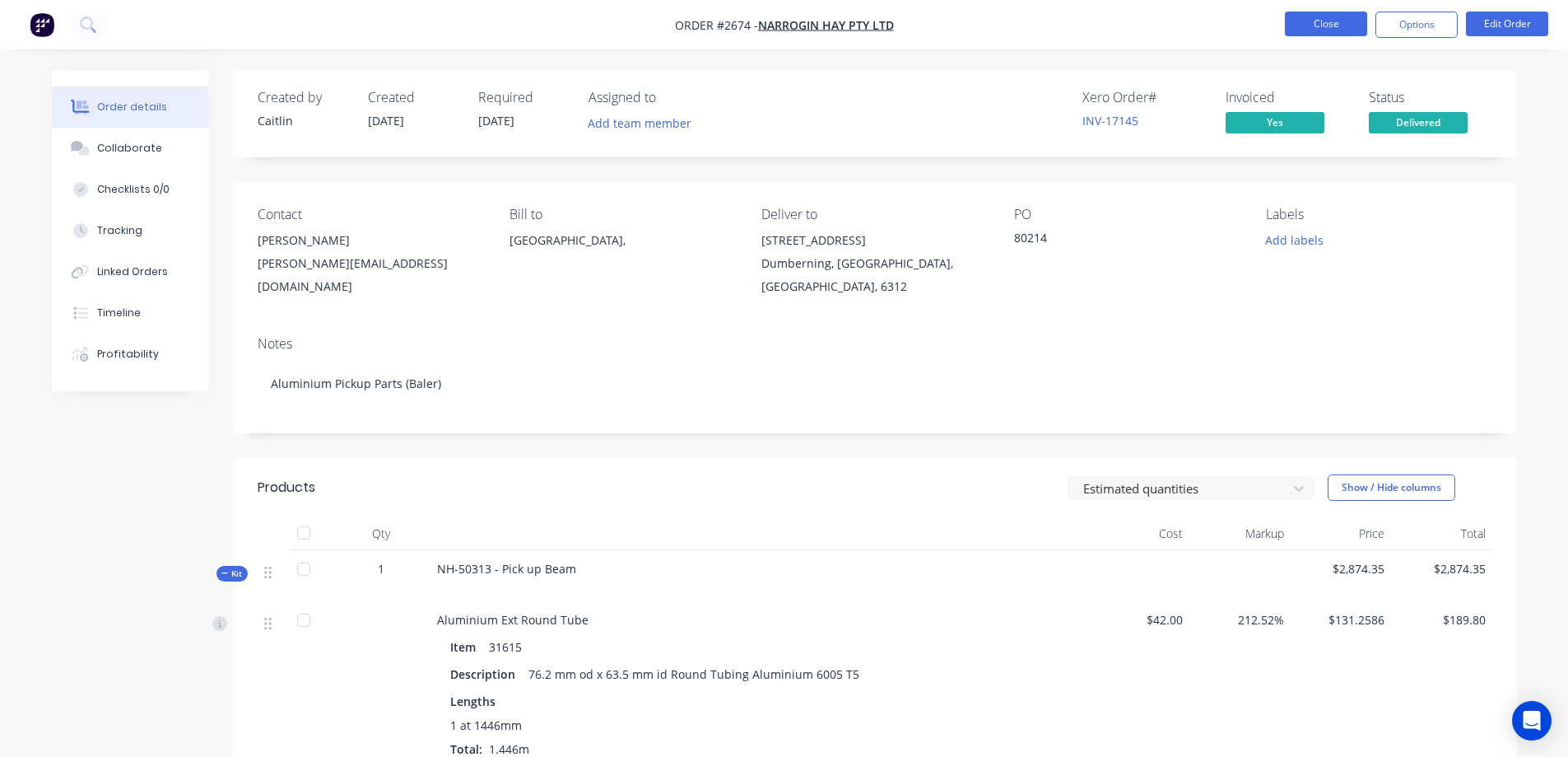
click at [1322, 17] on button "Close" at bounding box center [1325, 23] width 82 height 25
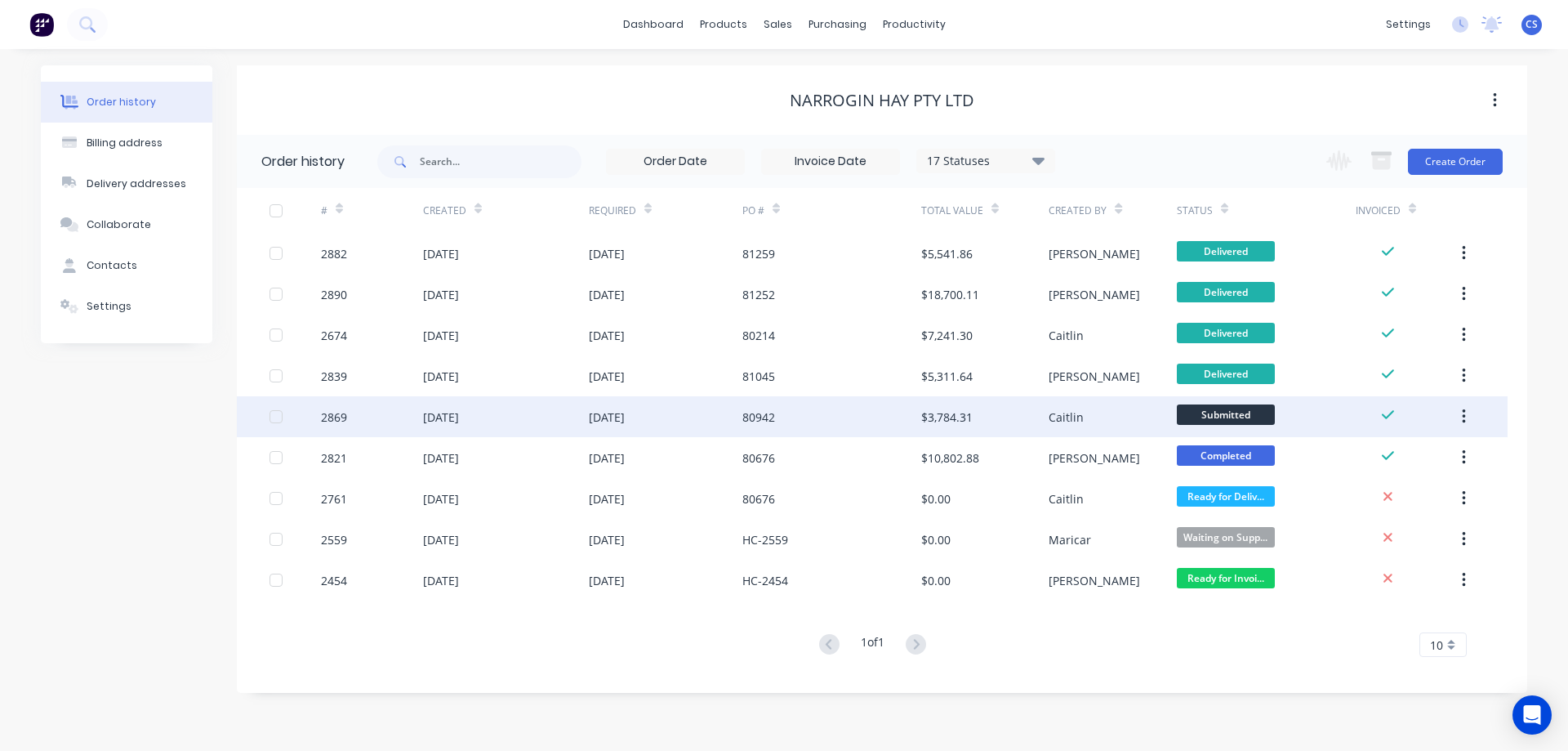
click at [889, 420] on div "80942" at bounding box center [831, 416] width 179 height 41
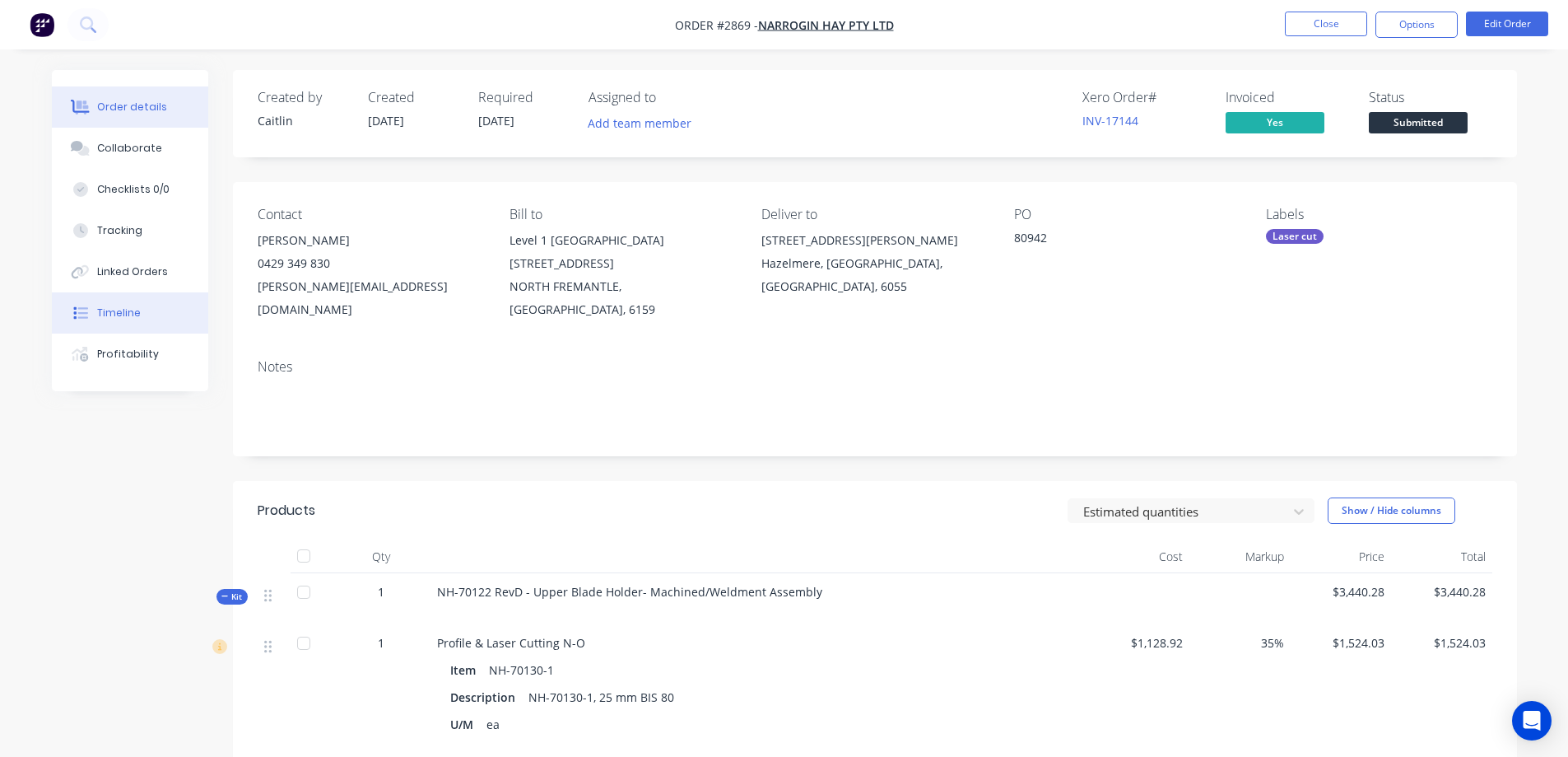
click at [154, 306] on button "Timeline" at bounding box center [130, 313] width 156 height 41
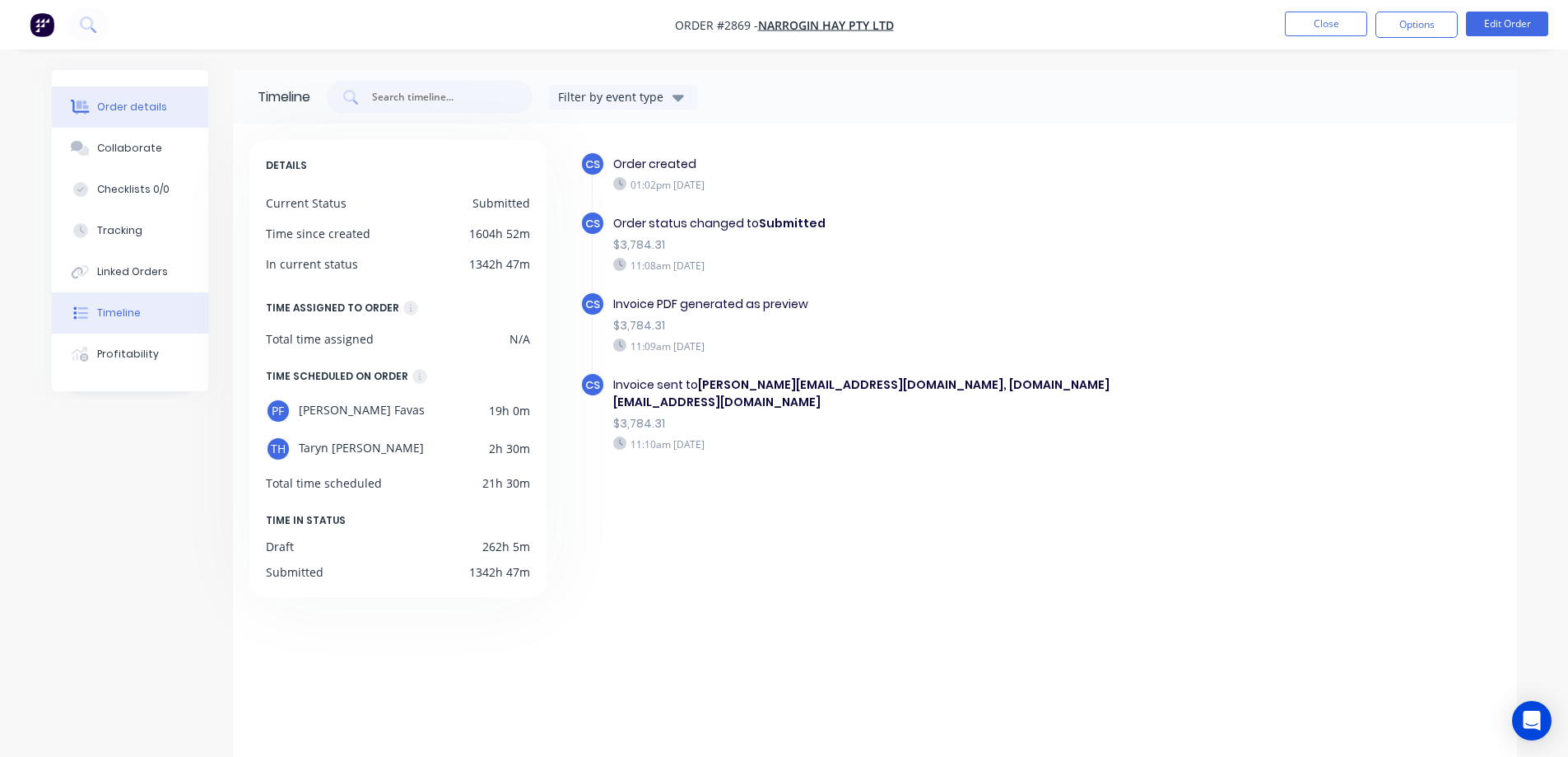
click at [129, 113] on div "Order details" at bounding box center [132, 107] width 70 height 15
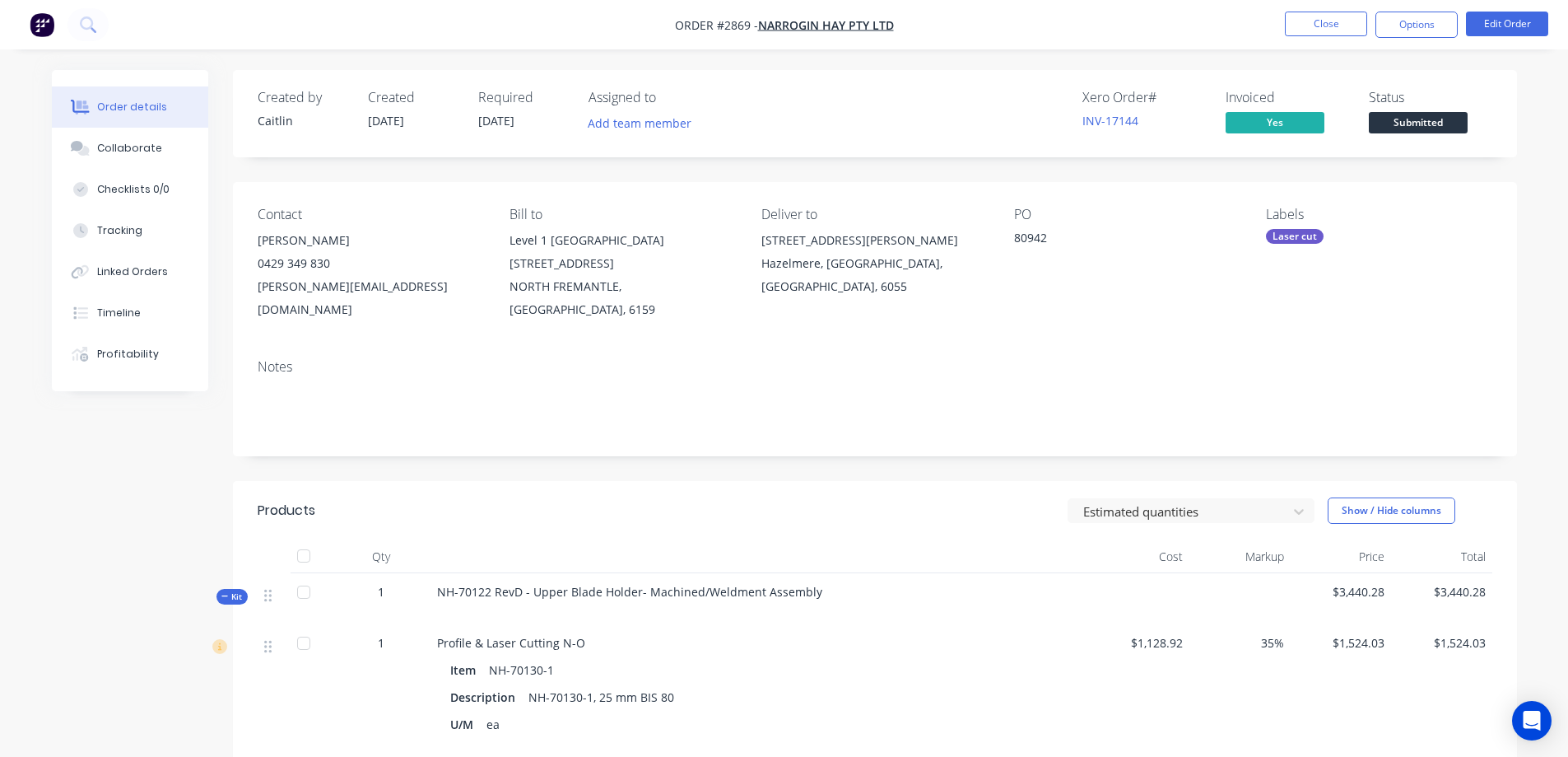
click at [1411, 125] on span "Submitted" at bounding box center [1419, 122] width 99 height 21
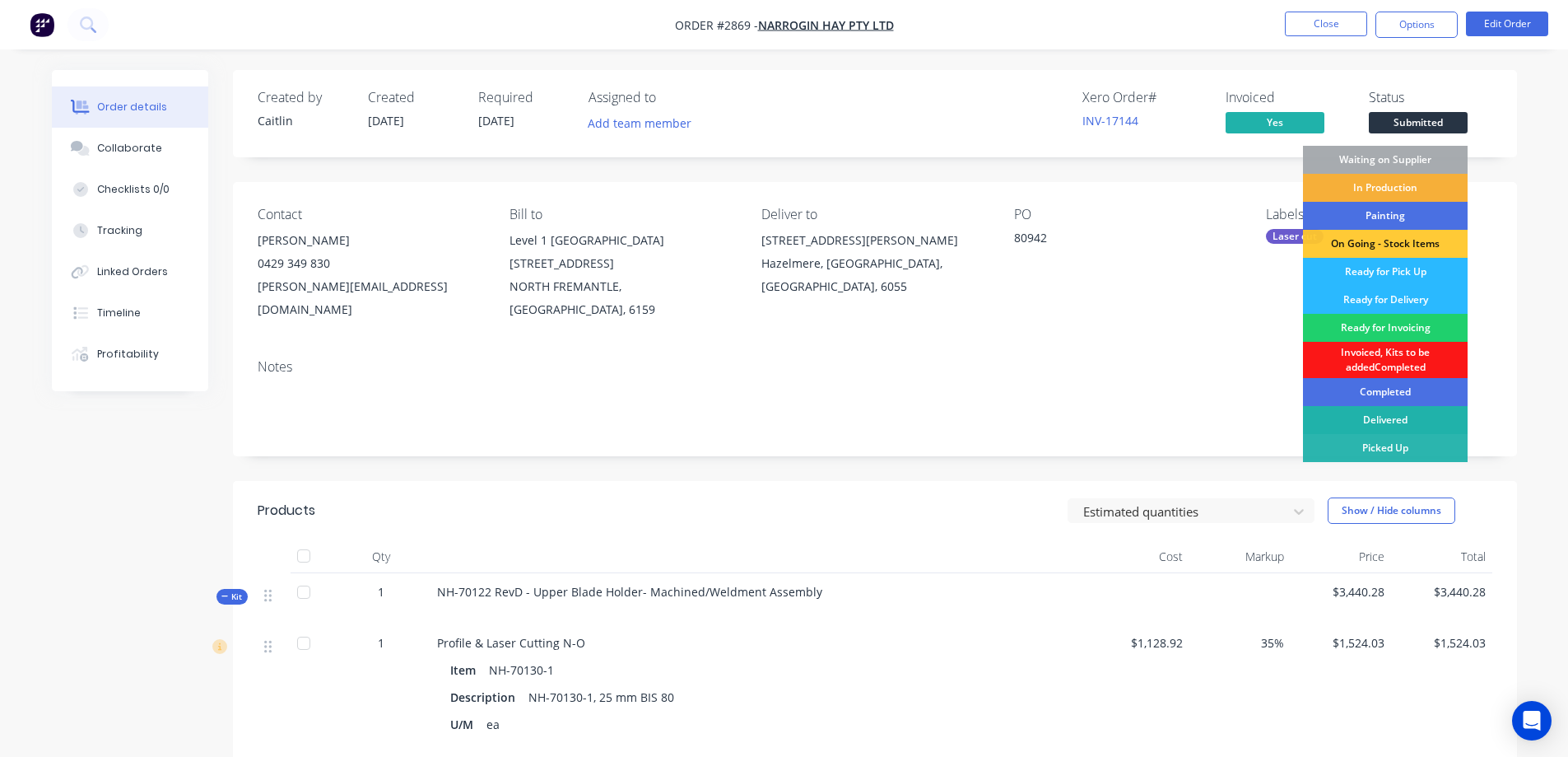
click at [1383, 423] on div "Delivered" at bounding box center [1384, 420] width 165 height 28
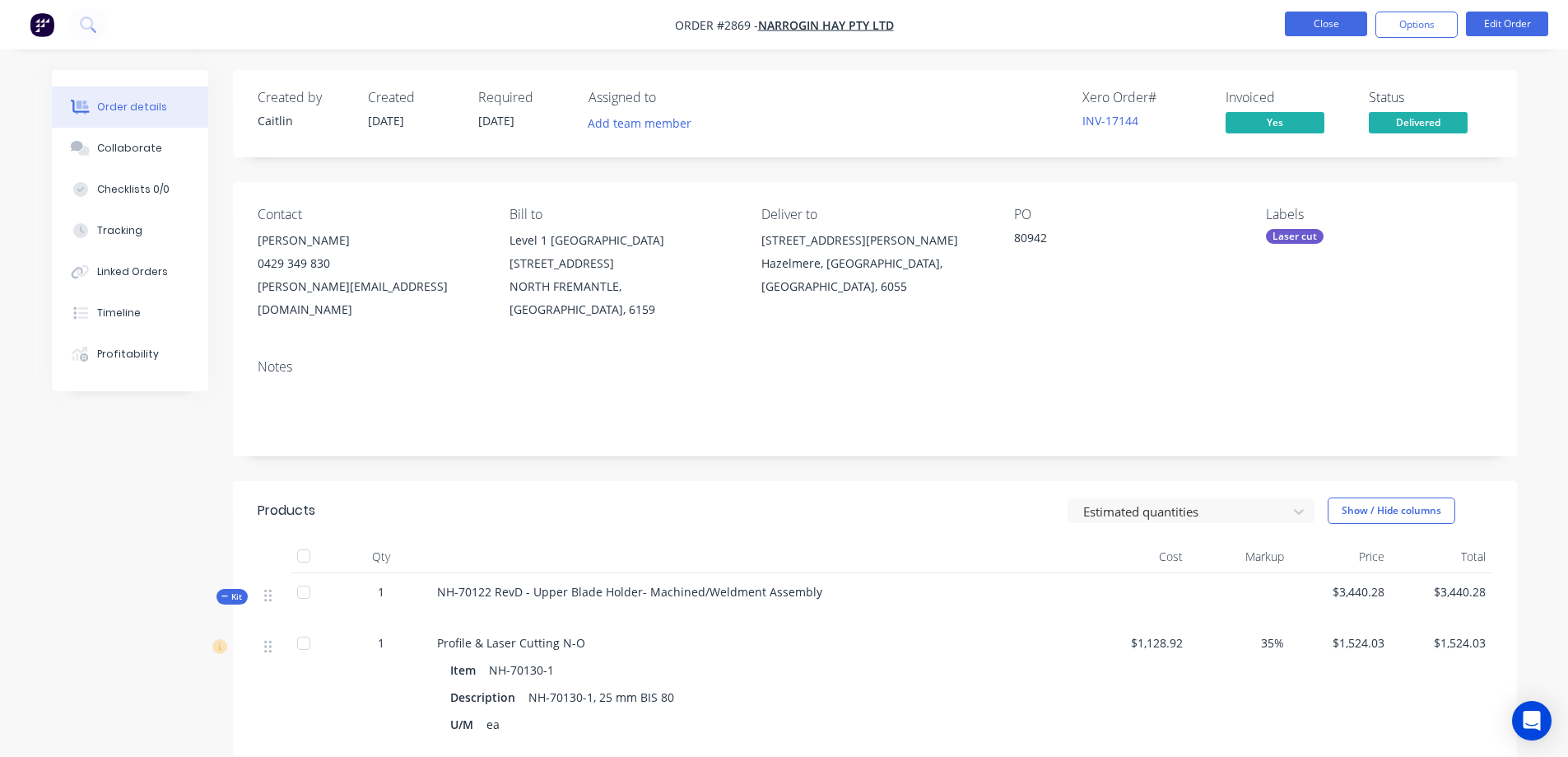
click at [1335, 23] on button "Close" at bounding box center [1325, 23] width 82 height 25
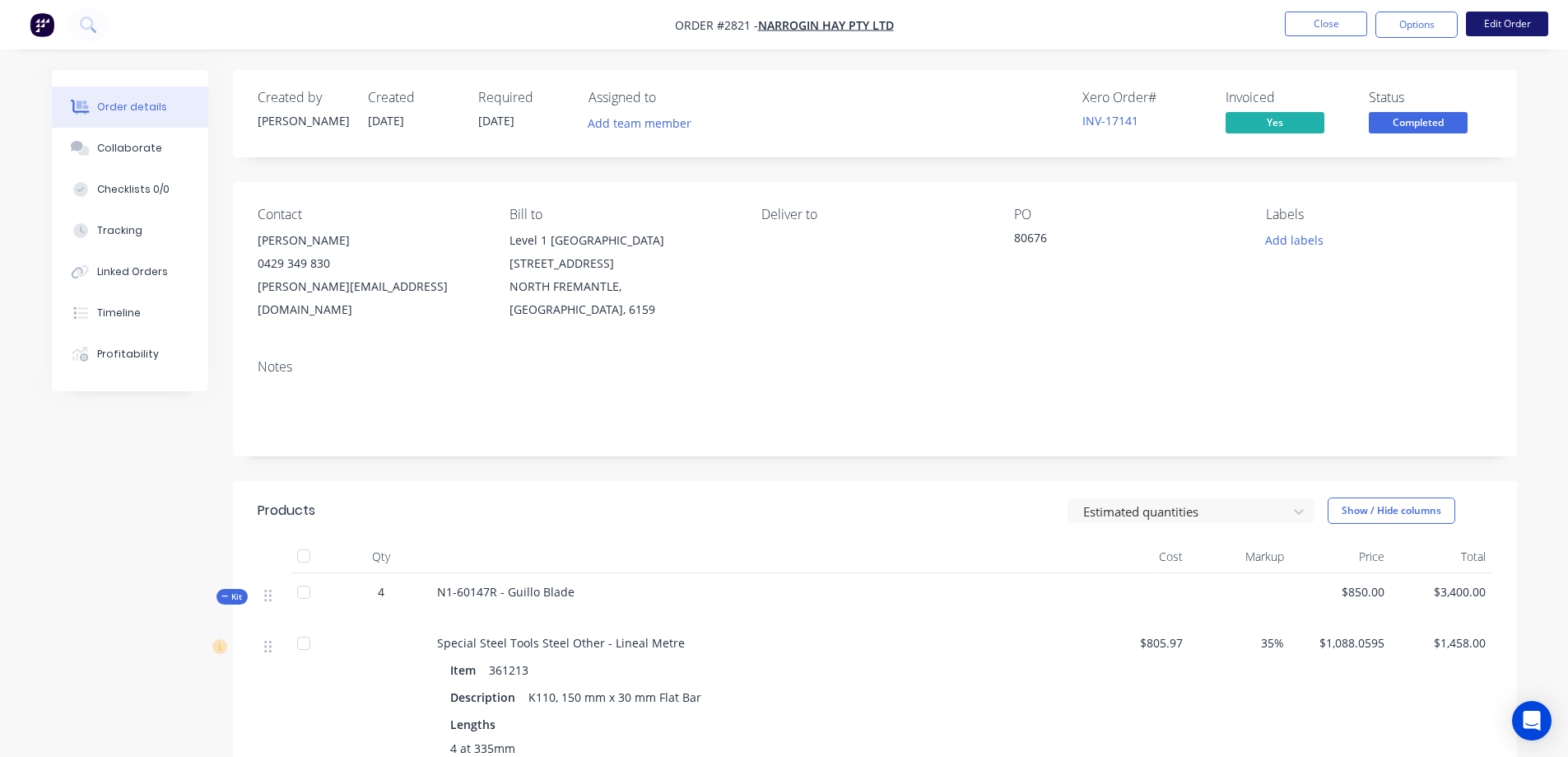
click at [1501, 24] on button "Edit Order" at bounding box center [1507, 23] width 82 height 25
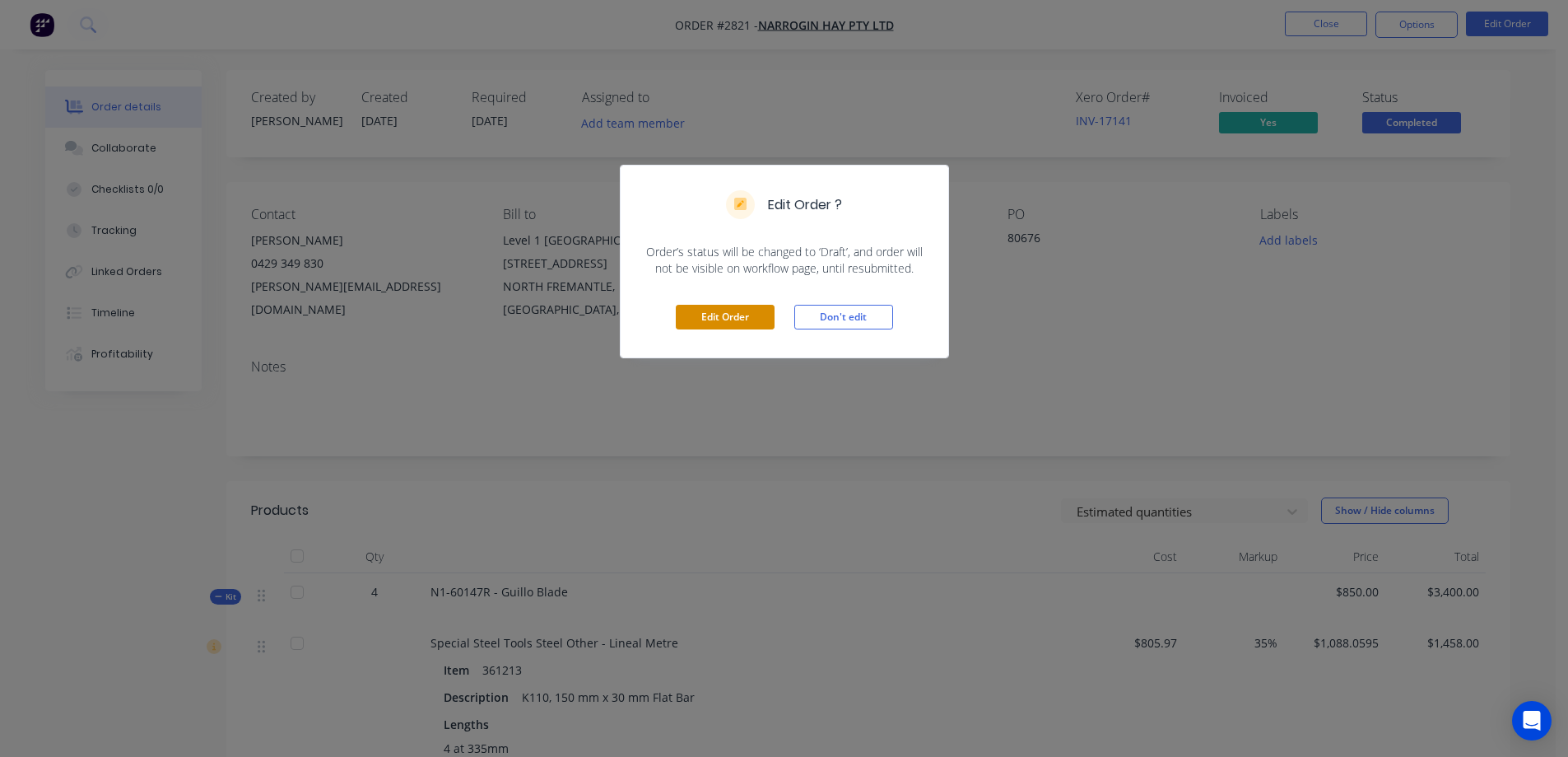
click at [740, 319] on button "Edit Order" at bounding box center [725, 317] width 99 height 25
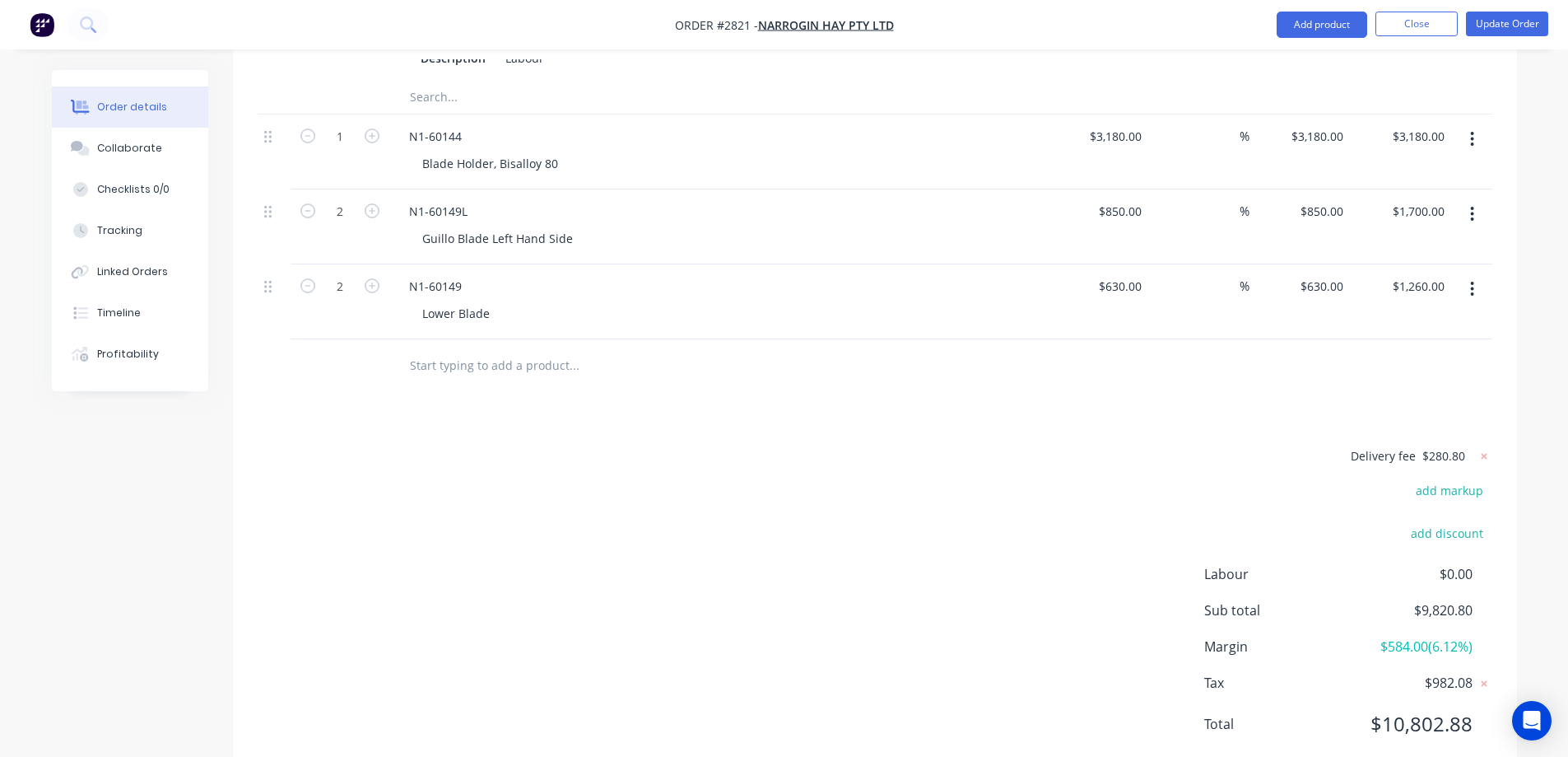
scroll to position [1030, 0]
click at [1309, 13] on button "Add product" at bounding box center [1322, 24] width 91 height 26
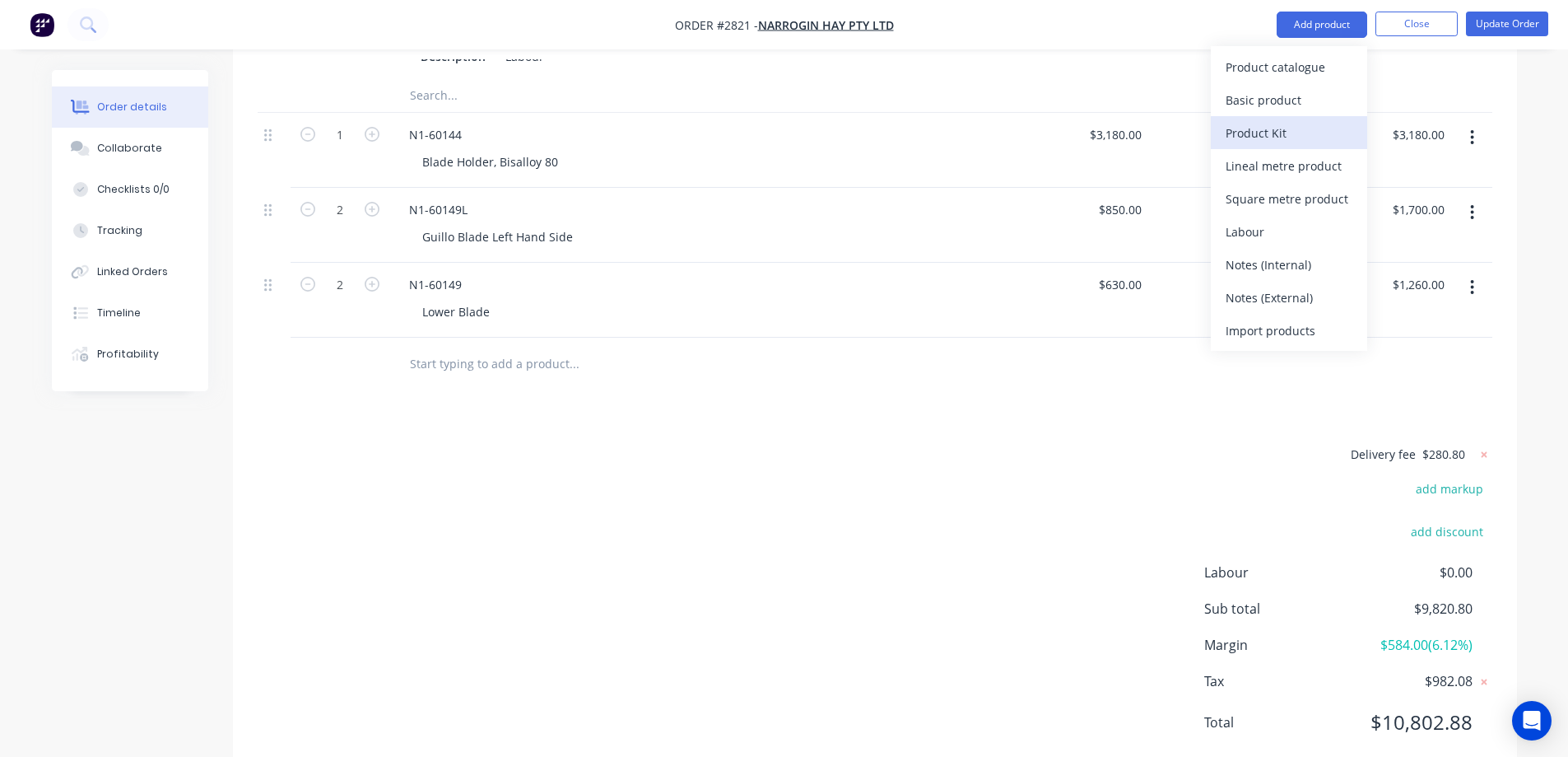
click at [1296, 144] on div "Product Kit" at bounding box center [1289, 133] width 126 height 24
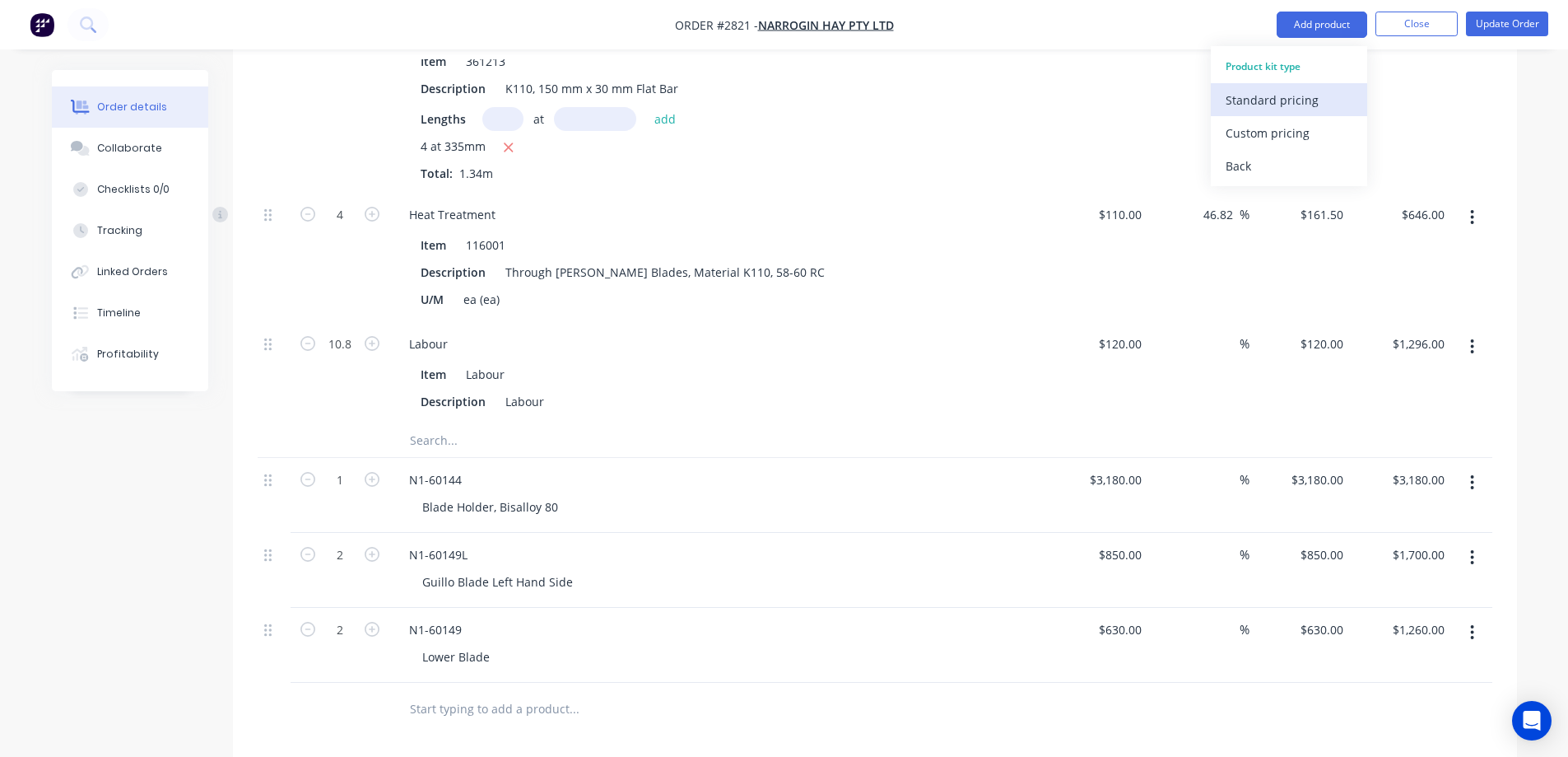
scroll to position [701, 0]
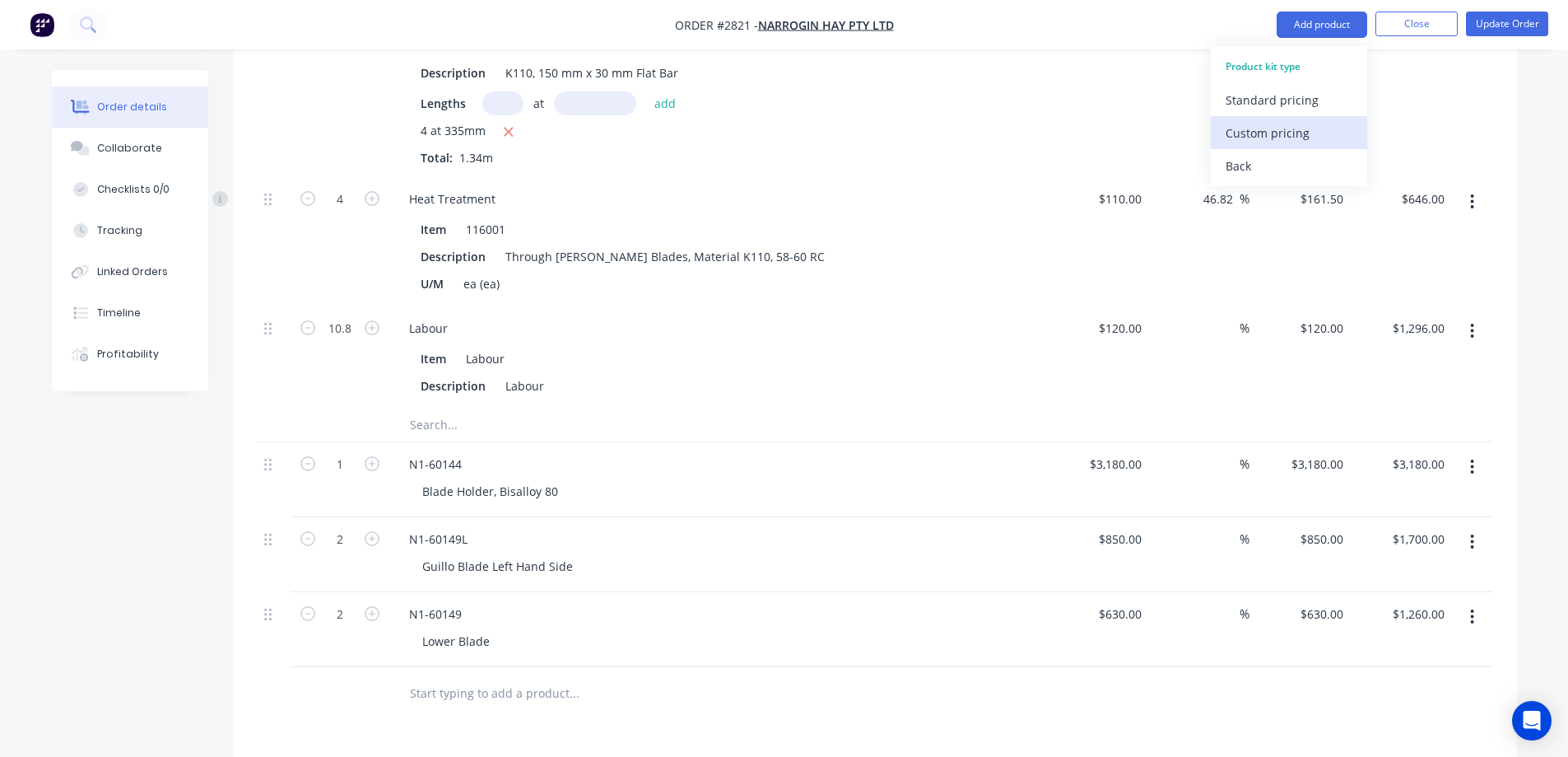
click at [1320, 127] on div "Custom pricing" at bounding box center [1289, 133] width 126 height 24
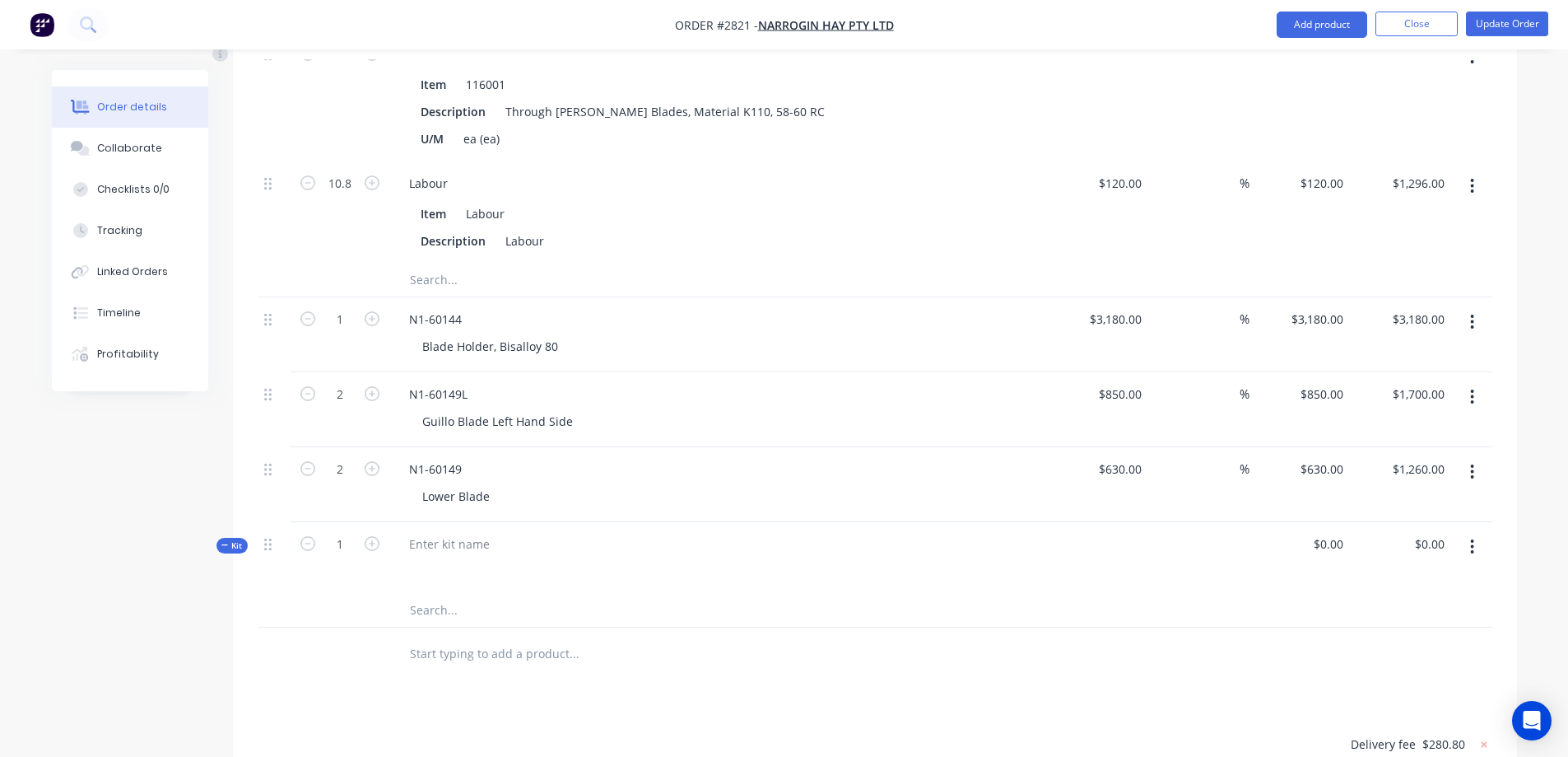
scroll to position [866, 0]
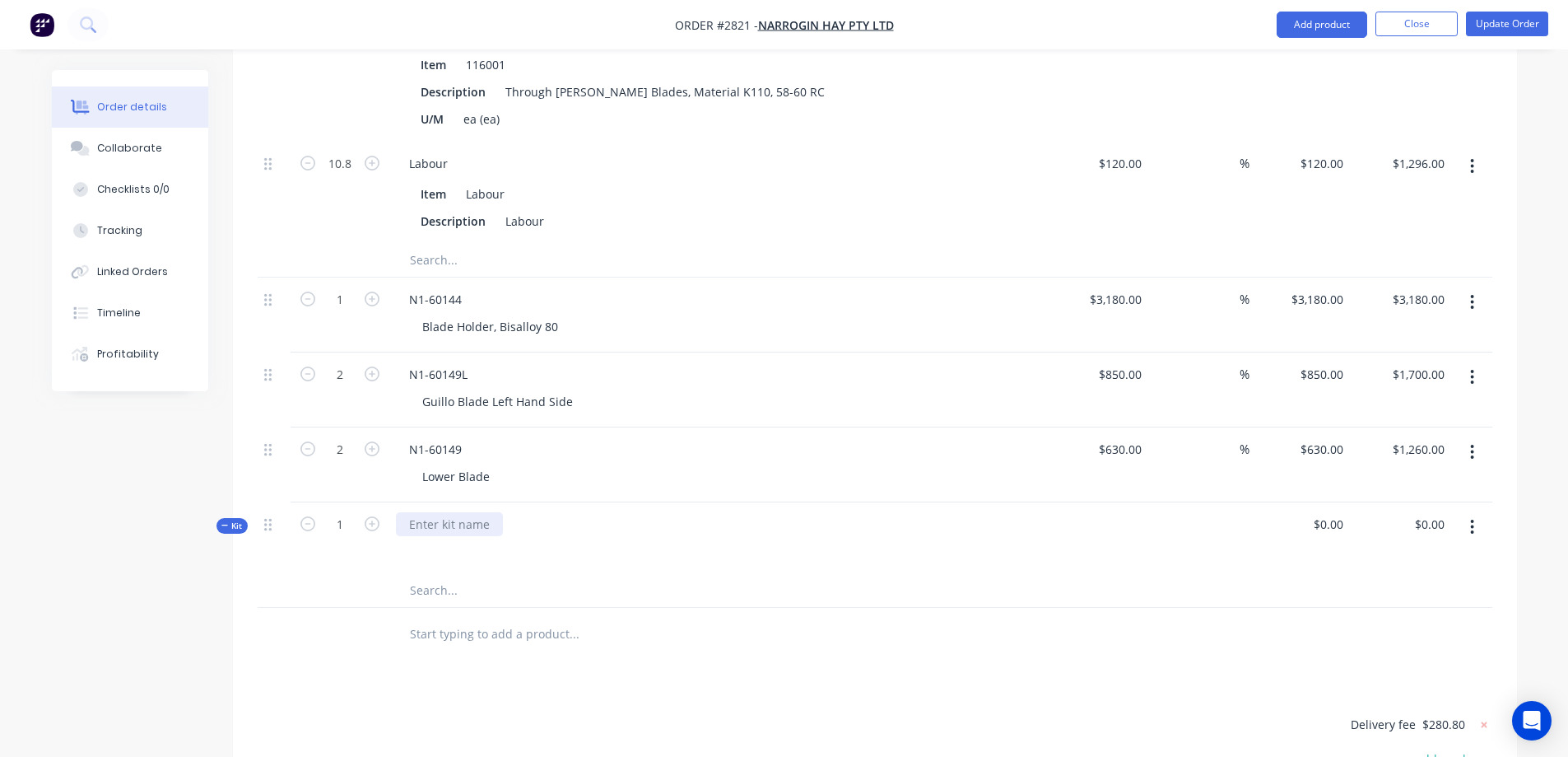
click at [465, 512] on div at bounding box center [449, 524] width 107 height 24
click at [431, 574] on input "text" at bounding box center [573, 590] width 329 height 33
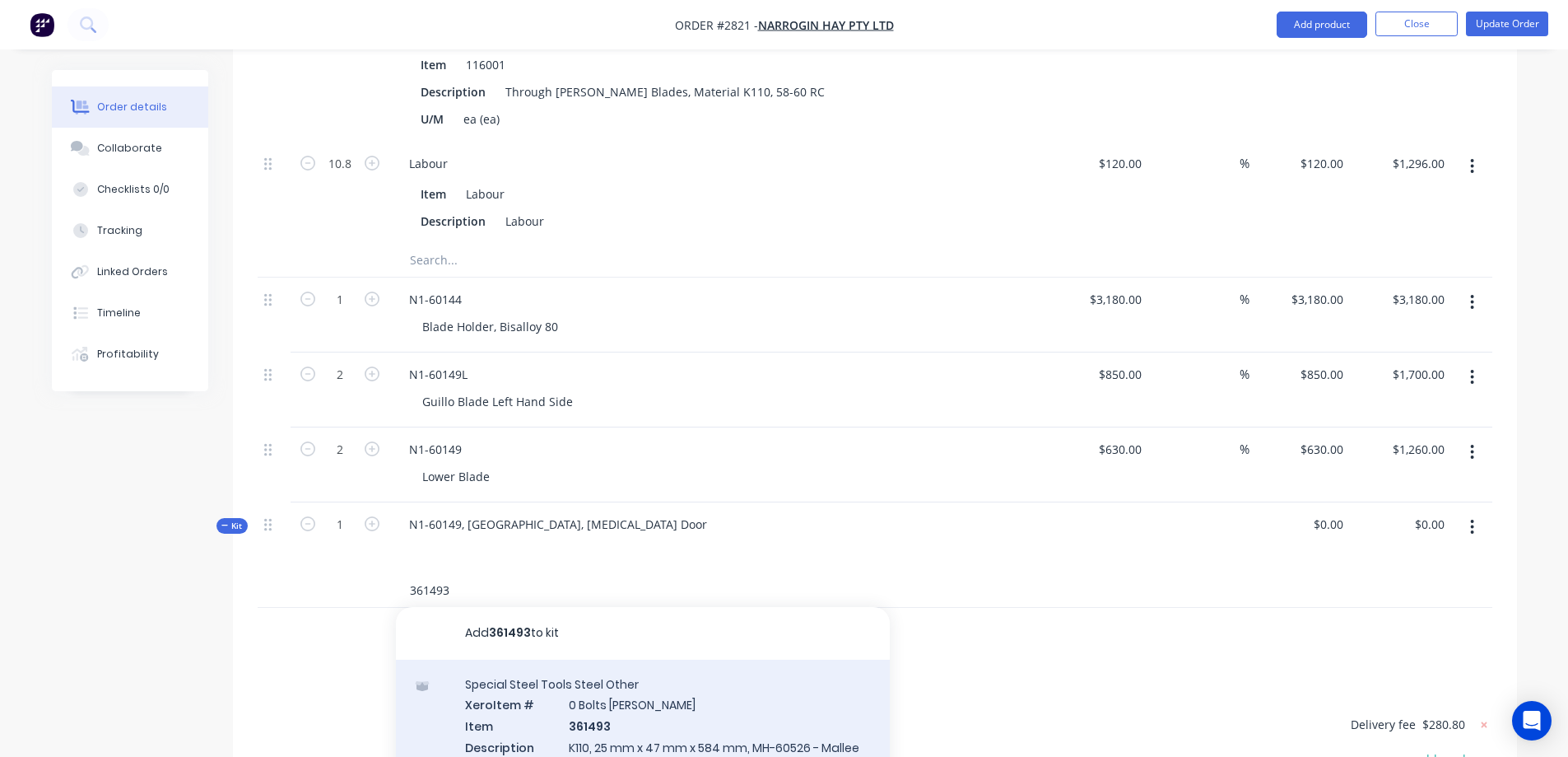
type input "361493"
click at [677, 699] on div "Special Steel Tools Steel Other Xero Item # 0 Bolts Metric Galvanised Item 3614…" at bounding box center [643, 765] width 494 height 210
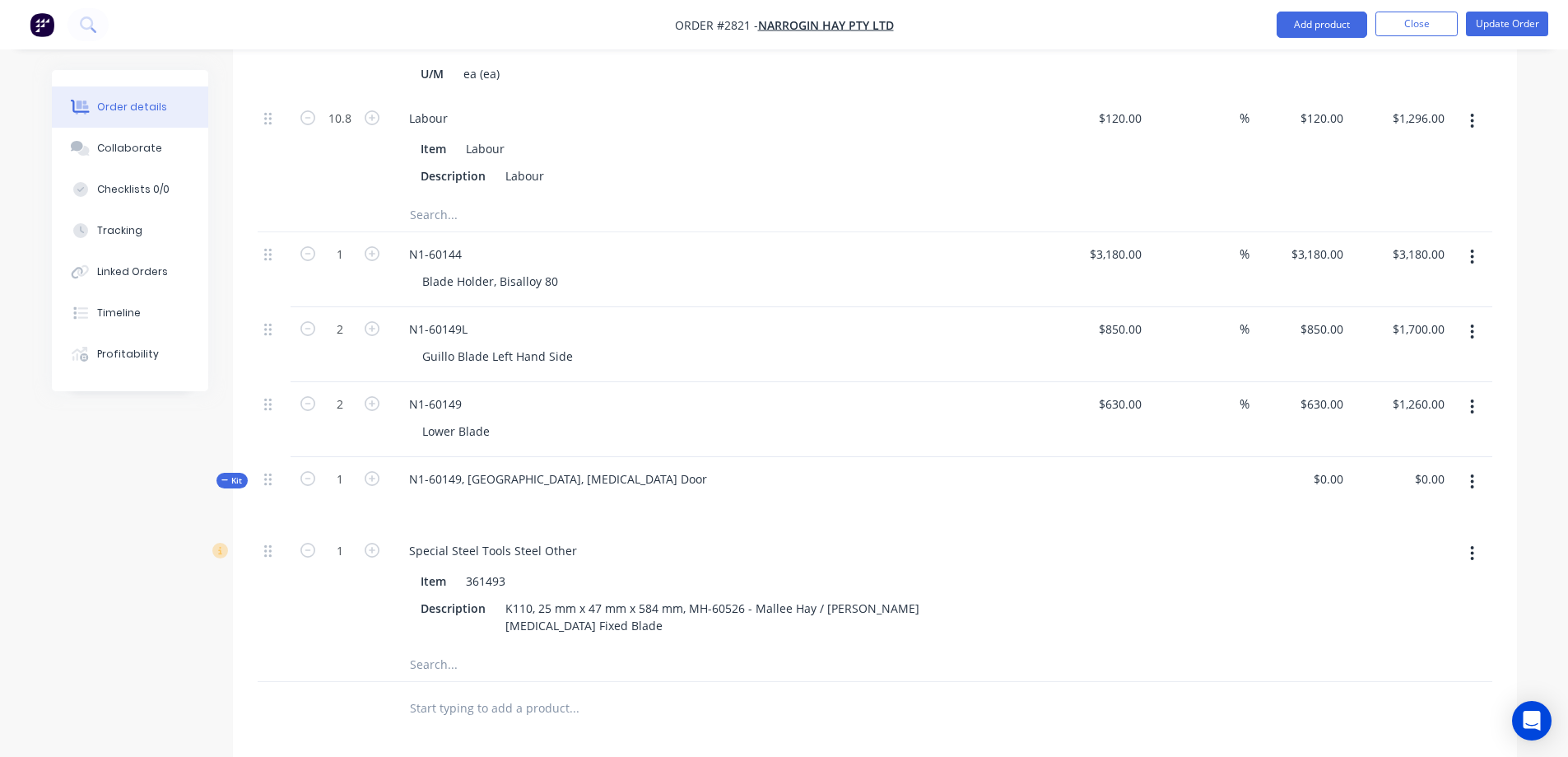
scroll to position [948, 0]
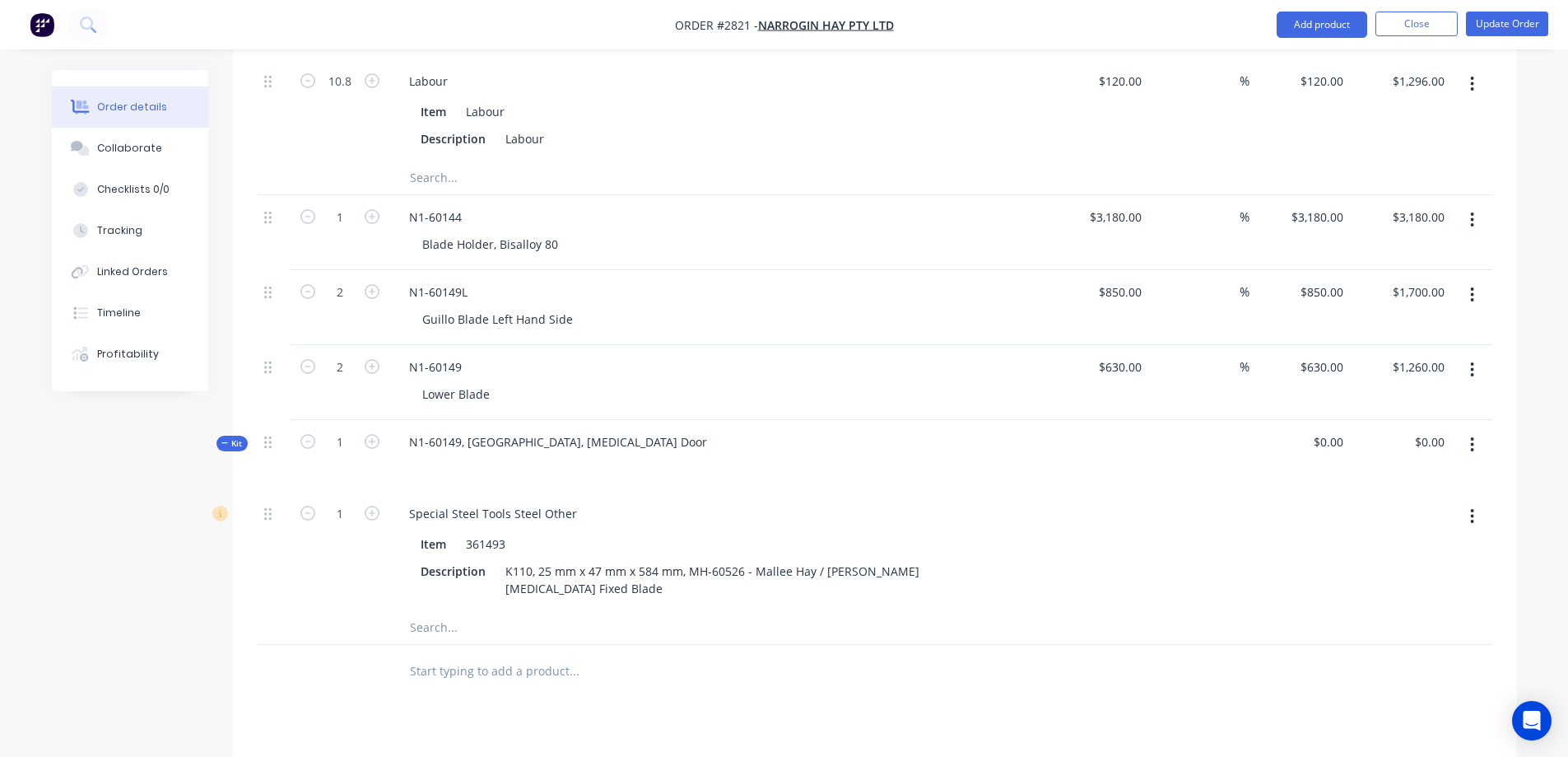
click at [447, 611] on input "text" at bounding box center [573, 627] width 329 height 33
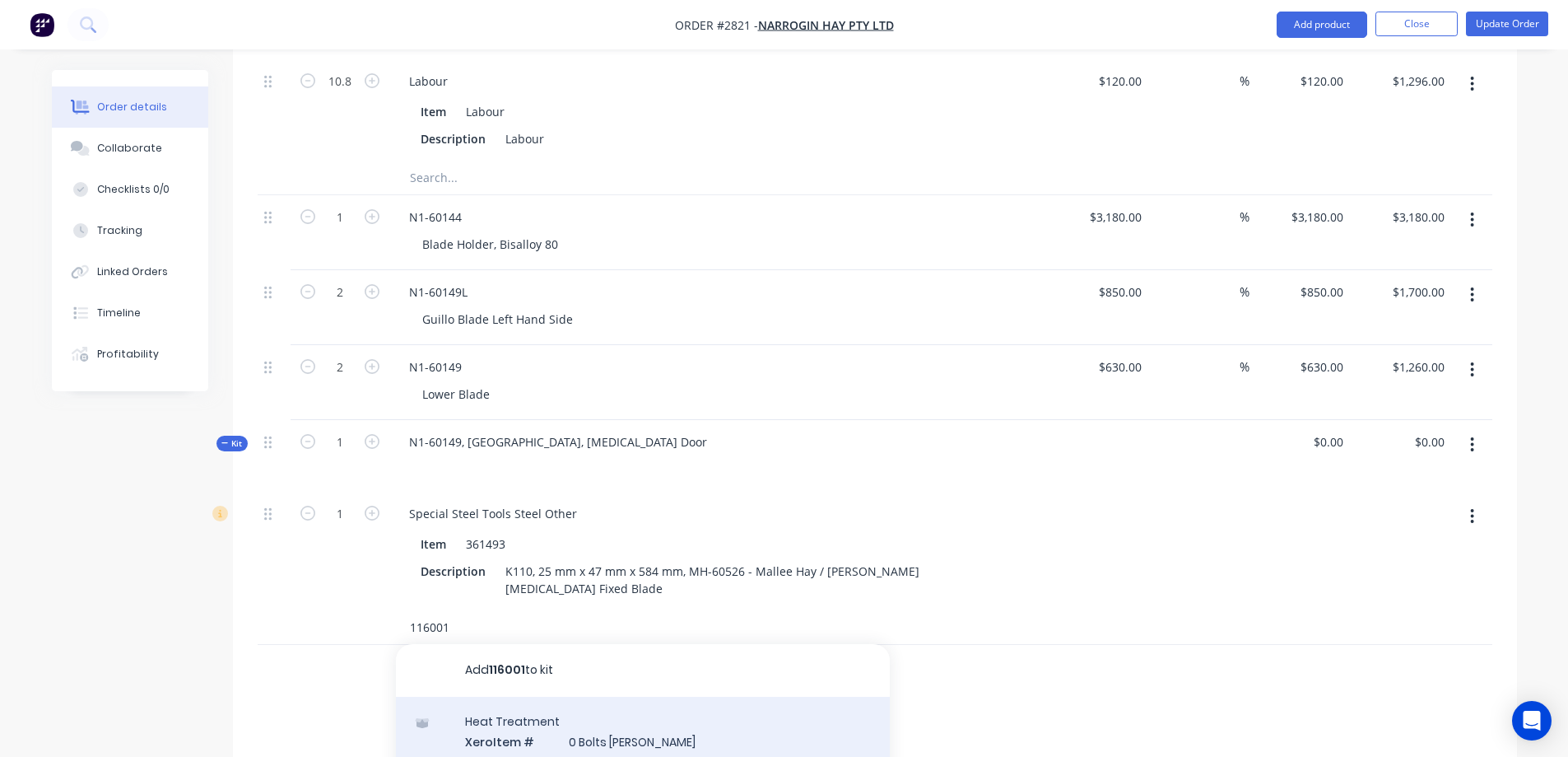
type input "116001"
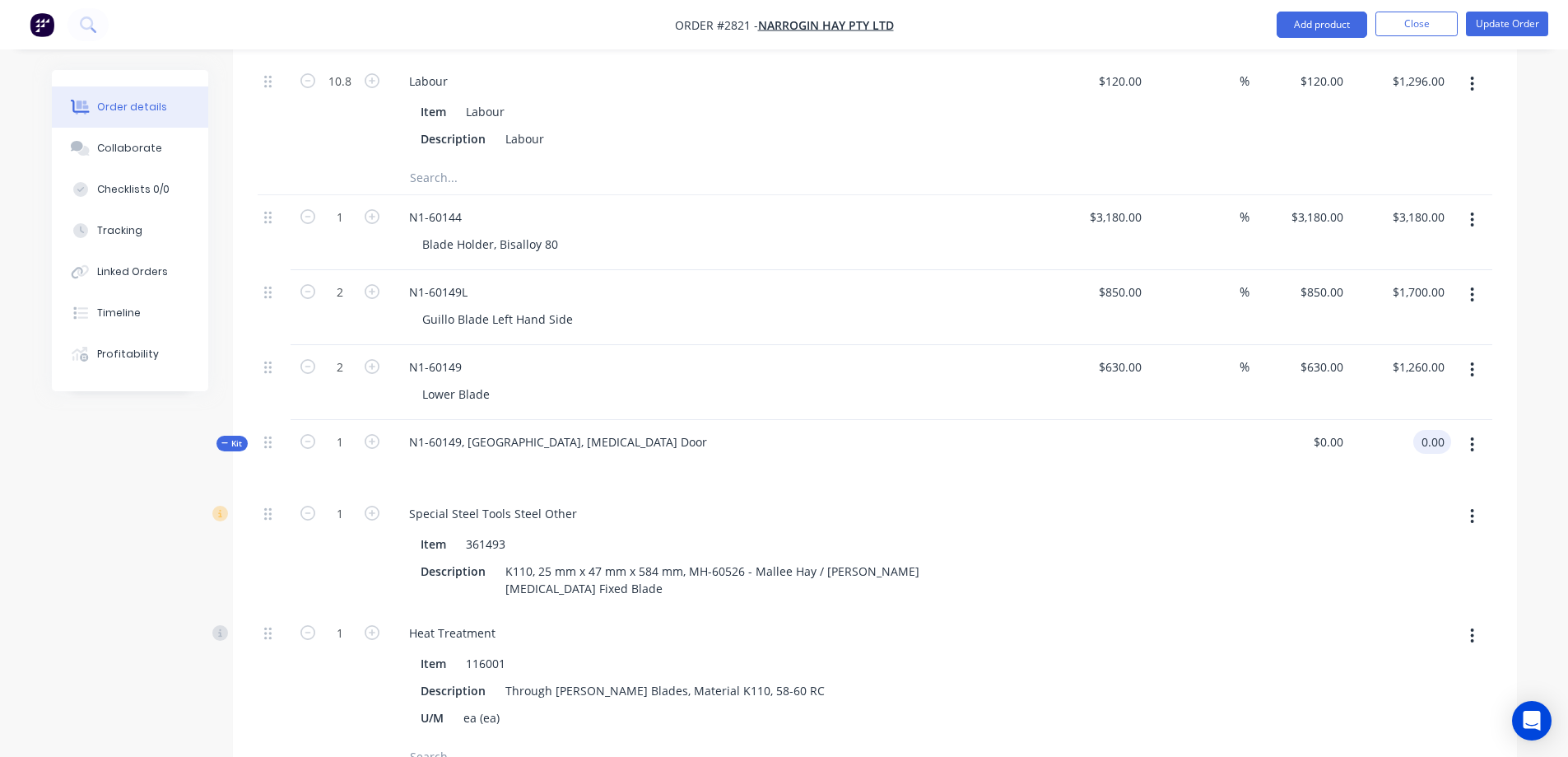
click at [1435, 430] on input "0.00" at bounding box center [1435, 442] width 32 height 24
type input "630"
click at [1531, 342] on div "Order details Collaborate Checklists 0/0 Tracking Linked Orders Timeline Profit…" at bounding box center [784, 181] width 1498 height 2117
type input "$630.00"
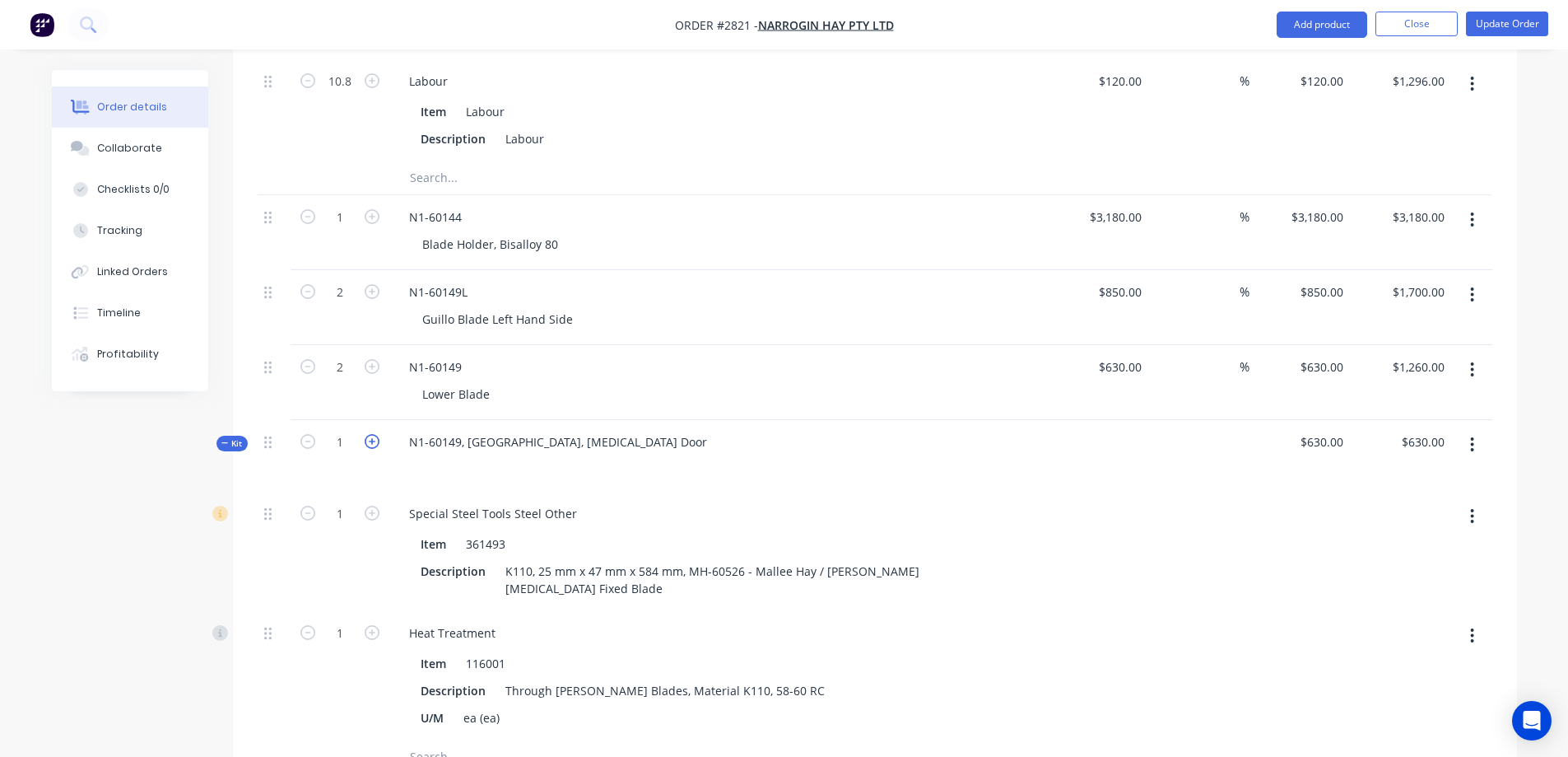
click at [375, 434] on icon "button" at bounding box center [372, 441] width 15 height 15
type input "2"
type input "$1,260.00"
type input "2"
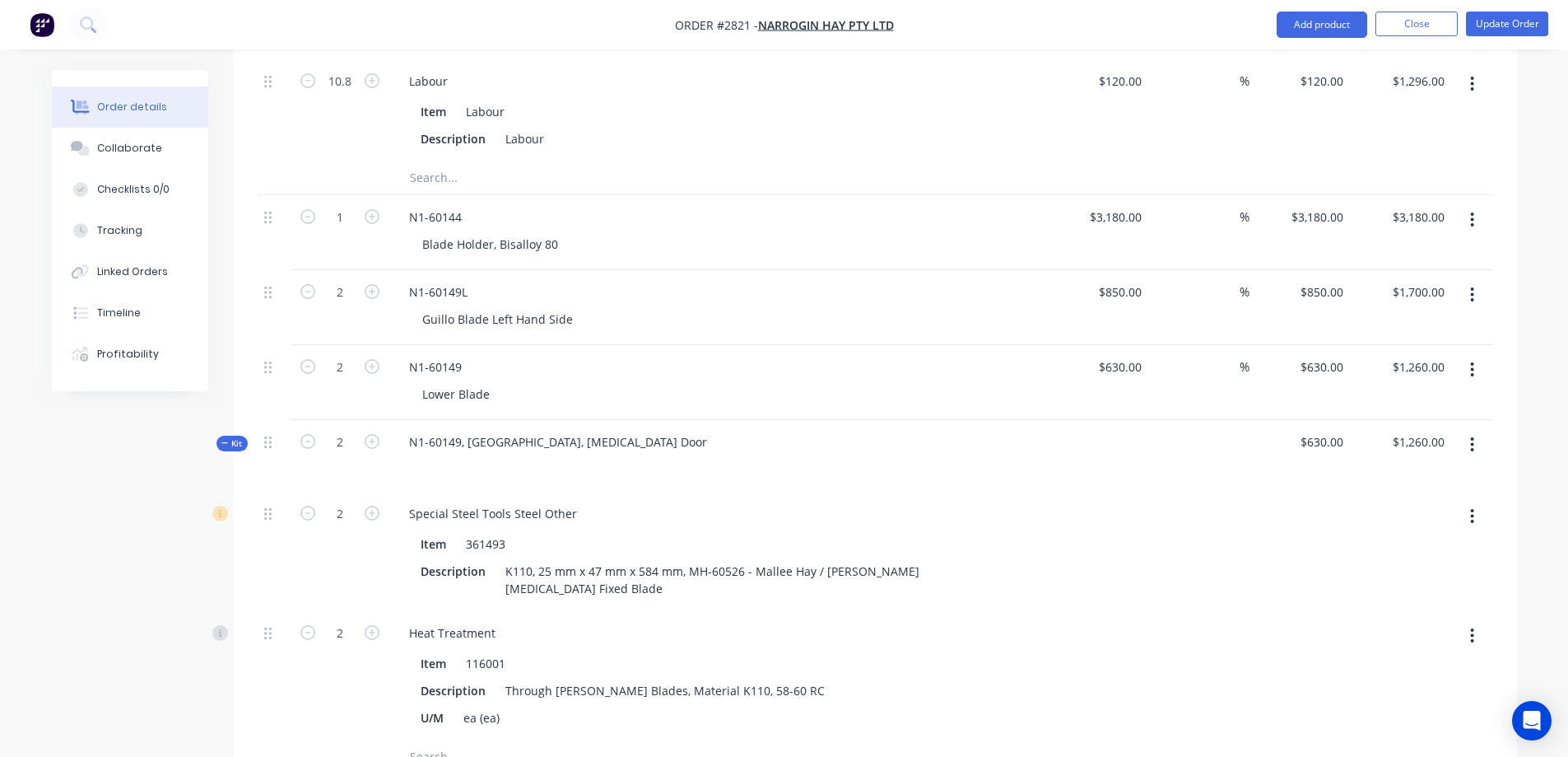
click at [297, 431] on button "button" at bounding box center [307, 440] width 21 height 17
type input "1"
type input "$630.00"
type input "1"
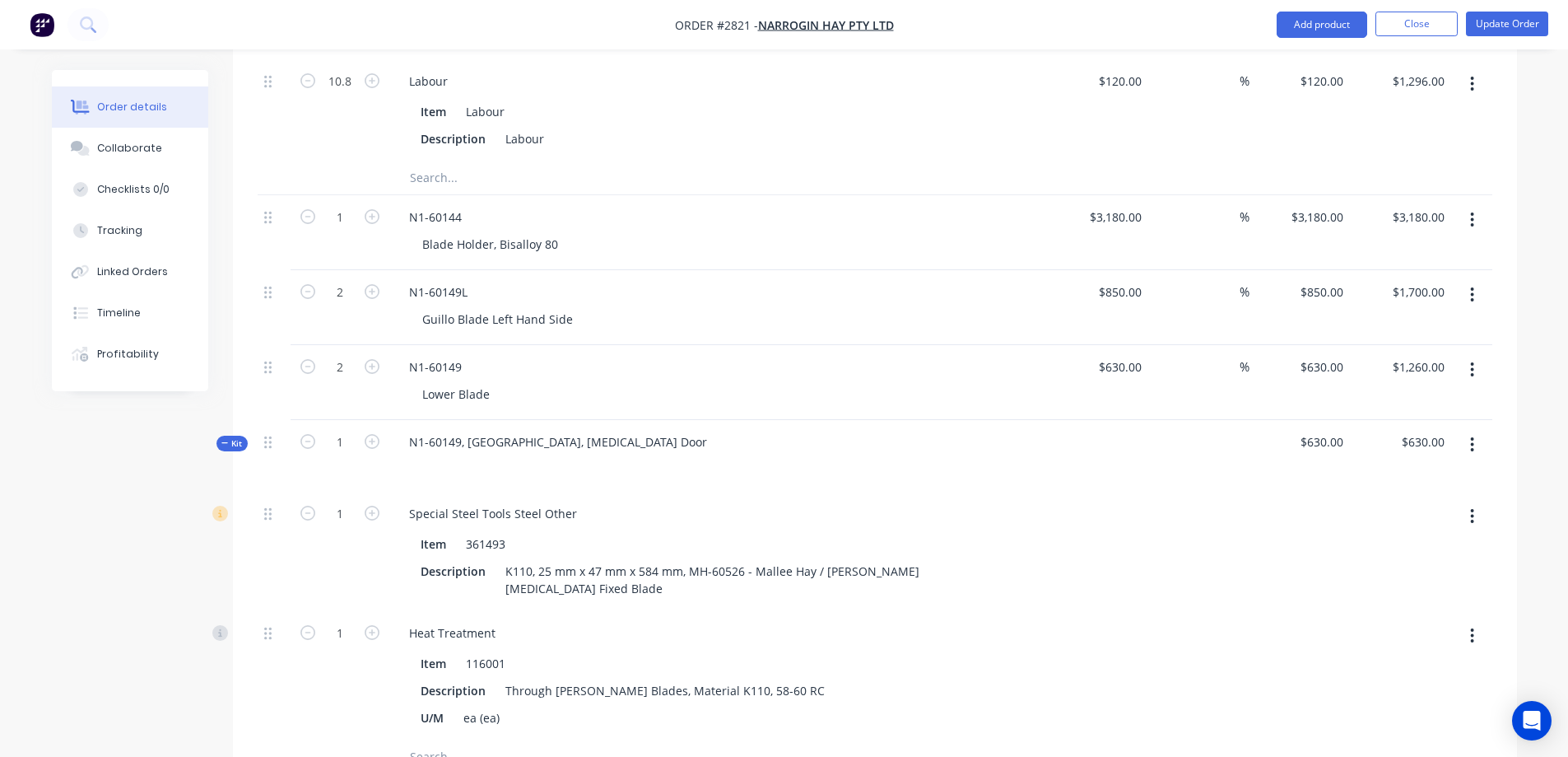
click at [1469, 430] on button "button" at bounding box center [1471, 444] width 38 height 30
click at [1462, 476] on div "Save to catalogue" at bounding box center [1413, 488] width 126 height 24
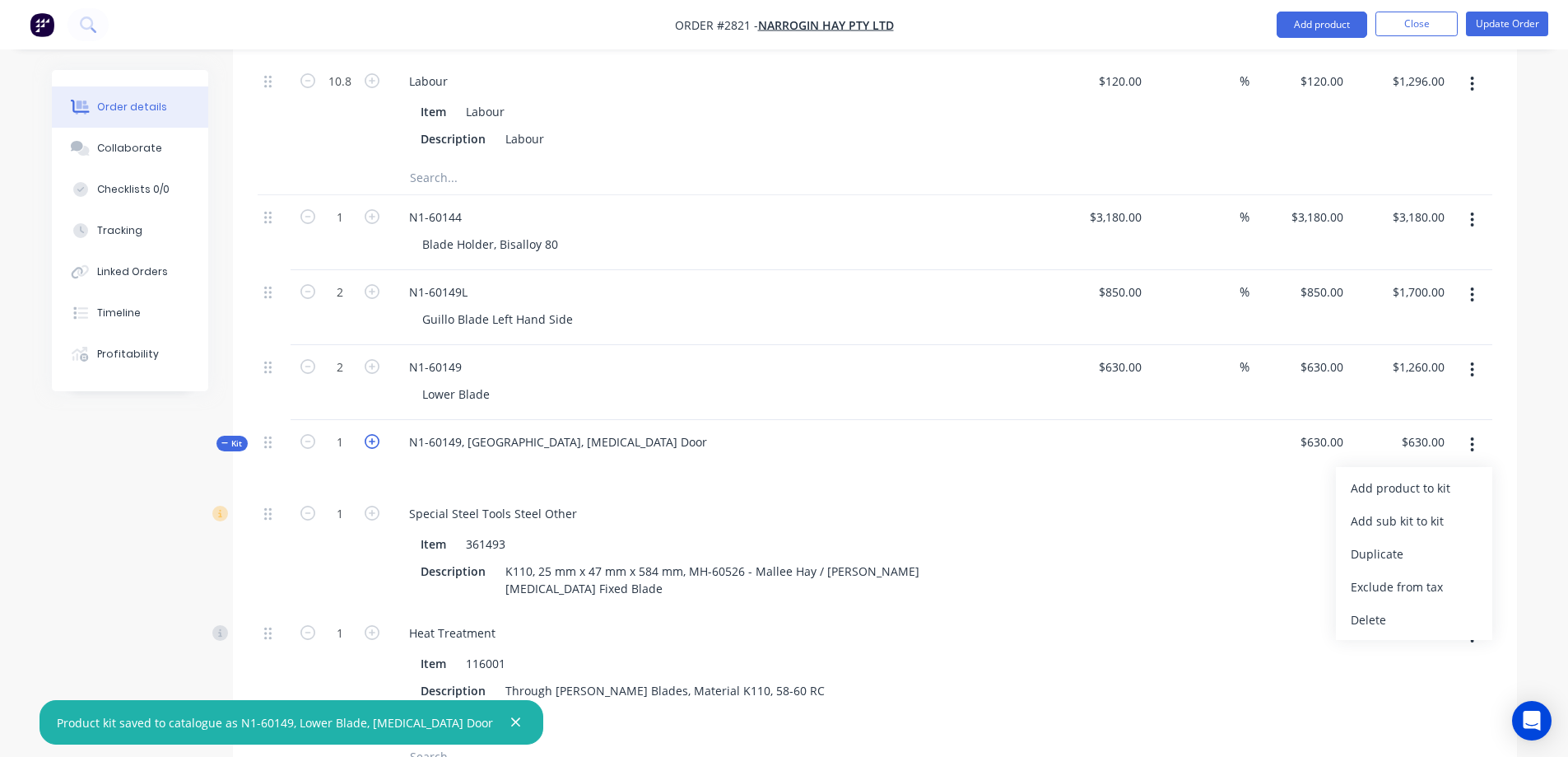
click at [373, 434] on icon "button" at bounding box center [372, 441] width 15 height 15
type input "2"
type input "$1,260.00"
type input "2"
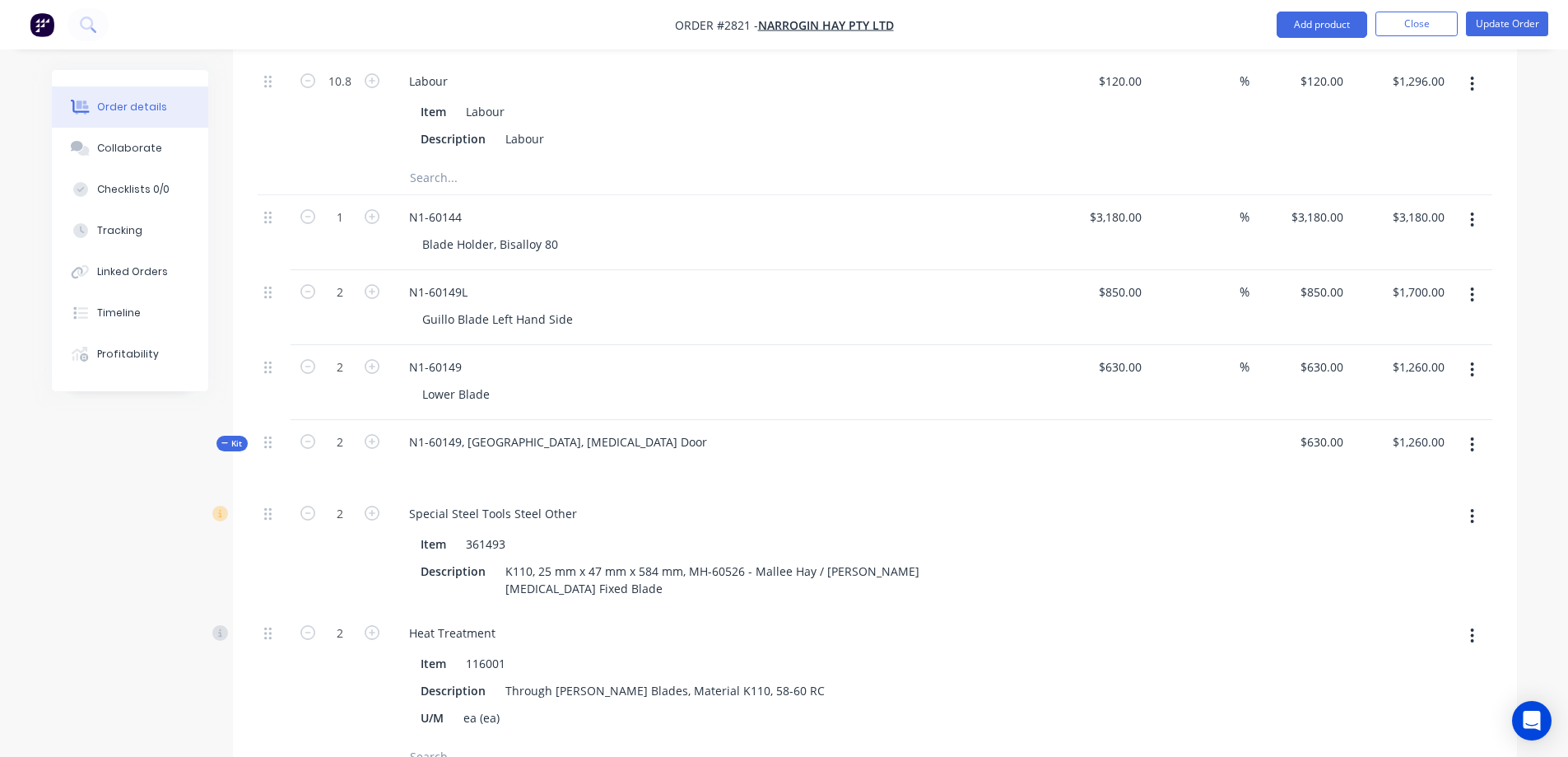
click at [1476, 355] on button "button" at bounding box center [1471, 369] width 38 height 30
click at [1413, 500] on div "Delete" at bounding box center [1413, 512] width 126 height 24
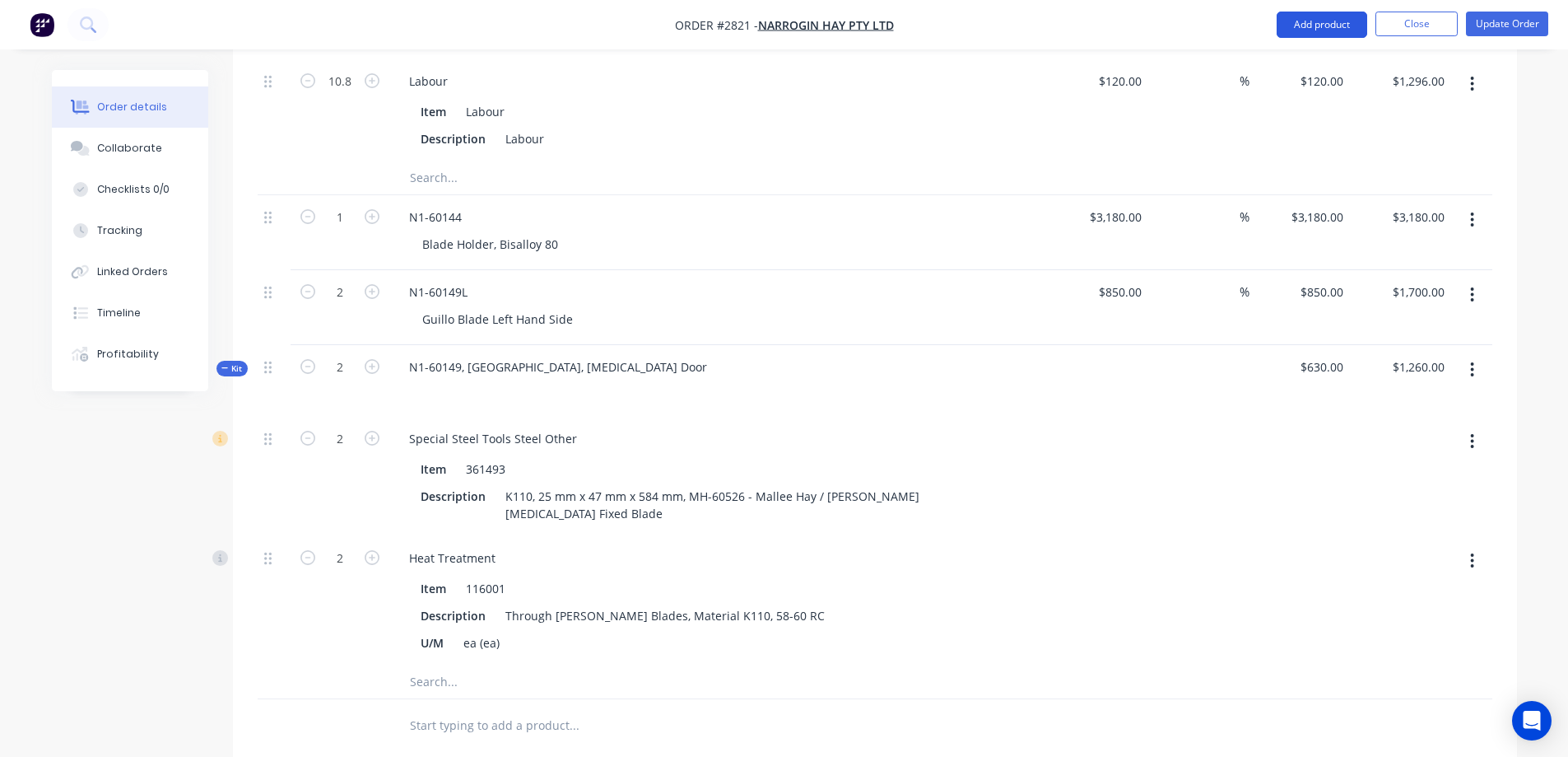
click at [1300, 31] on button "Add product" at bounding box center [1322, 24] width 91 height 26
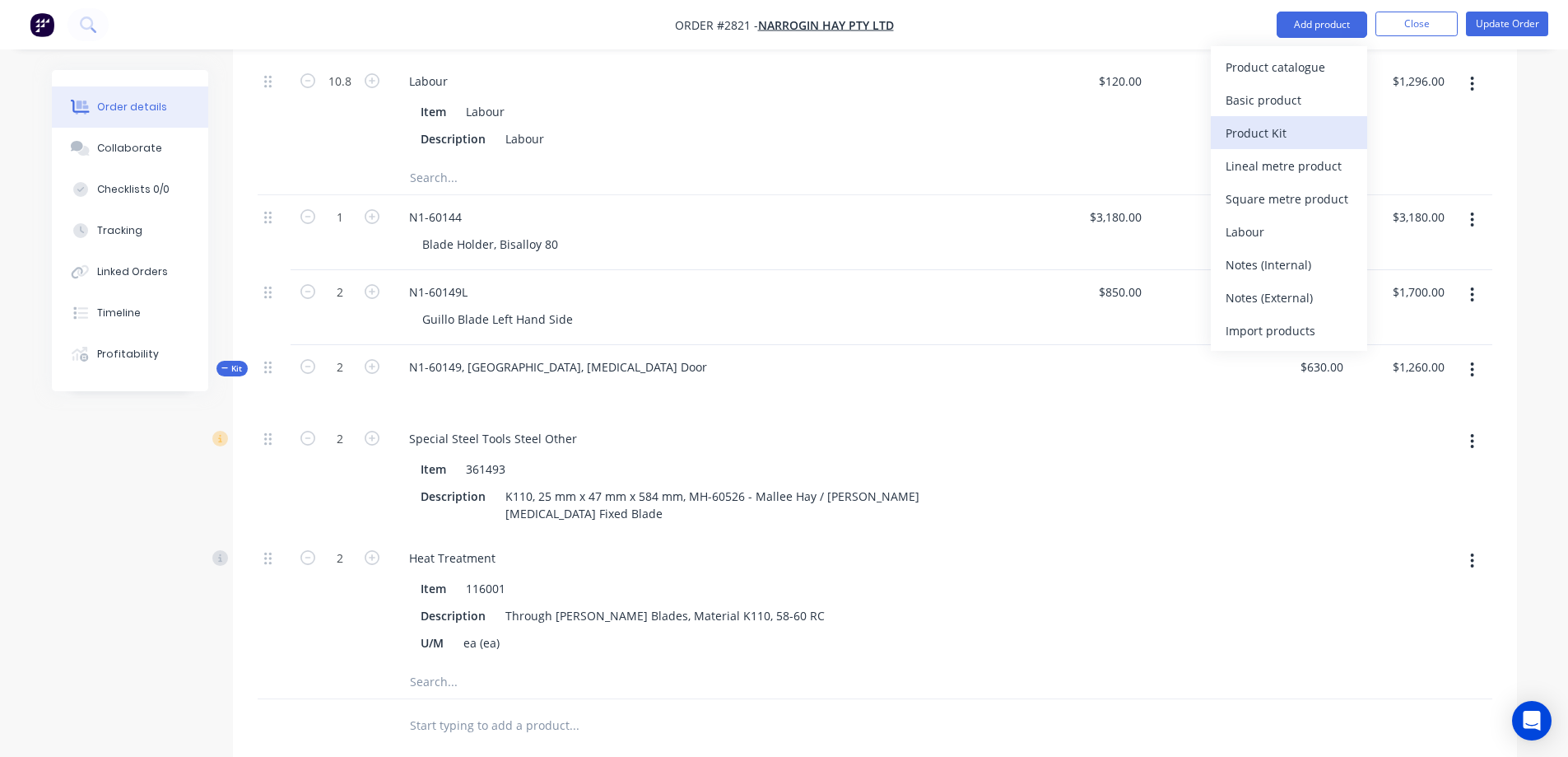
click at [1291, 126] on div "Product Kit" at bounding box center [1289, 133] width 126 height 24
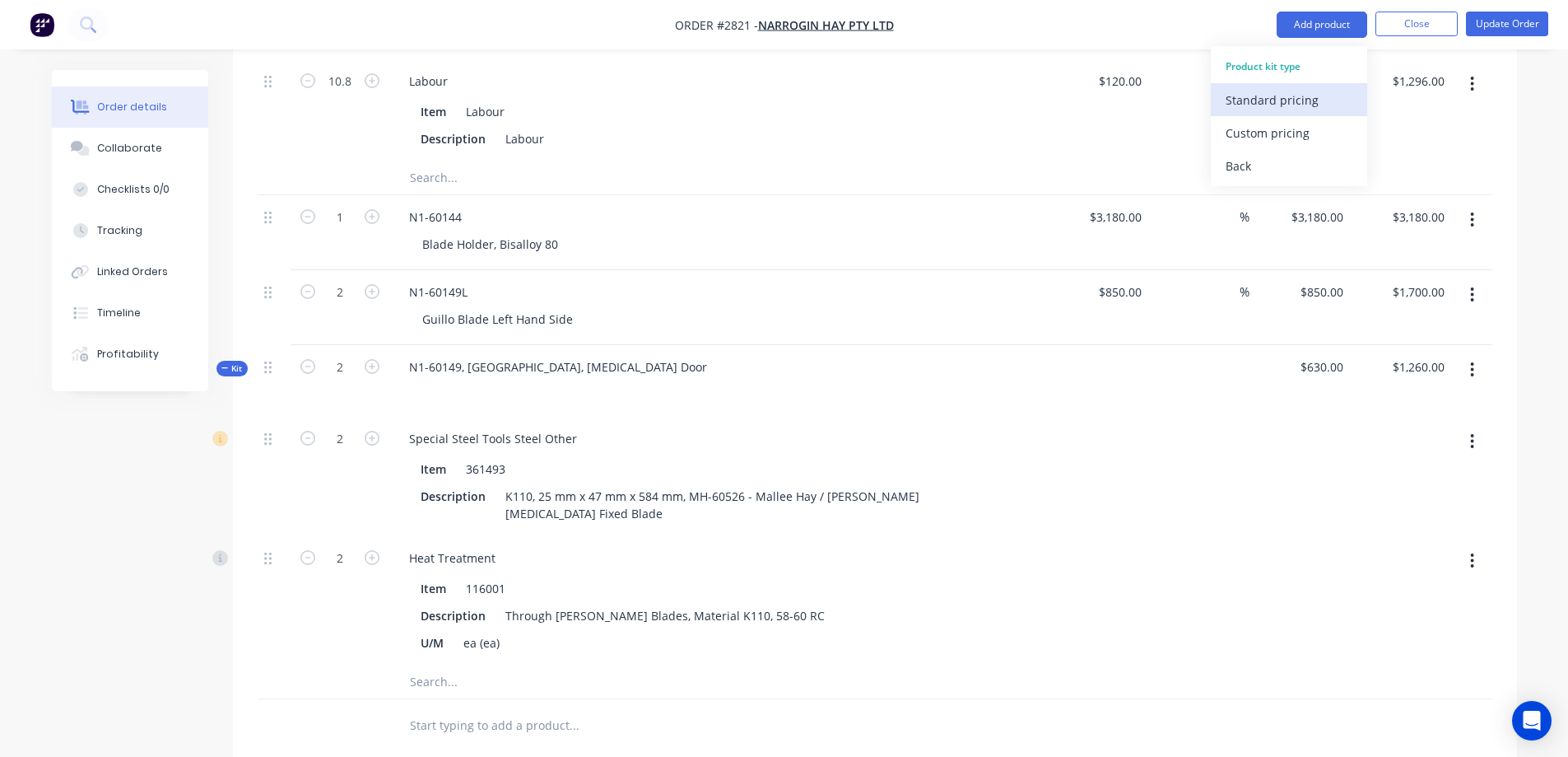
click at [1331, 91] on div "Standard pricing" at bounding box center [1289, 100] width 126 height 24
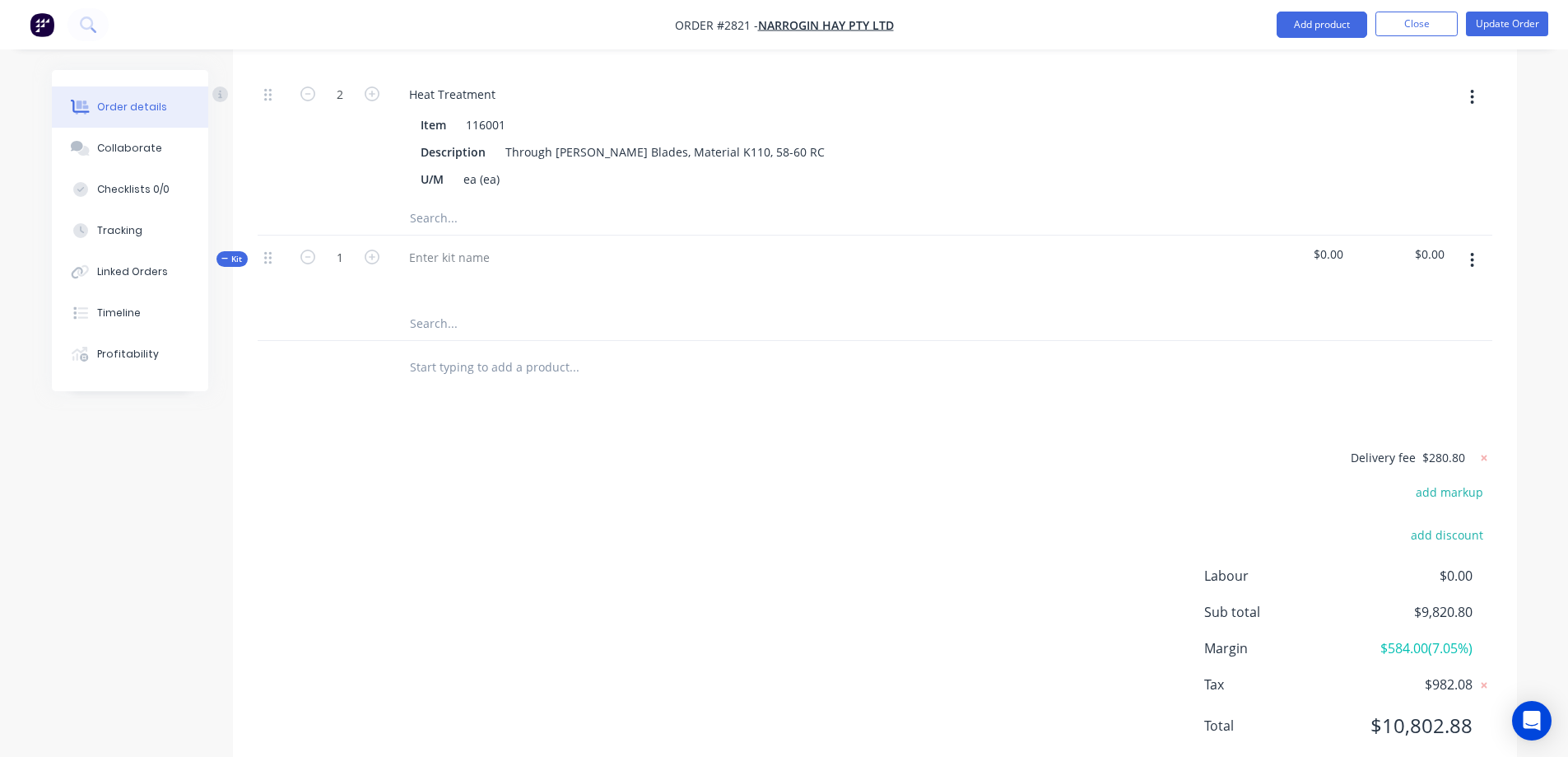
scroll to position [1415, 0]
click at [452, 242] on div at bounding box center [449, 254] width 107 height 24
click at [1436, 242] on span "$0.00" at bounding box center [1400, 250] width 88 height 17
click at [1418, 242] on span "$0.00" at bounding box center [1400, 250] width 88 height 17
click at [1438, 242] on span "$0.00" at bounding box center [1400, 250] width 88 height 17
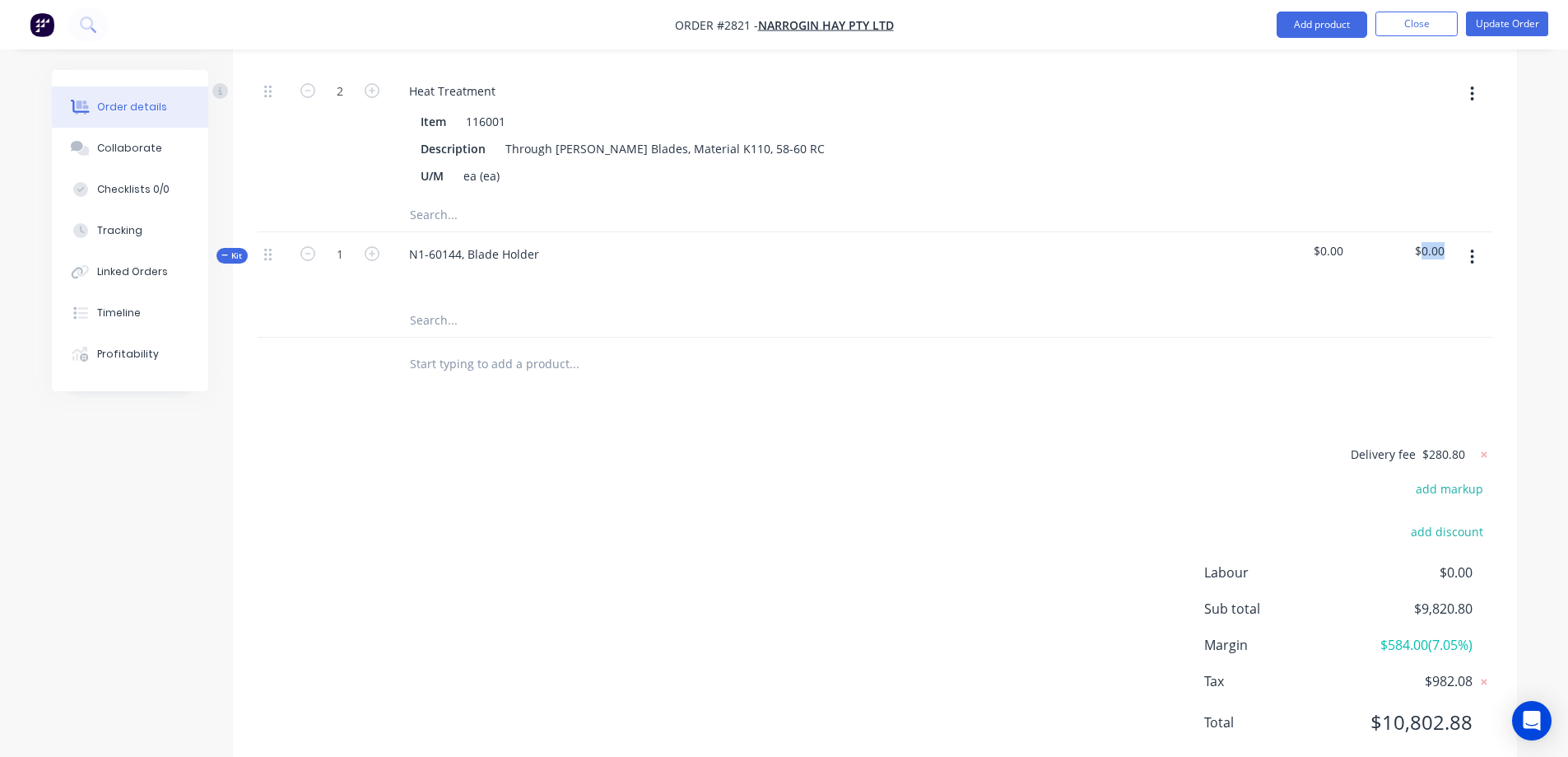
click at [1438, 242] on span "$0.00" at bounding box center [1400, 250] width 88 height 17
click at [1444, 232] on div "$0.00" at bounding box center [1400, 268] width 102 height 72
click at [1435, 242] on span "$0.00" at bounding box center [1400, 250] width 88 height 17
click at [484, 304] on input "text" at bounding box center [573, 320] width 329 height 33
drag, startPoint x: 1416, startPoint y: 202, endPoint x: 1444, endPoint y: 202, distance: 28.0
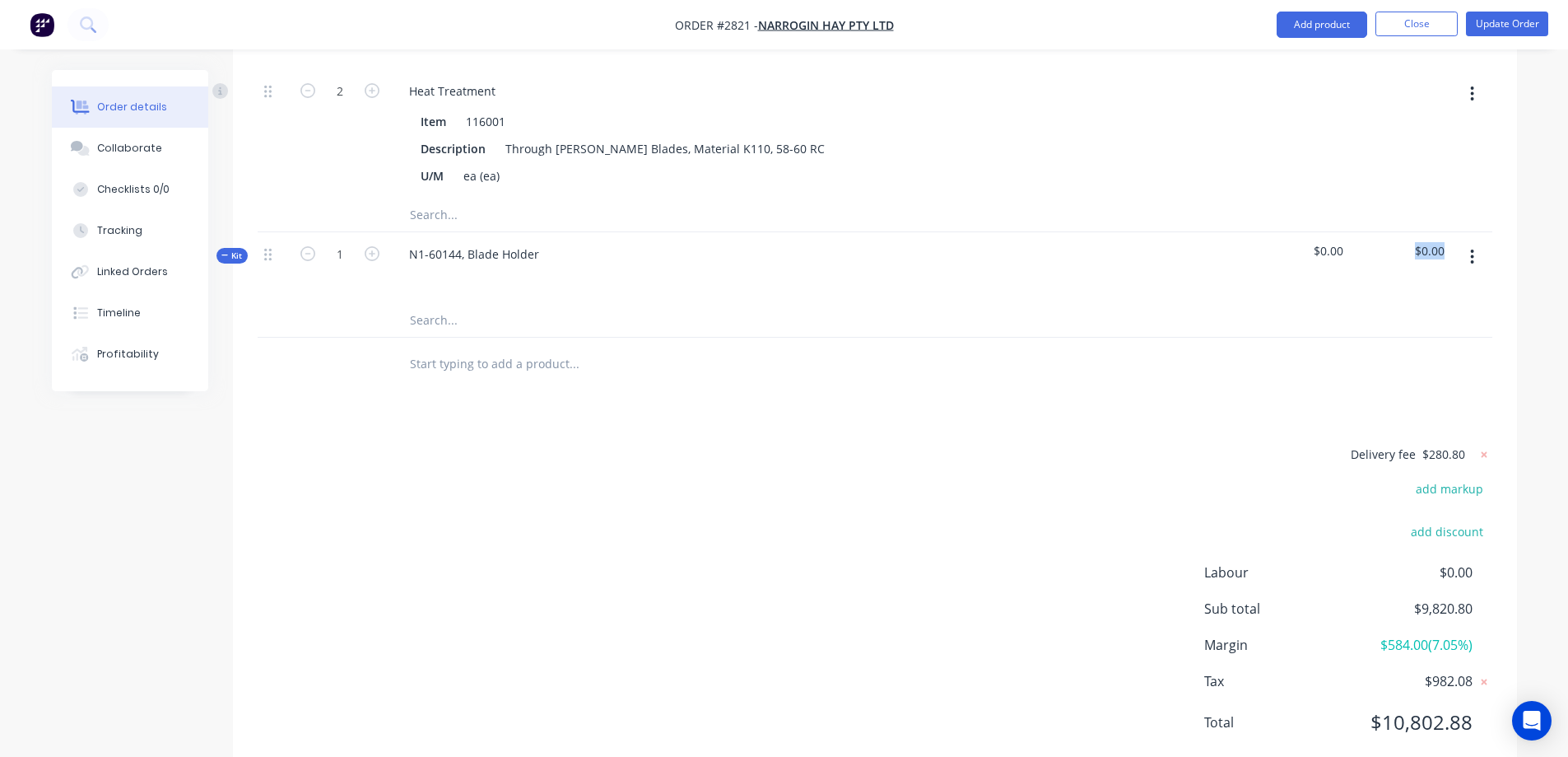
click at [1444, 232] on div "$0.00" at bounding box center [1400, 268] width 102 height 72
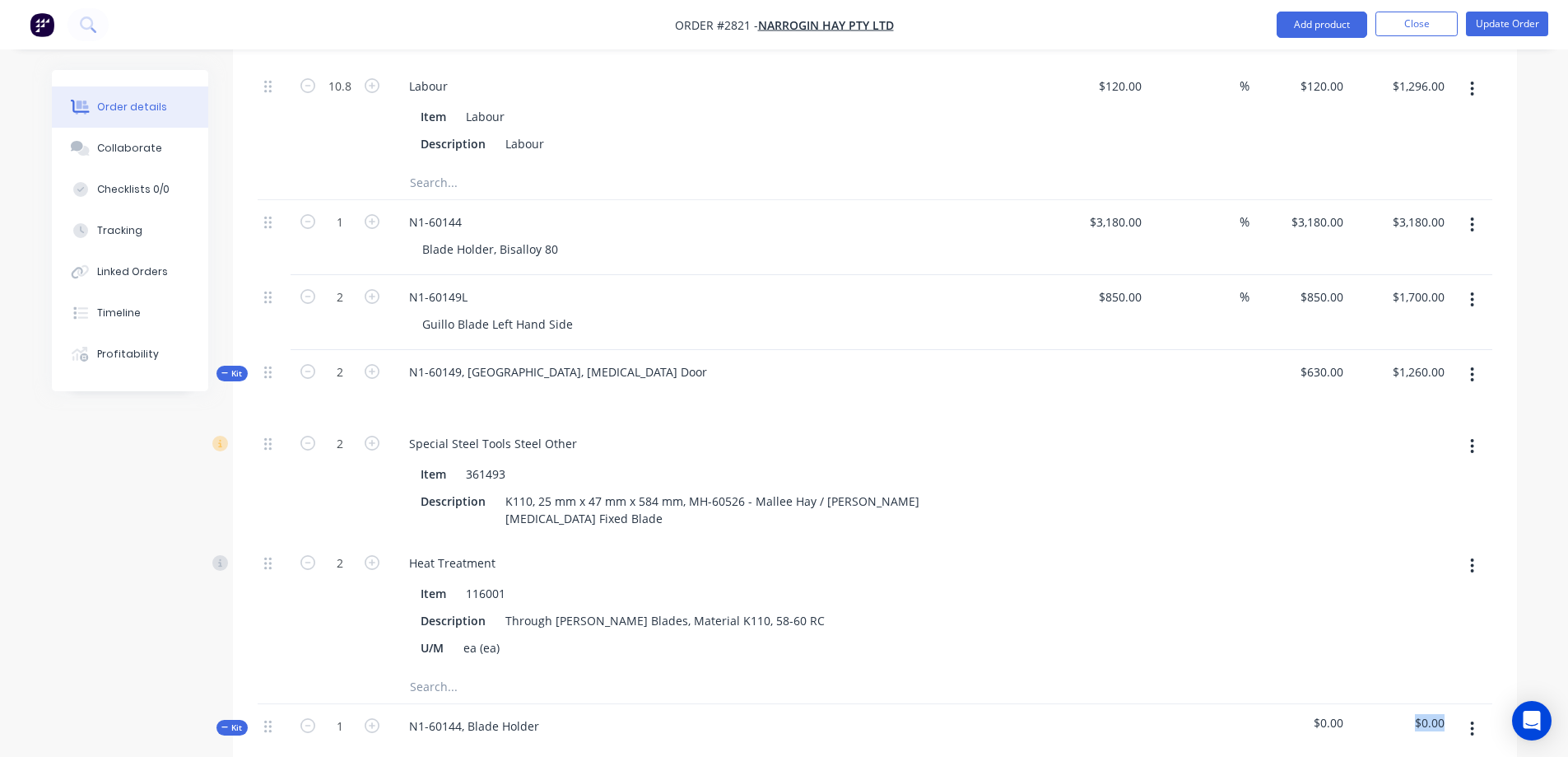
scroll to position [1003, 0]
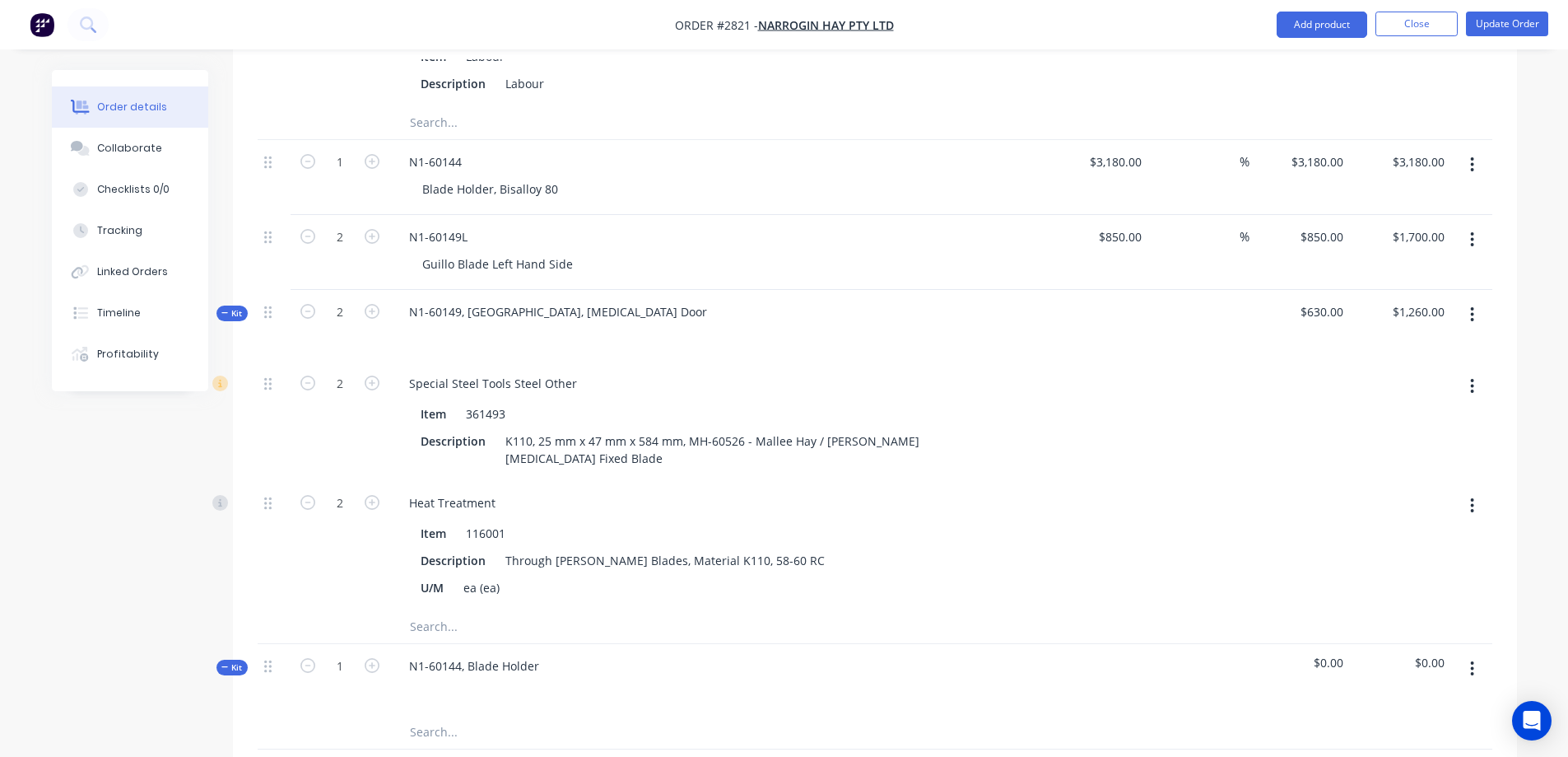
click at [1323, 654] on span "$0.00" at bounding box center [1300, 662] width 88 height 17
click at [447, 715] on input "text" at bounding box center [573, 731] width 329 height 33
drag, startPoint x: 1327, startPoint y: 620, endPoint x: 1395, endPoint y: 620, distance: 68.0
click at [1327, 654] on span "$0.00" at bounding box center [1300, 662] width 88 height 17
click at [1424, 654] on span "$0.00" at bounding box center [1400, 662] width 88 height 17
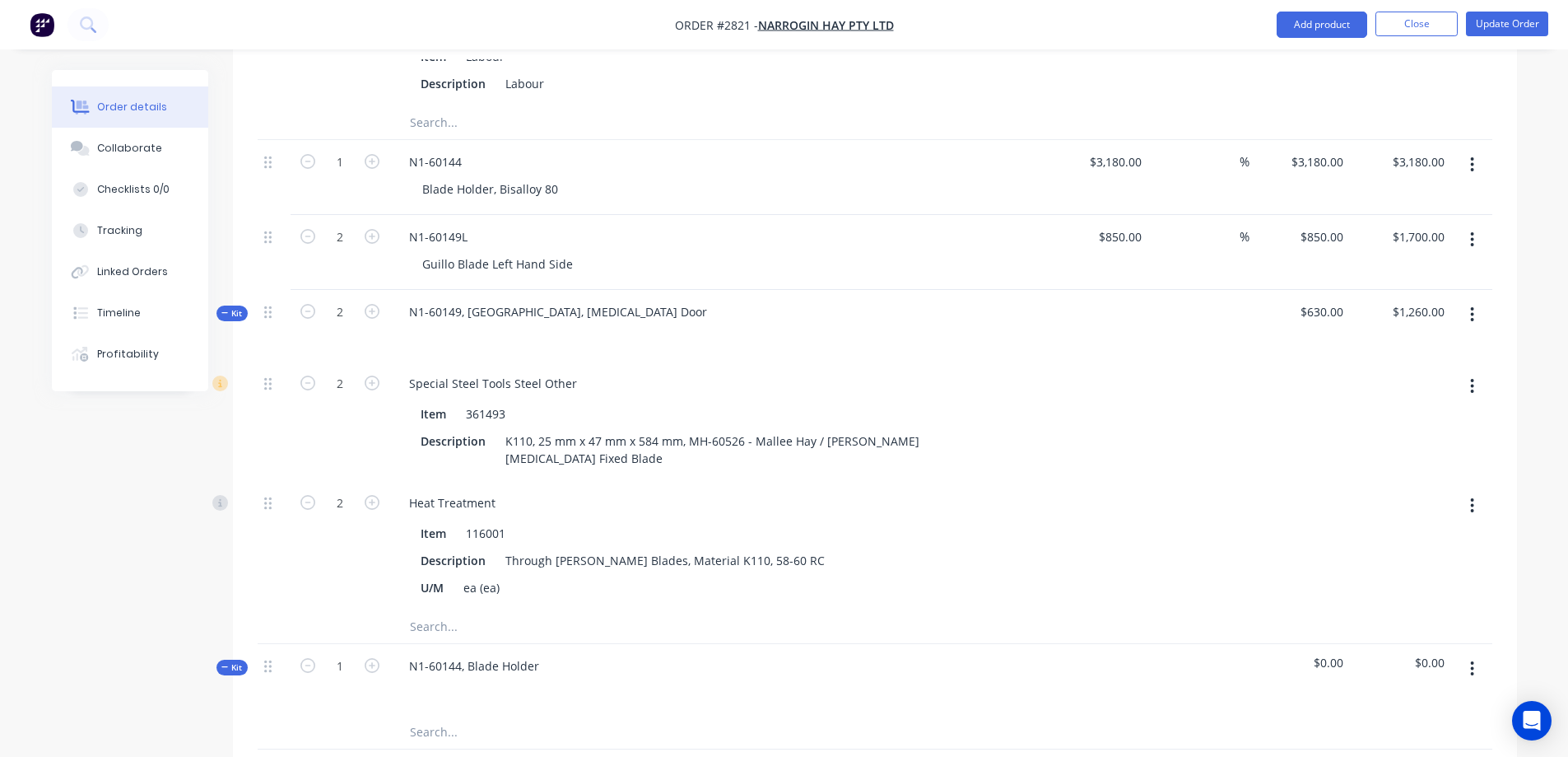
click at [450, 715] on input "text" at bounding box center [573, 731] width 329 height 33
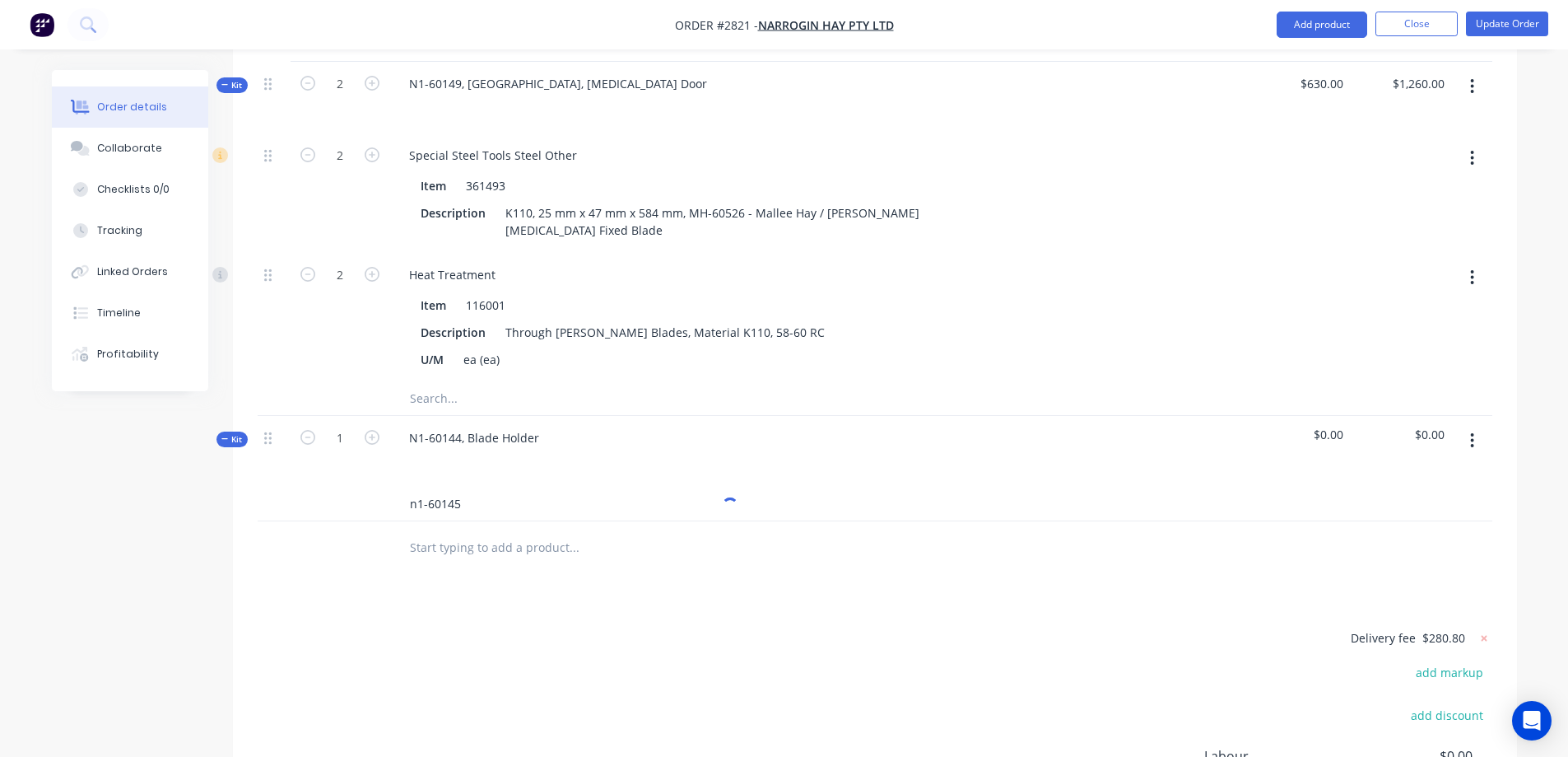
scroll to position [1250, 0]
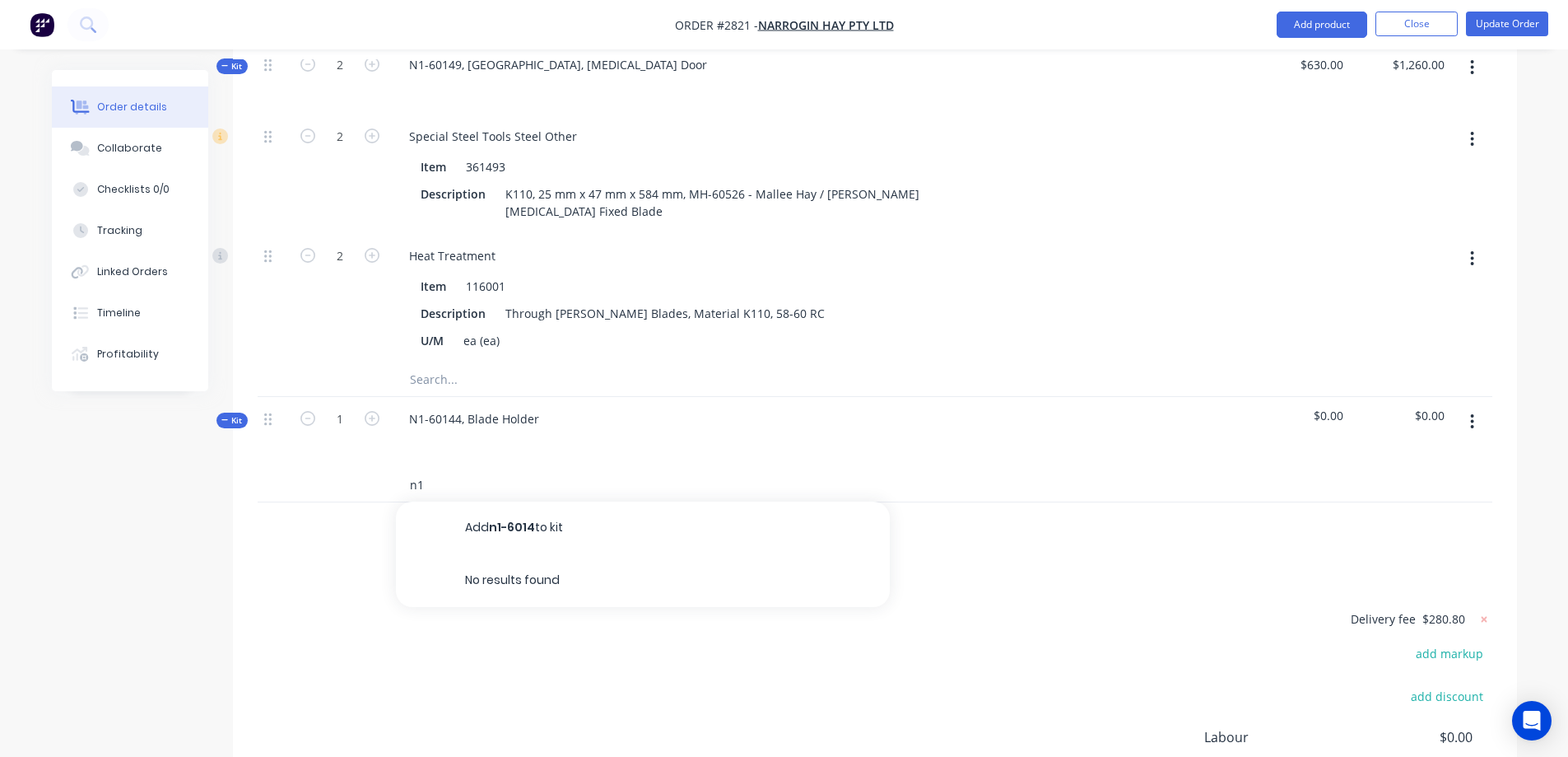
type input "n"
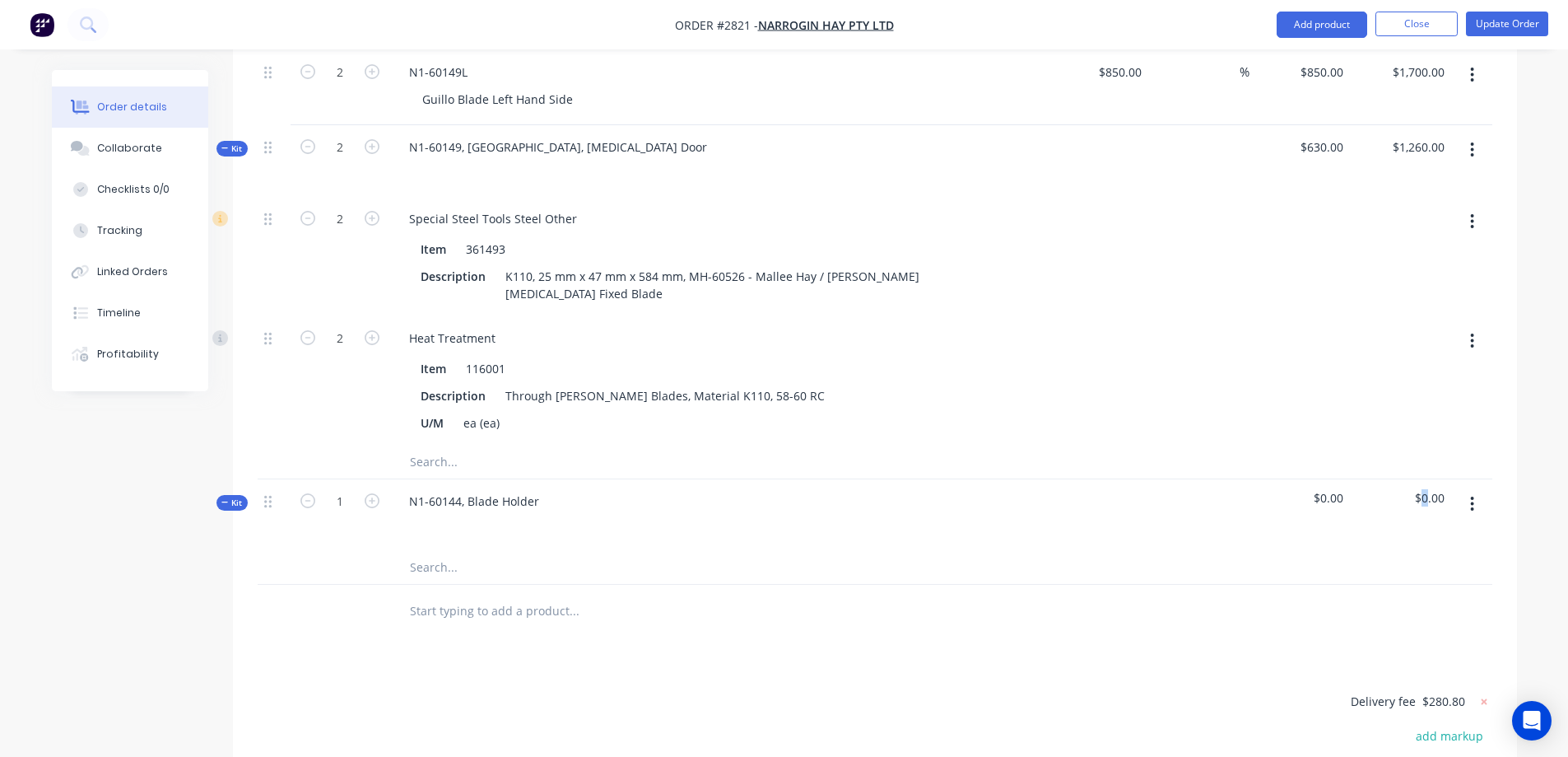
click at [1424, 489] on span "$0.00" at bounding box center [1400, 497] width 88 height 17
click at [1411, 489] on span "$0.00" at bounding box center [1400, 497] width 88 height 17
click at [1472, 496] on icon "button" at bounding box center [1472, 503] width 3 height 15
click at [1416, 667] on div "Delete" at bounding box center [1413, 679] width 126 height 24
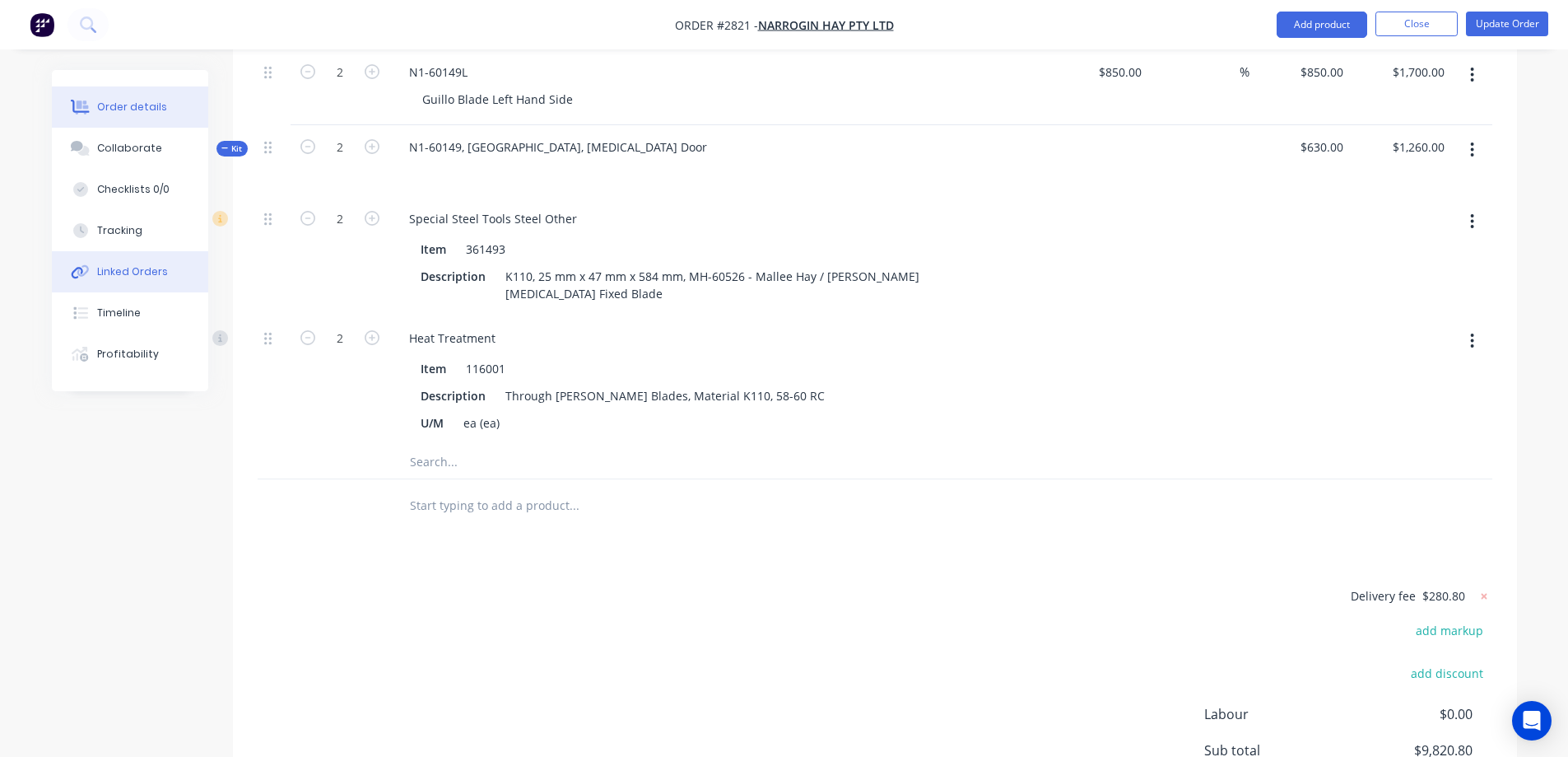
click at [150, 281] on button "Linked Orders" at bounding box center [130, 272] width 156 height 41
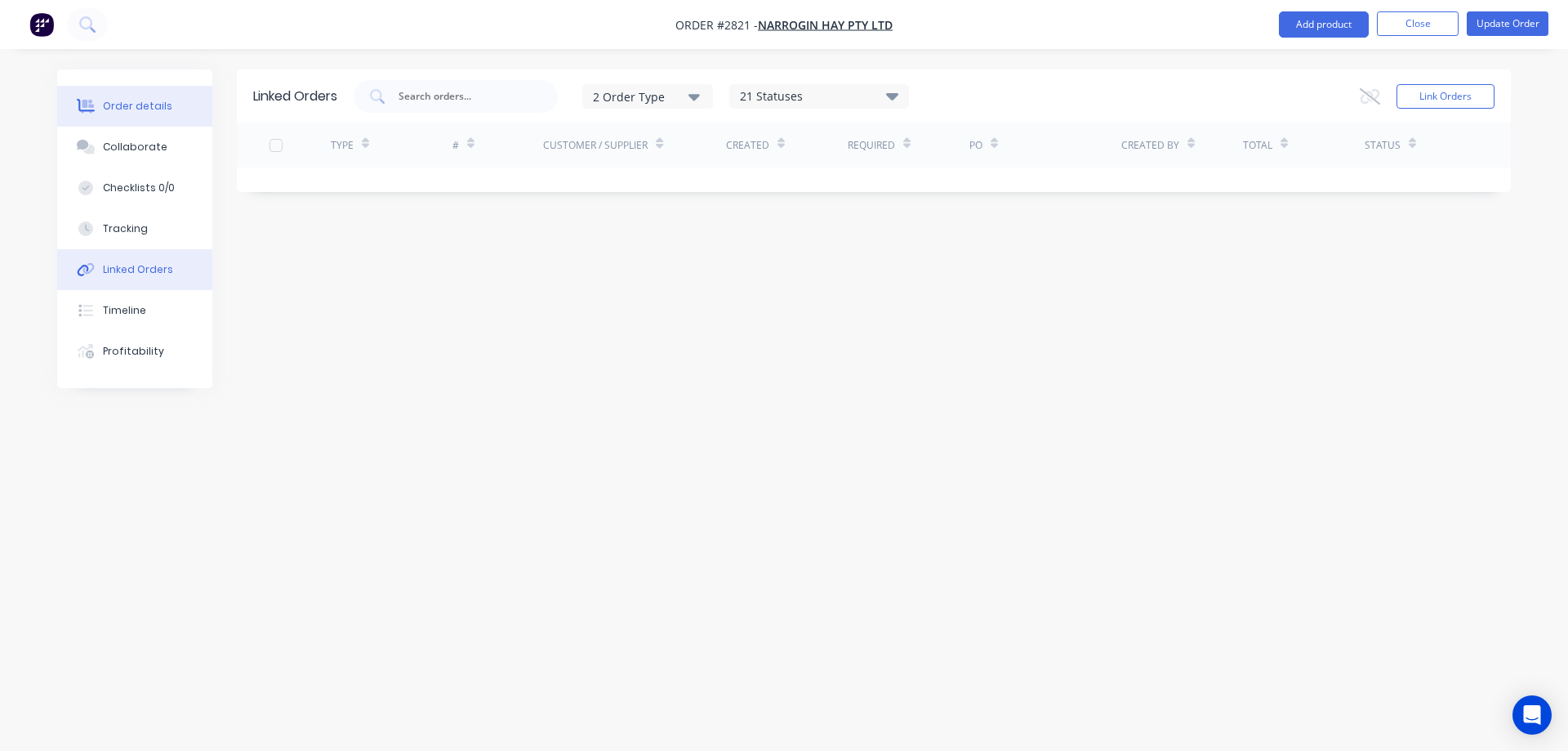
click at [138, 119] on button "Order details" at bounding box center [134, 106] width 155 height 41
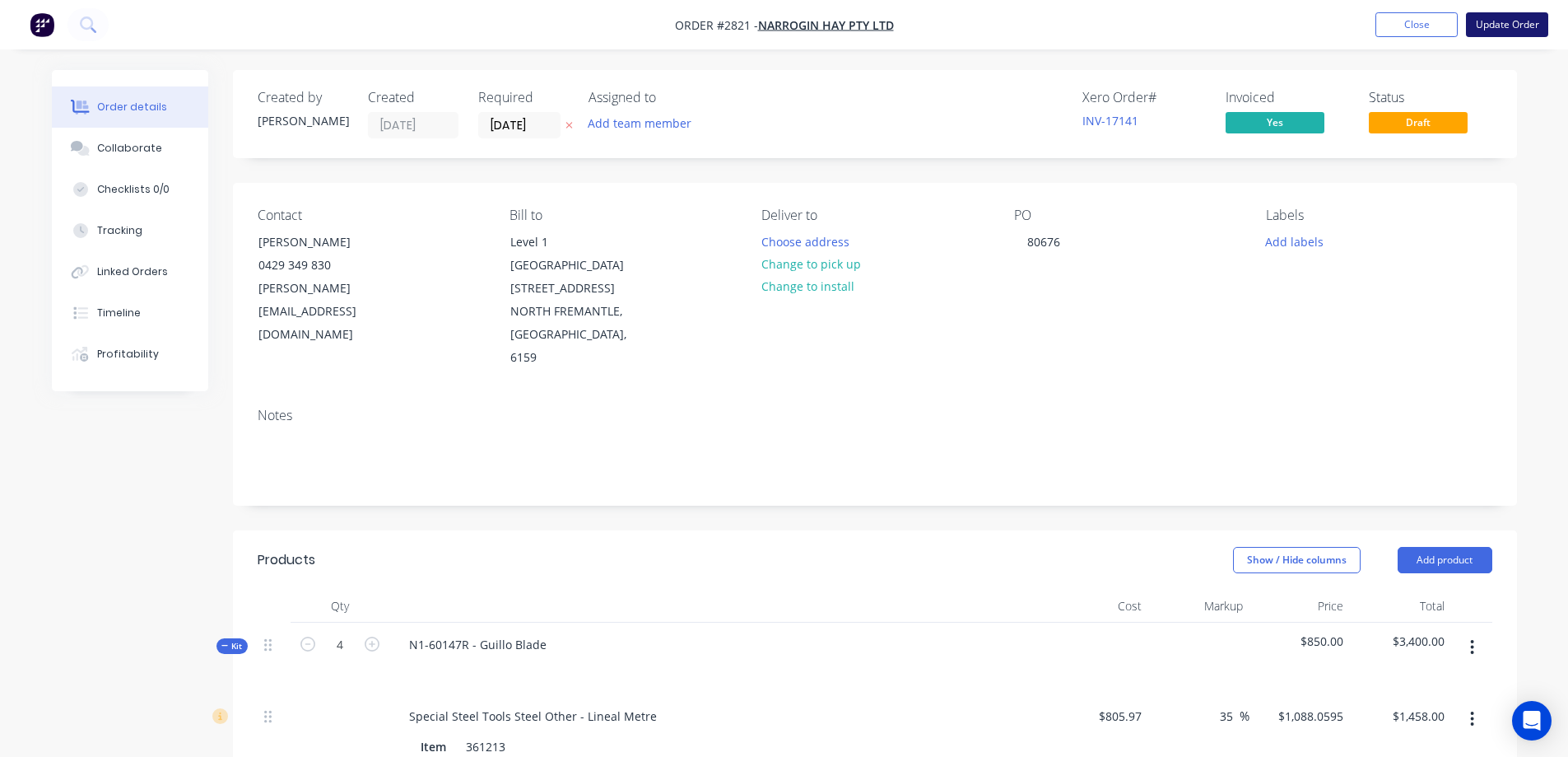
click at [1509, 22] on button "Update Order" at bounding box center [1507, 24] width 82 height 25
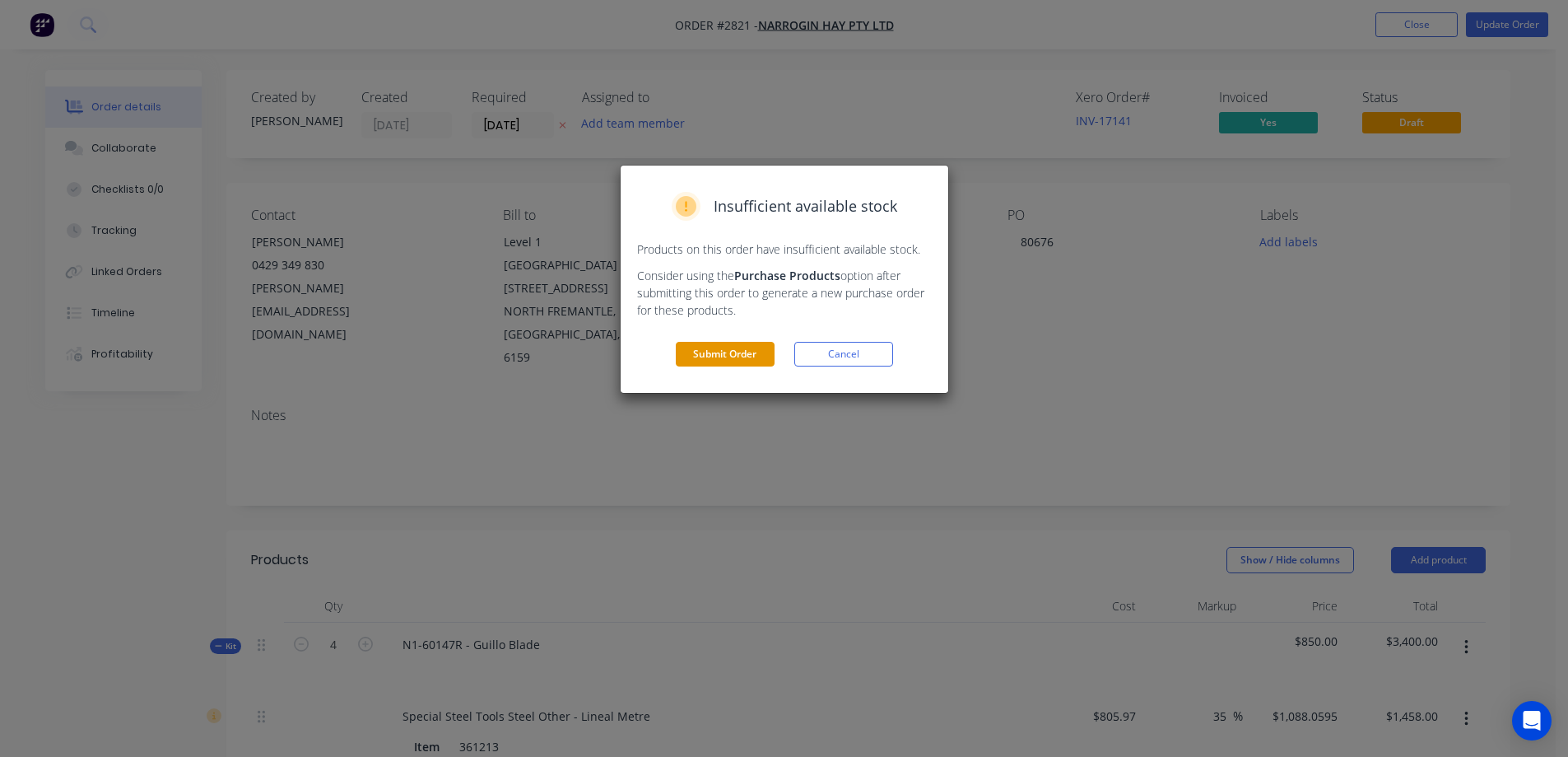
click at [768, 352] on button "Submit Order" at bounding box center [725, 354] width 99 height 25
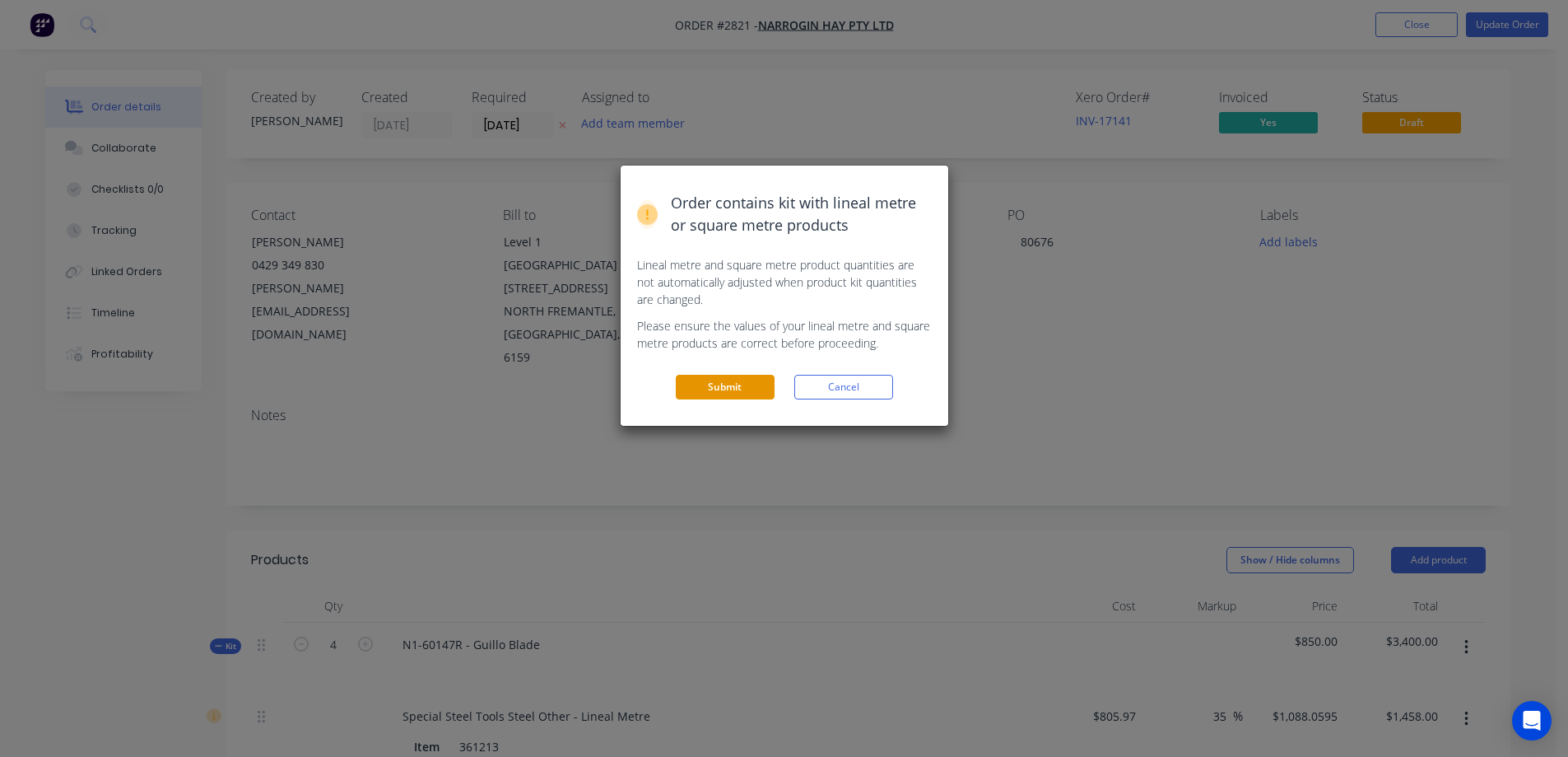
click at [760, 385] on button "Submit" at bounding box center [725, 386] width 99 height 25
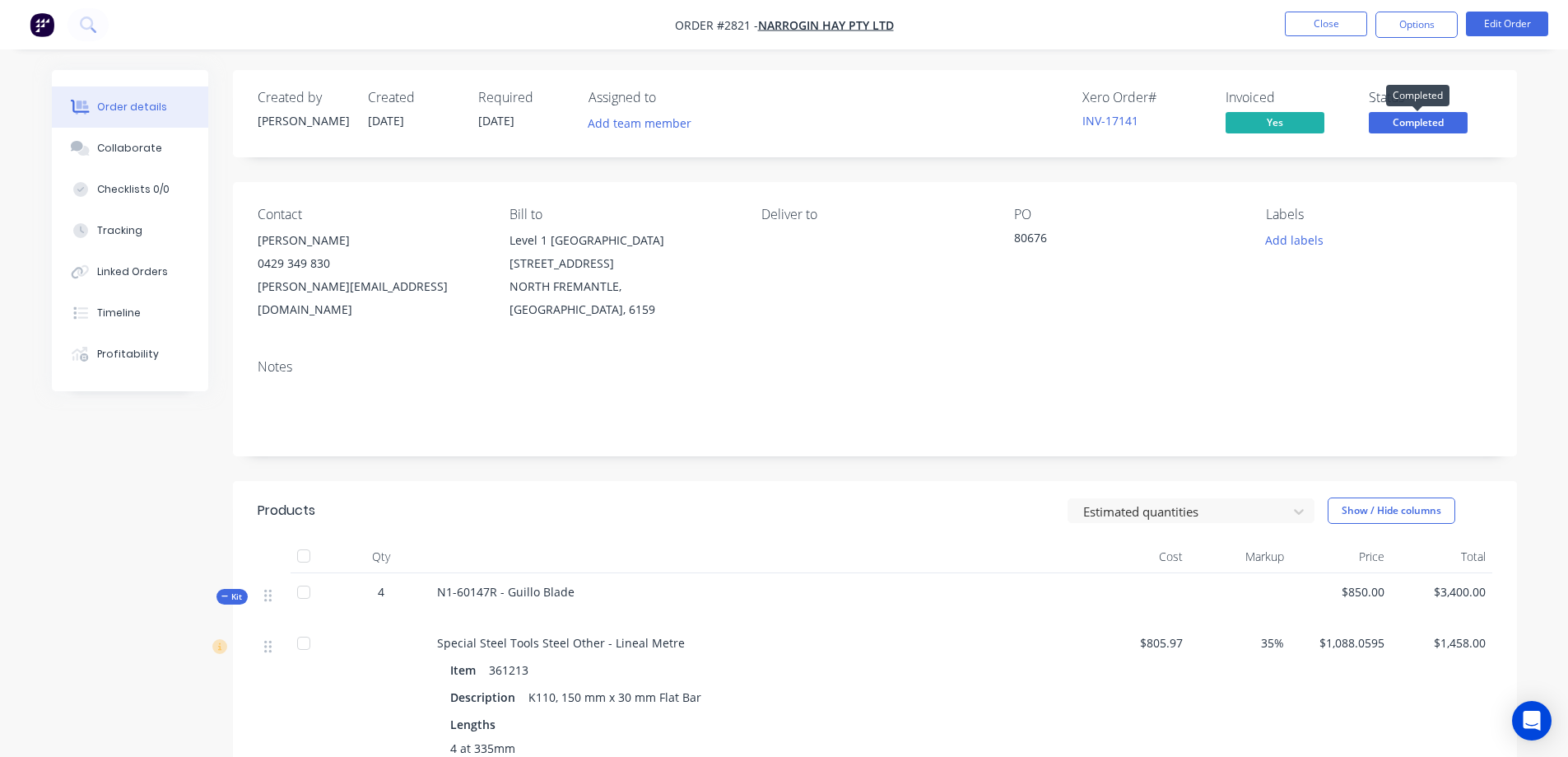
click at [1410, 128] on span "Completed" at bounding box center [1419, 122] width 99 height 21
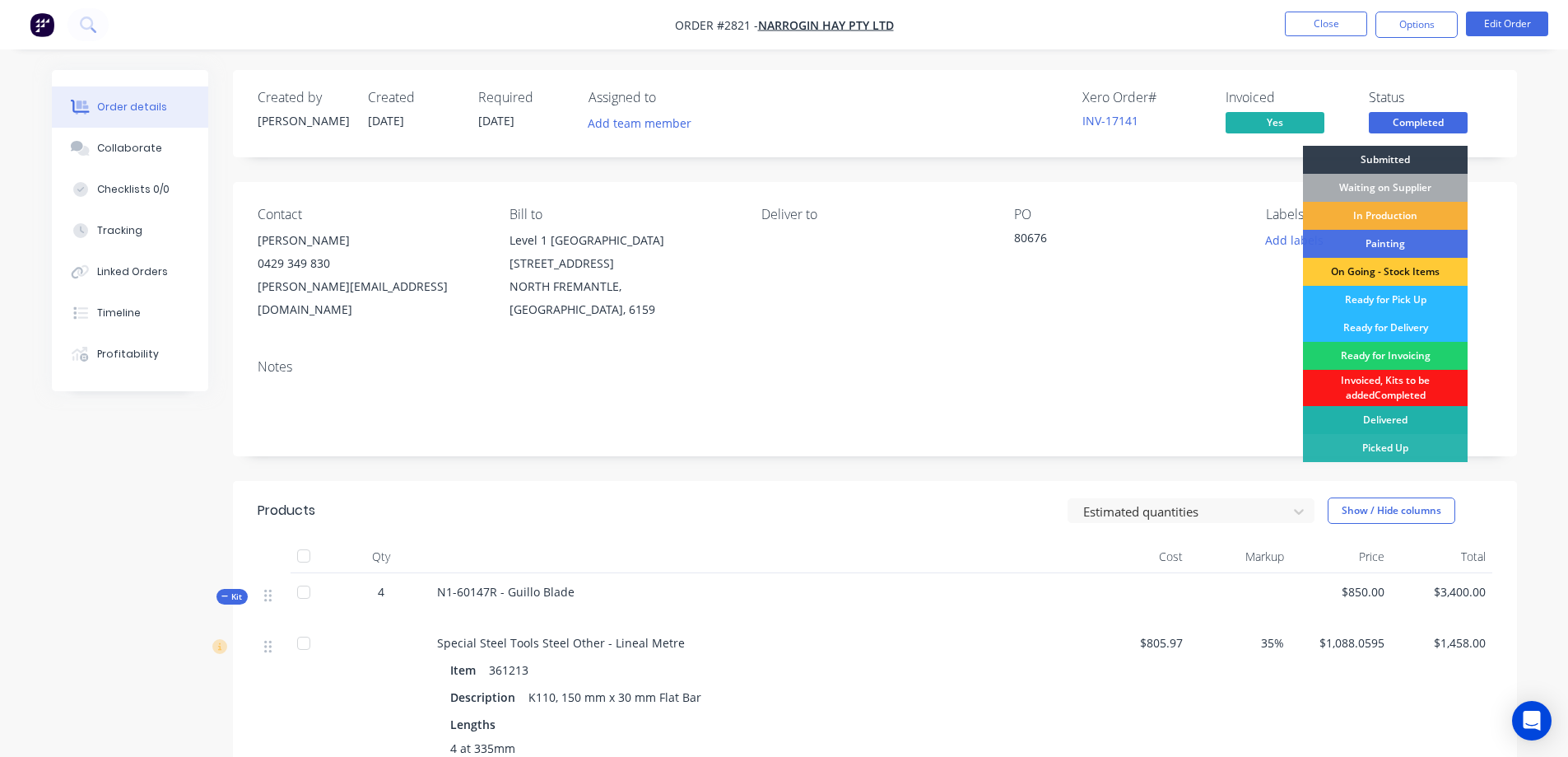
click at [1384, 429] on div "Delivered" at bounding box center [1384, 420] width 165 height 28
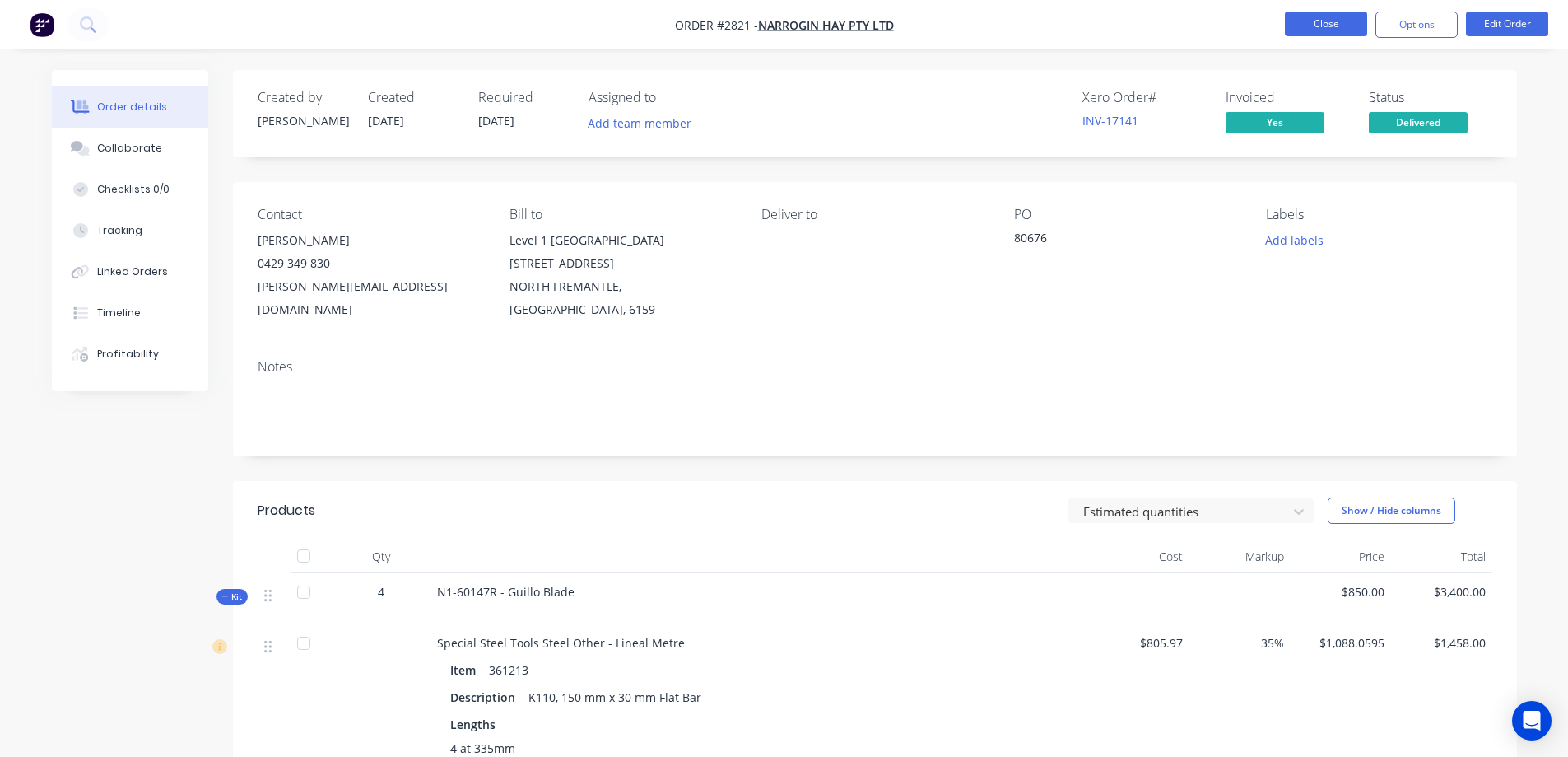
click at [1304, 11] on button "Close" at bounding box center [1325, 23] width 82 height 25
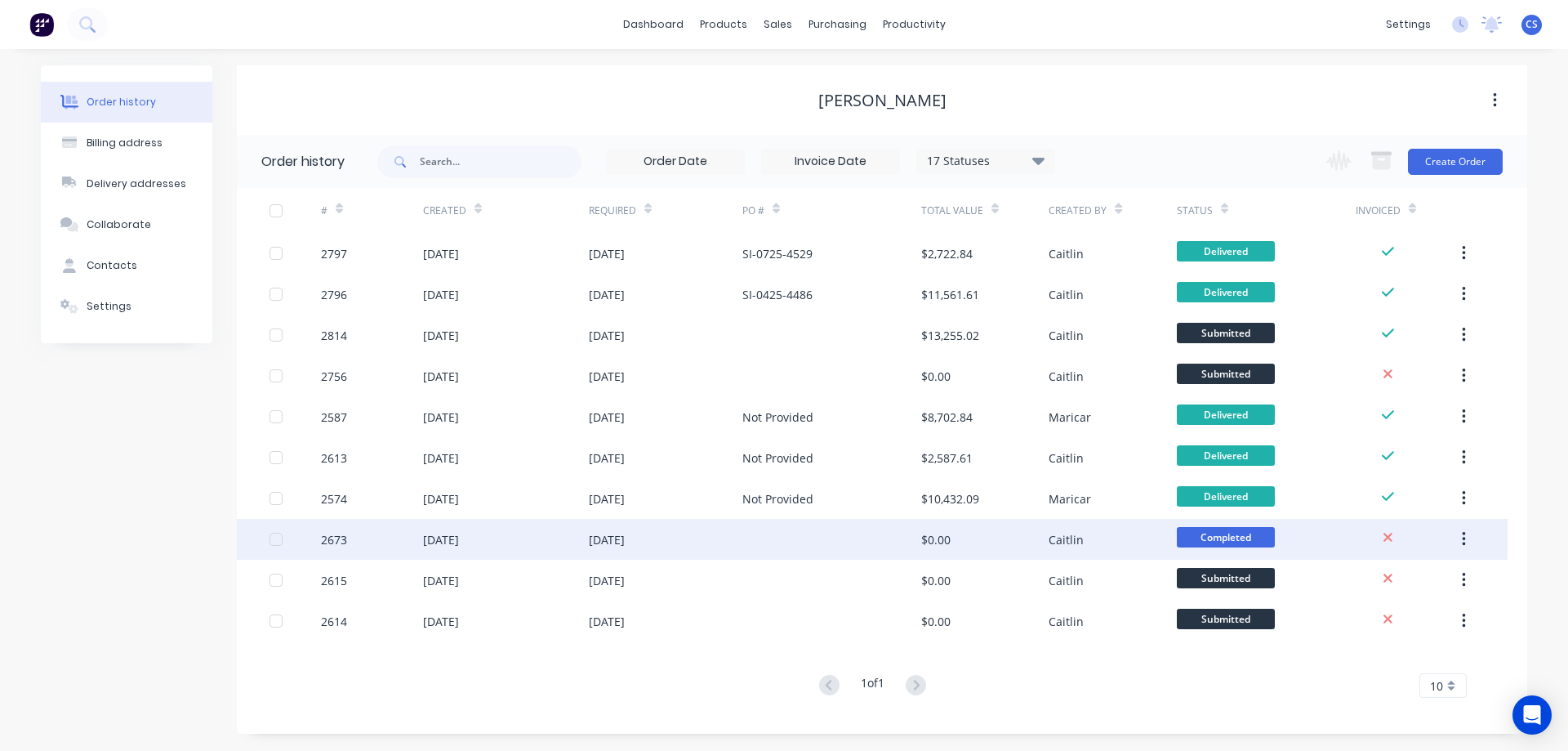
click at [785, 540] on div at bounding box center [831, 539] width 179 height 41
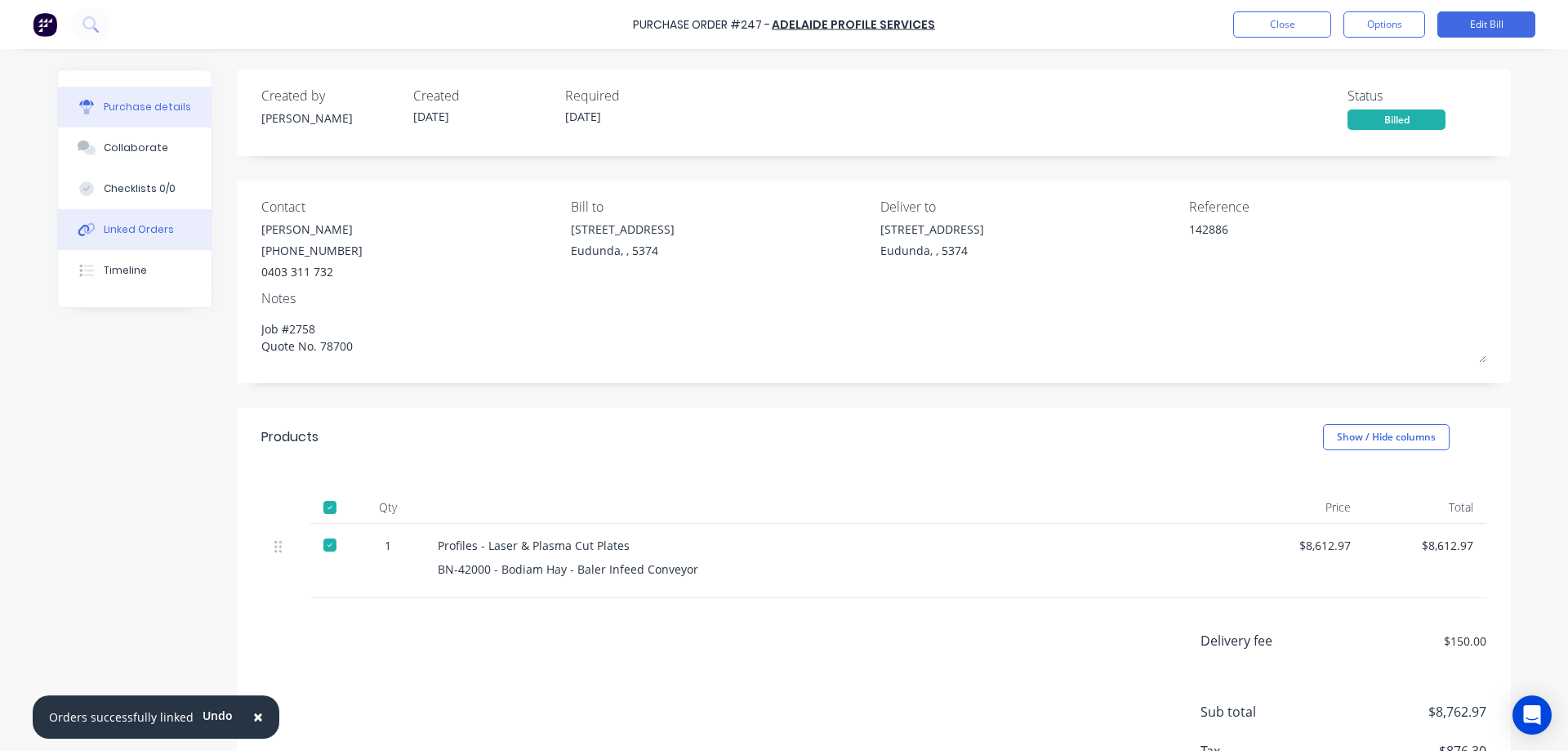
click at [152, 221] on button "Linked Orders" at bounding box center [134, 230] width 153 height 41
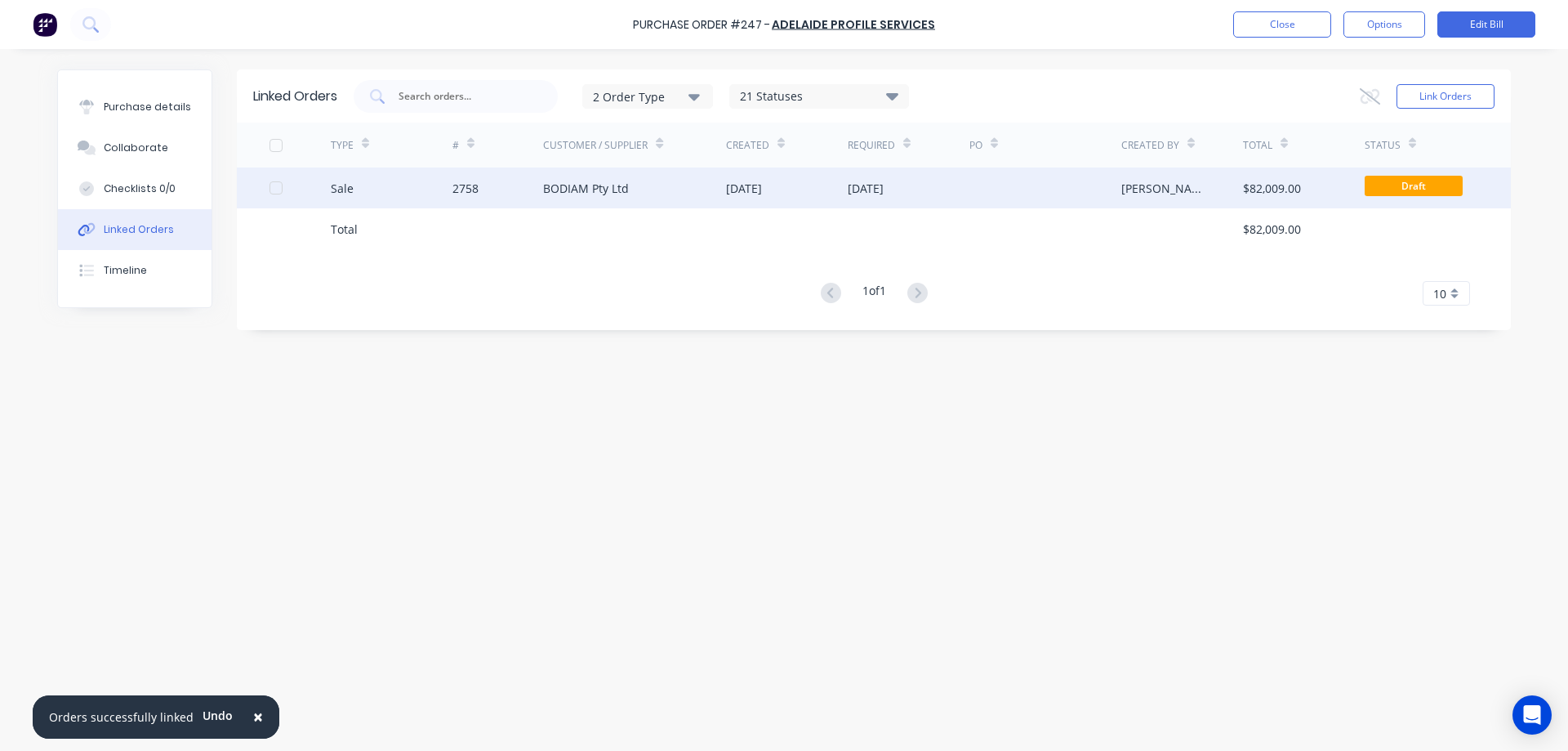
click at [703, 190] on div "BODIAM Pty Ltd" at bounding box center [635, 188] width 183 height 41
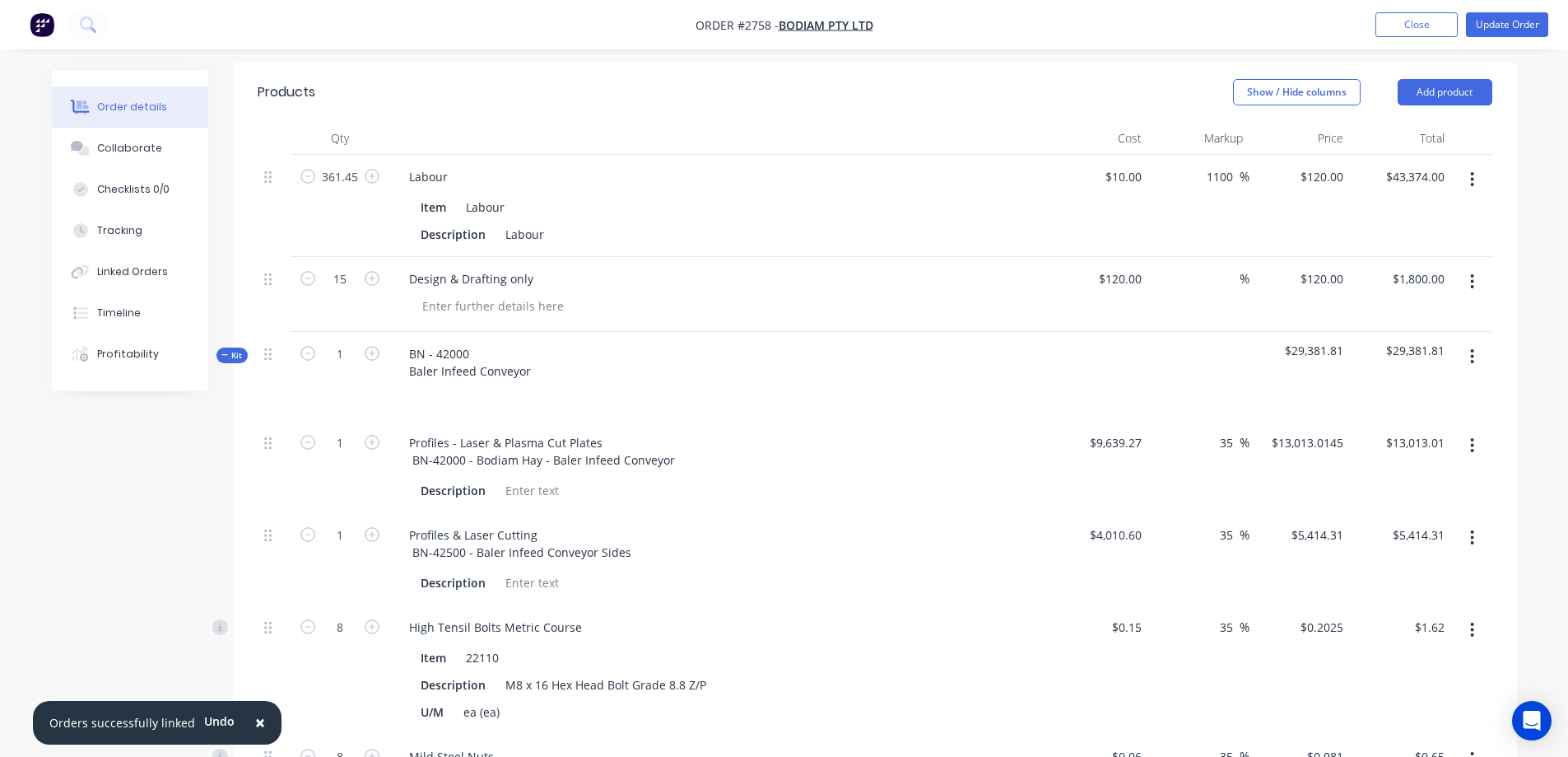
scroll to position [412, 0]
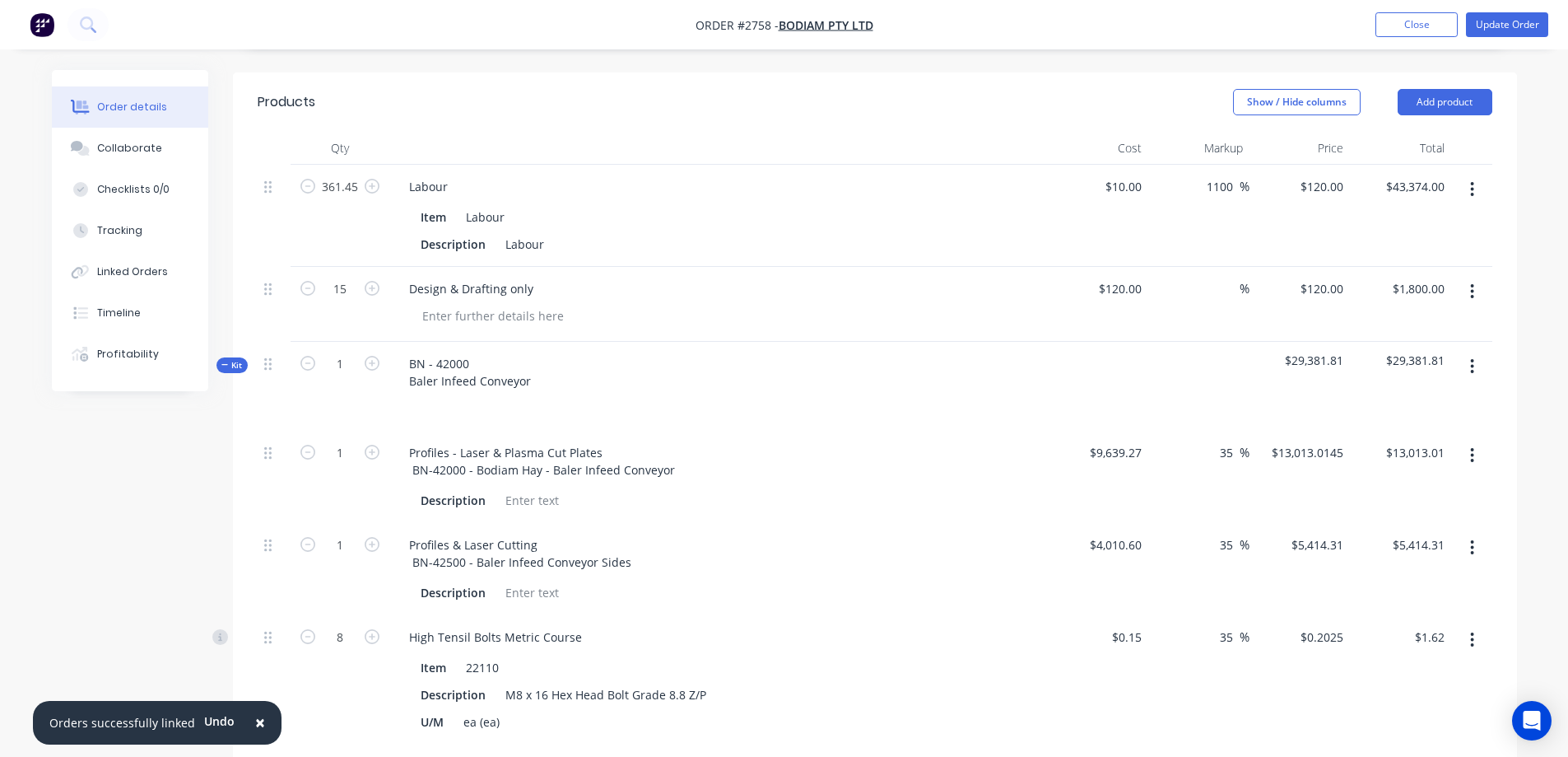
click at [1478, 441] on button "button" at bounding box center [1471, 455] width 38 height 30
click at [1473, 538] on icon "button" at bounding box center [1471, 547] width 4 height 18
click at [1471, 632] on icon "button" at bounding box center [1472, 639] width 3 height 15
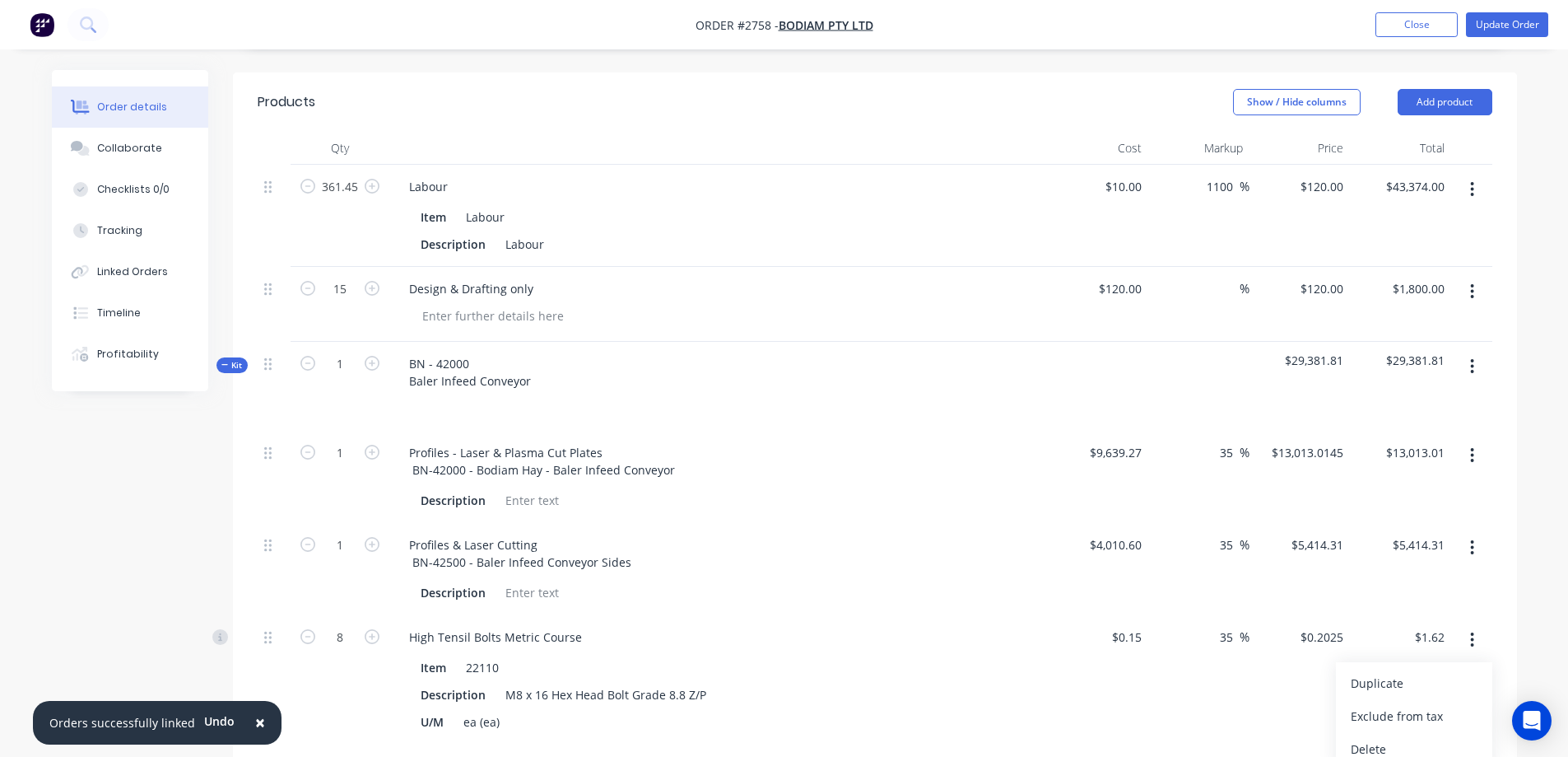
scroll to position [494, 0]
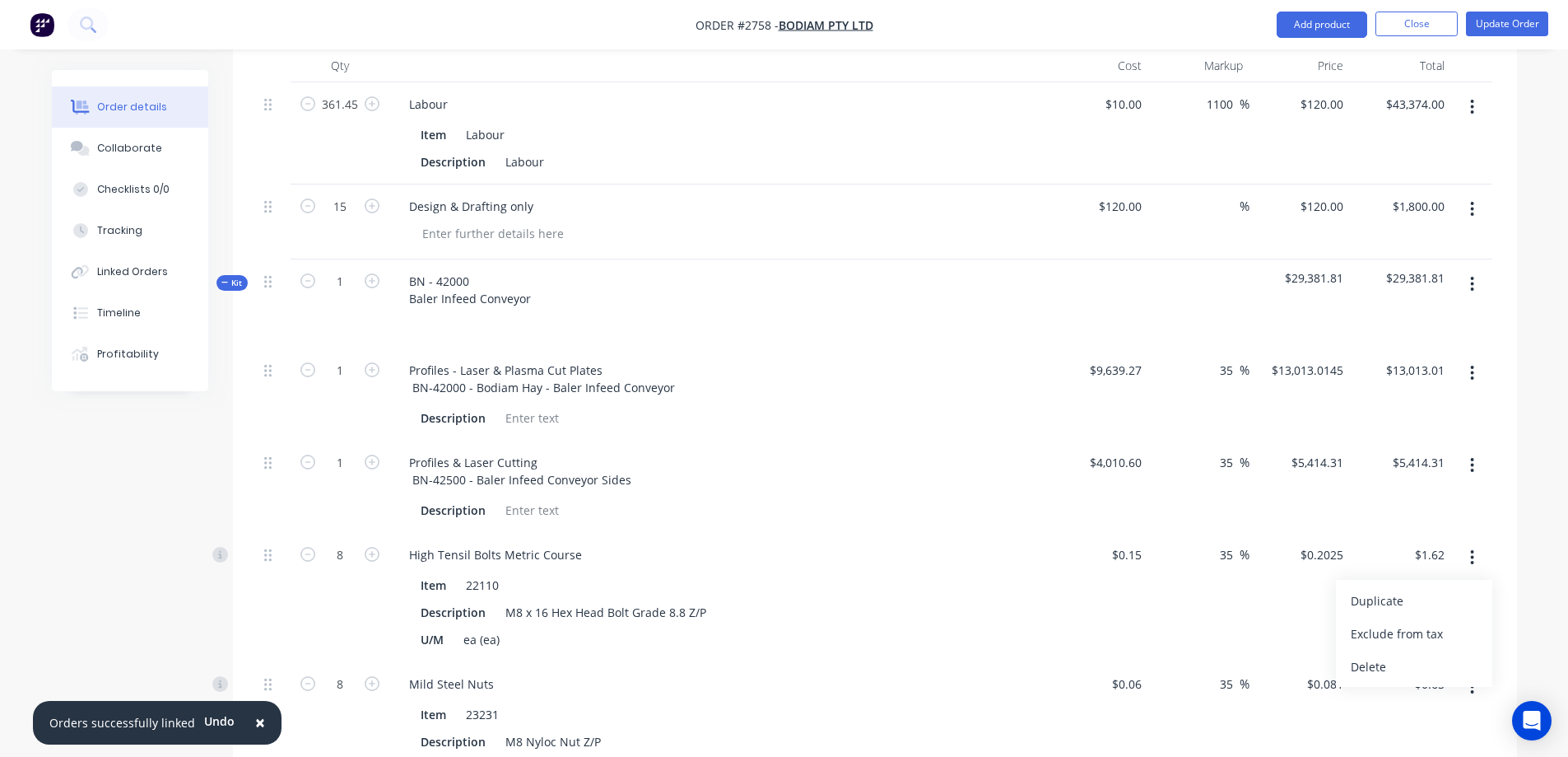
click at [1470, 98] on icon "button" at bounding box center [1471, 107] width 4 height 18
click at [1477, 194] on button "button" at bounding box center [1471, 208] width 38 height 30
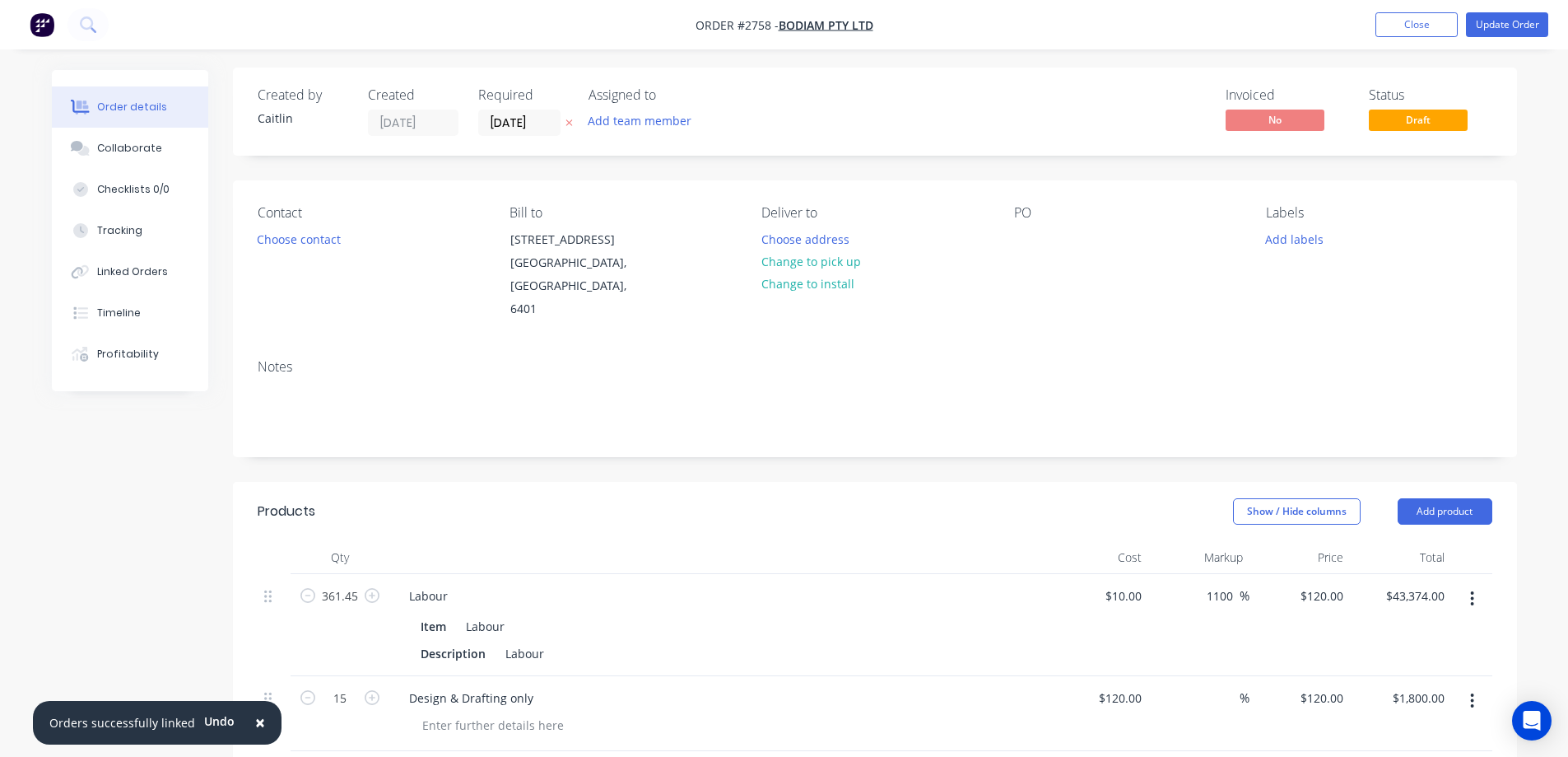
scroll to position [0, 0]
click at [124, 226] on div "Tracking" at bounding box center [120, 230] width 45 height 15
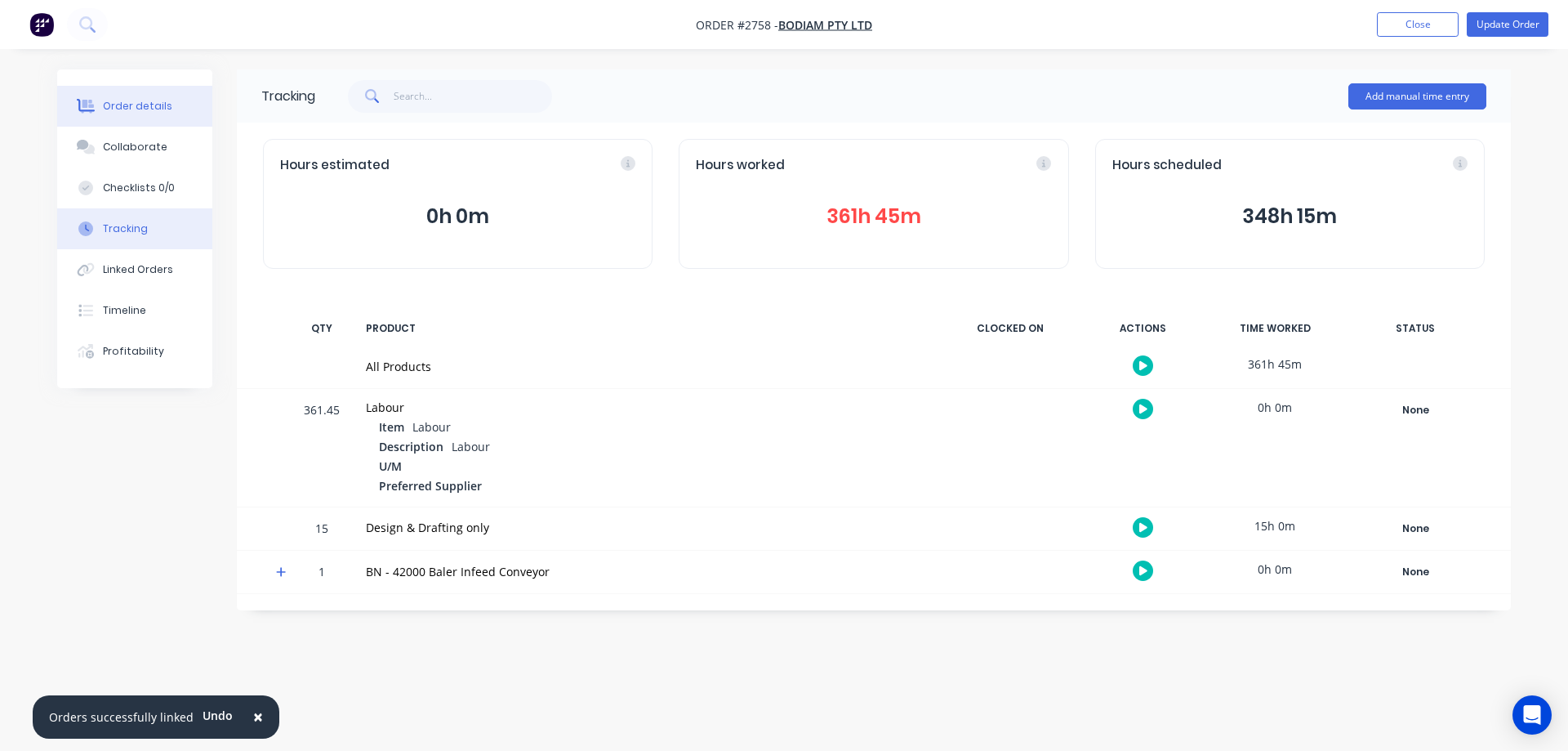
click at [144, 94] on button "Order details" at bounding box center [134, 106] width 155 height 41
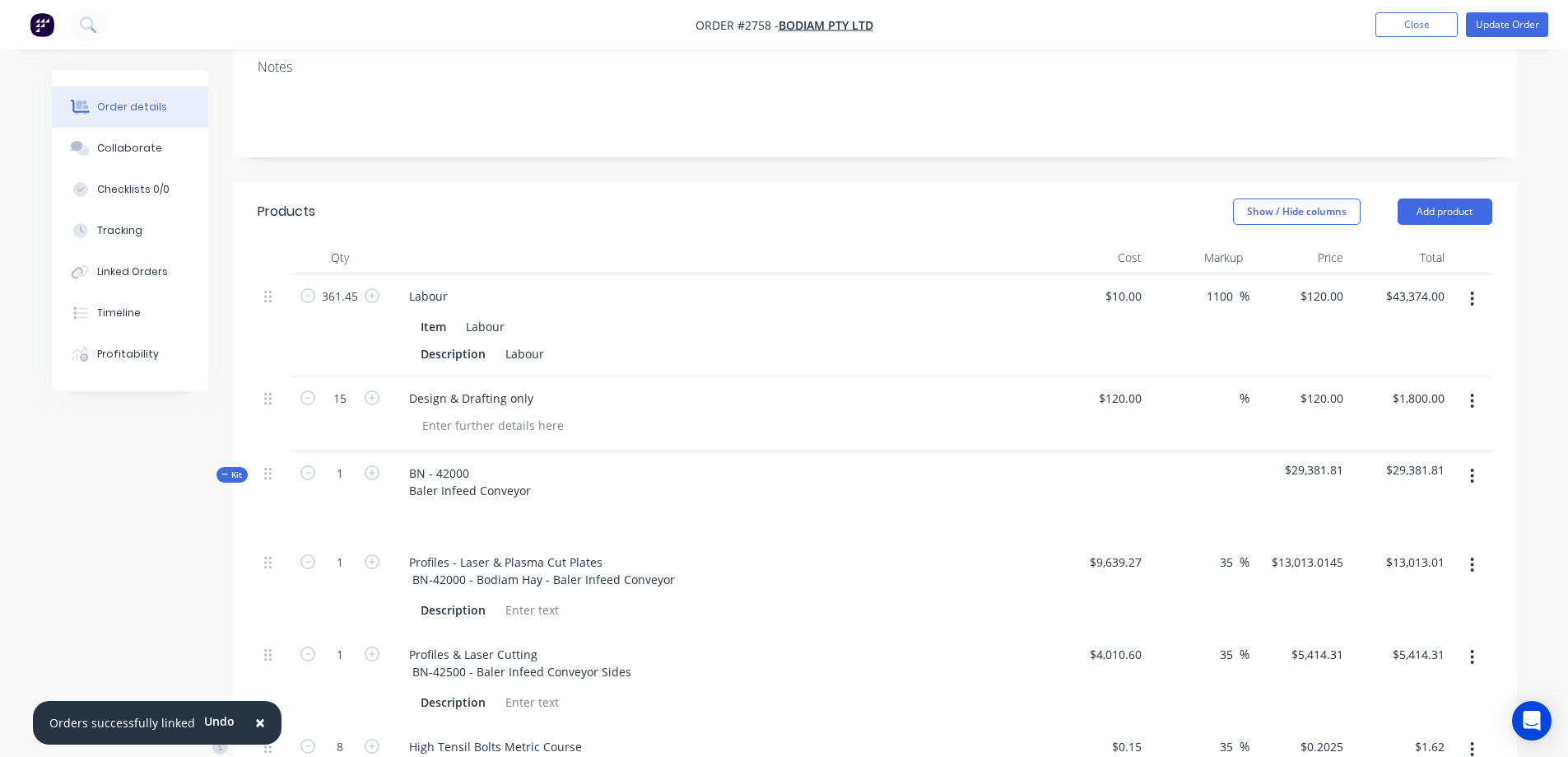
scroll to position [329, 0]
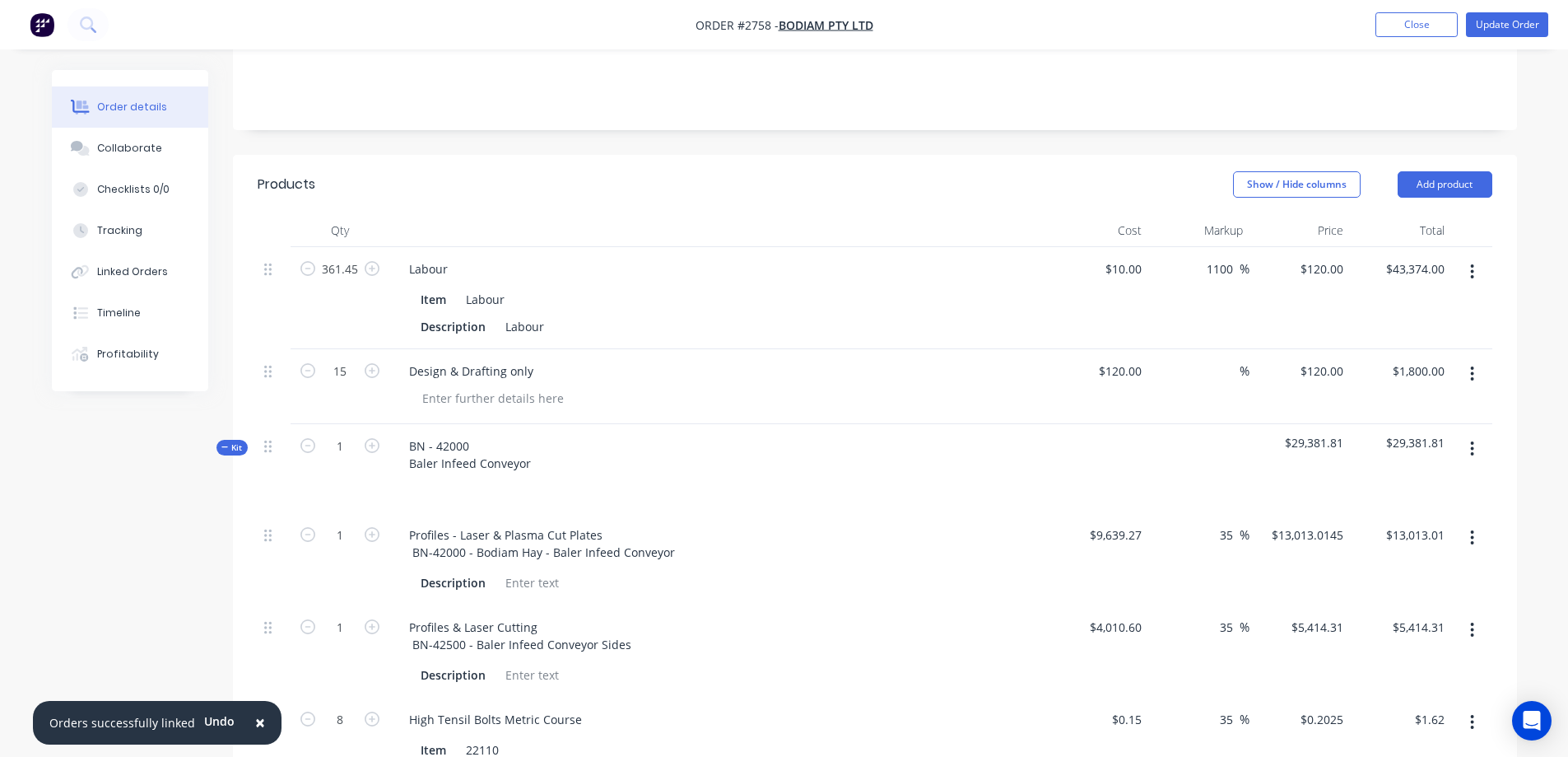
click at [1326, 427] on div "$29,381.81" at bounding box center [1300, 468] width 102 height 89
click at [1325, 434] on span "$29,381.81" at bounding box center [1300, 443] width 88 height 17
click at [1429, 434] on span "$29,381.81" at bounding box center [1400, 443] width 88 height 17
click at [1404, 434] on span "$29,381.81" at bounding box center [1400, 443] width 88 height 17
click at [1392, 434] on span "$29,381.81" at bounding box center [1400, 443] width 88 height 17
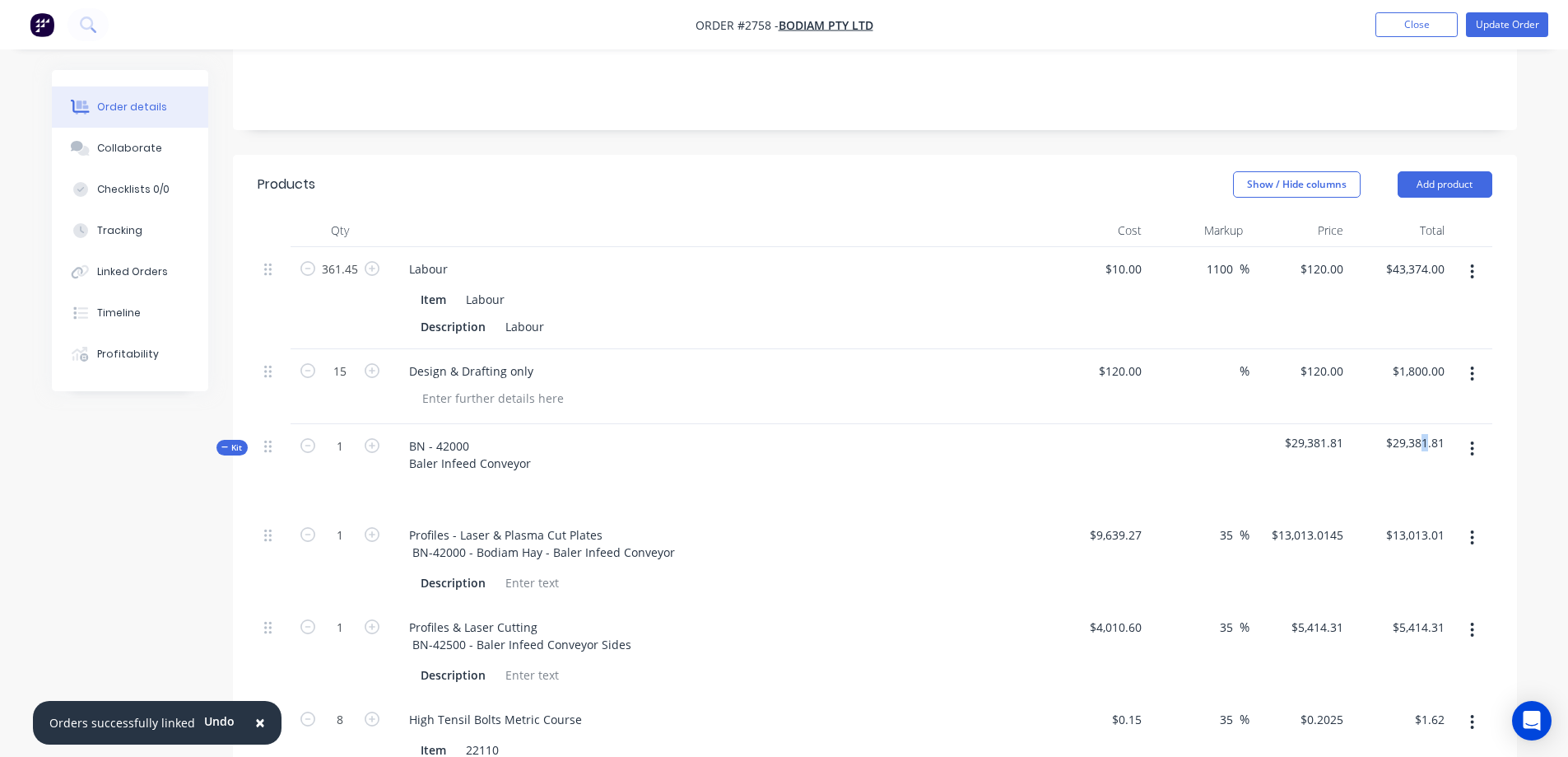
drag, startPoint x: 1425, startPoint y: 418, endPoint x: 1437, endPoint y: 419, distance: 12.0
click at [1425, 434] on span "$29,381.81" at bounding box center [1400, 443] width 88 height 17
click at [1448, 424] on div "$29,381.81" at bounding box center [1400, 468] width 102 height 89
drag, startPoint x: 1441, startPoint y: 421, endPoint x: 1388, endPoint y: 422, distance: 53.0
click at [1388, 434] on span "$29,381.81" at bounding box center [1400, 443] width 88 height 17
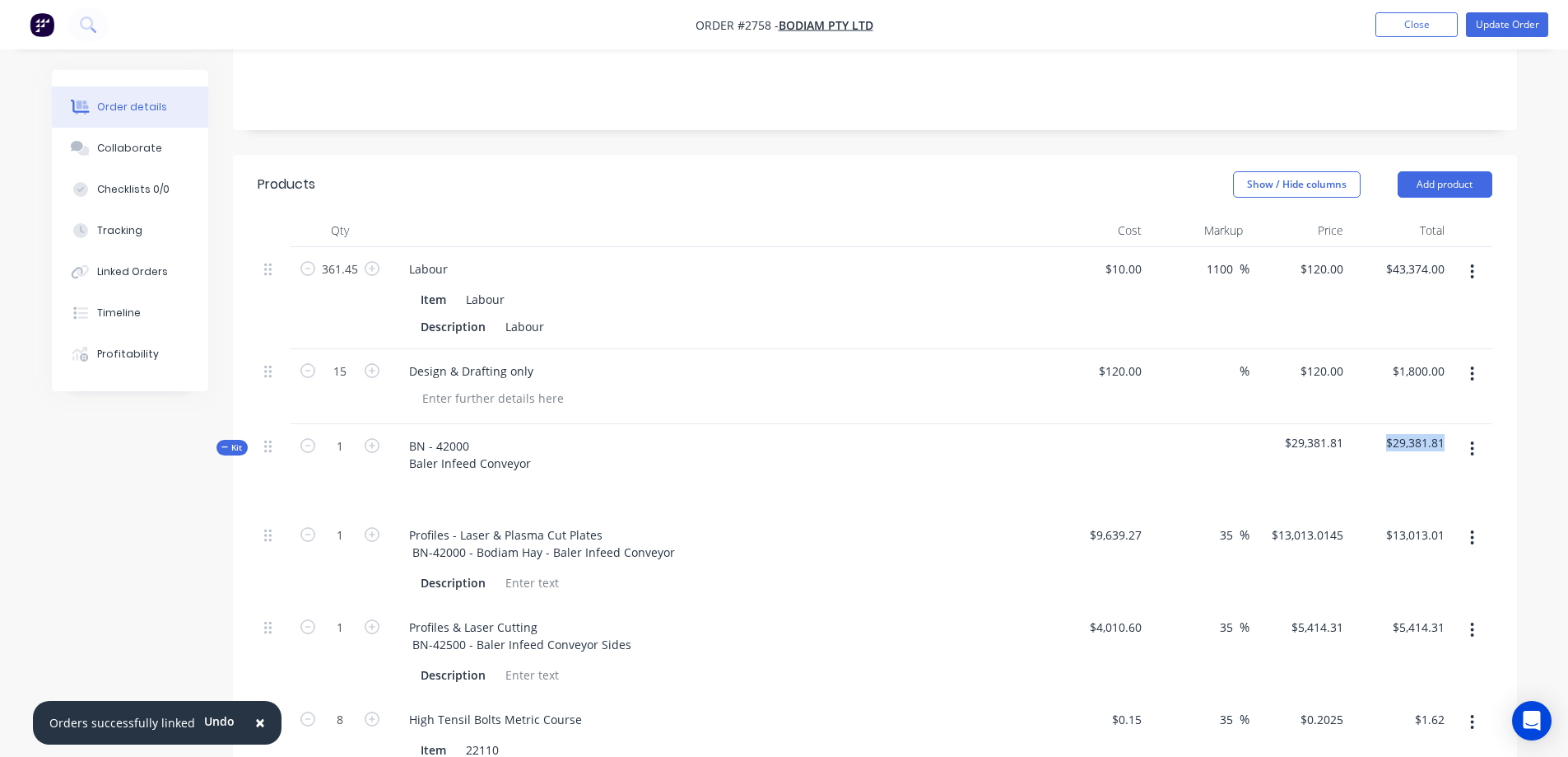
click at [1401, 434] on span "$29,381.81" at bounding box center [1400, 443] width 88 height 17
click at [1424, 434] on span "$29,381.81" at bounding box center [1400, 443] width 88 height 17
click at [1438, 434] on span "$29,381.81" at bounding box center [1400, 443] width 88 height 17
click at [1380, 434] on span "$29,381.81" at bounding box center [1400, 443] width 88 height 17
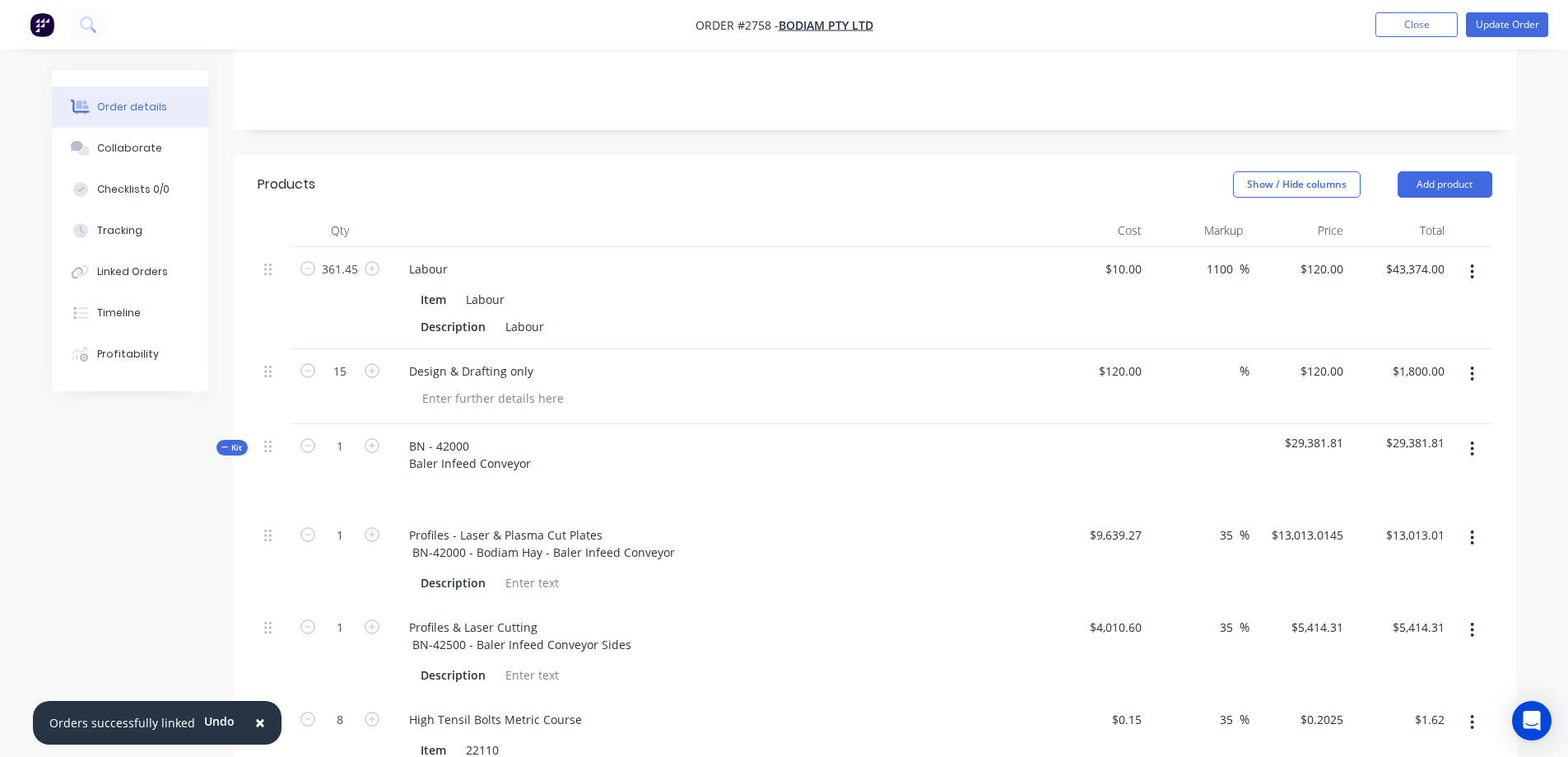
click at [1325, 434] on span "$29,381.81" at bounding box center [1300, 443] width 88 height 17
click at [1401, 434] on span "$29,381.81" at bounding box center [1400, 443] width 88 height 17
click at [1312, 434] on span "$29,381.81" at bounding box center [1300, 443] width 88 height 17
click at [1394, 434] on span "$29,381.81" at bounding box center [1400, 443] width 88 height 17
click at [1330, 434] on span "$29,381.81" at bounding box center [1300, 443] width 88 height 17
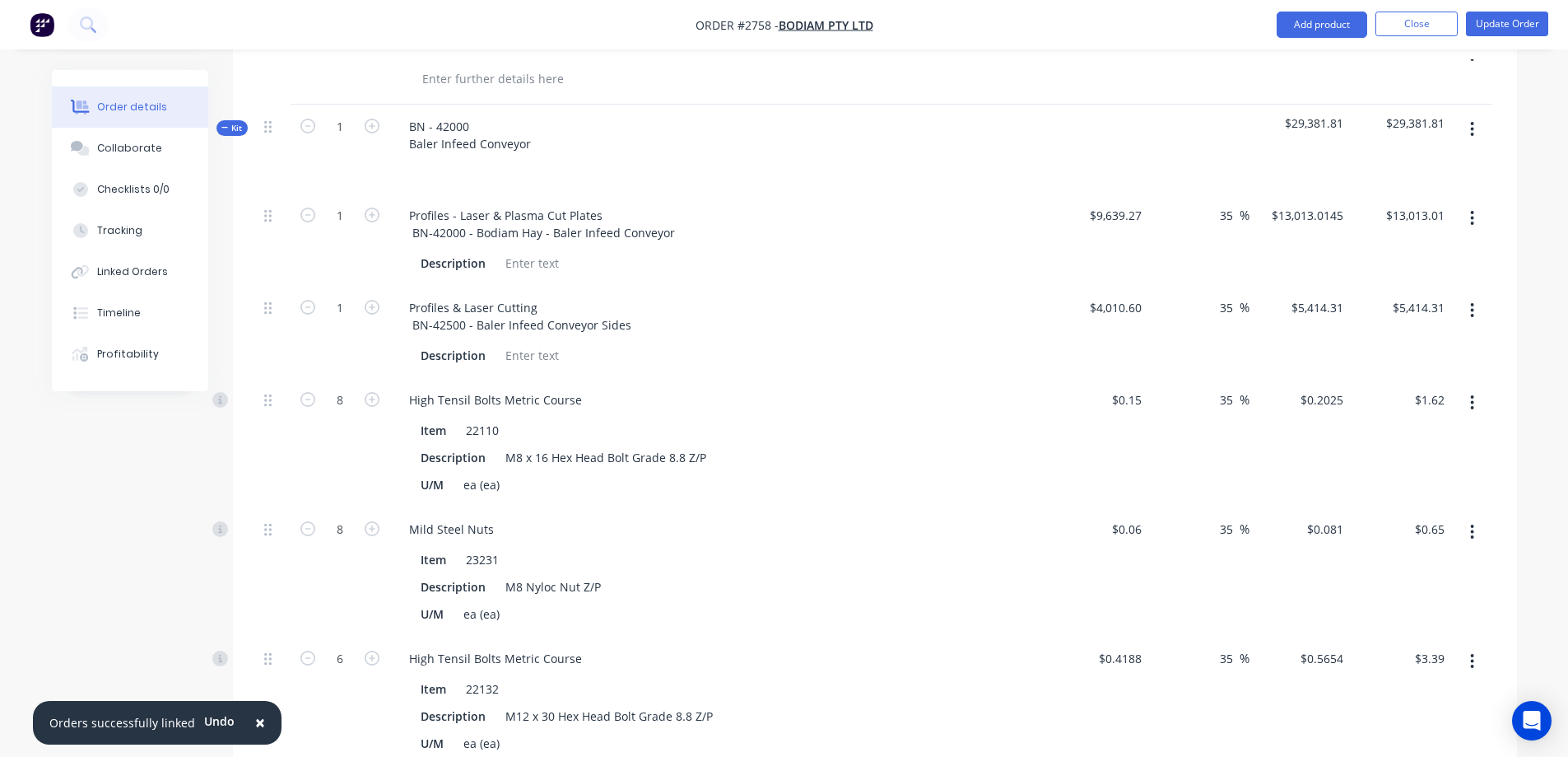
scroll to position [659, 0]
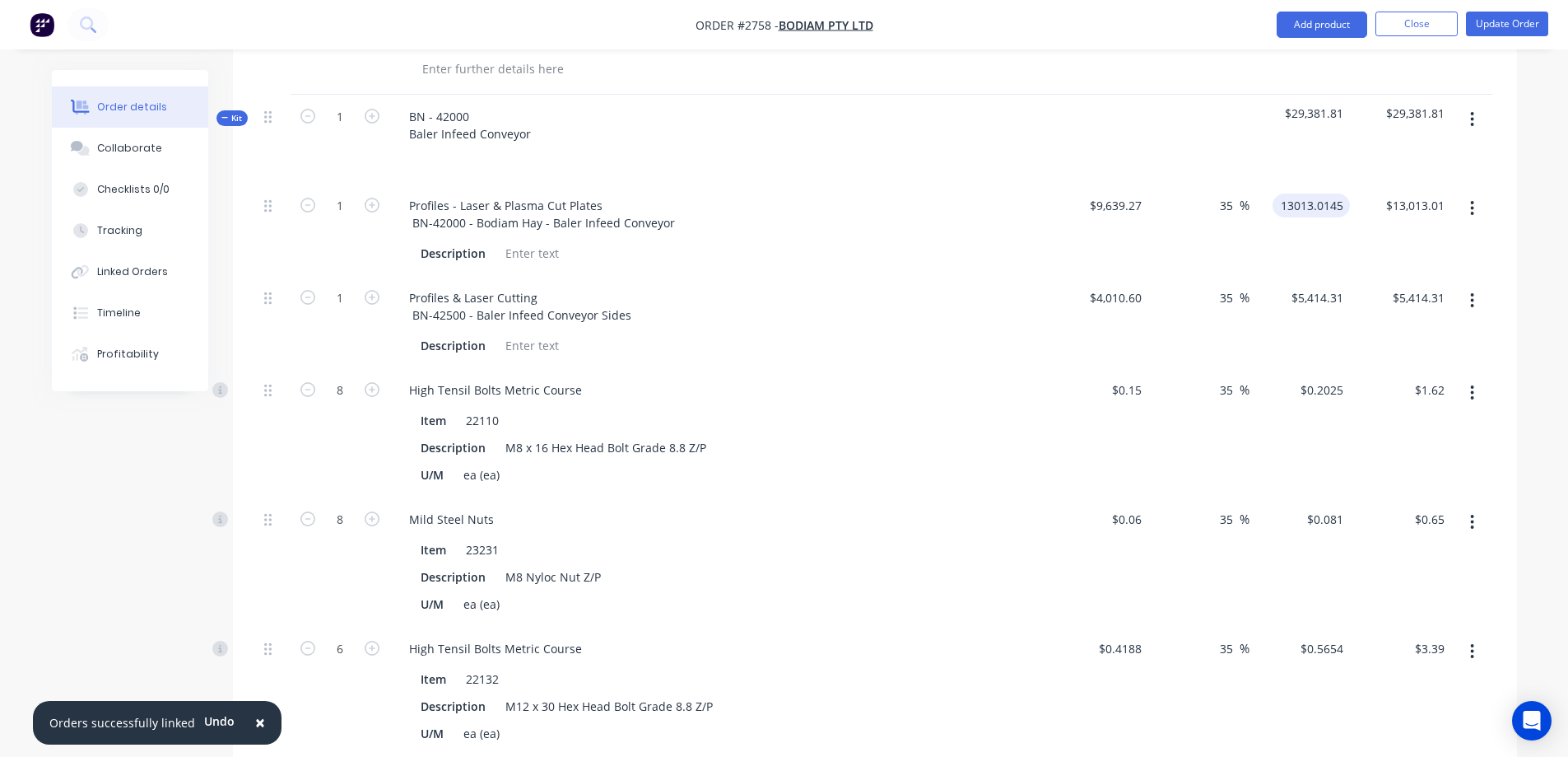
click at [1339, 193] on input "13013.0145" at bounding box center [1314, 205] width 71 height 24
click at [1432, 193] on input "$13,013.01" at bounding box center [1418, 205] width 67 height 24
type input "$13,013.0145"
type input "13013.01"
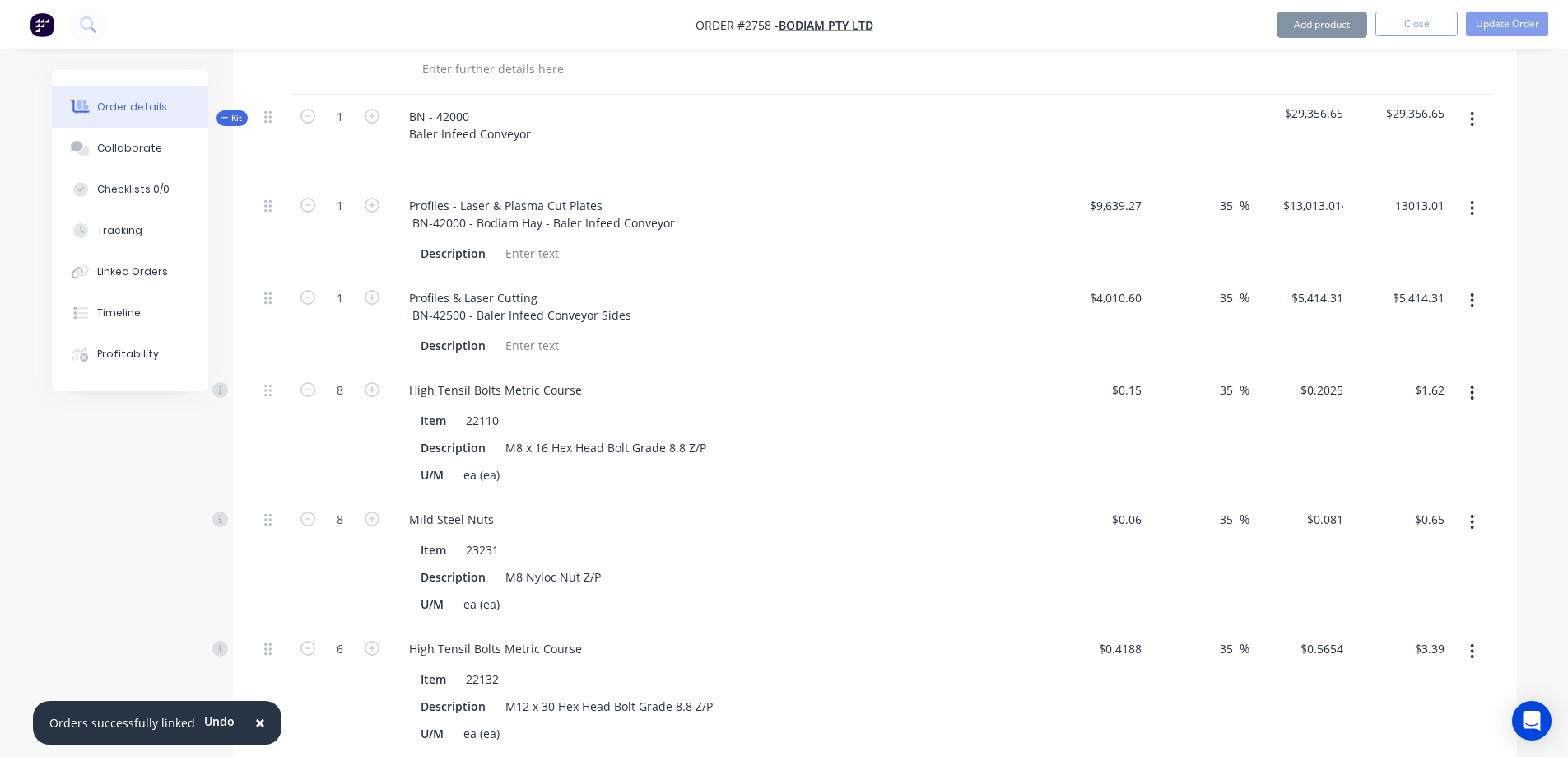
type input "$13,013.01"
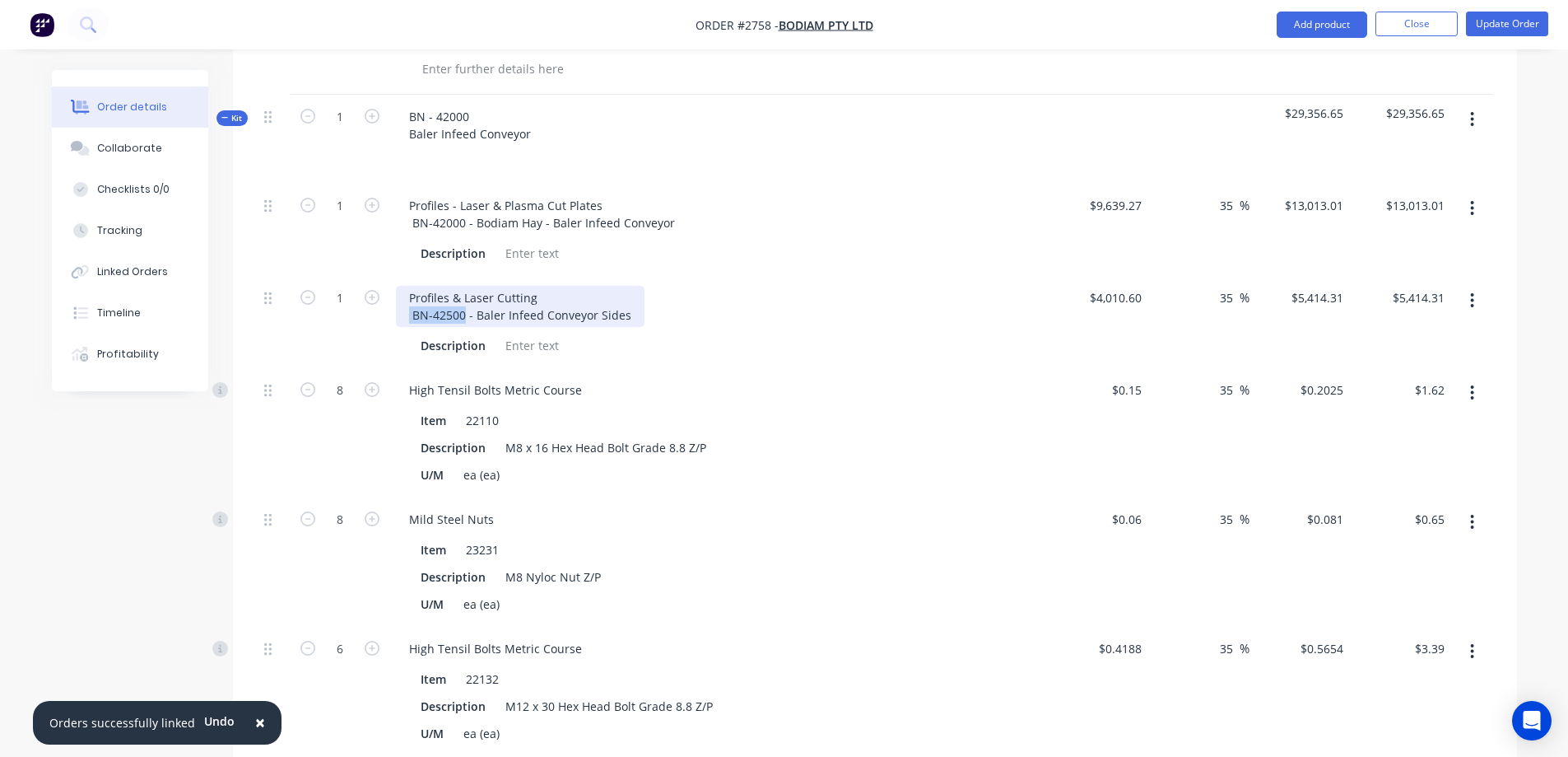
drag, startPoint x: 464, startPoint y: 294, endPoint x: 408, endPoint y: 292, distance: 56.0
click at [408, 292] on div "Profiles & Laser Cutting BN-42500 - Baler Infeed Conveyor Sides" at bounding box center [520, 306] width 249 height 41
copy div "BN-42500"
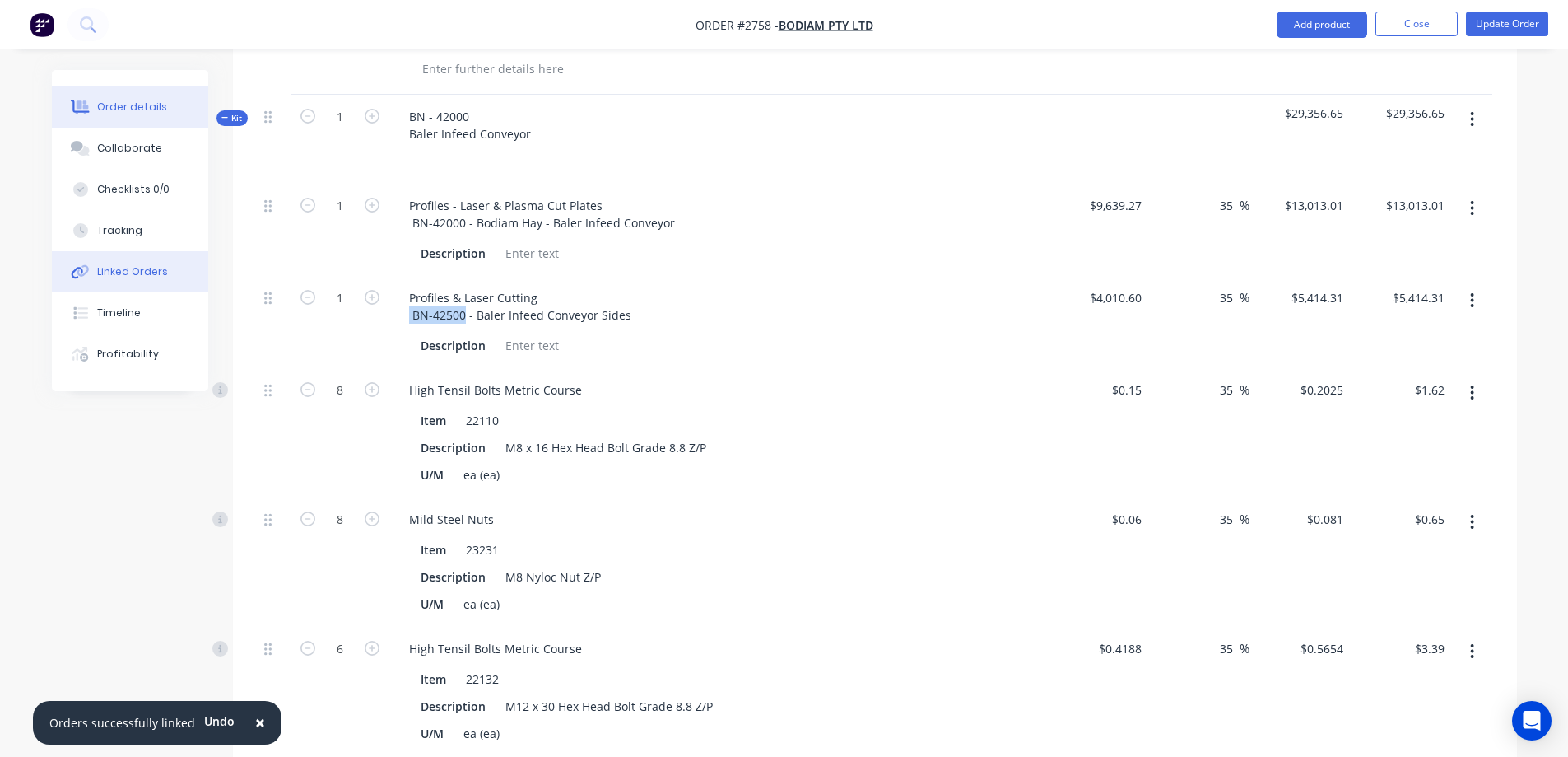
click at [160, 261] on button "Linked Orders" at bounding box center [130, 272] width 156 height 41
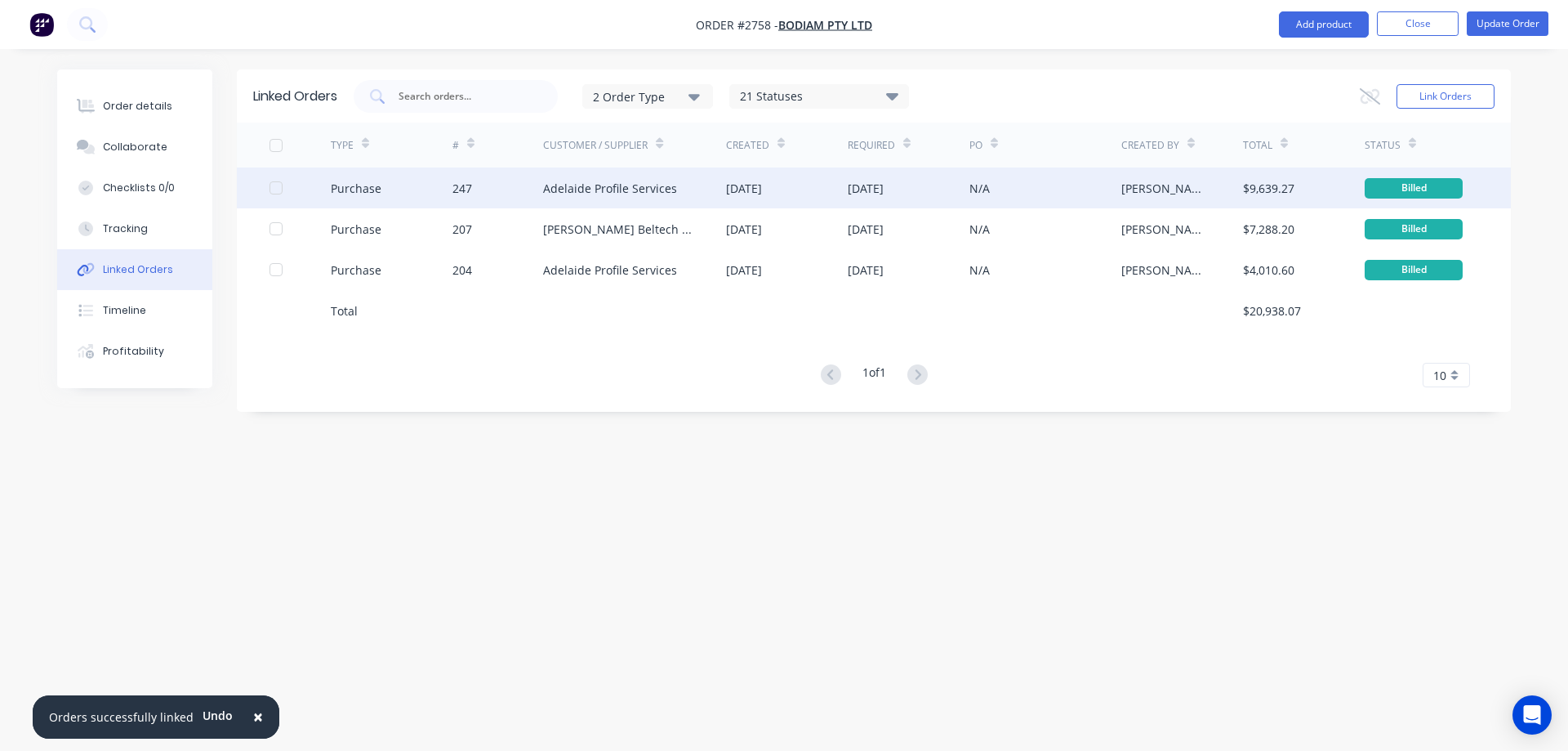
click at [517, 198] on div "247" at bounding box center [498, 188] width 92 height 41
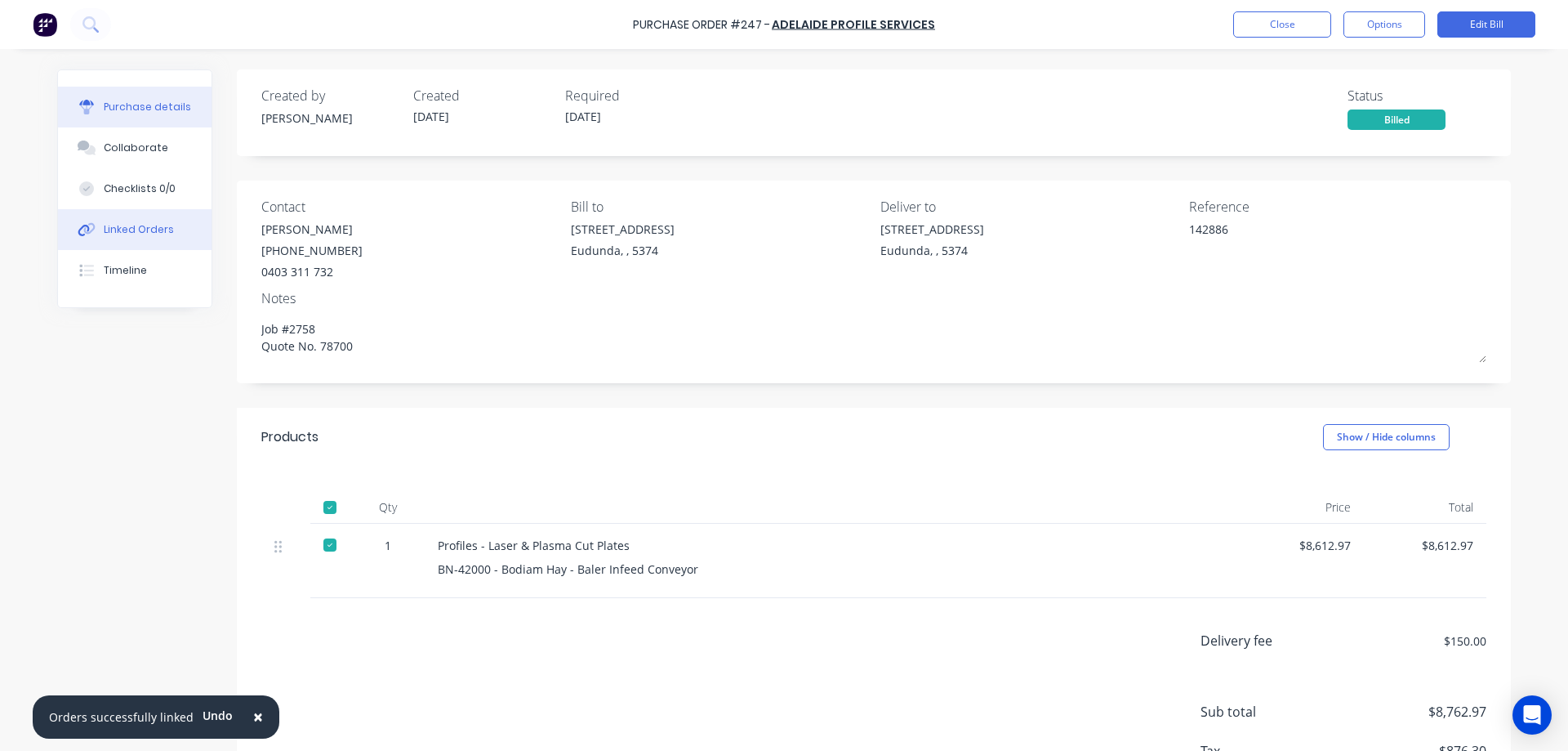
click at [160, 218] on button "Linked Orders" at bounding box center [134, 230] width 153 height 41
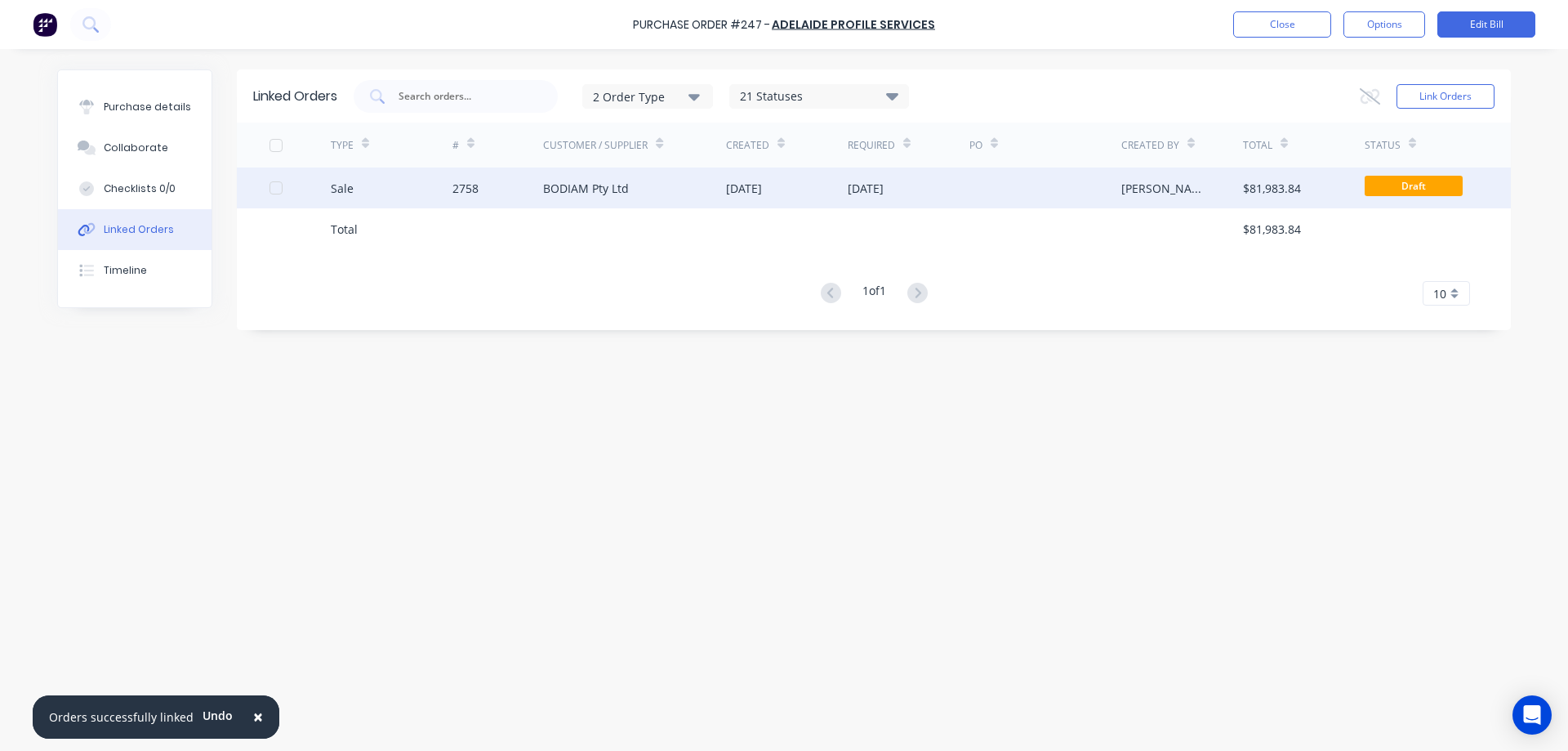
click at [524, 181] on div "2758" at bounding box center [498, 188] width 92 height 41
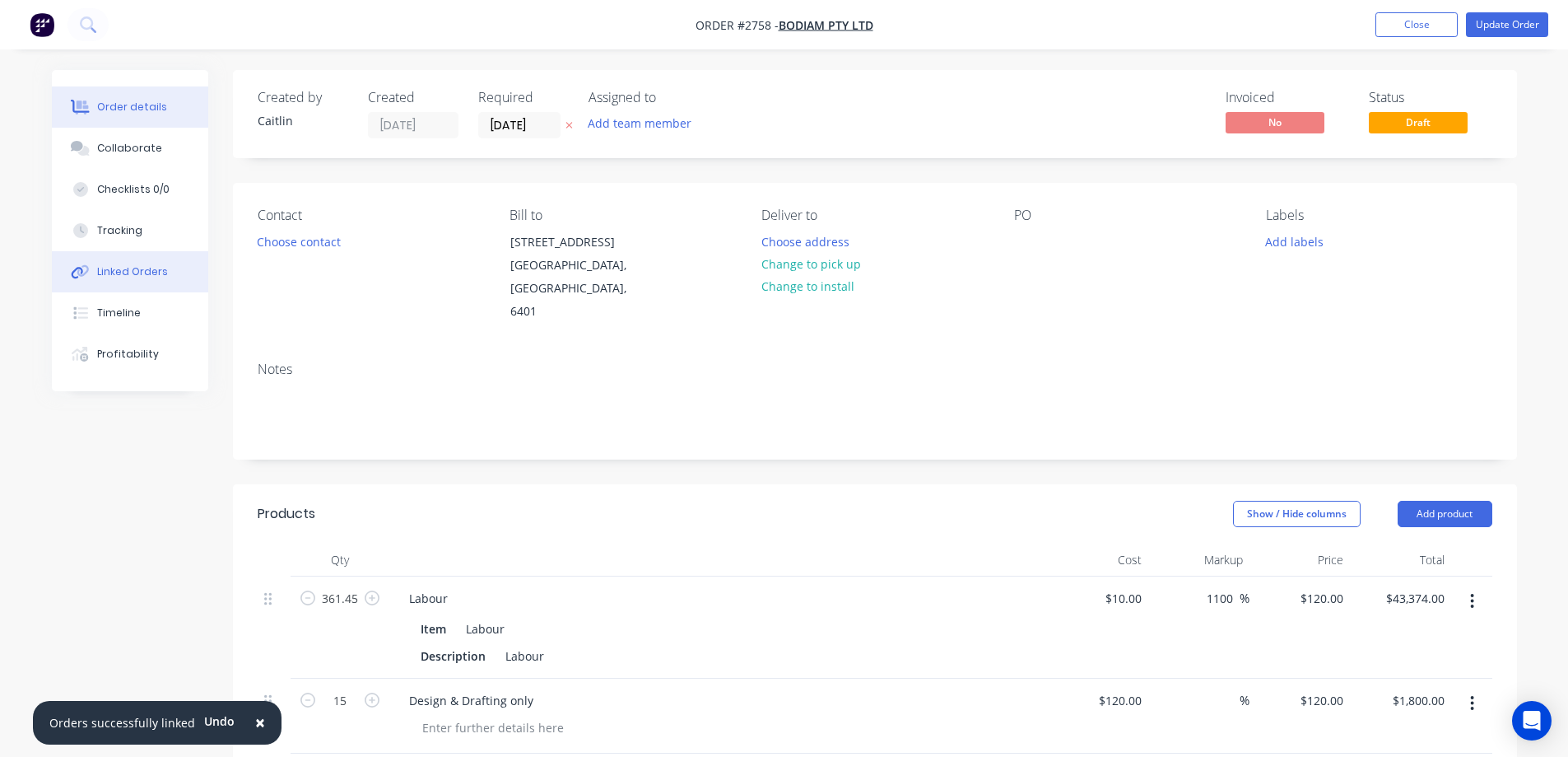
click at [135, 269] on div "Linked Orders" at bounding box center [132, 271] width 71 height 15
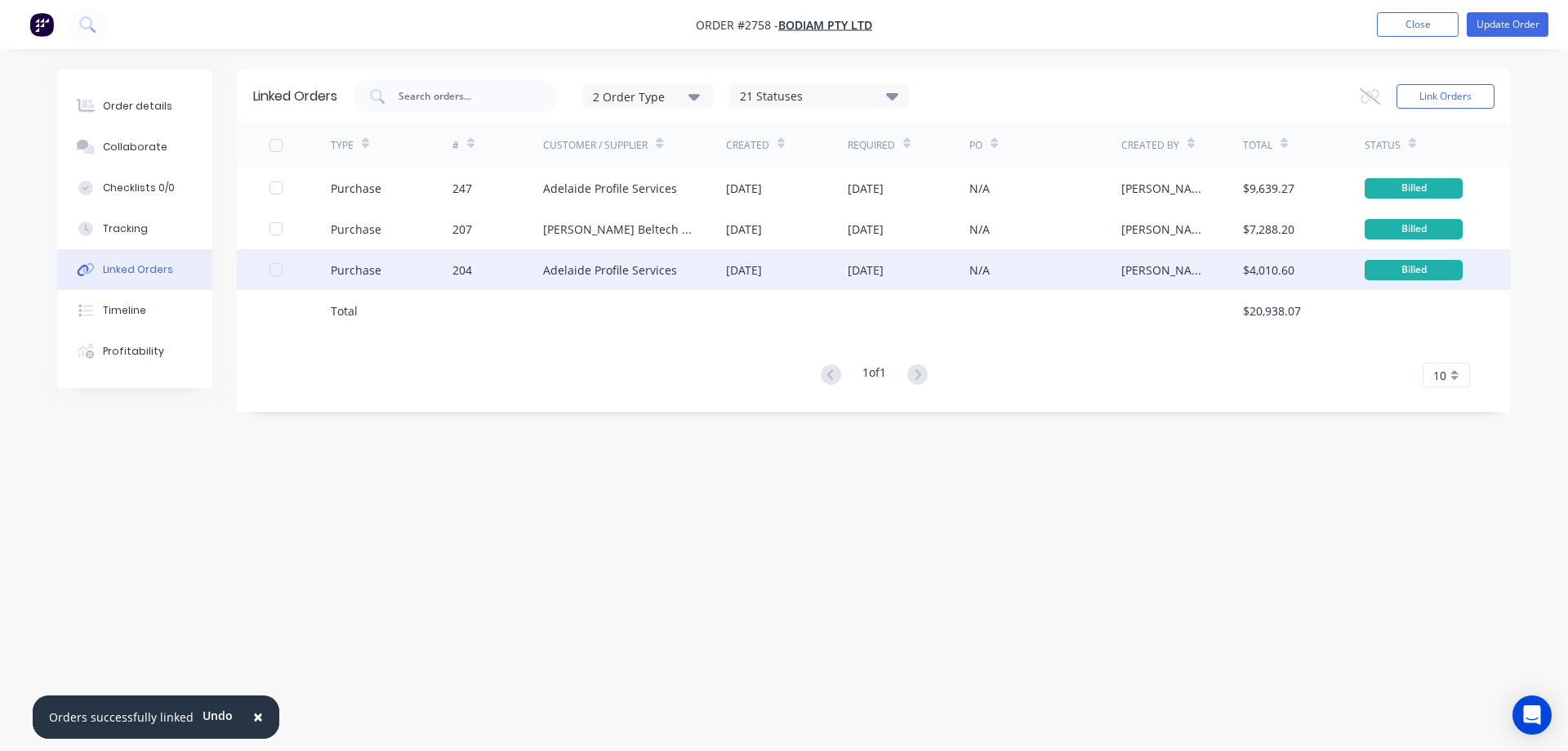
click at [493, 262] on div "204" at bounding box center [498, 270] width 92 height 41
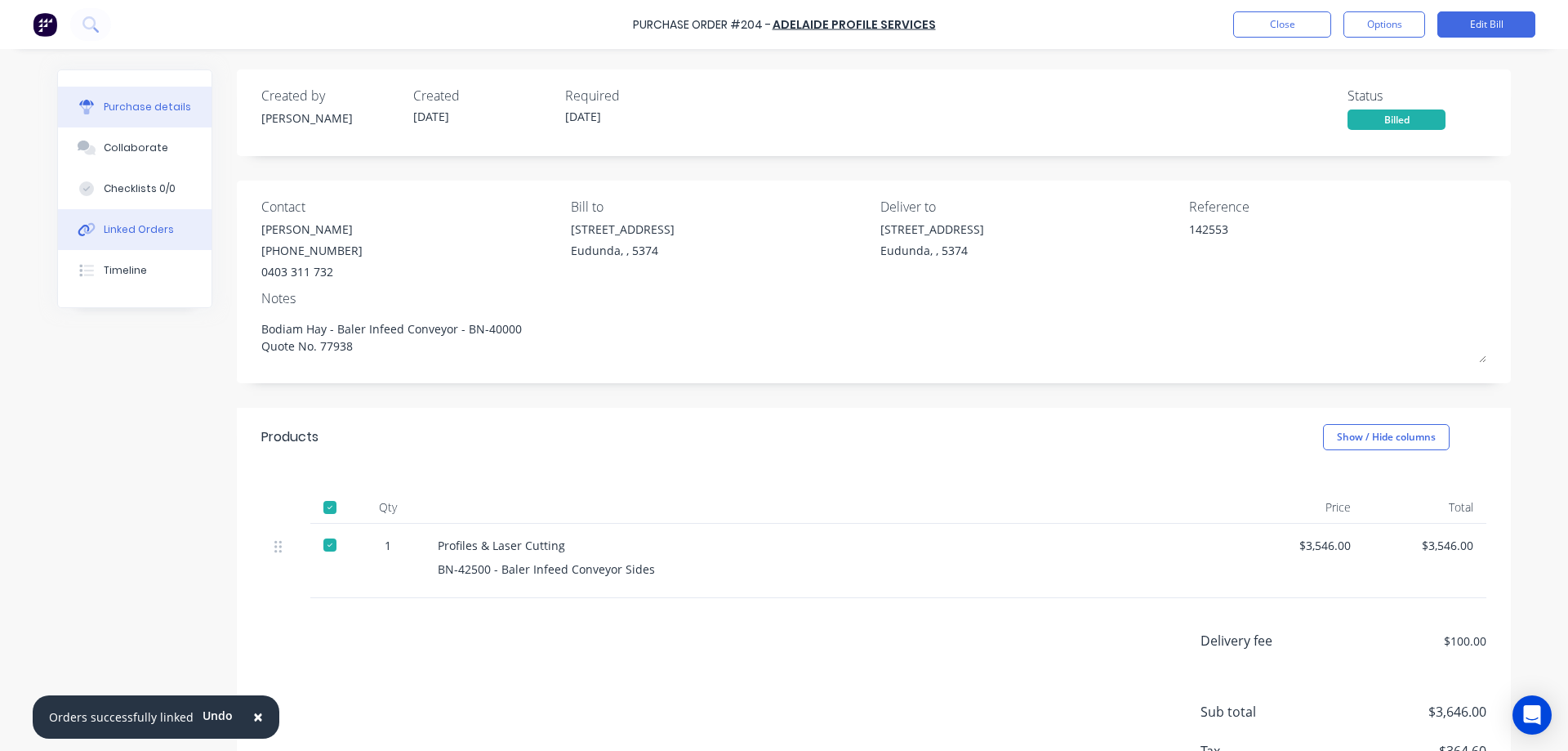
click at [166, 228] on button "Linked Orders" at bounding box center [134, 230] width 153 height 41
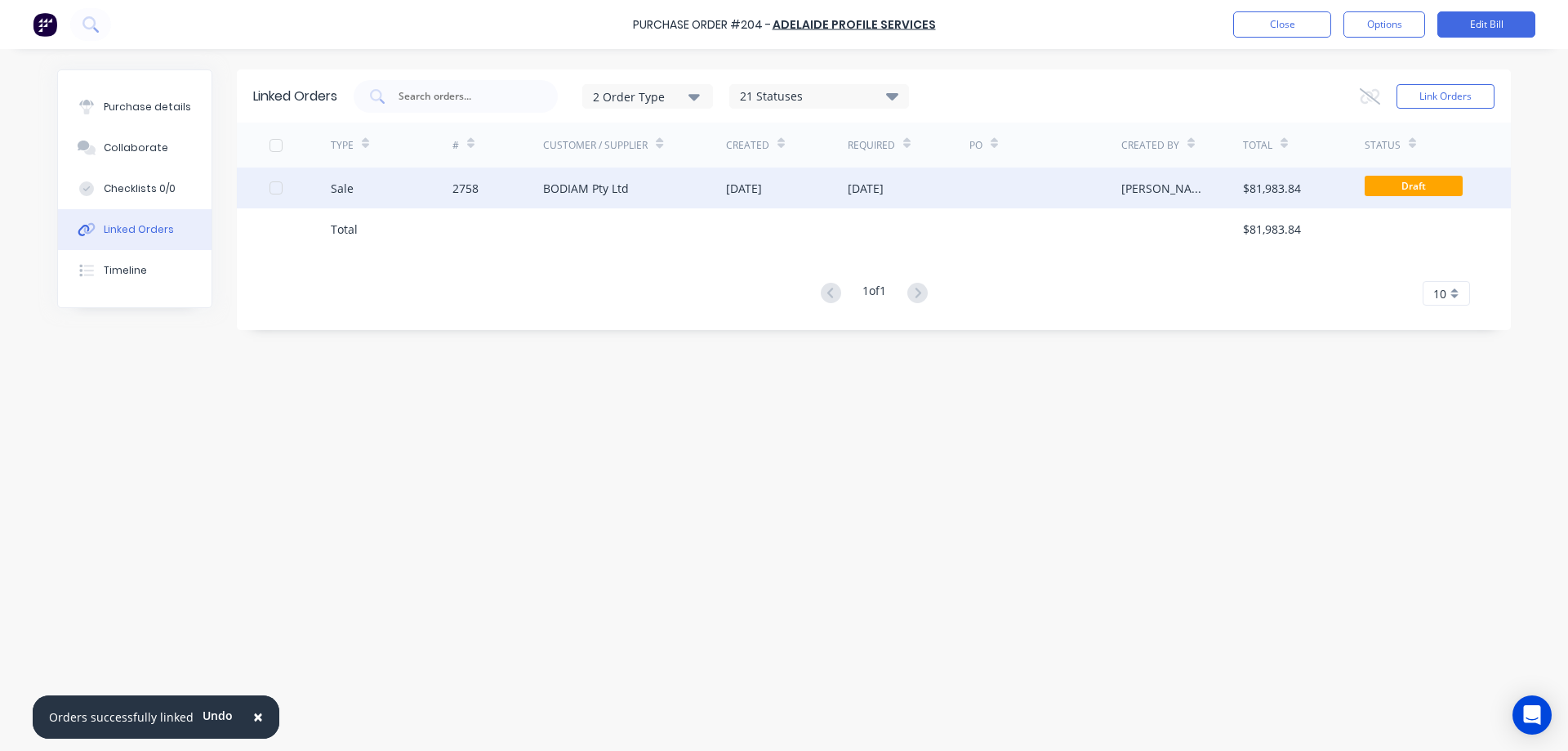
click at [484, 196] on div "2758" at bounding box center [498, 188] width 92 height 41
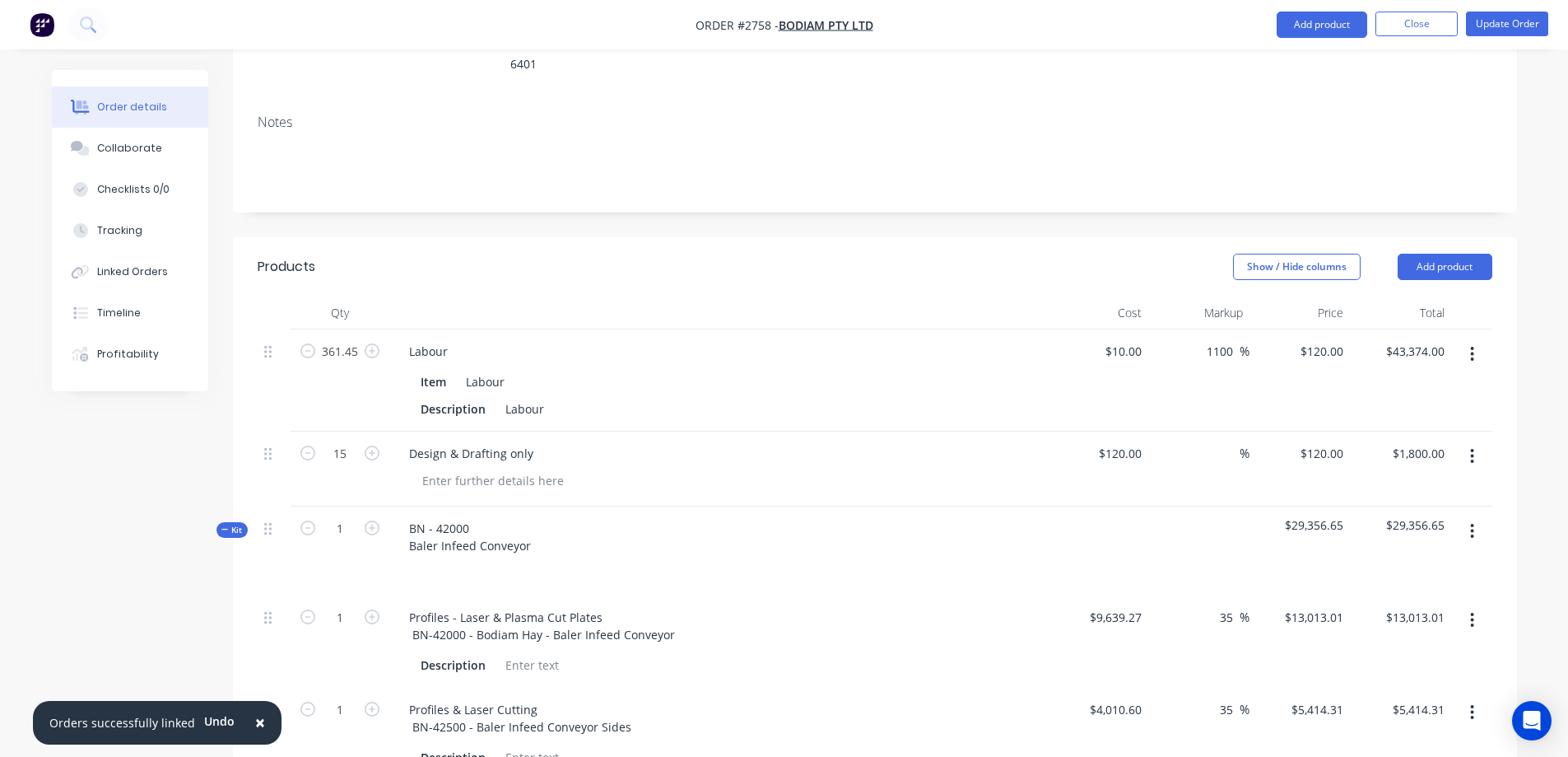
scroll to position [577, 0]
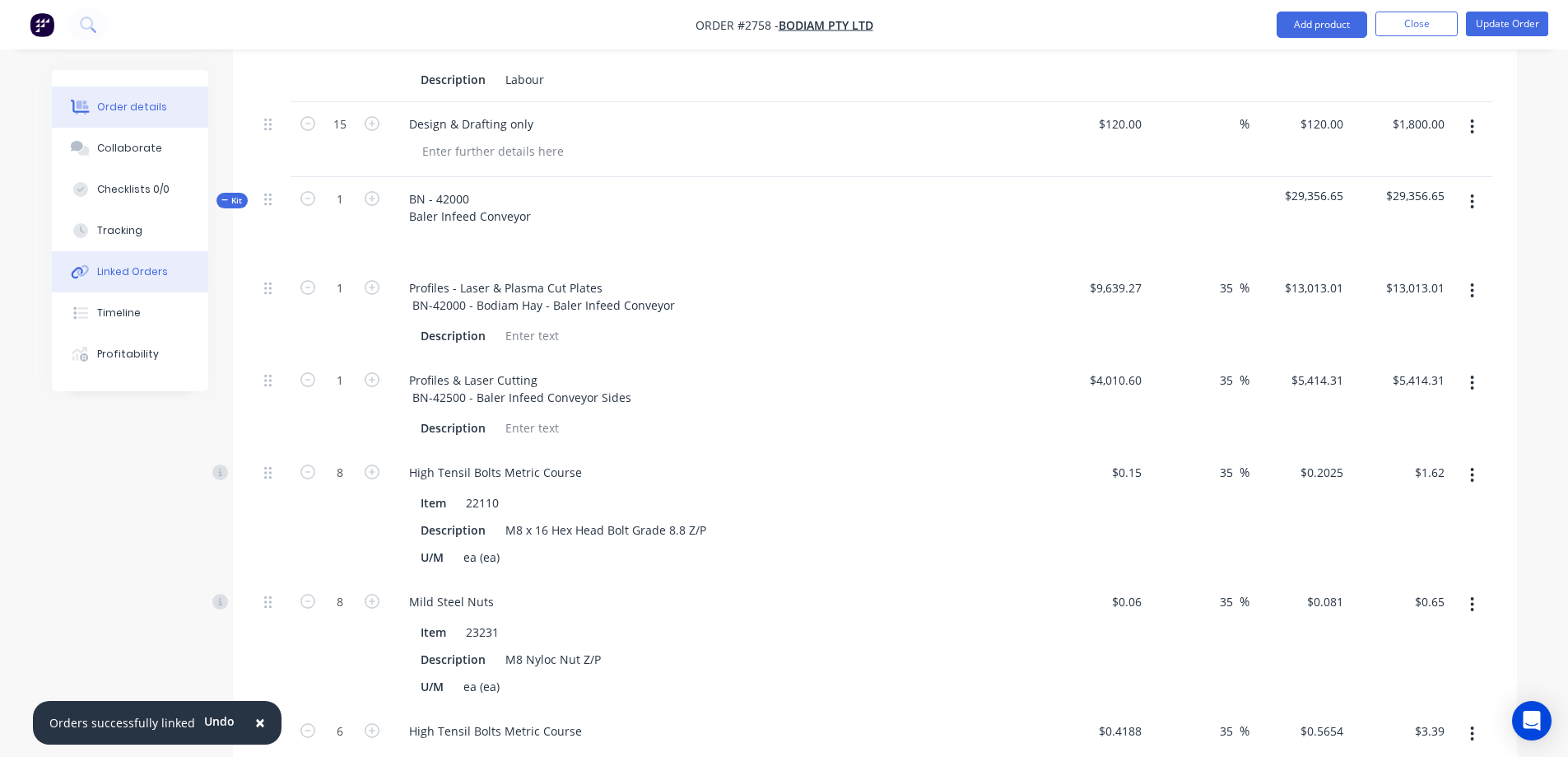
click at [177, 284] on button "Linked Orders" at bounding box center [130, 272] width 156 height 41
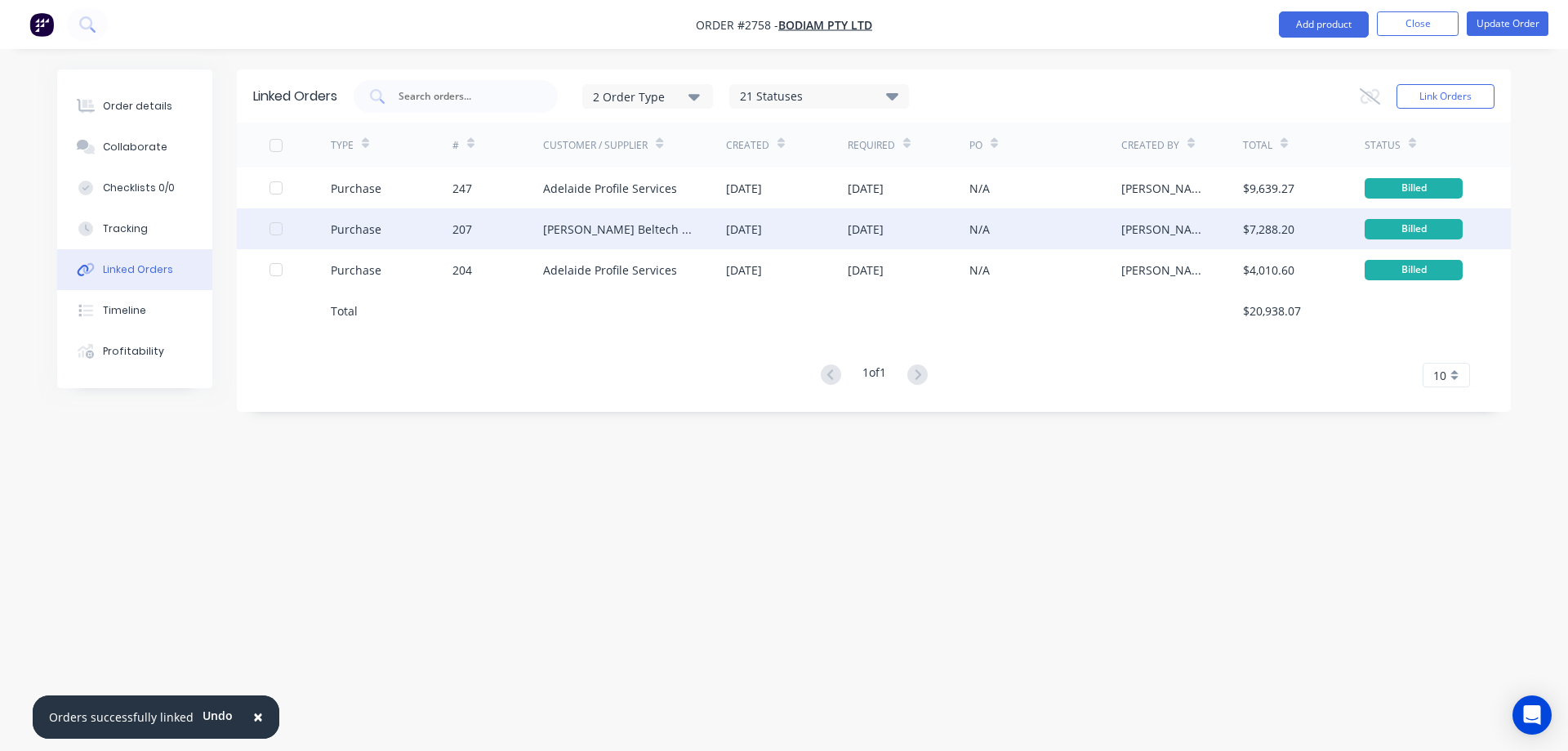
click at [491, 235] on div "207" at bounding box center [498, 229] width 92 height 41
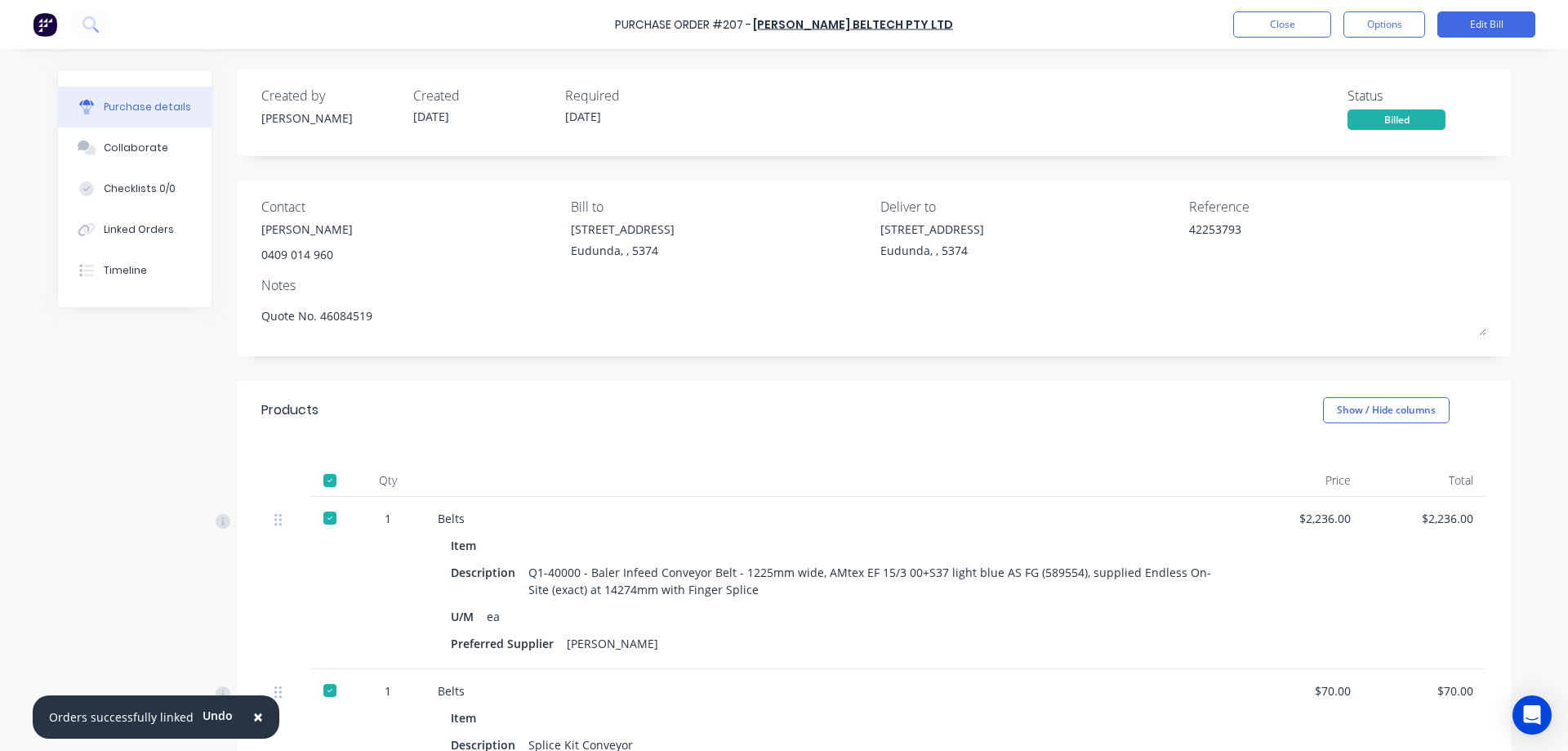
type textarea "x"
click at [108, 265] on div "Timeline" at bounding box center [125, 270] width 43 height 14
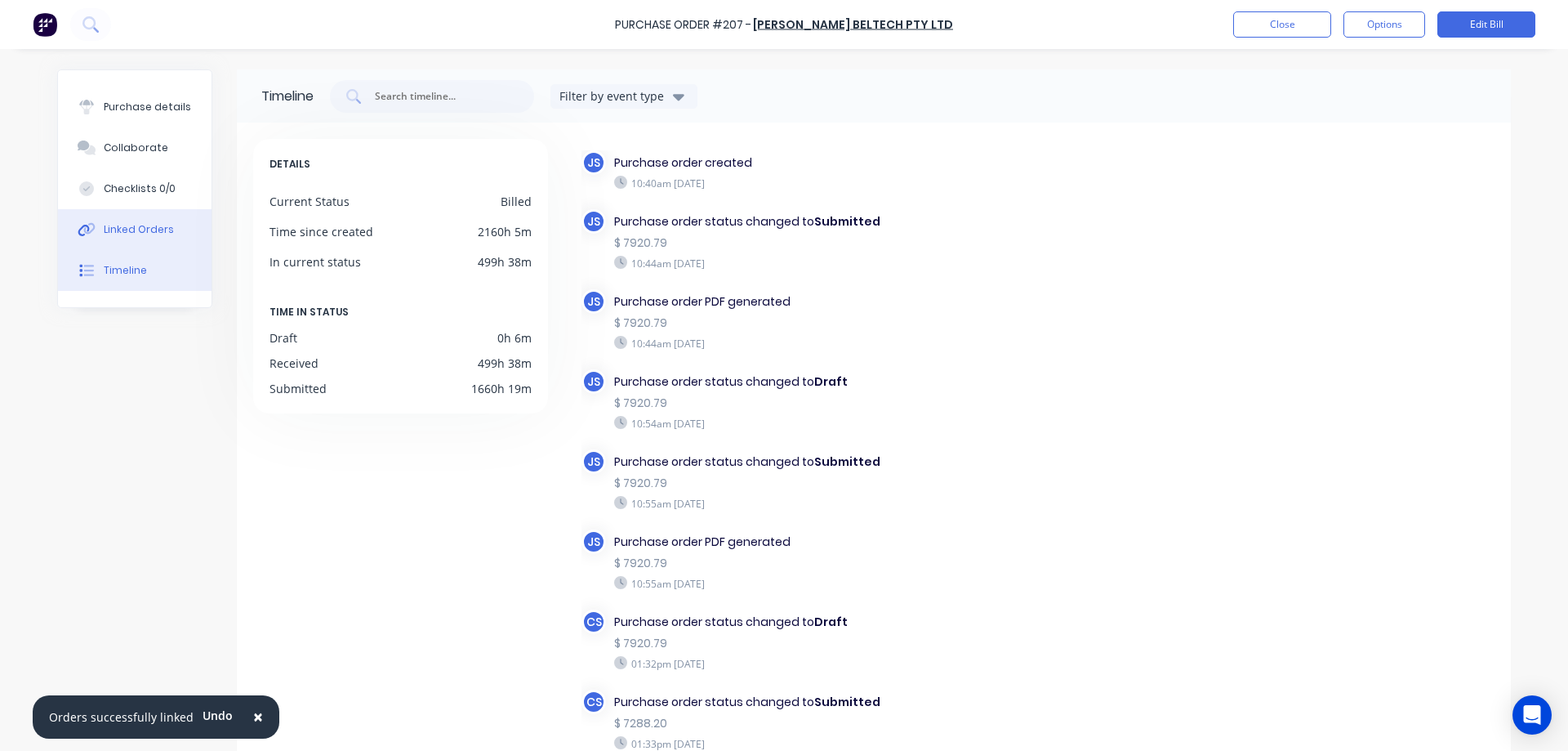
click at [151, 223] on div "Linked Orders" at bounding box center [138, 229] width 70 height 14
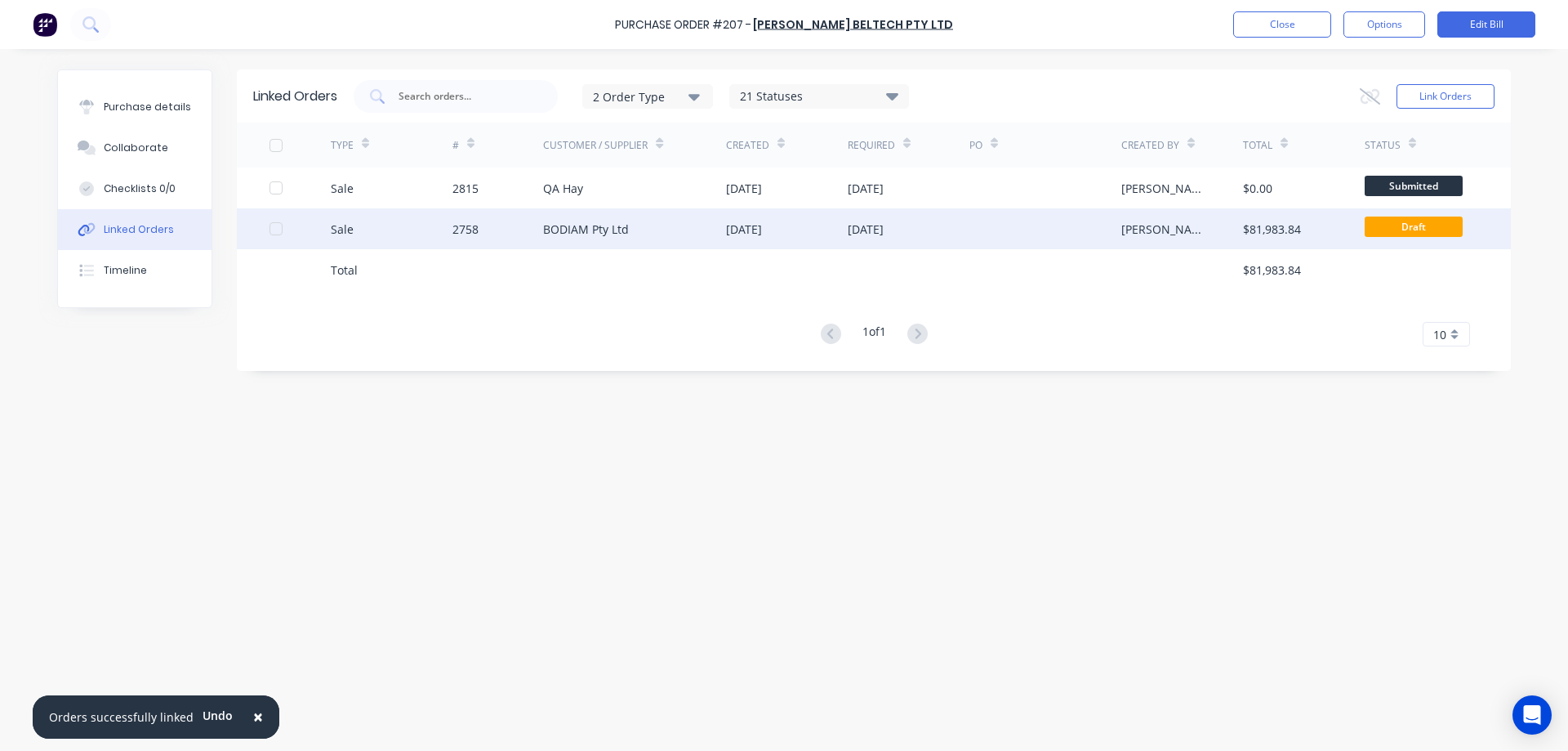
click at [660, 227] on div "BODIAM Pty Ltd" at bounding box center [635, 229] width 183 height 41
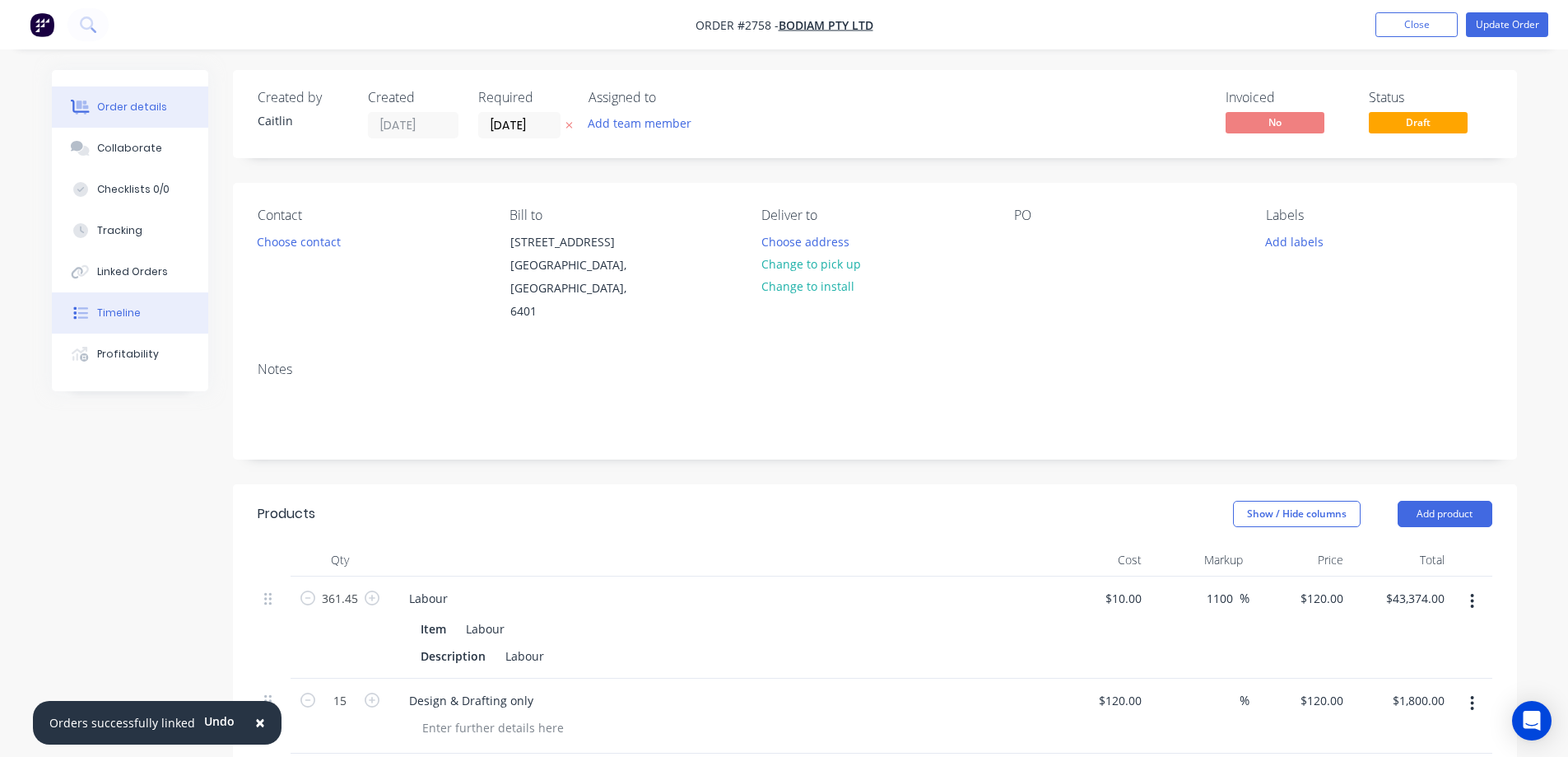
click at [137, 302] on button "Timeline" at bounding box center [130, 313] width 156 height 41
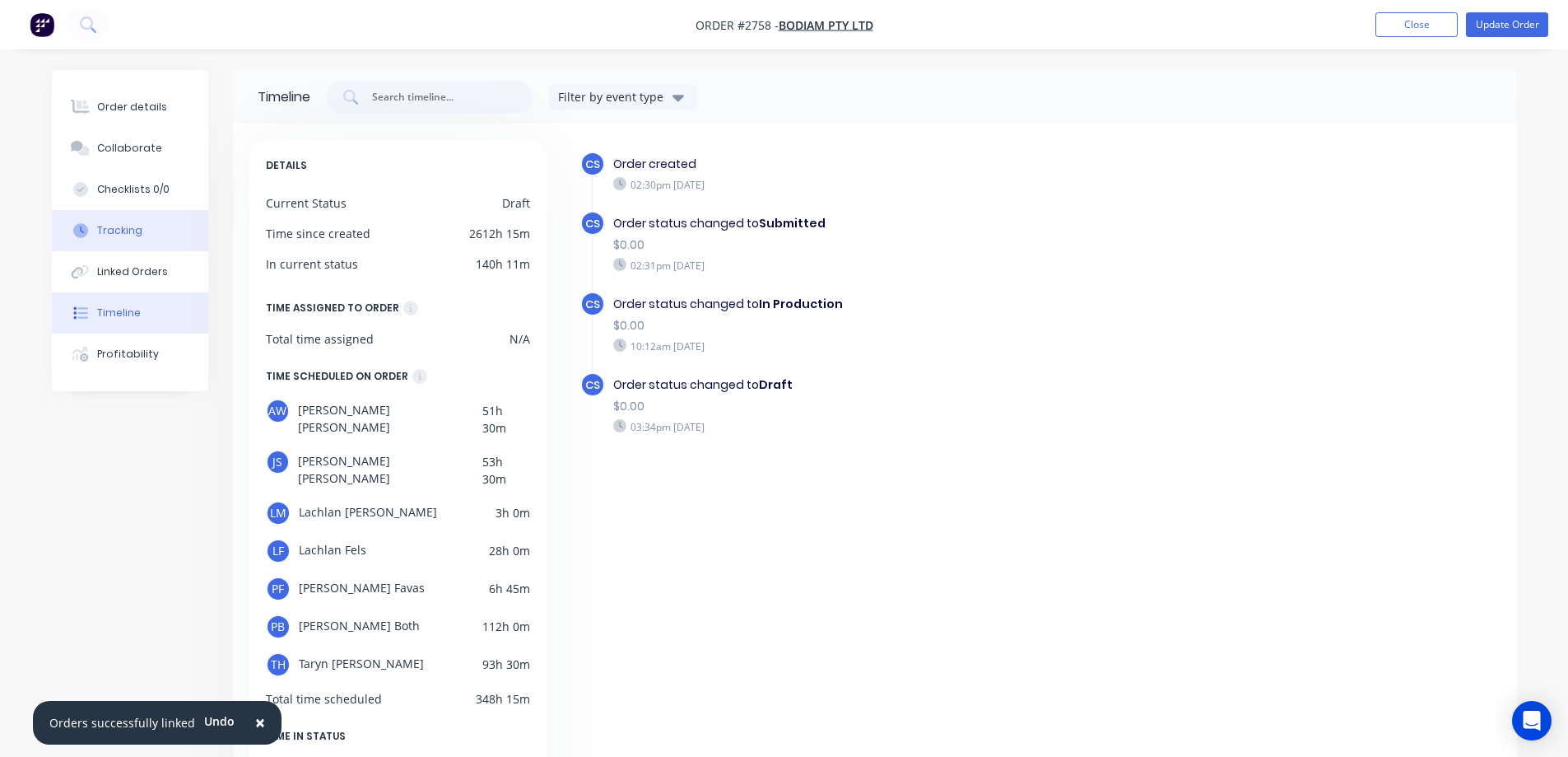
click at [171, 242] on button "Tracking" at bounding box center [130, 231] width 156 height 41
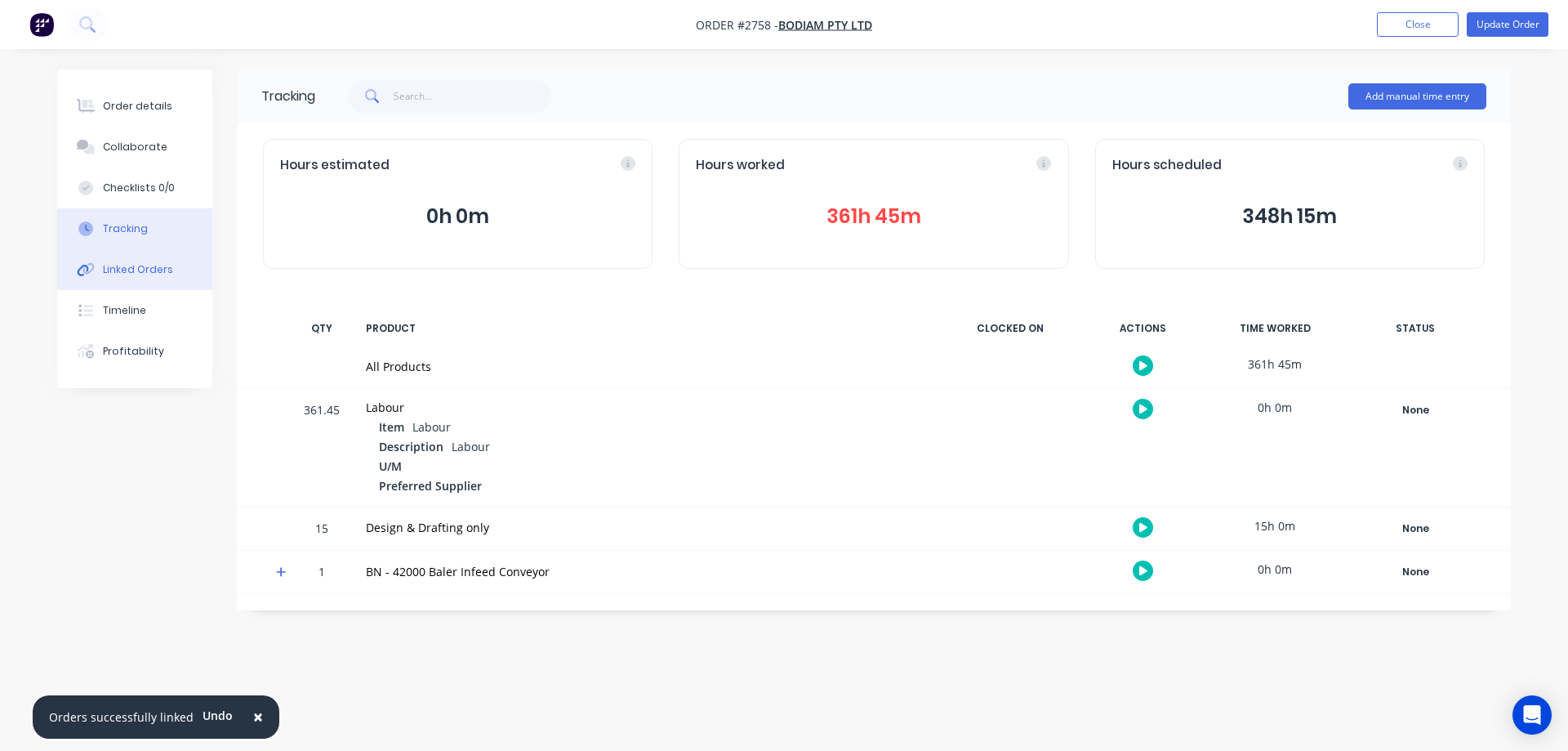
click at [156, 268] on div "Linked Orders" at bounding box center [137, 269] width 70 height 14
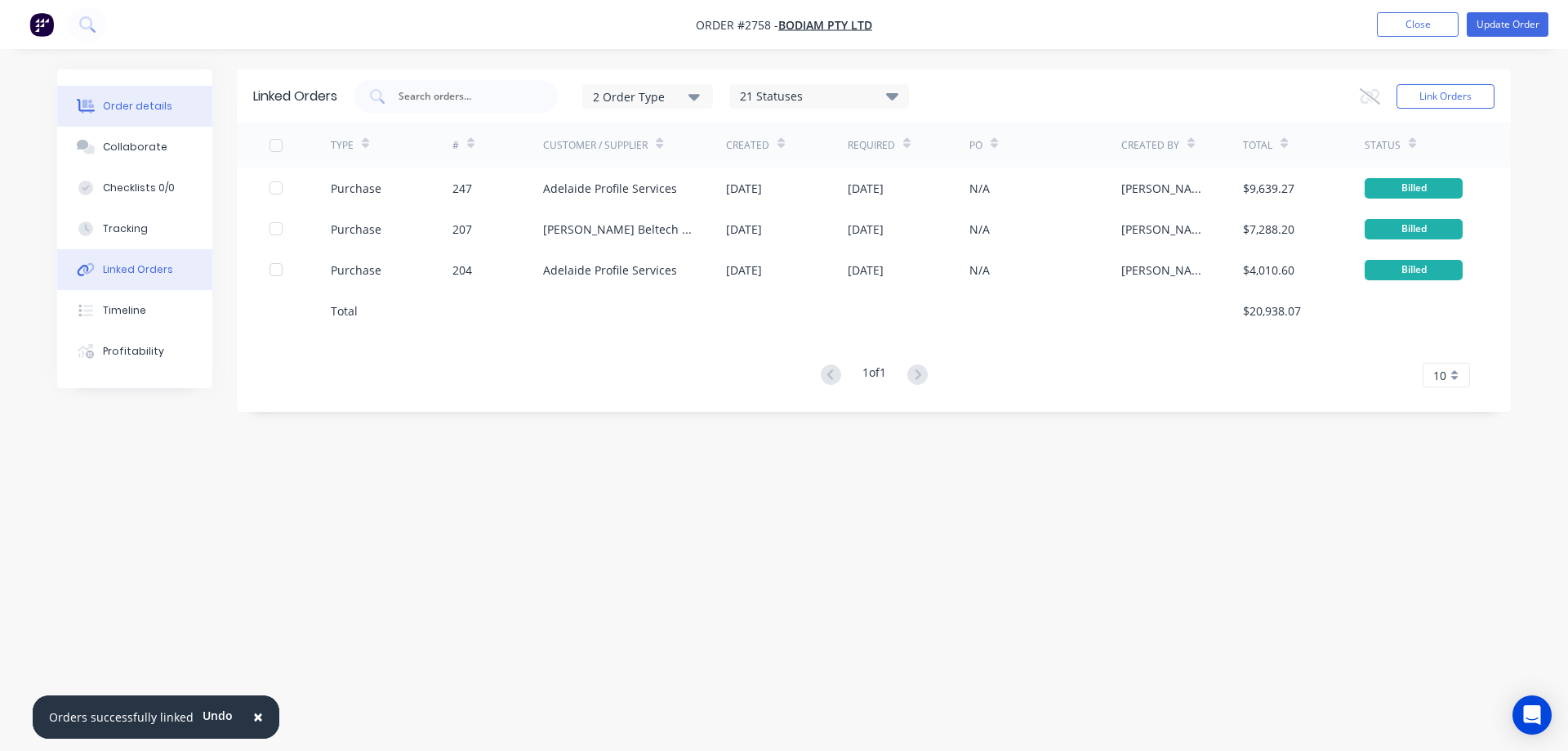
click at [148, 101] on div "Order details" at bounding box center [137, 106] width 70 height 14
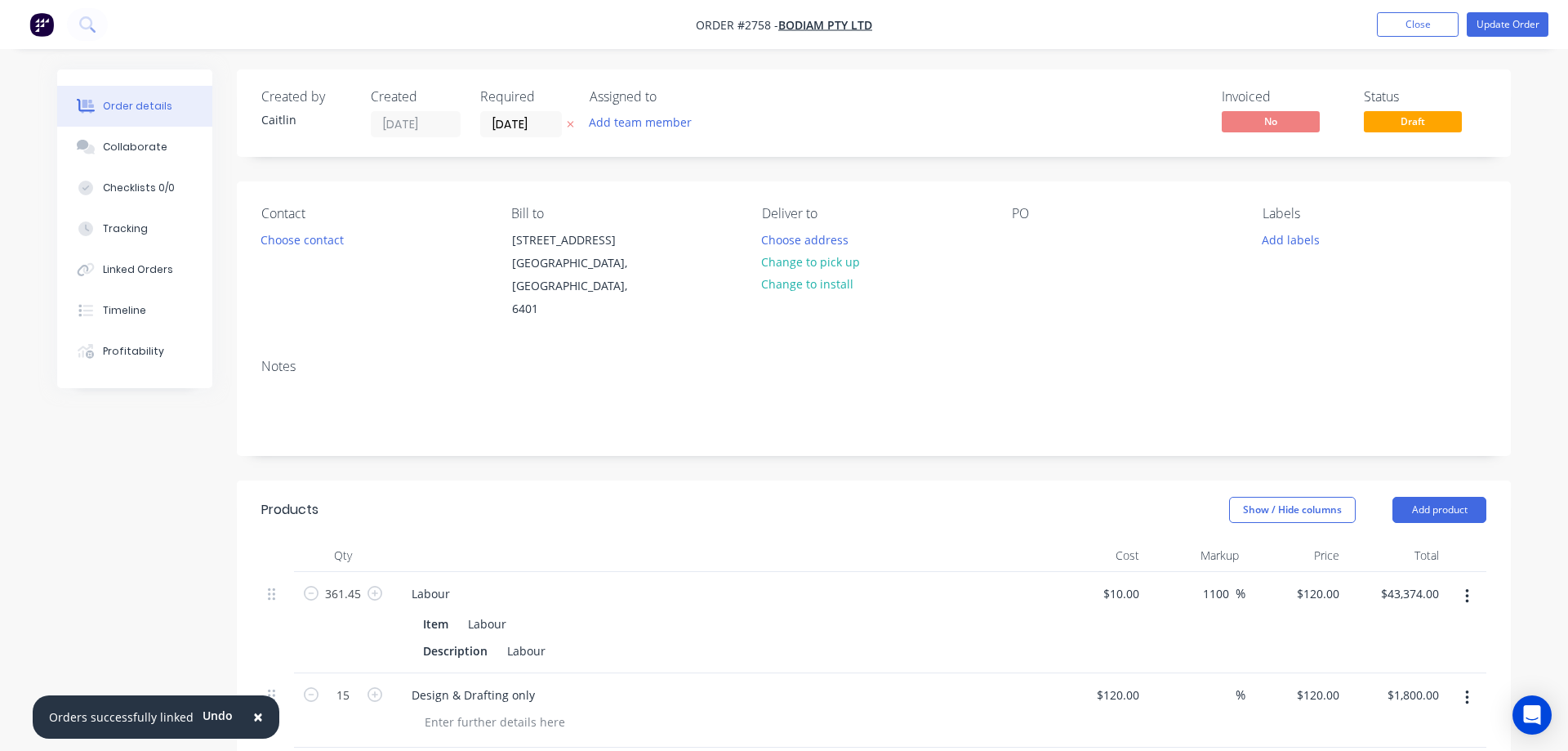
type input "$10.00"
type input "1100"
type input "$120.00"
type input "$43,374.00"
type input "$120.00"
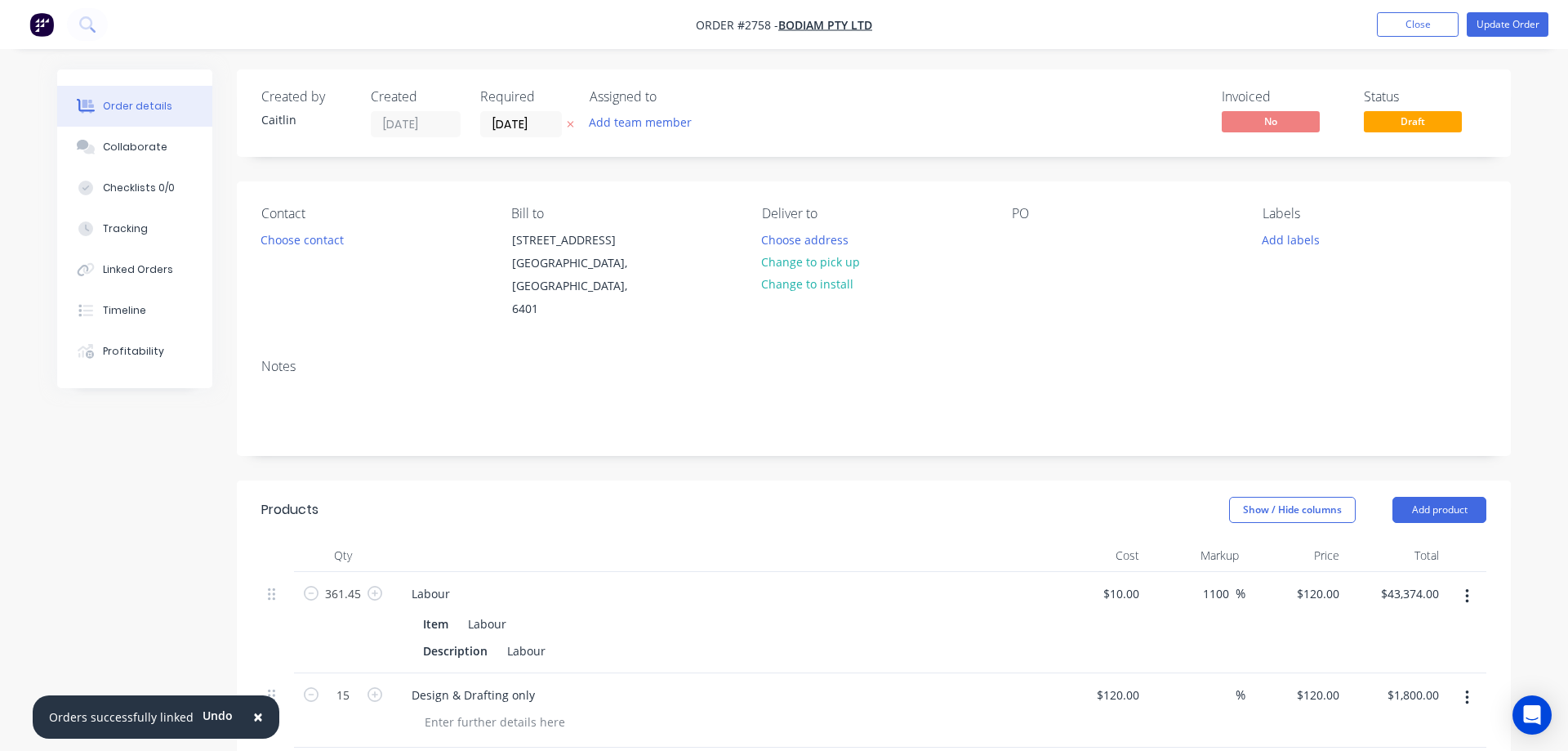
type input "$120.00"
type input "$1,800.00"
type input "$9,639.27"
type input "35"
type input "$13,013.01"
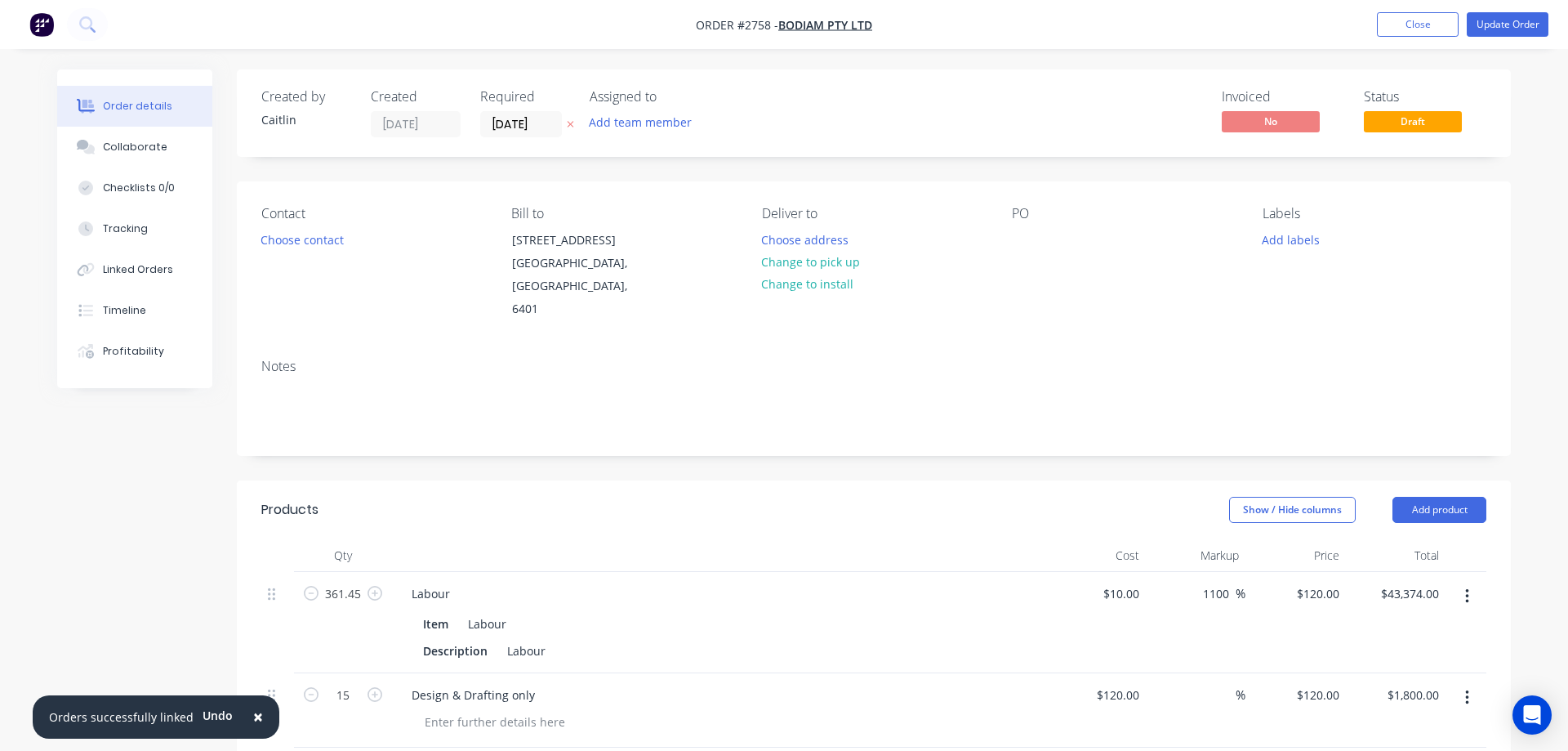
type input "$13,013.01"
type input "$4,010.60"
type input "35"
type input "$5,414.31"
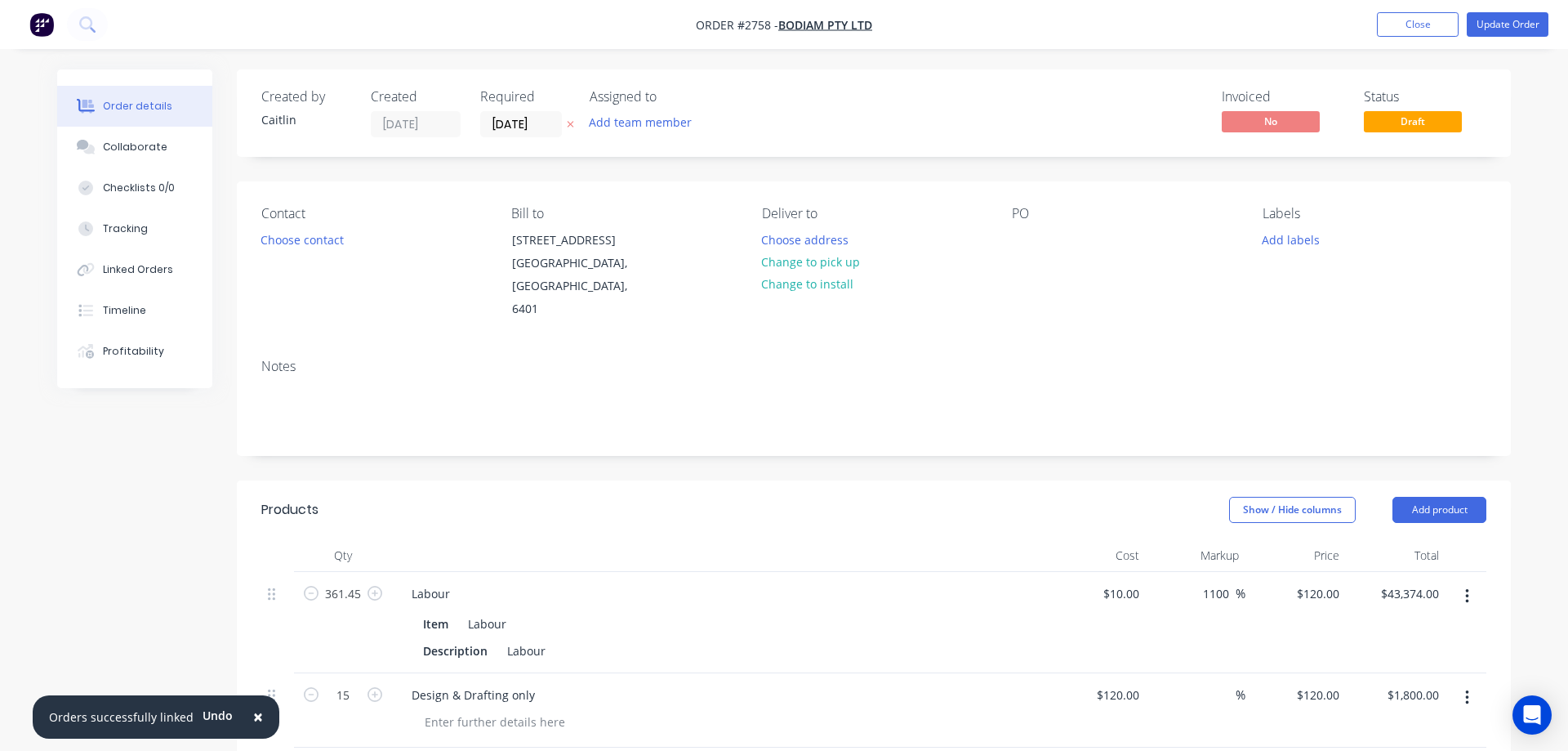
type input "$0.15"
type input "35"
type input "$0.2025"
type input "$1.62"
type input "$0.06"
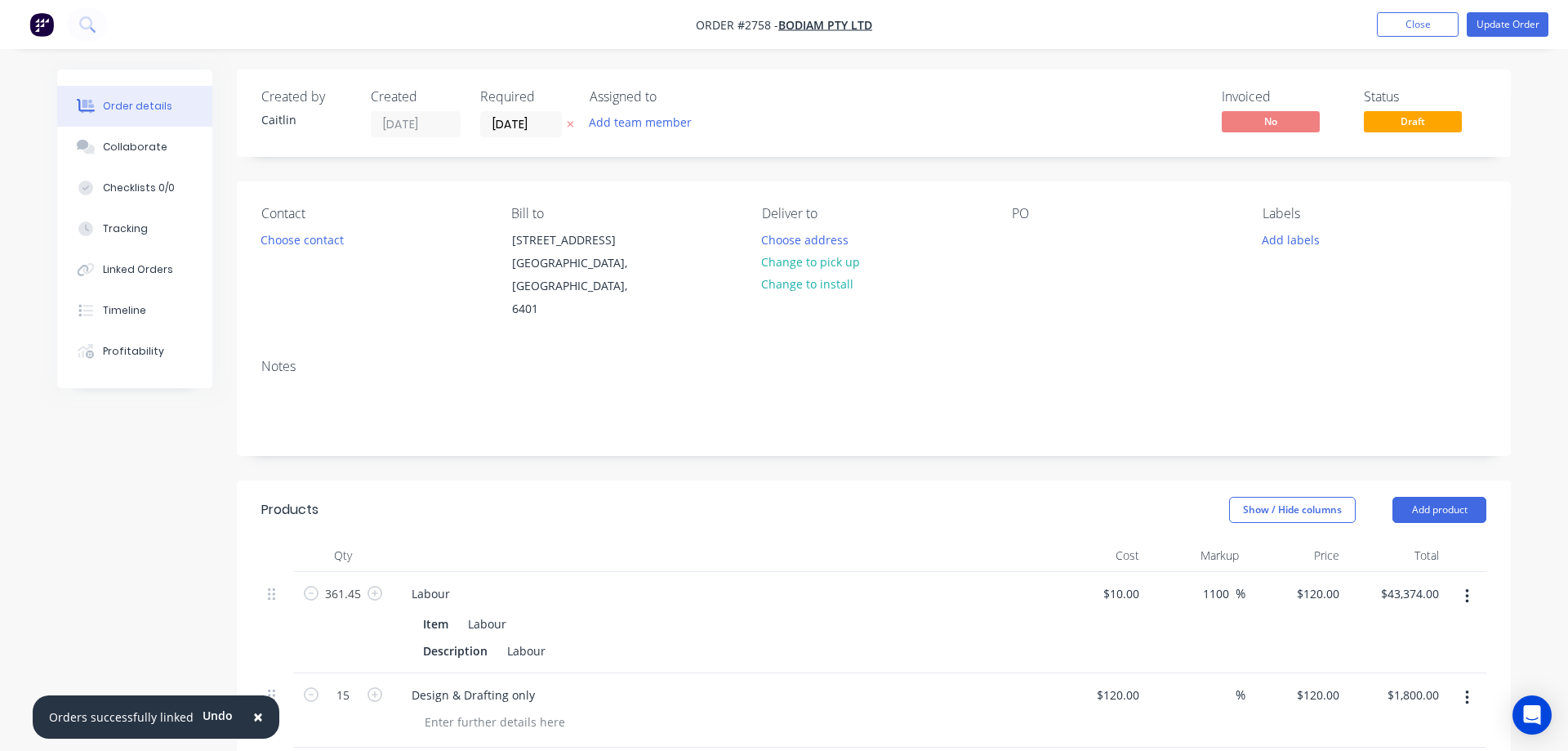
type input "35"
type input "$0.081"
type input "$0.65"
type input "$0.4188"
type input "35"
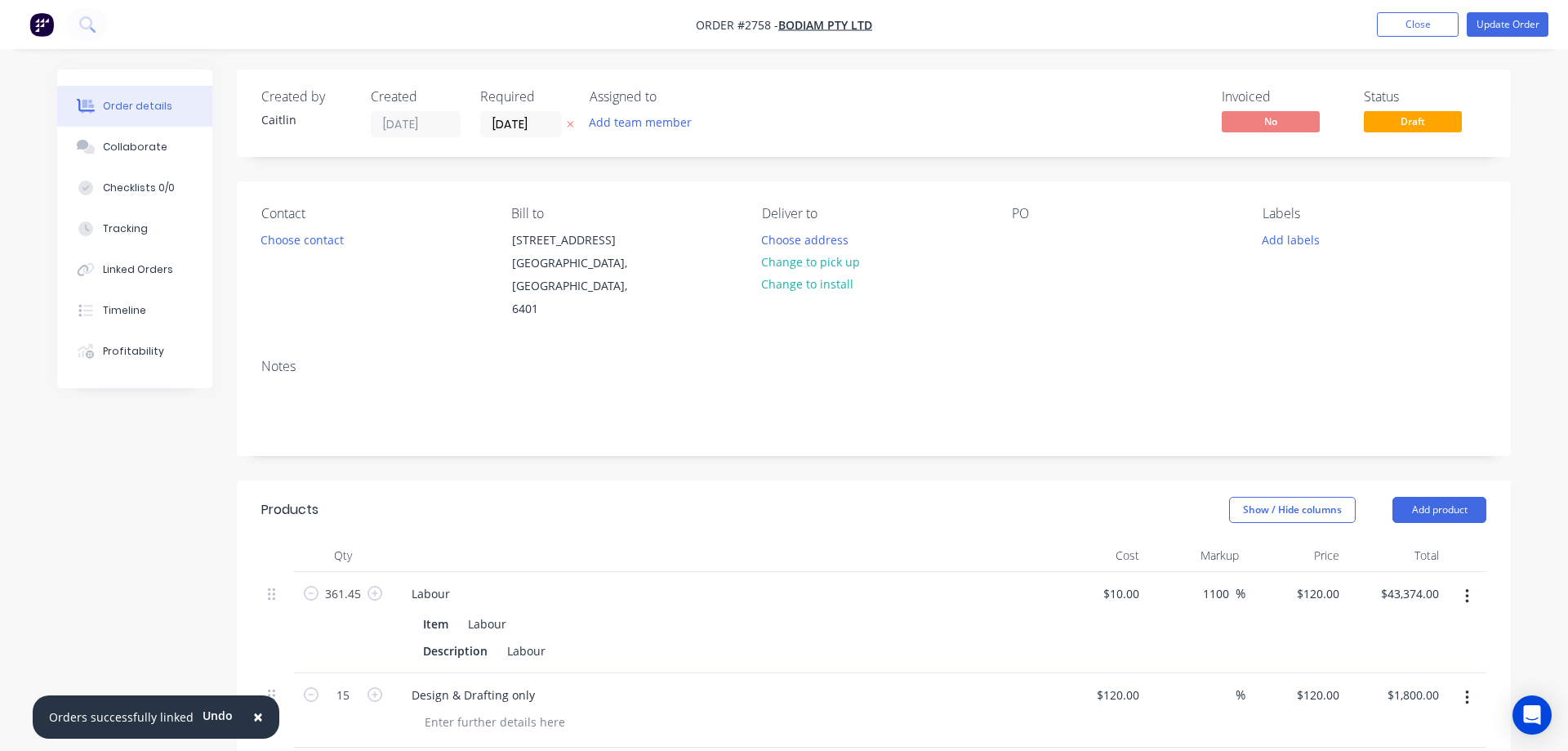
type input "$0.5654"
type input "$3.39"
type input "$0.2967"
type input "48.3"
type input "$0.44"
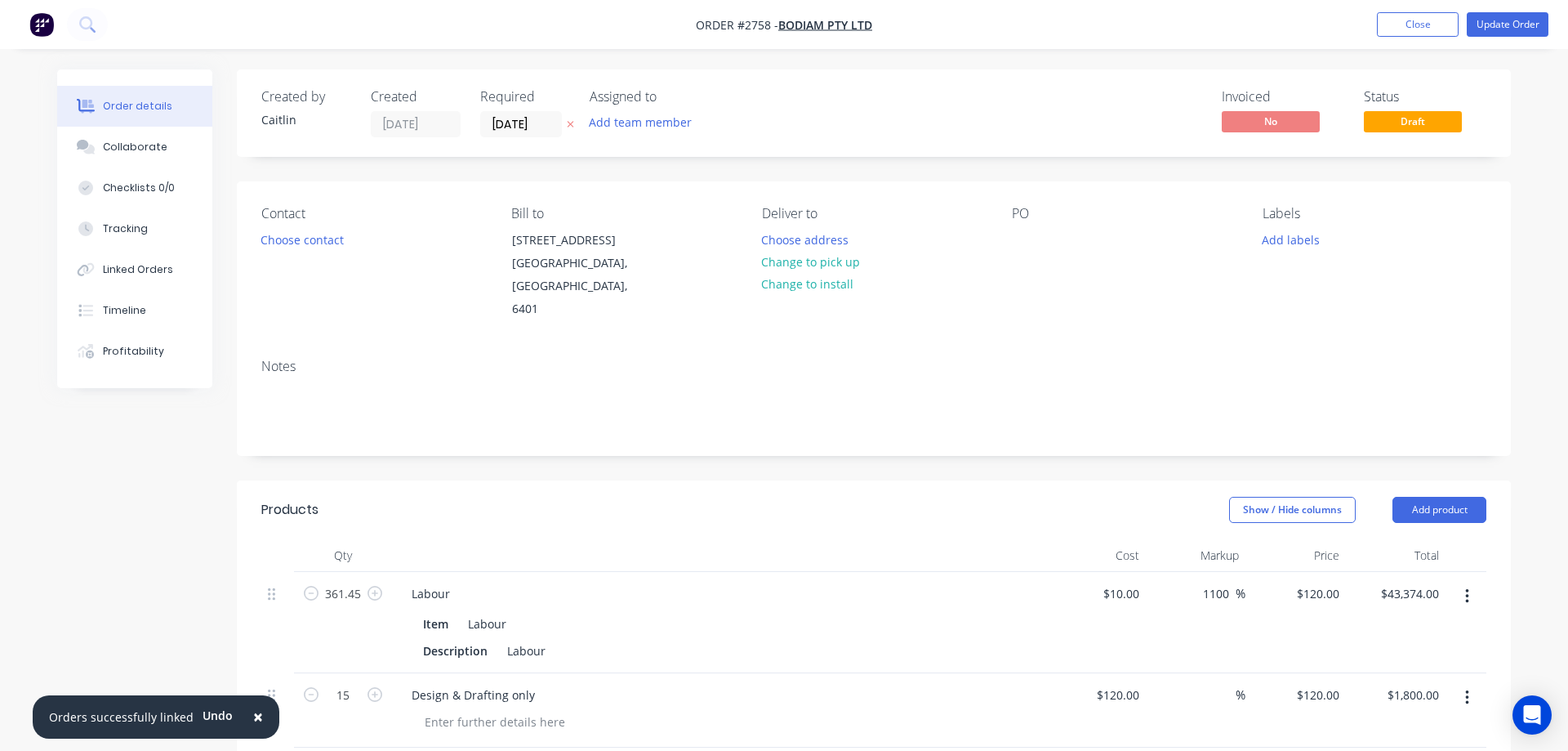
type input "$2.64"
type input "$0.155"
type input "35.03"
type input "$0.2093"
type input "$1.26"
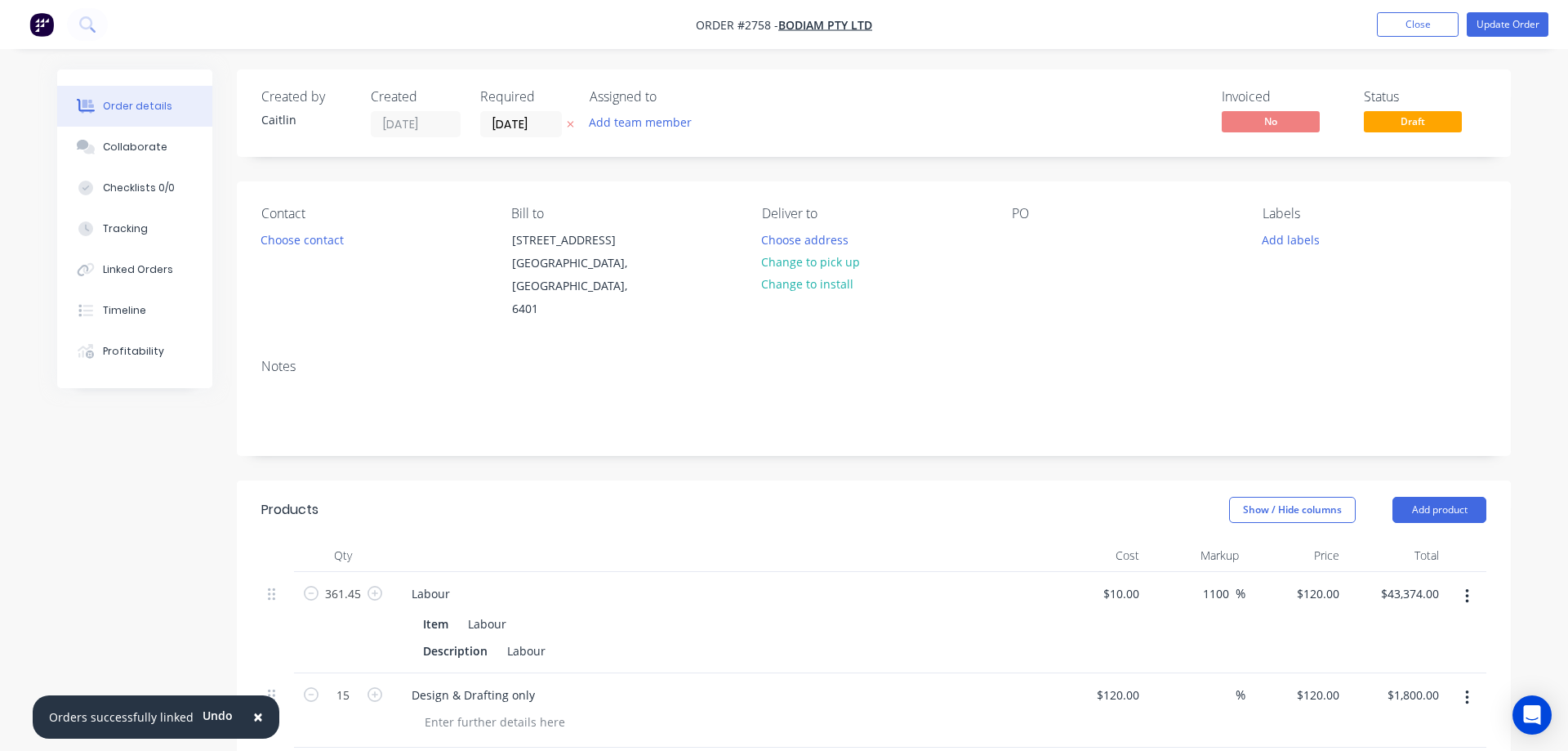
type input "$0.745"
type input "35.01"
type input "$1.0058"
type input "$12.07"
type input "$0.455"
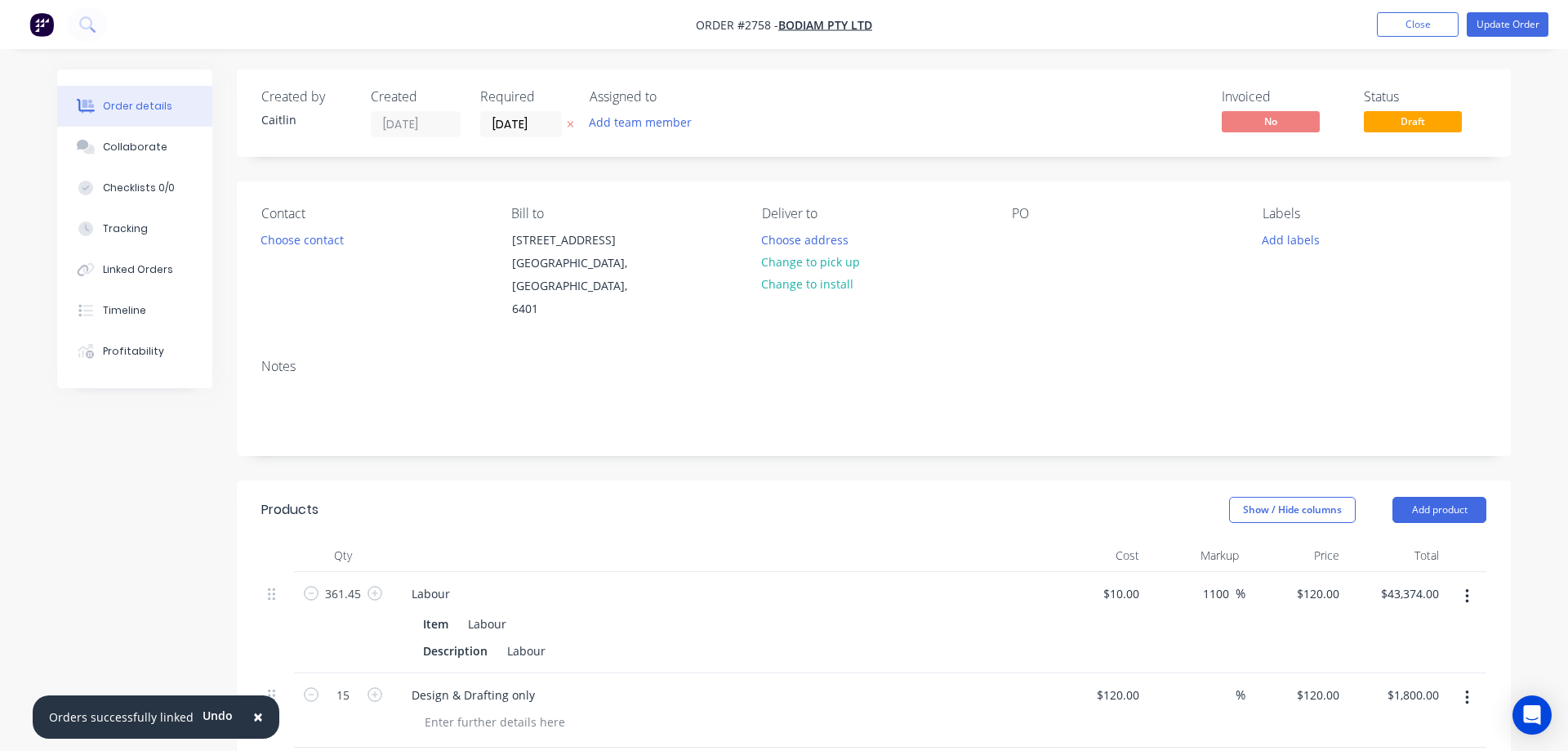
type input "35.01"
type input "$0.6143"
type input "$4.91"
type input "$10.1975"
type input "35"
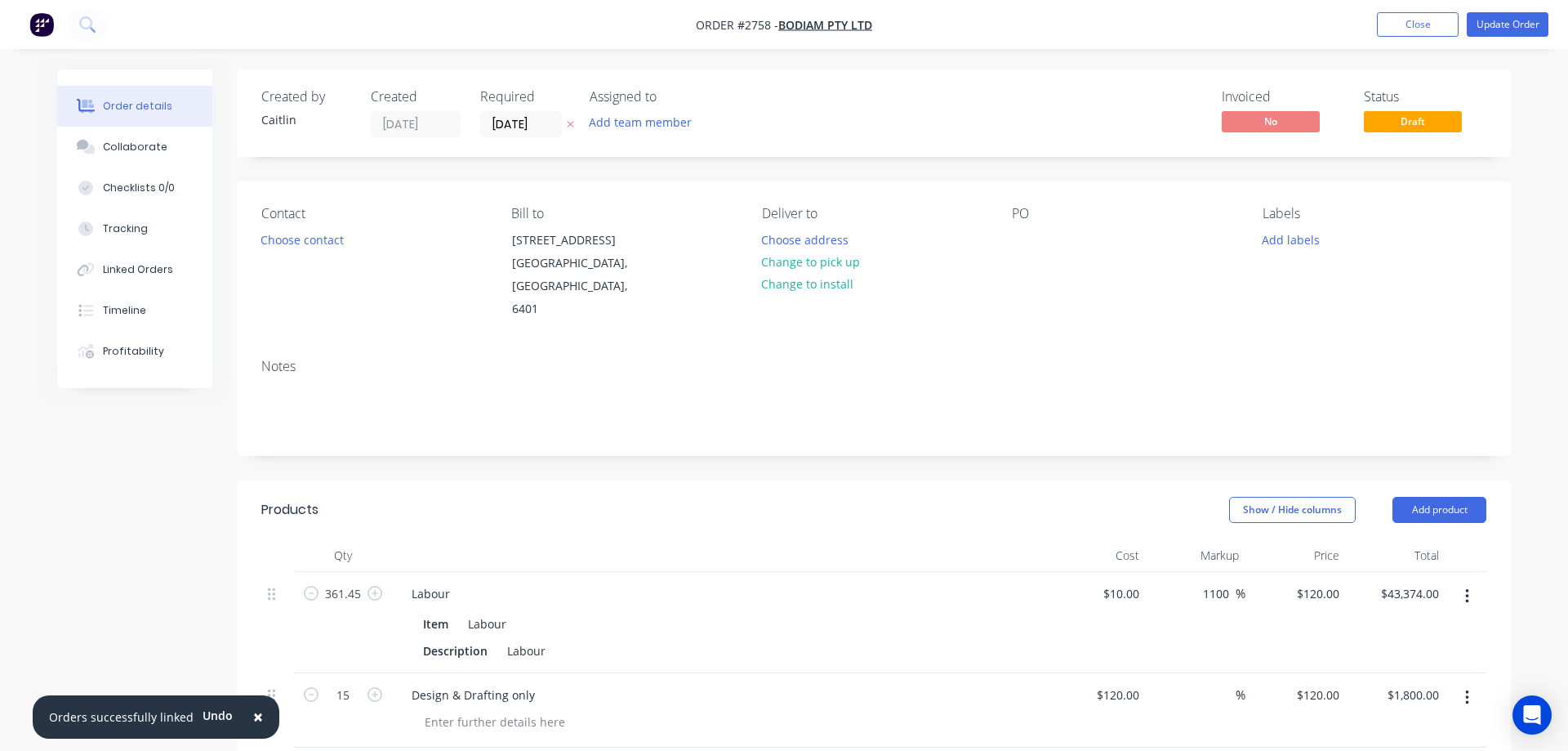
type input "$13.7666"
type input "$27.53"
type input "$0.155"
type input "35.03"
type input "$0.2093"
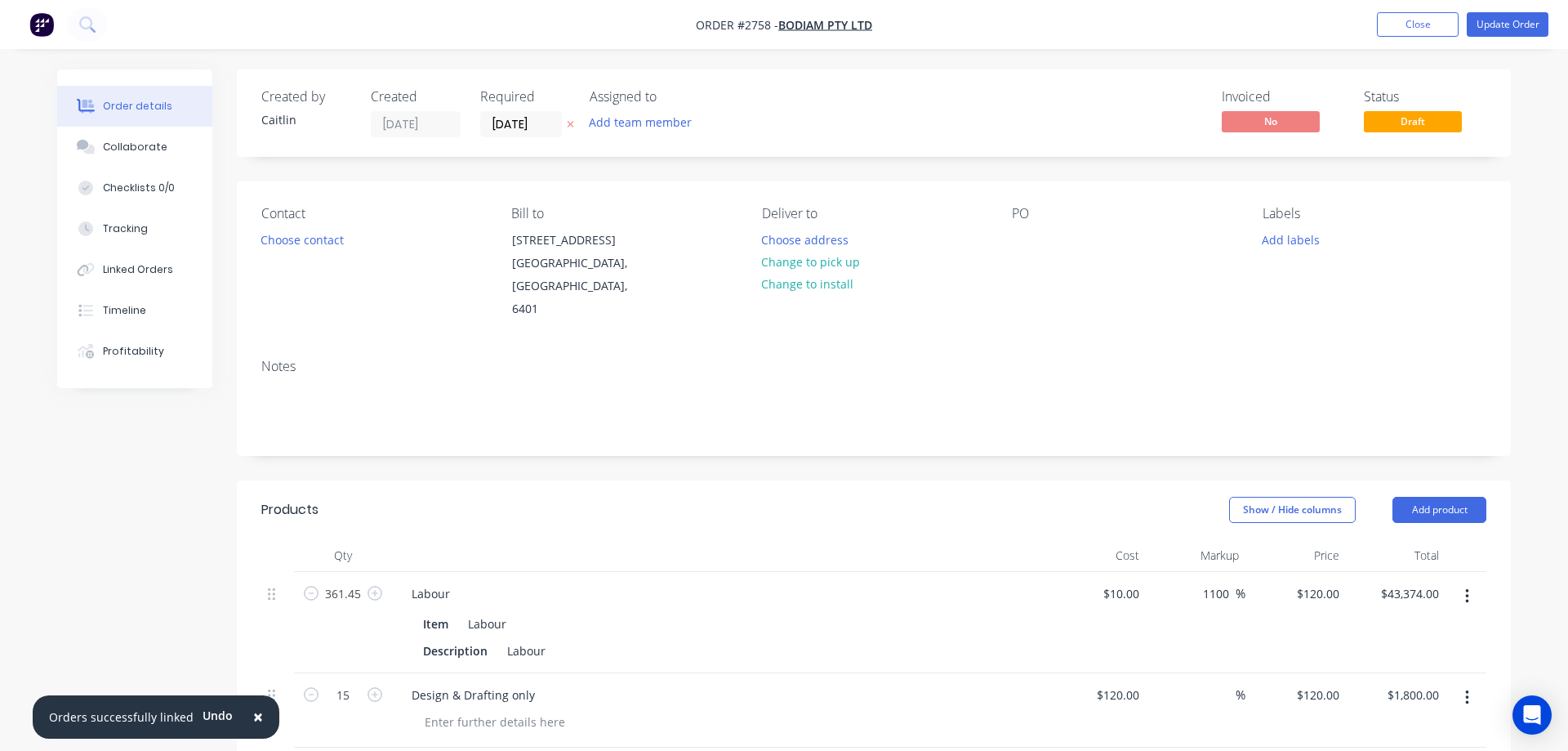
type input "$1.67"
type input "$0.52"
type input "35"
type input "$0.702"
type input "$1.40"
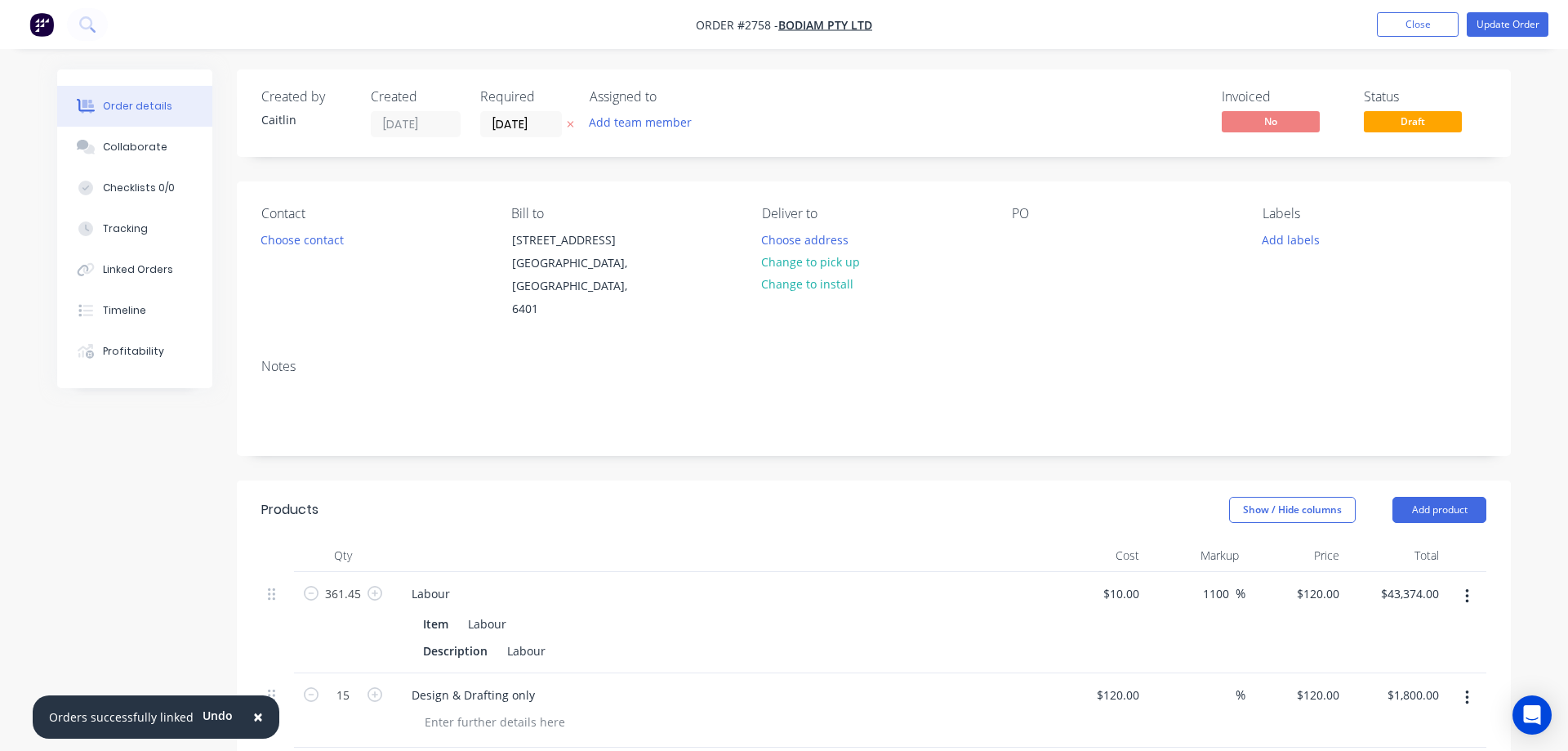
type input "$2.9563"
type input "35"
type input "$3.991"
type input "$7.98"
type input "$0.95"
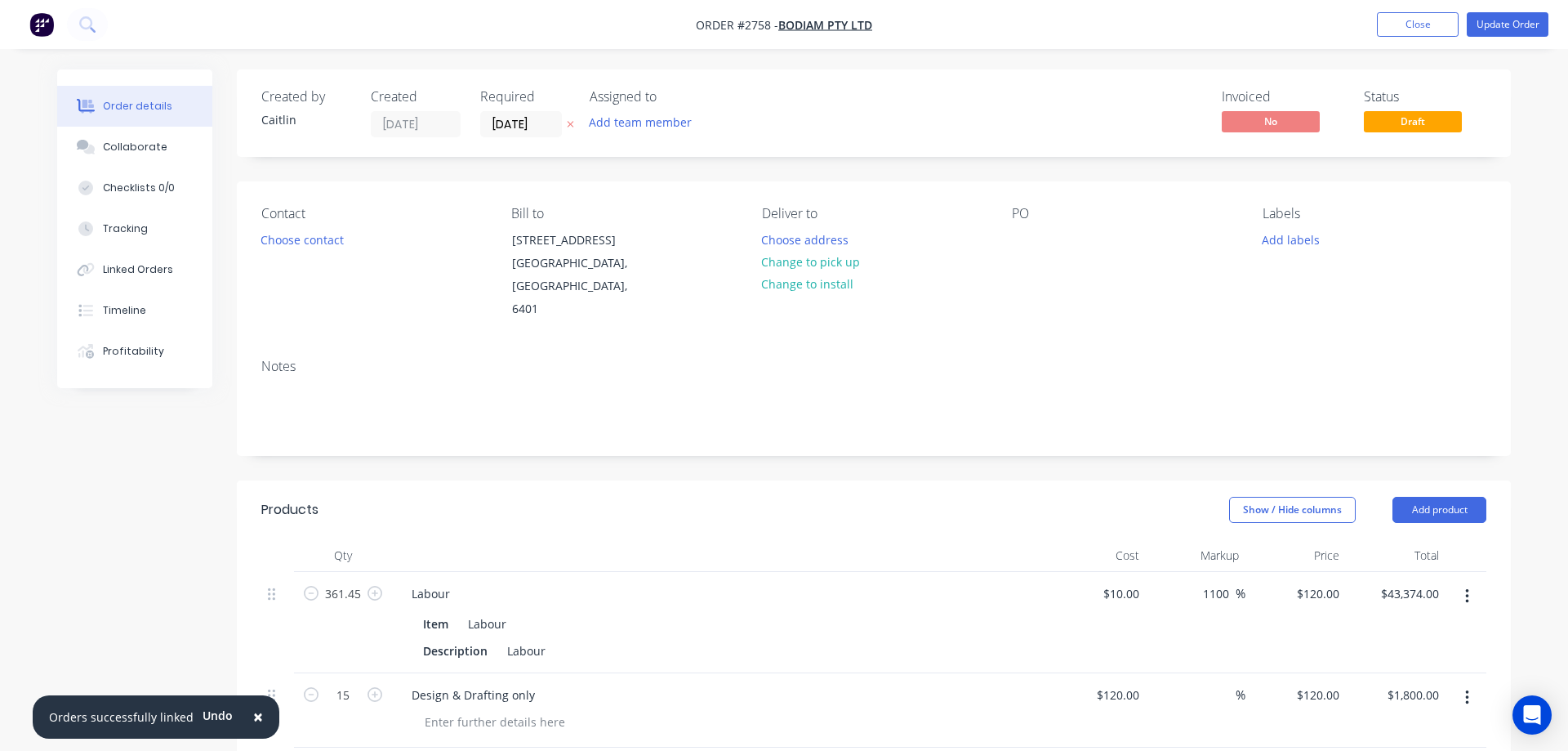
type input "35"
type input "$1.2825"
type input "$2.57"
type input "$0.1985"
type input "35.01"
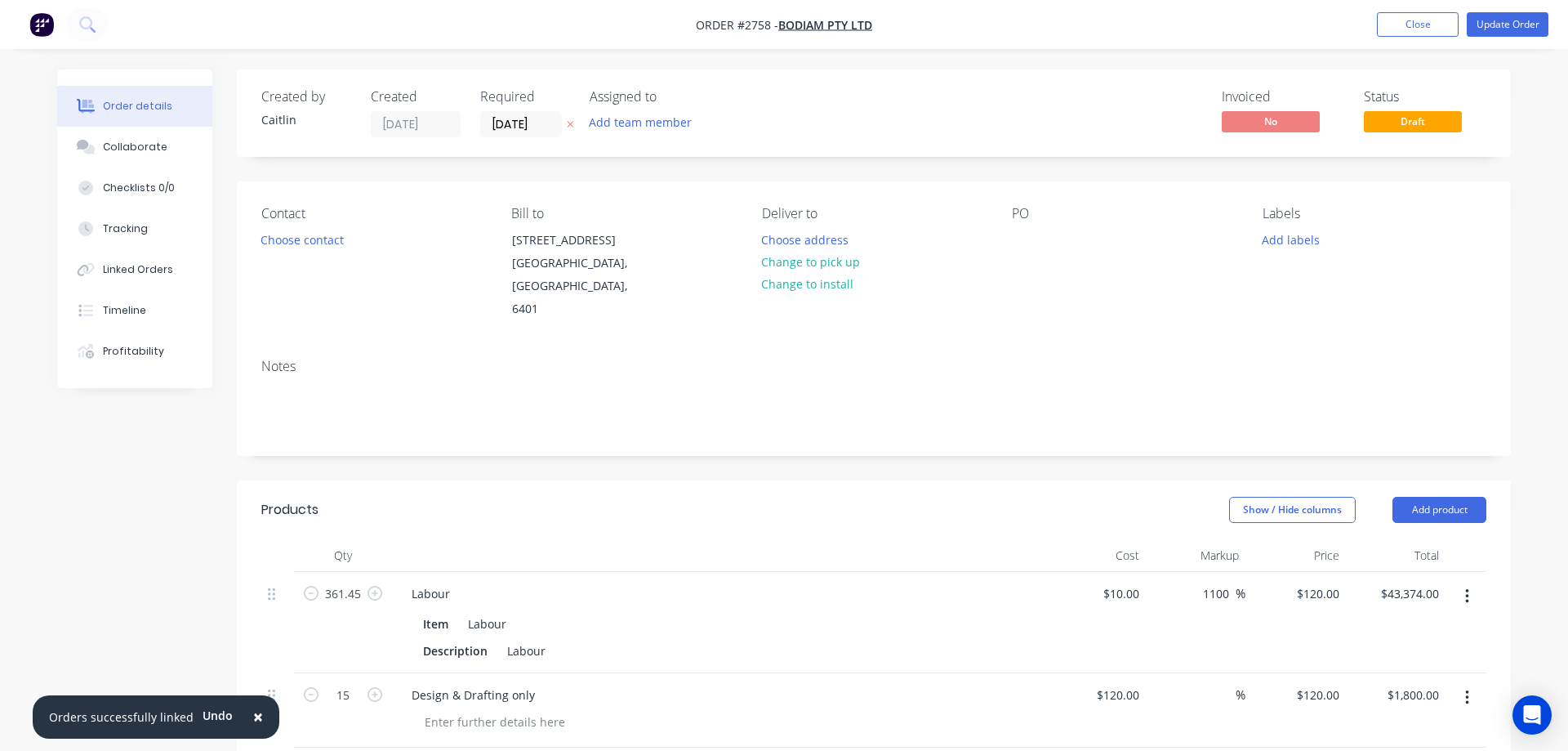
type input "$0.268"
type input "$5.36"
type input "$0.1125"
type input "35.02"
type input "$0.1519"
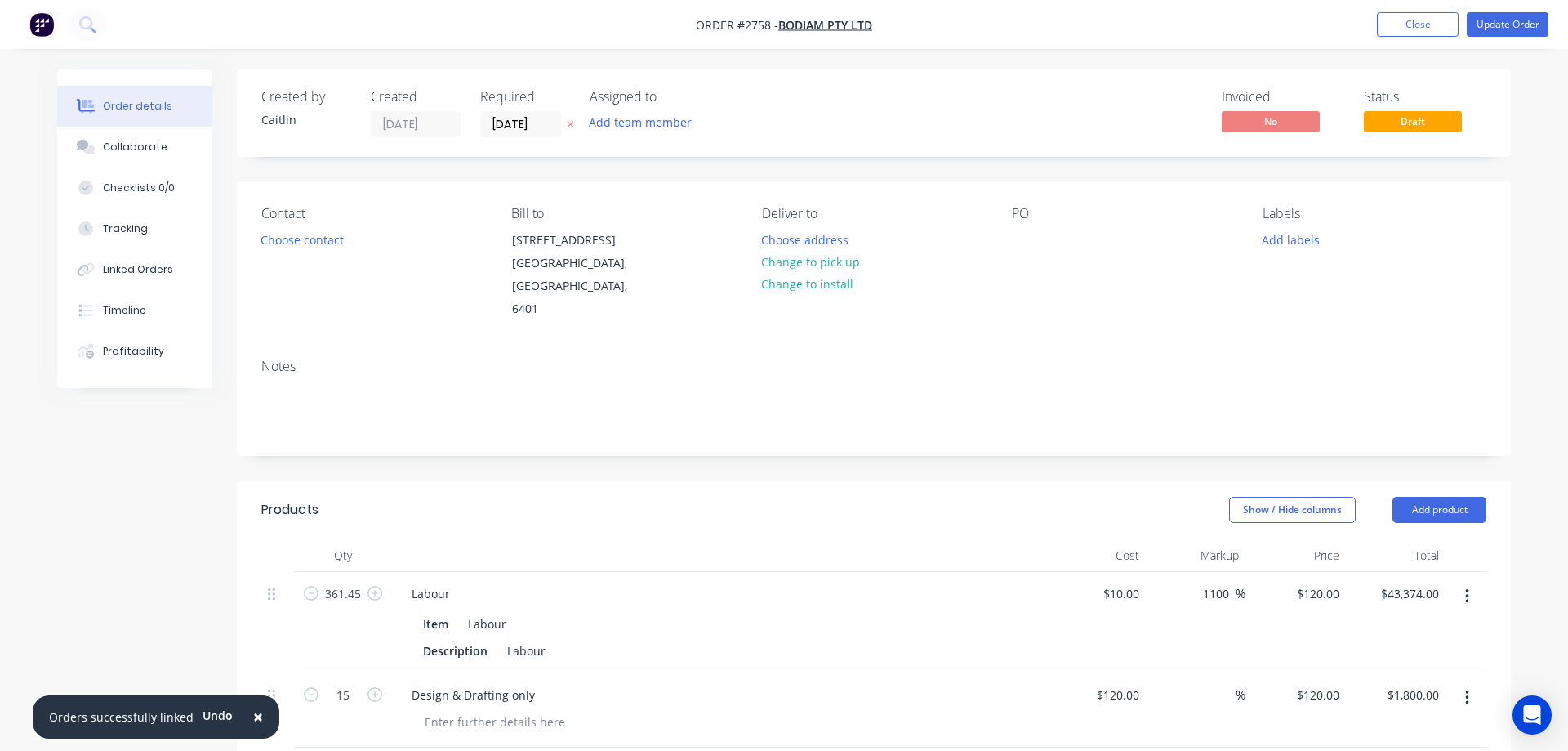
type input "$11.24"
type input "$0.06"
type input "35"
type input "$0.081"
type input "$5.99"
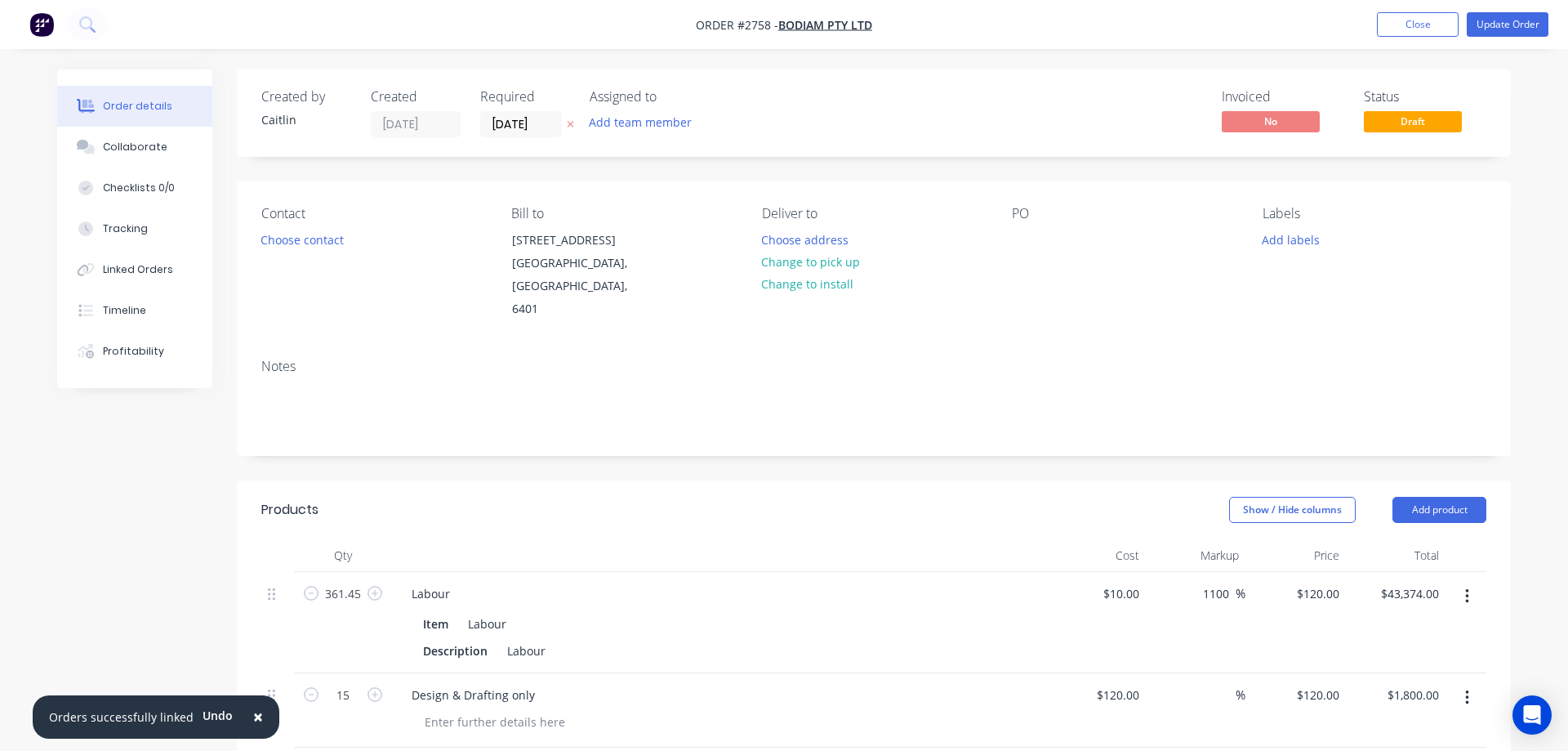
type input "$0.225"
type input "35.02"
type input "$0.3038"
type input "$16.10"
type input "$0.19"
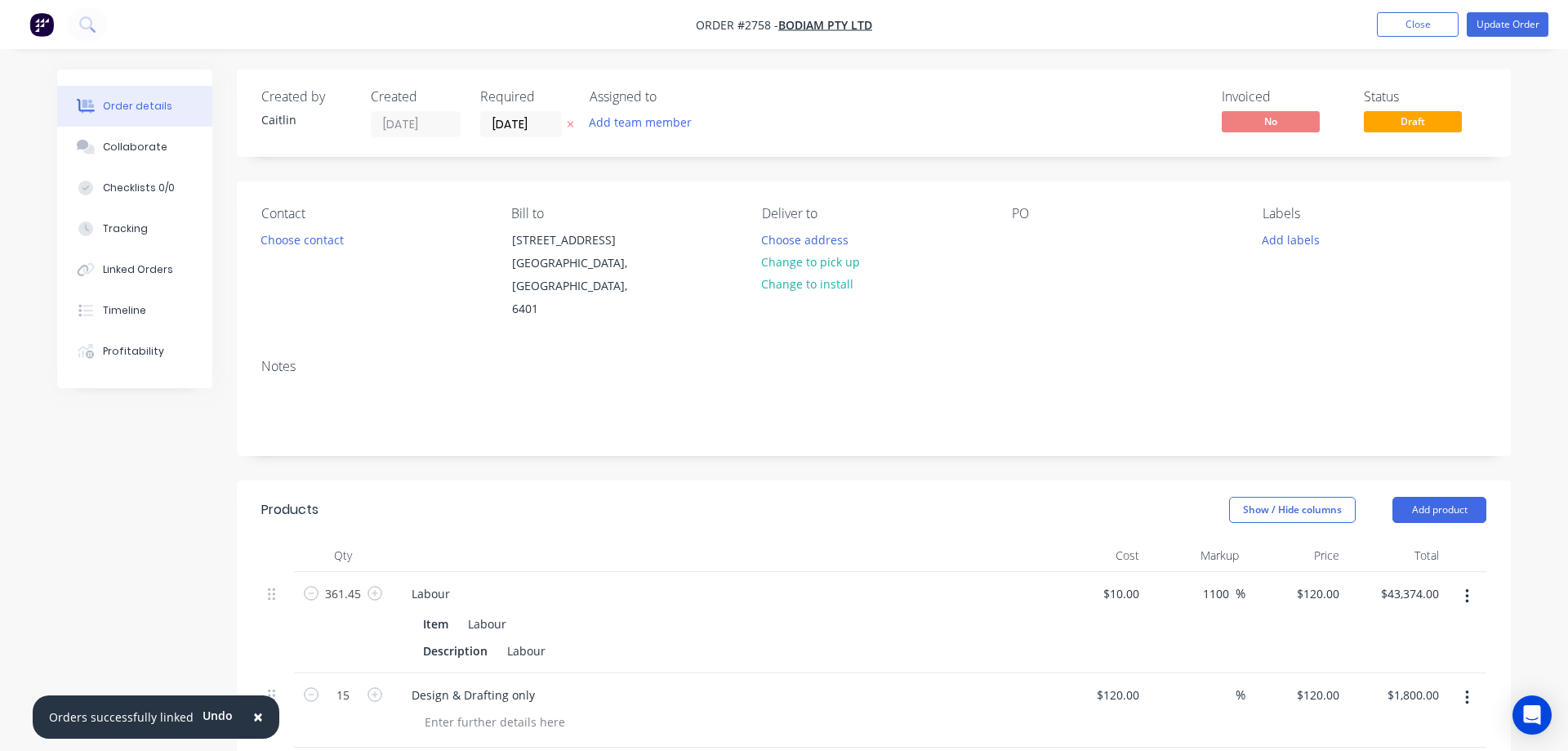
type input "35"
type input "$0.2565"
type input "$2.05"
type input "$0.06"
type input "35"
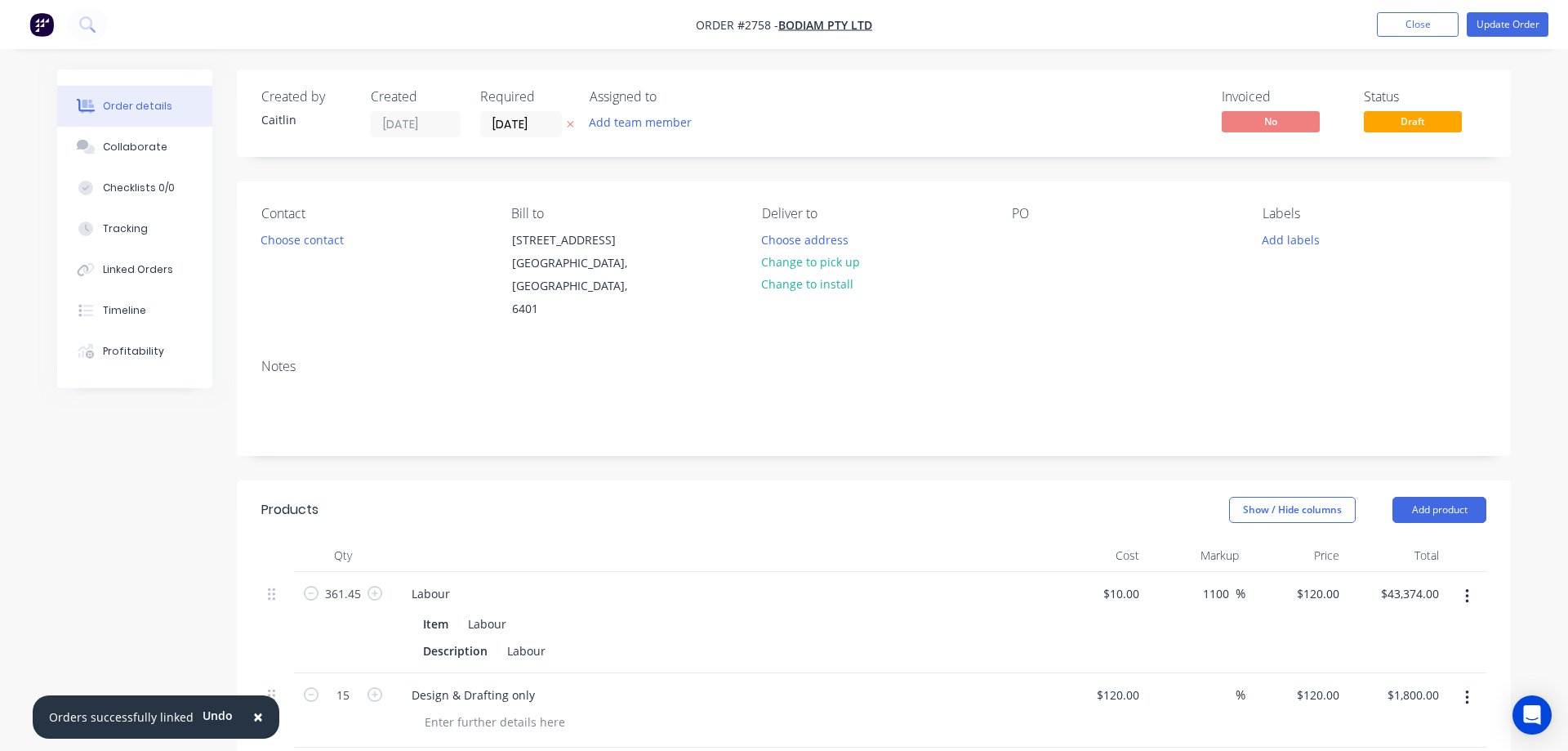
type input "$0.081"
type input "$0.65"
type input "$36.00"
type input "35"
type input "$48.60"
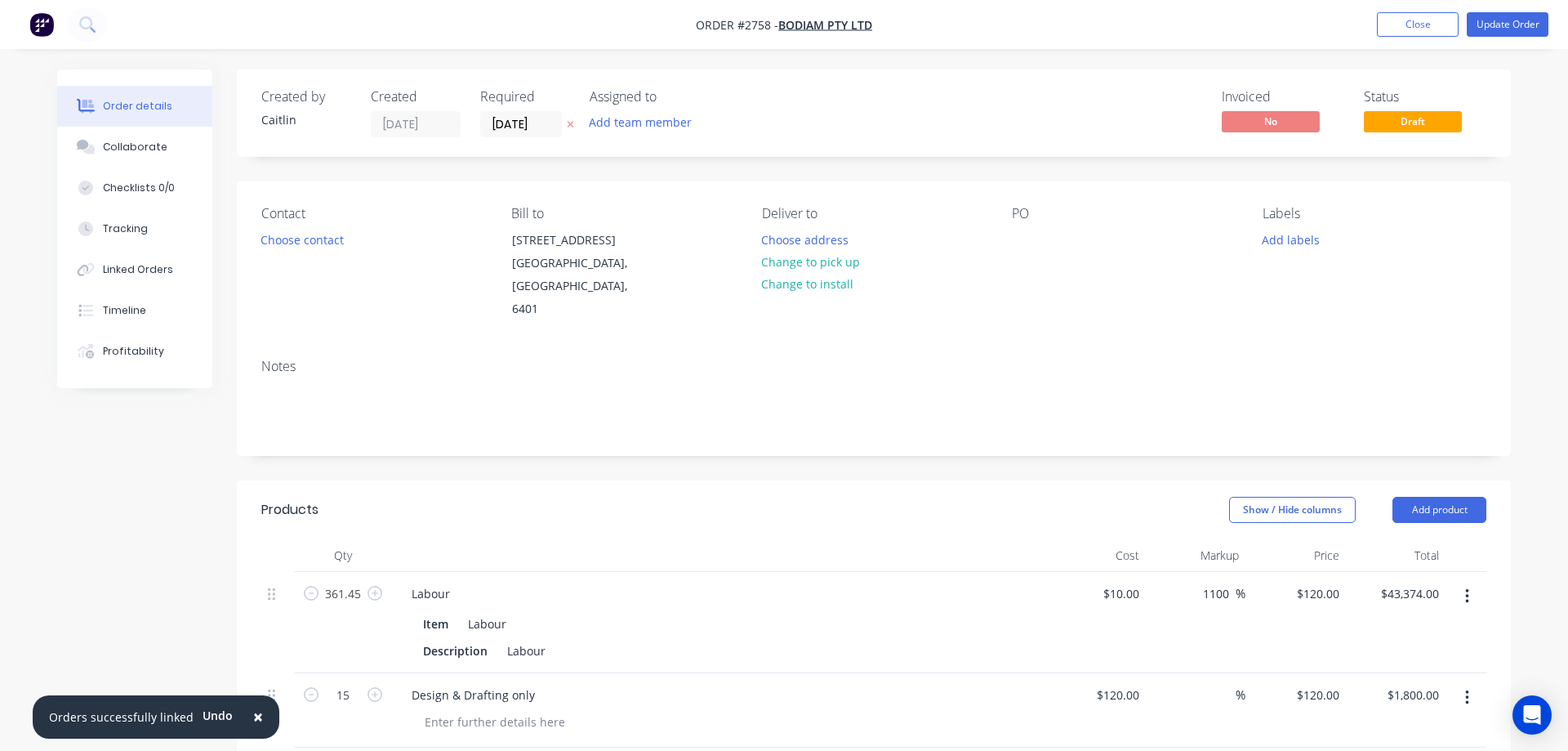
type input "$97.20"
type input "$15.52"
type input "128.48"
type input "$35.46"
type input "$70.92"
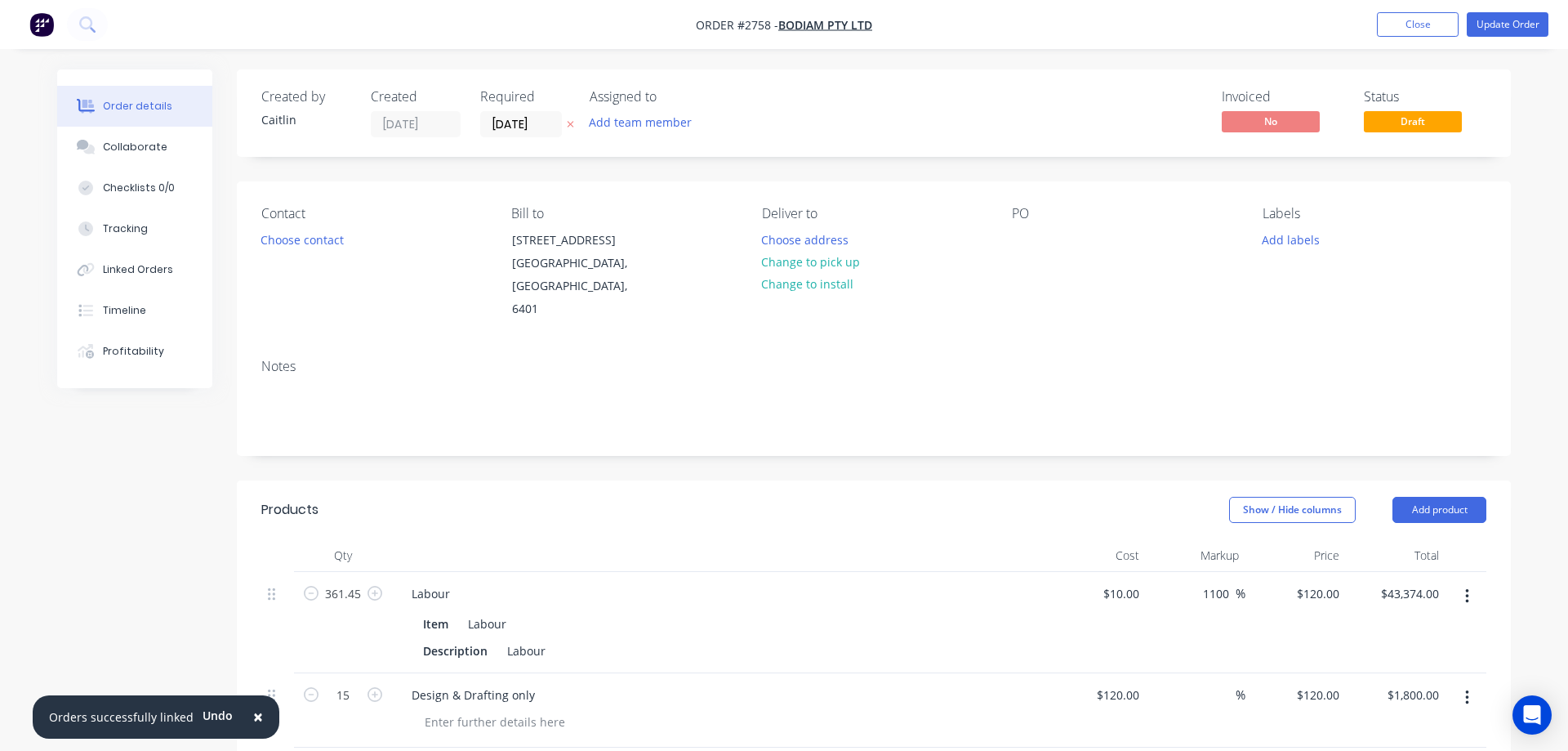
type input "$0.1763"
type input "35"
type input "$0.238"
type input "$20.71"
type input "$8.78"
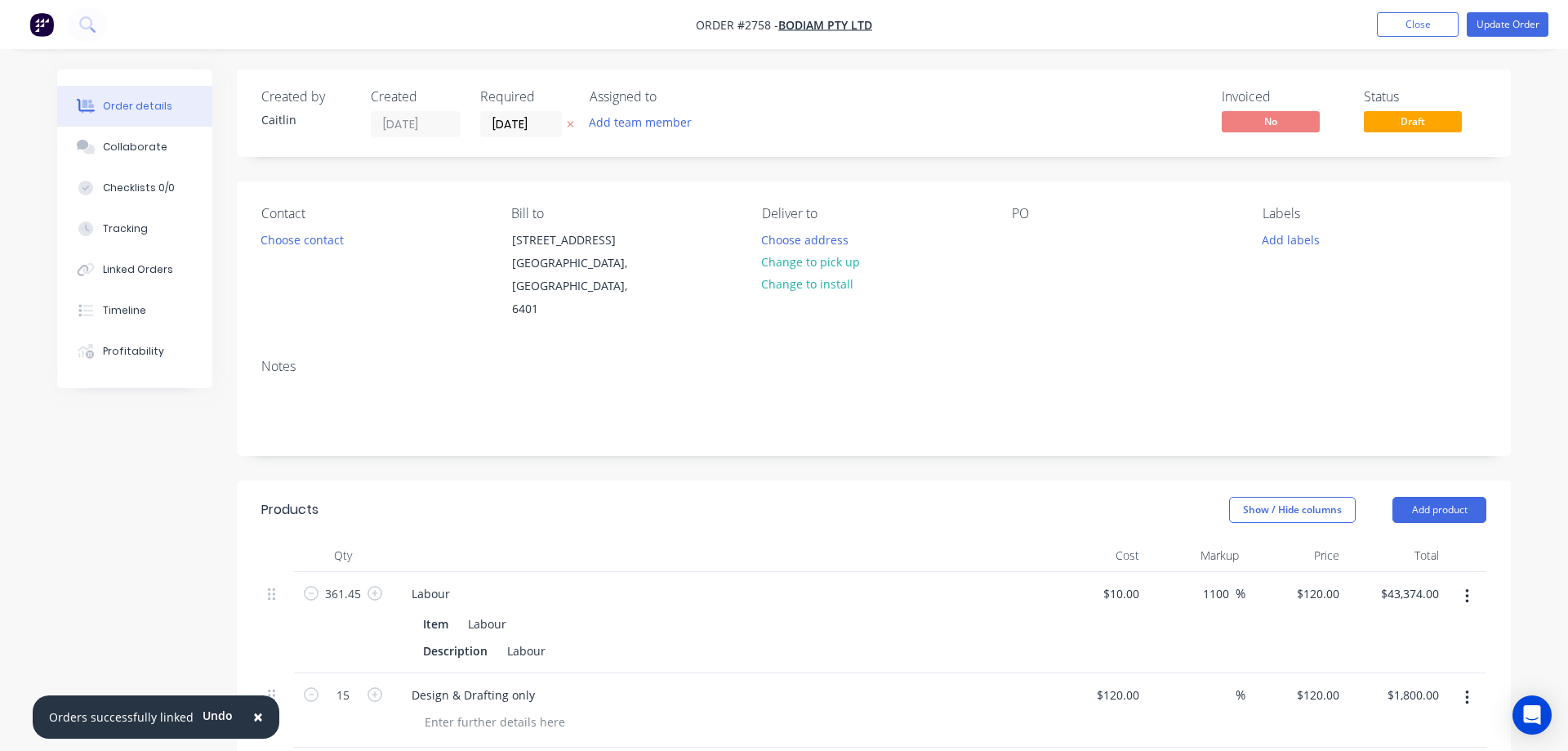
type input "35"
type input "$11.853"
type input "$124.17"
type input "$0.0825"
type input "35.03"
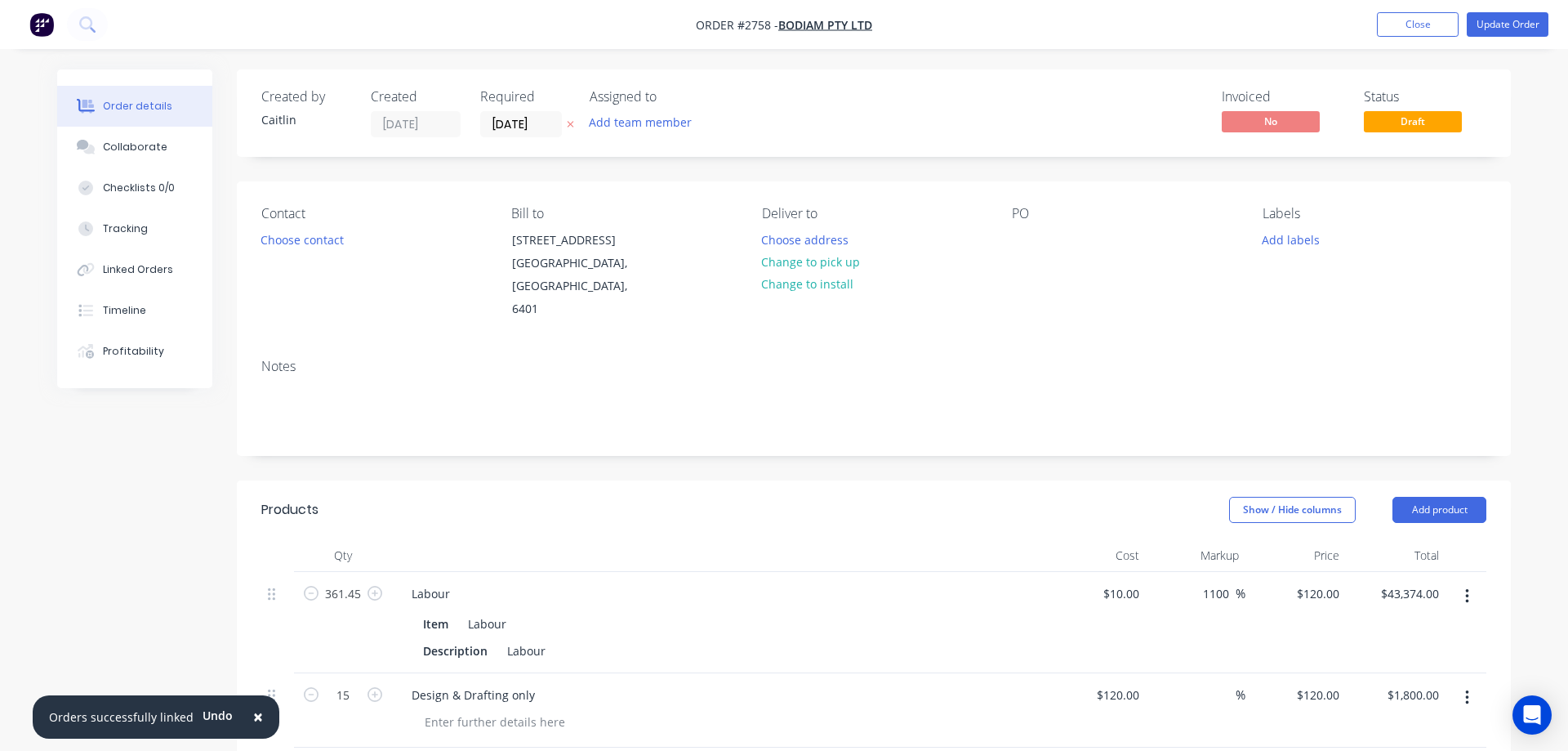
type input "$0.1114"
type input "$5.35"
type input "$0.0481"
type input "34.93"
type input "$0.0649"
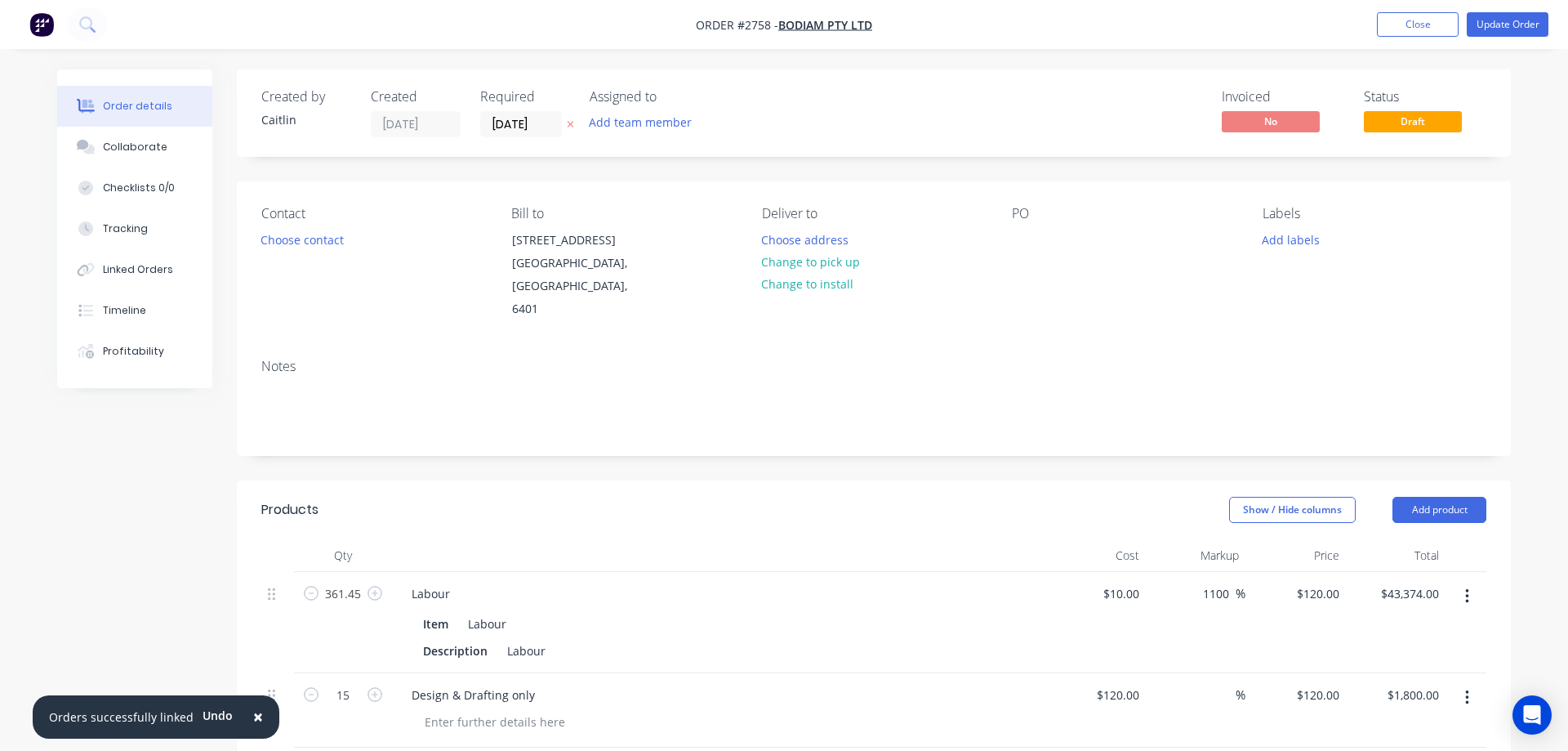
type input "$3.12"
type input "$0.2458"
type input "34.99"
type input "$0.3318"
type input "$3.98"
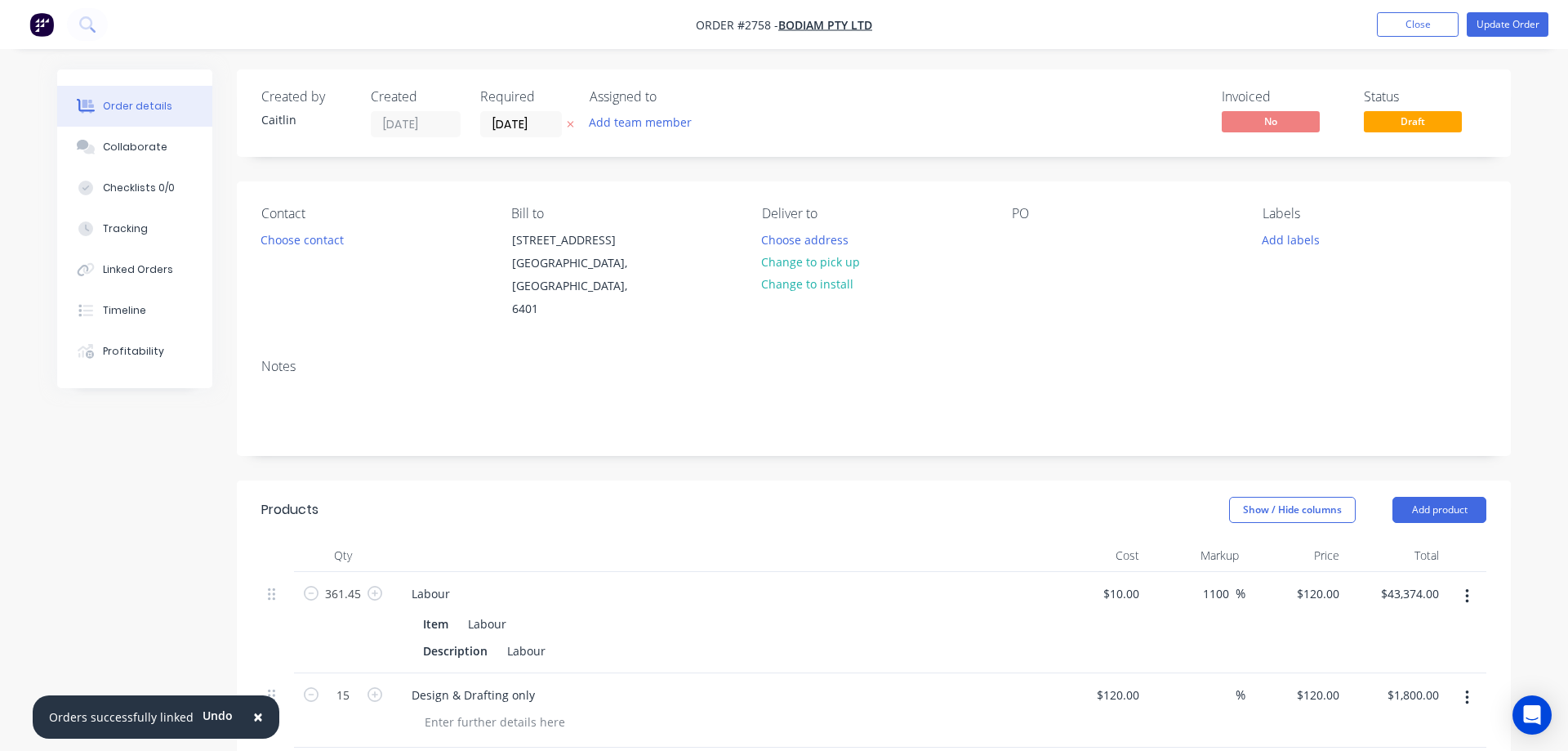
type input "$0.09"
type input "35"
type input "$0.1215"
type input "$12.15"
type input "$0.0866"
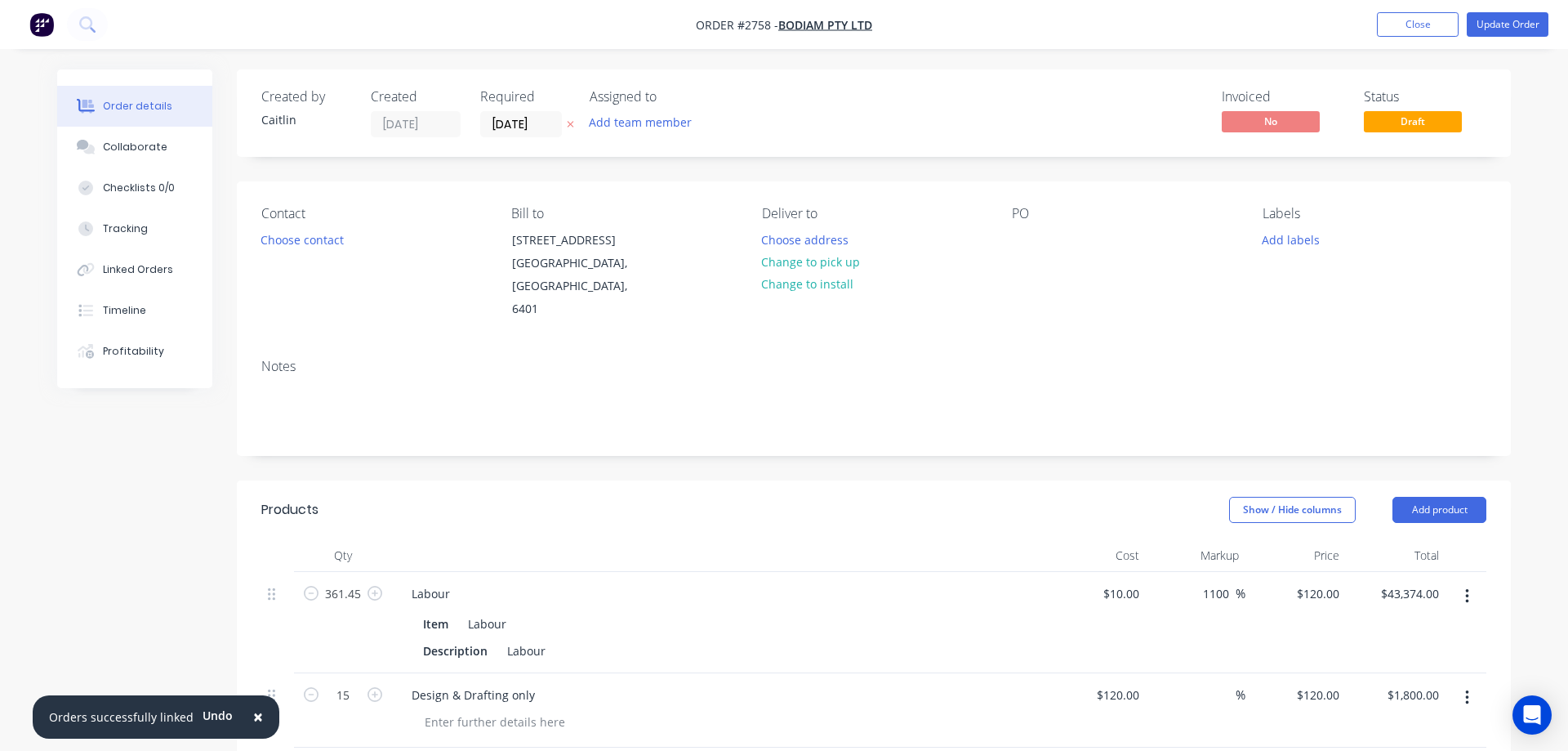
type input "34.99"
type input "$0.1169"
type input "$6.55"
type input "$0.0481"
type input "34.93"
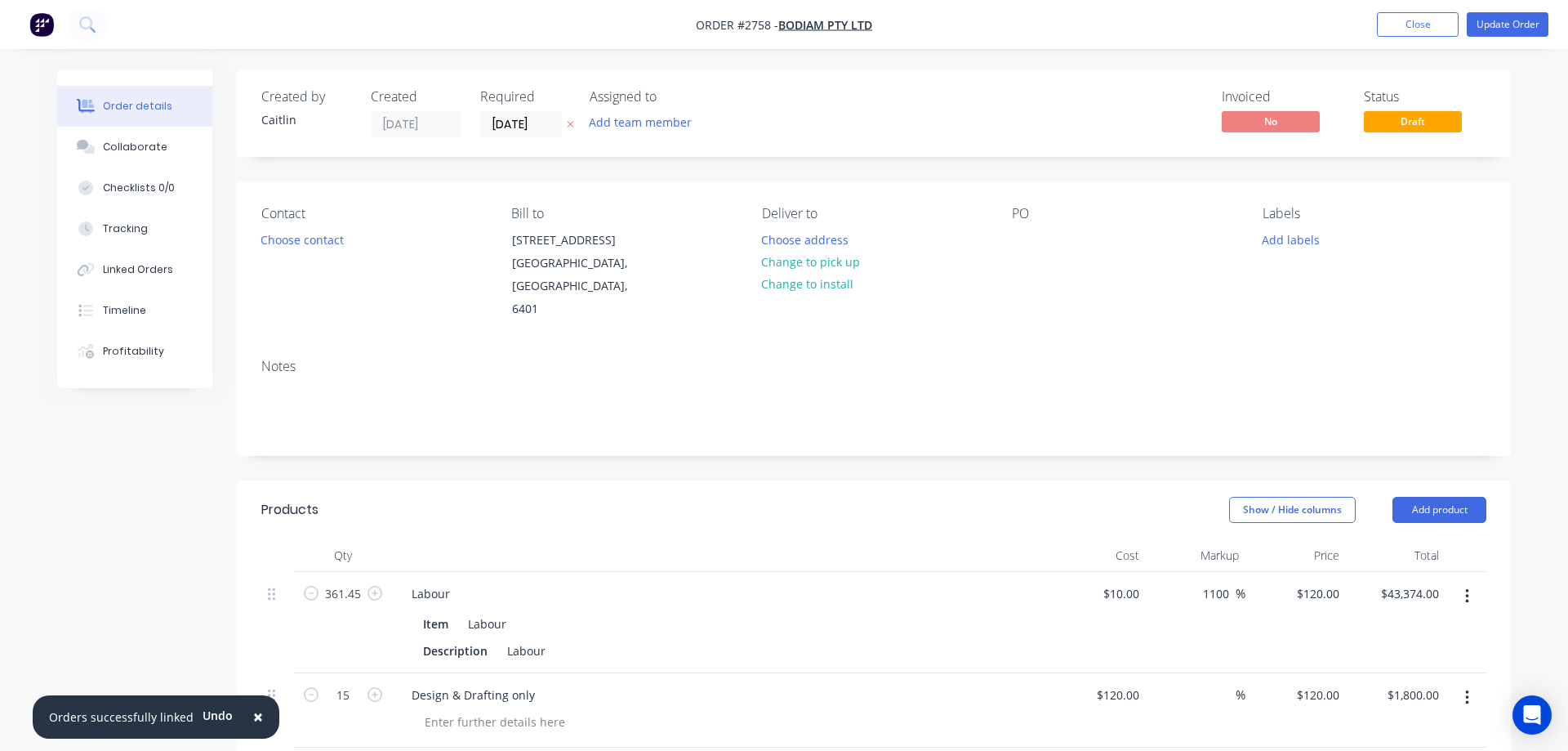
type input "$0.0649"
type input "$0.45"
type input "$4.90"
type input "35"
type input "$6.615"
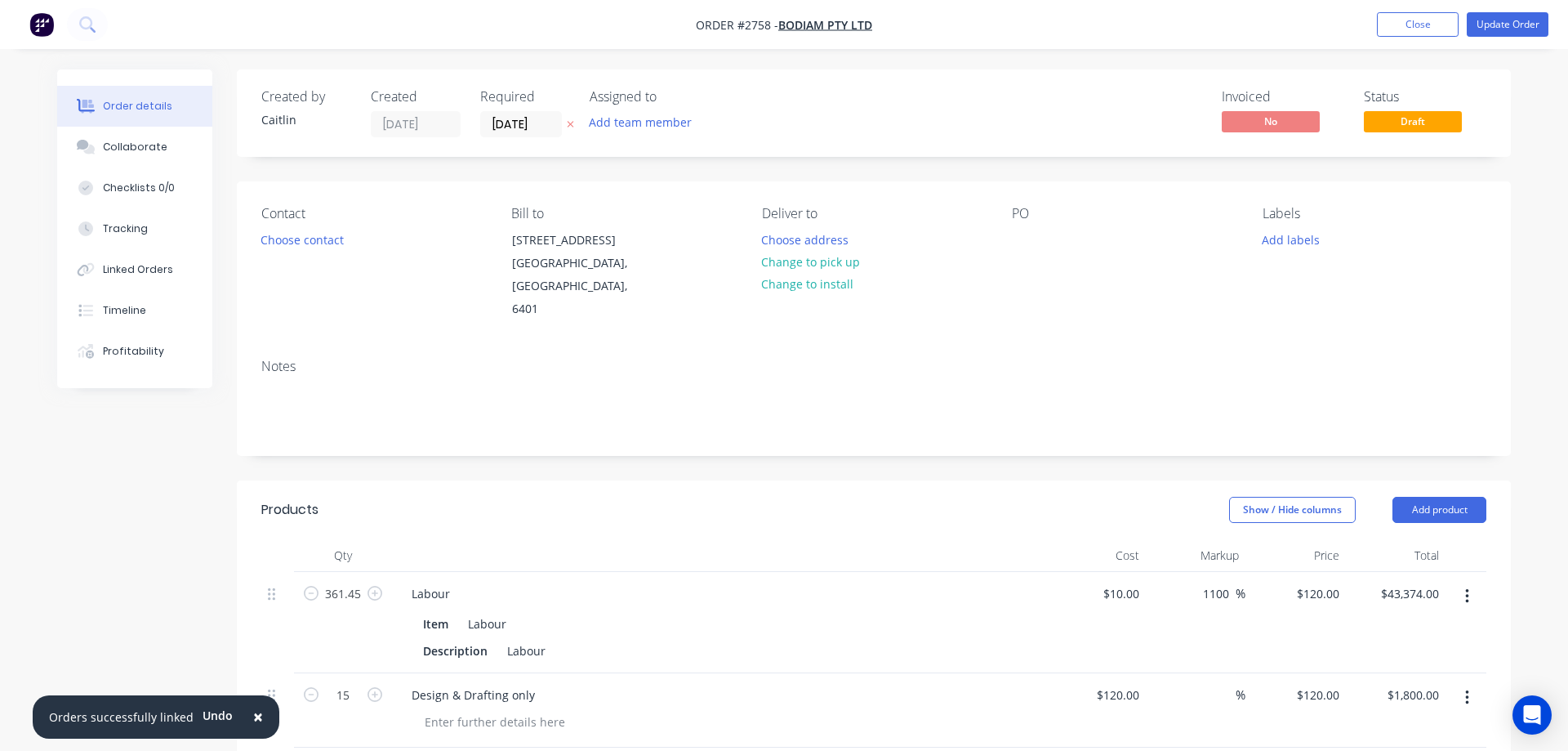
type input "$6.77"
type input "$0.155"
type input "35.03"
type input "$0.2093"
type input "$3.35"
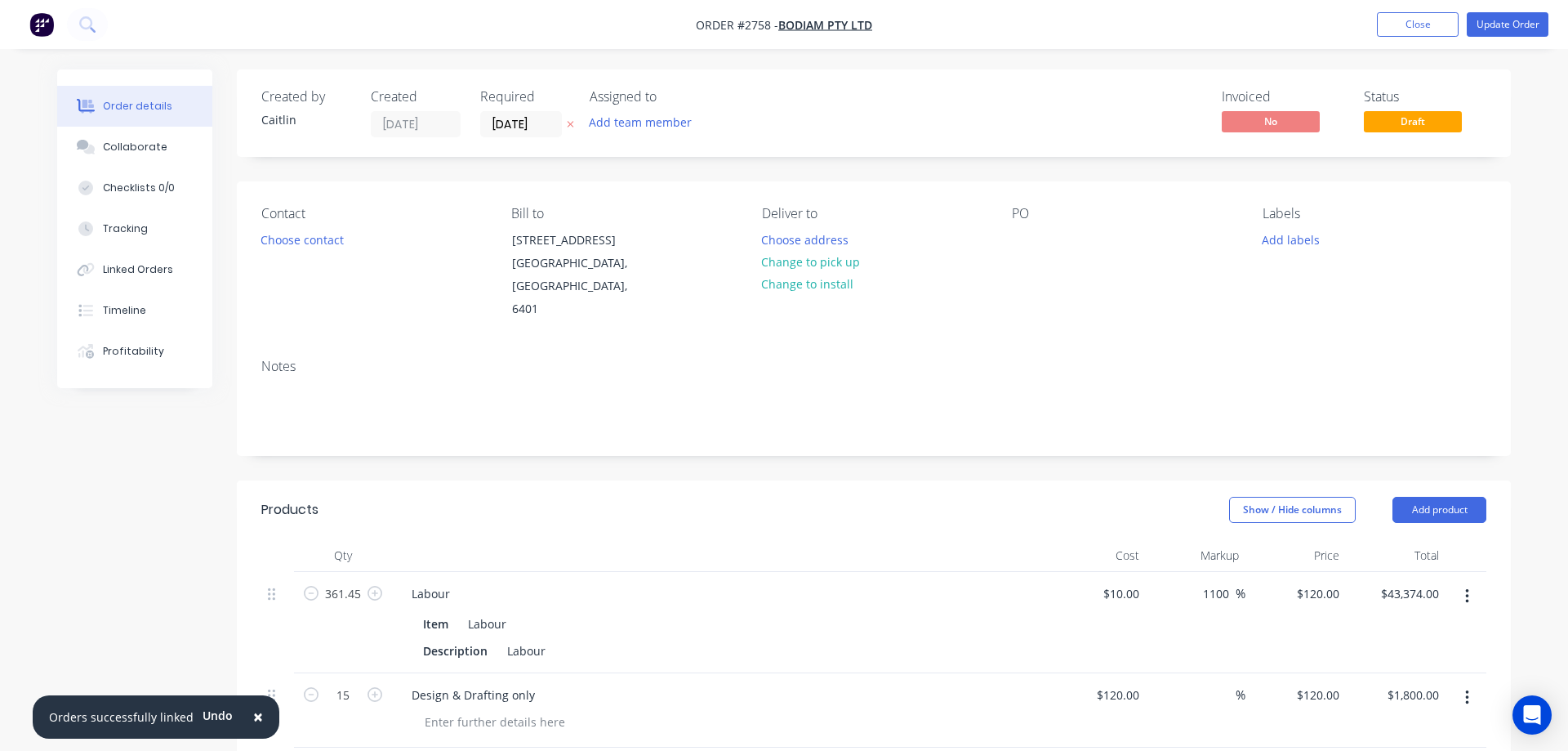
type input "$0.2967"
type input "34.98"
type input "$0.4005"
type input "$6.41"
type input "$0.4188"
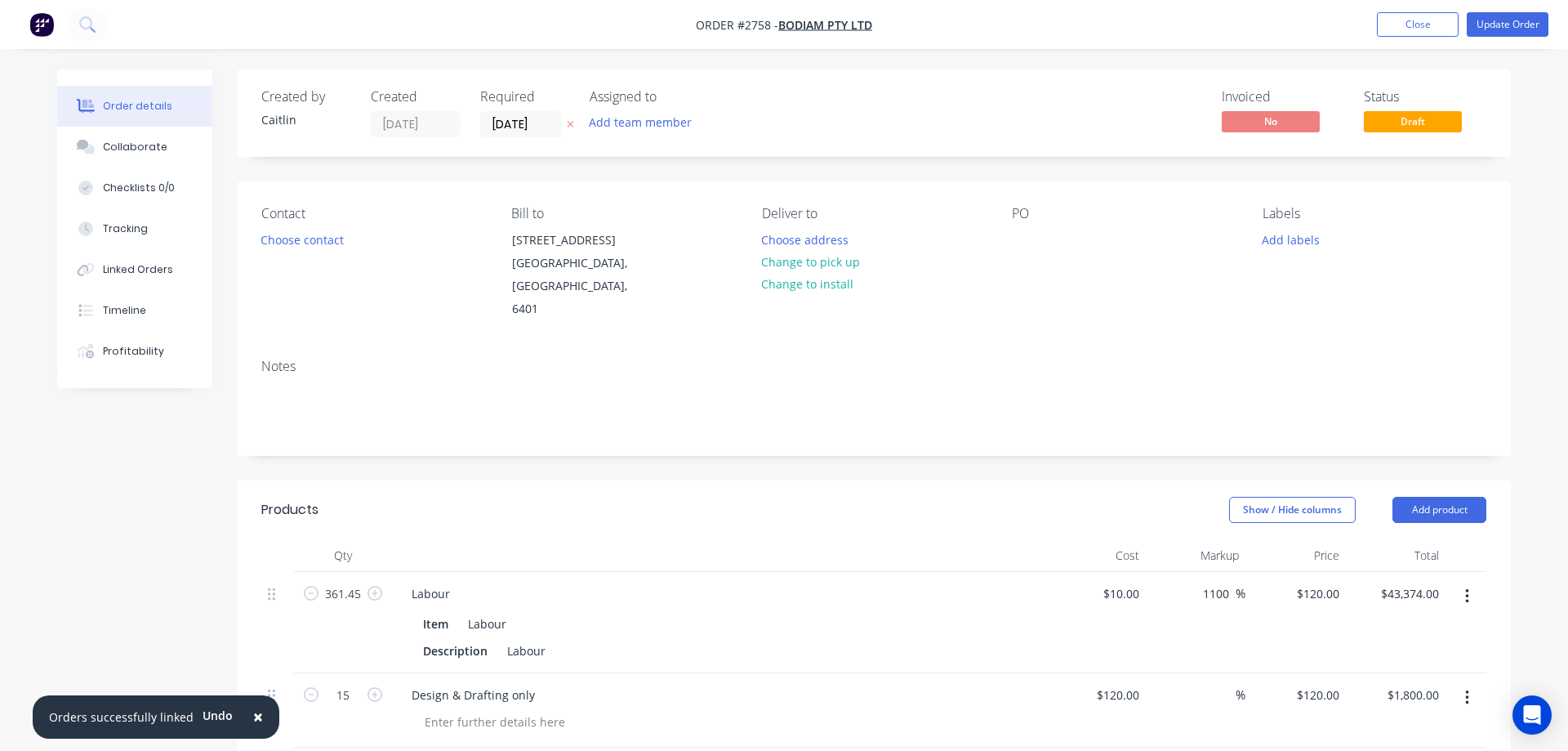
type input "35"
type input "$0.5654"
type input "$9.05"
type input "$0.1985"
type input "35.01"
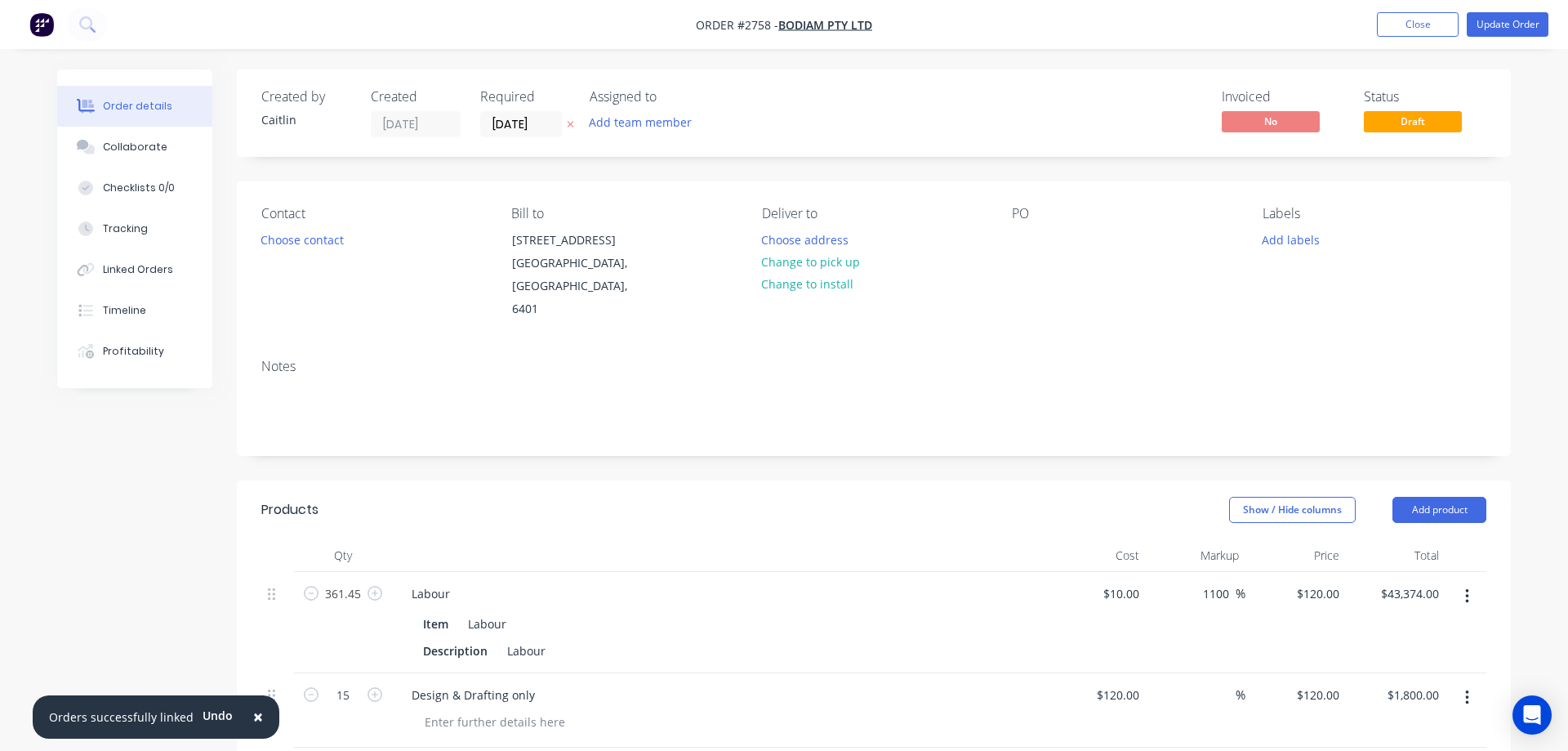
type input "$0.268"
type input "$4.29"
type input "$0.1125"
type input "35.02"
type input "$0.1519"
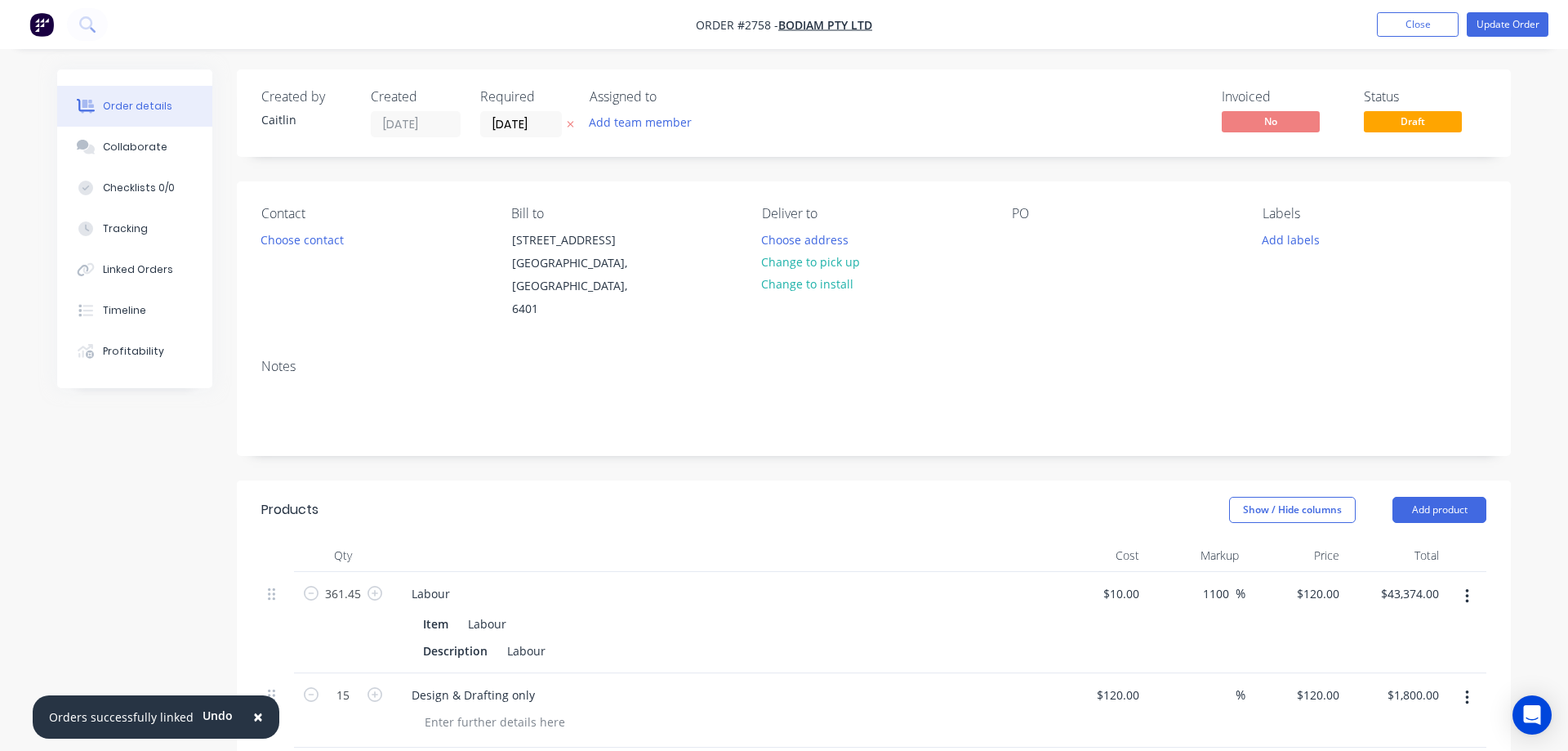
type input "$2.43"
type input "$0.06"
type input "35"
type input "$0.081"
type input "$9.07"
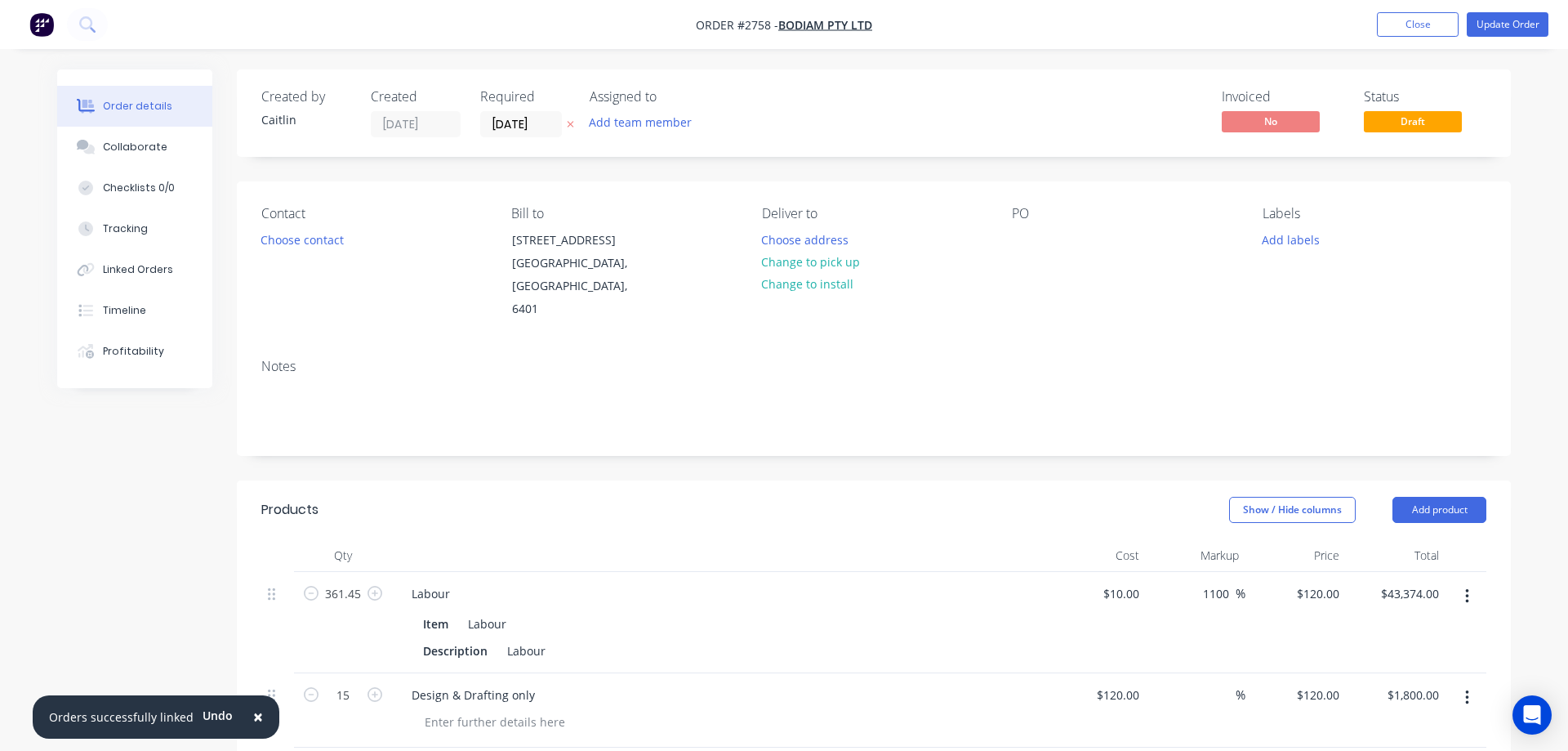
type input "$15.52"
type input "35"
type input "$20.952"
type input "$83.81"
type input "$0.225"
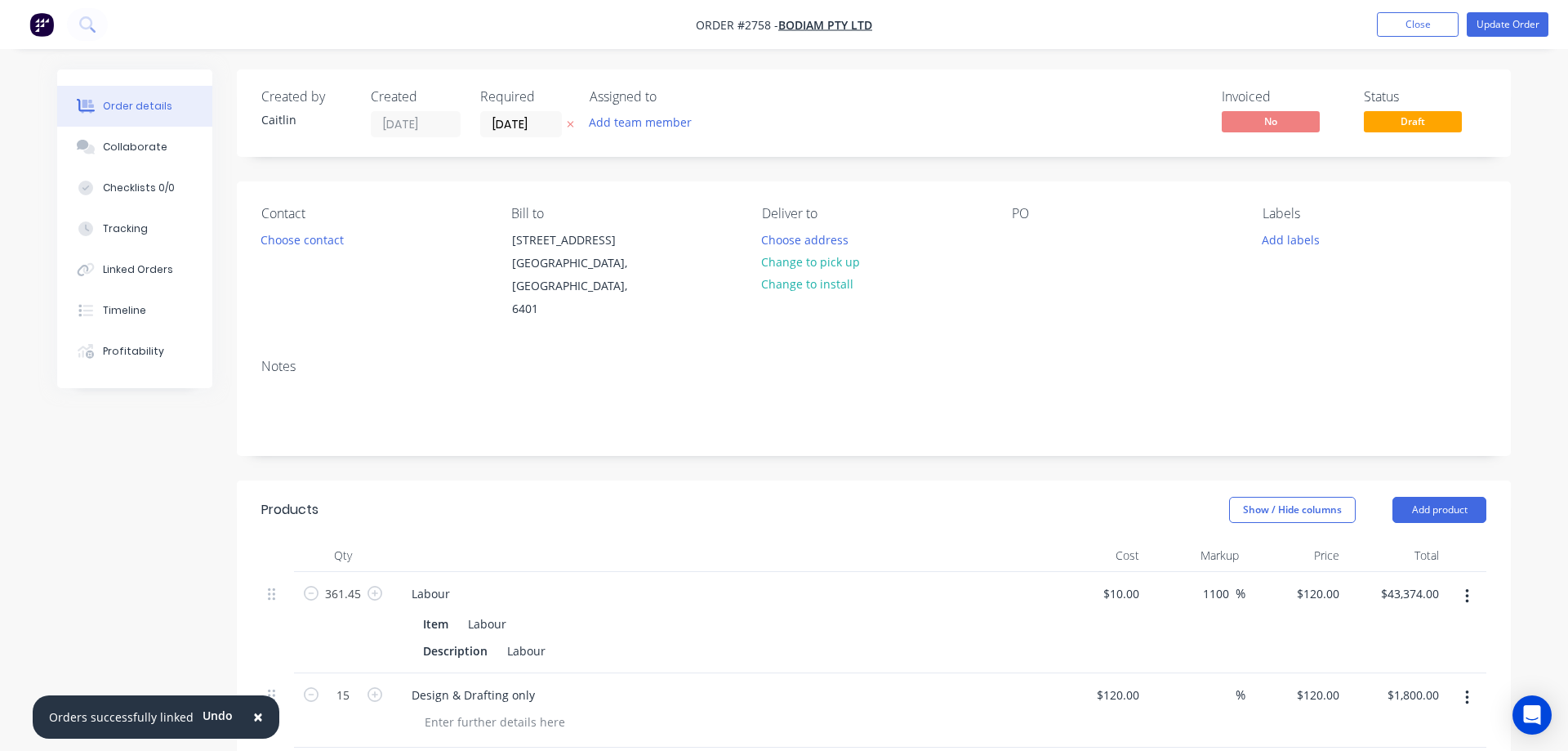
type input "35.02"
type input "$0.3038"
type input "$12.76"
type input "$36.00"
type input "35"
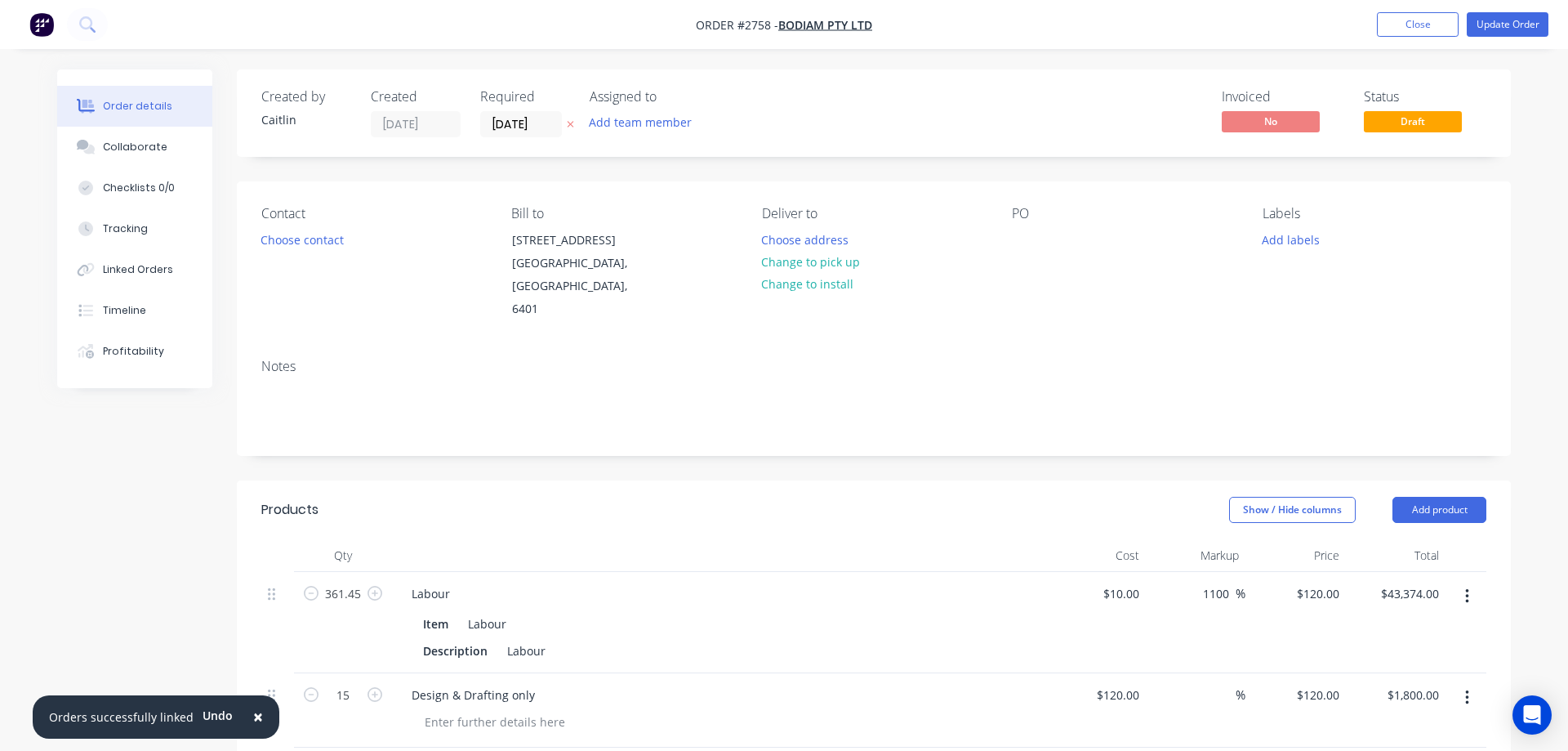
type input "$48.60"
type input "$194.40"
type input "$1.6717"
type input "35"
type input "$2.2568"
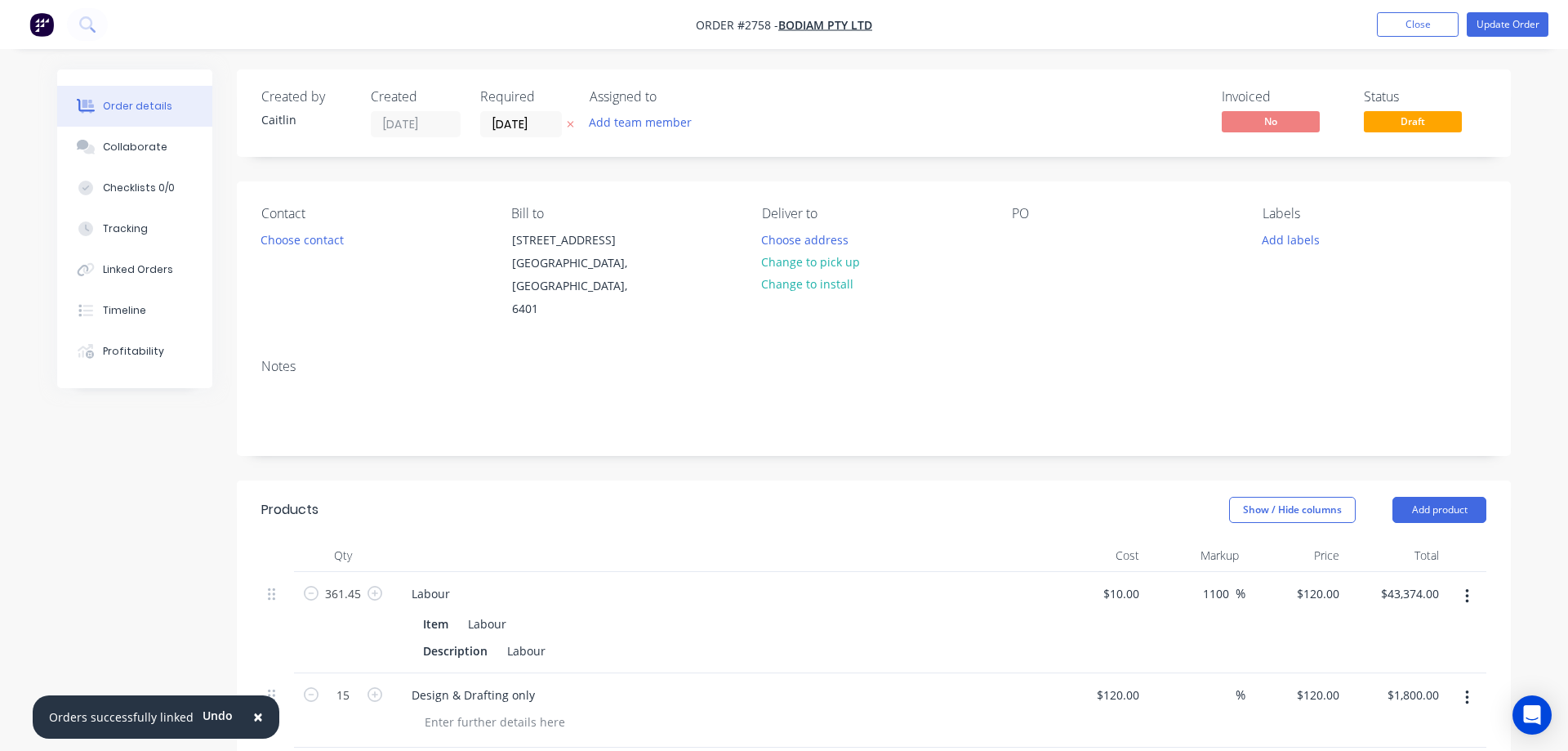
type input "$9.03"
type input "$15.52"
type input "35"
type input "$20.952"
type input "$41.90"
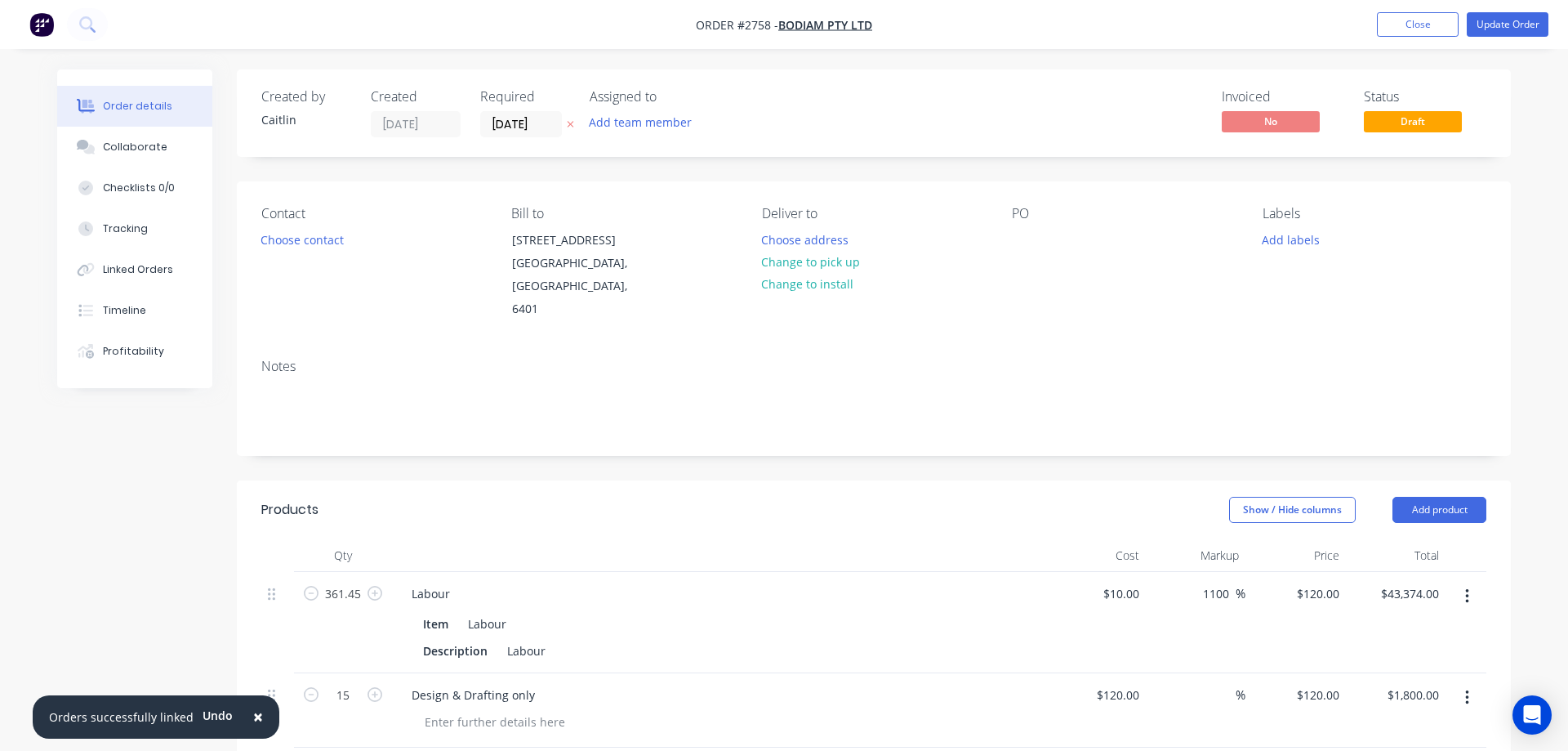
type input "$0.5863"
type input "35"
type input "$0.7915"
type input "$6.33"
type input "$12.28"
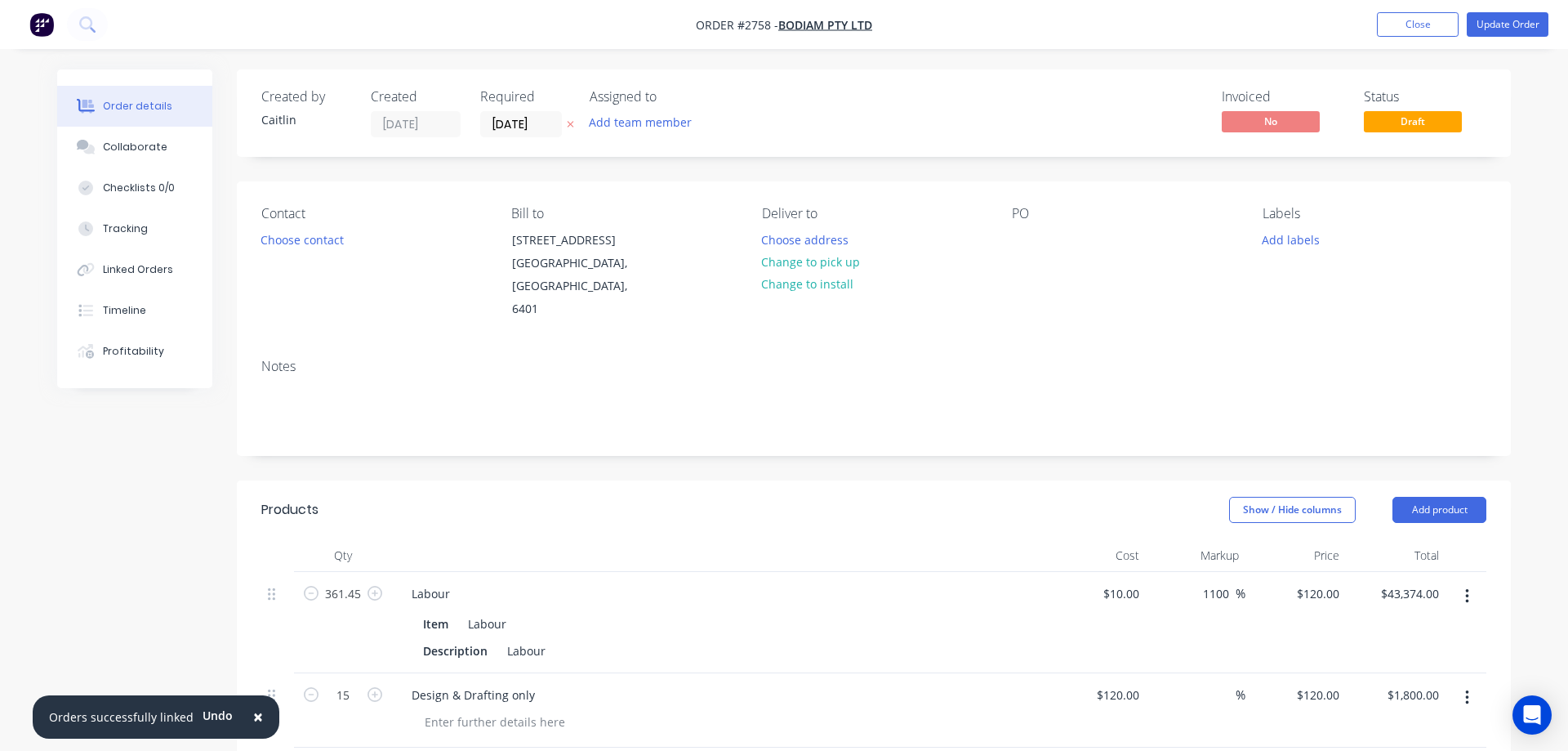
type input "35"
type input "$16.578"
type input "$33.16"
type input "$0.2461"
type input "34.99"
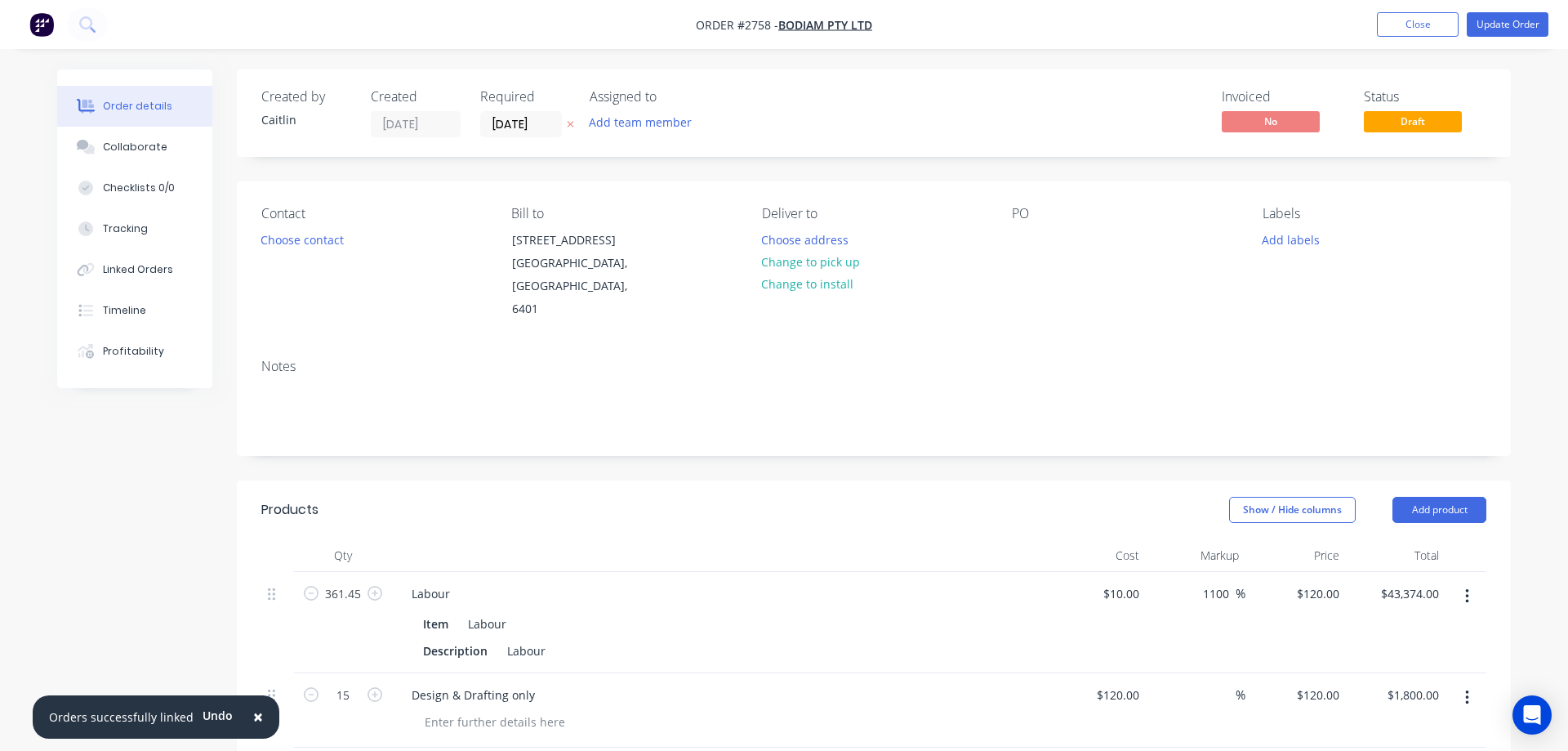
type input "$0.3322"
type input "$31.89"
type input "$0.1125"
type input "35.02"
type input "$0.1519"
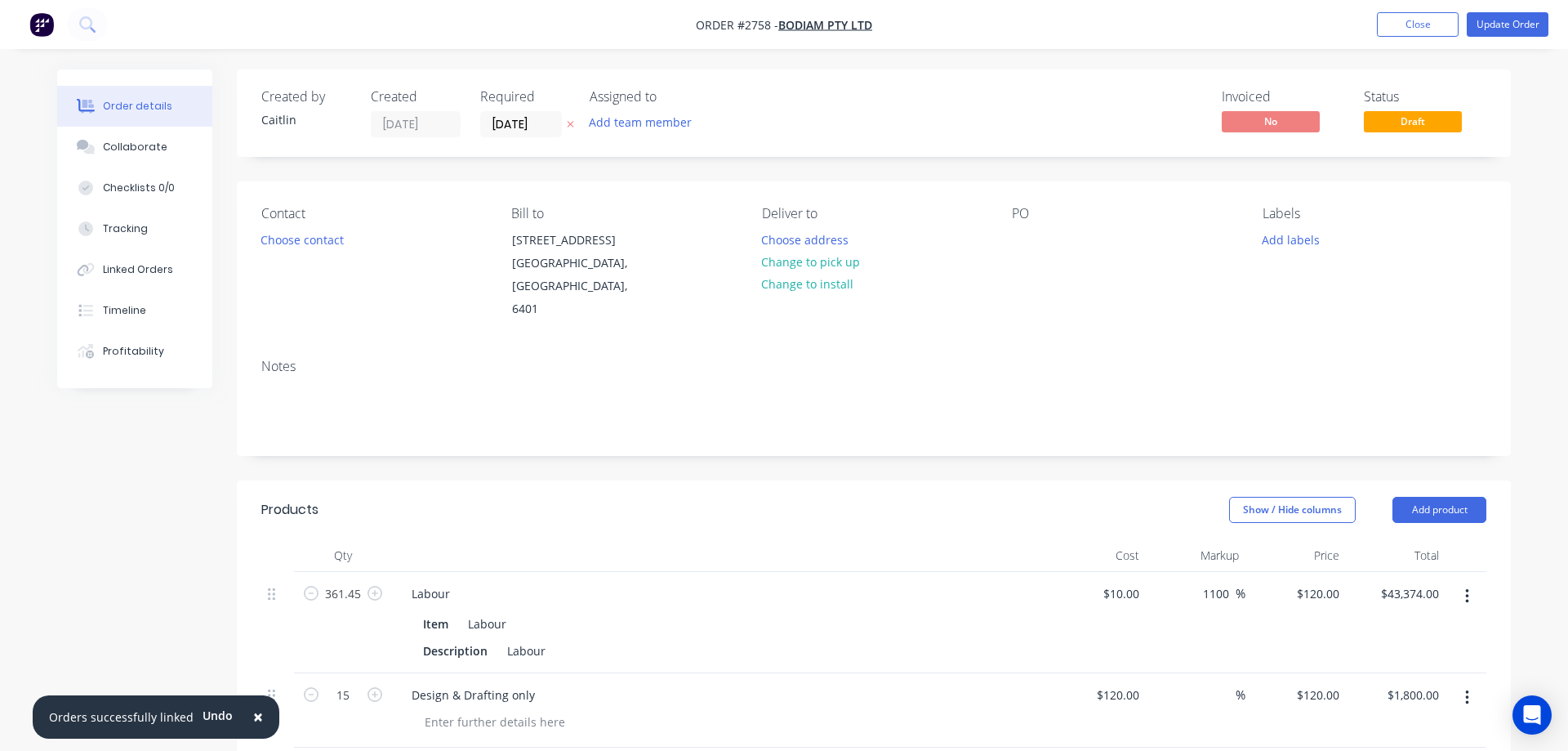
type input "$14.58"
type input "$0.1763"
type input "35"
type input "$0.238"
type input "$11.42"
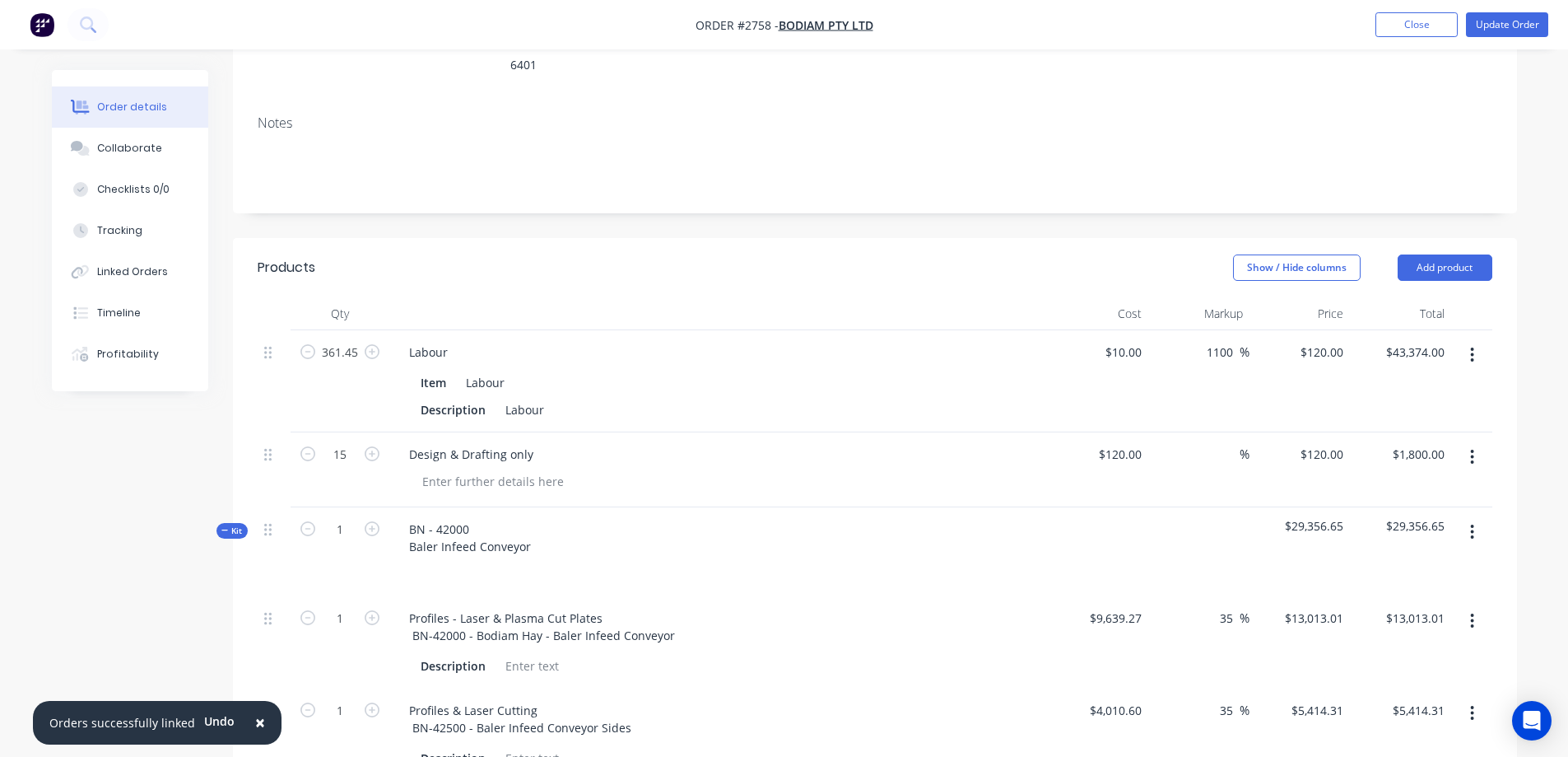
scroll to position [247, 0]
click at [1397, 516] on span "$29,356.65" at bounding box center [1400, 525] width 88 height 17
click at [1418, 605] on input "13013.01" at bounding box center [1418, 617] width 67 height 24
click at [1416, 516] on span "$29,356.65" at bounding box center [1400, 525] width 88 height 17
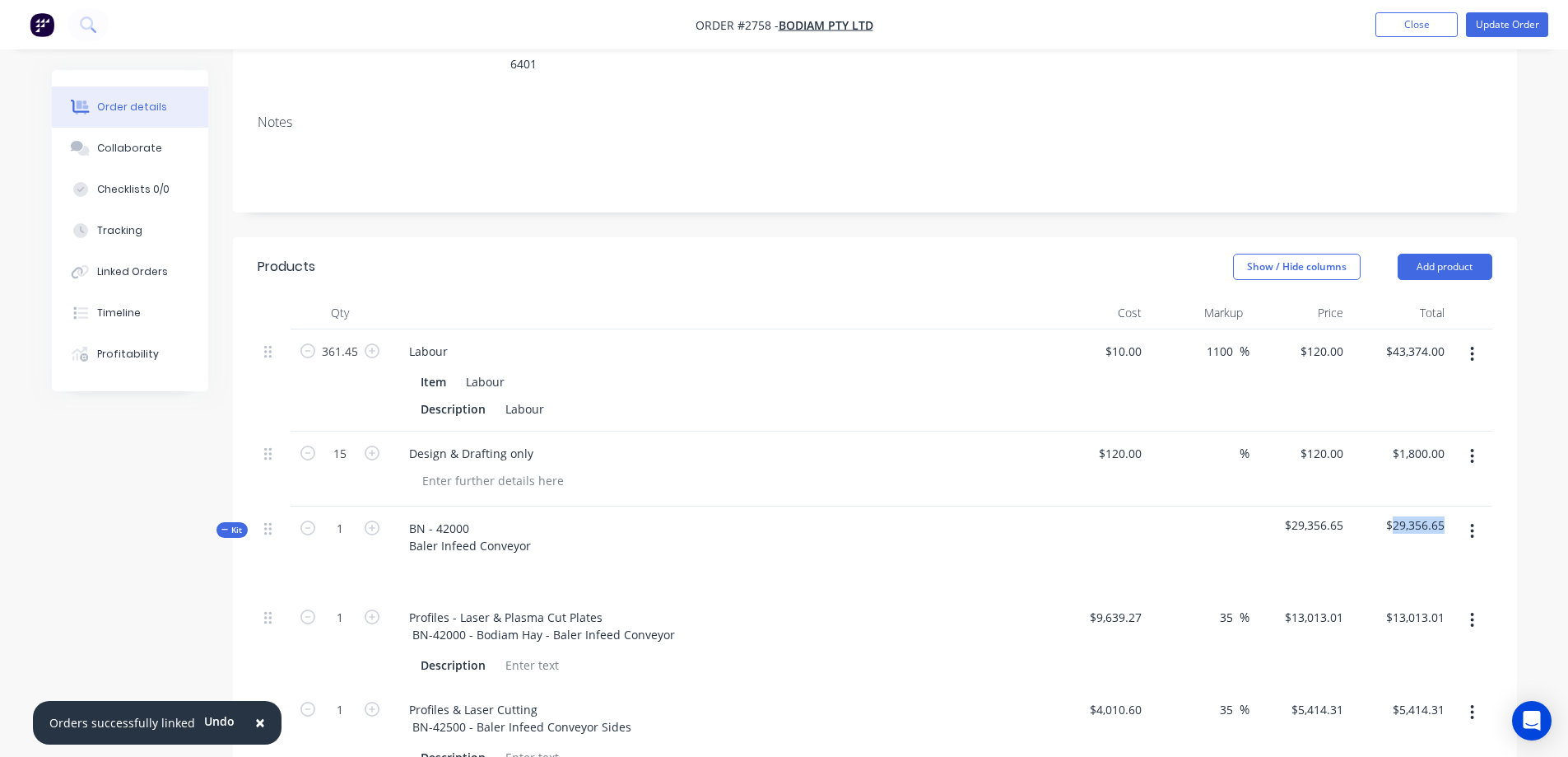
click at [1416, 516] on span "$29,356.65" at bounding box center [1400, 525] width 88 height 17
click at [141, 273] on div "Linked Orders" at bounding box center [132, 271] width 71 height 15
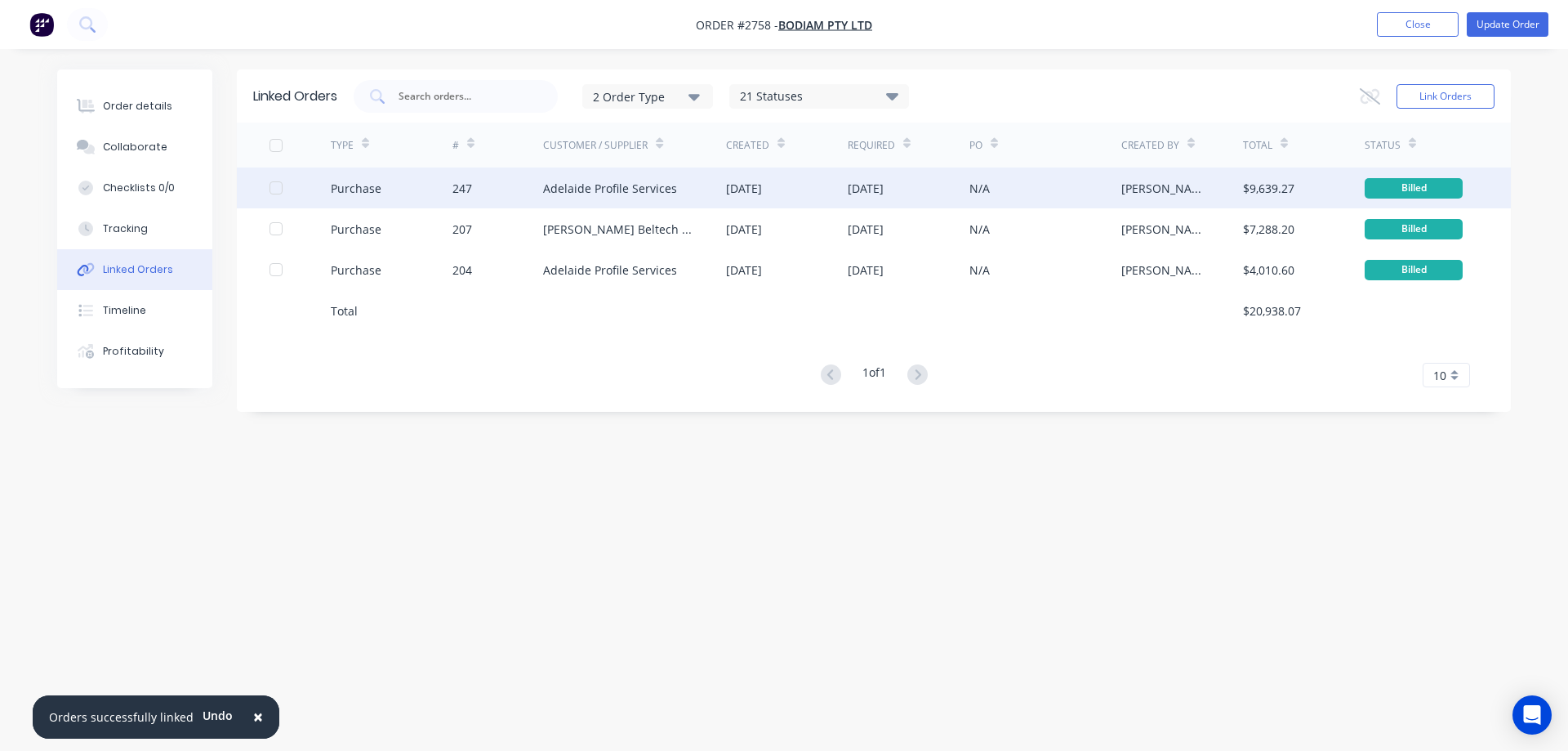
drag, startPoint x: 359, startPoint y: 191, endPoint x: 672, endPoint y: 183, distance: 313.1
drag, startPoint x: 672, startPoint y: 183, endPoint x: 565, endPoint y: 191, distance: 107.3
click at [565, 191] on div "Adelaide Profile Services" at bounding box center [610, 188] width 134 height 17
drag, startPoint x: 465, startPoint y: 192, endPoint x: 1404, endPoint y: 188, distance: 939.0
drag, startPoint x: 1404, startPoint y: 188, endPoint x: 1147, endPoint y: 185, distance: 257.0
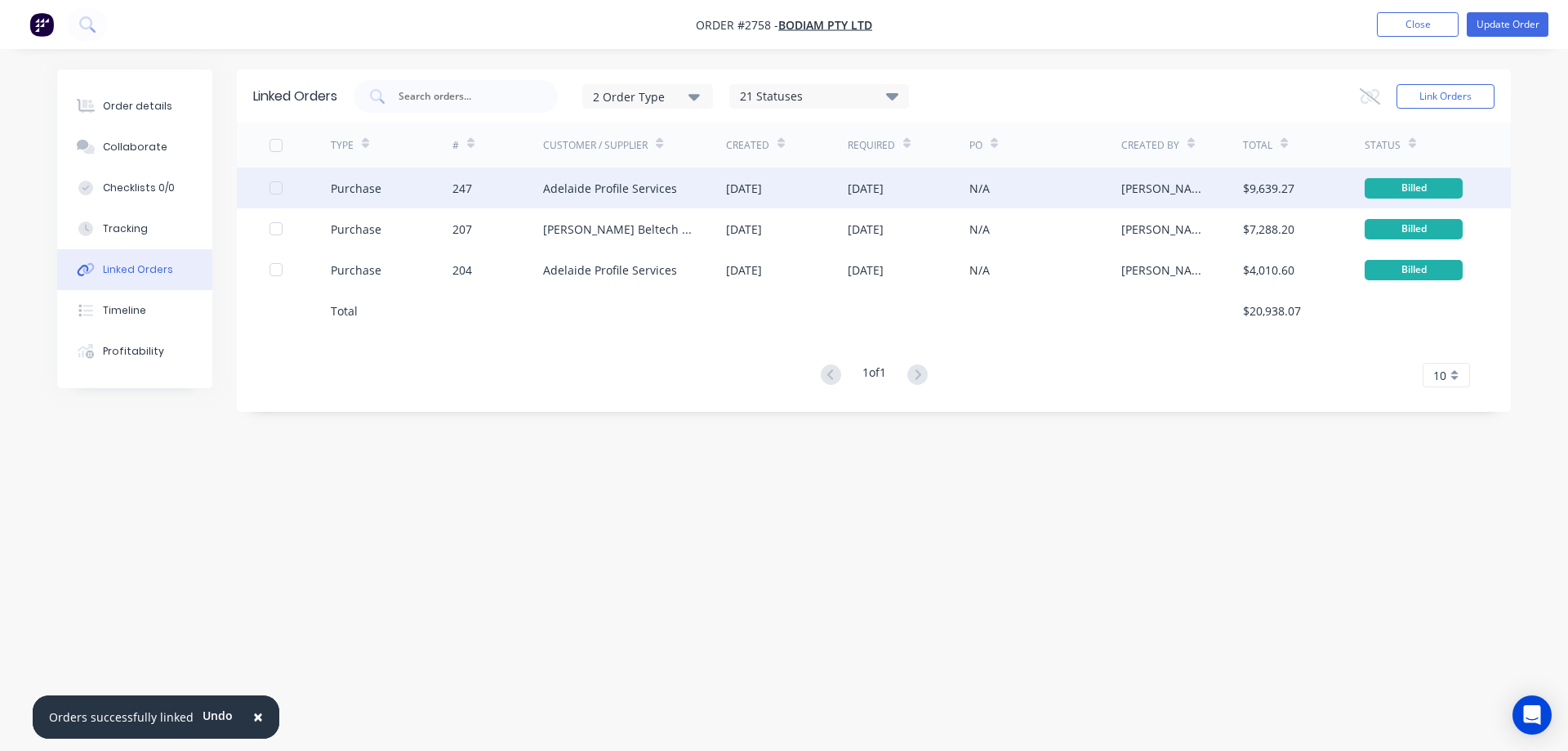
drag, startPoint x: 1147, startPoint y: 185, endPoint x: 912, endPoint y: 183, distance: 235.0
drag, startPoint x: 912, startPoint y: 183, endPoint x: 421, endPoint y: 196, distance: 491.2
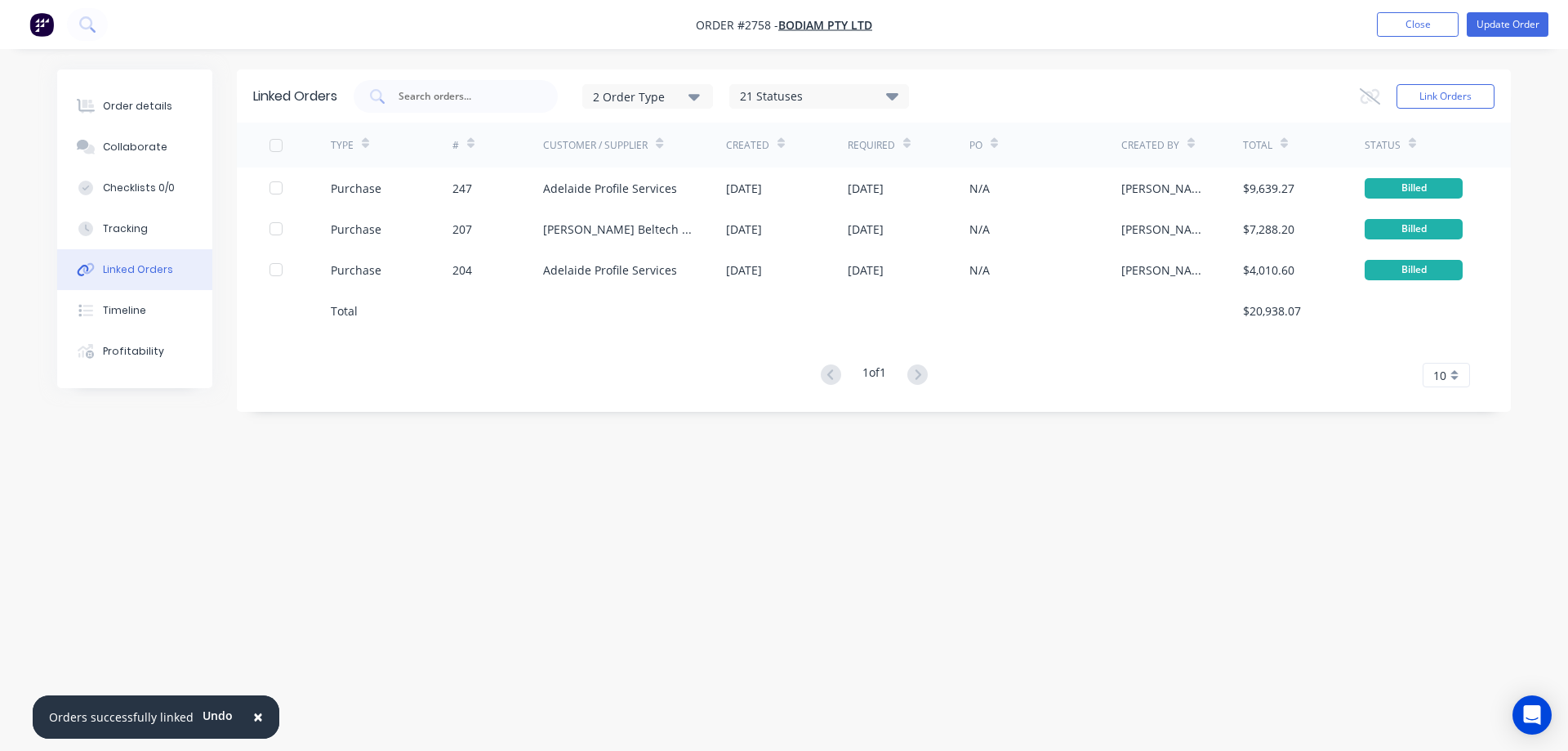
drag, startPoint x: 421, startPoint y: 196, endPoint x: 348, endPoint y: 481, distance: 294.2
click at [348, 481] on div "Linked Orders 2 Order Type 21 Statuses Sales Order Status All Archived Draft Qu…" at bounding box center [783, 344] width 1454 height 550
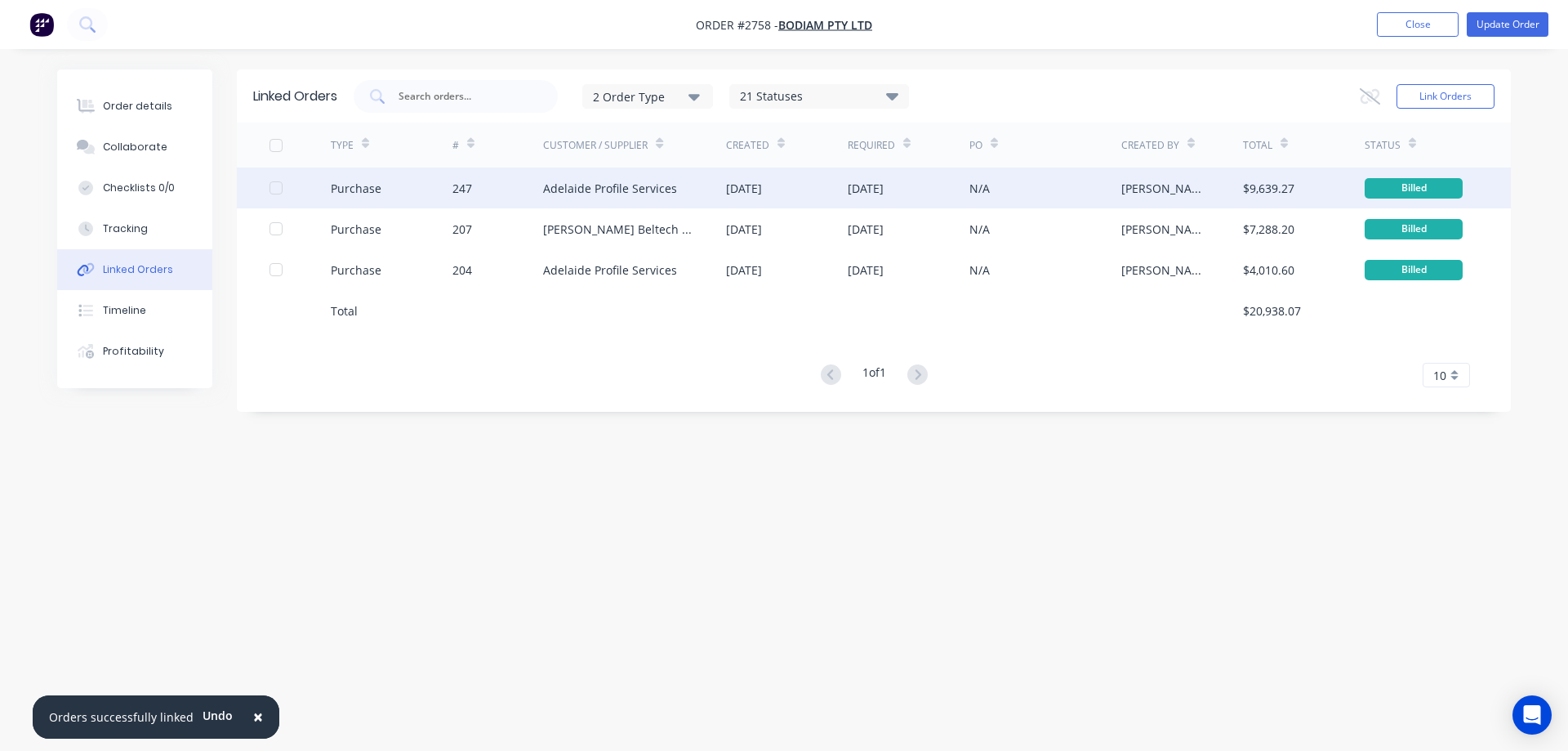
drag, startPoint x: 382, startPoint y: 189, endPoint x: 359, endPoint y: 194, distance: 23.5
click at [359, 194] on div "Purchase" at bounding box center [356, 188] width 51 height 17
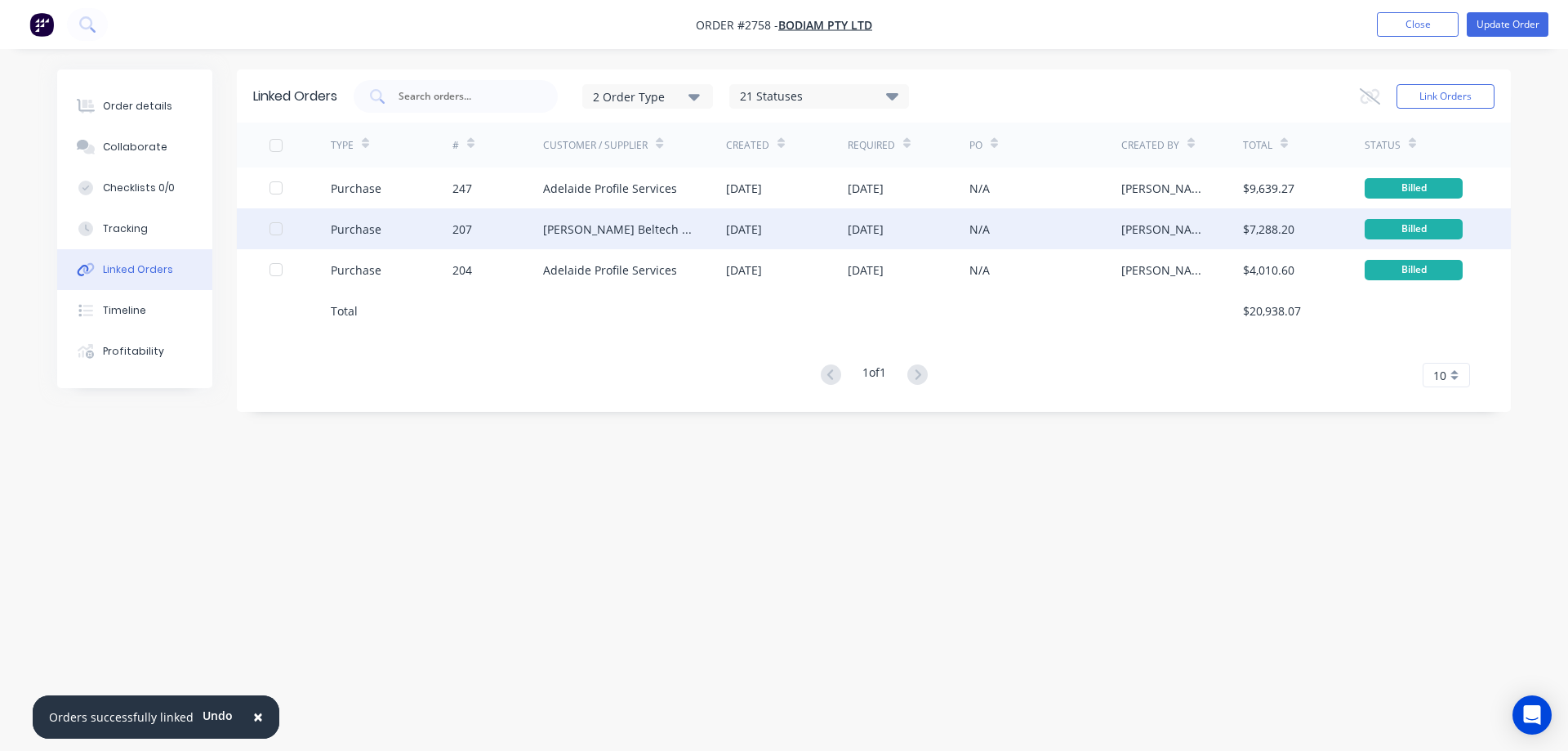
click at [429, 225] on div "Purchase" at bounding box center [392, 229] width 122 height 41
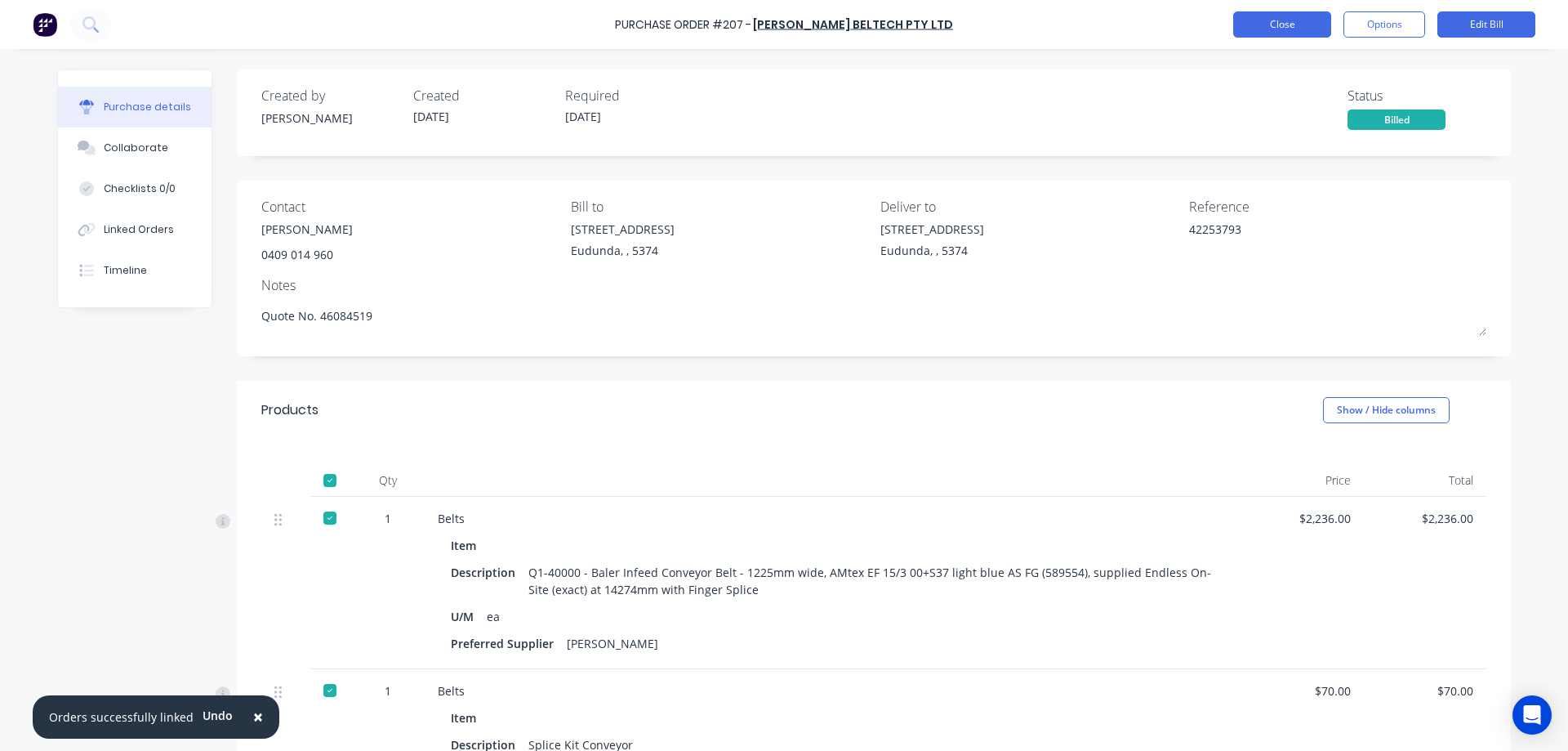
click at [1279, 25] on button "Close" at bounding box center [1282, 24] width 98 height 26
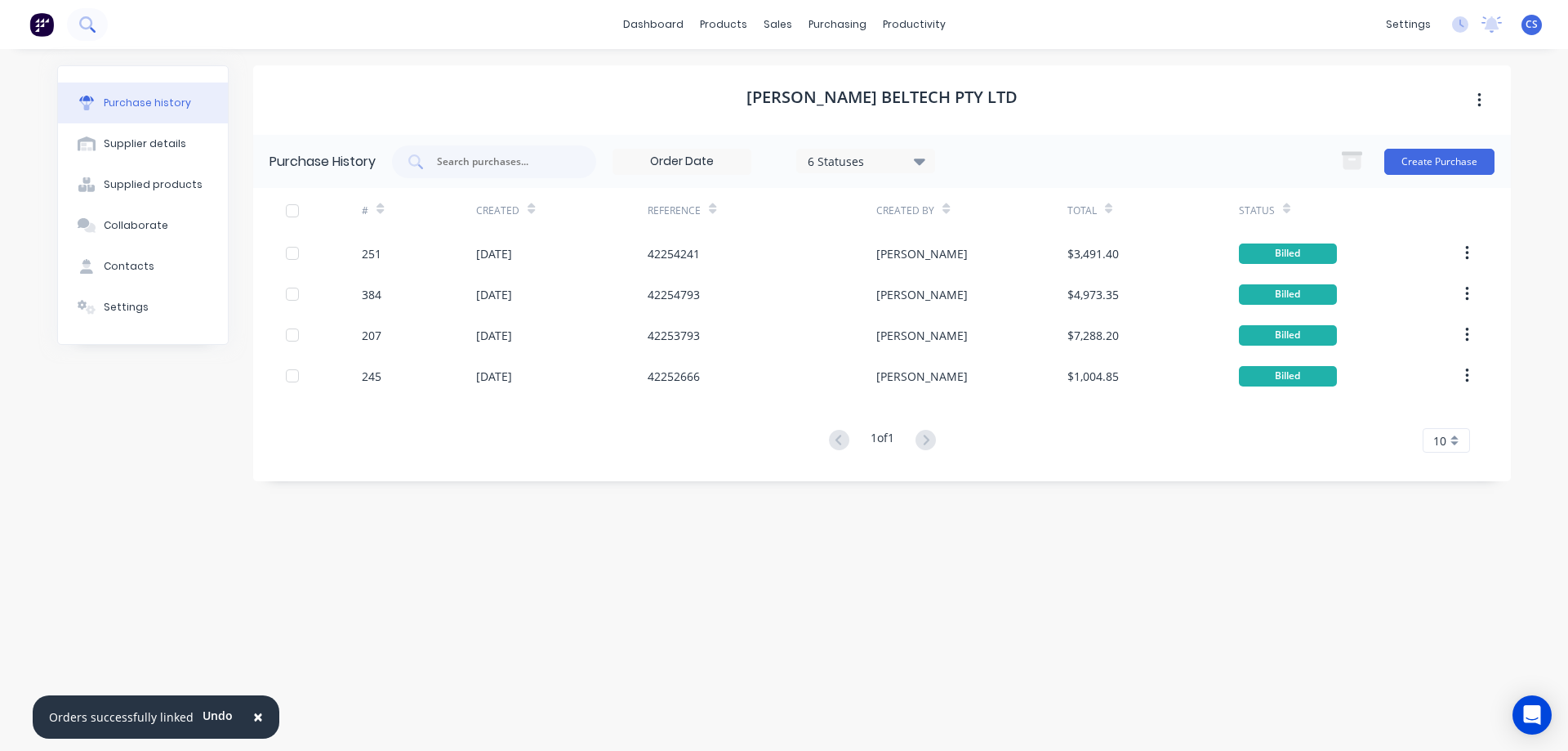
click at [71, 13] on button at bounding box center [87, 25] width 41 height 33
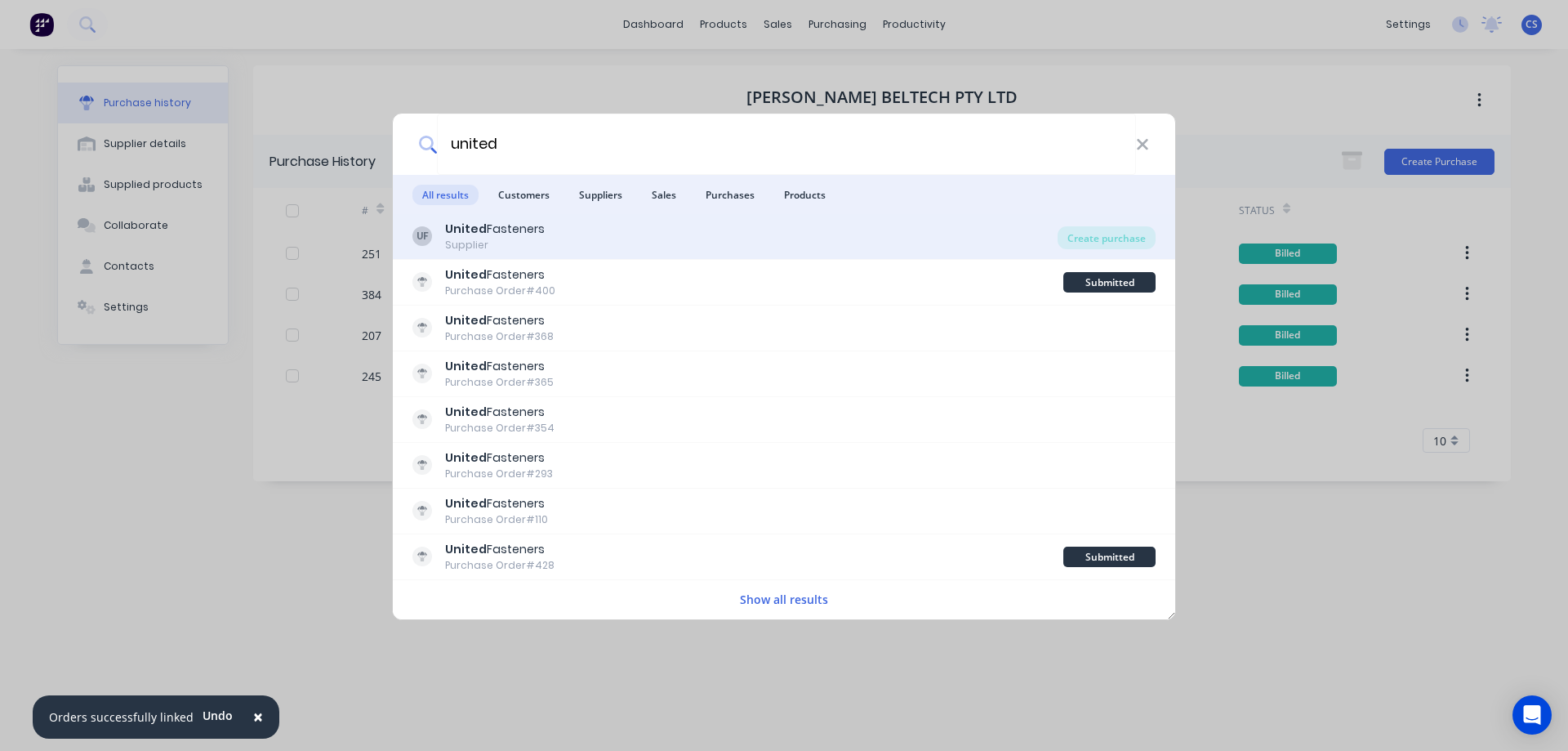
click at [547, 239] on div "UF United Fasteners Supplier" at bounding box center [735, 236] width 645 height 32
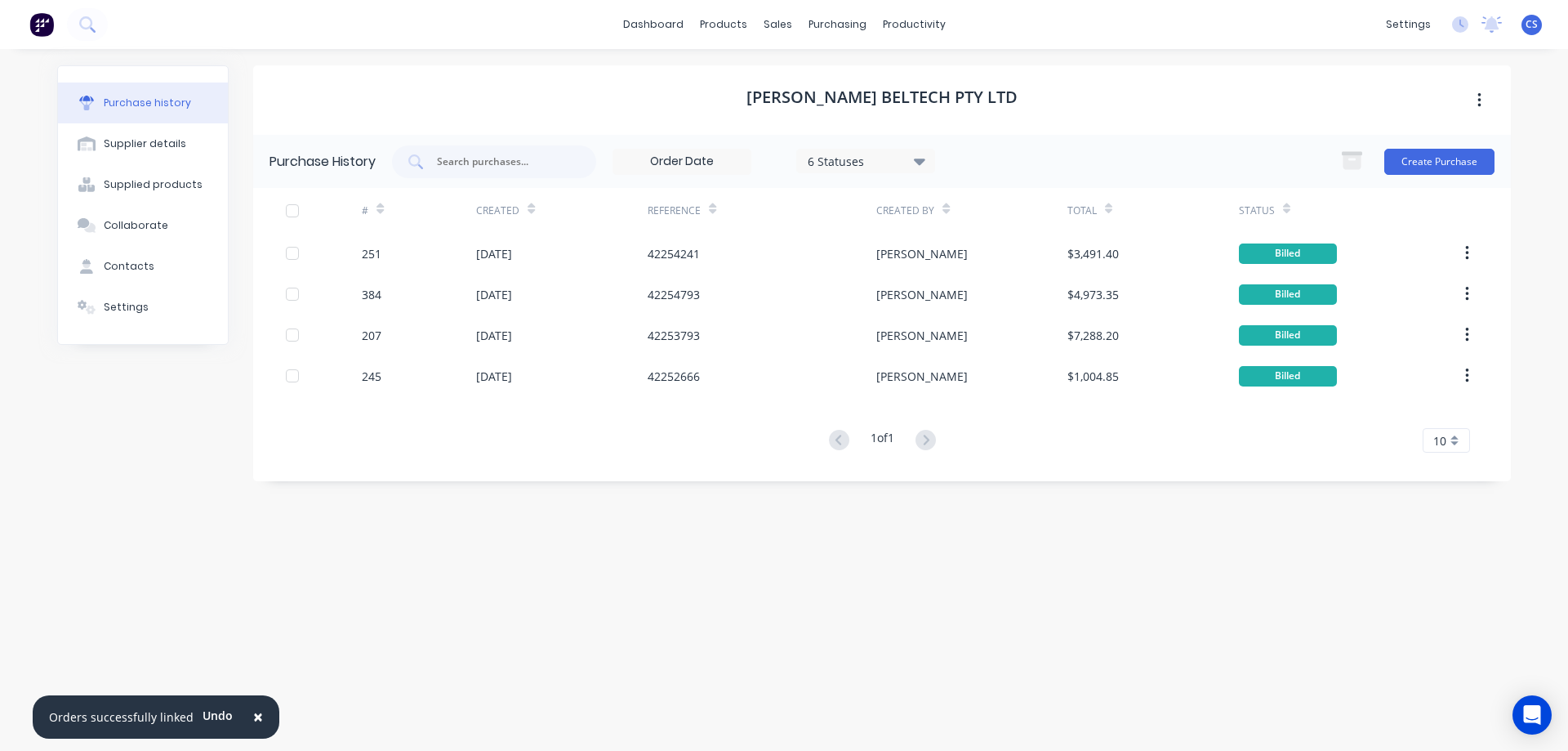
click at [23, 34] on div at bounding box center [53, 25] width 108 height 33
click at [51, 25] on img at bounding box center [42, 24] width 25 height 25
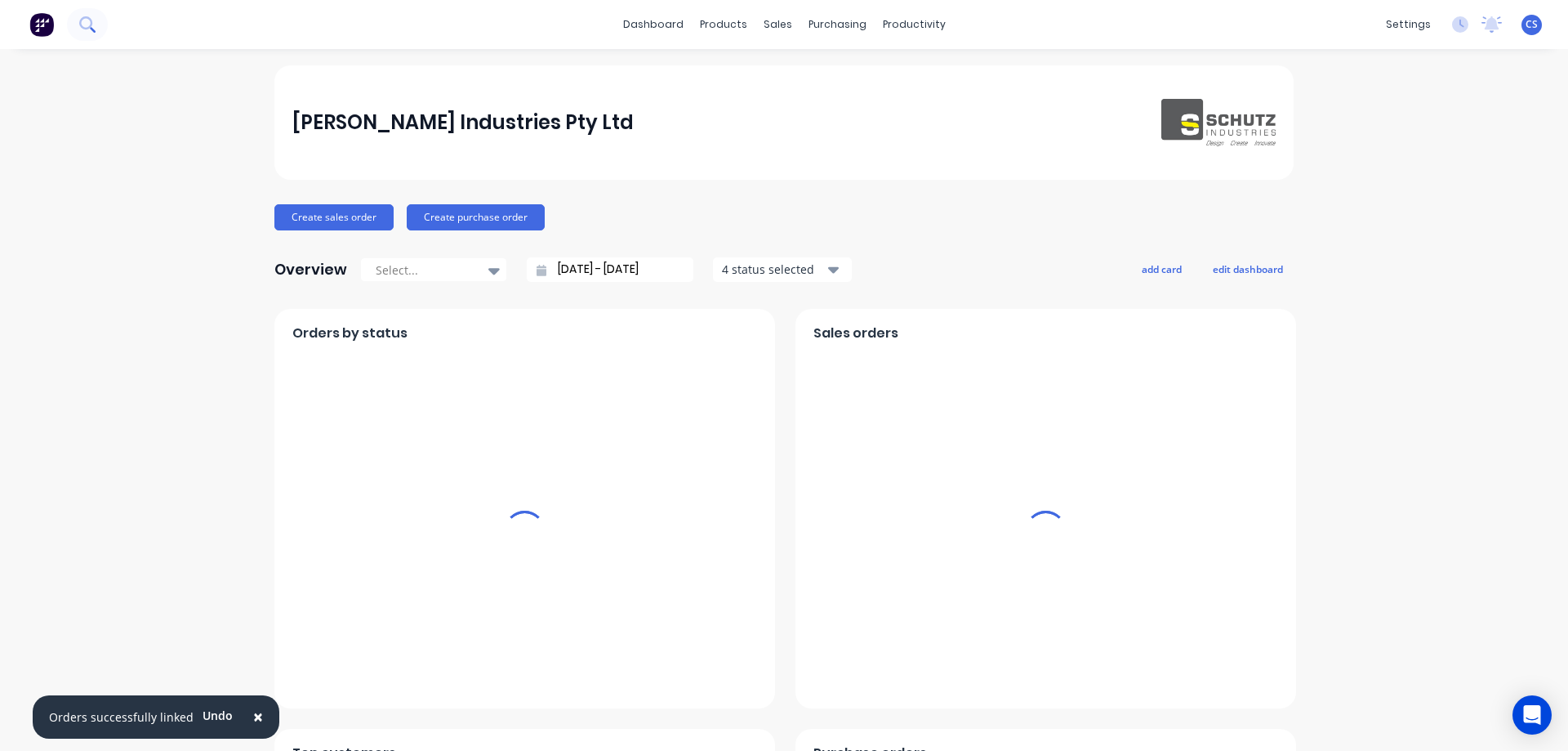
click at [83, 19] on icon at bounding box center [85, 22] width 13 height 13
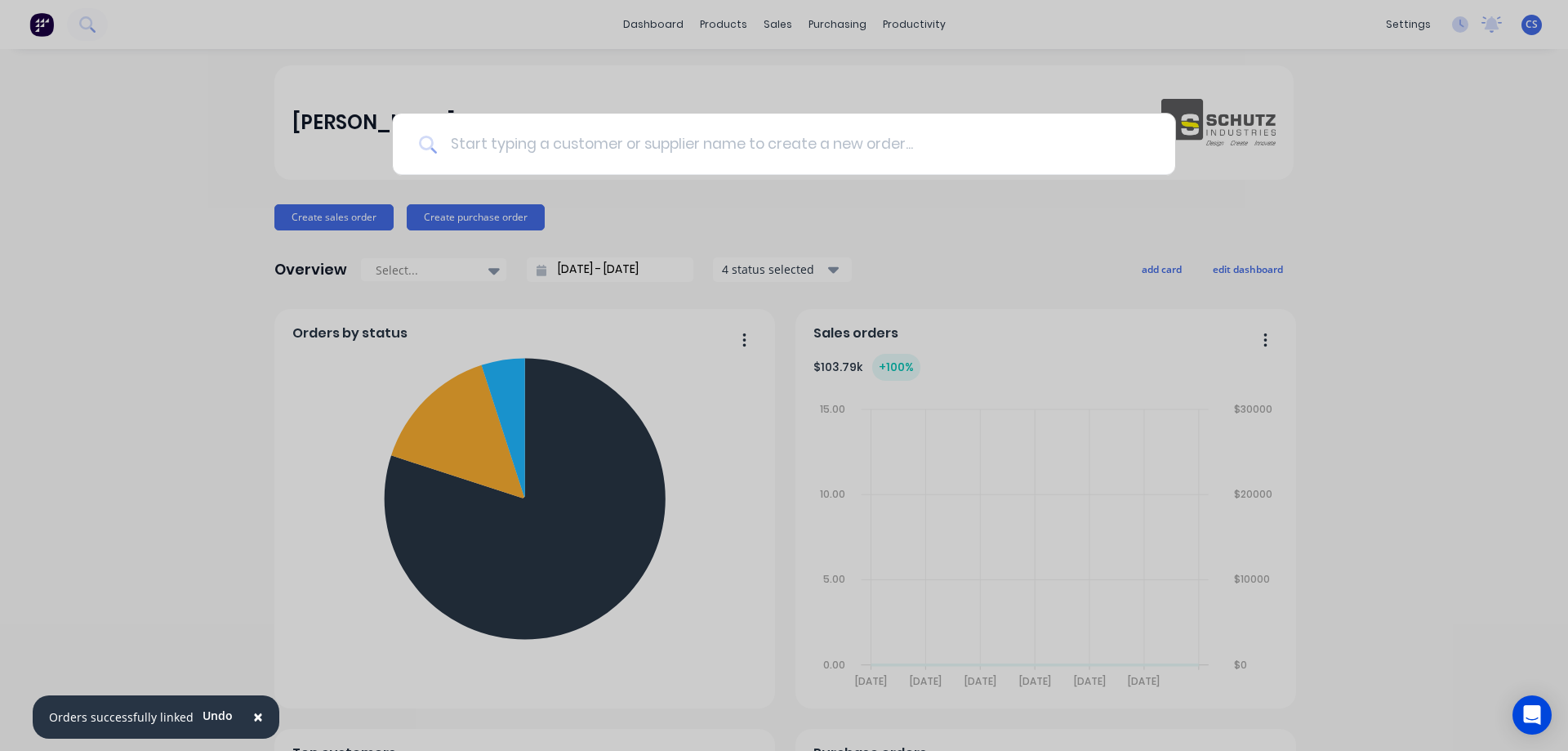
click at [655, 145] on input at bounding box center [793, 144] width 712 height 61
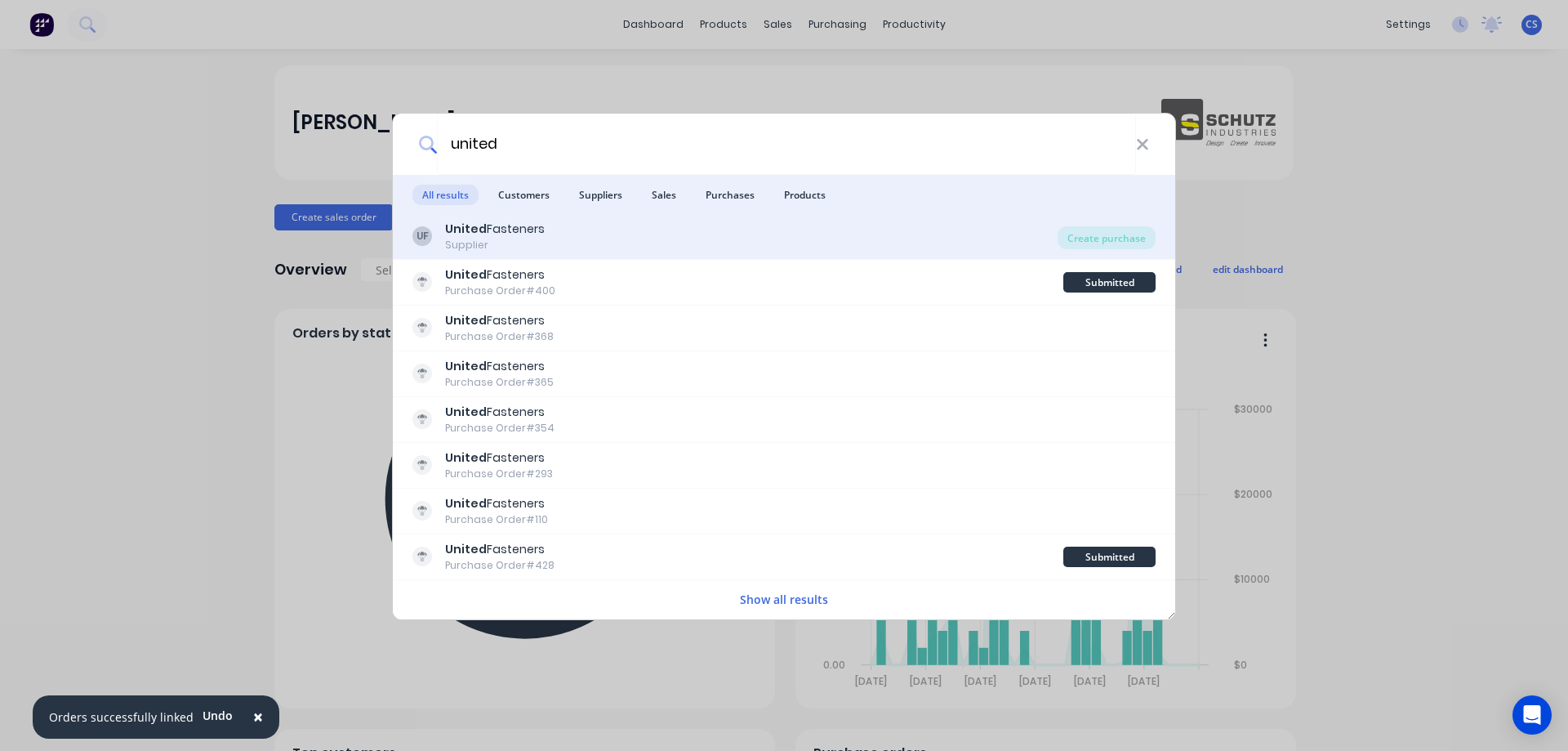
click at [747, 233] on div "UF United Fasteners Supplier" at bounding box center [735, 236] width 645 height 32
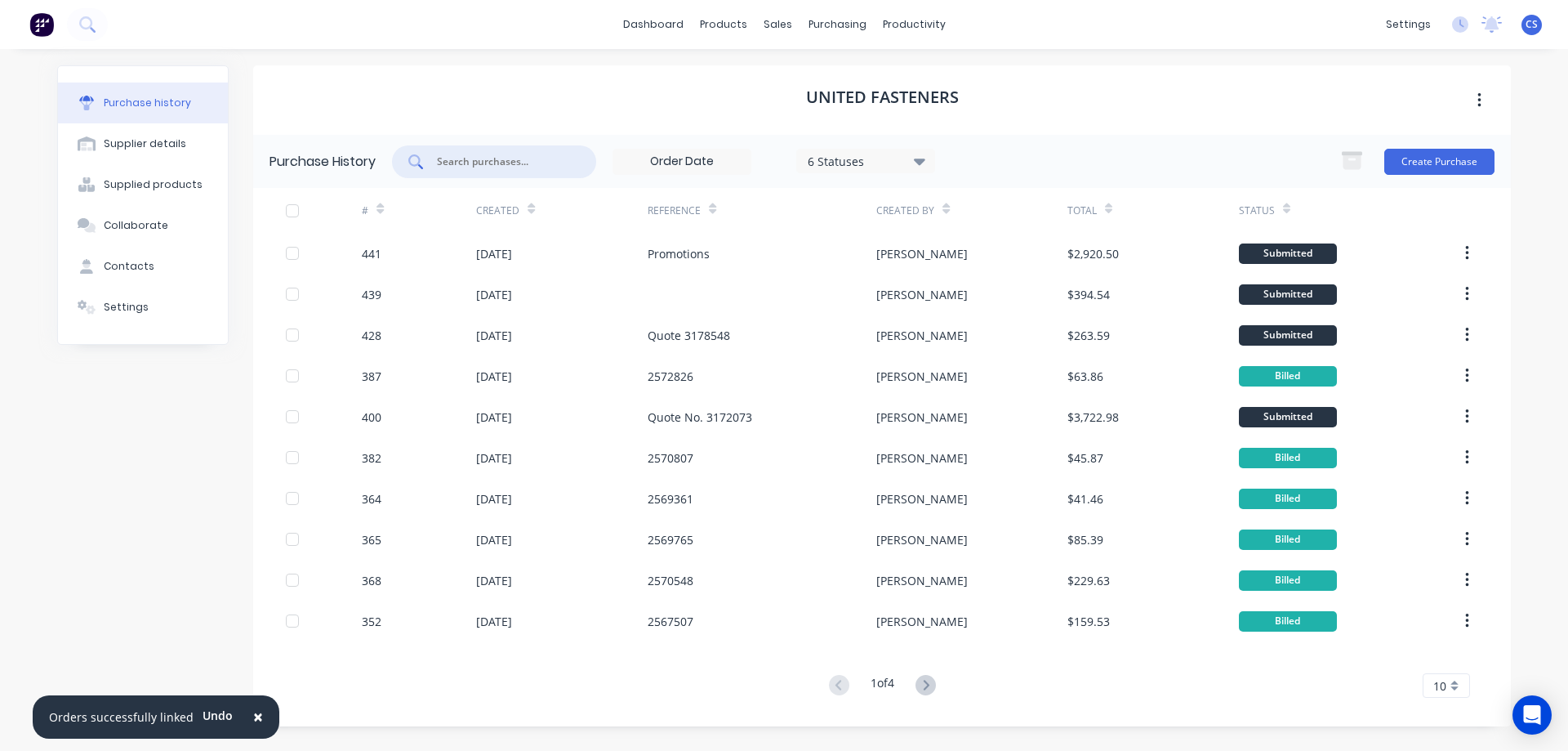
click at [496, 164] on input "text" at bounding box center [503, 161] width 136 height 16
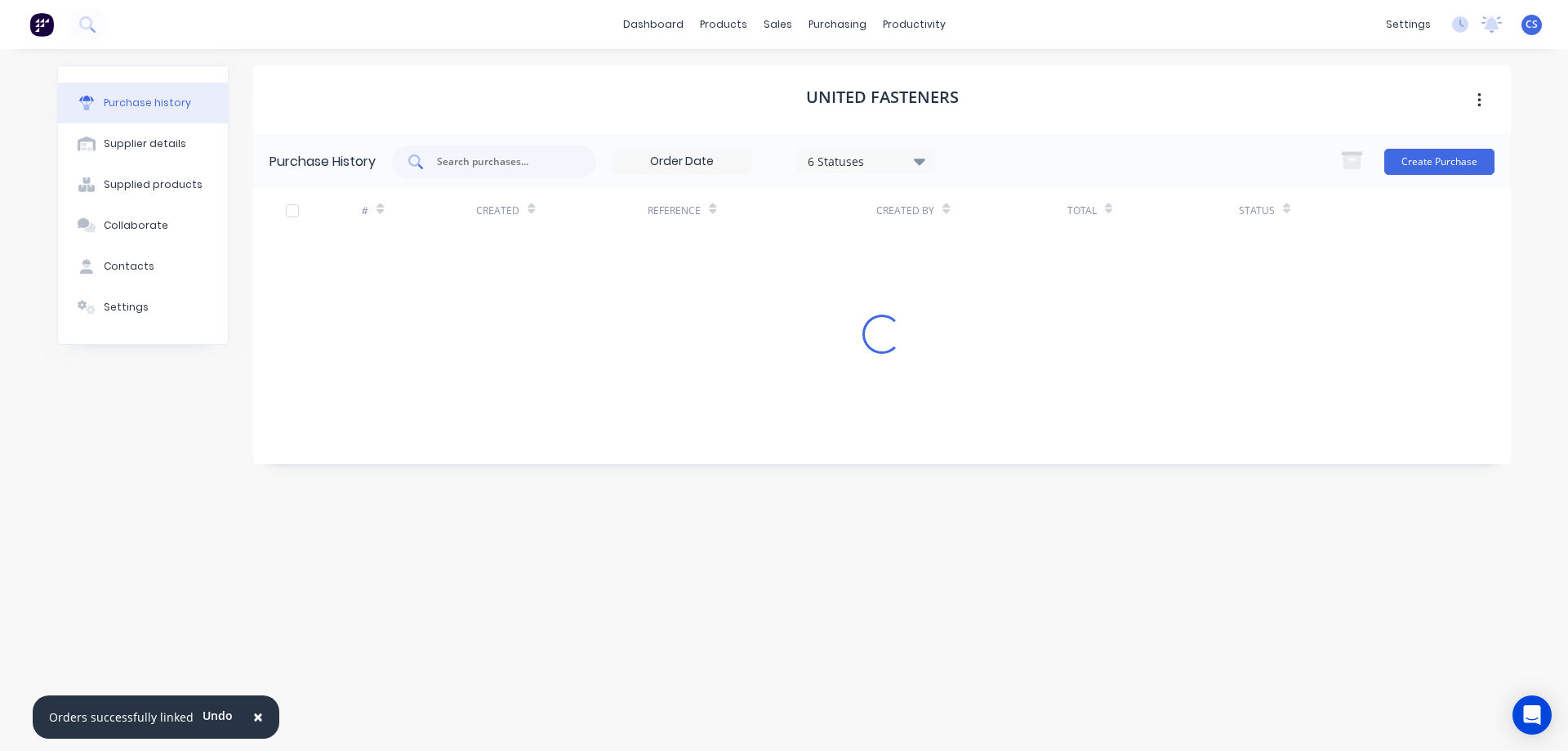
click at [470, 170] on div at bounding box center [494, 162] width 204 height 33
click at [1542, 330] on div "× Orders successfully linked Undo dashboard products sales purchasing productiv…" at bounding box center [784, 376] width 1568 height 751
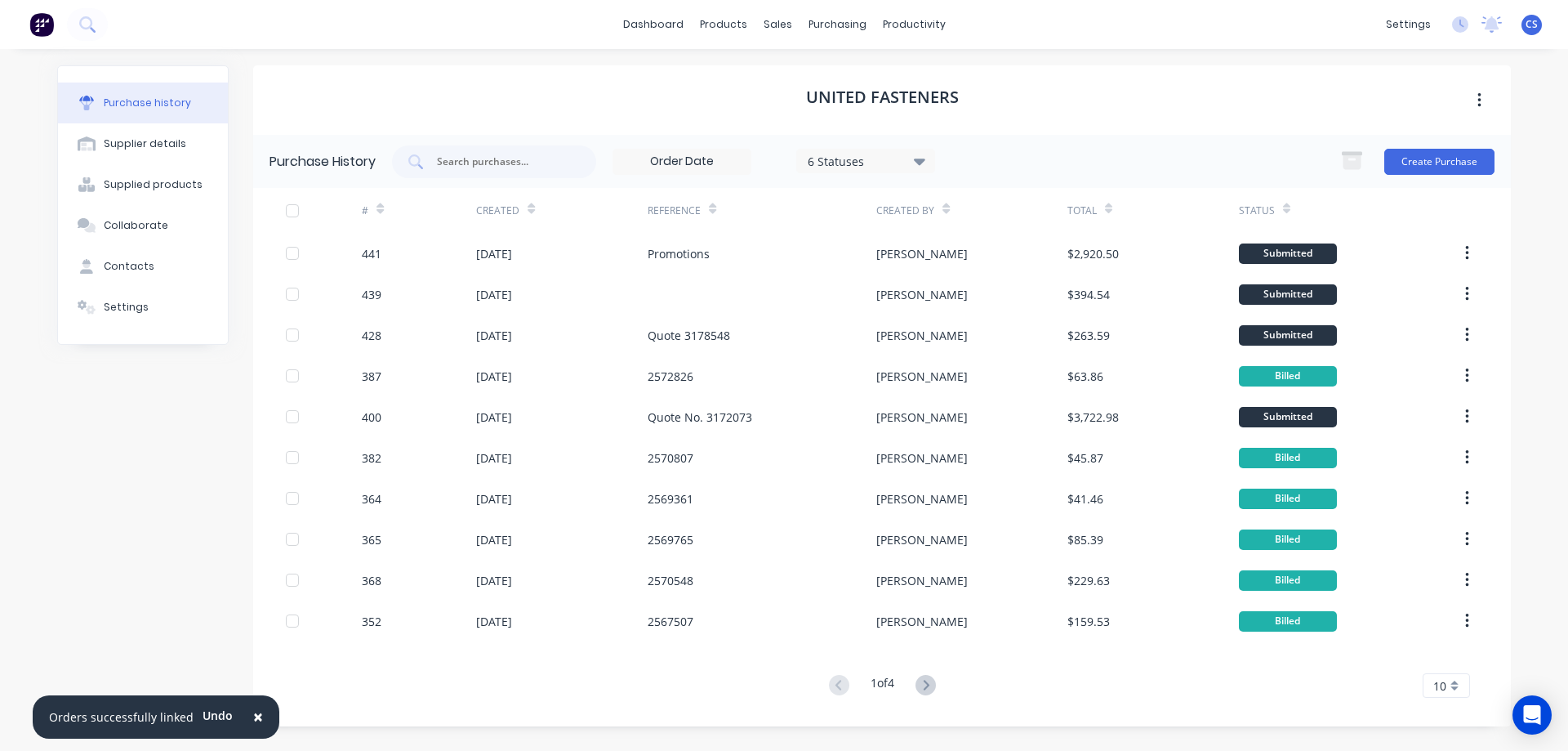
click at [45, 25] on img at bounding box center [42, 24] width 25 height 25
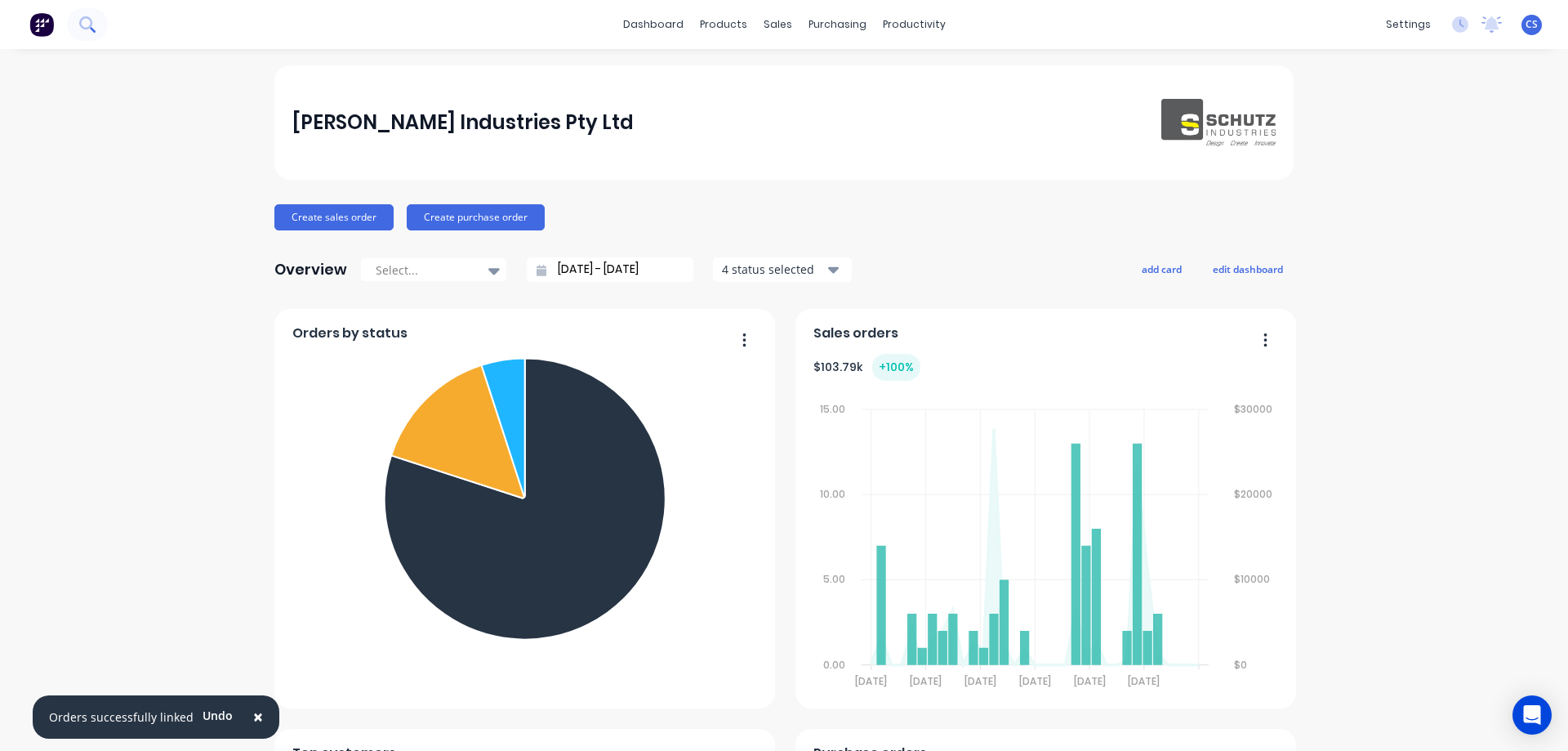
click at [103, 28] on button at bounding box center [87, 25] width 41 height 33
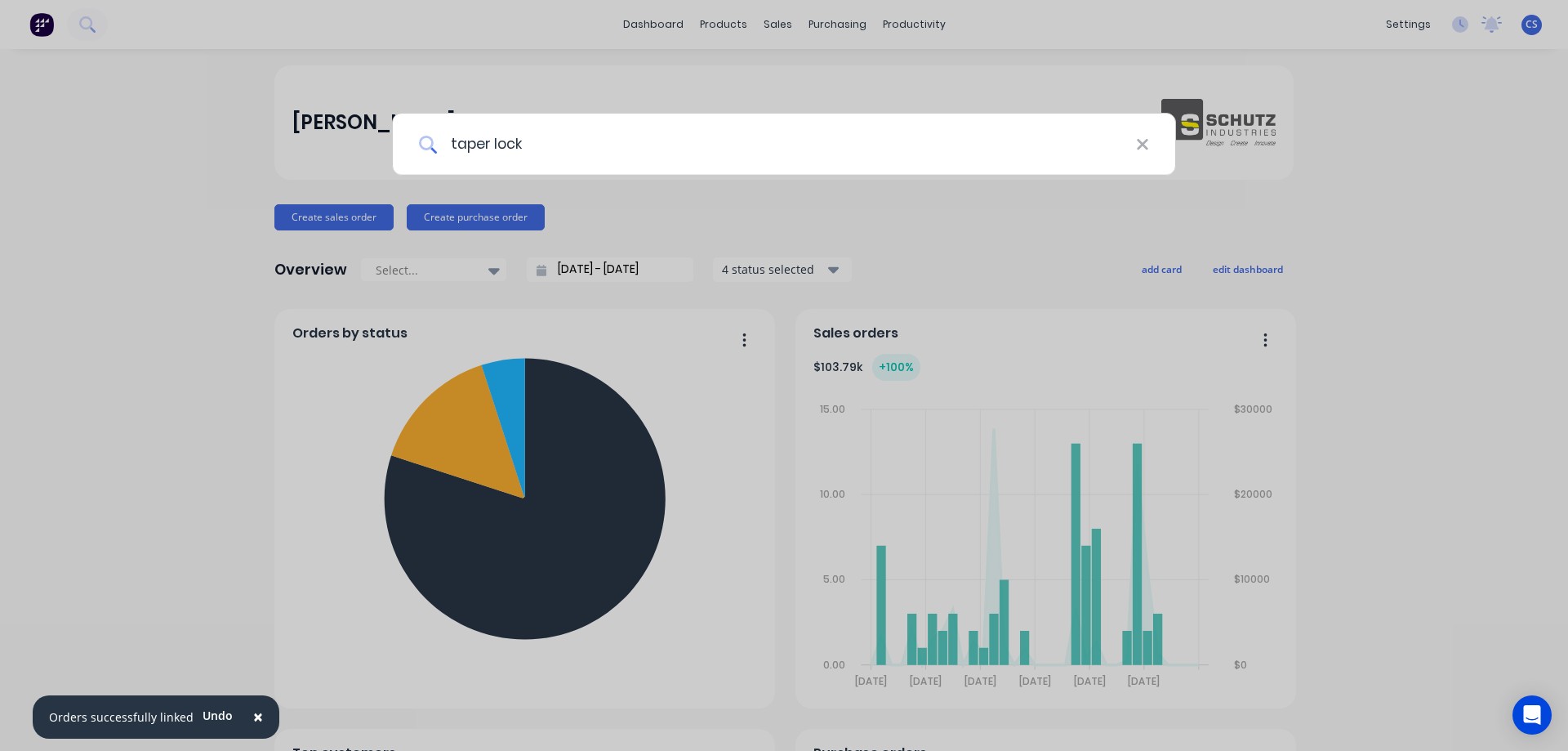
click at [555, 146] on input "taper lock" at bounding box center [787, 144] width 699 height 61
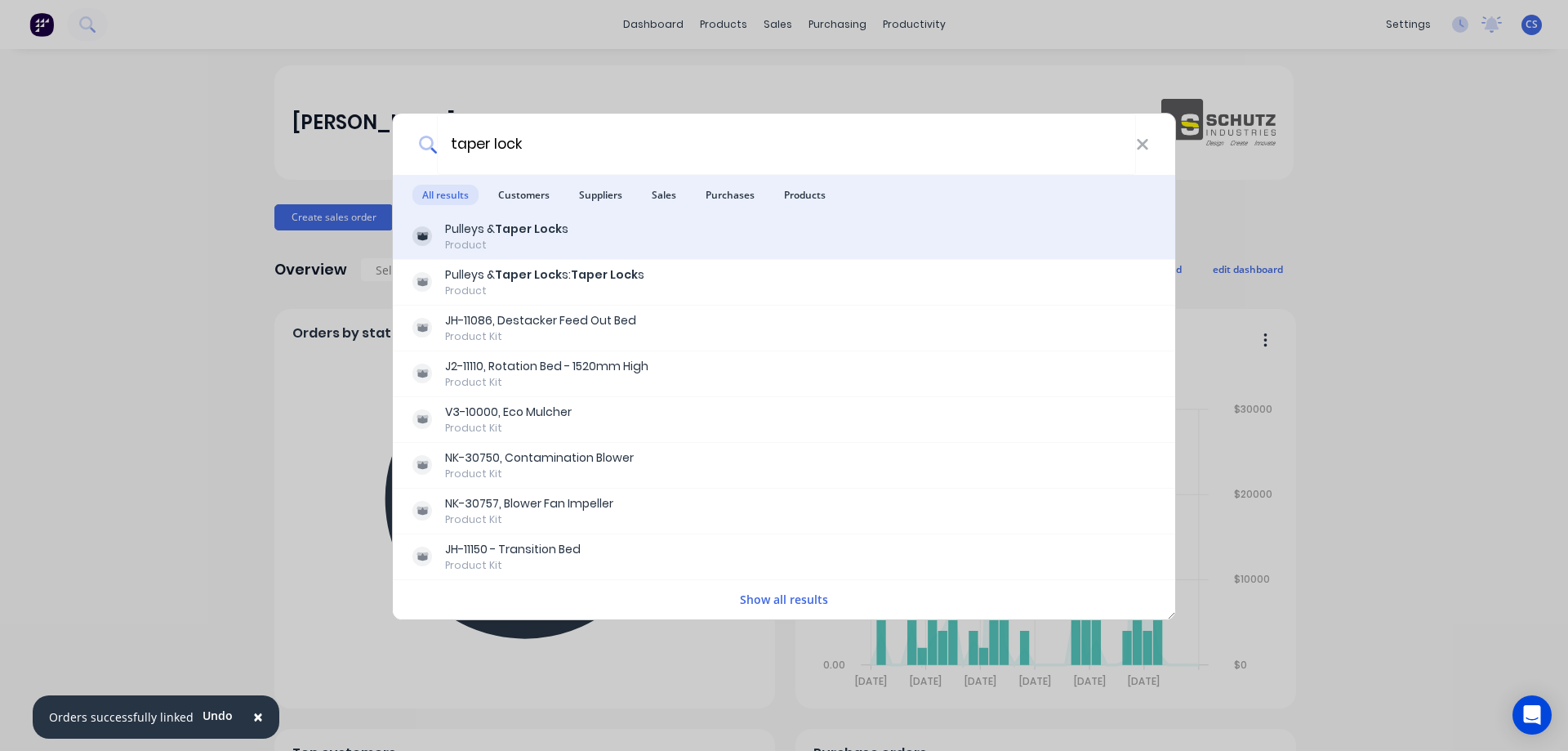
click at [577, 233] on div "Pulleys & Taper Lock s Product" at bounding box center [784, 236] width 743 height 32
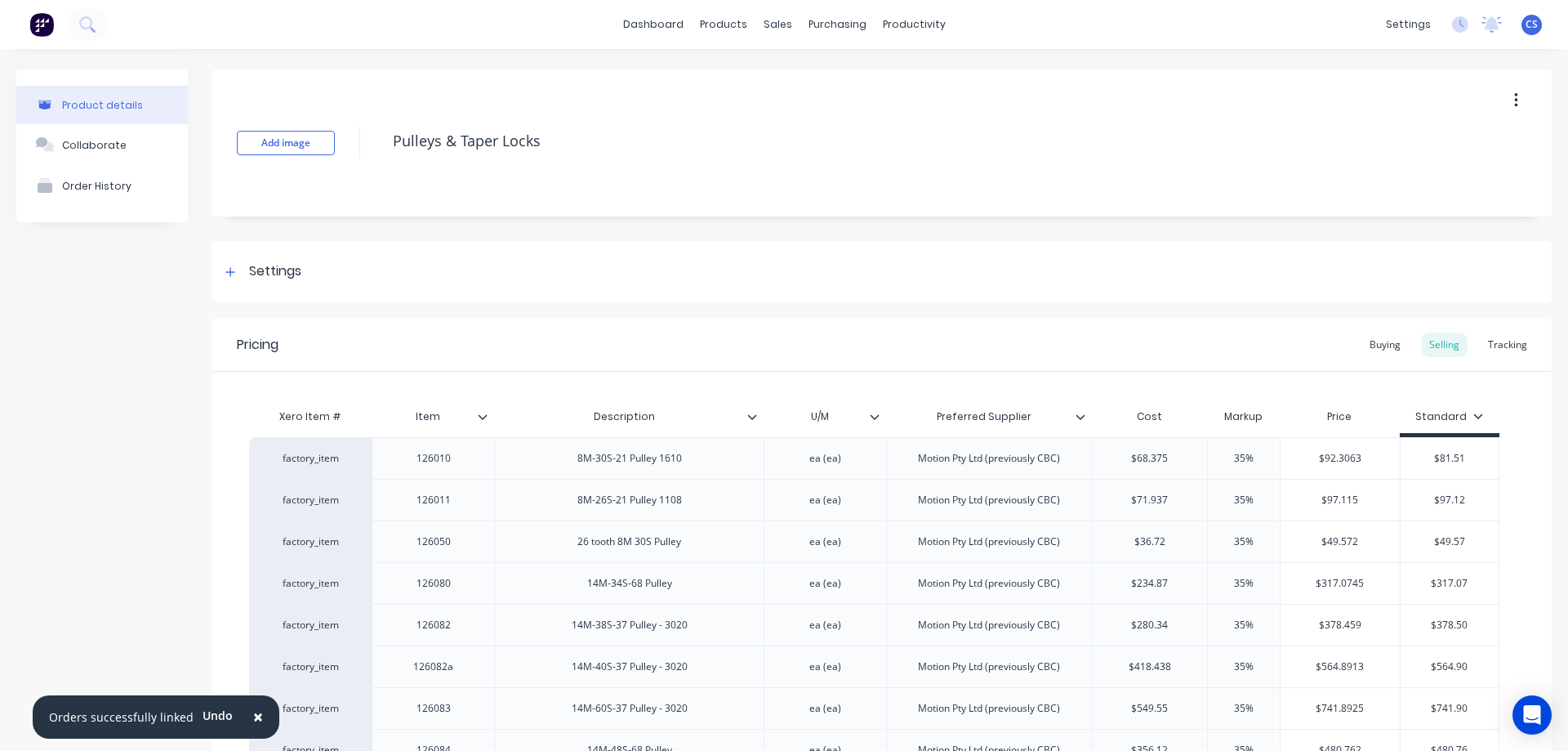
click at [54, 23] on button at bounding box center [42, 25] width 34 height 33
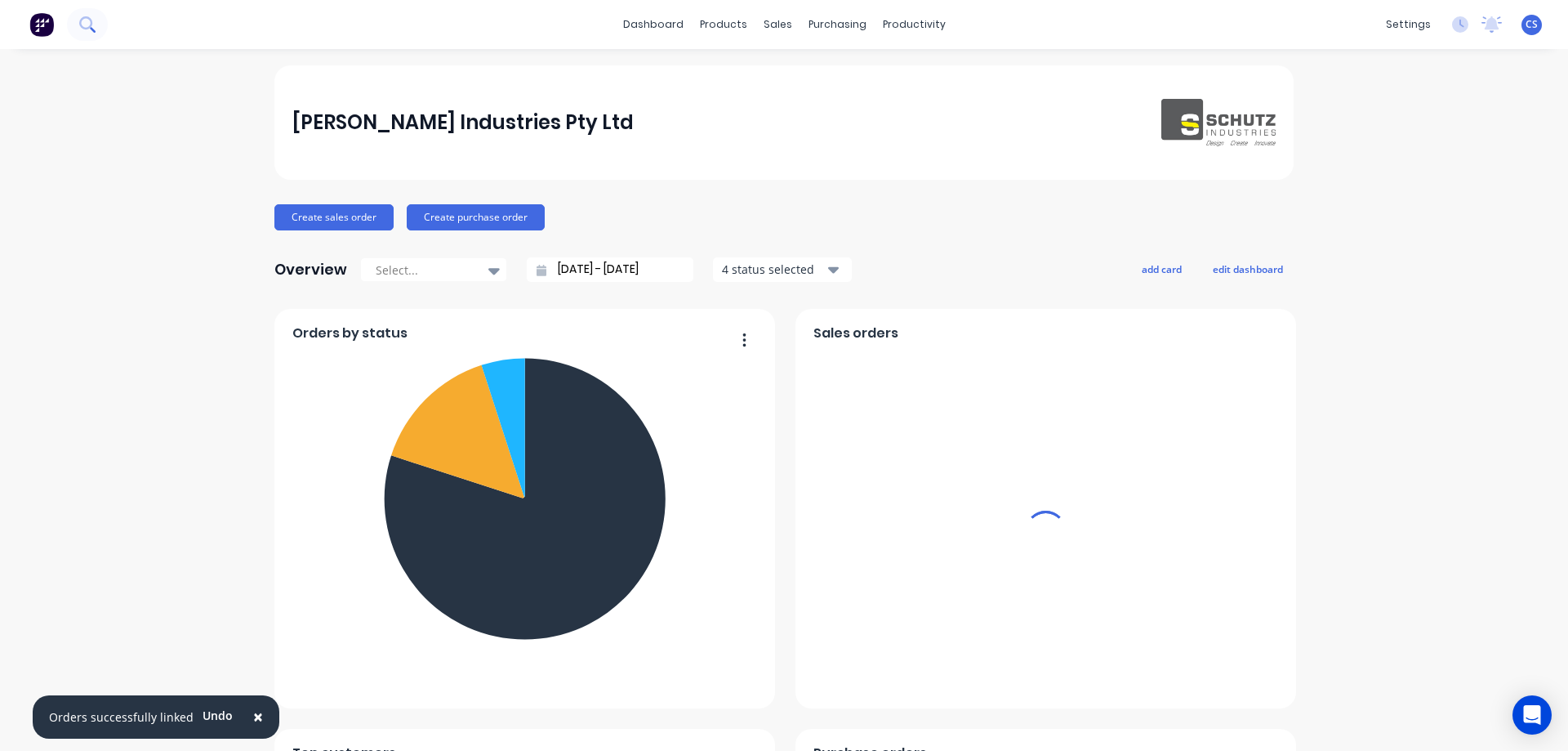
click at [86, 29] on icon at bounding box center [85, 22] width 13 height 13
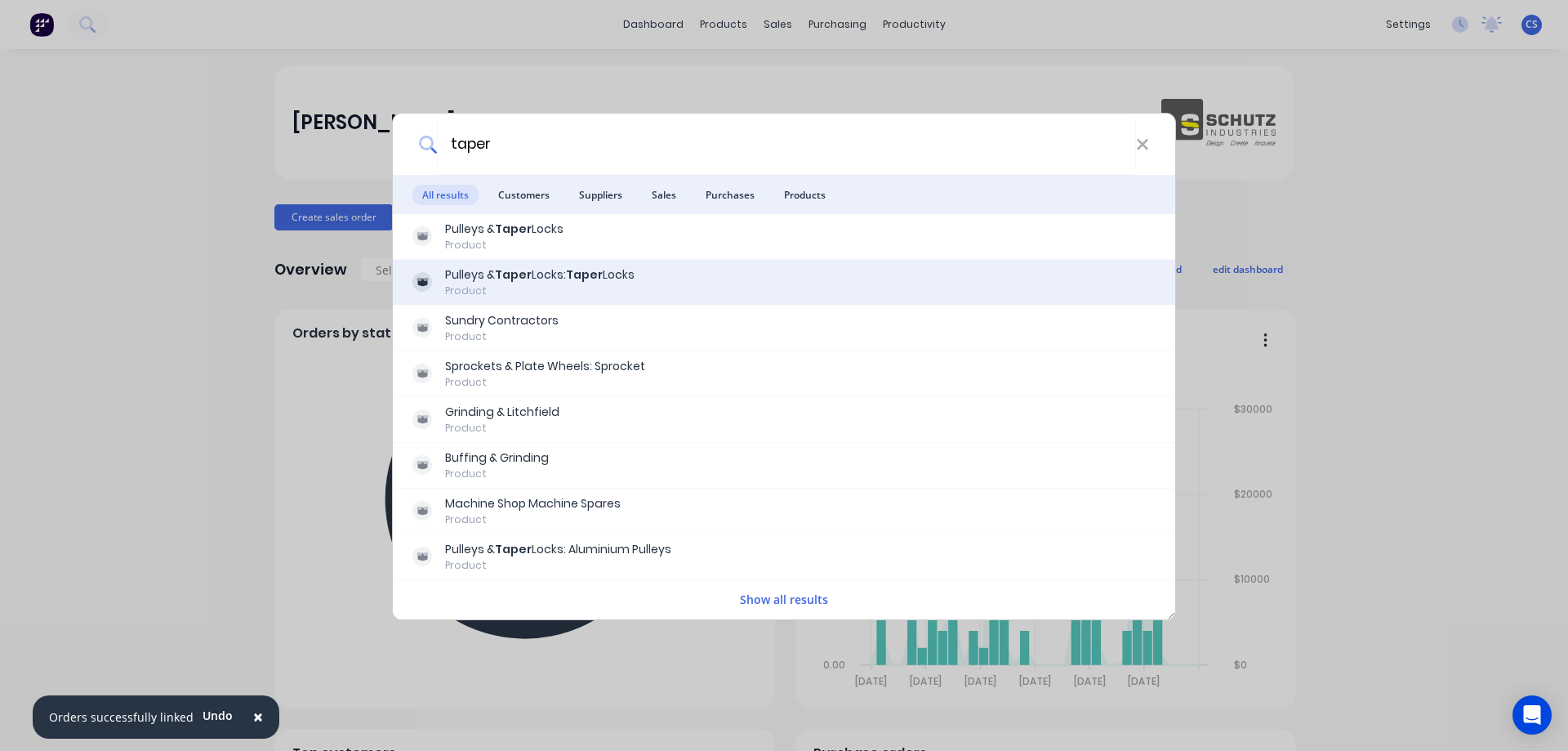
click at [700, 292] on div "Pulleys & Taper Locks: Taper Locks Product" at bounding box center [784, 282] width 743 height 32
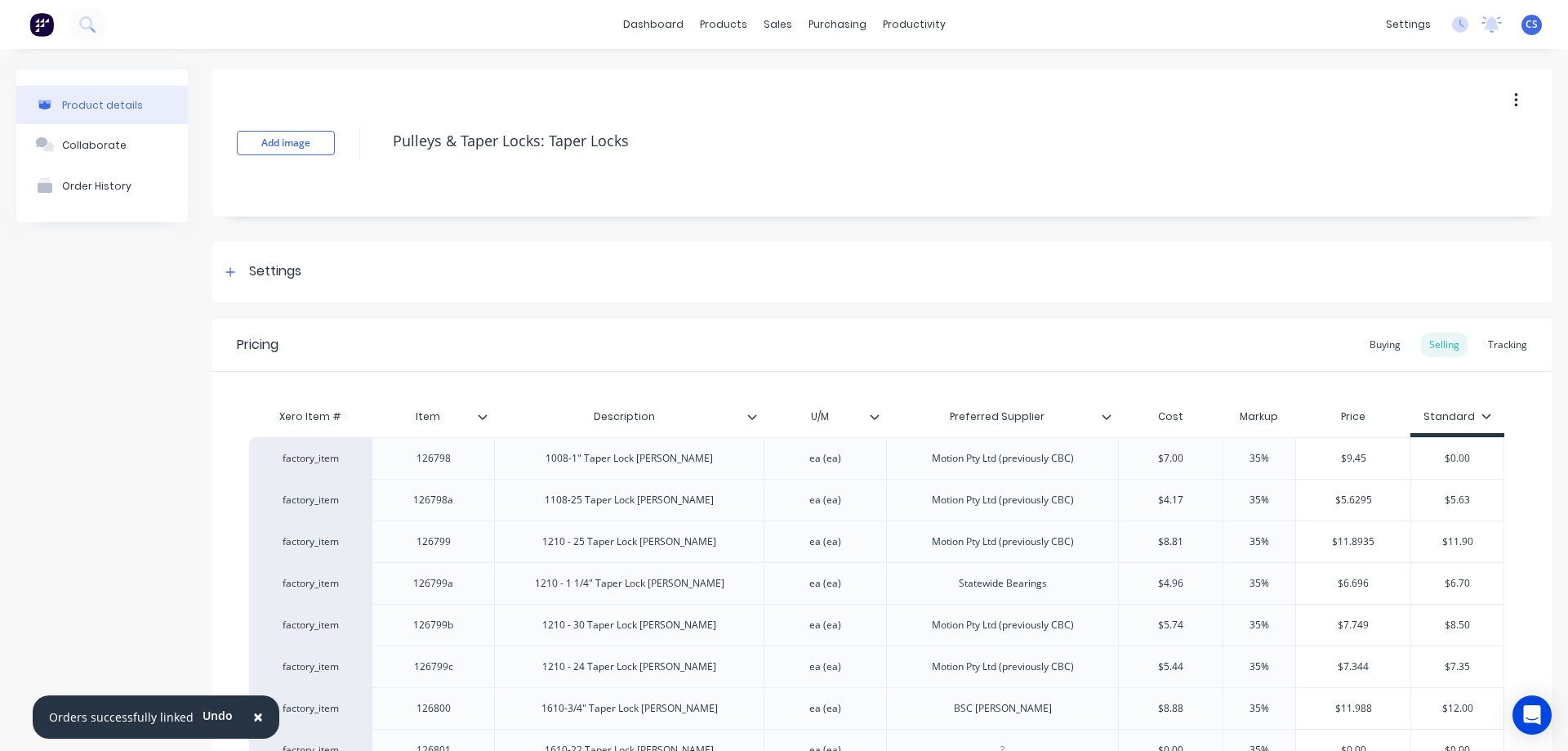
click at [46, 20] on img at bounding box center [42, 24] width 25 height 25
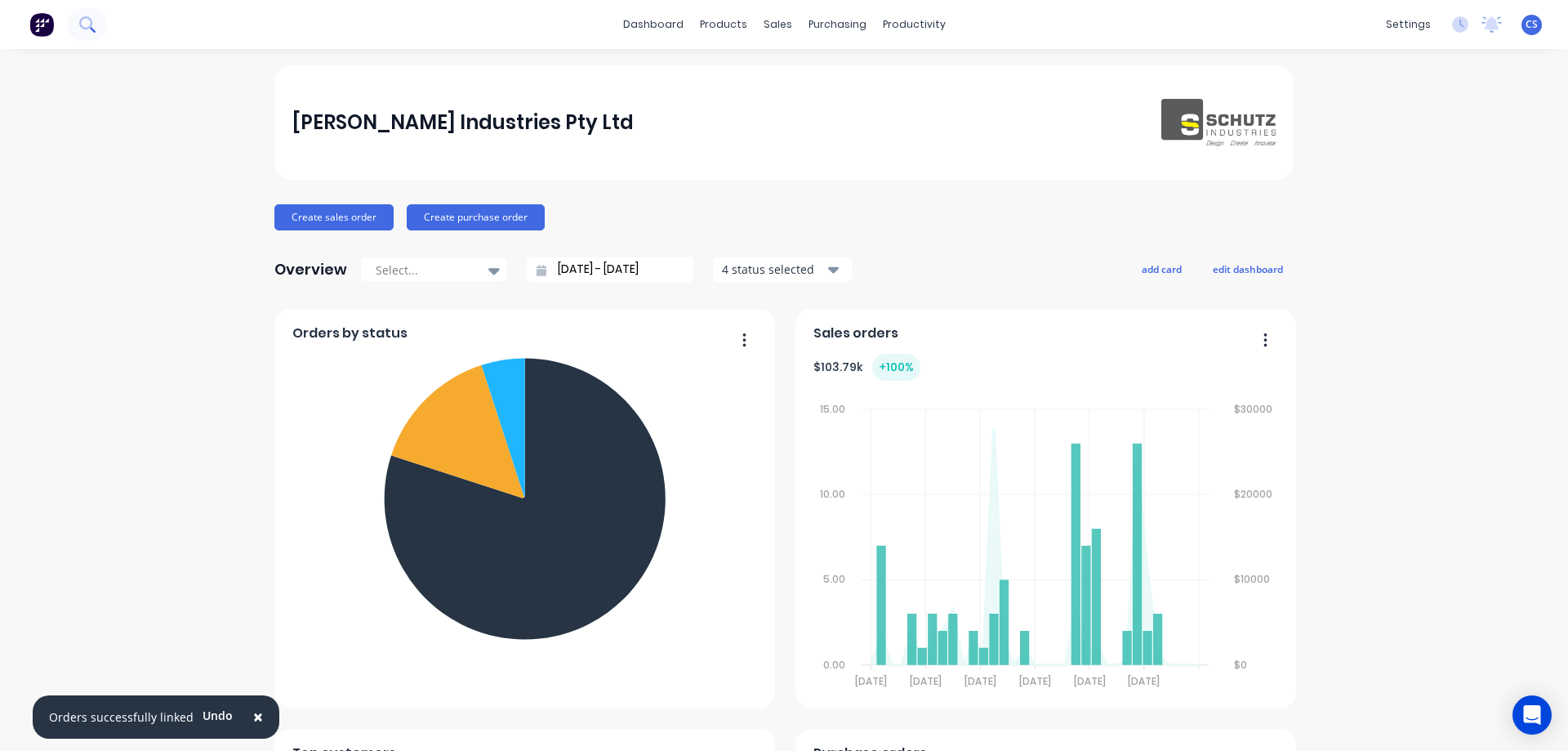
click at [97, 34] on button at bounding box center [87, 25] width 41 height 33
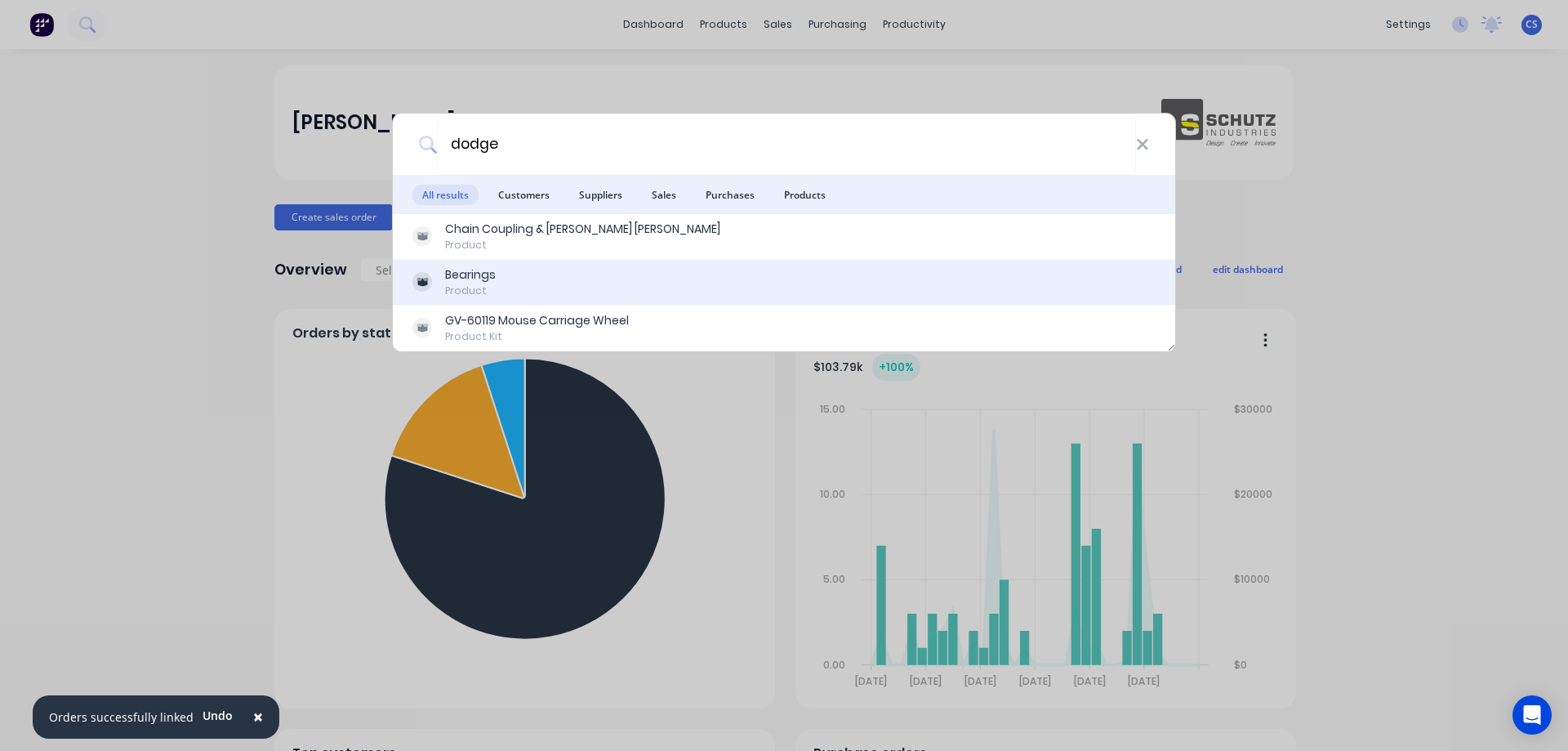
click at [577, 267] on div "Bearings Product" at bounding box center [784, 282] width 743 height 32
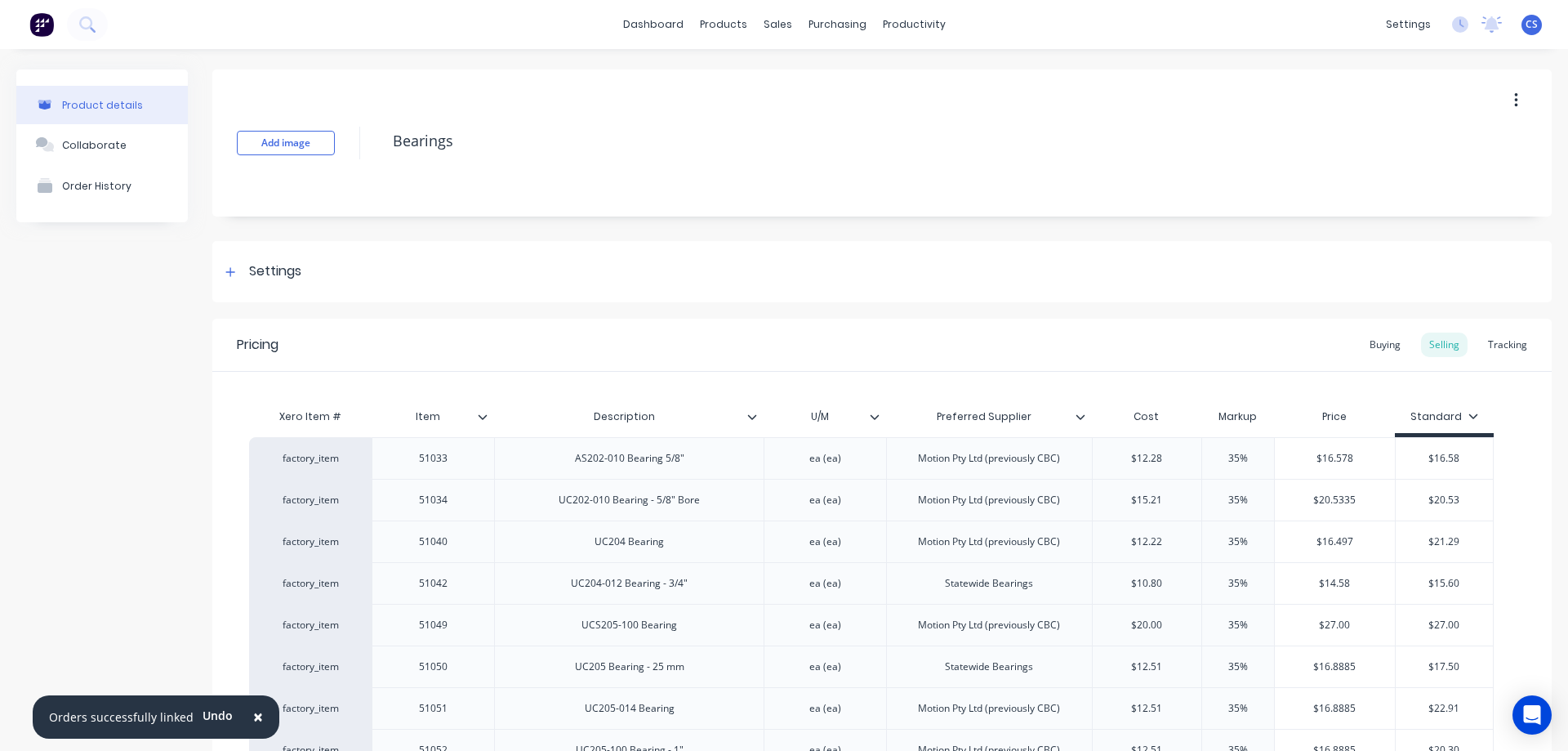
click at [38, 18] on img at bounding box center [42, 24] width 25 height 25
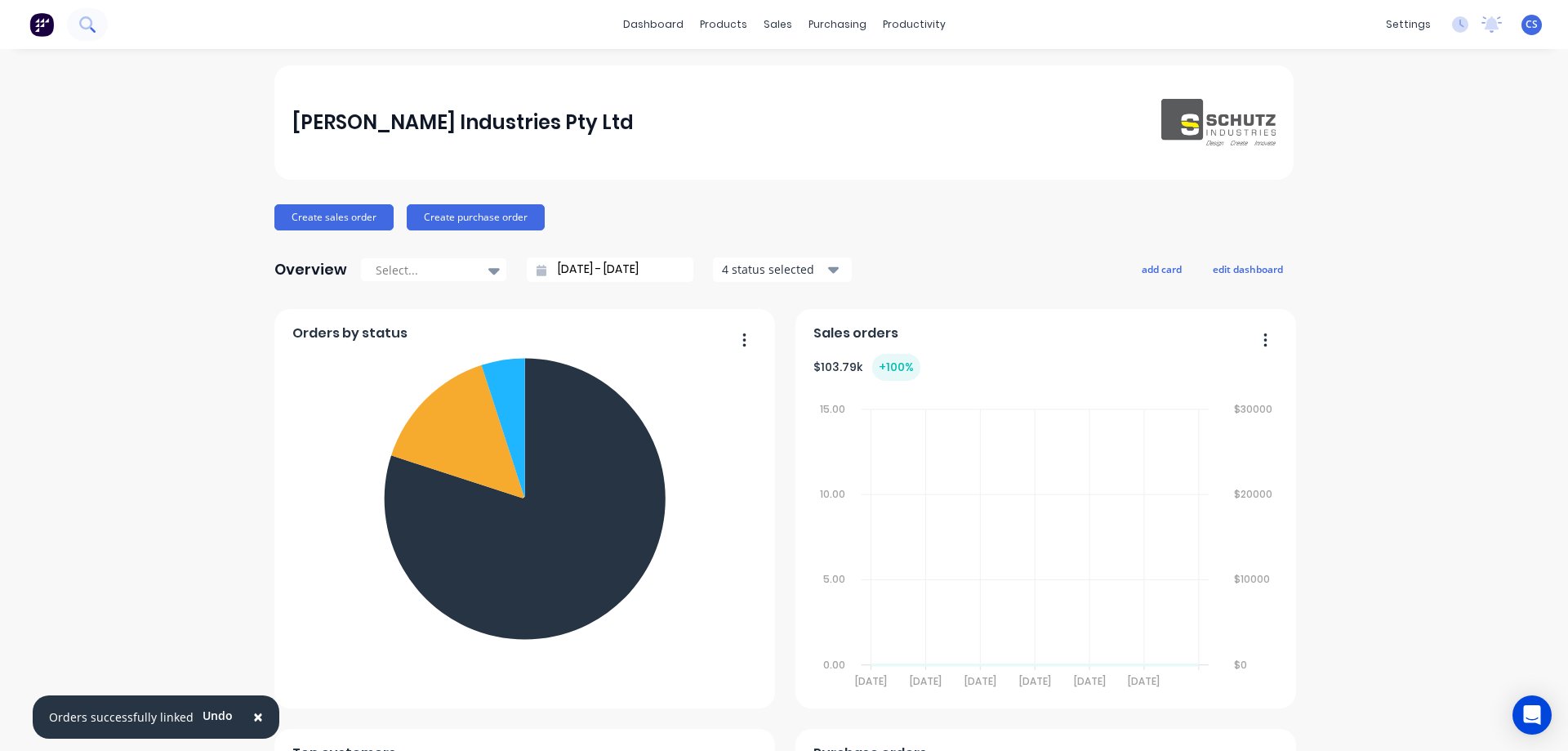
click at [85, 32] on icon at bounding box center [86, 24] width 15 height 15
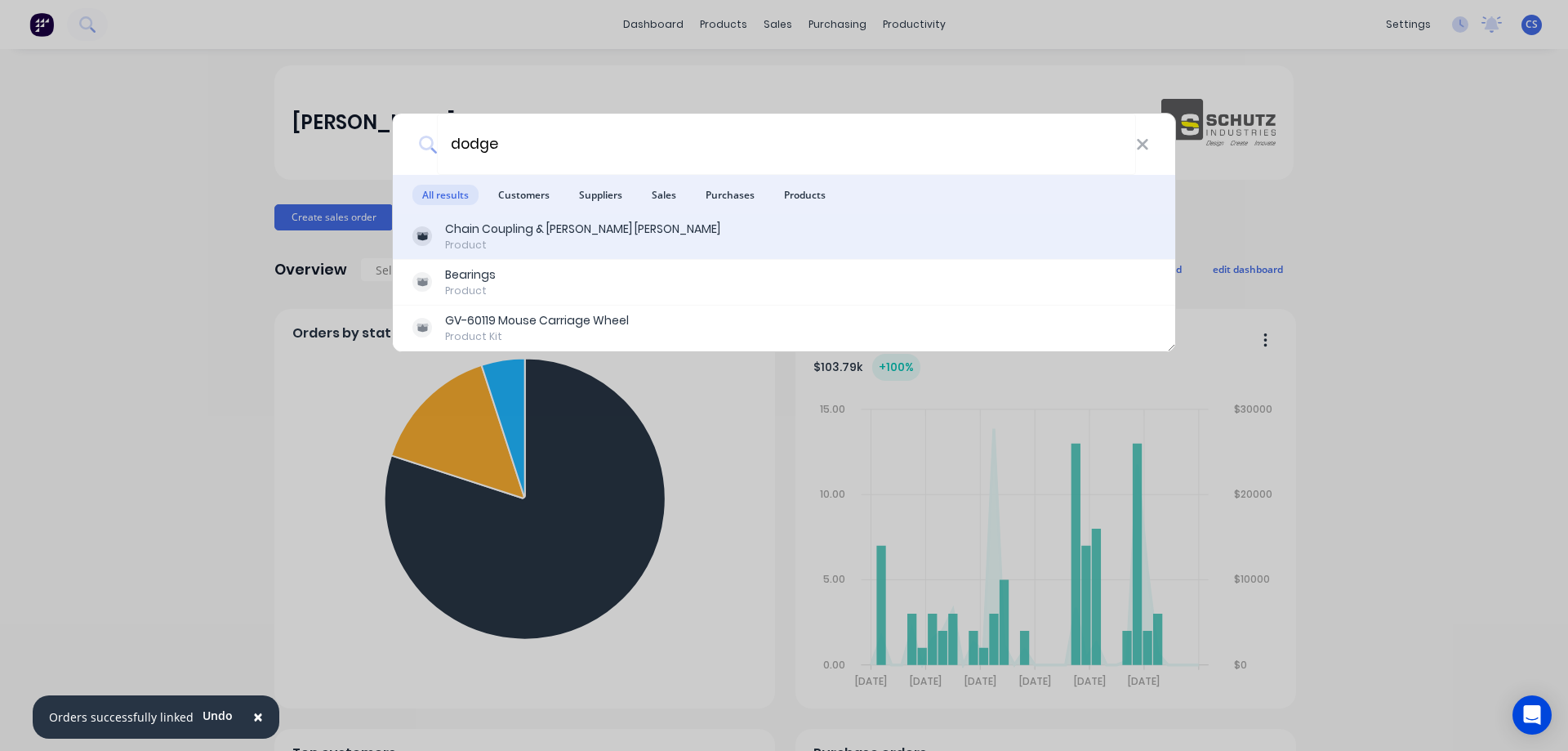
click at [569, 240] on div "Product" at bounding box center [582, 244] width 275 height 14
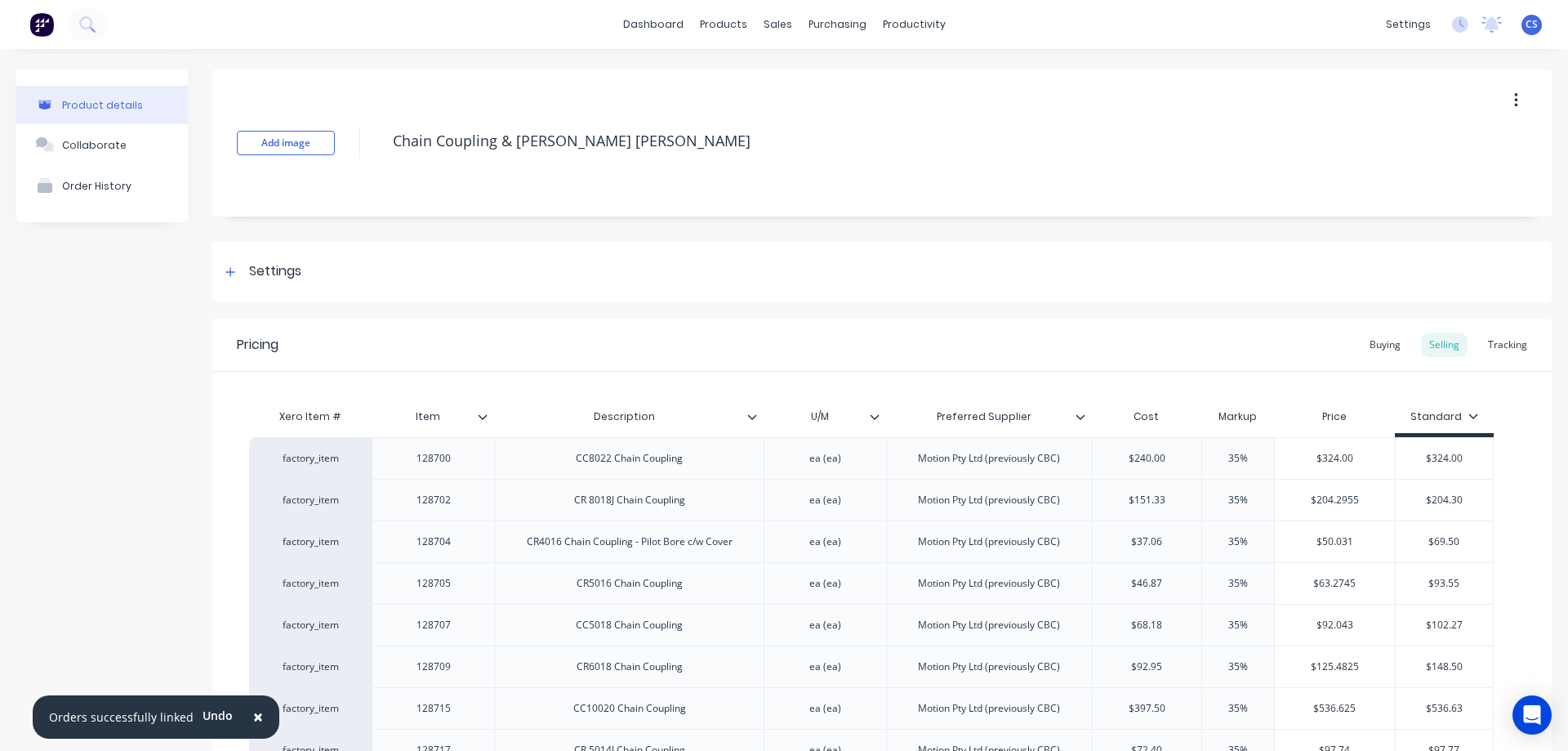
scroll to position [2623, 0]
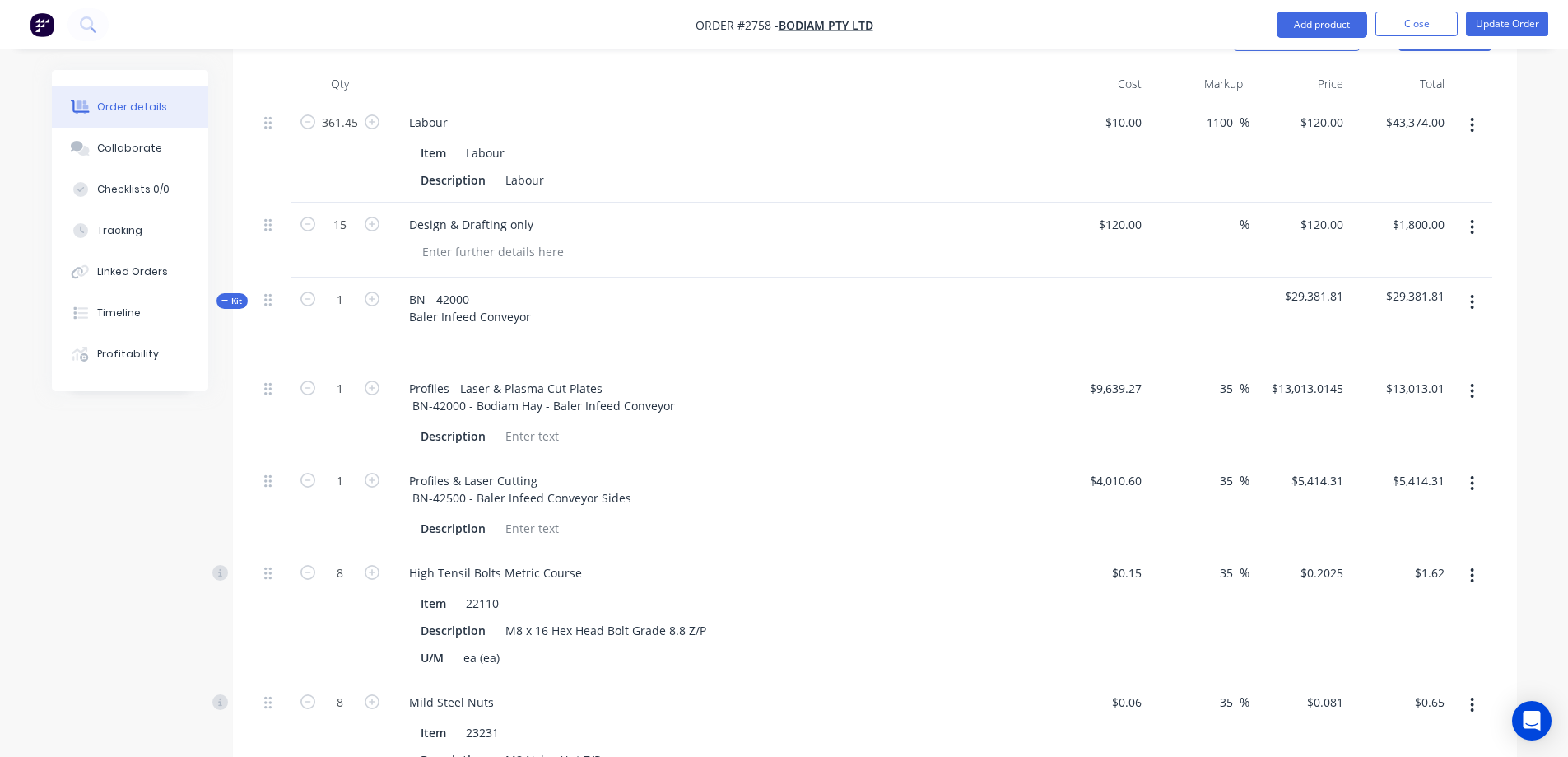
scroll to position [494, 0]
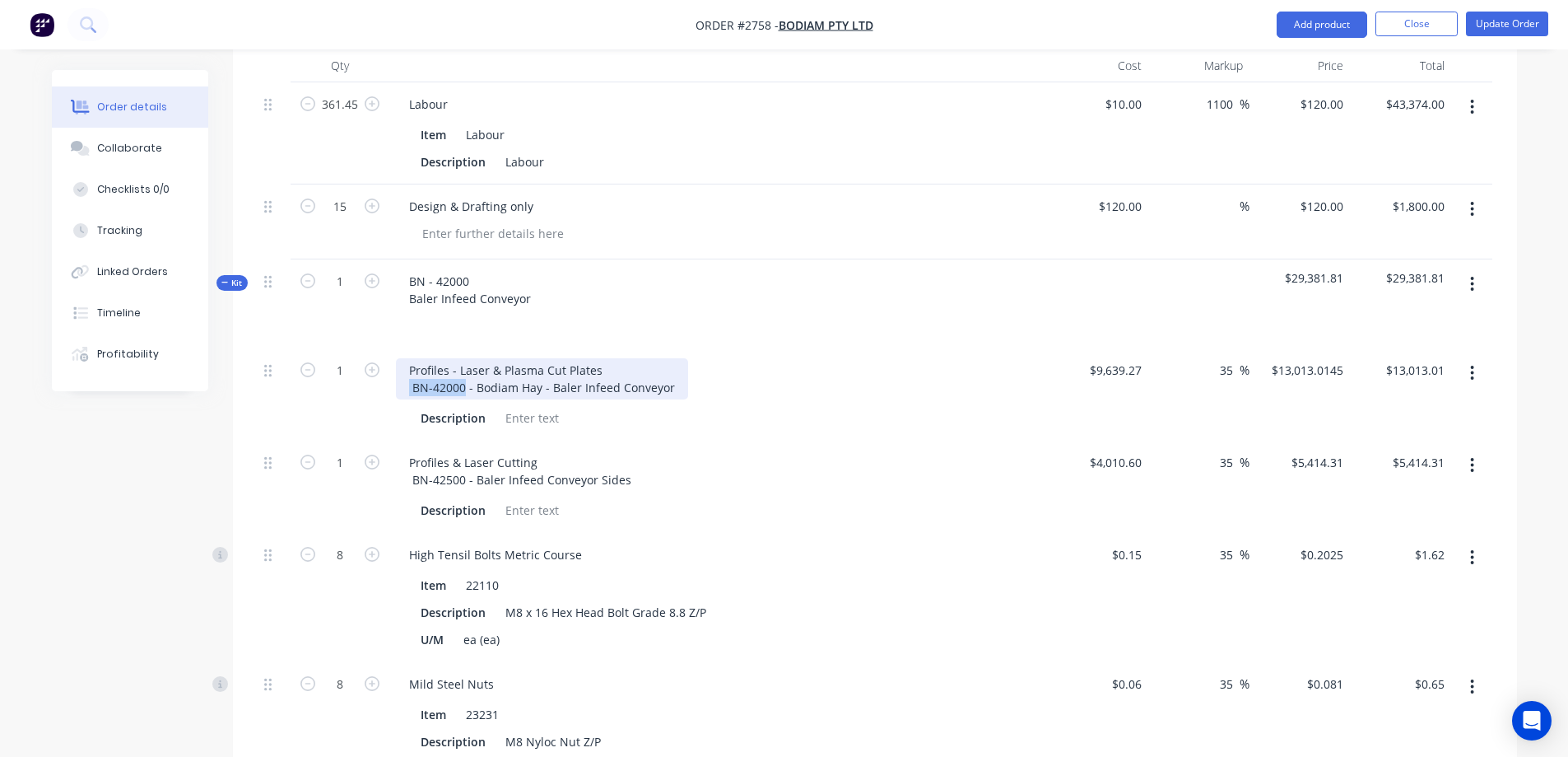
drag, startPoint x: 410, startPoint y: 364, endPoint x: 464, endPoint y: 362, distance: 54.0
click at [464, 362] on div "Profiles - Laser & Plasma Cut Plates BN-42000 - Bodiam Hay - Baler Infeed Conve…" at bounding box center [542, 378] width 292 height 41
copy div "BN-42000"
click at [31, 21] on img "button" at bounding box center [42, 24] width 25 height 25
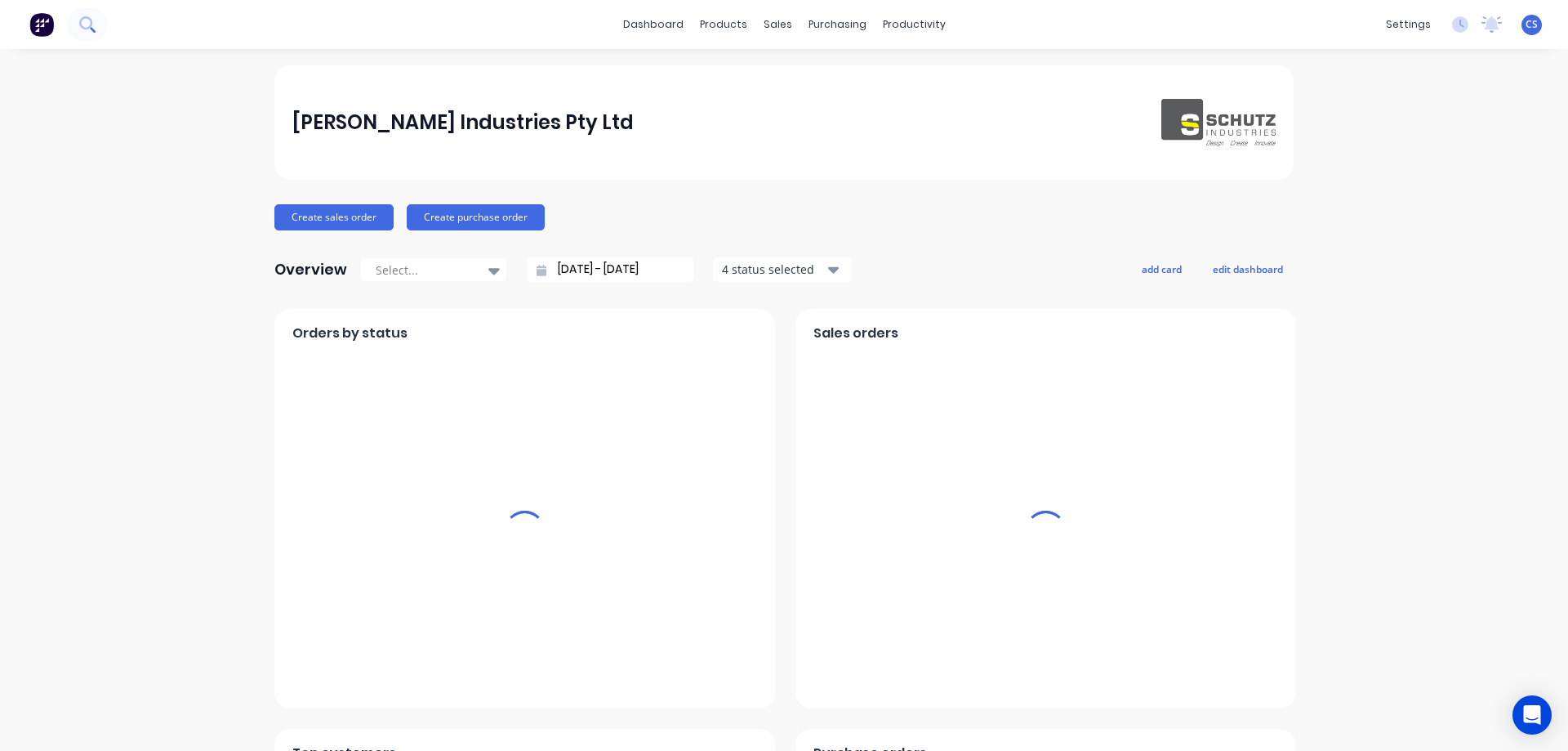
click at [85, 18] on icon at bounding box center [85, 22] width 13 height 13
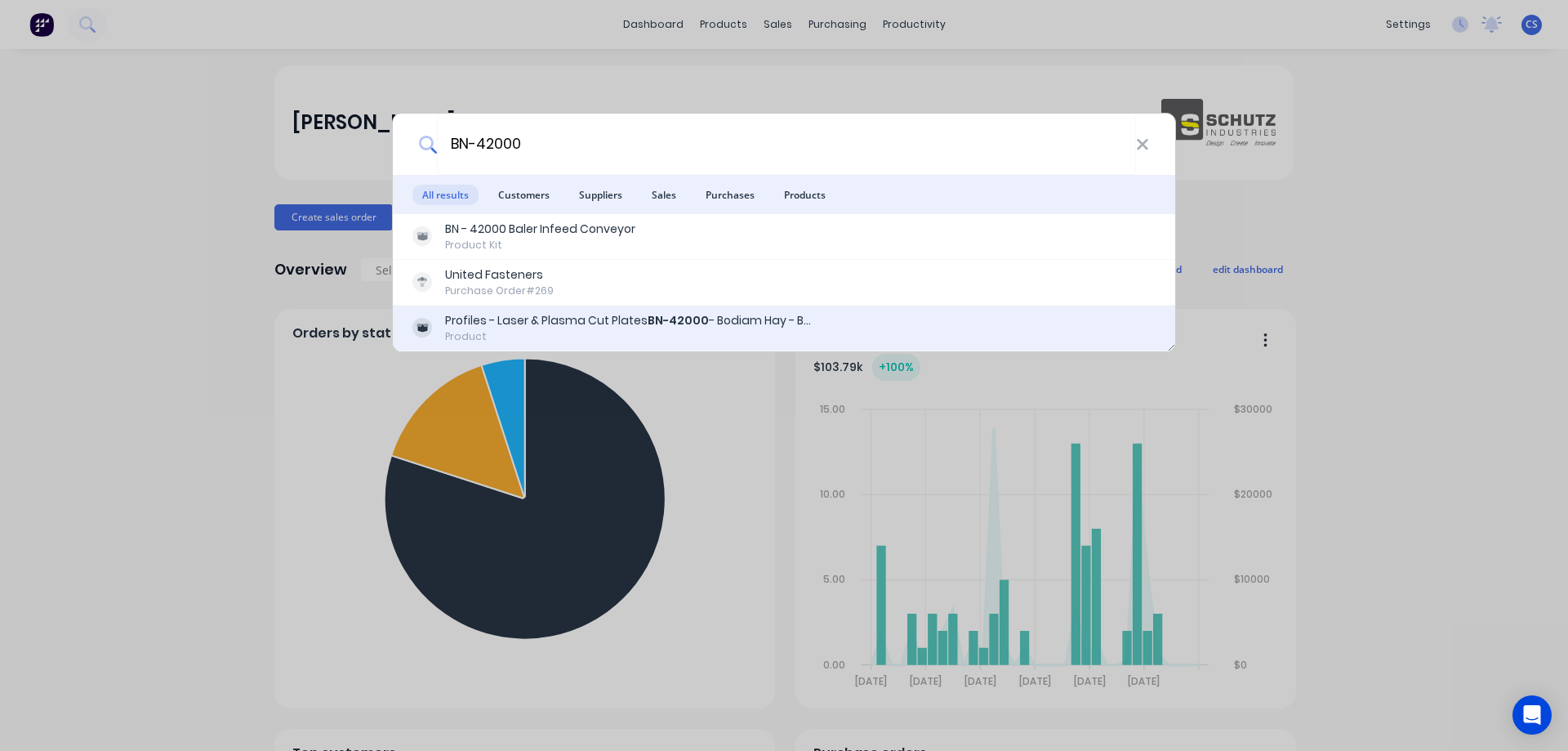
type input "BN-42000"
click at [604, 334] on div "Product" at bounding box center [629, 336] width 368 height 14
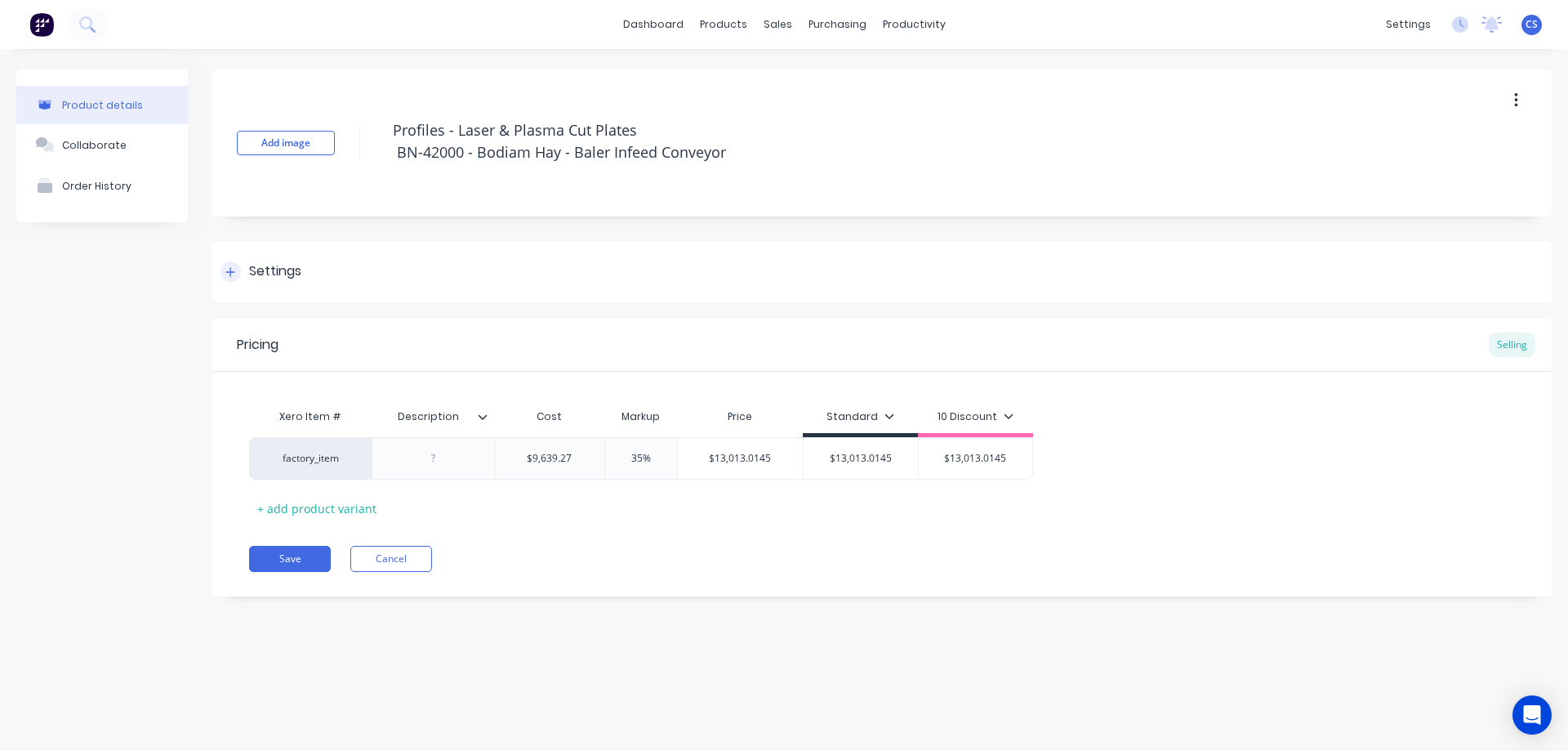
click at [293, 286] on div "Settings" at bounding box center [882, 271] width 1339 height 61
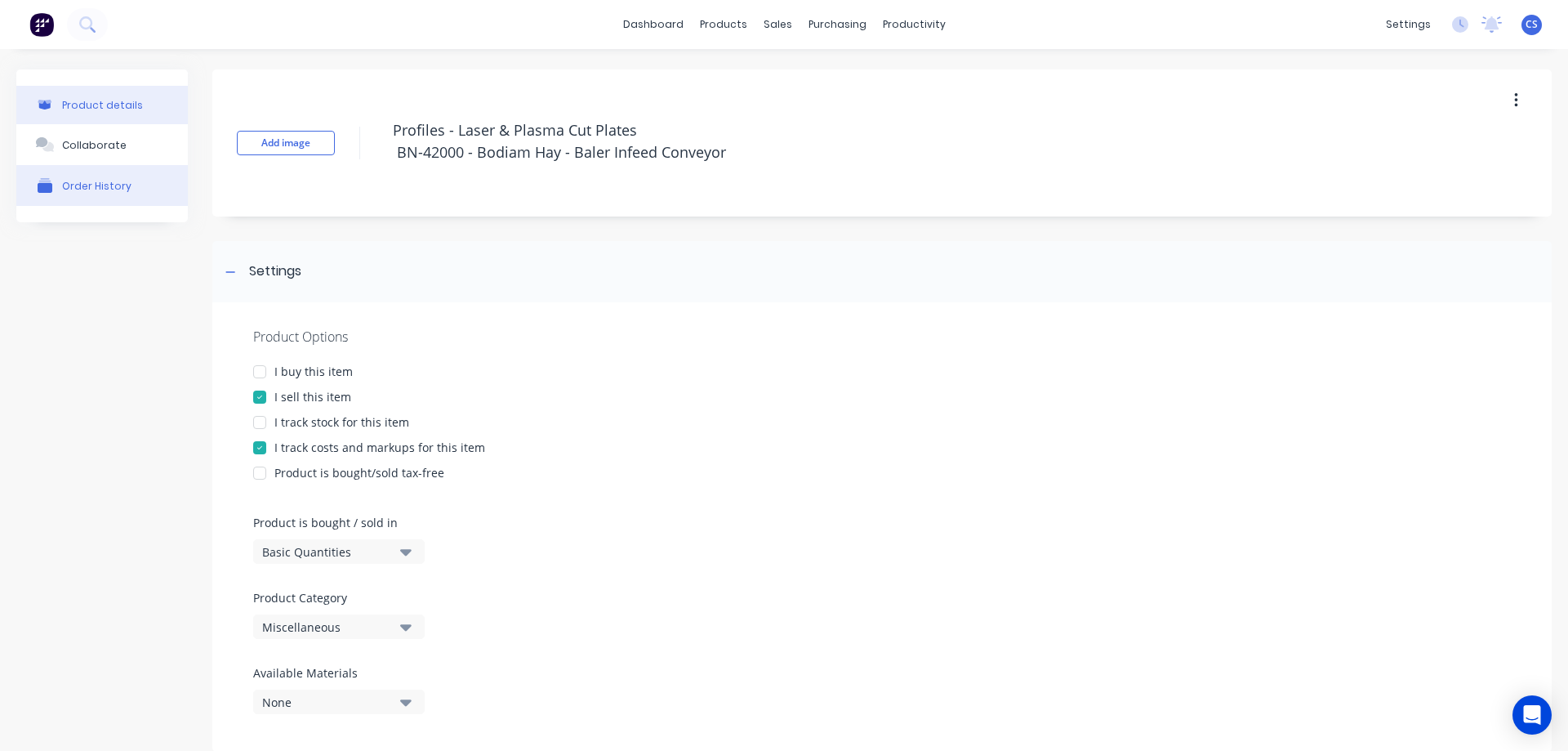
click at [94, 187] on div "Order History" at bounding box center [97, 186] width 70 height 12
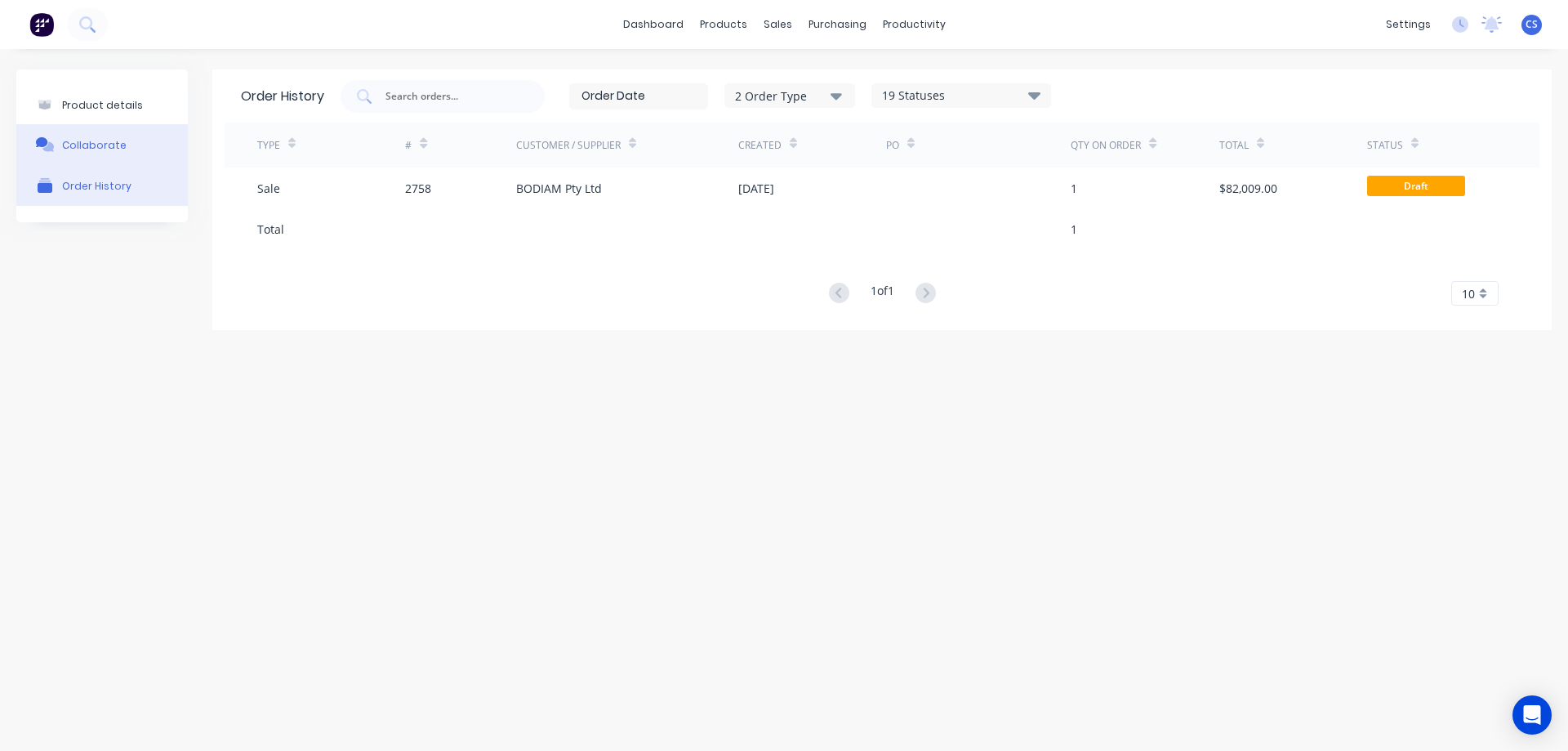
click at [152, 142] on button "Collaborate" at bounding box center [102, 144] width 171 height 41
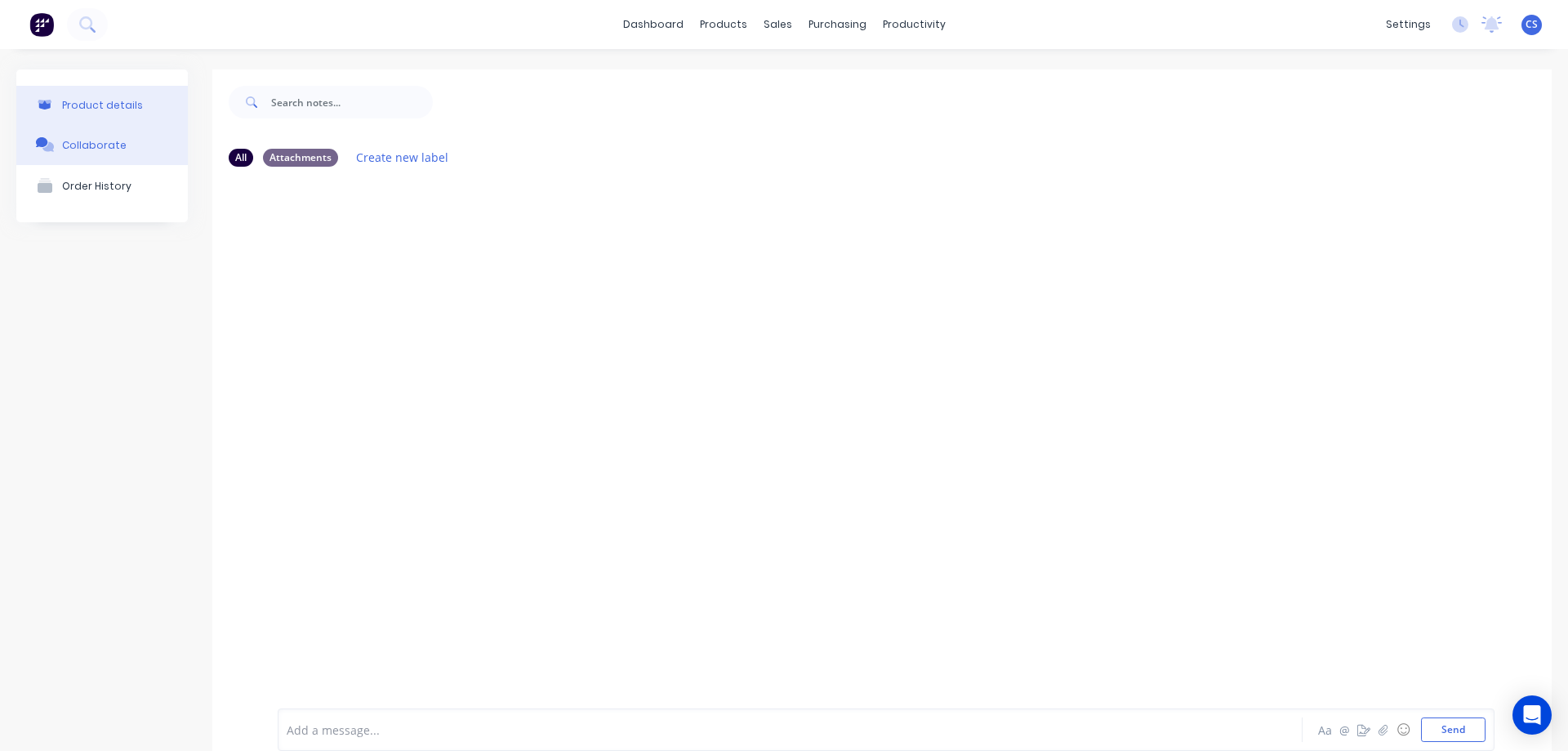
click at [147, 106] on button "Product details" at bounding box center [102, 104] width 171 height 38
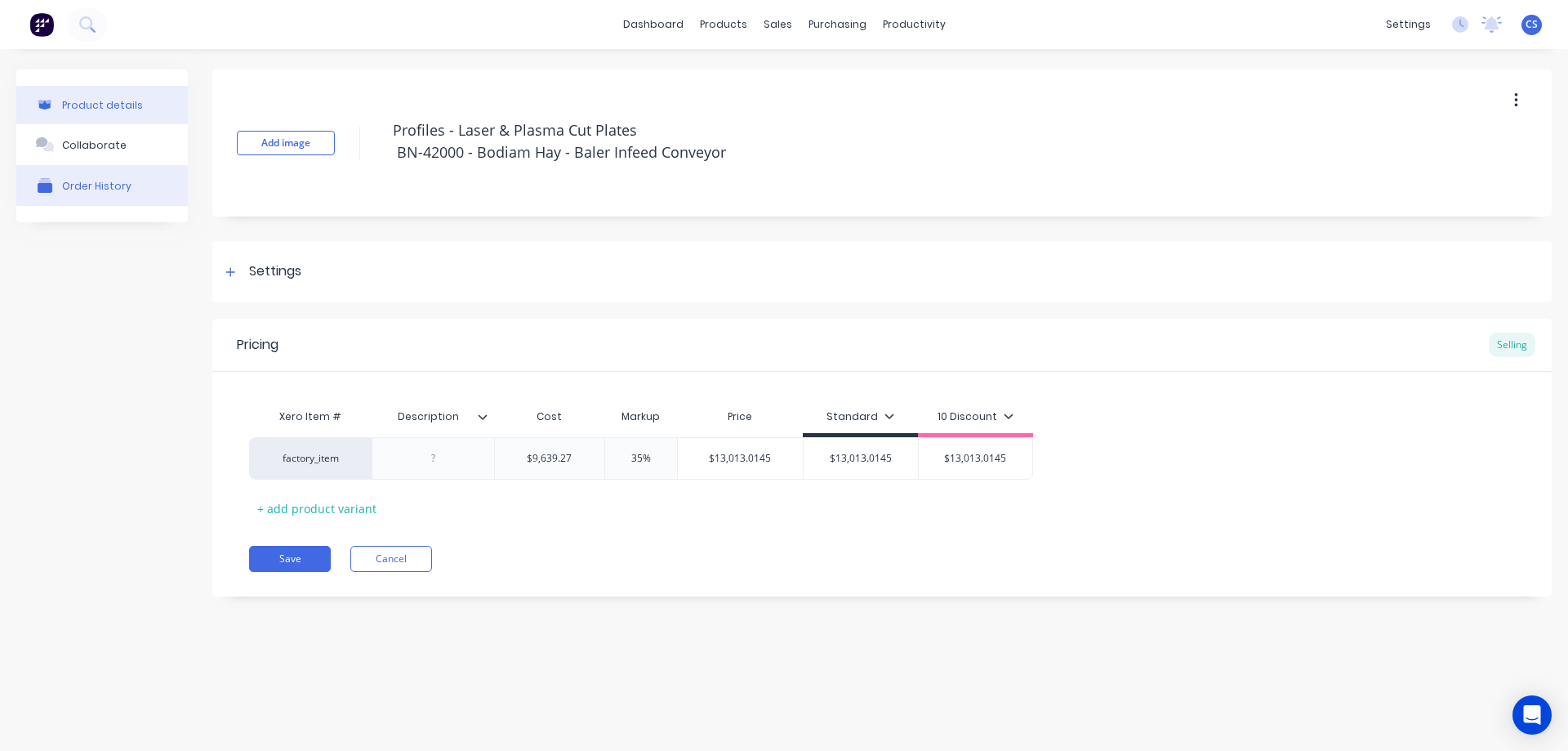
click at [142, 183] on button "Order History" at bounding box center [102, 186] width 171 height 41
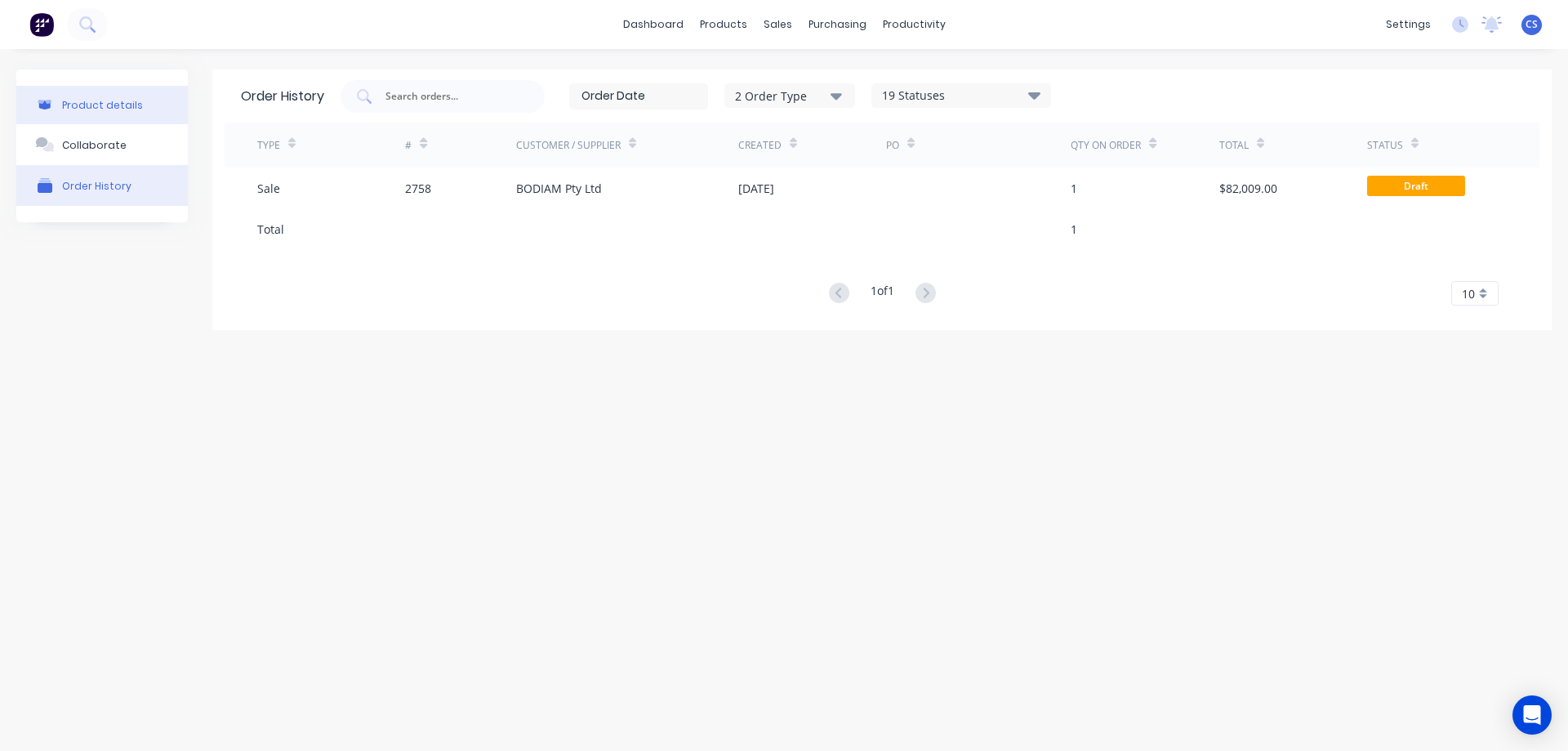
click at [155, 103] on button "Product details" at bounding box center [102, 104] width 171 height 38
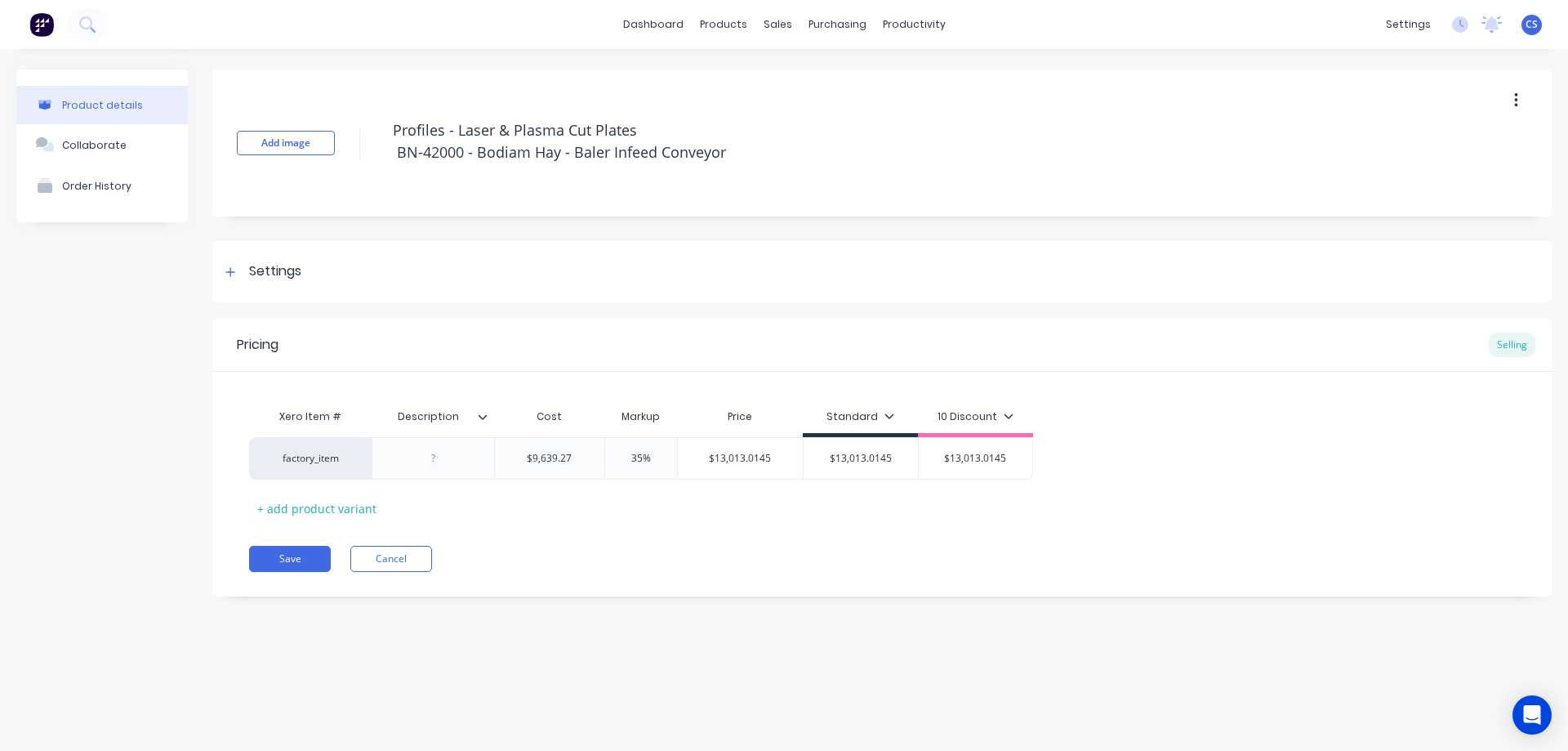
click at [1516, 109] on button "button" at bounding box center [1515, 100] width 38 height 30
click at [1460, 167] on div "Delete" at bounding box center [1458, 176] width 125 height 24
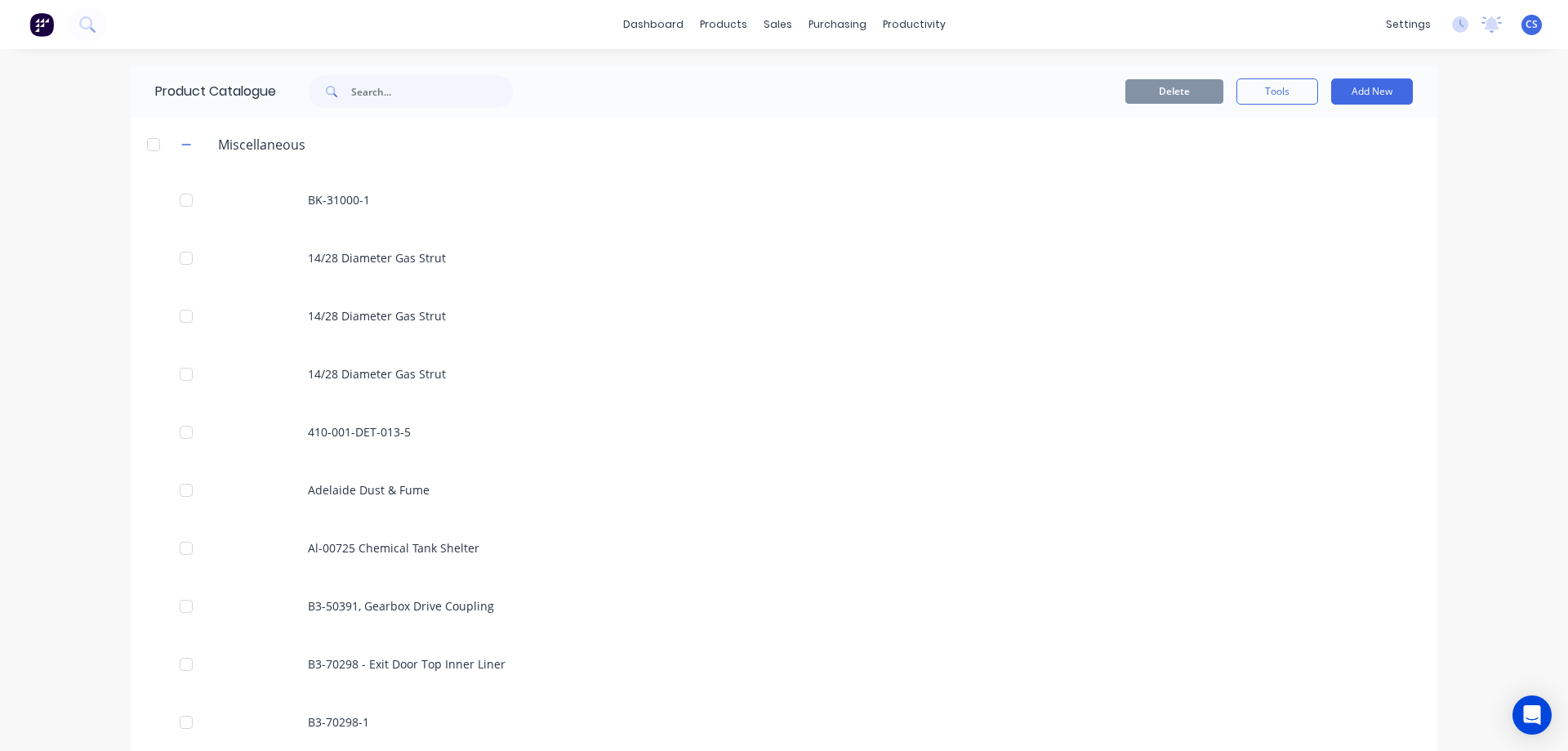
click at [102, 39] on div at bounding box center [53, 25] width 108 height 33
click at [90, 26] on icon at bounding box center [85, 22] width 13 height 13
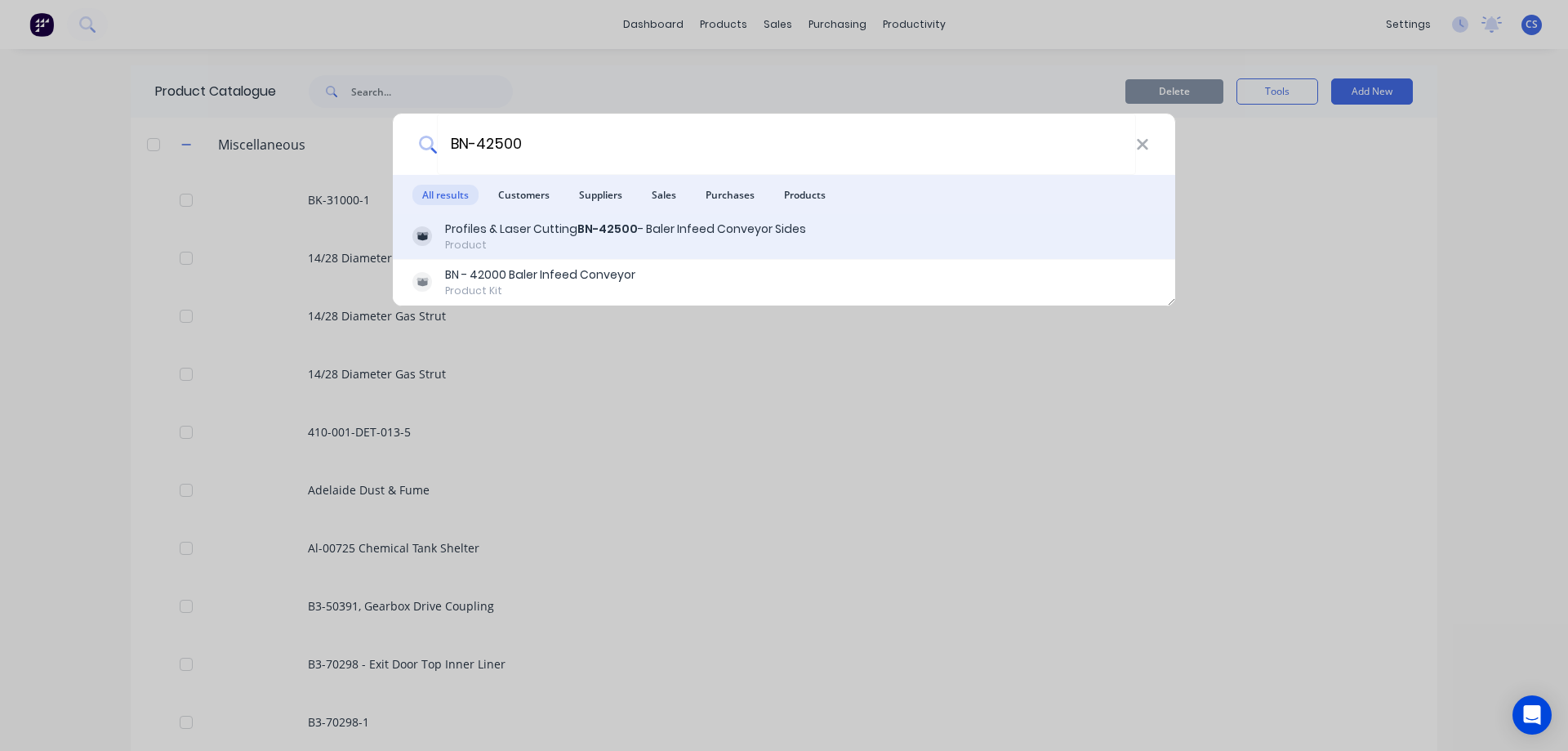
type input "BN-42500"
click at [678, 234] on div "Profiles & Laser Cutting BN-42500 - Baler Infeed Conveyor Sides" at bounding box center [626, 229] width 361 height 17
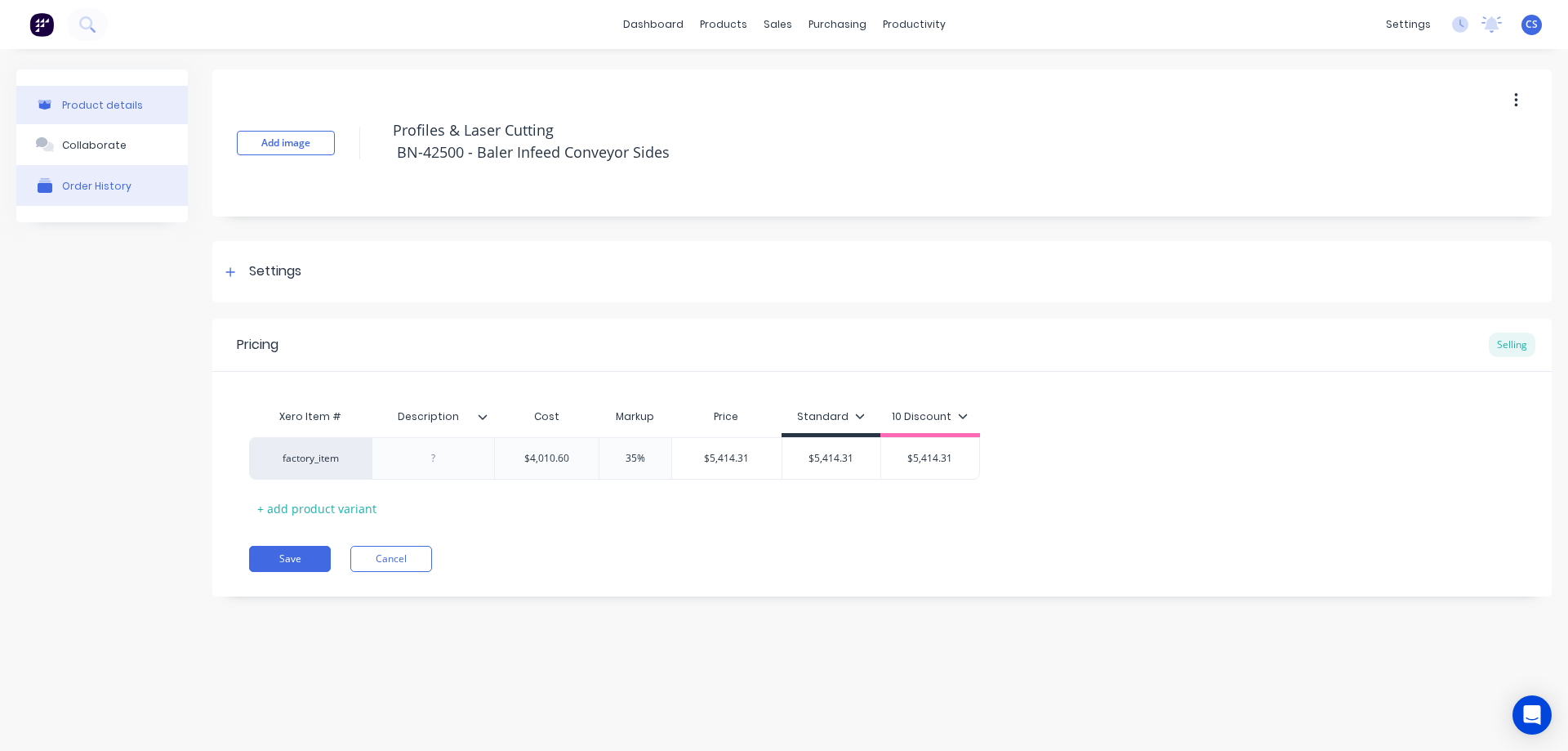
click at [117, 186] on div "Order History" at bounding box center [97, 186] width 70 height 12
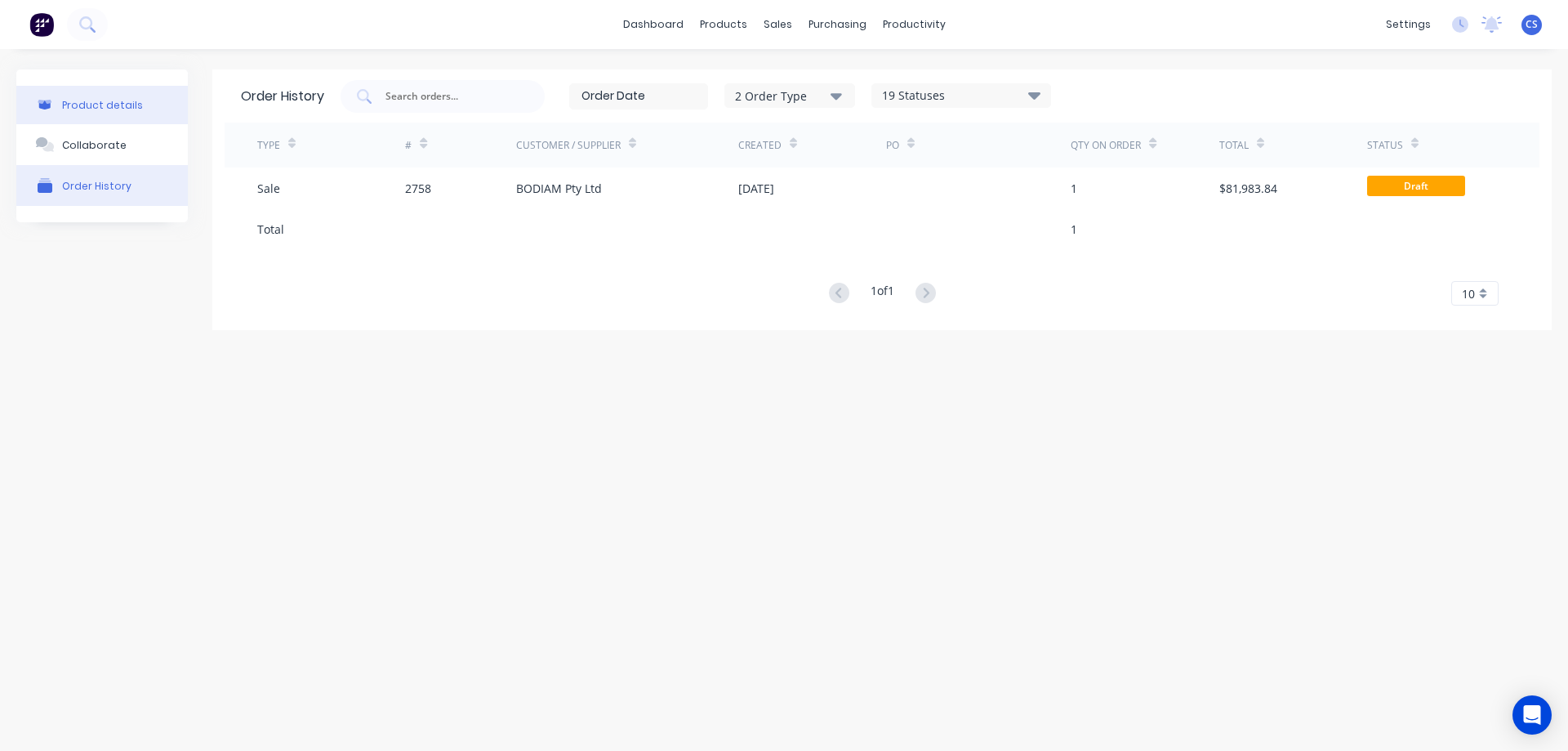
click at [114, 114] on button "Product details" at bounding box center [102, 104] width 171 height 38
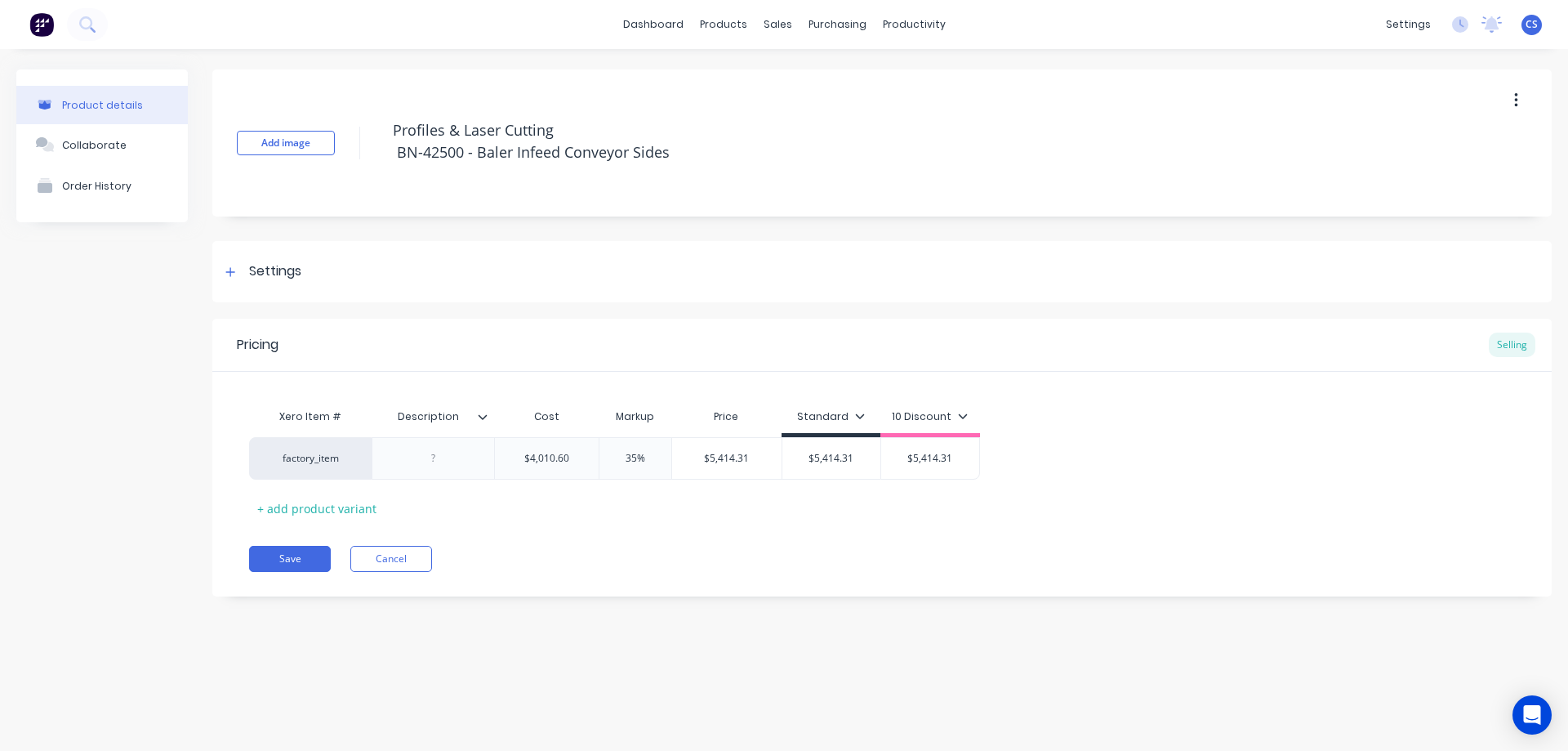
click at [1523, 97] on button "button" at bounding box center [1515, 100] width 38 height 30
click at [1448, 173] on div "Delete" at bounding box center [1458, 176] width 125 height 24
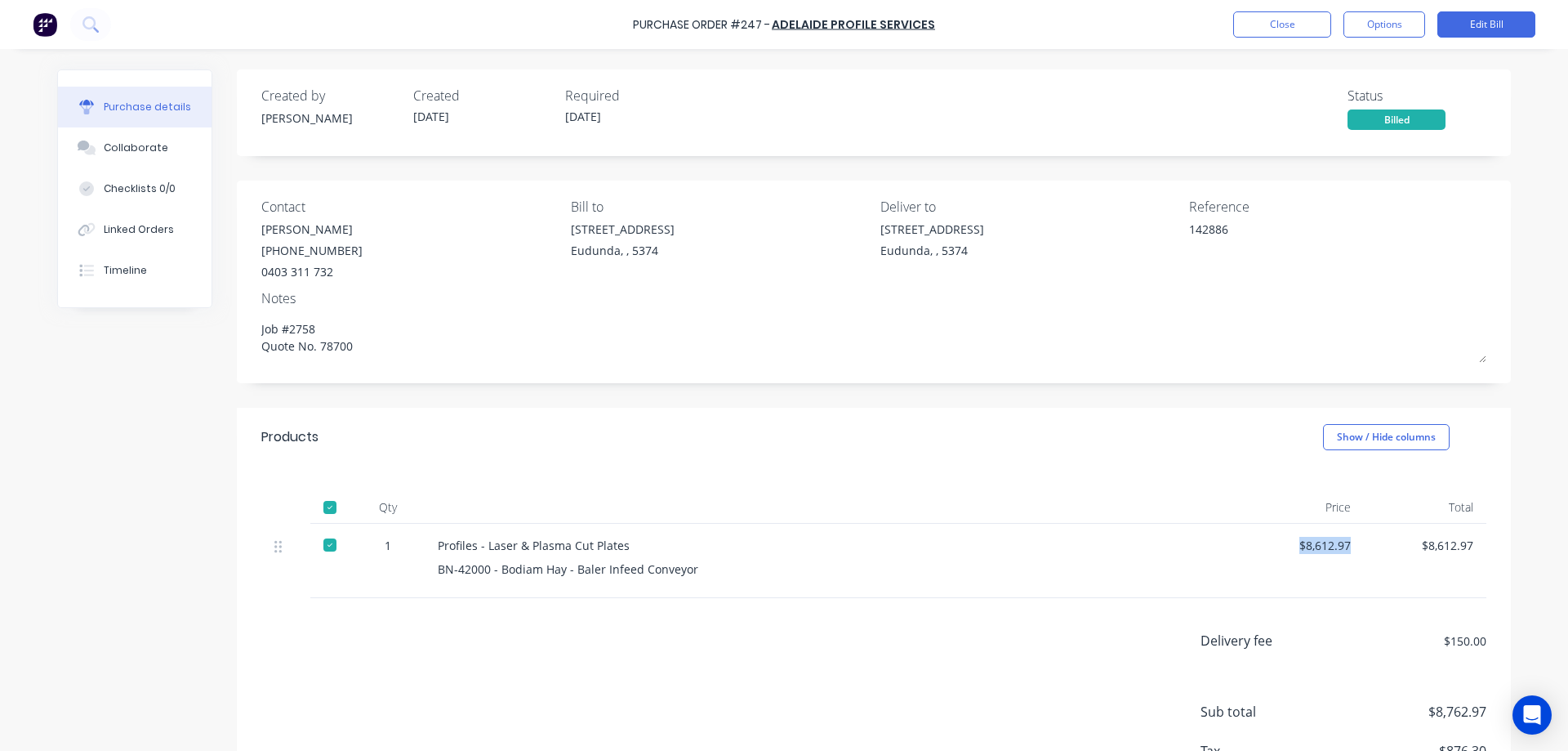
drag, startPoint x: 1350, startPoint y: 544, endPoint x: 1293, endPoint y: 545, distance: 57.0
click at [1293, 545] on div "$8,612.97" at bounding box center [1303, 561] width 123 height 75
copy div "$8,612.97"
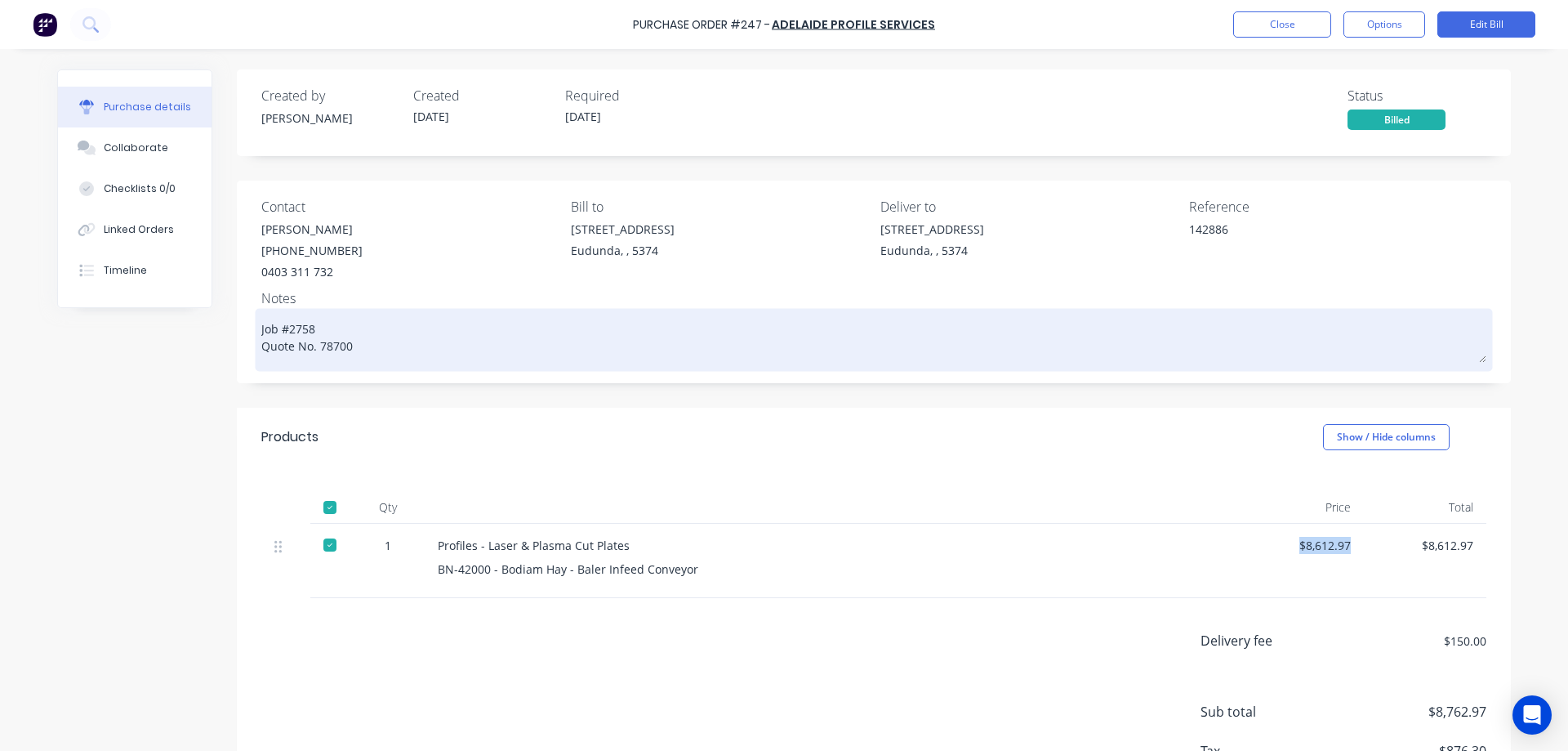
scroll to position [120, 0]
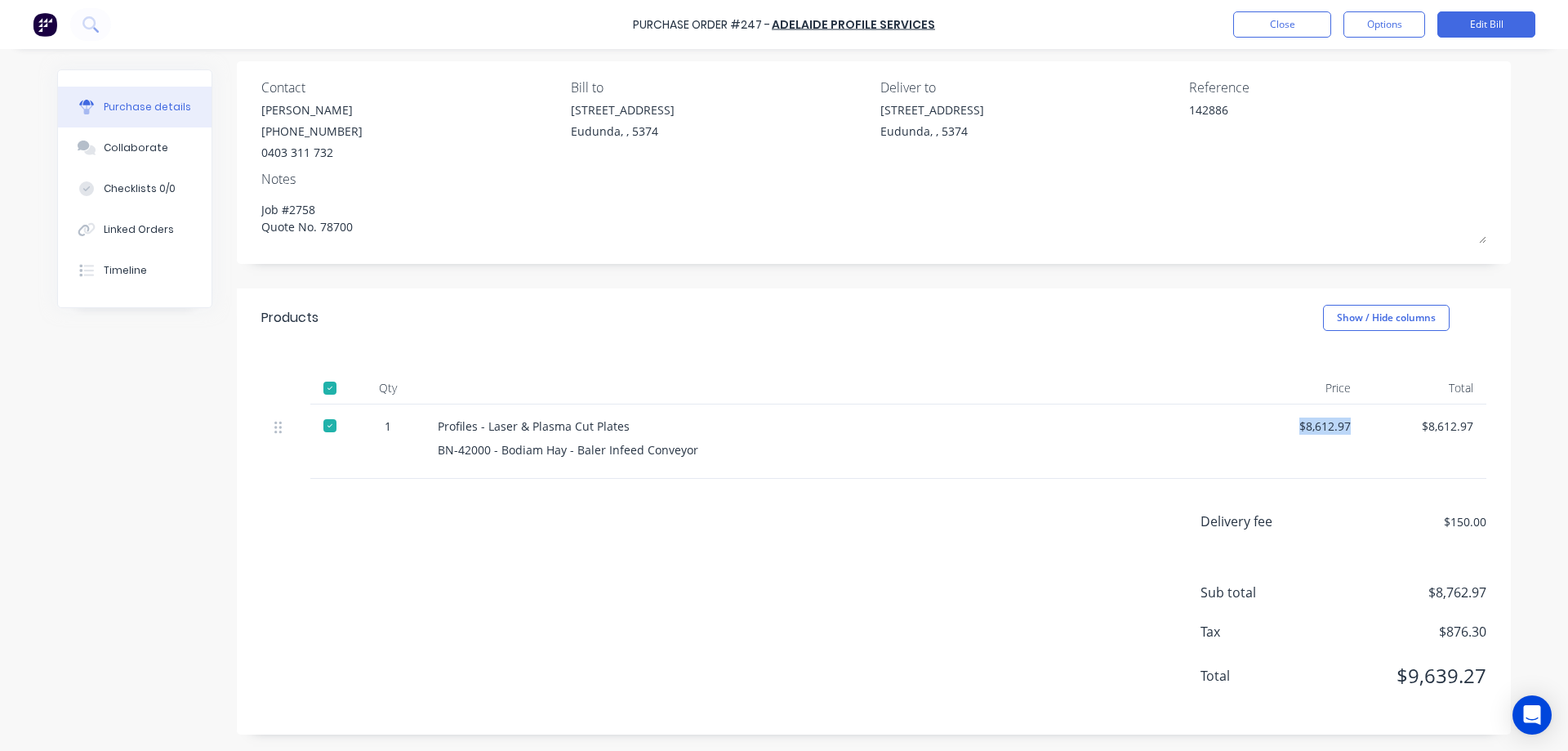
click at [41, 29] on img at bounding box center [45, 24] width 25 height 25
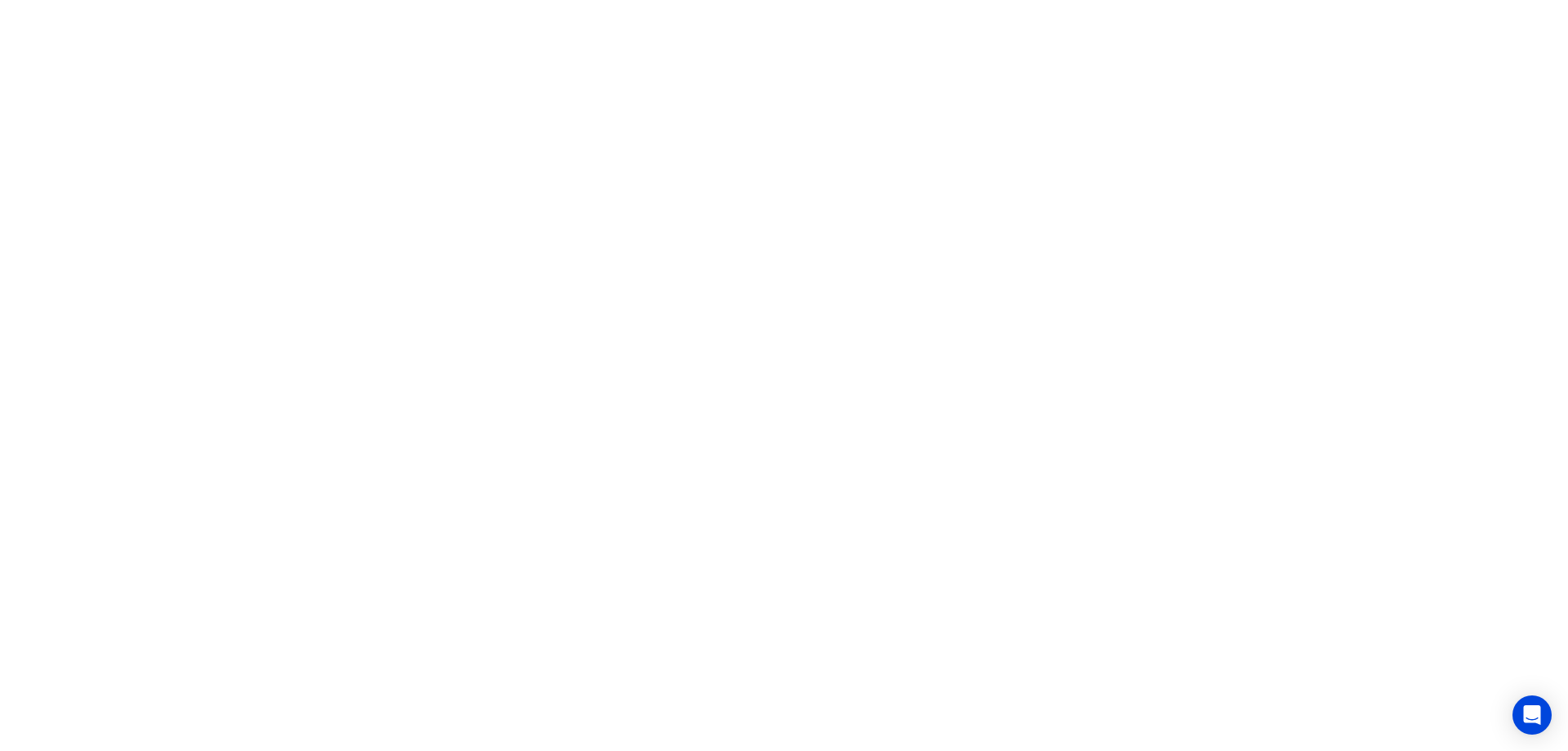
click at [114, 0] on html "x" at bounding box center [784, 0] width 1568 height 0
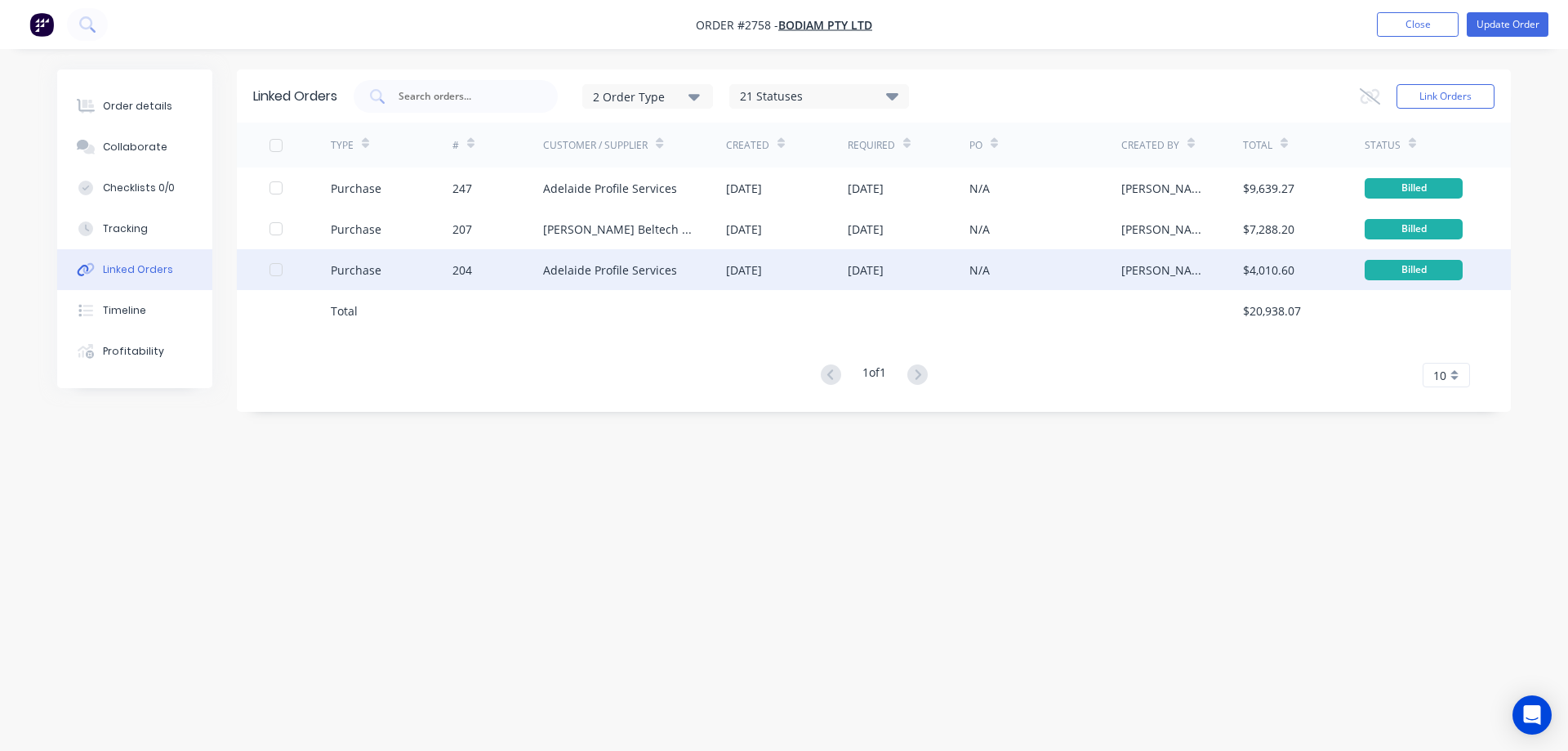
click at [503, 258] on div "204" at bounding box center [498, 270] width 92 height 41
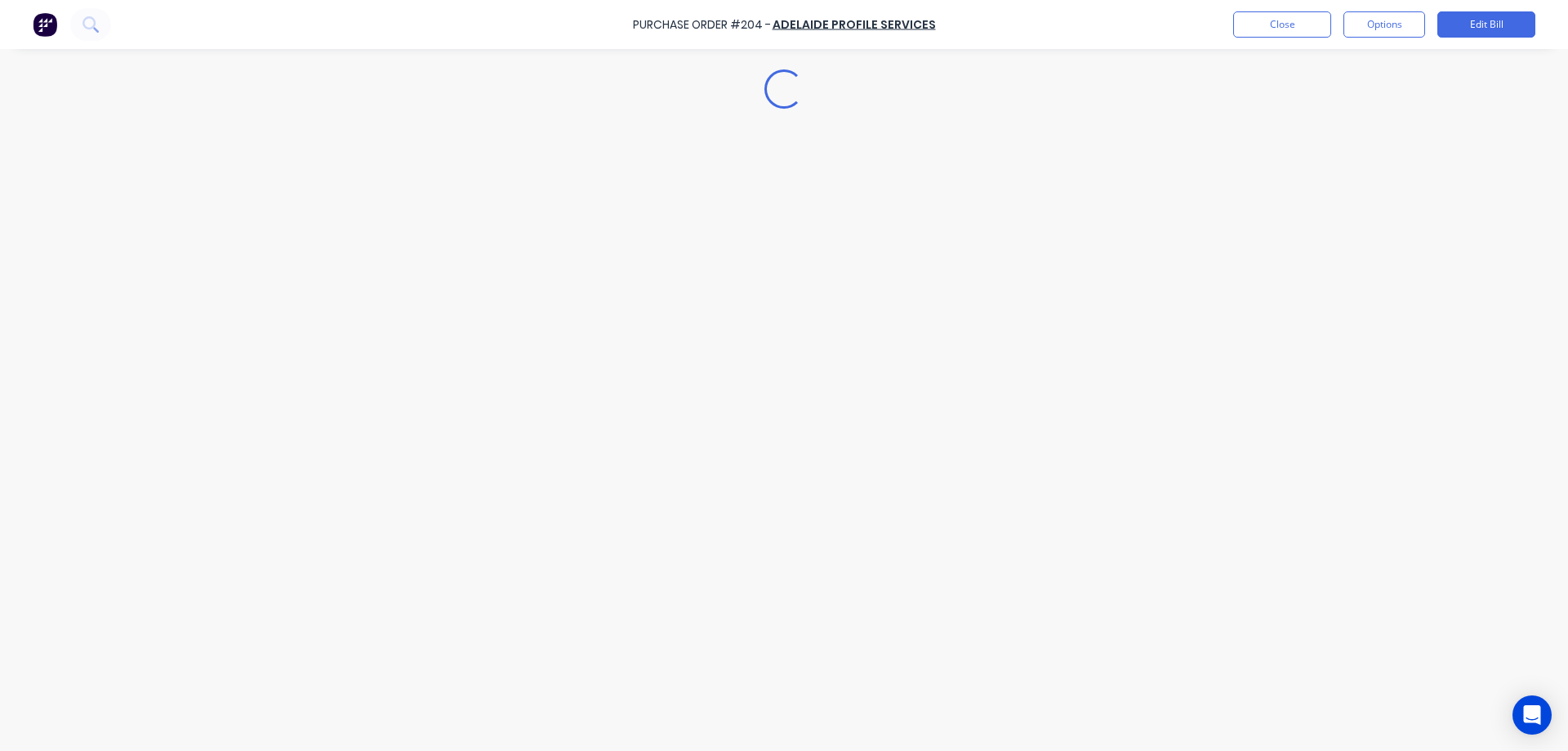
type textarea "x"
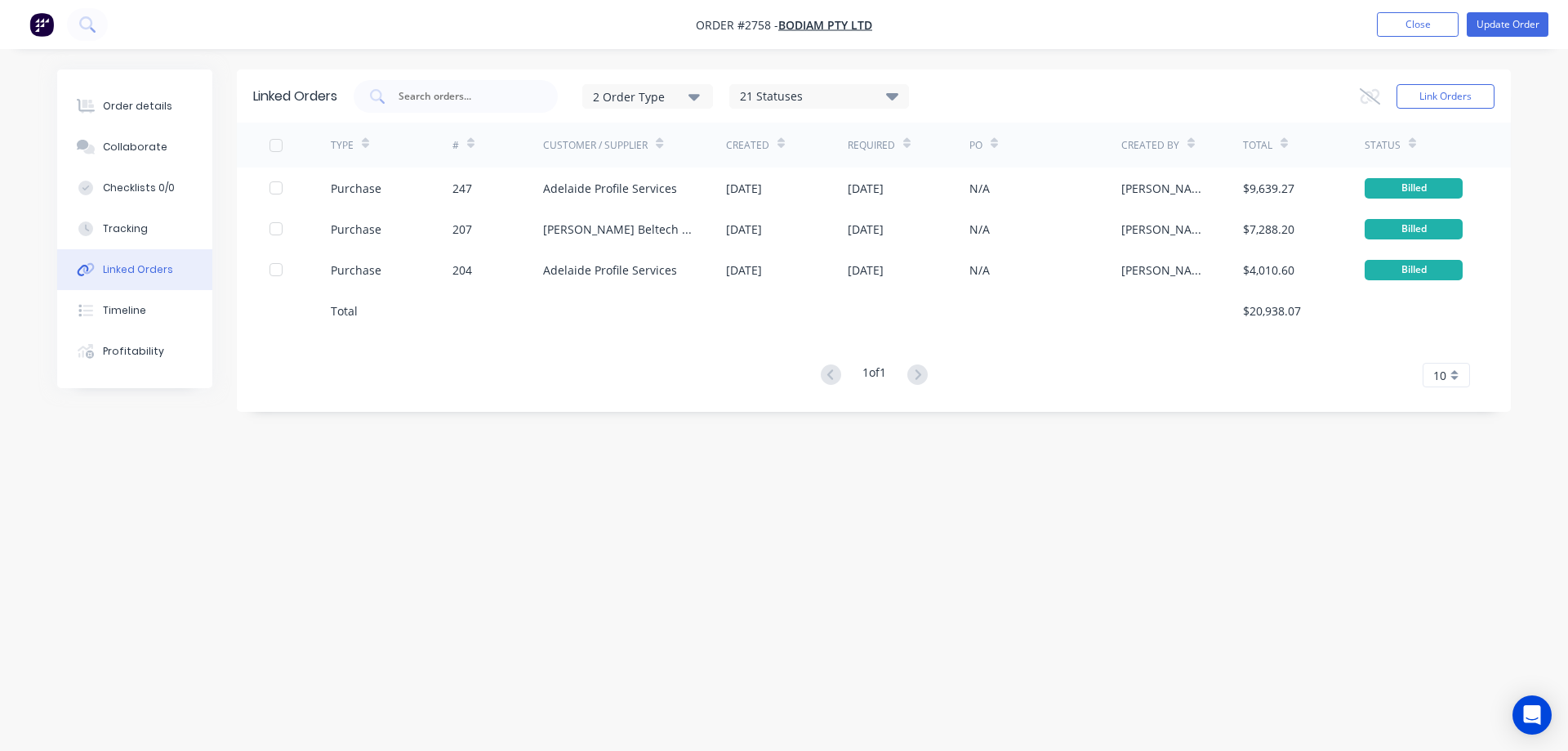
click at [180, 85] on div "Order details Collaborate Checklists 0/0 Tracking Linked Orders Timeline Profit…" at bounding box center [134, 229] width 155 height 319
click at [178, 93] on button "Order details" at bounding box center [134, 106] width 155 height 41
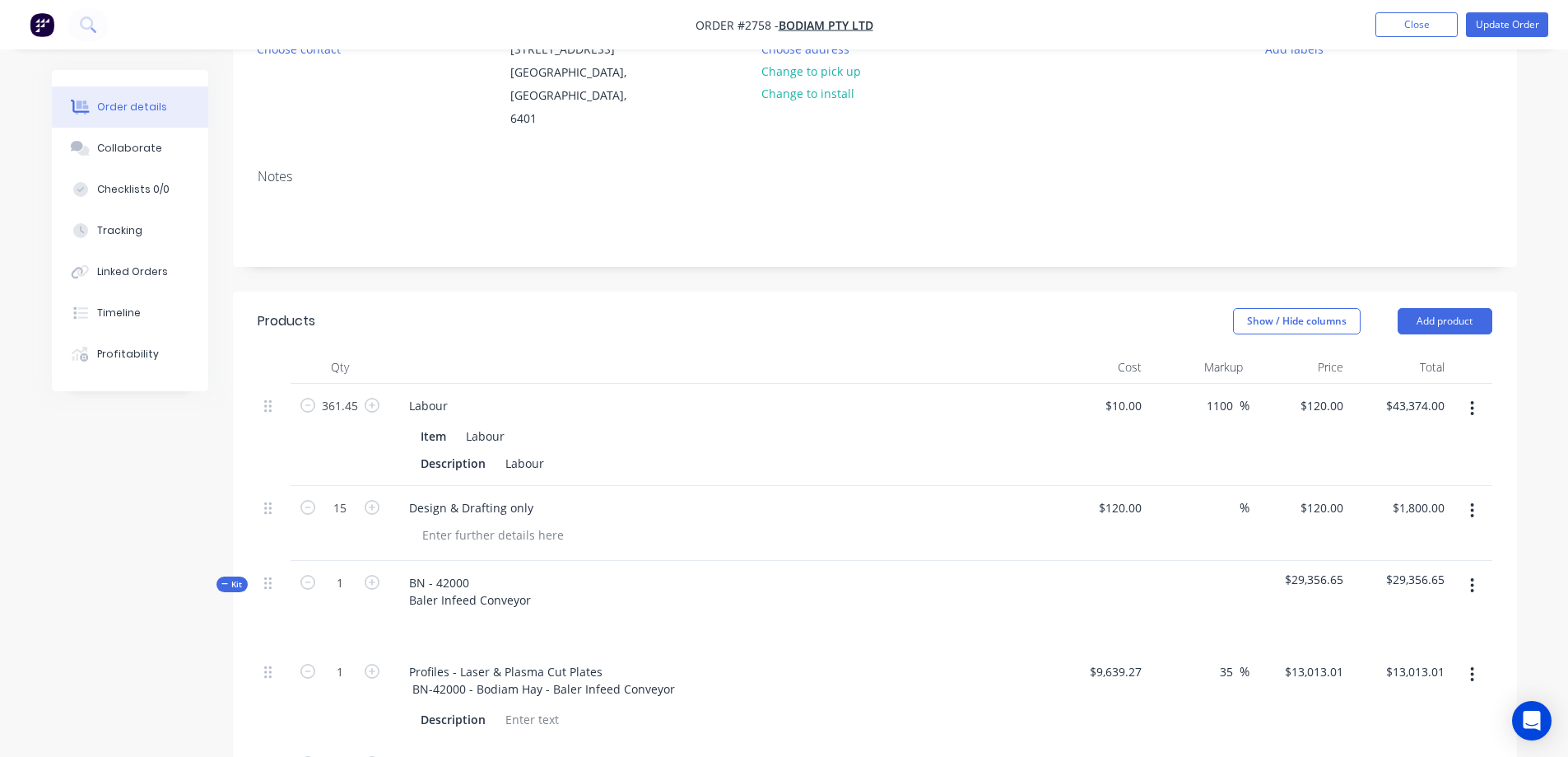
scroll to position [165, 0]
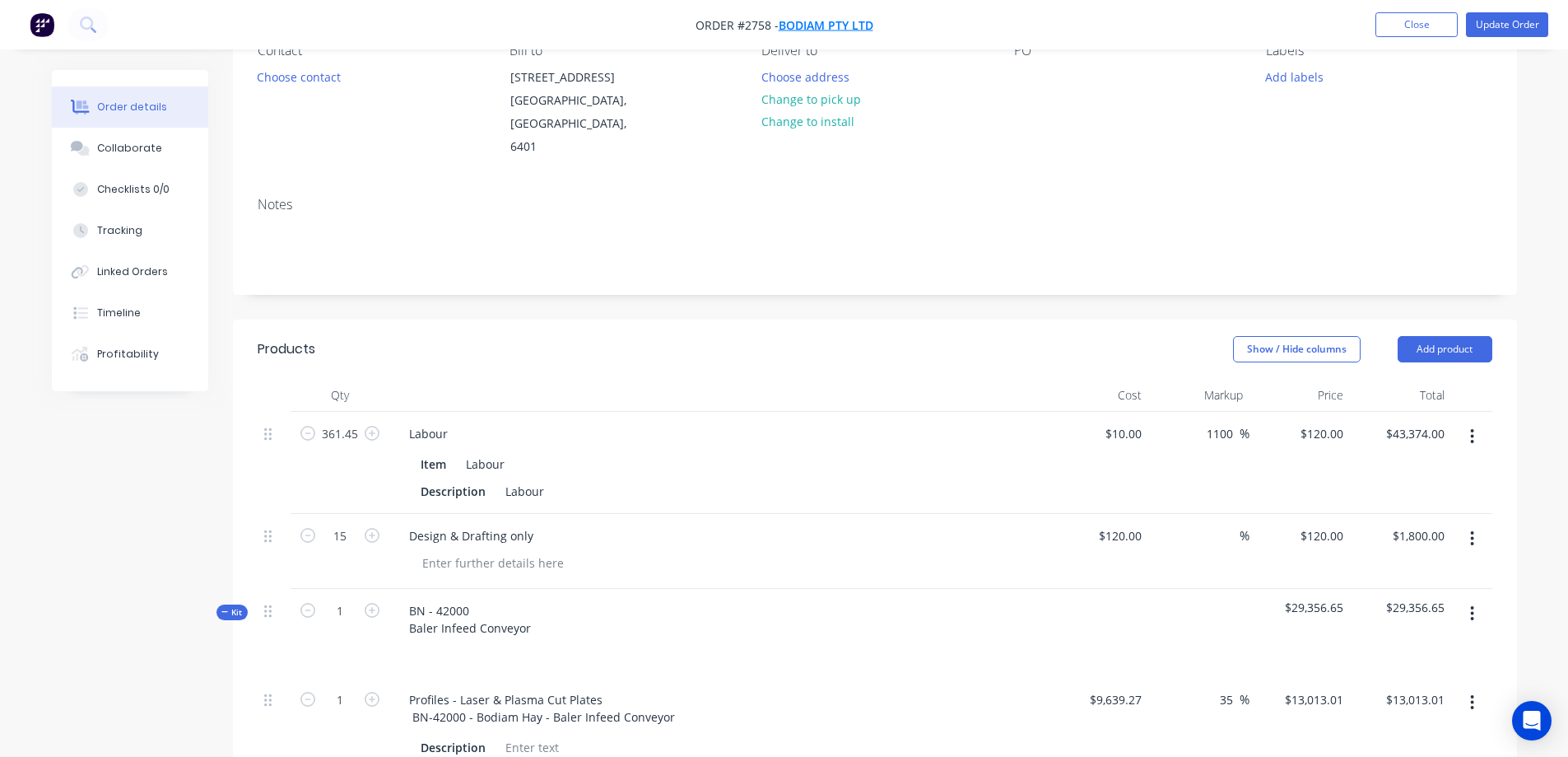
click at [836, 30] on span "BODIAM Pty Ltd" at bounding box center [826, 25] width 95 height 15
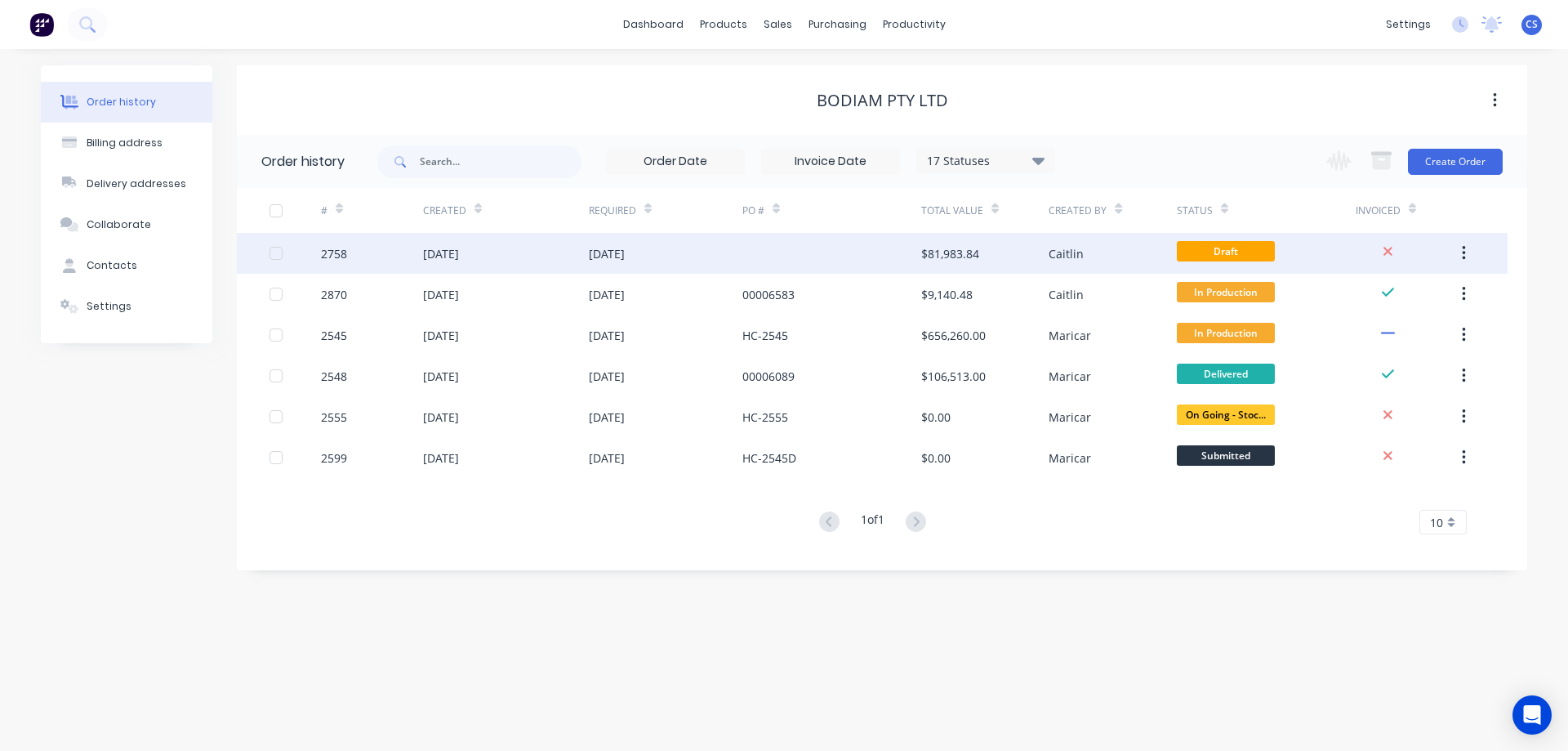
click at [904, 256] on div at bounding box center [831, 253] width 179 height 41
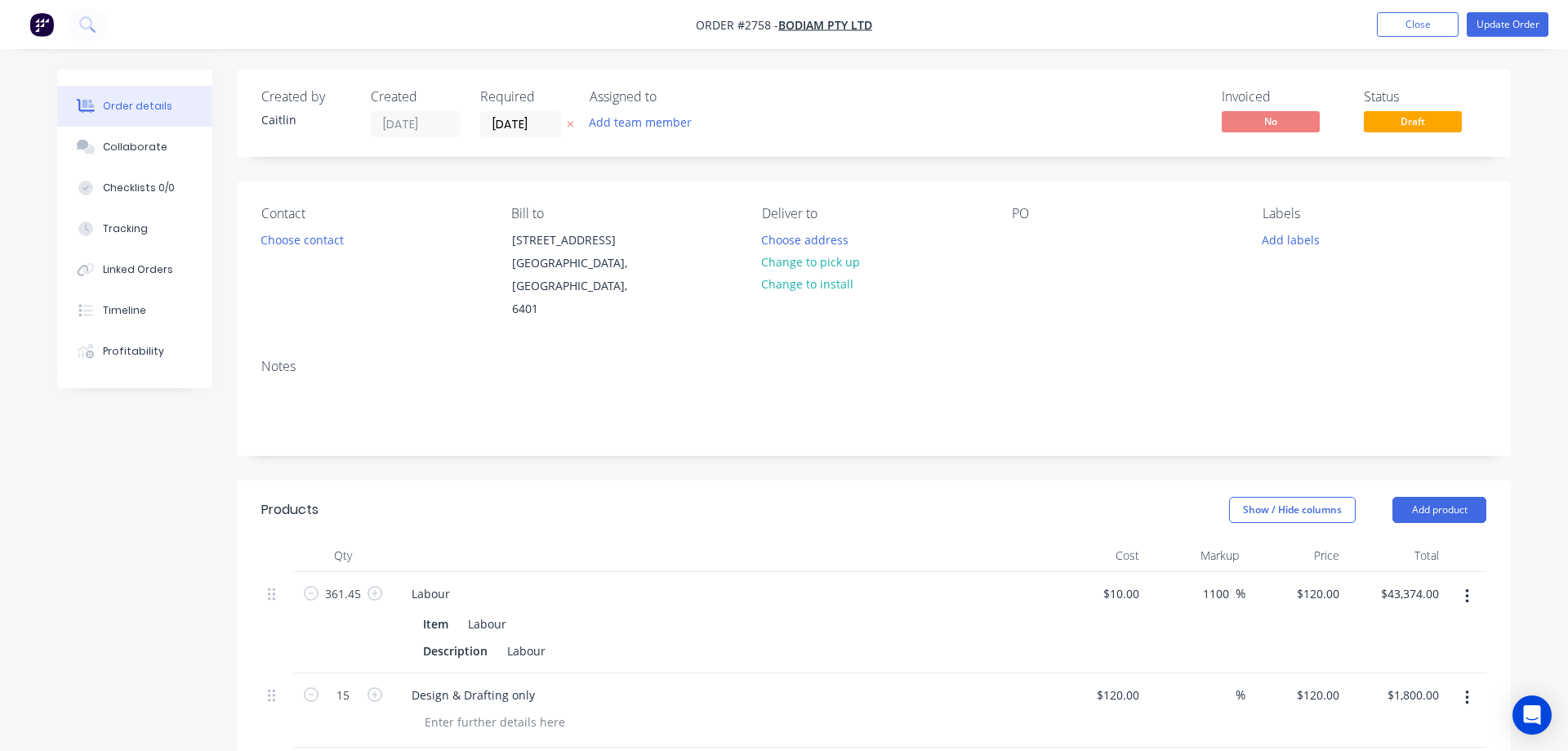
type input "$10.00"
type input "1100"
type input "$120.00"
type input "$43,374.00"
type input "$120.00"
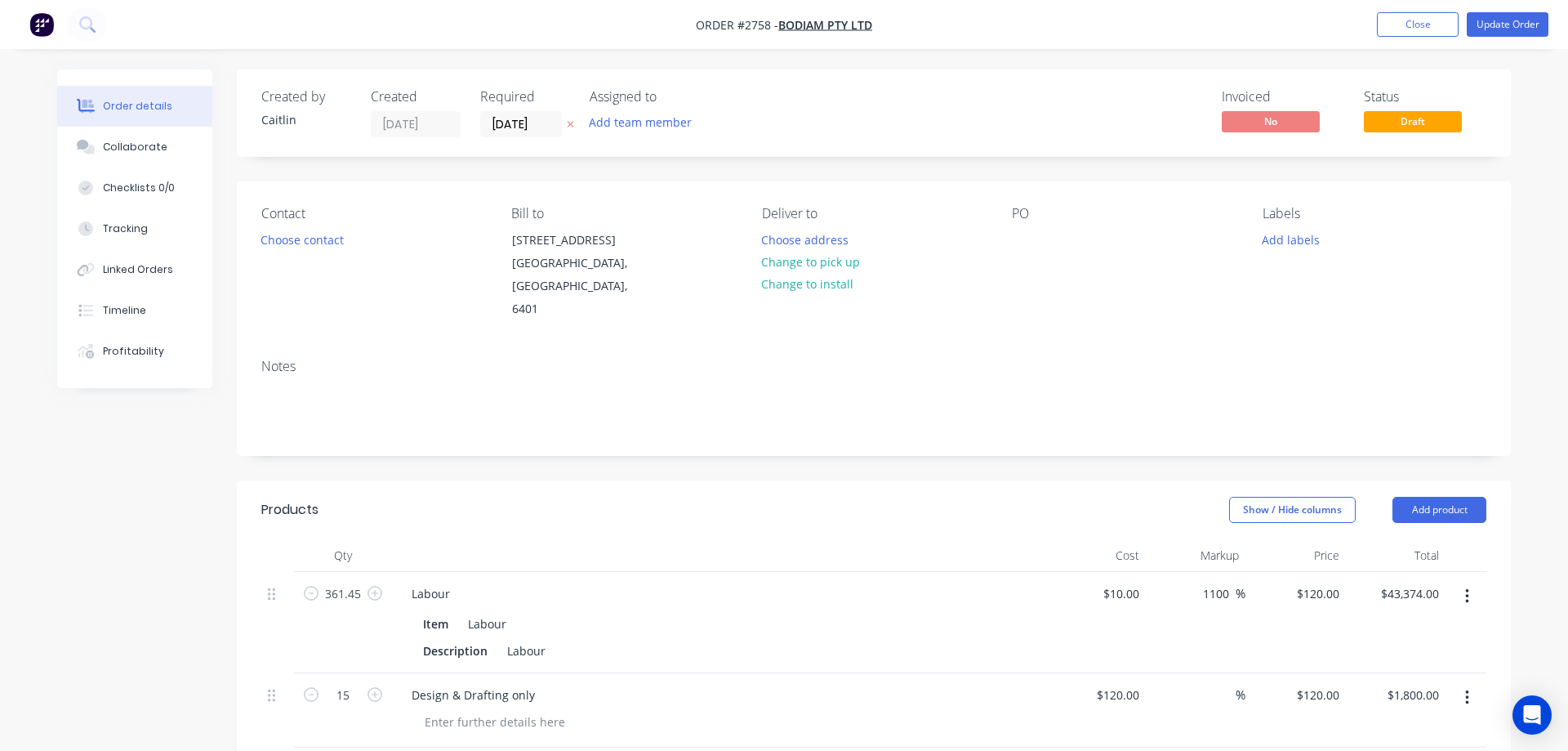
type input "$120.00"
type input "$1,800.00"
type input "$9,639.27"
type input "35"
type input "$13,013.01"
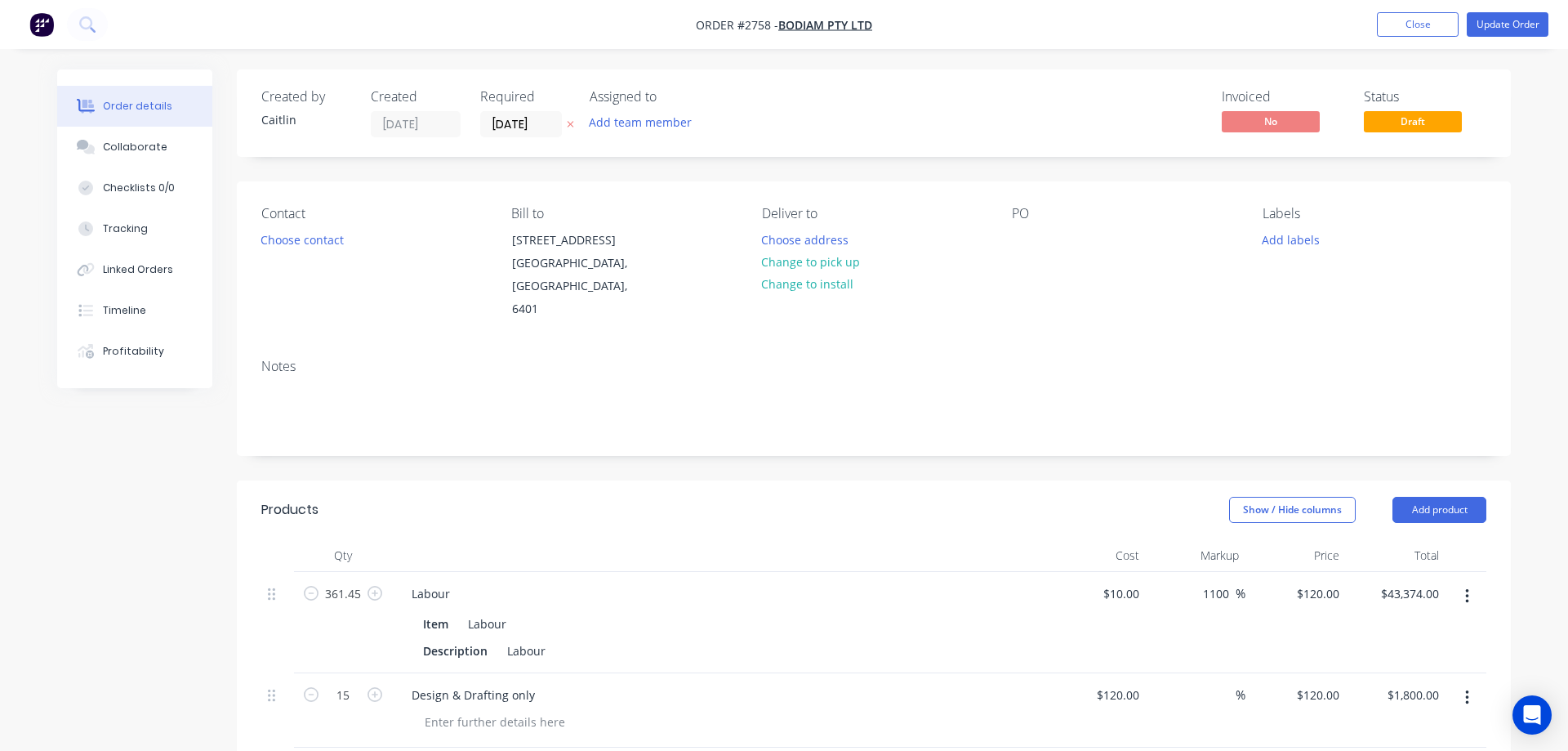
type input "$13,013.01"
type input "$4,010.60"
type input "35"
type input "$5,414.31"
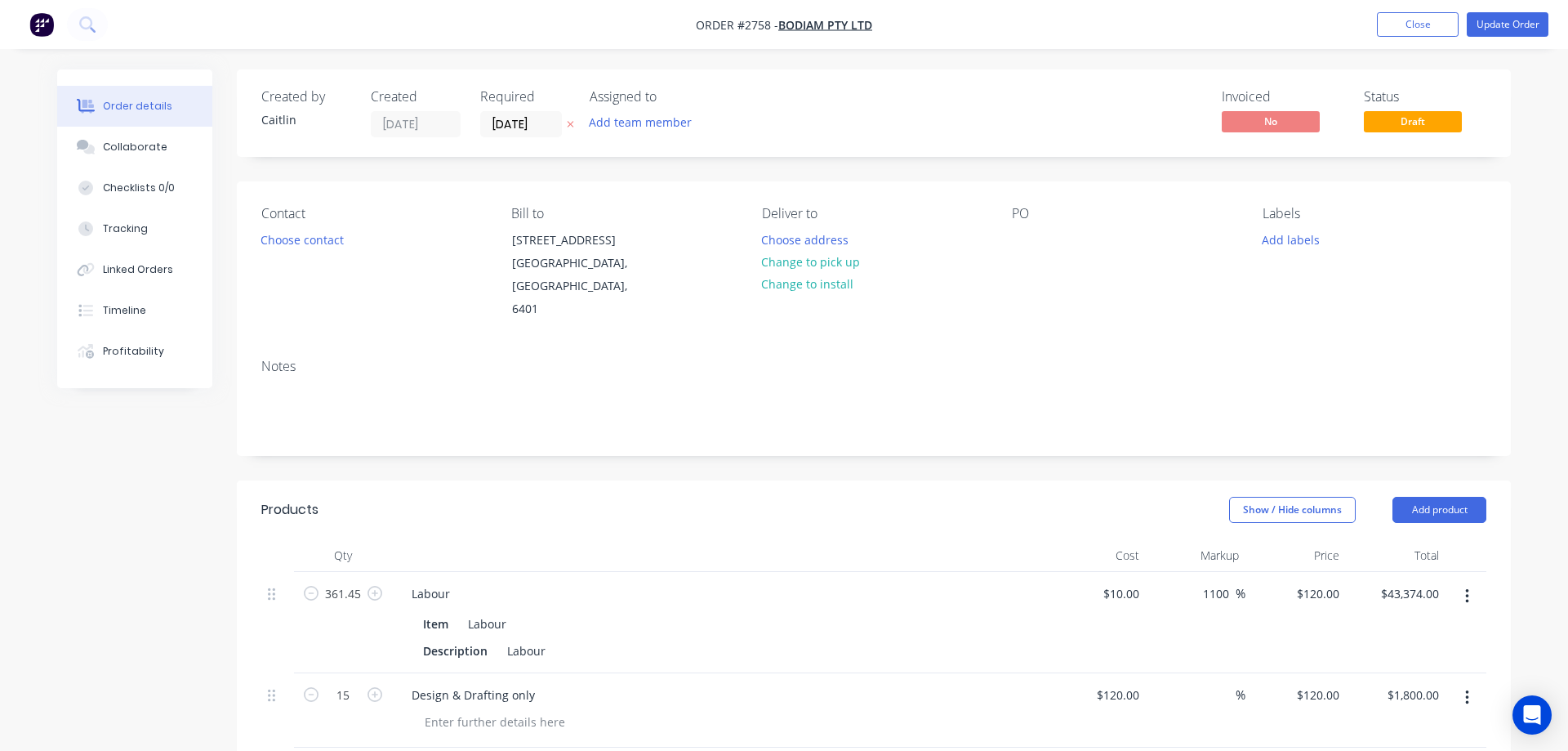
type input "$0.15"
type input "35"
type input "$0.2025"
type input "$1.62"
type input "$0.06"
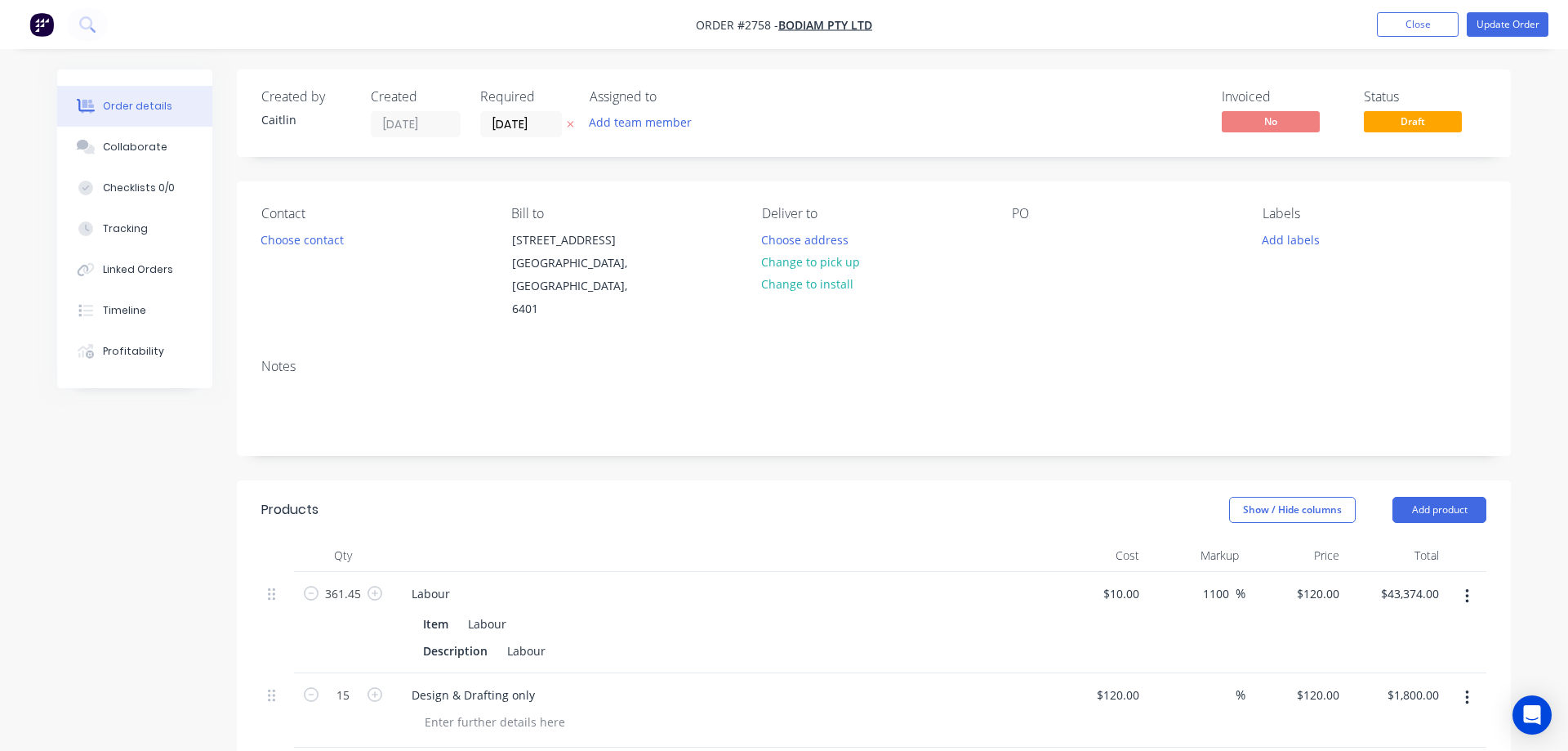
type input "35"
type input "$0.081"
type input "$0.65"
type input "$0.4188"
type input "35"
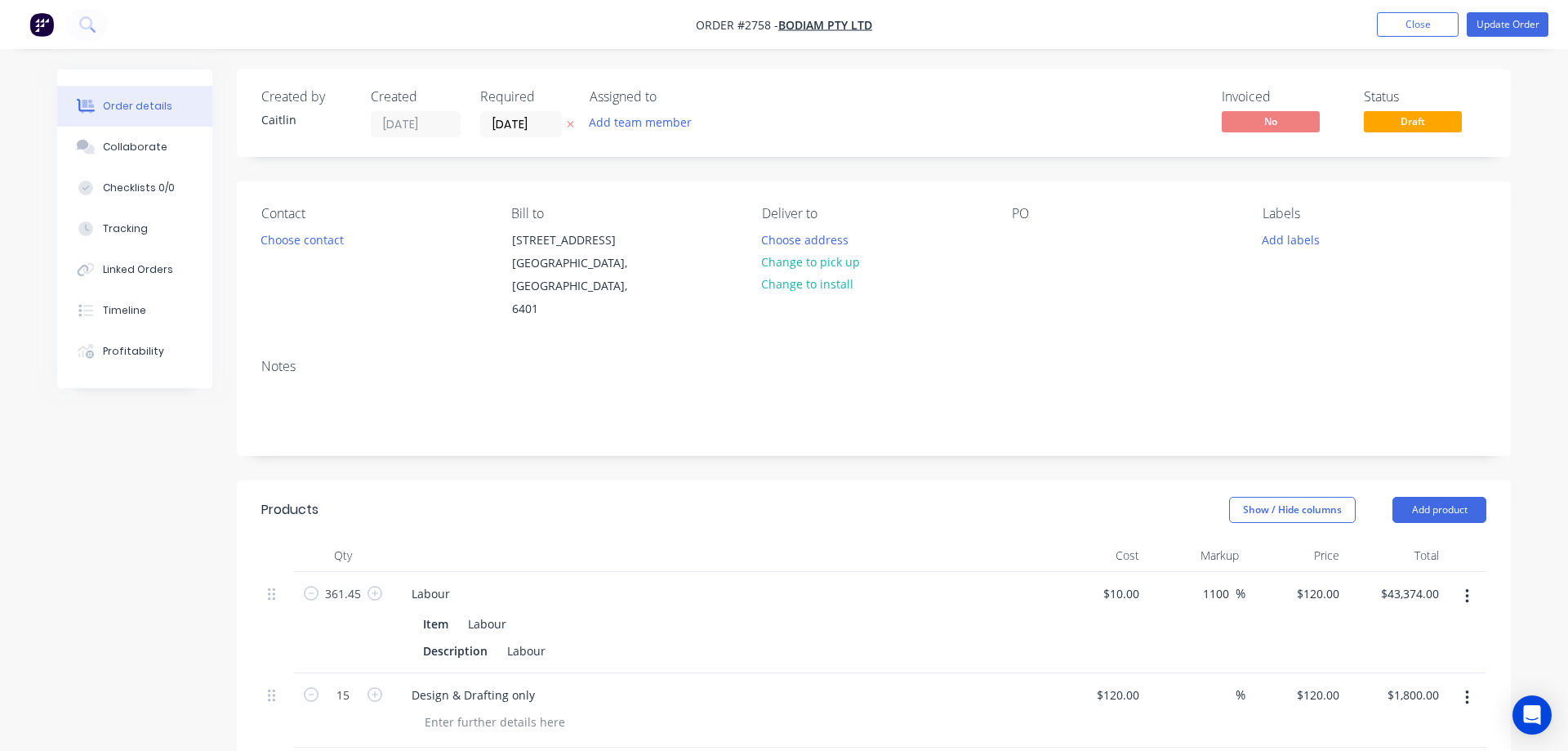
type input "$0.5654"
type input "$3.39"
type input "$0.2967"
type input "48.3"
type input "$0.44"
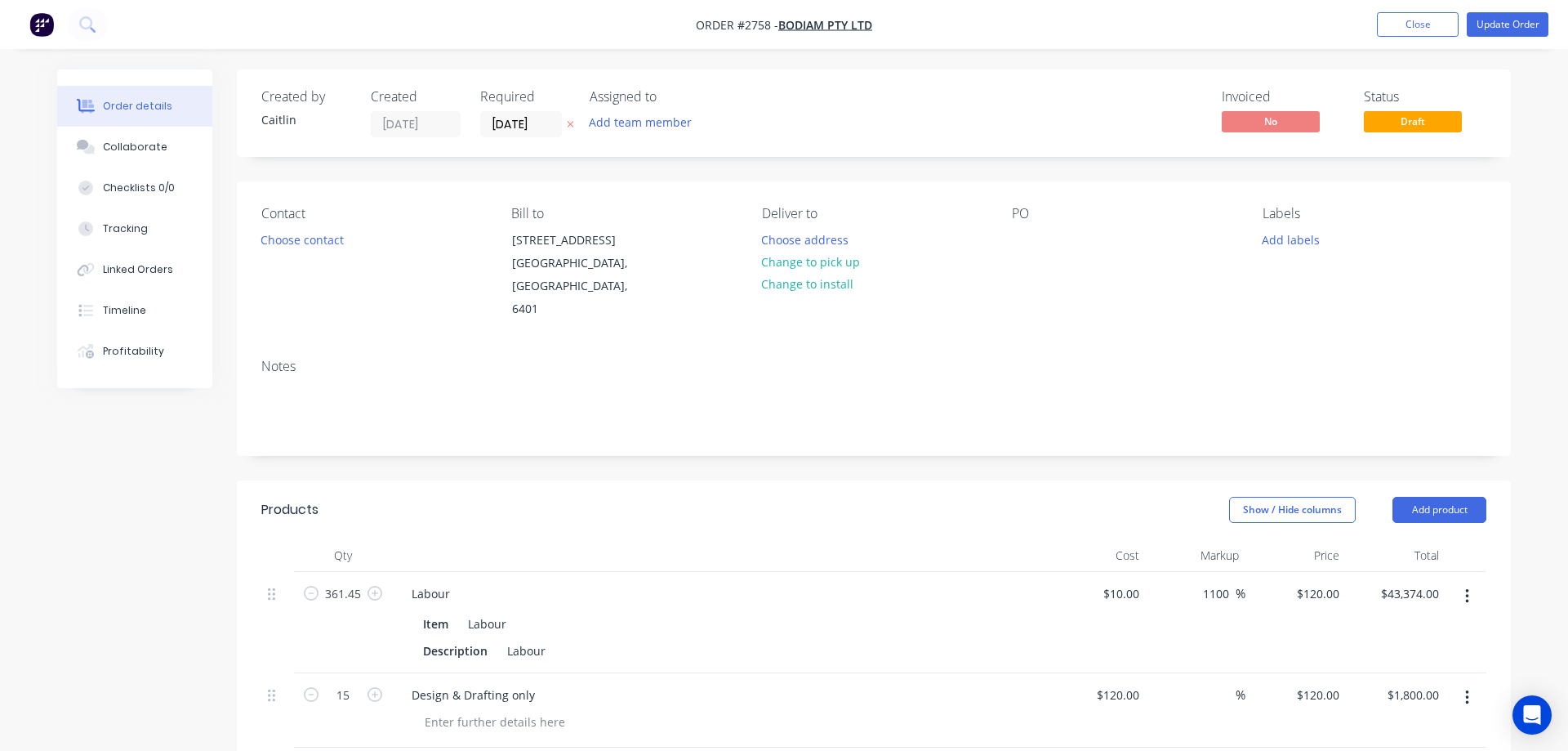
type input "$2.64"
type input "$0.155"
type input "35.03"
type input "$0.2093"
type input "$1.26"
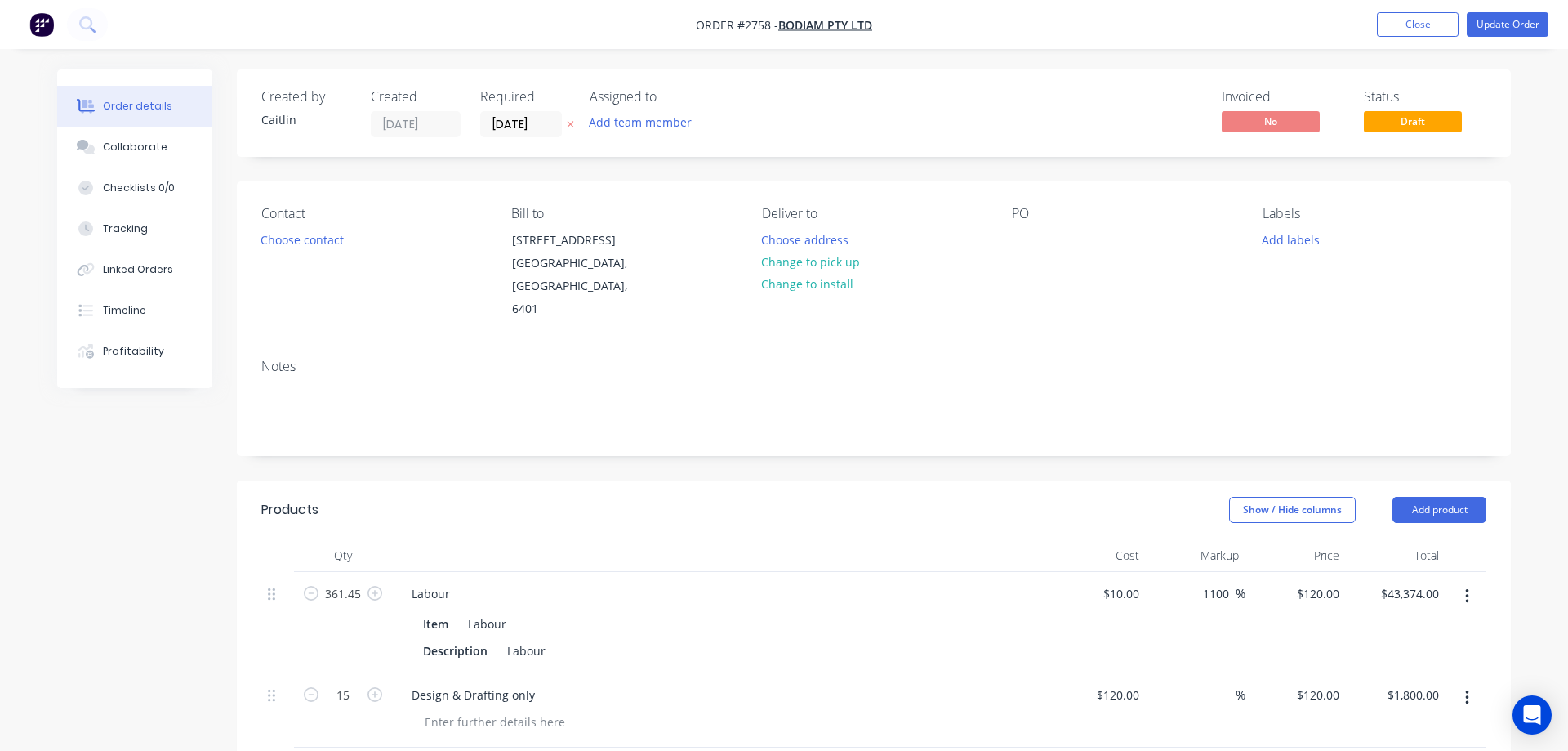
type input "$0.745"
type input "35.01"
type input "$1.0058"
type input "$12.07"
type input "$0.455"
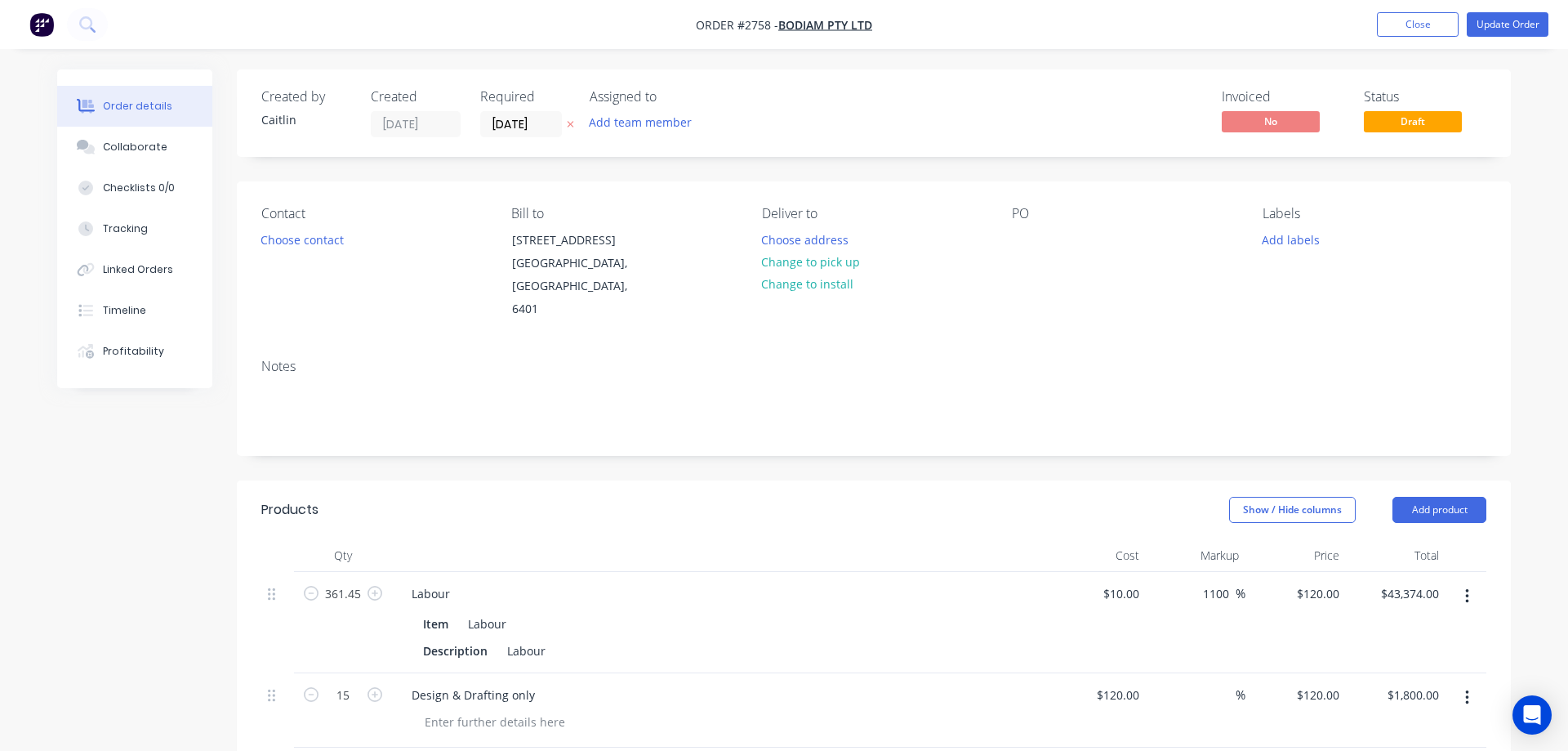
type input "35.01"
type input "$0.6143"
type input "$4.91"
type input "$10.1975"
type input "35"
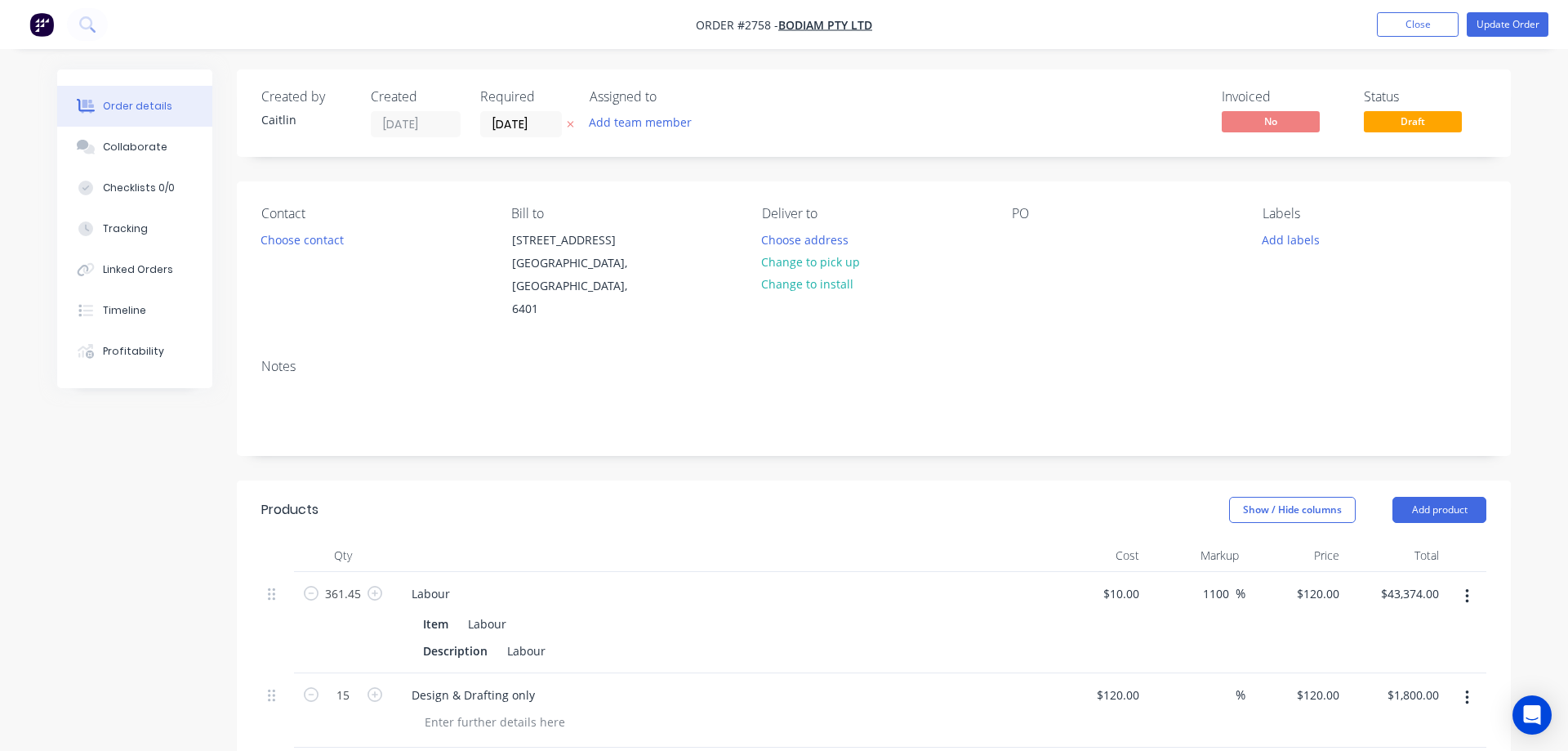
type input "$13.7666"
type input "$27.53"
type input "$0.155"
type input "35.03"
type input "$0.2093"
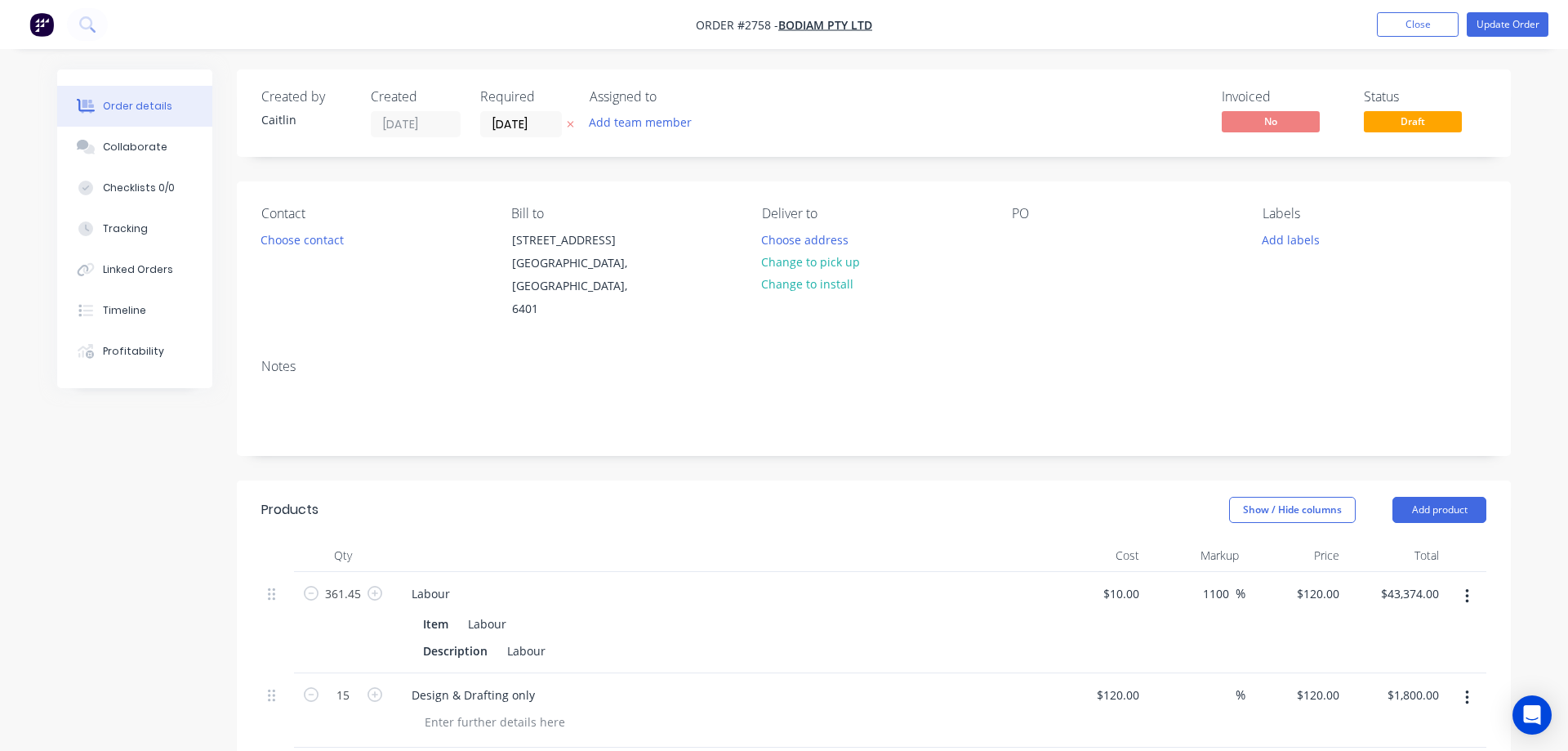
type input "$1.67"
type input "$0.52"
type input "35"
type input "$0.702"
type input "$1.40"
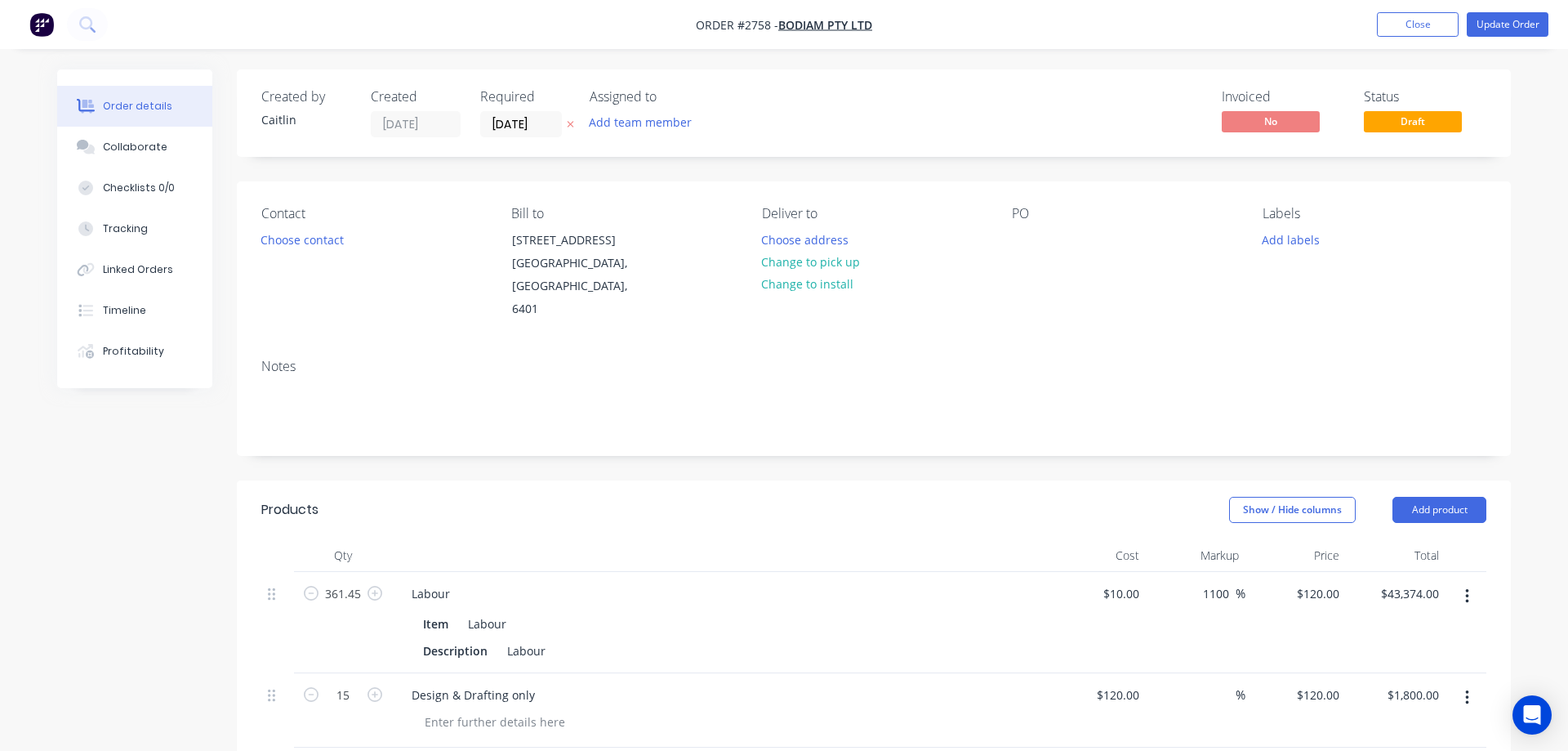
type input "$2.9563"
type input "35"
type input "$3.991"
type input "$7.98"
type input "$0.95"
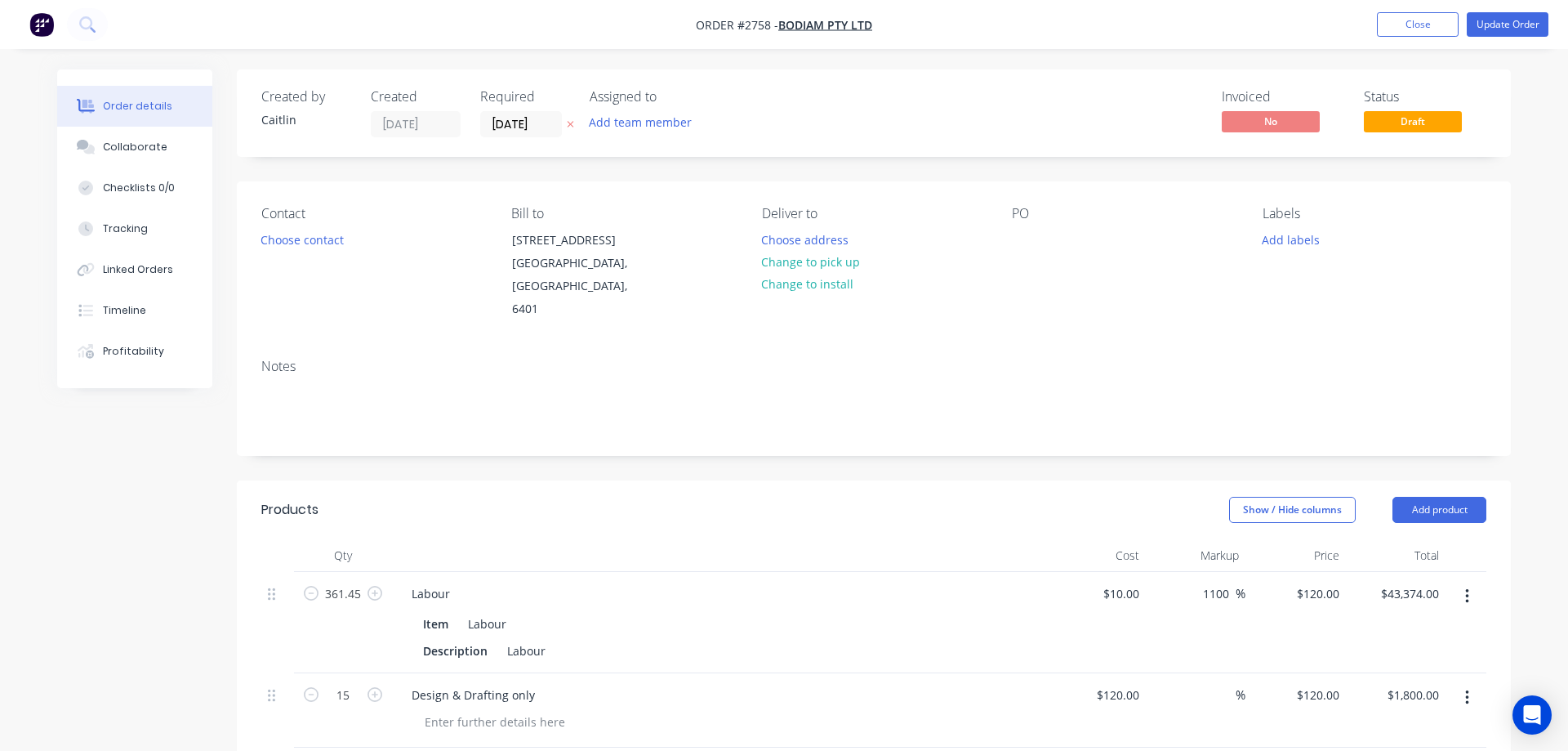
type input "35"
type input "$1.2825"
type input "$2.57"
type input "$0.1985"
type input "35.01"
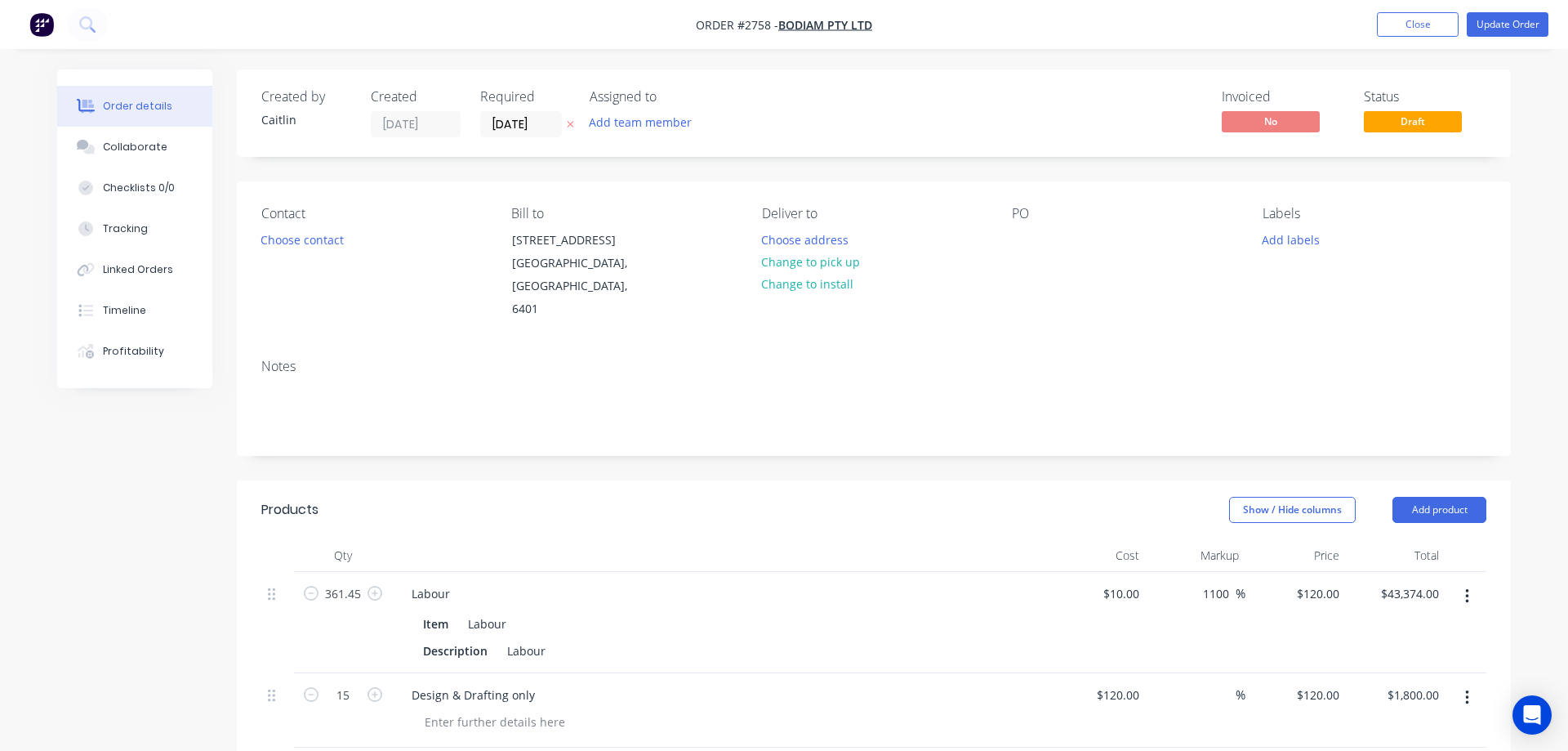
type input "$0.268"
type input "$5.36"
type input "$0.1125"
type input "35.02"
type input "$0.1519"
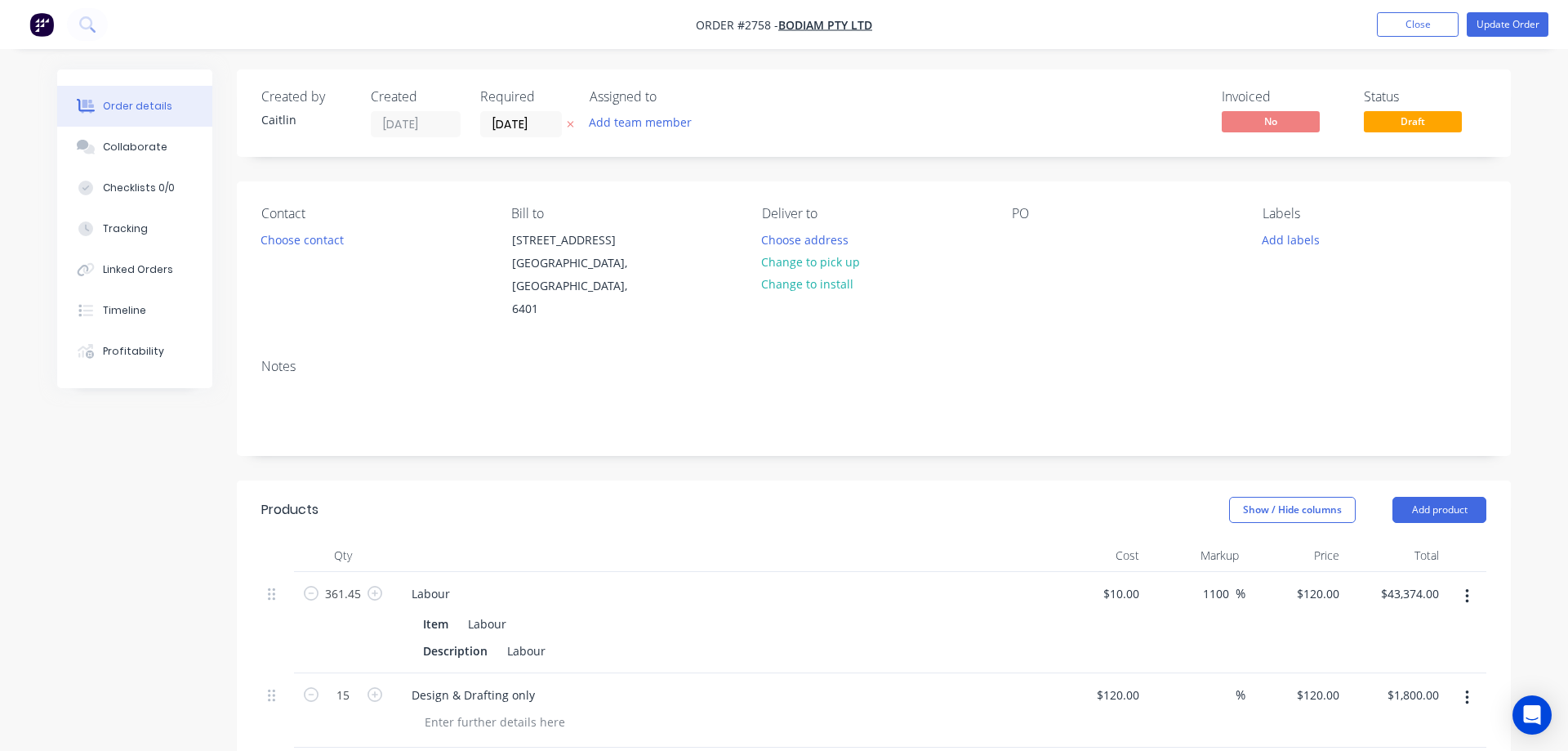
type input "$11.24"
type input "$0.06"
type input "35"
type input "$0.081"
type input "$5.99"
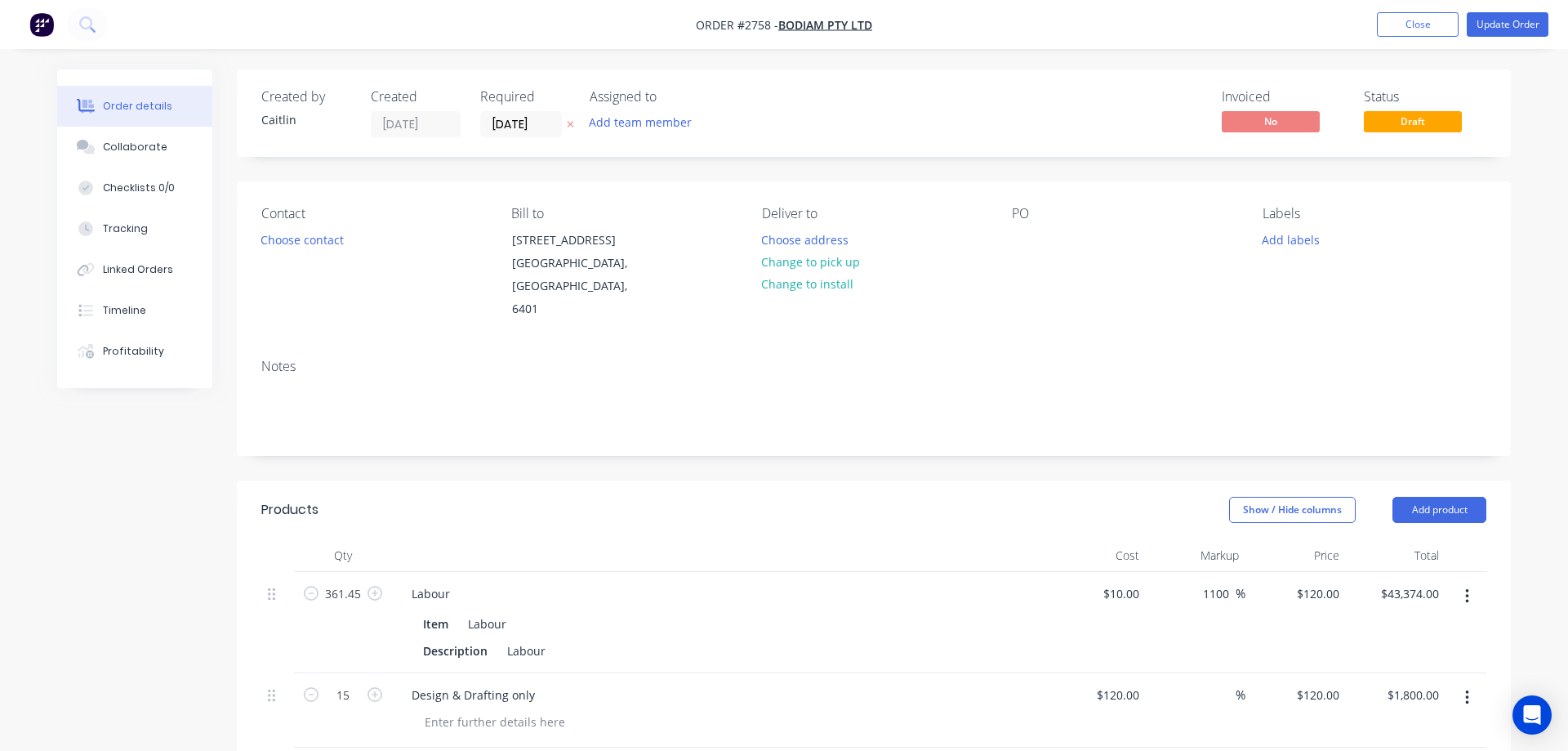
type input "$0.225"
type input "35.02"
type input "$0.3038"
type input "$16.10"
type input "$0.19"
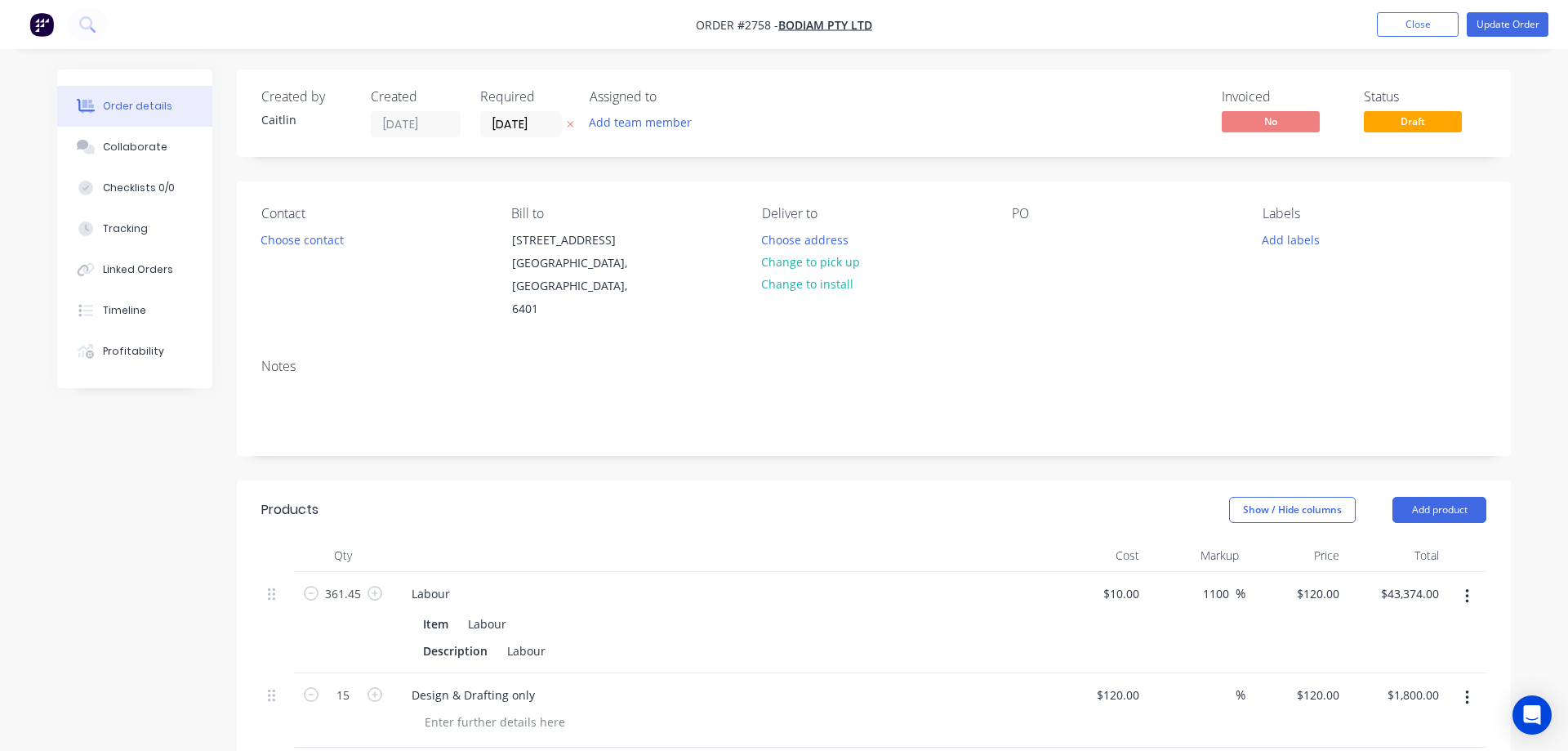
type input "35"
type input "$0.2565"
type input "$2.05"
type input "$0.06"
type input "35"
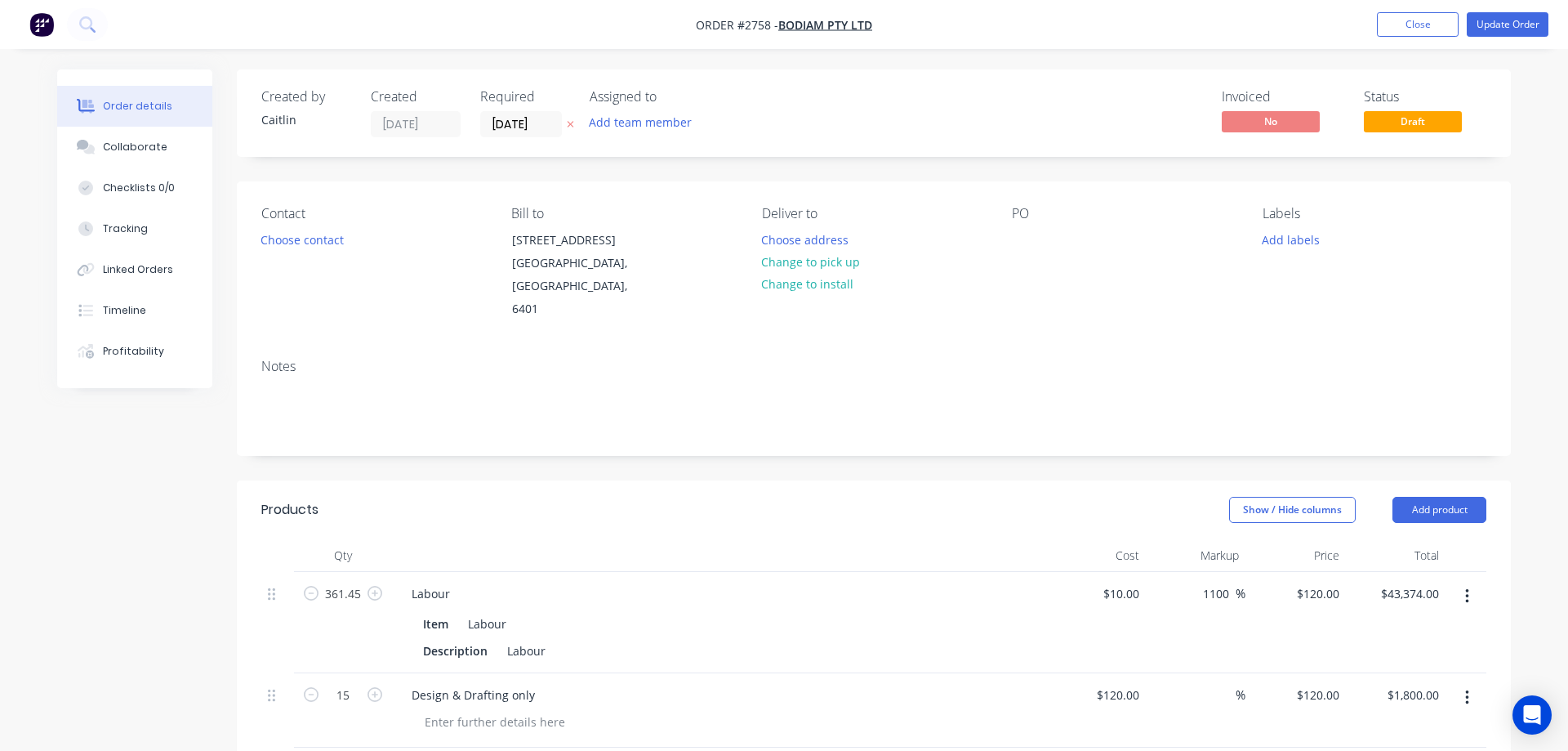
type input "$0.081"
type input "$0.65"
type input "$36.00"
type input "35"
type input "$48.60"
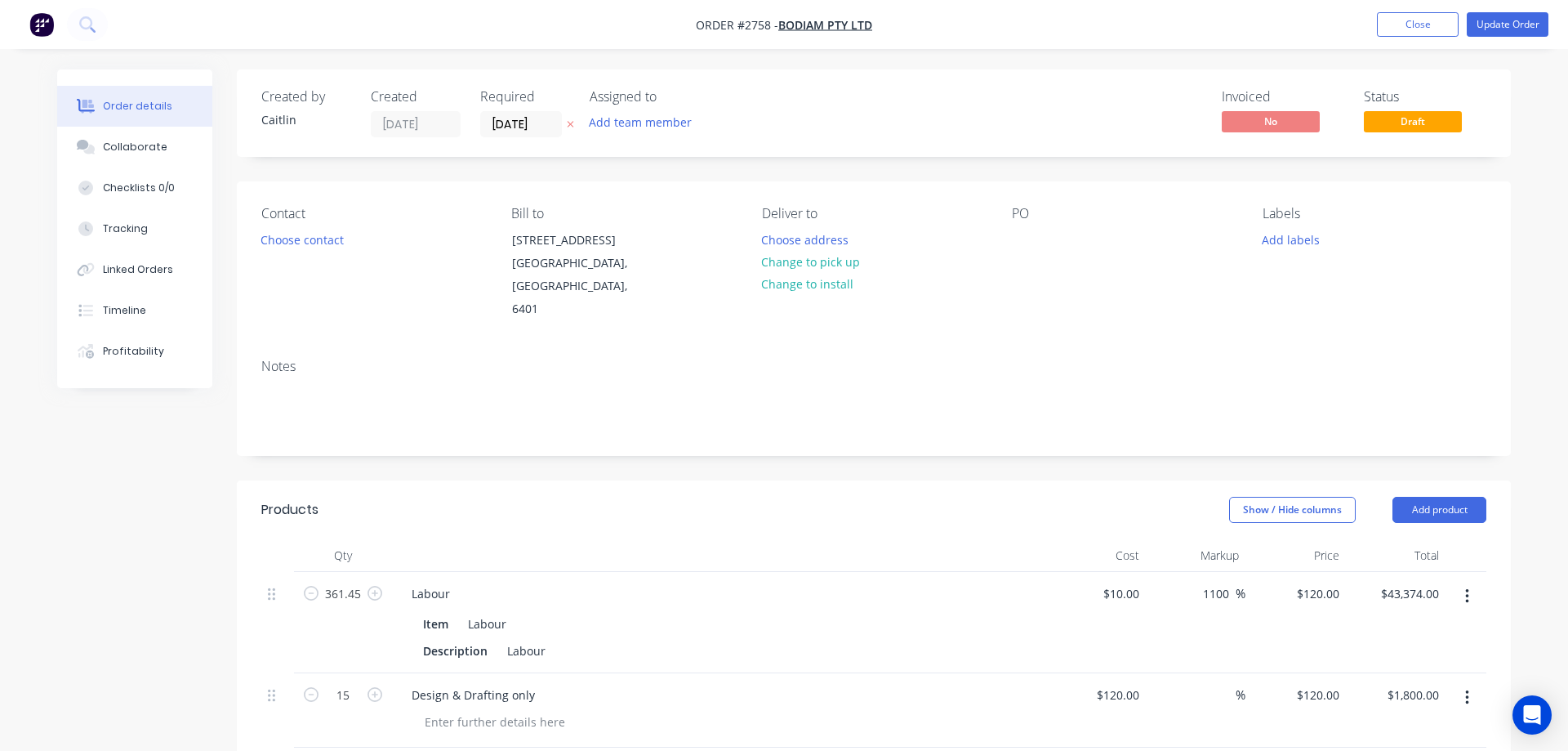
type input "$97.20"
type input "$15.52"
type input "128.48"
type input "$35.46"
type input "$70.92"
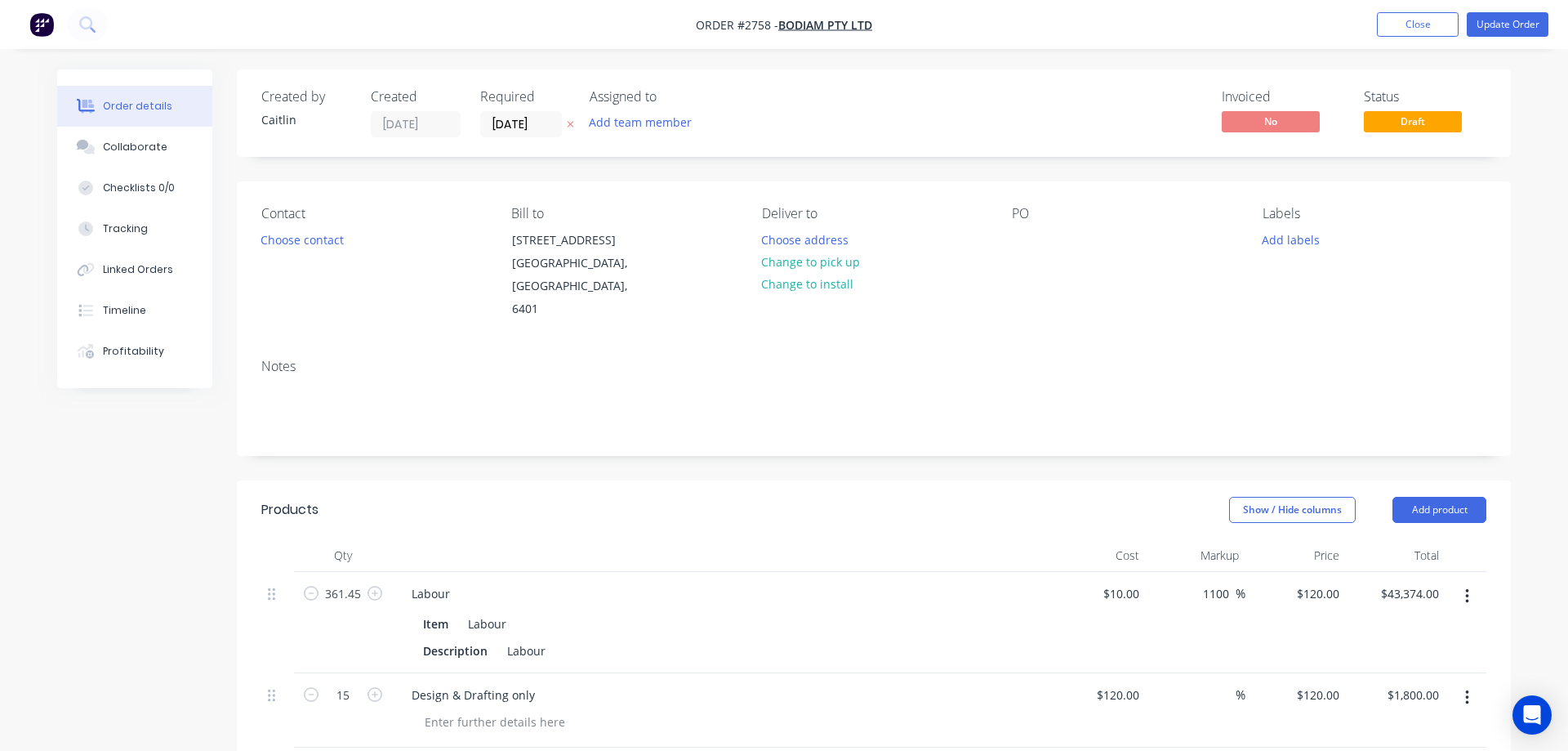
type input "$0.1763"
type input "35"
type input "$0.238"
type input "$20.71"
type input "$8.78"
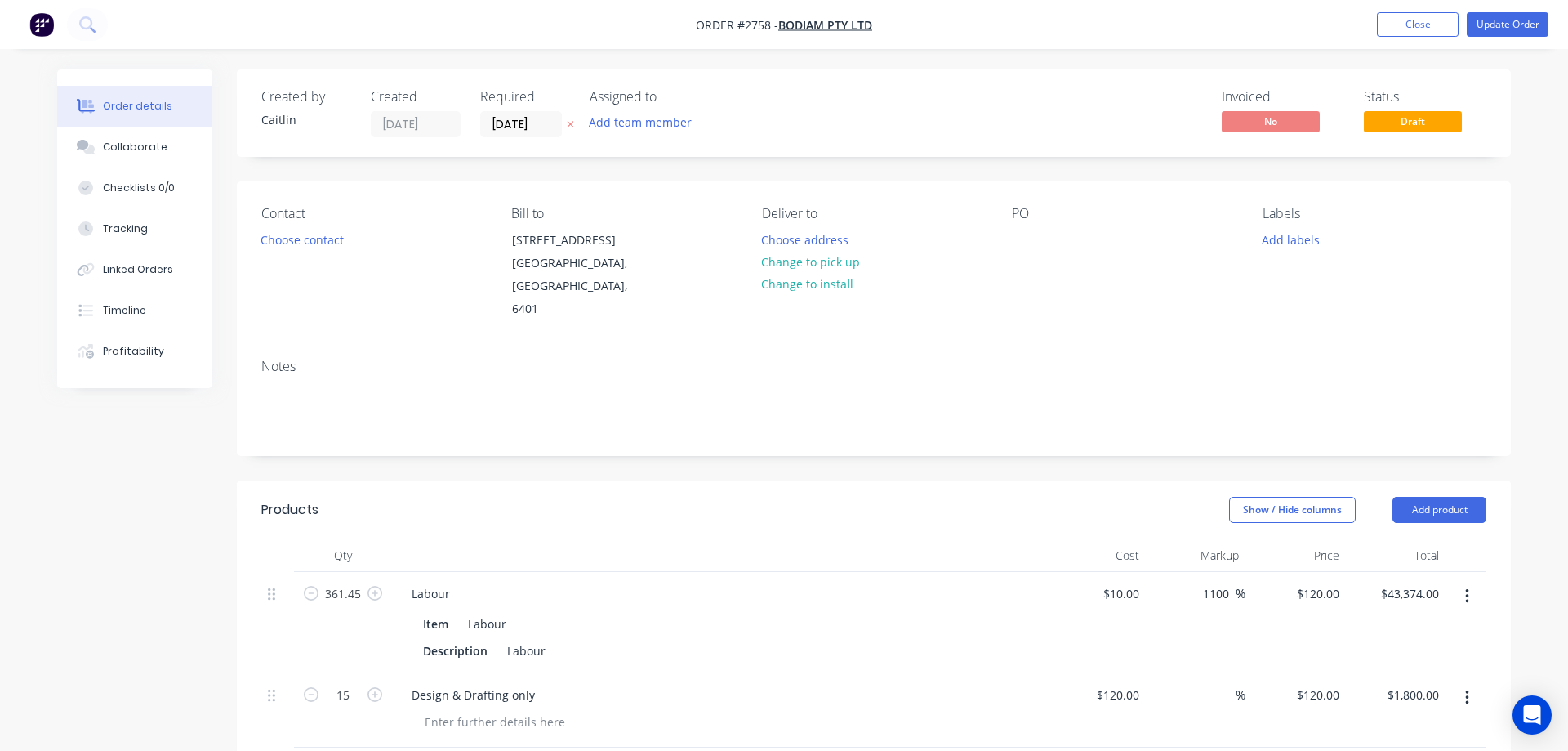
type input "35"
type input "$11.853"
type input "$124.17"
type input "$0.0825"
type input "35.03"
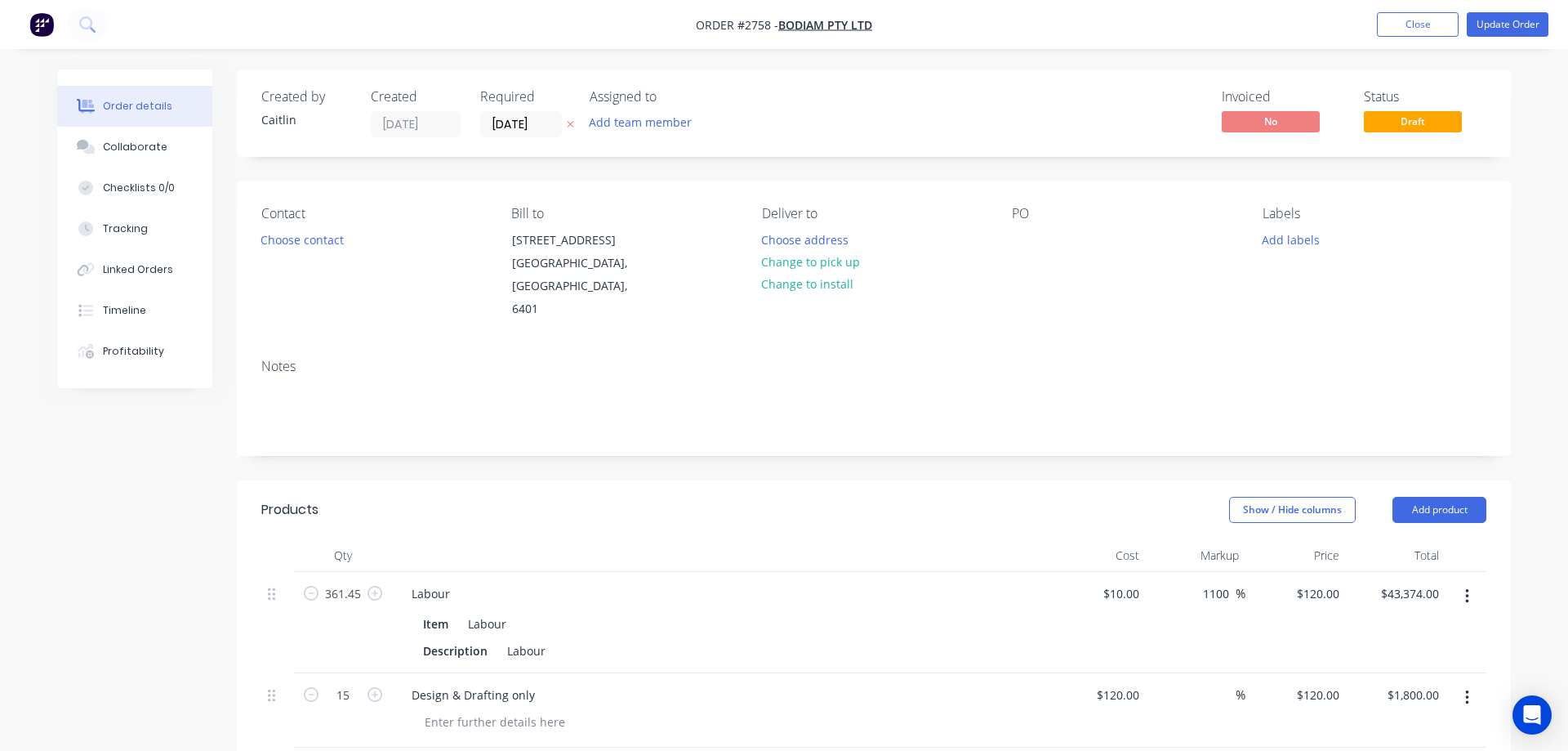
type input "$0.1114"
type input "$5.35"
type input "$0.0481"
type input "34.93"
type input "$0.0649"
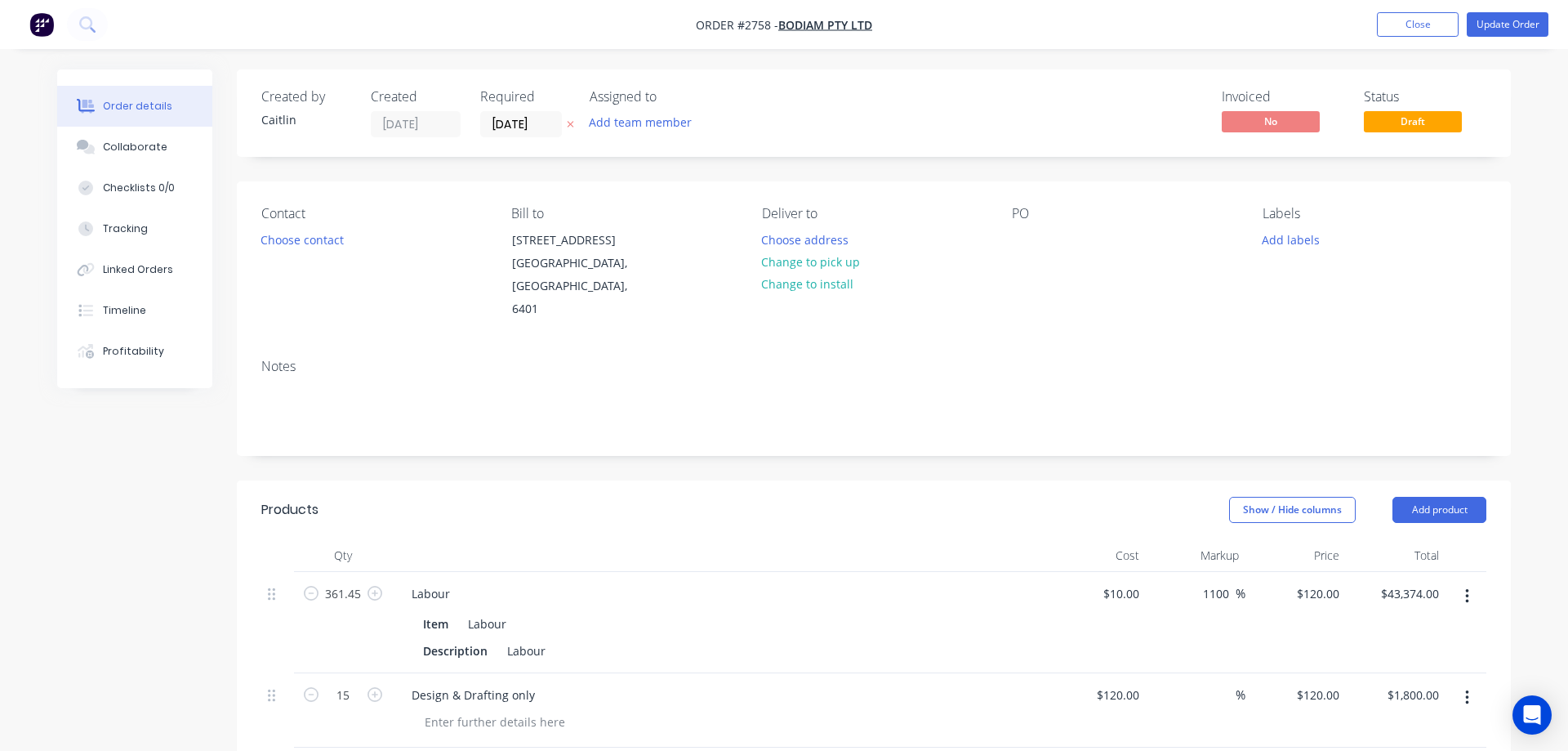
type input "$3.12"
type input "$0.2458"
type input "34.99"
type input "$0.3318"
type input "$3.98"
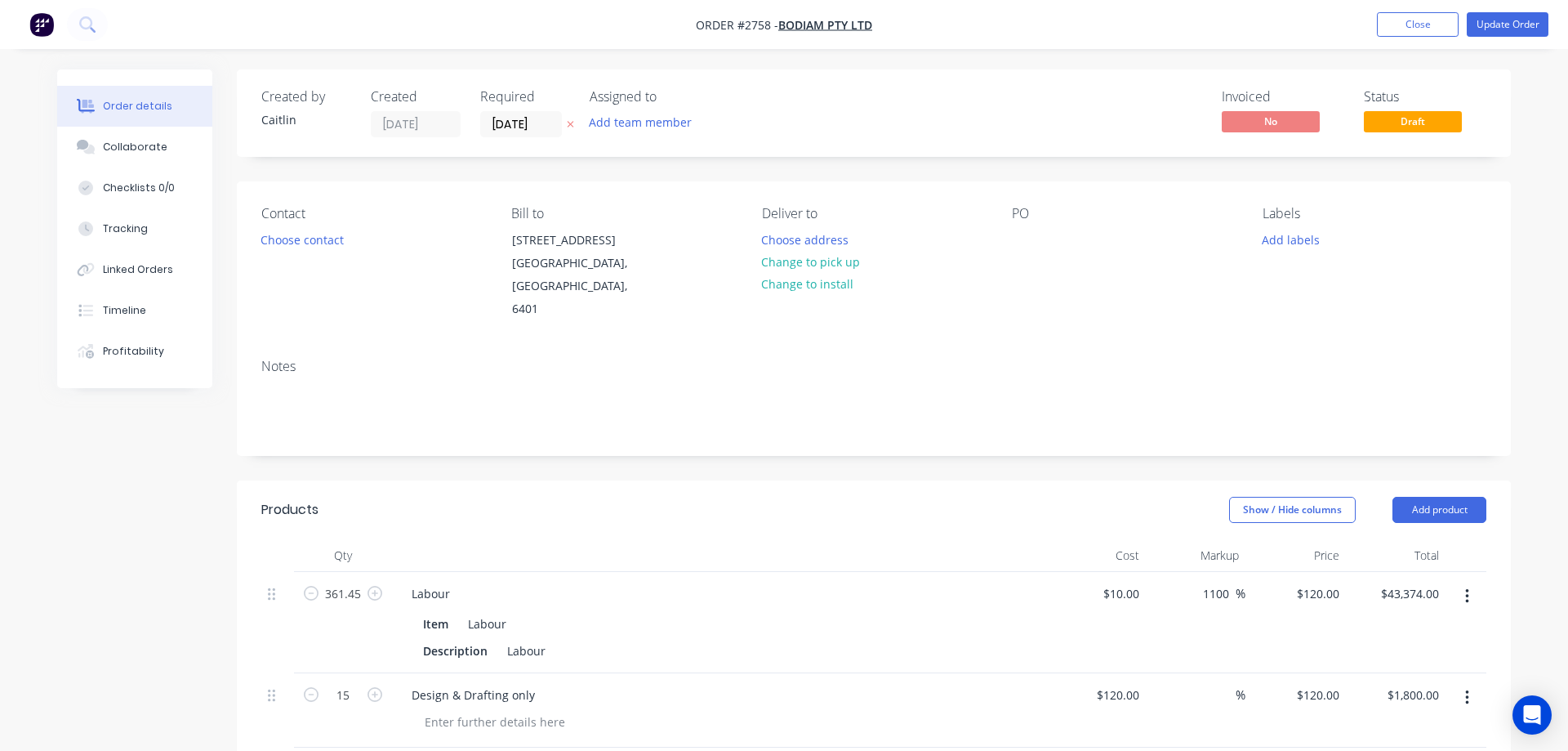
type input "$0.09"
type input "35"
type input "$0.1215"
type input "$12.15"
type input "$0.0866"
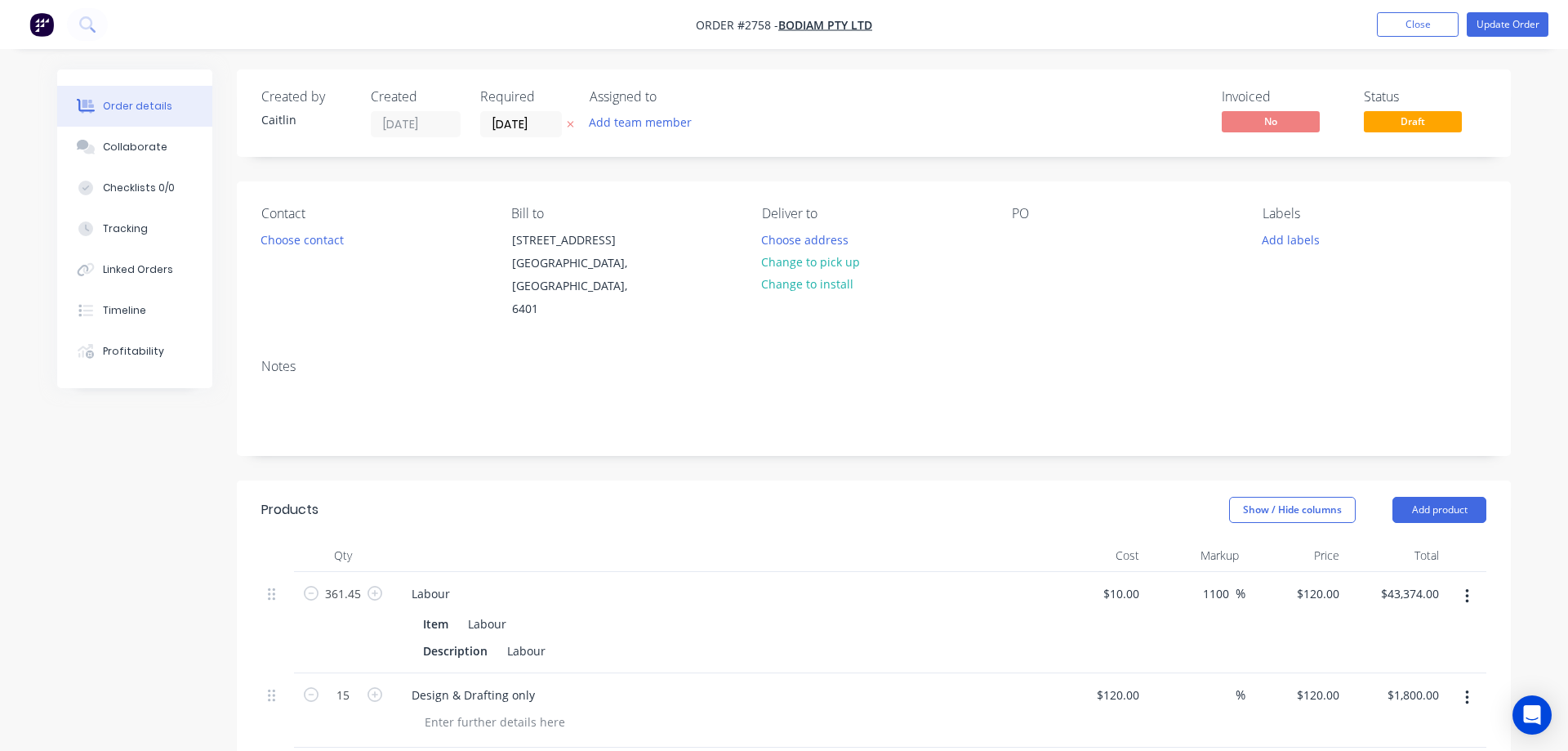
type input "34.99"
type input "$0.1169"
type input "$6.55"
type input "$0.0481"
type input "34.93"
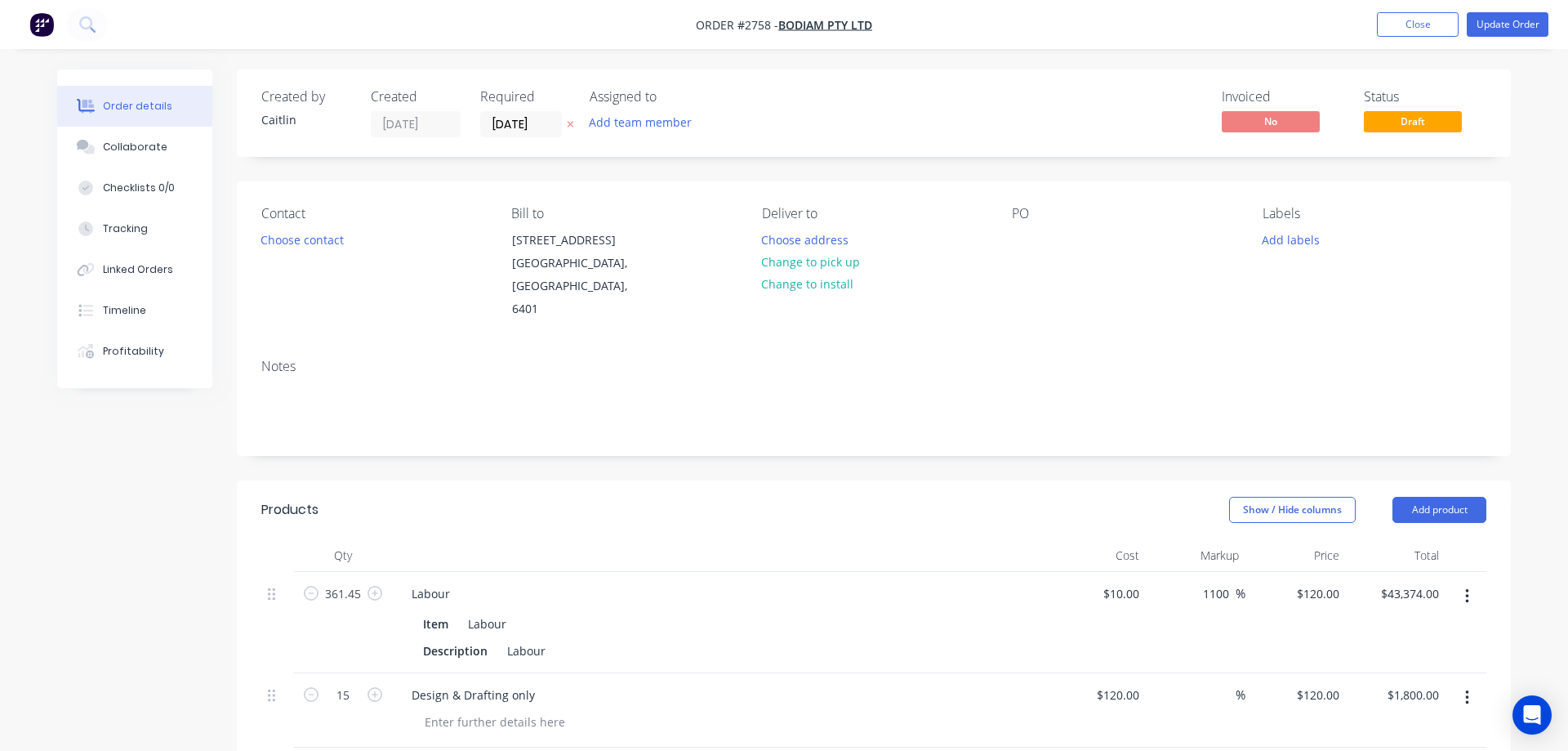
type input "$0.0649"
type input "$0.45"
type input "$4.90"
type input "35"
type input "$6.615"
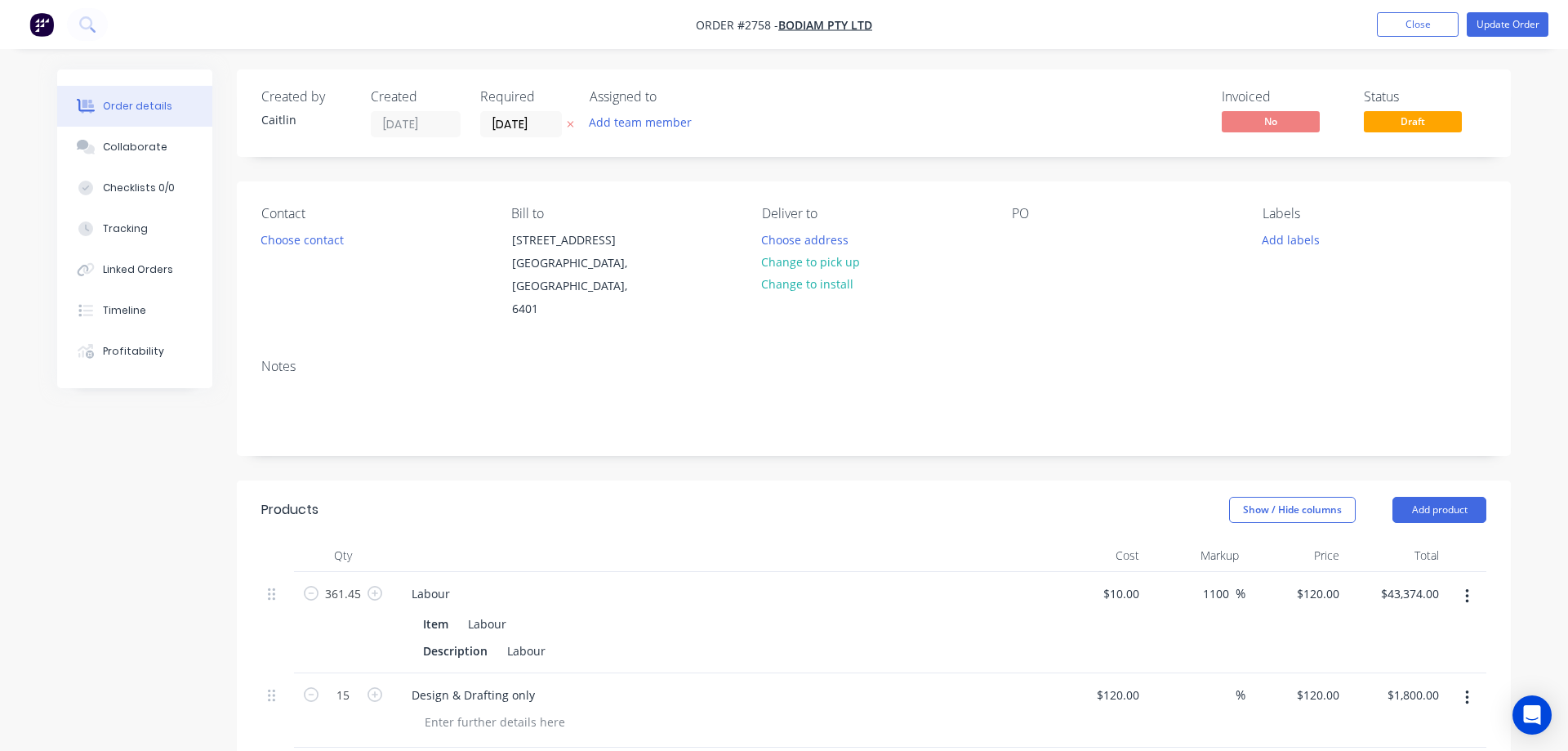
type input "$6.77"
type input "$0.155"
type input "35.03"
type input "$0.2093"
type input "$3.35"
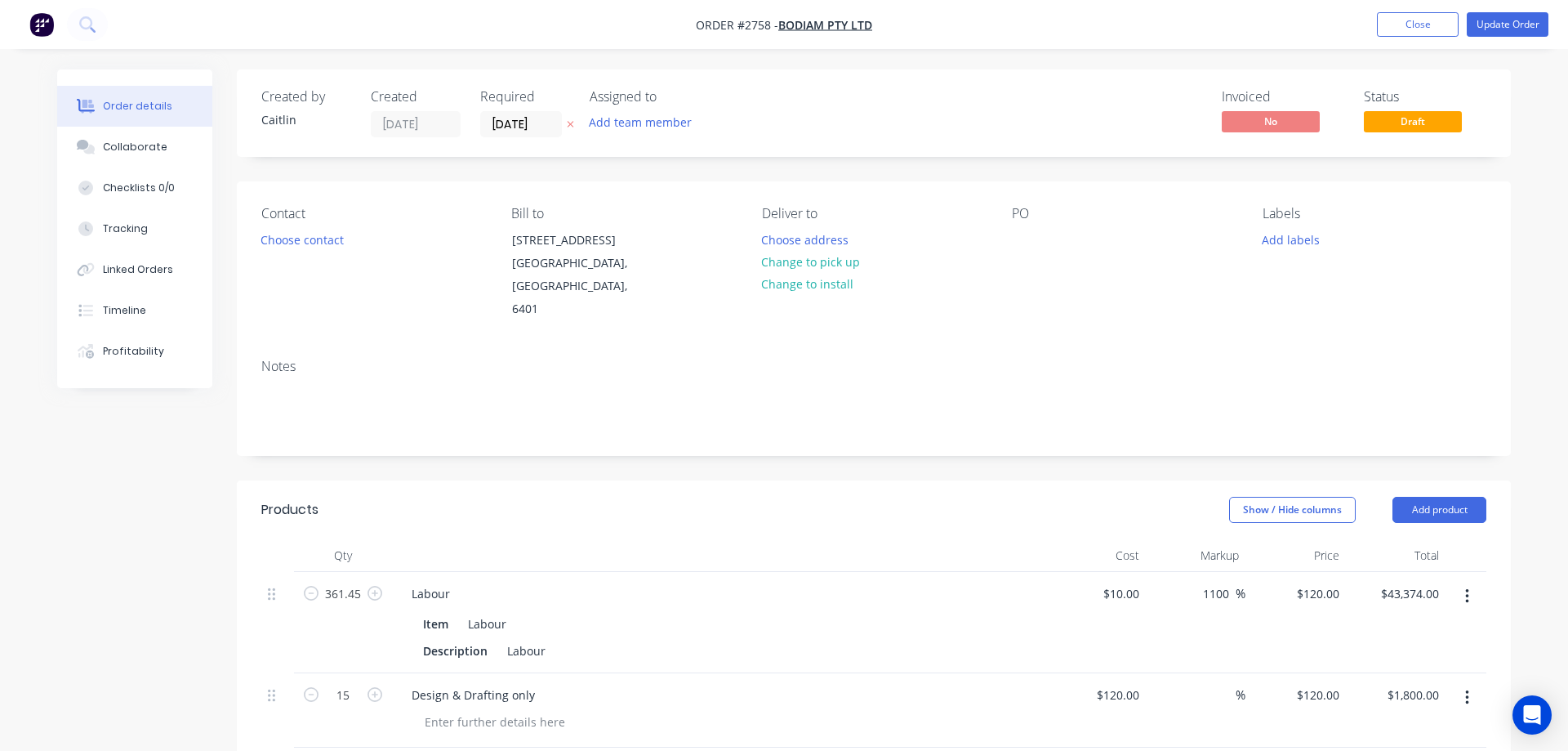
type input "$0.2967"
type input "34.98"
type input "$0.4005"
type input "$6.41"
type input "$0.4188"
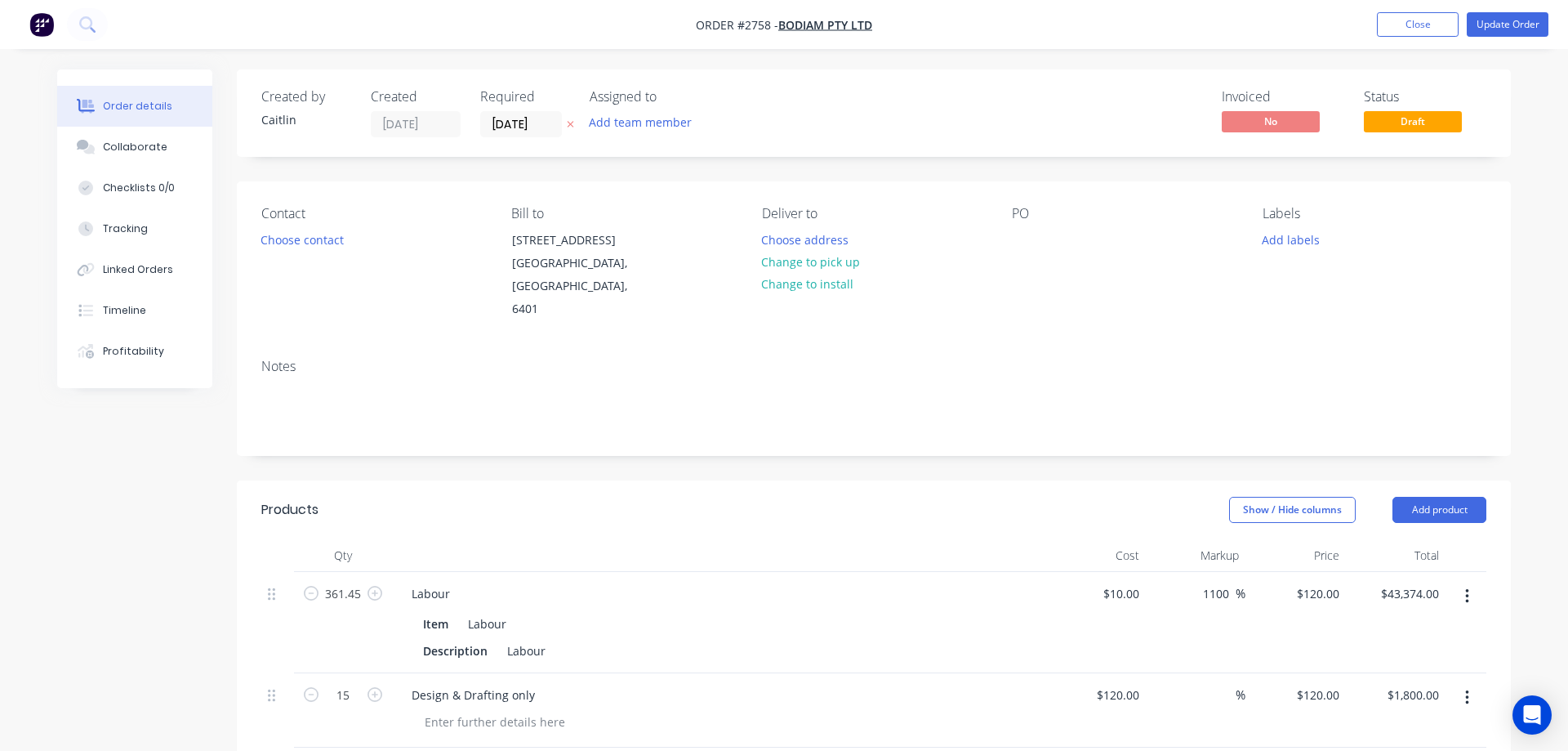
type input "35"
type input "$0.5654"
type input "$9.05"
type input "$0.1985"
type input "35.01"
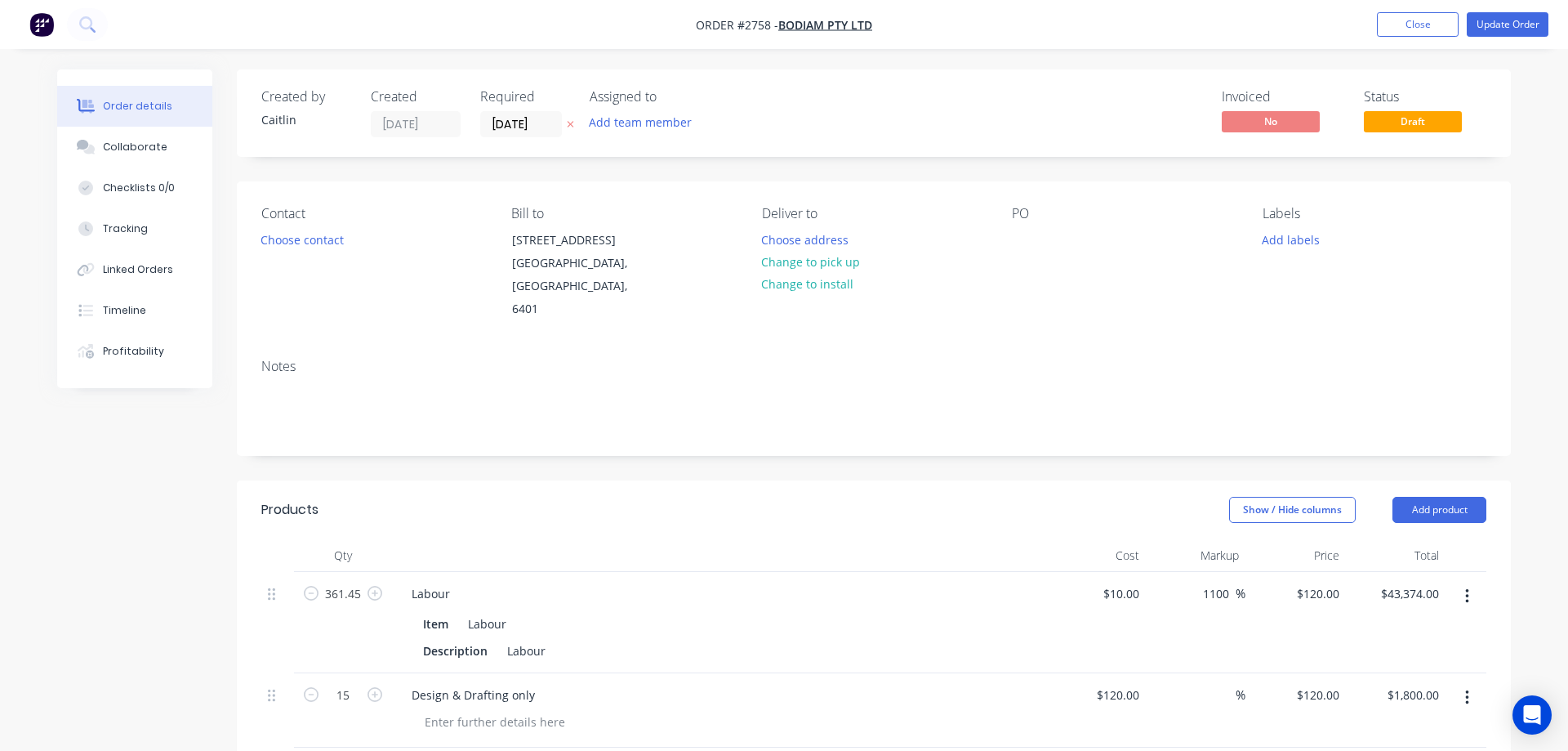
type input "$0.268"
type input "$4.29"
type input "$0.1125"
type input "35.02"
type input "$0.1519"
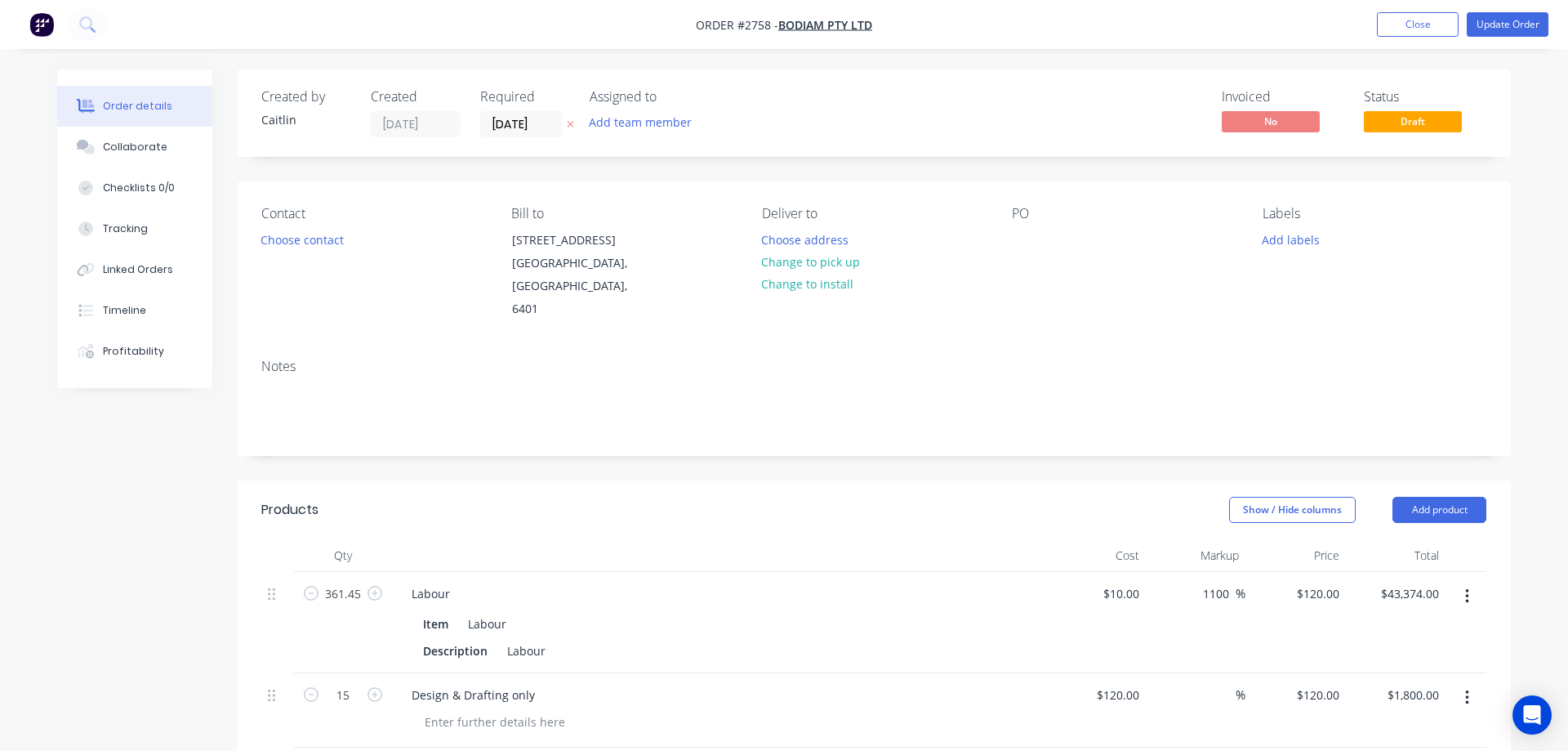
type input "$2.43"
type input "$0.06"
type input "35"
type input "$0.081"
type input "$9.07"
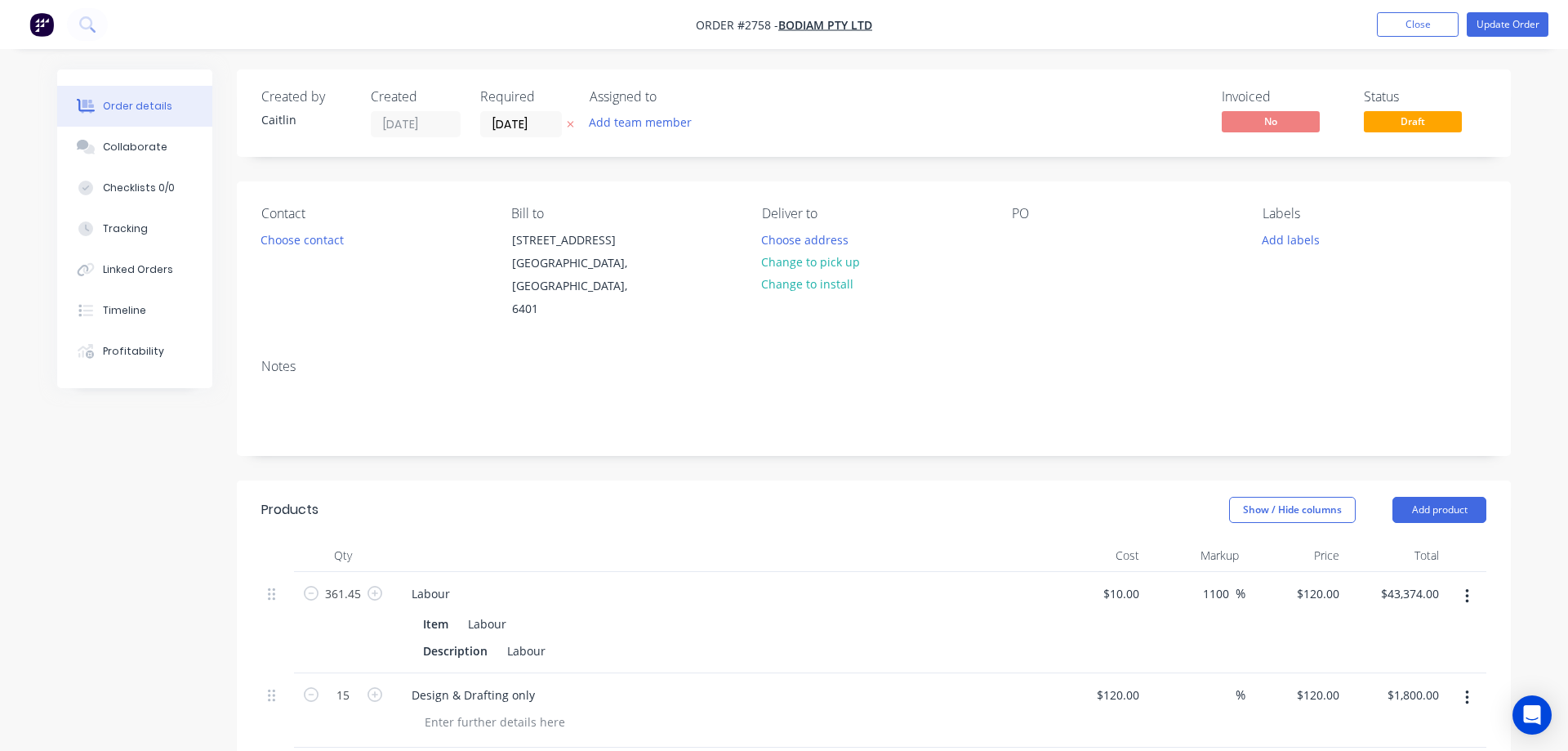
type input "$15.52"
type input "35"
type input "$20.952"
type input "$83.81"
type input "$0.225"
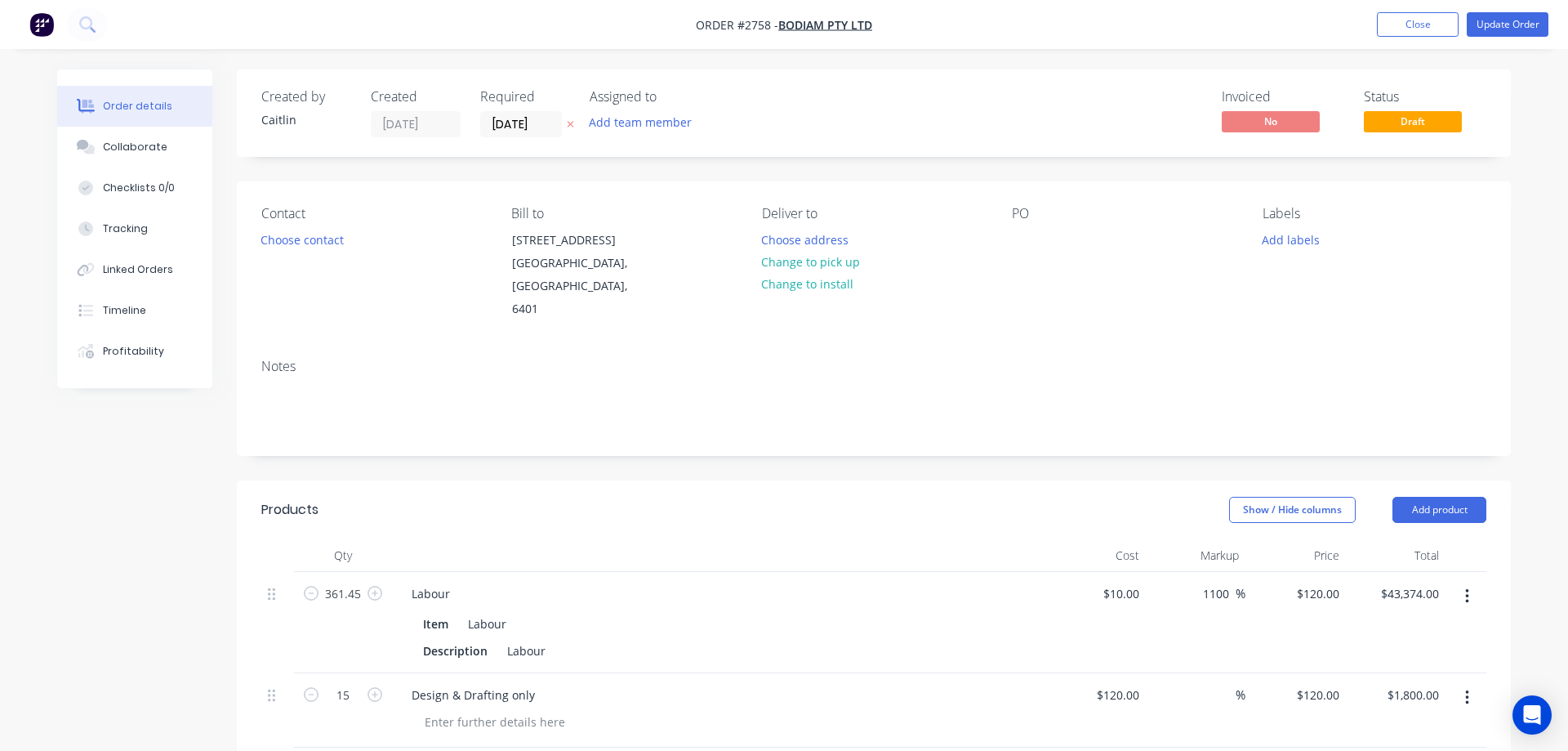
type input "35.02"
type input "$0.3038"
type input "$12.76"
type input "$36.00"
type input "35"
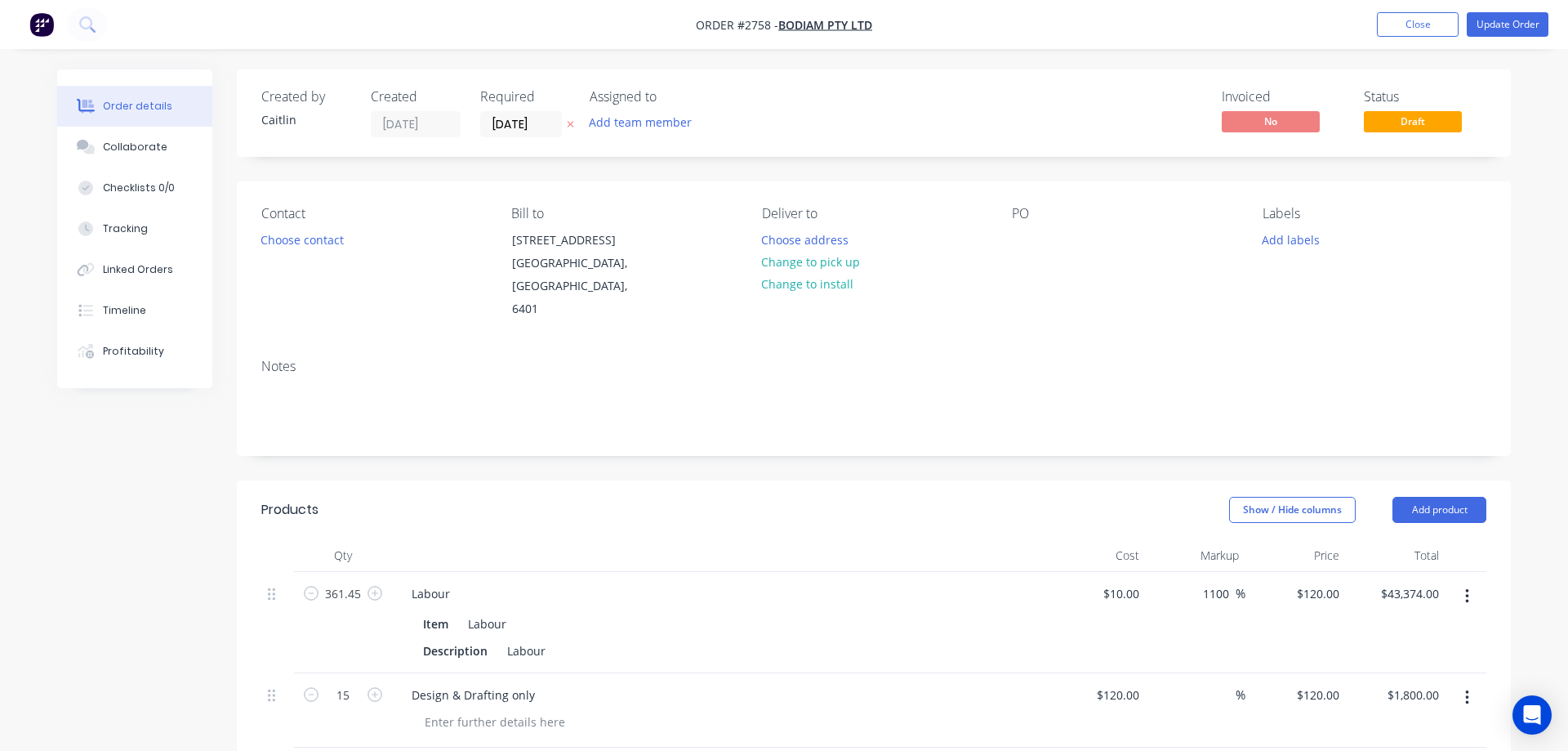
type input "$48.60"
type input "$194.40"
type input "$1.6717"
type input "35"
type input "$2.2568"
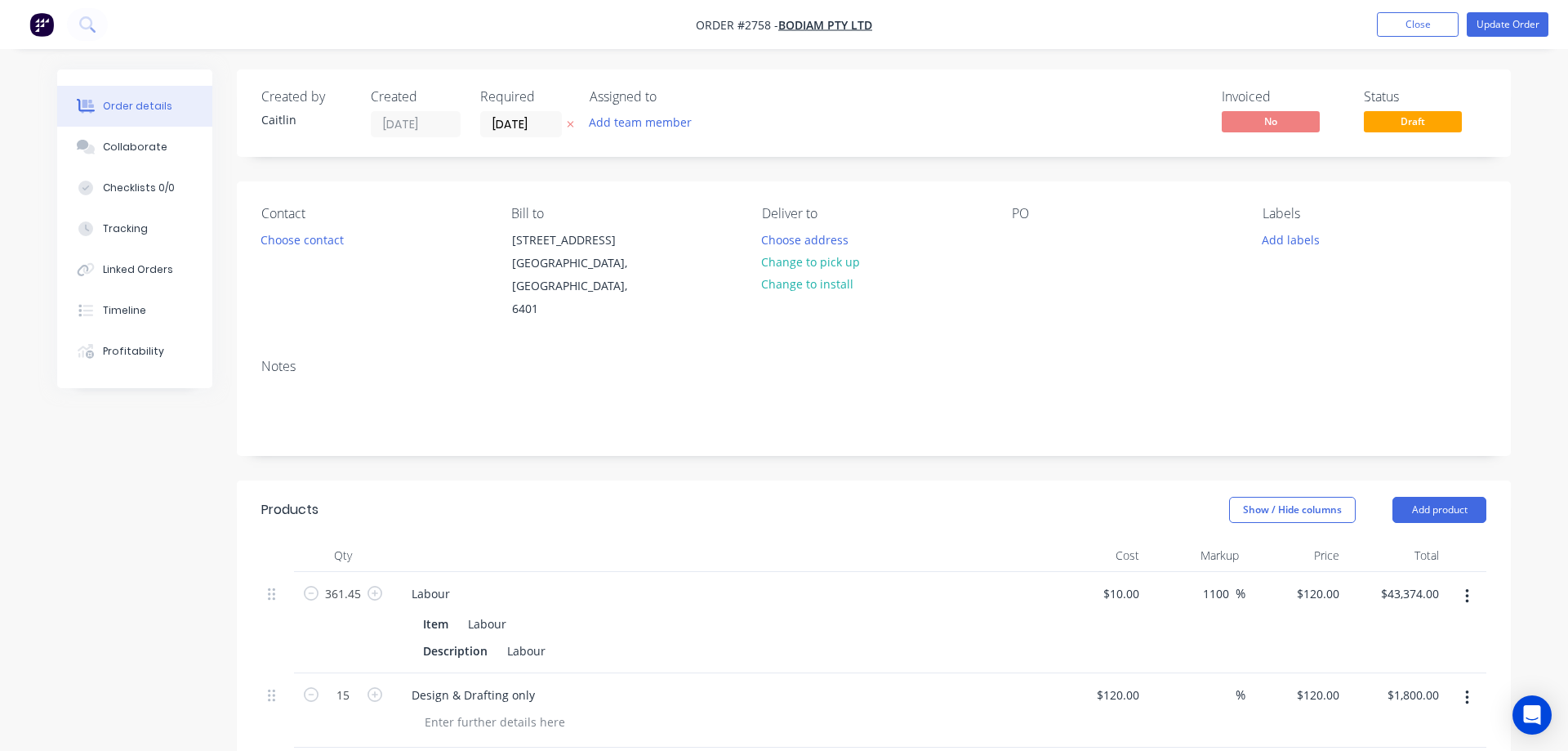
type input "$9.03"
type input "$15.52"
type input "35"
type input "$20.952"
type input "$41.90"
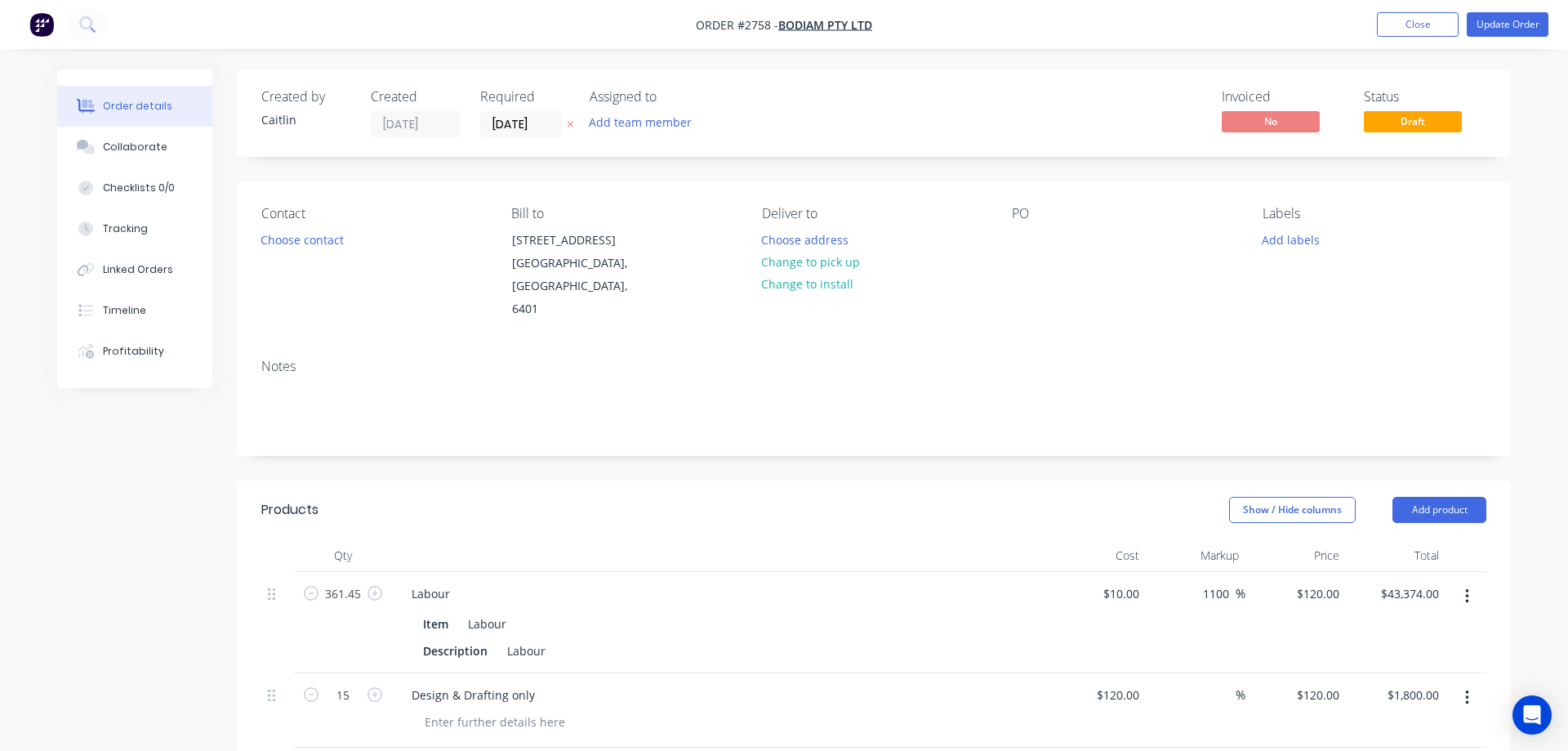
type input "$0.5863"
type input "35"
type input "$0.7915"
type input "$6.33"
type input "$12.28"
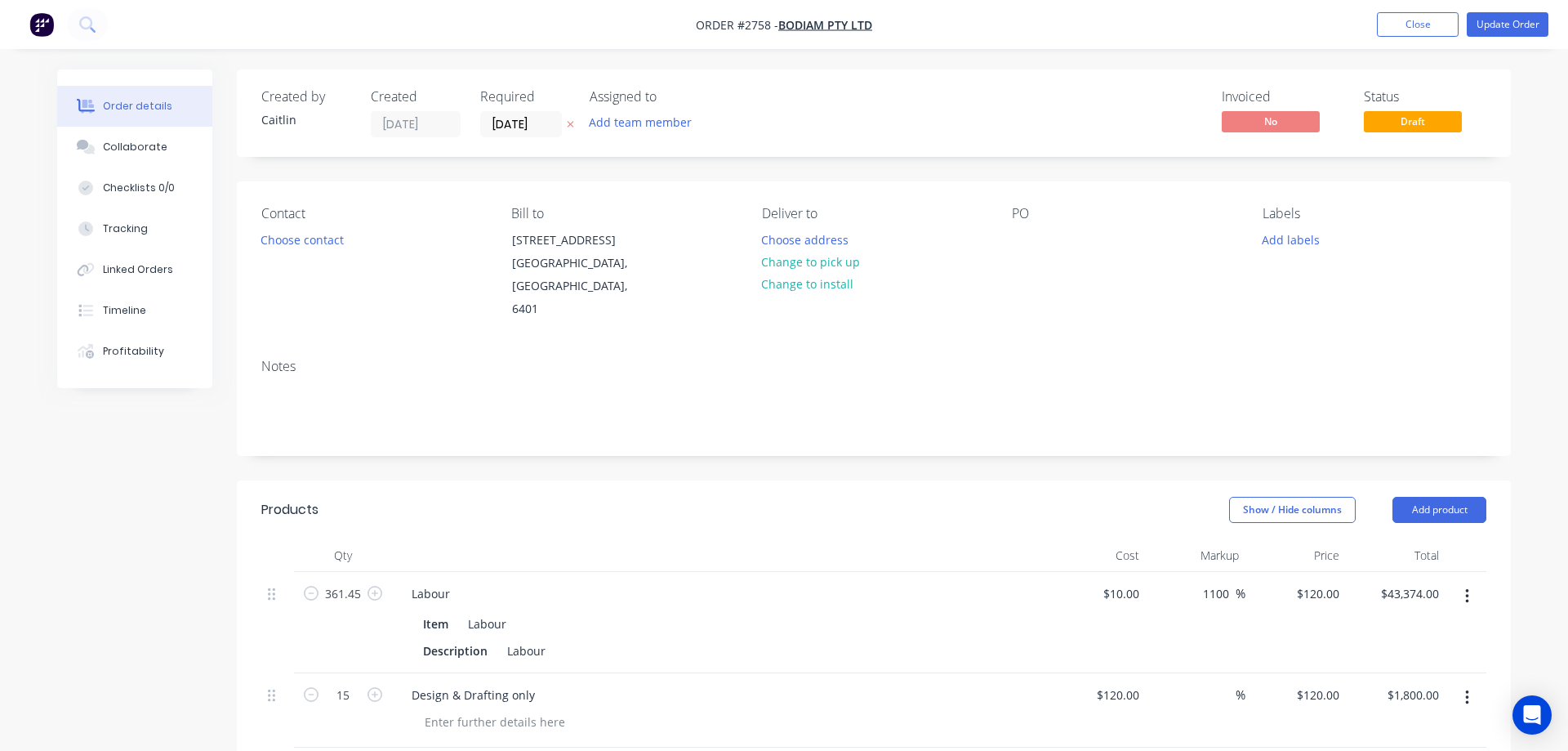
type input "35"
type input "$16.578"
type input "$33.16"
type input "$0.2461"
type input "34.99"
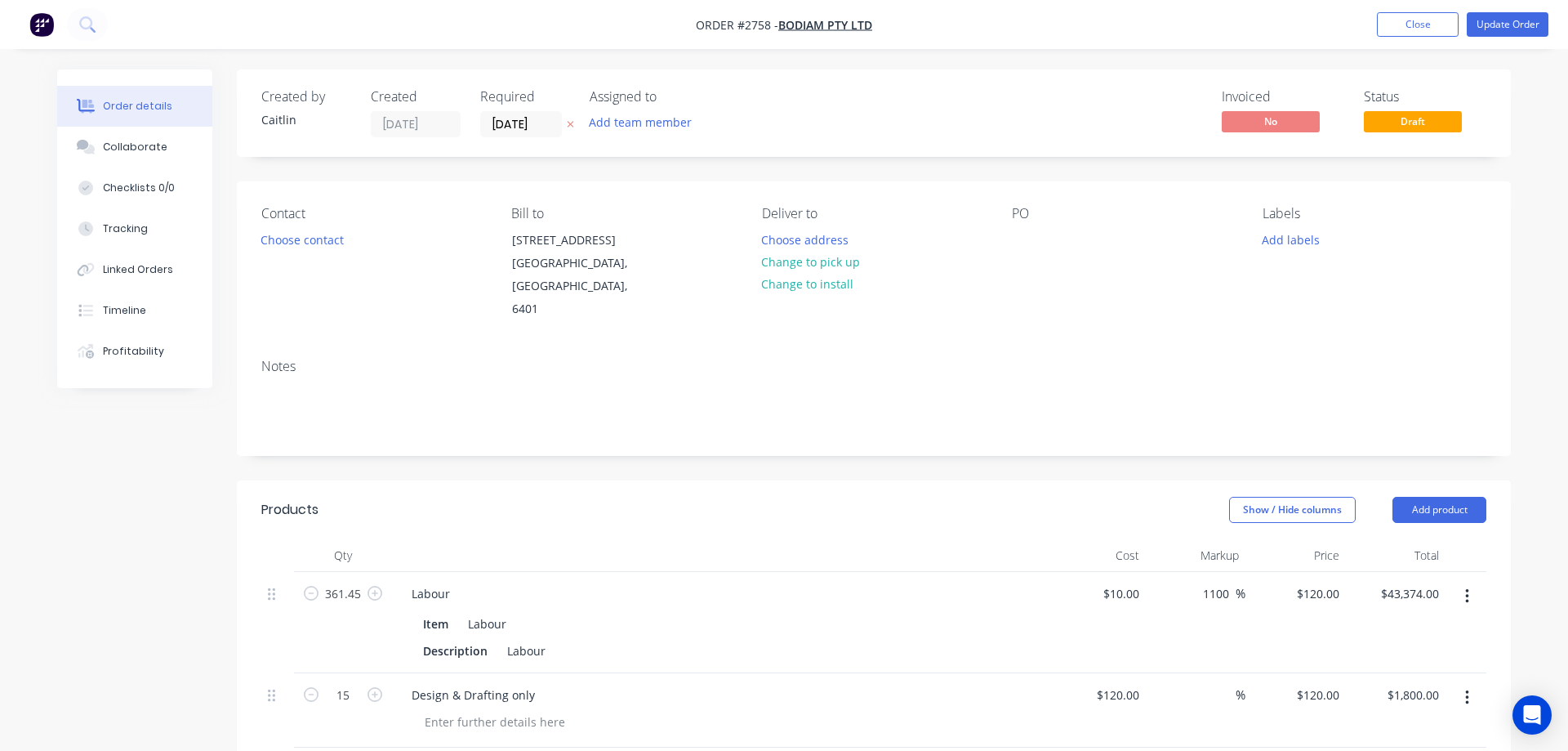
type input "$0.3322"
type input "$31.89"
type input "$0.1125"
type input "35.02"
type input "$0.1519"
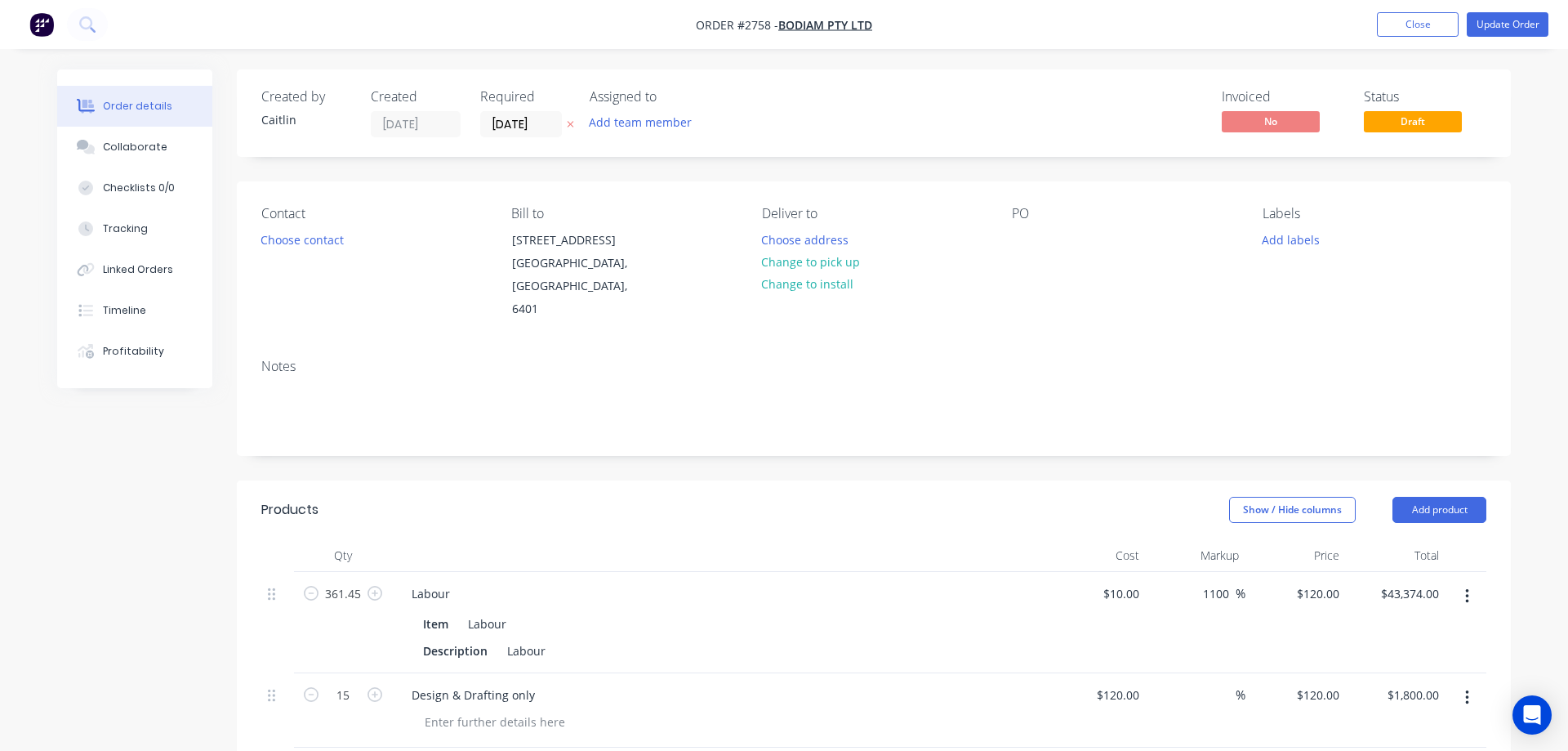
type input "$14.58"
type input "$0.1763"
type input "35"
type input "$0.238"
type input "$11.42"
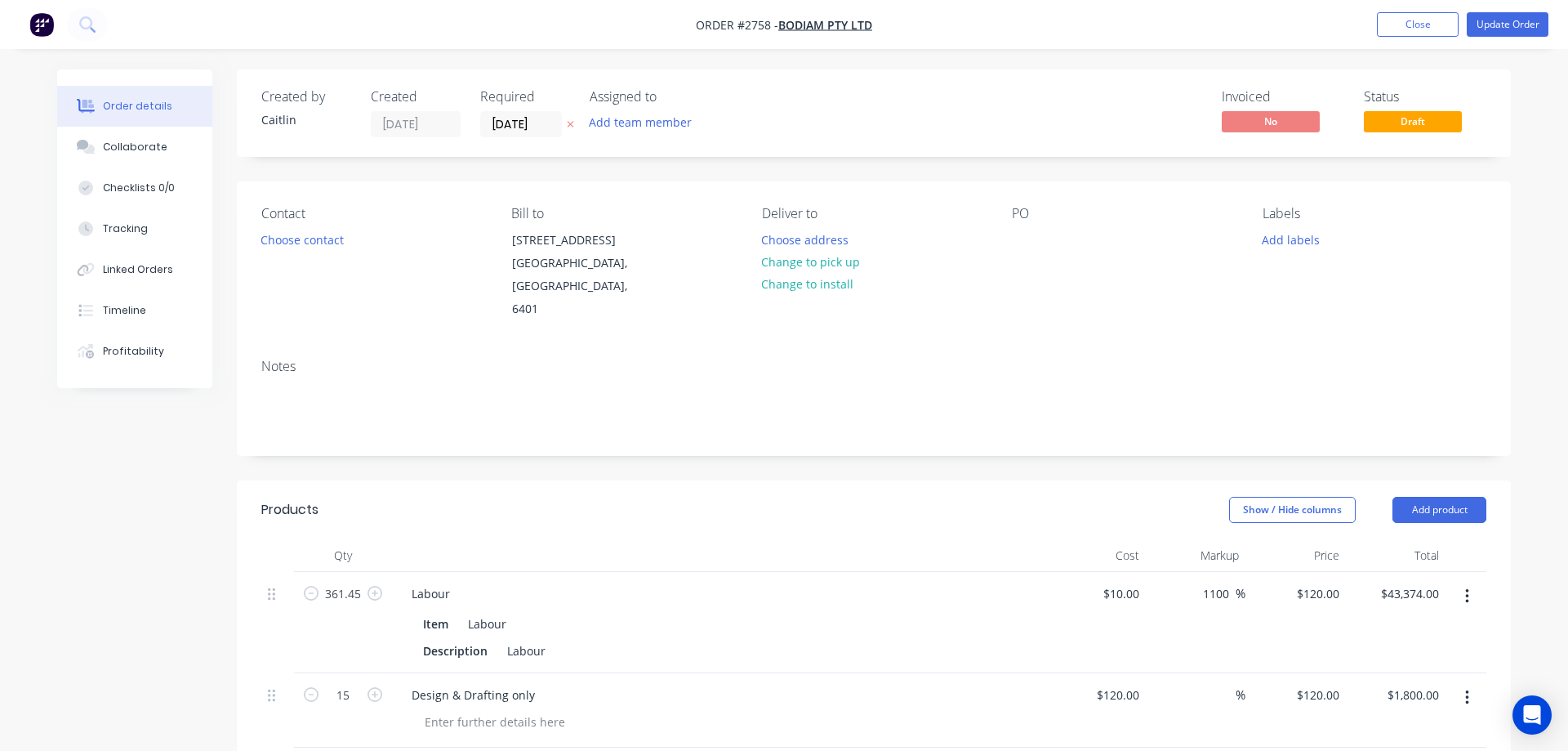
type input "$8.78"
type input "53.76"
type input "$13.50"
type input "$109.22"
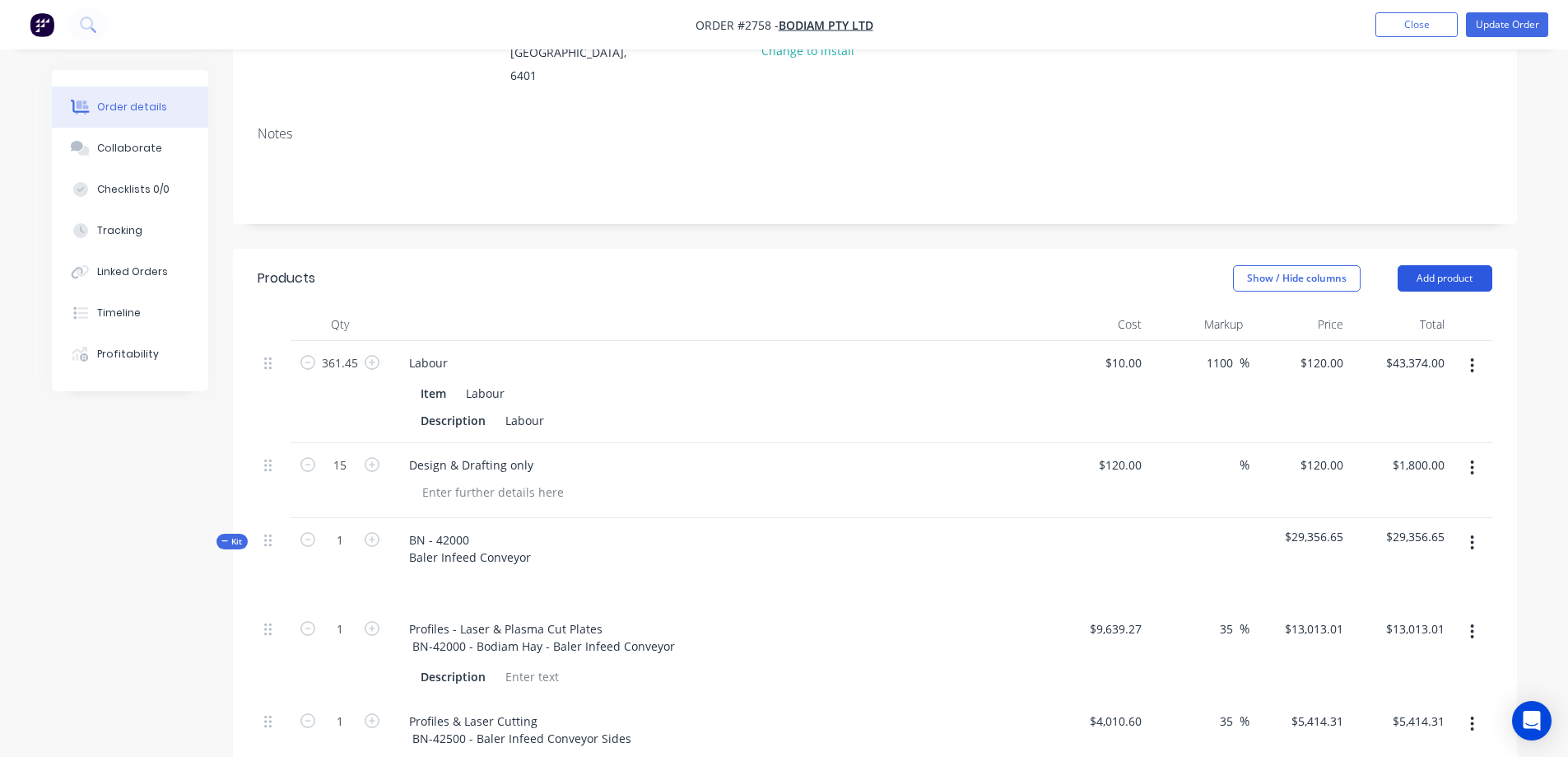
scroll to position [165, 0]
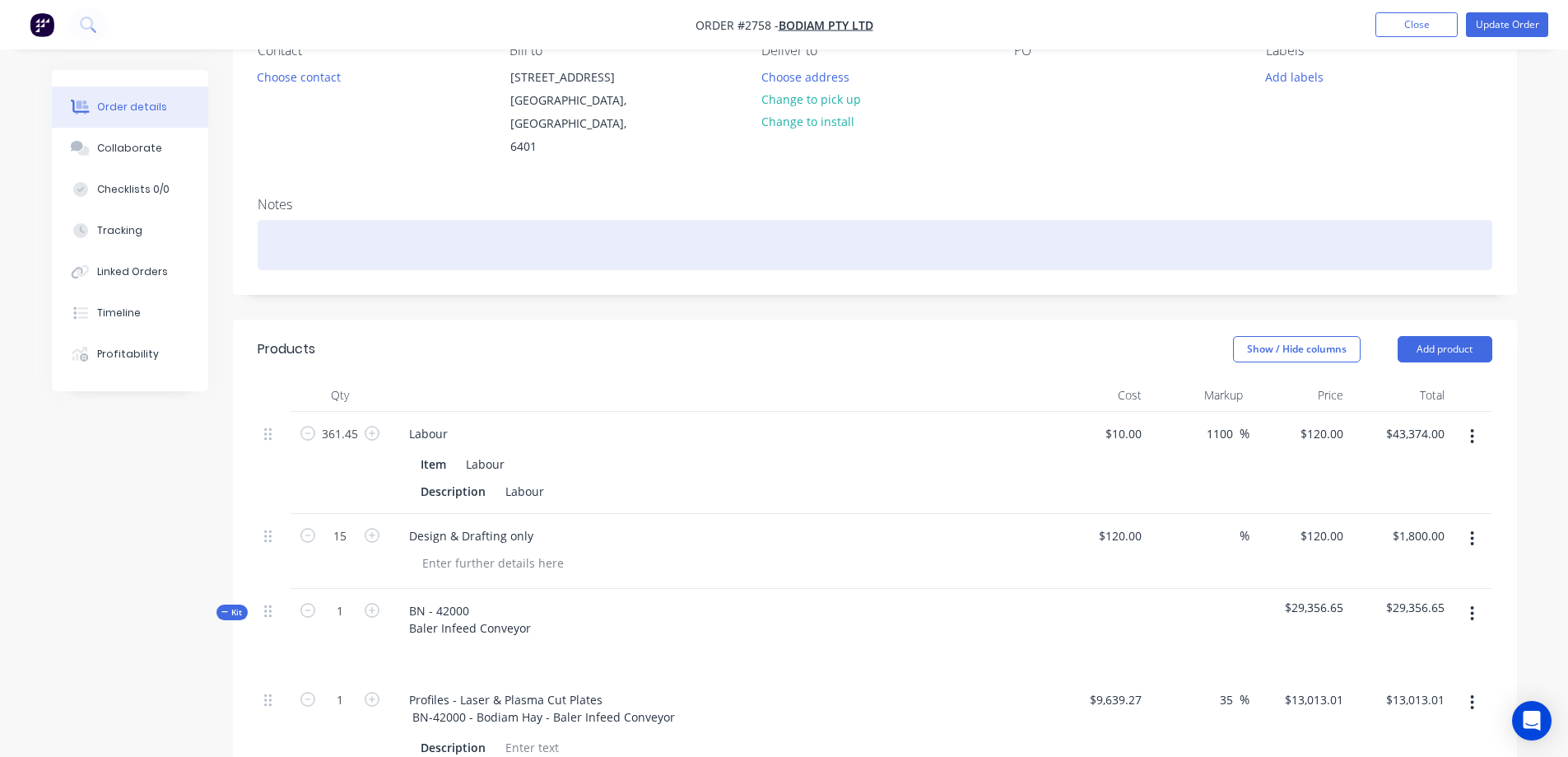
click at [354, 220] on div at bounding box center [875, 244] width 1234 height 50
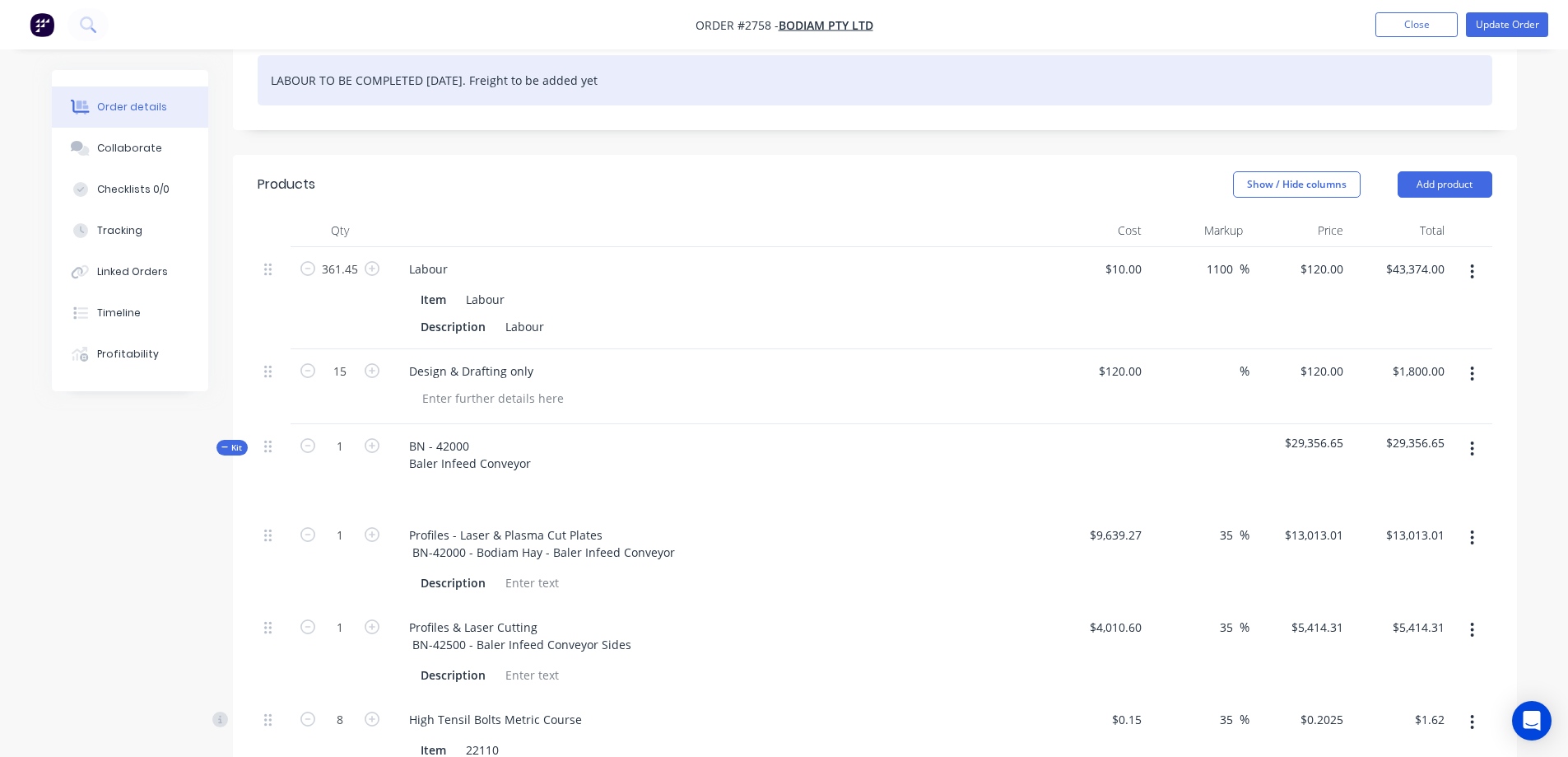
scroll to position [412, 0]
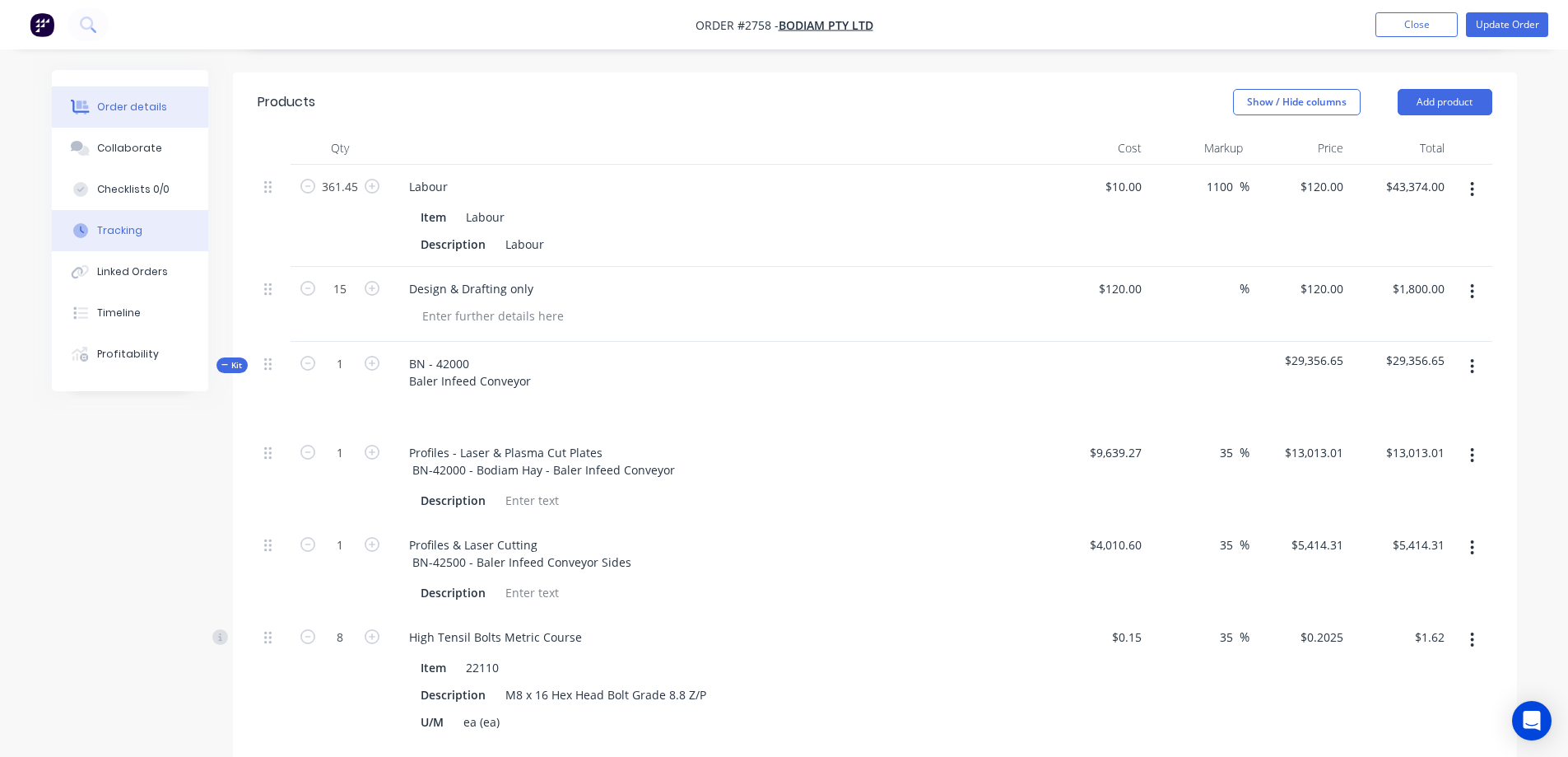
click at [144, 229] on button "Tracking" at bounding box center [130, 231] width 156 height 41
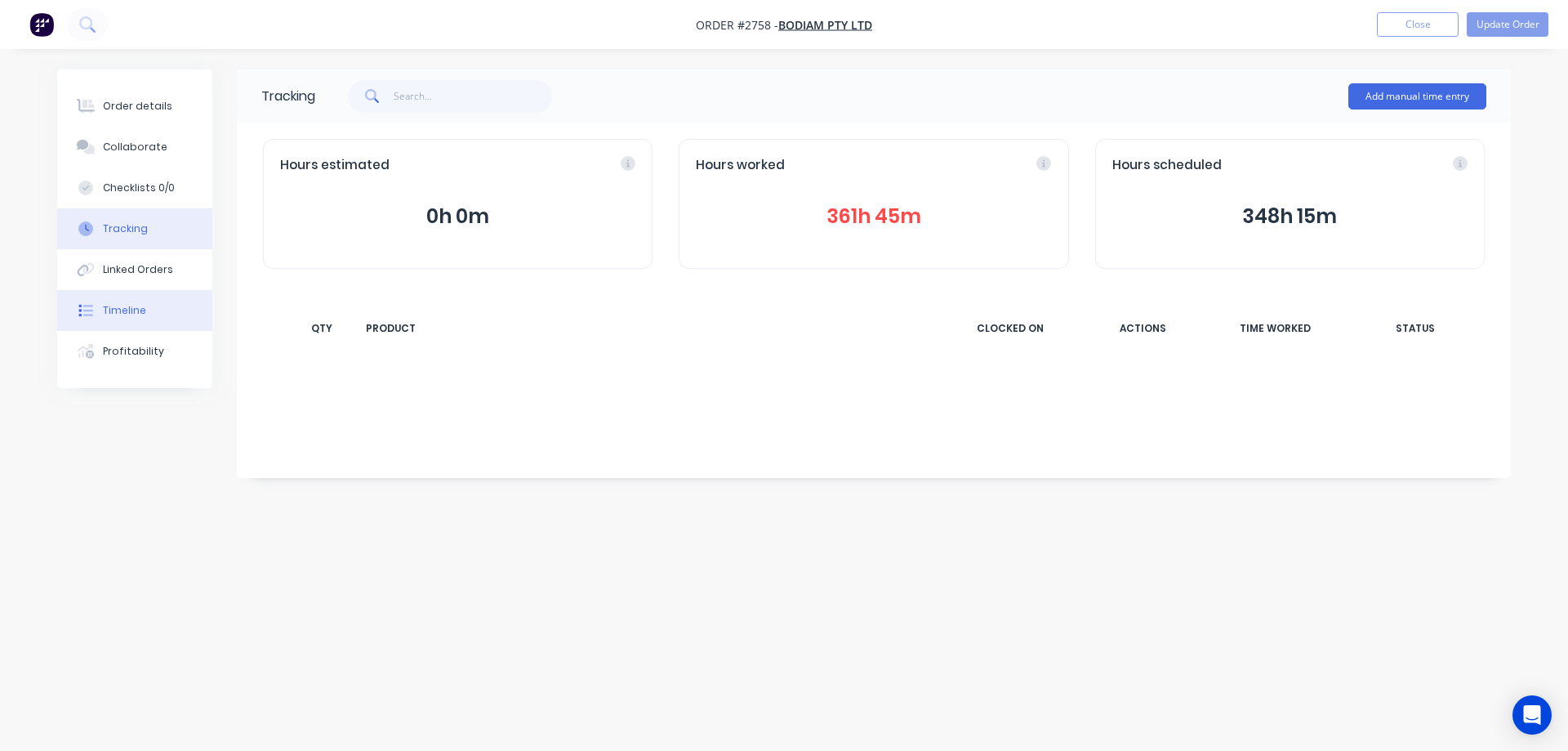
click at [123, 319] on button "Timeline" at bounding box center [134, 310] width 155 height 41
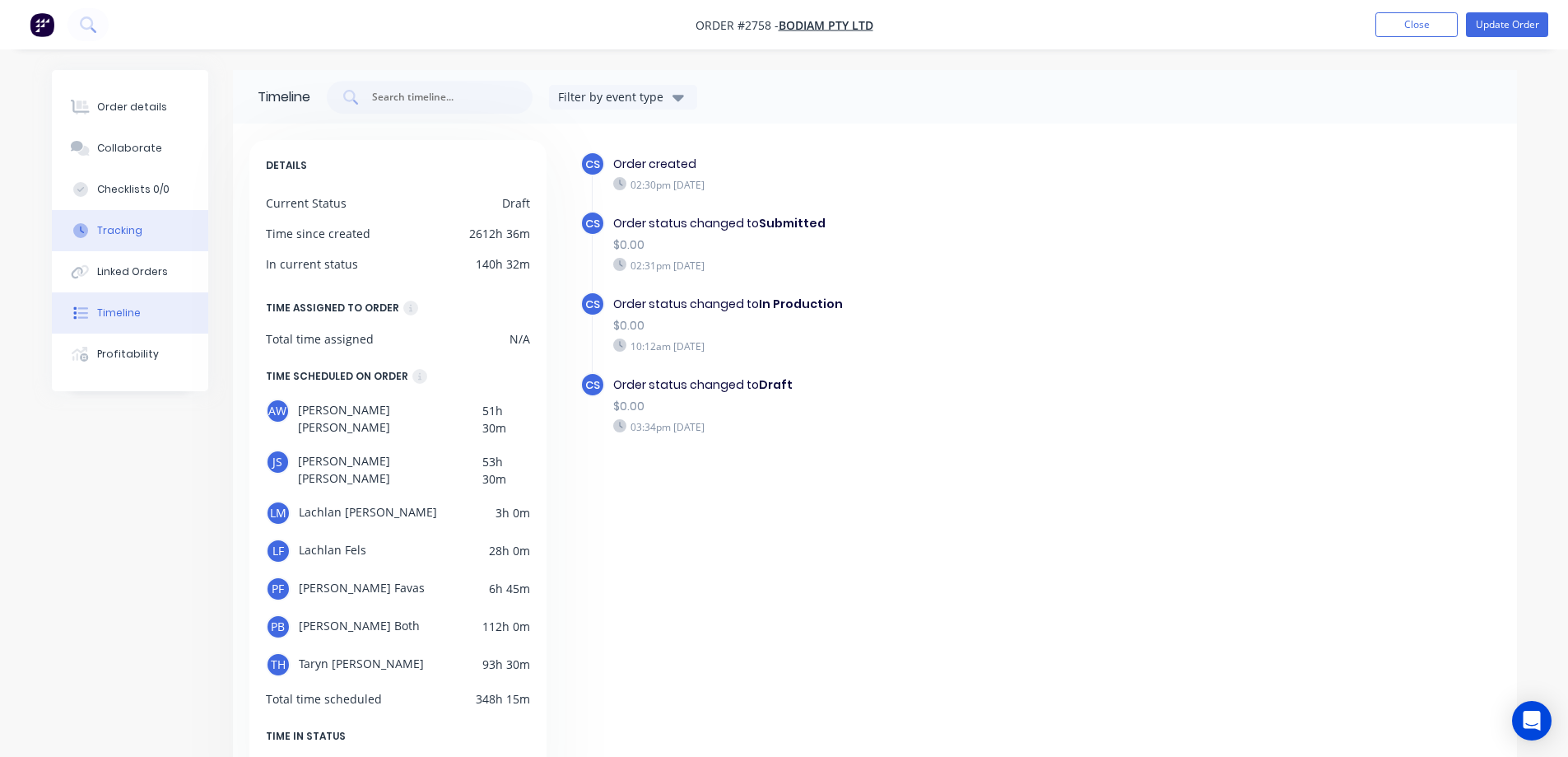
click at [128, 231] on div "Tracking" at bounding box center [120, 230] width 45 height 15
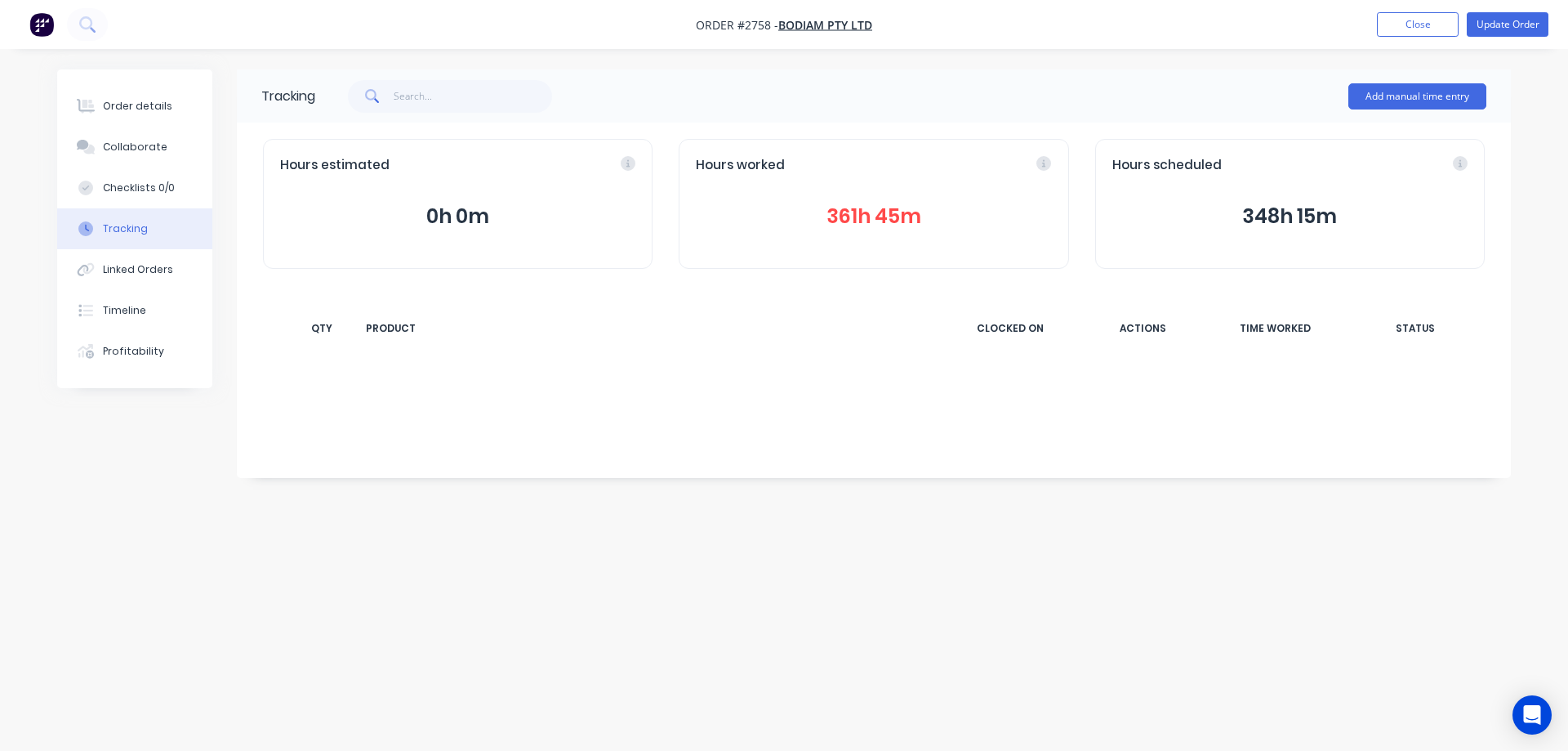
click at [894, 216] on button "361h 45m" at bounding box center [873, 216] width 355 height 31
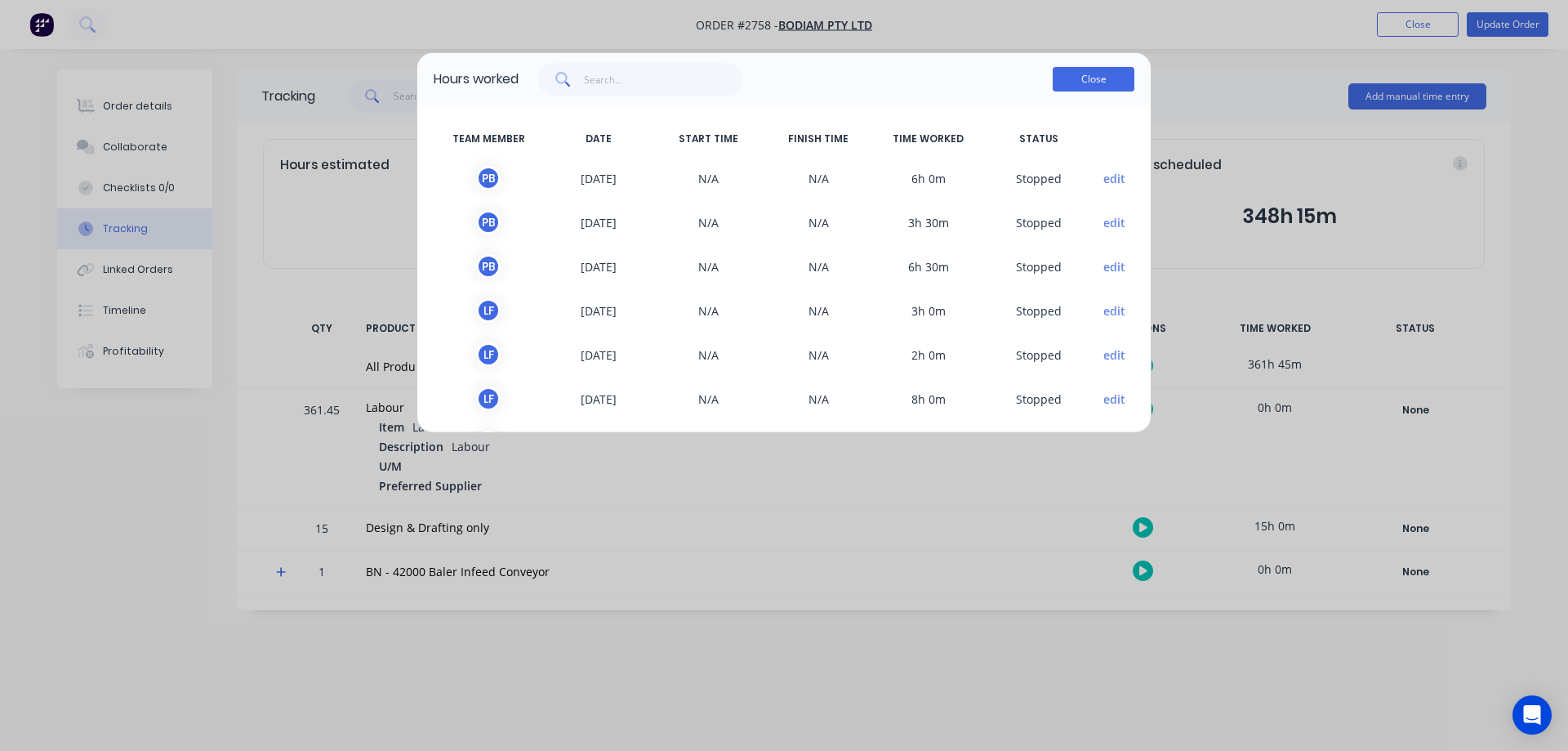
click at [1096, 81] on button "Close" at bounding box center [1093, 79] width 81 height 25
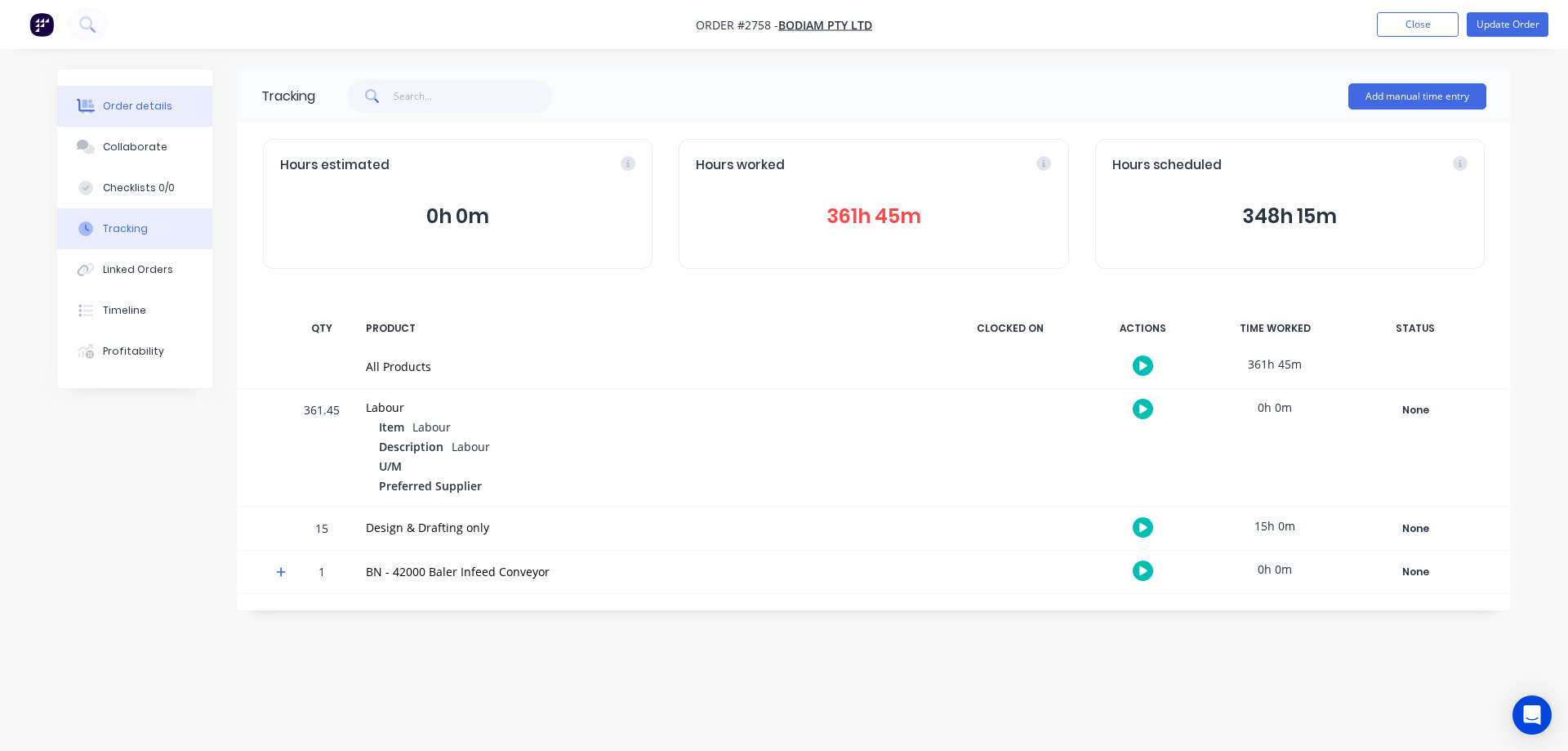
click at [158, 102] on div "Order details" at bounding box center [137, 106] width 70 height 14
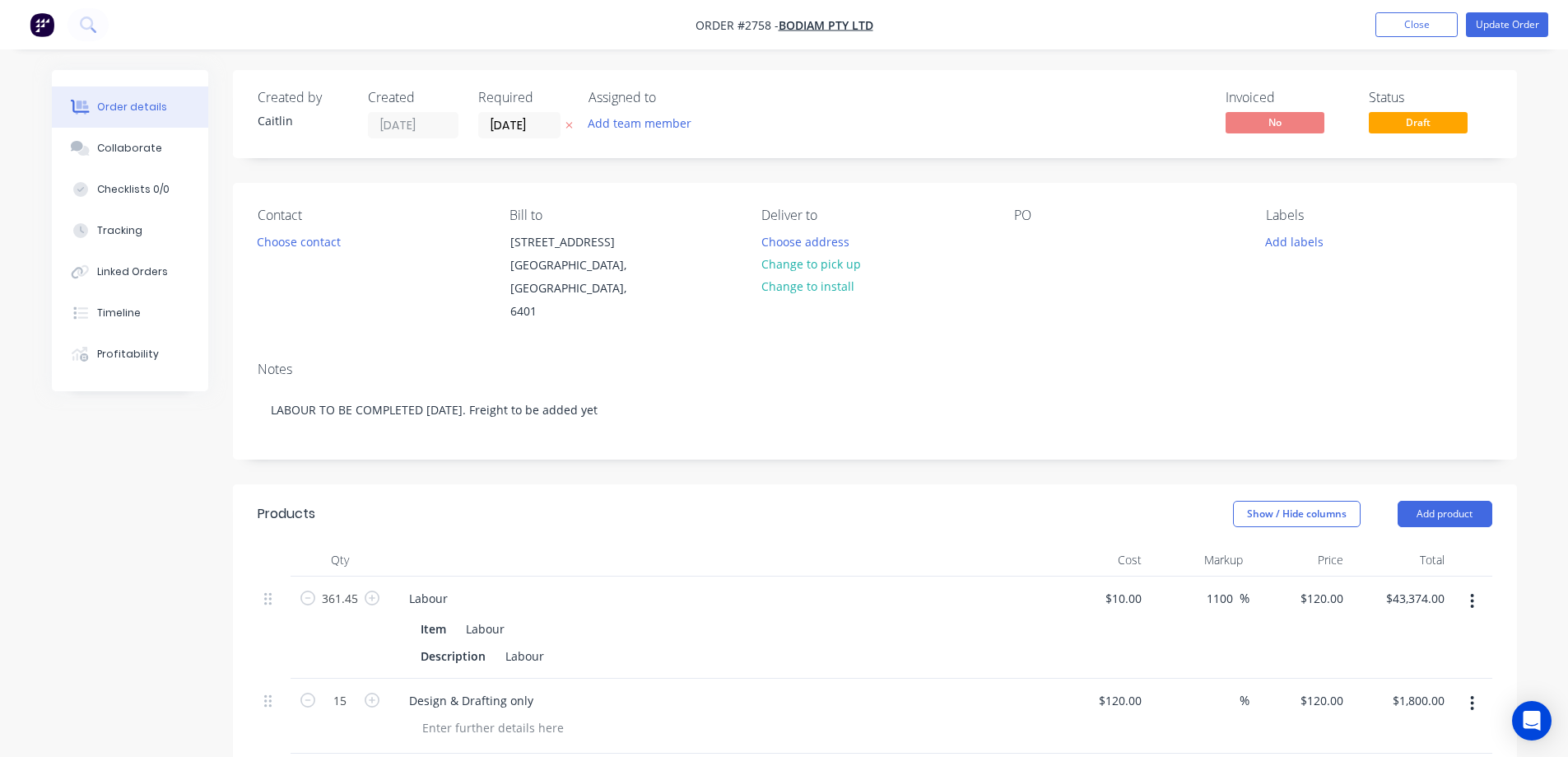
click at [361, 588] on button "button" at bounding box center [372, 596] width 21 height 17
click at [352, 586] on input "362.45" at bounding box center [340, 598] width 43 height 25
drag, startPoint x: 352, startPoint y: 574, endPoint x: 315, endPoint y: 568, distance: 37.5
click at [315, 584] on form "362.45" at bounding box center [340, 596] width 85 height 25
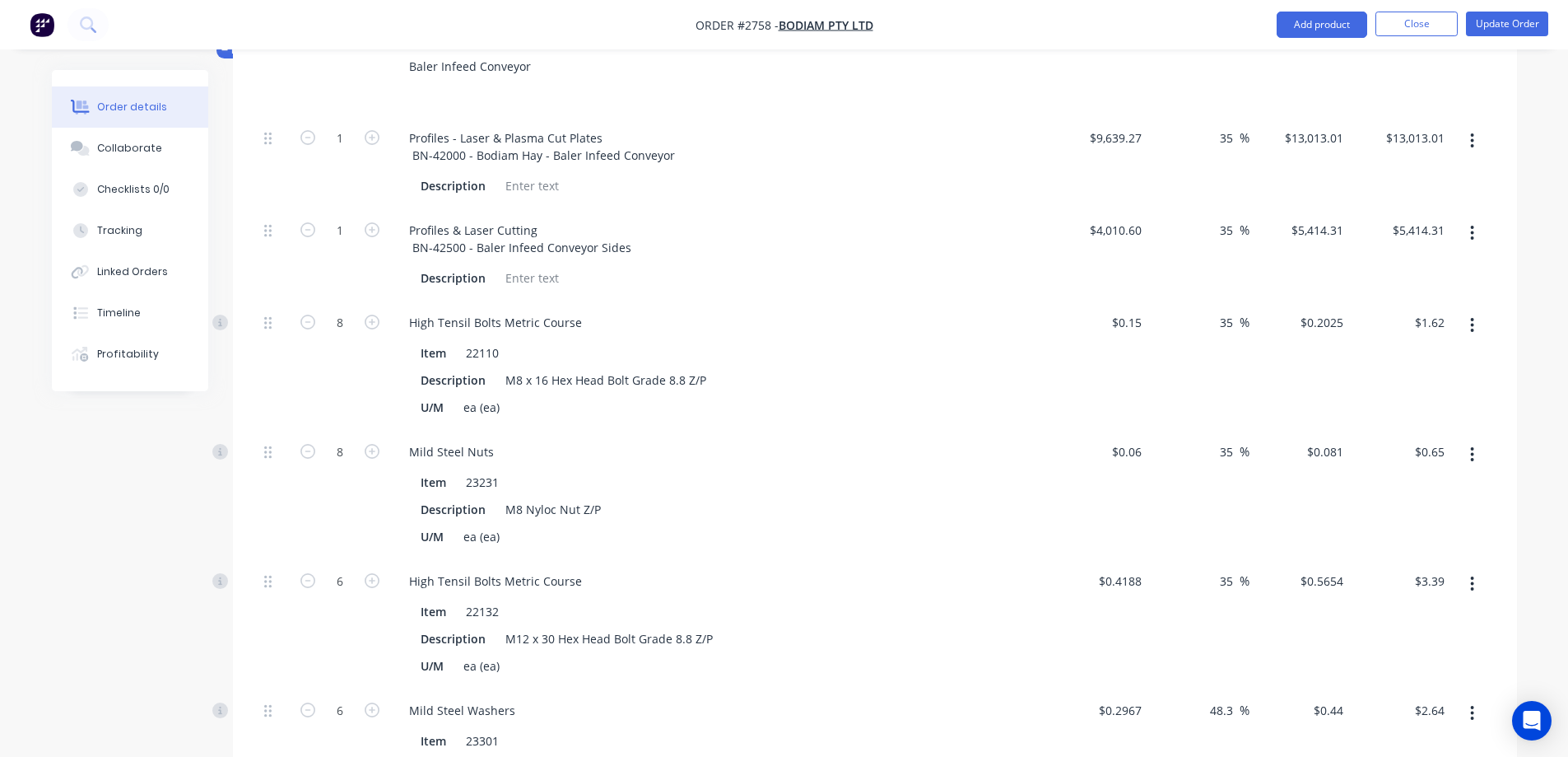
scroll to position [741, 0]
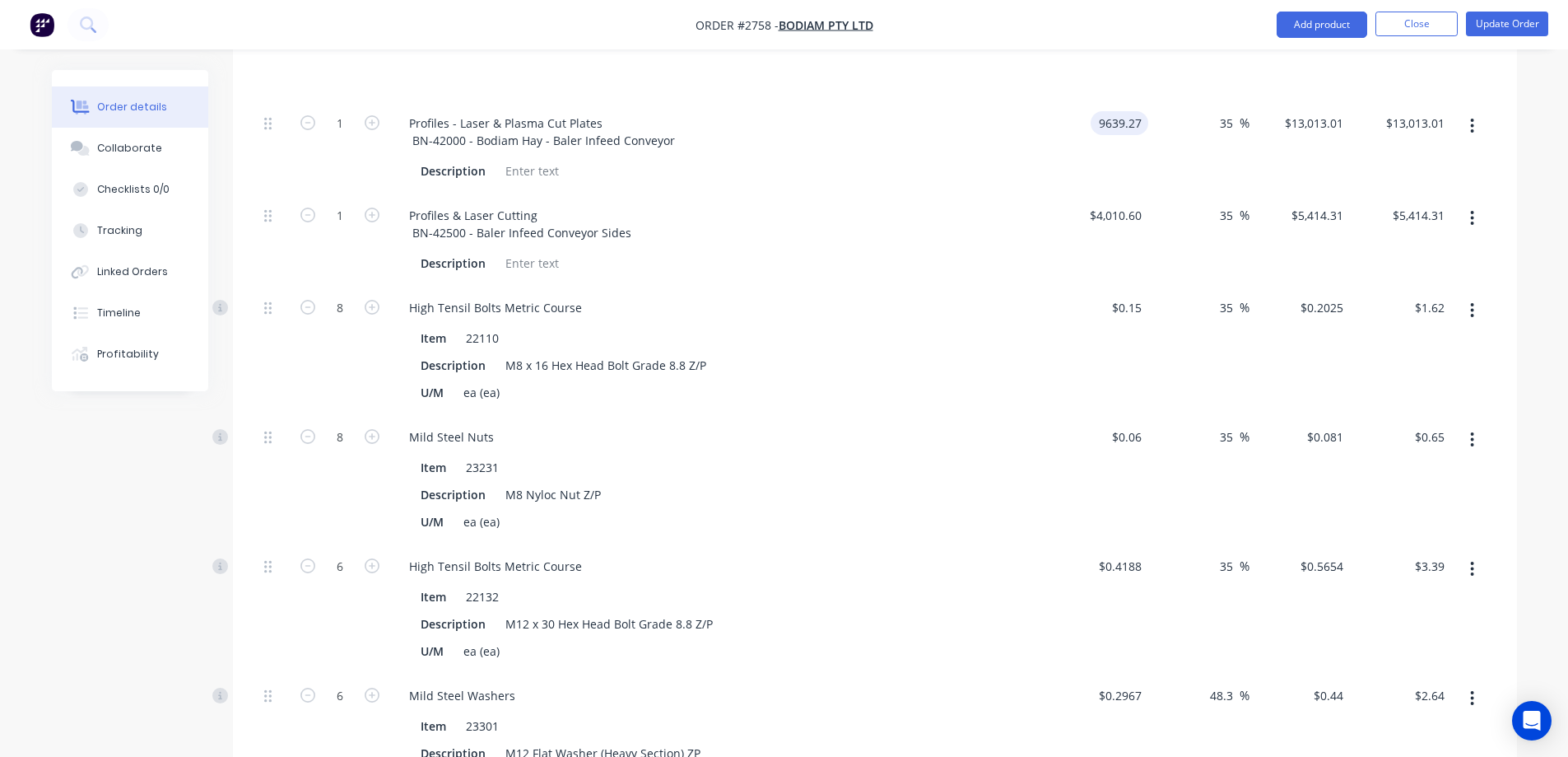
click at [1144, 111] on input "9639.27" at bounding box center [1123, 123] width 51 height 24
paste input "8612.9"
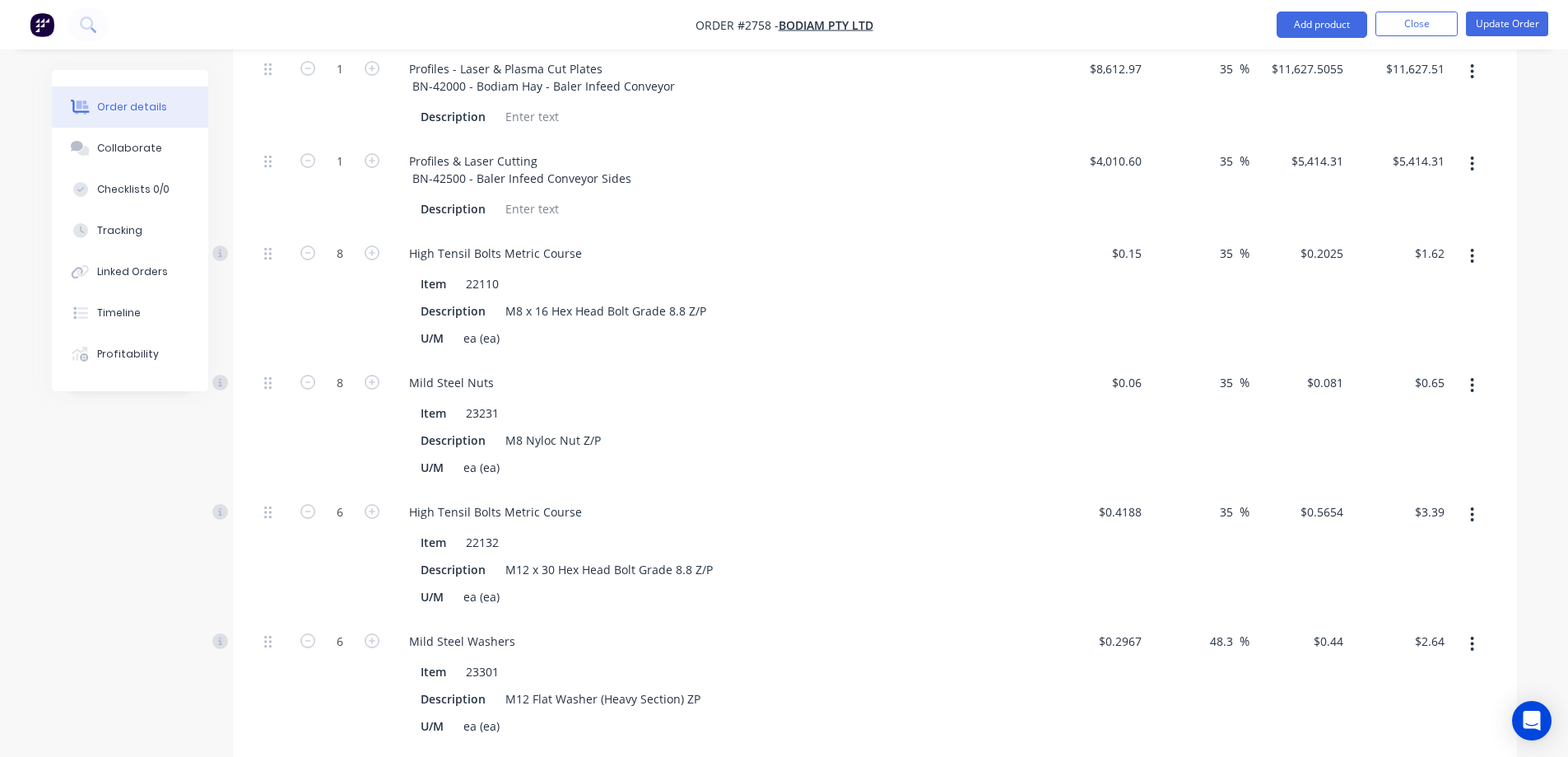
scroll to position [824, 0]
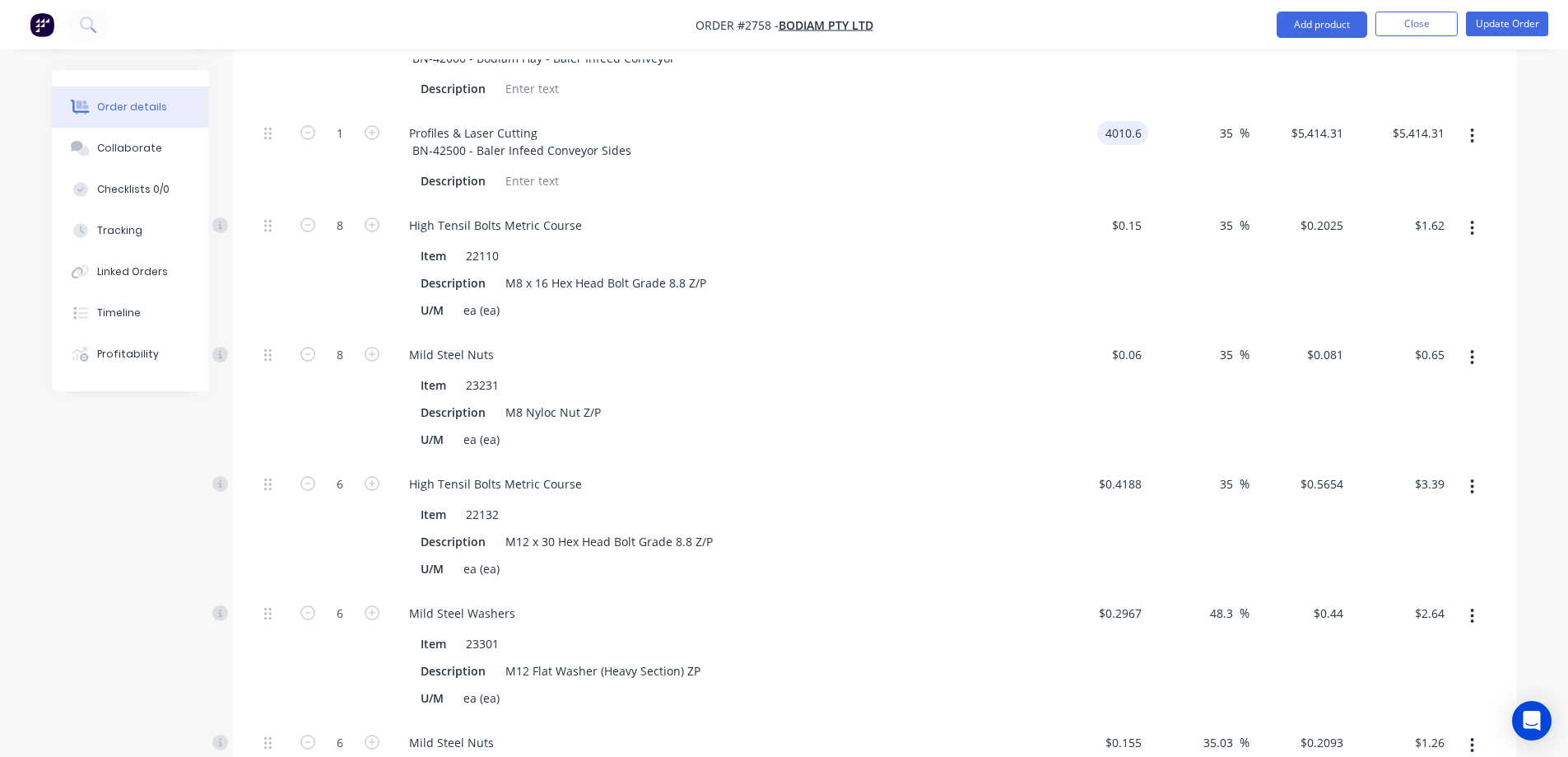
click at [1144, 121] on input "4010.6" at bounding box center [1126, 133] width 44 height 24
paste input "3546.00"
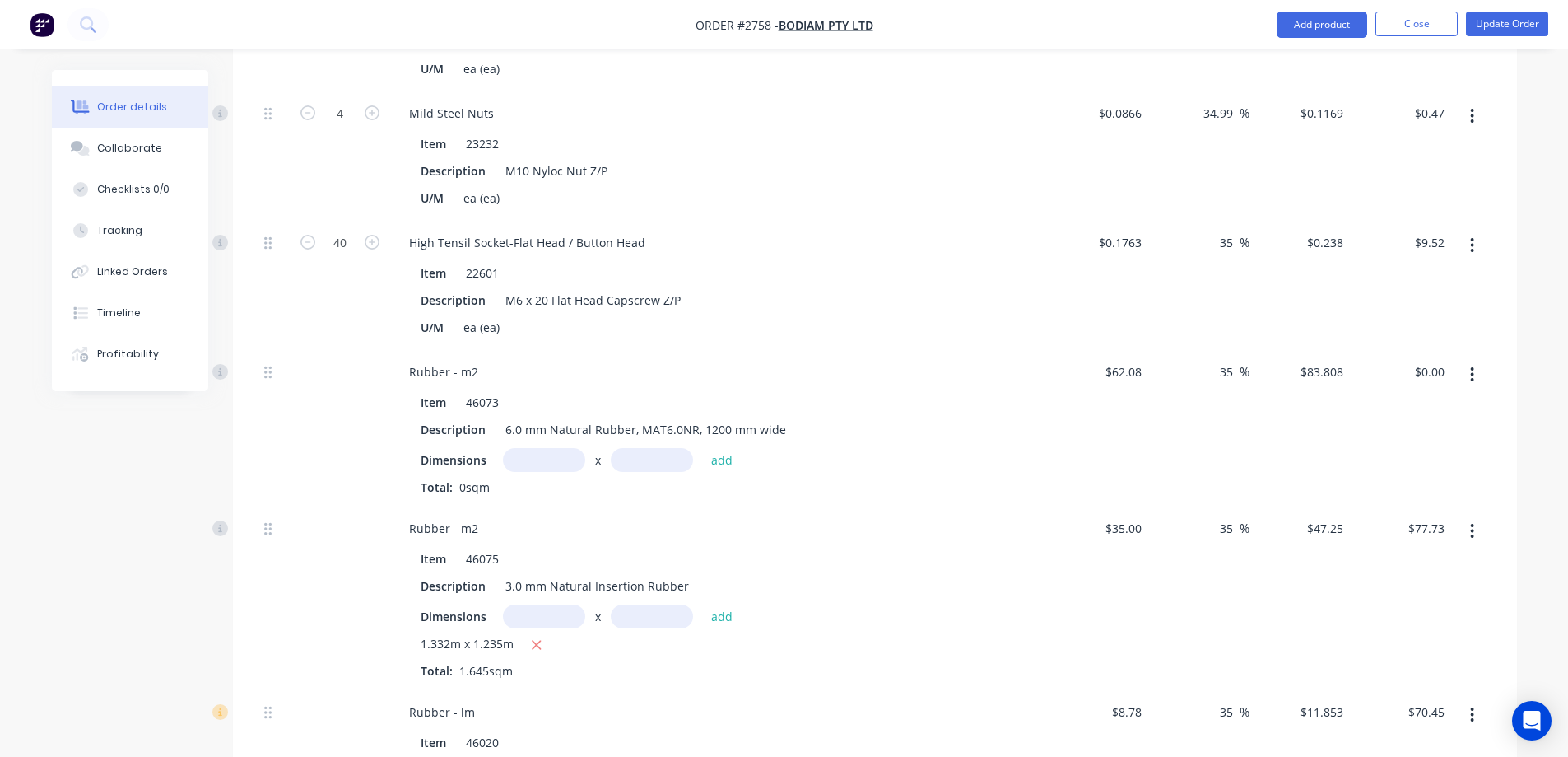
scroll to position [9413, 0]
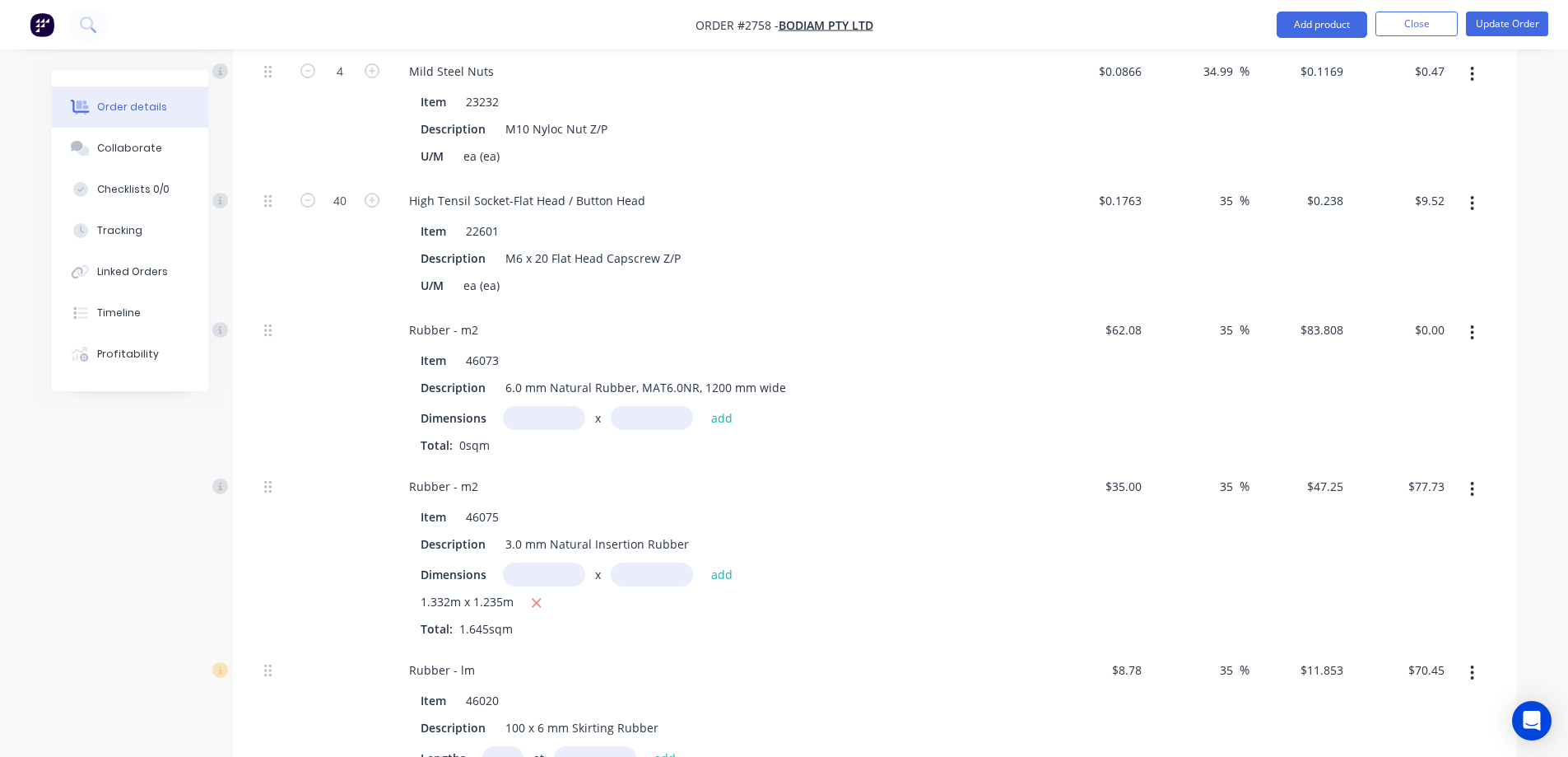
click at [534, 406] on input "text" at bounding box center [544, 418] width 82 height 24
click at [630, 406] on input "text" at bounding box center [652, 418] width 82 height 24
click at [726, 406] on button "add" at bounding box center [722, 417] width 38 height 22
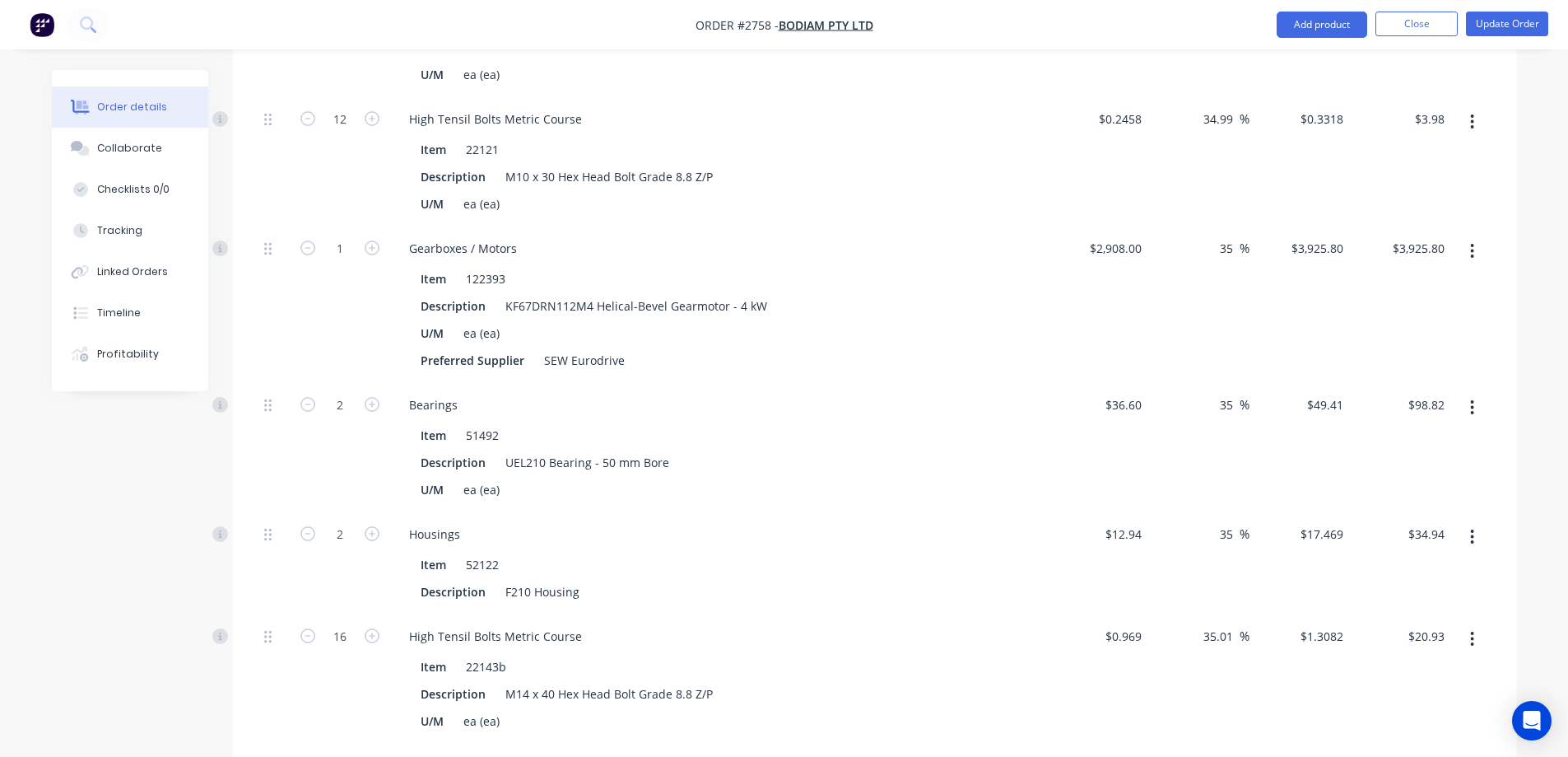
scroll to position [20830, 0]
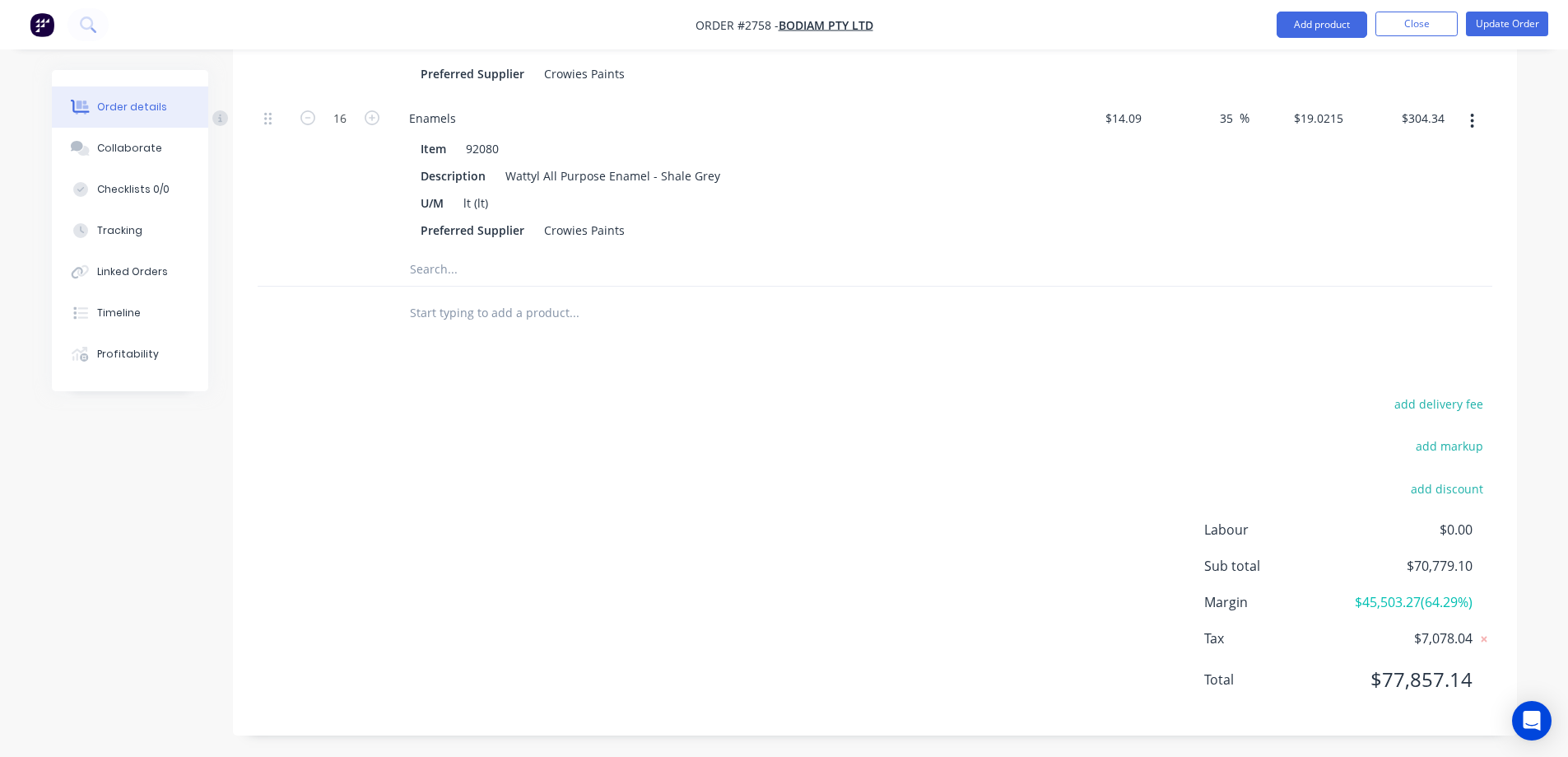
click at [436, 253] on input "text" at bounding box center [573, 269] width 329 height 33
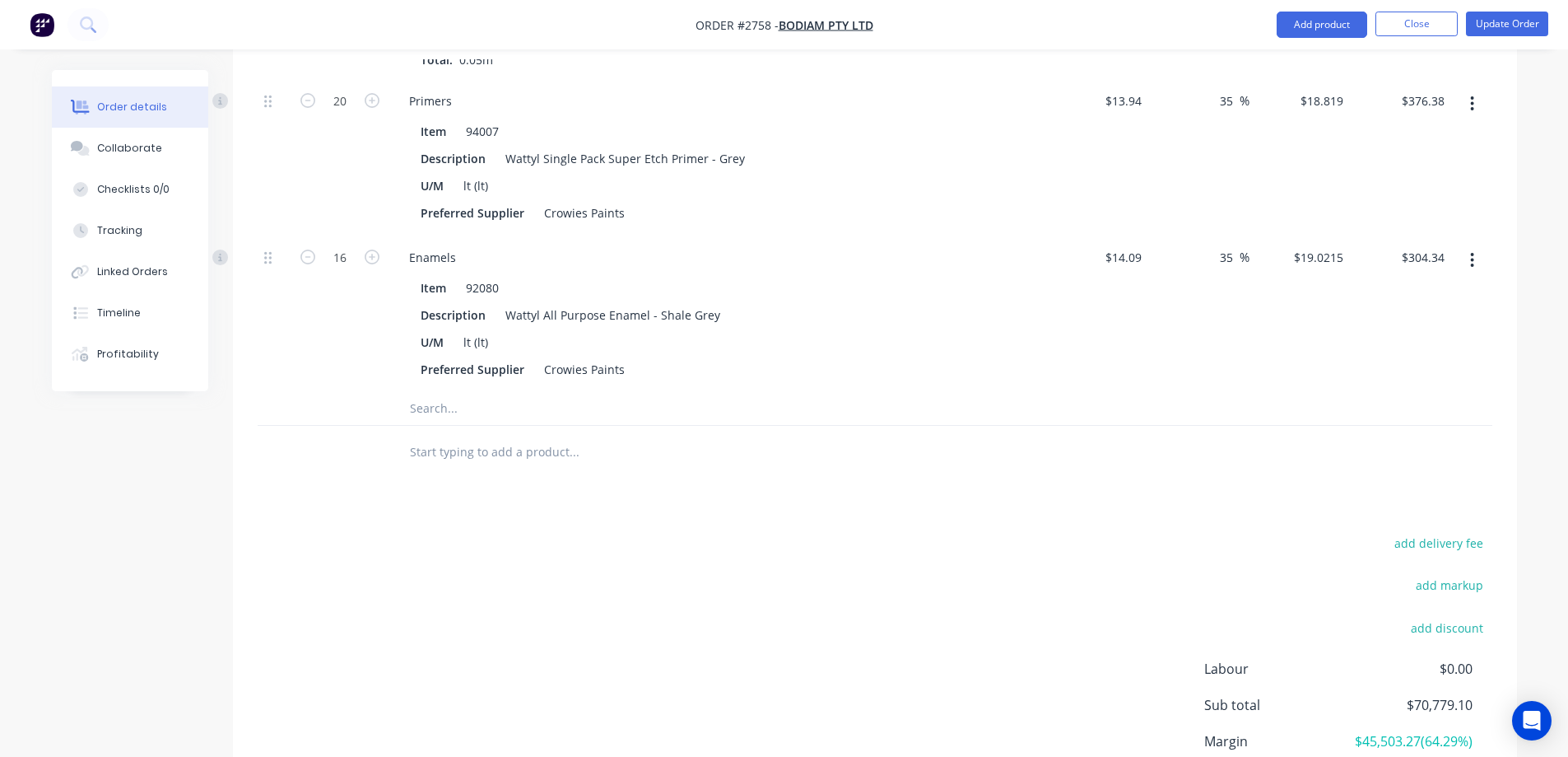
scroll to position [20583, 0]
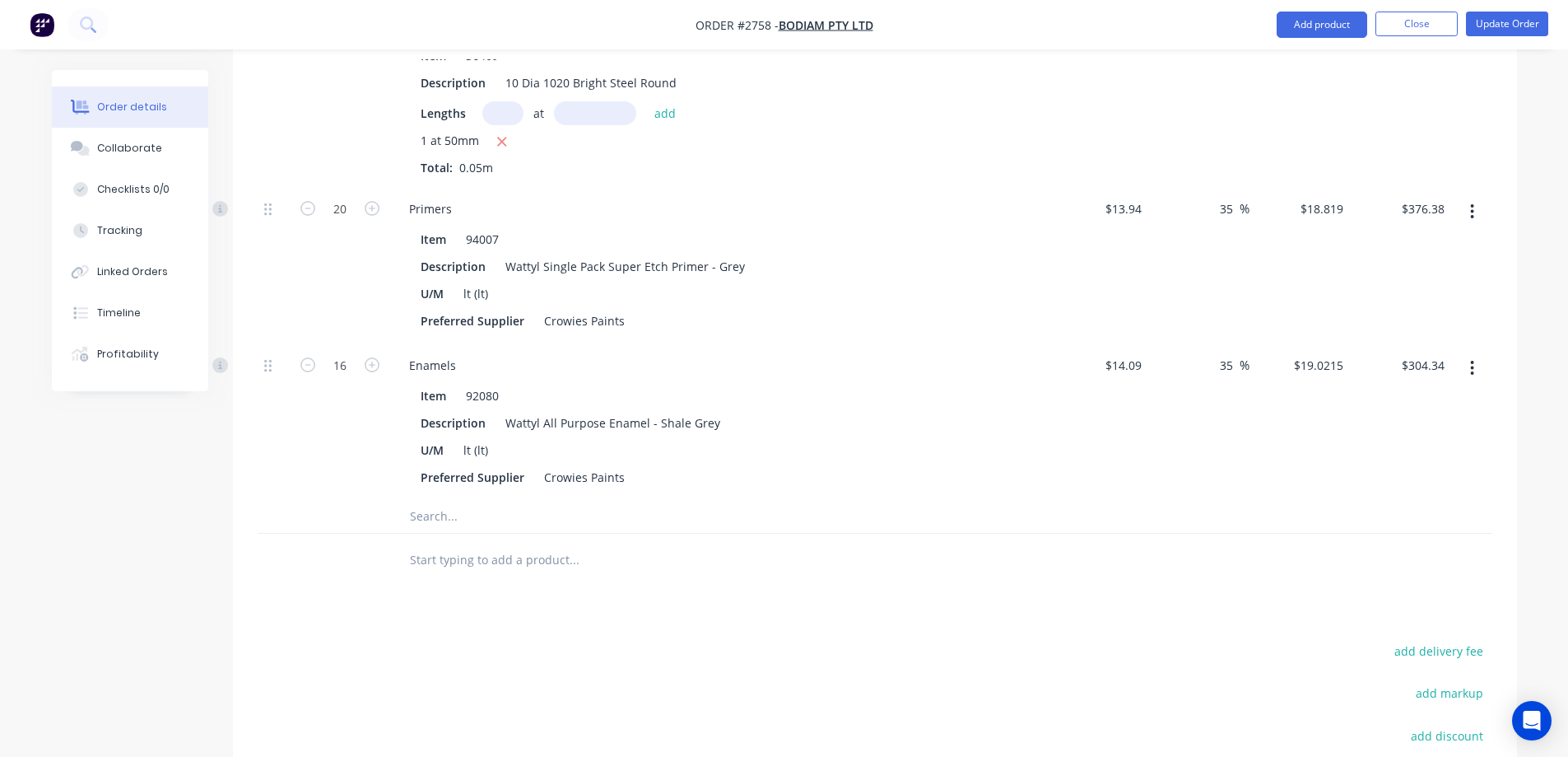
click at [424, 500] on input "text" at bounding box center [573, 516] width 329 height 33
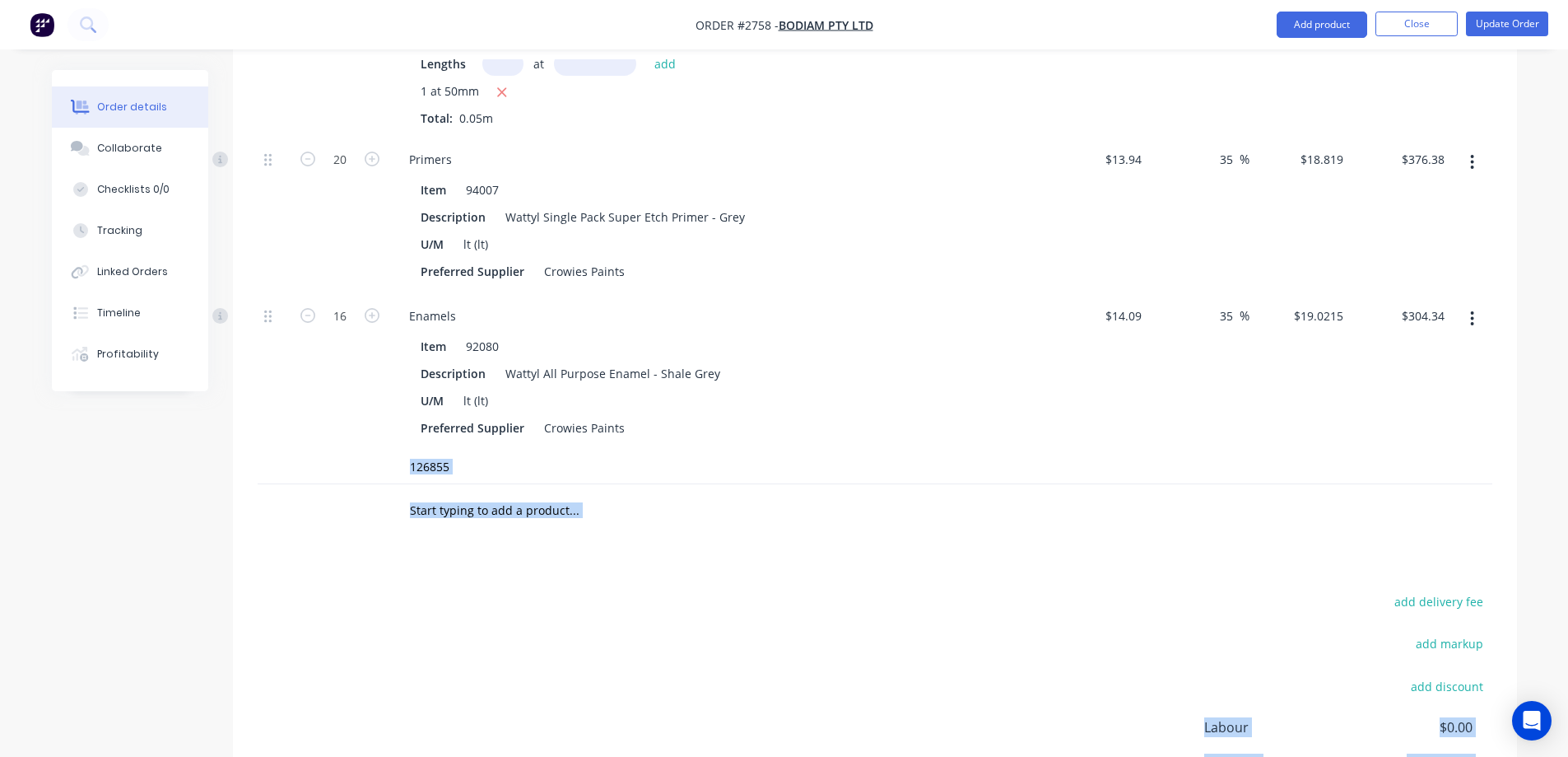
click at [464, 450] on input "126855" at bounding box center [573, 467] width 329 height 33
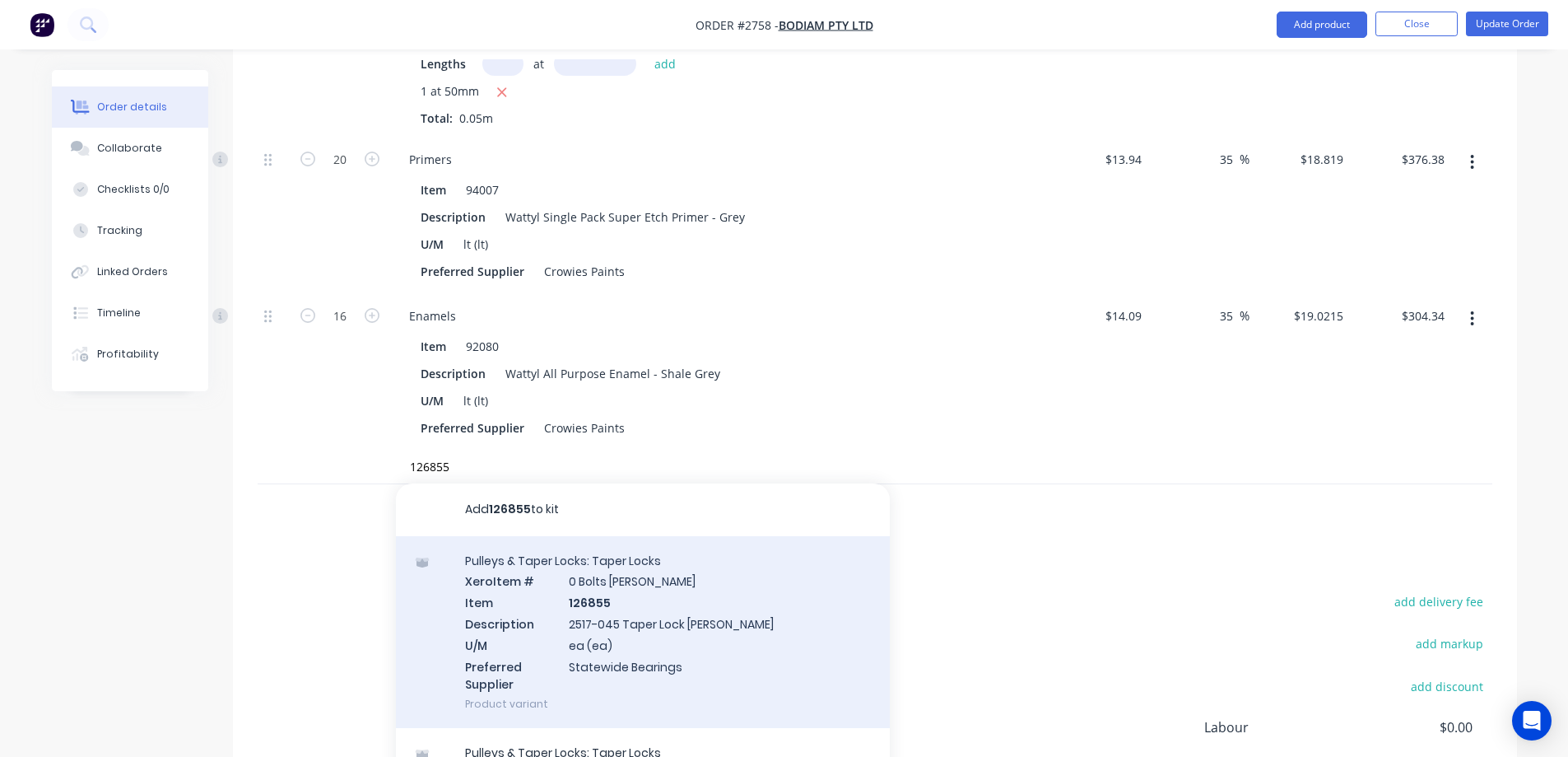
click at [664, 612] on div "Pulleys & Taper Locks: Taper Locks Xero Item # 0 Bolts Metric Galvanised Item 1…" at bounding box center [643, 631] width 494 height 192
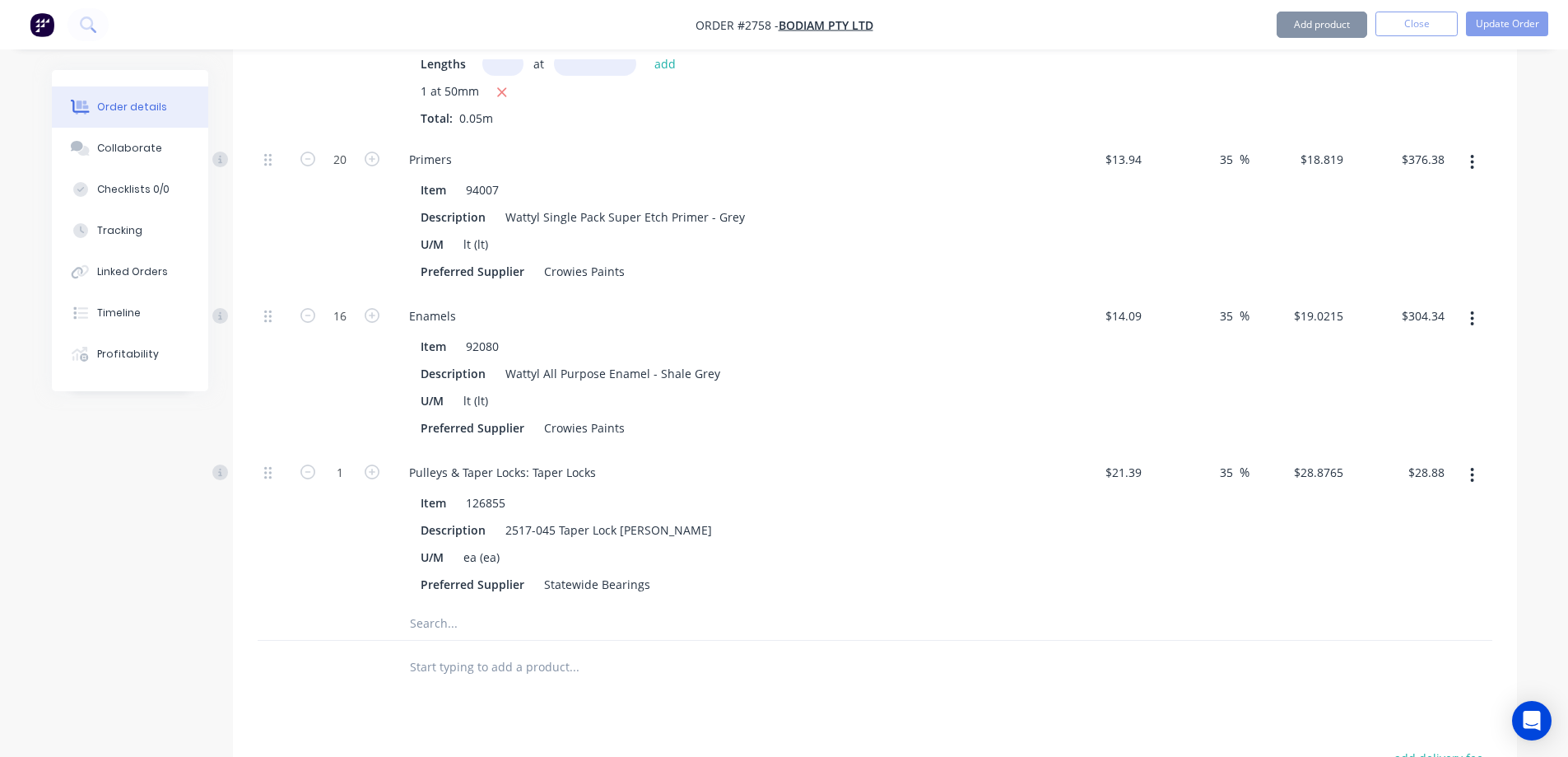
click at [463, 607] on input "text" at bounding box center [573, 623] width 329 height 33
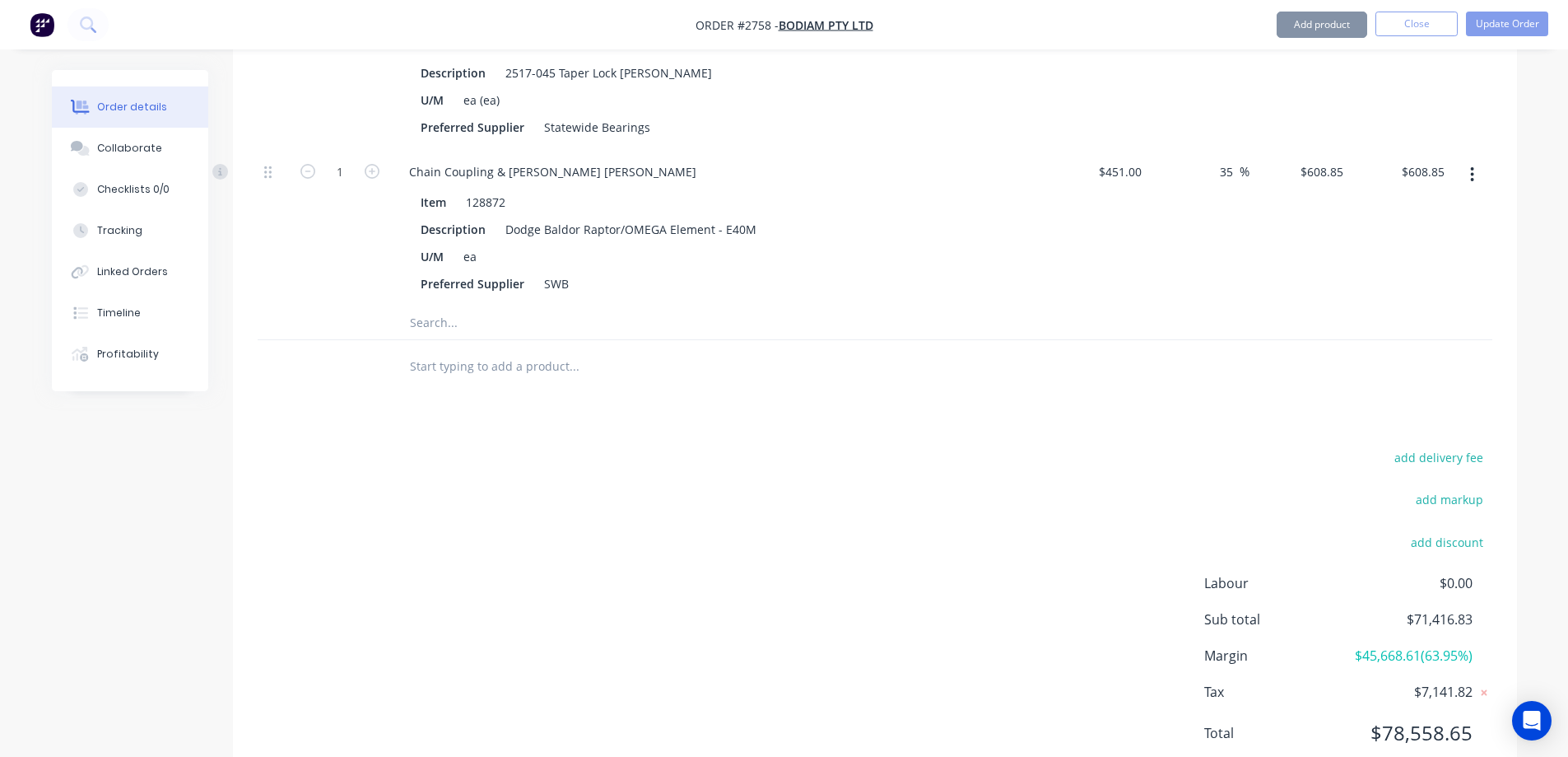
scroll to position [21127, 0]
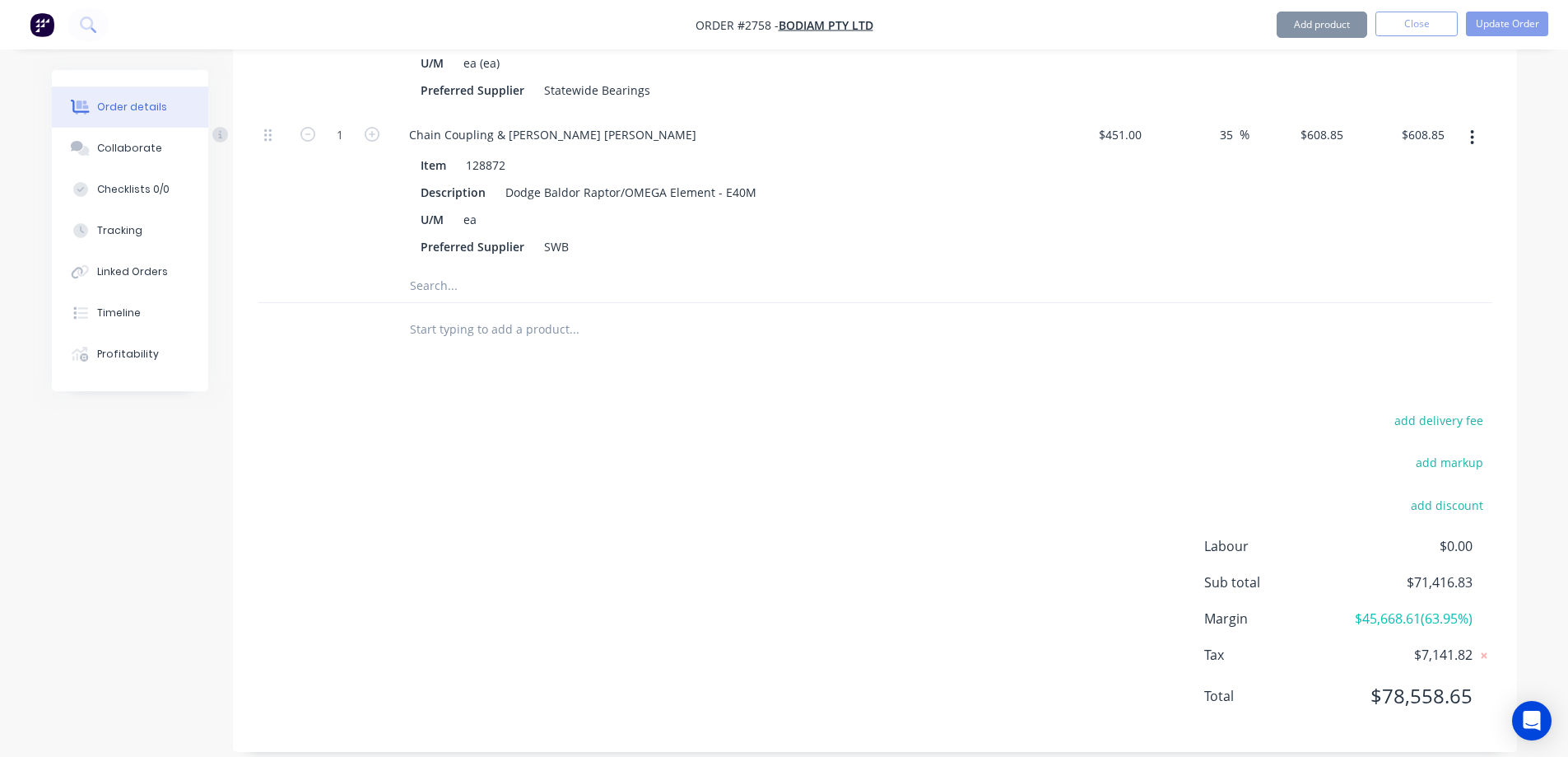
click at [440, 269] on input "text" at bounding box center [573, 285] width 329 height 33
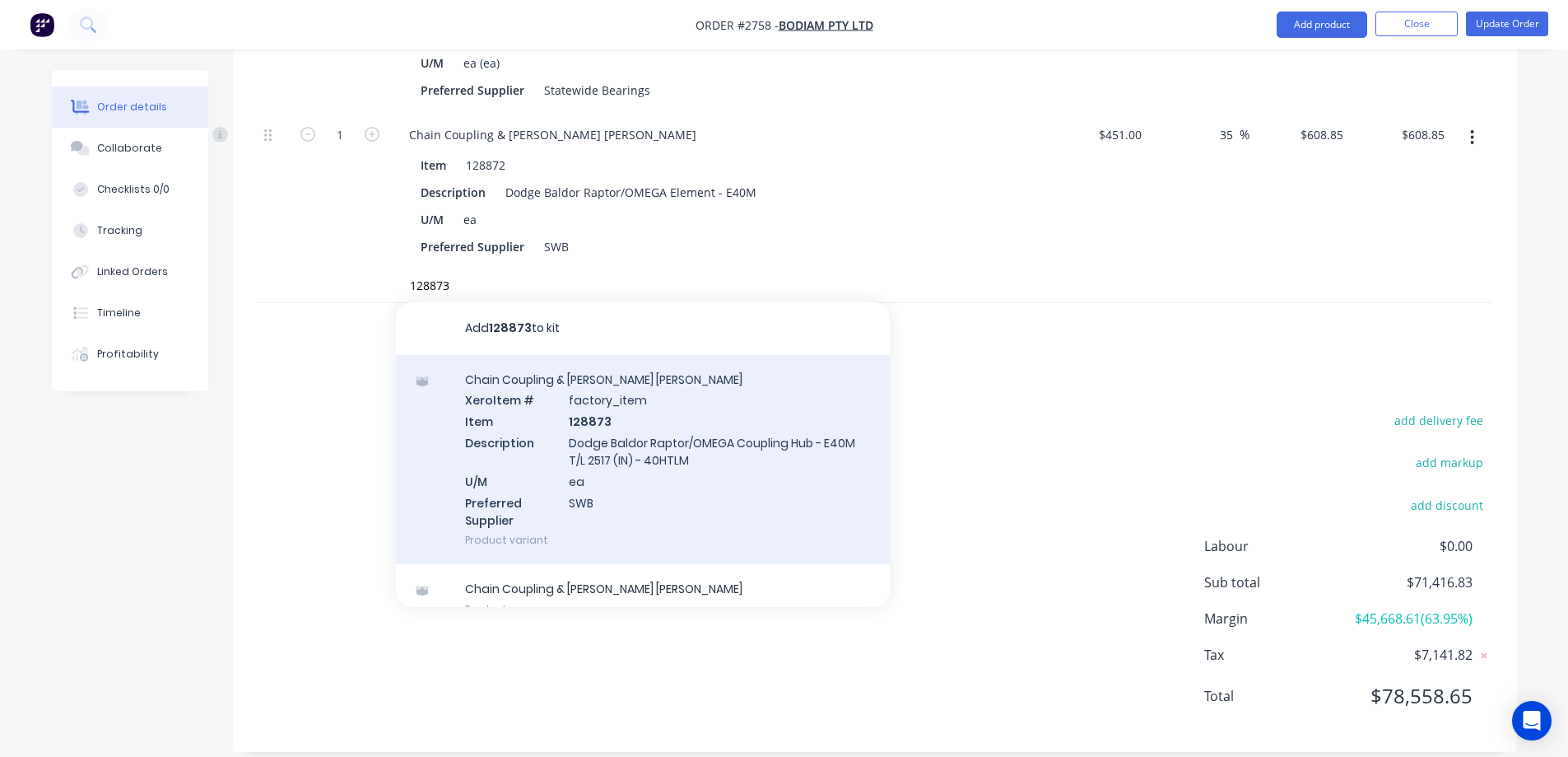
click at [600, 420] on div "Chain Coupling & Falk Couplin Xero Item # factory_item Item 128873 Description …" at bounding box center [643, 460] width 494 height 210
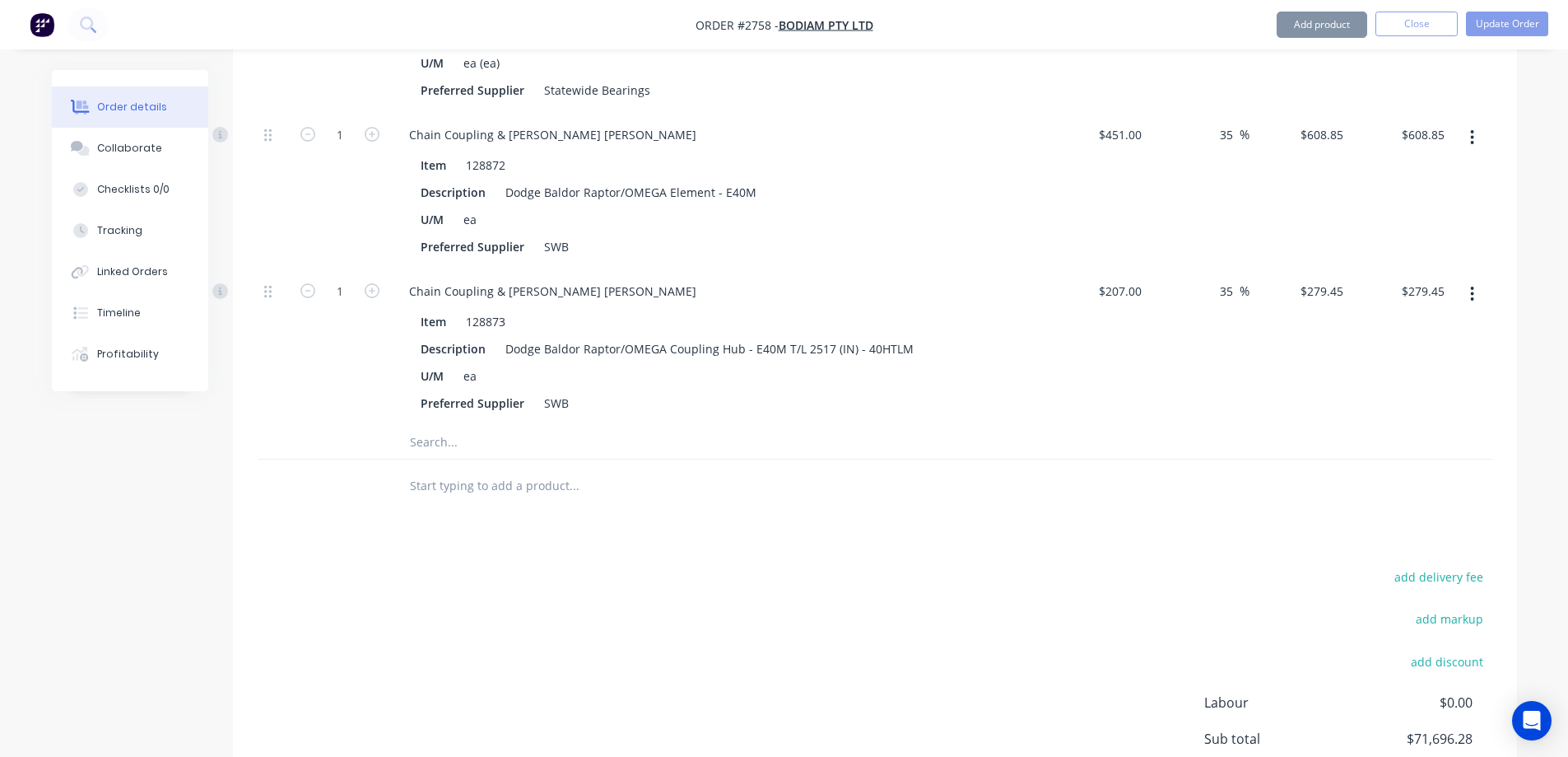
click at [432, 425] on input "text" at bounding box center [573, 442] width 329 height 33
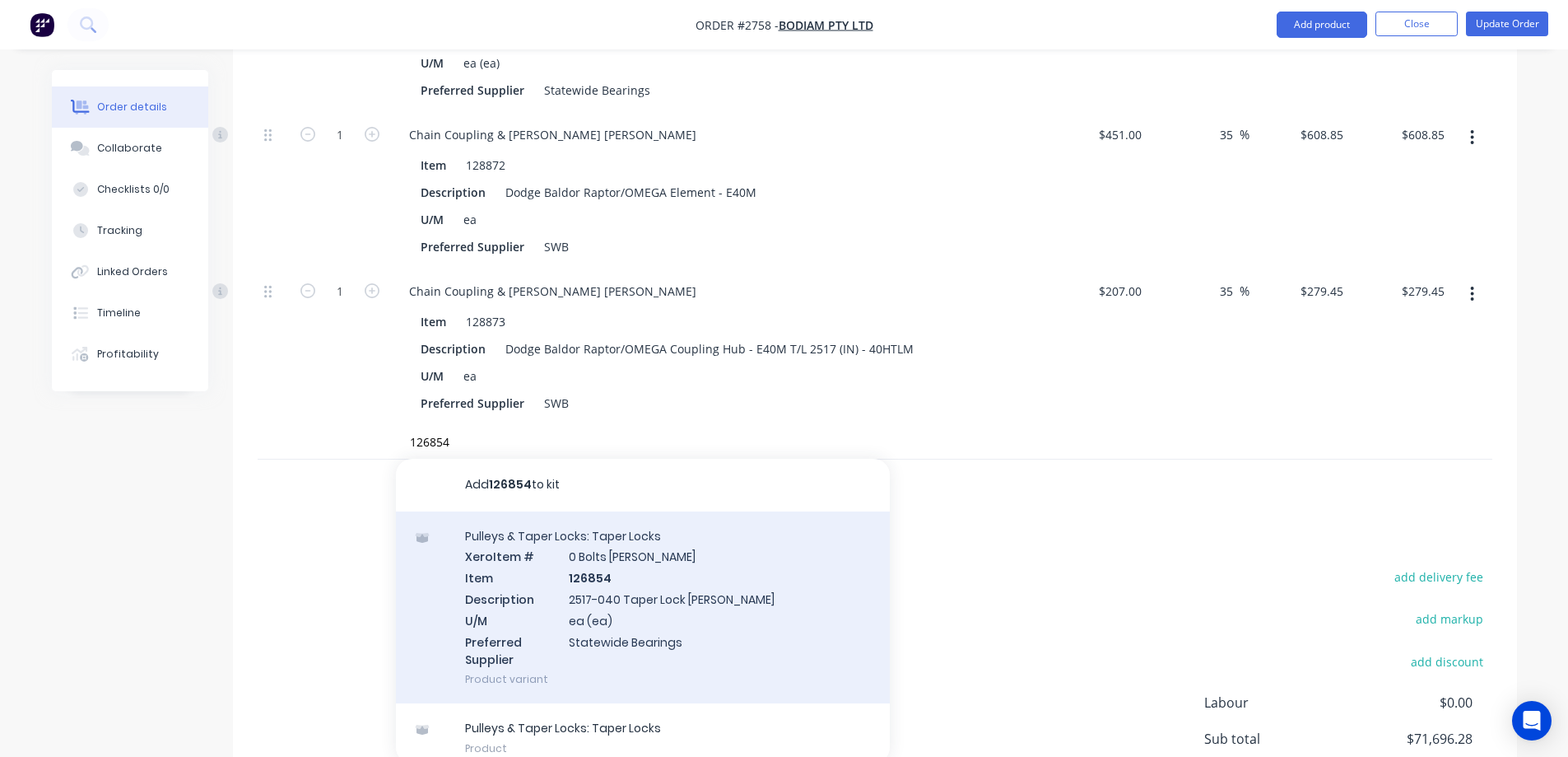
click at [618, 567] on div "Pulleys & Taper Locks: Taper Locks Xero Item # 0 Bolts Metric Galvanised Item 1…" at bounding box center [643, 607] width 494 height 192
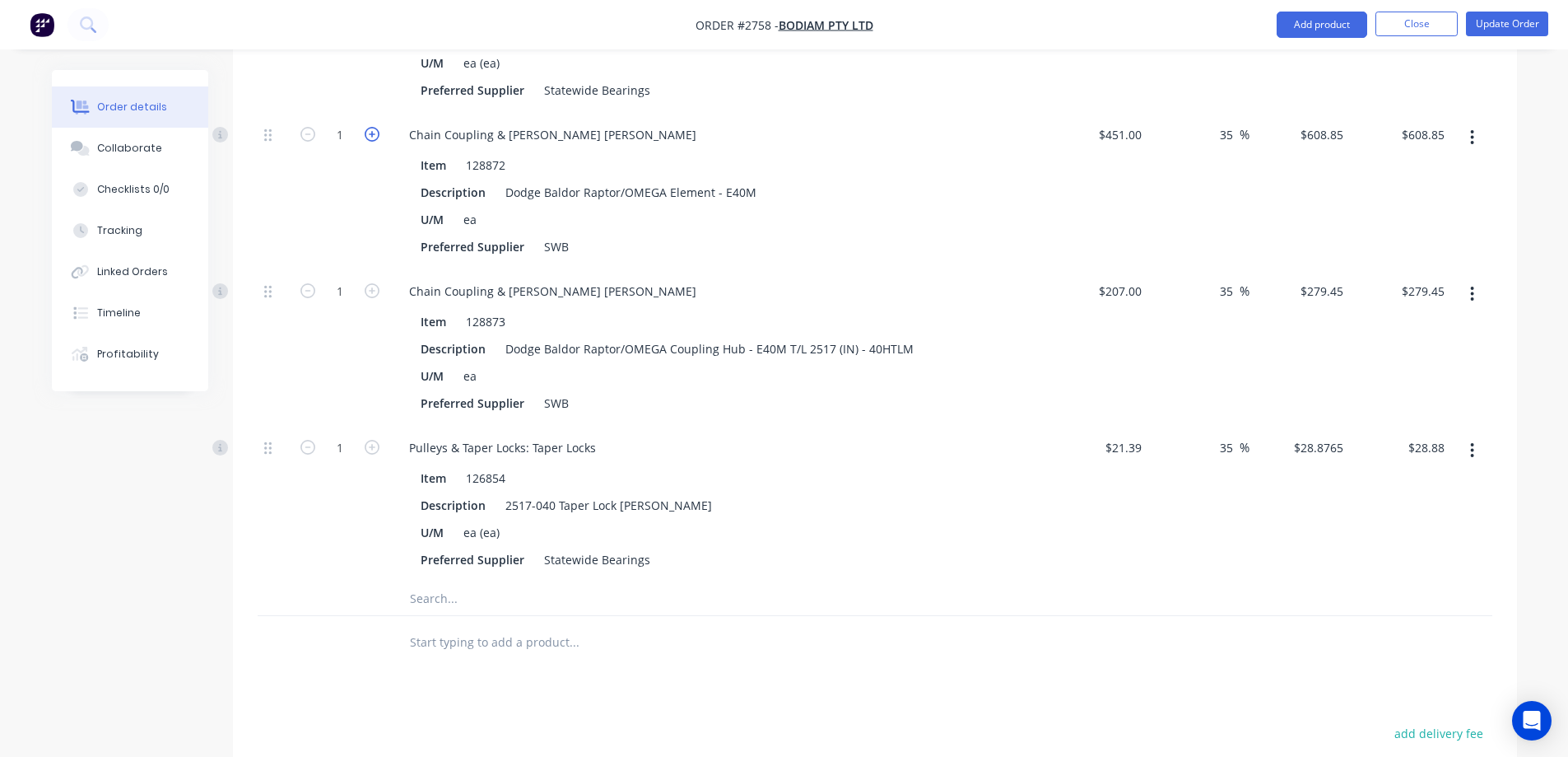
click at [367, 126] on icon "button" at bounding box center [372, 133] width 15 height 15
click at [92, 280] on button "Linked Orders" at bounding box center [130, 272] width 156 height 41
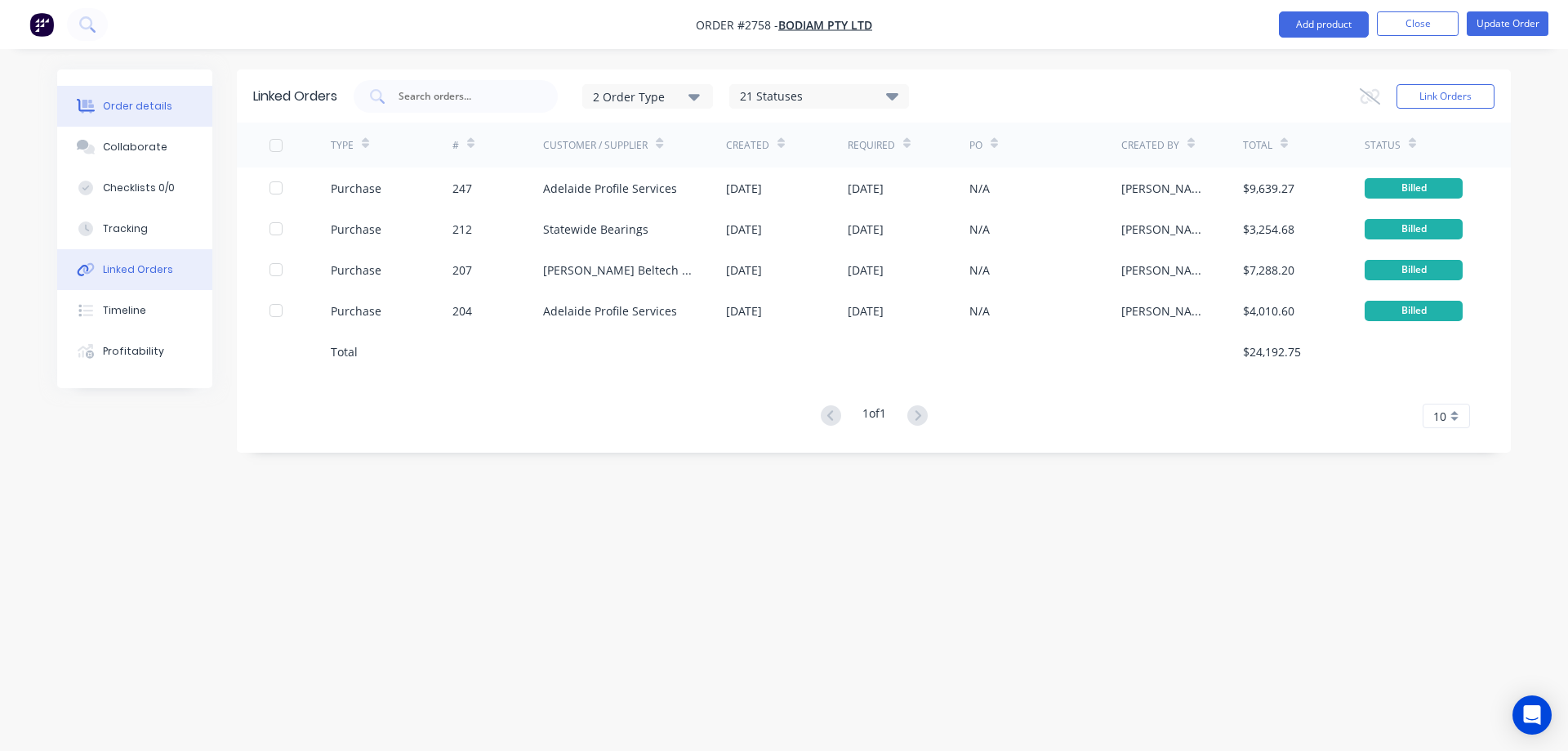
click at [170, 104] on button "Order details" at bounding box center [134, 106] width 155 height 41
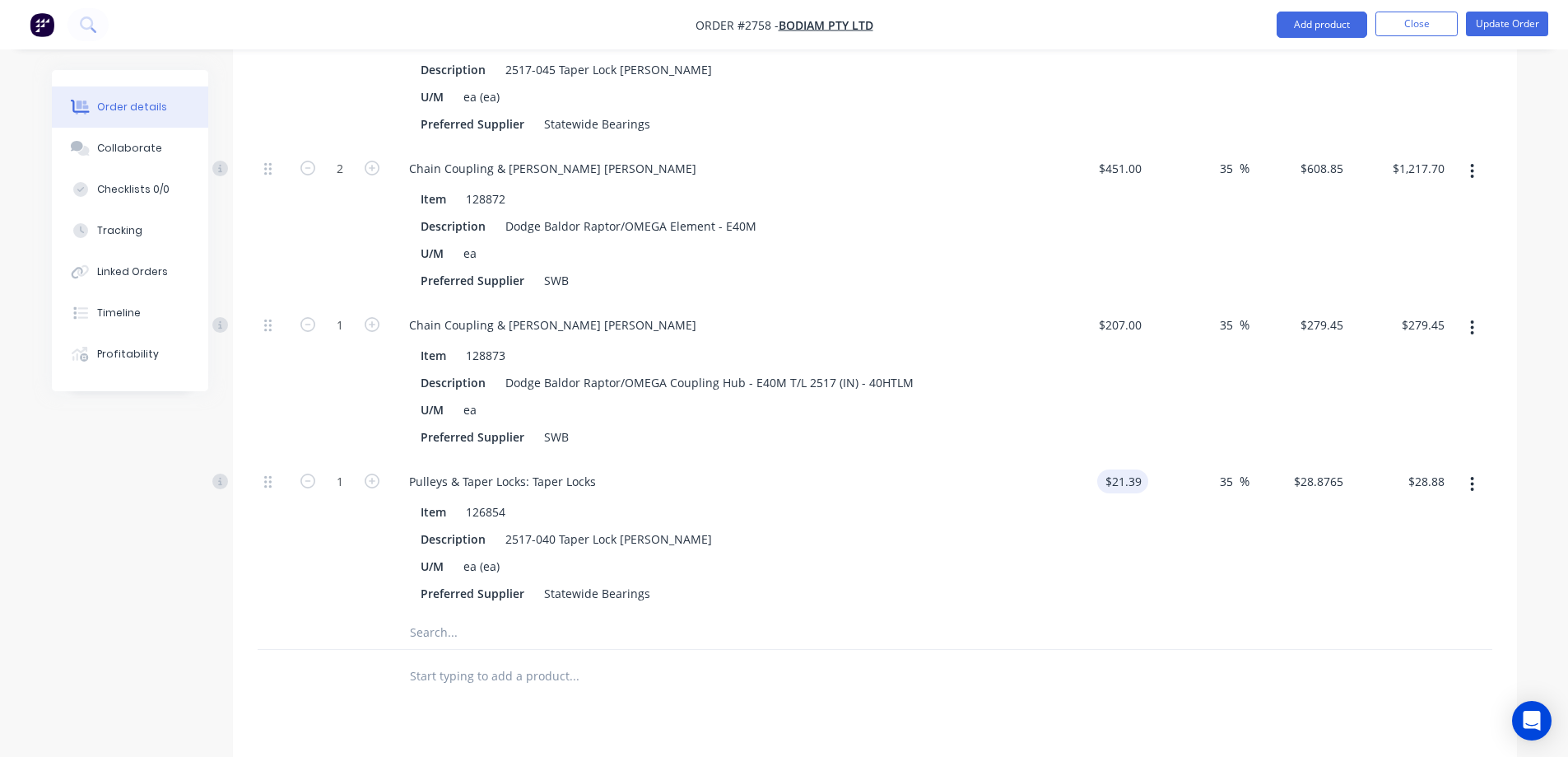
scroll to position [21045, 0]
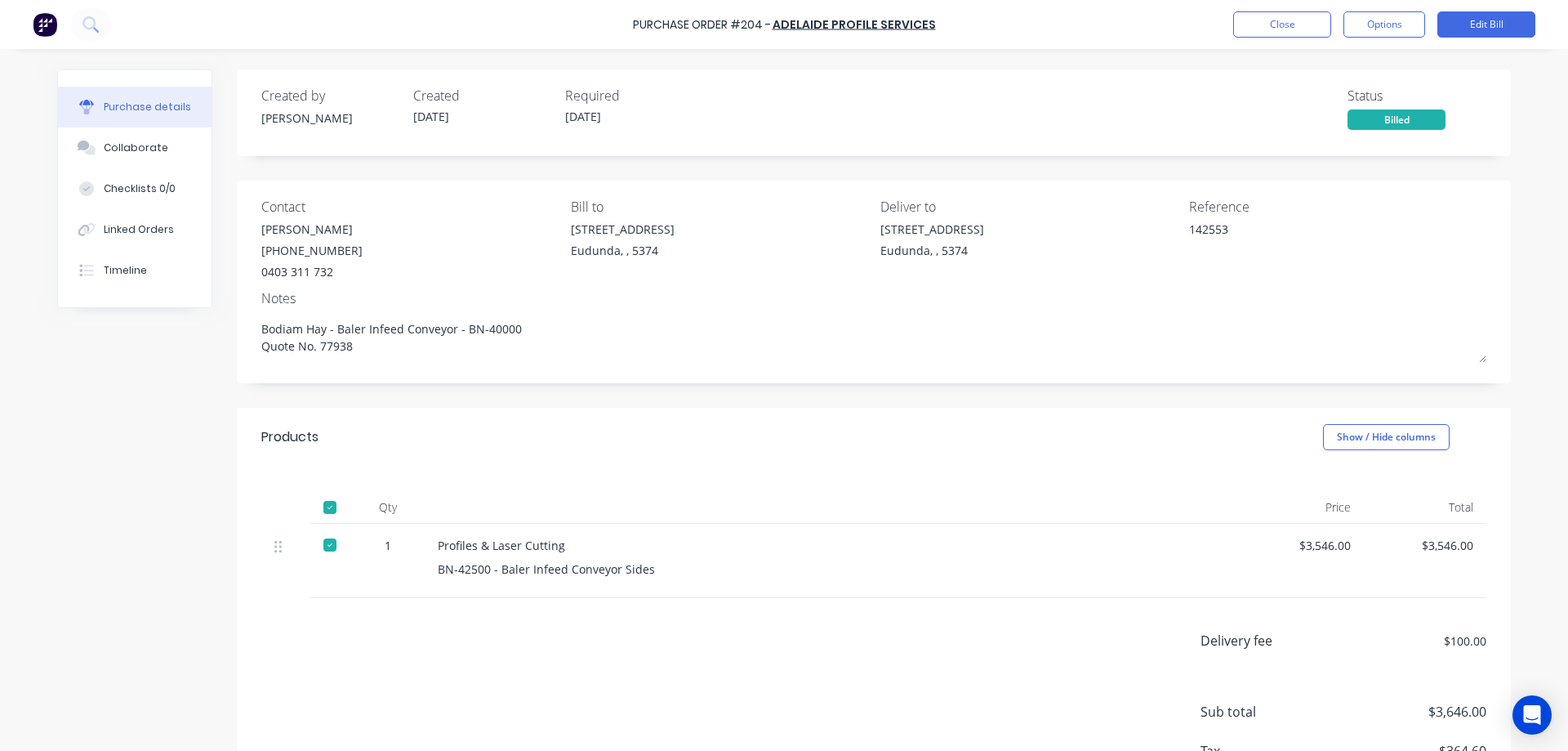
click at [1344, 547] on div "$3,546.00" at bounding box center [1303, 545] width 97 height 17
drag, startPoint x: 1344, startPoint y: 547, endPoint x: 1293, endPoint y: 546, distance: 51.0
click at [1293, 546] on div "$3,546.00" at bounding box center [1303, 545] width 97 height 17
copy div "$3,546.00"
click at [114, 223] on div "Linked Orders" at bounding box center [138, 229] width 70 height 14
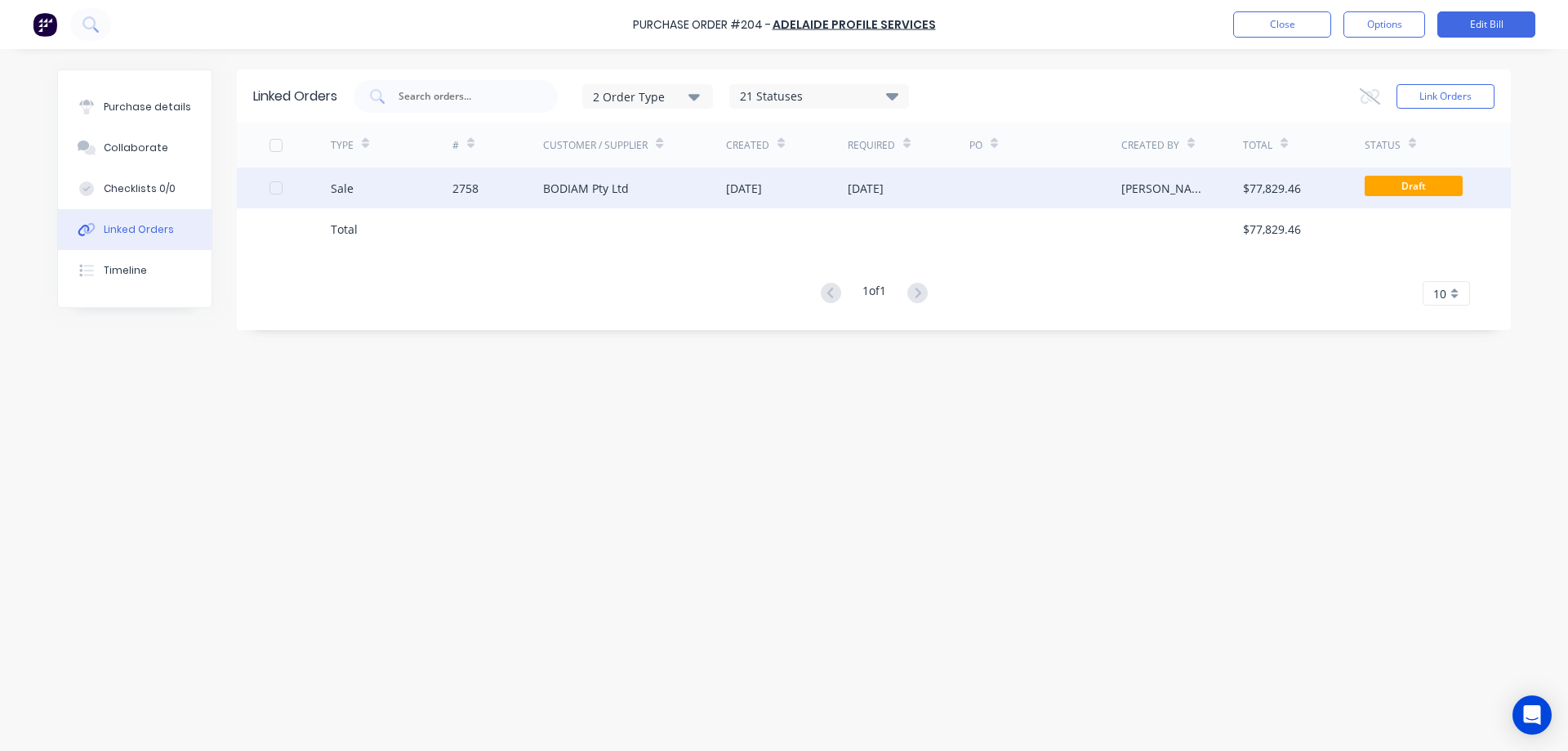
click at [559, 192] on div "BODIAM Pty Ltd" at bounding box center [586, 188] width 86 height 17
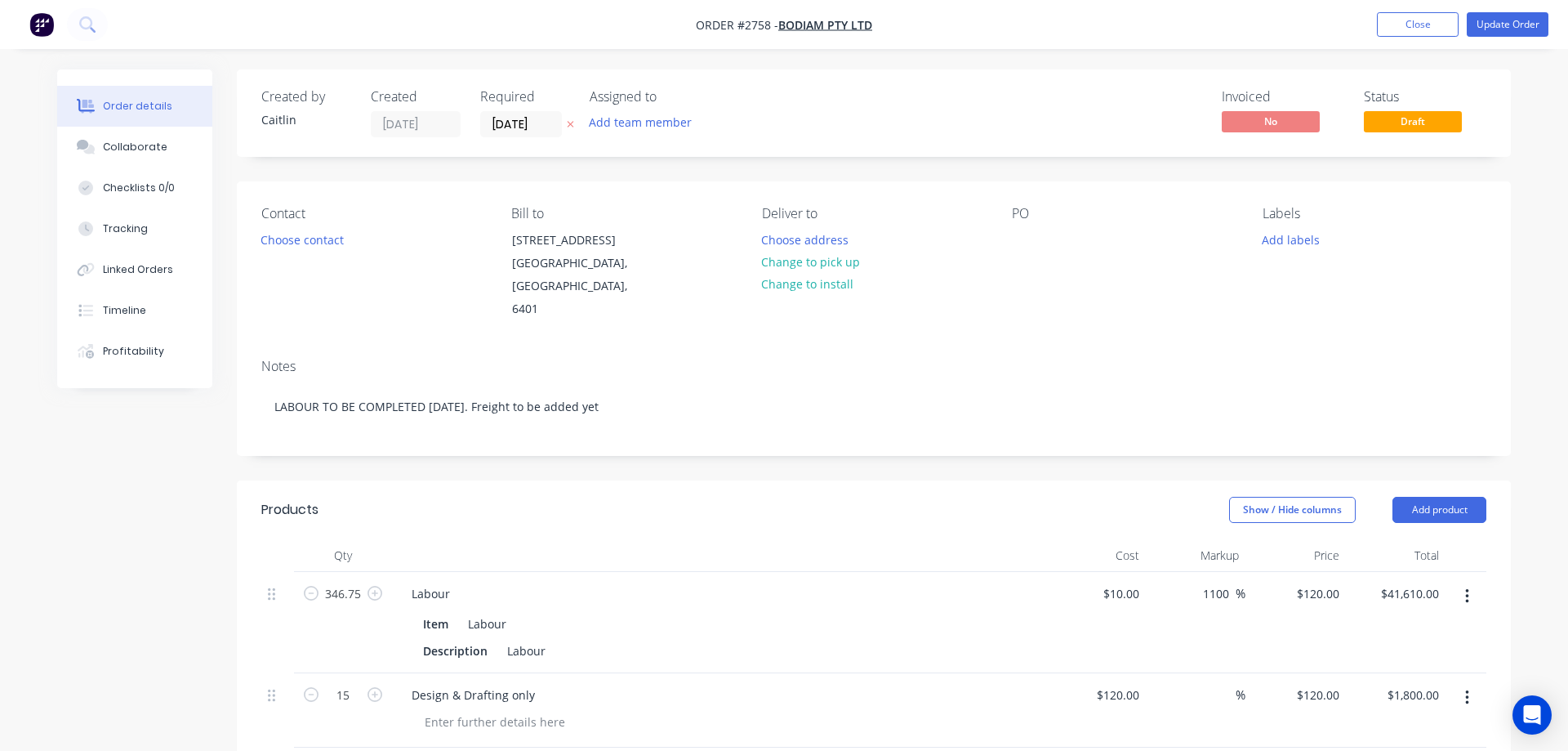
type input "$10.00"
type input "1100"
type input "$120.00"
type input "$41,610.00"
type input "$120.00"
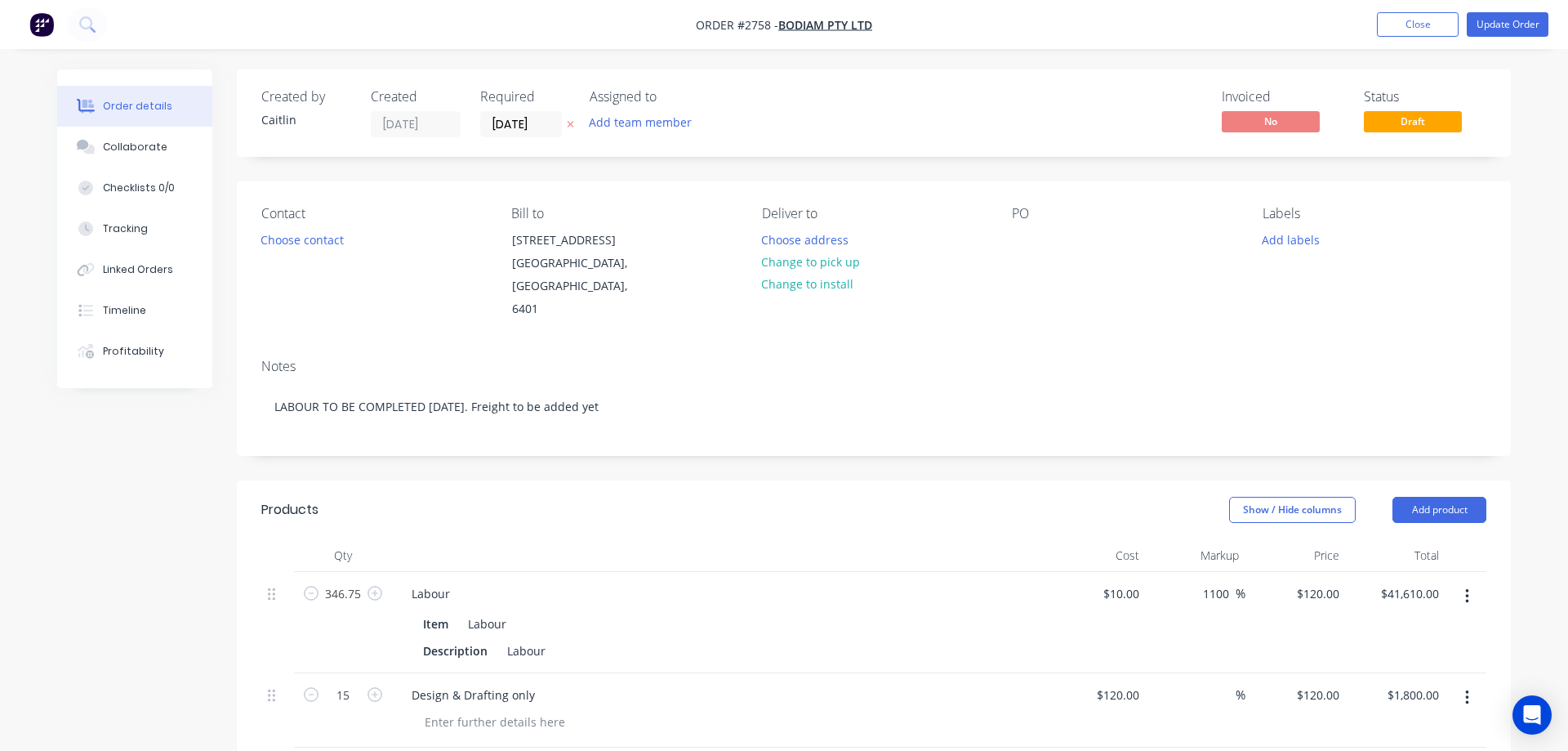
type input "$120.00"
type input "$1,800.00"
type input "$8,612.97"
type input "35"
type input "$11,627.5055"
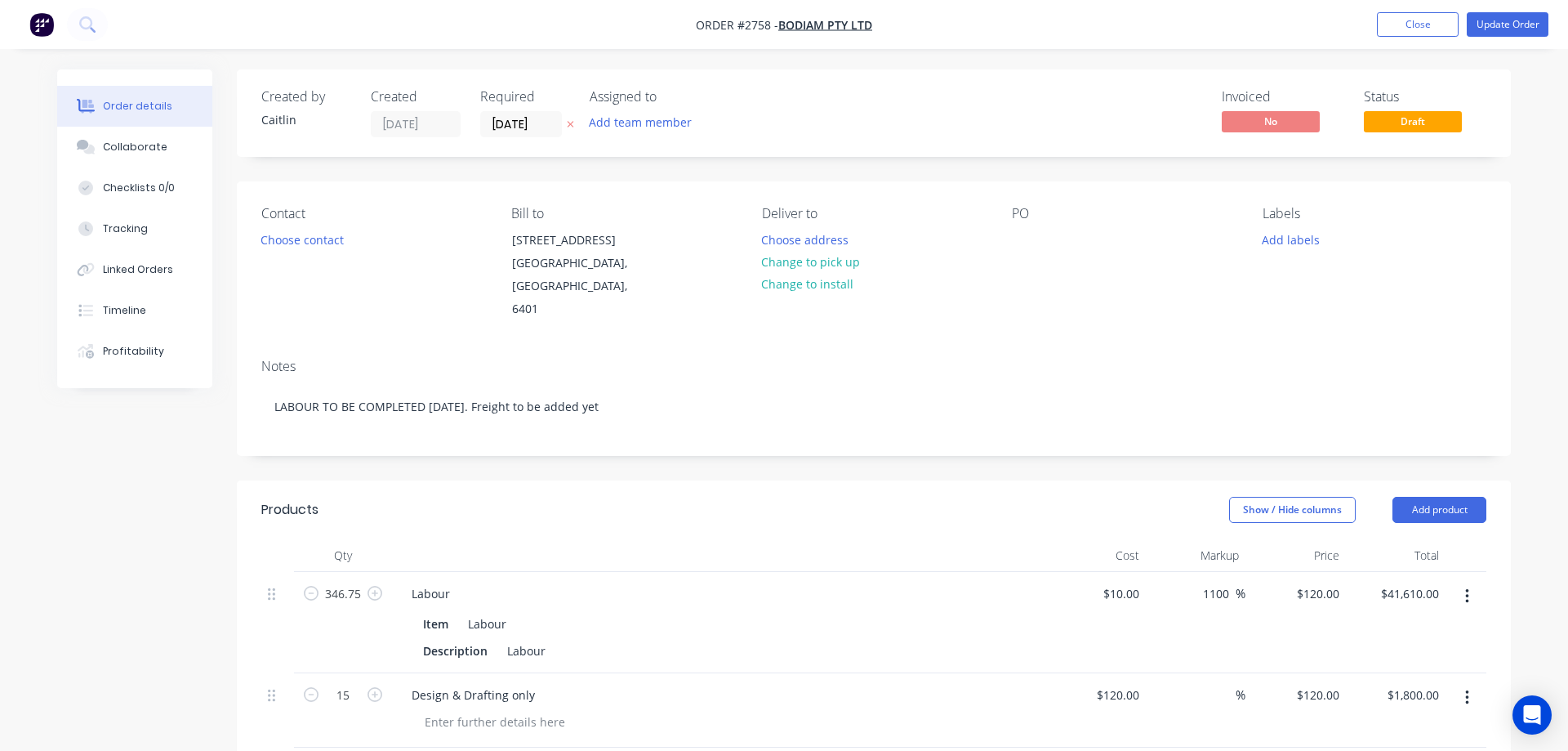
type input "$11,627.51"
type input "$3,546.00"
type input "35"
type input "$4,787.10"
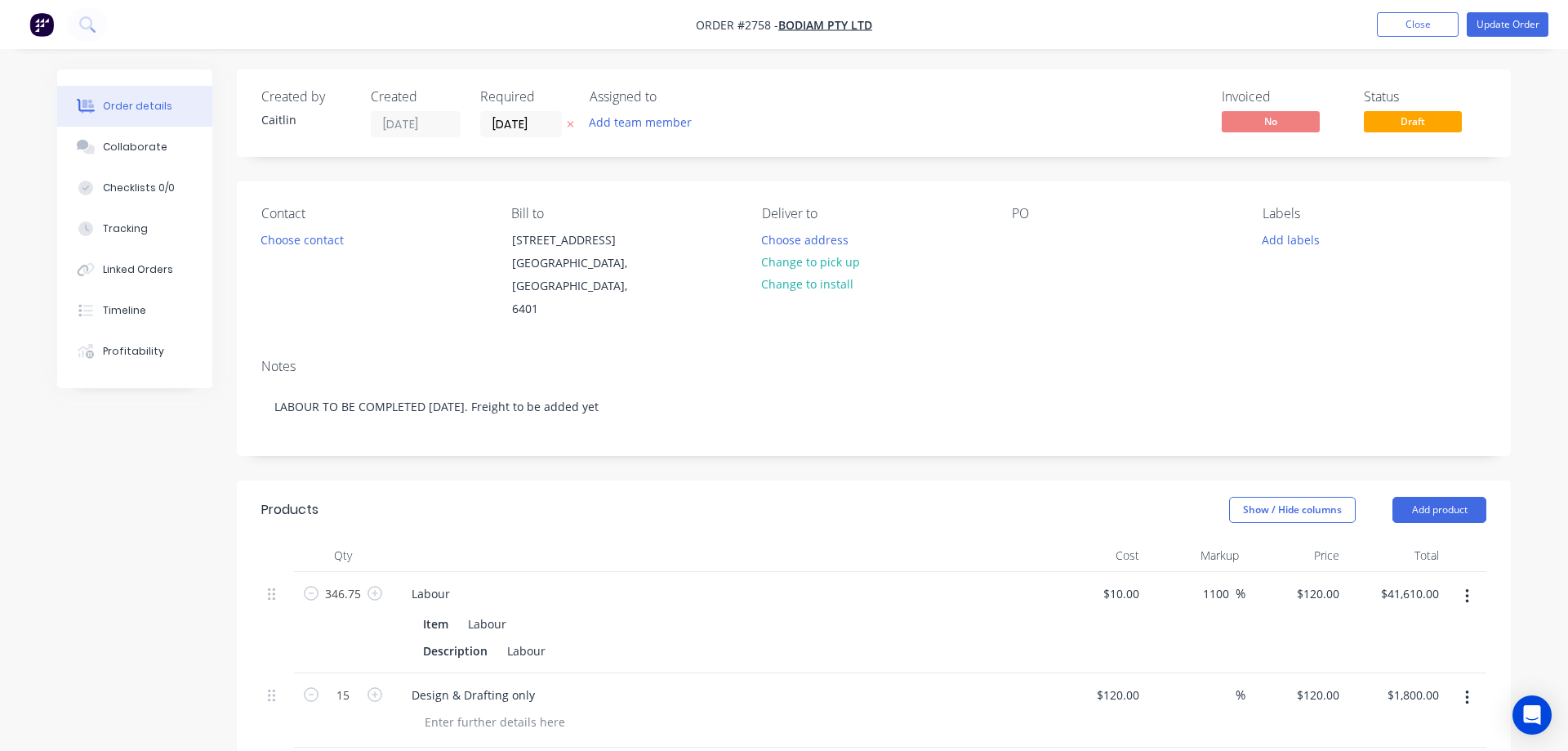
type input "$0.15"
type input "35"
type input "$0.2025"
type input "$1.62"
type input "$0.06"
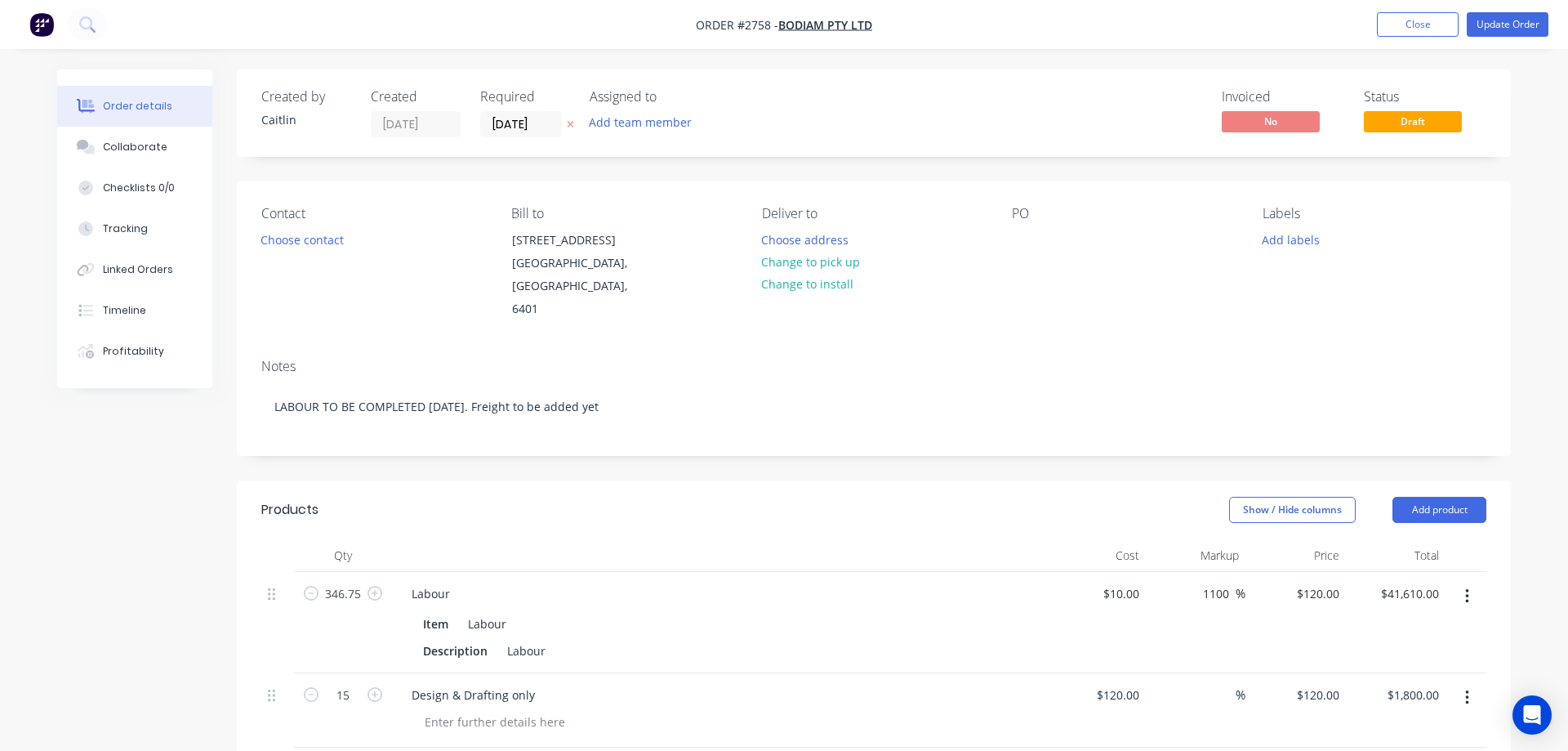
type input "35"
type input "$0.081"
type input "$0.65"
type input "$0.4188"
type input "35"
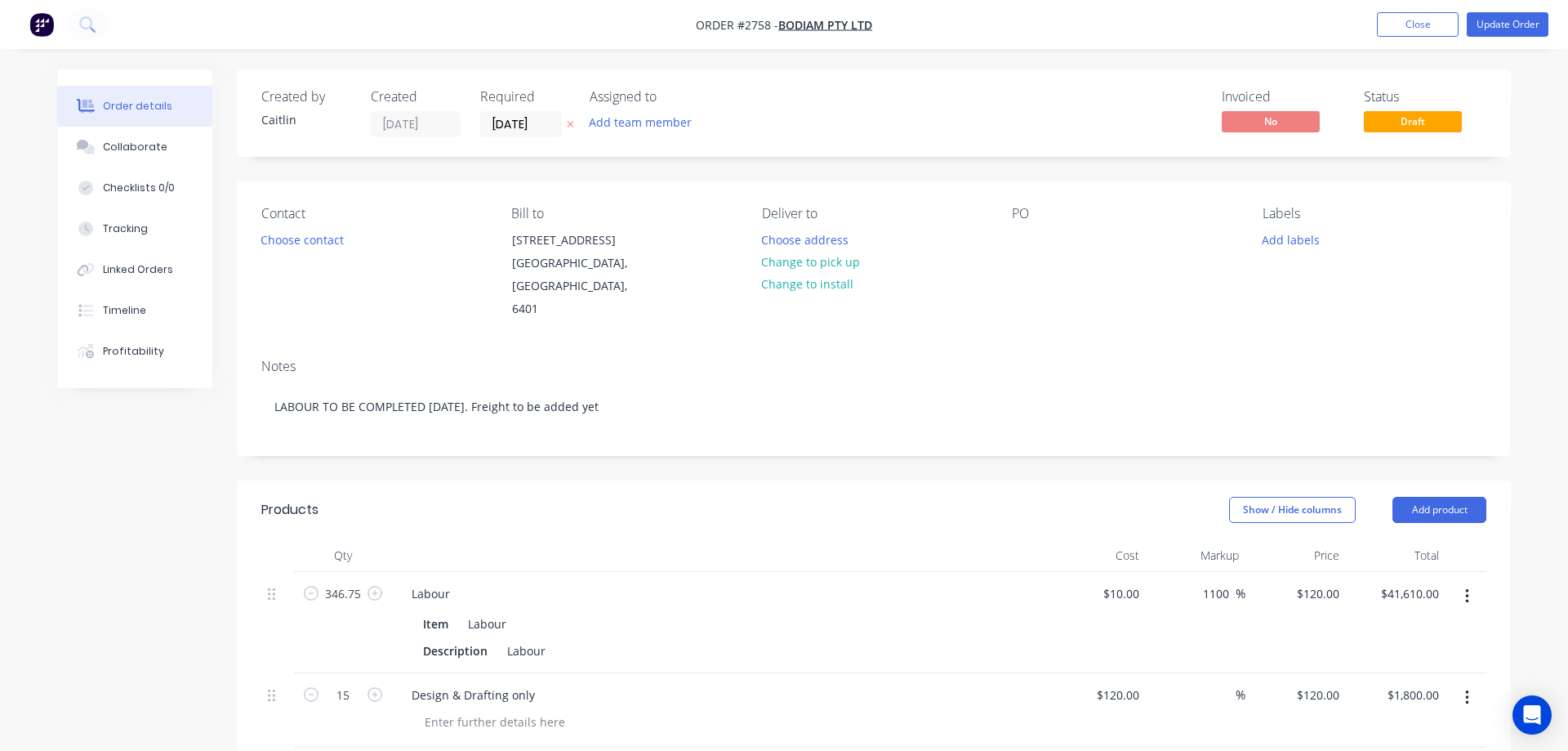
type input "$0.5654"
type input "$3.39"
type input "$0.2967"
type input "48.3"
type input "$0.44"
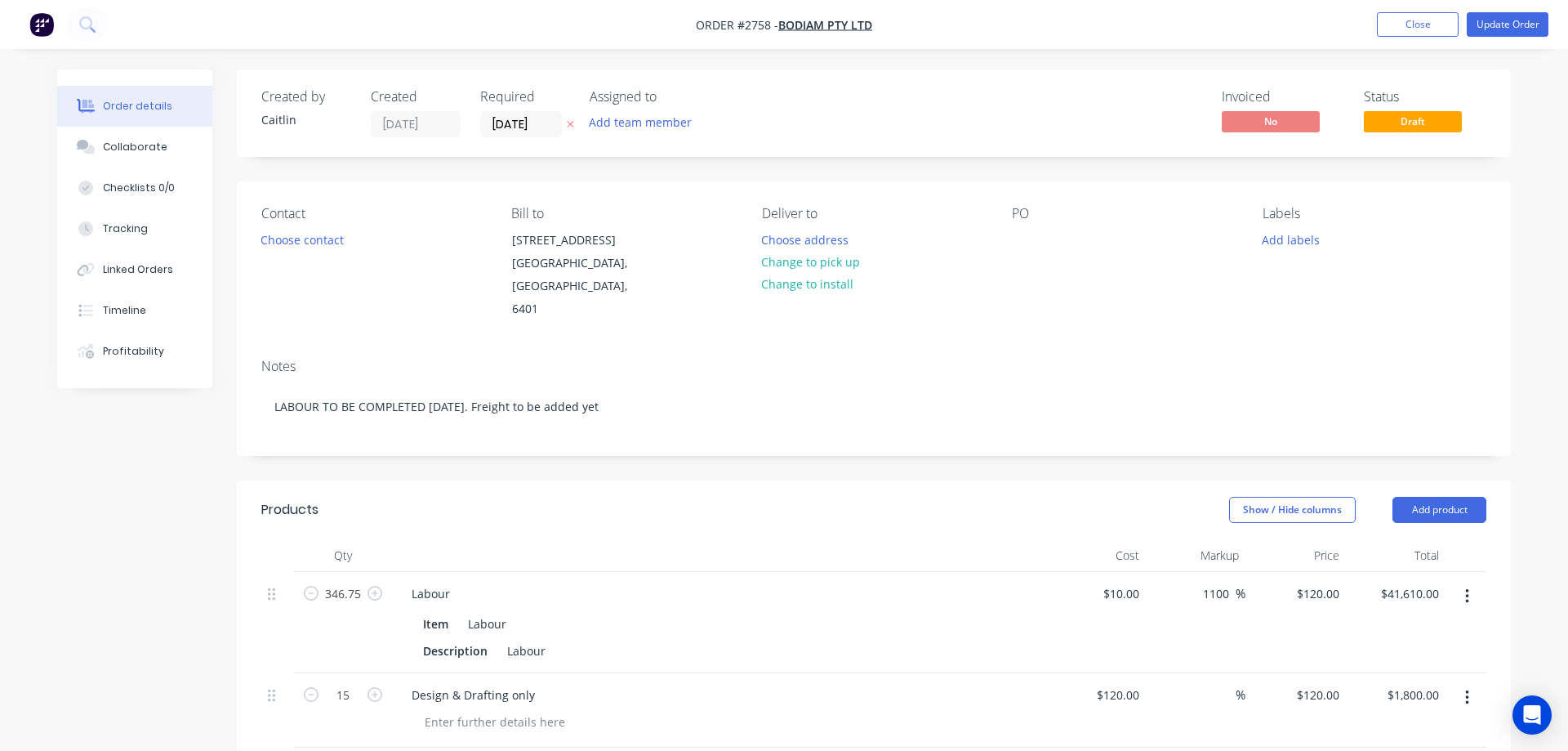
type input "$2.64"
type input "$0.155"
type input "35.03"
type input "$0.2093"
type input "$1.26"
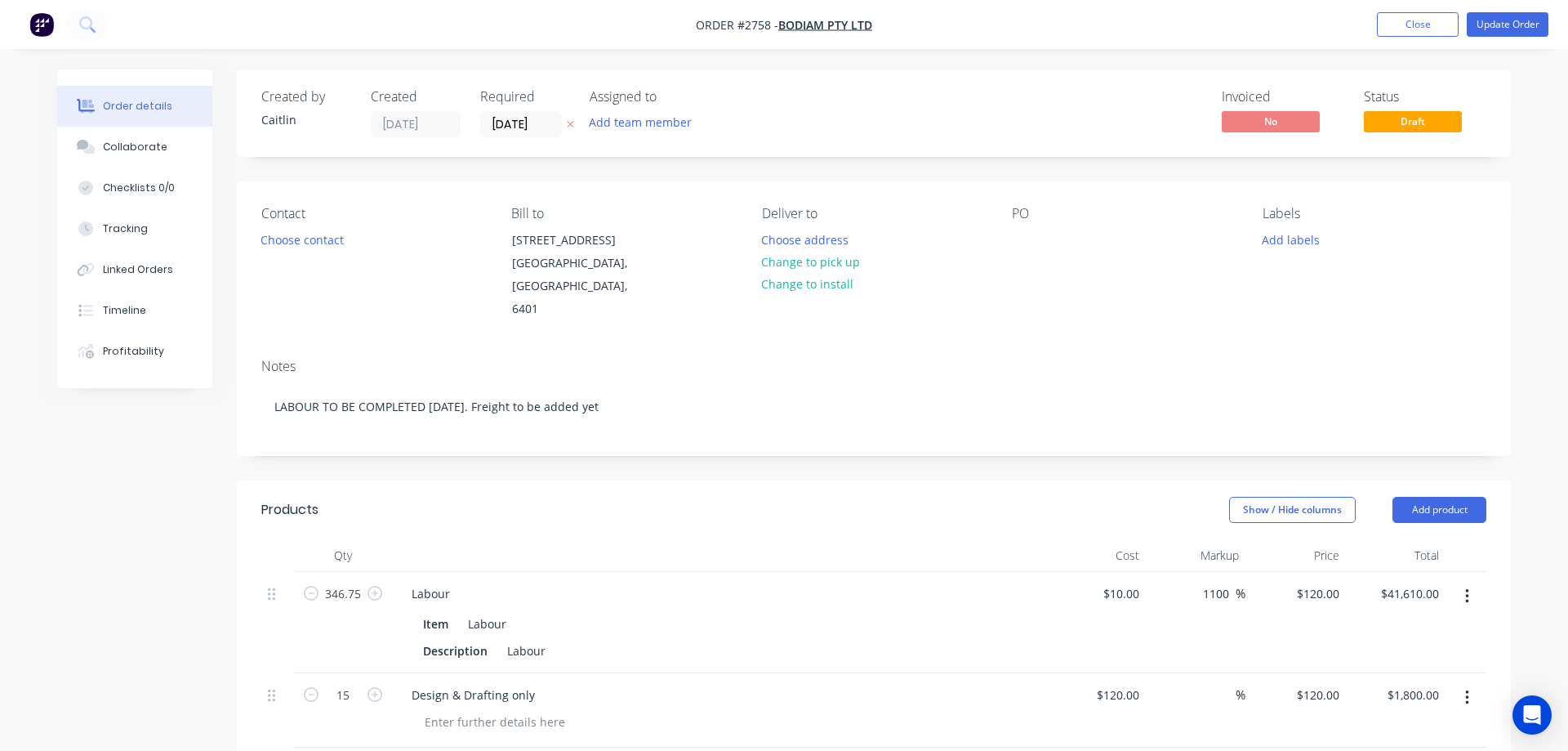
type input "$0.745"
type input "35.01"
type input "$1.0058"
type input "$12.07"
type input "$0.455"
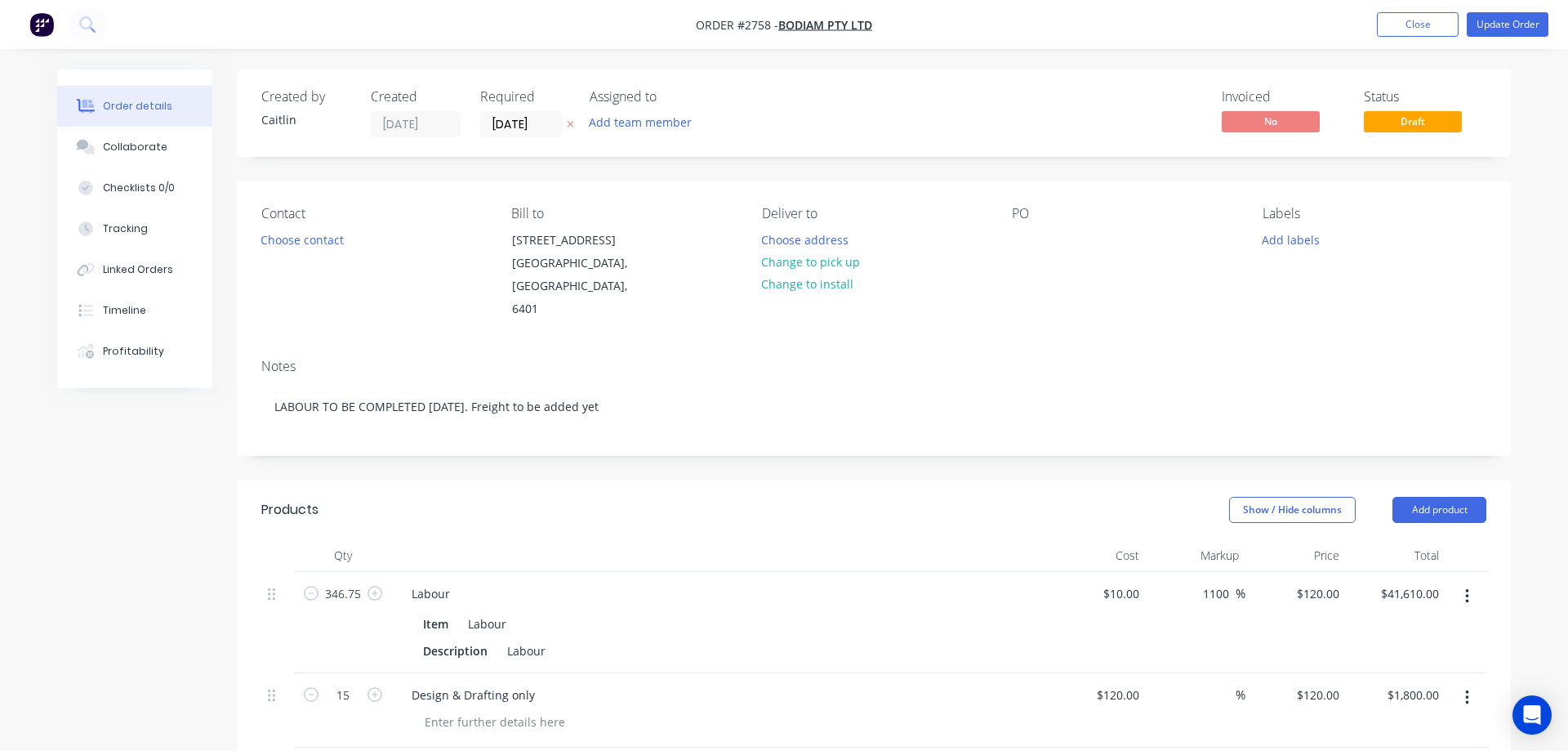
type input "35.01"
type input "$0.6143"
type input "$4.91"
type input "$10.1975"
type input "35"
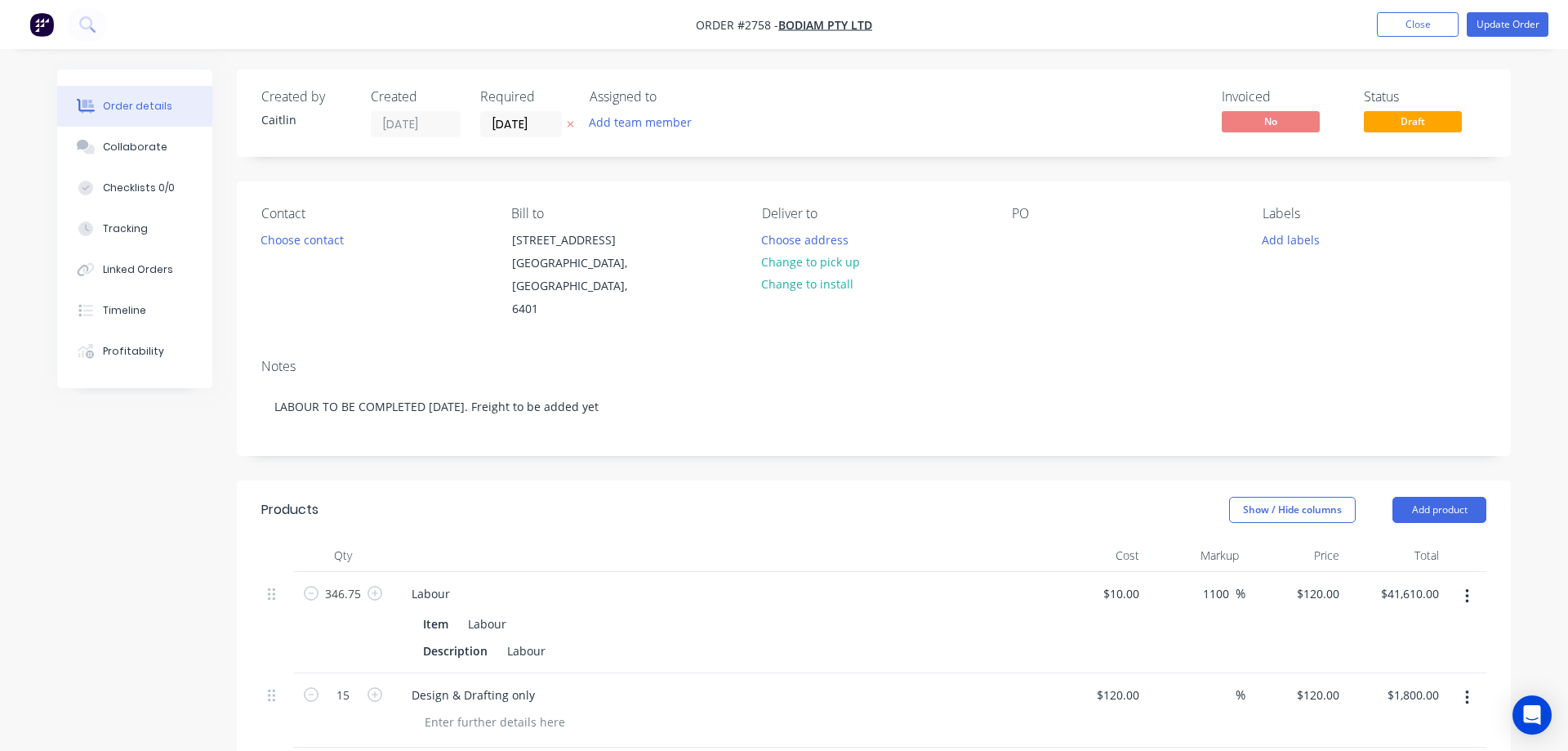
type input "$13.7666"
type input "$27.53"
type input "$0.155"
type input "35.03"
type input "$0.2093"
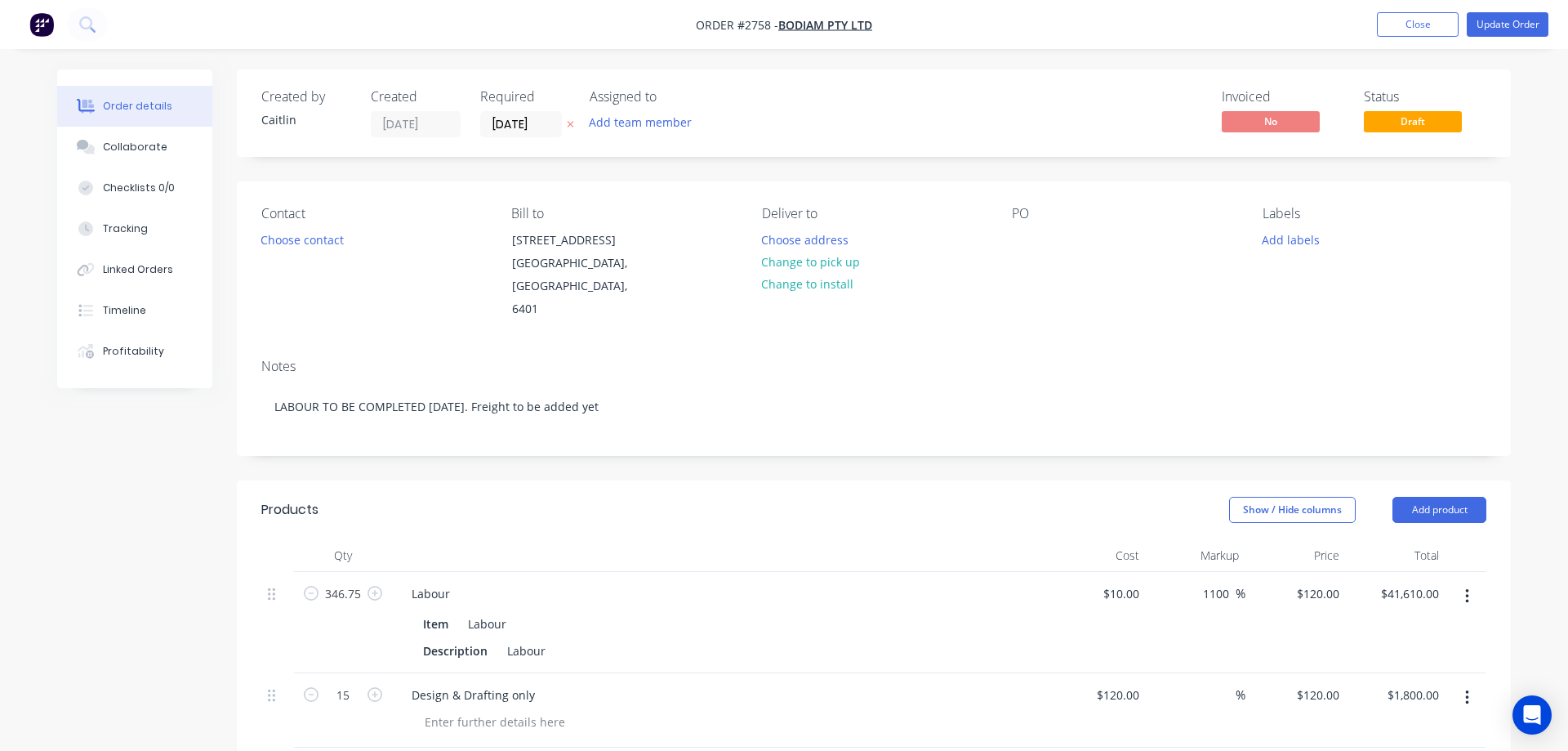
type input "$1.67"
type input "$0.52"
type input "35"
type input "$0.702"
type input "$1.40"
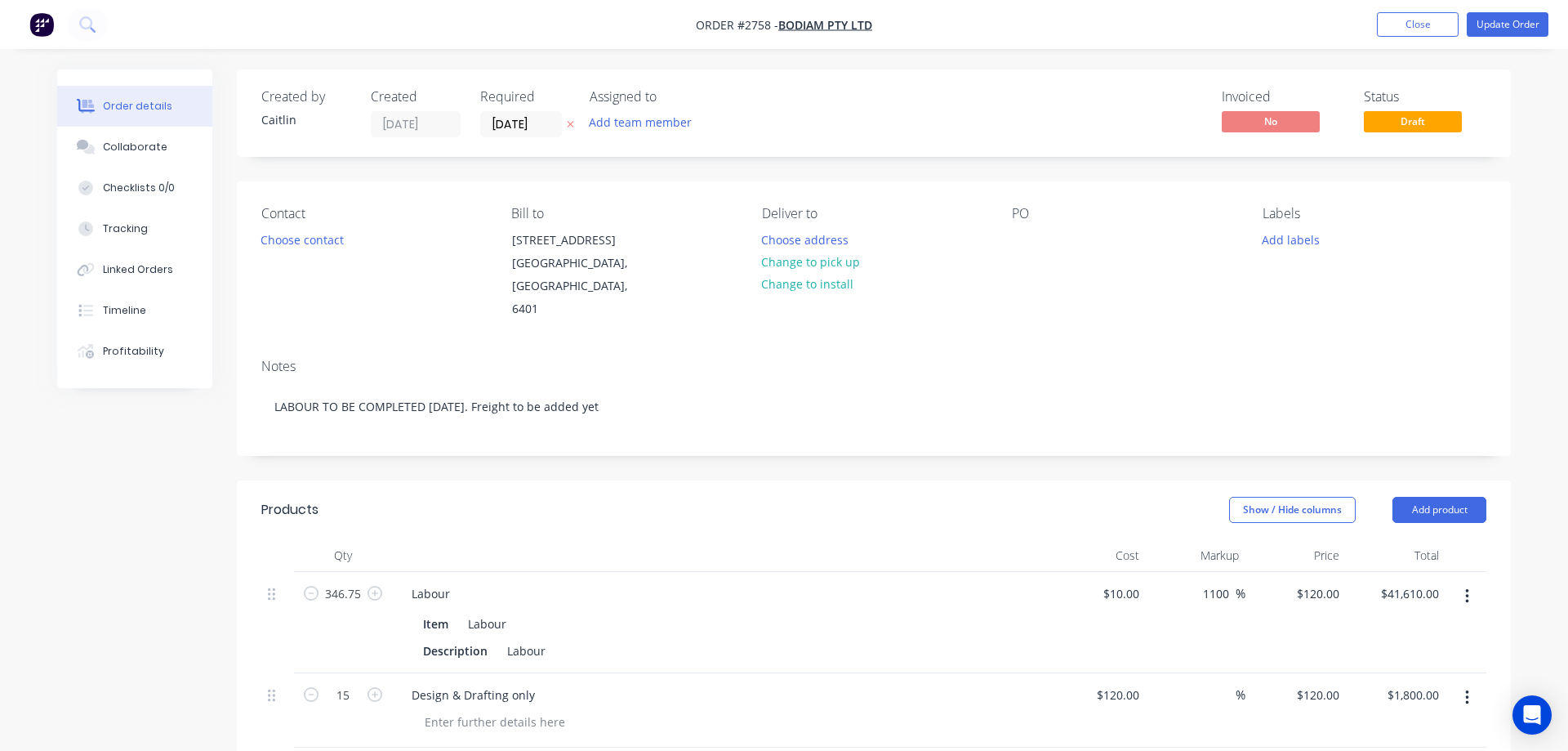
type input "$2.9563"
type input "35"
type input "$3.991"
type input "$7.98"
type input "$0.95"
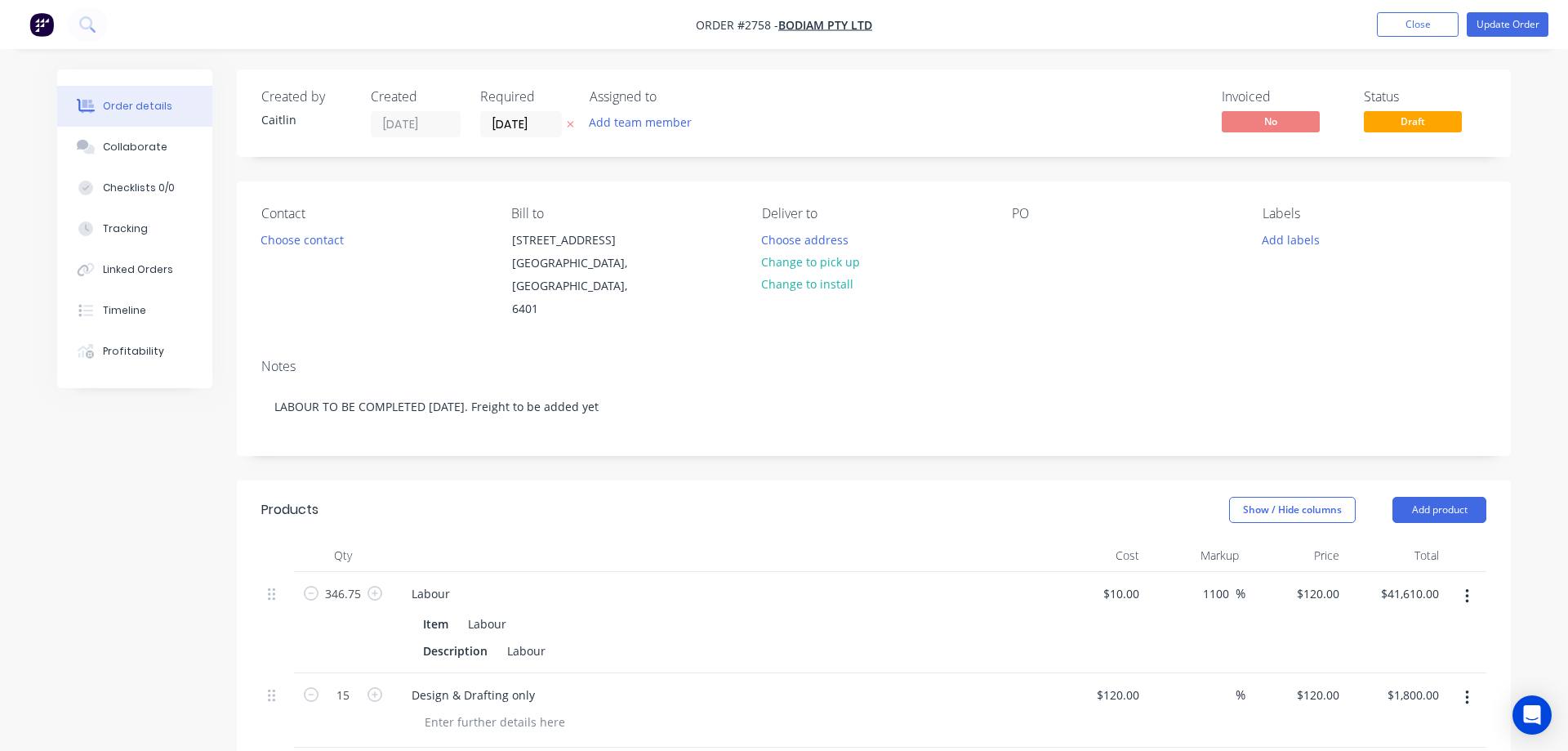
type input "35"
type input "$1.2825"
type input "$2.57"
type input "$0.1985"
type input "35.01"
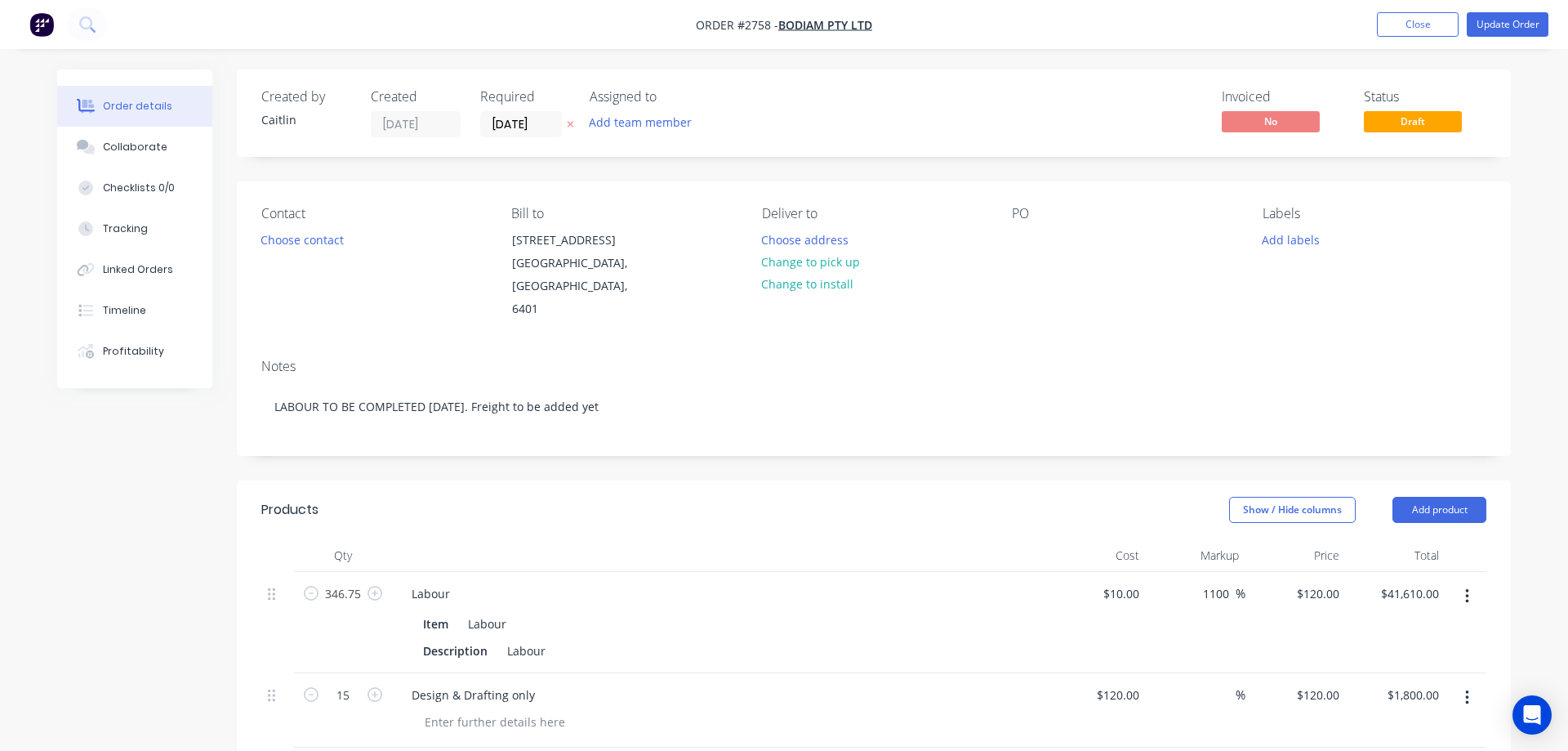
type input "$0.268"
type input "$5.36"
type input "$0.1125"
type input "35.02"
type input "$0.1519"
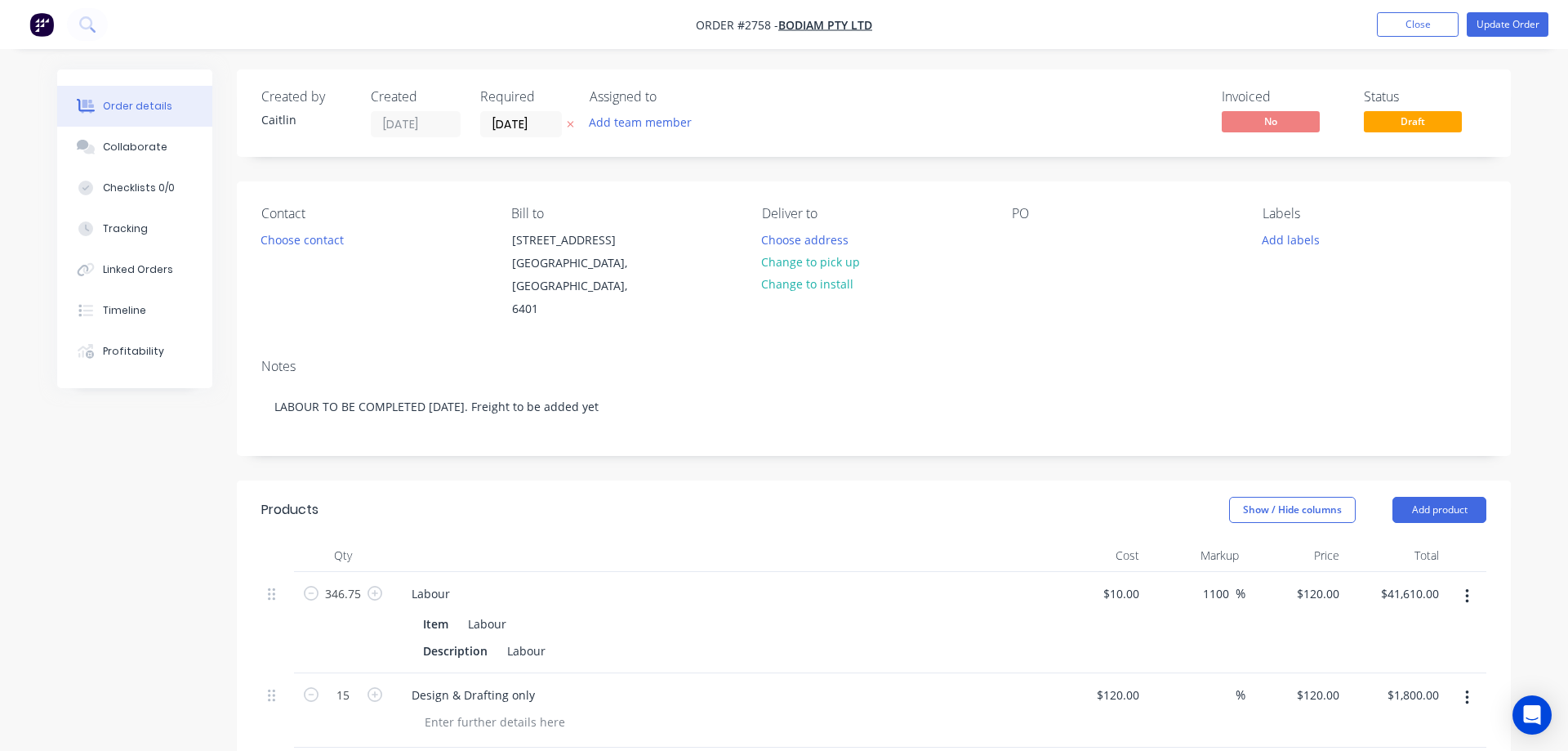
type input "$11.24"
type input "$0.06"
type input "35"
type input "$0.081"
type input "$5.99"
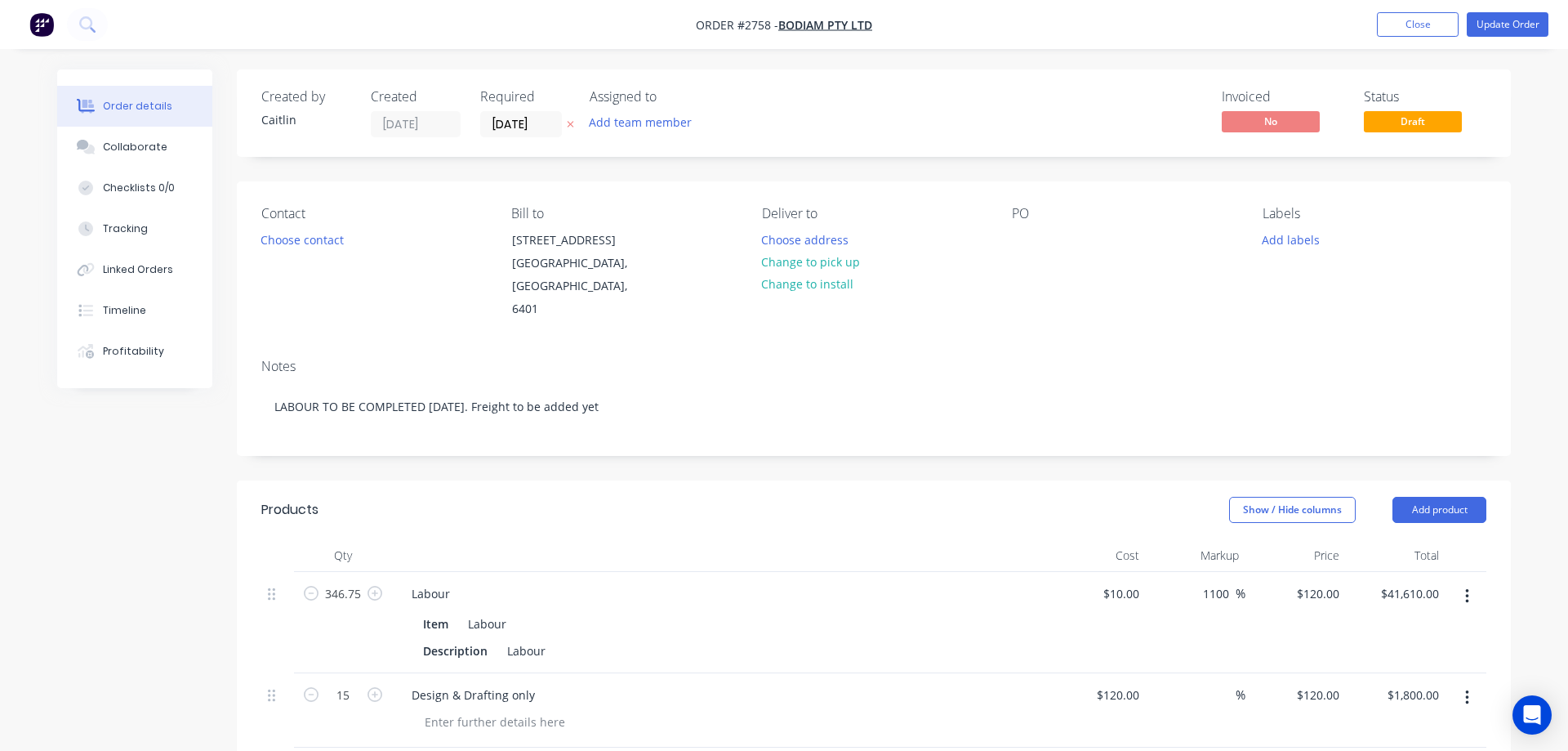
type input "$0.225"
type input "35.02"
type input "$0.3038"
type input "$16.10"
type input "$0.19"
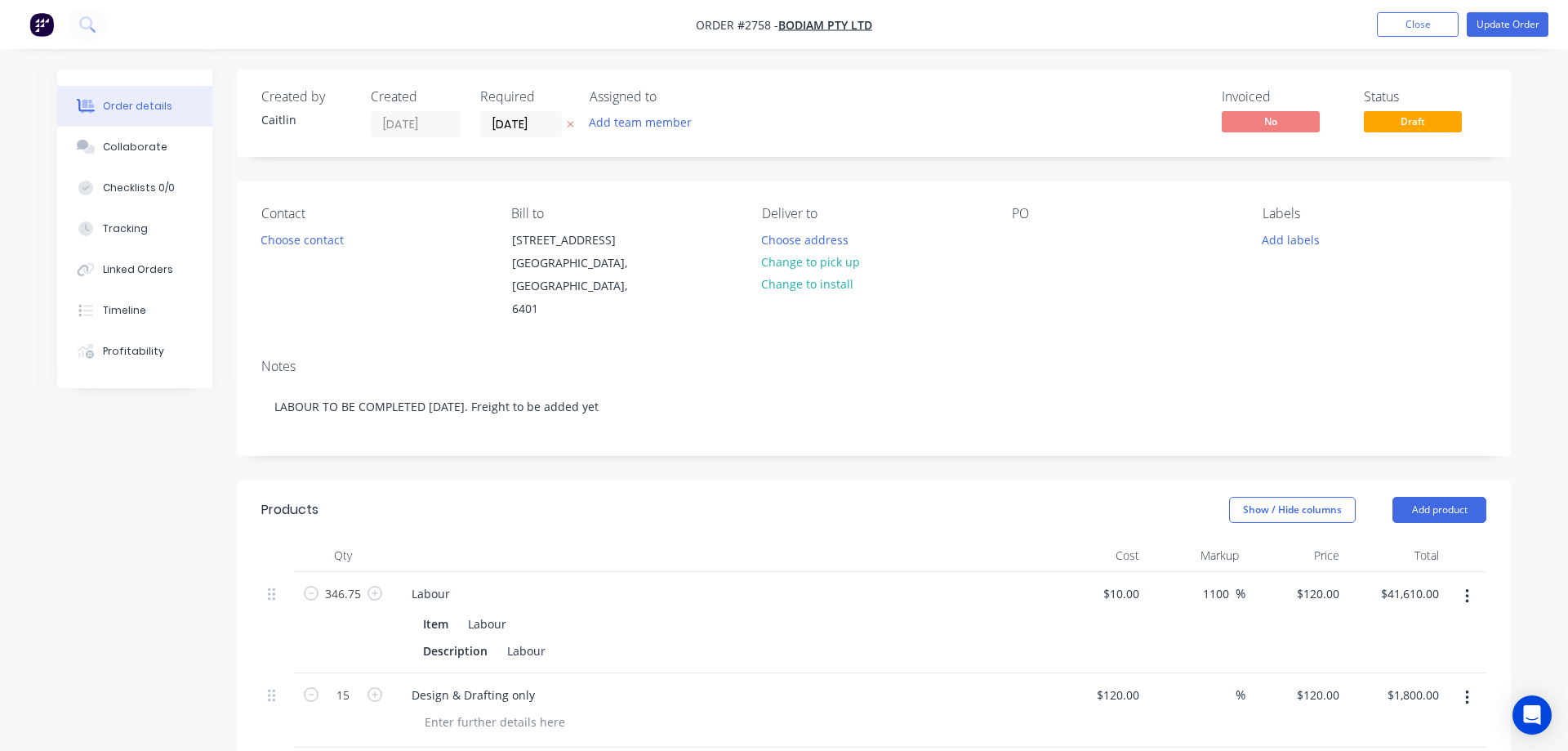
type input "35"
type input "$0.2565"
type input "$2.05"
type input "$0.06"
type input "35"
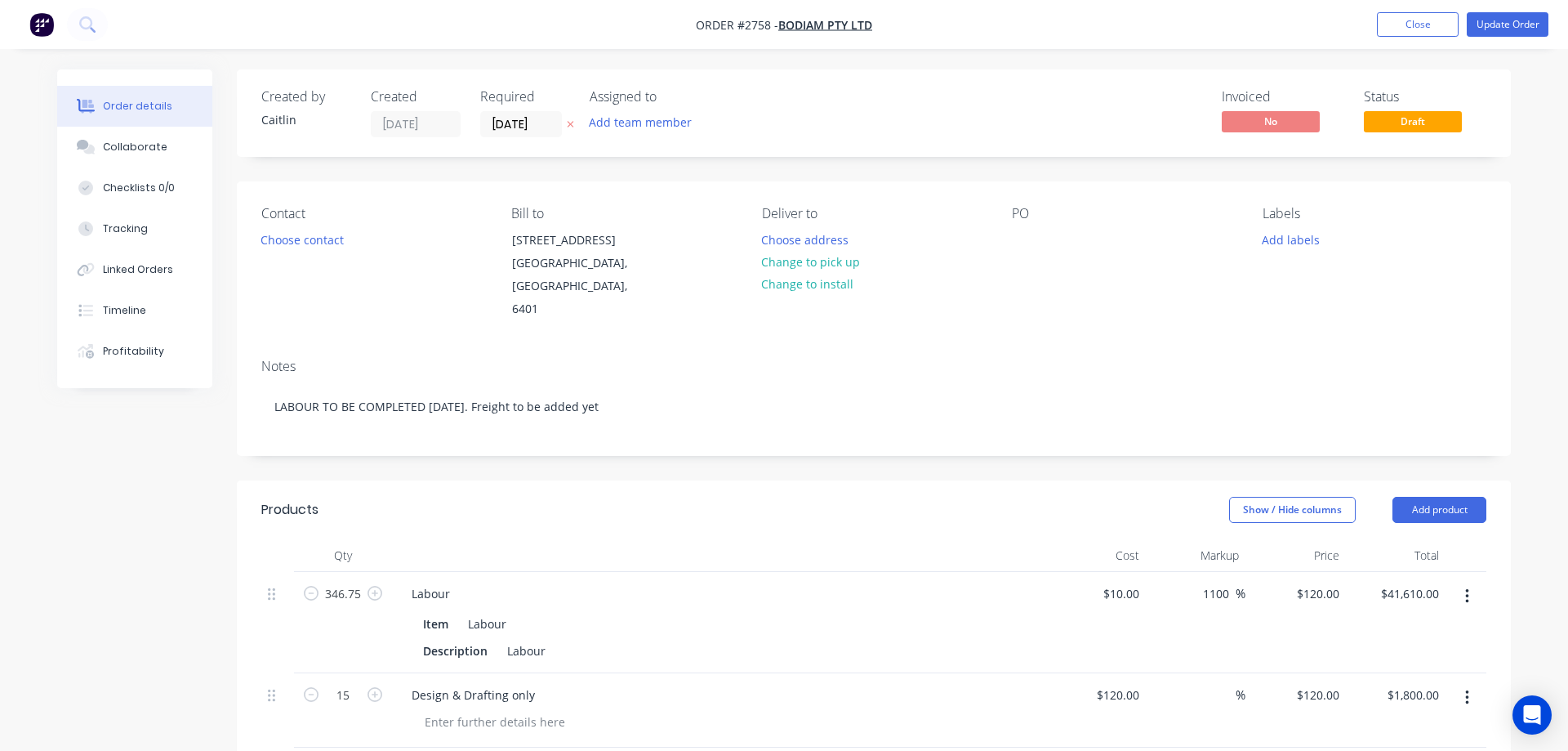
type input "$0.081"
type input "$0.65"
type input "$36.00"
type input "35"
type input "$48.60"
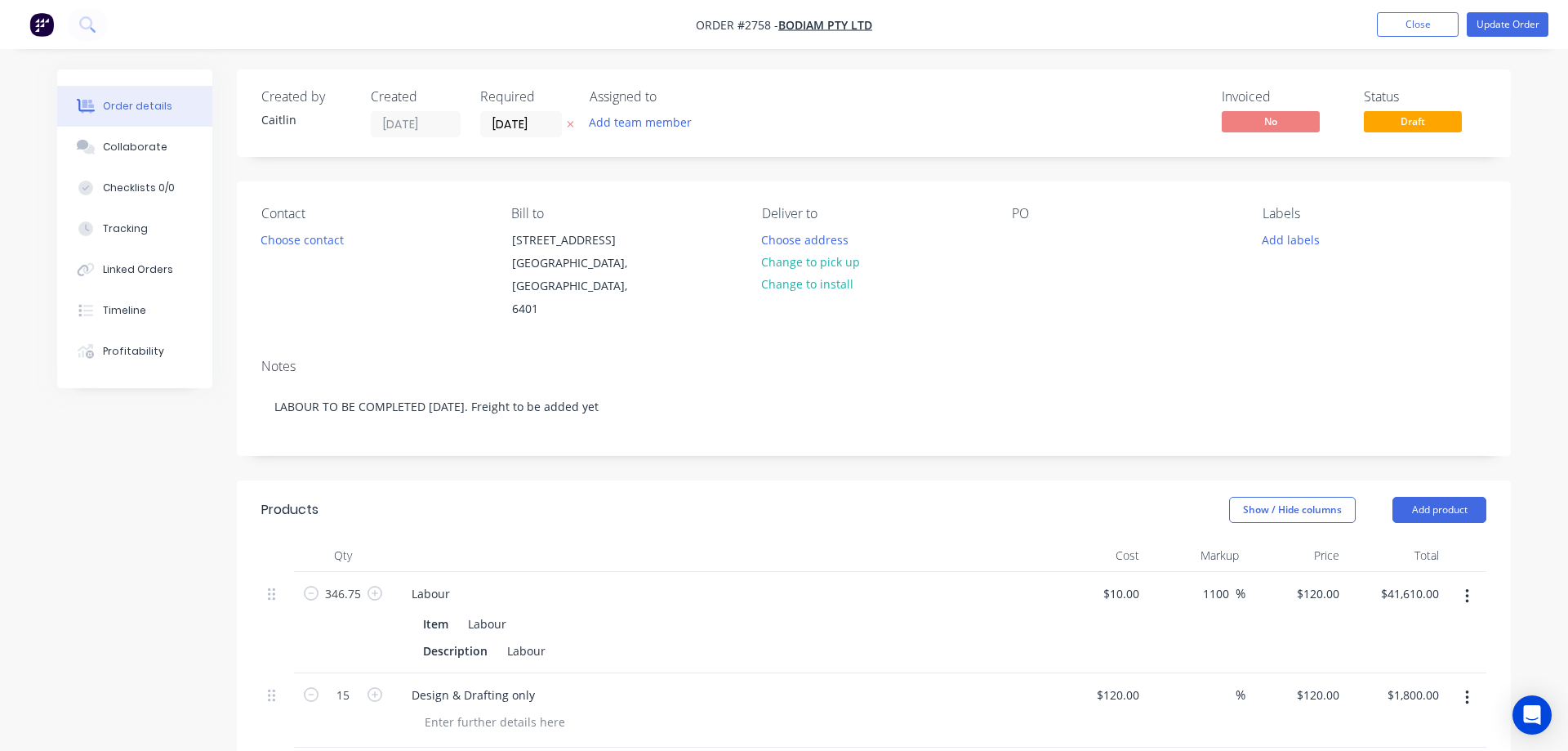
type input "$97.20"
type input "$15.52"
type input "128.48"
type input "$35.46"
type input "$70.92"
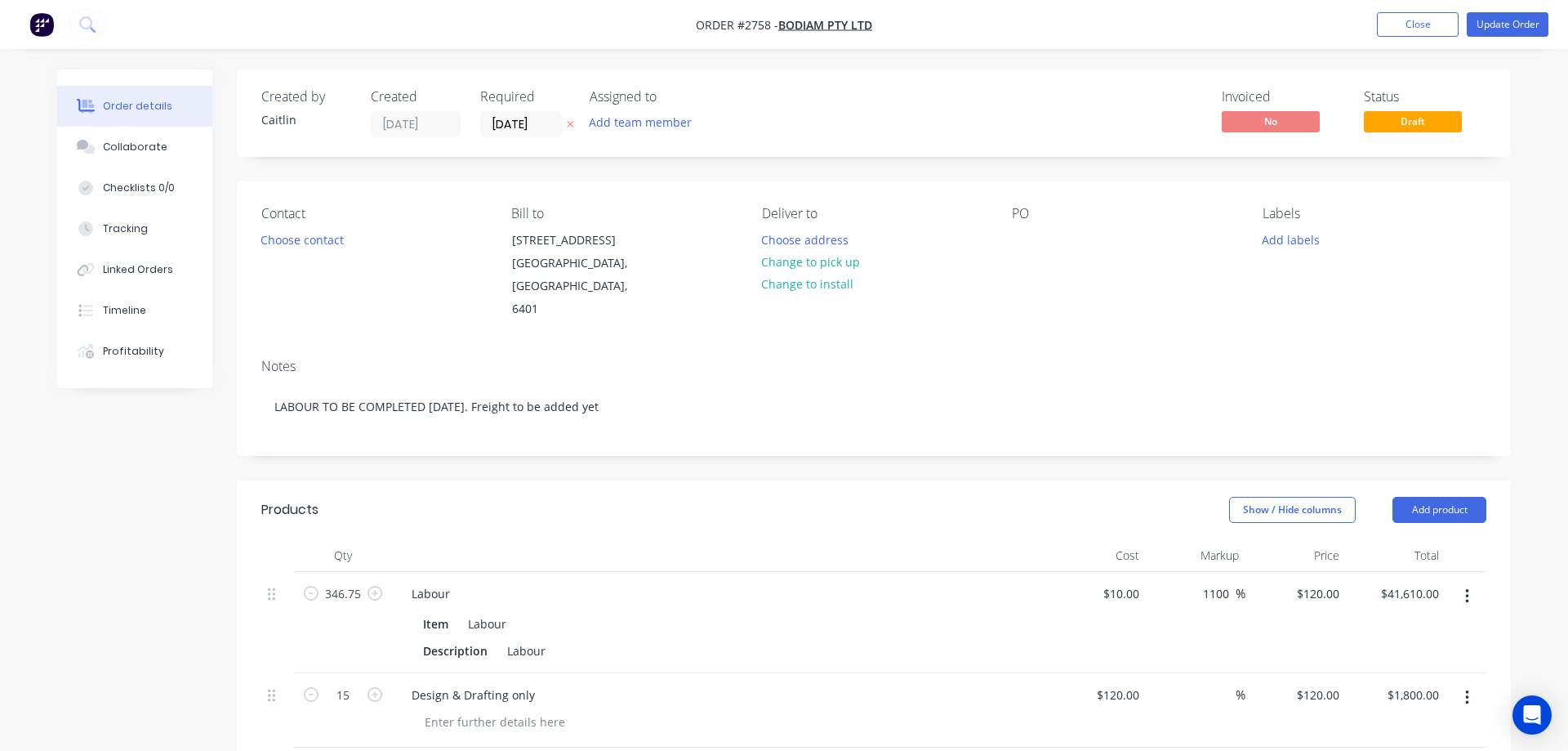
type input "$0.1763"
type input "35"
type input "$0.238"
type input "$20.71"
type input "$8.78"
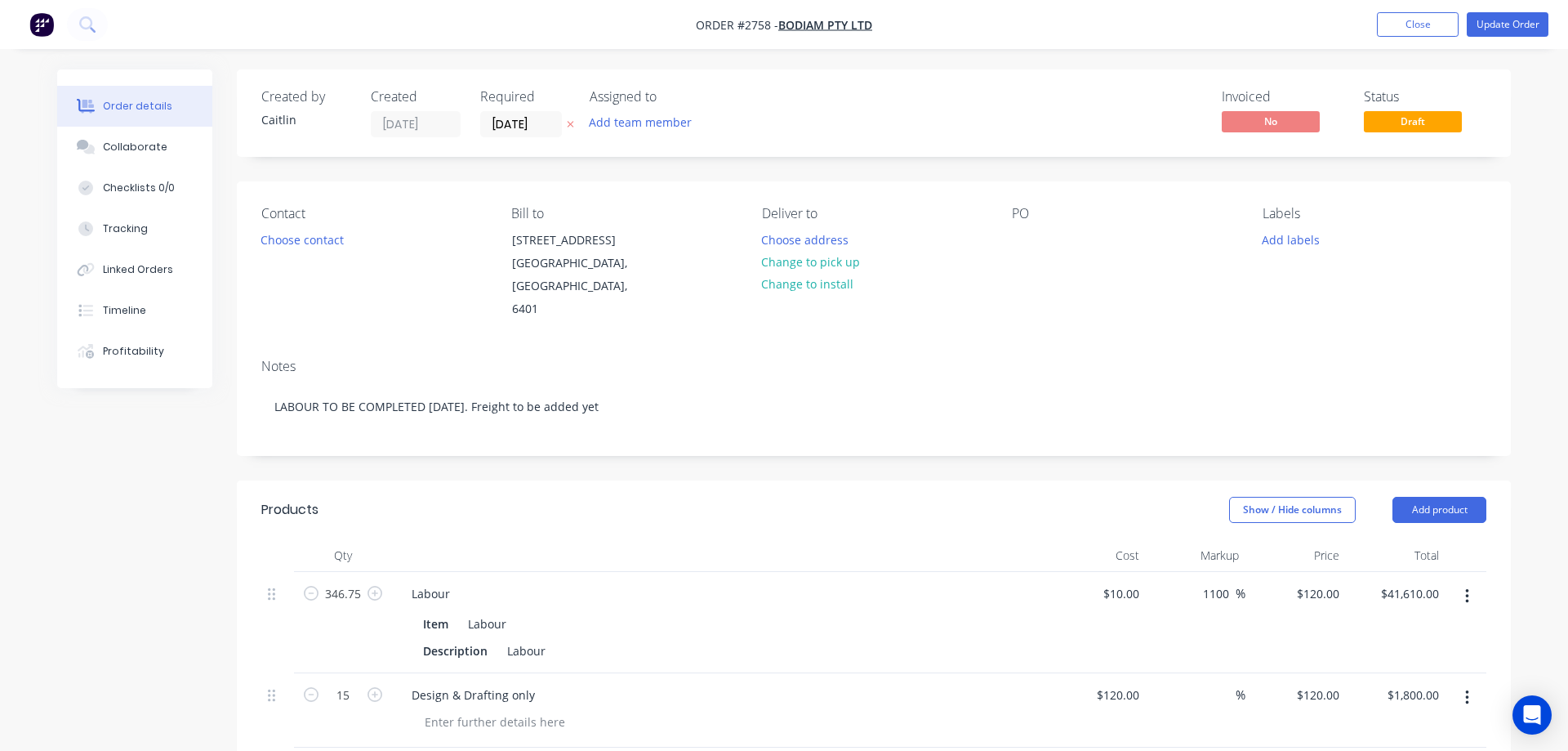
type input "35"
type input "$11.853"
type input "$124.17"
type input "$0.0825"
type input "35.03"
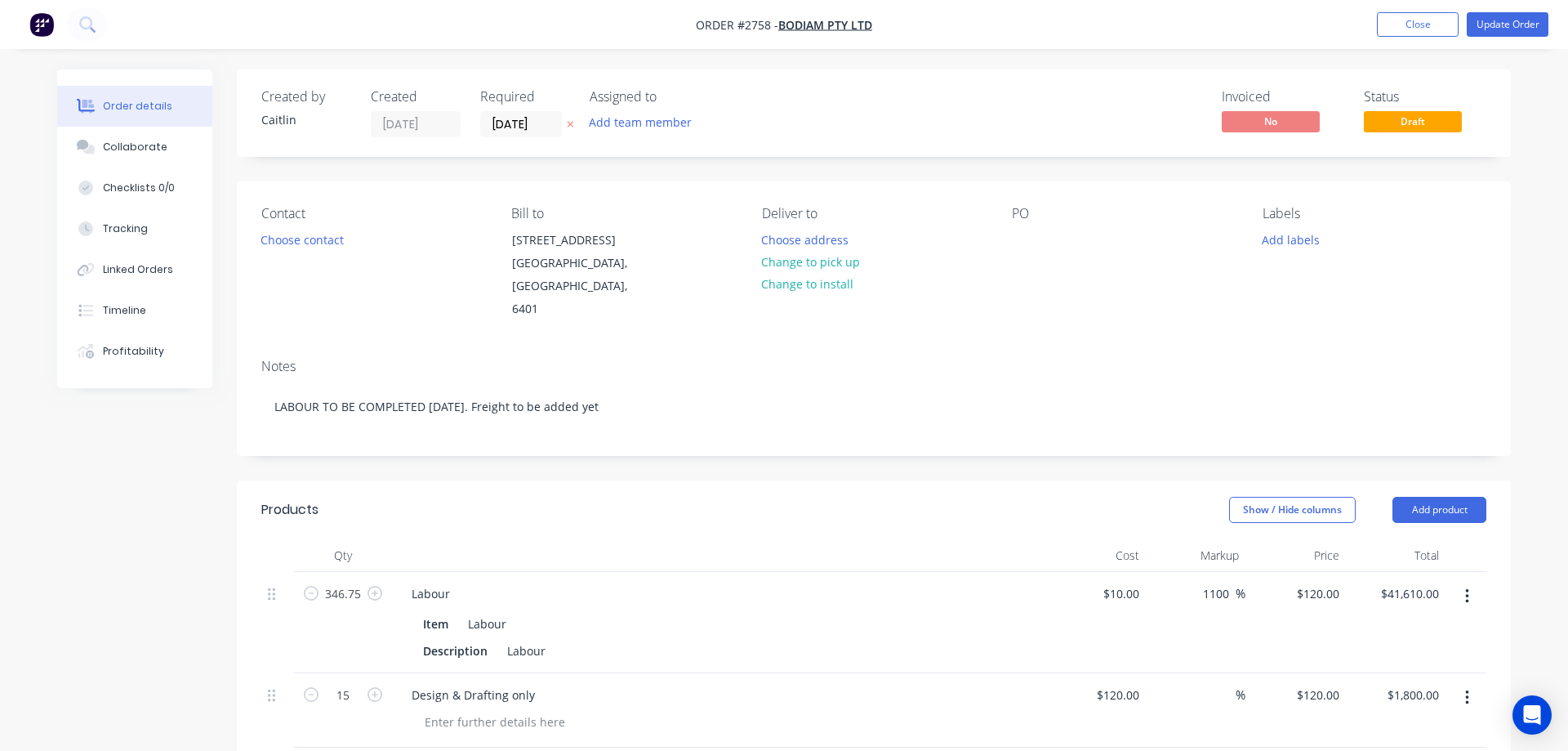
type input "$0.1114"
type input "$5.35"
type input "$0.0481"
type input "34.93"
type input "$0.0649"
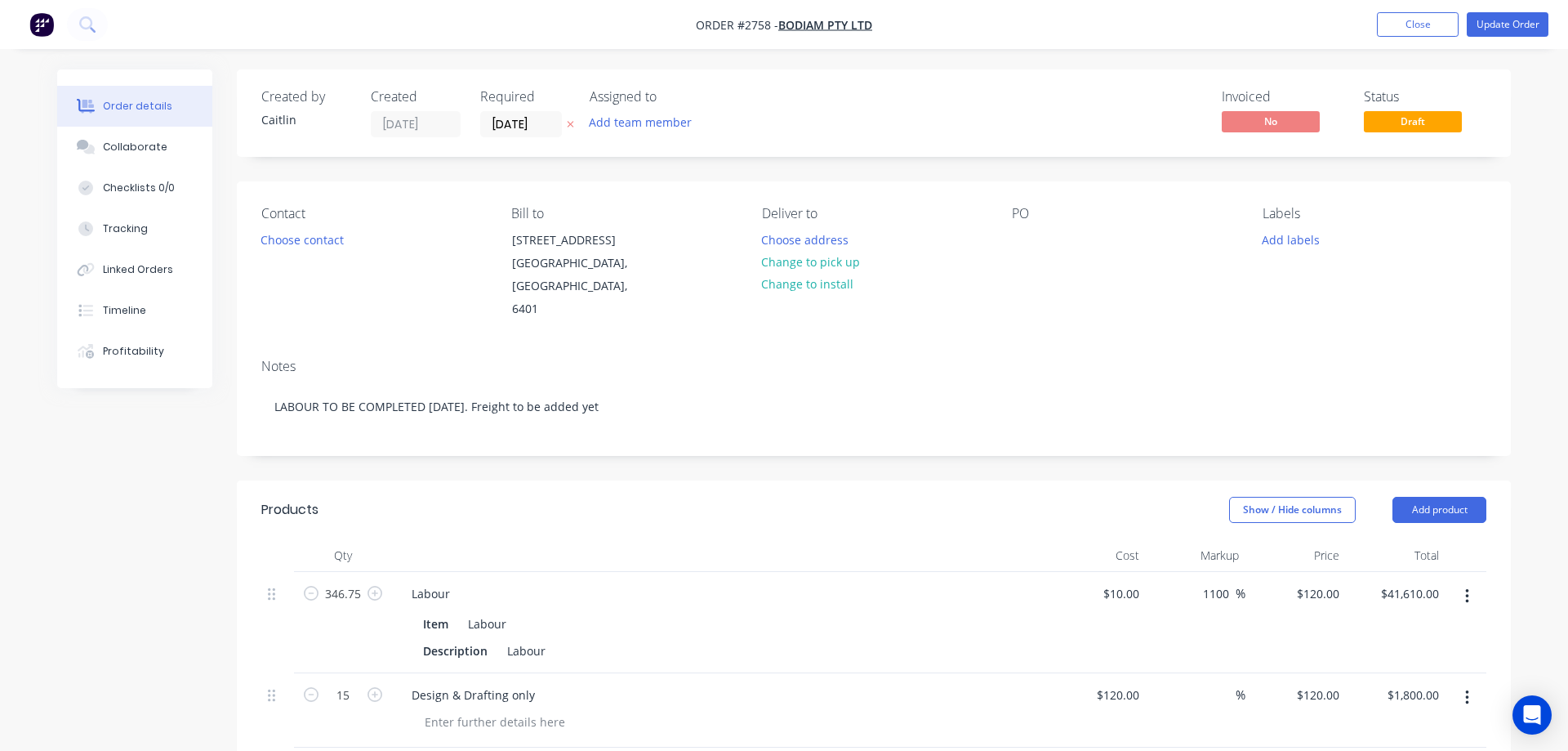
type input "$3.12"
type input "$0.2458"
type input "34.99"
type input "$0.3318"
type input "$3.98"
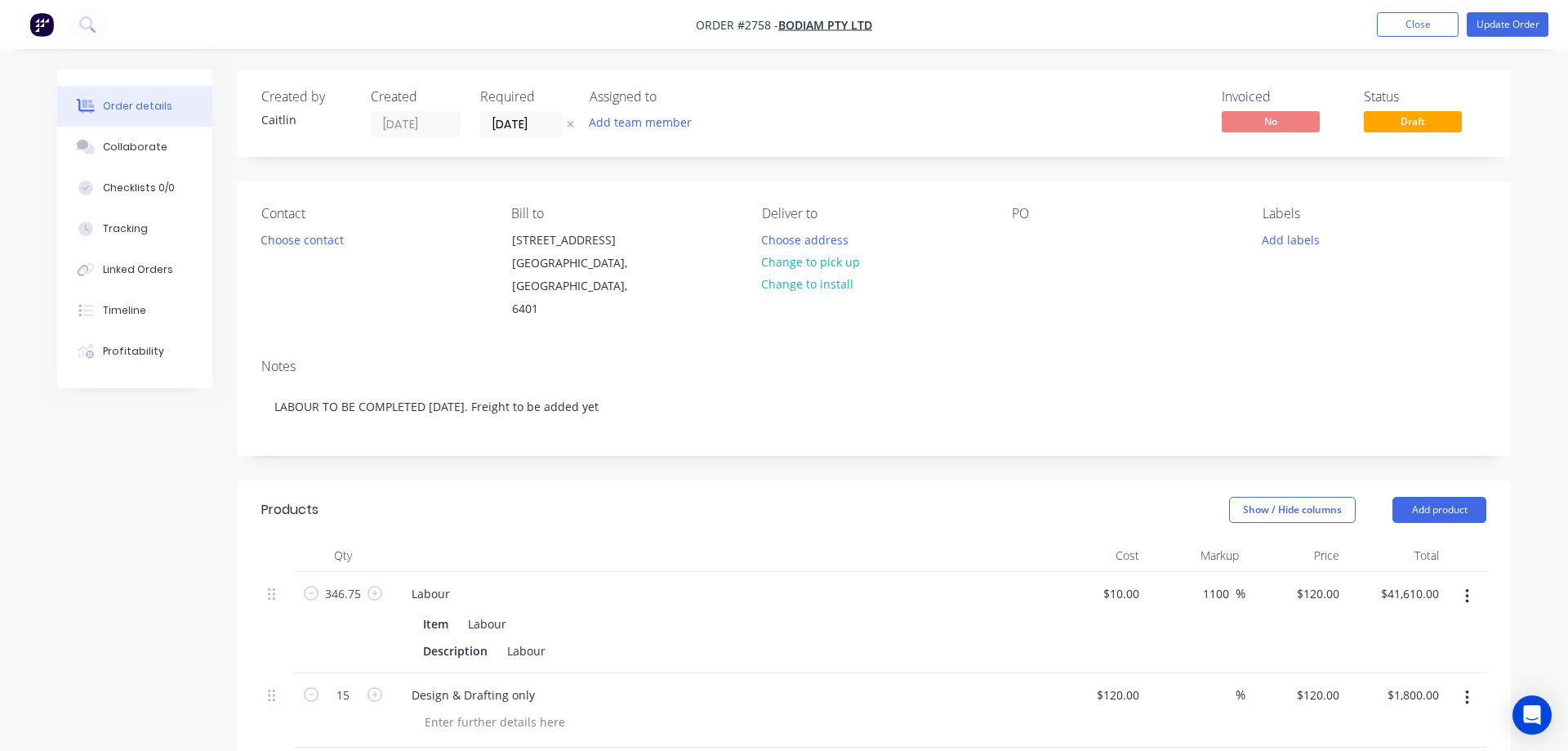
type input "$0.09"
type input "35"
type input "$0.1215"
type input "$12.15"
type input "$0.0866"
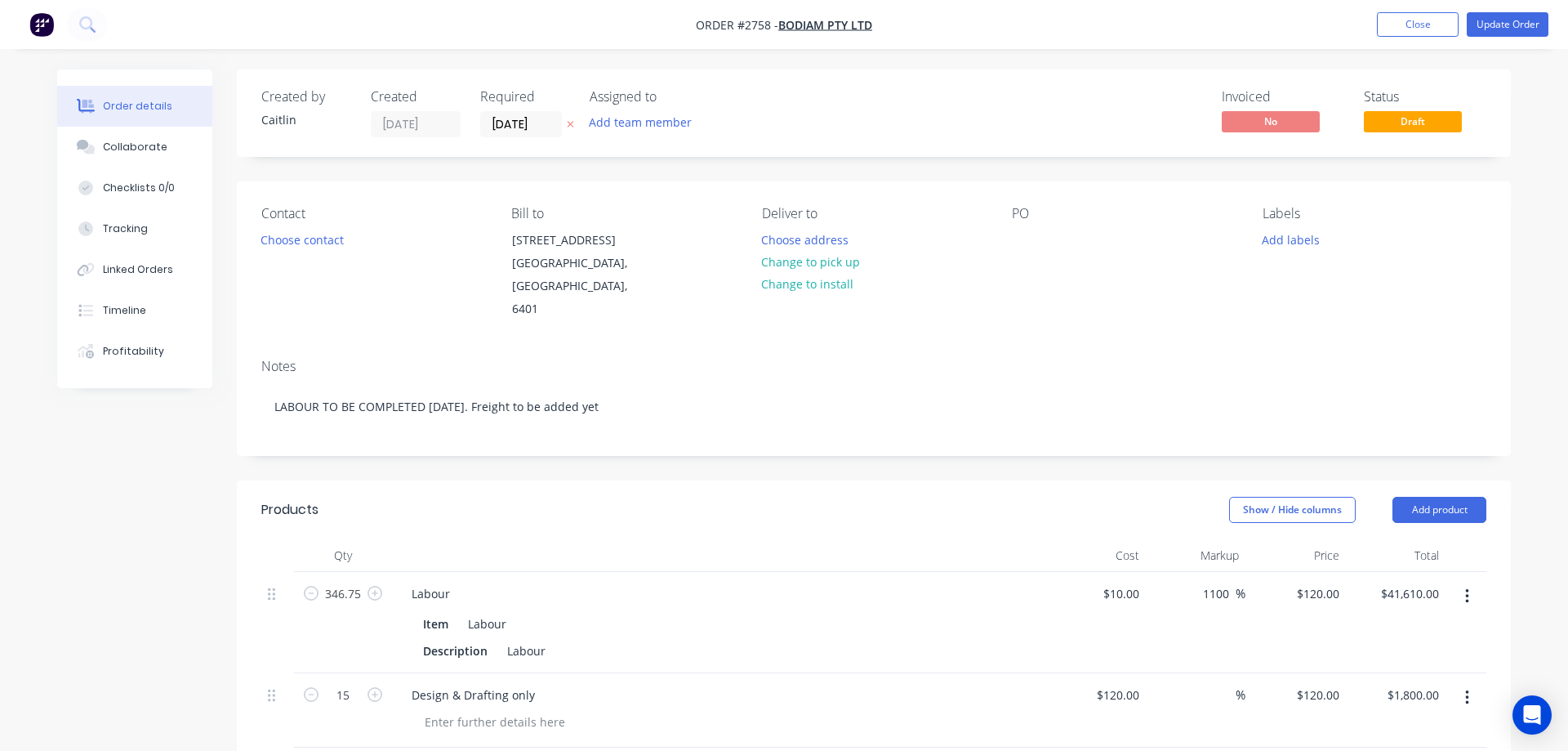
type input "34.99"
type input "$0.1169"
type input "$6.55"
type input "$0.0481"
type input "34.93"
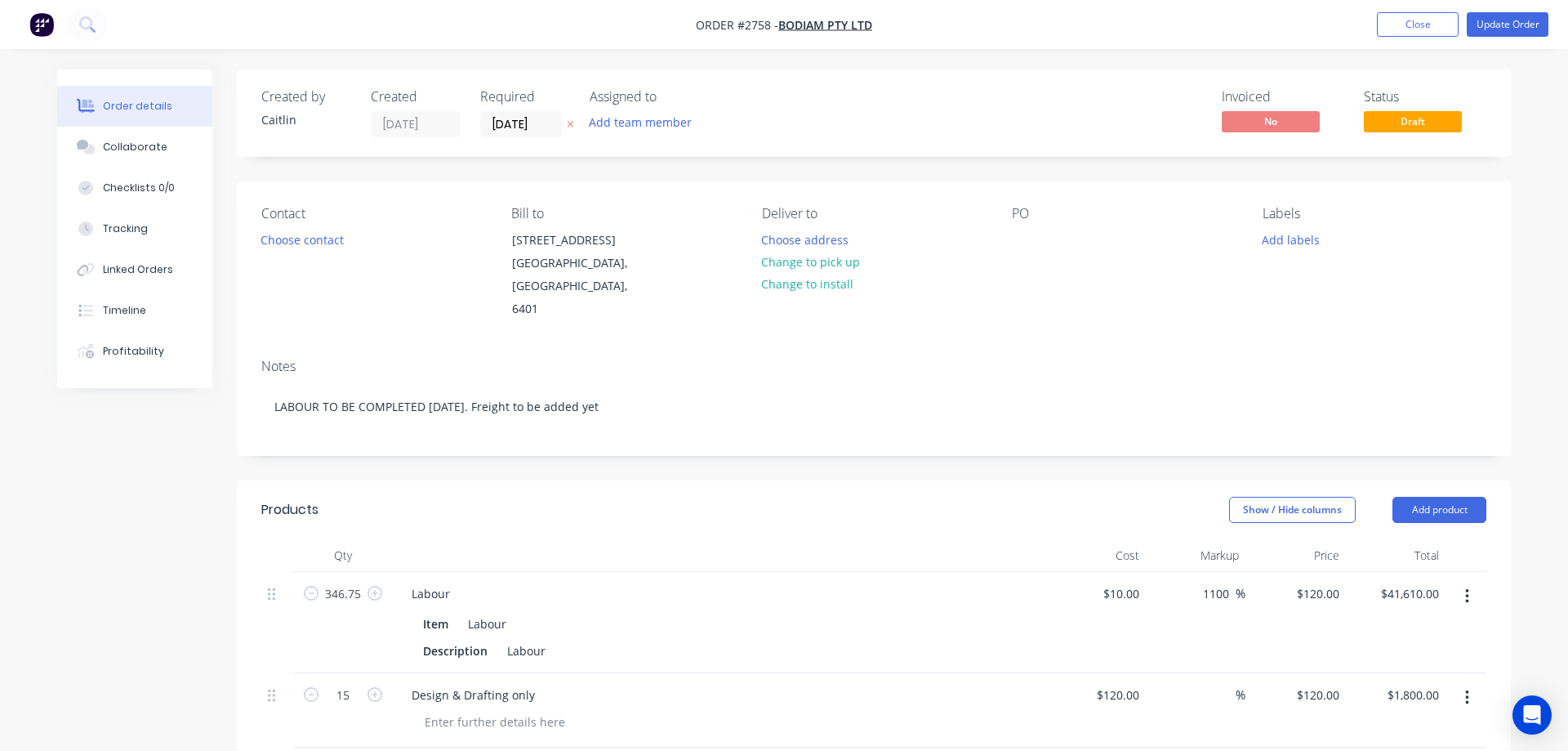
type input "$0.0649"
type input "$0.45"
type input "$4.90"
type input "35"
type input "$6.615"
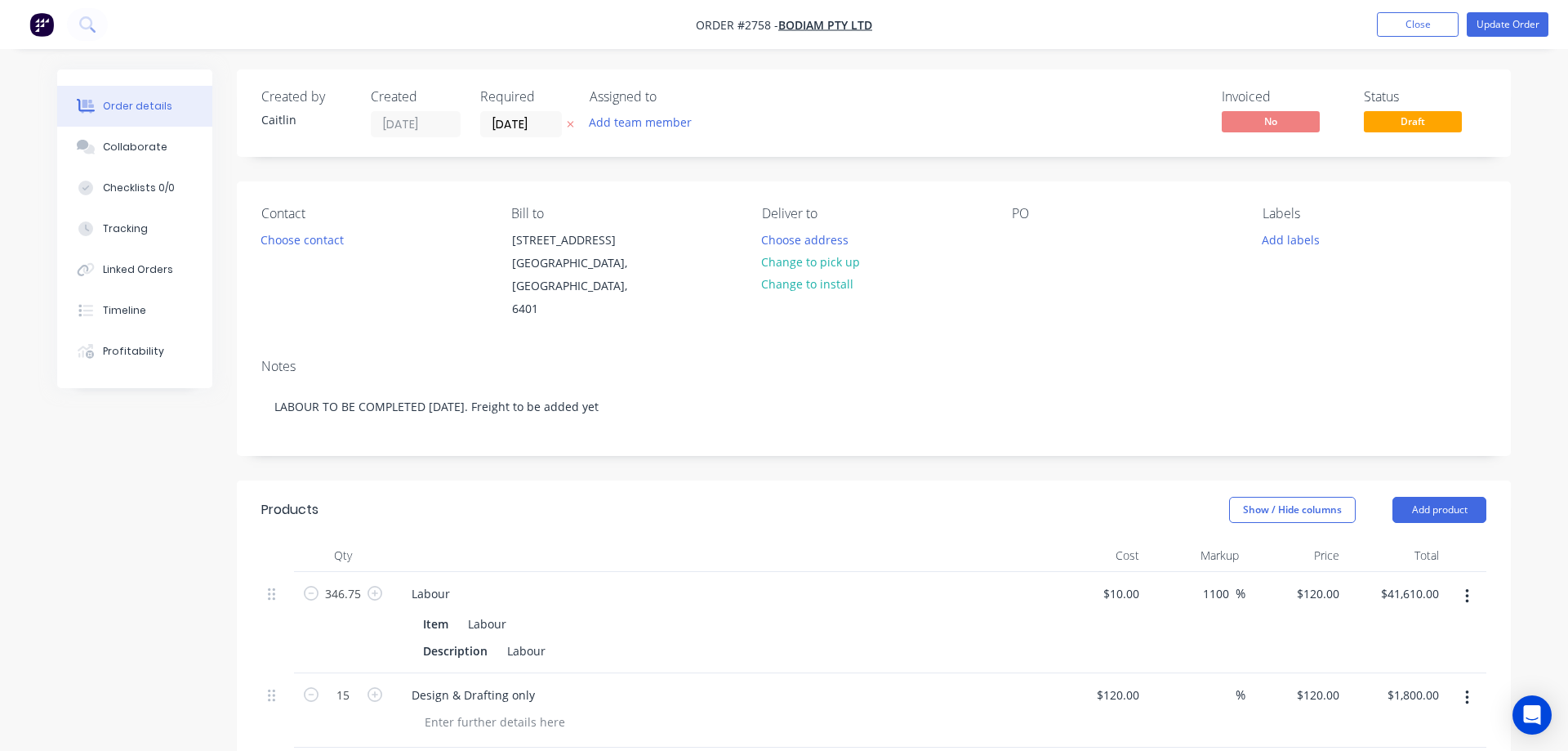
type input "$6.77"
type input "$0.155"
type input "35.03"
type input "$0.2093"
type input "$3.35"
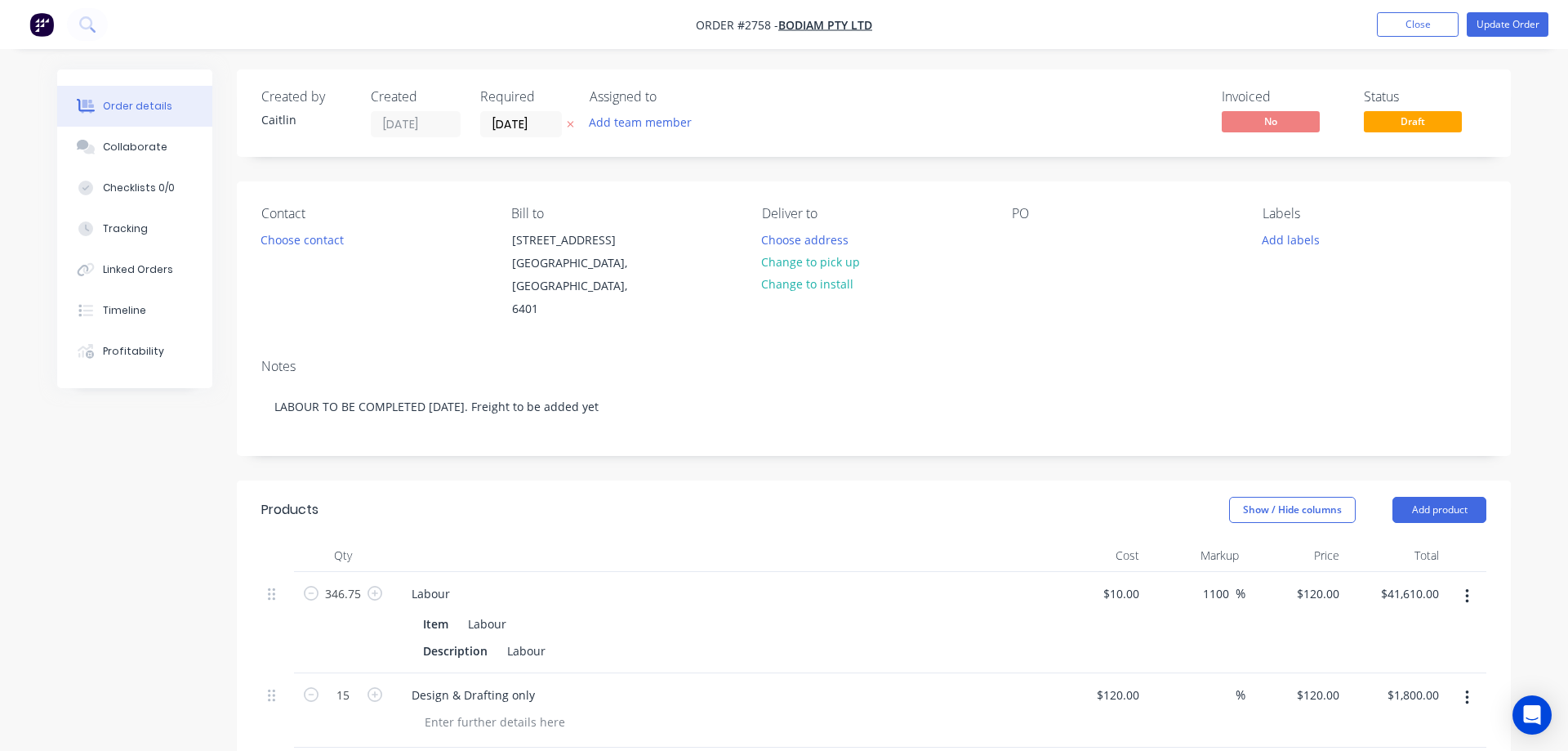
type input "$0.2967"
type input "34.98"
type input "$0.4005"
type input "$6.41"
type input "$0.4188"
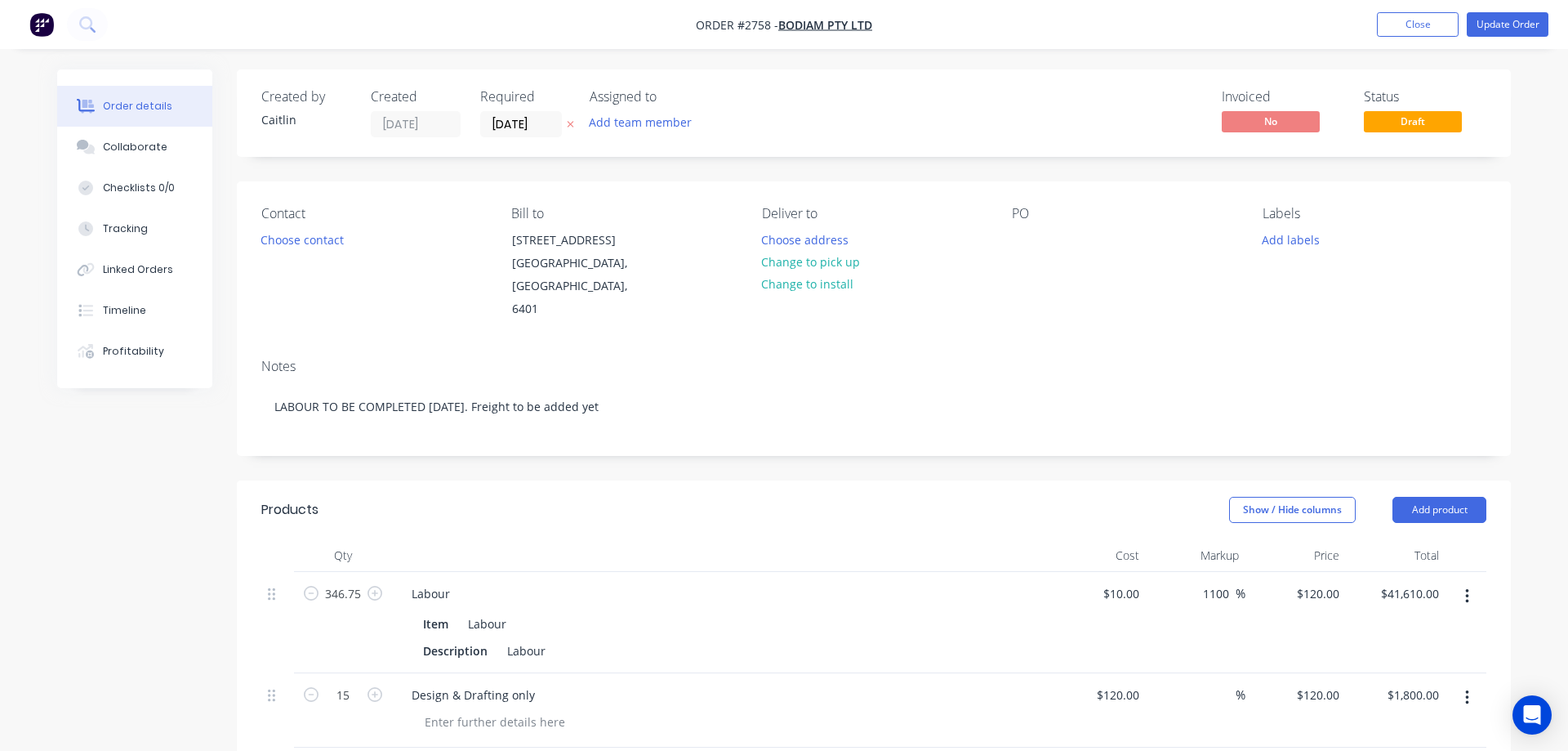
type input "35"
type input "$0.5654"
type input "$9.05"
type input "$0.1985"
type input "35.01"
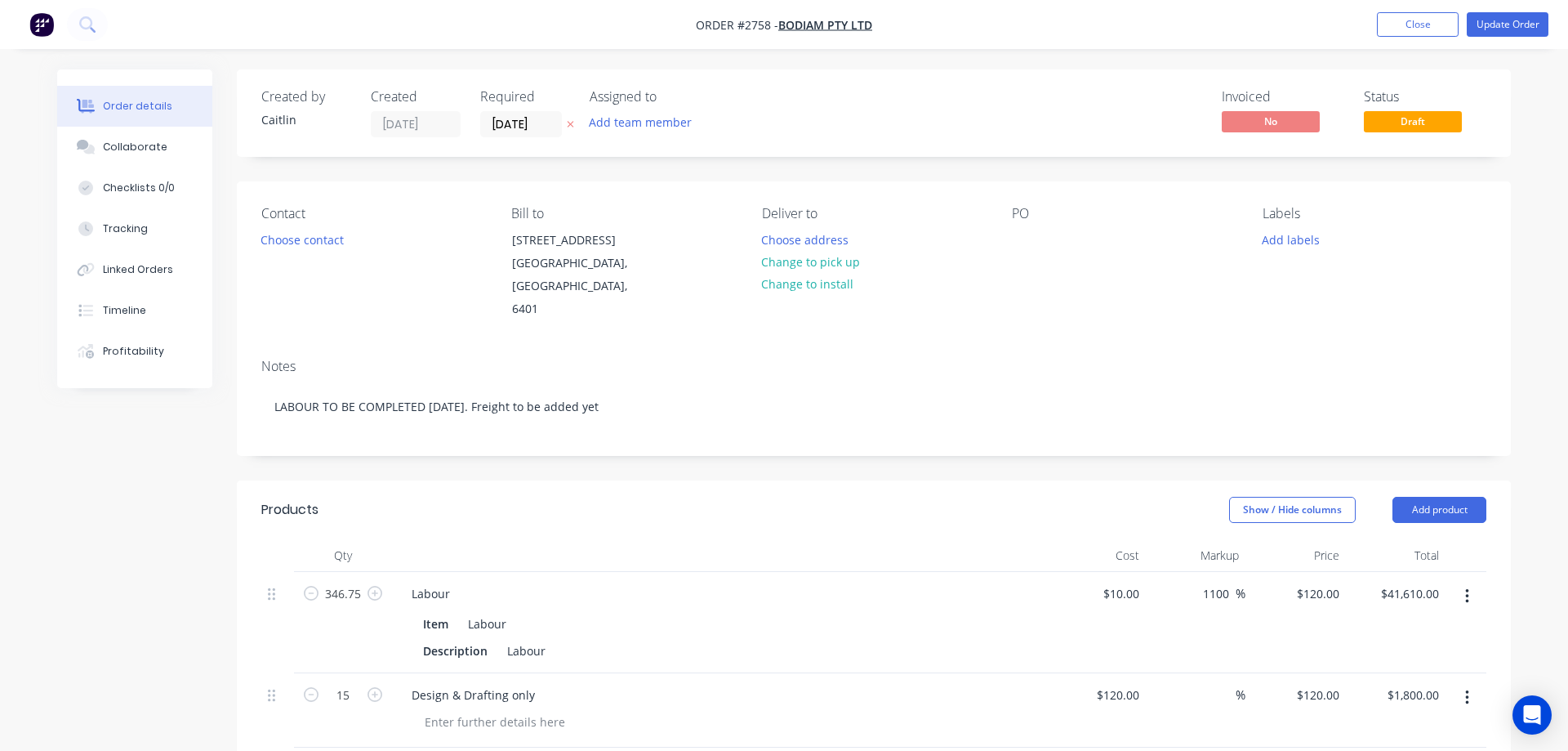
type input "$0.268"
type input "$4.29"
type input "$0.1125"
type input "35.02"
type input "$0.1519"
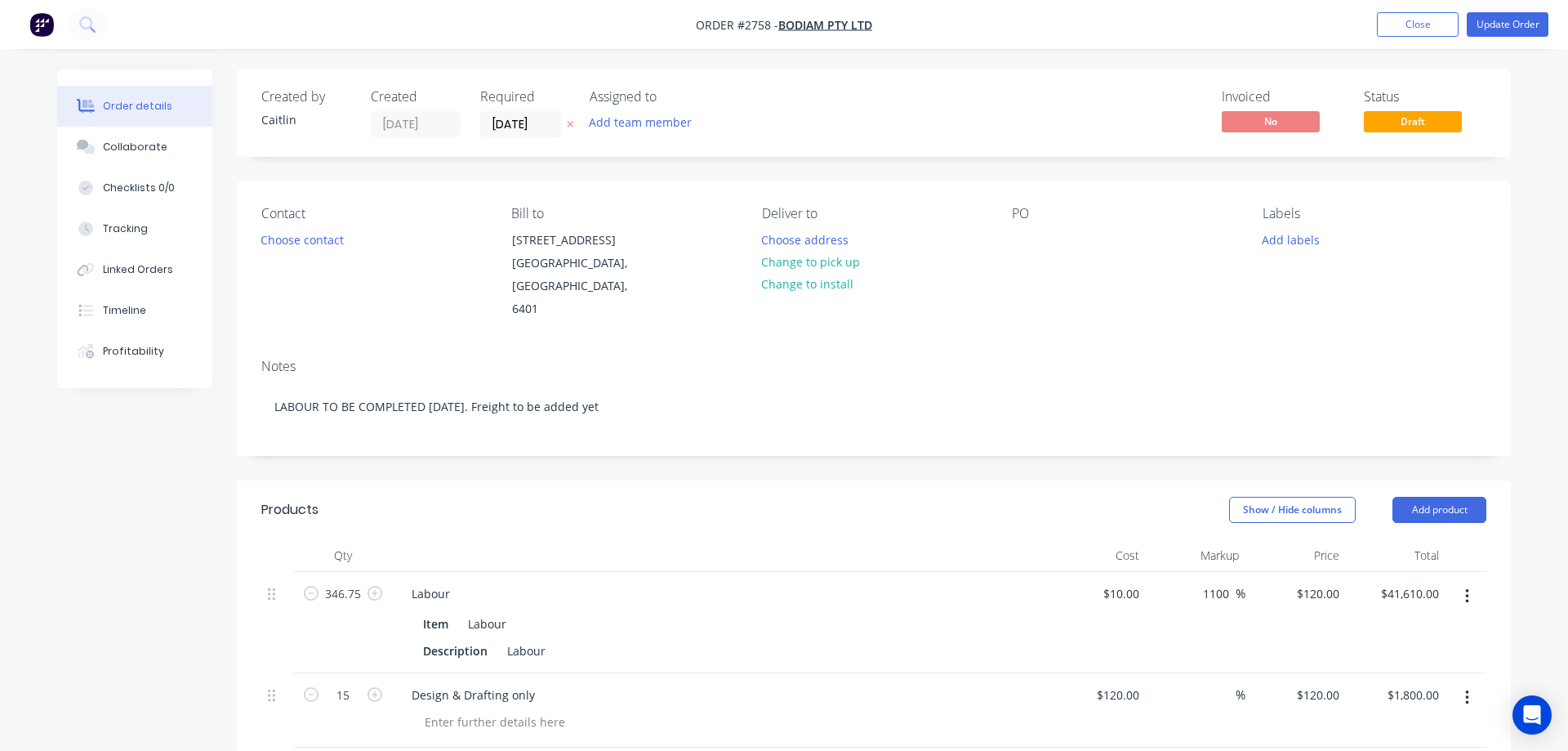
type input "$2.43"
type input "$0.06"
type input "35"
type input "$0.081"
type input "$9.07"
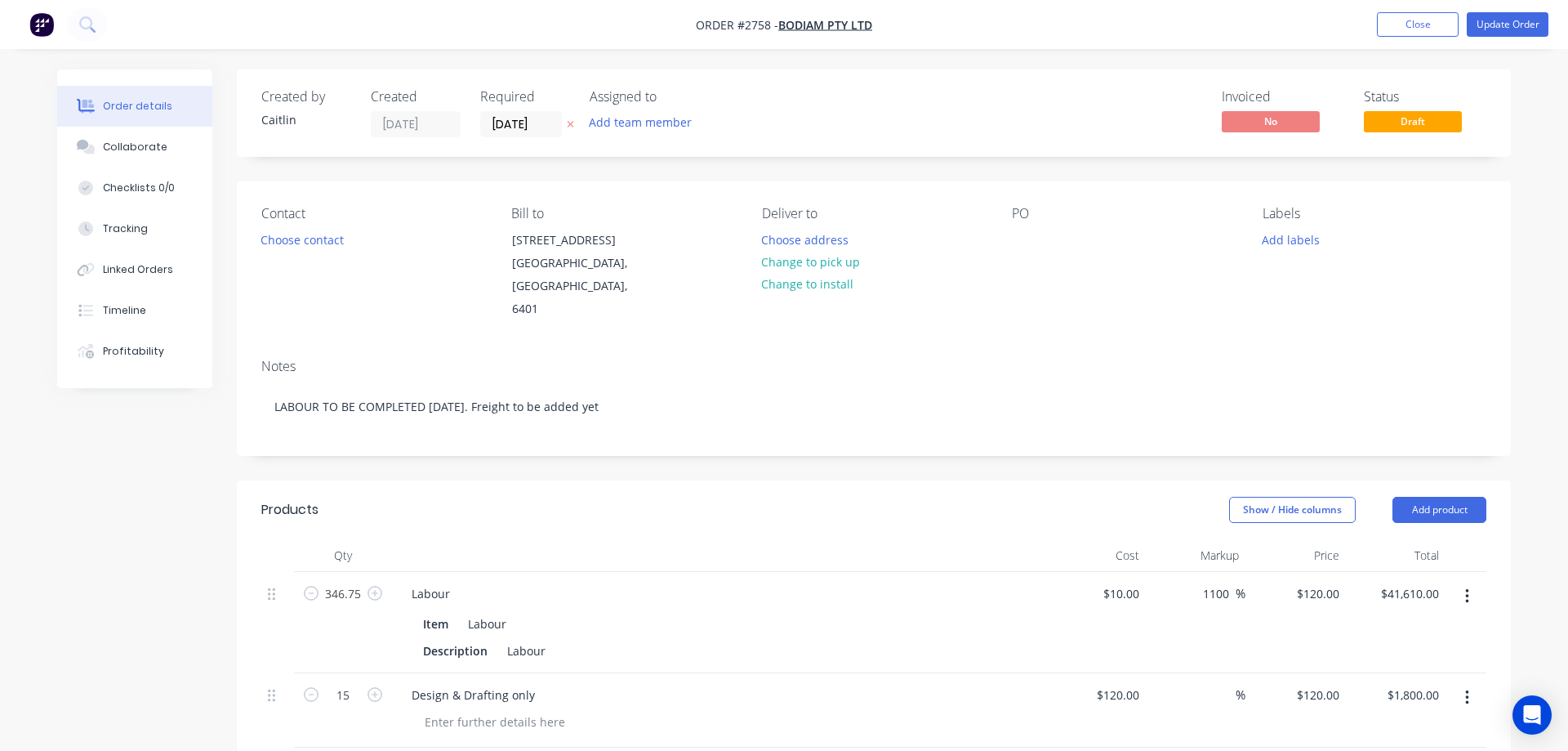
type input "$15.52"
type input "35"
type input "$20.952"
type input "$83.81"
type input "$0.225"
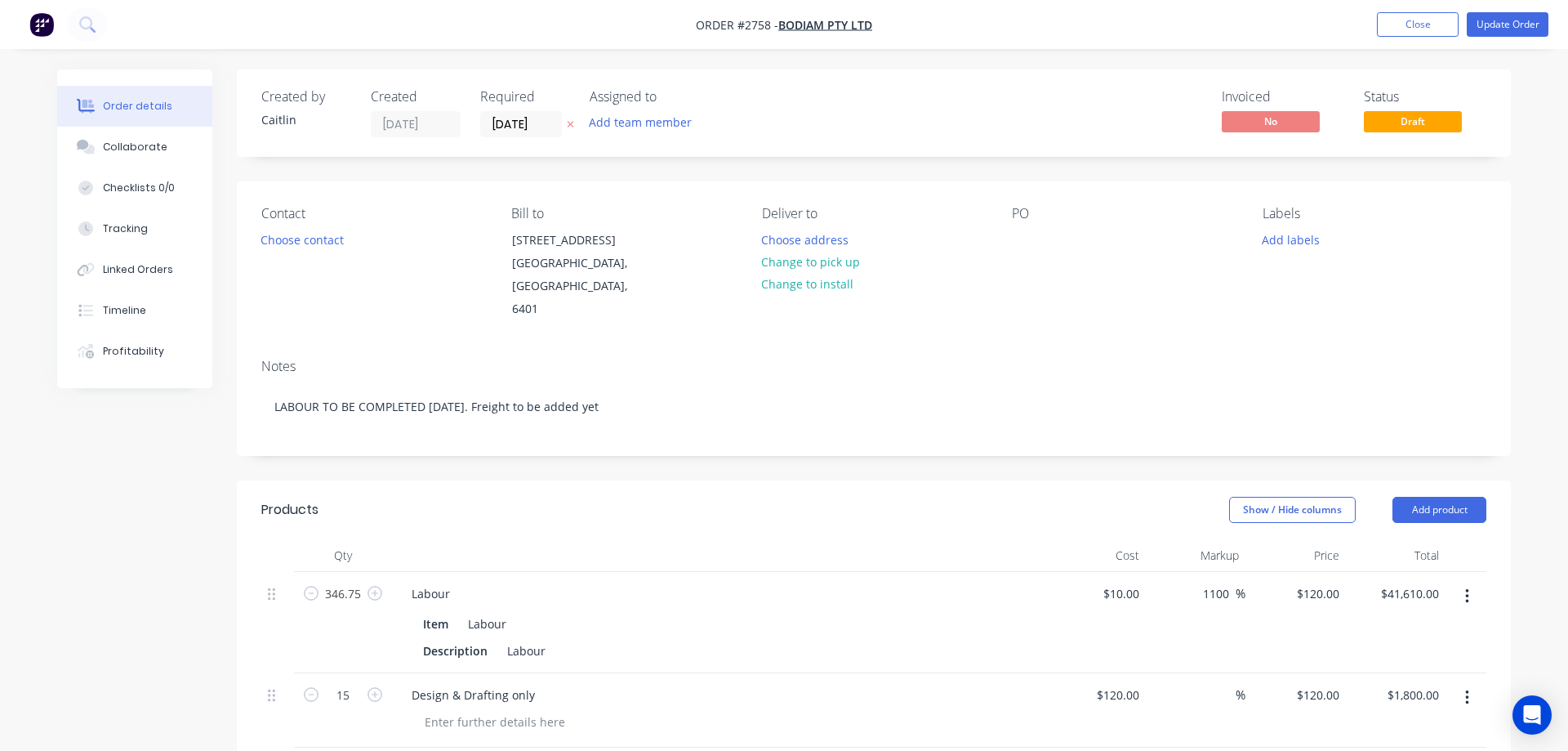
type input "35.02"
type input "$0.3038"
type input "$12.76"
type input "$36.00"
type input "35"
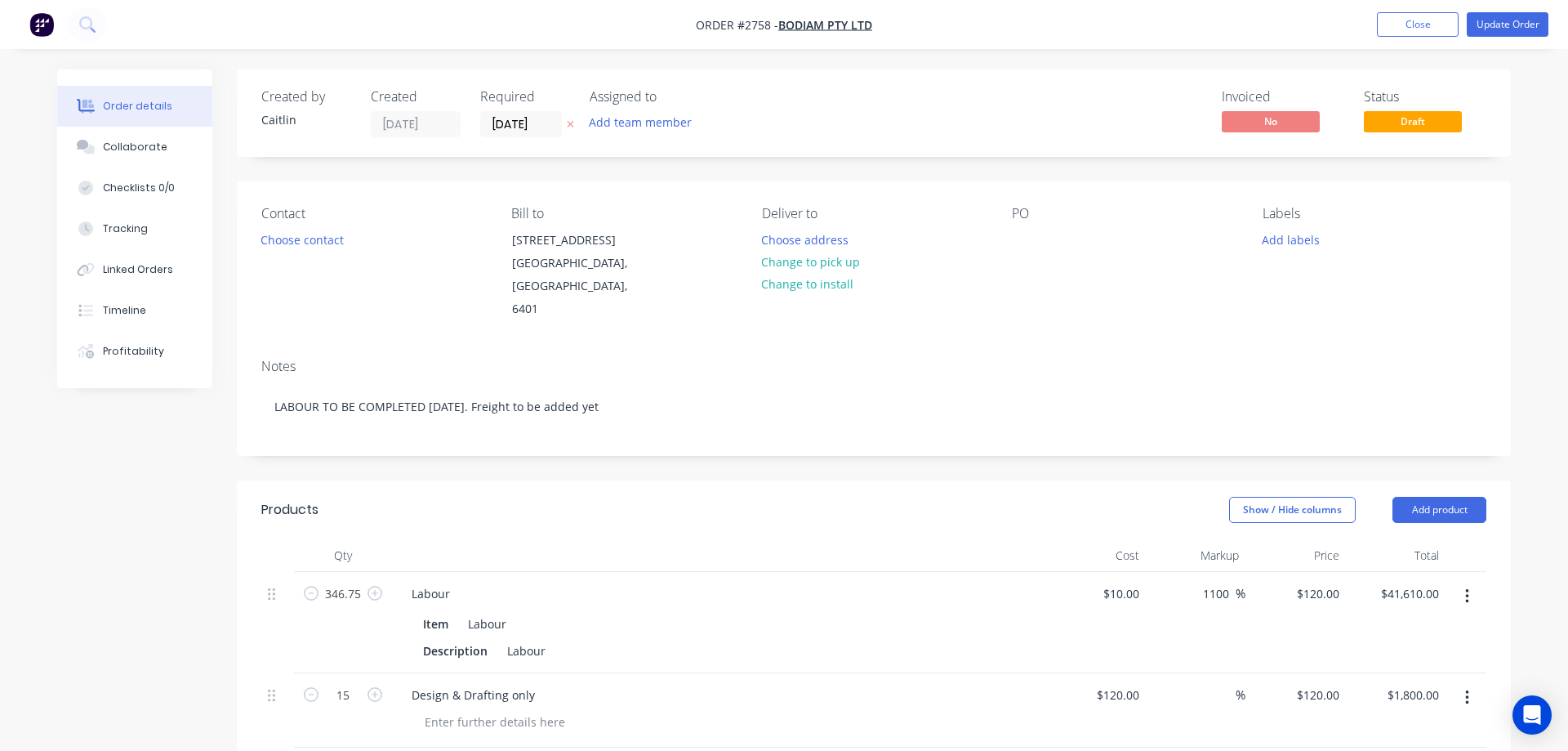
type input "$48.60"
type input "$194.40"
type input "$1.6717"
type input "35"
type input "$2.2568"
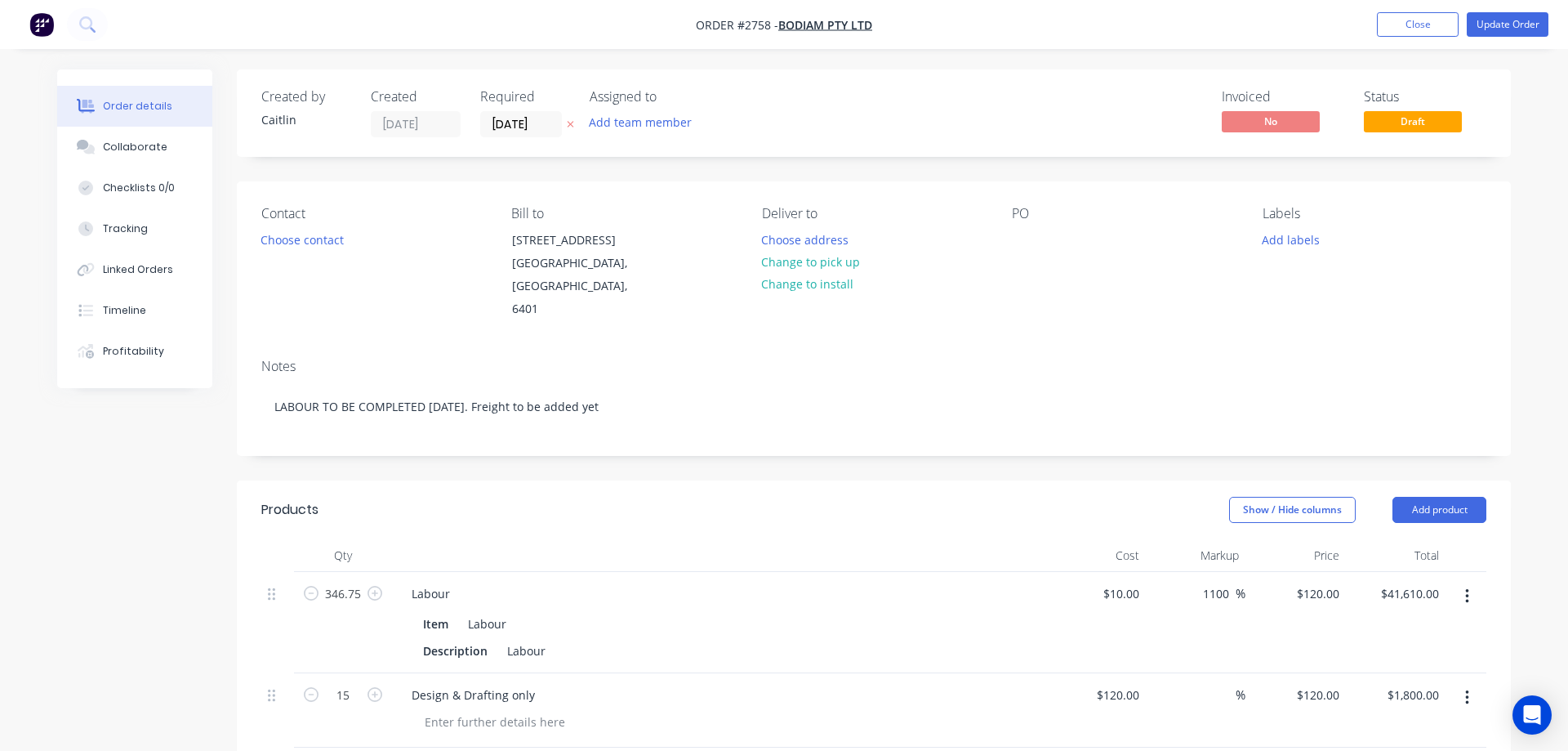
type input "$9.03"
type input "$15.52"
type input "35"
type input "$20.952"
type input "$41.90"
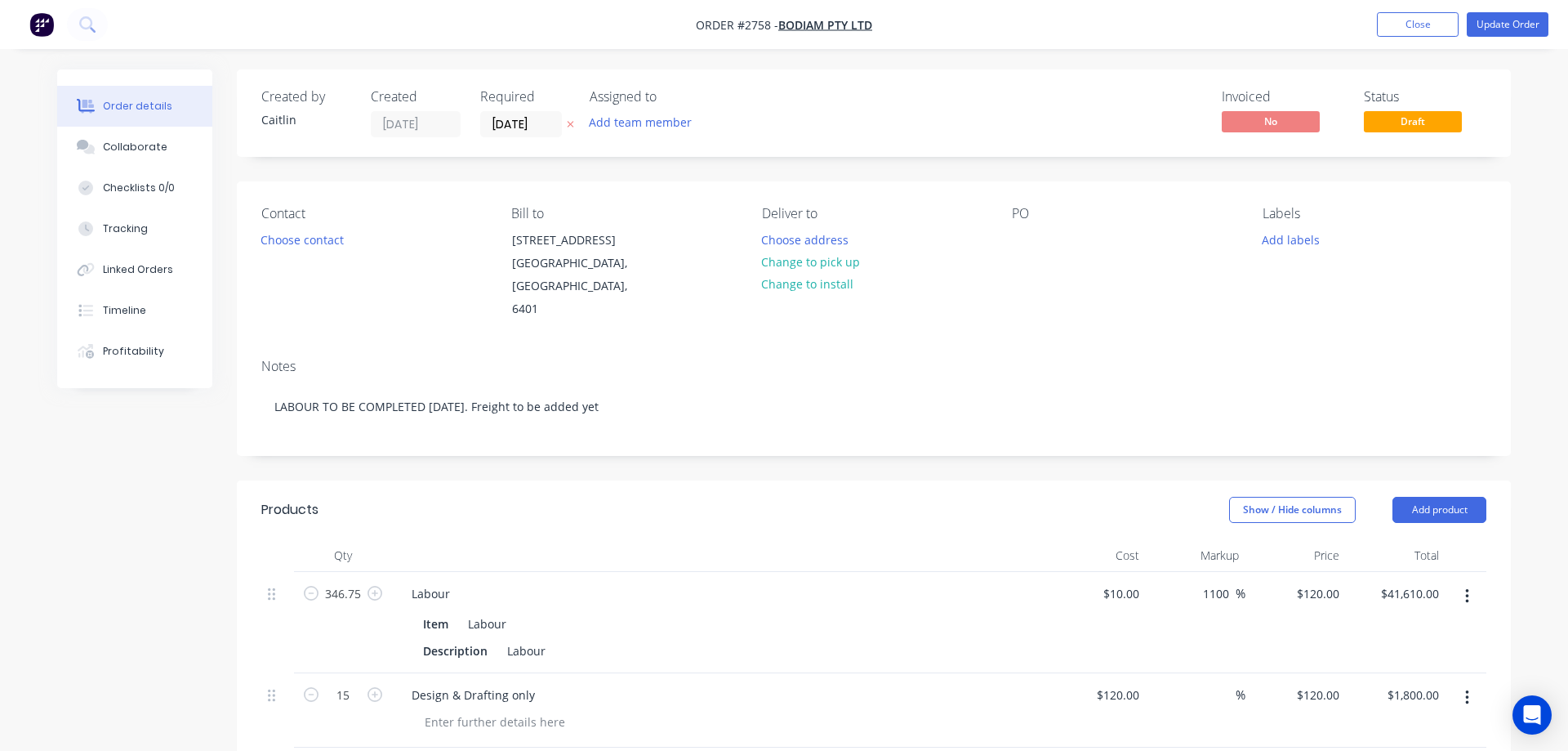
type input "$0.5863"
type input "35"
type input "$0.7915"
type input "$6.33"
type input "$12.28"
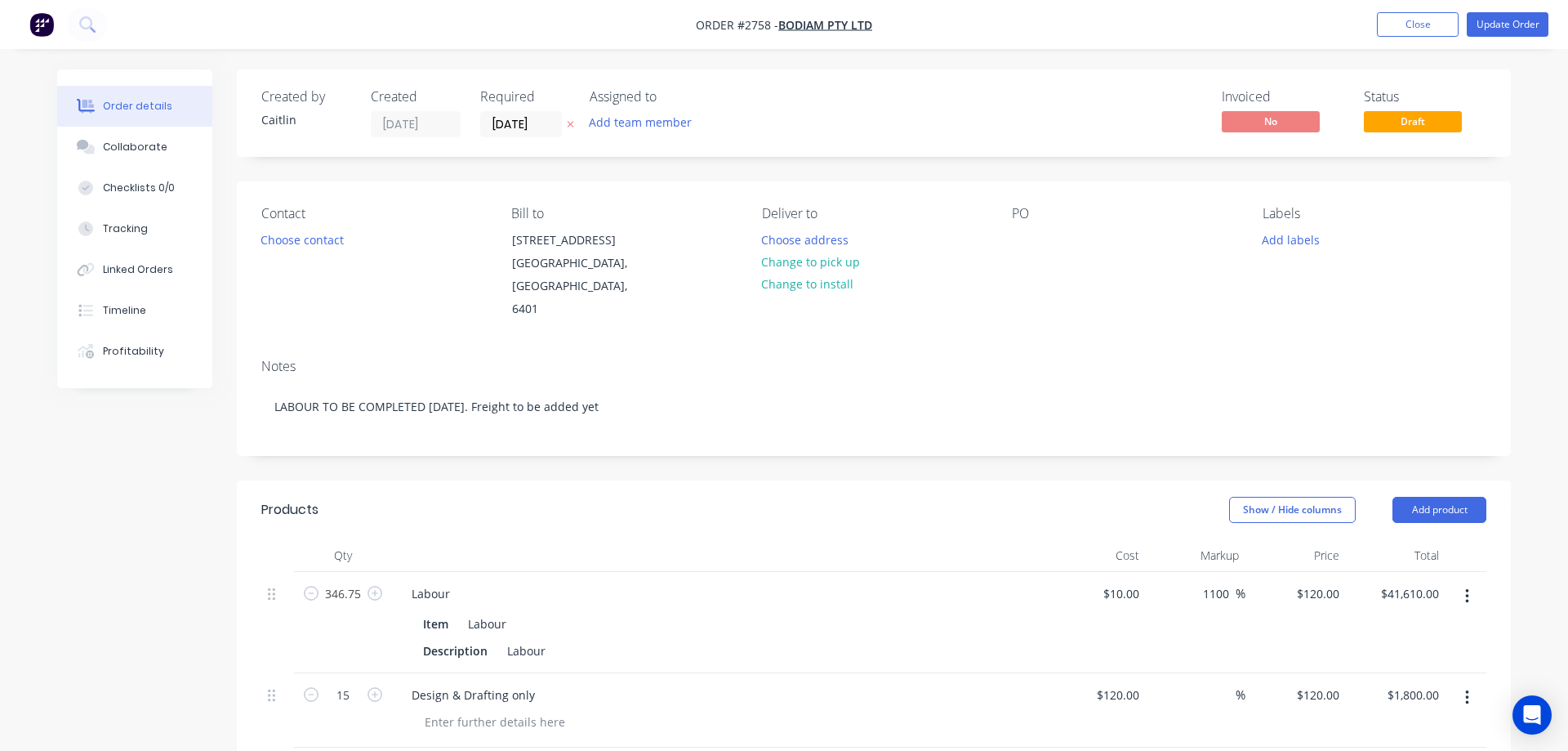
type input "35"
type input "$16.578"
type input "$33.16"
type input "$0.2461"
type input "34.99"
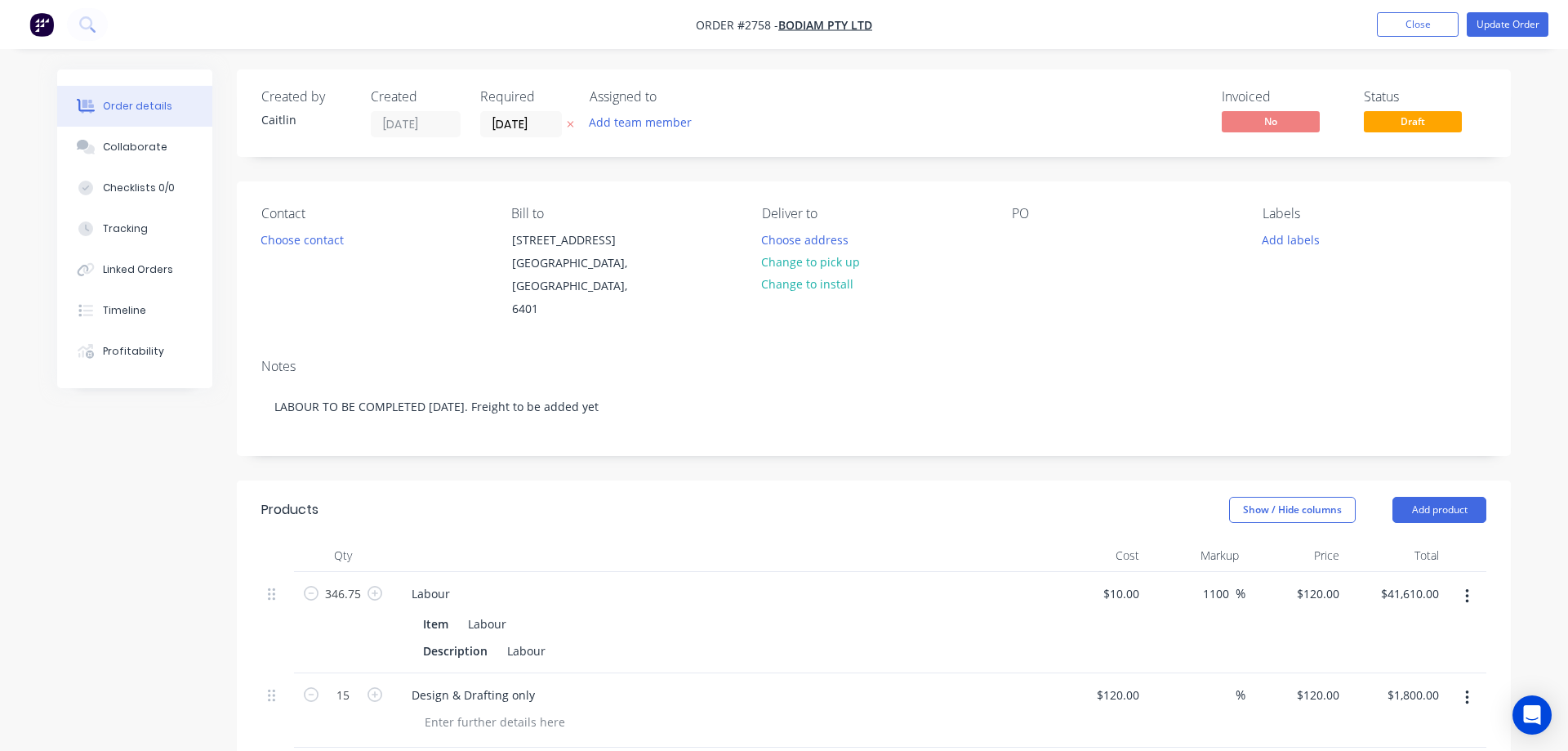
type input "$0.3322"
type input "$31.89"
type input "$0.1125"
type input "35.02"
type input "$0.1519"
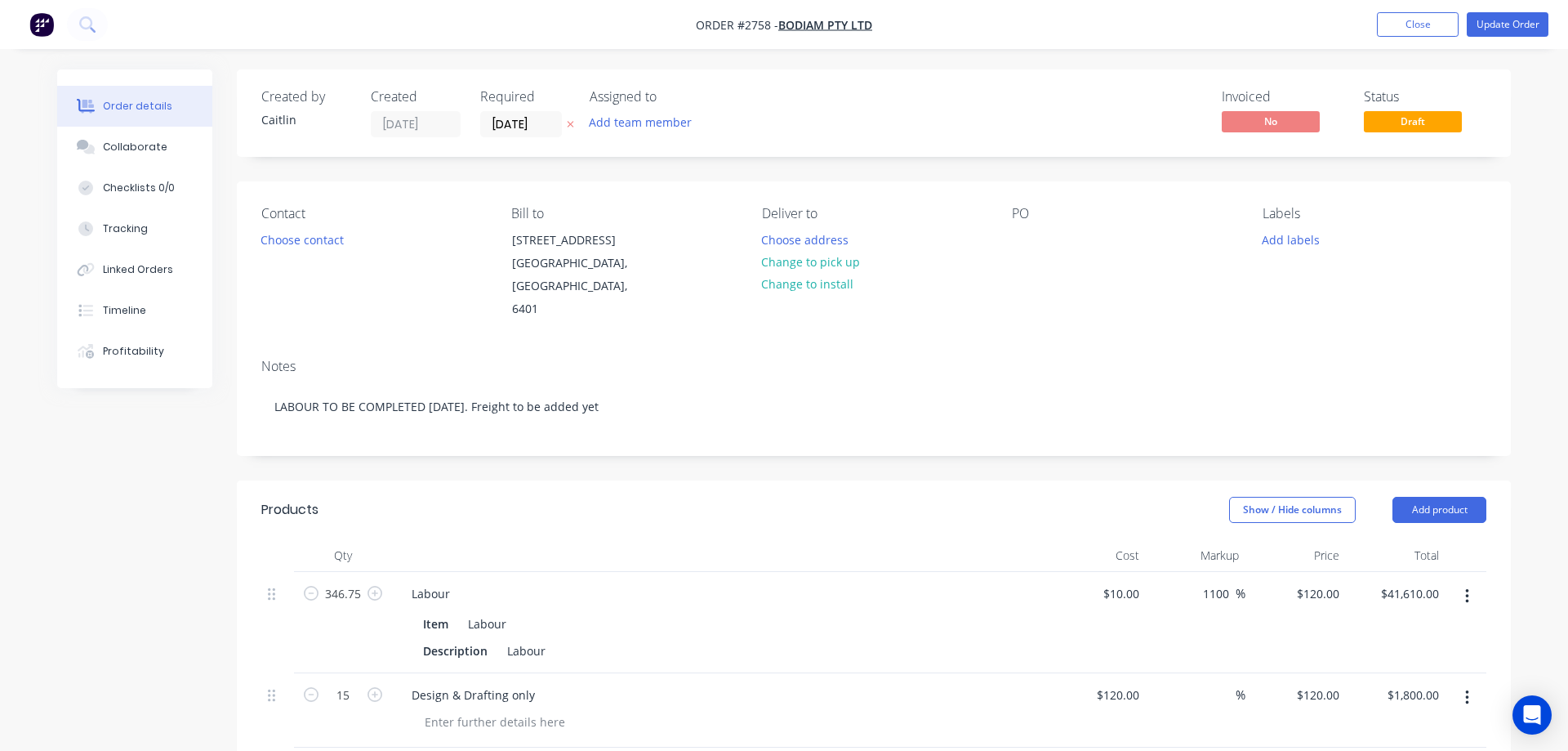
type input "$14.58"
type input "$0.1763"
type input "35"
type input "$0.238"
type input "$11.42"
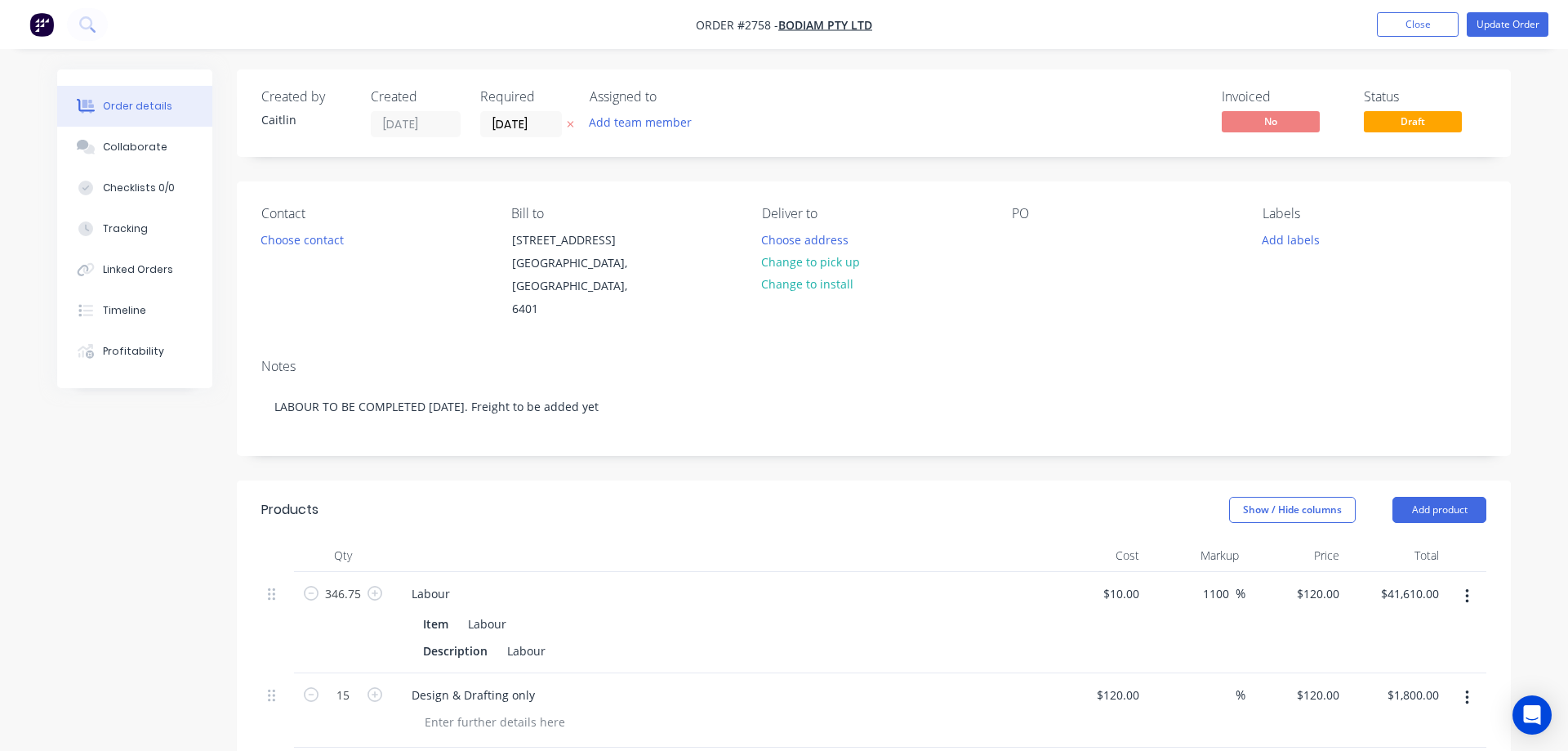
type input "$8.78"
type input "53.76"
type input "$13.50"
type input "$109.22"
type input "$0.0866"
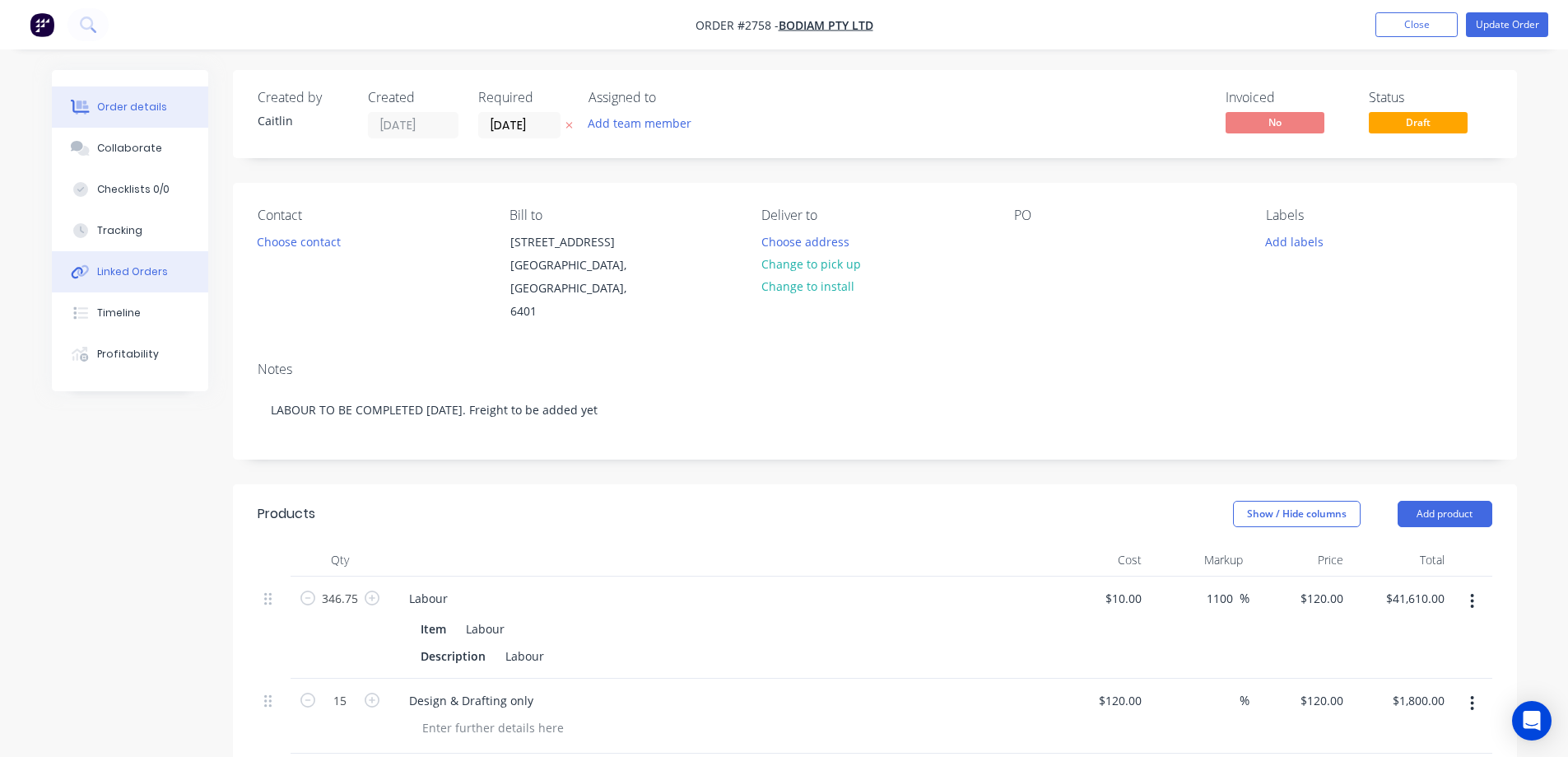
click at [125, 273] on div "Linked Orders" at bounding box center [132, 271] width 71 height 15
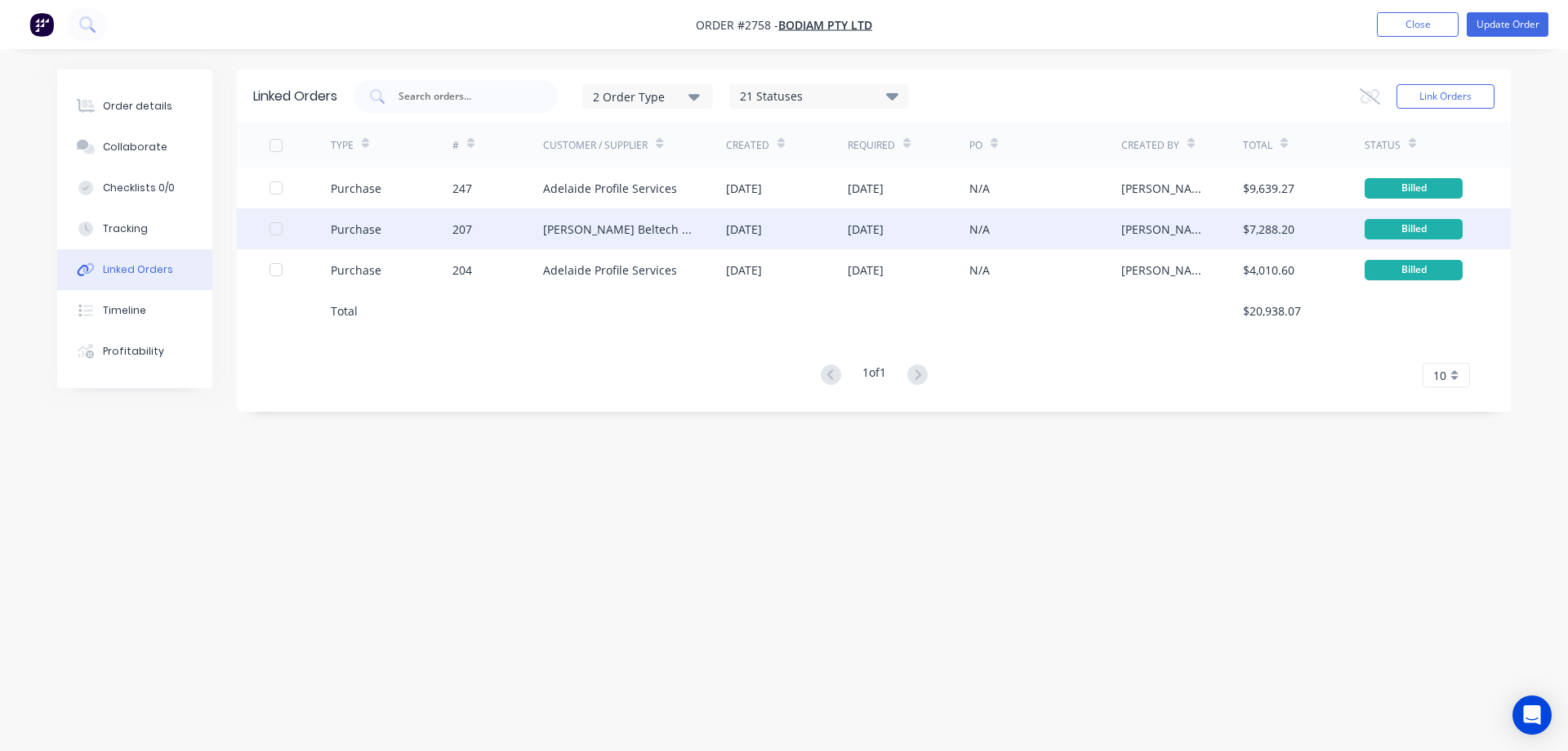
click at [600, 231] on div "[PERSON_NAME] Beltech Pty Ltd" at bounding box center [618, 229] width 150 height 17
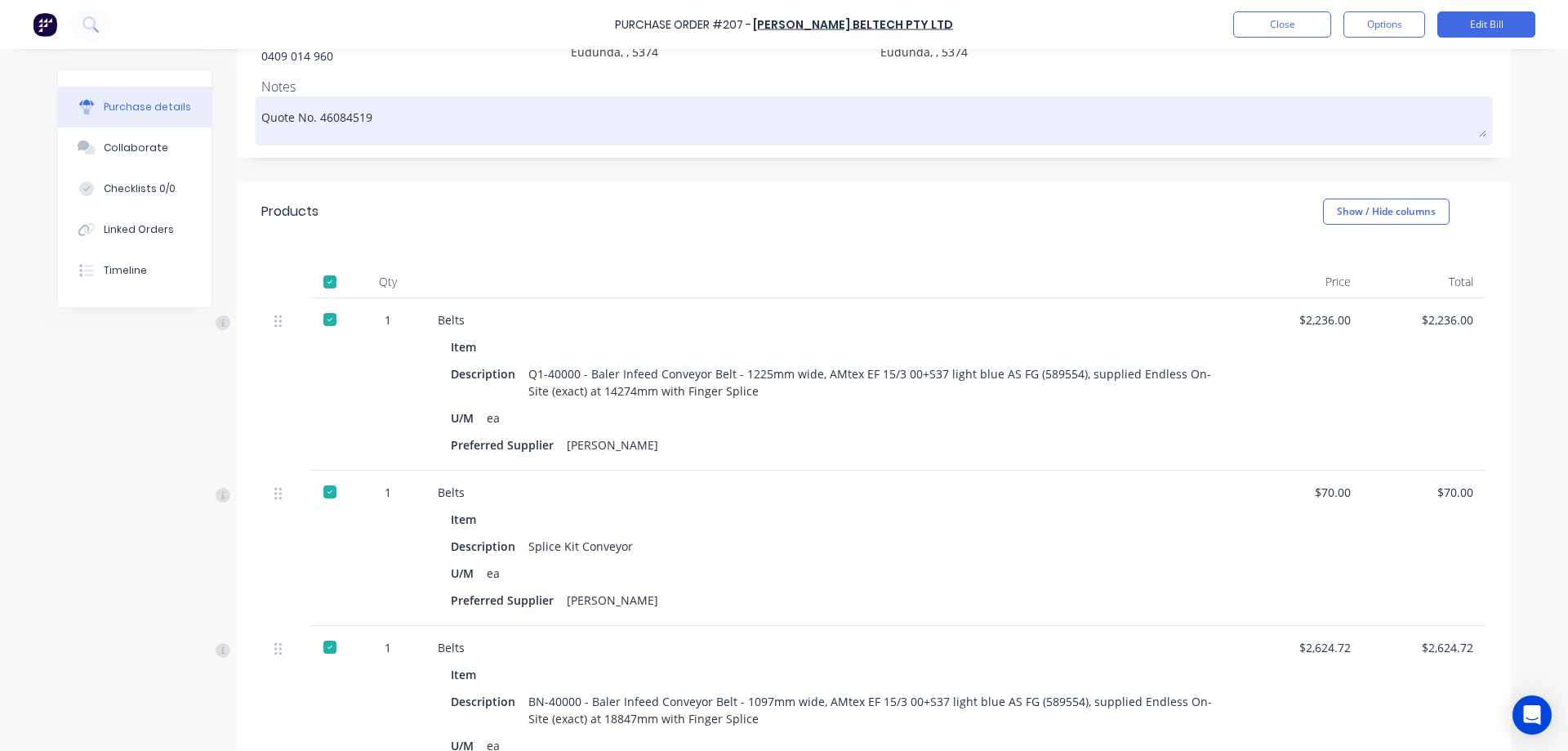
scroll to position [245, 0]
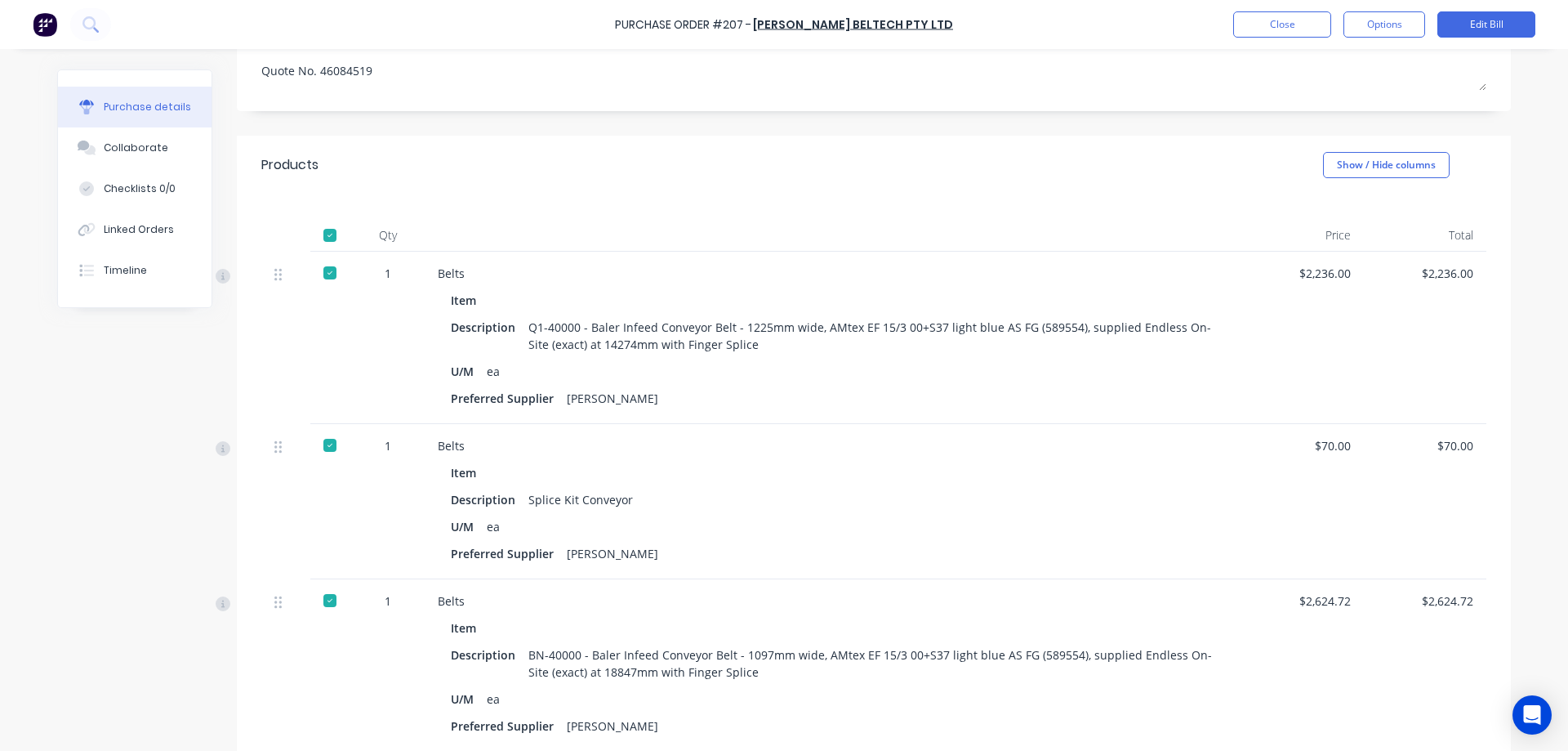
click at [134, 385] on div "Created by Joel Created 15/07/25 Required 29/07/25 Status Billed Contact Troy B…" at bounding box center [783, 551] width 1454 height 1454
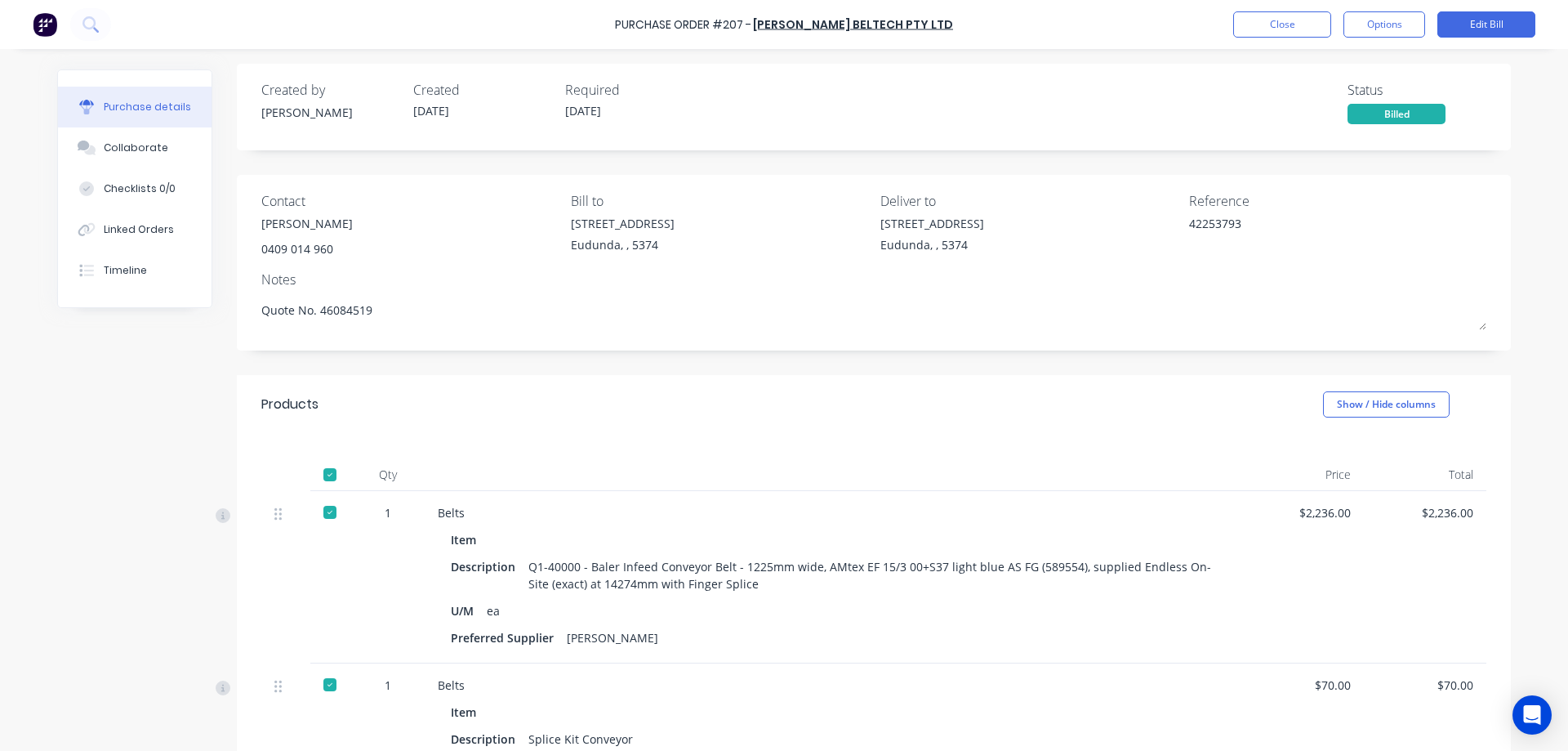
scroll to position [0, 0]
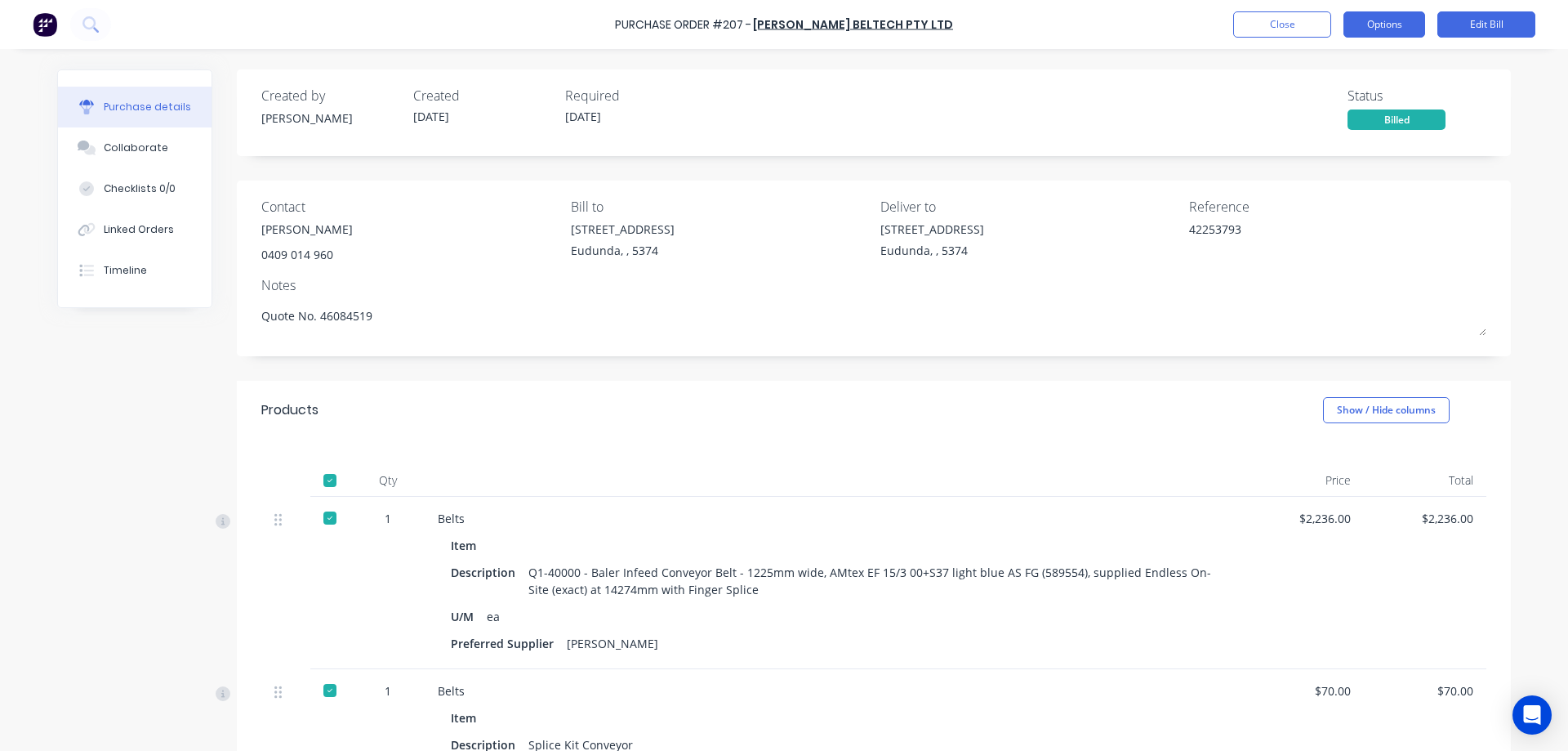
click at [1391, 30] on button "Options" at bounding box center [1384, 24] width 81 height 26
click at [1521, 197] on div "Purchase details Collaborate Checklists 0/0 Linked Orders Timeline Created by J…" at bounding box center [784, 350] width 1487 height 669
click at [139, 230] on div "Linked Orders" at bounding box center [138, 229] width 70 height 14
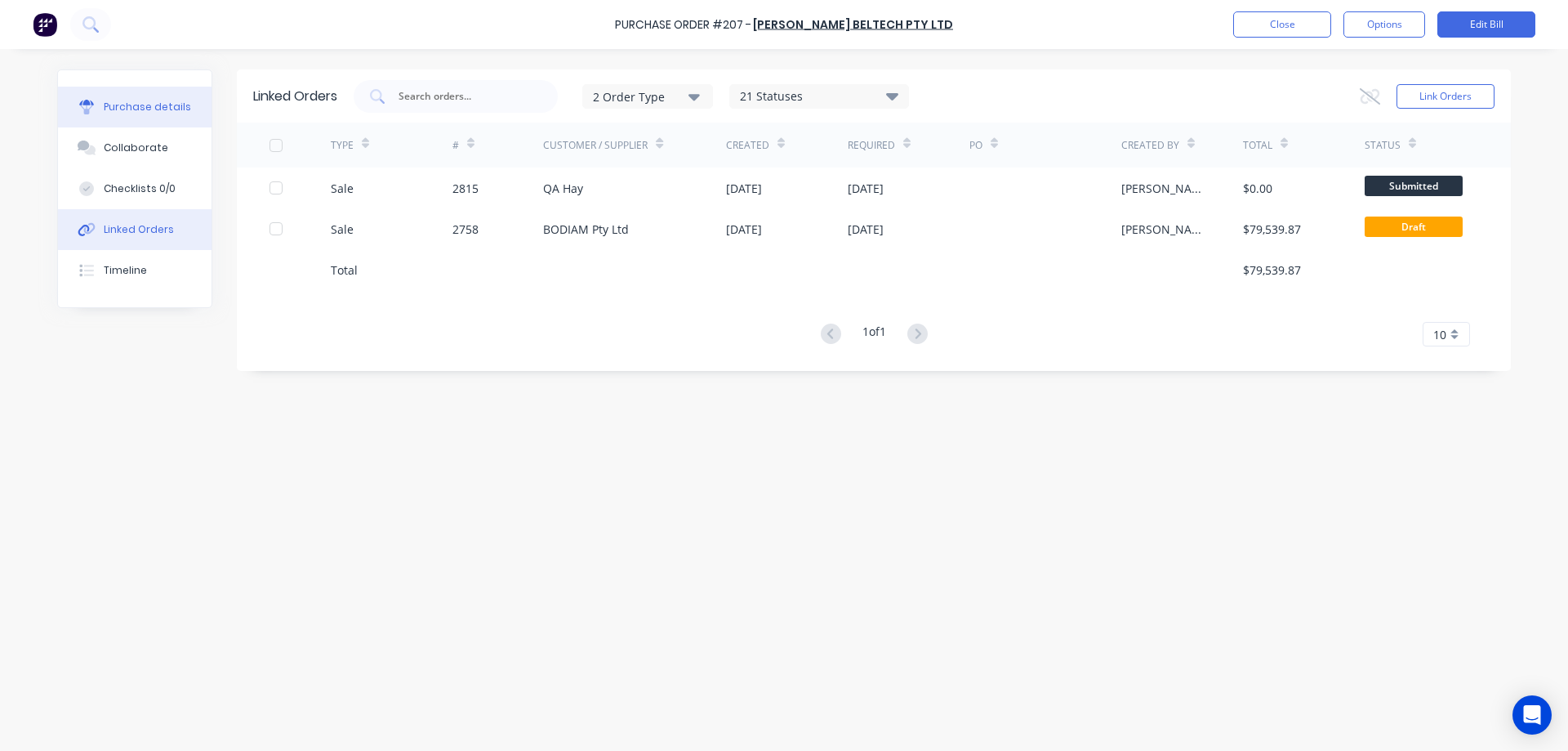
click at [170, 110] on div "Purchase details" at bounding box center [147, 107] width 87 height 14
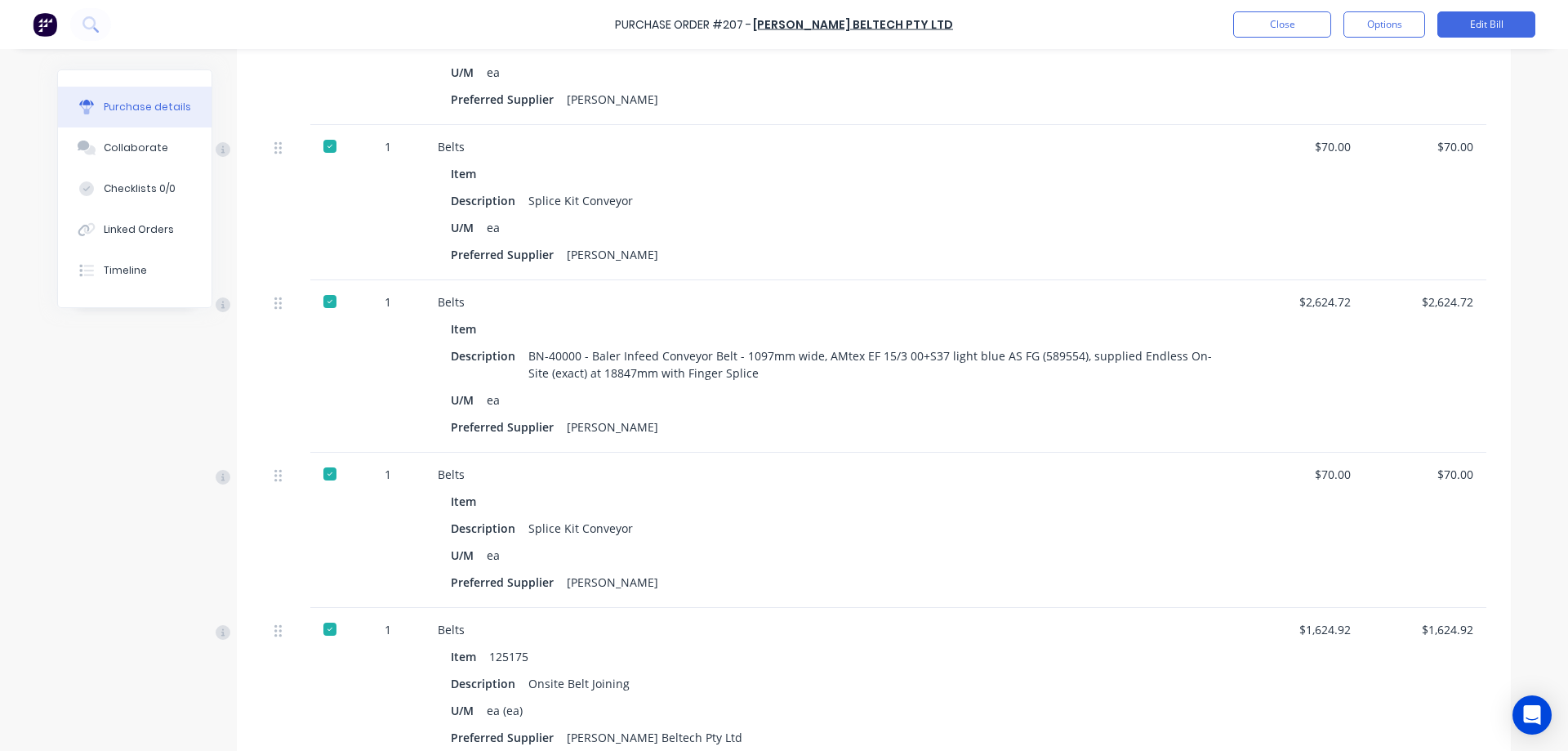
scroll to position [381, 0]
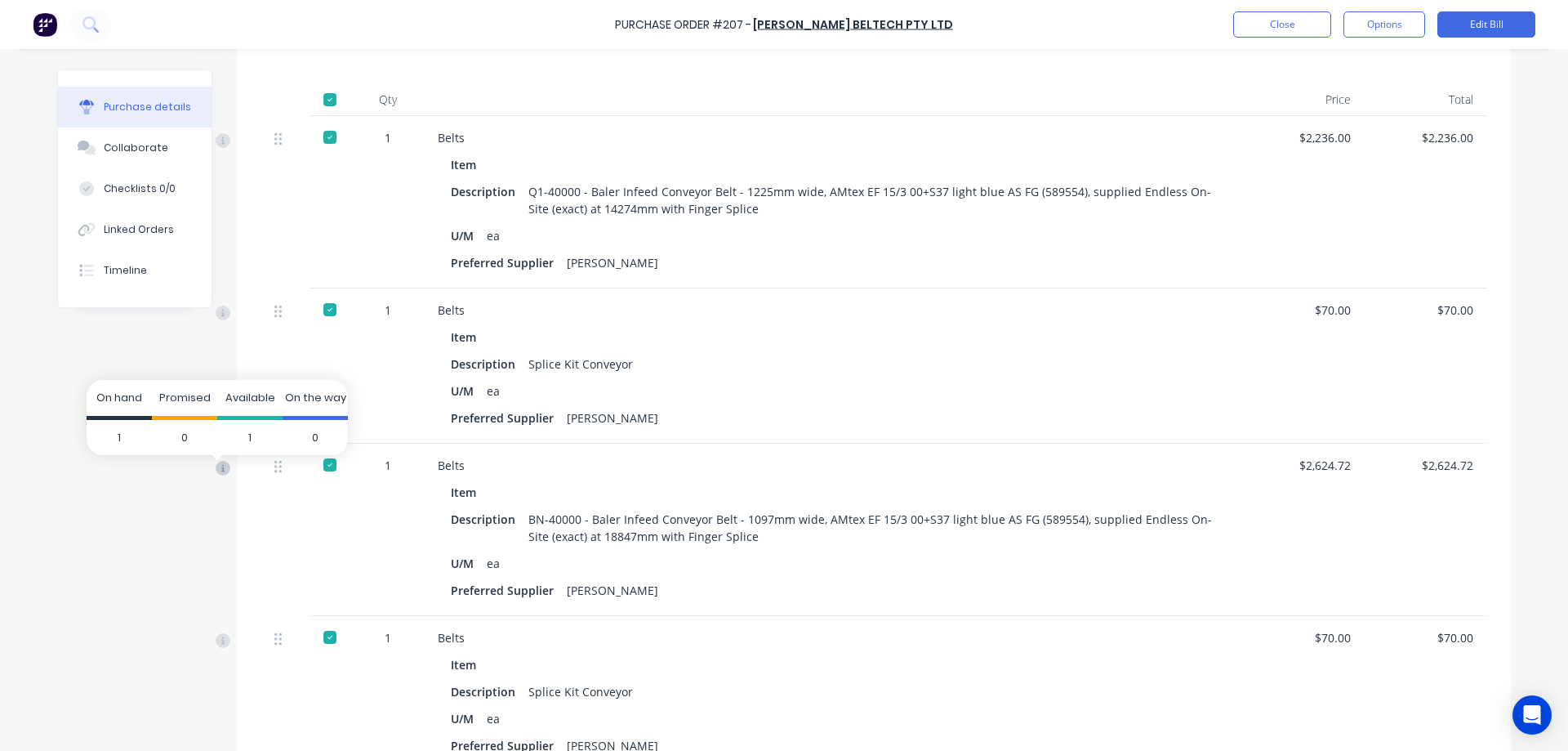
click at [220, 470] on icon at bounding box center [222, 467] width 14 height 14
click at [248, 434] on span "1" at bounding box center [249, 437] width 65 height 36
click at [259, 398] on span "Available" at bounding box center [250, 398] width 50 height 15
click at [131, 399] on span "On hand" at bounding box center [120, 398] width 46 height 15
click at [132, 436] on span "1" at bounding box center [119, 437] width 65 height 36
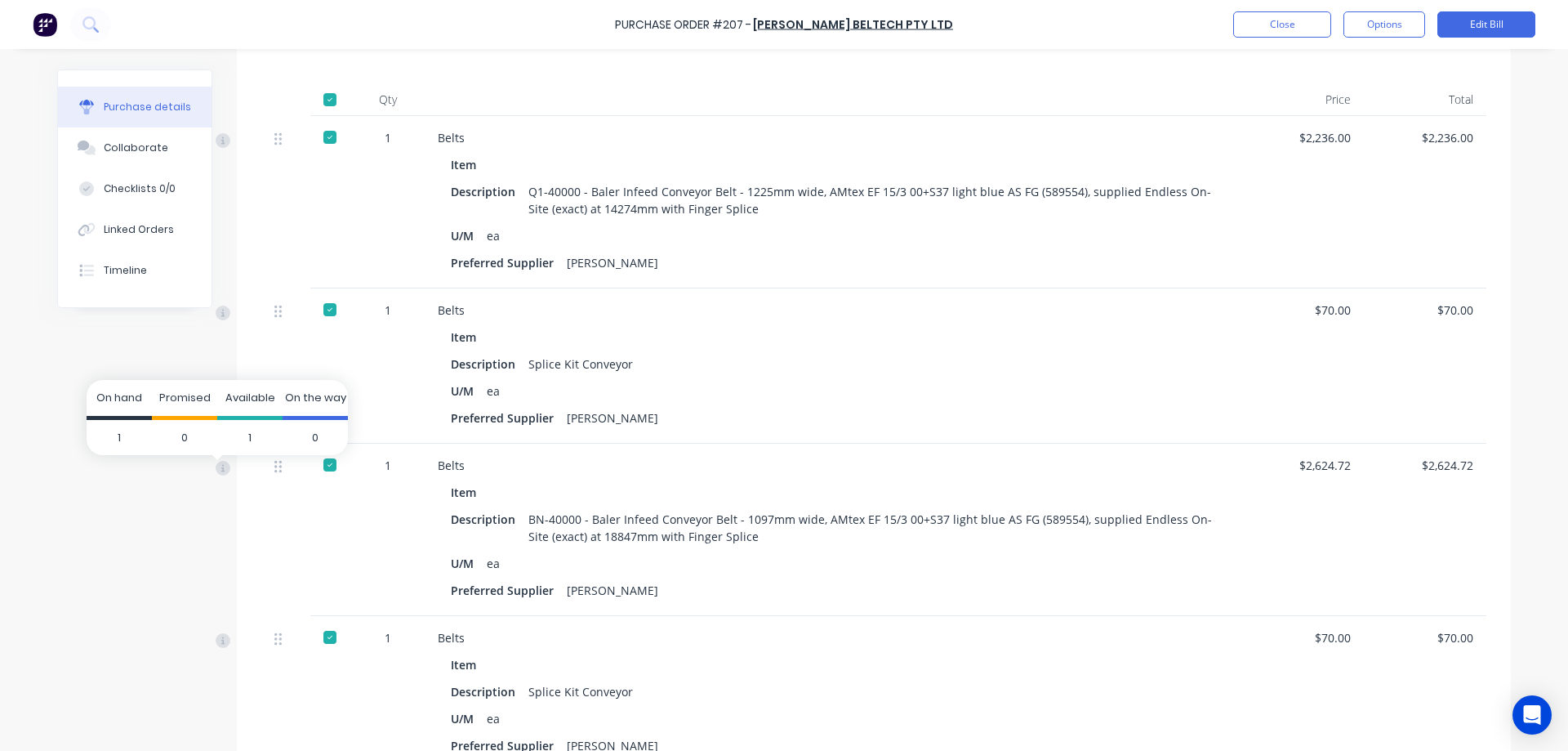
click at [196, 402] on span "Promised" at bounding box center [185, 398] width 52 height 15
click at [192, 426] on span "0" at bounding box center [184, 437] width 65 height 36
click at [107, 572] on div "Created by Joel Created 15/07/25 Required 29/07/25 Status Billed Contact Troy B…" at bounding box center [783, 415] width 1454 height 1454
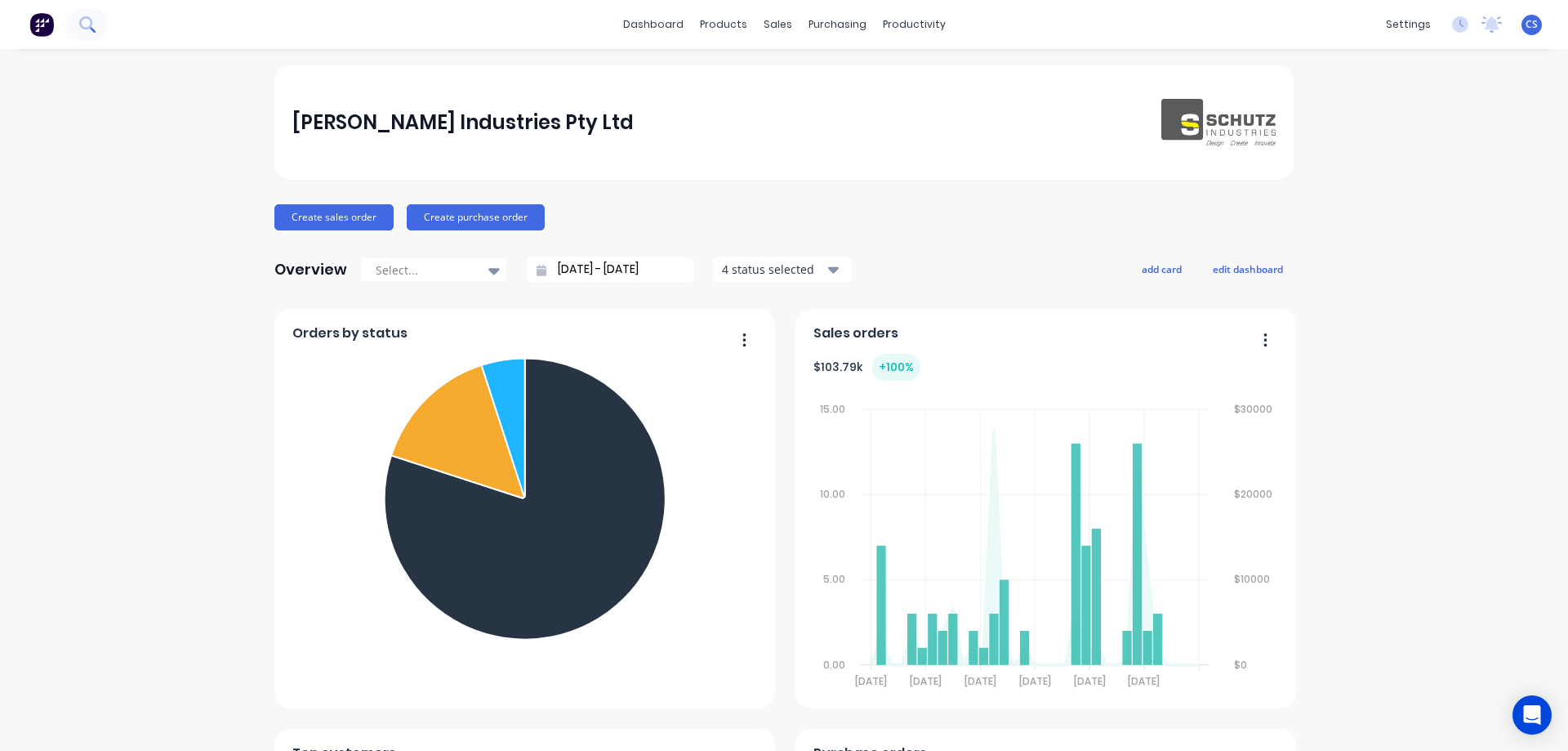
click at [92, 29] on icon at bounding box center [92, 30] width 6 height 6
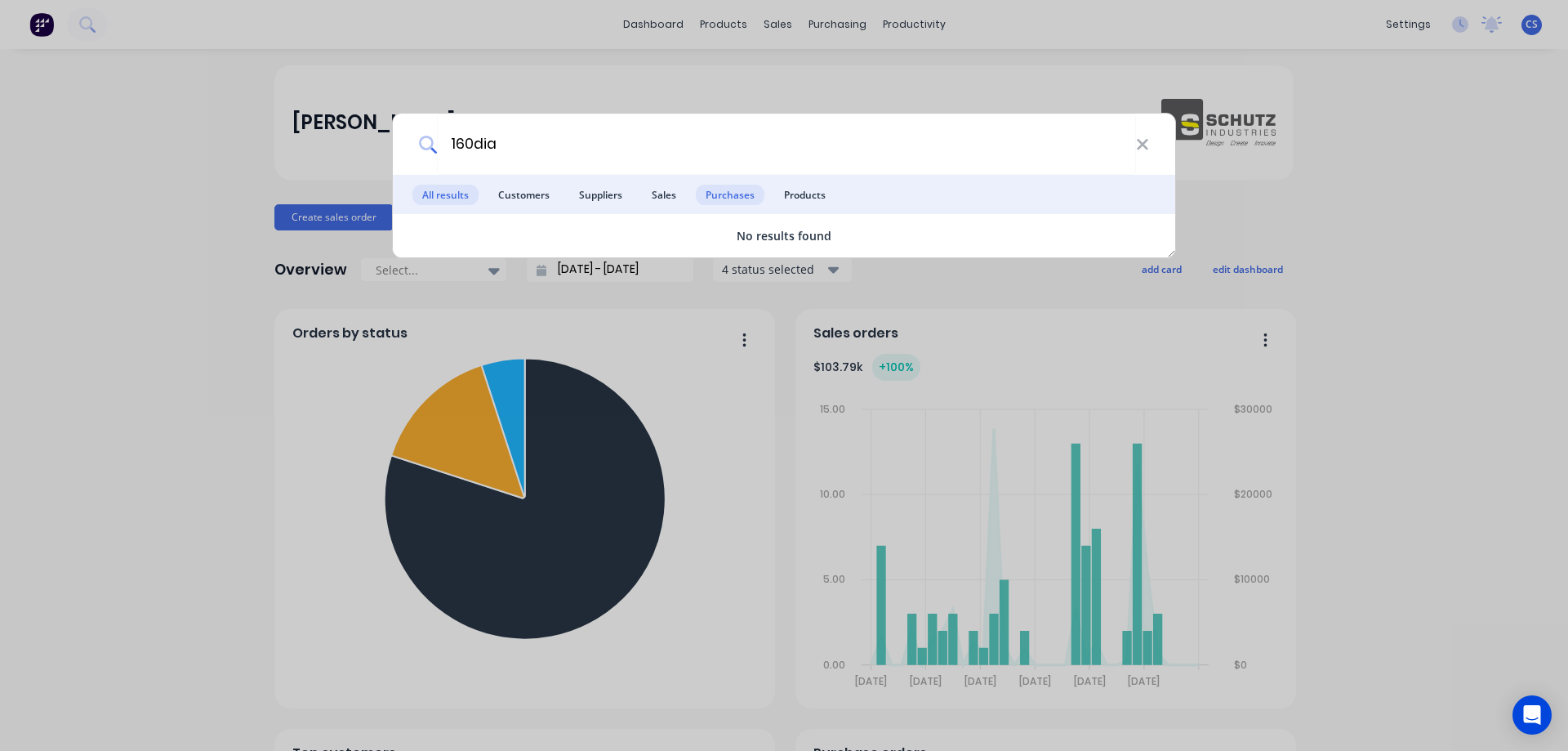
click at [736, 195] on span "Purchases" at bounding box center [730, 195] width 69 height 20
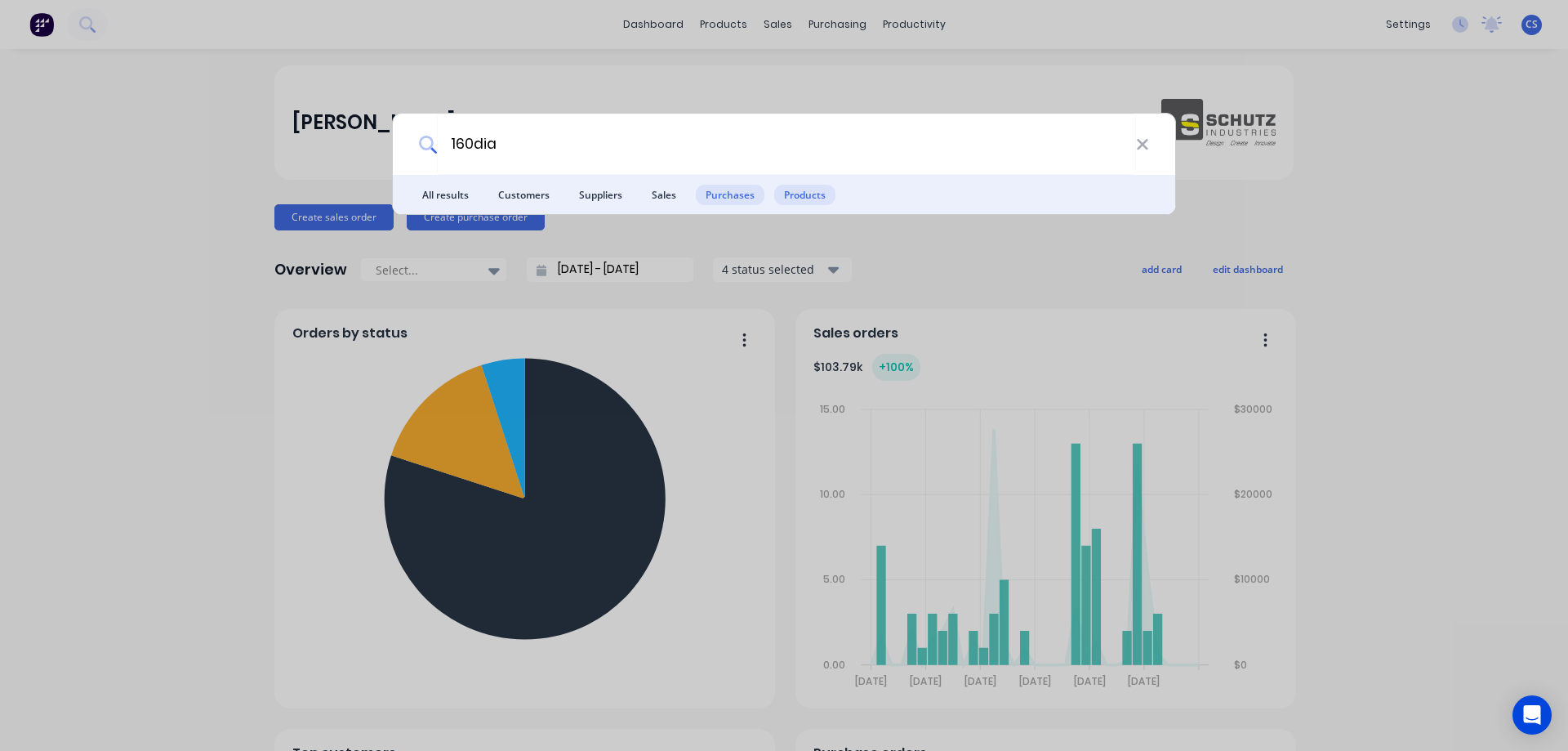
click at [824, 193] on span "Products" at bounding box center [805, 195] width 61 height 20
click at [477, 142] on input "160dia" at bounding box center [787, 144] width 699 height 61
drag, startPoint x: 532, startPoint y: 143, endPoint x: 473, endPoint y: 145, distance: 59.0
click at [473, 145] on input "160 dia" at bounding box center [787, 144] width 699 height 61
type input "1"
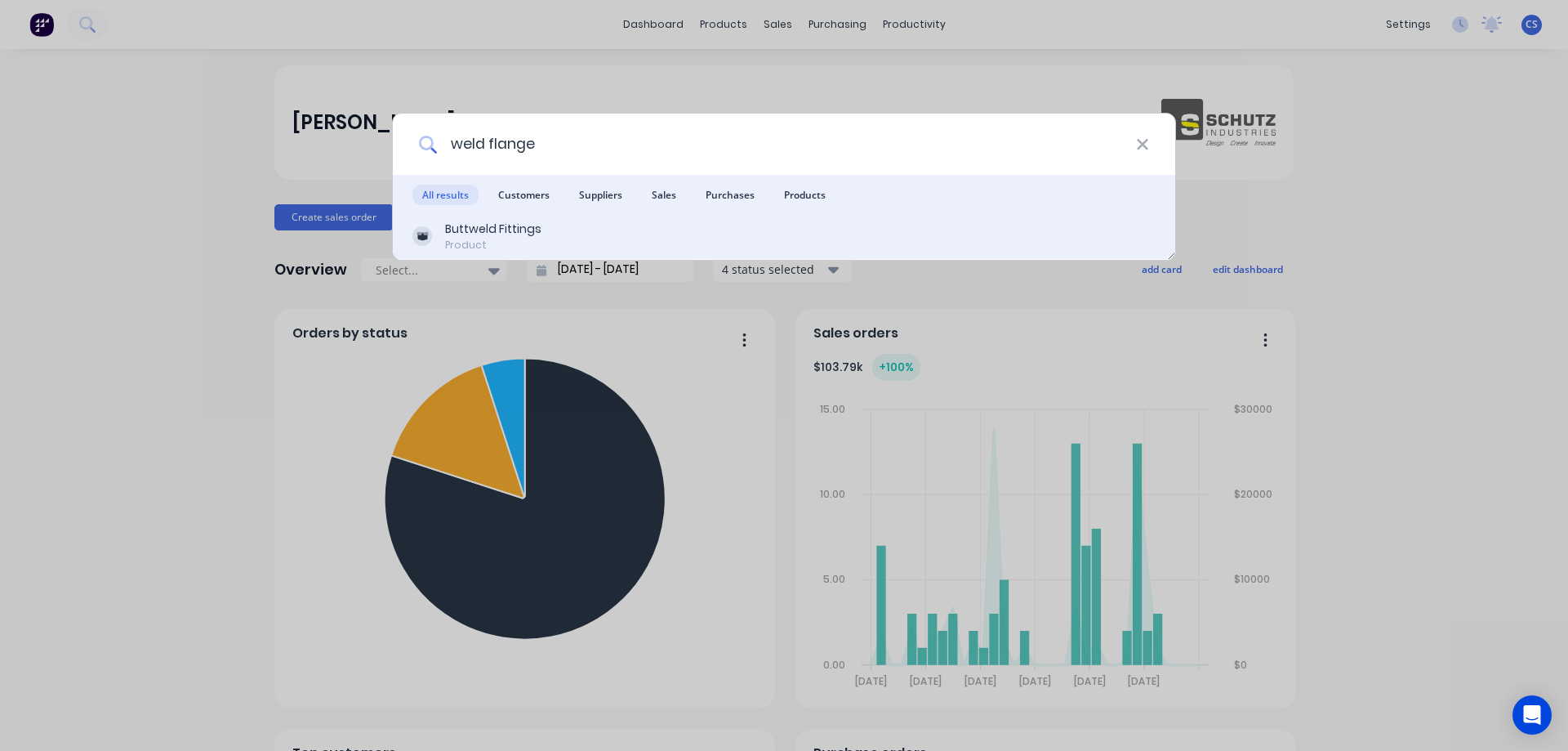
type input "weld flange"
click at [573, 222] on div "Buttweld Fittings Product" at bounding box center [784, 236] width 743 height 32
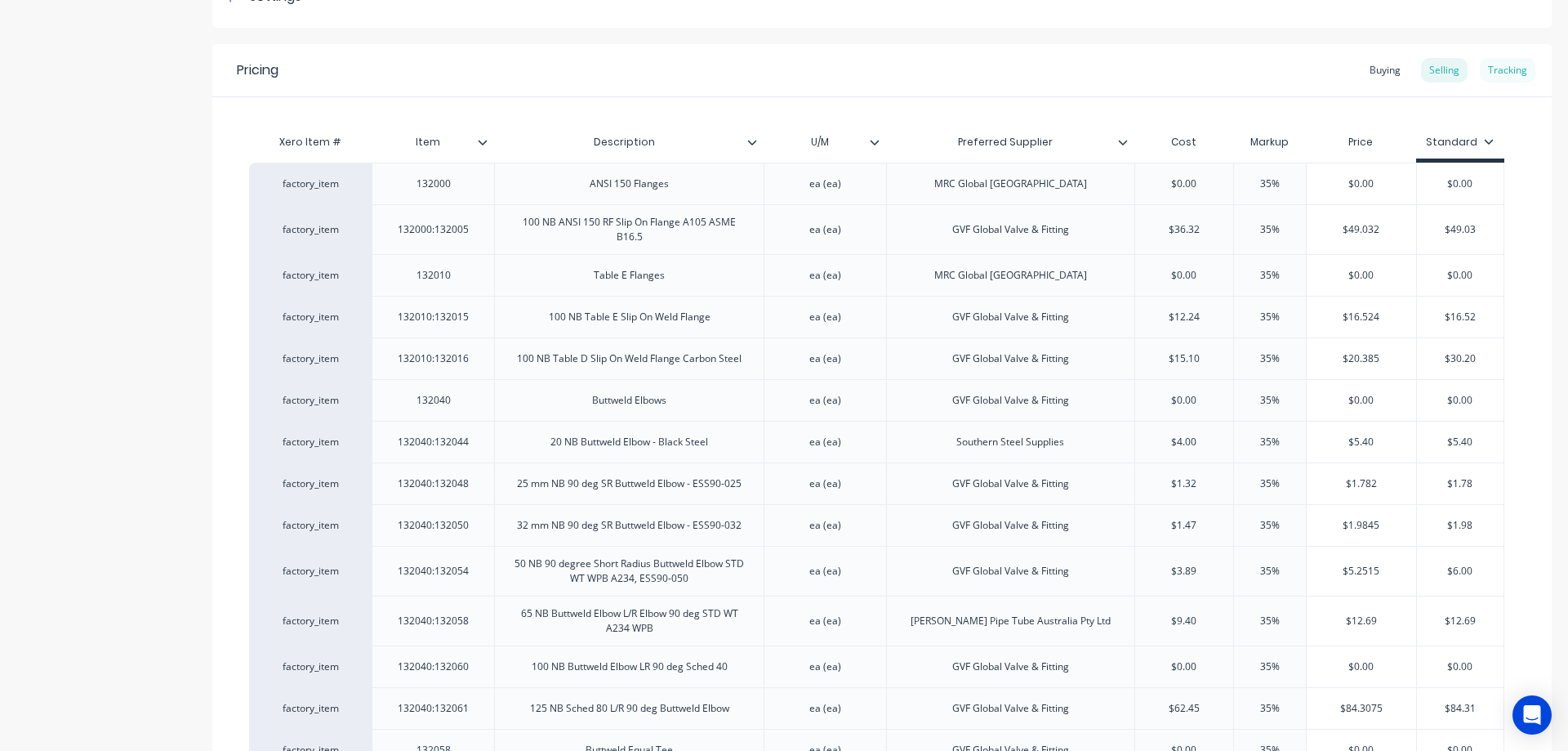
scroll to position [245, 0]
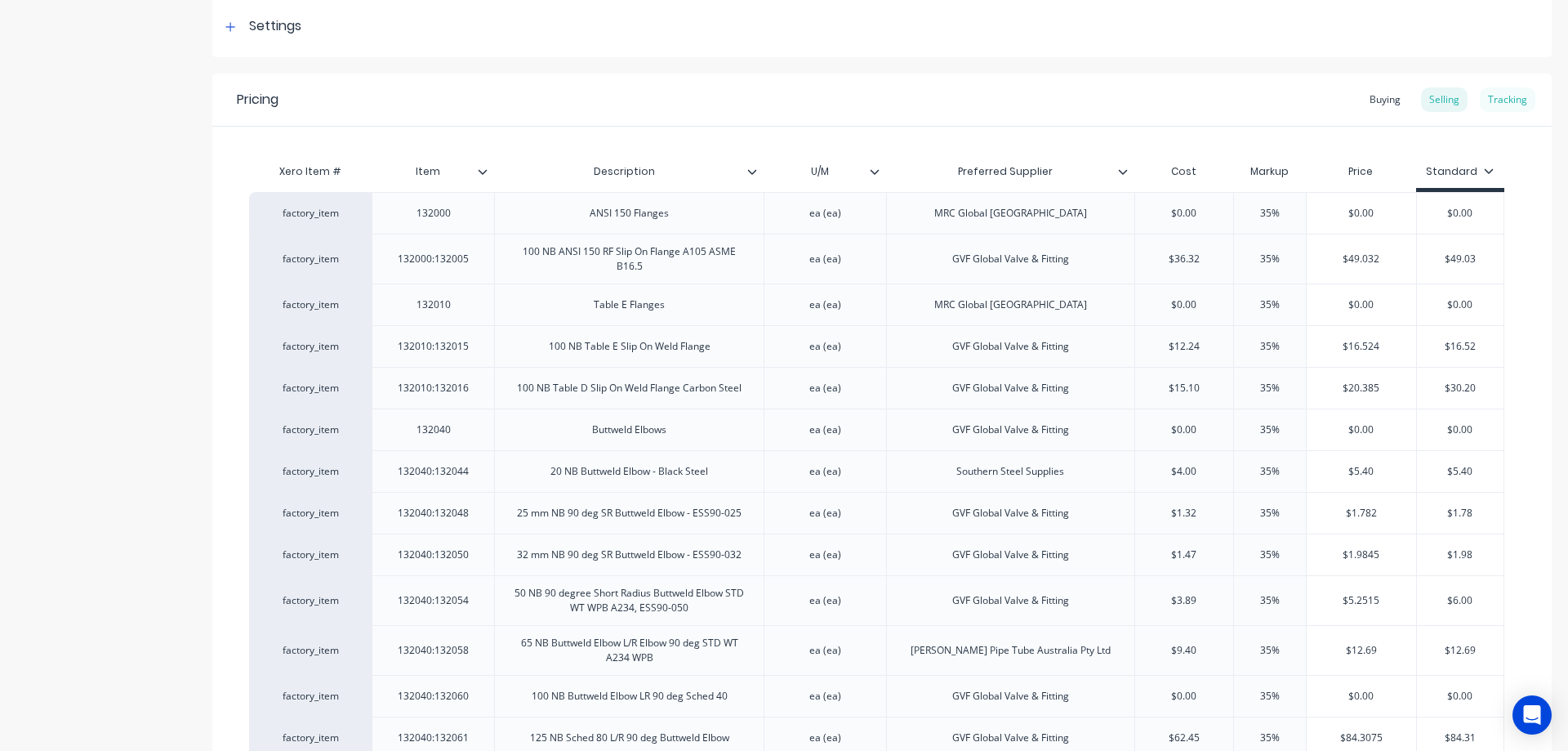
click at [1507, 104] on div "Tracking" at bounding box center [1508, 99] width 56 height 25
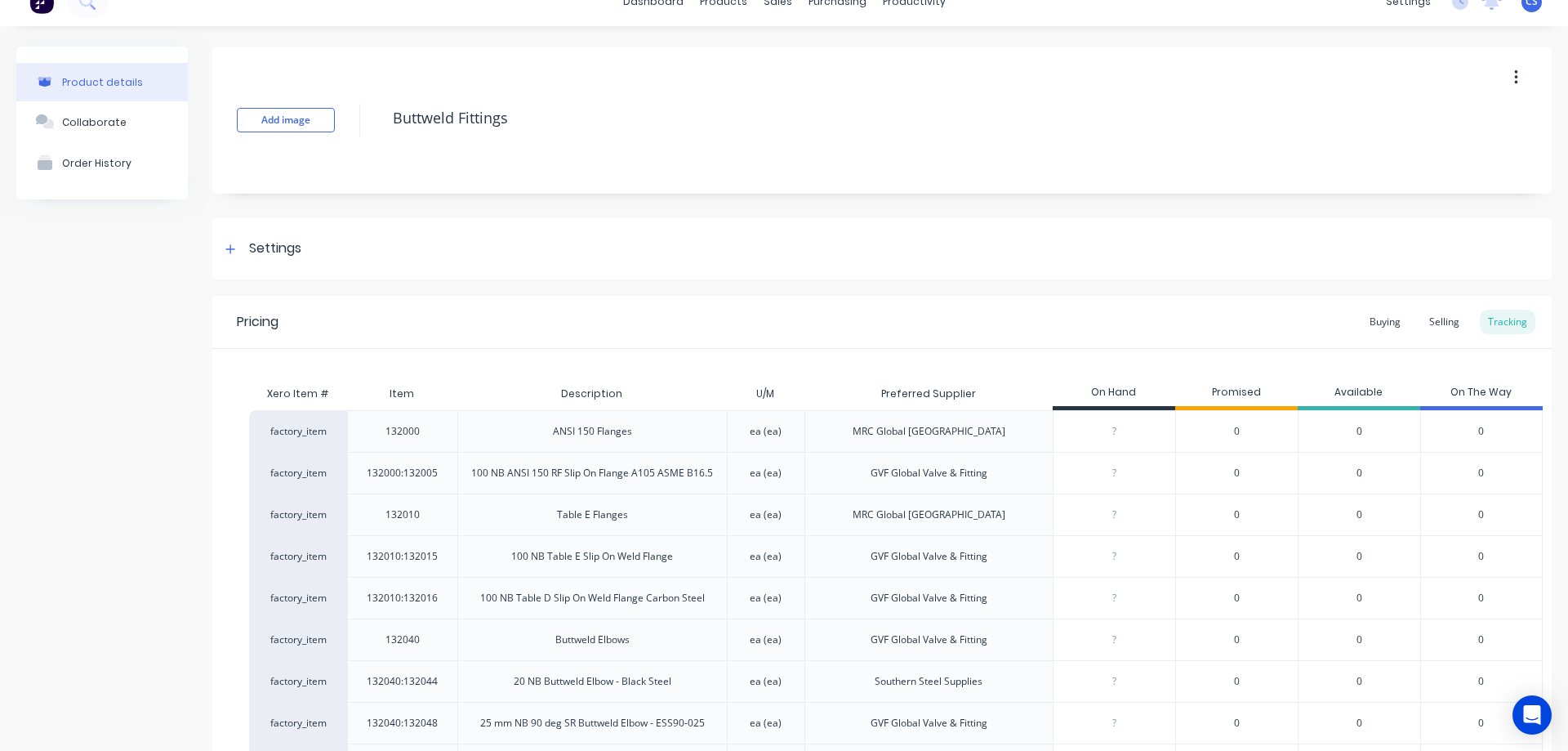
scroll to position [0, 0]
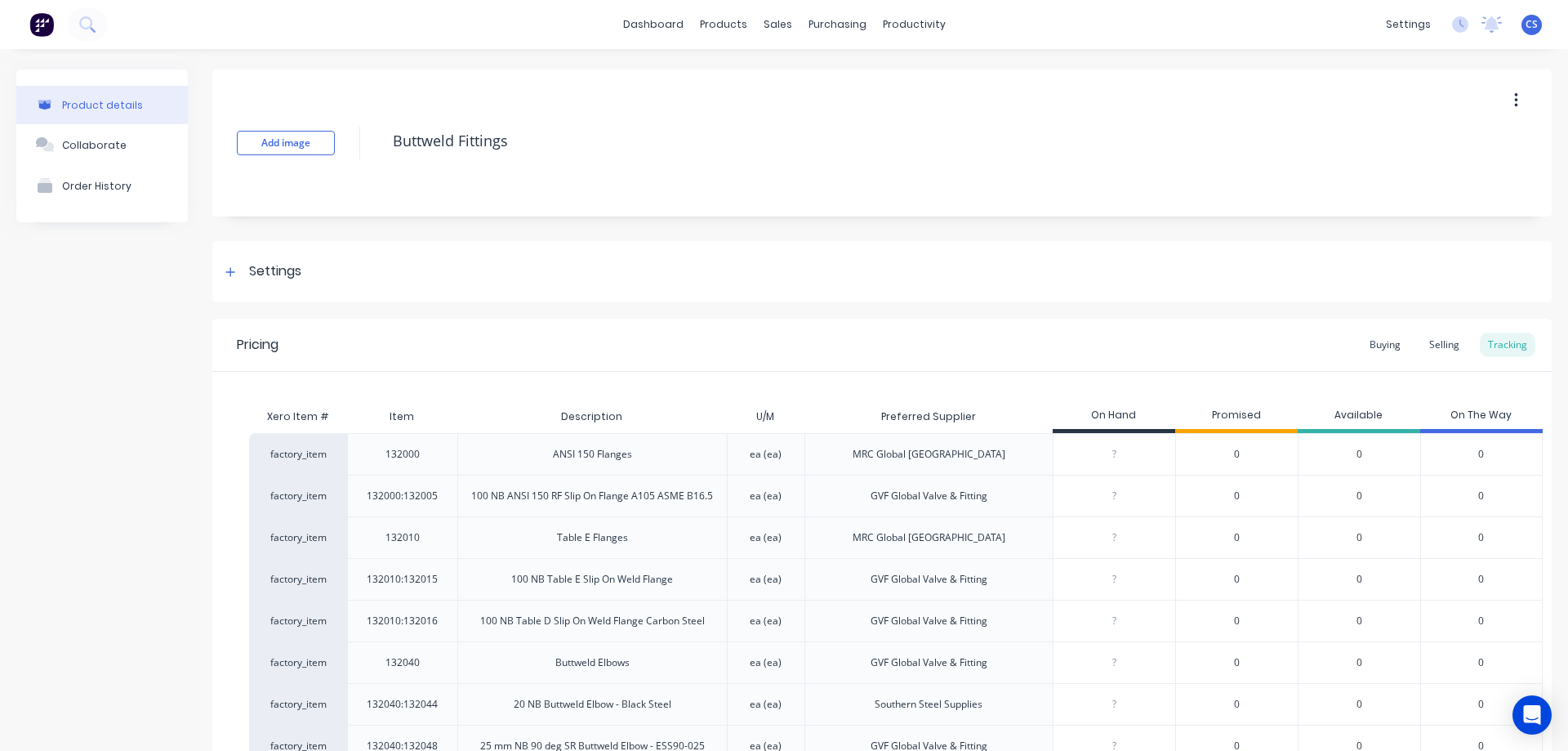
click at [53, 31] on img at bounding box center [42, 24] width 25 height 25
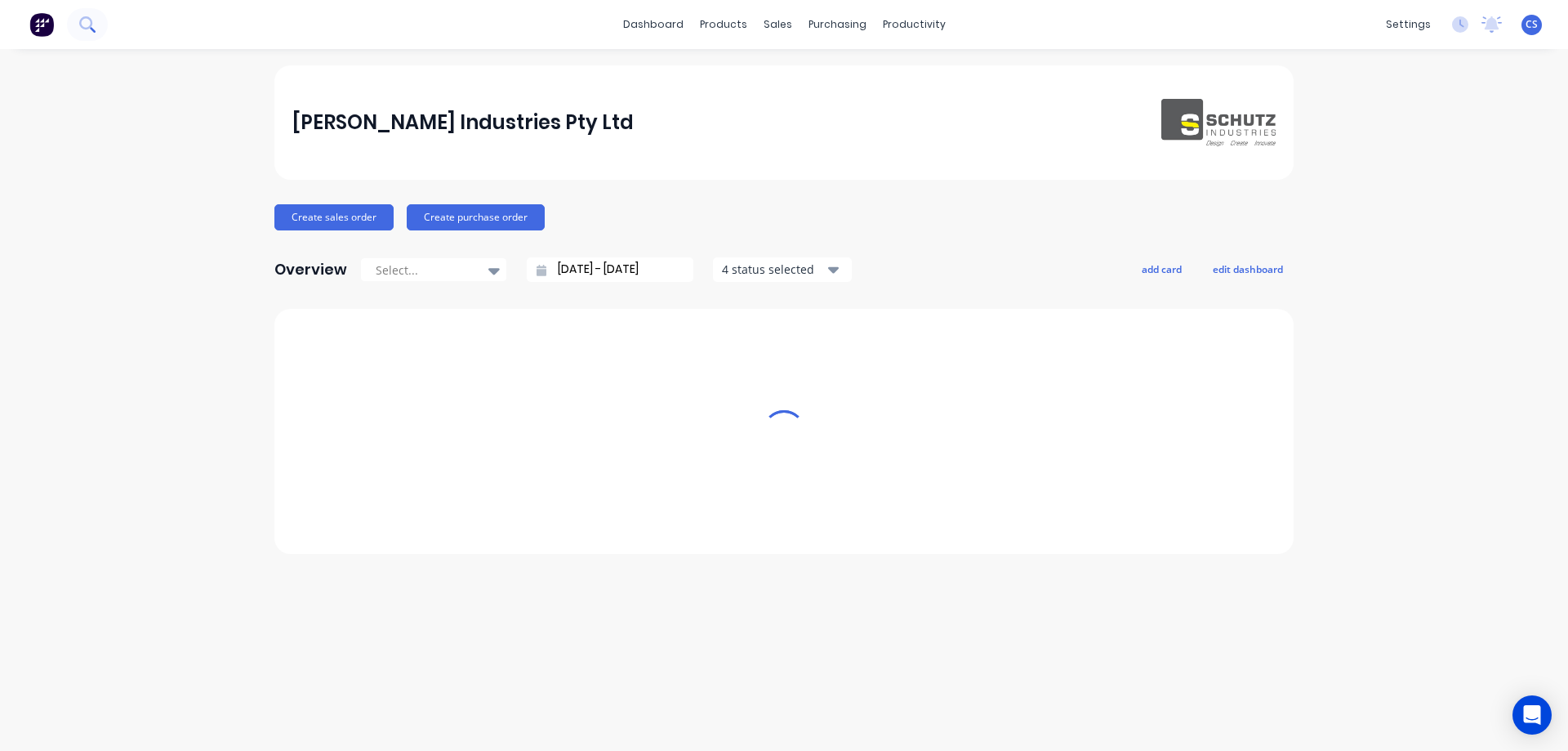
click at [93, 26] on icon at bounding box center [86, 24] width 15 height 15
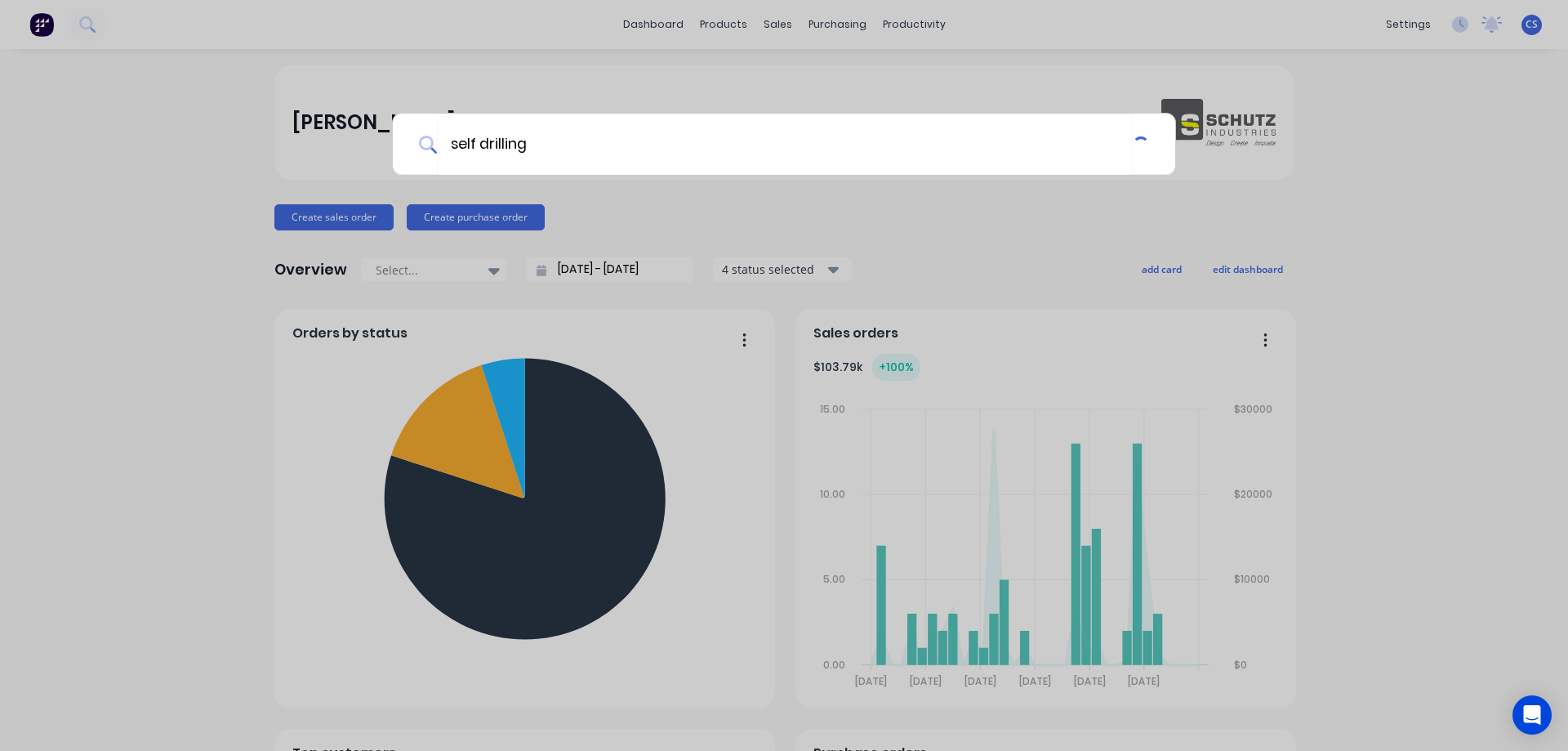
type input "self drilling"
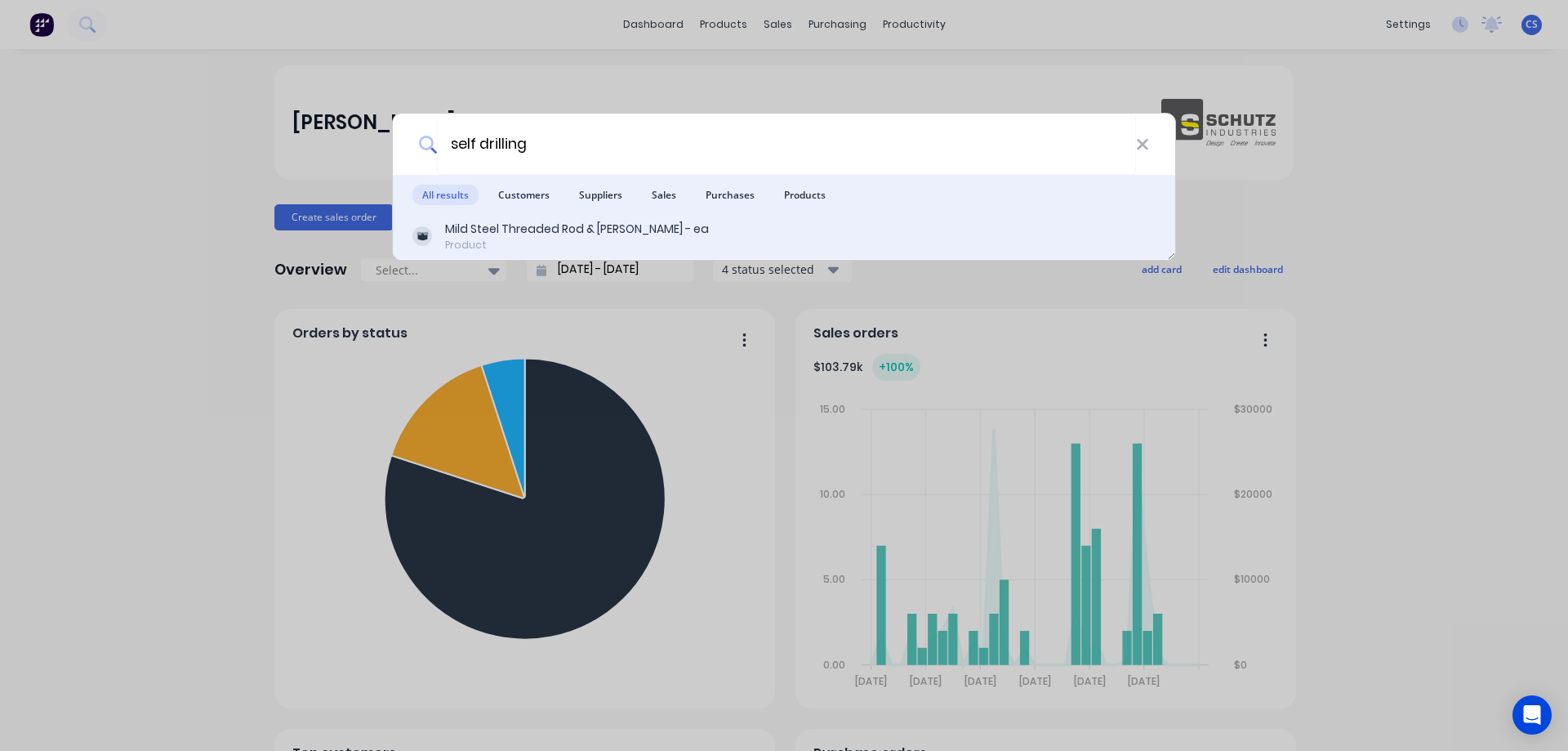
click at [809, 242] on div "Mild Steel Threaded Rod & Sundry - ea Product" at bounding box center [784, 236] width 743 height 32
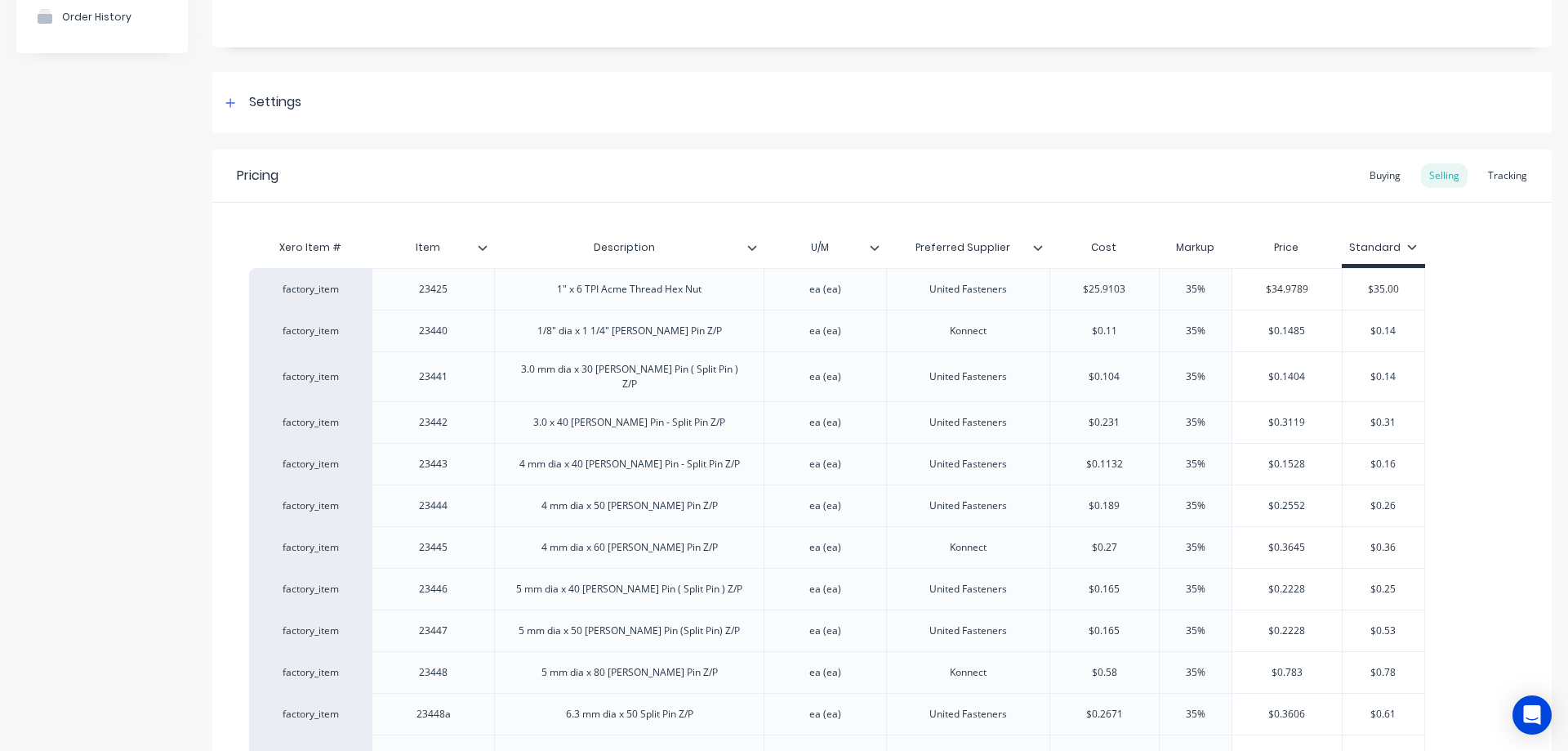
scroll to position [153, 0]
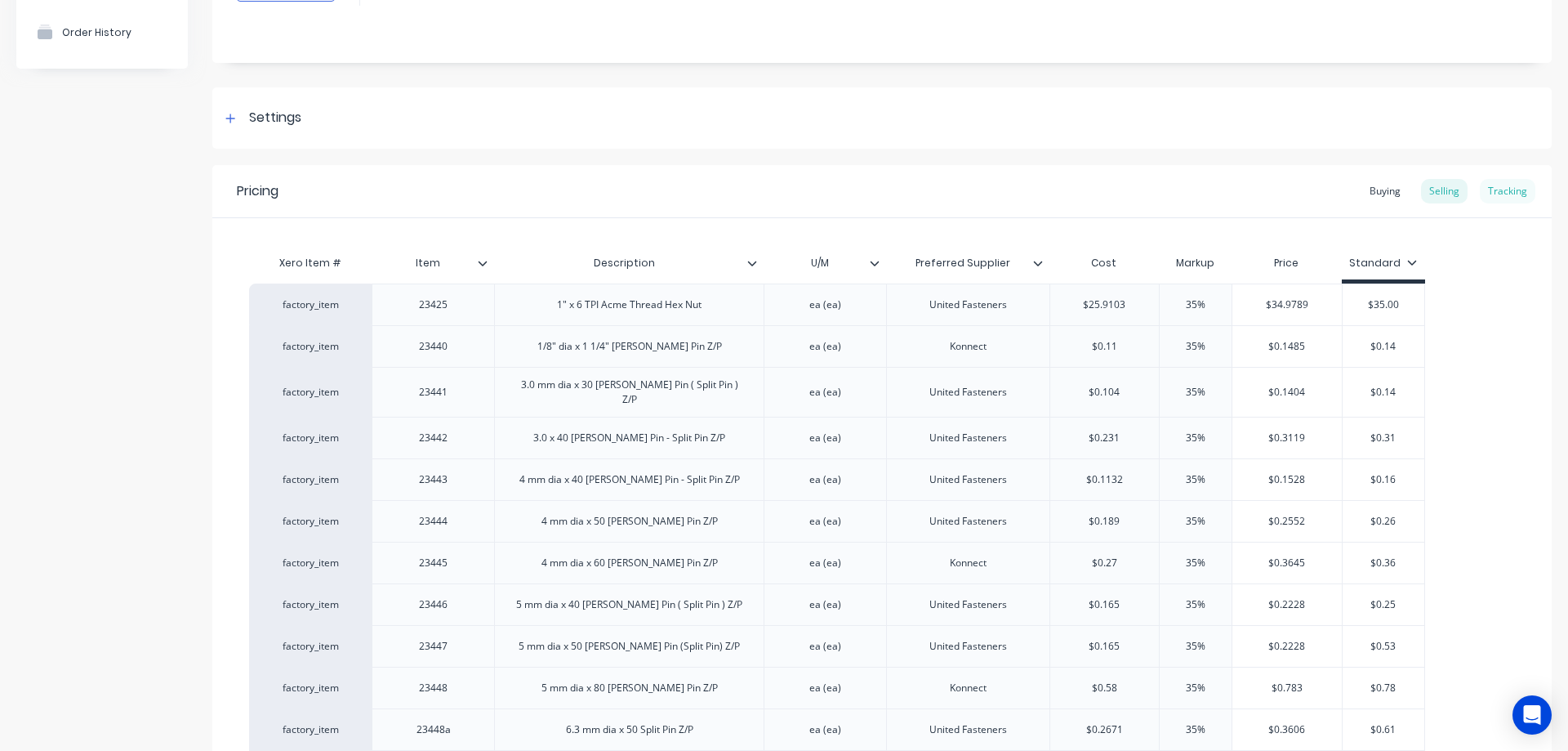
click at [1498, 191] on div "Tracking" at bounding box center [1508, 191] width 56 height 25
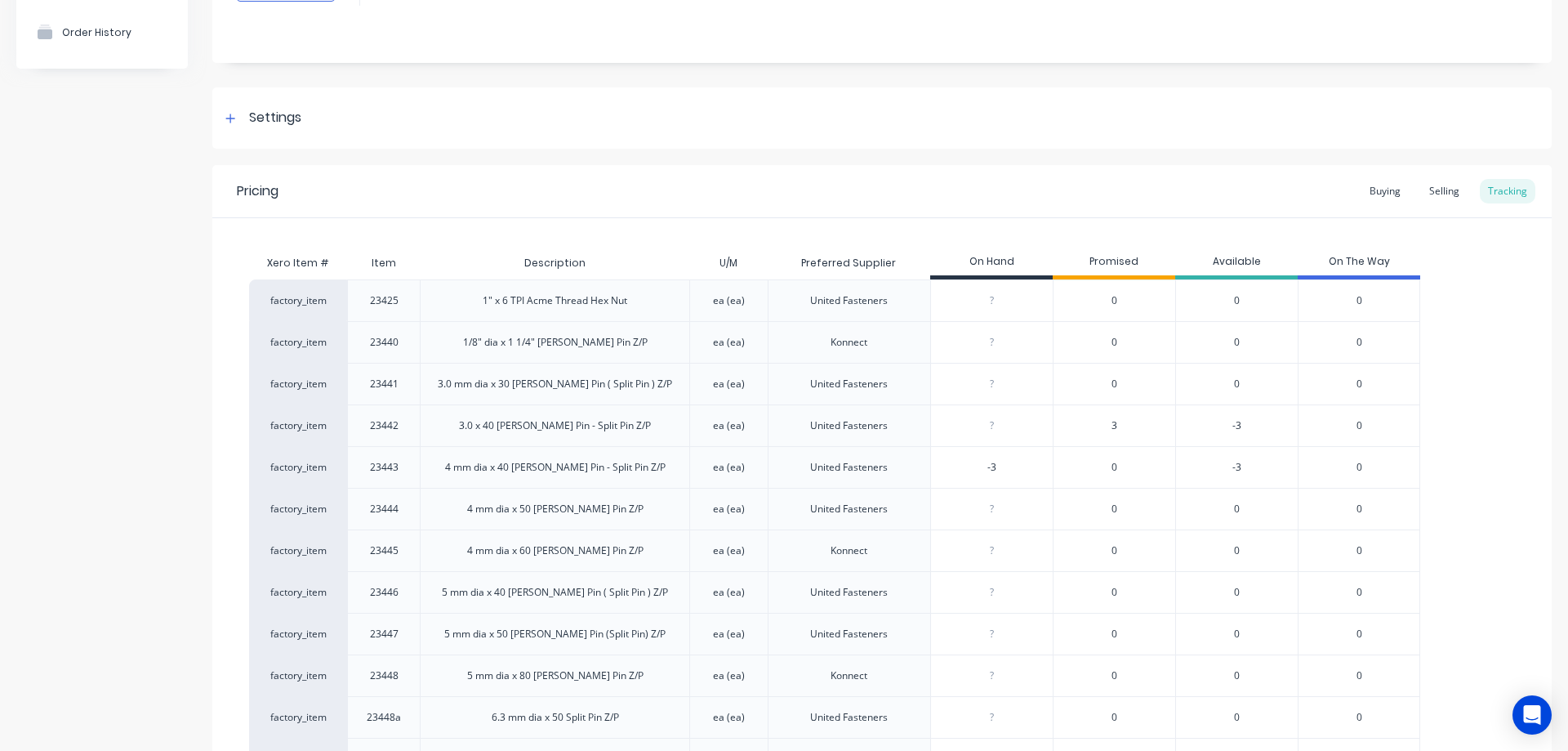
scroll to position [1958, 0]
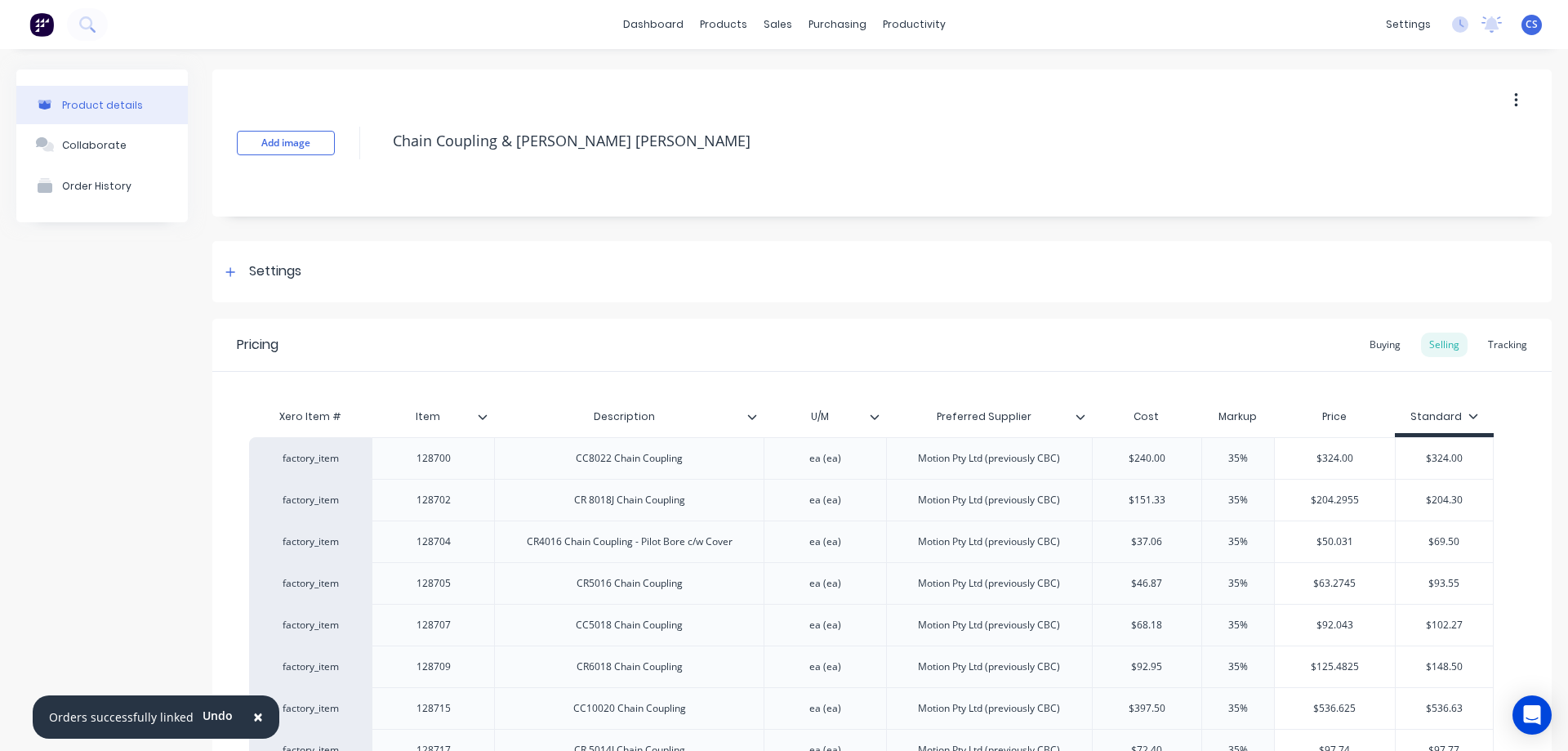
click at [1493, 342] on div "Tracking" at bounding box center [1508, 344] width 56 height 25
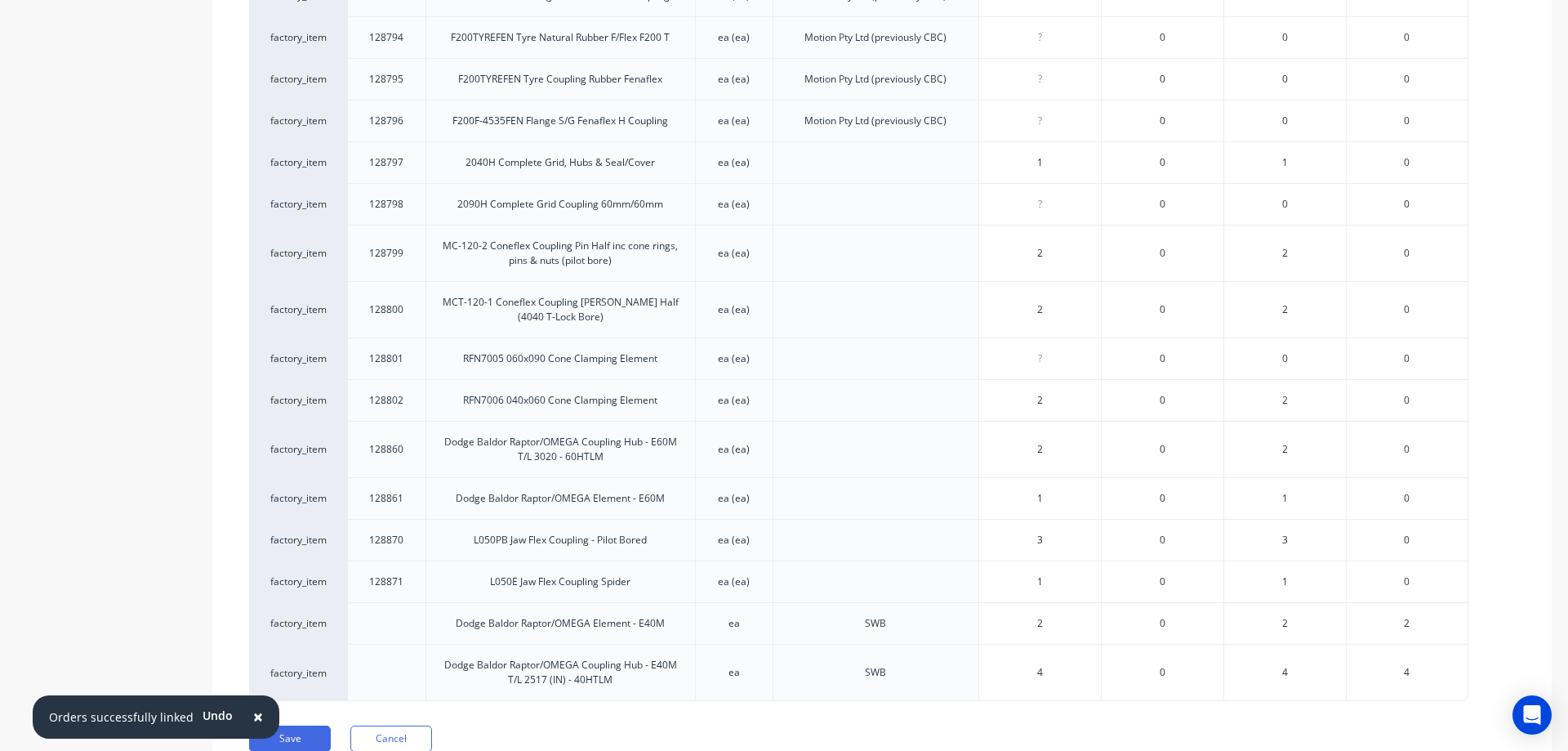
scroll to position [2658, 0]
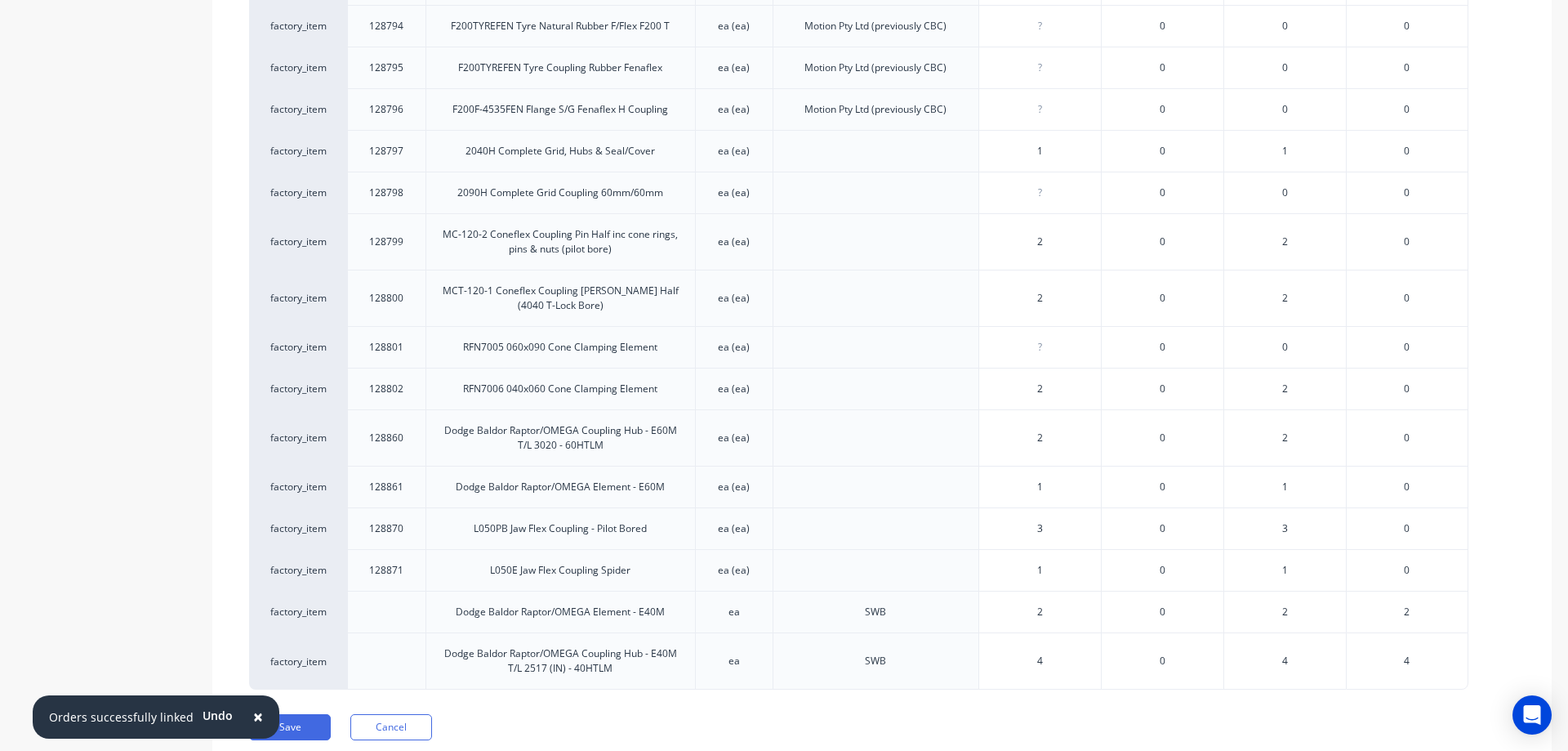
click at [379, 598] on div at bounding box center [386, 611] width 26 height 26
click at [385, 598] on div at bounding box center [386, 611] width 26 height 26
click at [375, 598] on div at bounding box center [386, 611] width 26 height 26
click at [386, 563] on div "128871" at bounding box center [386, 570] width 34 height 14
click at [394, 598] on div at bounding box center [386, 611] width 26 height 26
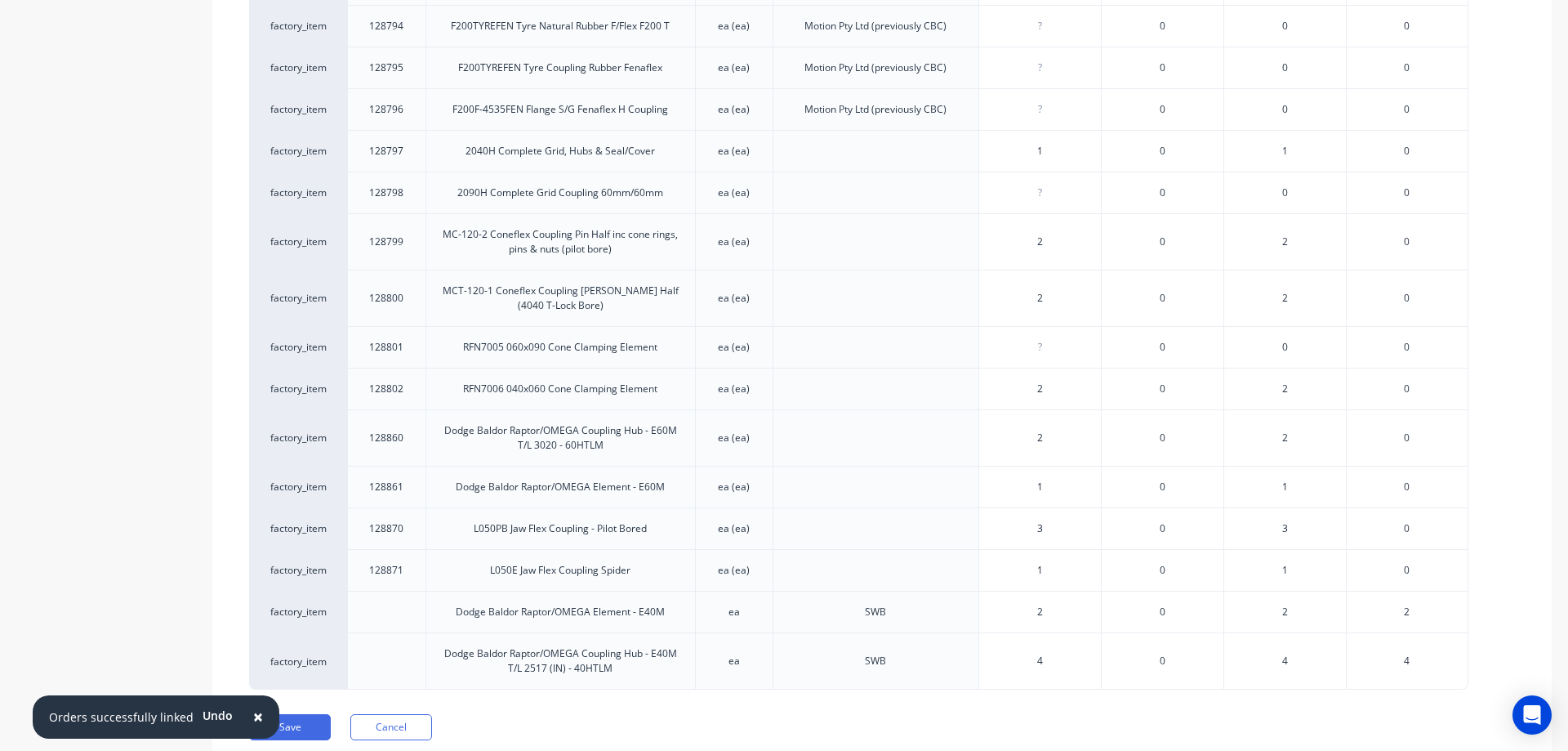
click at [505, 563] on div "L050E Jaw Flex Coupling Spider" at bounding box center [560, 570] width 141 height 14
click at [379, 598] on div at bounding box center [386, 611] width 26 height 26
click at [386, 598] on div at bounding box center [386, 611] width 26 height 26
drag, startPoint x: 384, startPoint y: 592, endPoint x: 384, endPoint y: 607, distance: 15.0
click at [383, 648] on div at bounding box center [386, 660] width 26 height 26
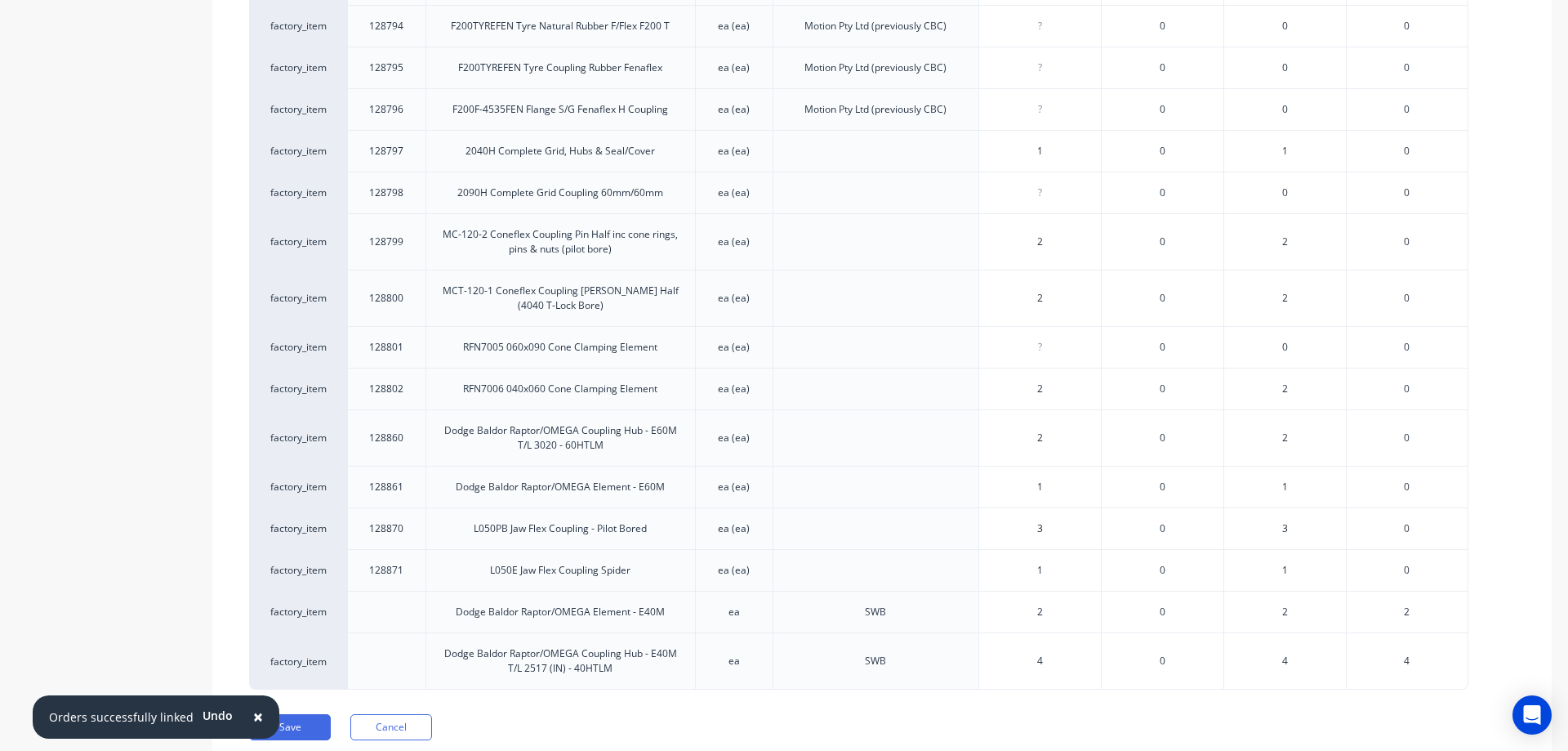
click at [384, 648] on div at bounding box center [386, 660] width 26 height 26
click at [531, 646] on div "Dodge Baldor Raptor/OMEGA Coupling Hub - E40M T/L 2517 (IN) - 40HTLM" at bounding box center [560, 660] width 242 height 30
click at [254, 719] on span "×" at bounding box center [259, 716] width 10 height 23
click at [394, 598] on div at bounding box center [386, 611] width 26 height 26
click at [1408, 604] on span "2" at bounding box center [1407, 611] width 6 height 14
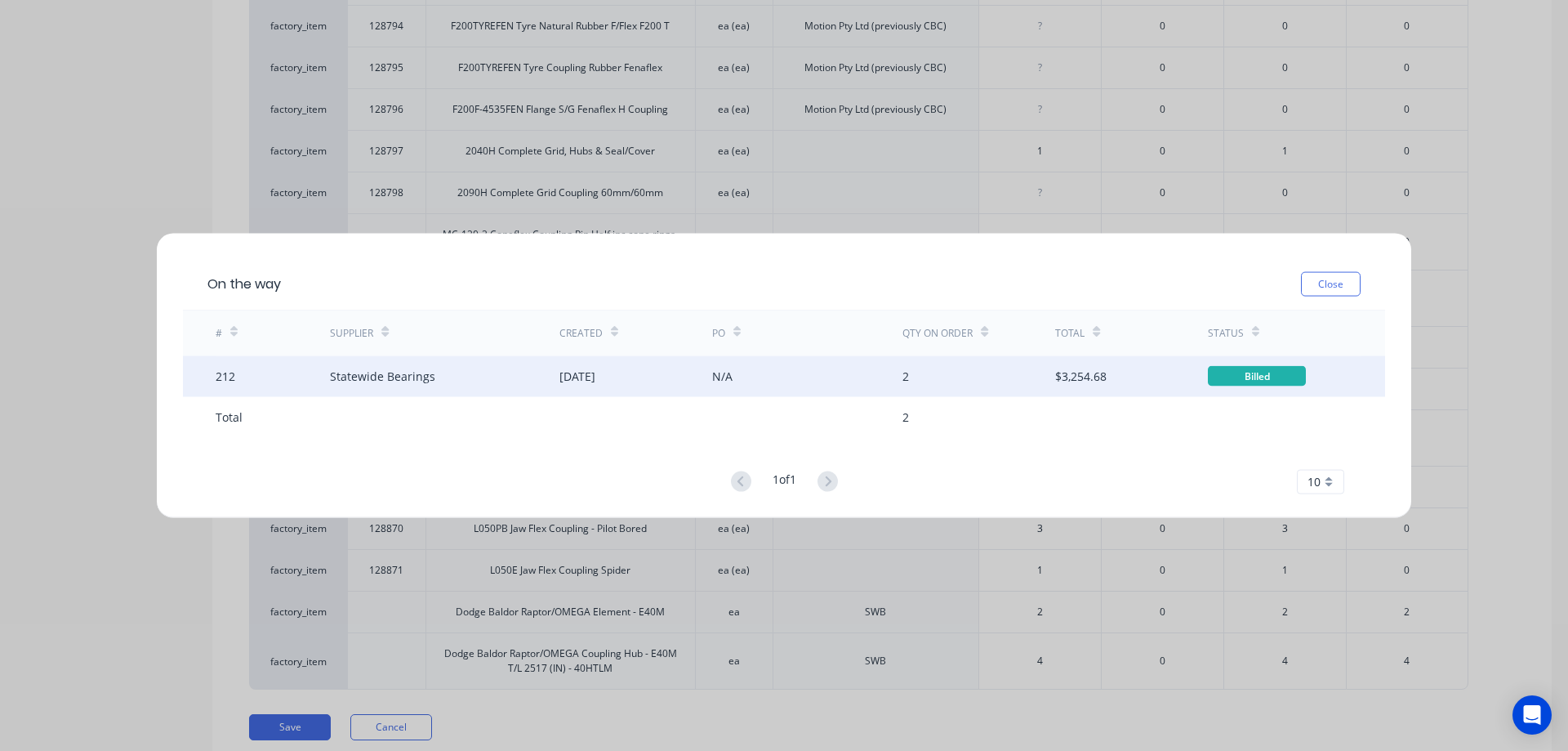
drag, startPoint x: 507, startPoint y: 387, endPoint x: 470, endPoint y: 364, distance: 43.6
drag, startPoint x: 470, startPoint y: 364, endPoint x: 462, endPoint y: 365, distance: 8.1
click at [462, 365] on div "Statewide Bearings" at bounding box center [444, 376] width 229 height 41
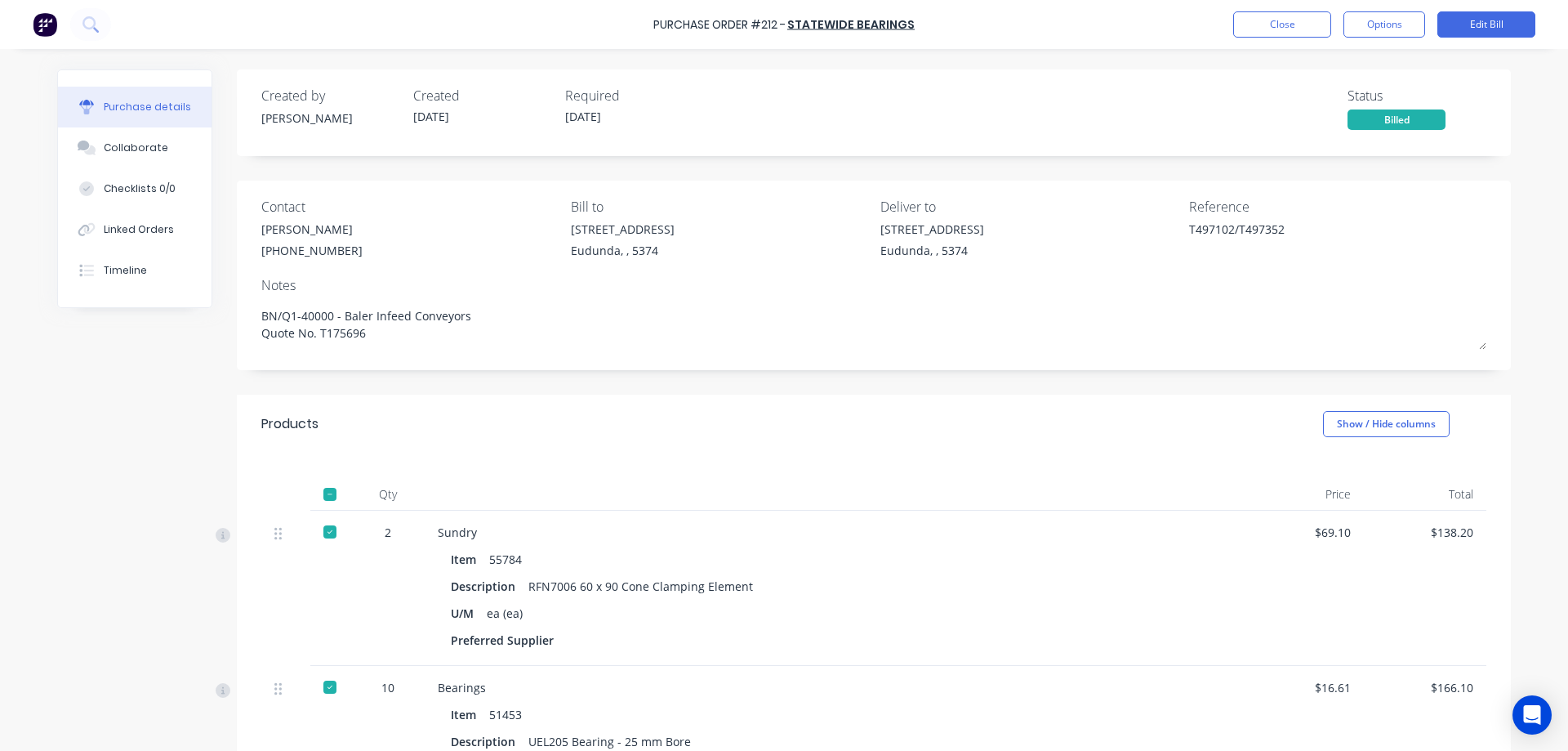
type textarea "x"
click at [148, 242] on button "Linked Orders" at bounding box center [134, 230] width 153 height 41
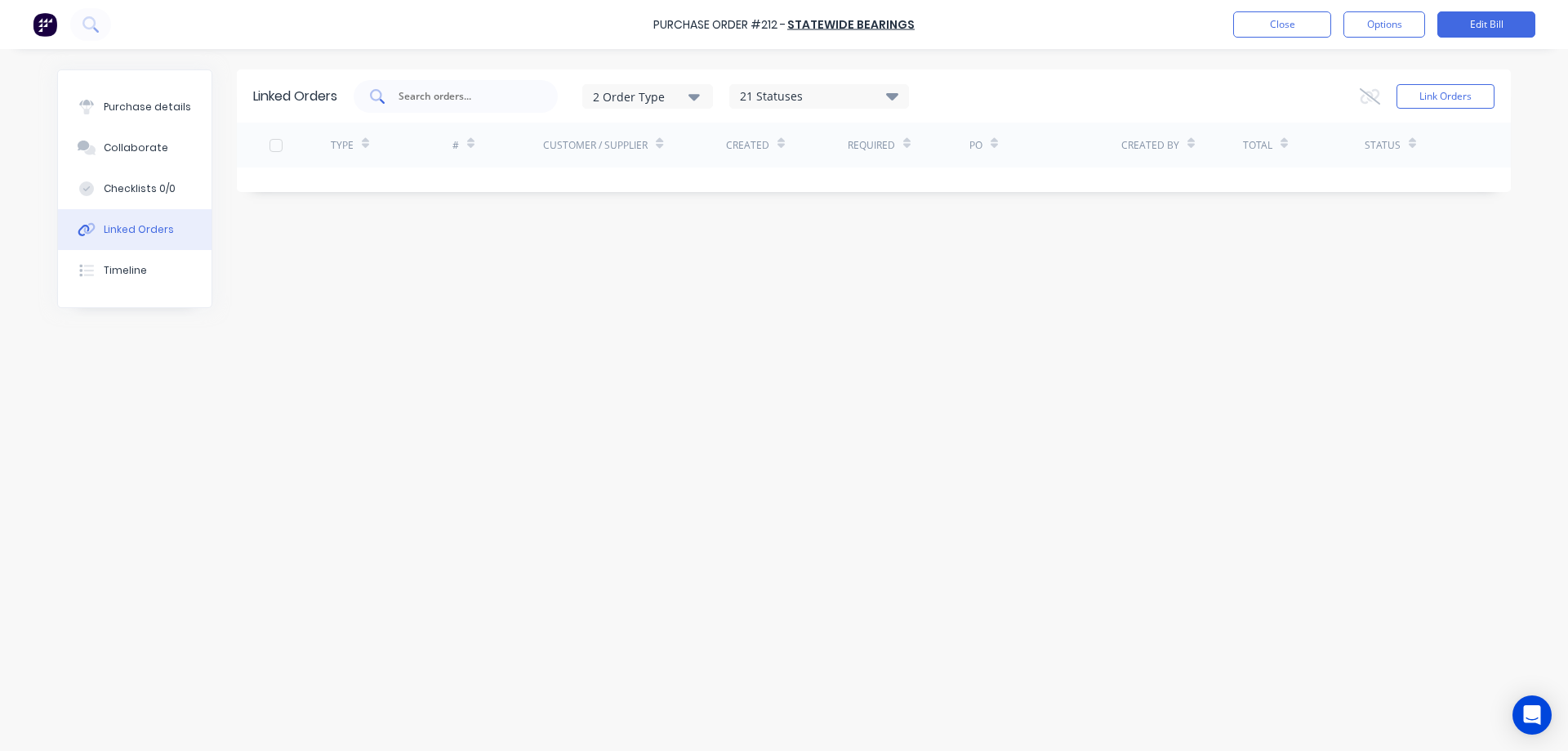
click at [459, 92] on input "text" at bounding box center [464, 96] width 136 height 16
type input "2758"
click at [1402, 103] on button "Link Orders" at bounding box center [1446, 96] width 98 height 25
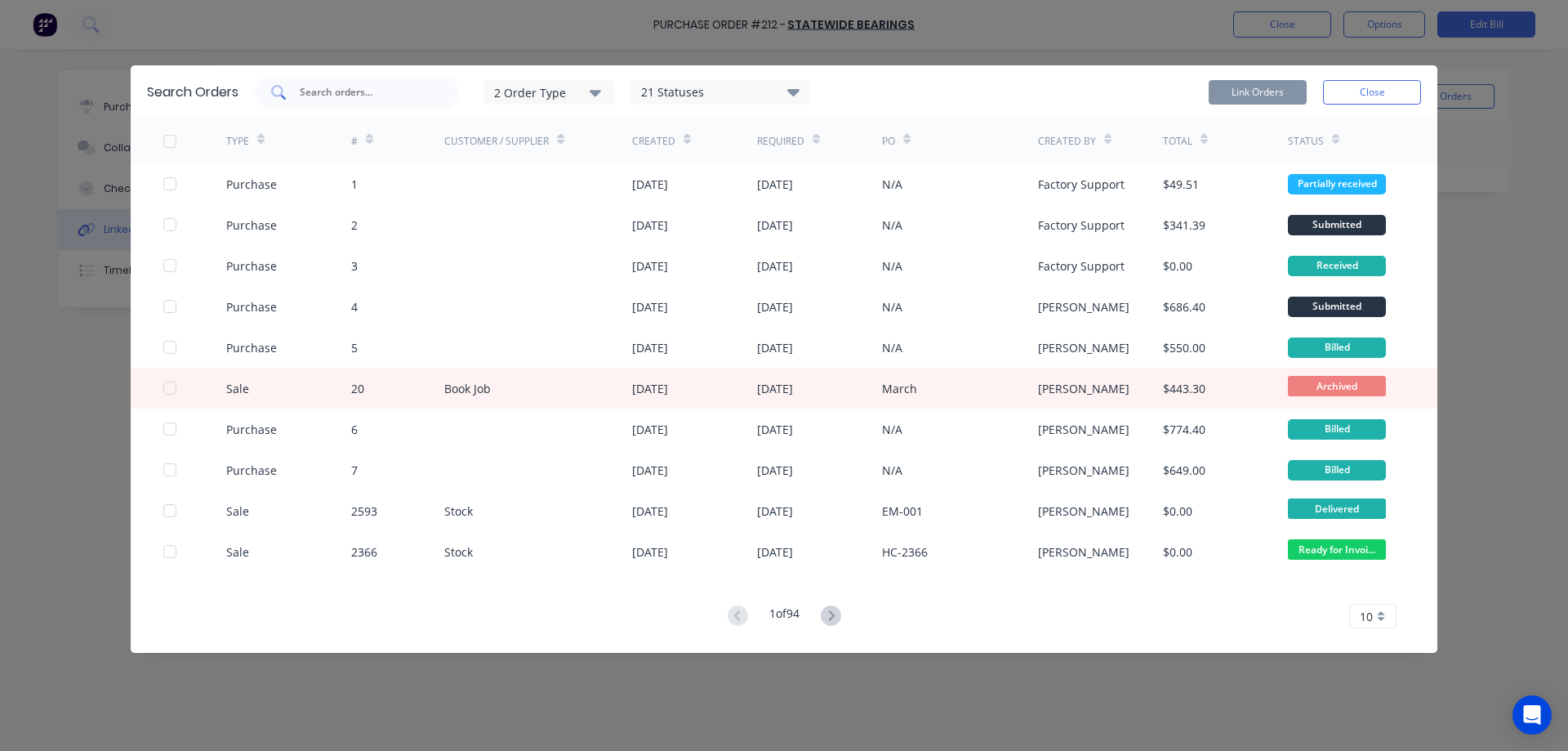
click at [379, 92] on input "text" at bounding box center [366, 92] width 136 height 16
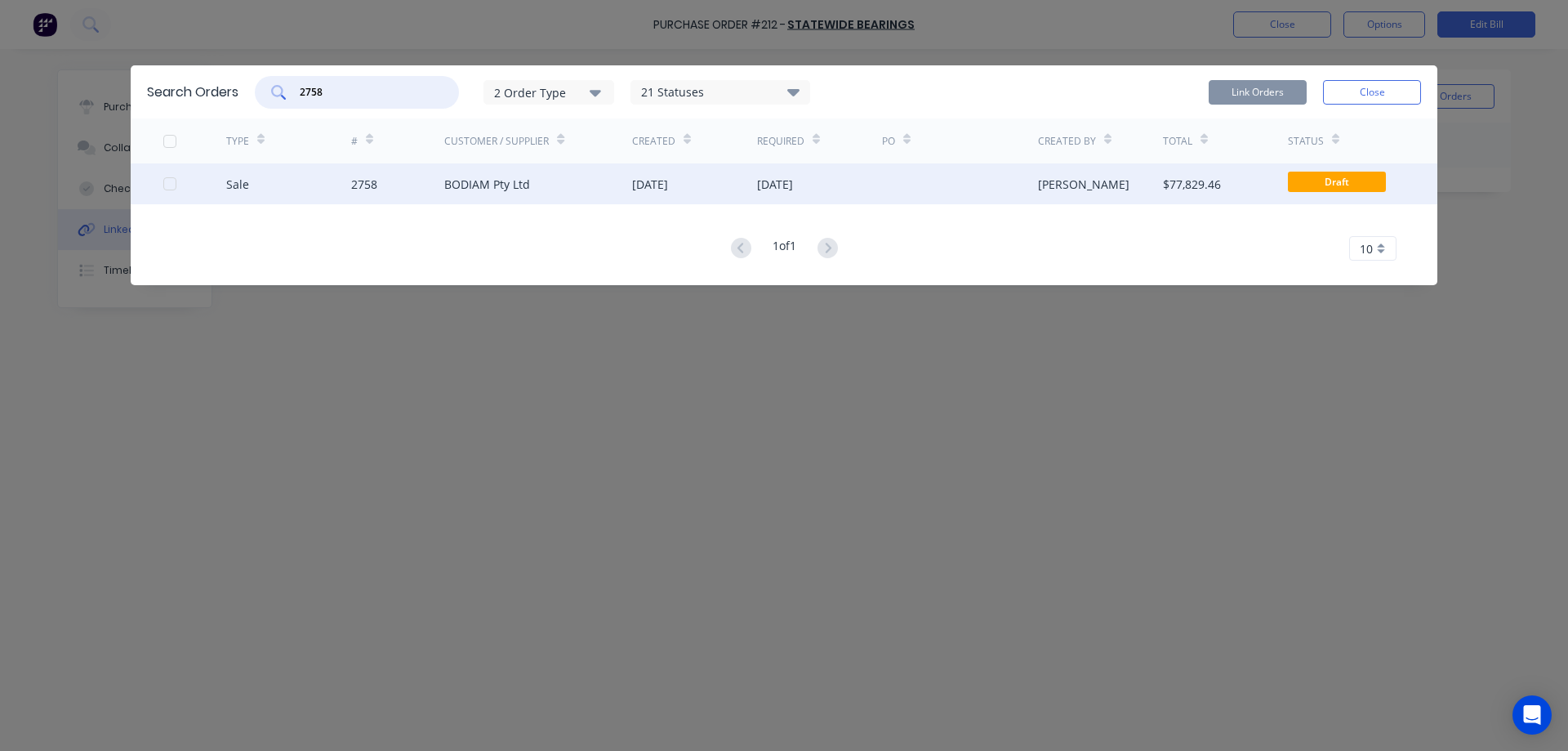
click at [170, 181] on div at bounding box center [170, 184] width 33 height 33
type input "2758"
click at [1240, 96] on button "Link Orders" at bounding box center [1258, 92] width 98 height 25
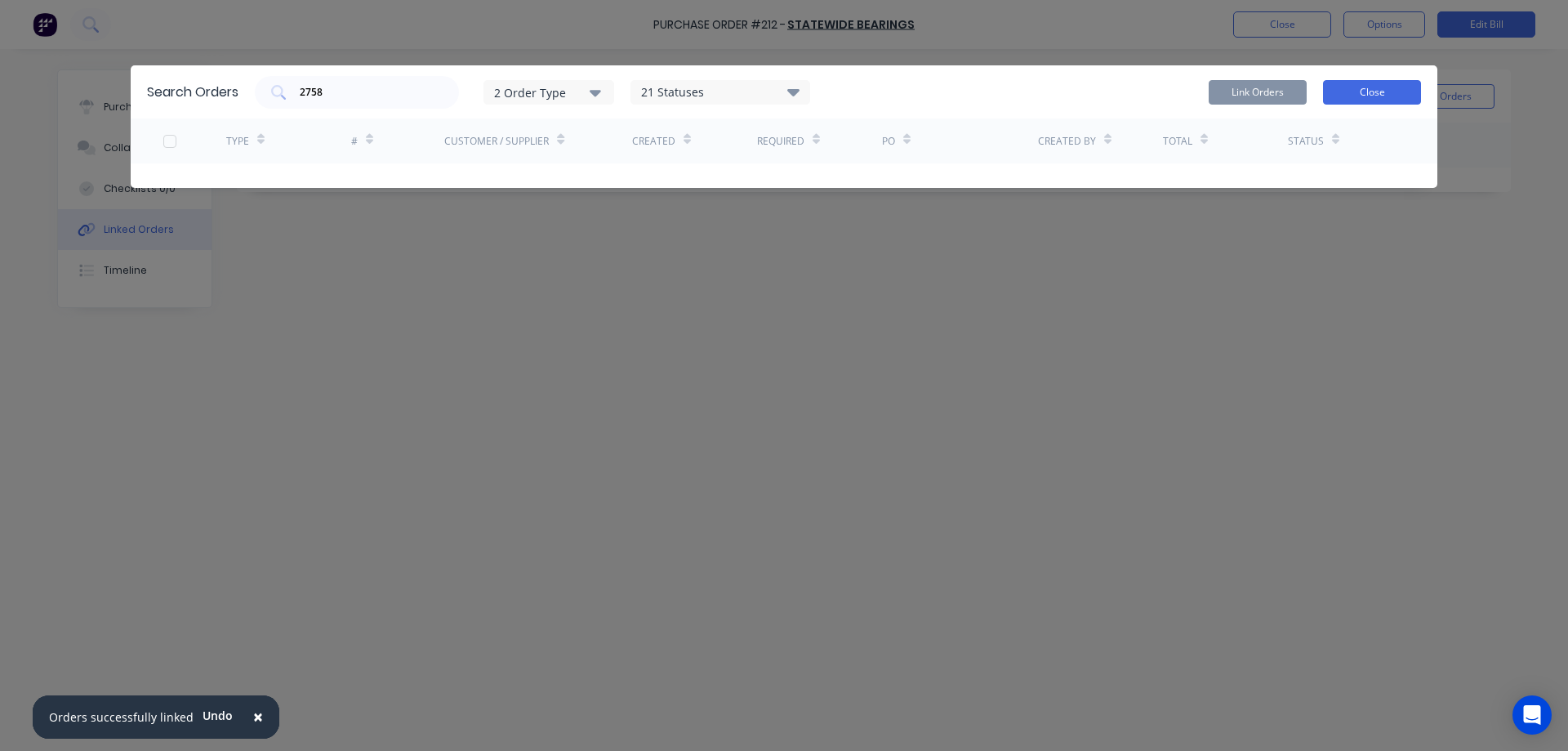
click at [1346, 93] on button "Close" at bounding box center [1372, 92] width 98 height 25
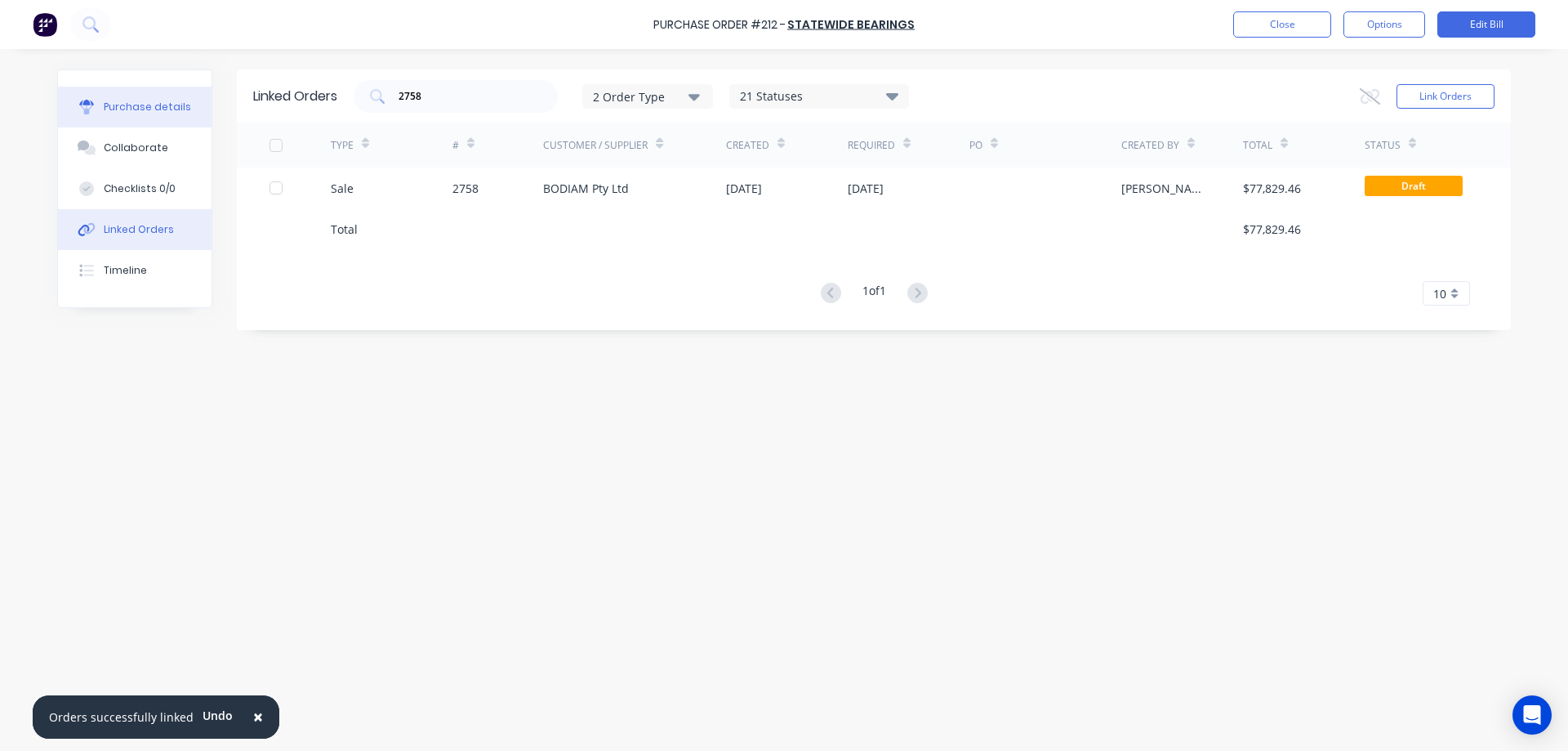
click at [154, 100] on div "Purchase details" at bounding box center [147, 107] width 87 height 14
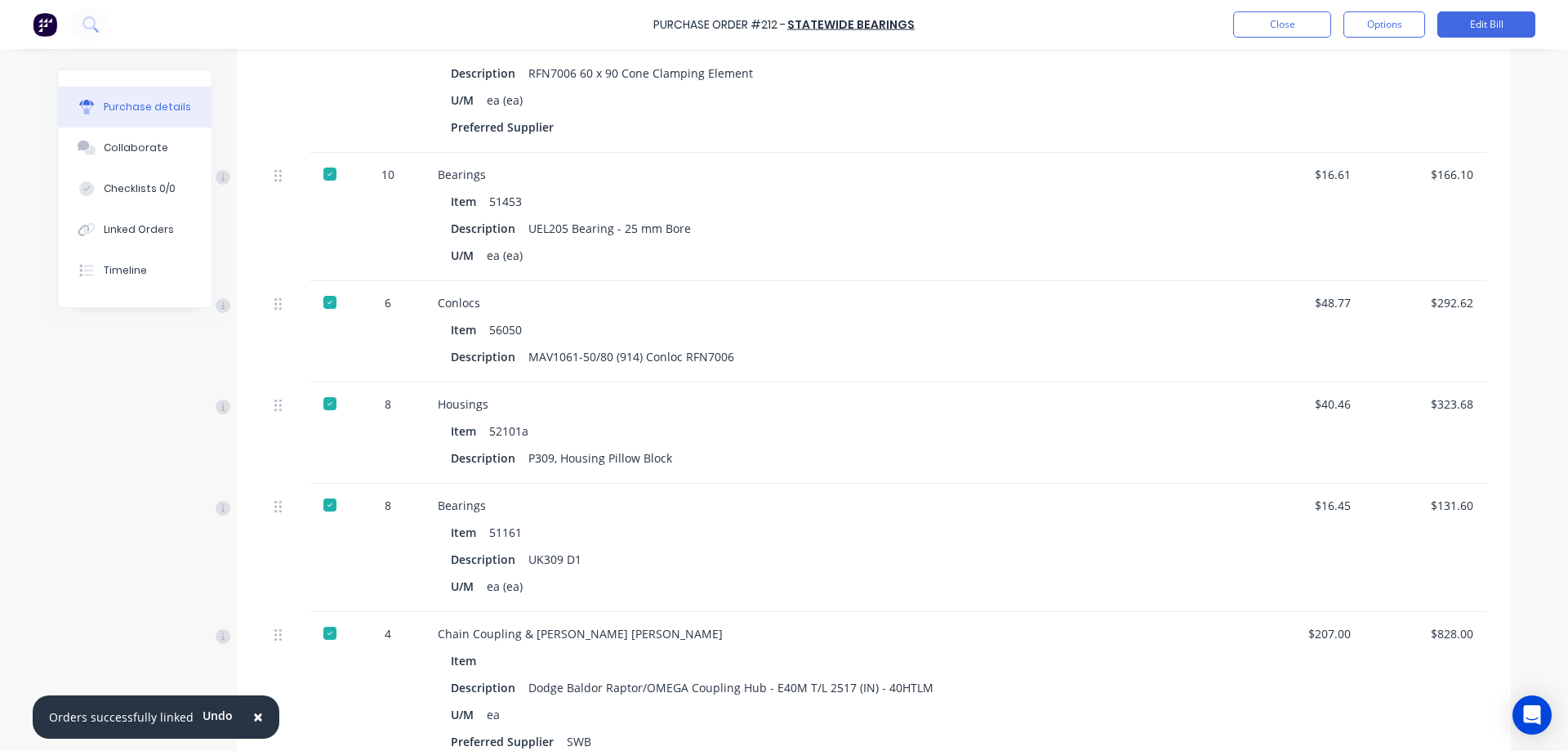
scroll to position [1085, 0]
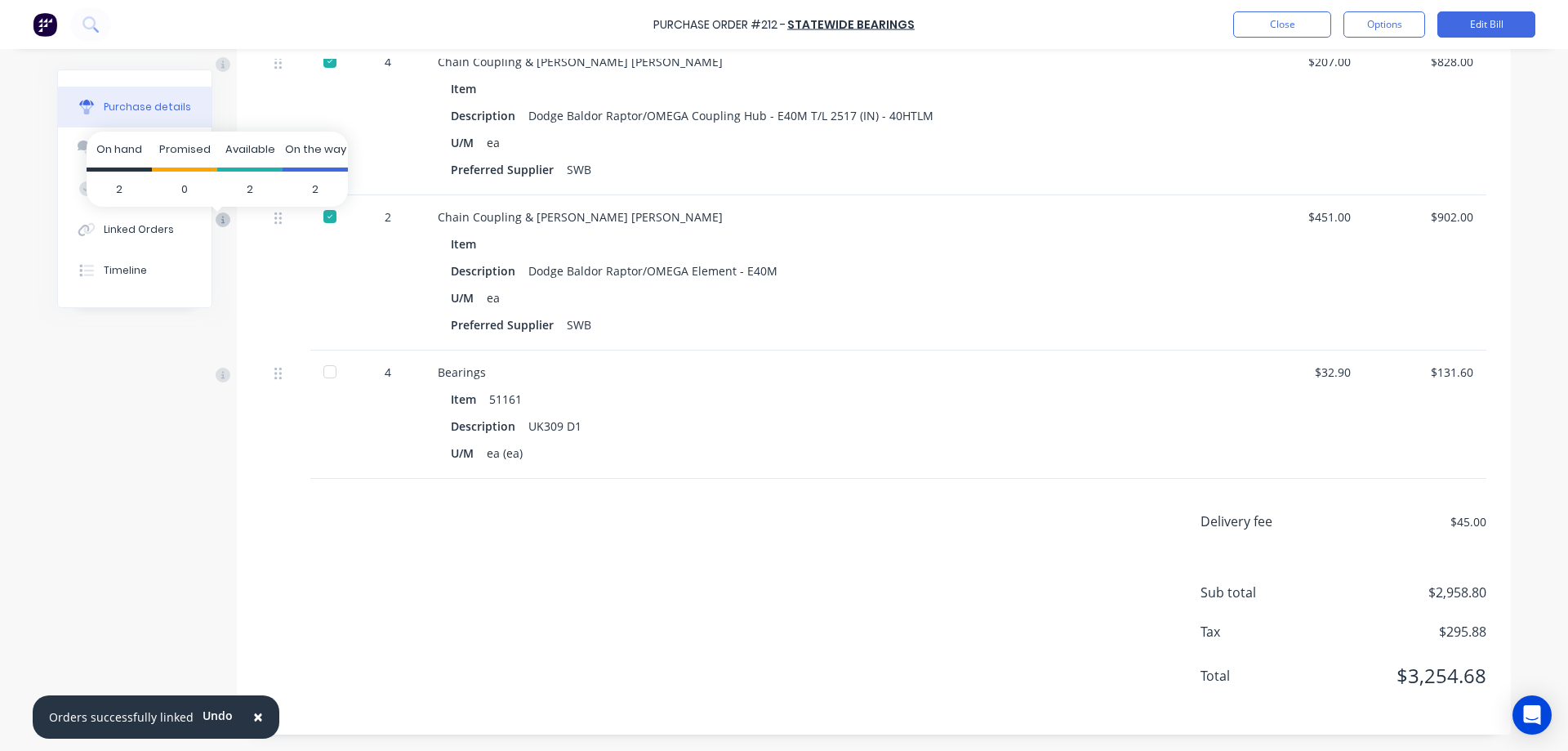
click at [221, 225] on icon at bounding box center [222, 220] width 14 height 14
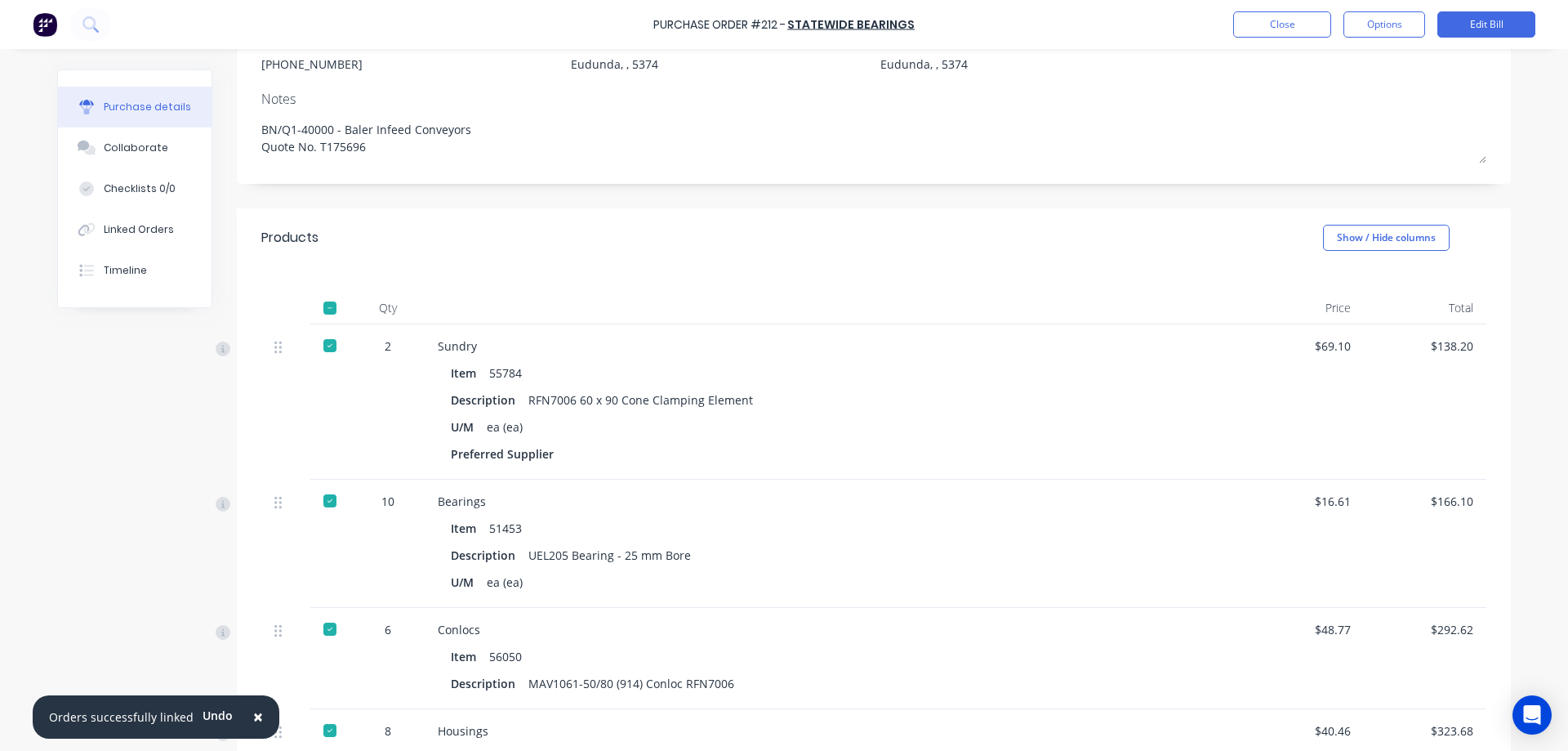
scroll to position [0, 0]
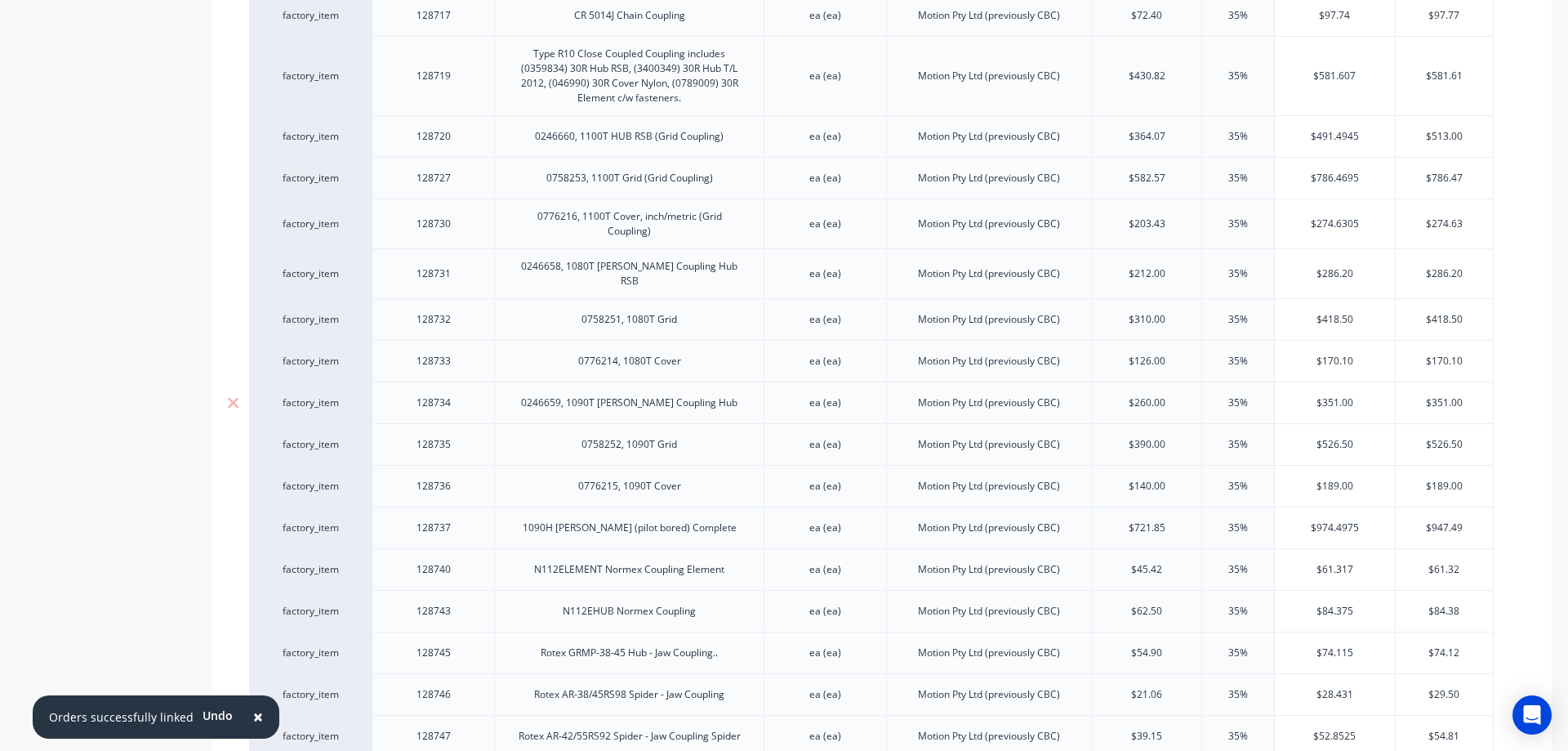
type textarea "x"
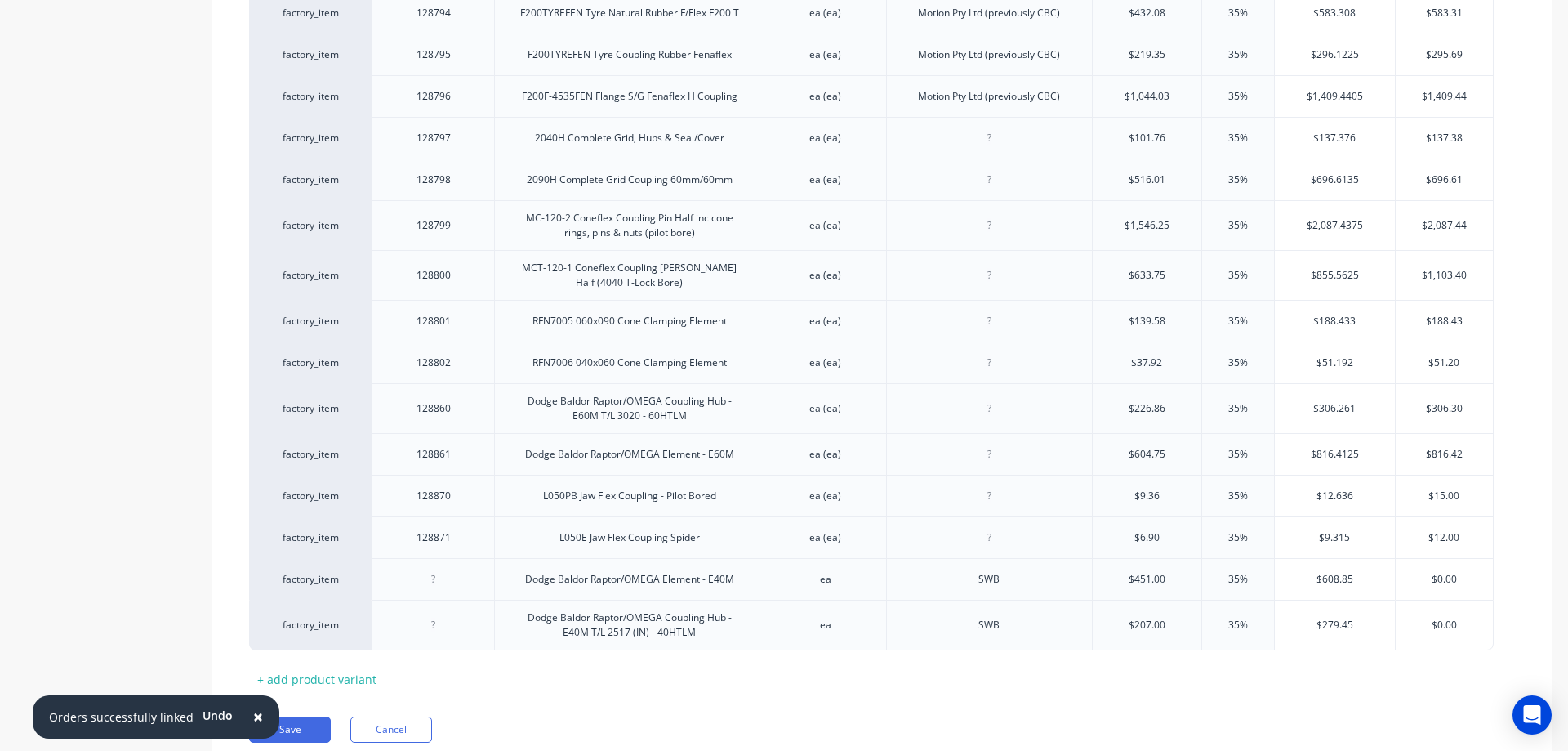
scroll to position [2660, 0]
click at [436, 565] on div at bounding box center [434, 575] width 81 height 21
click at [435, 610] on div at bounding box center [434, 620] width 81 height 21
type textarea "x"
drag, startPoint x: 273, startPoint y: 671, endPoint x: 293, endPoint y: 648, distance: 30.5
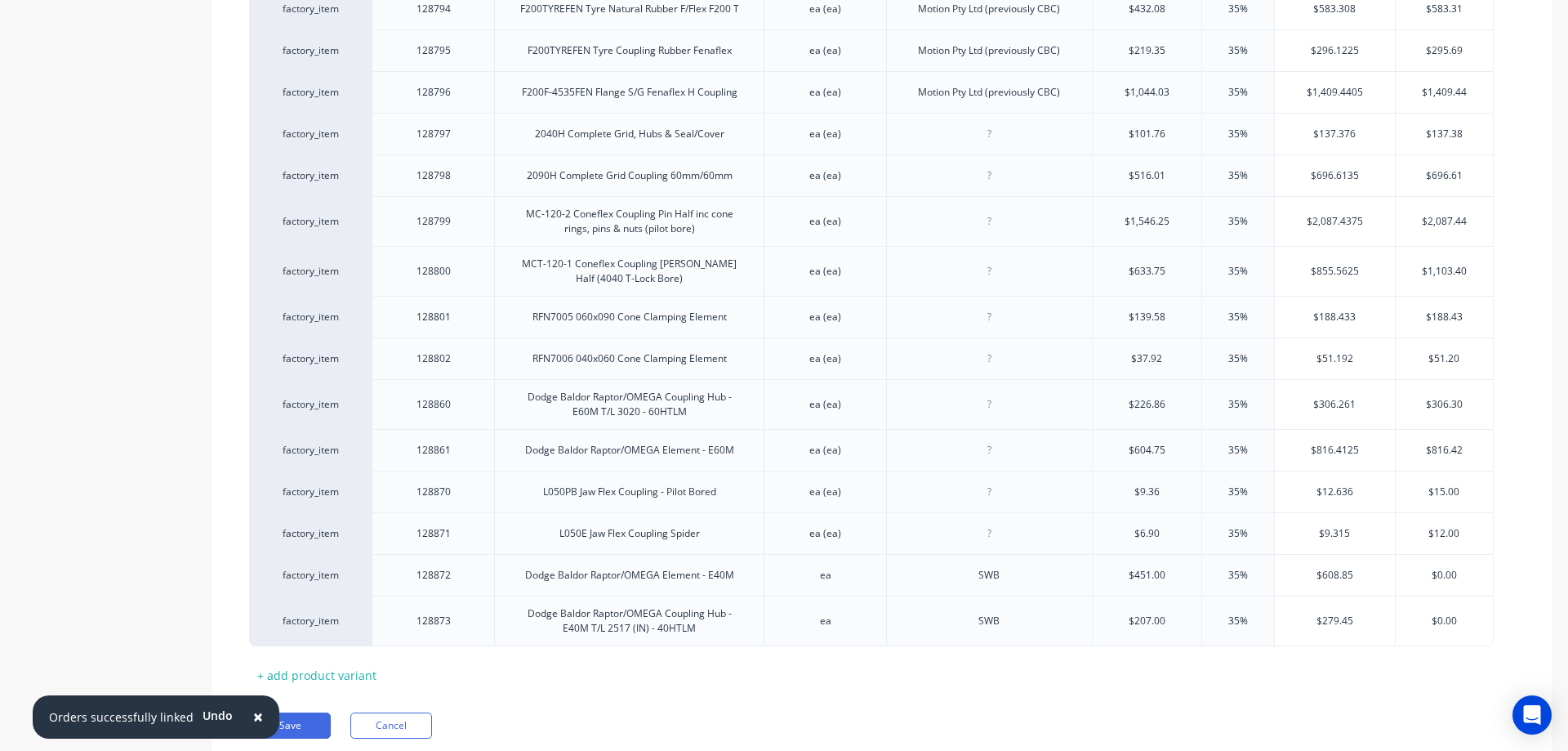
click at [273, 712] on button "Save" at bounding box center [290, 725] width 81 height 26
type textarea "x"
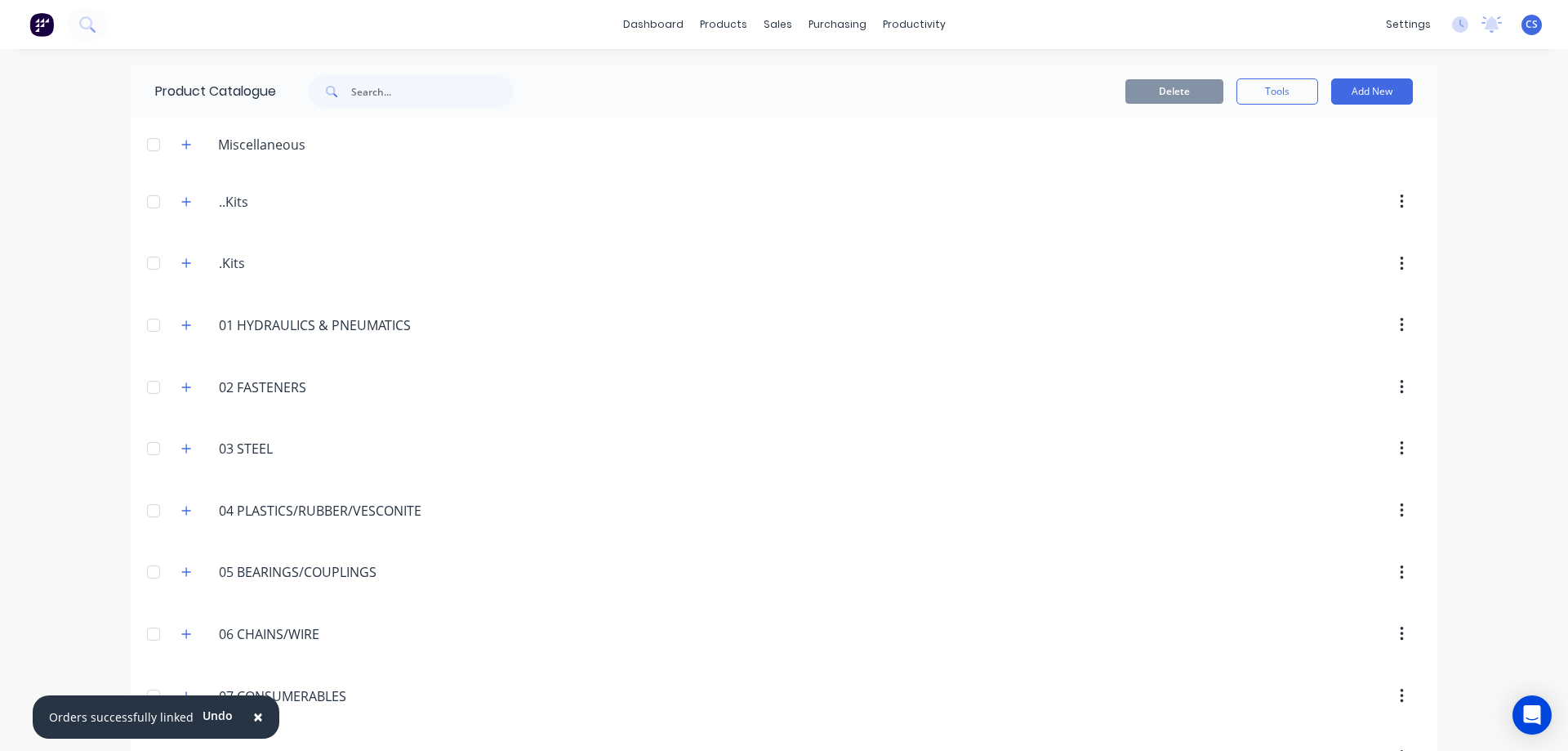
click at [44, 30] on img at bounding box center [42, 24] width 25 height 25
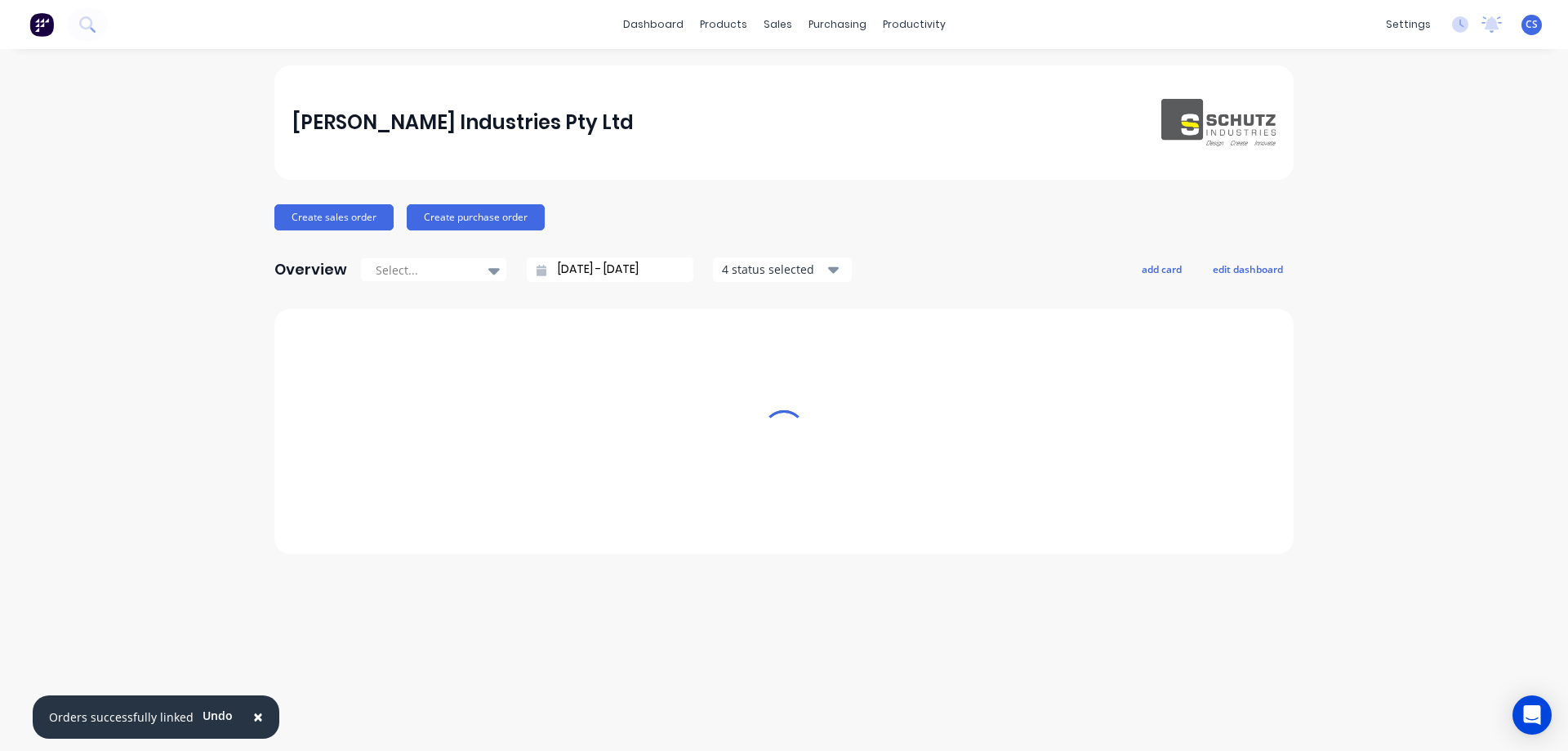
click at [85, 22] on icon at bounding box center [86, 24] width 15 height 15
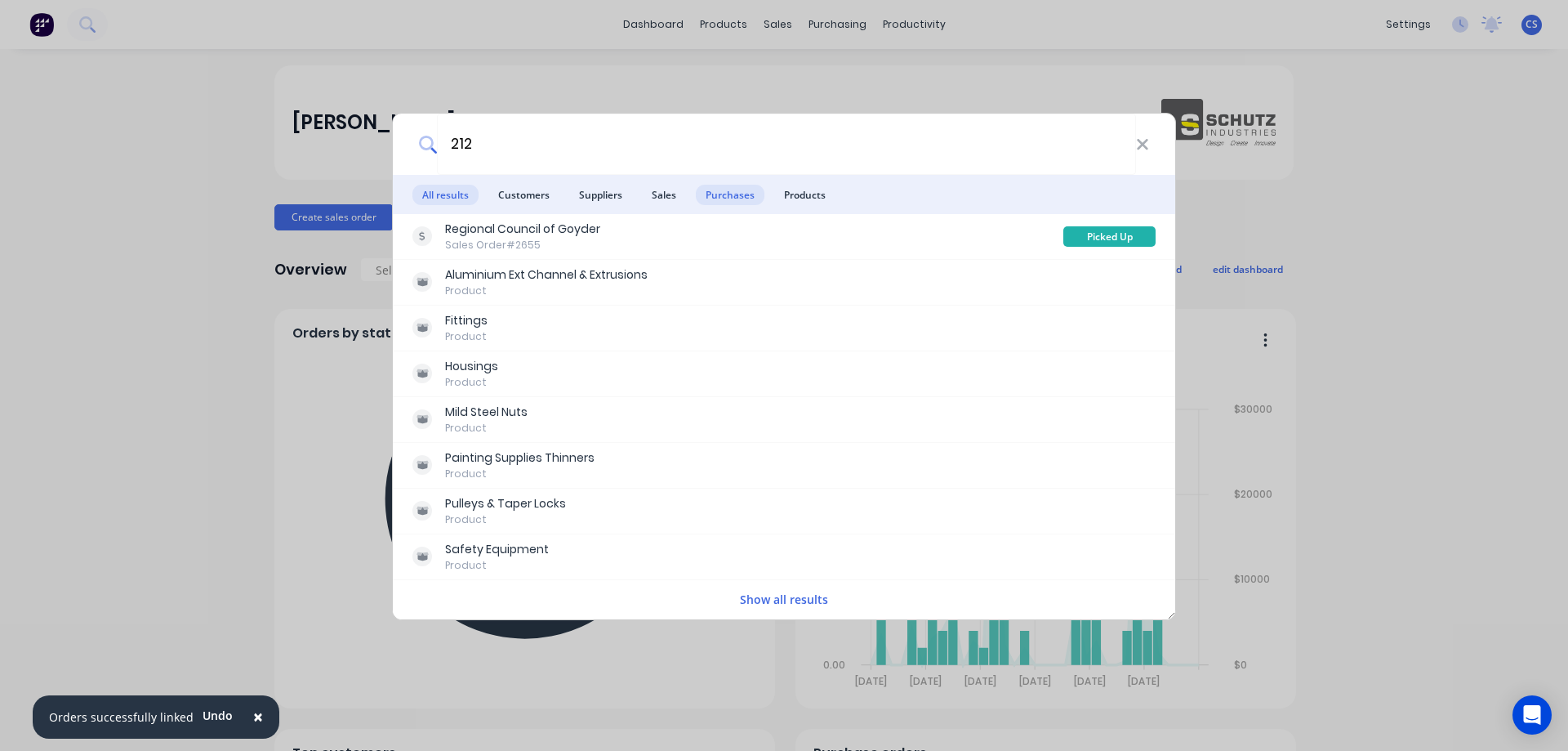
type input "212"
click at [741, 196] on span "Purchases" at bounding box center [730, 195] width 69 height 20
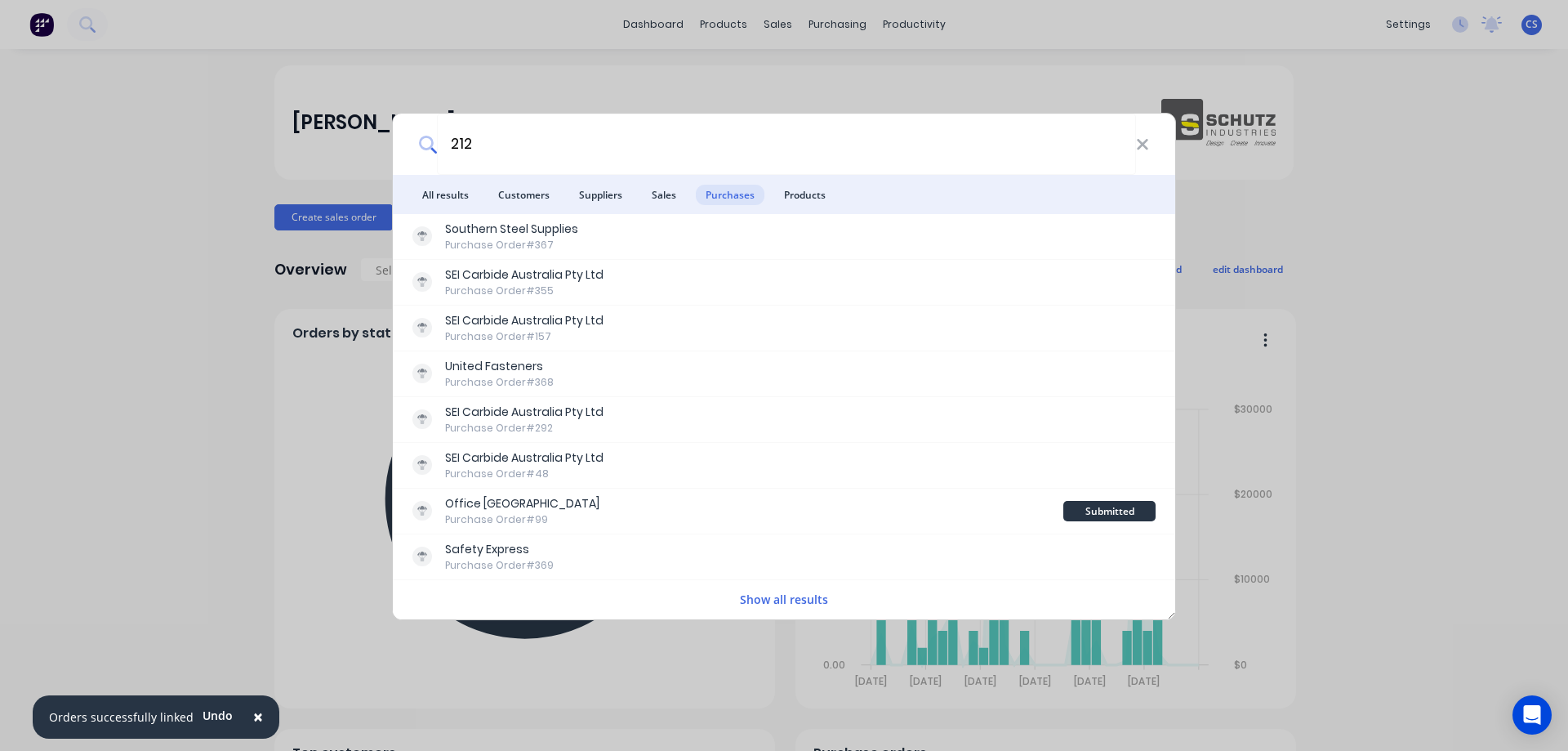
click at [770, 601] on button "Show all results" at bounding box center [784, 599] width 98 height 19
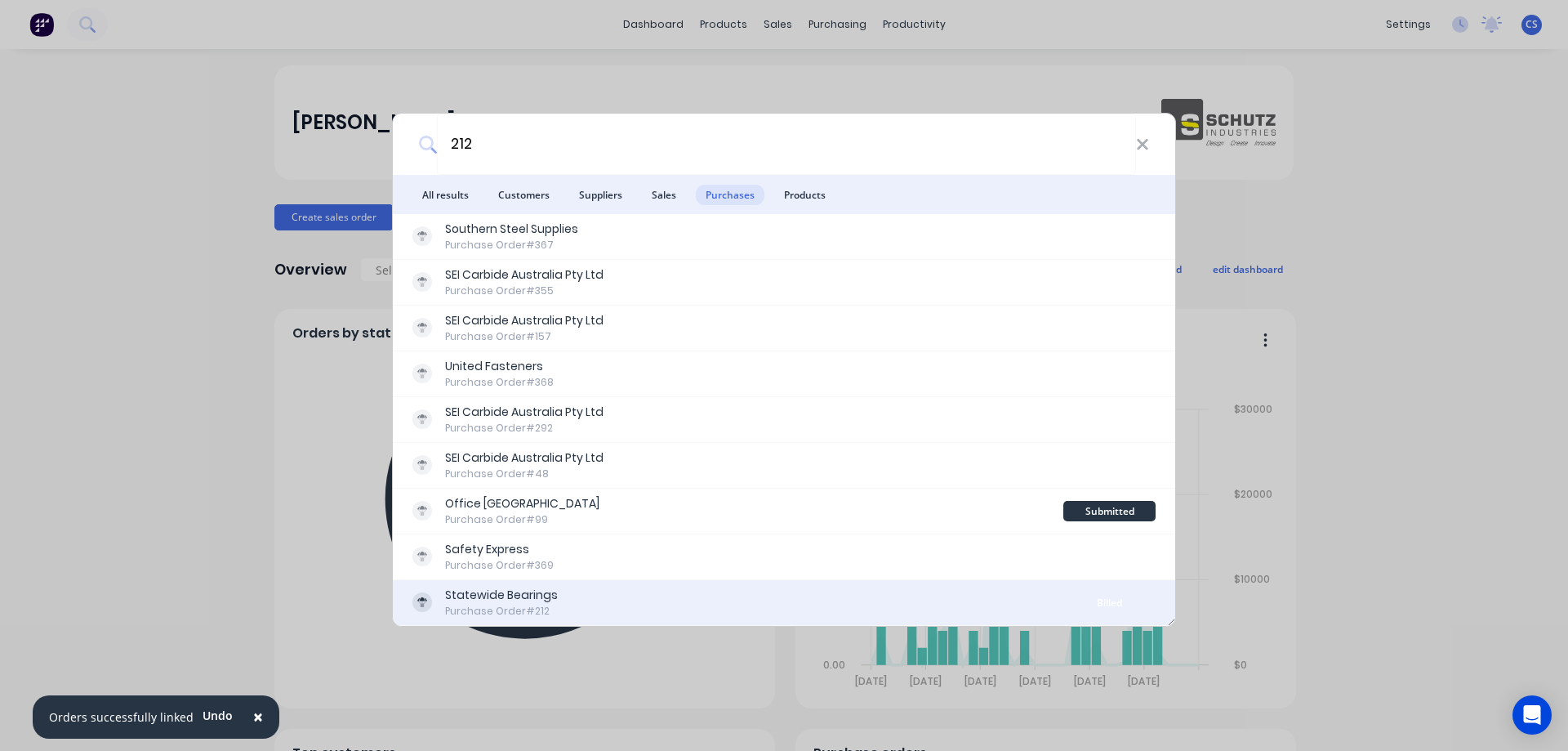
click at [666, 584] on div "Statewide Bearings Purchase Order #212 Billed" at bounding box center [784, 603] width 782 height 46
click at [531, 598] on div "Statewide Bearings" at bounding box center [501, 595] width 113 height 17
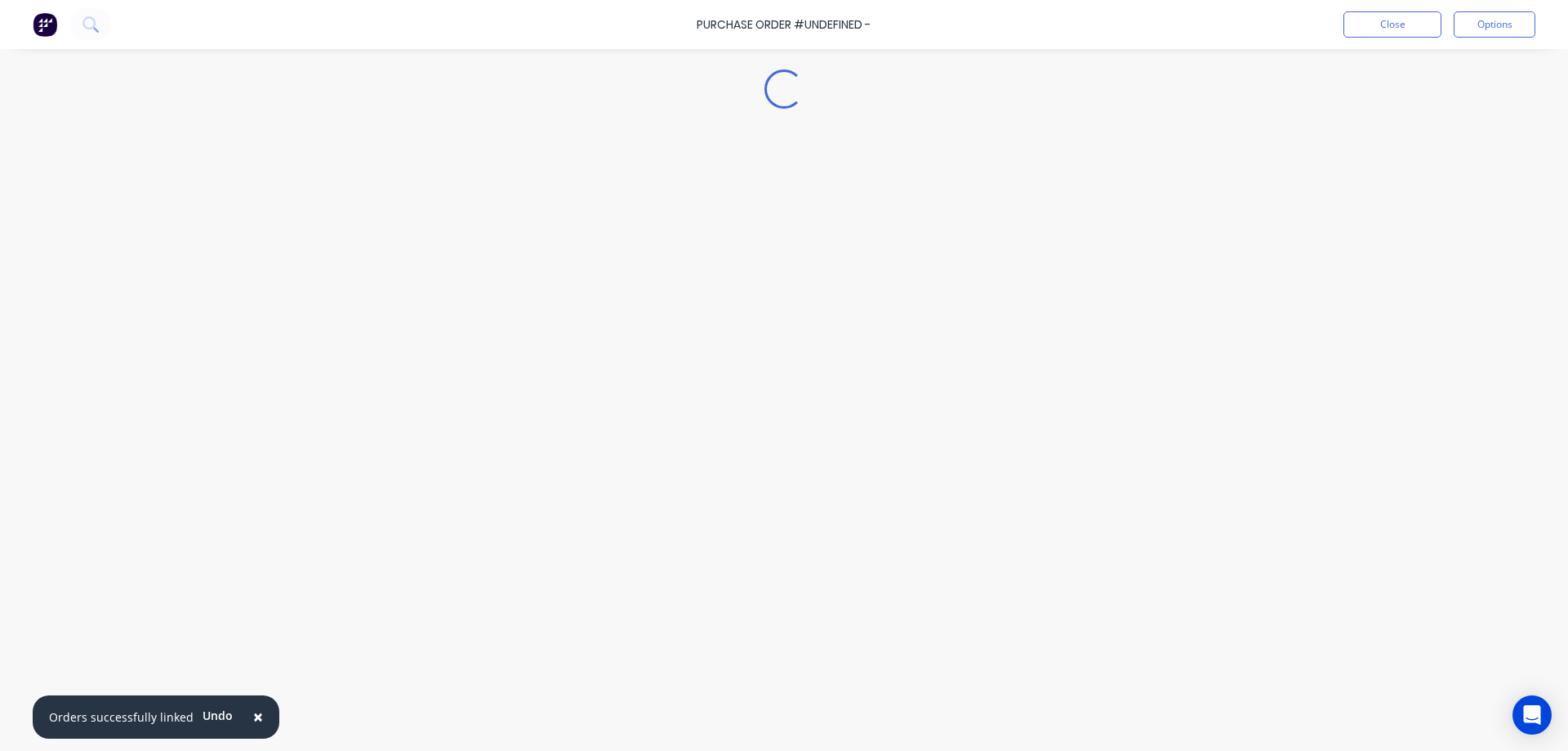
type textarea "x"
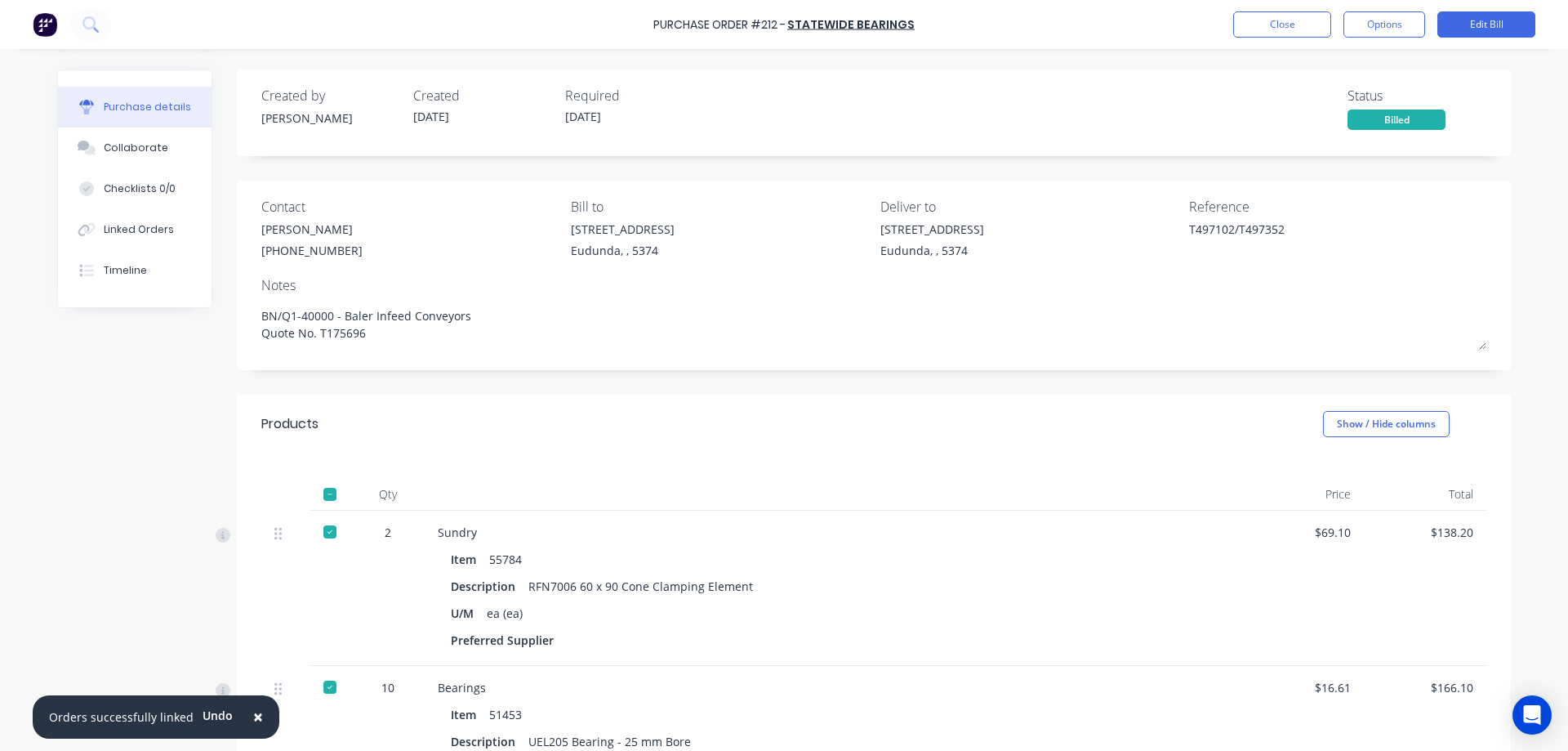
click at [37, 34] on img at bounding box center [45, 24] width 25 height 25
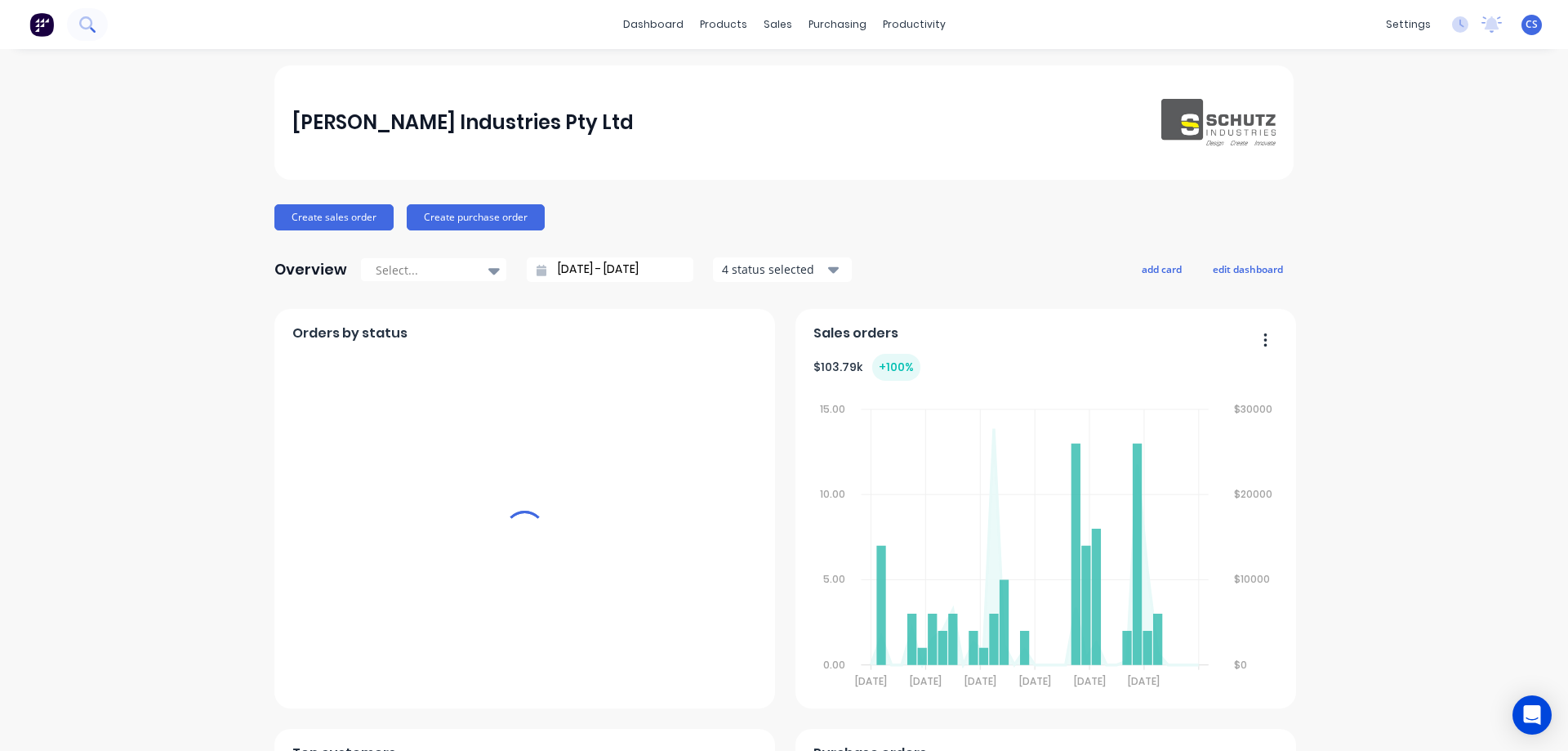
click at [90, 29] on icon at bounding box center [86, 24] width 15 height 15
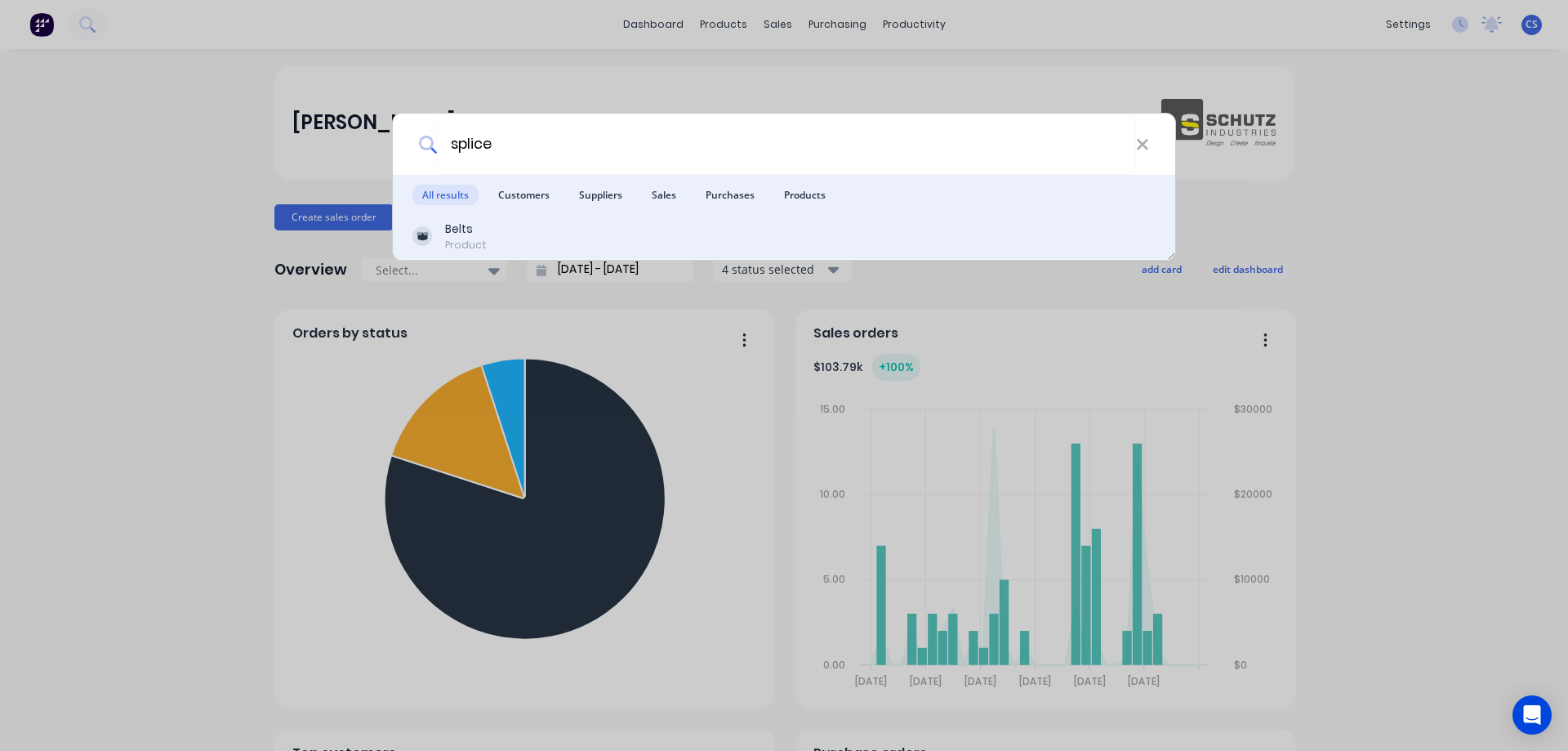
type input "splice"
click at [553, 230] on div "Belts Product" at bounding box center [784, 236] width 743 height 32
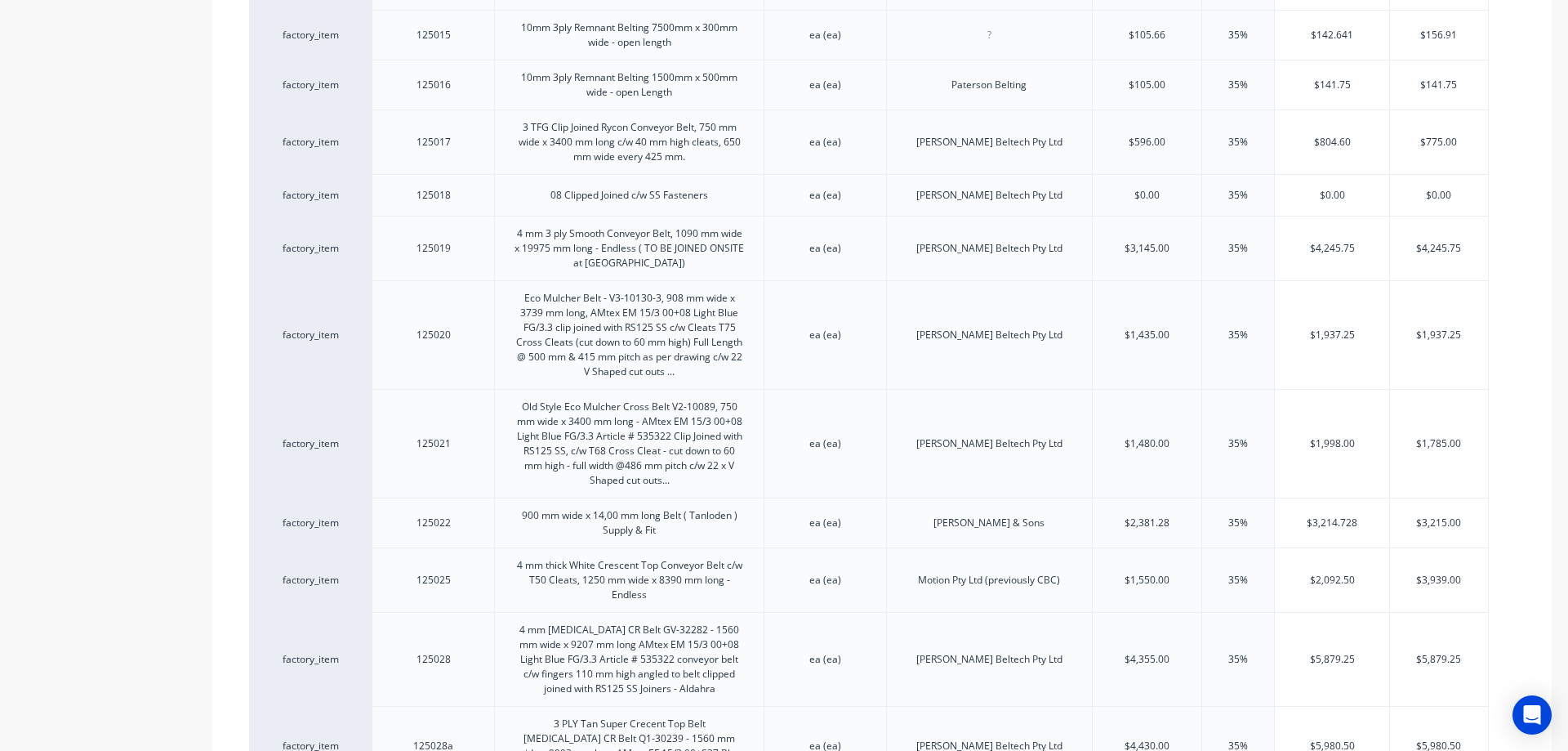
scroll to position [164, 0]
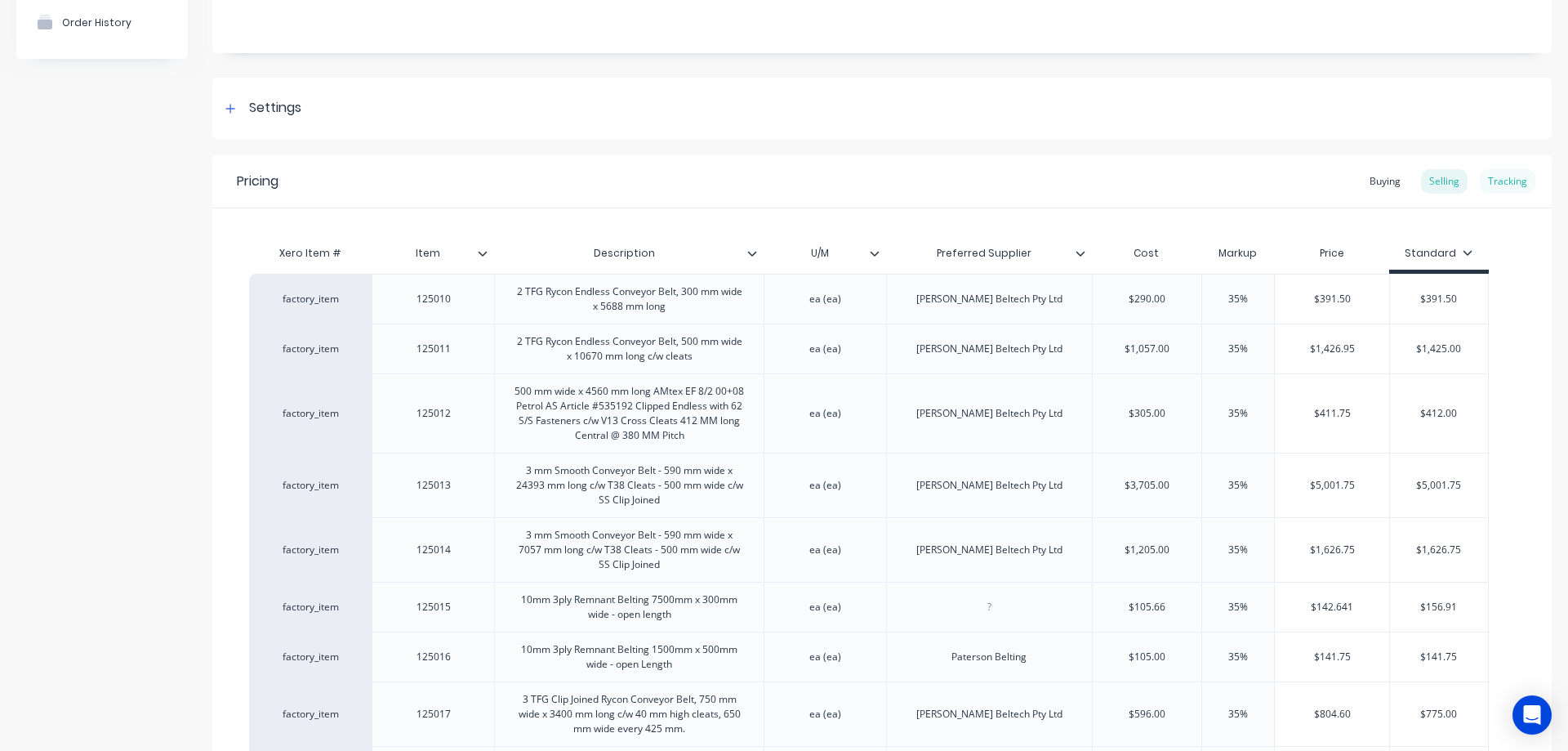
click at [1497, 178] on div "Tracking" at bounding box center [1508, 181] width 56 height 25
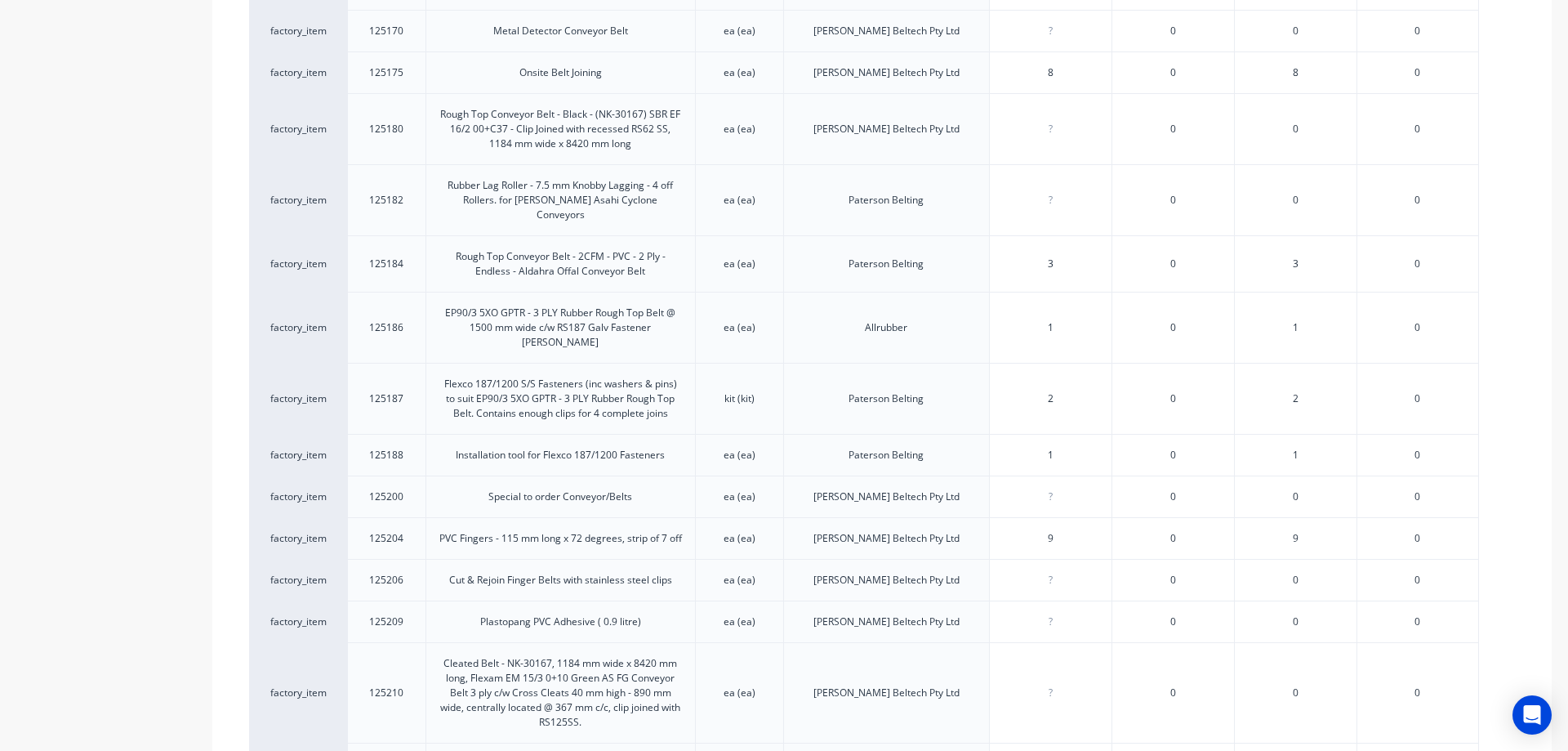
scroll to position [4075, 0]
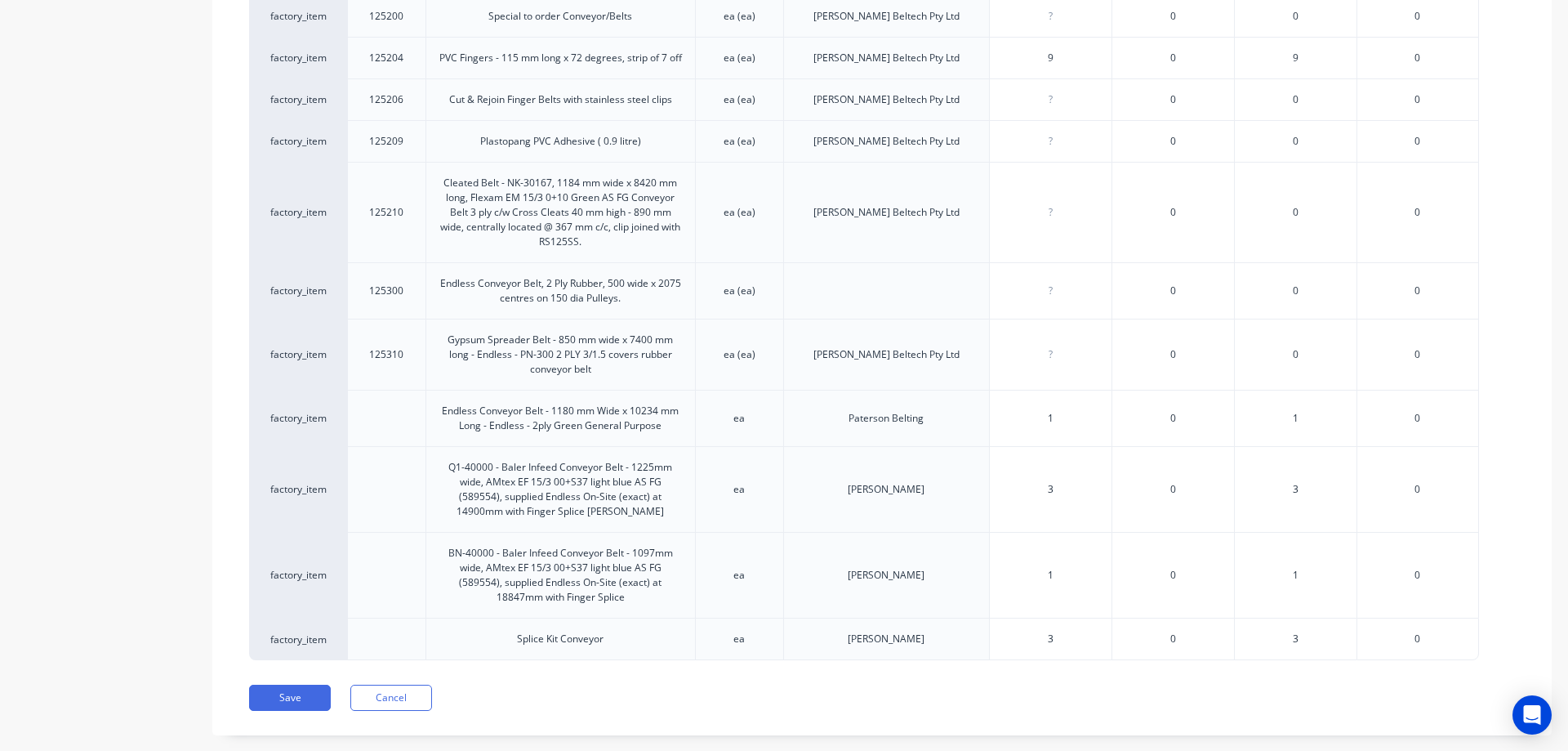
click at [386, 405] on div at bounding box center [386, 418] width 26 height 26
